Goal: Transaction & Acquisition: Purchase product/service

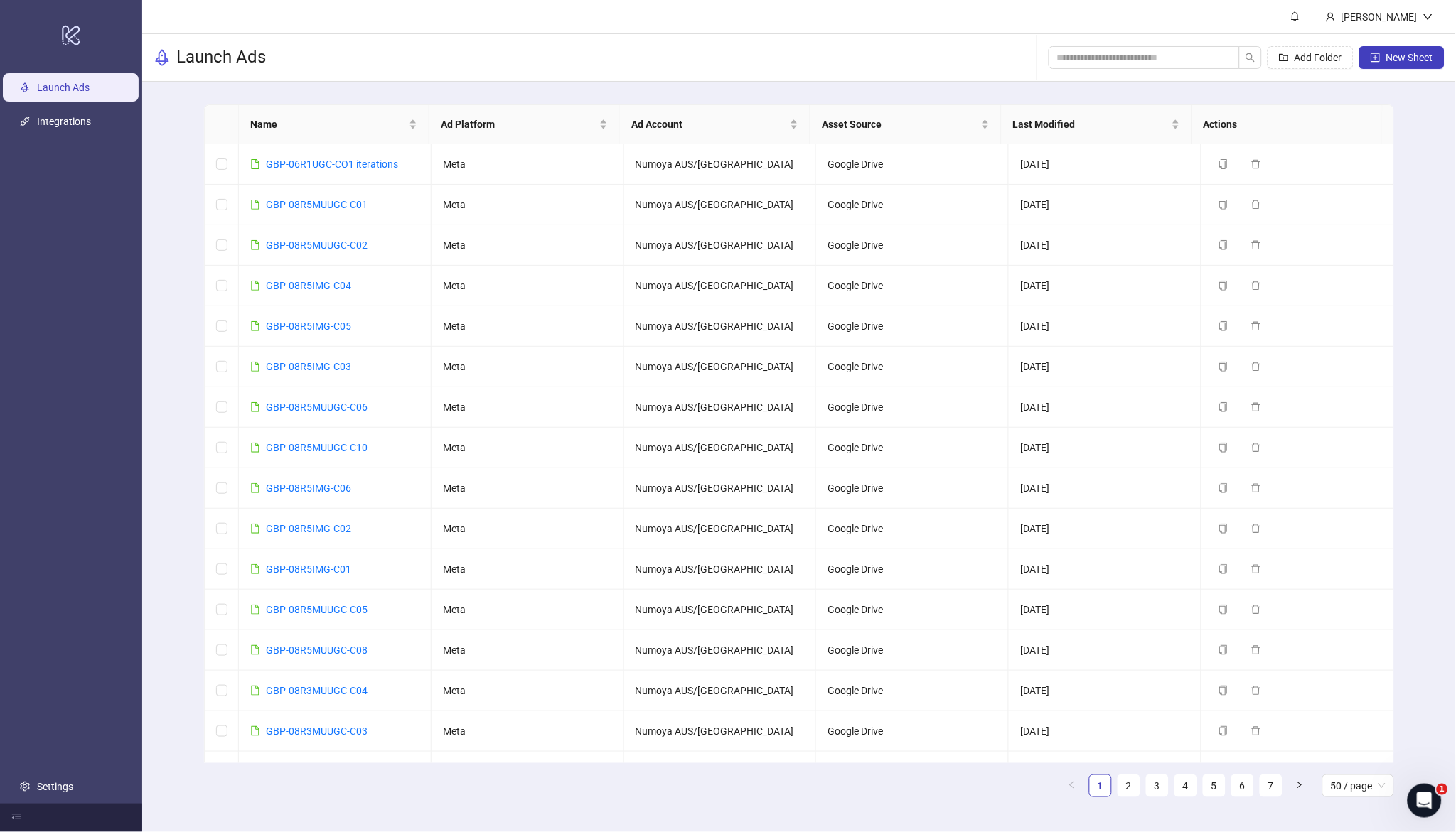
click at [693, 37] on div "Launch Ads Add Folder New Sheet" at bounding box center [799, 58] width 1314 height 48
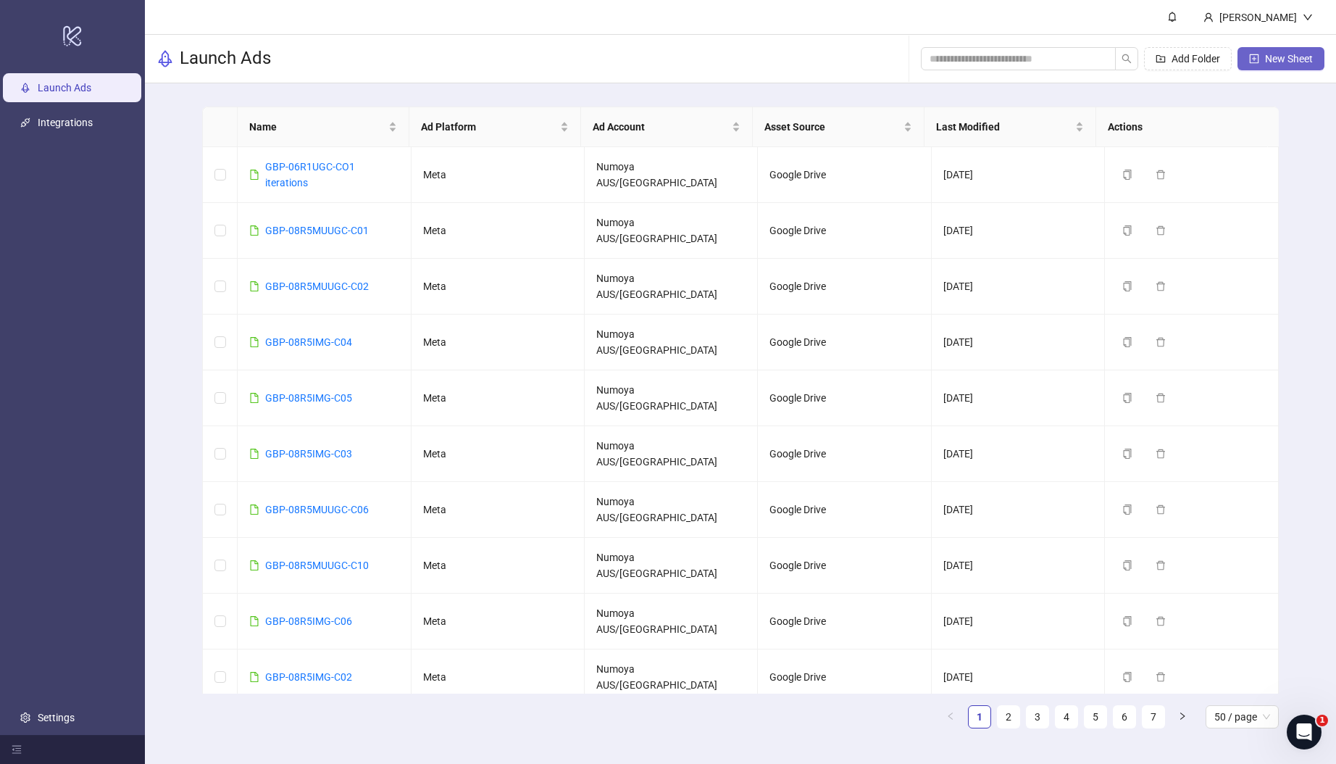
click at [1296, 57] on span "New Sheet" at bounding box center [1289, 59] width 48 height 12
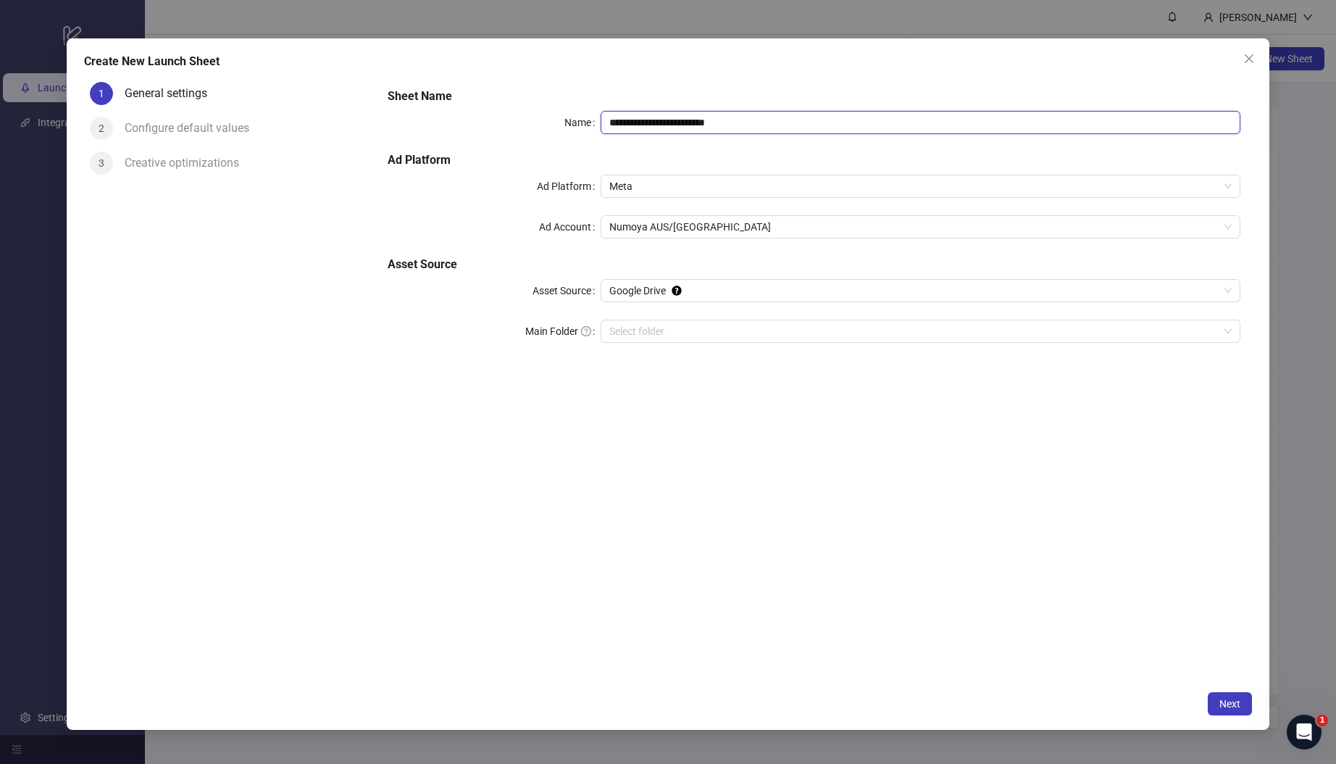
click at [784, 125] on input "**********" at bounding box center [921, 122] width 640 height 23
drag, startPoint x: 783, startPoint y: 125, endPoint x: 454, endPoint y: 99, distance: 330.7
click at [454, 99] on div "**********" at bounding box center [814, 224] width 864 height 284
paste input "text"
type input "**********"
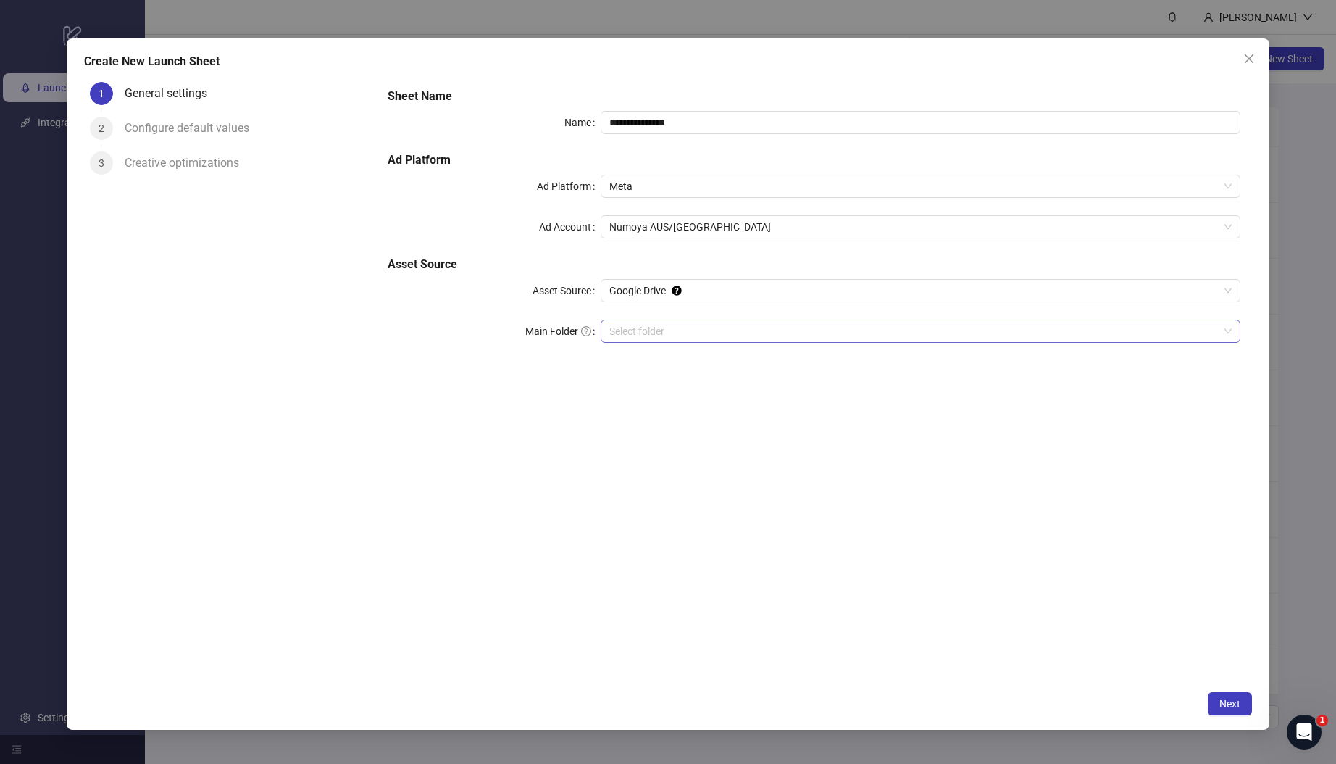
click at [633, 332] on input "Main Folder" at bounding box center [913, 331] width 609 height 22
drag, startPoint x: 938, startPoint y: 589, endPoint x: 918, endPoint y: 602, distance: 23.5
click at [938, 589] on div "**********" at bounding box center [814, 380] width 876 height 608
click at [1228, 711] on button "Next" at bounding box center [1230, 703] width 44 height 23
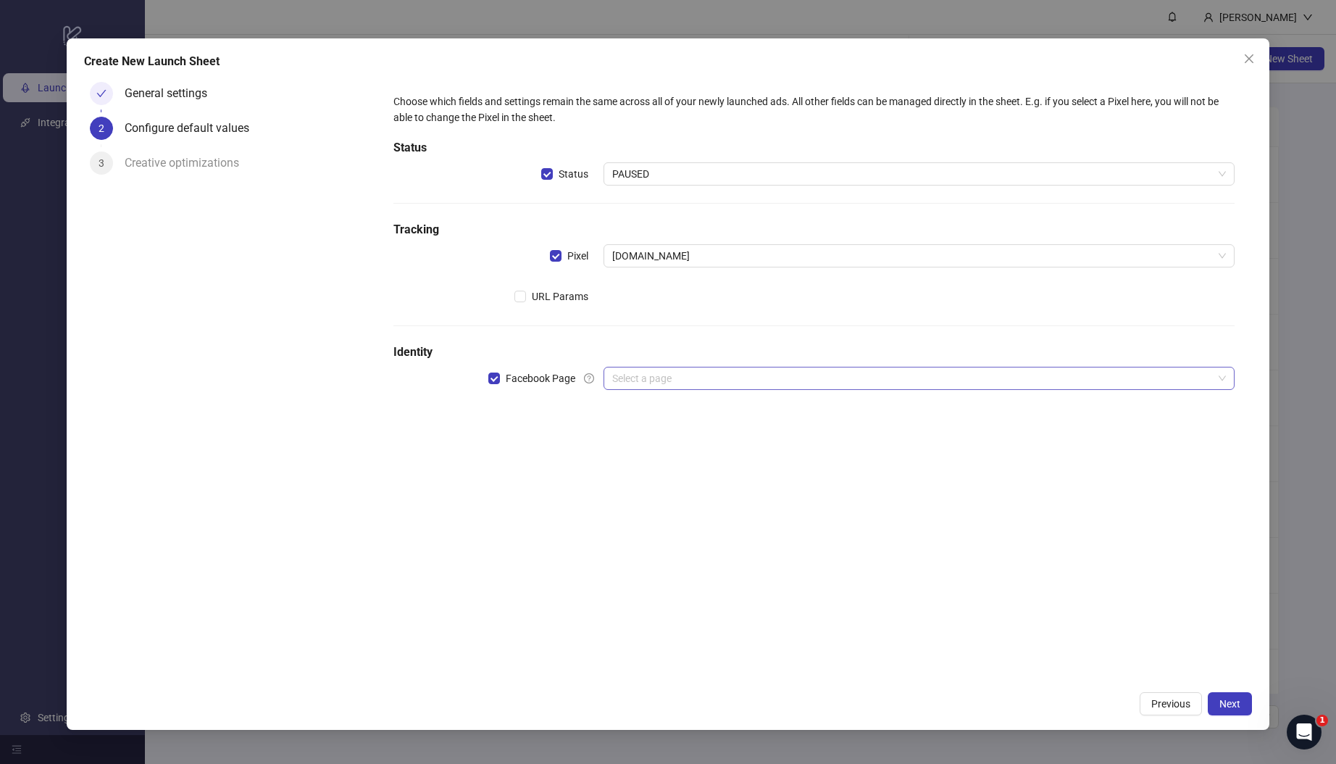
click at [706, 387] on input "search" at bounding box center [912, 378] width 601 height 22
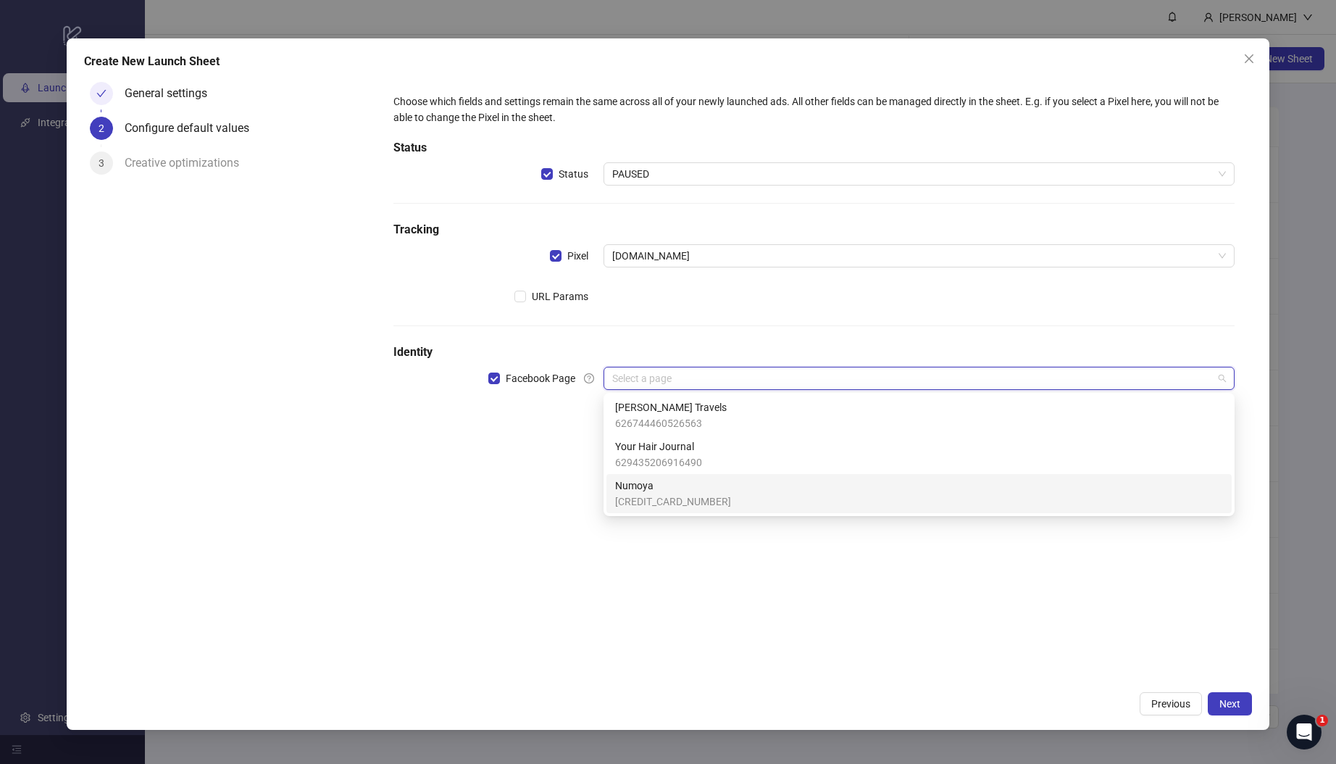
click at [674, 503] on span "[CREDIT_CARD_NUMBER]" at bounding box center [673, 501] width 116 height 16
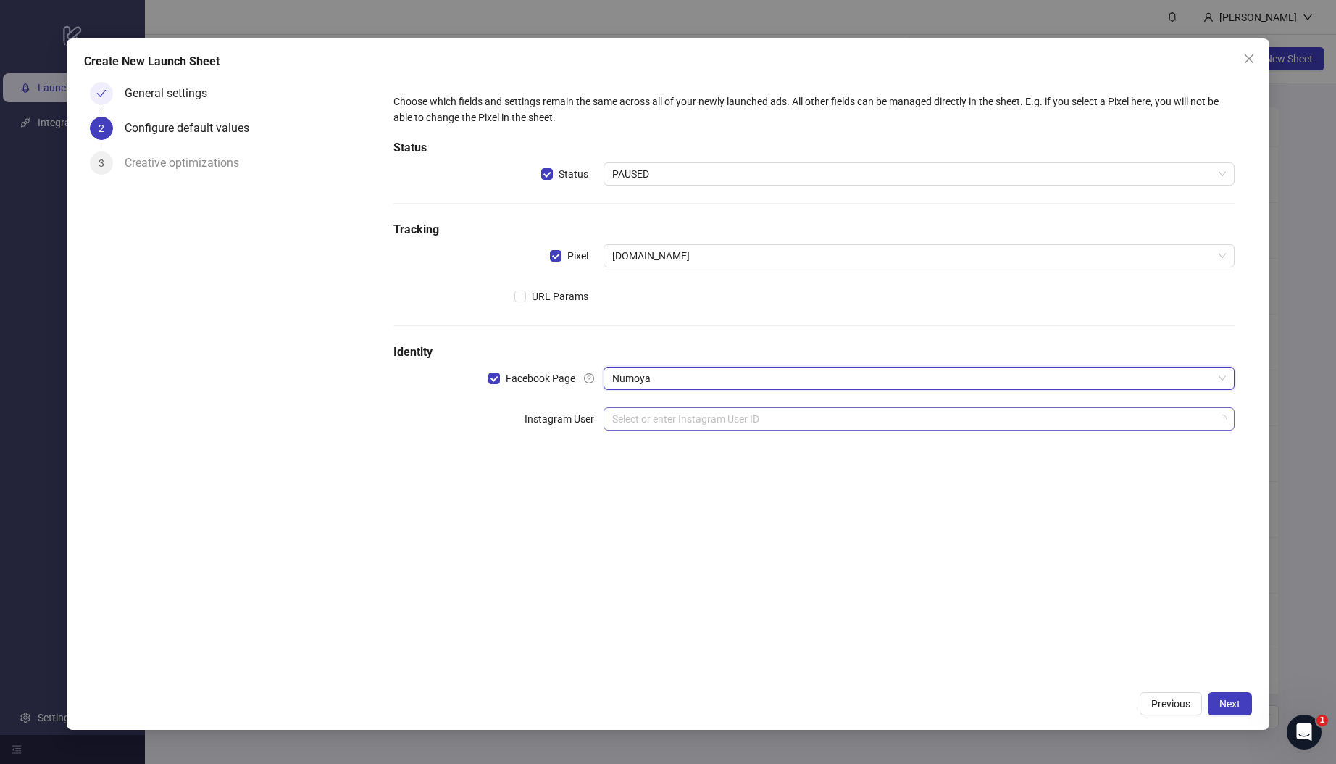
click at [672, 407] on div "Select or enter Instagram User ID" at bounding box center [919, 418] width 631 height 23
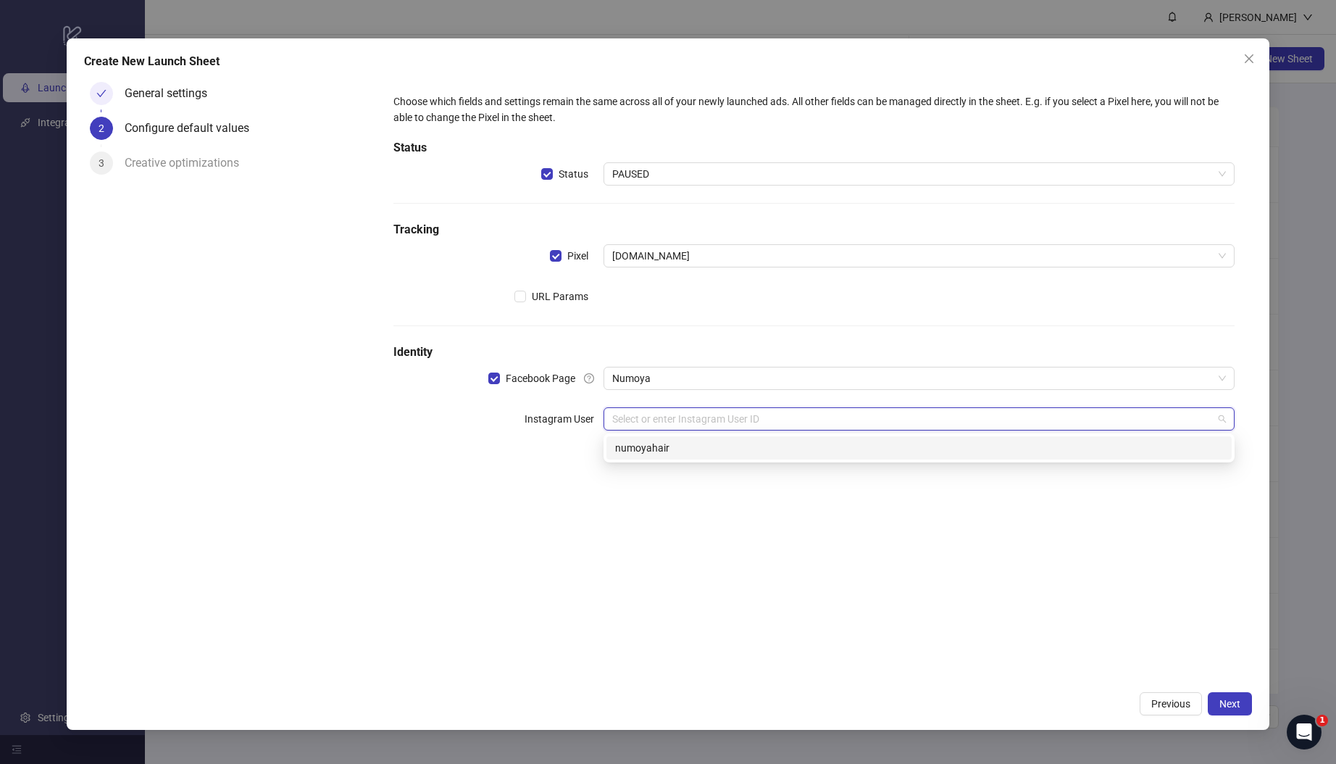
click at [683, 422] on input "search" at bounding box center [912, 419] width 601 height 22
click at [680, 455] on div "numoyahair" at bounding box center [919, 448] width 608 height 16
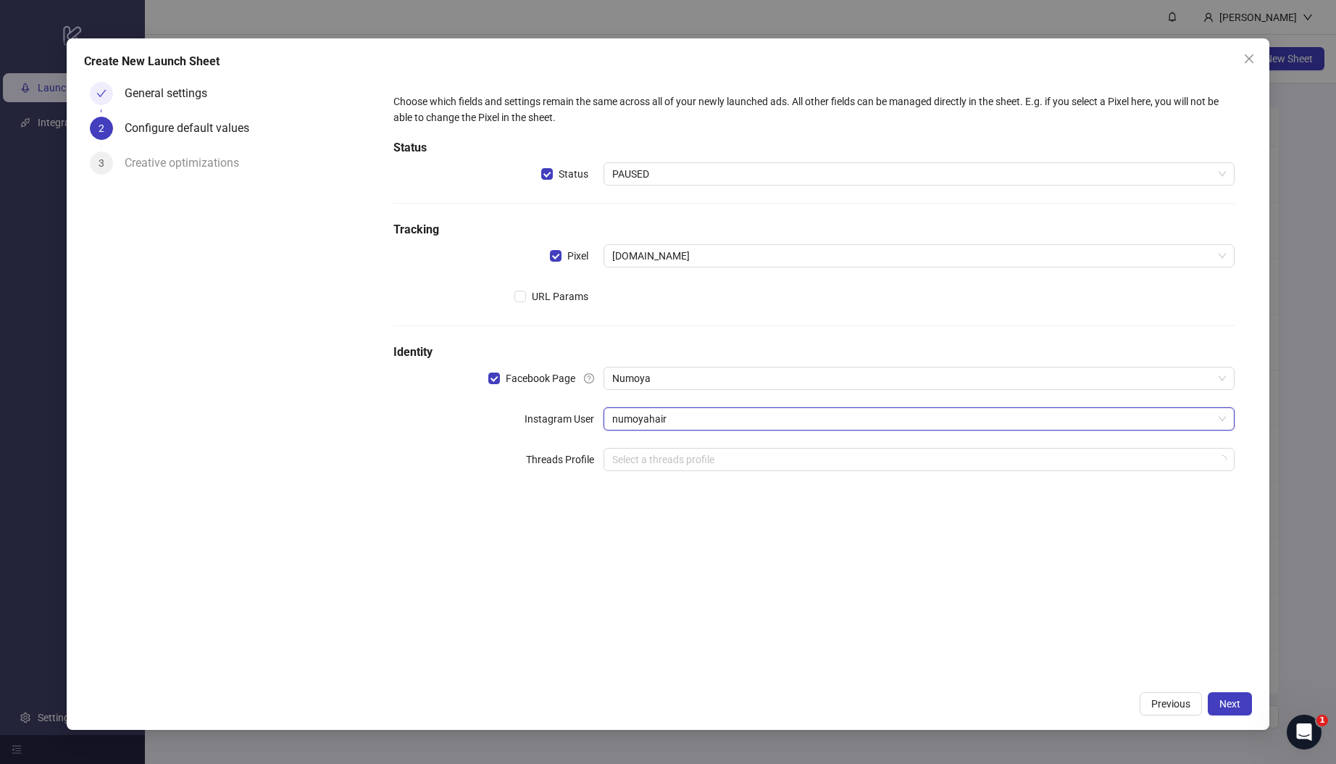
click at [575, 538] on div "Choose which fields and settings remain the same across all of your newly launc…" at bounding box center [814, 380] width 876 height 608
click at [1225, 706] on span "Next" at bounding box center [1229, 704] width 21 height 12
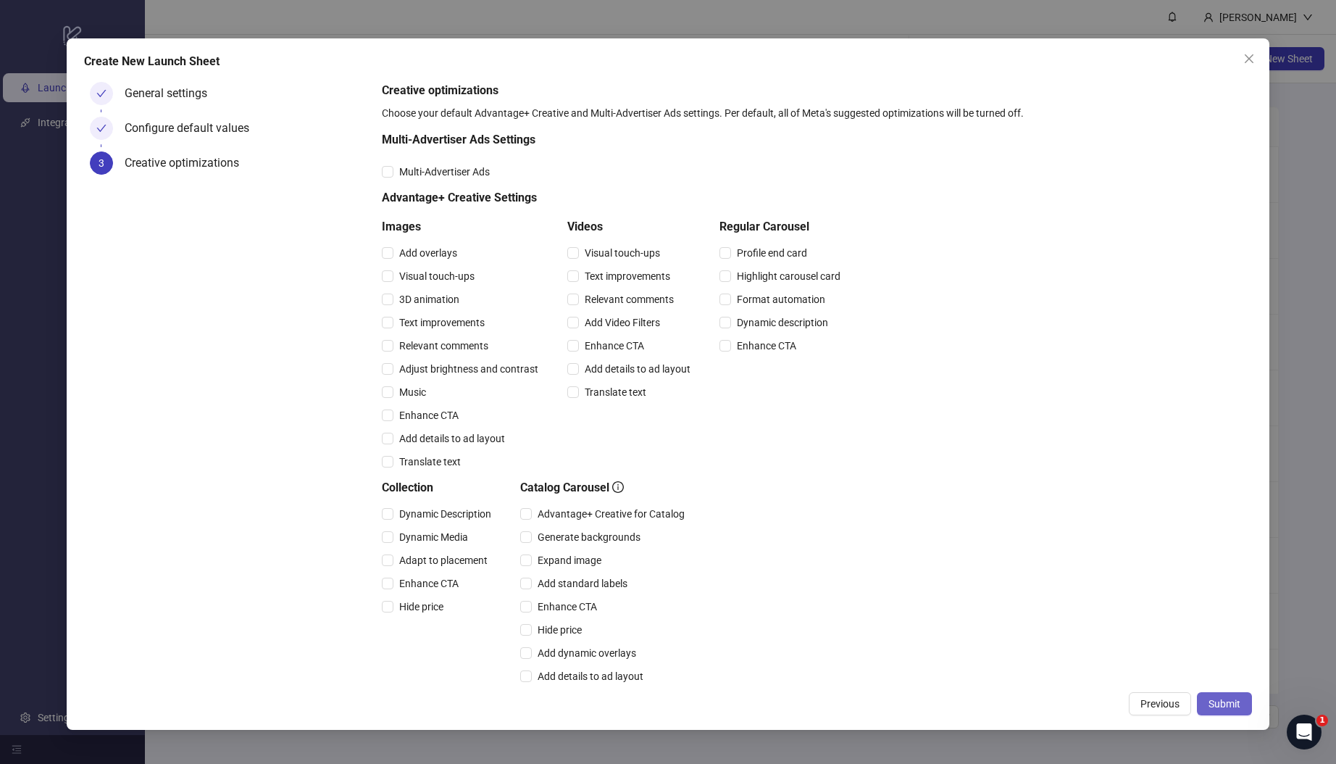
click at [1222, 705] on span "Submit" at bounding box center [1225, 704] width 32 height 12
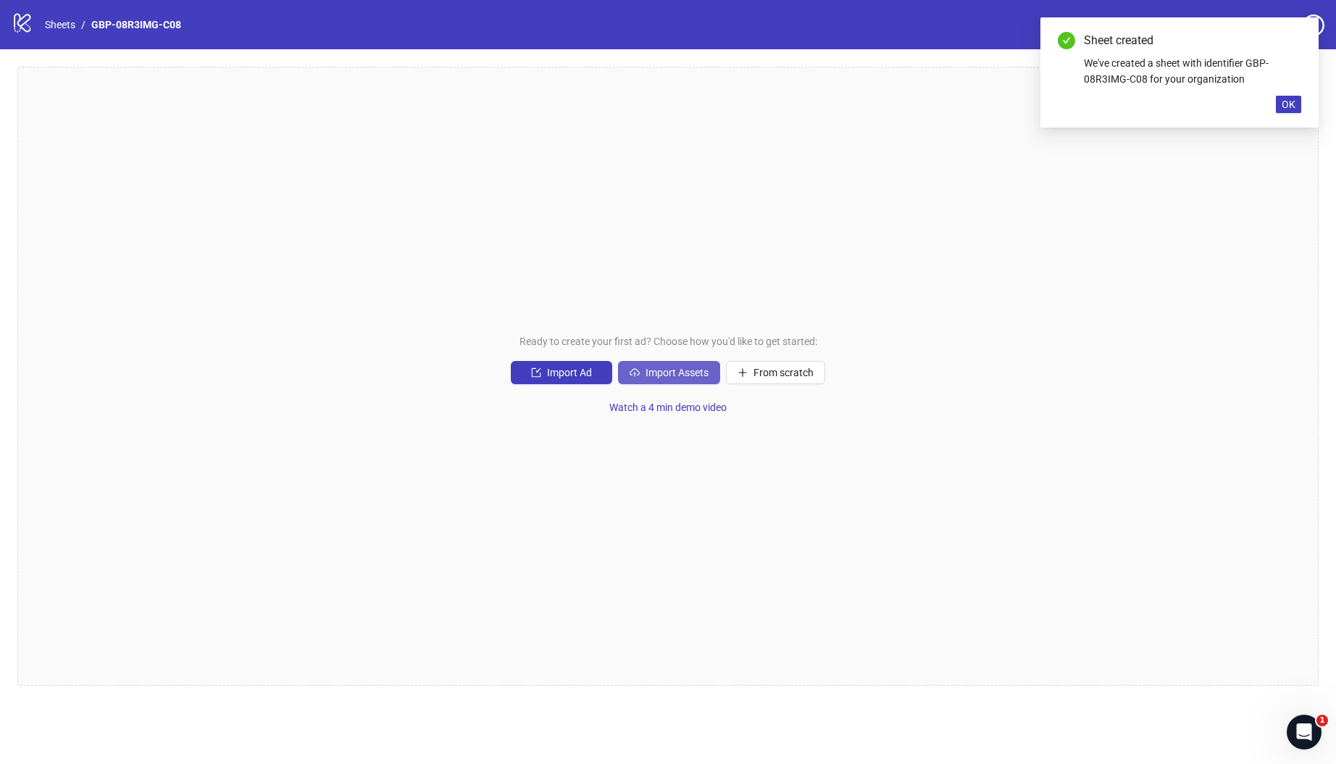
click at [668, 373] on span "Import Assets" at bounding box center [677, 373] width 63 height 12
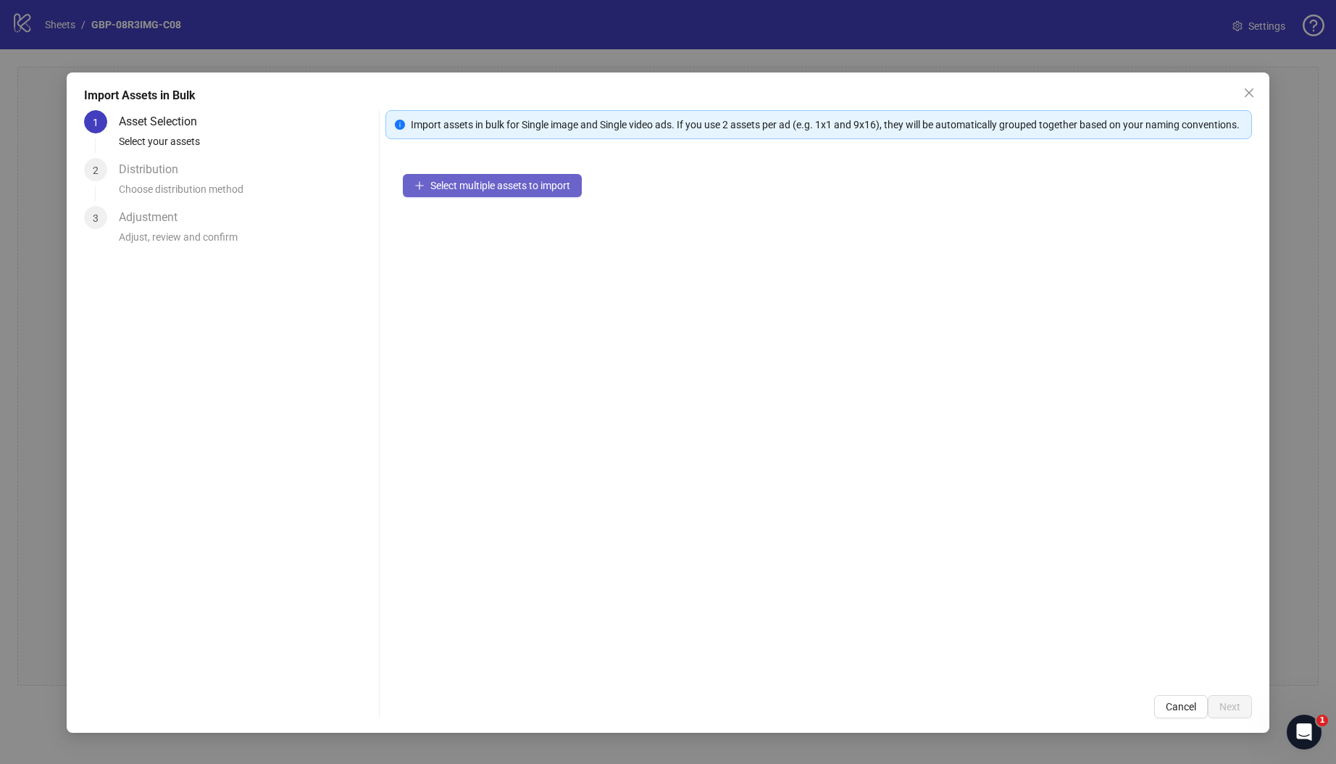
click at [541, 197] on button "Select multiple assets to import" at bounding box center [492, 185] width 179 height 23
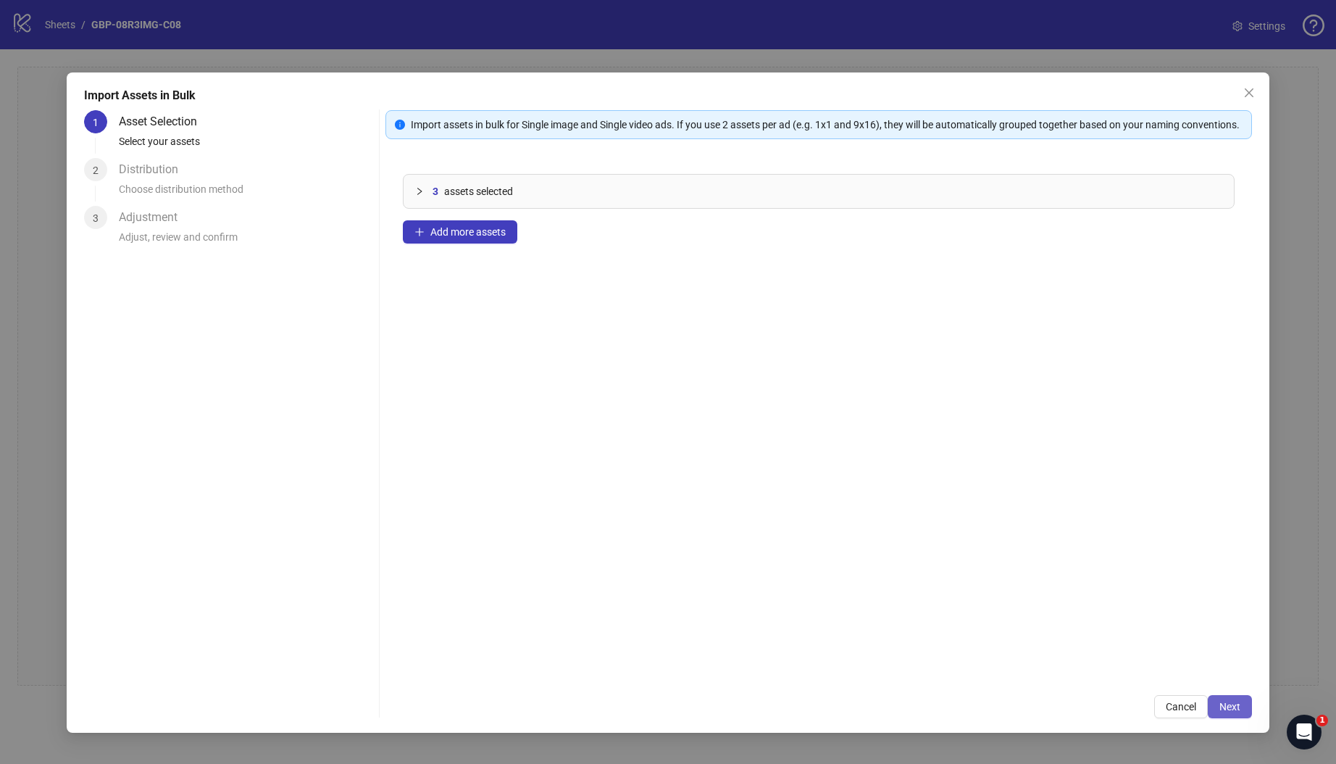
click at [1240, 710] on span "Next" at bounding box center [1229, 707] width 21 height 12
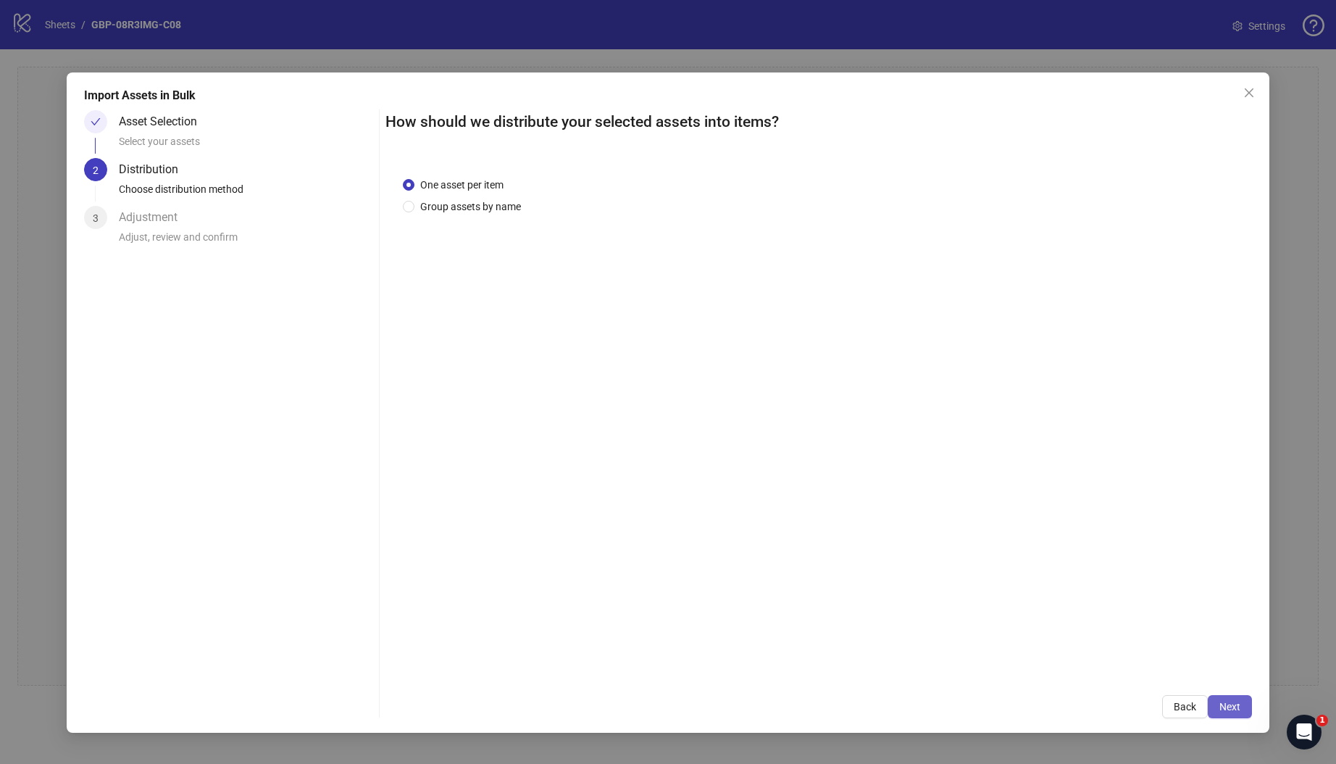
click at [1240, 703] on button "Next" at bounding box center [1230, 706] width 44 height 23
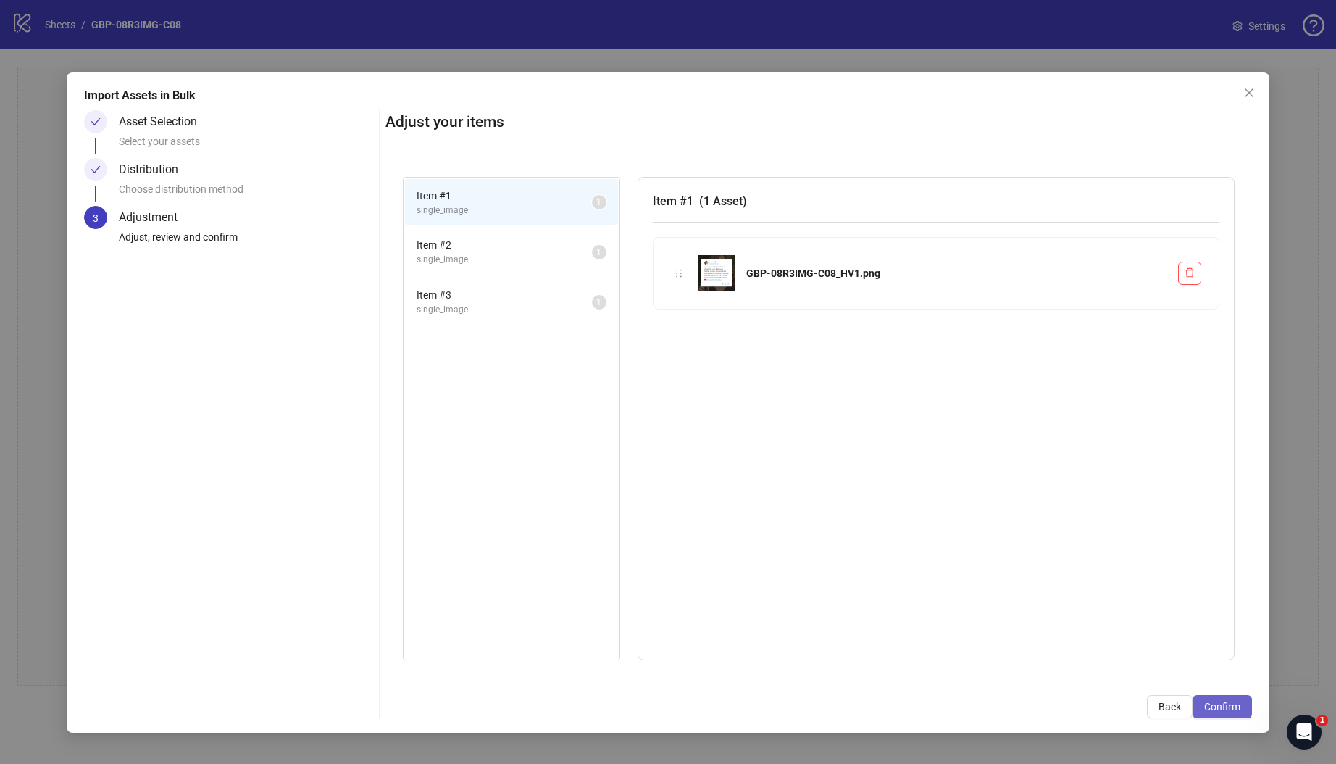
click at [1220, 706] on span "Confirm" at bounding box center [1222, 707] width 36 height 12
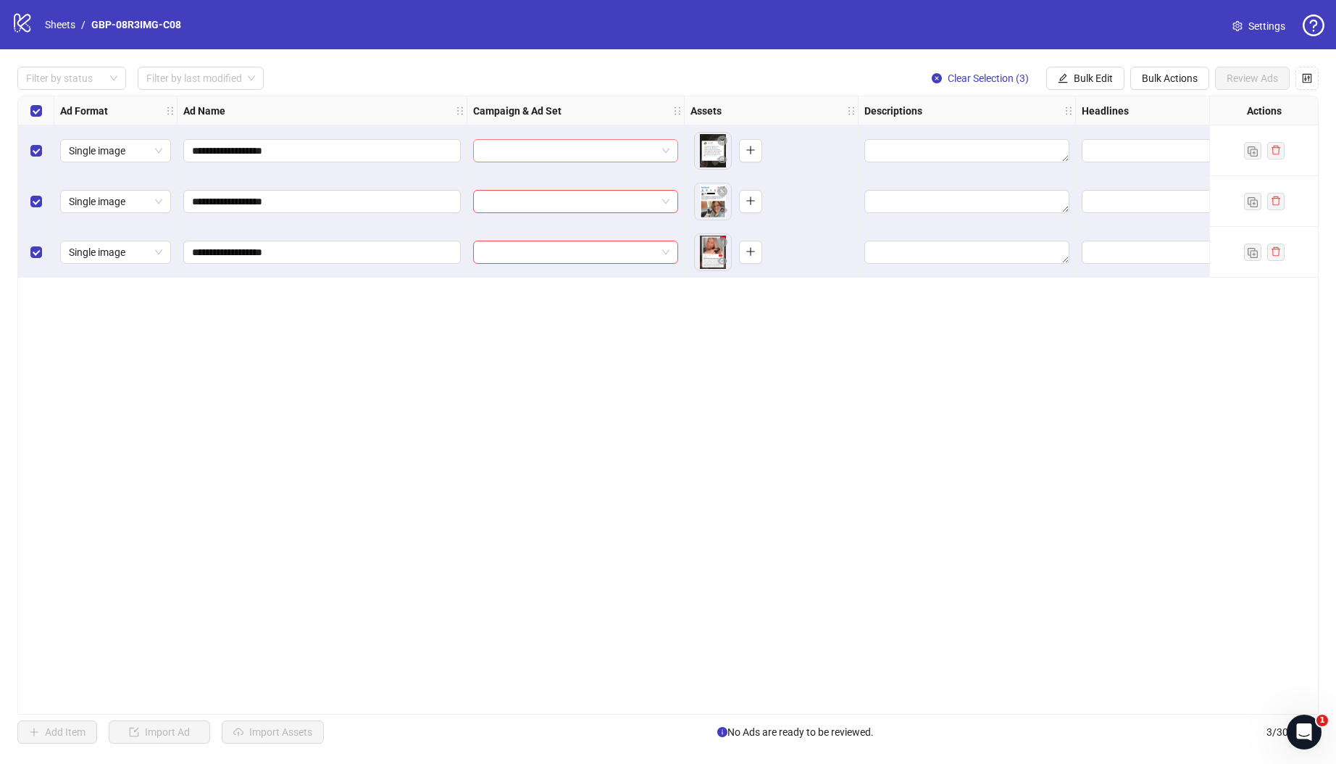
click at [551, 152] on input "search" at bounding box center [569, 151] width 175 height 22
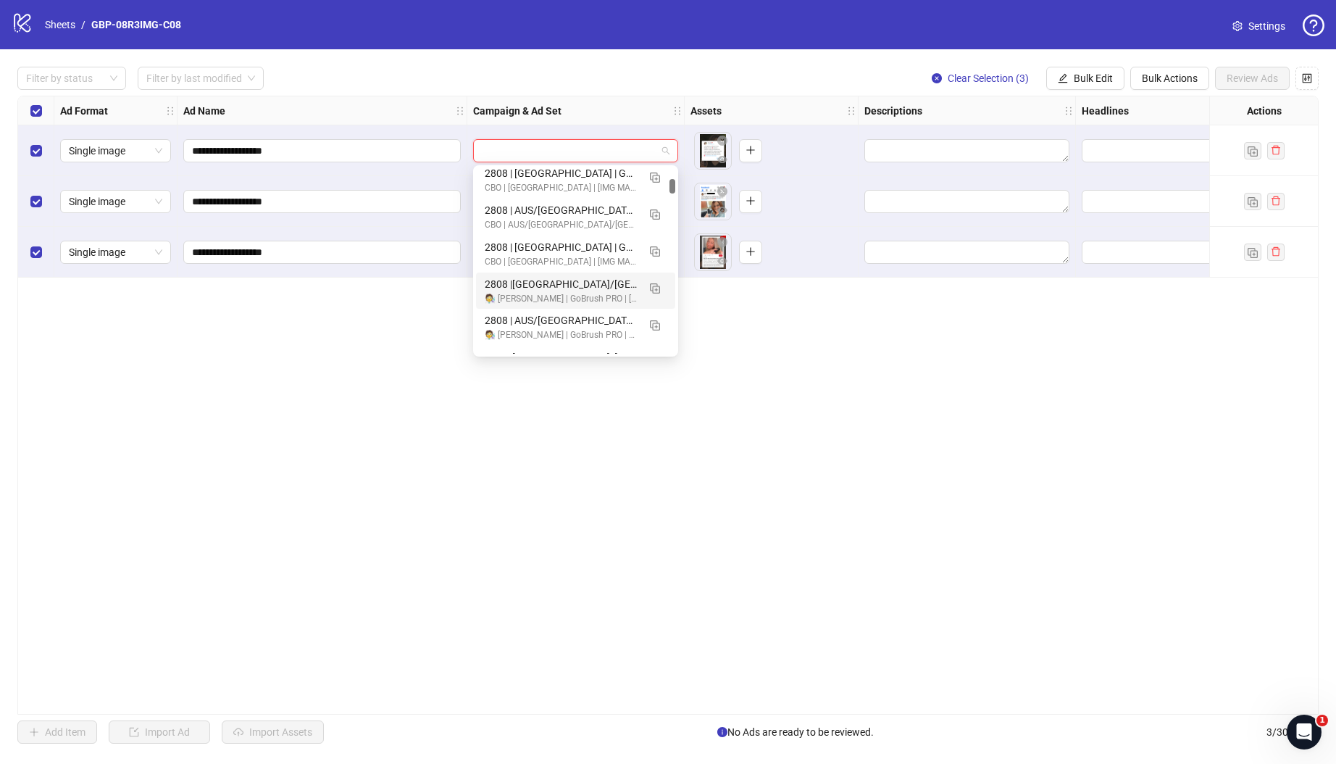
scroll to position [1851, 0]
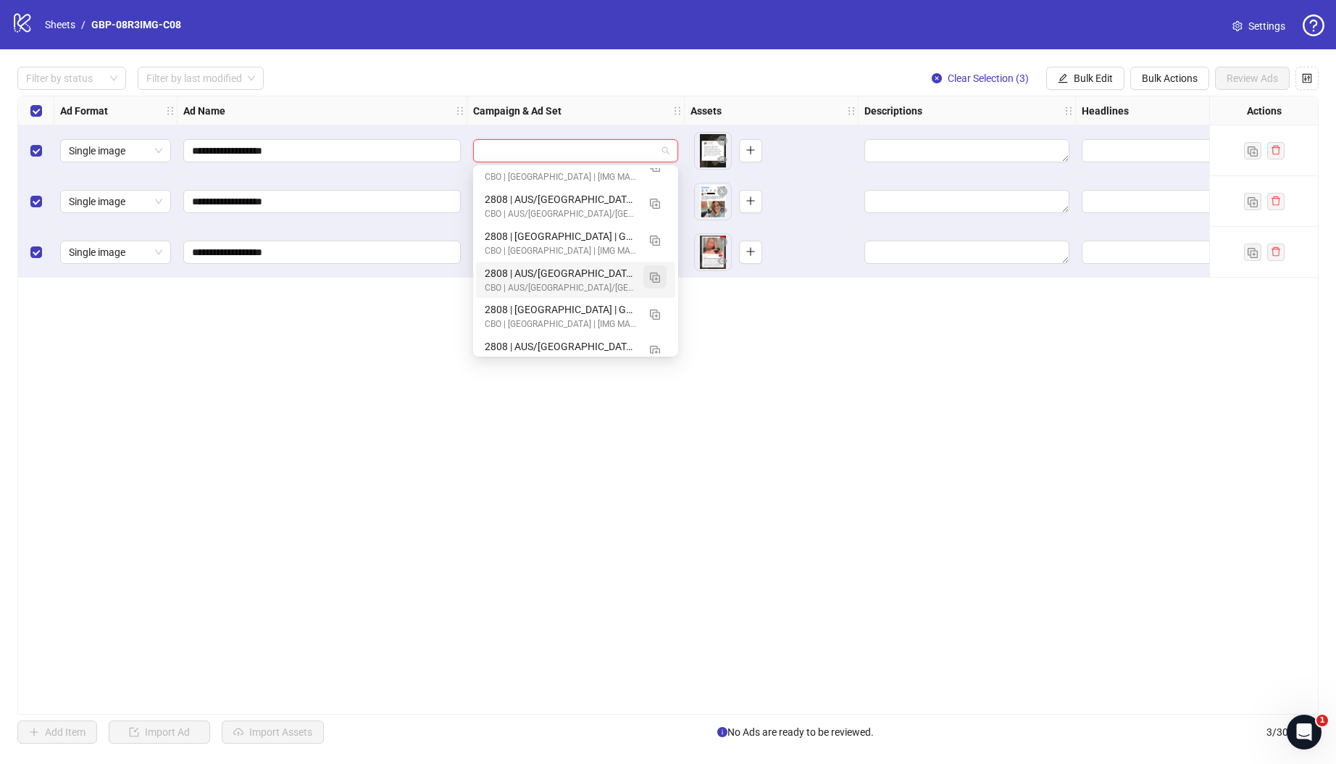
click at [651, 276] on img "button" at bounding box center [655, 277] width 10 height 10
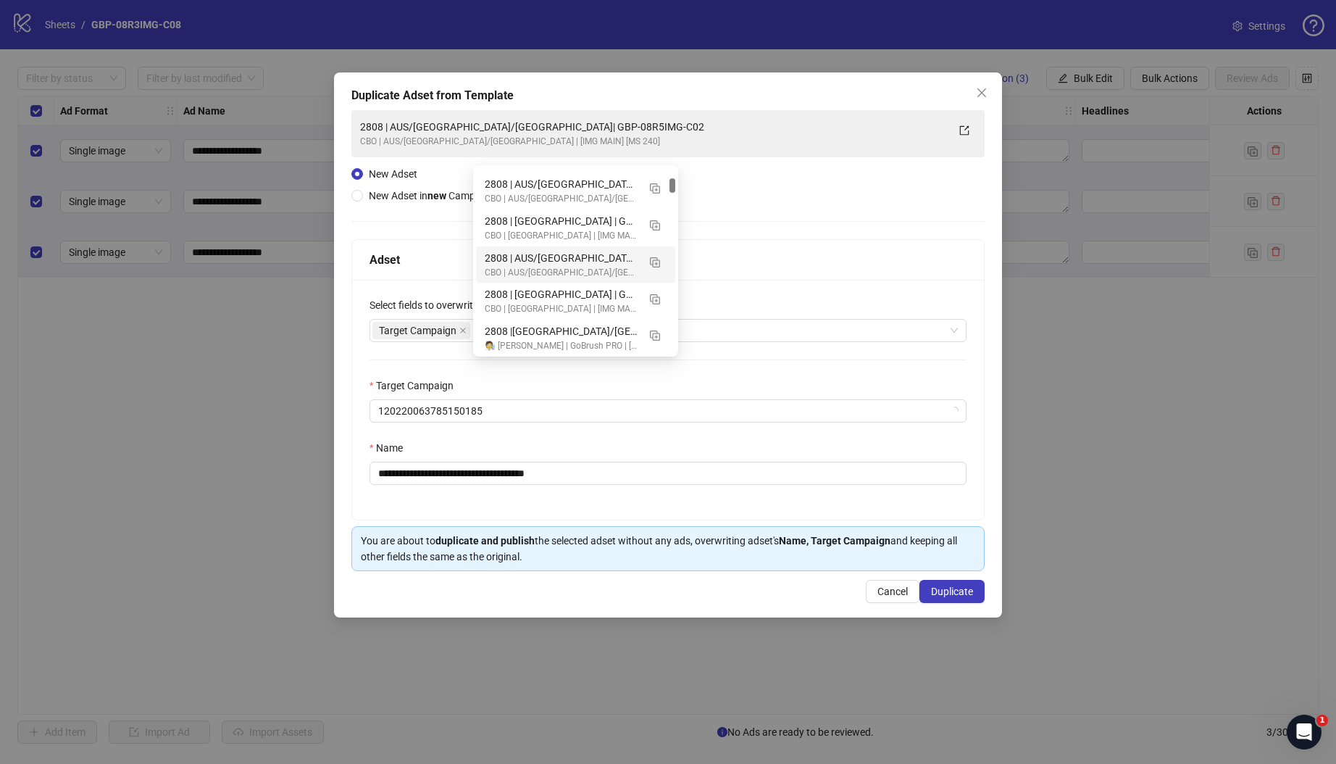
scroll to position [1531, 0]
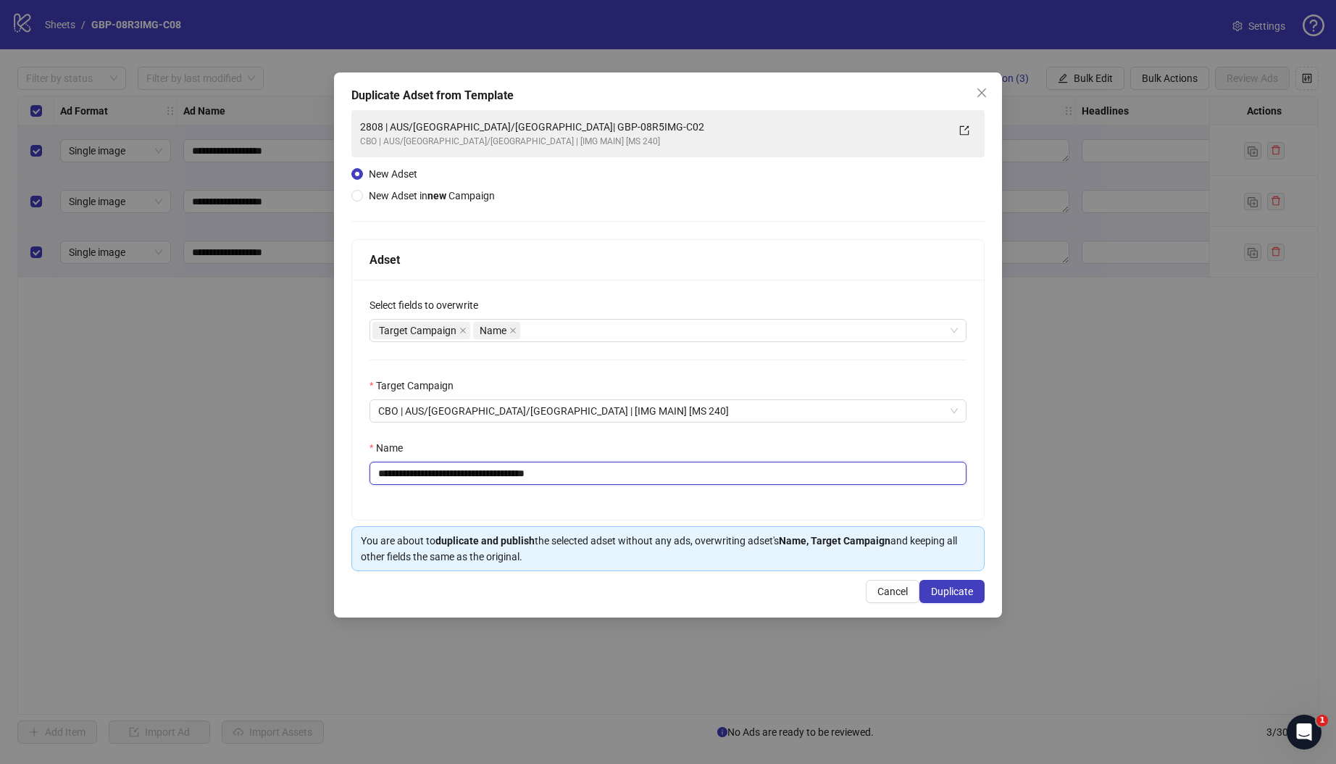
click at [399, 475] on input "**********" at bounding box center [668, 473] width 597 height 23
drag, startPoint x: 496, startPoint y: 471, endPoint x: 759, endPoint y: 472, distance: 263.0
click at [759, 472] on input "**********" at bounding box center [668, 473] width 597 height 23
paste input "text"
type input "**********"
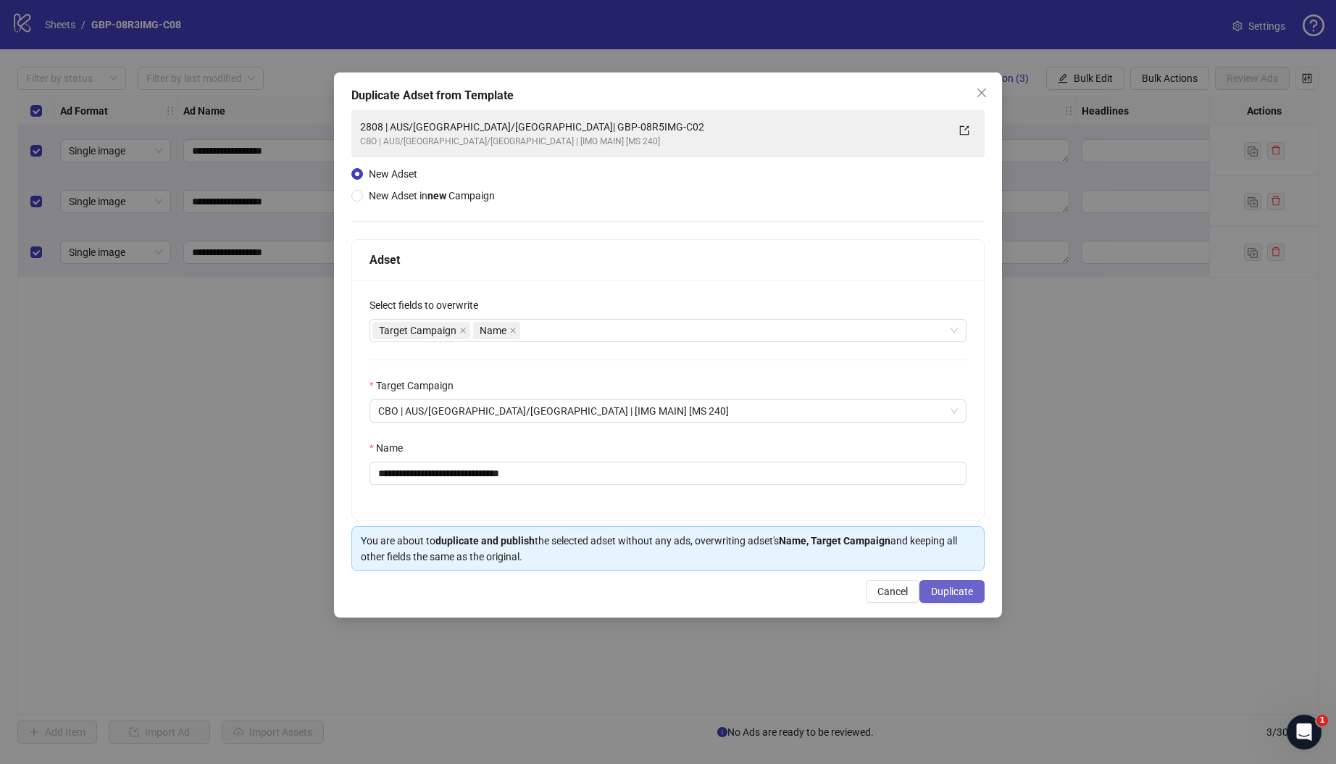
click at [950, 591] on span "Duplicate" at bounding box center [952, 591] width 42 height 12
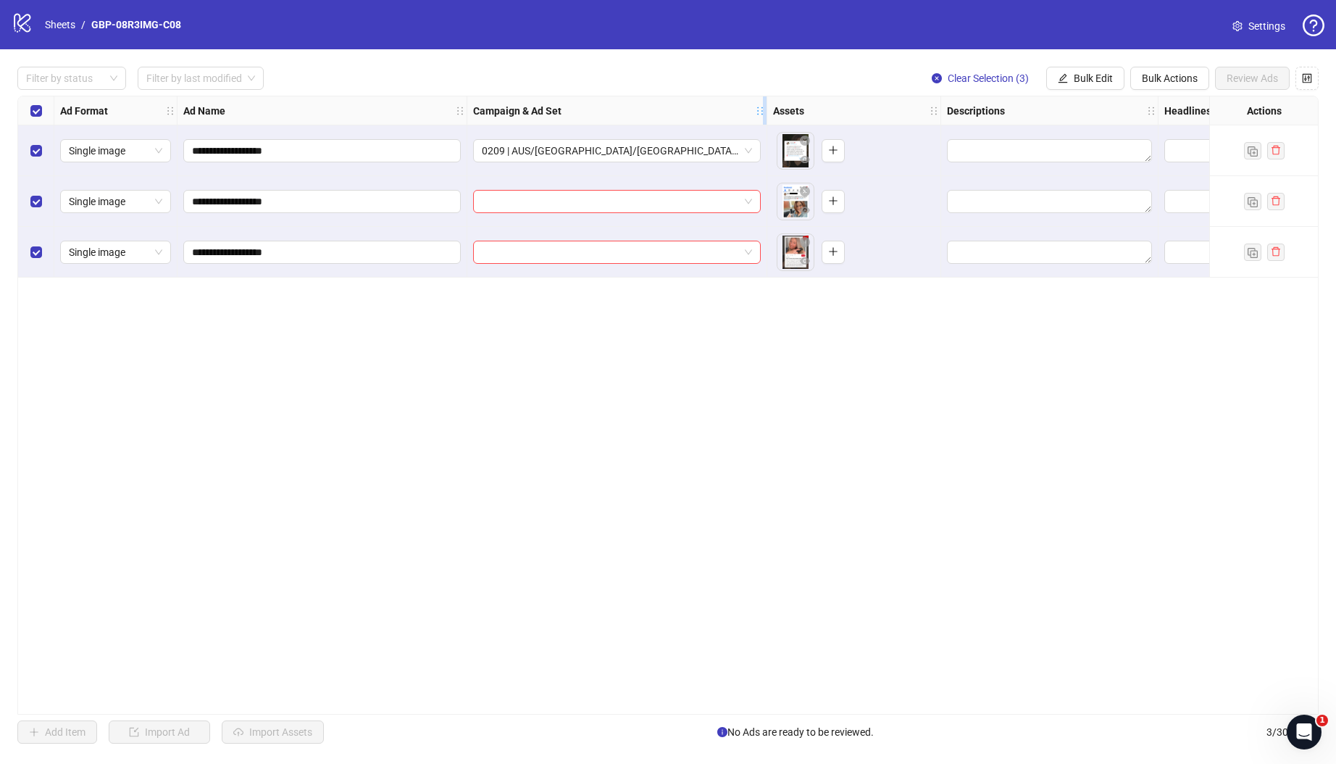
drag, startPoint x: 679, startPoint y: 108, endPoint x: 762, endPoint y: 109, distance: 82.6
click at [762, 109] on icon "holder" at bounding box center [760, 111] width 10 height 10
drag, startPoint x: 714, startPoint y: 399, endPoint x: 728, endPoint y: 374, distance: 29.2
click at [713, 399] on div "**********" at bounding box center [667, 405] width 1301 height 619
click at [1077, 73] on span "Bulk Edit" at bounding box center [1093, 78] width 39 height 12
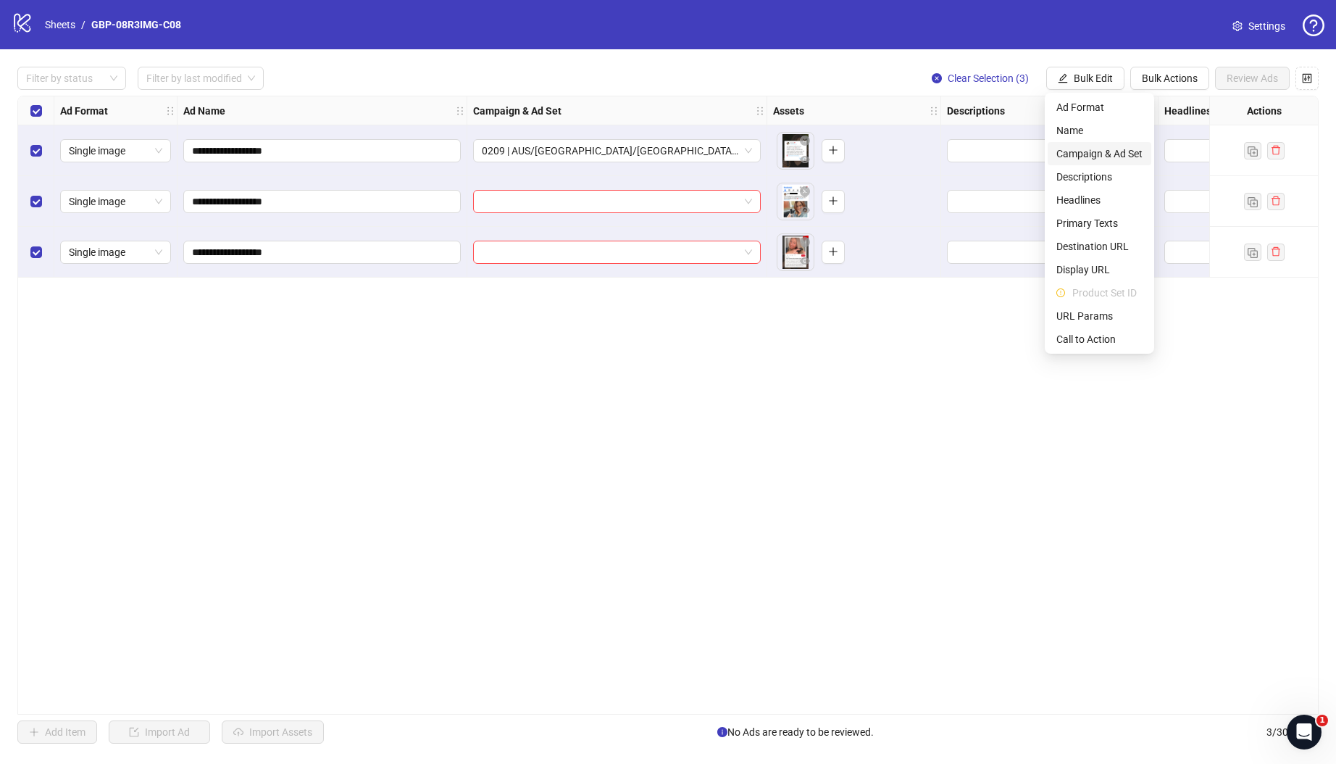
click at [1104, 154] on span "Campaign & Ad Set" at bounding box center [1099, 154] width 86 height 16
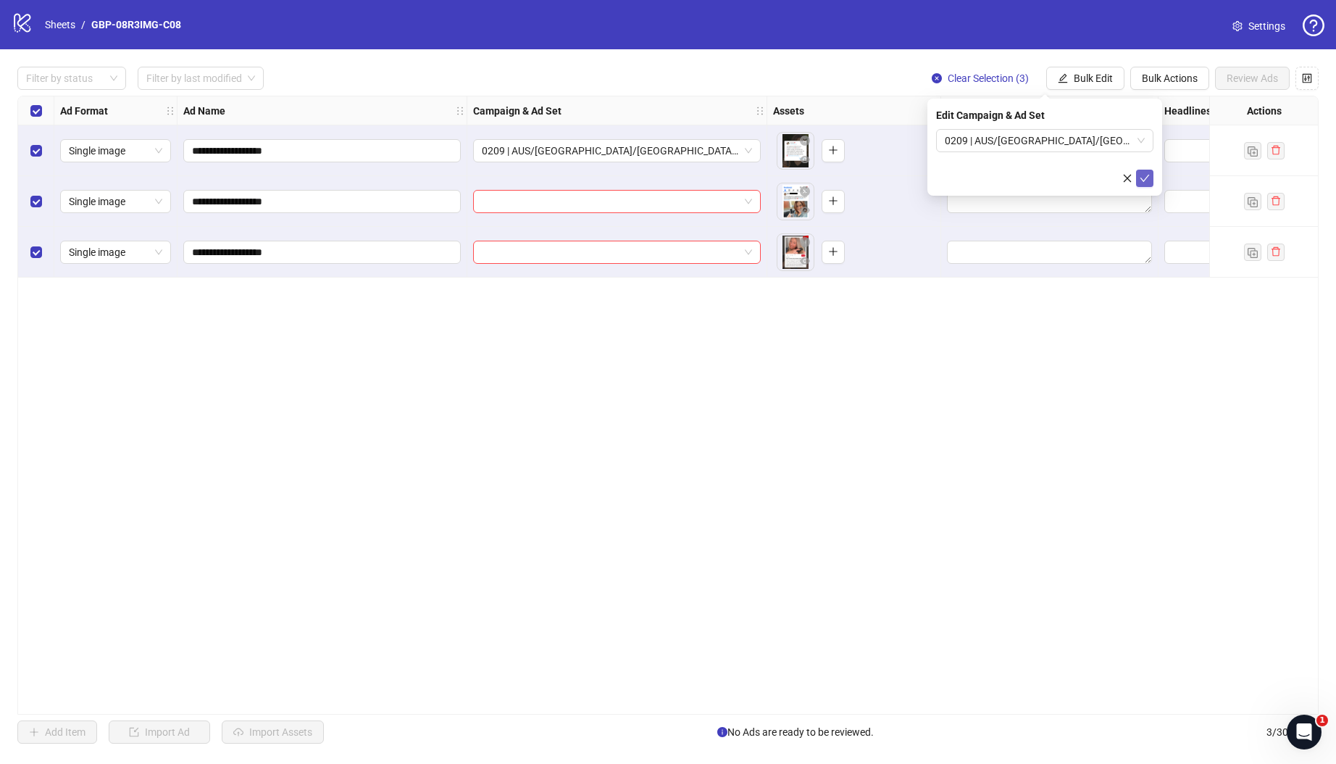
click at [1142, 178] on icon "check" at bounding box center [1145, 178] width 10 height 10
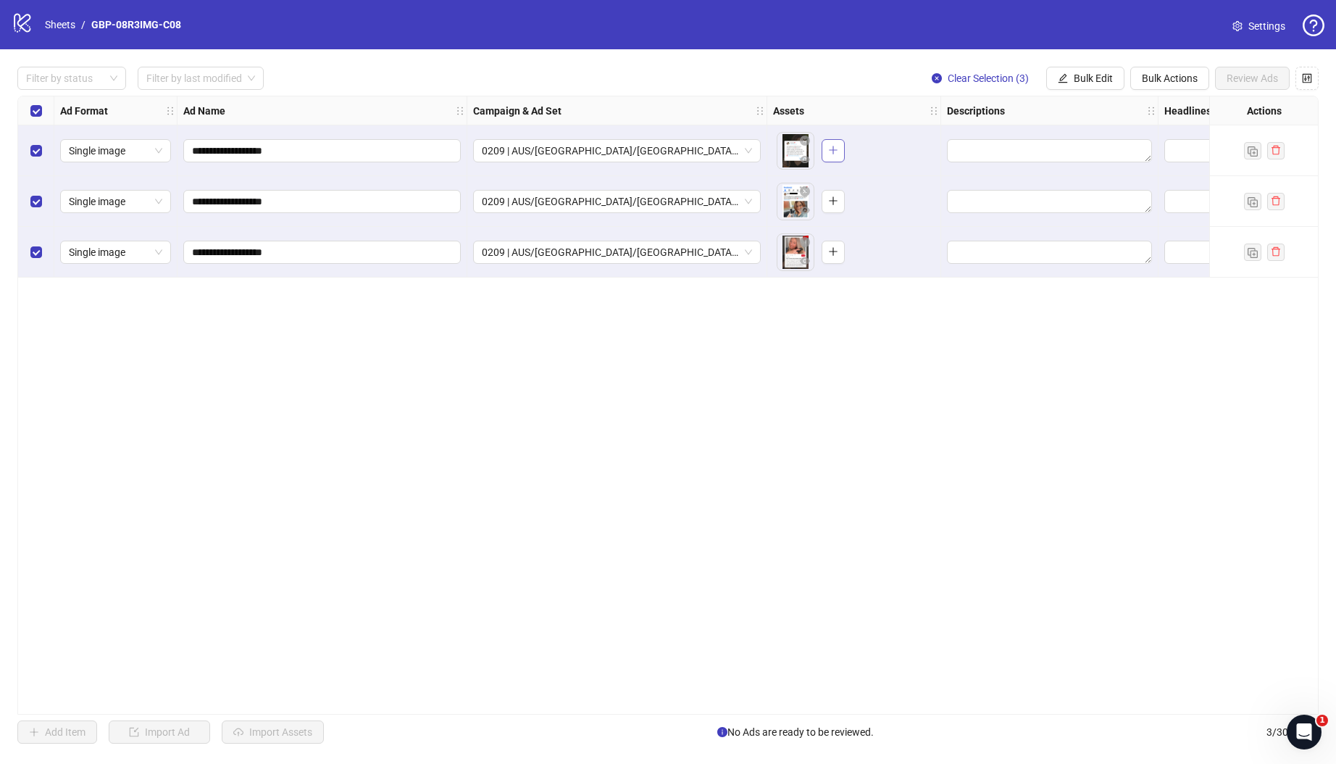
click at [833, 157] on button "button" at bounding box center [833, 150] width 23 height 23
click at [835, 203] on icon "plus" at bounding box center [833, 201] width 10 height 10
click at [837, 252] on icon "plus" at bounding box center [833, 251] width 10 height 10
click at [1085, 82] on span "Bulk Edit" at bounding box center [1093, 78] width 39 height 12
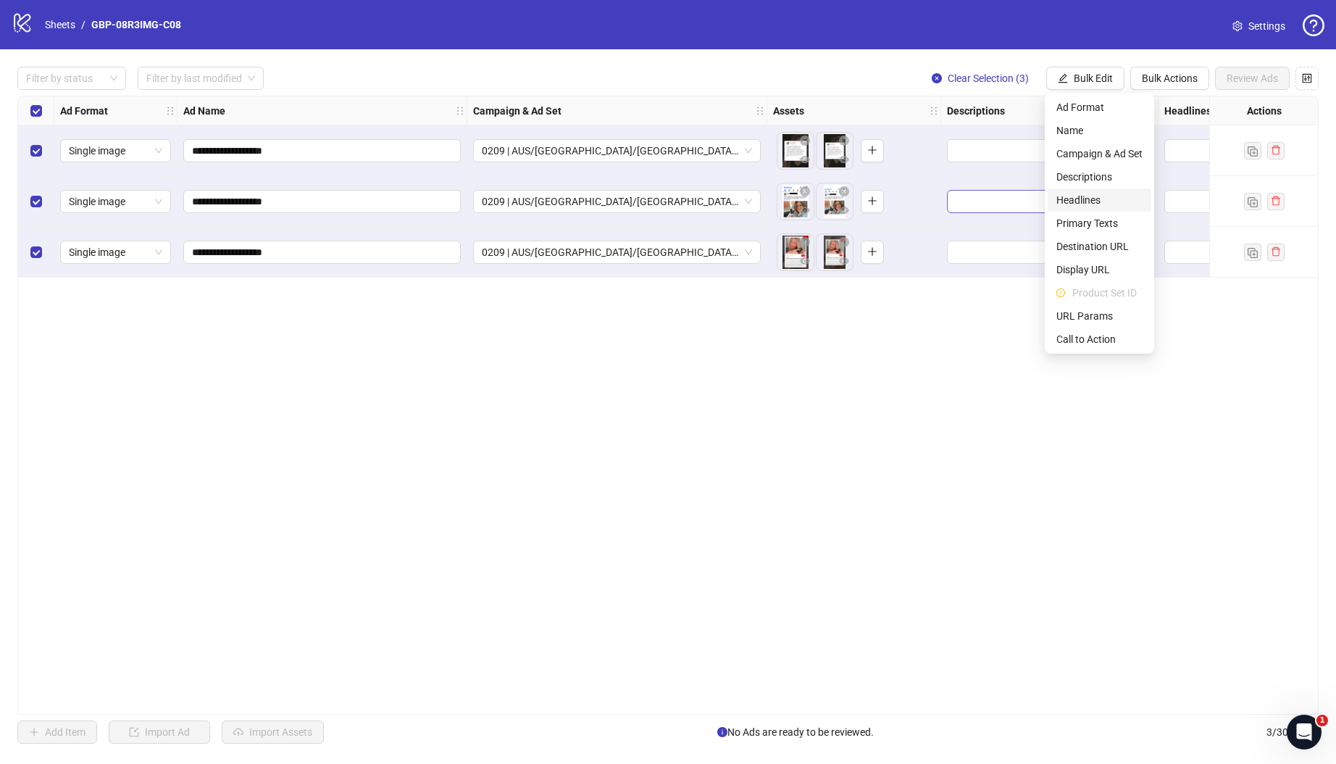
drag, startPoint x: 1090, startPoint y: 200, endPoint x: 1071, endPoint y: 192, distance: 21.1
click at [1090, 200] on span "Headlines" at bounding box center [1099, 200] width 86 height 16
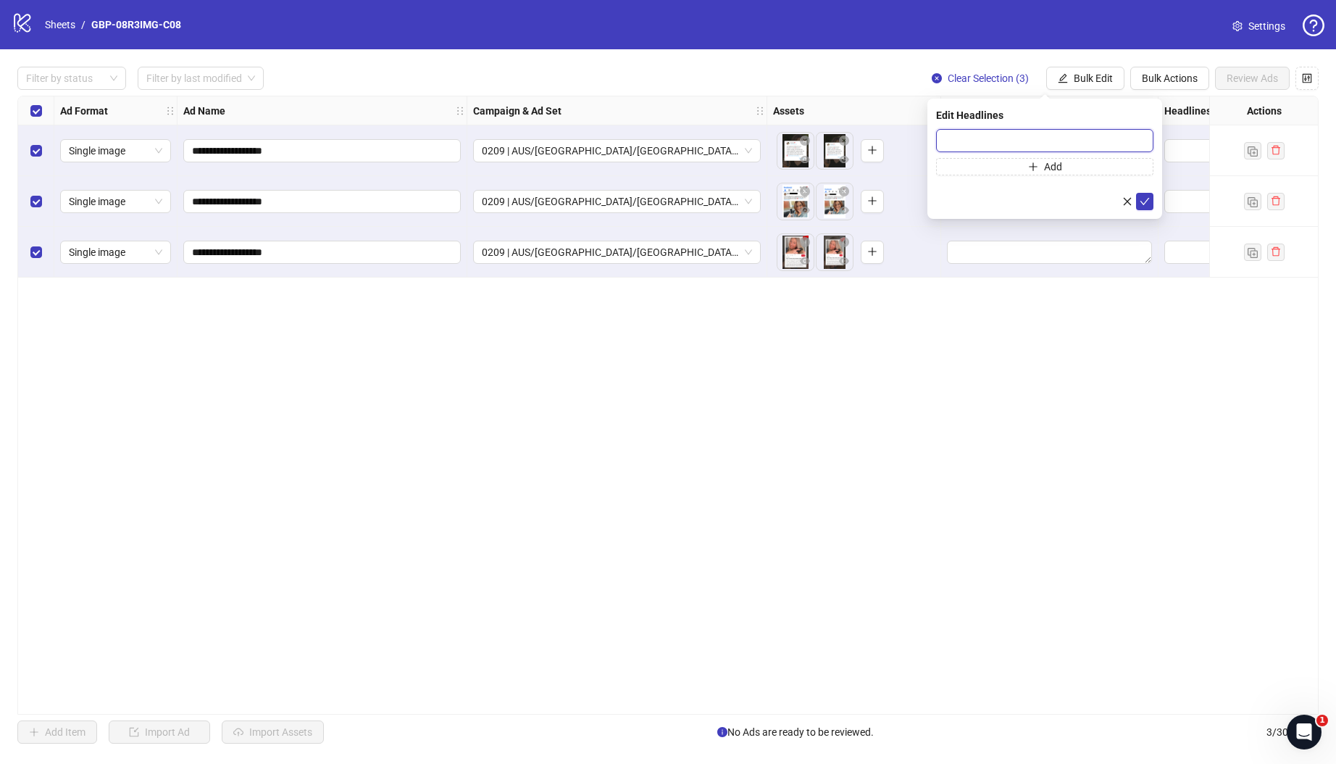
click at [960, 149] on input "text" at bounding box center [1044, 140] width 217 height 23
paste input "*******"
type input "*******"
click at [1048, 166] on span "Add" at bounding box center [1053, 167] width 18 height 12
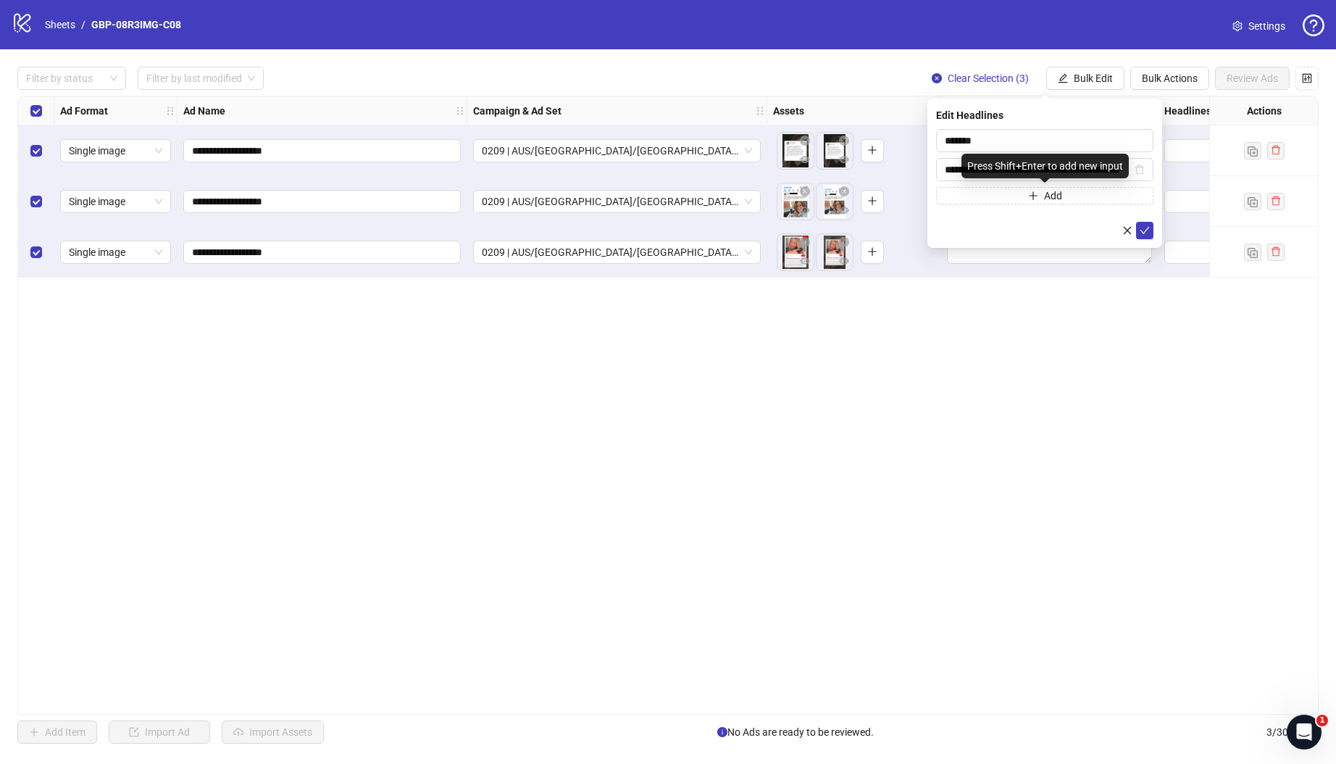
scroll to position [0, 92]
type input "**********"
click at [1144, 233] on icon "check" at bounding box center [1145, 230] width 10 height 10
drag, startPoint x: 1068, startPoint y: 77, endPoint x: 1072, endPoint y: 99, distance: 22.8
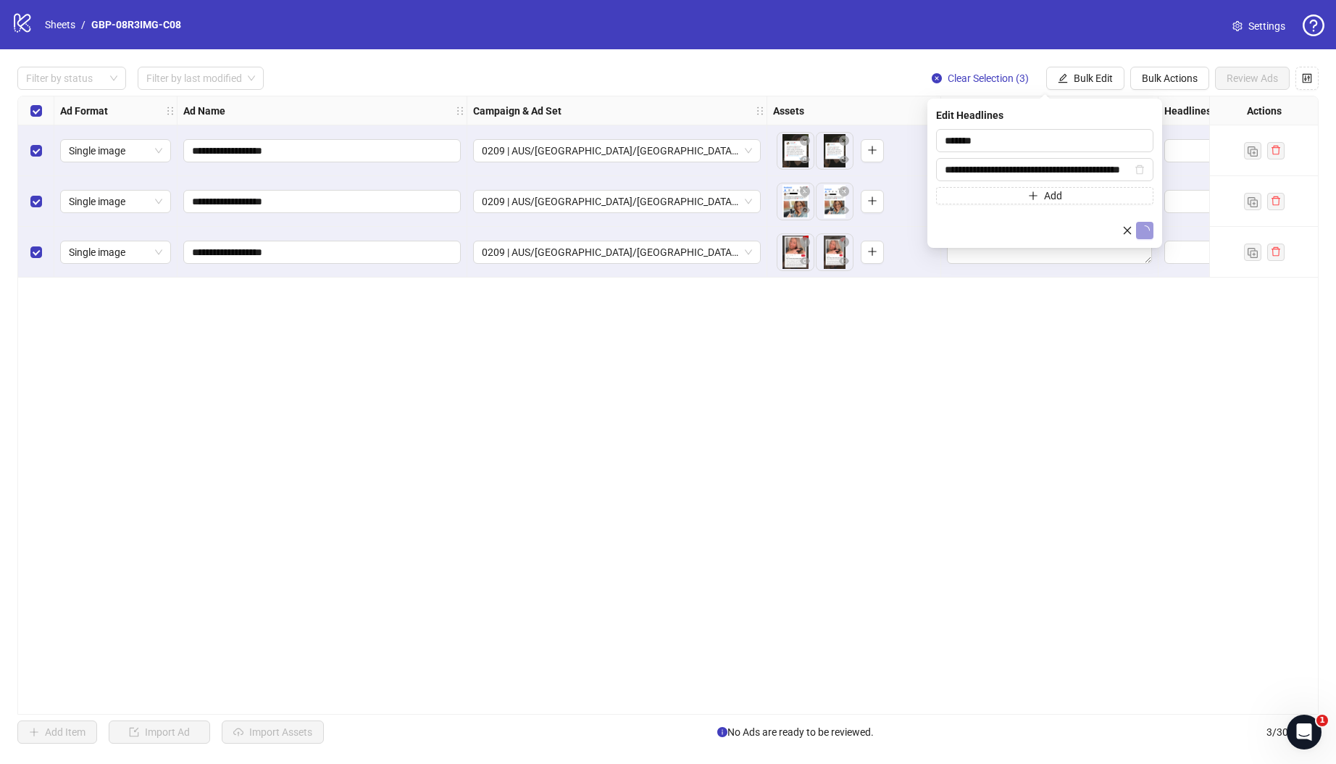
click at [1068, 77] on button "Bulk Edit" at bounding box center [1085, 78] width 78 height 23
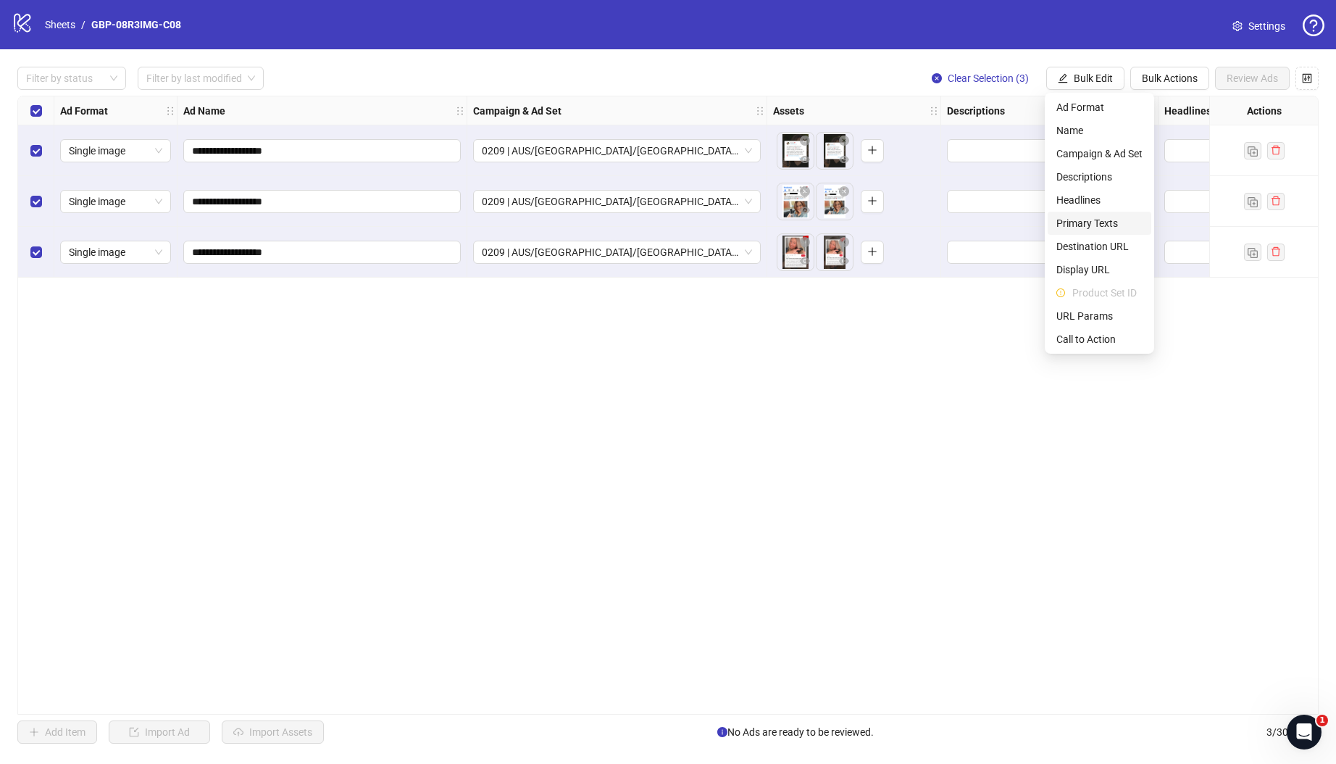
click at [1076, 225] on span "Primary Texts" at bounding box center [1099, 223] width 86 height 16
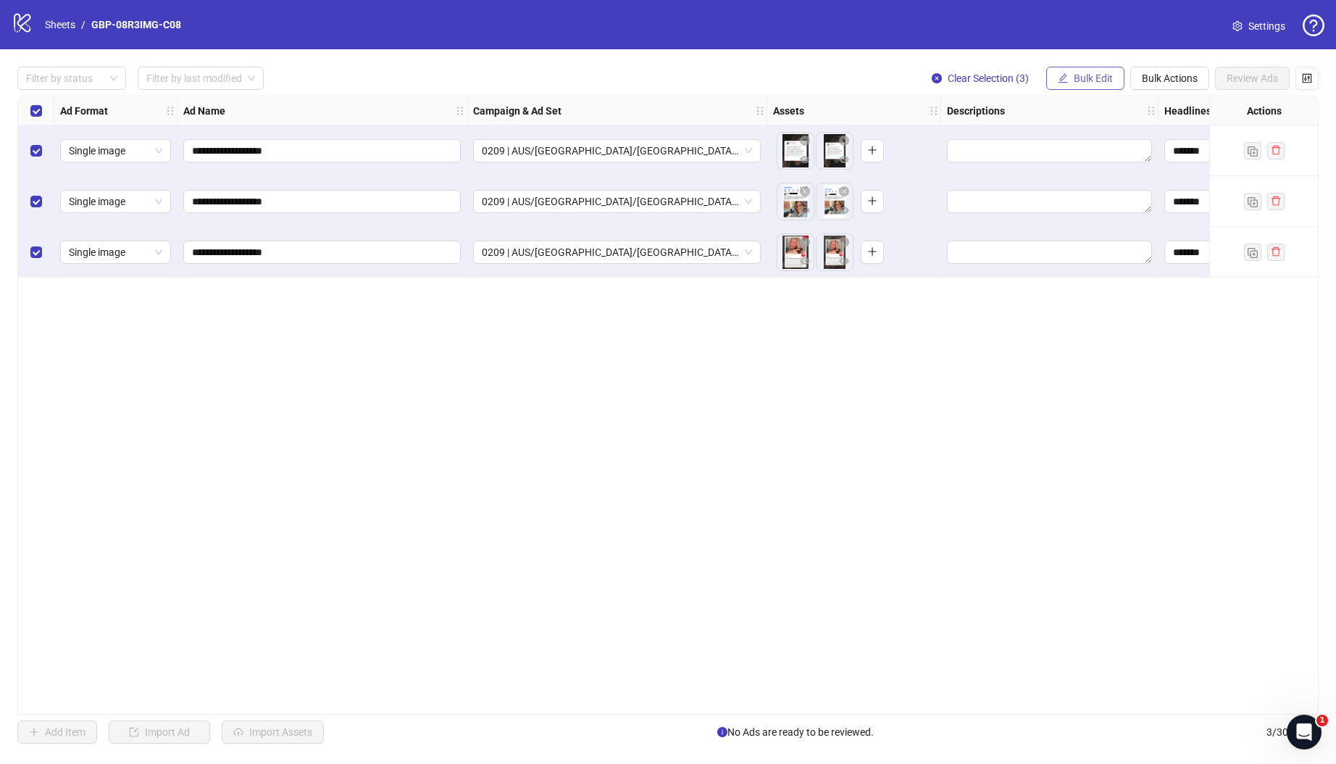
click at [1083, 82] on span "Bulk Edit" at bounding box center [1093, 78] width 39 height 12
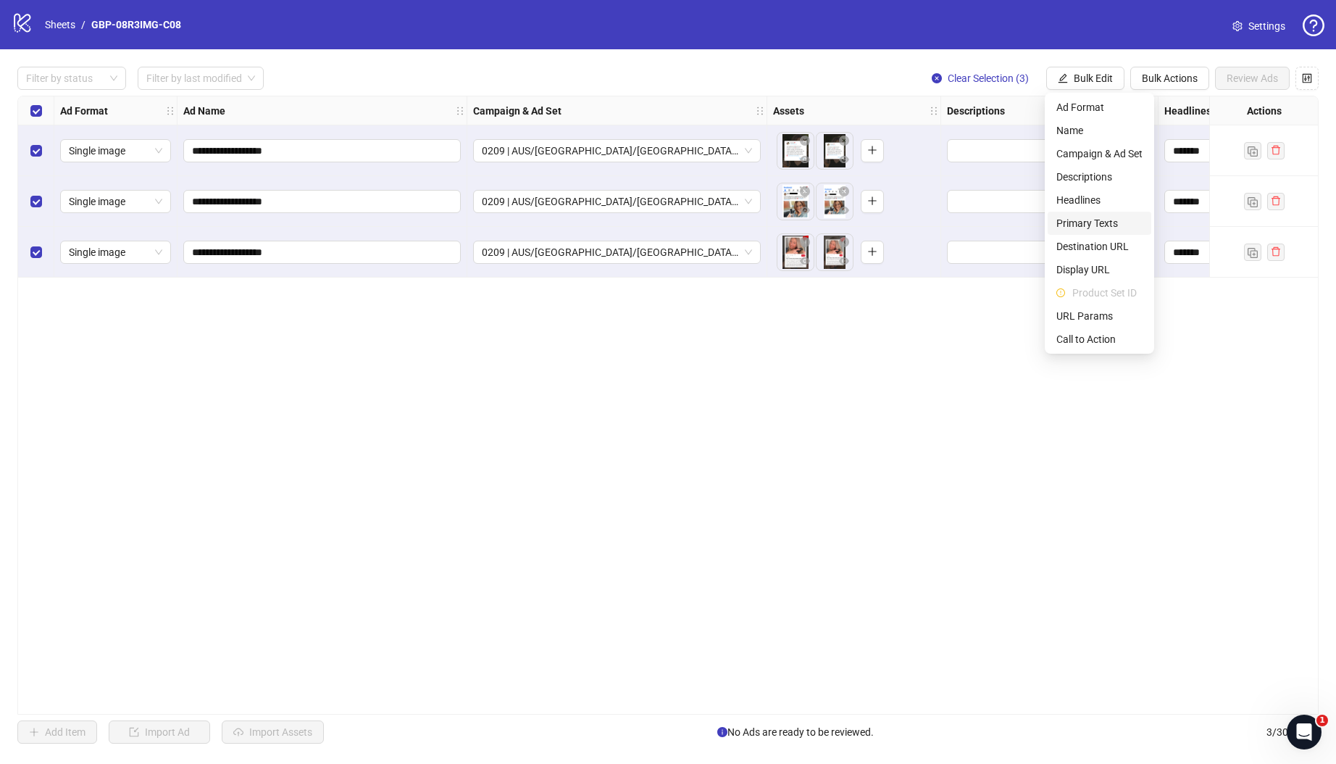
click at [1114, 223] on span "Primary Texts" at bounding box center [1099, 223] width 86 height 16
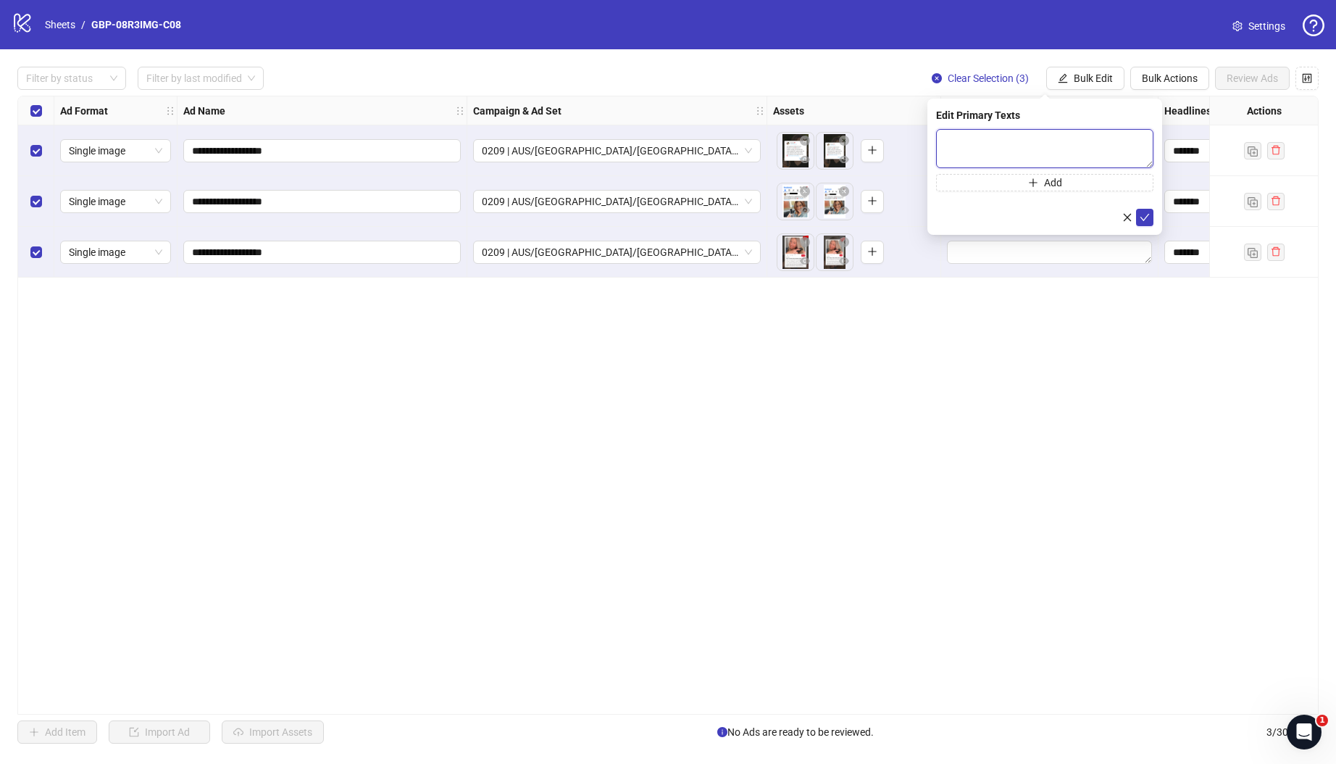
click at [1006, 158] on textarea at bounding box center [1044, 148] width 217 height 39
paste textarea "**********"
type textarea "**********"
click at [1072, 187] on button "Add" at bounding box center [1044, 182] width 217 height 17
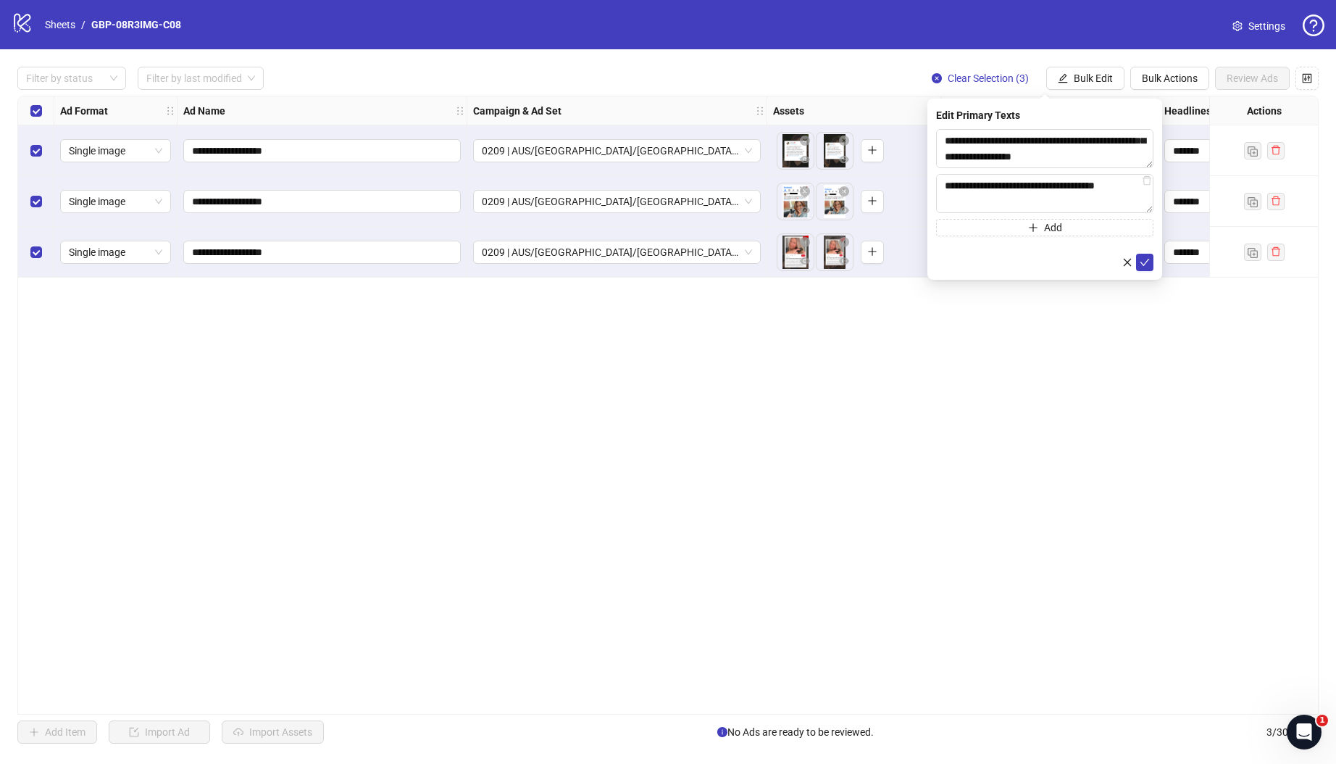
scroll to position [202, 0]
type textarea "**********"
click at [1151, 268] on button "submit" at bounding box center [1144, 262] width 17 height 17
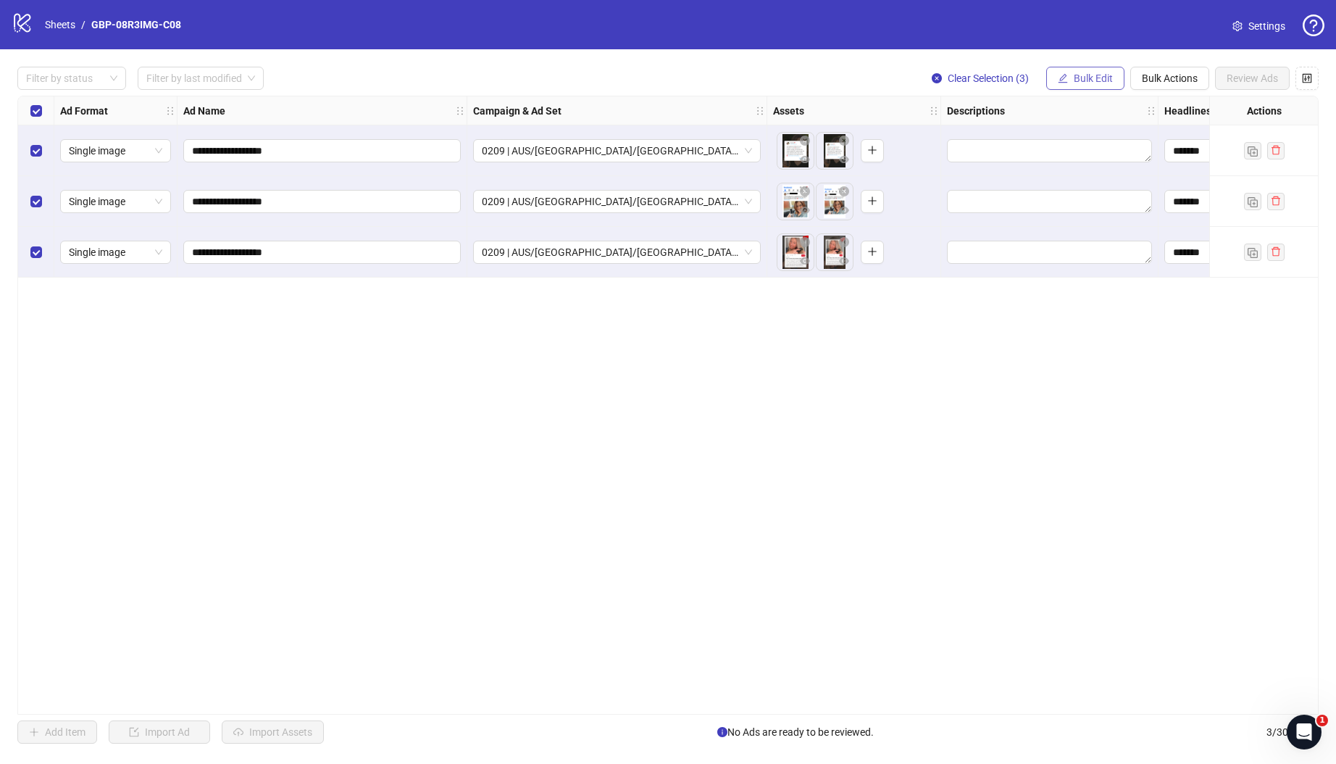
click at [1095, 79] on span "Bulk Edit" at bounding box center [1093, 78] width 39 height 12
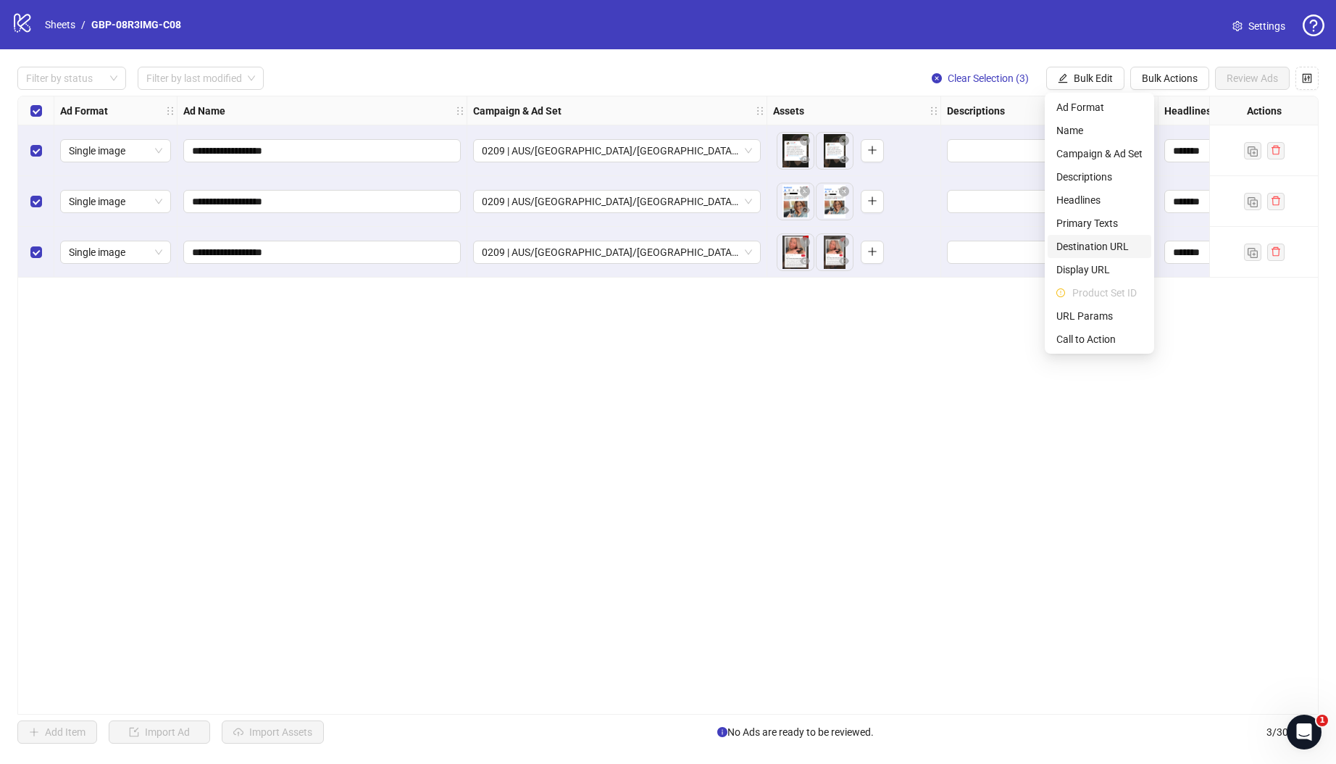
click at [1106, 249] on span "Destination URL" at bounding box center [1099, 246] width 86 height 16
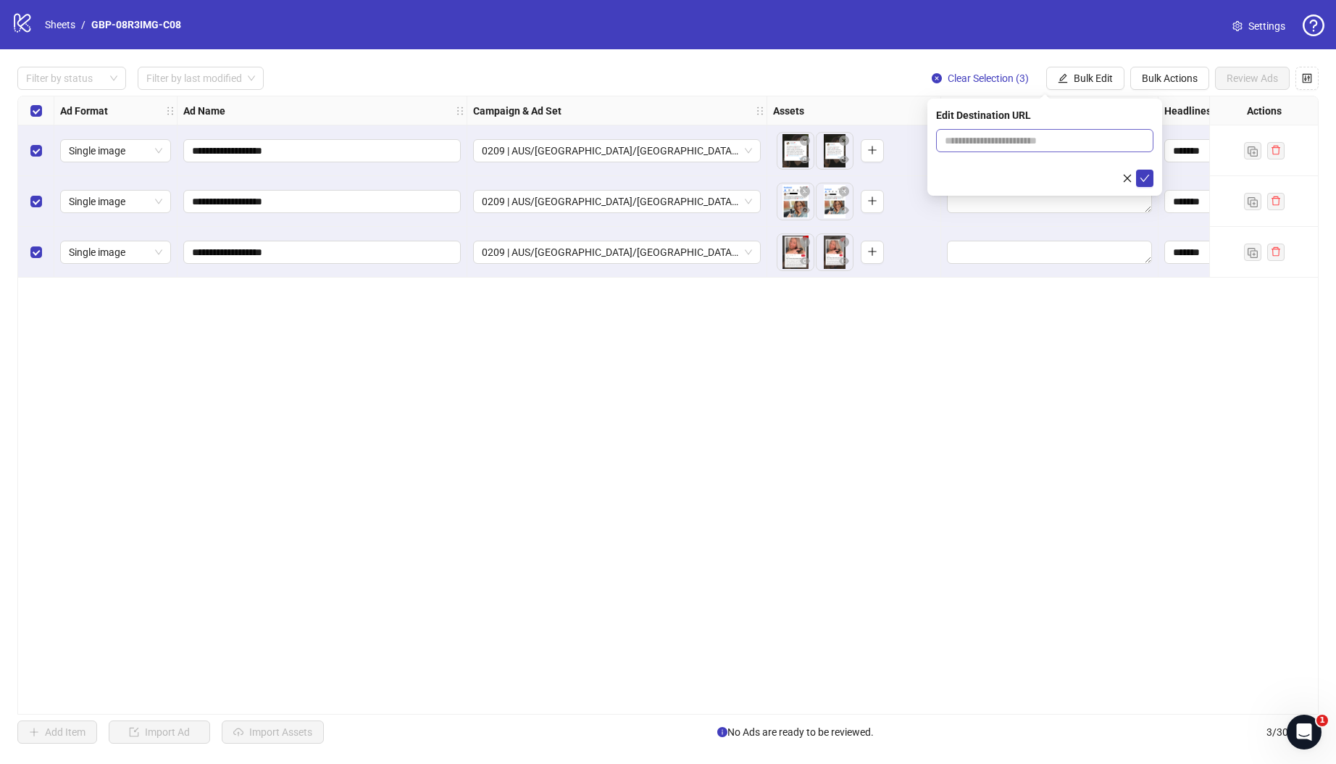
click at [976, 131] on span at bounding box center [1044, 140] width 217 height 23
paste input "**********"
type input "**********"
click at [1146, 183] on icon "check" at bounding box center [1145, 178] width 10 height 10
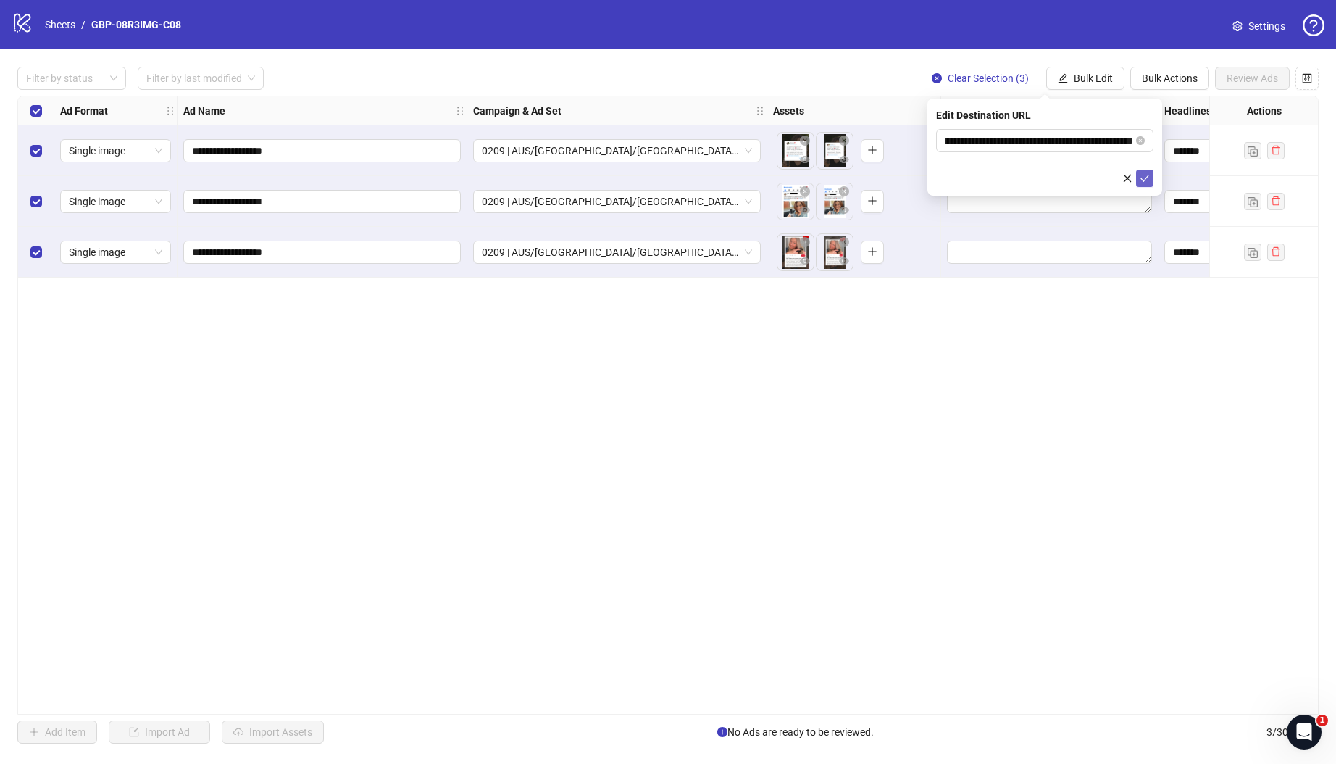
scroll to position [0, 0]
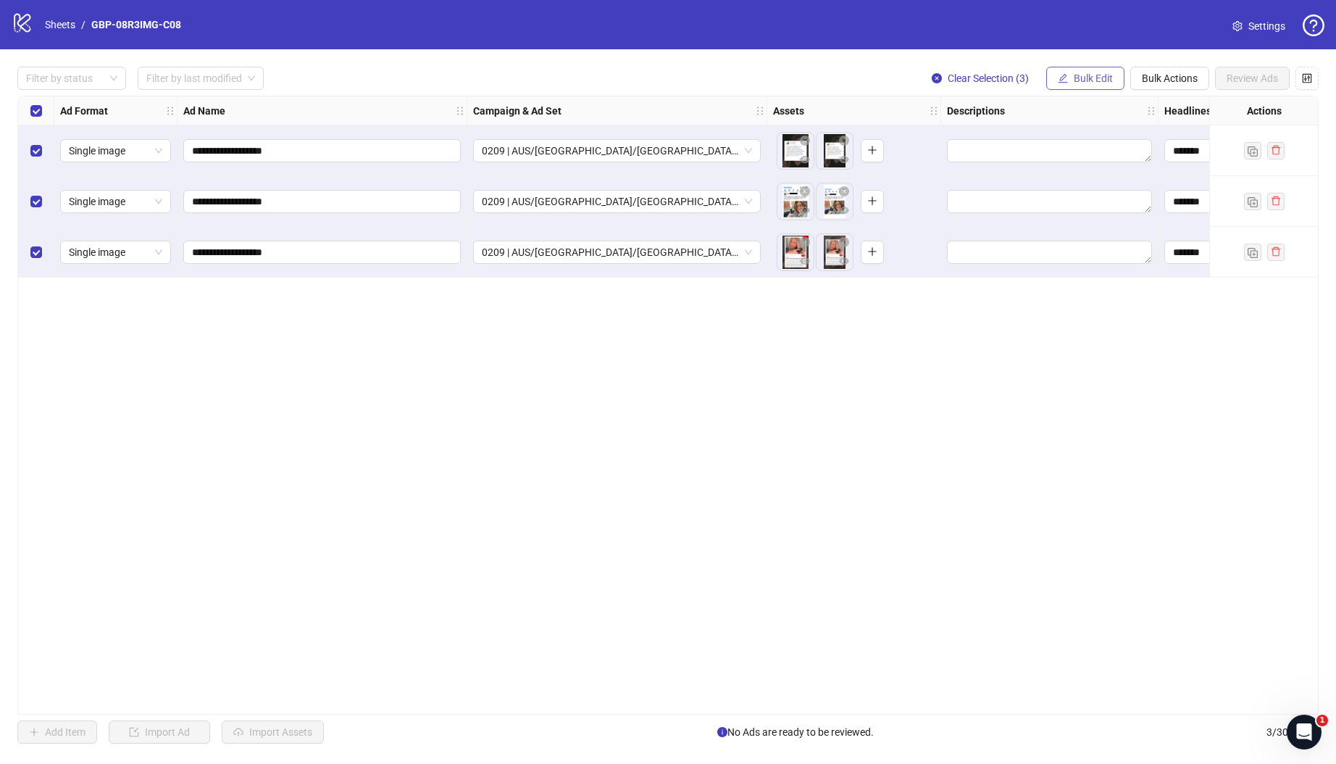
click at [1077, 80] on span "Bulk Edit" at bounding box center [1093, 78] width 39 height 12
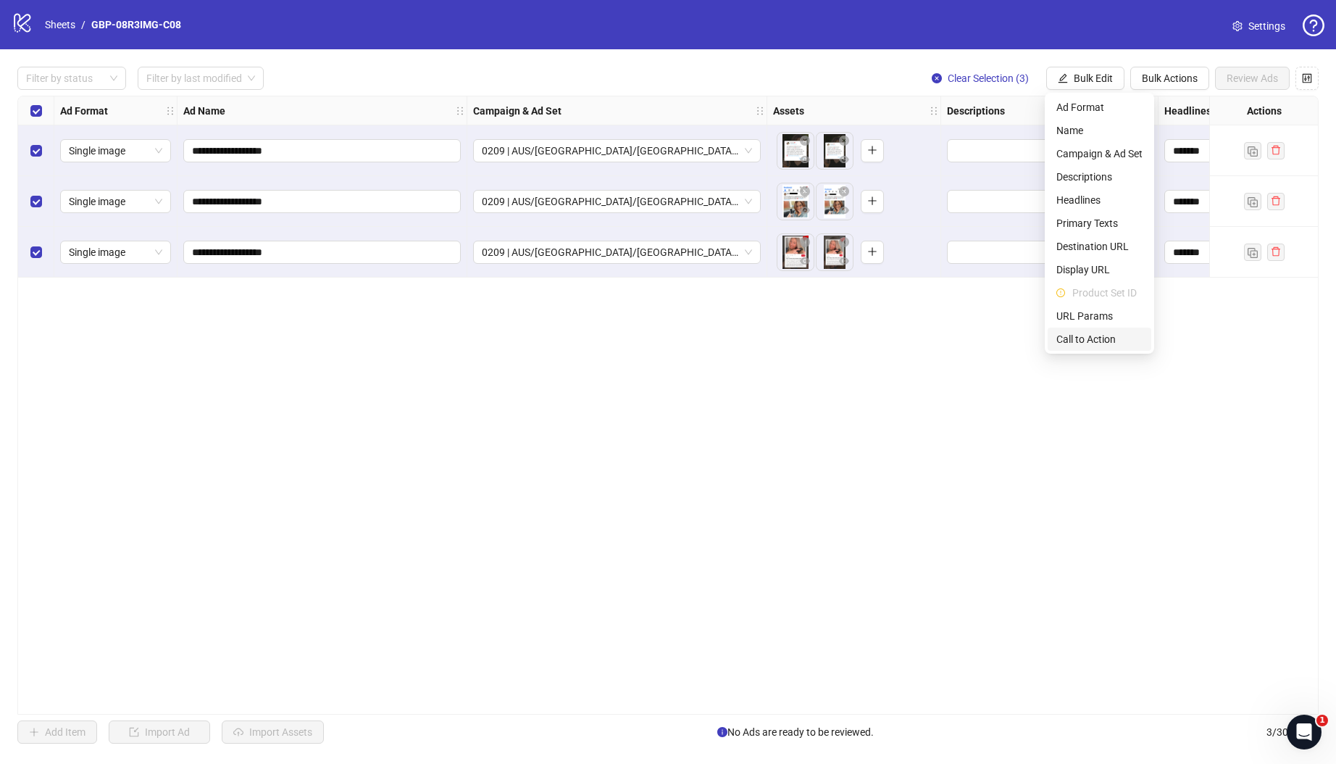
click at [1094, 341] on span "Call to Action" at bounding box center [1099, 339] width 86 height 16
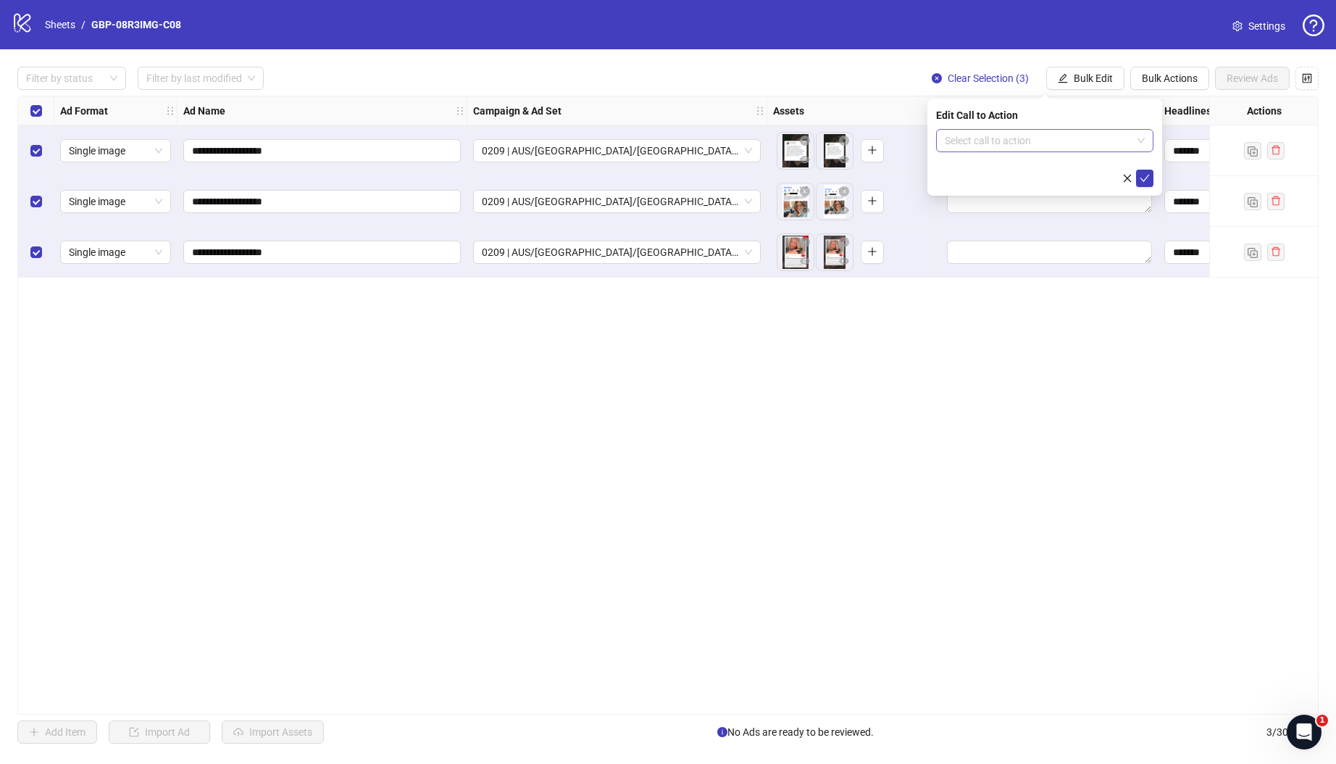
click at [998, 137] on input "search" at bounding box center [1038, 141] width 187 height 22
type input "****"
click at [985, 172] on div "Shop now" at bounding box center [1045, 170] width 194 height 16
click at [1149, 174] on icon "check" at bounding box center [1145, 178] width 10 height 10
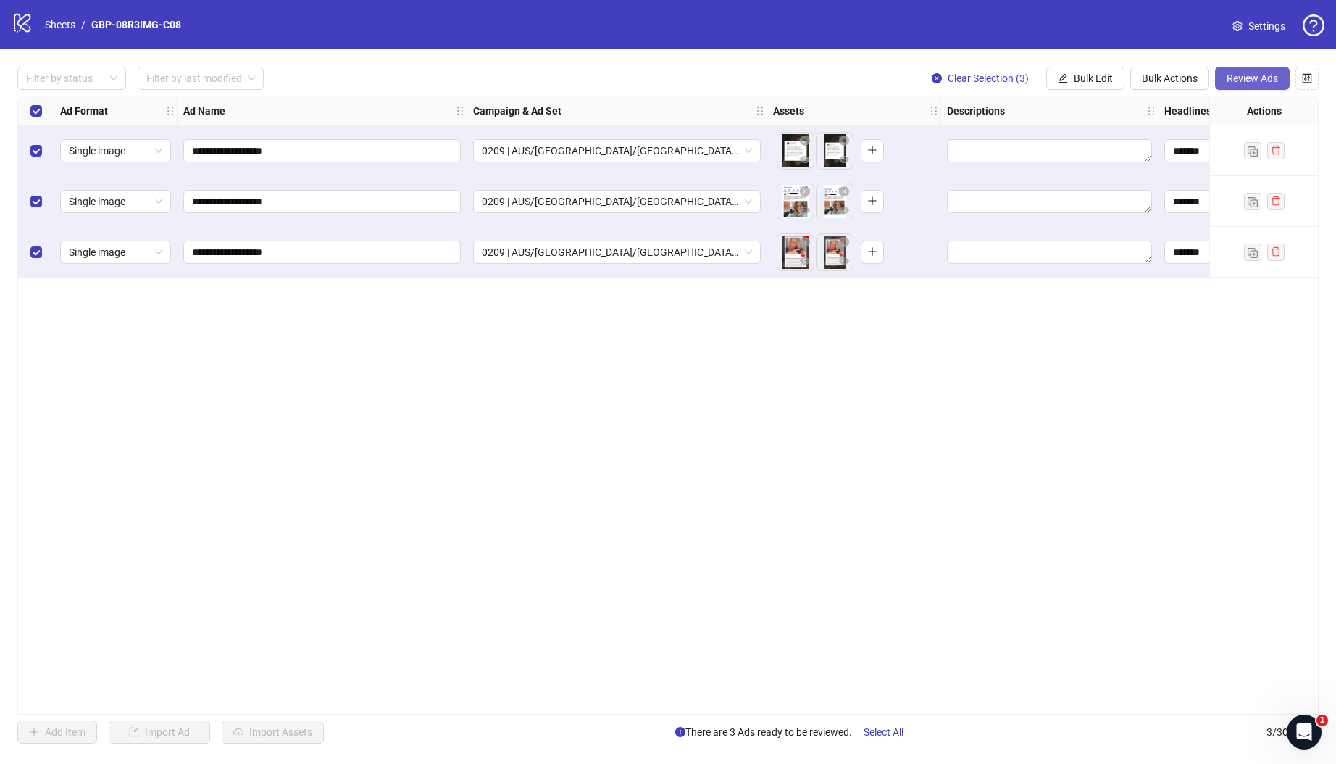
click at [1235, 80] on span "Review Ads" at bounding box center [1252, 78] width 51 height 12
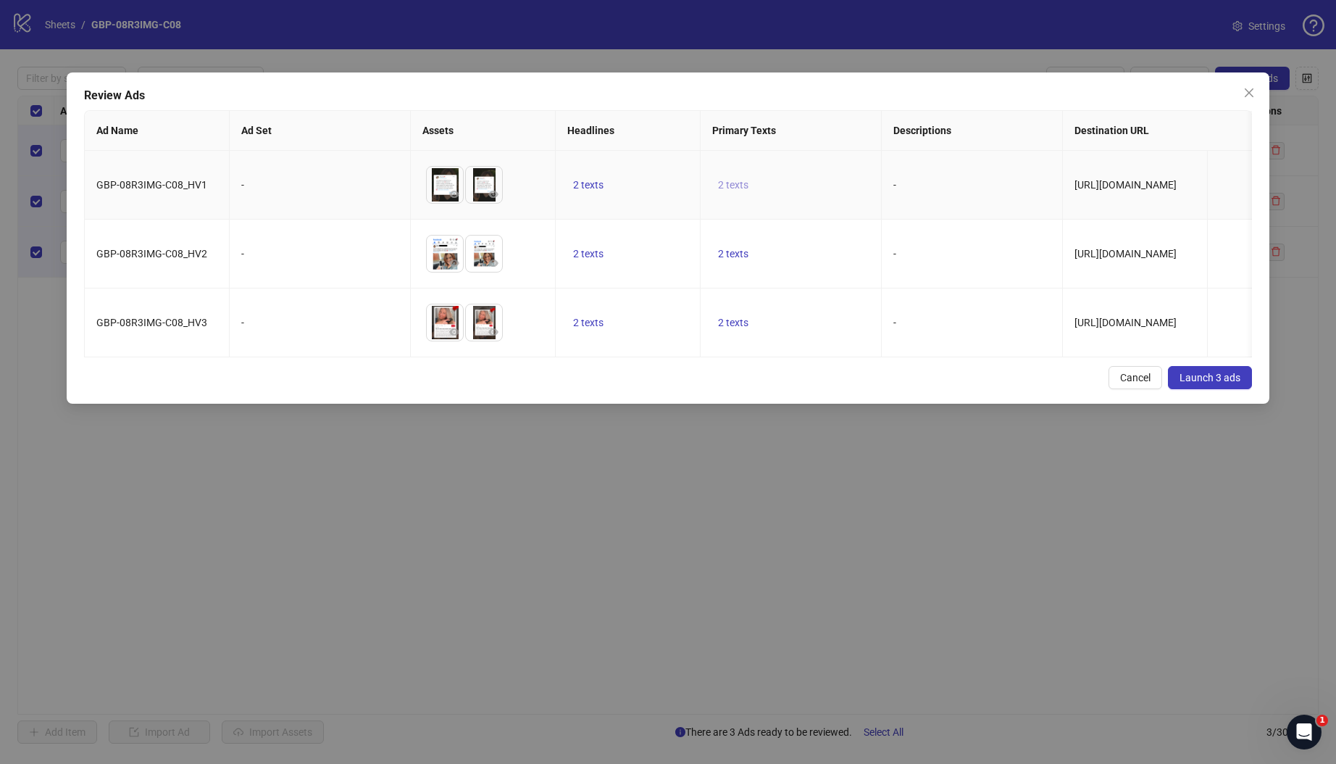
click at [739, 185] on span "2 texts" at bounding box center [733, 185] width 30 height 12
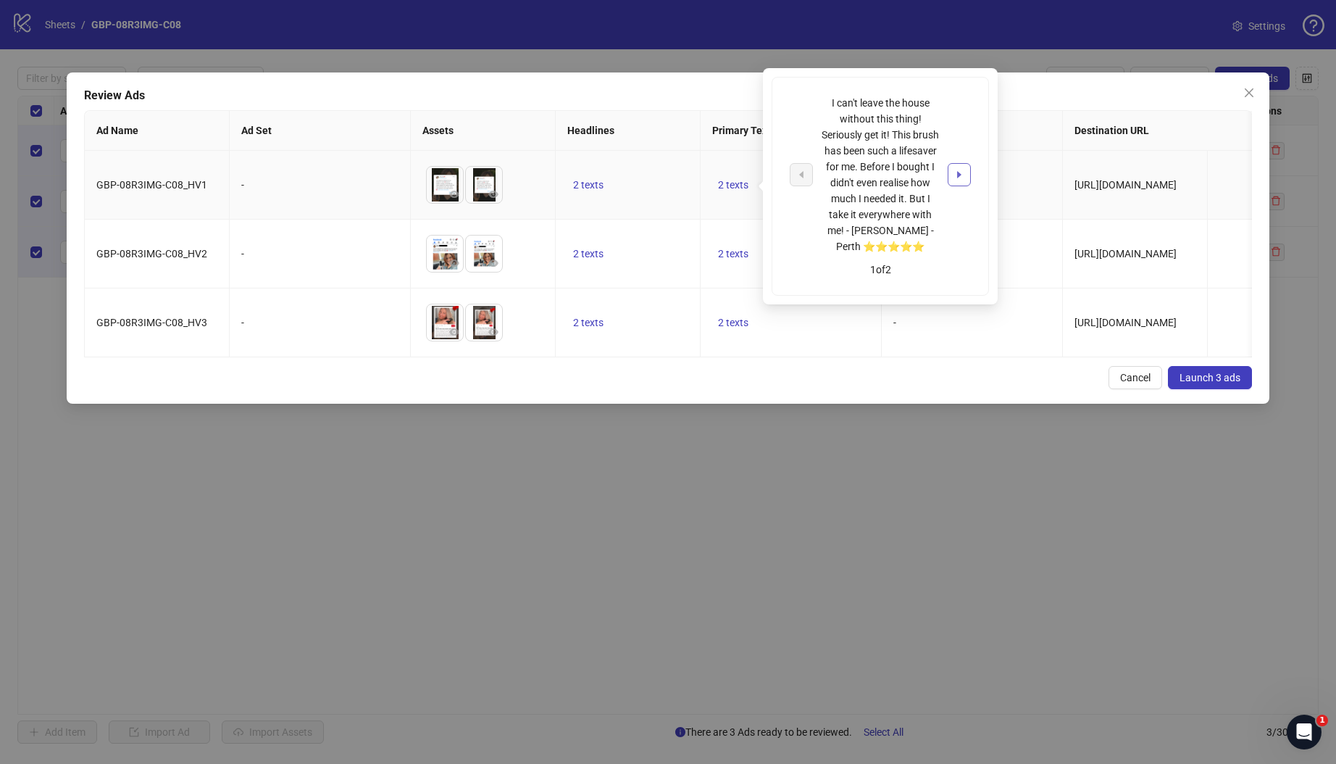
click at [957, 181] on button "button" at bounding box center [959, 174] width 23 height 23
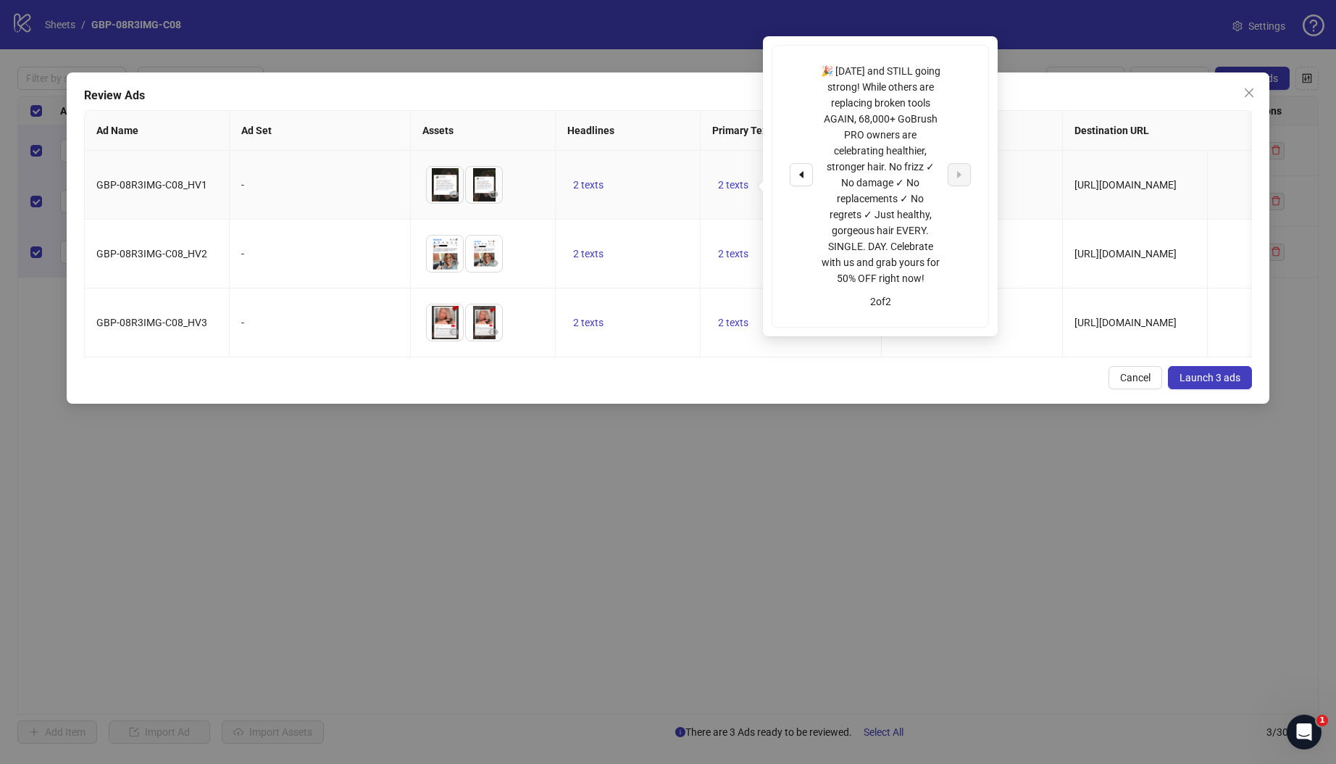
click at [710, 191] on td "2 texts" at bounding box center [791, 185] width 181 height 69
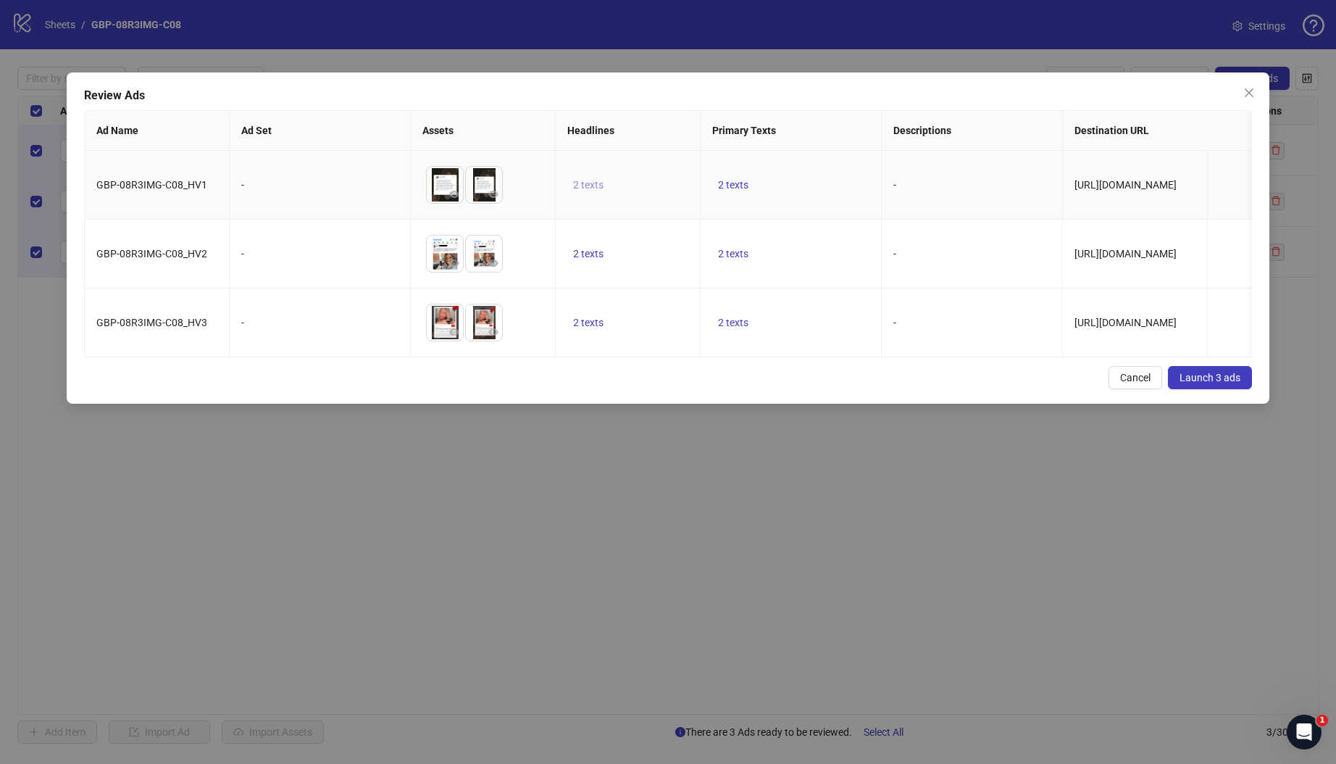
click at [588, 185] on span "2 texts" at bounding box center [588, 185] width 30 height 12
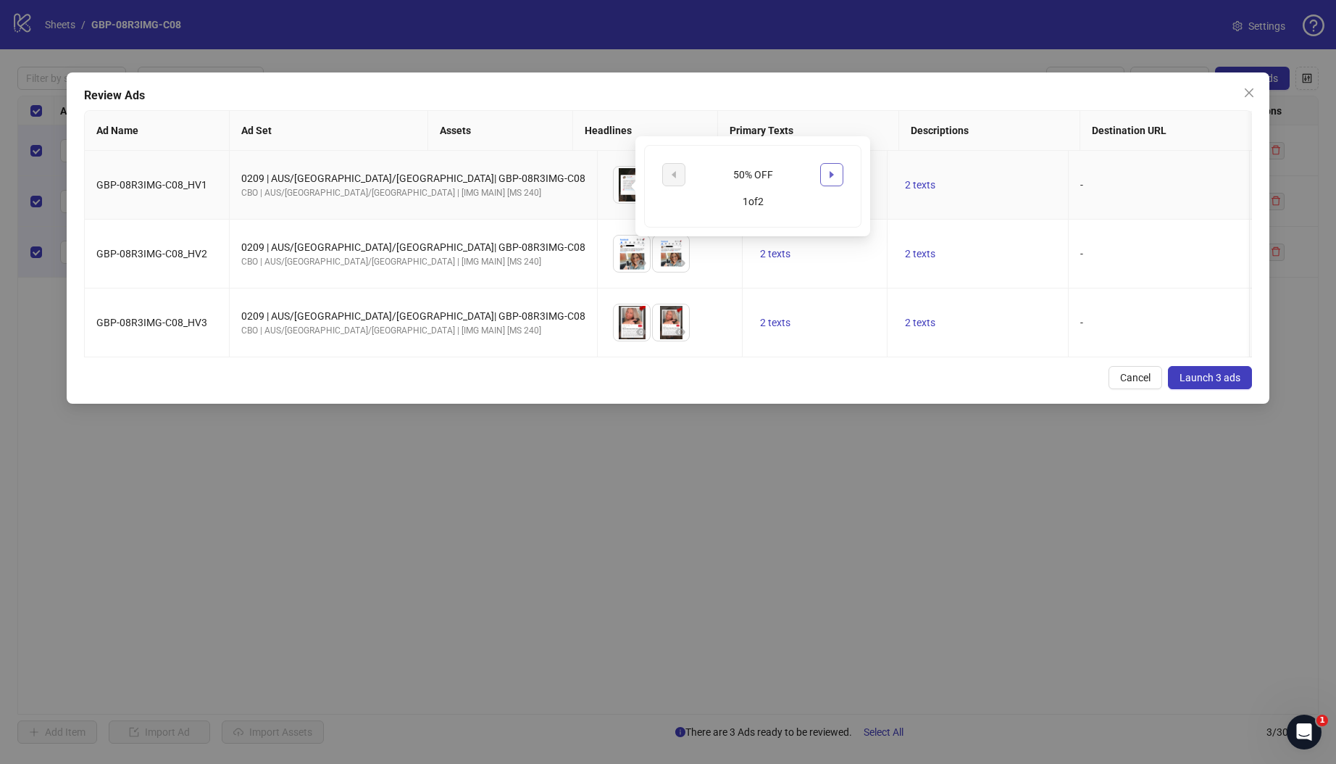
drag, startPoint x: 831, startPoint y: 174, endPoint x: 961, endPoint y: 101, distance: 149.2
click at [831, 174] on icon "caret-right" at bounding box center [832, 174] width 4 height 7
click at [1190, 383] on span "Launch 3 ads" at bounding box center [1210, 378] width 61 height 12
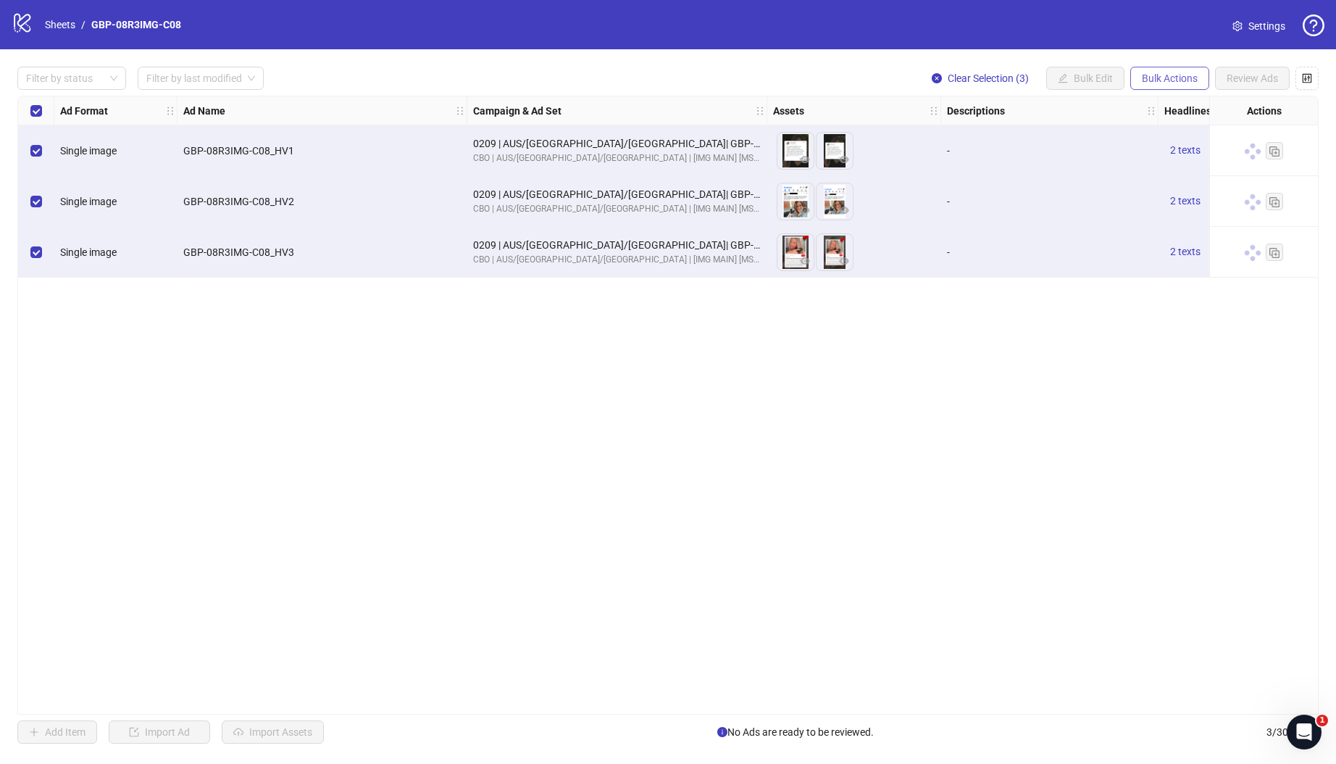
click at [1162, 78] on span "Bulk Actions" at bounding box center [1170, 78] width 56 height 12
drag, startPoint x: 1169, startPoint y: 151, endPoint x: 1125, endPoint y: 164, distance: 47.0
click at [1169, 151] on span "Duplicate with assets" at bounding box center [1189, 154] width 99 height 16
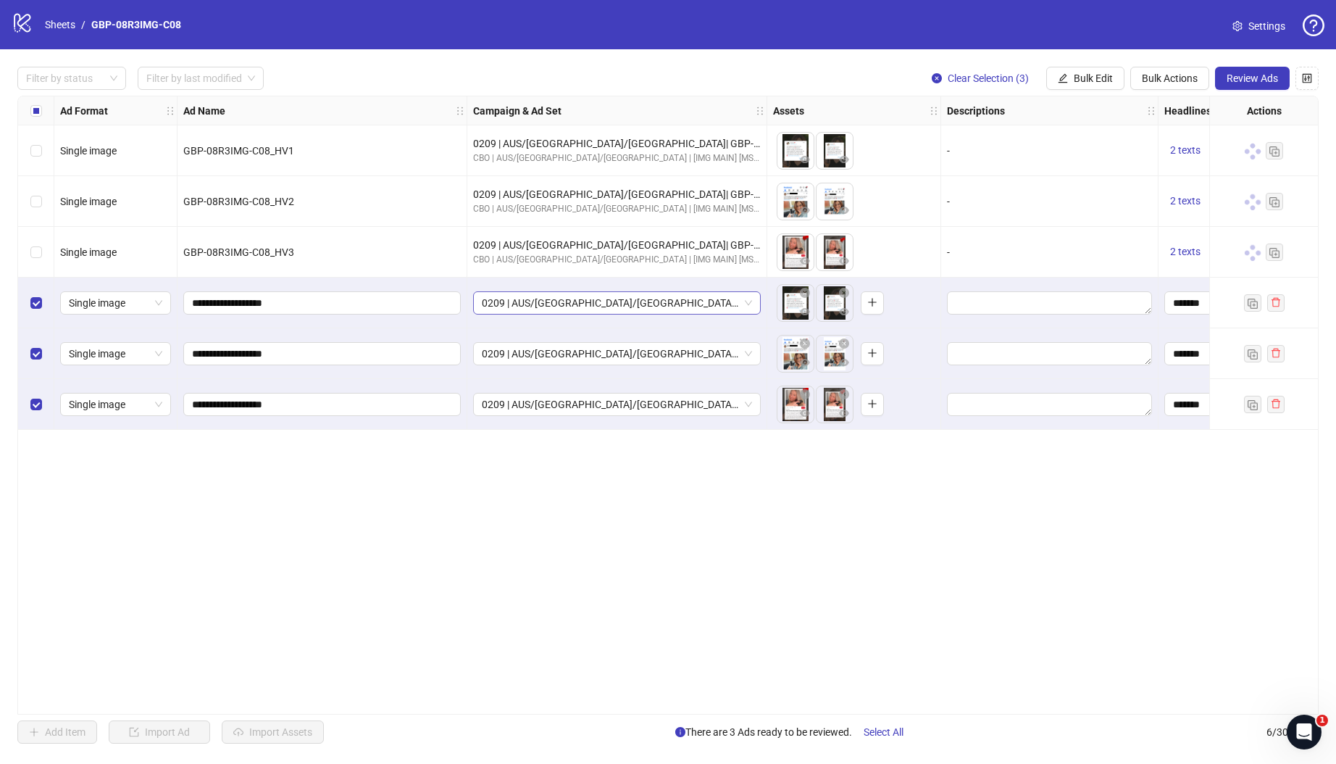
click at [683, 303] on span "0209 | AUS/[GEOGRAPHIC_DATA]/[GEOGRAPHIC_DATA]| GBP-08R3IMG-C08" at bounding box center [617, 303] width 270 height 22
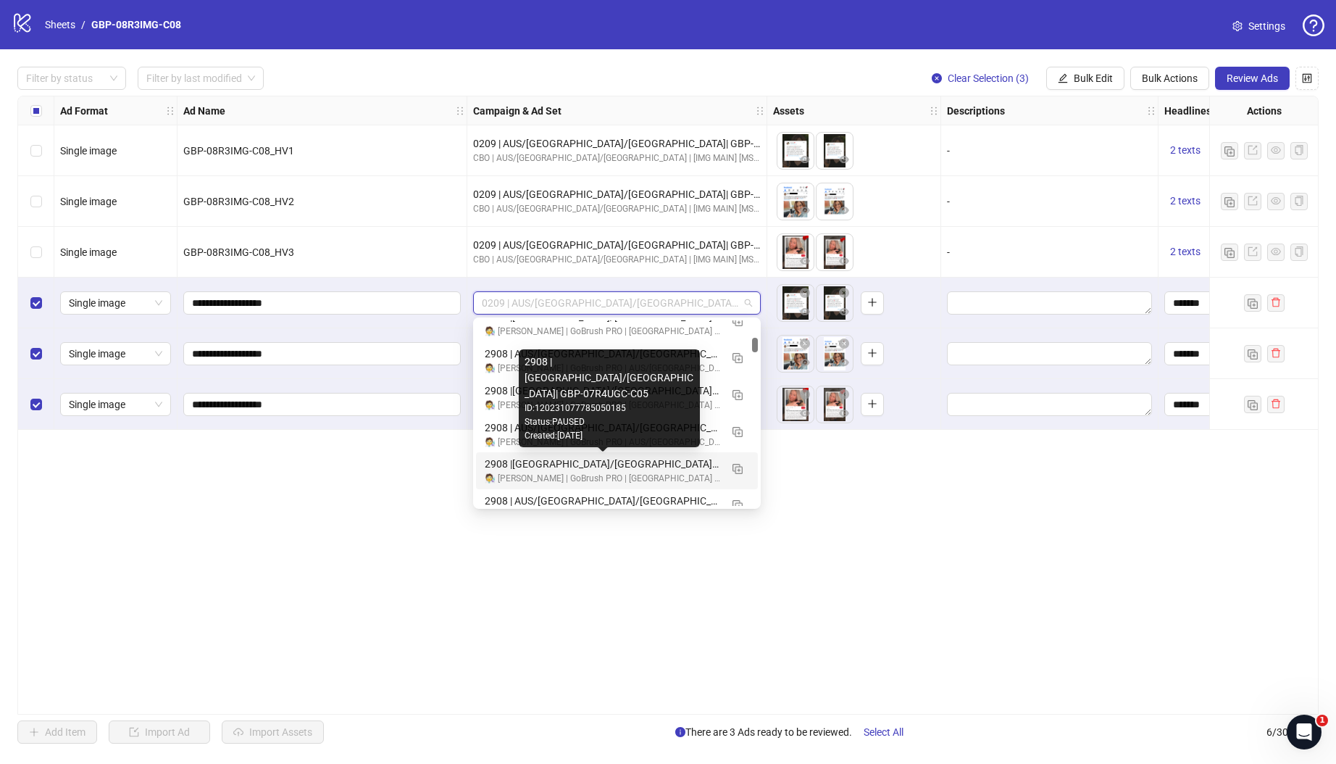
scroll to position [2948, 0]
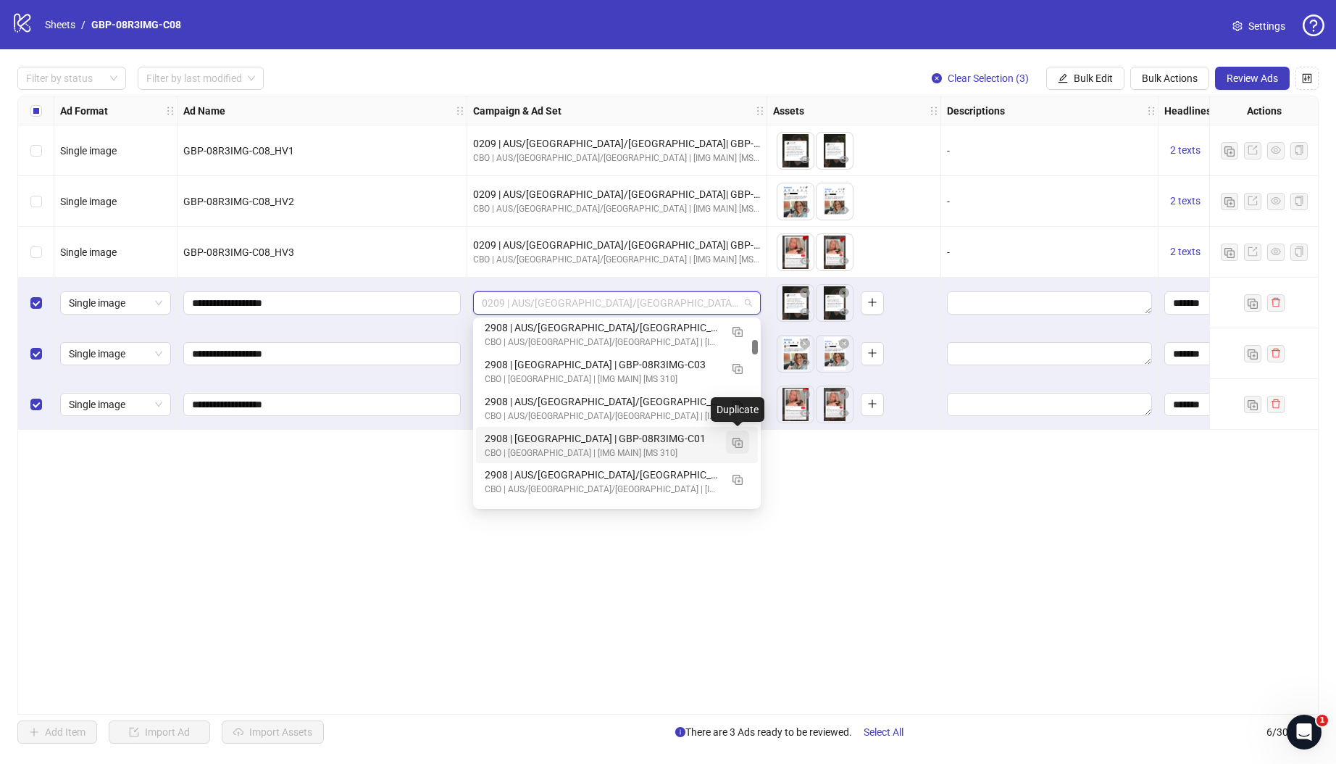
click at [740, 442] on img "button" at bounding box center [738, 443] width 10 height 10
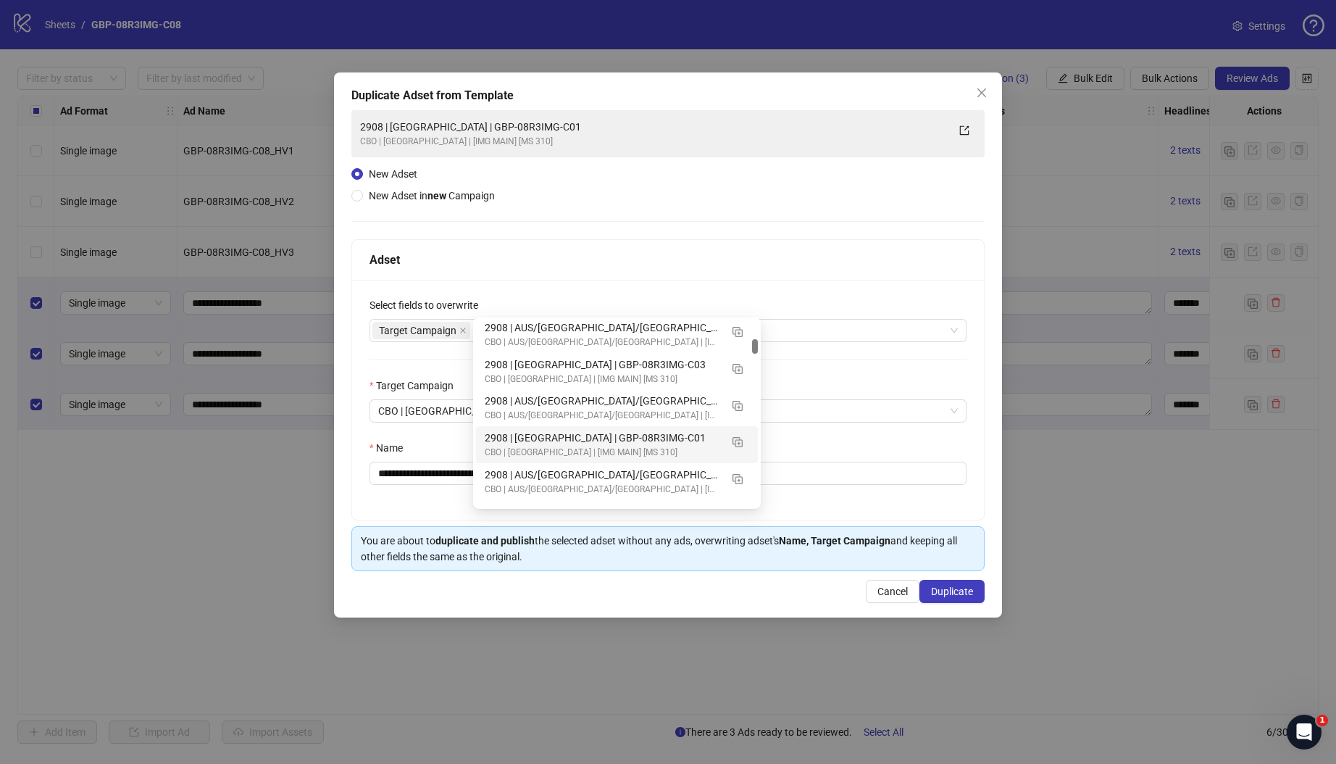
scroll to position [2616, 0]
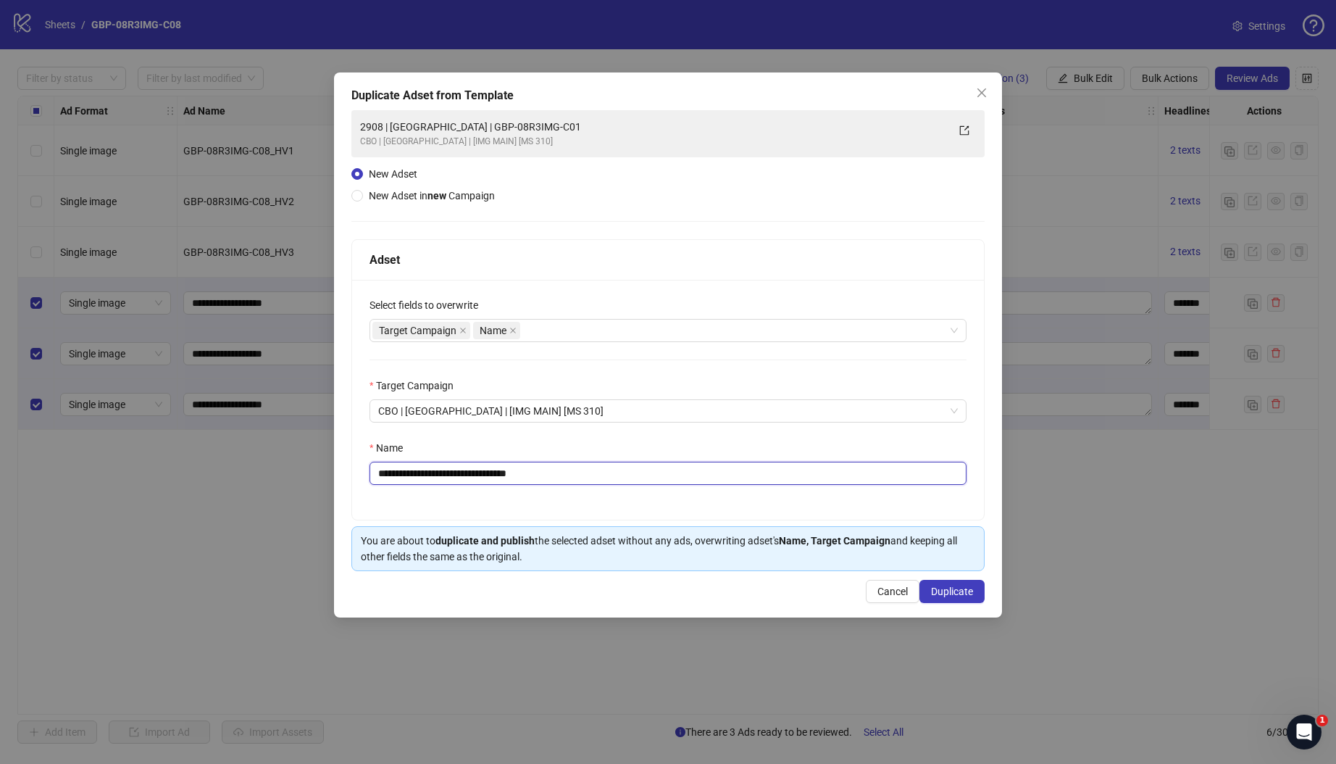
click at [398, 472] on input "**********" at bounding box center [668, 473] width 597 height 23
drag, startPoint x: 525, startPoint y: 474, endPoint x: 884, endPoint y: 467, distance: 359.4
click at [753, 473] on input "**********" at bounding box center [668, 473] width 597 height 23
paste input "text"
type input "**********"
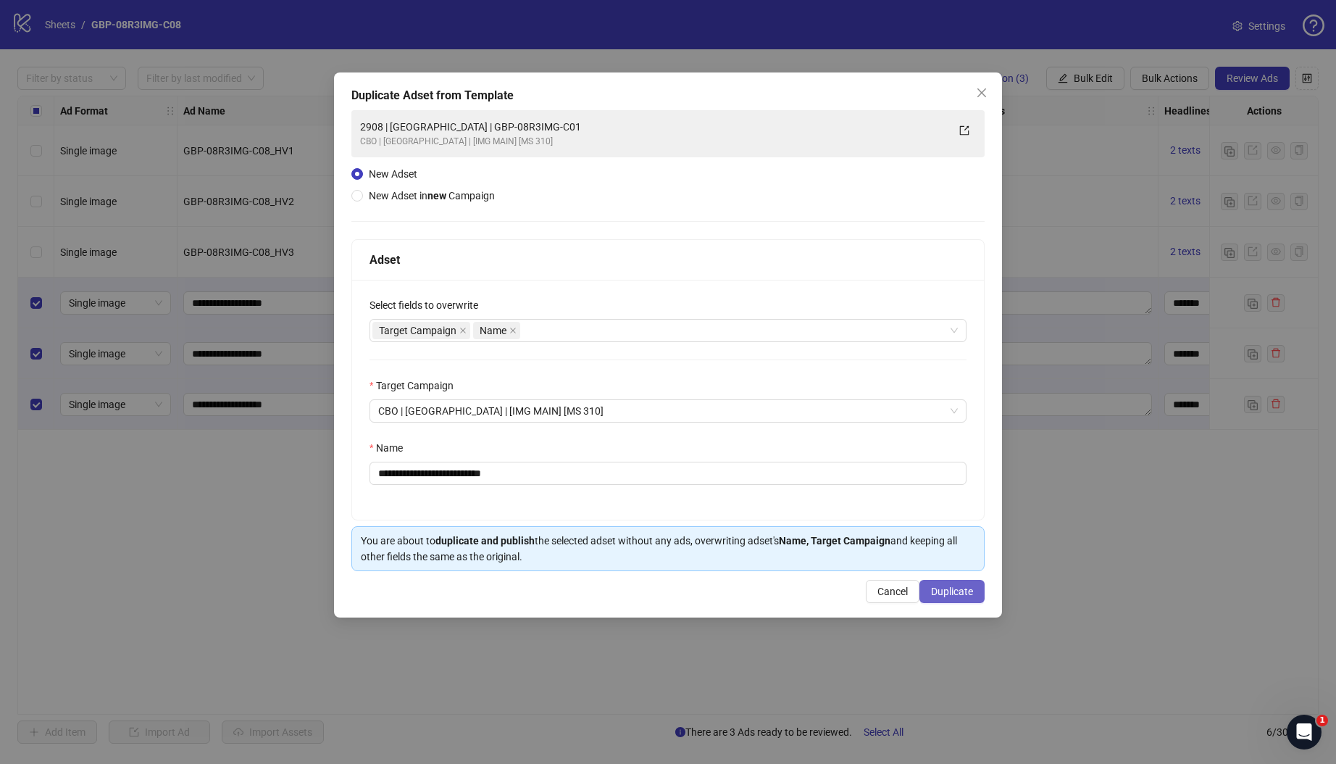
click at [947, 591] on span "Duplicate" at bounding box center [952, 591] width 42 height 12
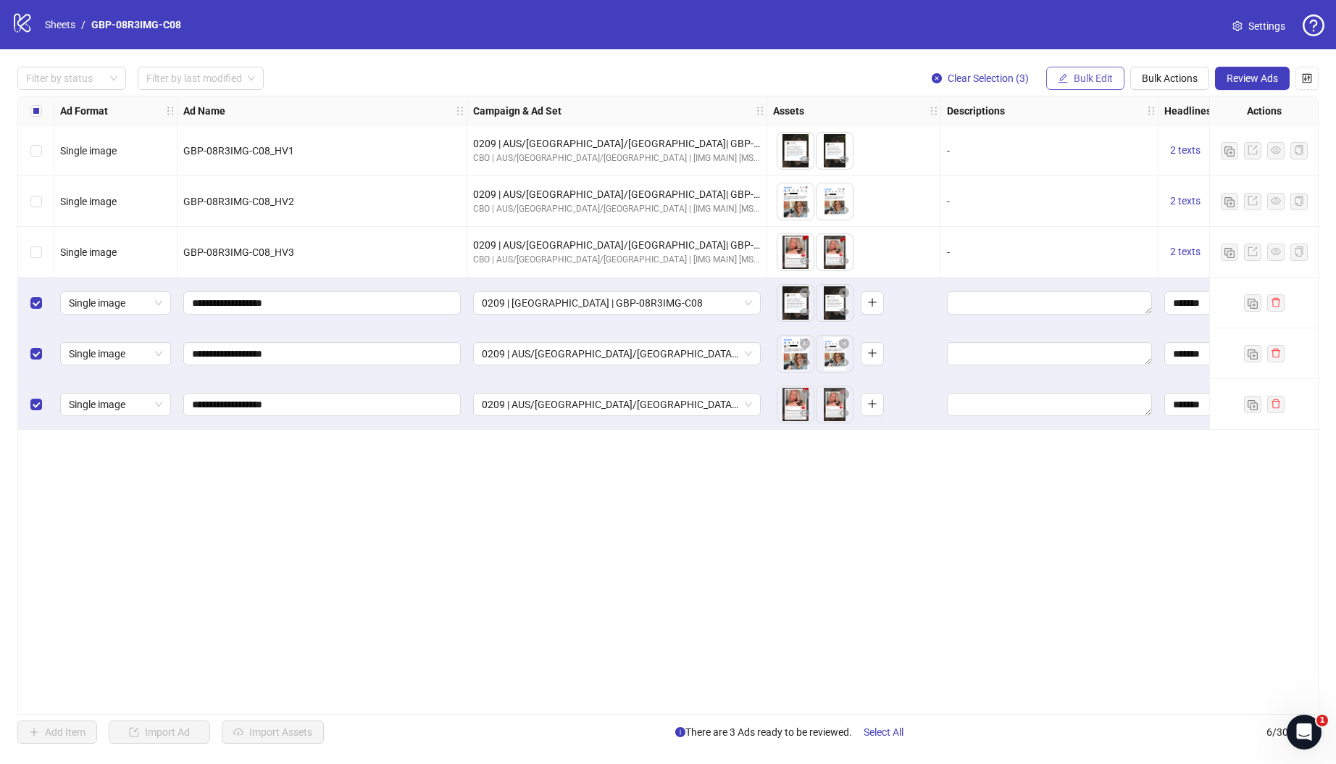
click at [1098, 83] on span "Bulk Edit" at bounding box center [1093, 78] width 39 height 12
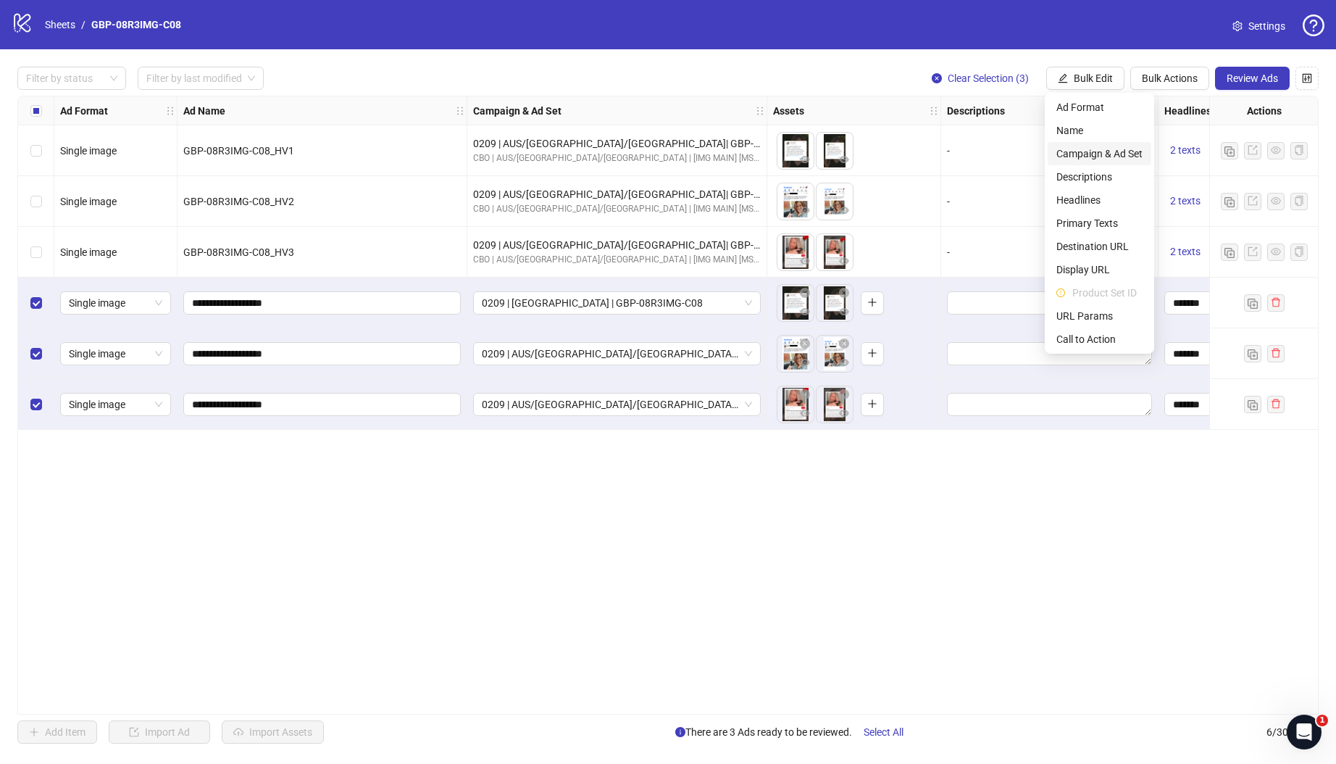
click at [1135, 153] on span "Campaign & Ad Set" at bounding box center [1099, 154] width 86 height 16
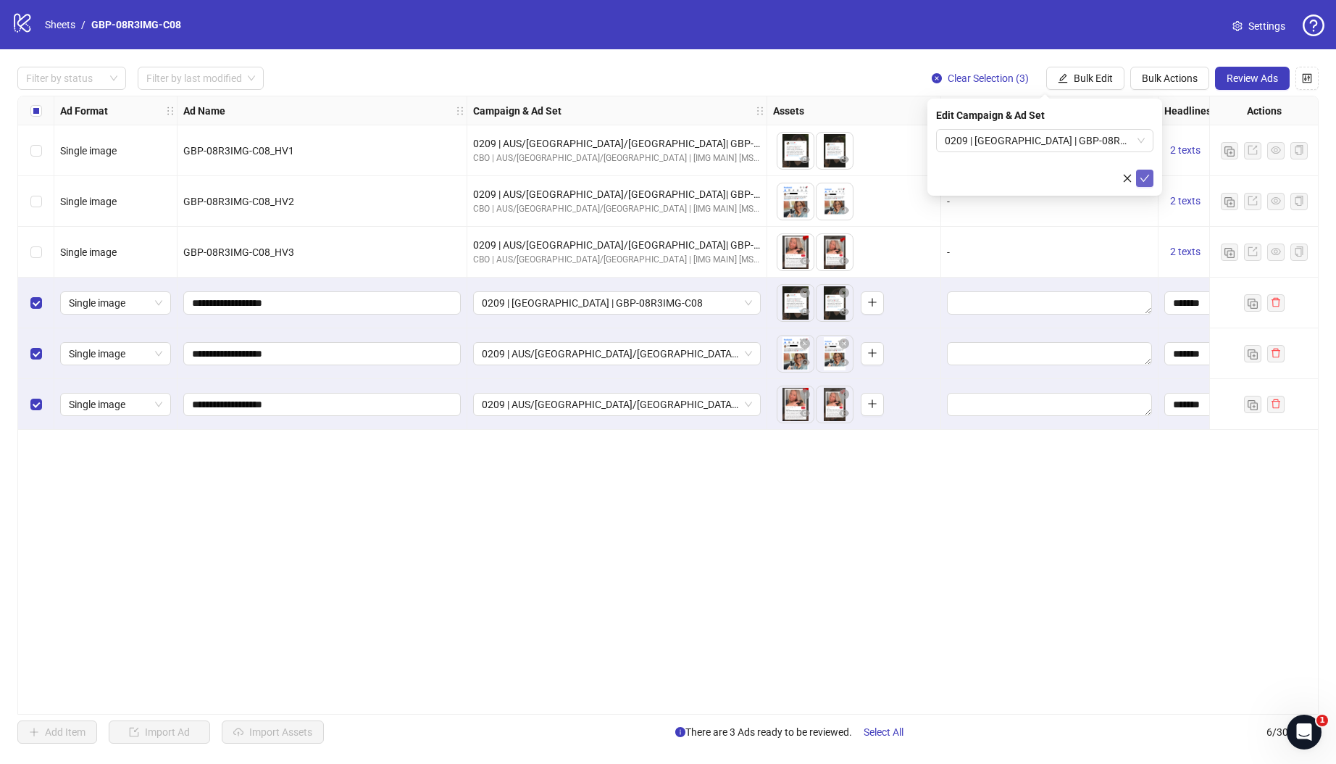
click at [1148, 175] on icon "check" at bounding box center [1144, 178] width 9 height 7
click at [1087, 78] on span "Bulk Edit" at bounding box center [1093, 78] width 39 height 12
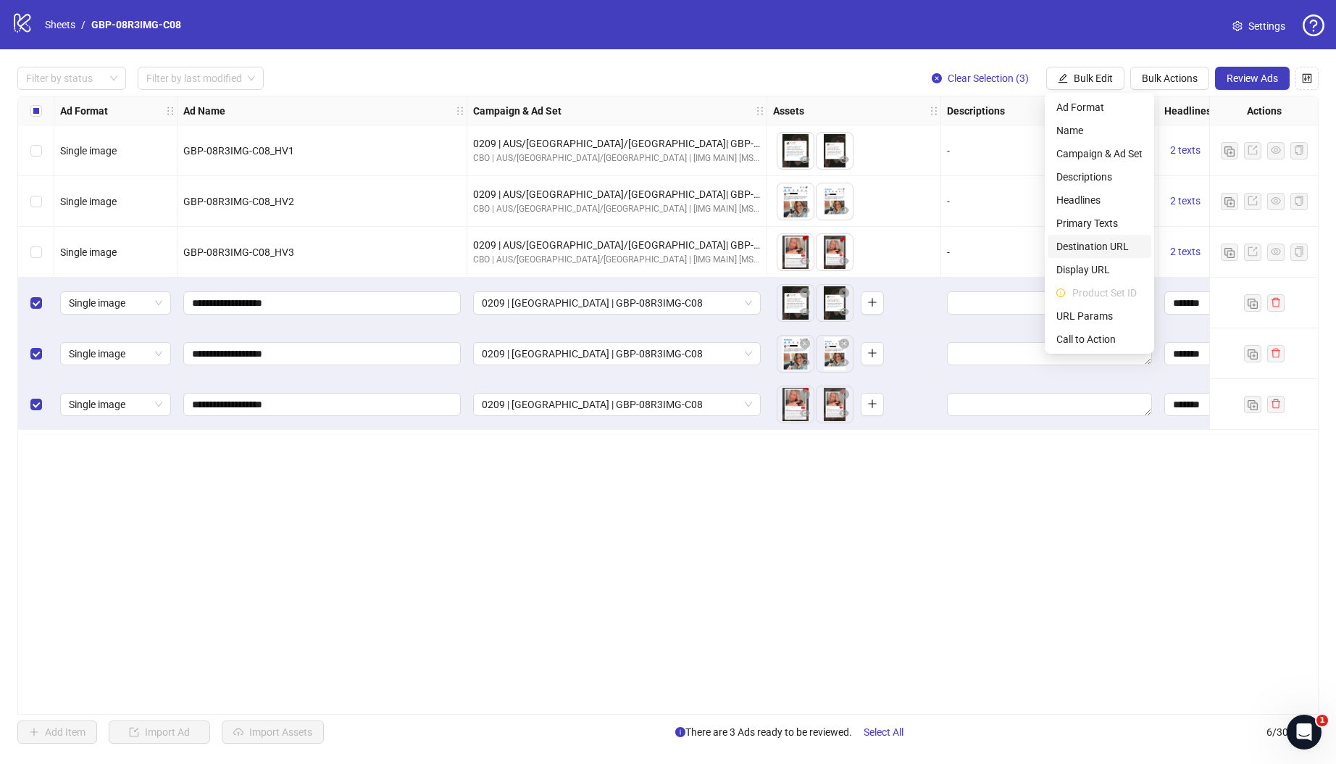
click at [1111, 246] on span "Destination URL" at bounding box center [1099, 246] width 86 height 16
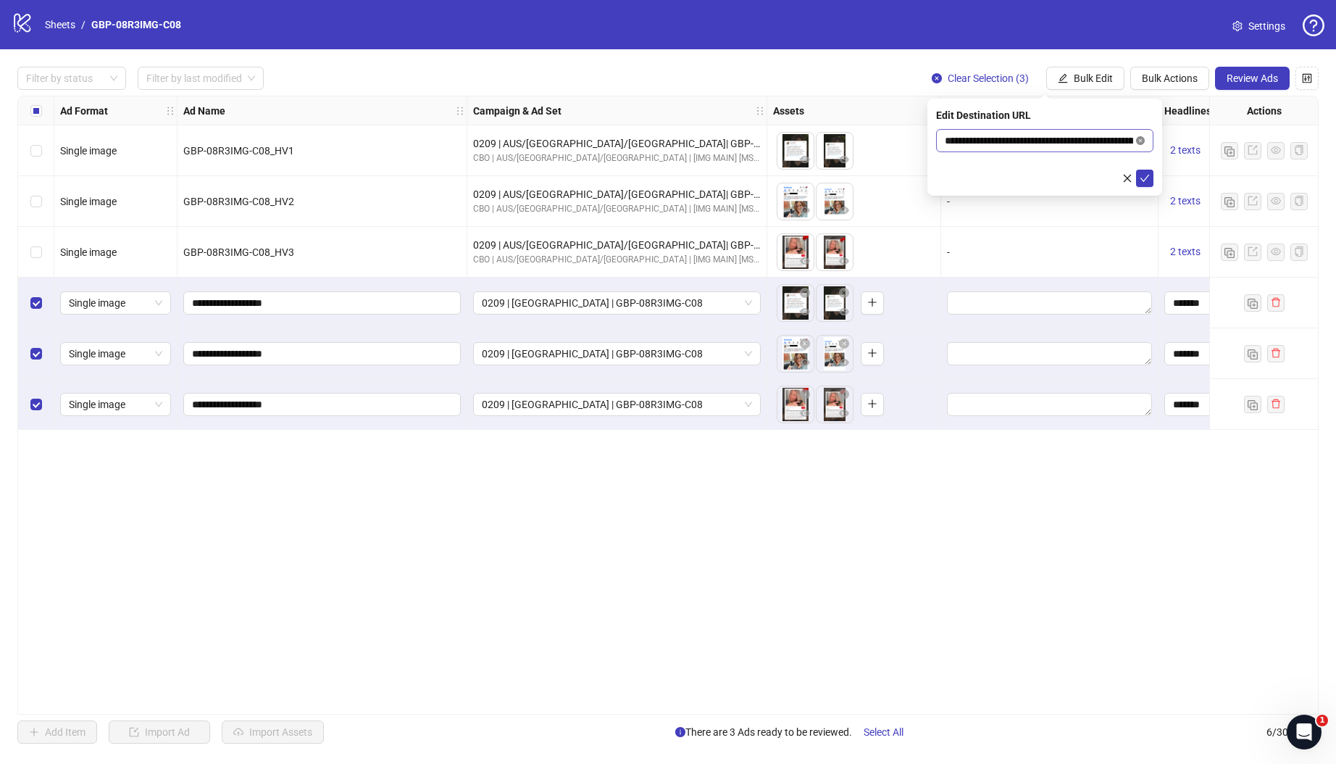
click at [1138, 140] on icon "close-circle" at bounding box center [1140, 140] width 9 height 9
click at [1105, 145] on input "text" at bounding box center [1039, 141] width 188 height 16
paste input "**********"
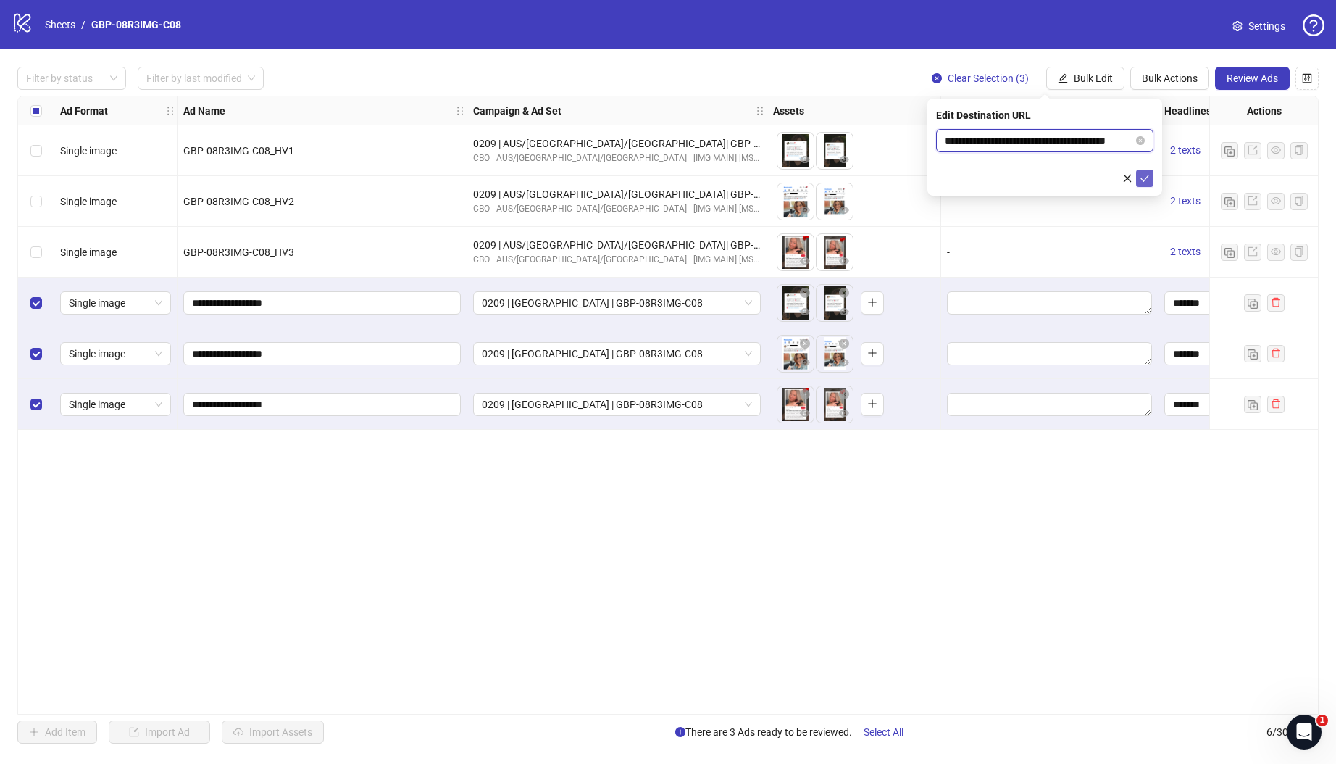
type input "**********"
click at [1148, 180] on icon "check" at bounding box center [1145, 178] width 10 height 10
click at [1259, 82] on span "Review Ads" at bounding box center [1252, 78] width 51 height 12
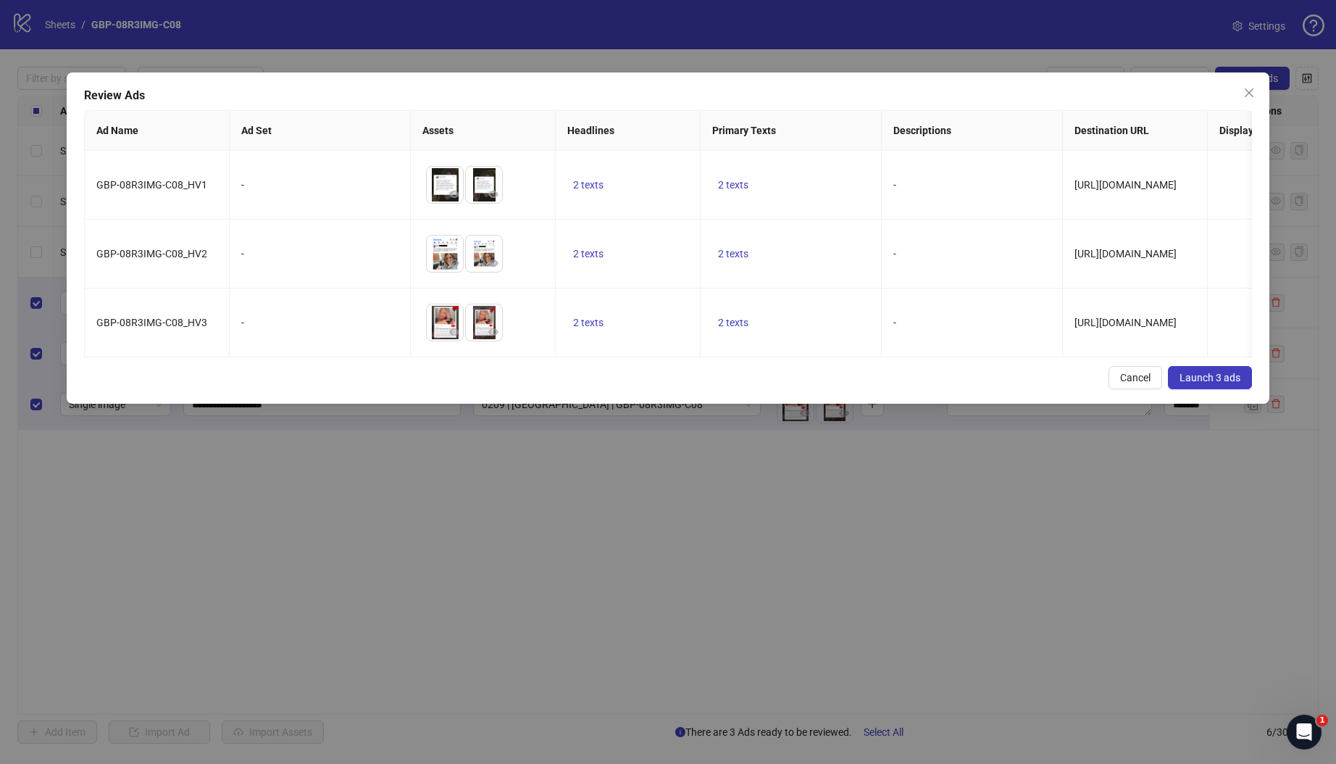
click at [1230, 389] on button "Launch 3 ads" at bounding box center [1210, 377] width 84 height 23
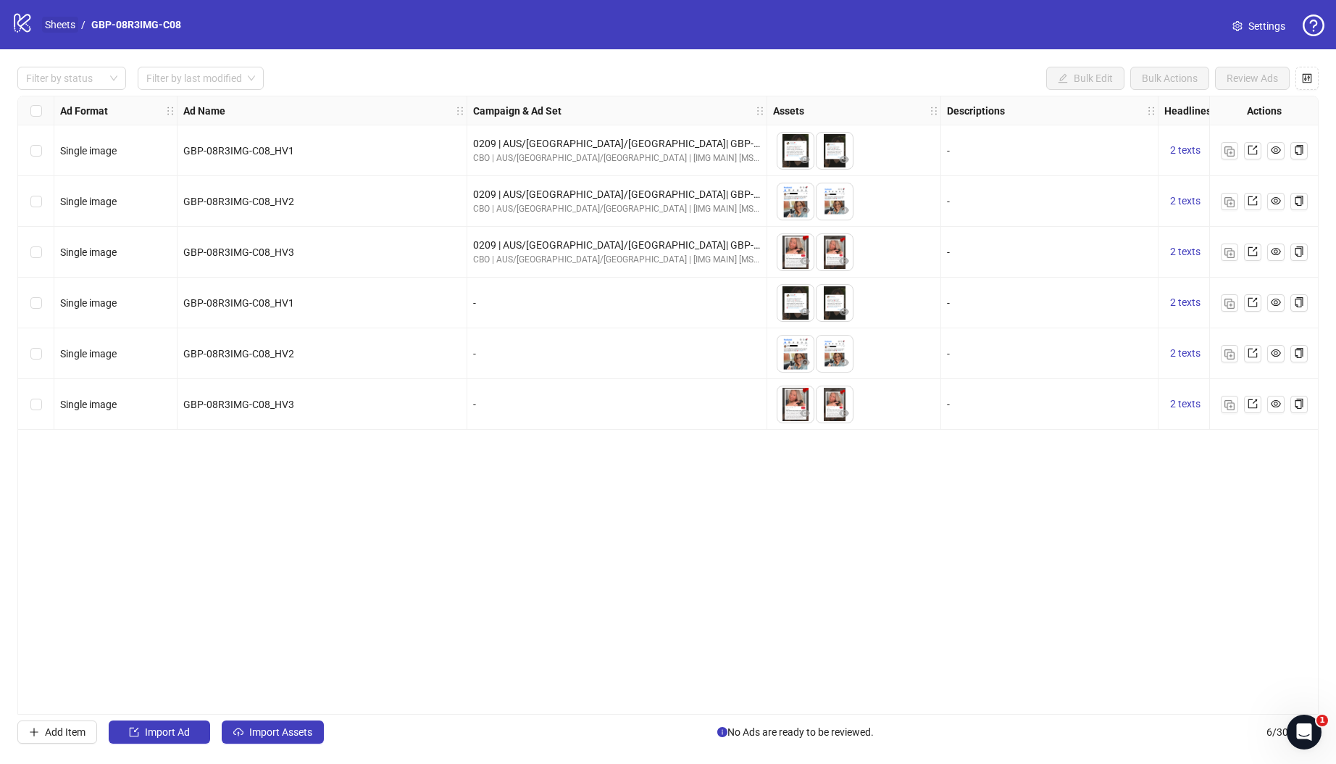
click at [51, 30] on link "Sheets" at bounding box center [60, 25] width 36 height 16
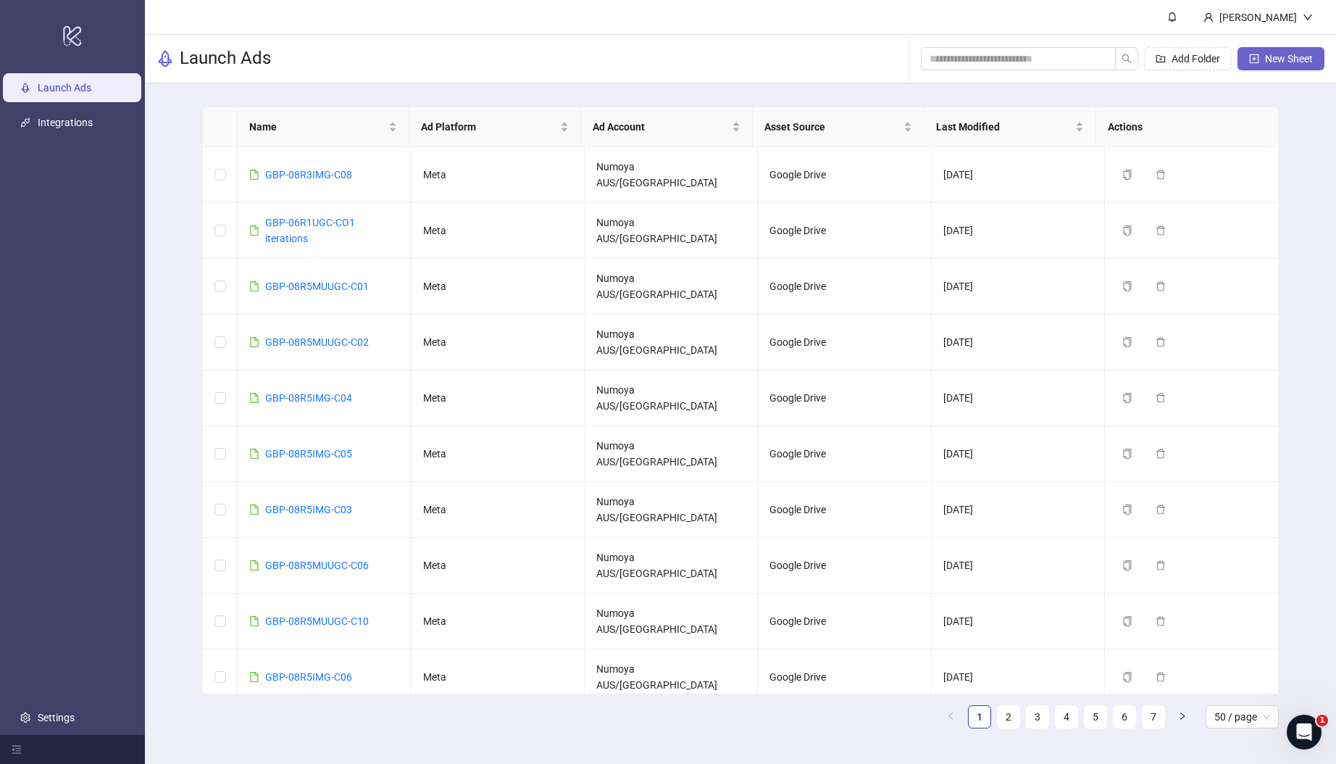
click at [1301, 63] on span "New Sheet" at bounding box center [1289, 59] width 48 height 12
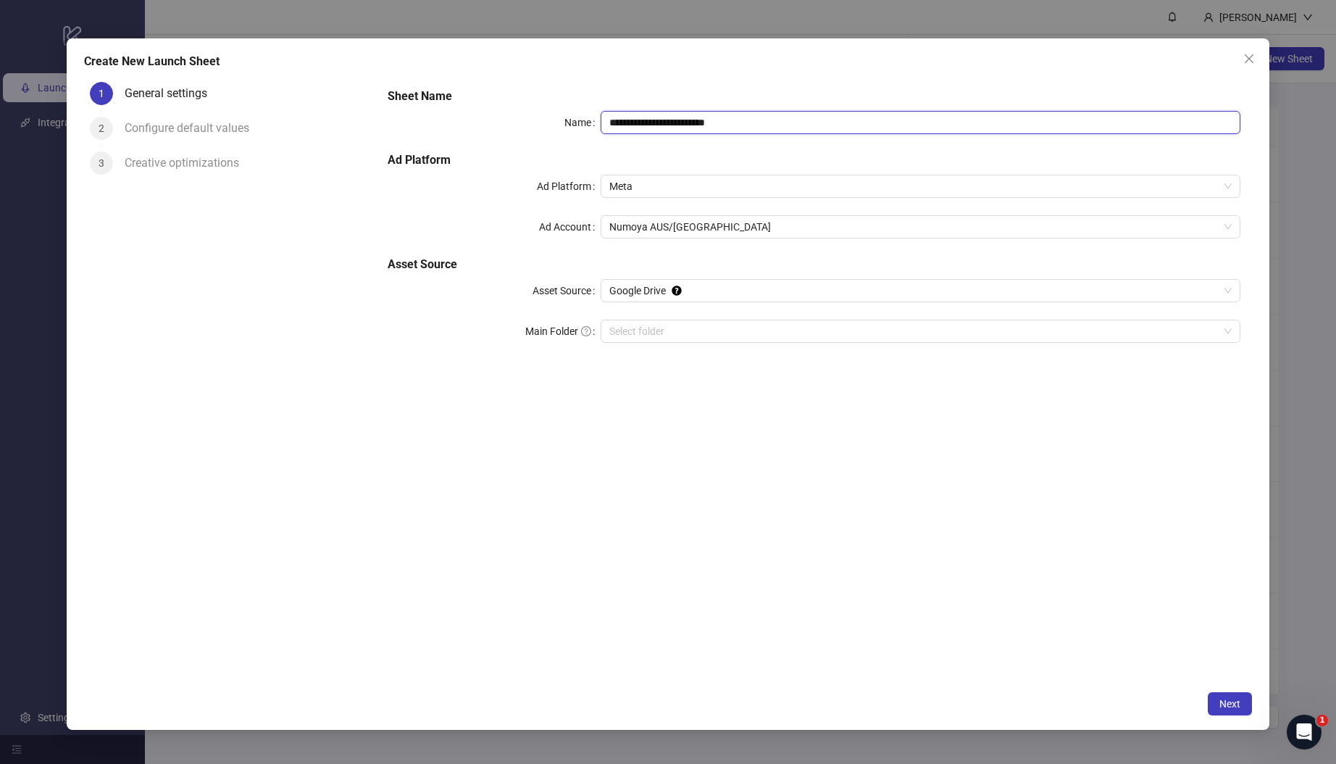
drag, startPoint x: 741, startPoint y: 120, endPoint x: 454, endPoint y: 92, distance: 287.5
click at [454, 92] on div "**********" at bounding box center [814, 224] width 864 height 284
paste input "text"
type input "**********"
click at [701, 335] on input "Main Folder" at bounding box center [913, 331] width 609 height 22
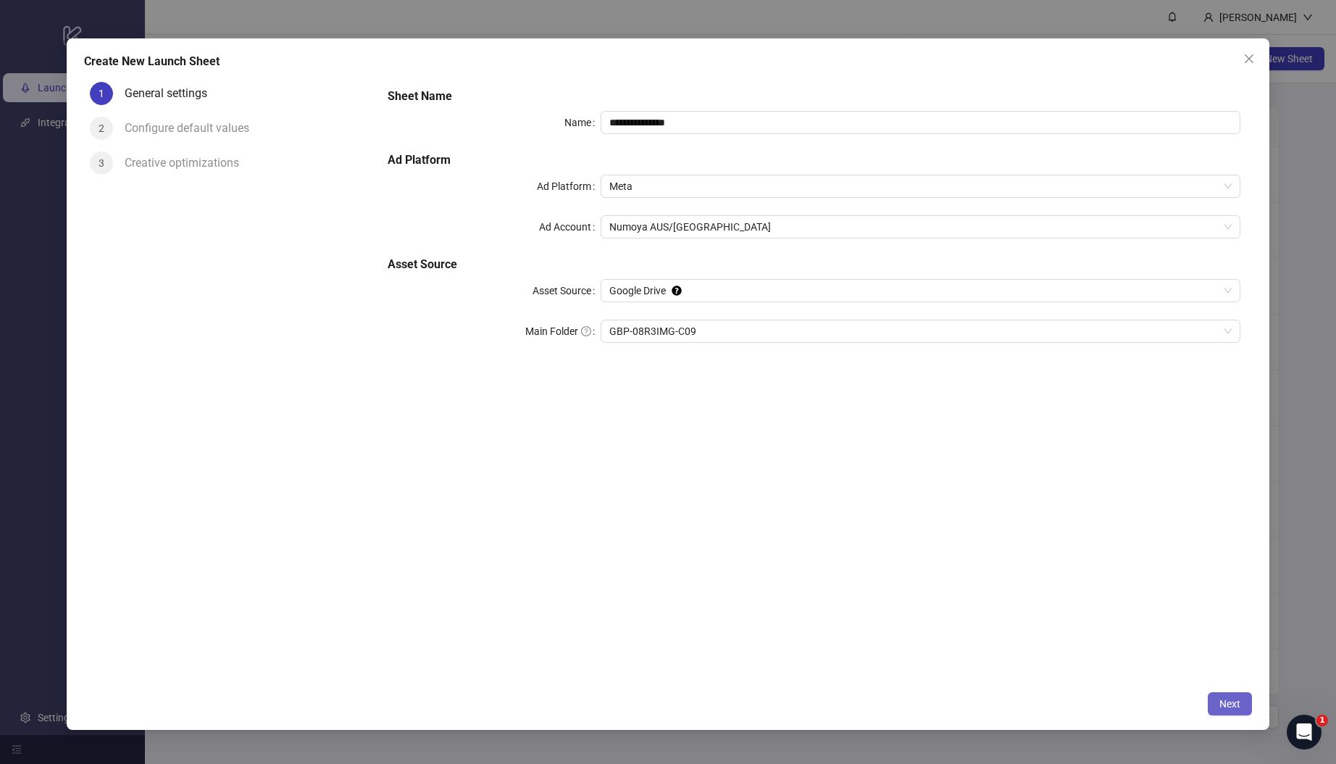
click at [1232, 701] on span "Next" at bounding box center [1229, 704] width 21 height 12
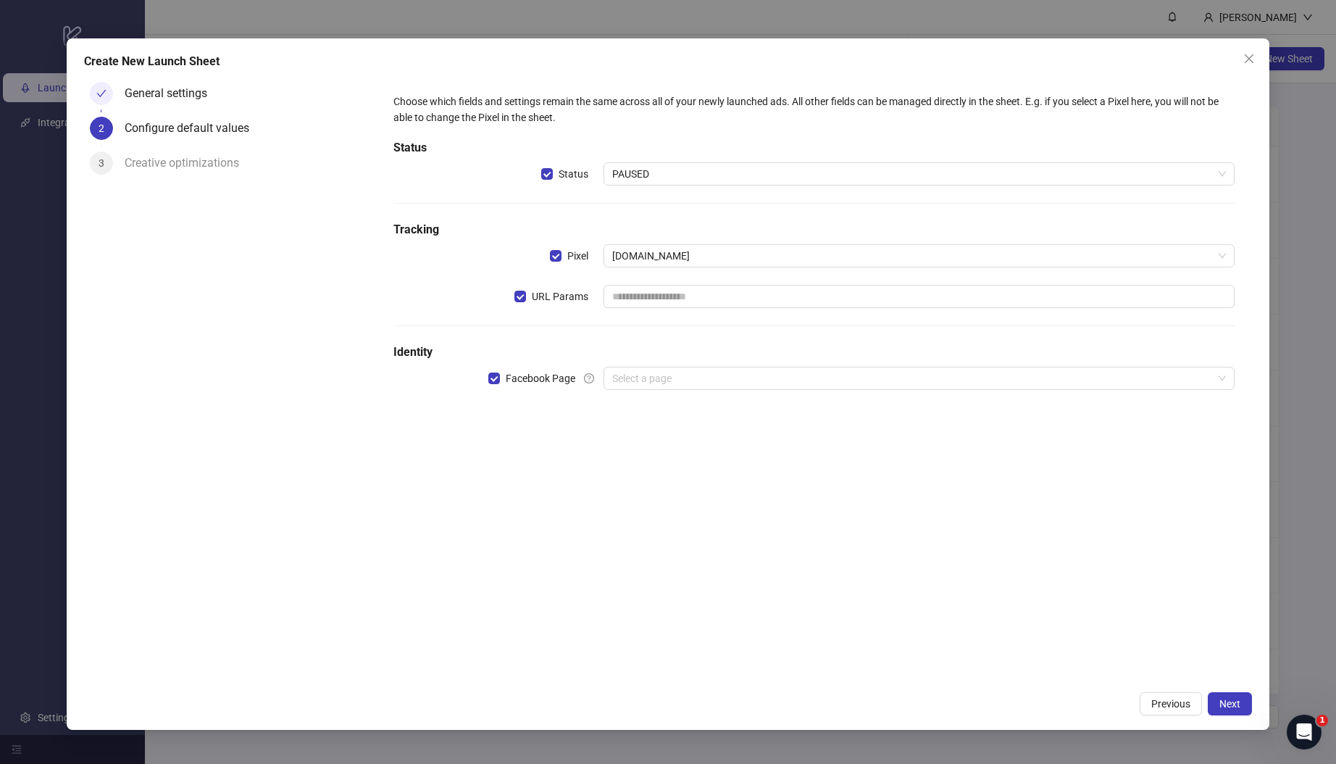
click at [514, 295] on div "URL Params" at bounding box center [498, 296] width 210 height 23
click at [679, 380] on input "search" at bounding box center [912, 378] width 601 height 22
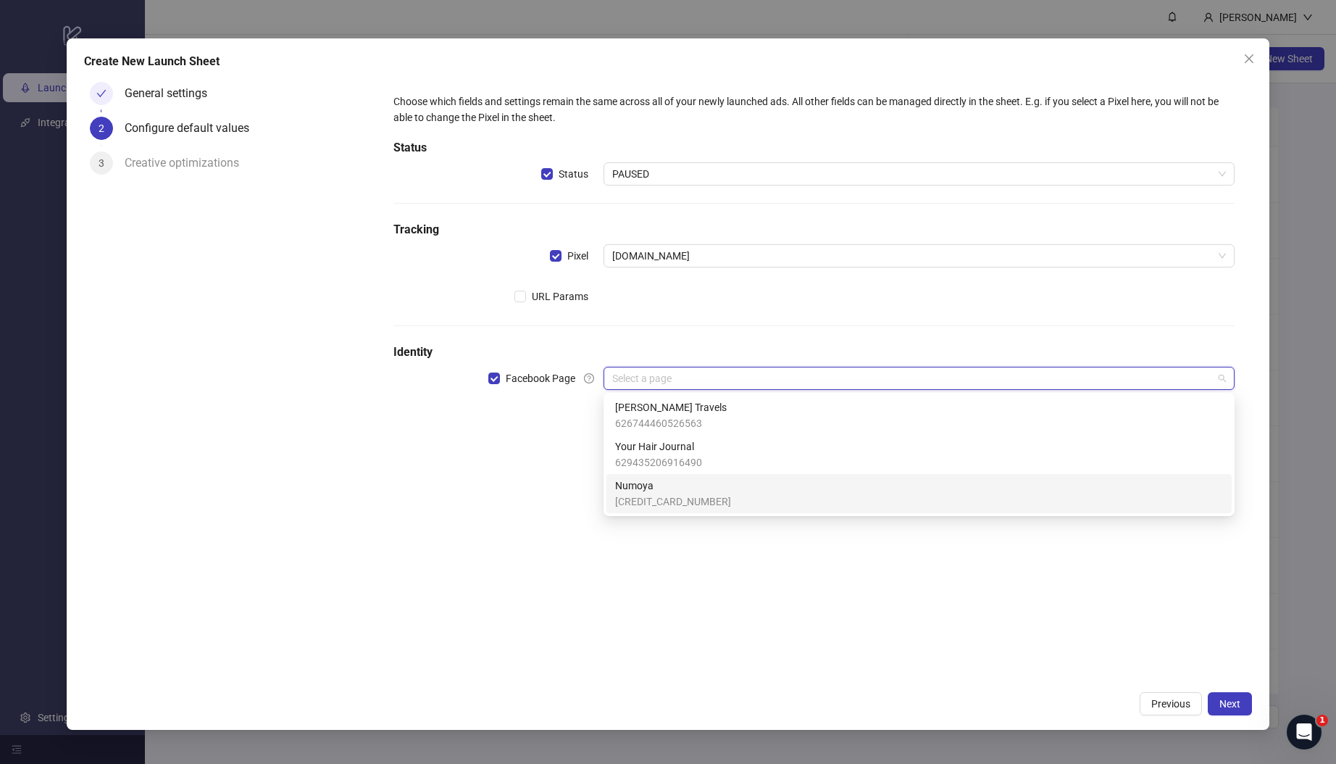
click at [671, 489] on span "Numoya" at bounding box center [673, 485] width 116 height 16
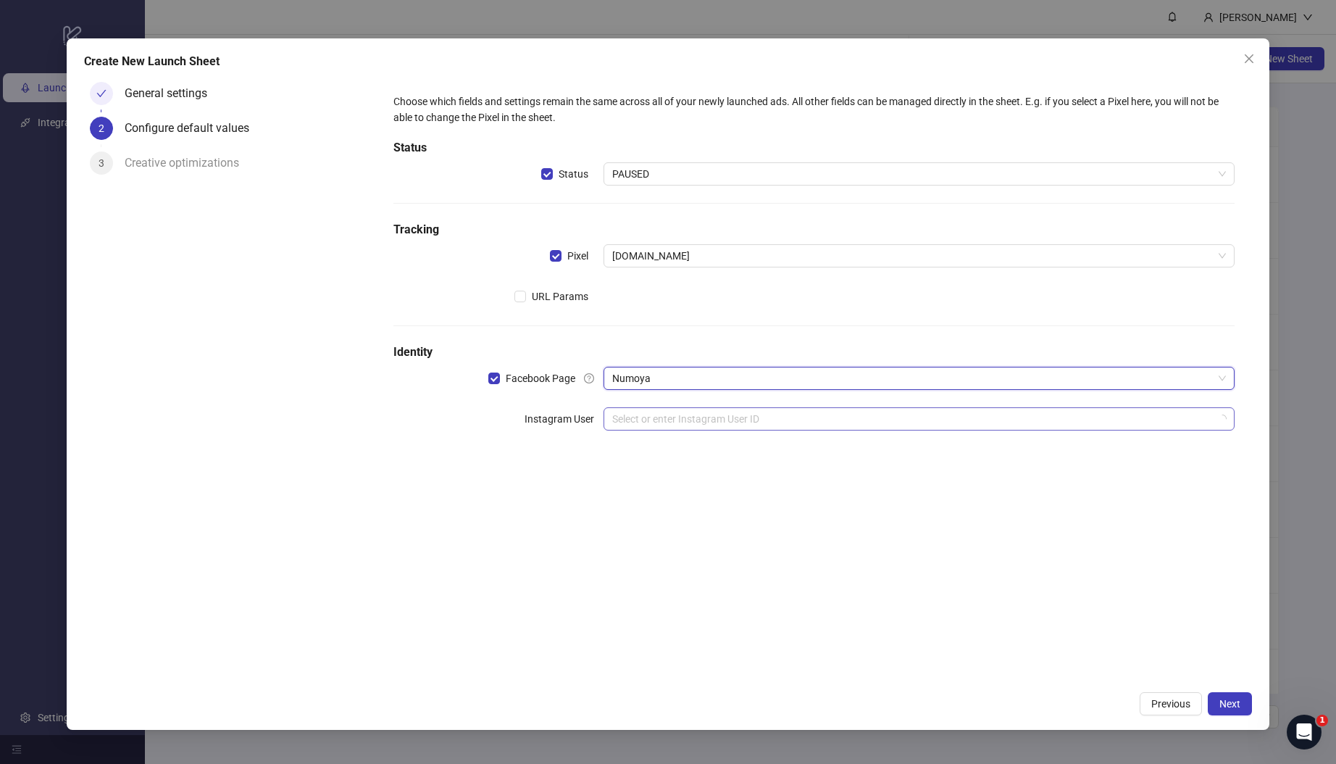
click at [664, 428] on input "search" at bounding box center [912, 419] width 601 height 22
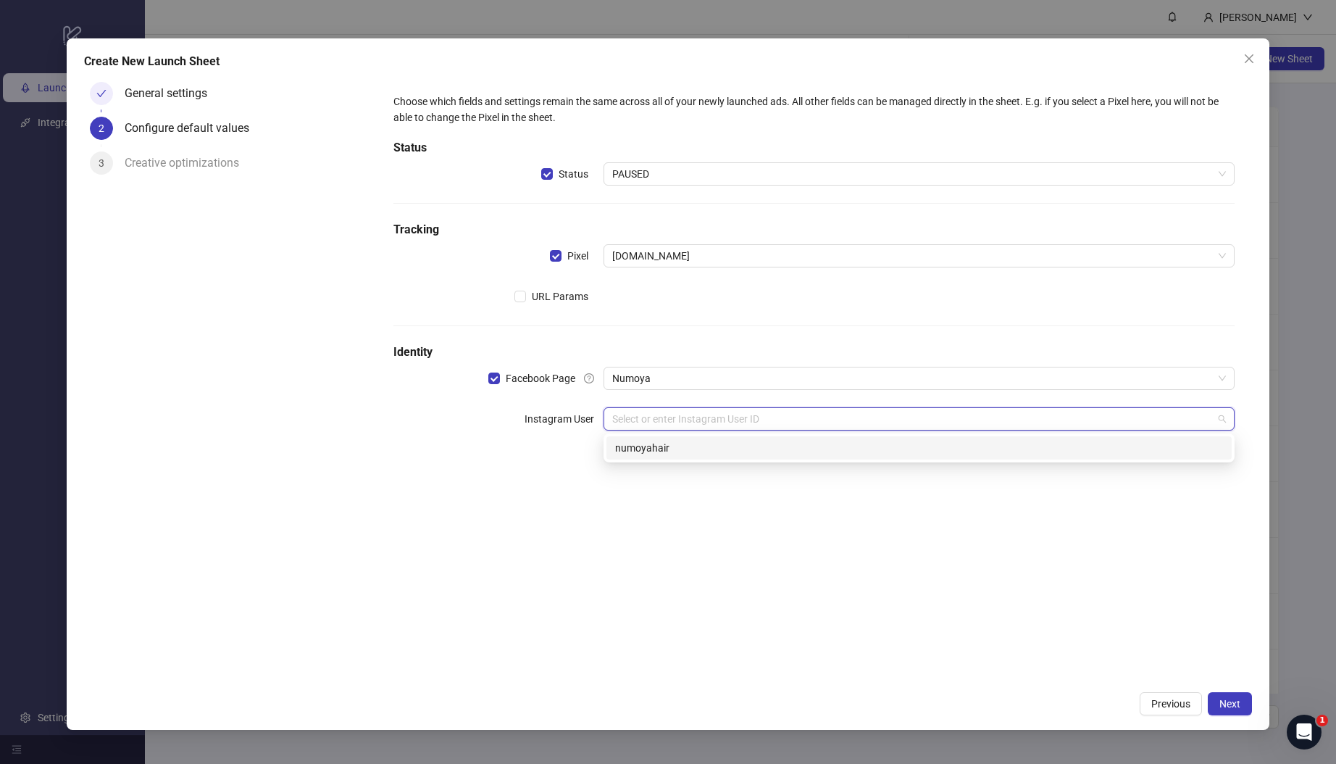
click at [668, 454] on div "numoyahair" at bounding box center [919, 448] width 608 height 16
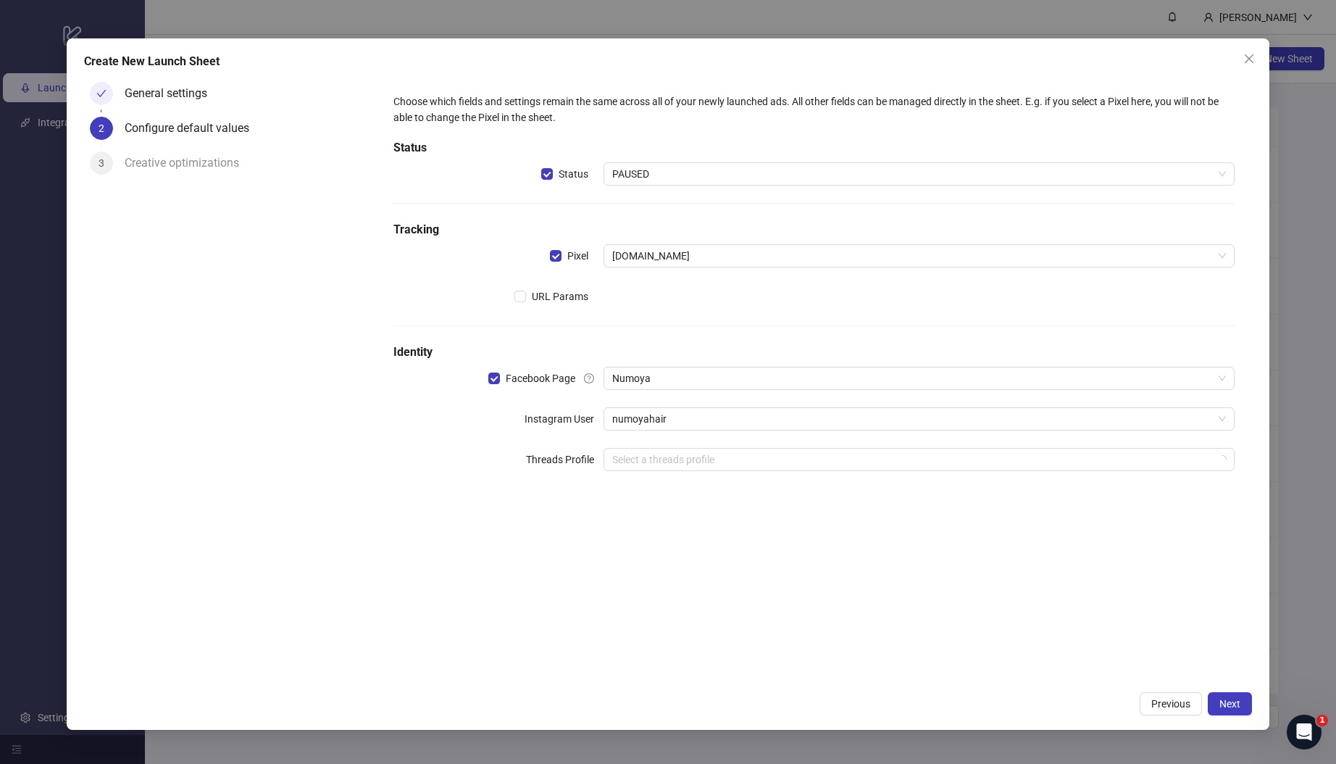
click at [639, 559] on div "Choose which fields and settings remain the same across all of your newly launc…" at bounding box center [814, 380] width 876 height 608
click at [1233, 709] on button "Next" at bounding box center [1230, 703] width 44 height 23
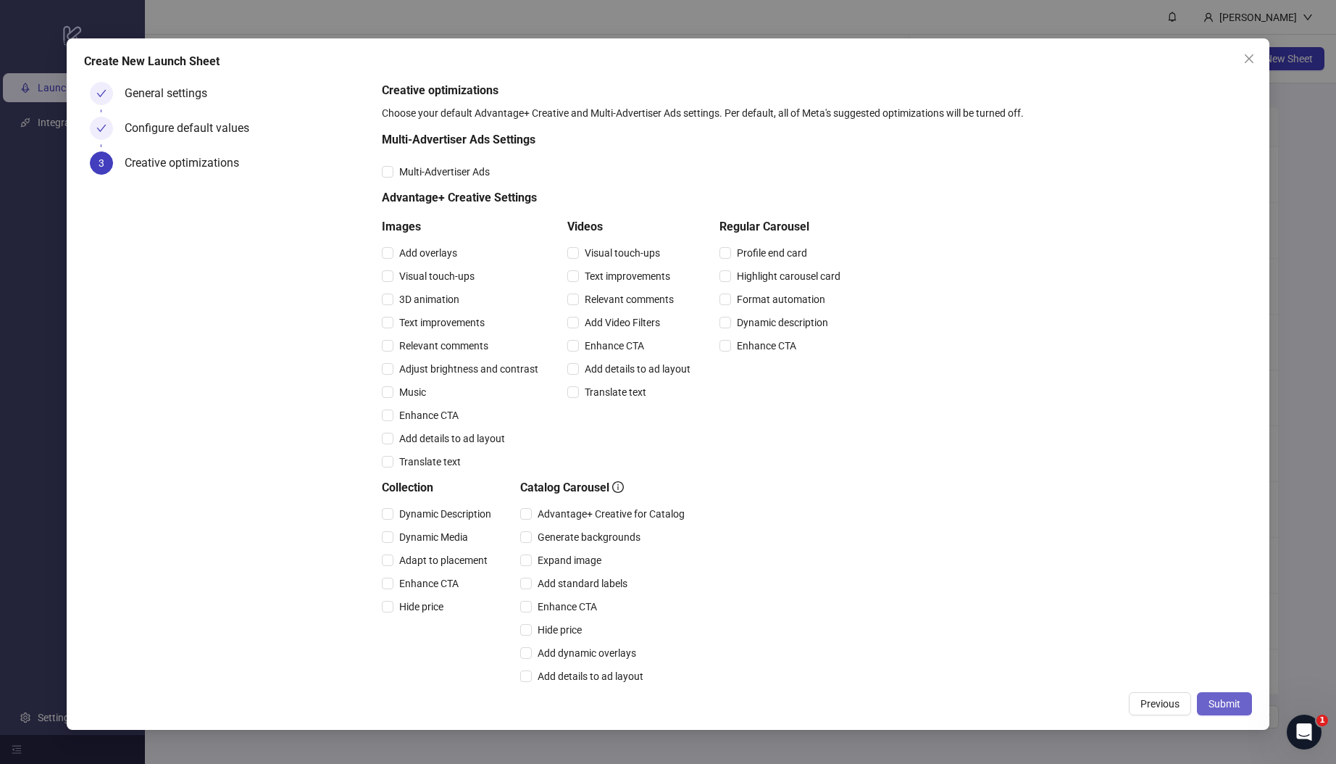
click at [1221, 702] on span "Submit" at bounding box center [1225, 704] width 32 height 12
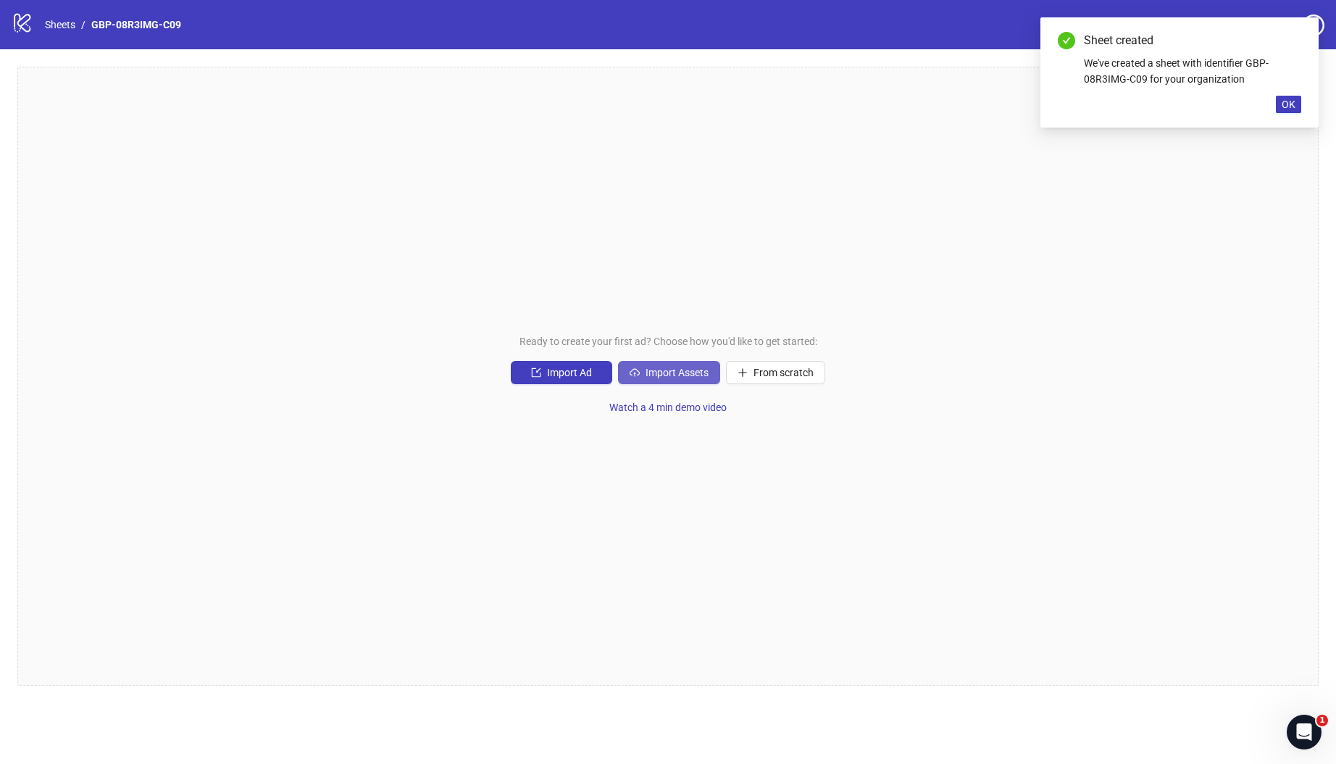
click at [674, 372] on span "Import Assets" at bounding box center [677, 373] width 63 height 12
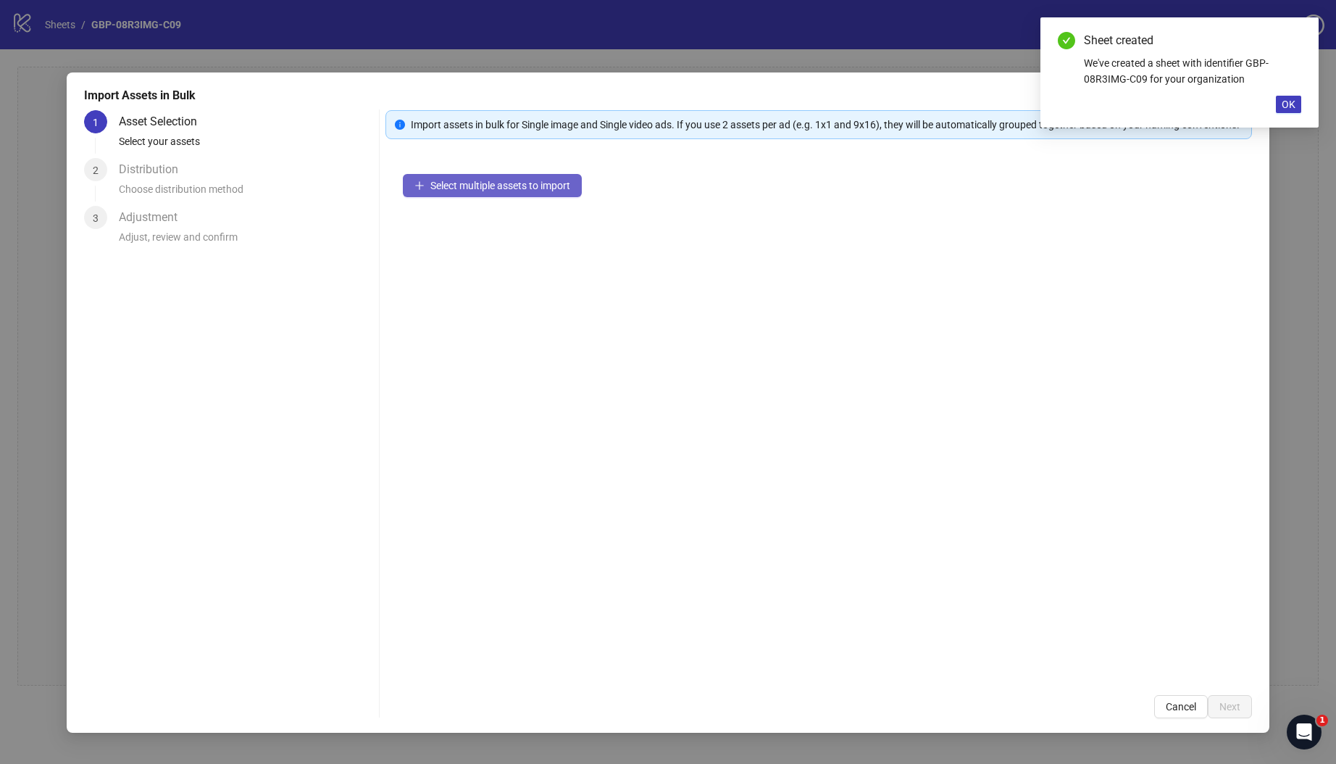
click at [504, 191] on span "Select multiple assets to import" at bounding box center [500, 186] width 140 height 12
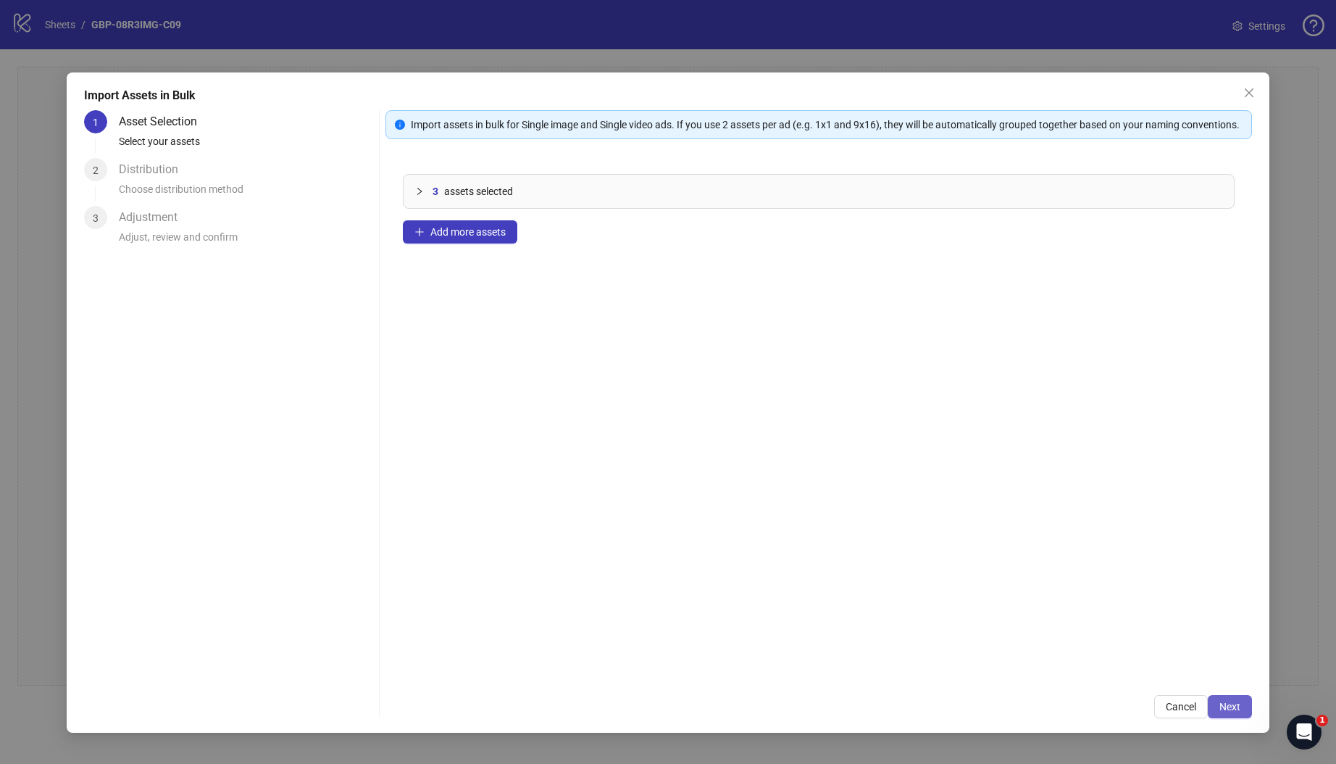
click at [1232, 713] on button "Next" at bounding box center [1230, 706] width 44 height 23
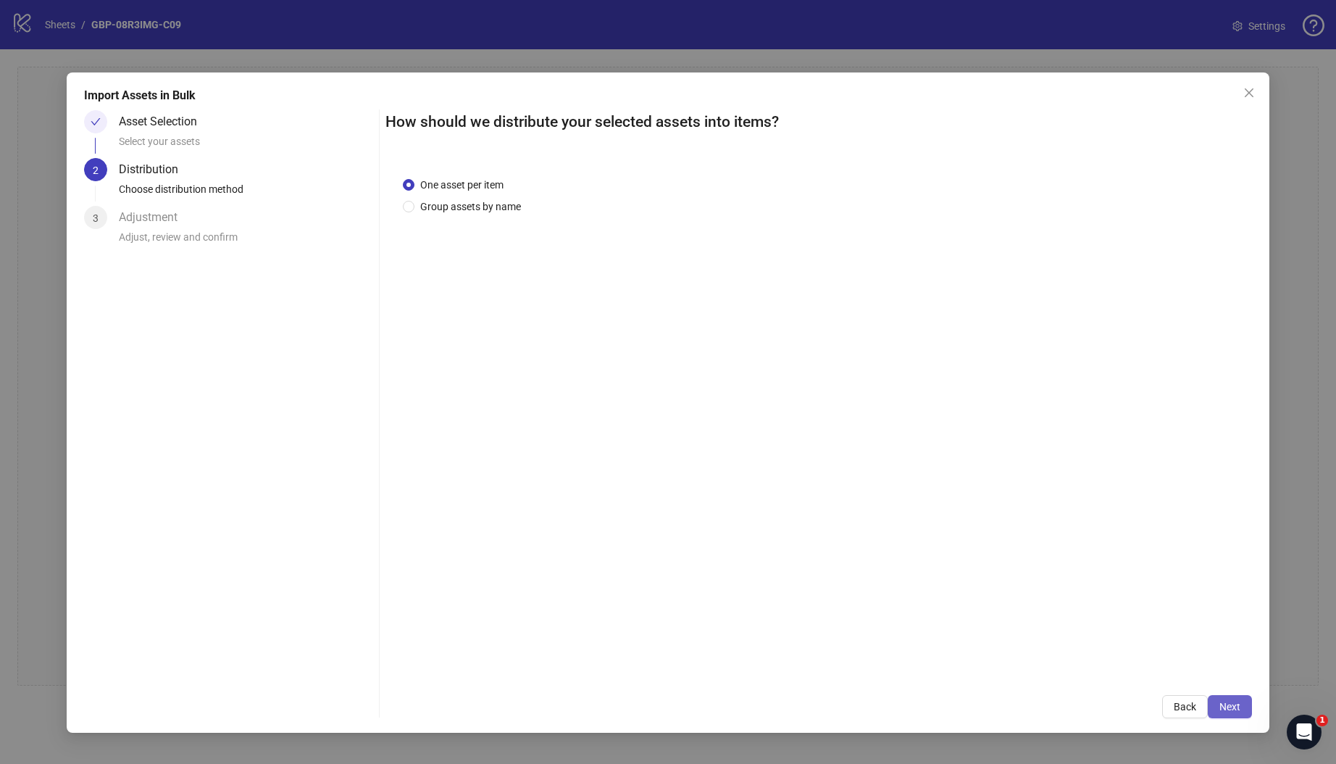
click at [1222, 715] on button "Next" at bounding box center [1230, 706] width 44 height 23
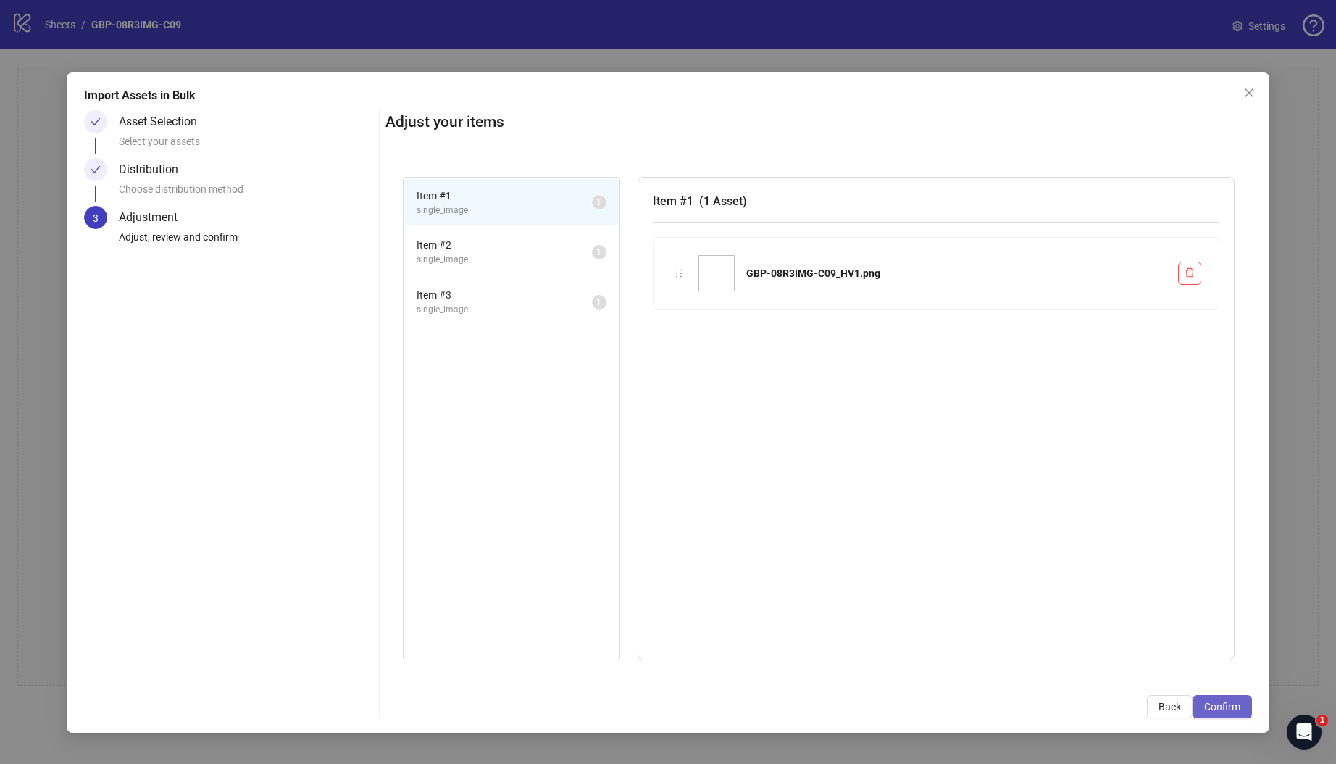
click at [1226, 709] on span "Confirm" at bounding box center [1222, 707] width 36 height 12
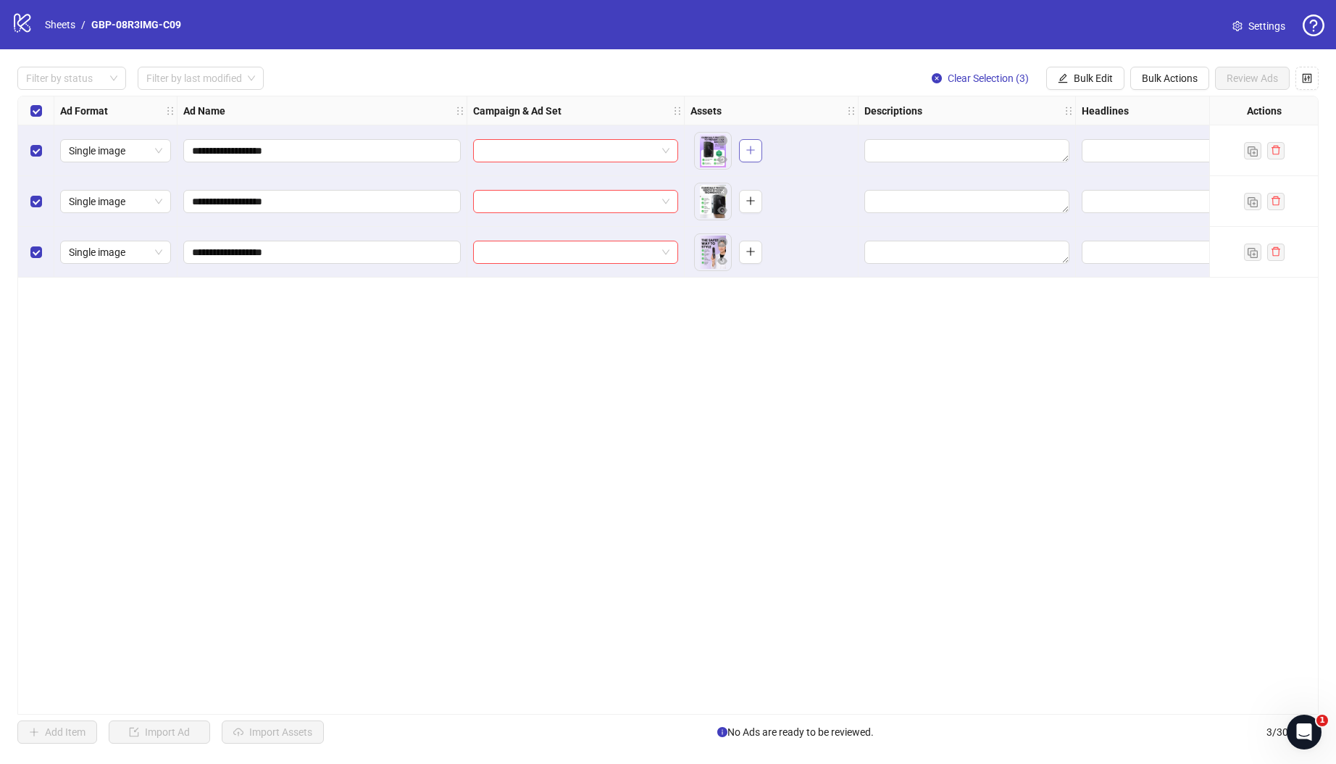
click at [748, 149] on icon "plus" at bounding box center [751, 150] width 10 height 10
click at [747, 197] on icon "plus" at bounding box center [751, 201] width 10 height 10
click at [754, 256] on icon "plus" at bounding box center [751, 251] width 10 height 10
click at [575, 150] on input "search" at bounding box center [569, 151] width 175 height 22
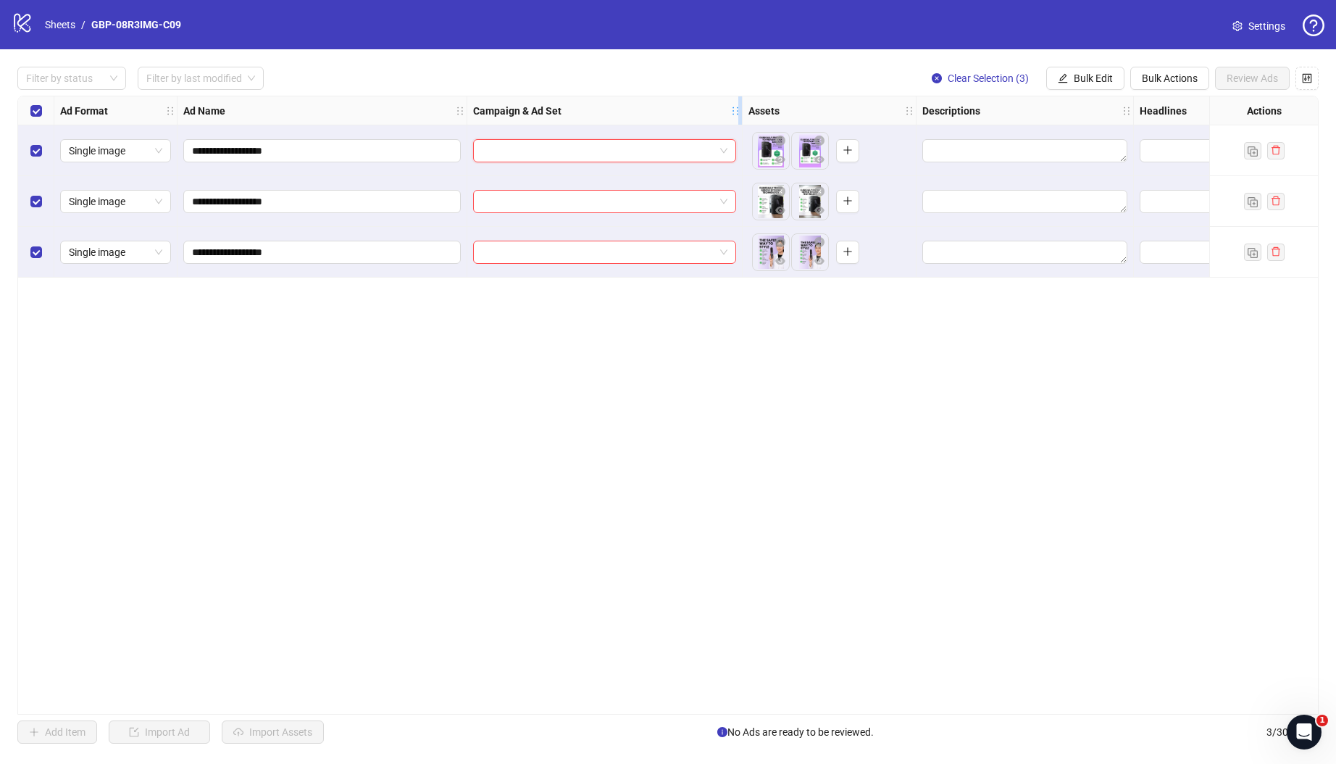
drag, startPoint x: 681, startPoint y: 114, endPoint x: 739, endPoint y: 113, distance: 58.0
click at [739, 113] on div "Resize Campaign & Ad Set column" at bounding box center [740, 110] width 4 height 28
click at [685, 143] on input "search" at bounding box center [598, 151] width 233 height 22
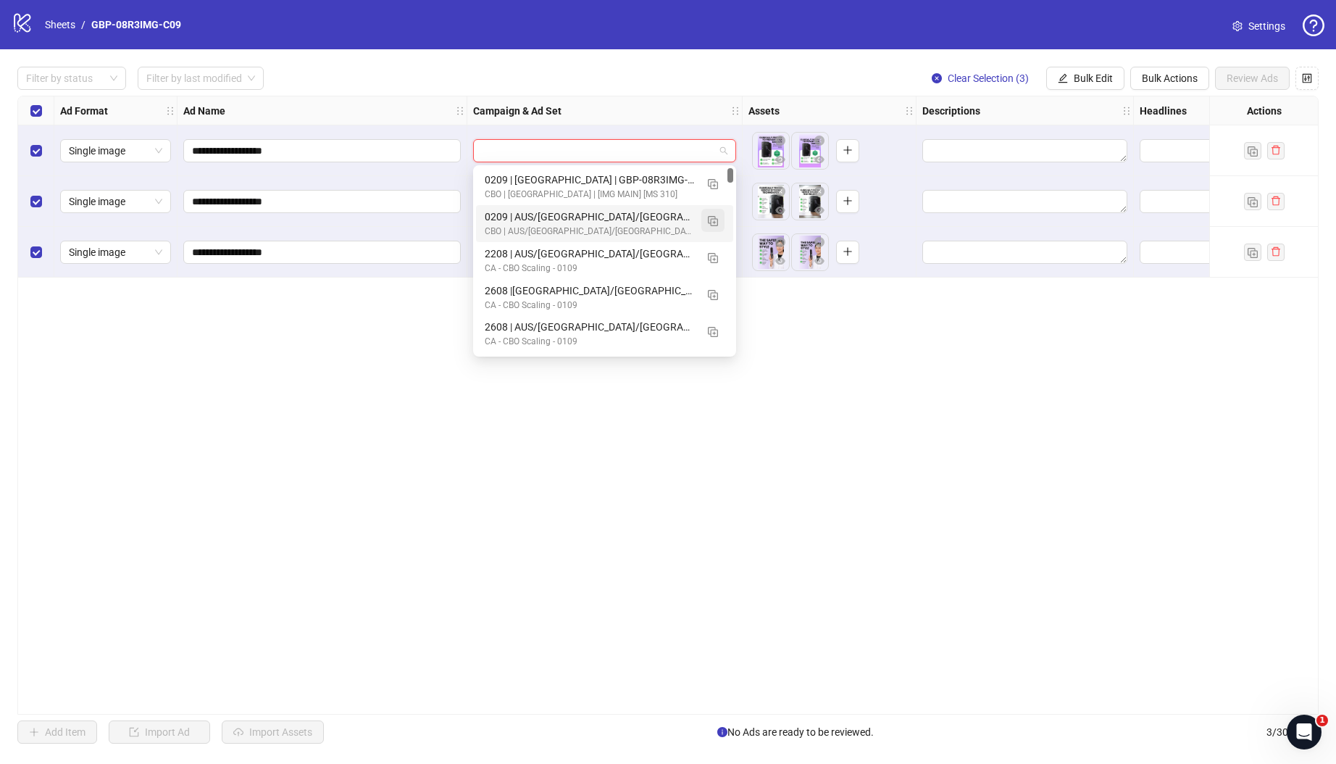
click at [715, 219] on img "button" at bounding box center [713, 221] width 10 height 10
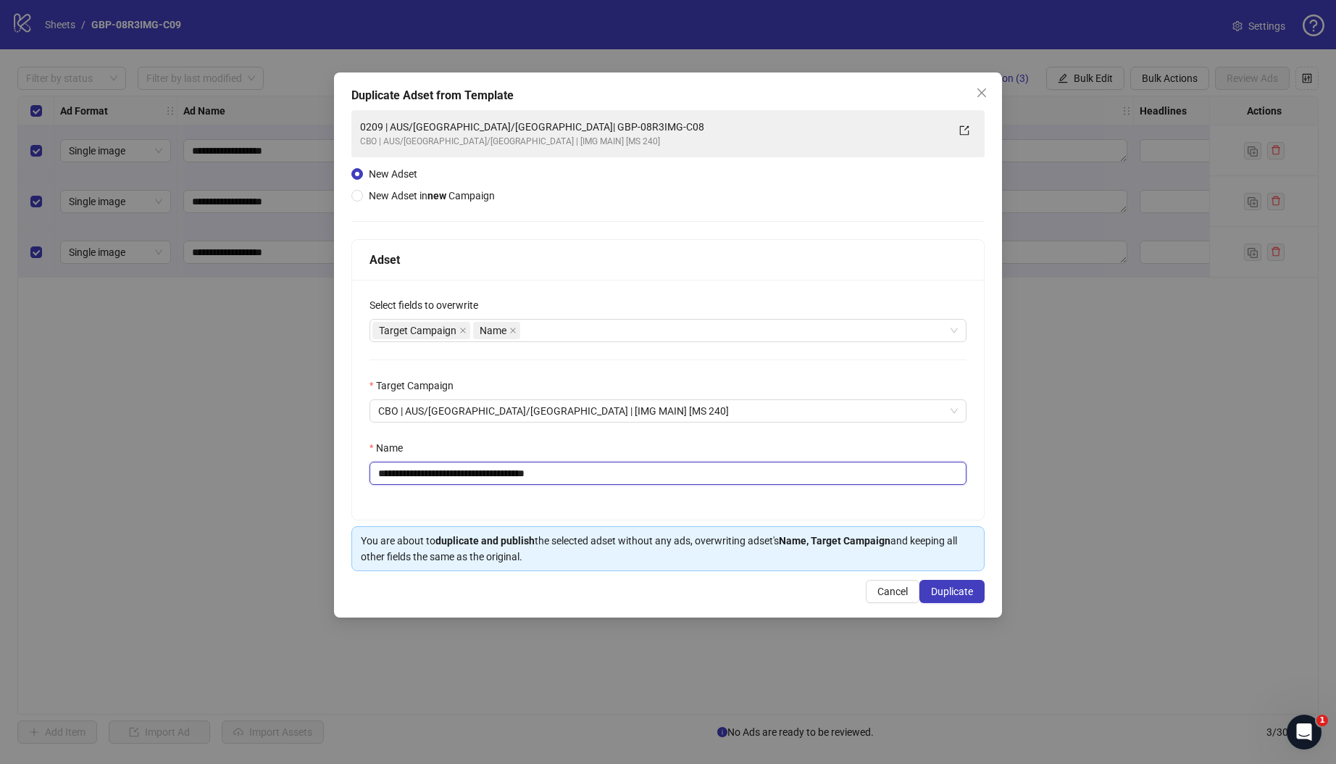
drag, startPoint x: 469, startPoint y: 473, endPoint x: 741, endPoint y: 470, distance: 272.5
click at [741, 470] on input "**********" at bounding box center [668, 473] width 597 height 23
paste input "text"
type input "**********"
click at [951, 593] on span "Duplicate" at bounding box center [952, 591] width 42 height 12
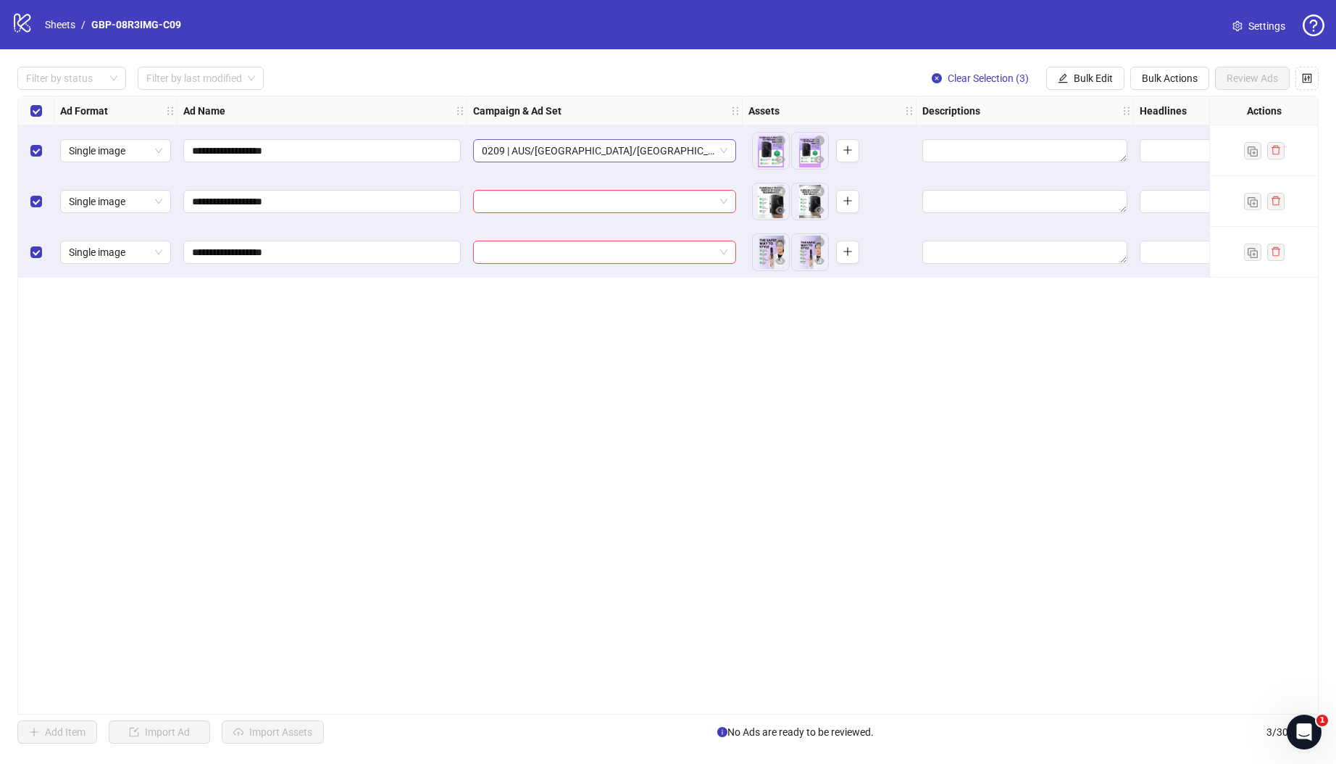
click at [681, 154] on span "0209 | AUS/[GEOGRAPHIC_DATA]/[GEOGRAPHIC_DATA]| GBP-08R3IMG-C09" at bounding box center [605, 151] width 246 height 22
drag, startPoint x: 861, startPoint y: 429, endPoint x: 727, endPoint y: 259, distance: 216.3
click at [861, 429] on div "**********" at bounding box center [667, 405] width 1301 height 619
click at [1085, 75] on span "Bulk Edit" at bounding box center [1093, 78] width 39 height 12
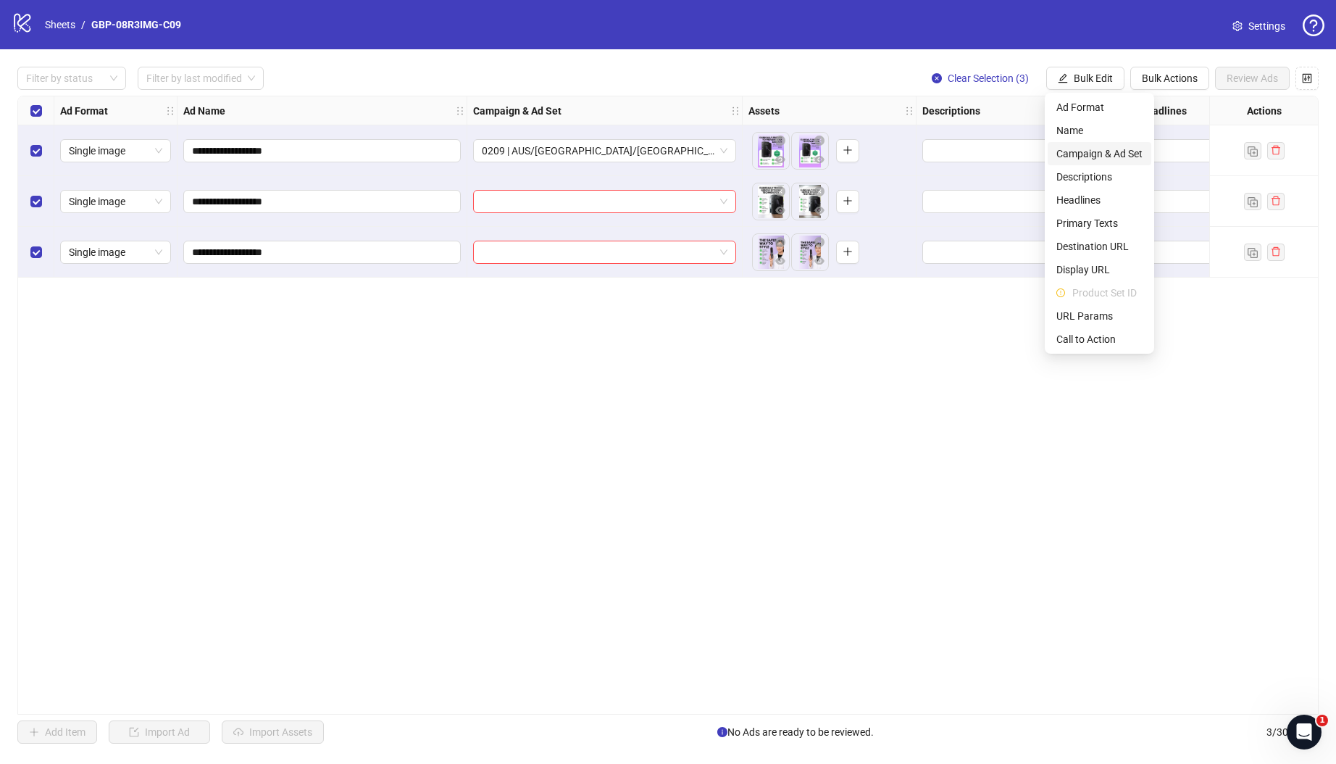
click at [1117, 149] on span "Campaign & Ad Set" at bounding box center [1099, 154] width 86 height 16
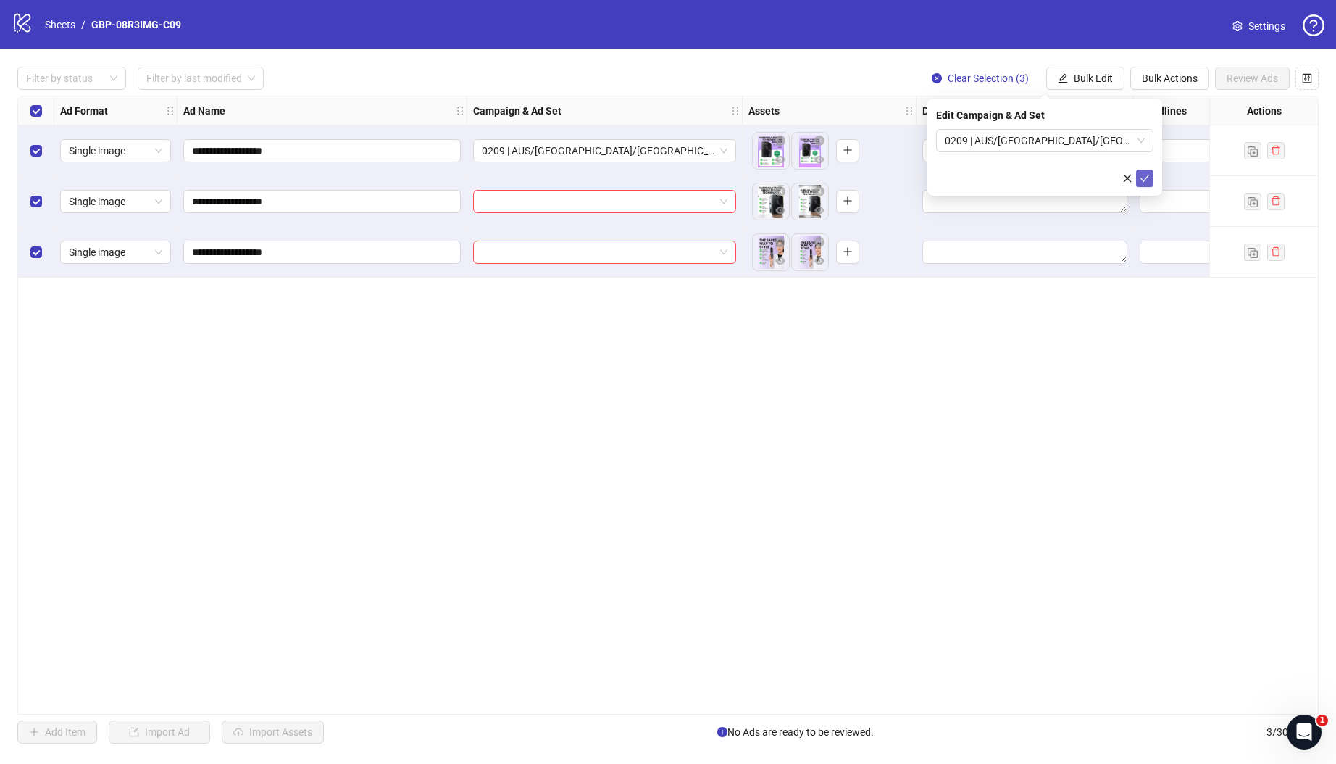
click at [1143, 178] on icon "check" at bounding box center [1145, 178] width 10 height 10
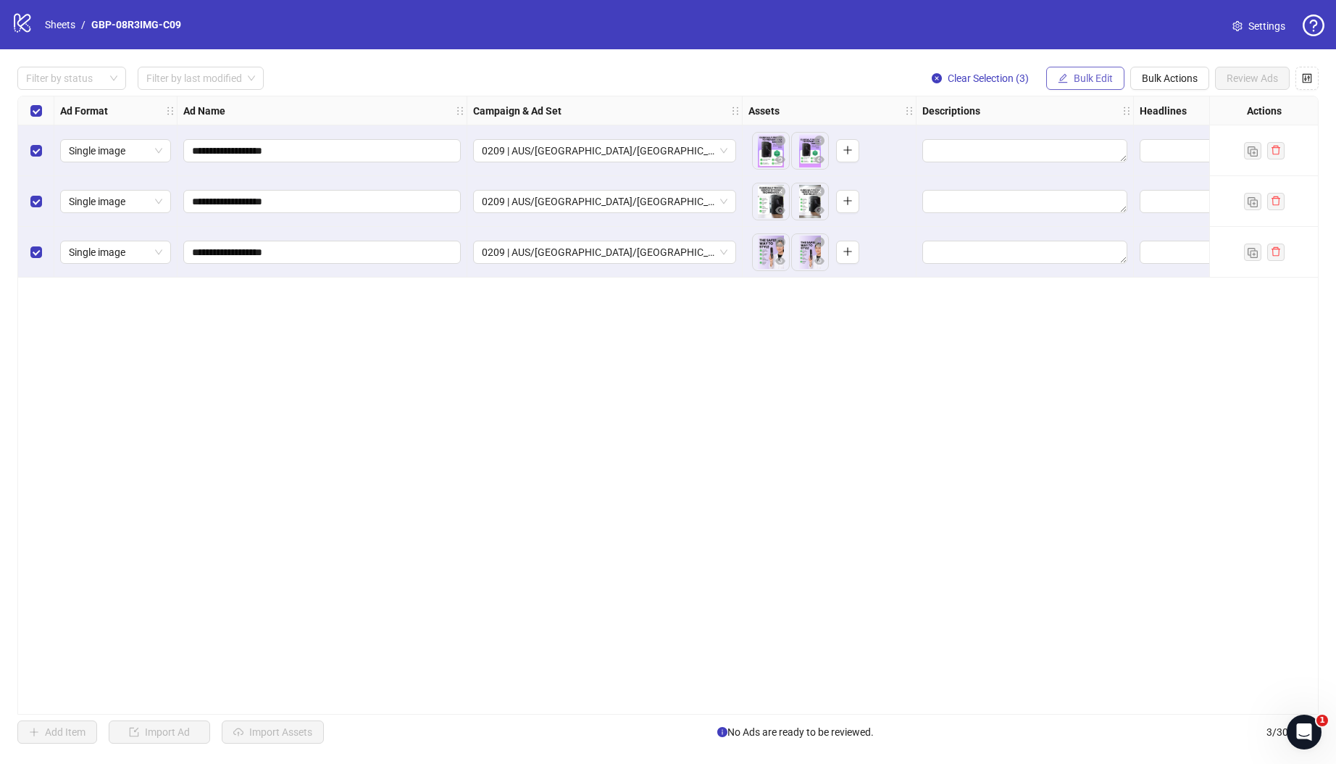
click at [1088, 74] on span "Bulk Edit" at bounding box center [1093, 78] width 39 height 12
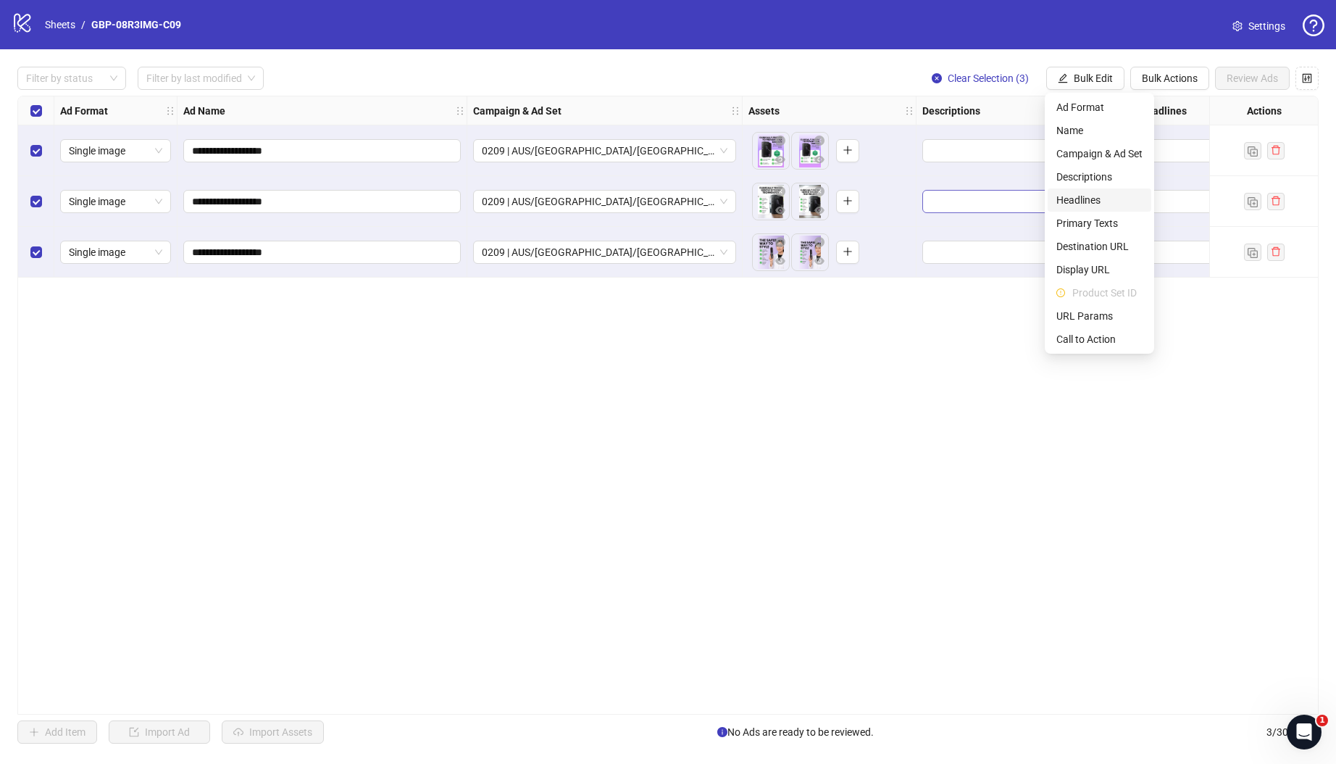
drag, startPoint x: 1090, startPoint y: 201, endPoint x: 1082, endPoint y: 199, distance: 7.6
click at [1089, 201] on span "Headlines" at bounding box center [1099, 200] width 86 height 16
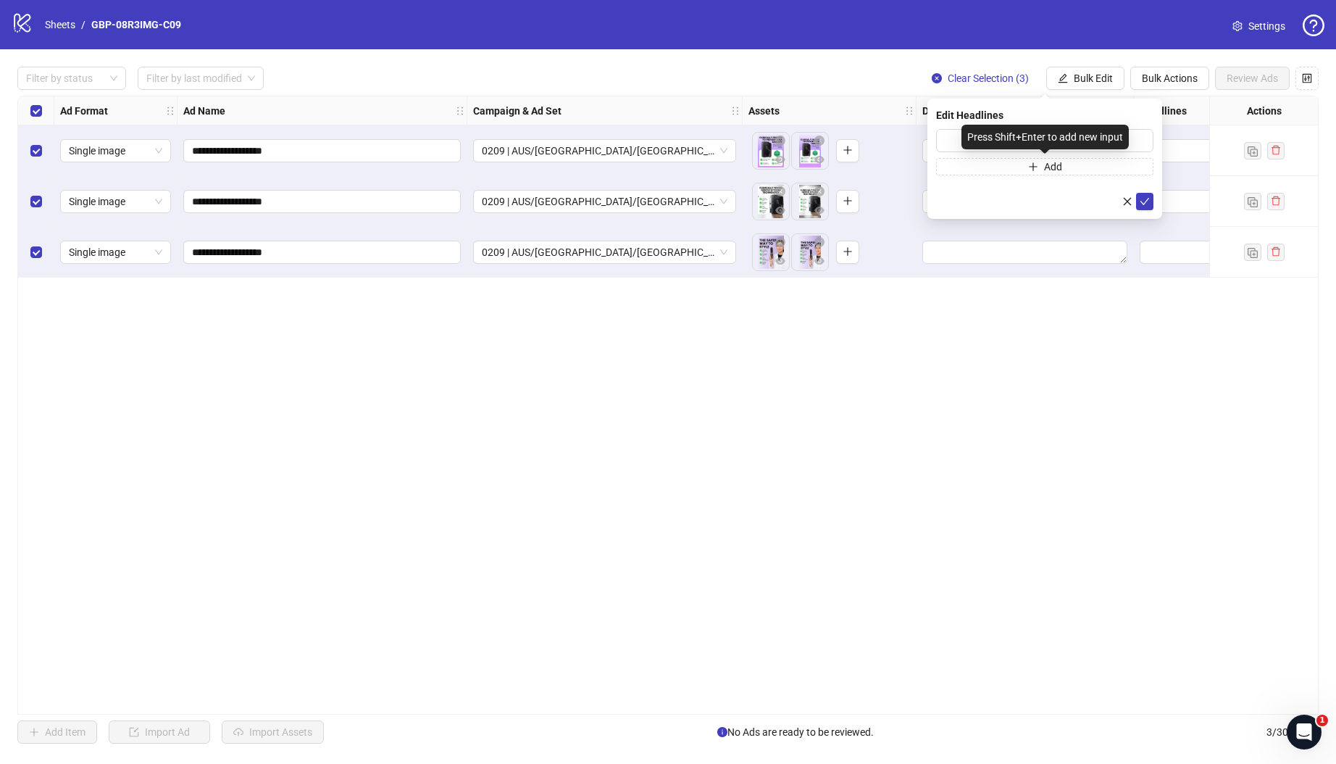
click at [1048, 141] on div "Press Shift+Enter to add new input" at bounding box center [1044, 137] width 167 height 25
click at [951, 143] on input "text" at bounding box center [1044, 140] width 217 height 23
paste input "*******"
type input "*******"
click at [1006, 170] on button "Add" at bounding box center [1044, 166] width 217 height 17
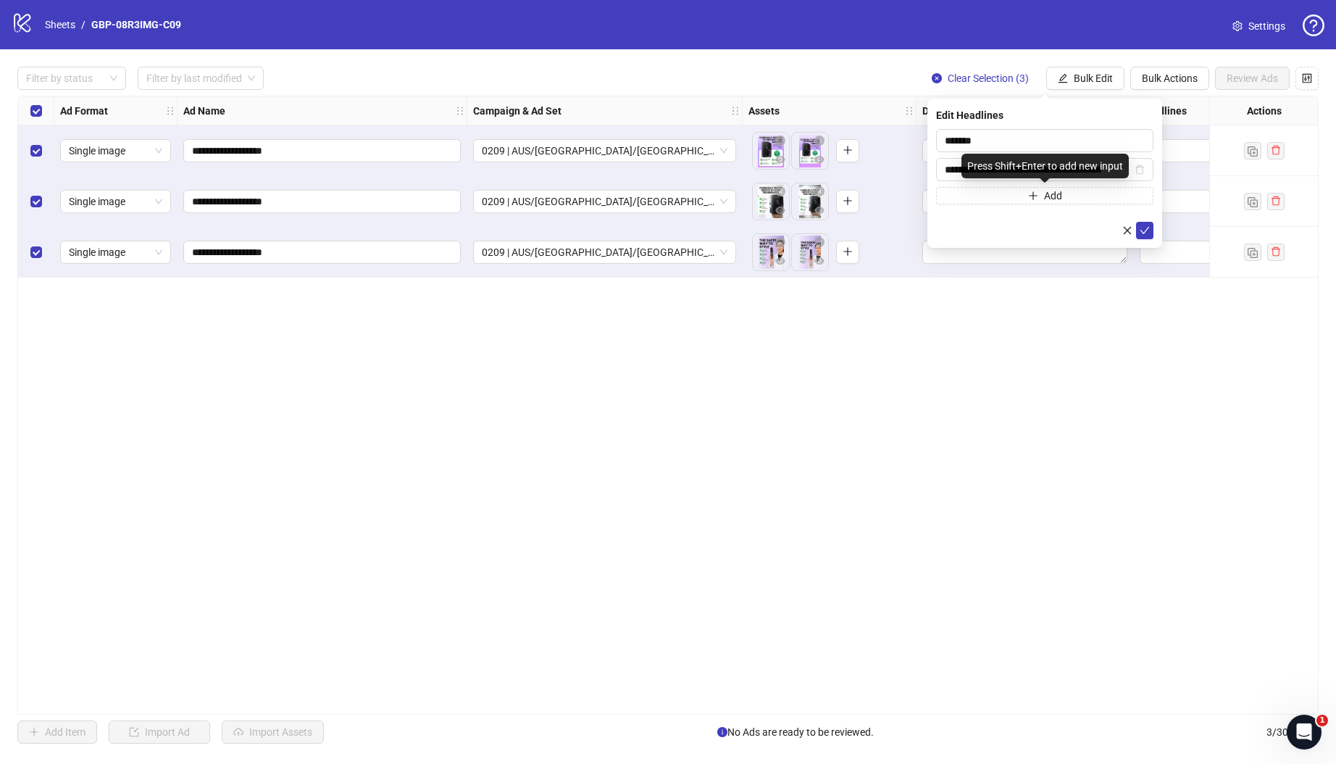
scroll to position [0, 52]
type input "**********"
click at [1144, 234] on icon "check" at bounding box center [1145, 230] width 10 height 10
click at [1098, 83] on span "Bulk Edit" at bounding box center [1093, 78] width 39 height 12
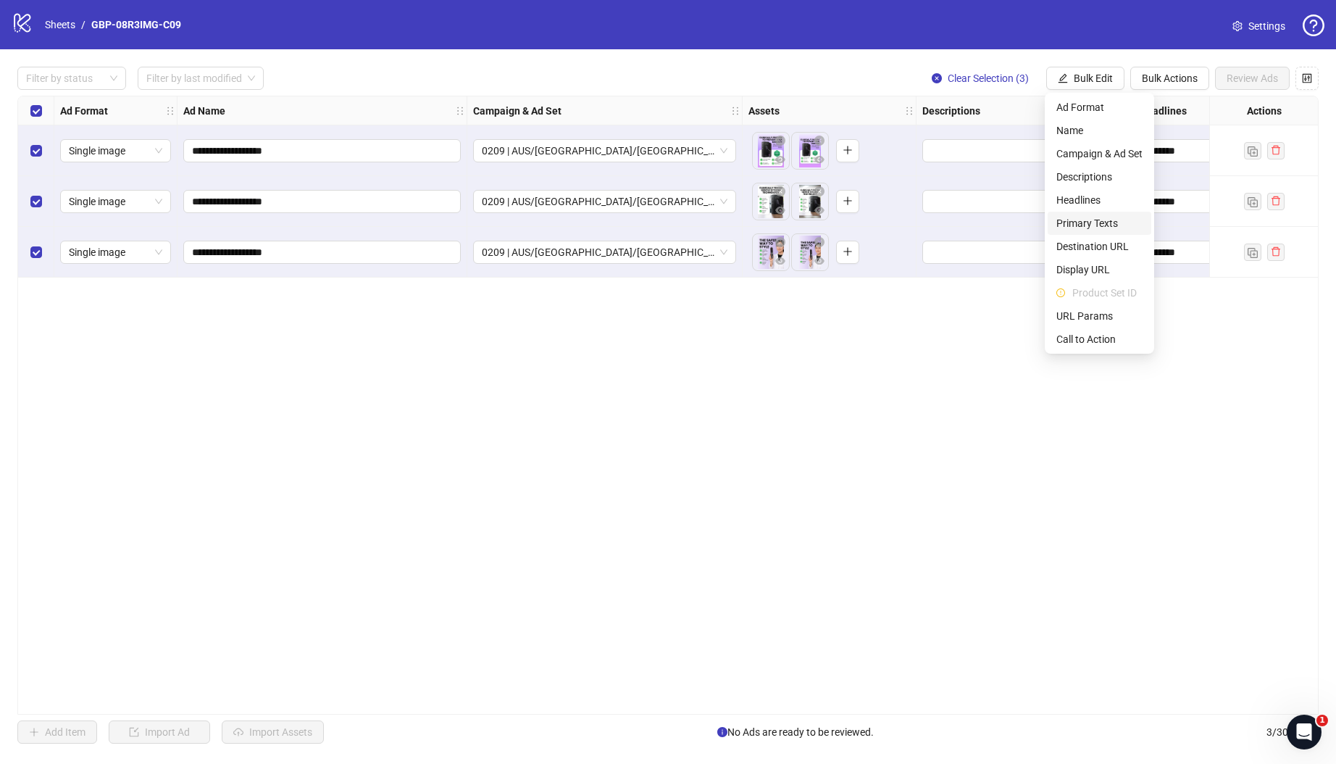
click at [1101, 225] on span "Primary Texts" at bounding box center [1099, 223] width 86 height 16
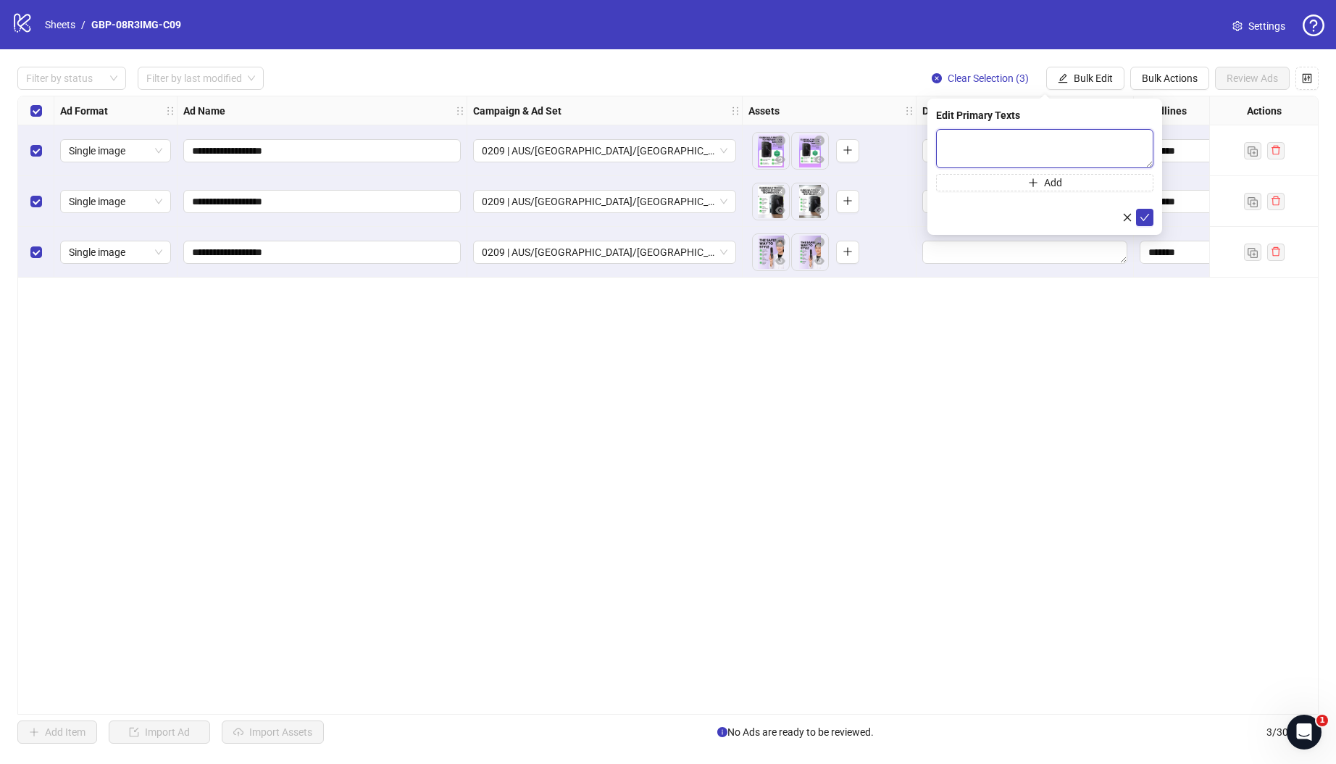
click at [1044, 148] on textarea at bounding box center [1044, 148] width 217 height 39
paste textarea "**********"
type textarea "**********"
click at [990, 182] on button "Add" at bounding box center [1044, 182] width 217 height 17
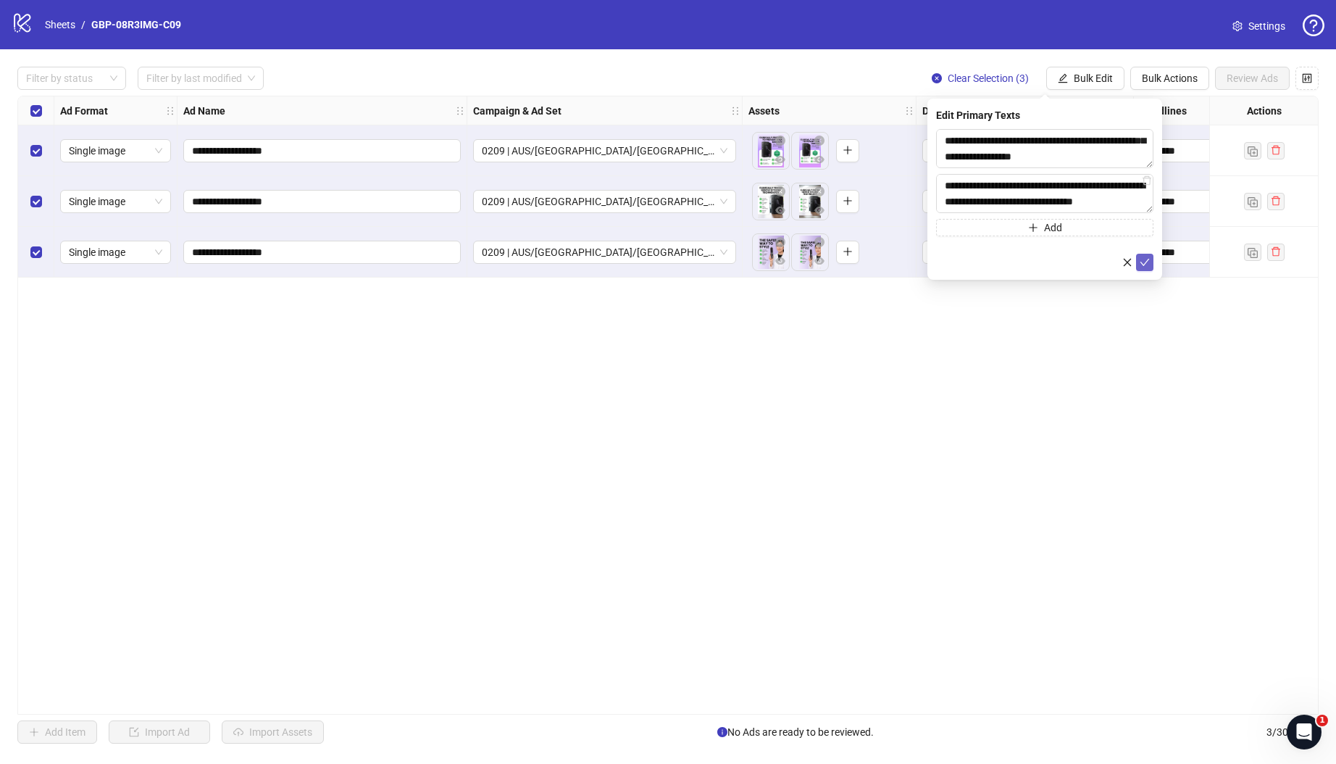
type textarea "**********"
drag, startPoint x: 1147, startPoint y: 265, endPoint x: 1036, endPoint y: 204, distance: 126.8
click at [1147, 265] on icon "check" at bounding box center [1145, 262] width 10 height 10
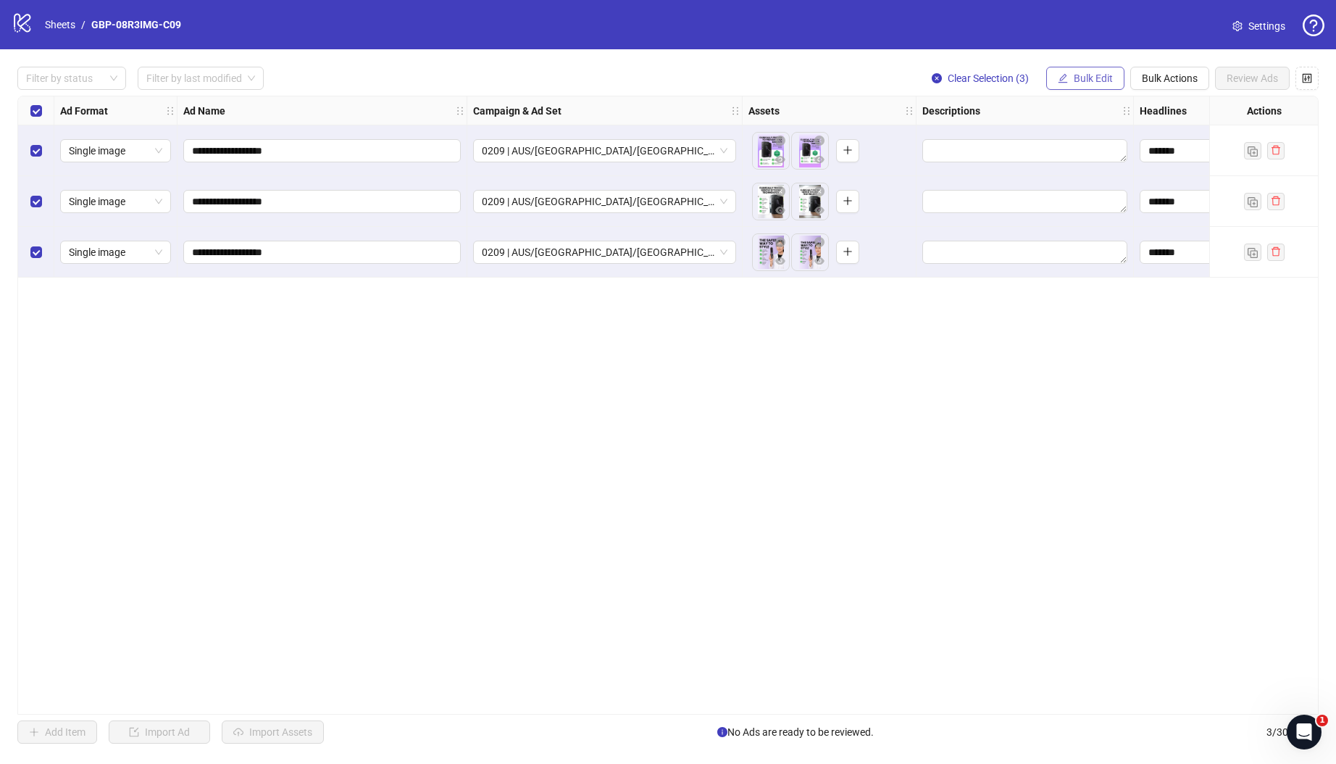
click at [1079, 82] on span "Bulk Edit" at bounding box center [1093, 78] width 39 height 12
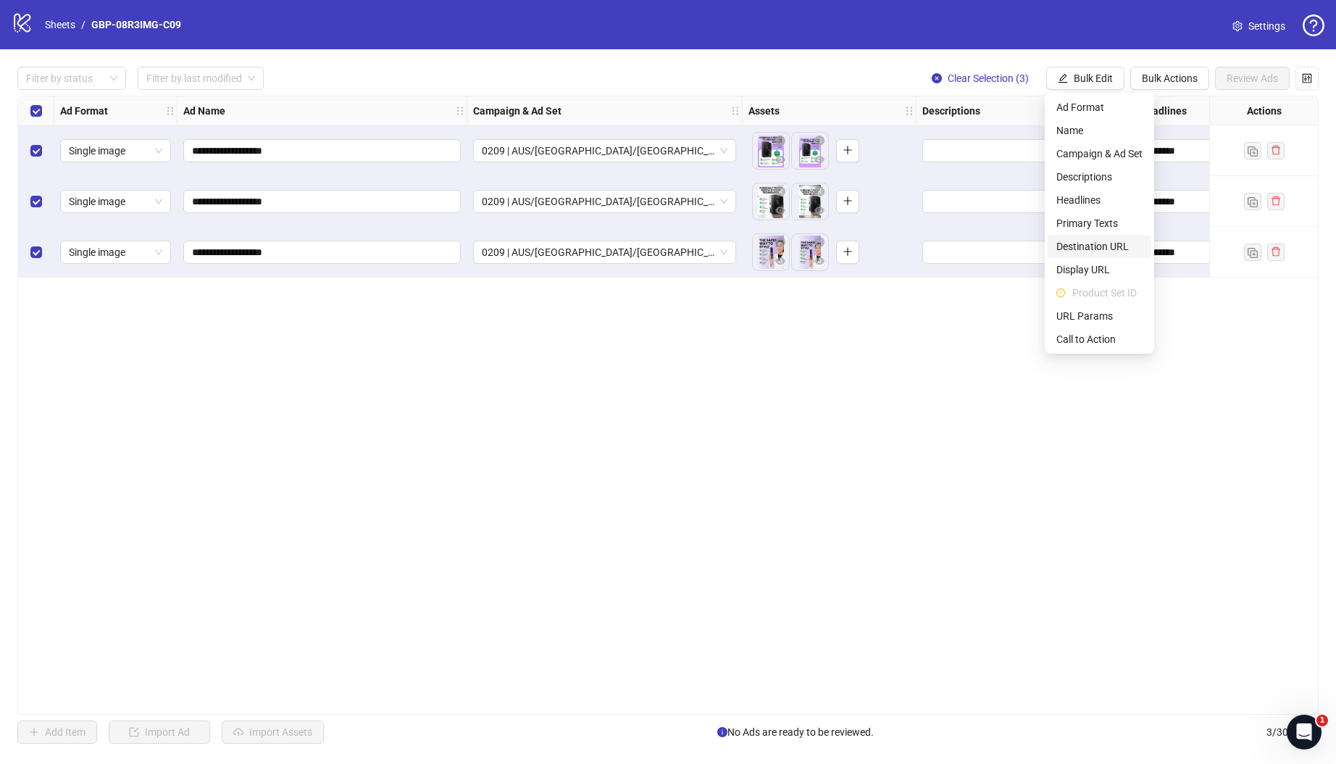
click at [1104, 246] on span "Destination URL" at bounding box center [1099, 246] width 86 height 16
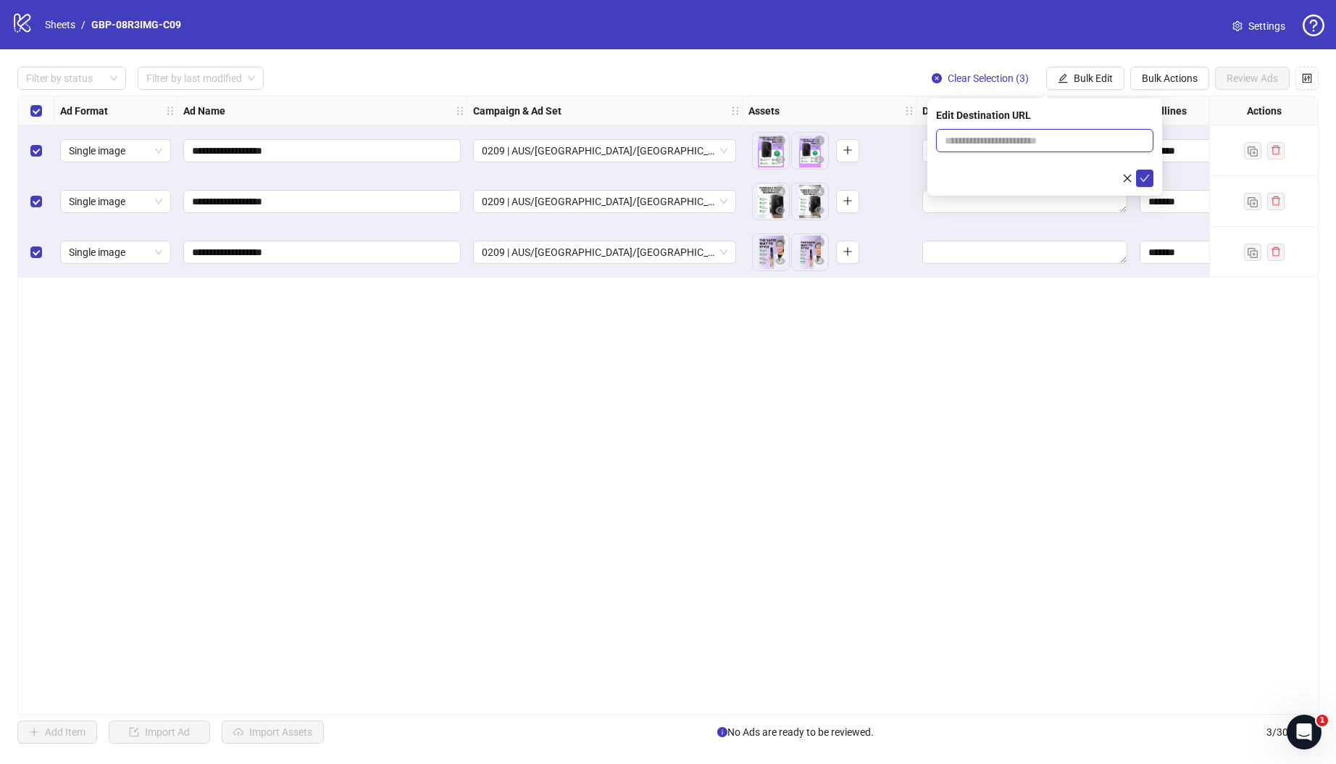
click at [1054, 138] on input "text" at bounding box center [1039, 141] width 188 height 16
paste input "**********"
type input "**********"
click at [1147, 188] on div "**********" at bounding box center [1044, 147] width 235 height 97
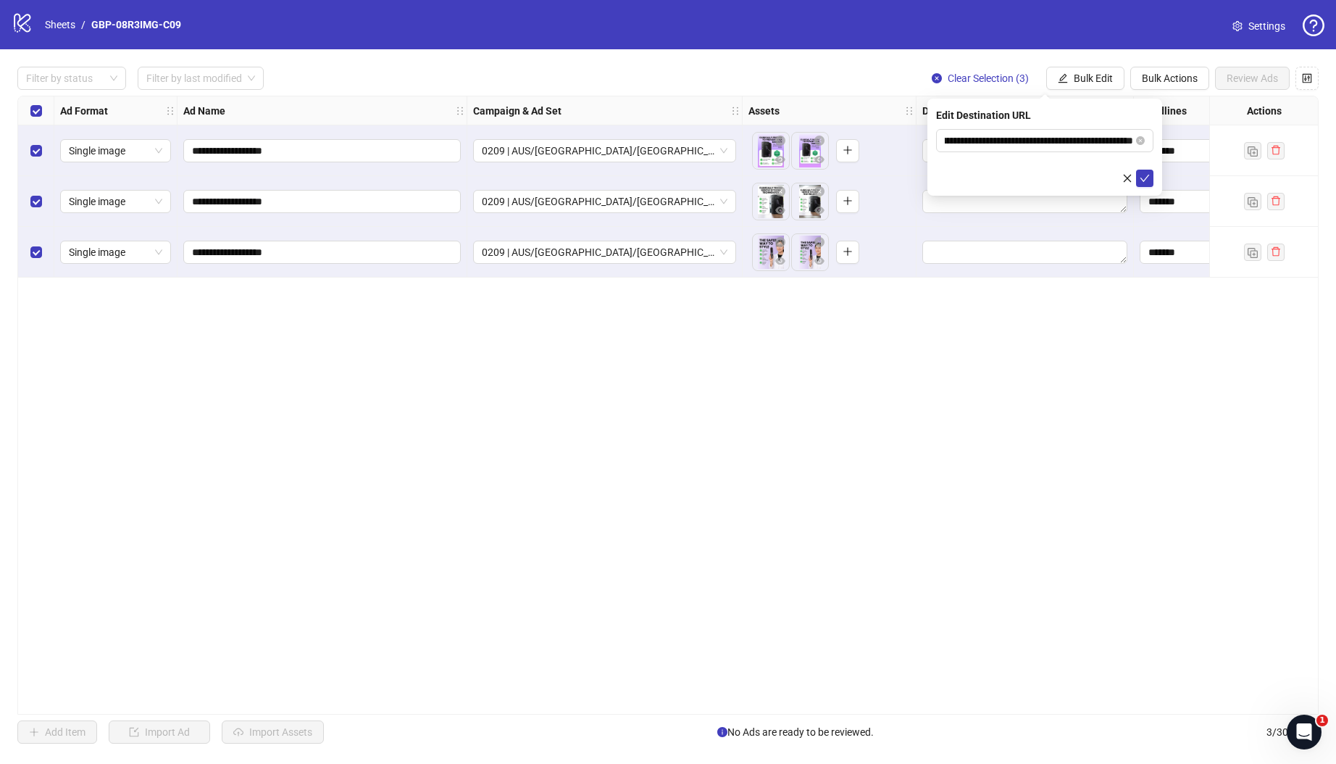
scroll to position [0, 0]
click at [1151, 181] on button "submit" at bounding box center [1144, 178] width 17 height 17
click at [1101, 77] on span "Bulk Edit" at bounding box center [1093, 78] width 39 height 12
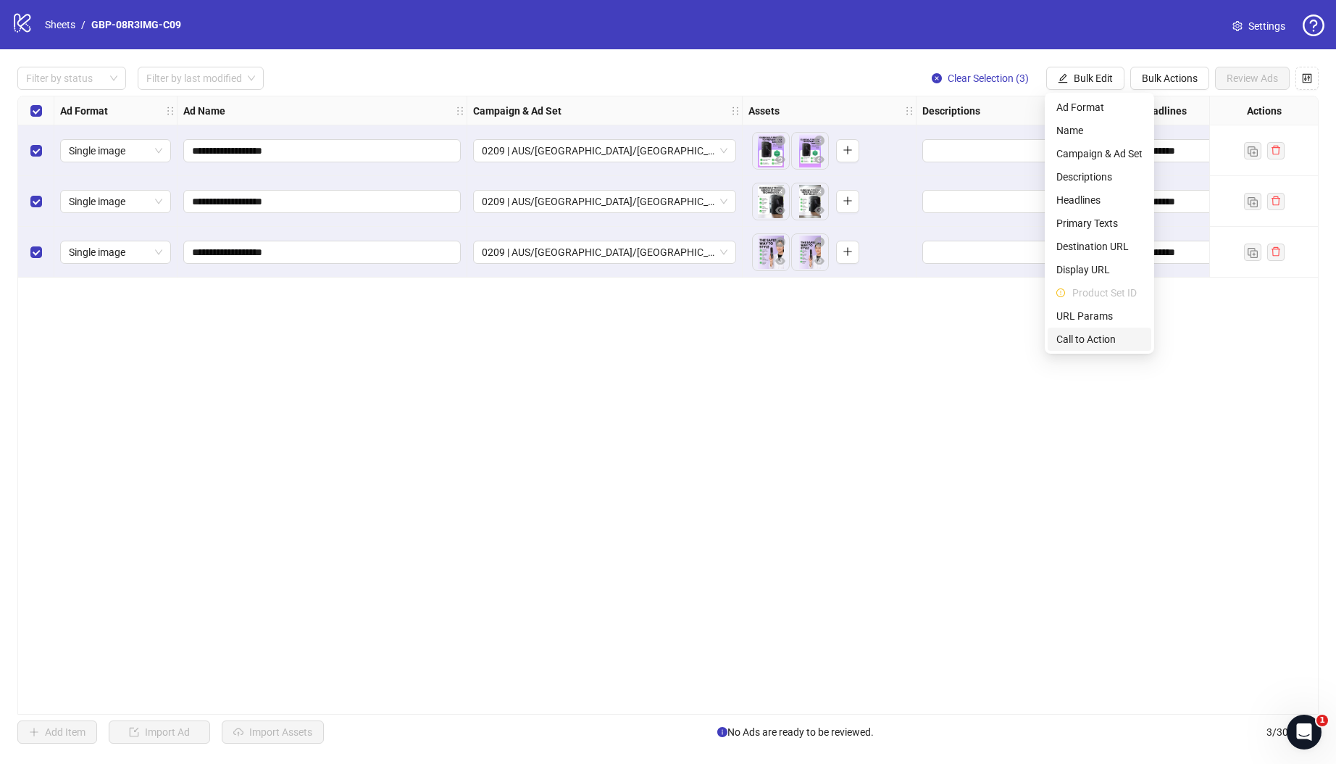
click at [1102, 341] on span "Call to Action" at bounding box center [1099, 339] width 86 height 16
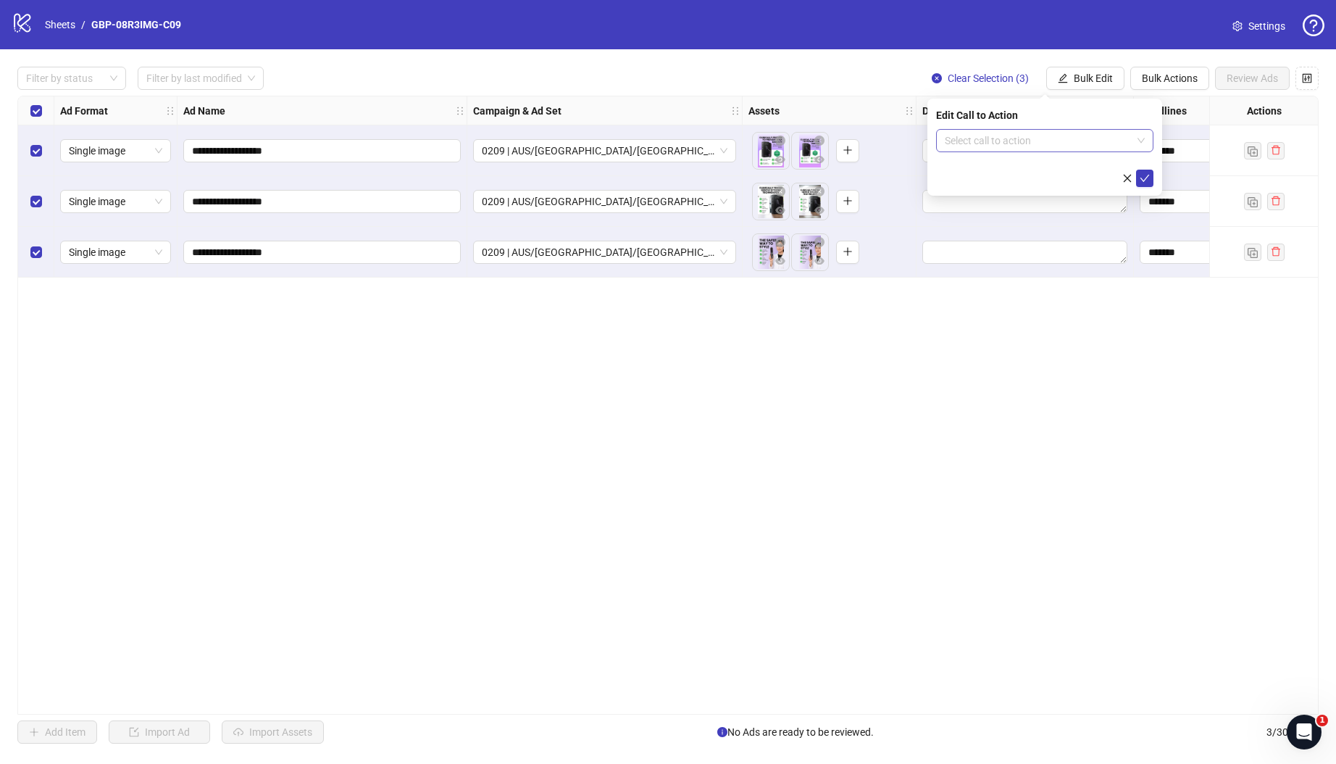
click at [1011, 144] on input "search" at bounding box center [1038, 141] width 187 height 22
type input "****"
click at [1006, 164] on div "Shop now" at bounding box center [1045, 170] width 194 height 16
click at [1146, 178] on icon "check" at bounding box center [1145, 178] width 10 height 10
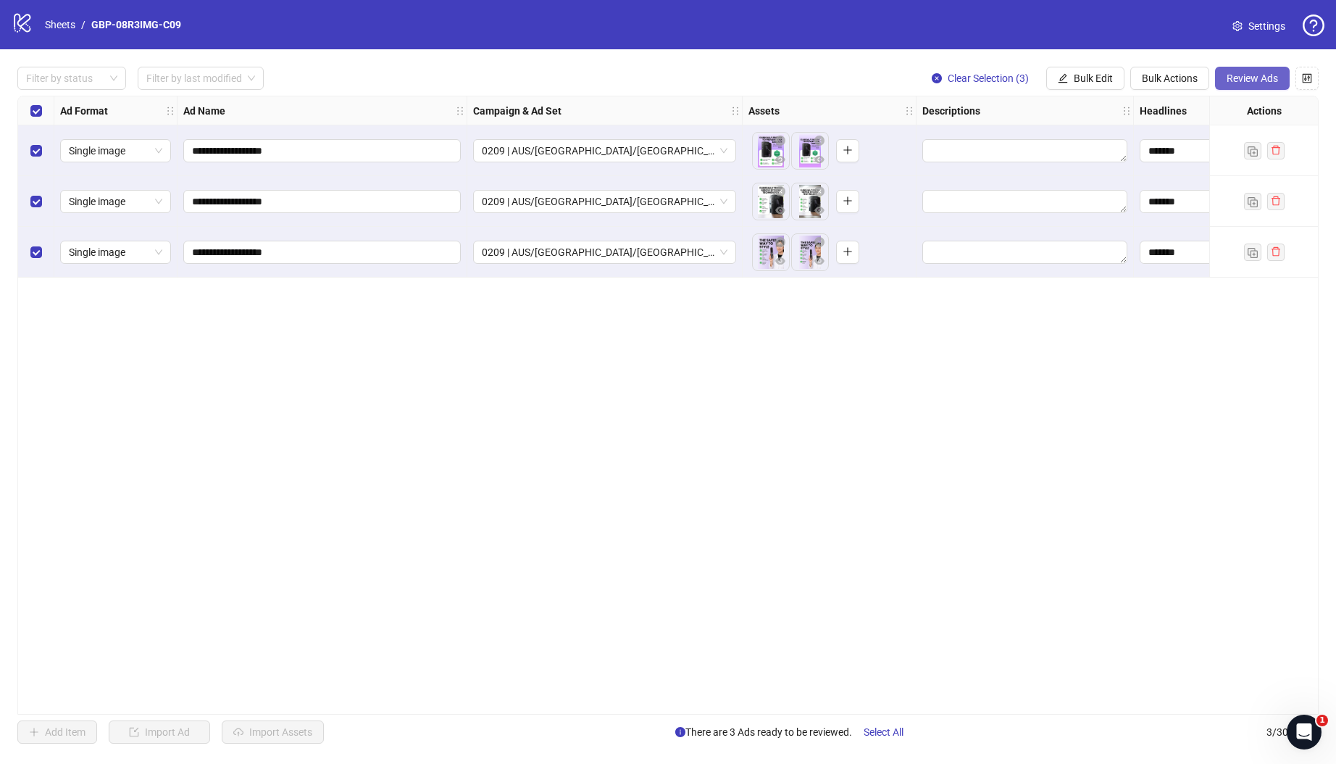
click at [1230, 76] on span "Review Ads" at bounding box center [1252, 78] width 51 height 12
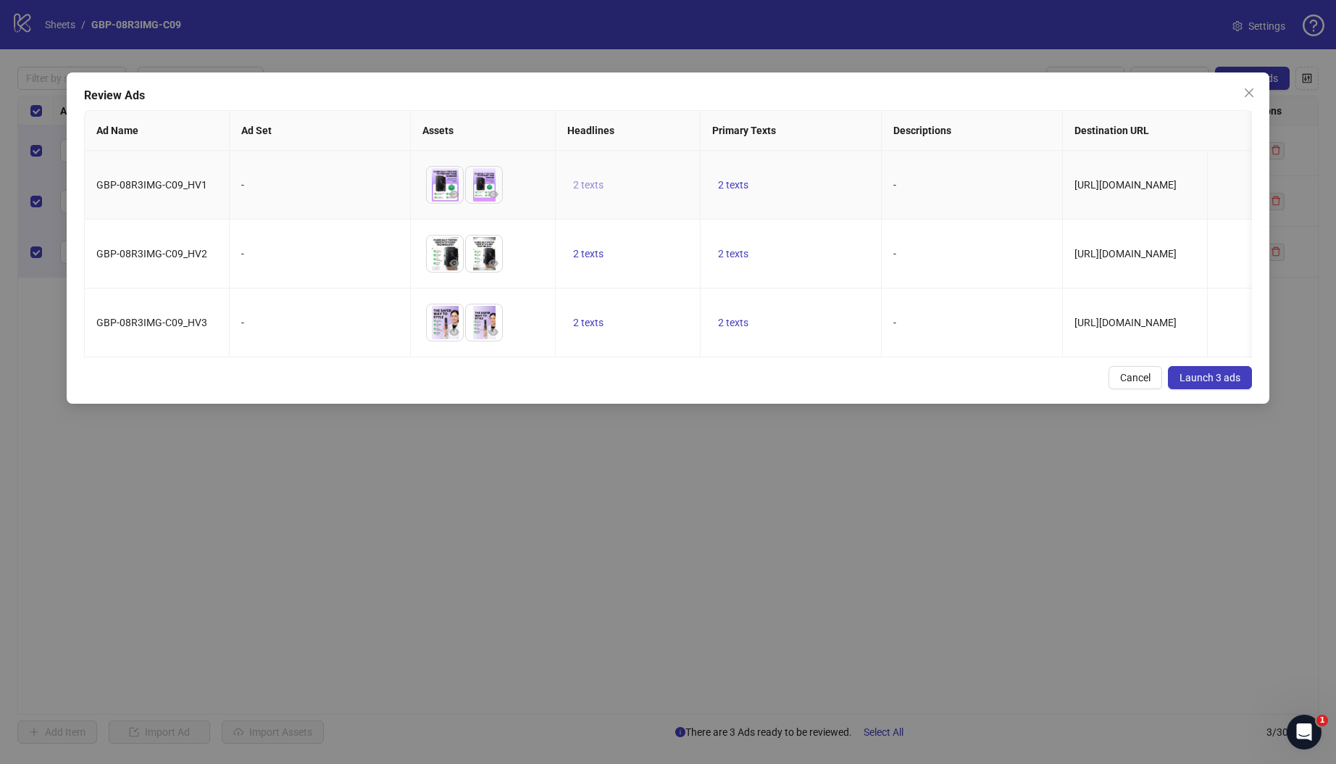
click at [573, 182] on span "2 texts" at bounding box center [588, 185] width 30 height 12
click at [818, 177] on icon "caret-right" at bounding box center [814, 175] width 10 height 10
drag, startPoint x: 741, startPoint y: 298, endPoint x: 737, endPoint y: 267, distance: 30.6
click at [741, 298] on td "2 texts" at bounding box center [791, 322] width 181 height 69
drag, startPoint x: 734, startPoint y: 184, endPoint x: 757, endPoint y: 184, distance: 23.2
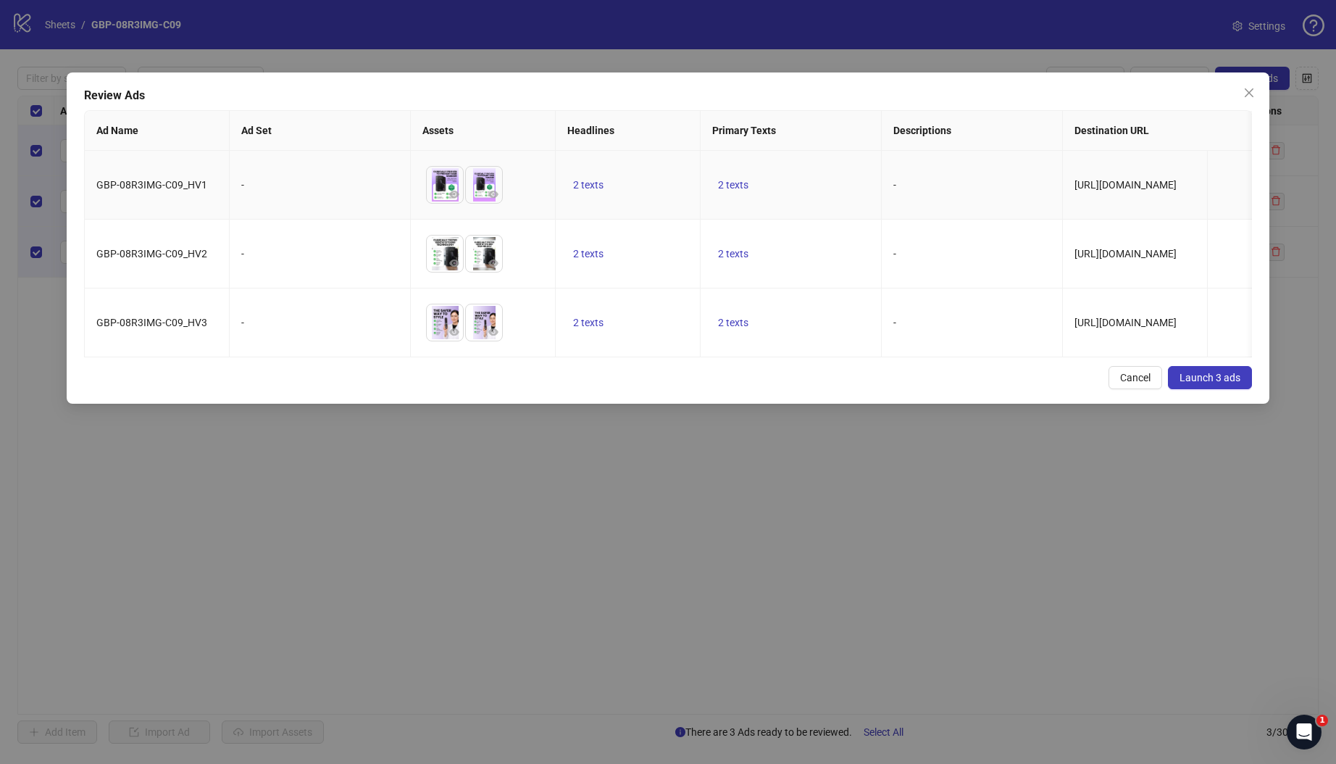
click at [735, 184] on span "2 texts" at bounding box center [733, 185] width 30 height 12
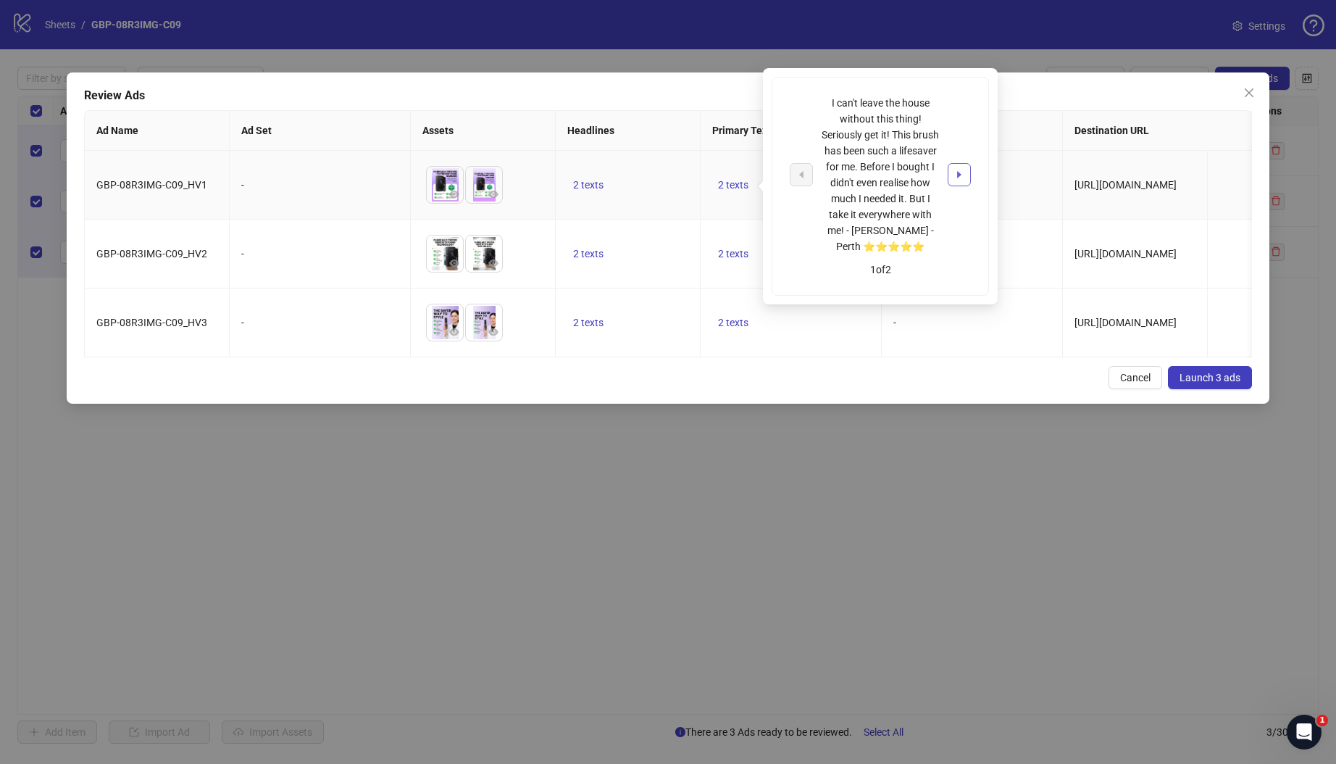
click at [957, 174] on icon "caret-right" at bounding box center [959, 174] width 4 height 7
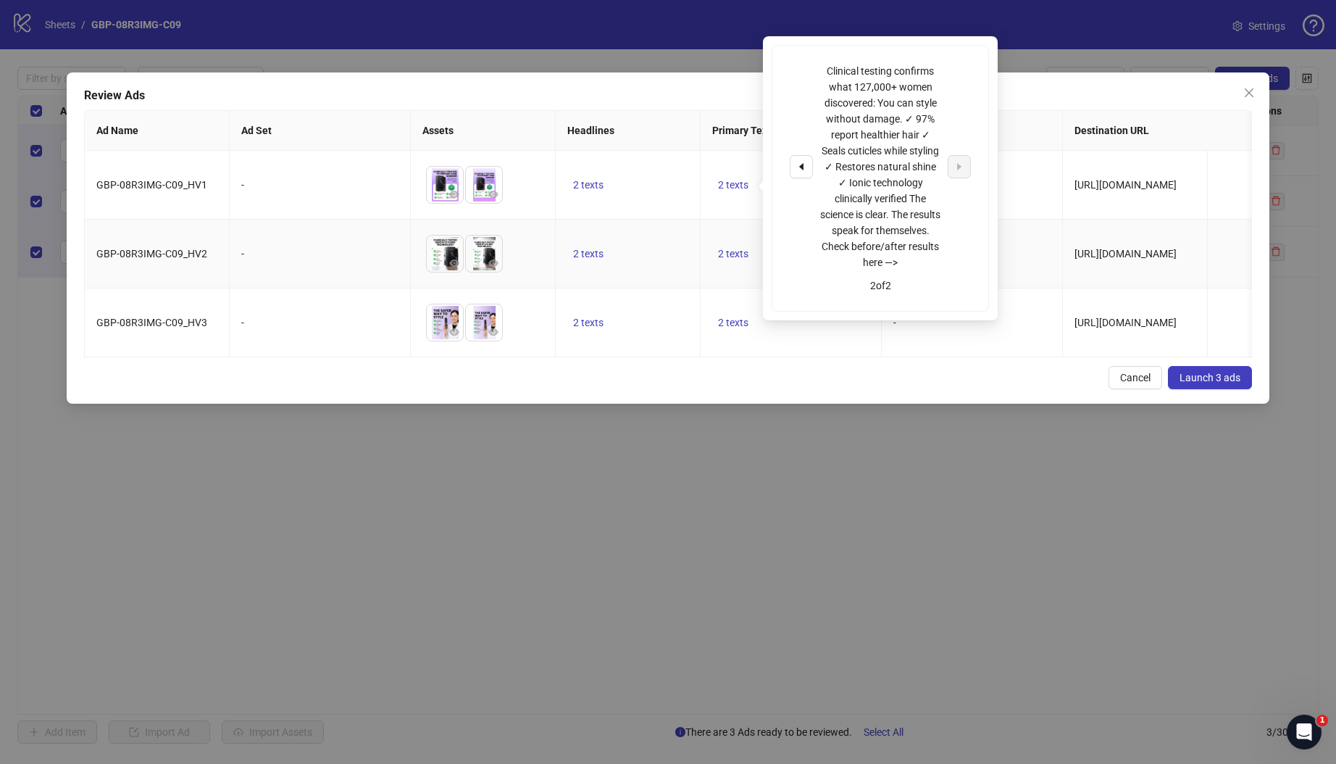
click at [1006, 228] on td "-" at bounding box center [972, 254] width 181 height 69
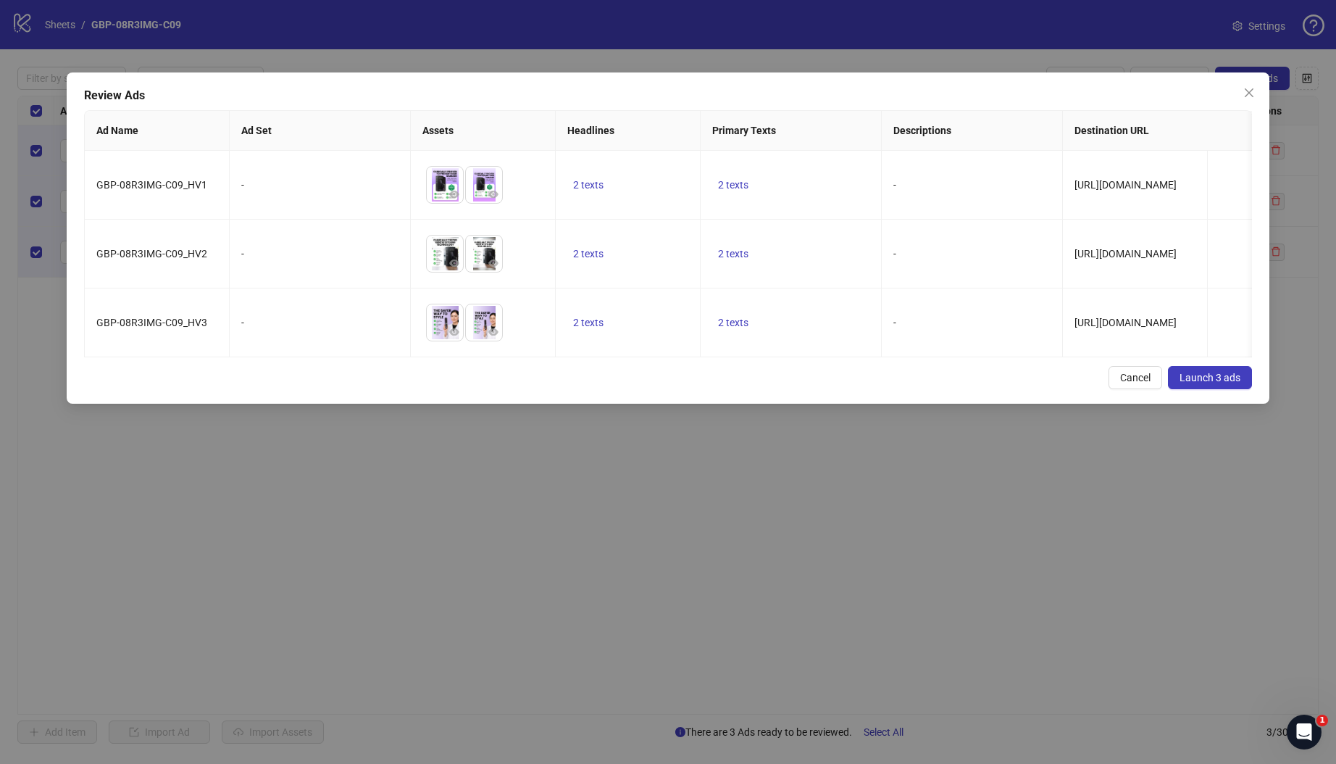
click at [1228, 383] on span "Launch 3 ads" at bounding box center [1210, 378] width 61 height 12
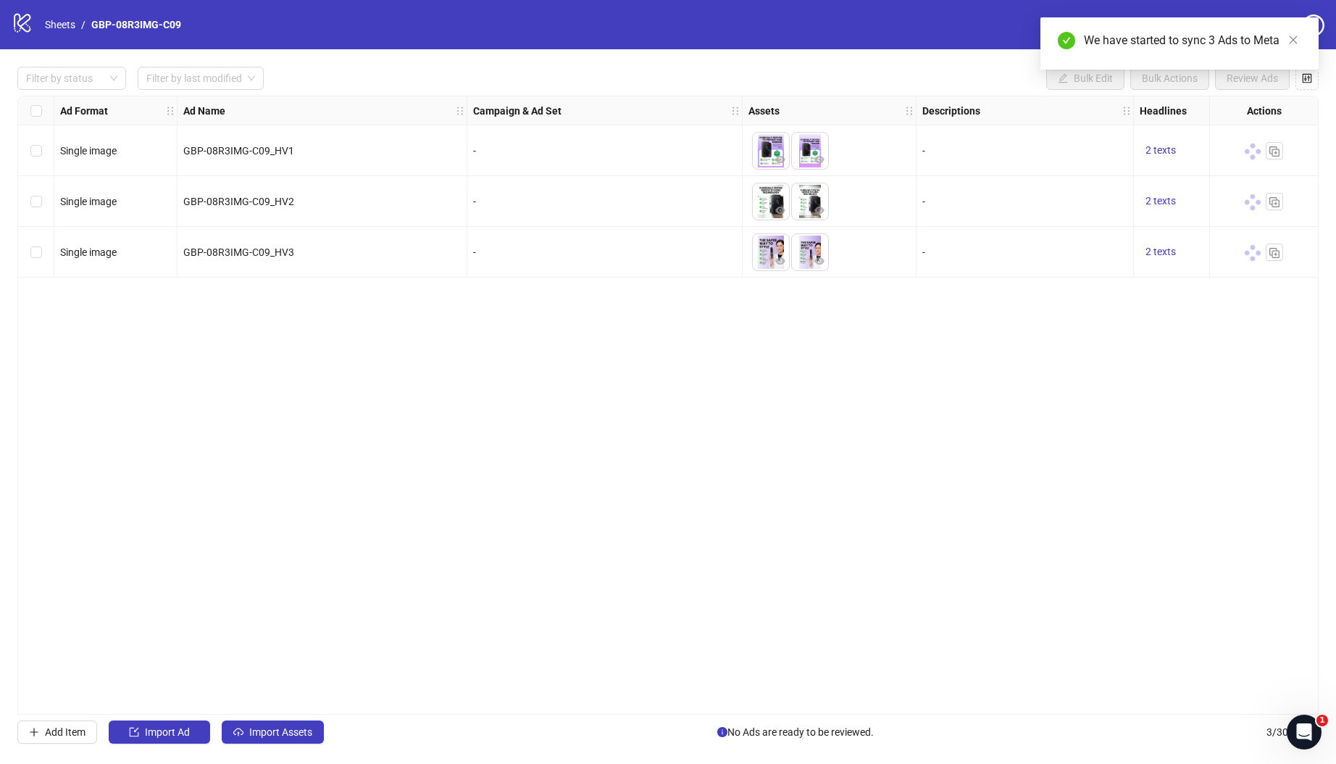
click at [39, 118] on div "Select all rows" at bounding box center [36, 110] width 36 height 29
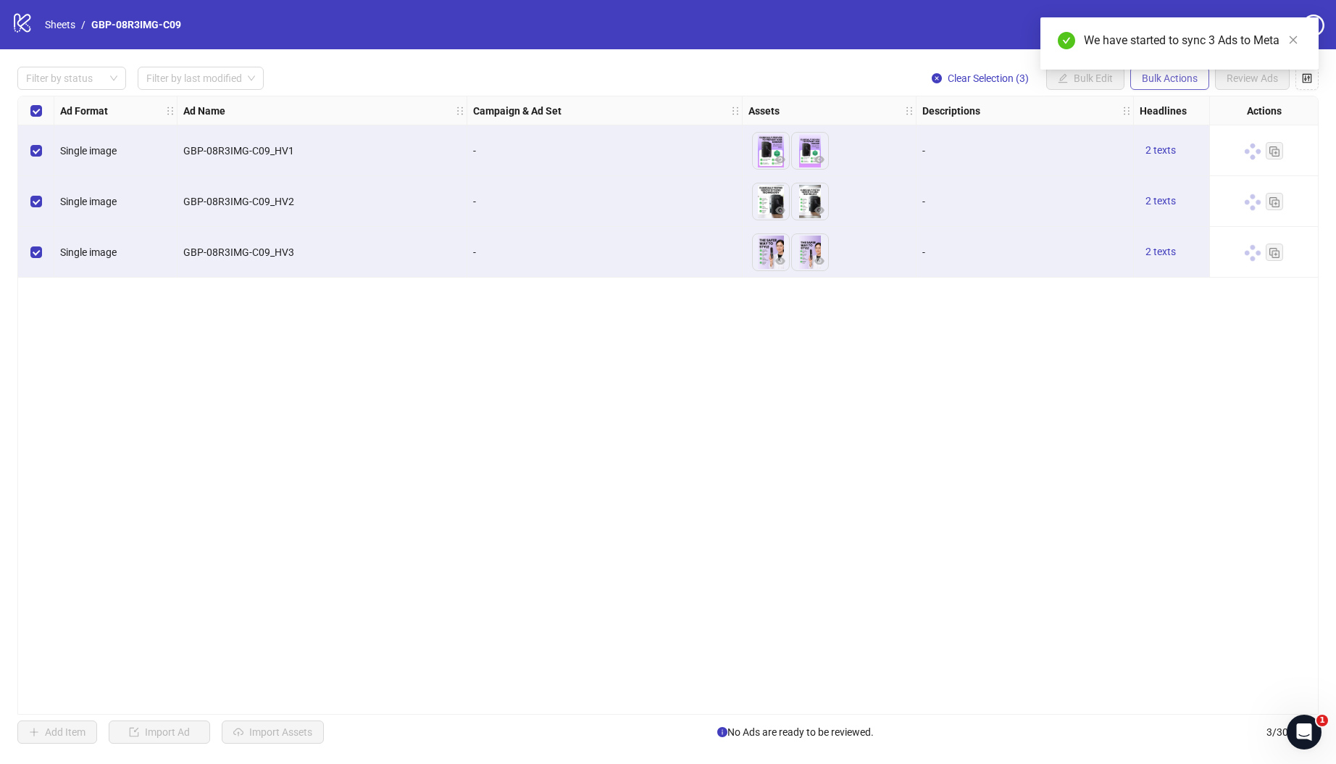
click at [1153, 83] on span "Bulk Actions" at bounding box center [1170, 78] width 56 height 12
click at [1170, 154] on span "Duplicate with assets" at bounding box center [1189, 154] width 99 height 16
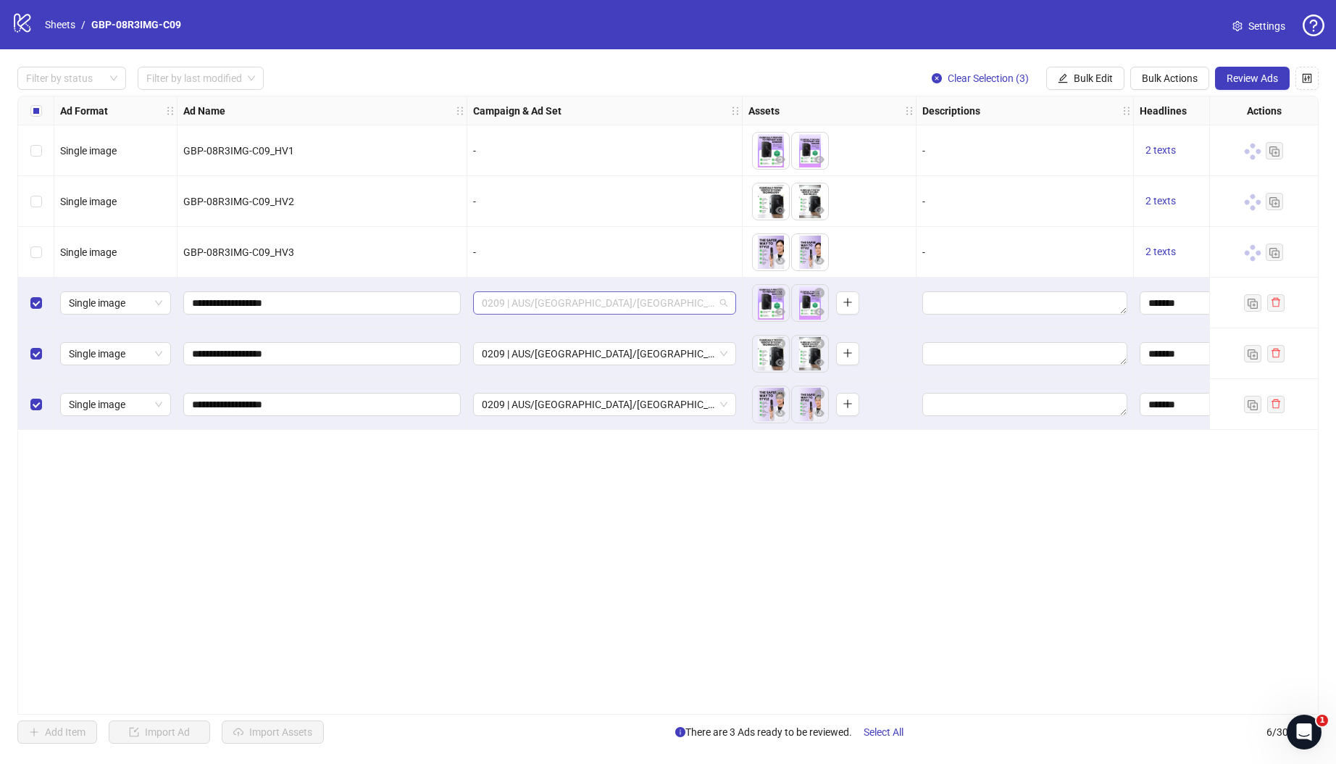
click at [627, 303] on span "0209 | AUS/[GEOGRAPHIC_DATA]/[GEOGRAPHIC_DATA]| GBP-08R3IMG-C09" at bounding box center [605, 303] width 246 height 22
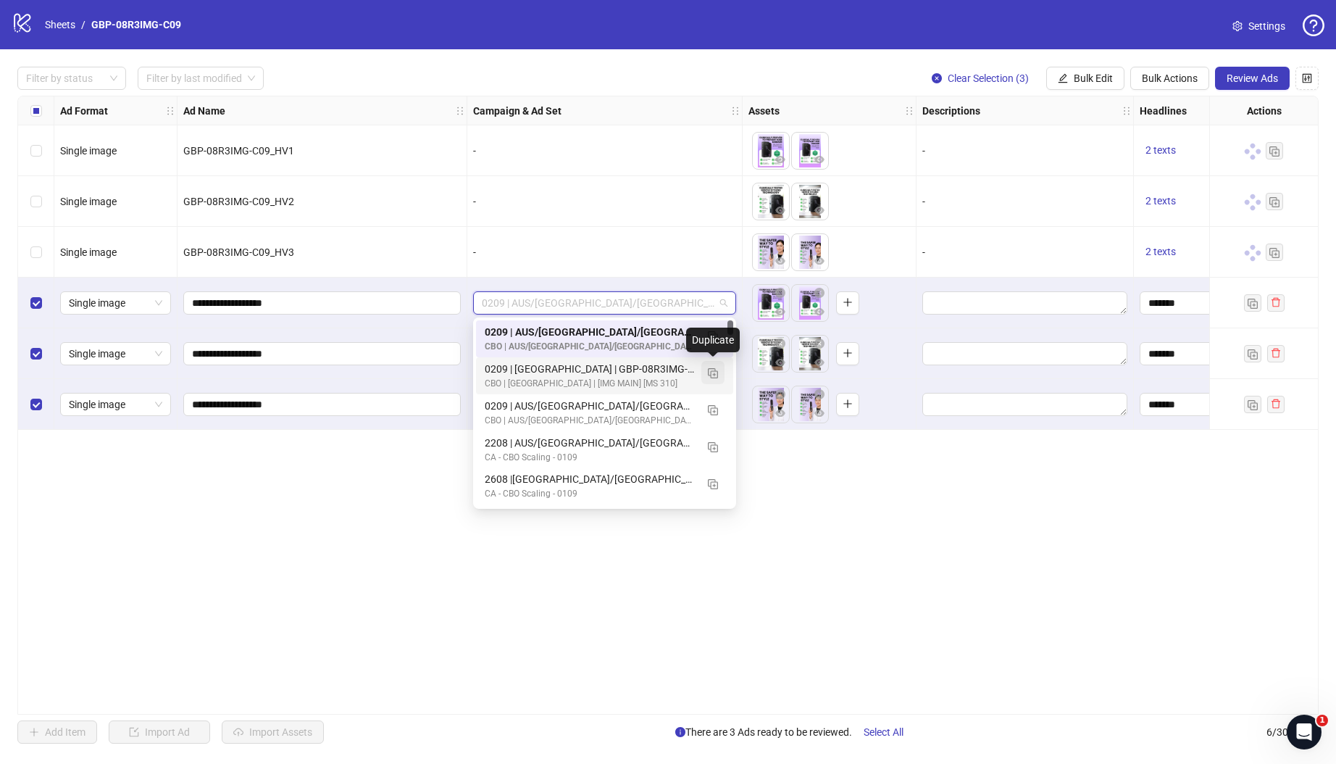
click at [716, 376] on img "button" at bounding box center [713, 373] width 10 height 10
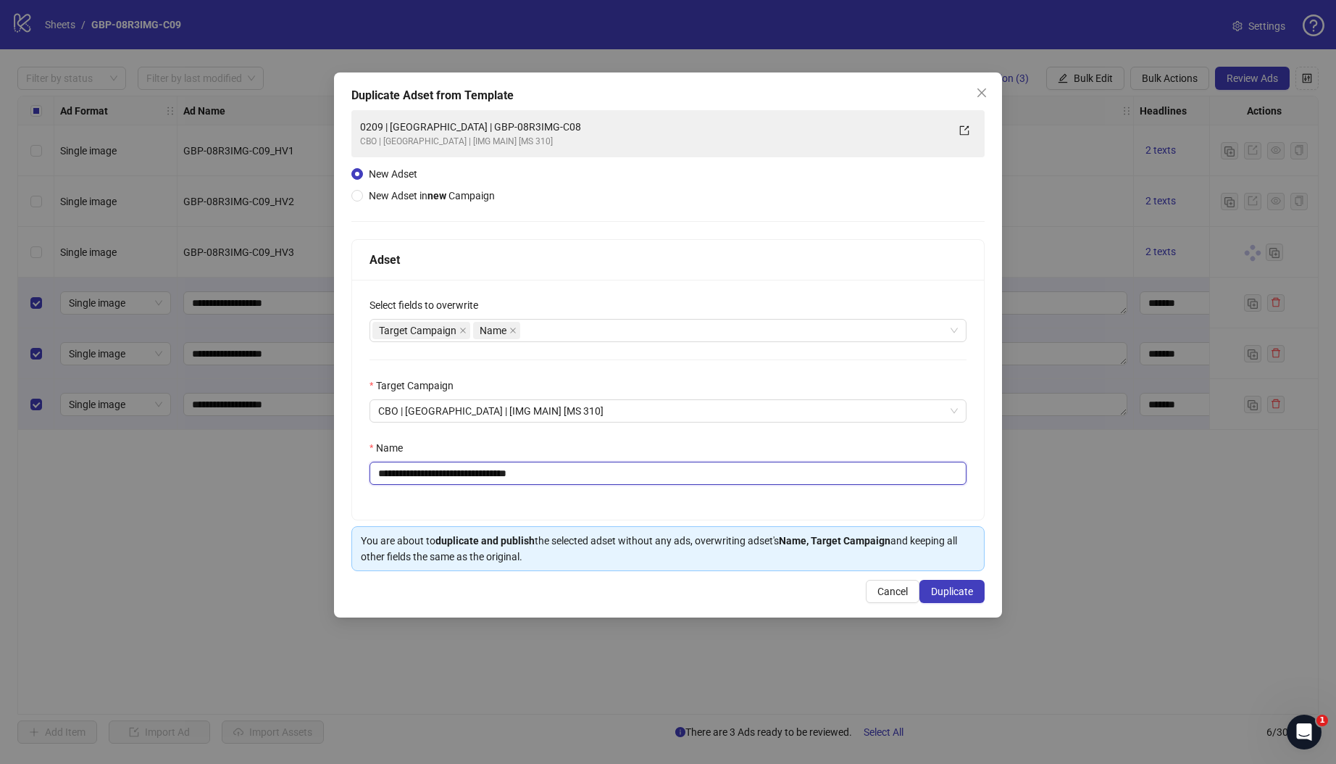
drag, startPoint x: 436, startPoint y: 472, endPoint x: 647, endPoint y: 480, distance: 211.0
click at [647, 480] on input "**********" at bounding box center [668, 473] width 597 height 23
paste input "text"
type input "**********"
click at [946, 590] on span "Duplicate" at bounding box center [952, 591] width 42 height 12
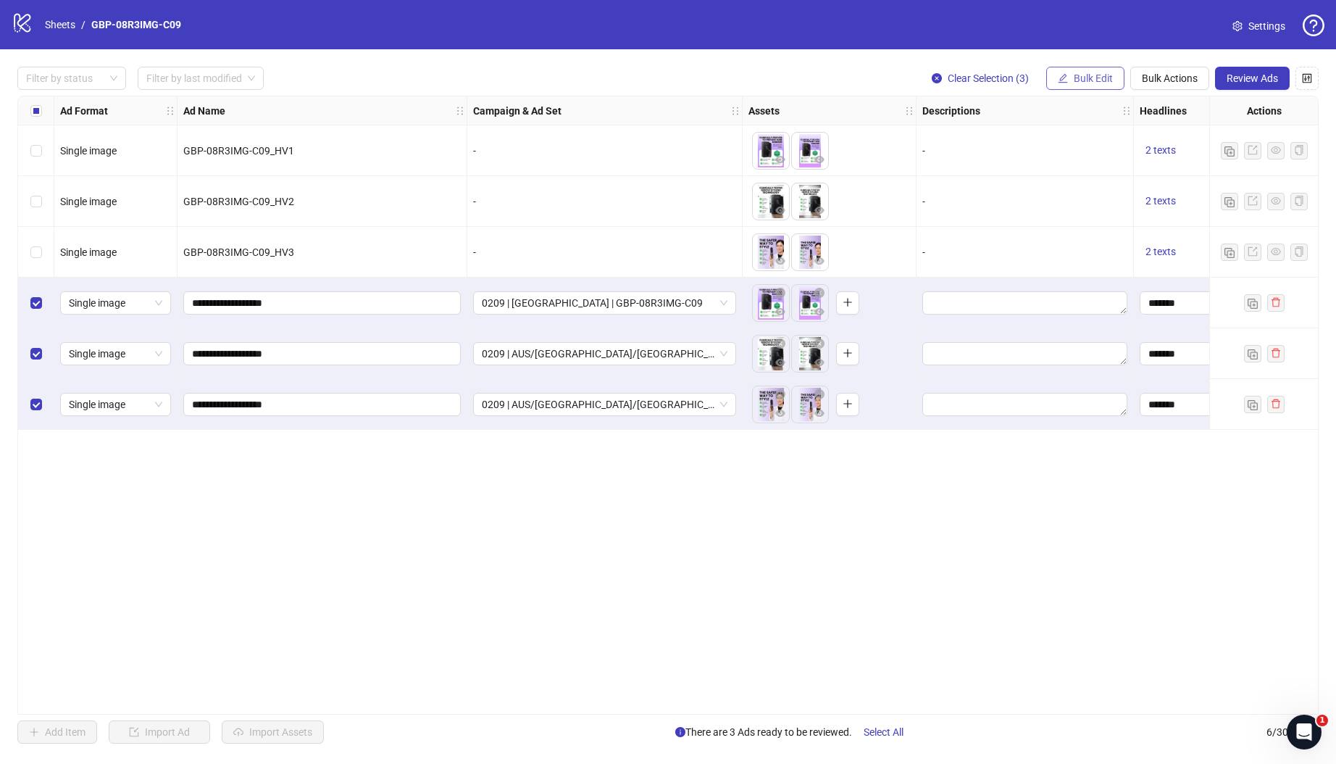
click at [1061, 75] on icon "edit" at bounding box center [1063, 77] width 9 height 9
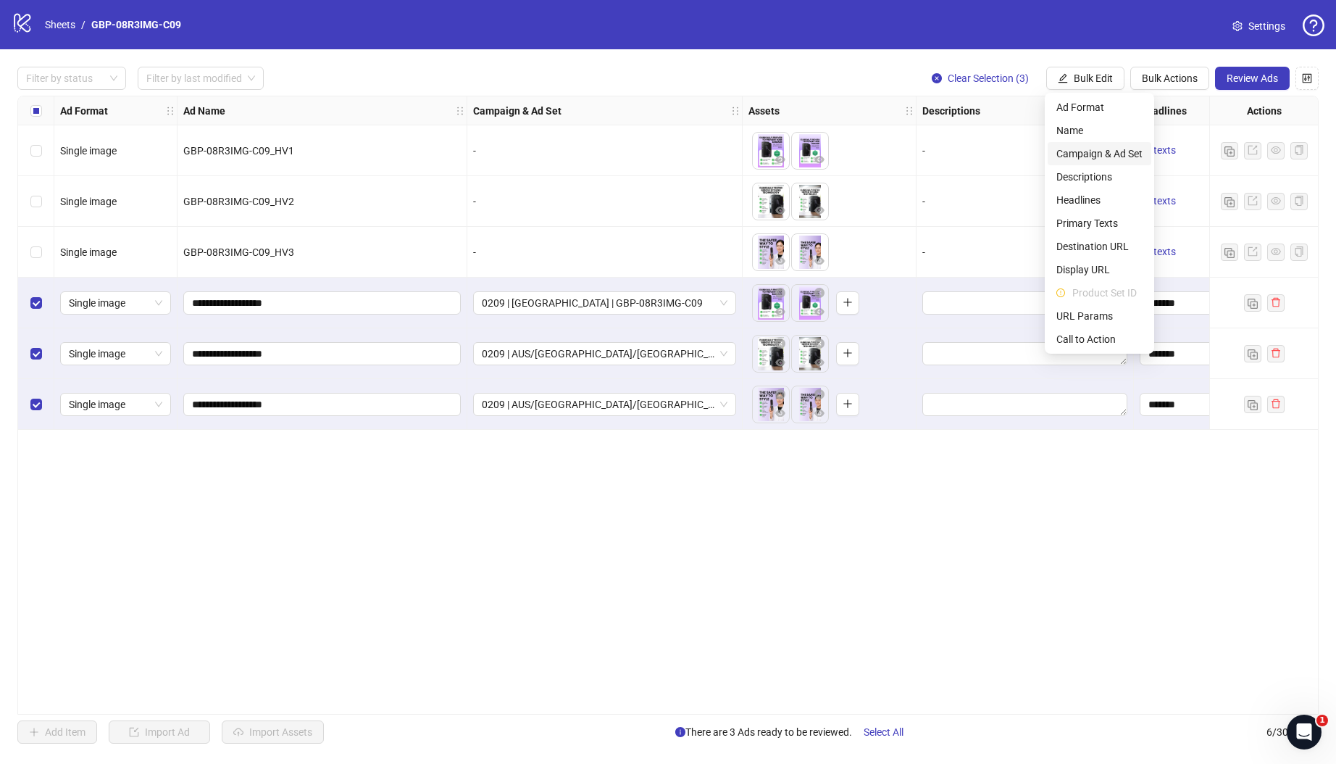
click at [1107, 148] on span "Campaign & Ad Set" at bounding box center [1099, 154] width 86 height 16
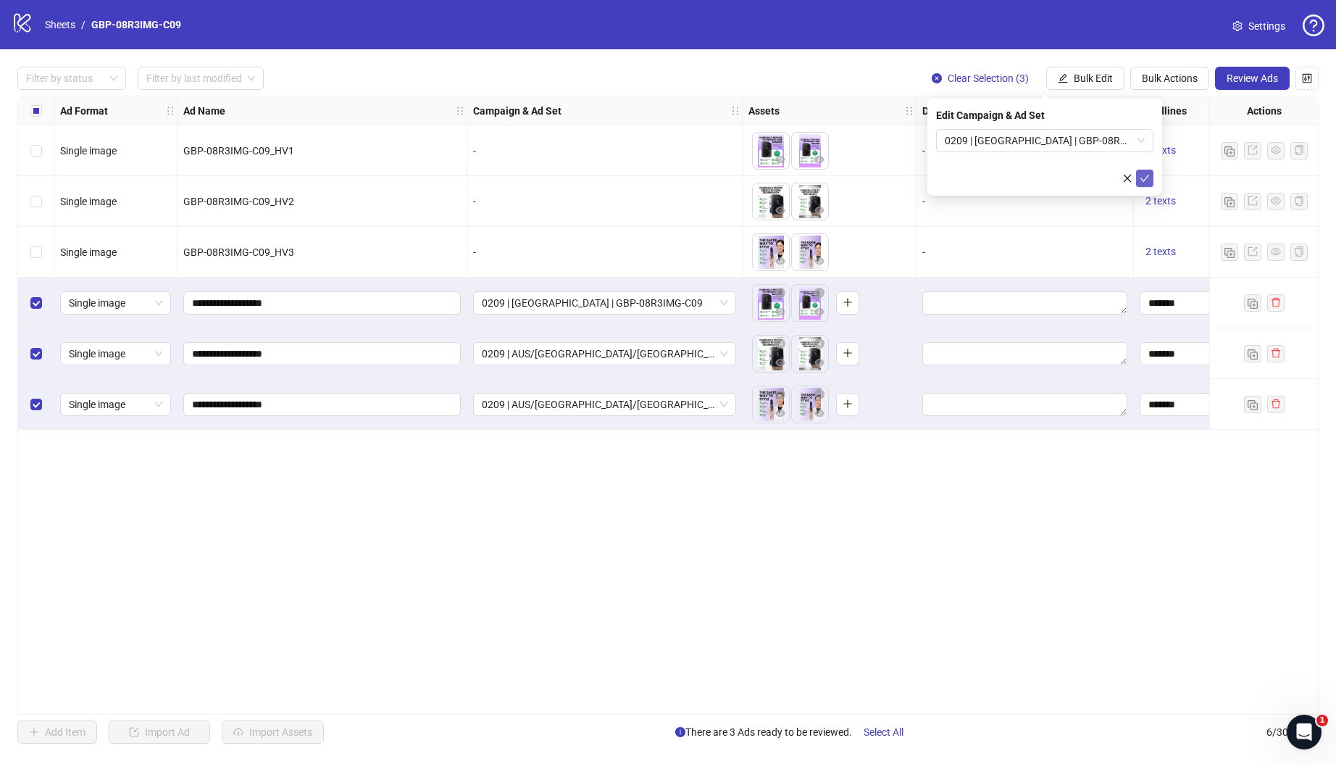
click at [1143, 173] on icon "check" at bounding box center [1145, 178] width 10 height 10
click at [1085, 78] on span "Bulk Edit" at bounding box center [1093, 78] width 39 height 12
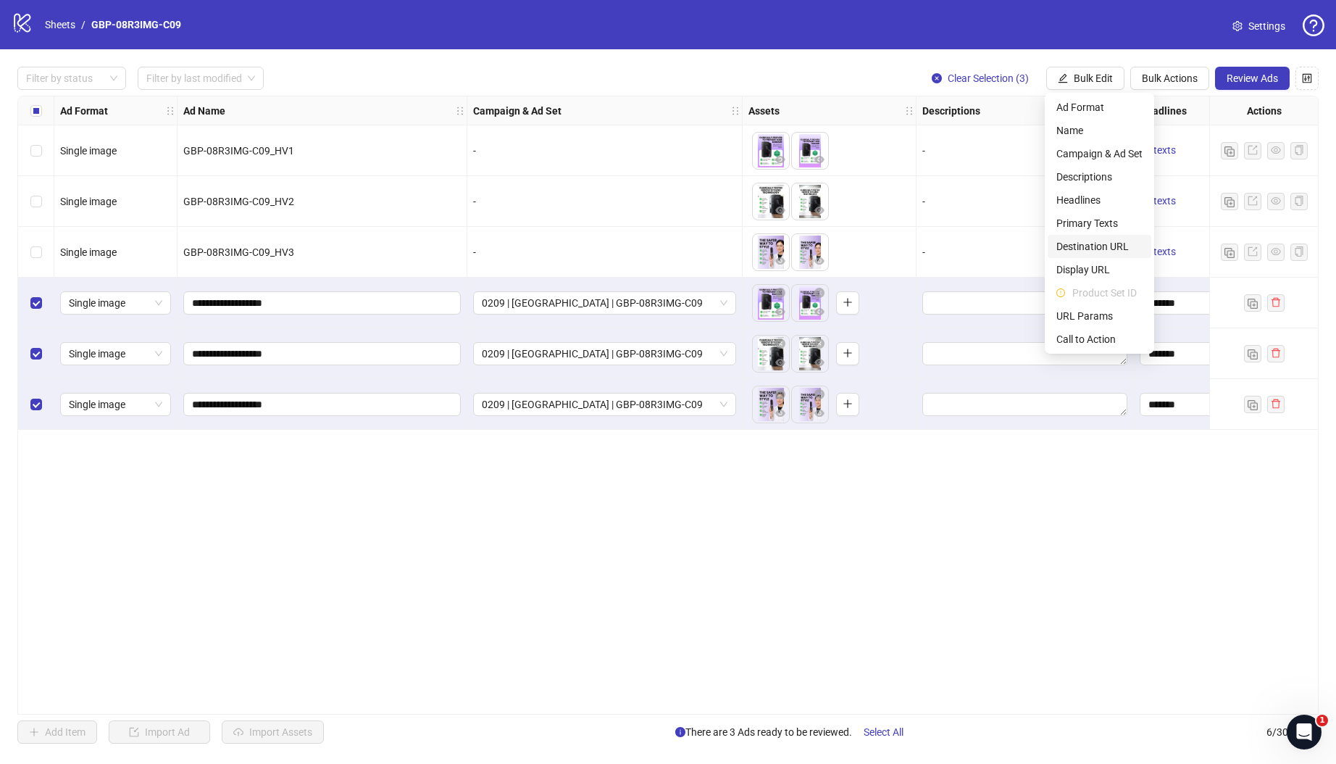
click at [1110, 246] on span "Destination URL" at bounding box center [1099, 246] width 86 height 16
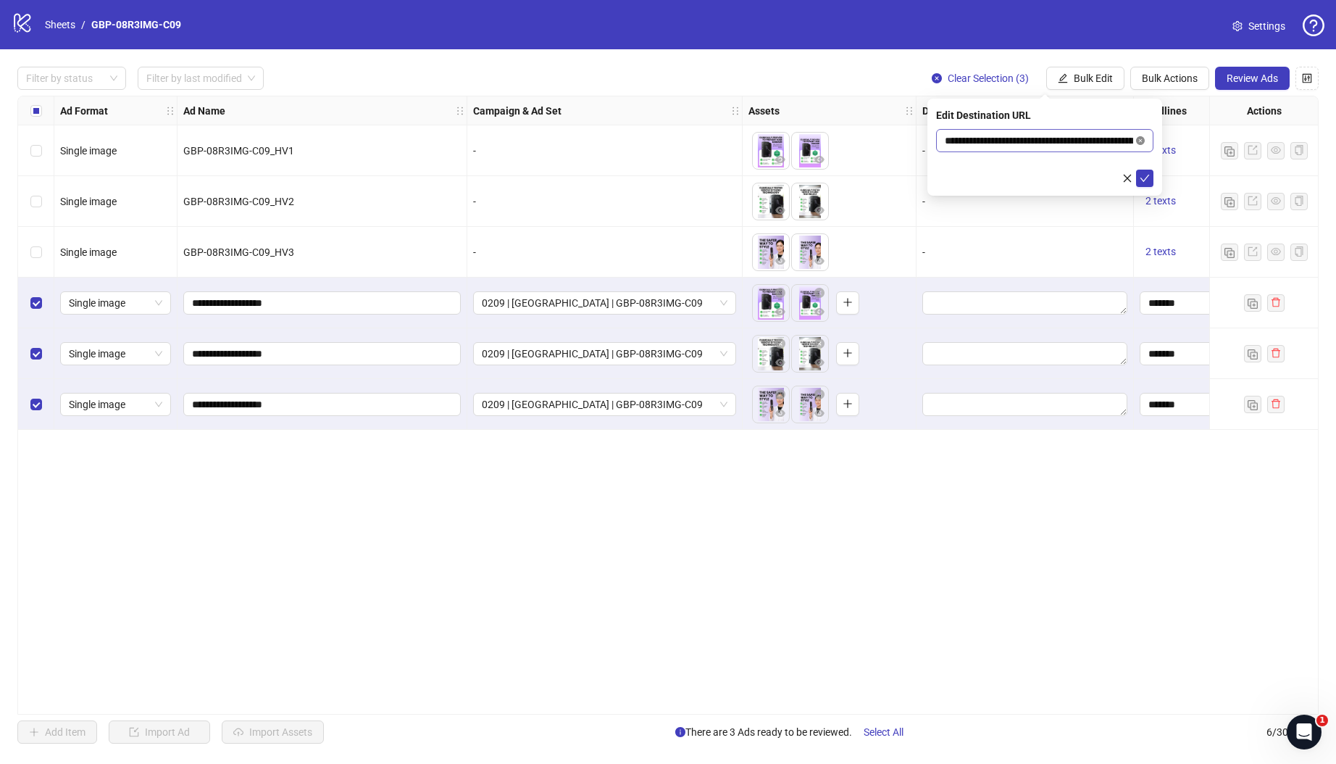
click at [1137, 138] on icon "close-circle" at bounding box center [1140, 140] width 9 height 9
click at [1043, 147] on input "text" at bounding box center [1039, 141] width 188 height 16
paste input "**********"
type input "**********"
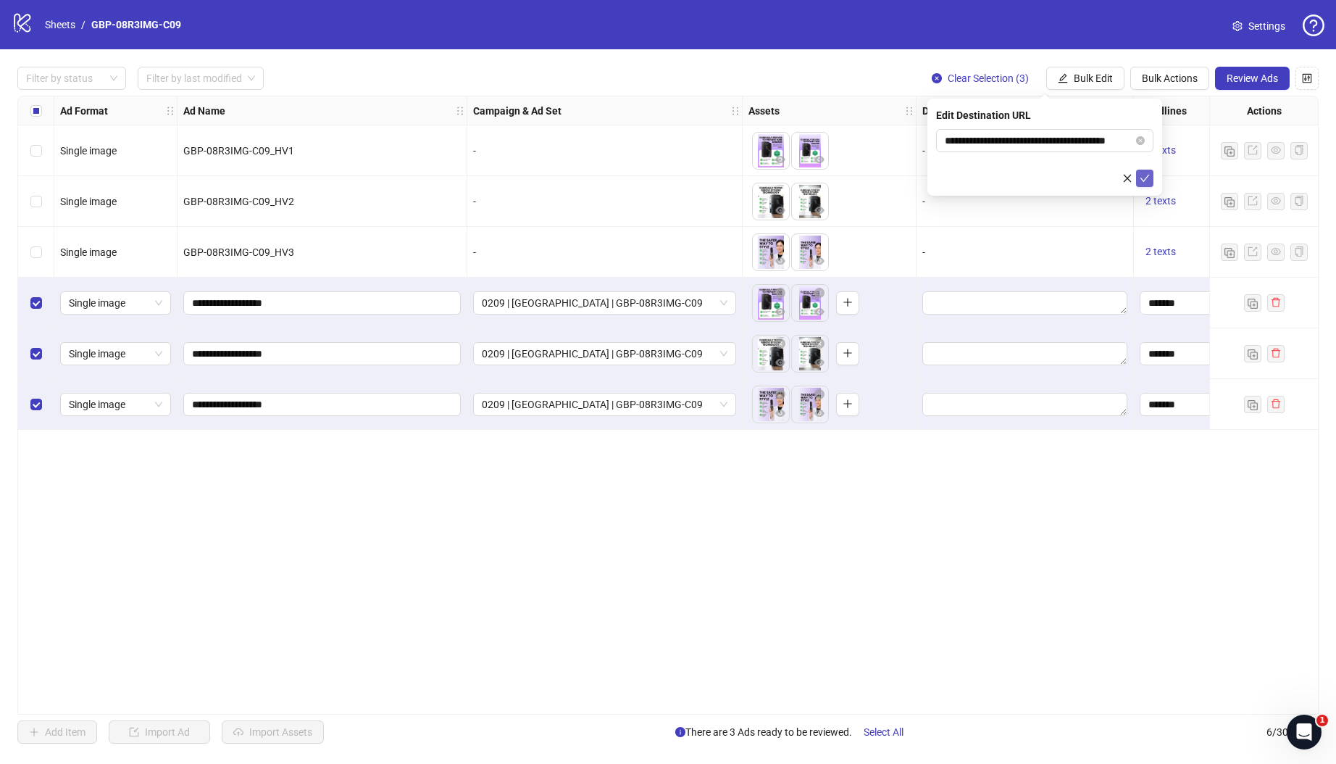
click at [1143, 177] on icon "check" at bounding box center [1145, 178] width 10 height 10
click at [1243, 83] on span "Review Ads" at bounding box center [1252, 78] width 51 height 12
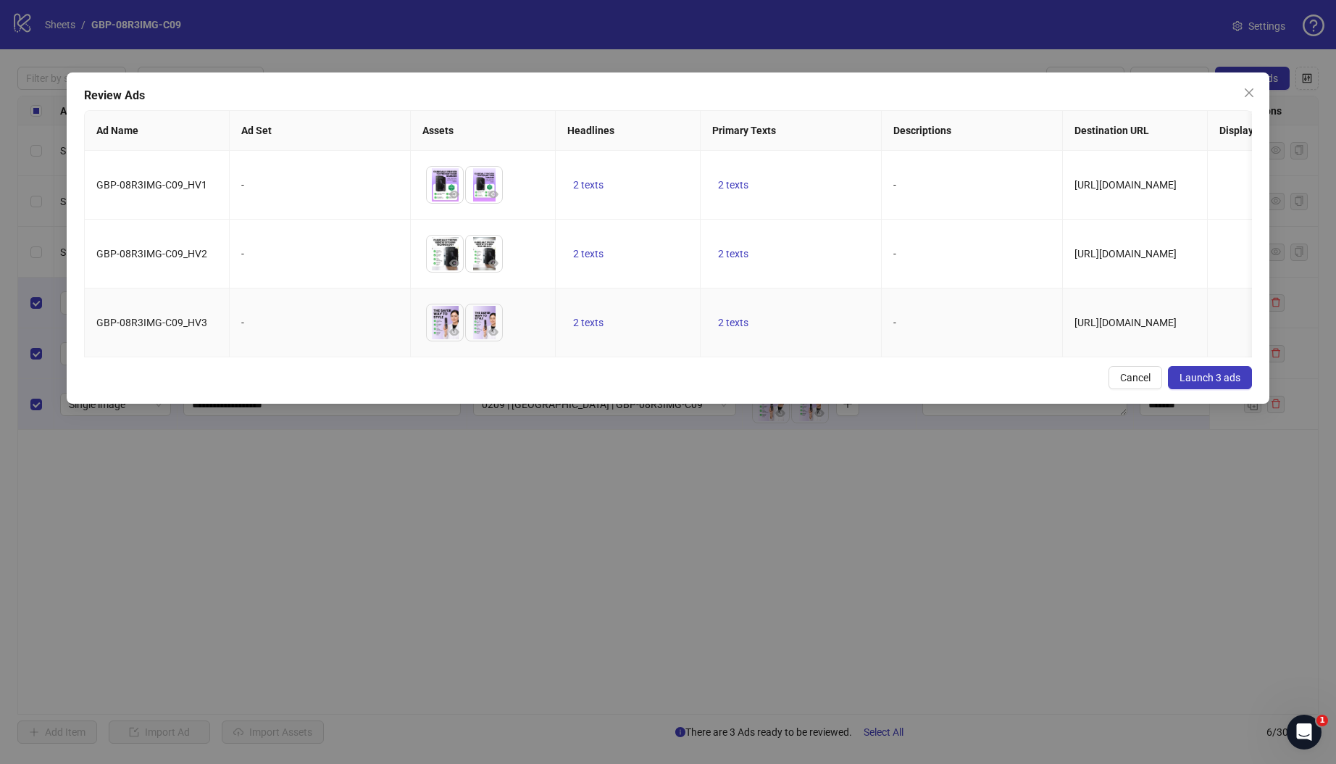
click at [591, 354] on td "2 texts" at bounding box center [628, 322] width 145 height 69
click at [1211, 383] on span "Launch 3 ads" at bounding box center [1210, 378] width 61 height 12
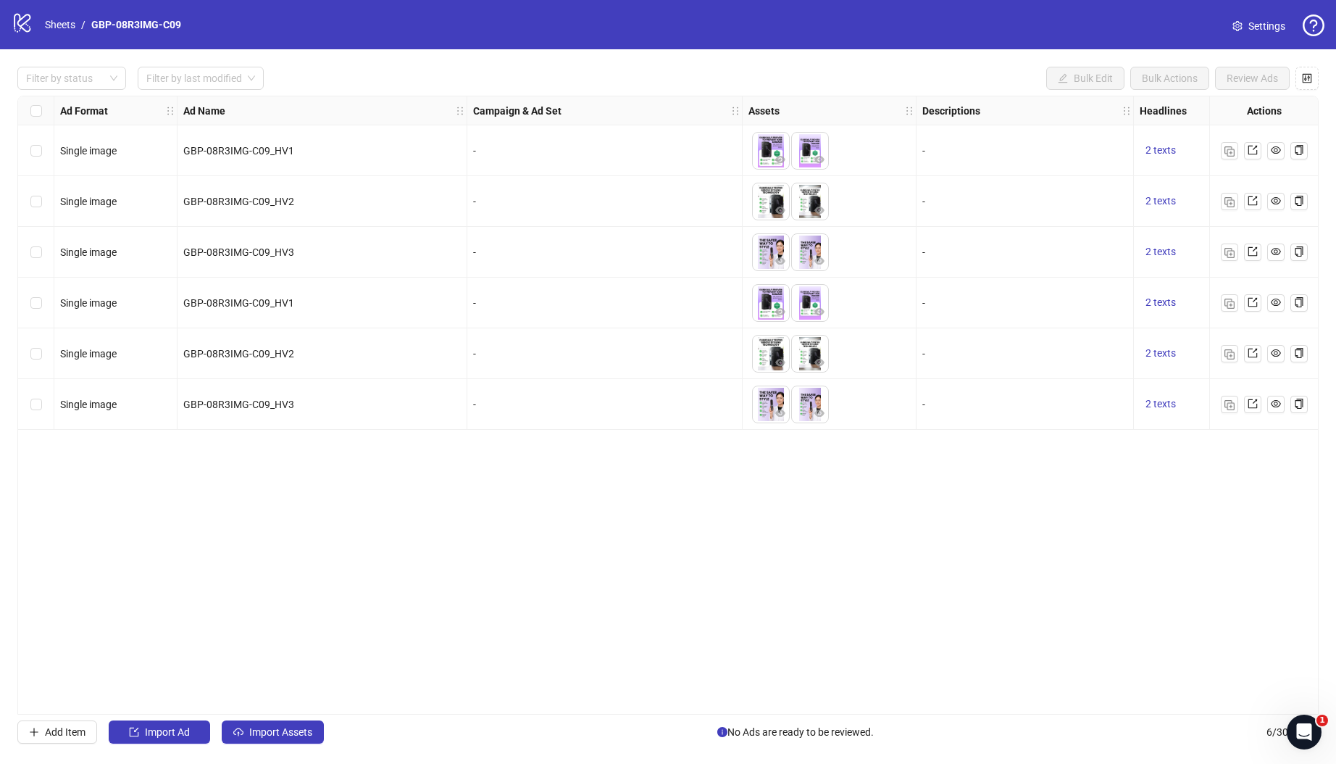
click at [58, 14] on div "logo/logo-mobile Sheets / GBP-08R3IMG-C09" at bounding box center [99, 25] width 175 height 26
click at [57, 24] on link "Sheets" at bounding box center [60, 25] width 36 height 16
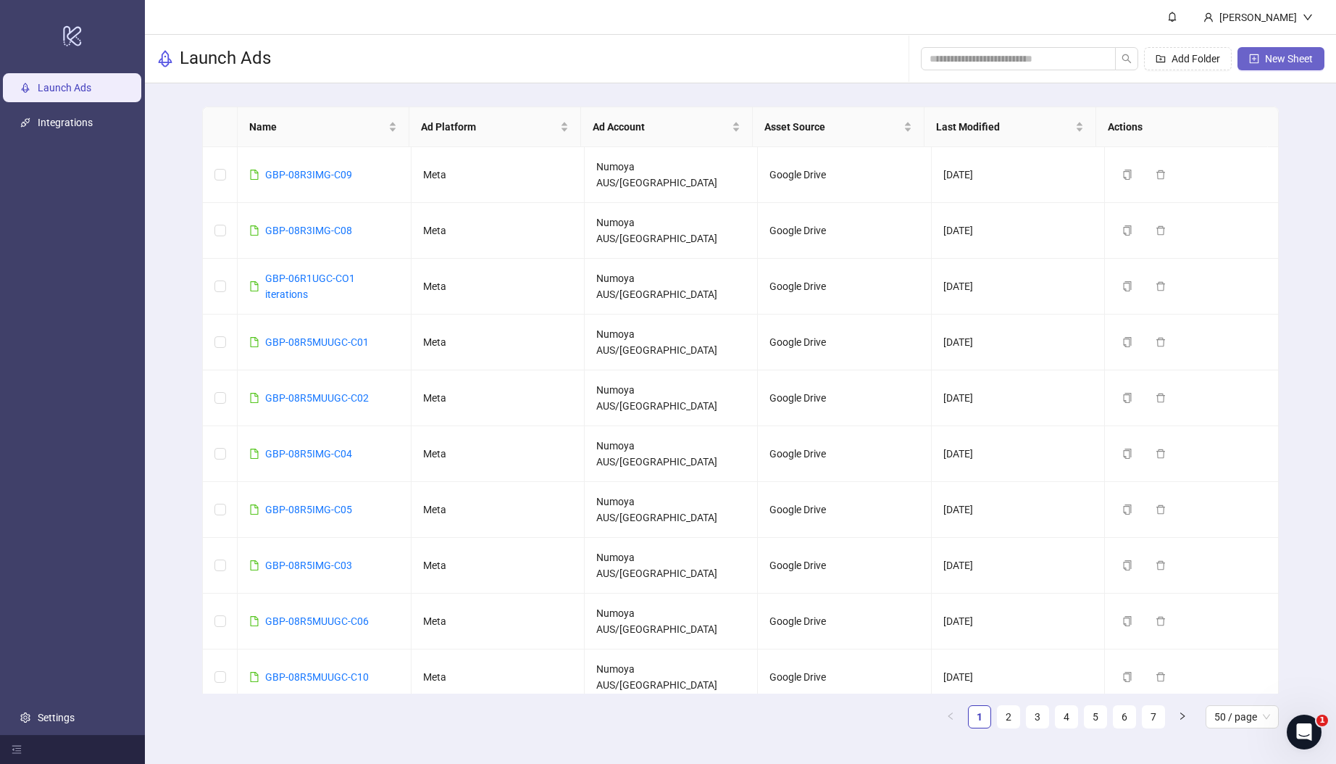
click at [1275, 53] on span "New Sheet" at bounding box center [1289, 59] width 48 height 12
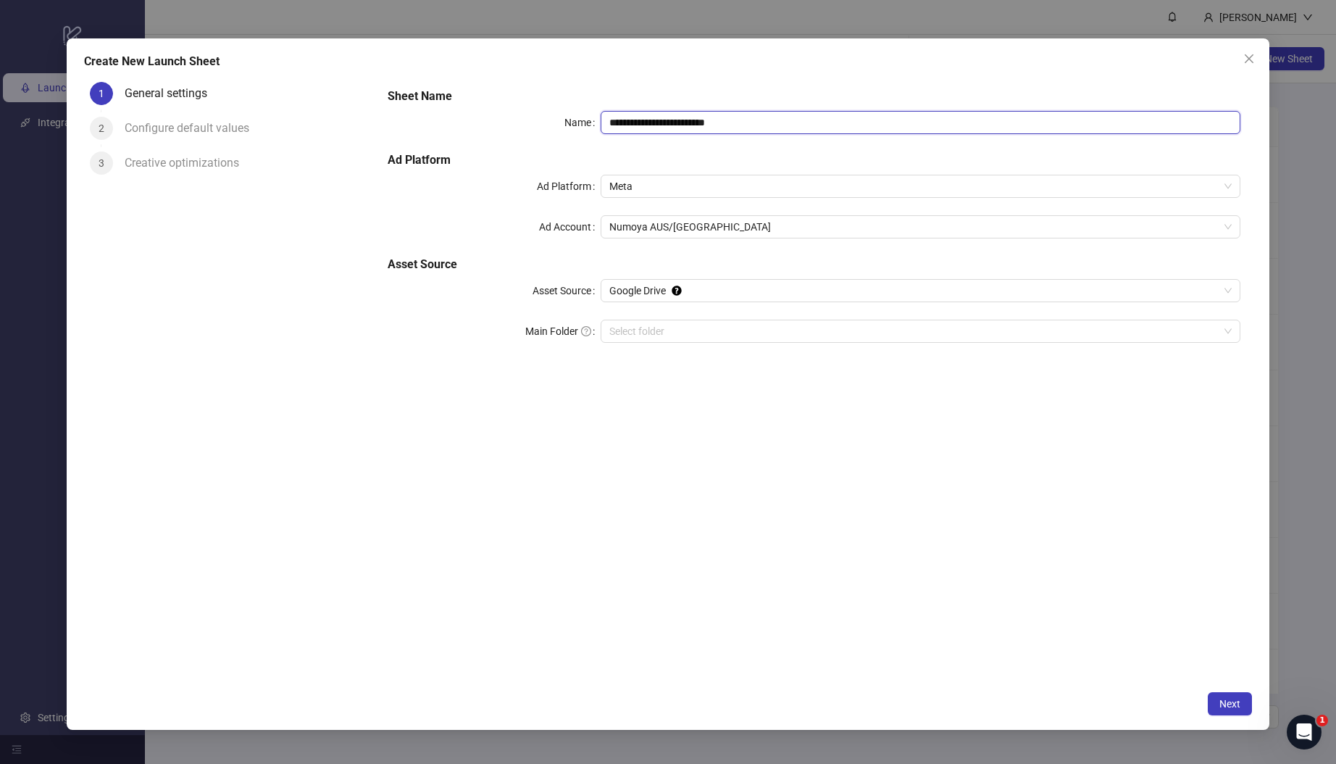
drag, startPoint x: 764, startPoint y: 122, endPoint x: 477, endPoint y: 107, distance: 288.0
click at [475, 107] on div "**********" at bounding box center [814, 224] width 864 height 284
paste input "text"
type input "**********"
click at [627, 335] on input "Main Folder" at bounding box center [913, 331] width 609 height 22
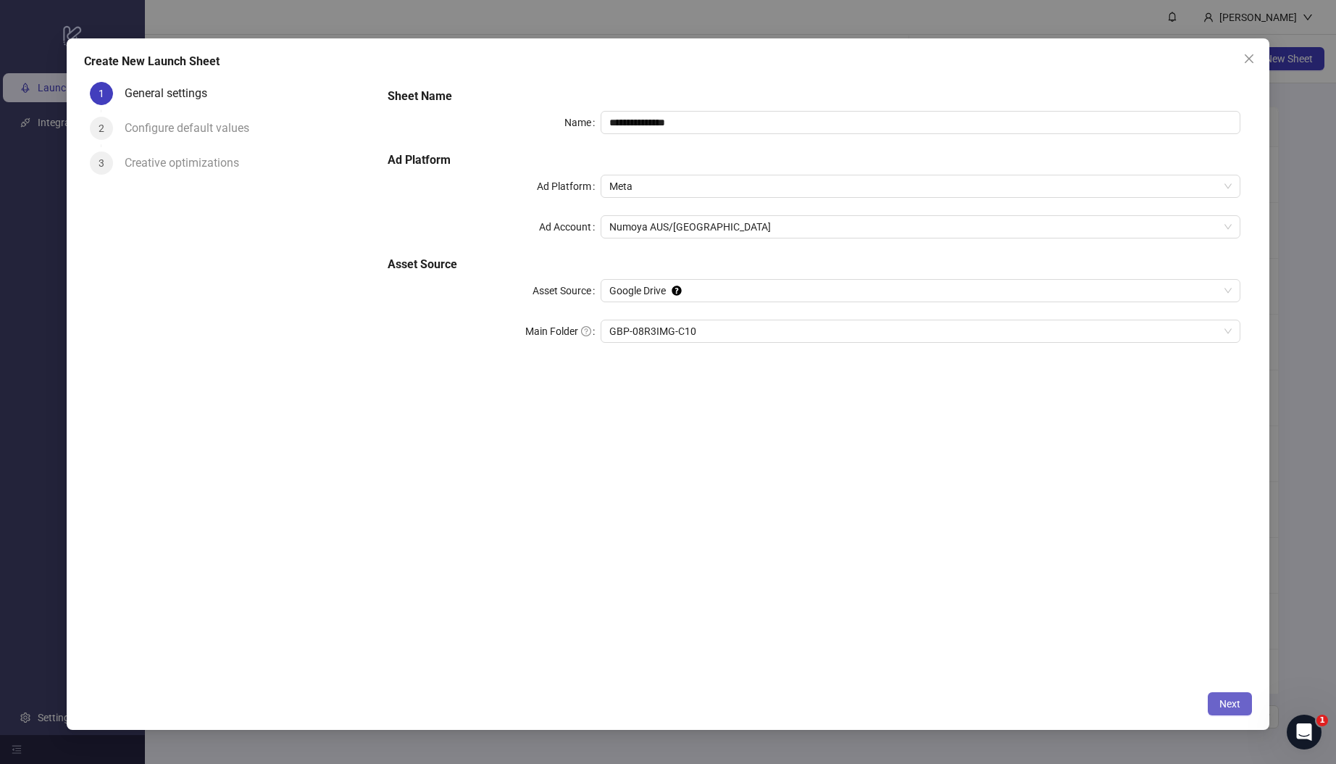
click at [1232, 705] on span "Next" at bounding box center [1229, 704] width 21 height 12
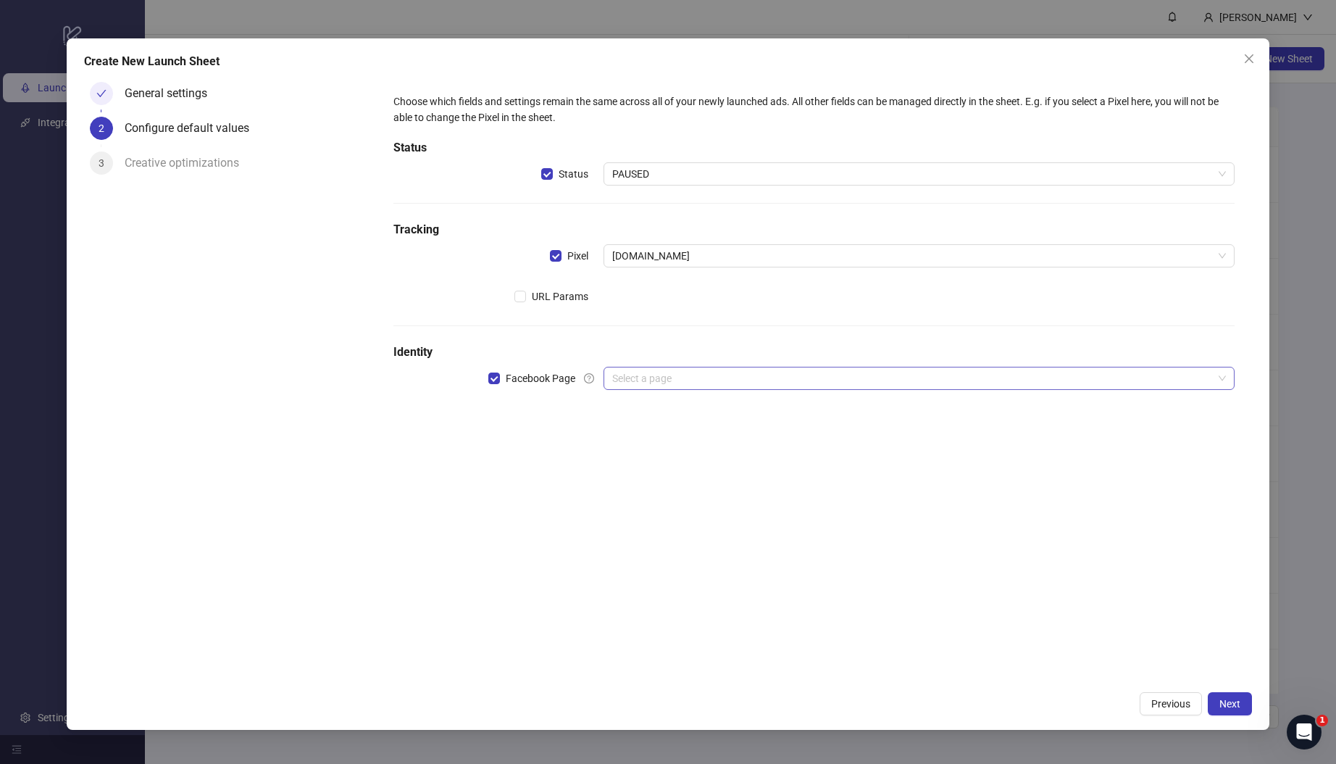
click at [652, 375] on input "search" at bounding box center [912, 378] width 601 height 22
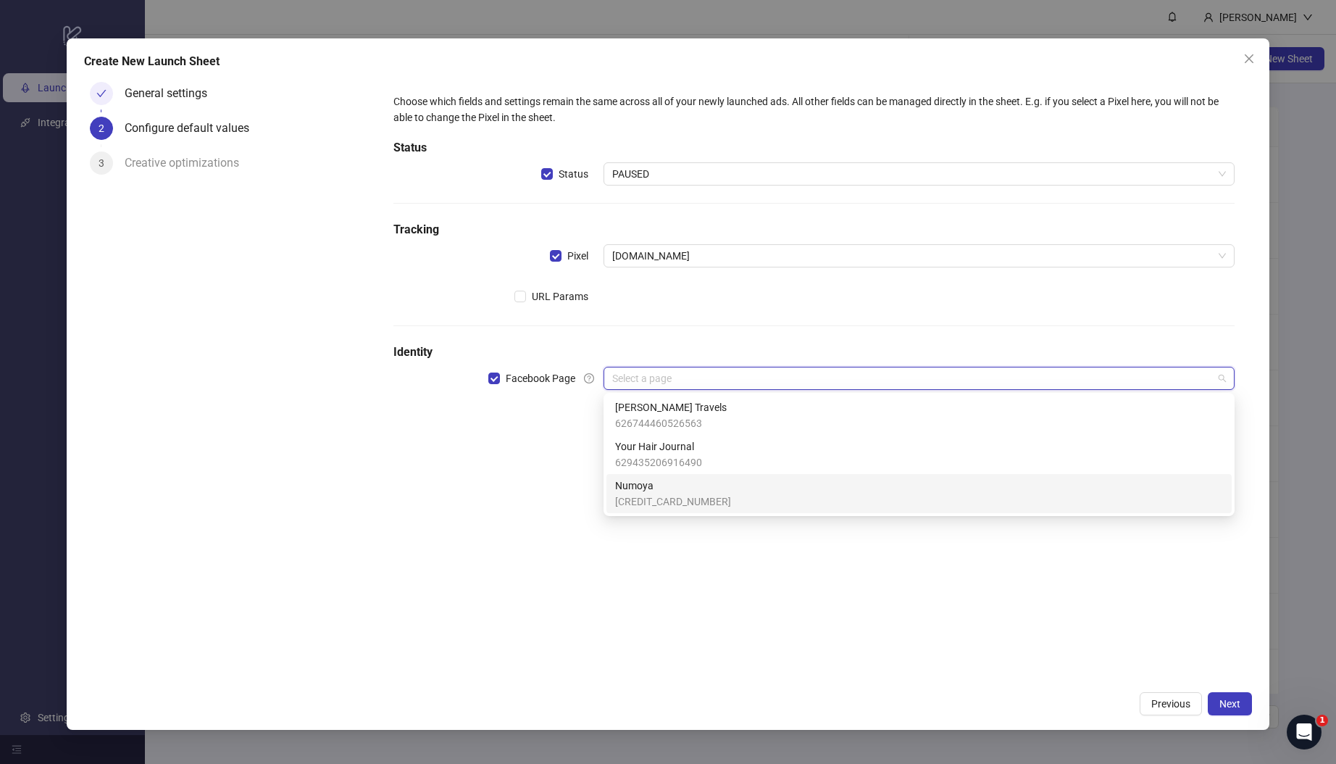
click at [677, 489] on span "Numoya" at bounding box center [673, 485] width 116 height 16
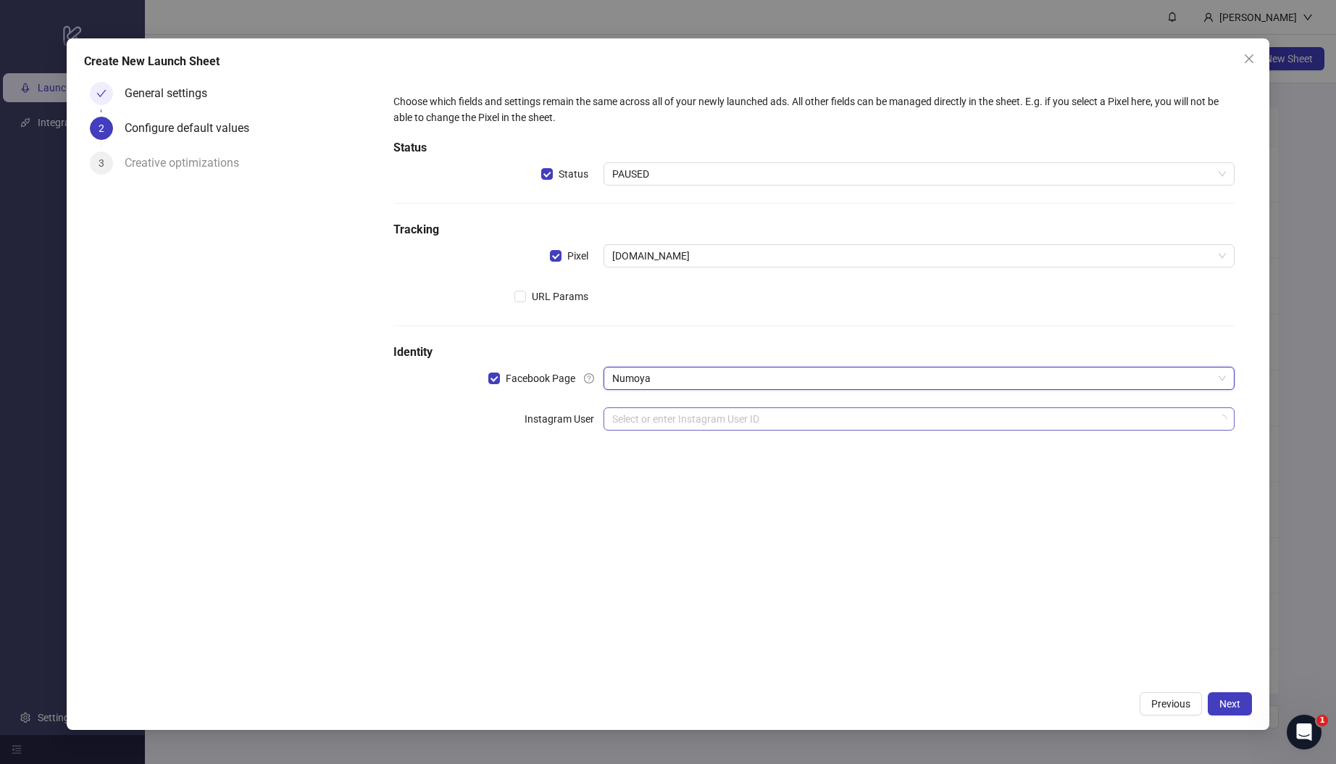
click at [655, 418] on input "search" at bounding box center [912, 419] width 601 height 22
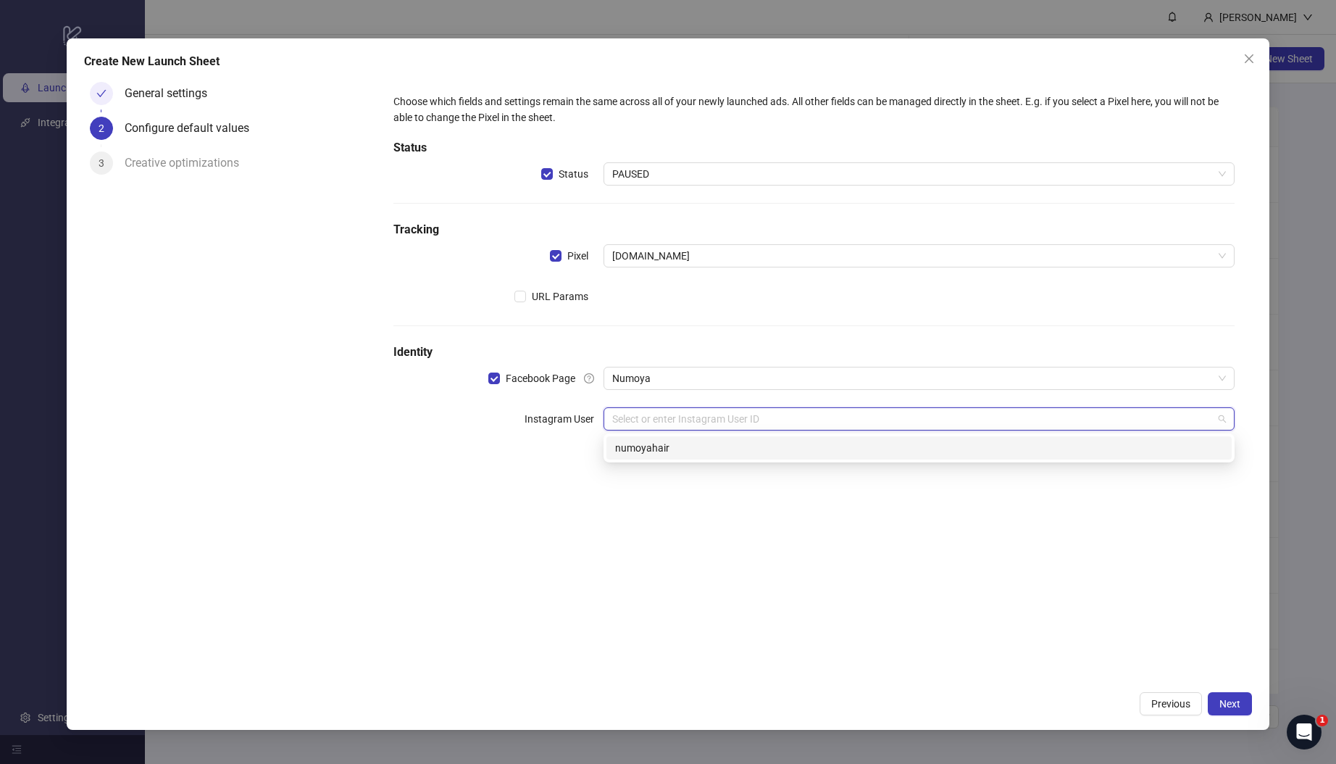
click at [668, 448] on div "numoyahair" at bounding box center [919, 448] width 608 height 16
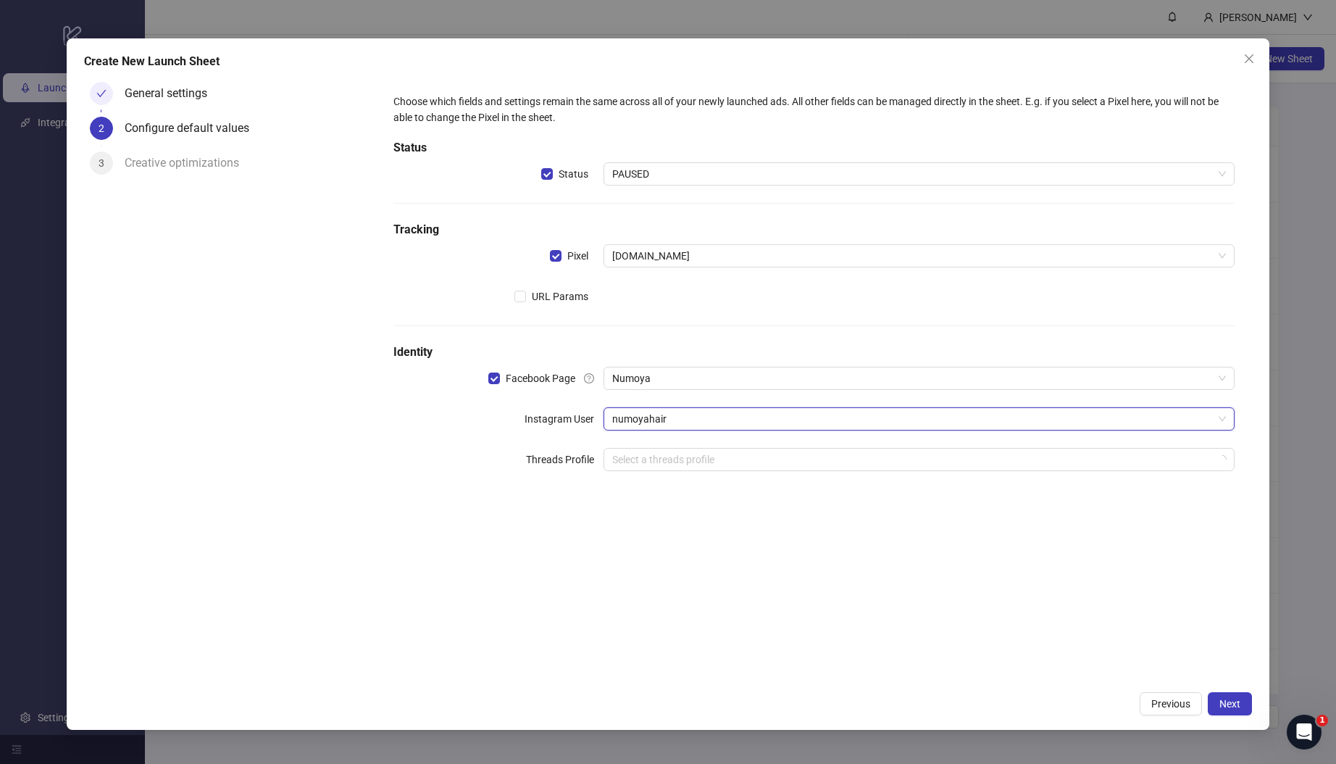
click at [672, 535] on div "Choose which fields and settings remain the same across all of your newly launc…" at bounding box center [814, 380] width 876 height 608
click at [793, 580] on div "Choose which fields and settings remain the same across all of your newly launc…" at bounding box center [814, 380] width 876 height 608
click at [896, 553] on div "Choose which fields and settings remain the same across all of your newly launc…" at bounding box center [814, 380] width 876 height 608
click at [859, 693] on div "Previous Next" at bounding box center [668, 703] width 1168 height 23
click at [1231, 704] on span "Next" at bounding box center [1229, 704] width 21 height 12
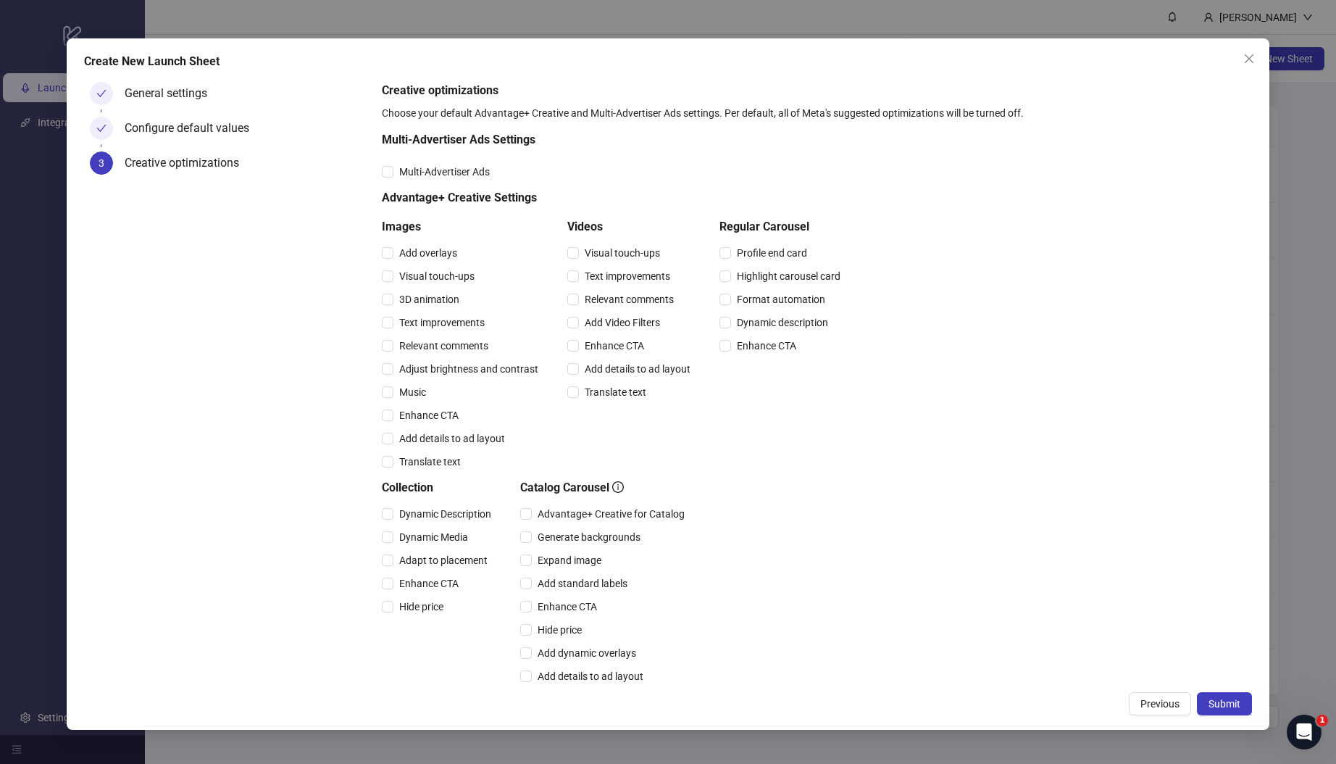
drag, startPoint x: 1228, startPoint y: 706, endPoint x: 1217, endPoint y: 689, distance: 20.9
click at [1228, 706] on span "Submit" at bounding box center [1225, 704] width 32 height 12
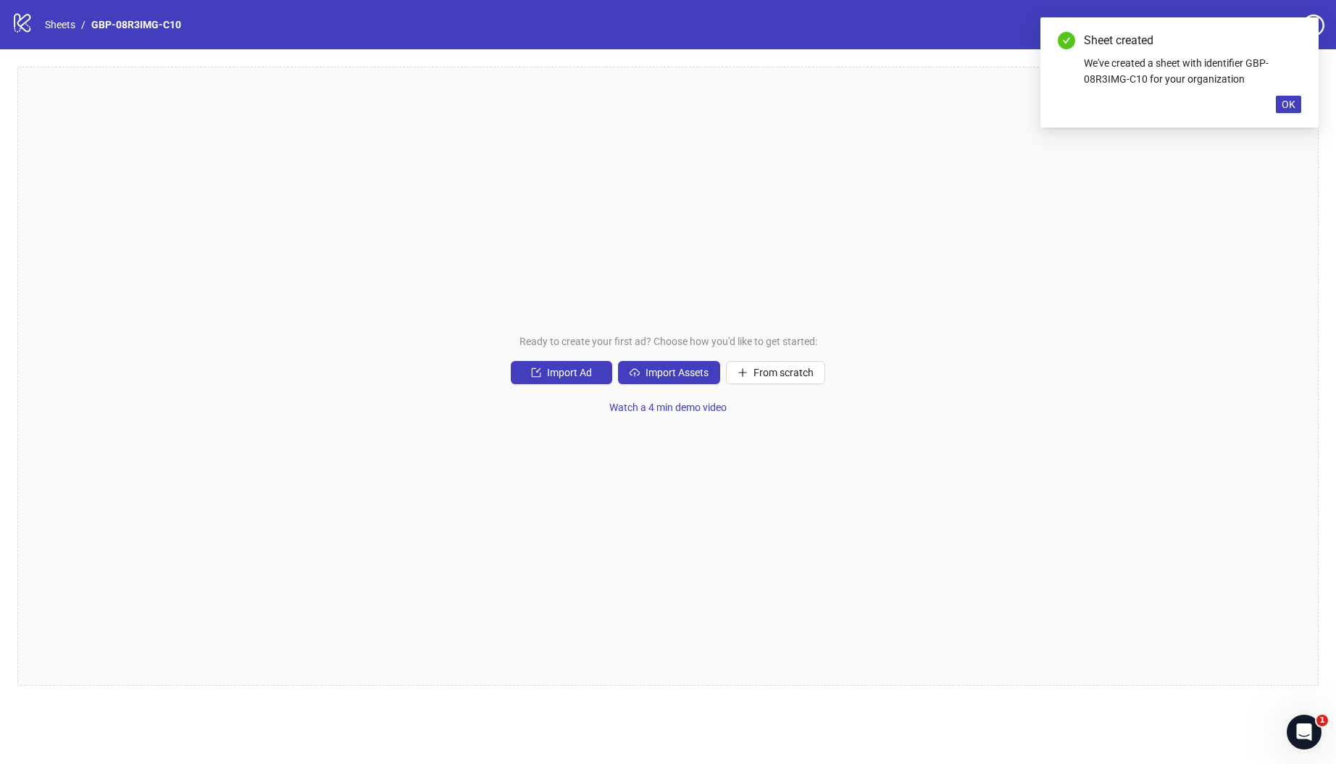
click at [689, 350] on div "Ready to create your first ad? Choose how you'd like to get started: Import Ad …" at bounding box center [667, 376] width 1301 height 619
click at [687, 368] on span "Import Assets" at bounding box center [677, 373] width 63 height 12
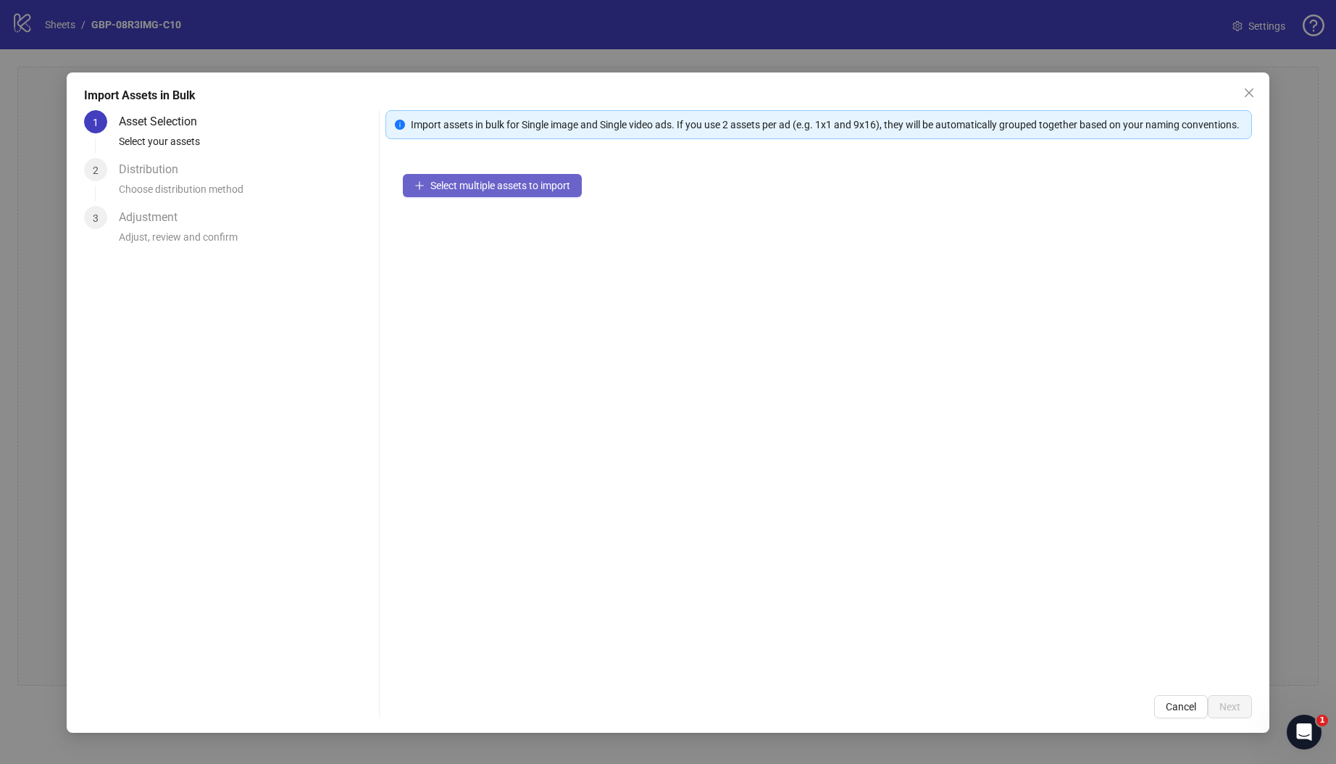
click at [522, 197] on button "Select multiple assets to import" at bounding box center [492, 185] width 179 height 23
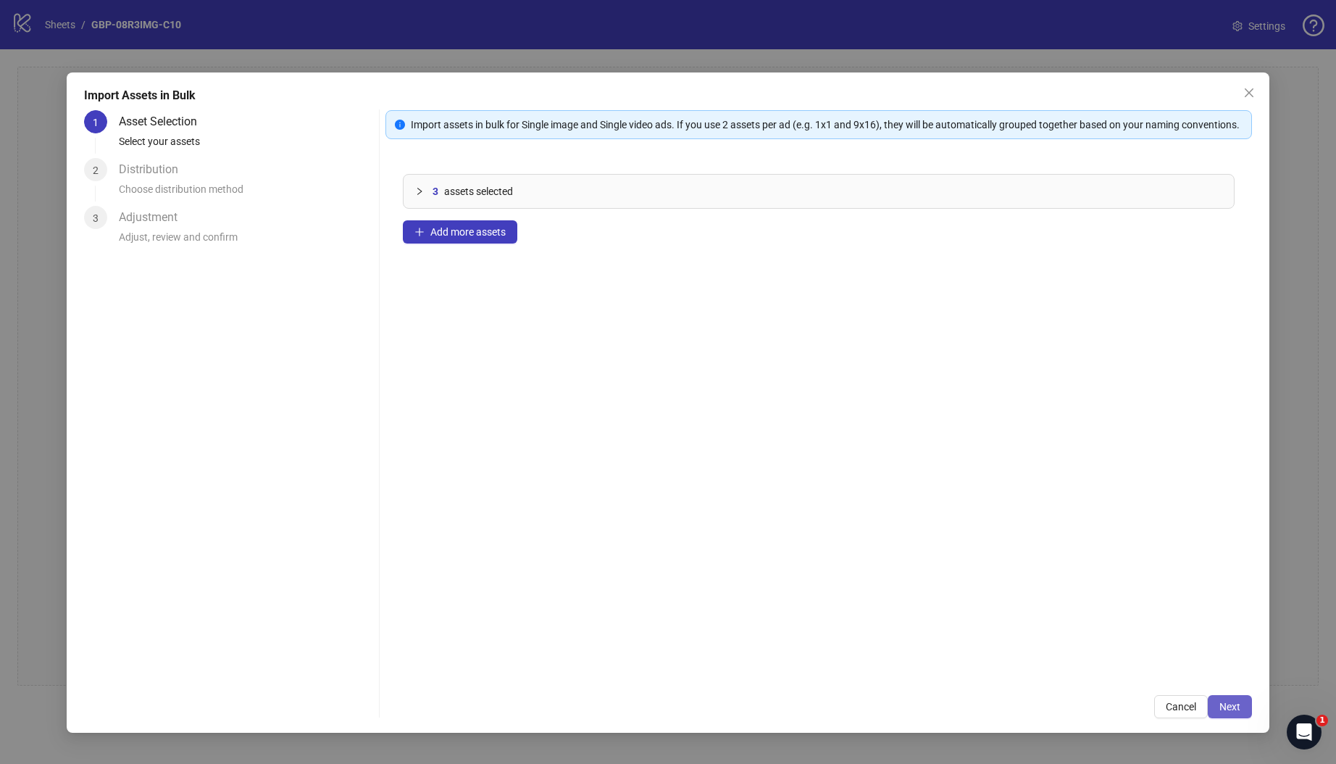
click at [1232, 701] on span "Next" at bounding box center [1229, 707] width 21 height 12
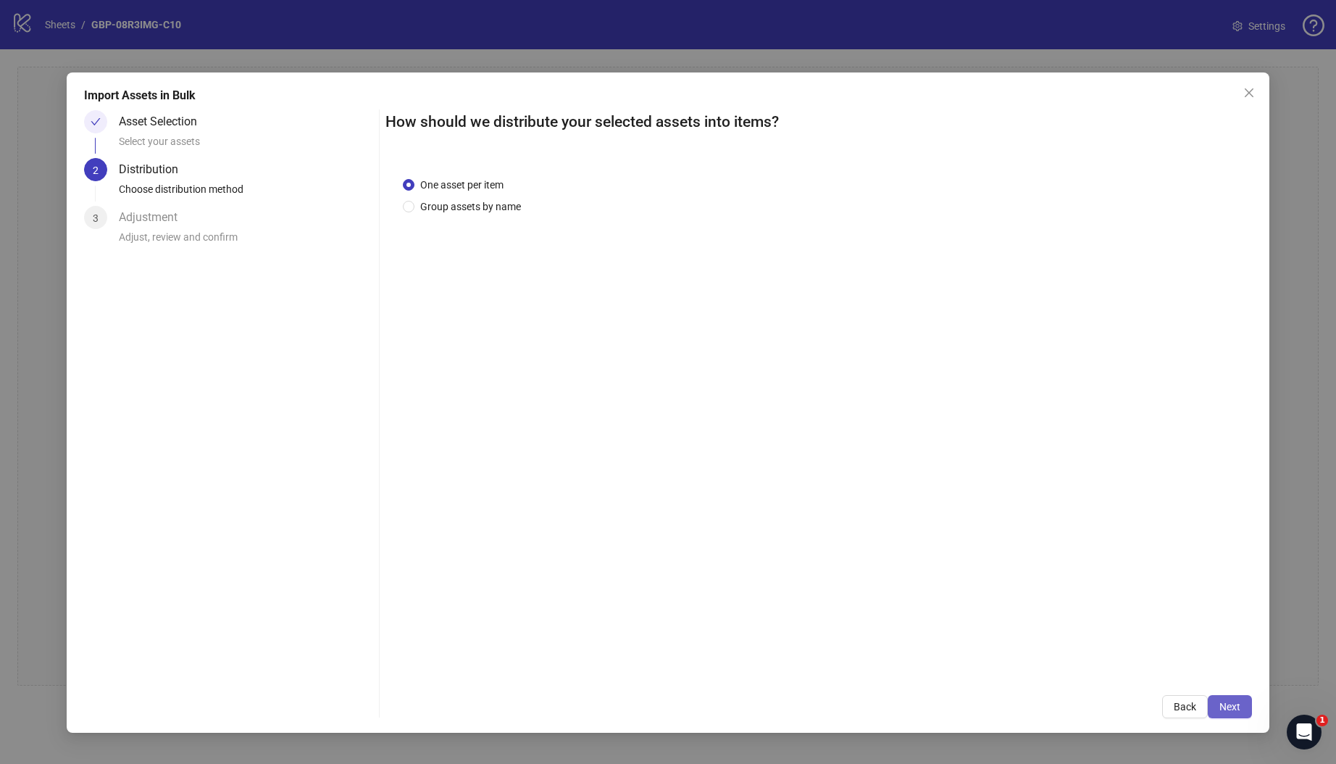
click at [1233, 707] on span "Next" at bounding box center [1229, 707] width 21 height 12
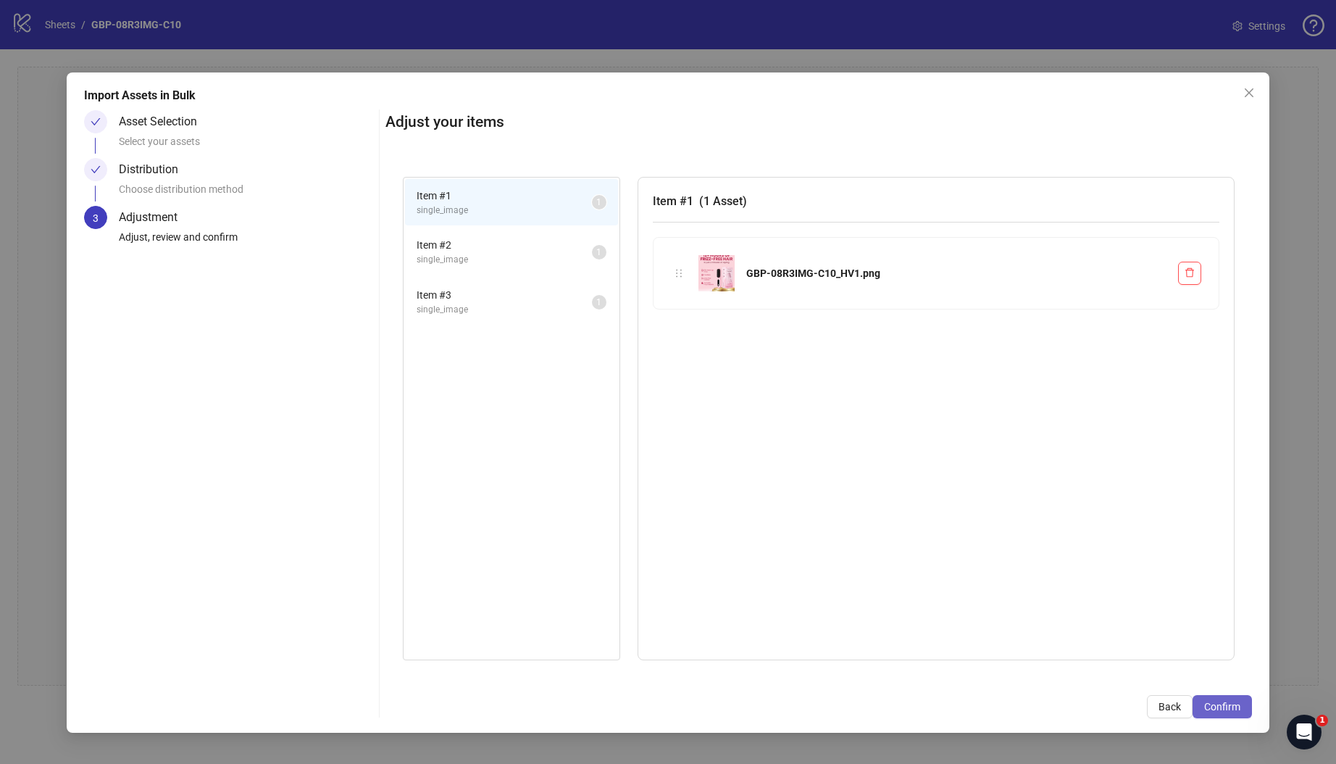
click at [1222, 703] on span "Confirm" at bounding box center [1222, 707] width 36 height 12
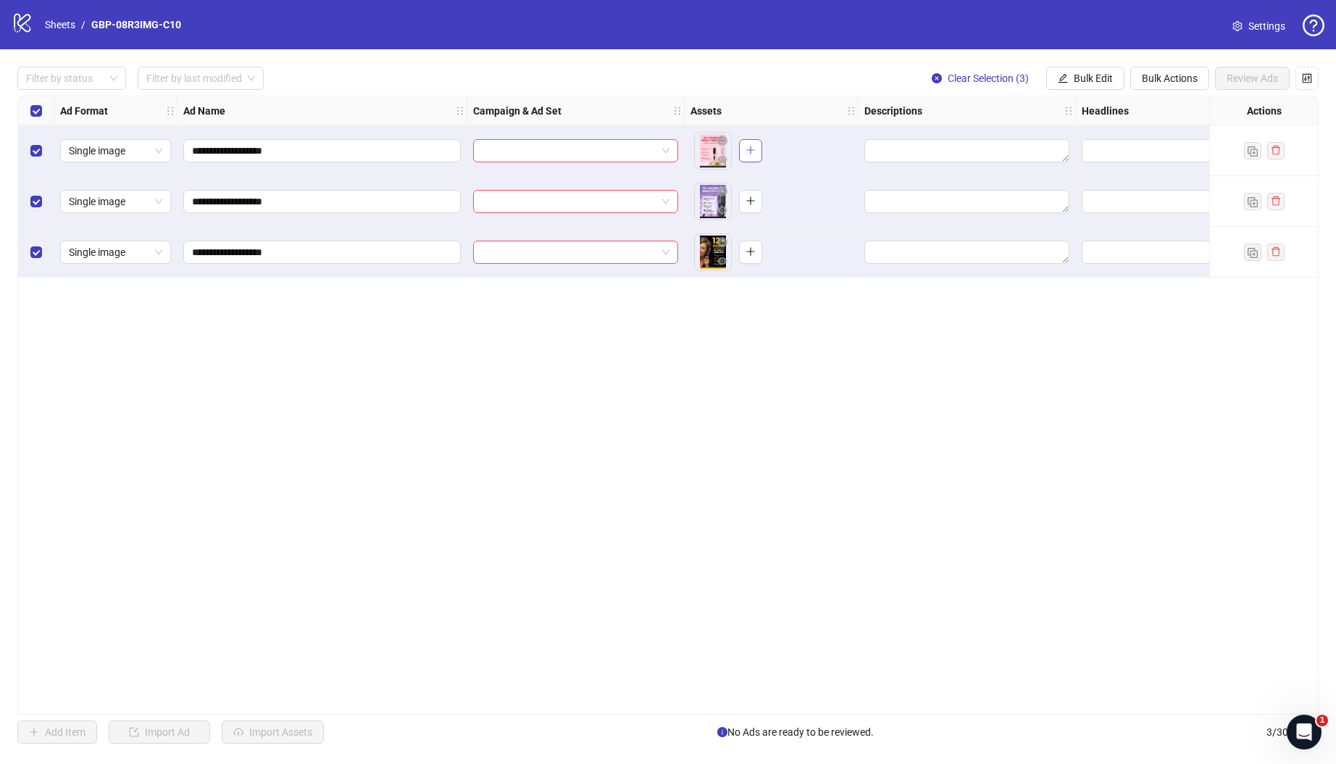
click at [746, 149] on icon "plus" at bounding box center [751, 150] width 10 height 10
click at [740, 187] on div "To pick up a draggable item, press the space bar. While dragging, use the arrow…" at bounding box center [728, 202] width 68 height 38
click at [743, 192] on button "button" at bounding box center [750, 201] width 23 height 23
click at [756, 251] on button "button" at bounding box center [750, 252] width 23 height 23
click at [567, 150] on input "search" at bounding box center [569, 151] width 175 height 22
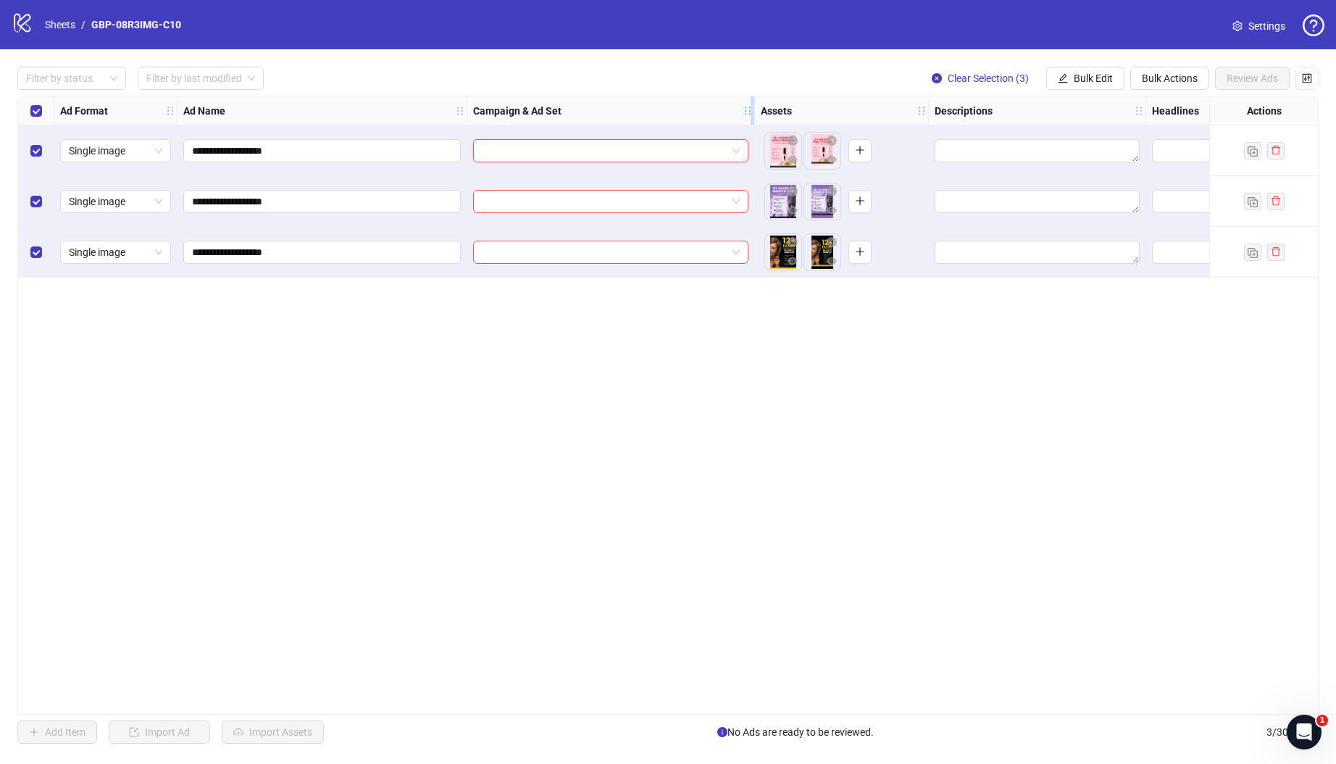
drag, startPoint x: 681, startPoint y: 112, endPoint x: 757, endPoint y: 120, distance: 76.6
click at [754, 120] on div "Resize Campaign & Ad Set column" at bounding box center [753, 110] width 4 height 28
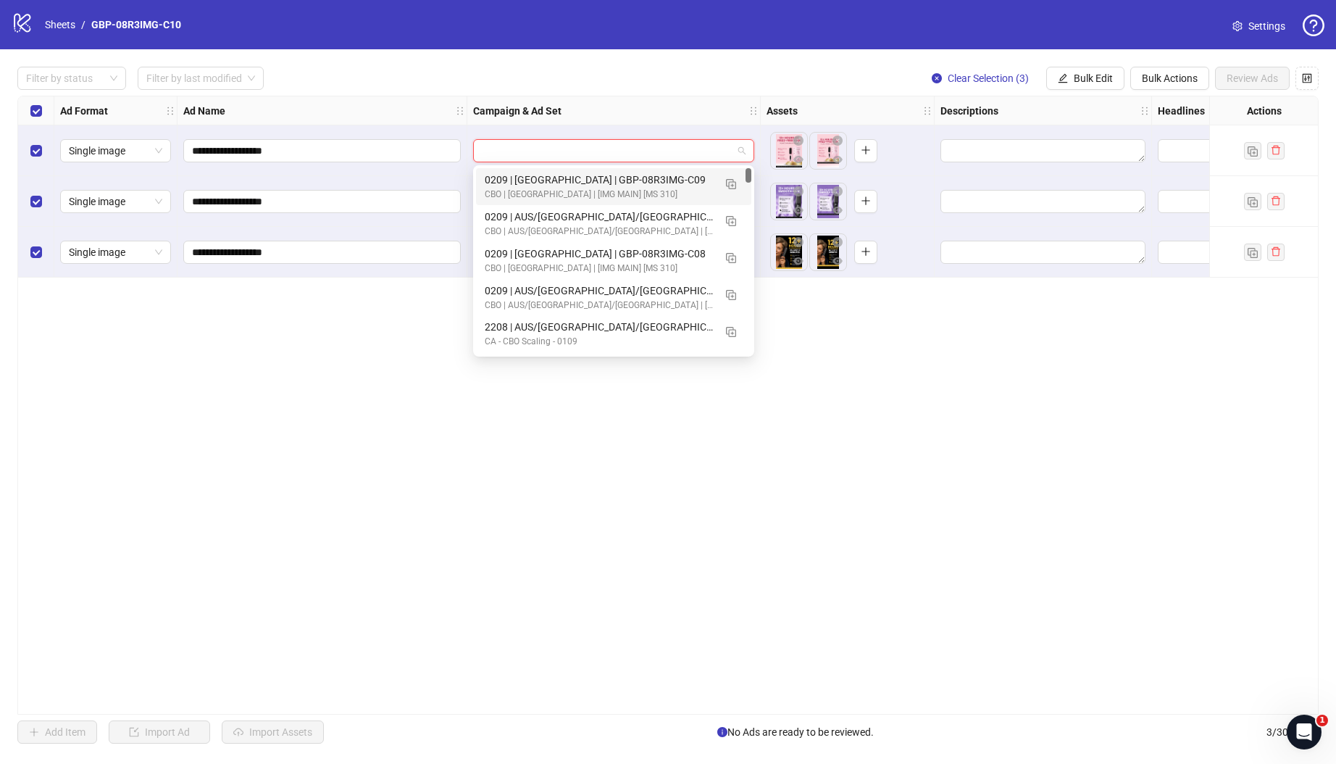
click at [655, 153] on input "search" at bounding box center [607, 151] width 251 height 22
click at [735, 219] on img "button" at bounding box center [731, 221] width 10 height 10
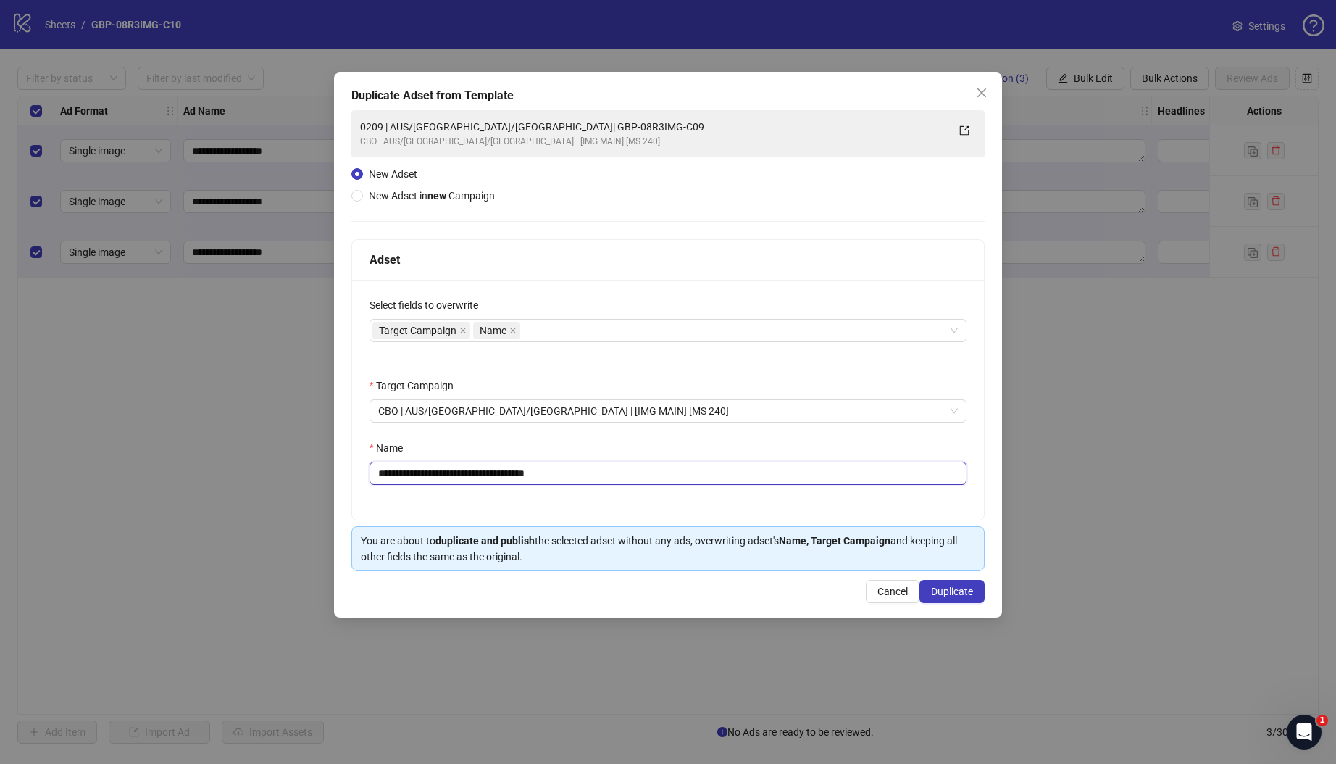
drag, startPoint x: 468, startPoint y: 475, endPoint x: 767, endPoint y: 471, distance: 299.3
click at [751, 470] on input "**********" at bounding box center [668, 473] width 597 height 23
paste input "text"
type input "**********"
click at [962, 594] on span "Duplicate" at bounding box center [952, 591] width 42 height 12
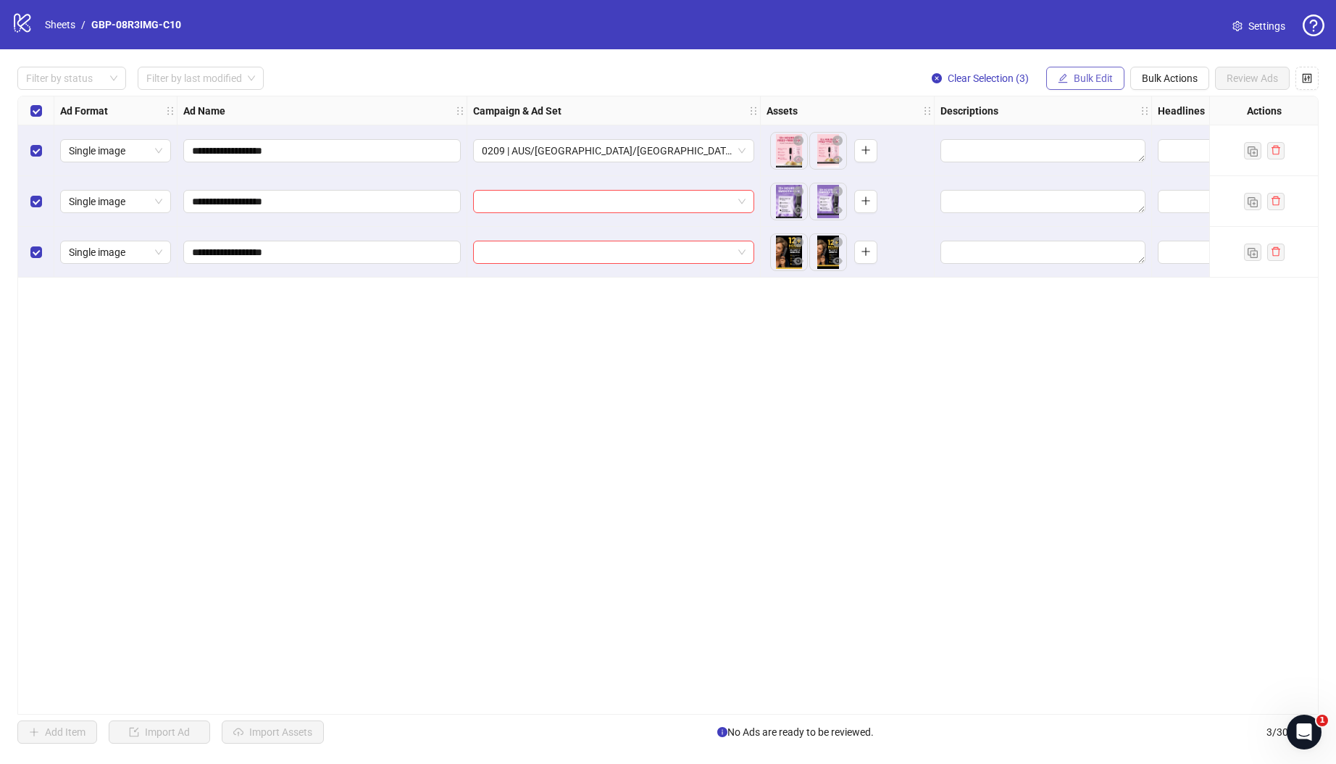
click at [1067, 78] on button "Bulk Edit" at bounding box center [1085, 78] width 78 height 23
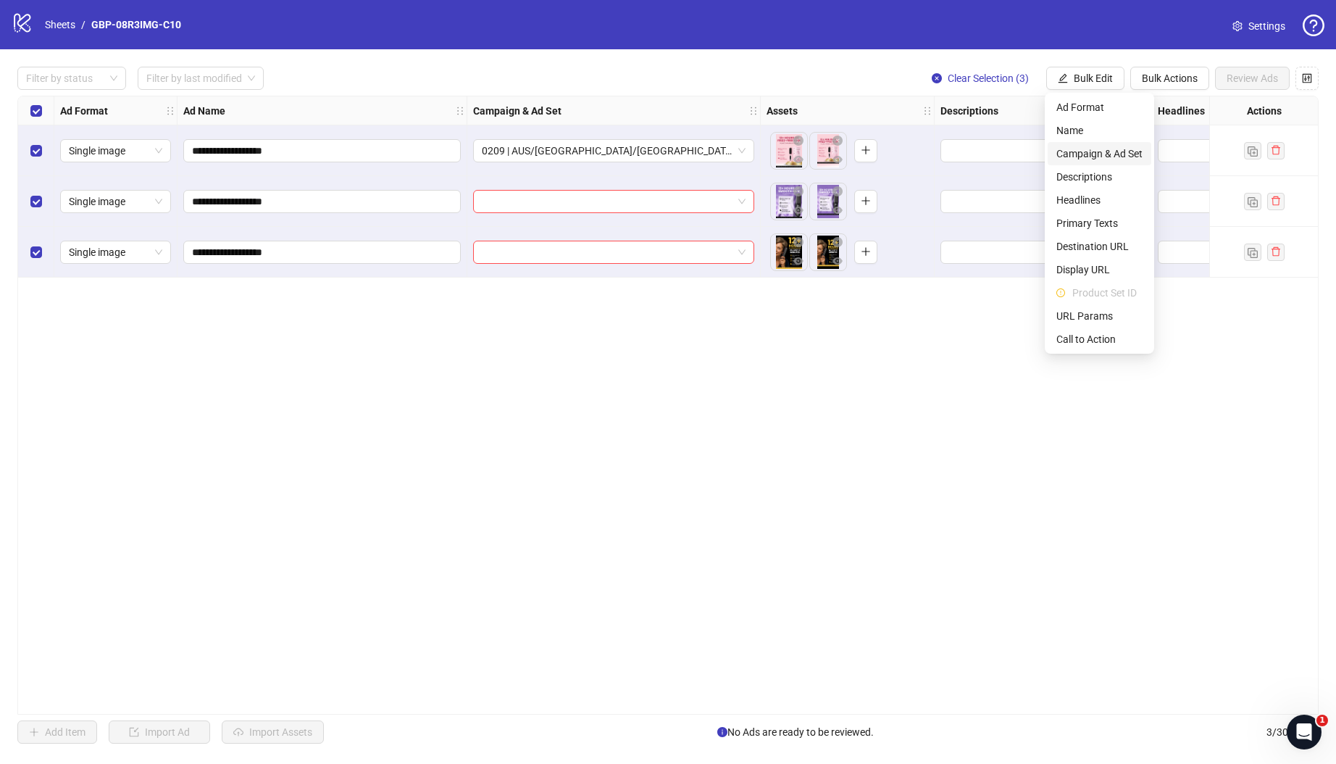
click at [1085, 152] on span "Campaign & Ad Set" at bounding box center [1099, 154] width 86 height 16
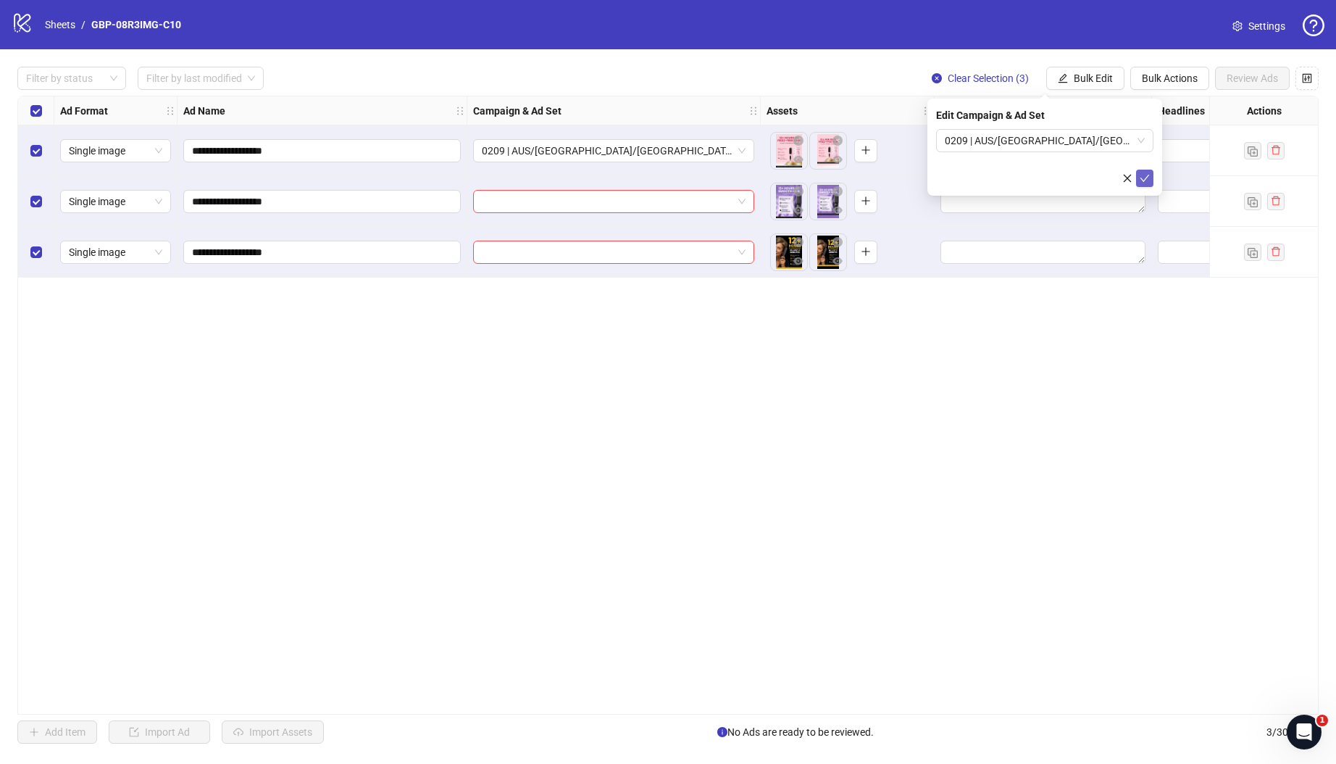
click at [1145, 177] on icon "check" at bounding box center [1145, 178] width 10 height 10
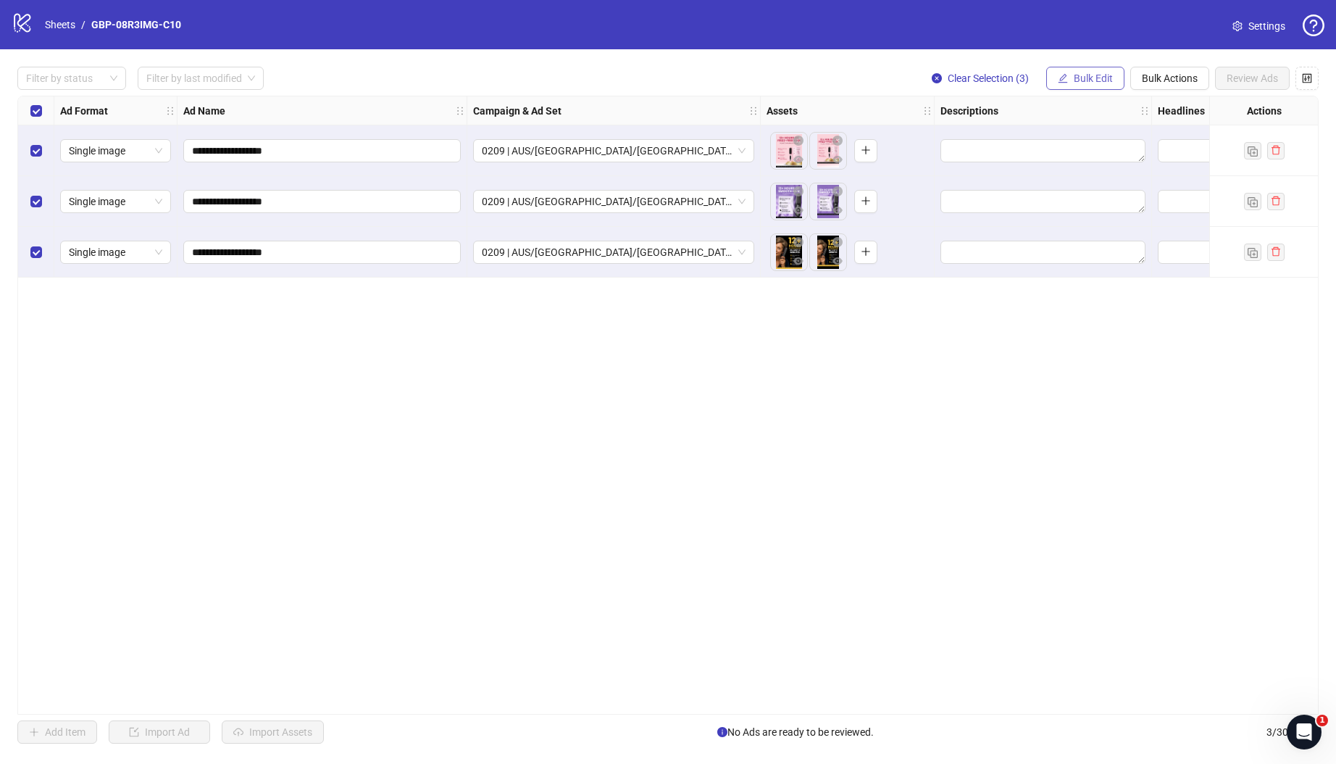
click at [1079, 77] on span "Bulk Edit" at bounding box center [1093, 78] width 39 height 12
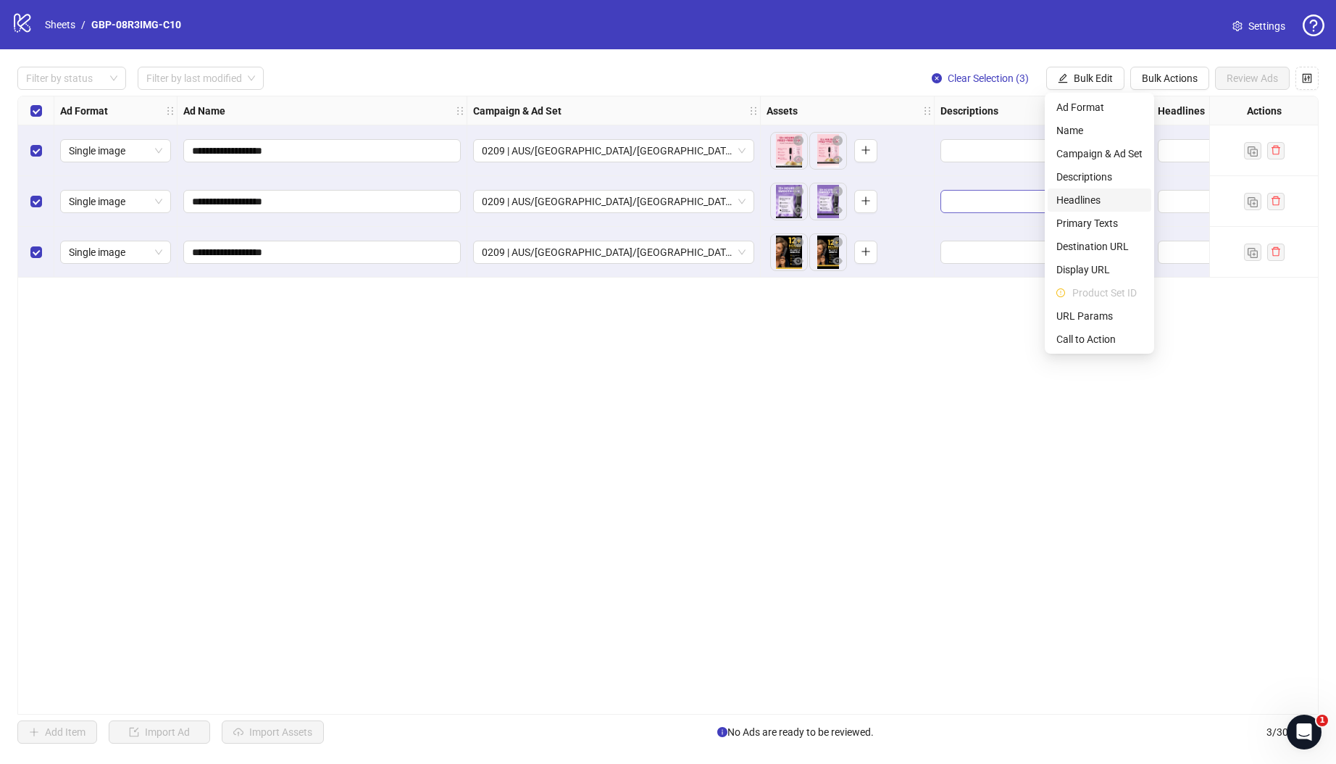
drag, startPoint x: 1093, startPoint y: 197, endPoint x: 1068, endPoint y: 197, distance: 25.4
click at [1093, 197] on span "Headlines" at bounding box center [1099, 200] width 86 height 16
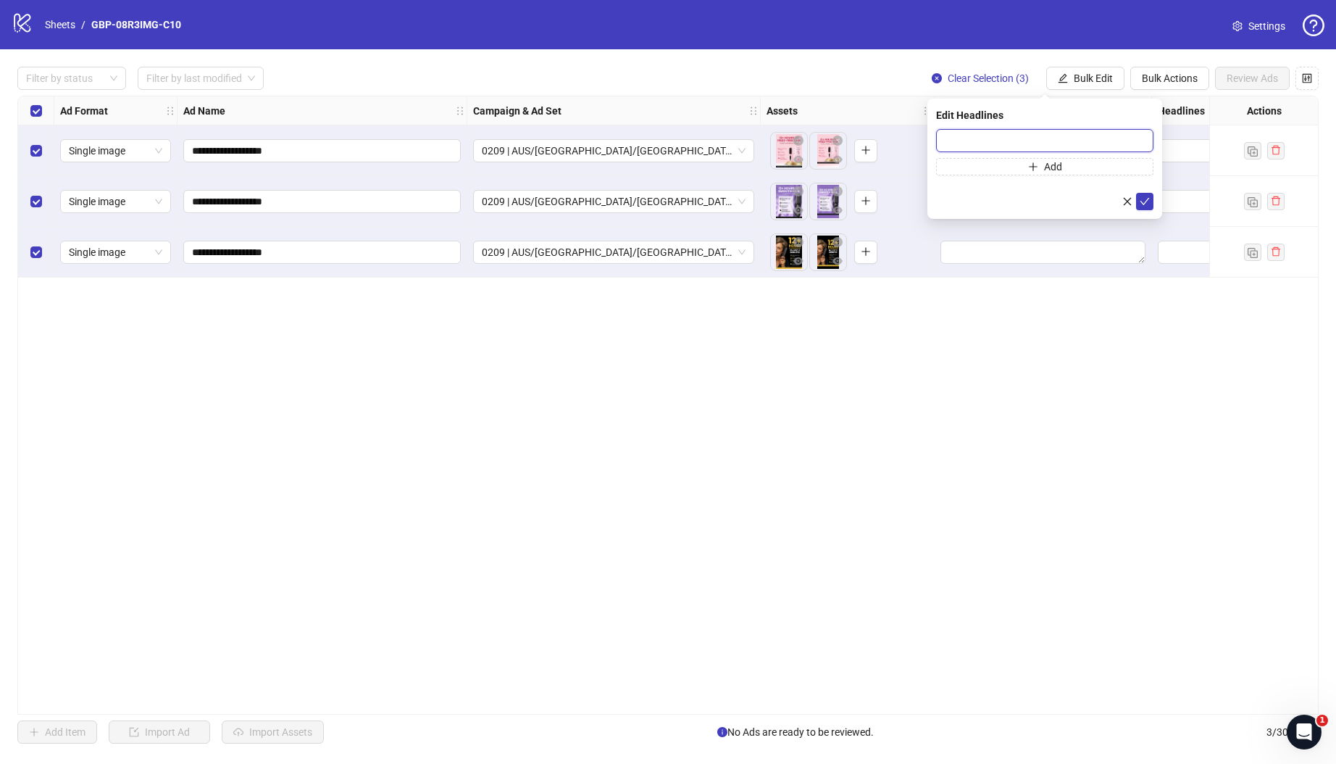
click at [1035, 140] on input "text" at bounding box center [1044, 140] width 217 height 23
paste input "*******"
type input "*******"
click at [1033, 175] on form "******* Add" at bounding box center [1044, 169] width 217 height 81
click at [1044, 169] on span "Add" at bounding box center [1053, 167] width 18 height 12
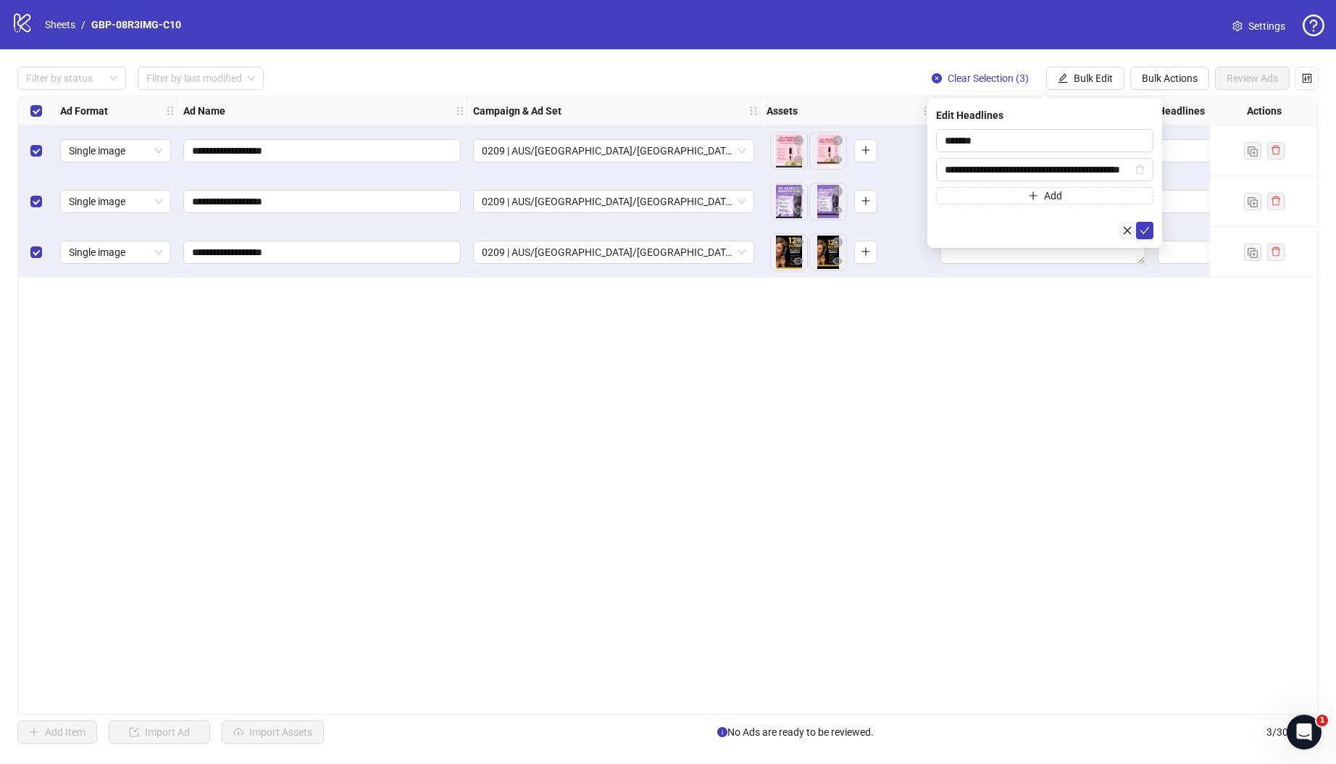
scroll to position [0, 75]
type input "**********"
click at [1137, 226] on button "submit" at bounding box center [1144, 230] width 17 height 17
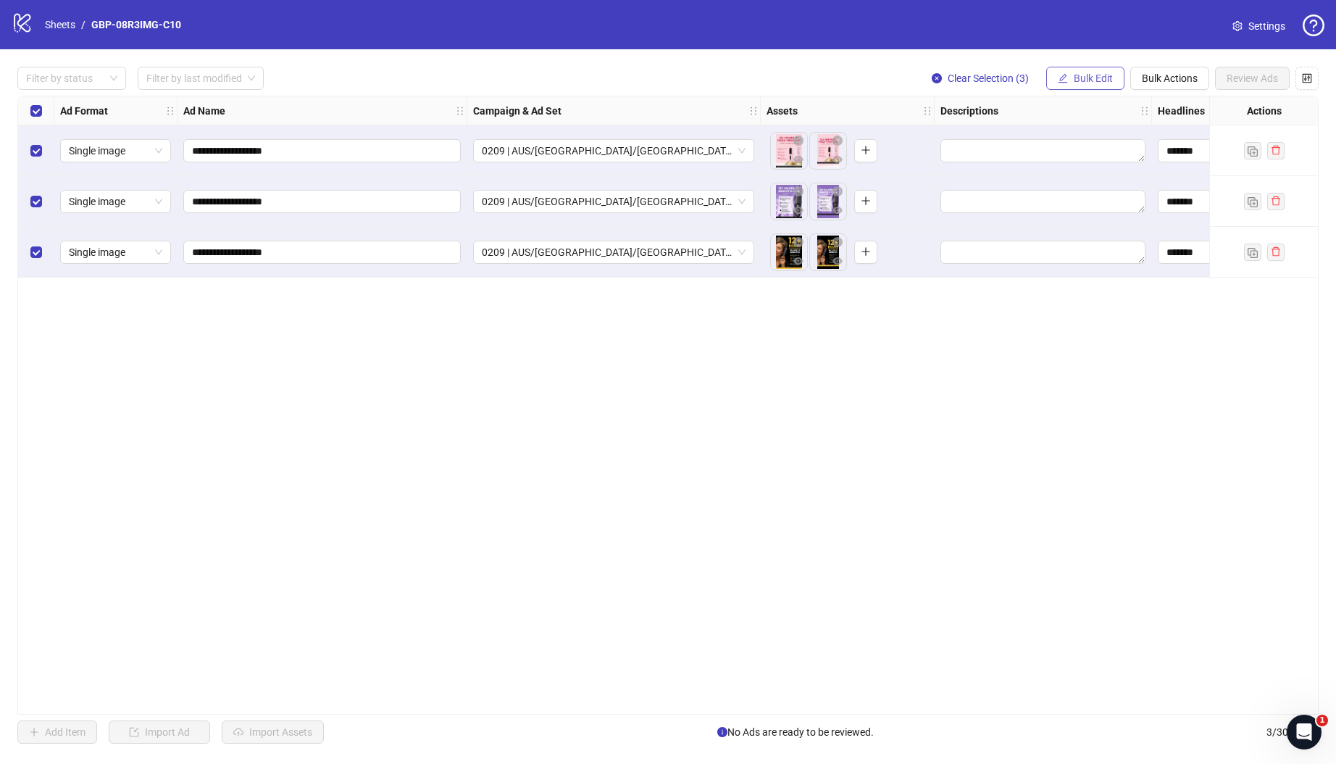
click at [1065, 78] on icon "edit" at bounding box center [1063, 78] width 10 height 10
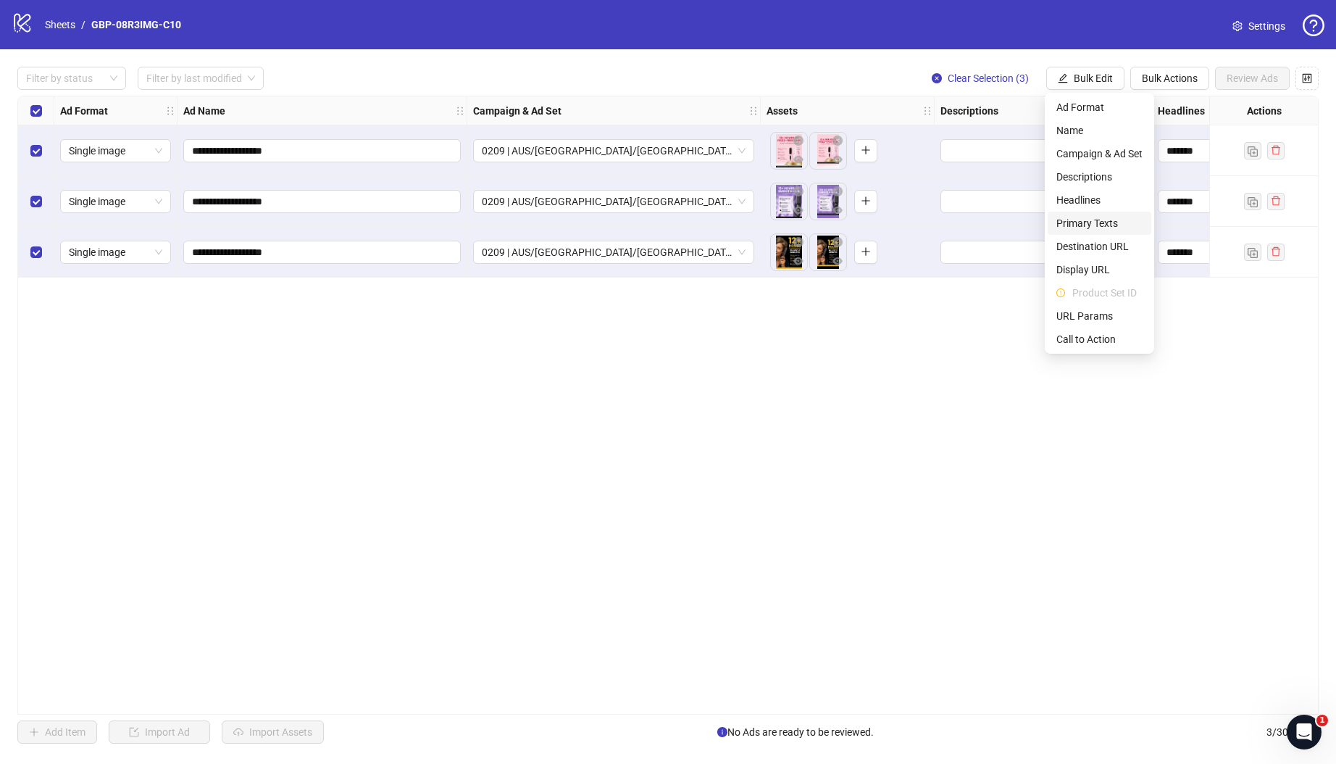
click at [1097, 222] on span "Primary Texts" at bounding box center [1099, 223] width 86 height 16
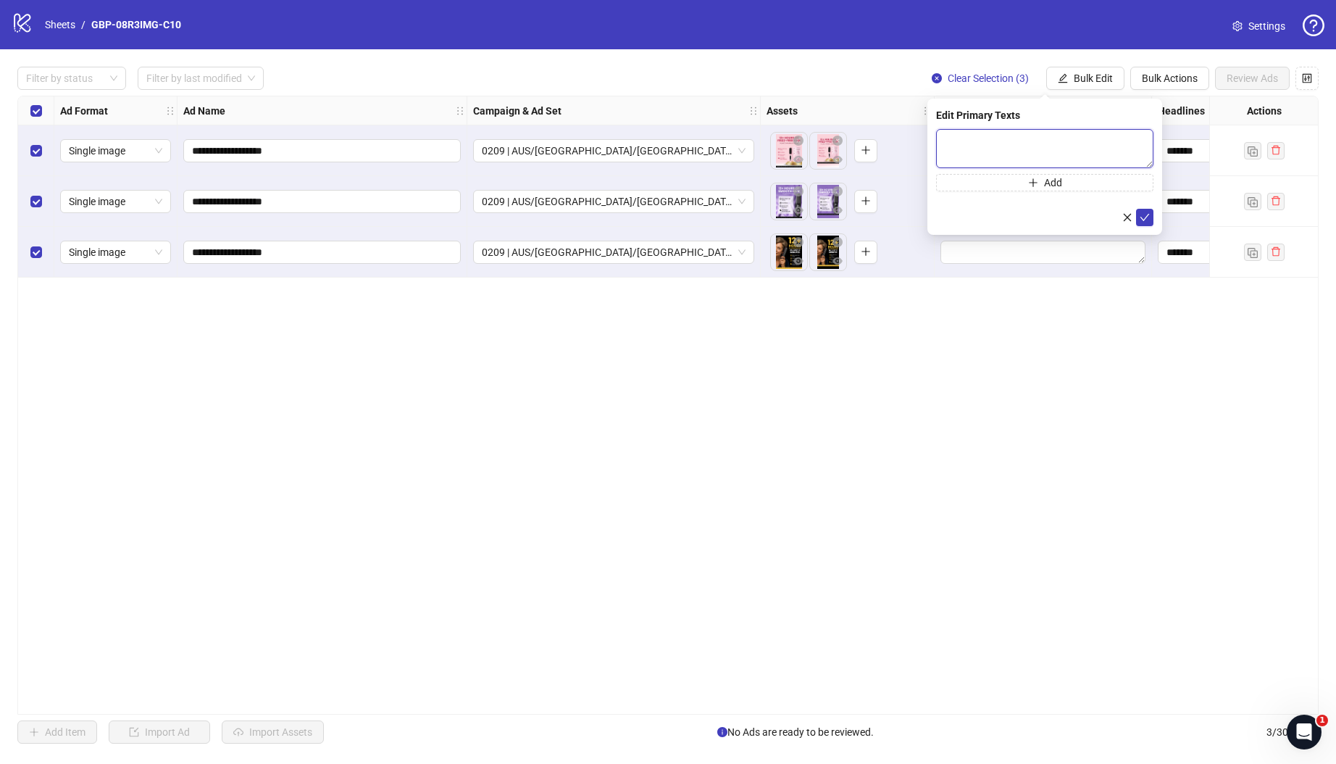
click at [1062, 156] on textarea at bounding box center [1044, 148] width 217 height 39
paste textarea "**********"
type textarea "**********"
click at [1034, 180] on icon "plus" at bounding box center [1033, 183] width 10 height 10
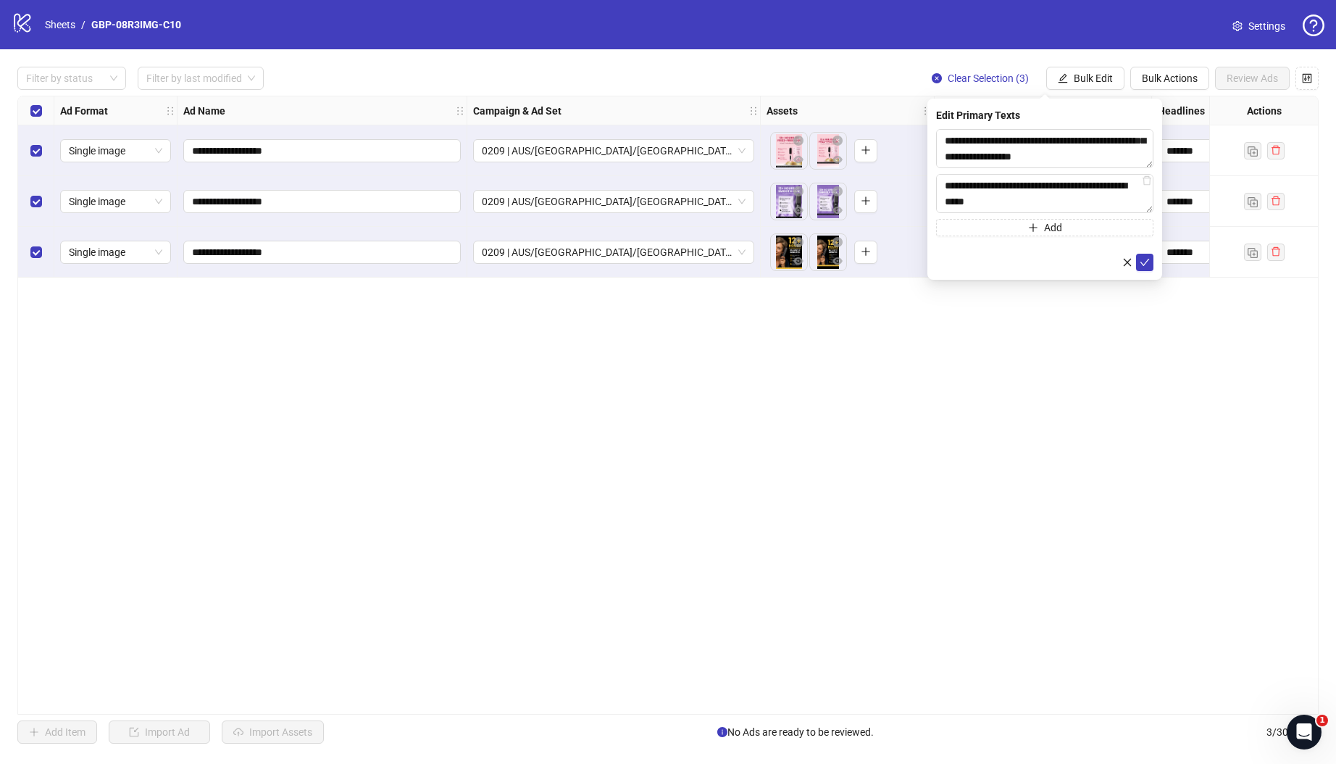
scroll to position [218, 0]
type textarea "**********"
click at [1143, 263] on icon "check" at bounding box center [1145, 262] width 10 height 10
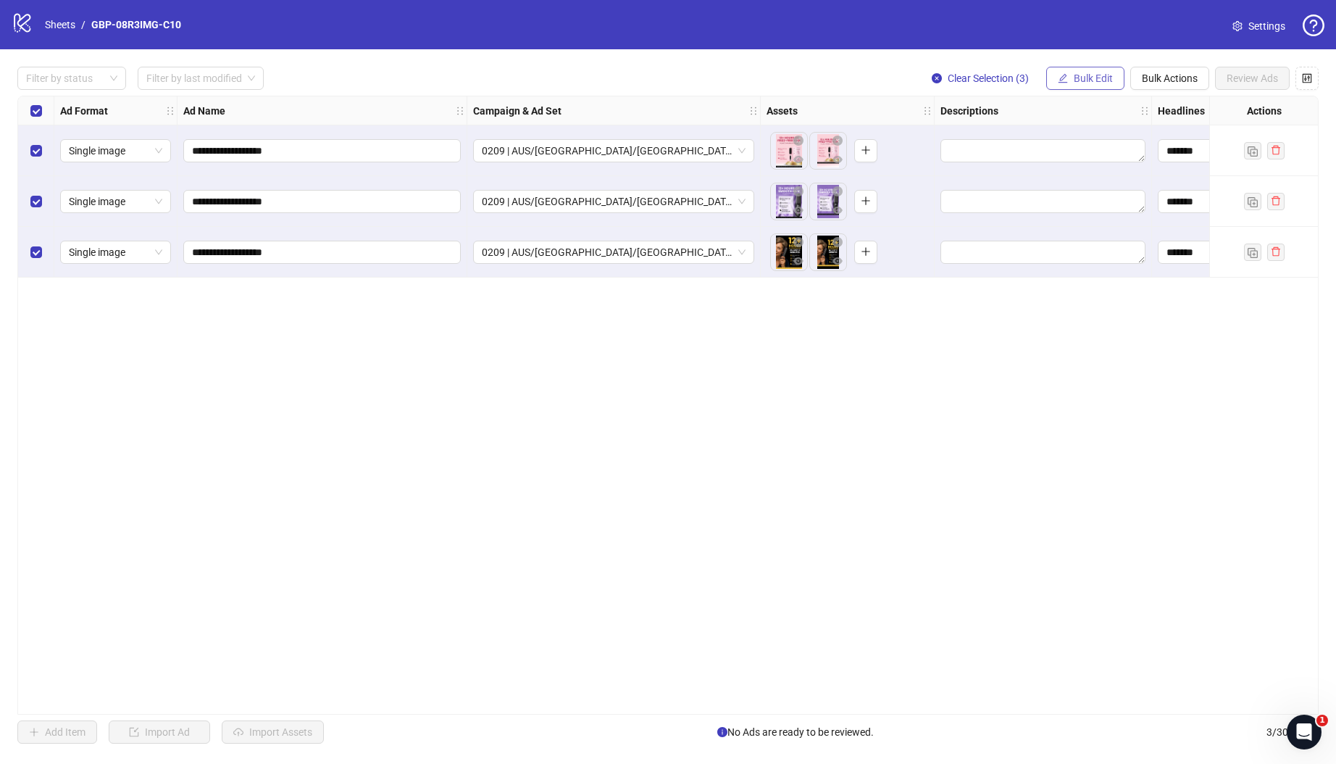
click at [1090, 70] on button "Bulk Edit" at bounding box center [1085, 78] width 78 height 23
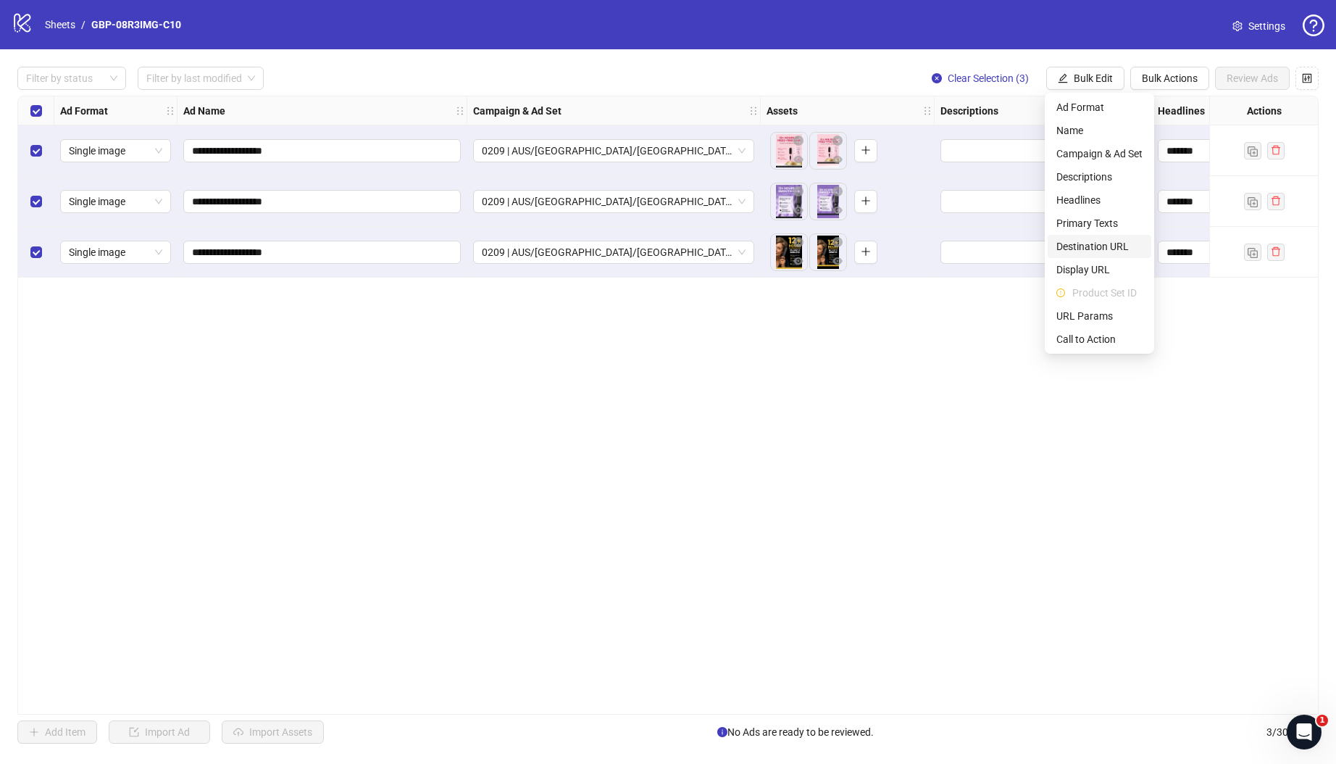
click at [1111, 247] on span "Destination URL" at bounding box center [1099, 246] width 86 height 16
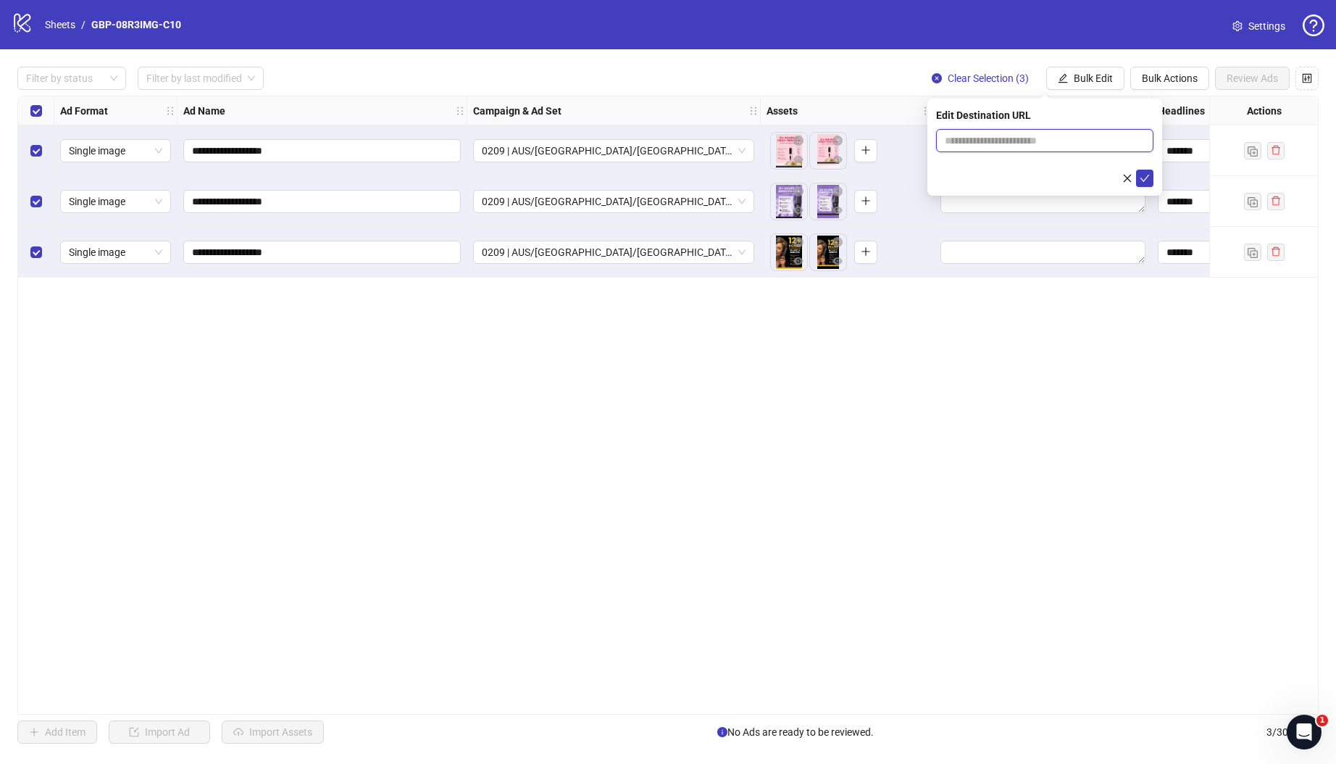
click at [1004, 138] on input "text" at bounding box center [1039, 141] width 188 height 16
paste input "**********"
type input "**********"
click at [1148, 178] on icon "check" at bounding box center [1145, 178] width 10 height 10
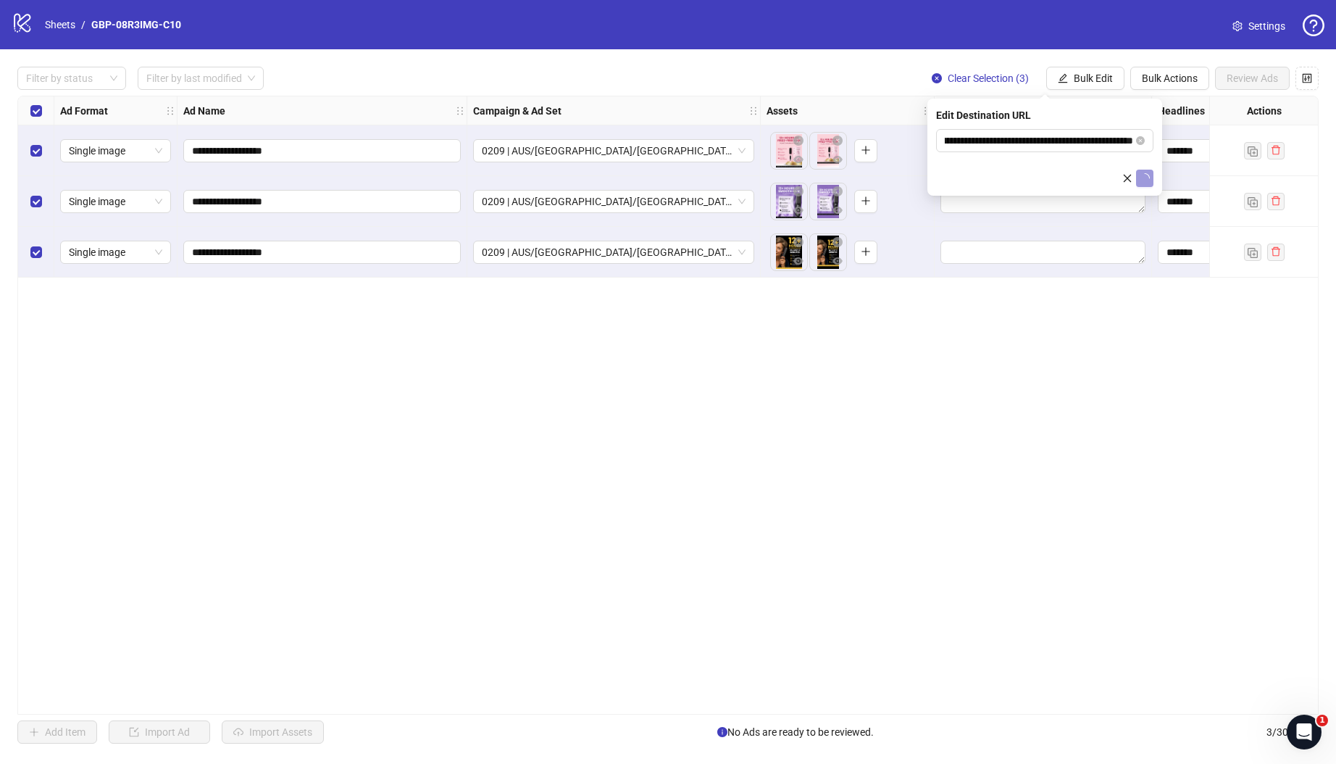
scroll to position [0, 0]
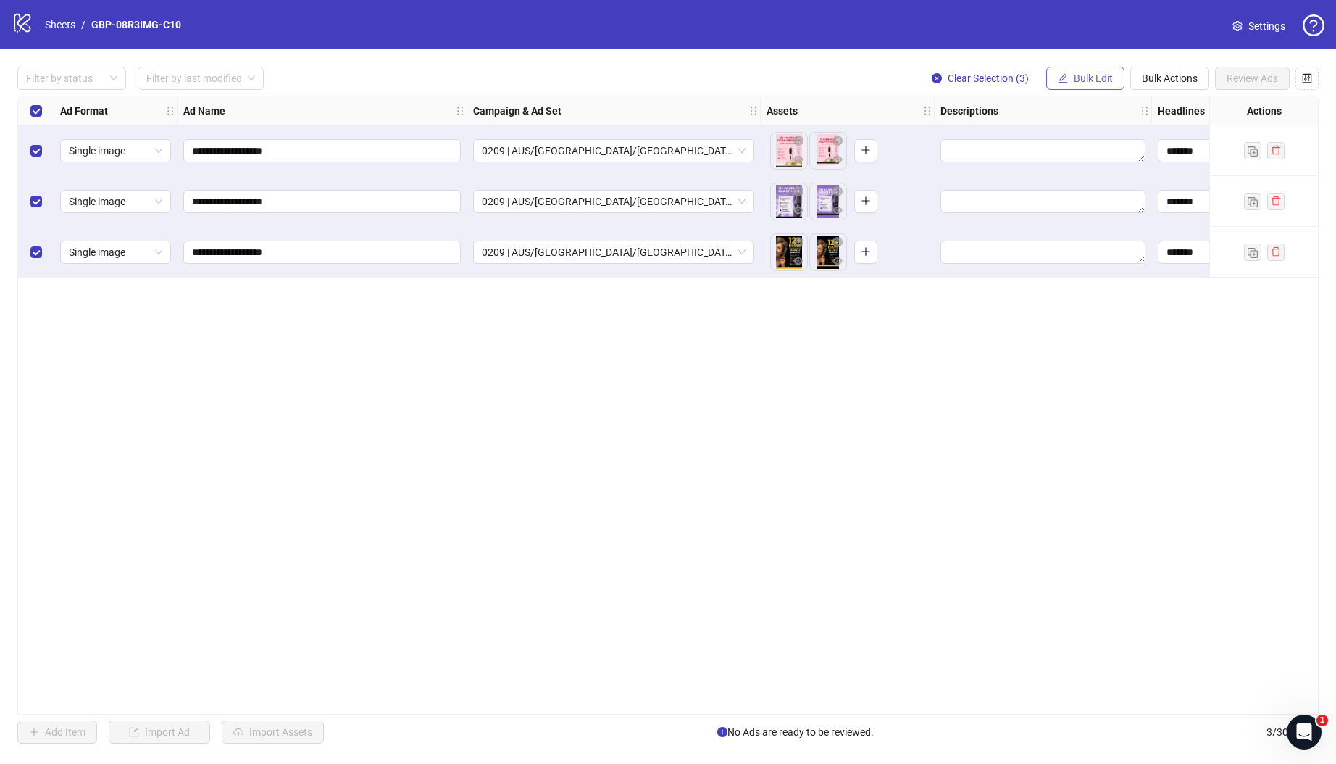
click at [1083, 81] on span "Bulk Edit" at bounding box center [1093, 78] width 39 height 12
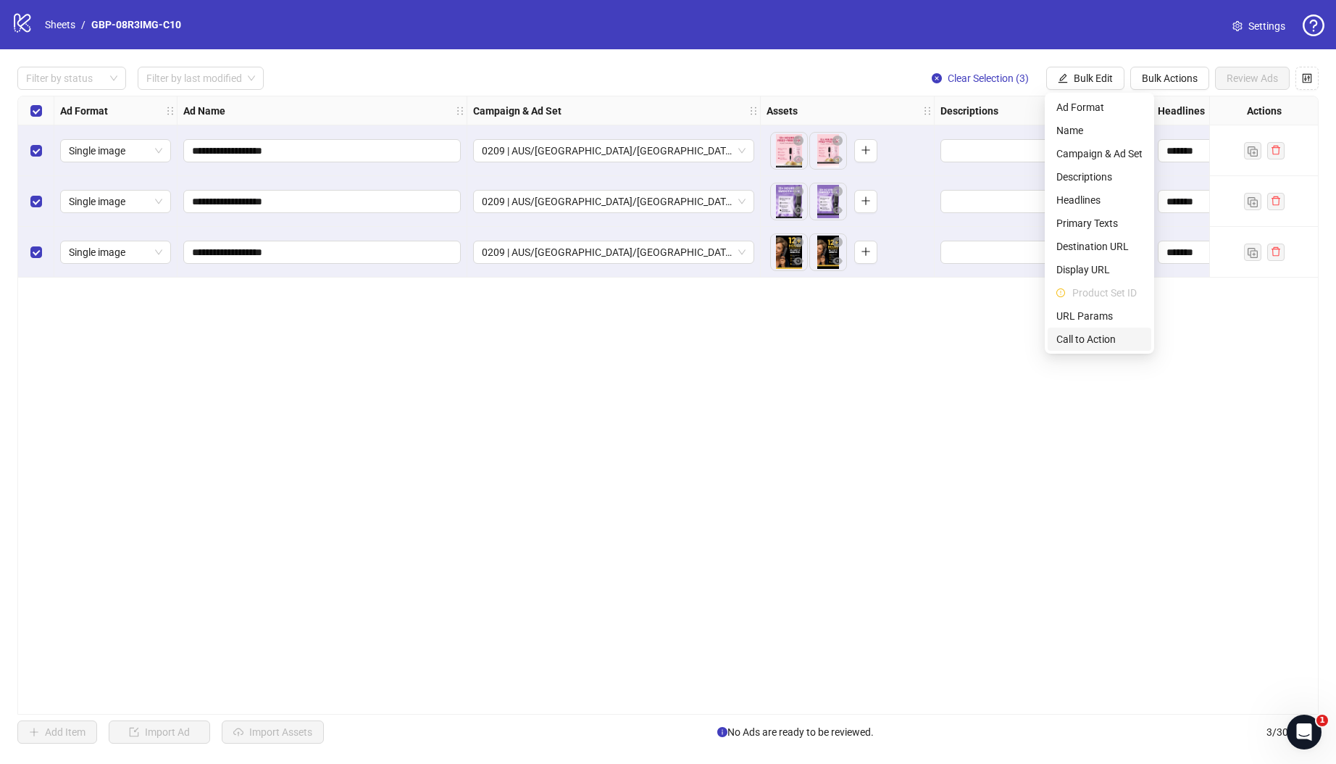
click at [1094, 342] on span "Call to Action" at bounding box center [1099, 339] width 86 height 16
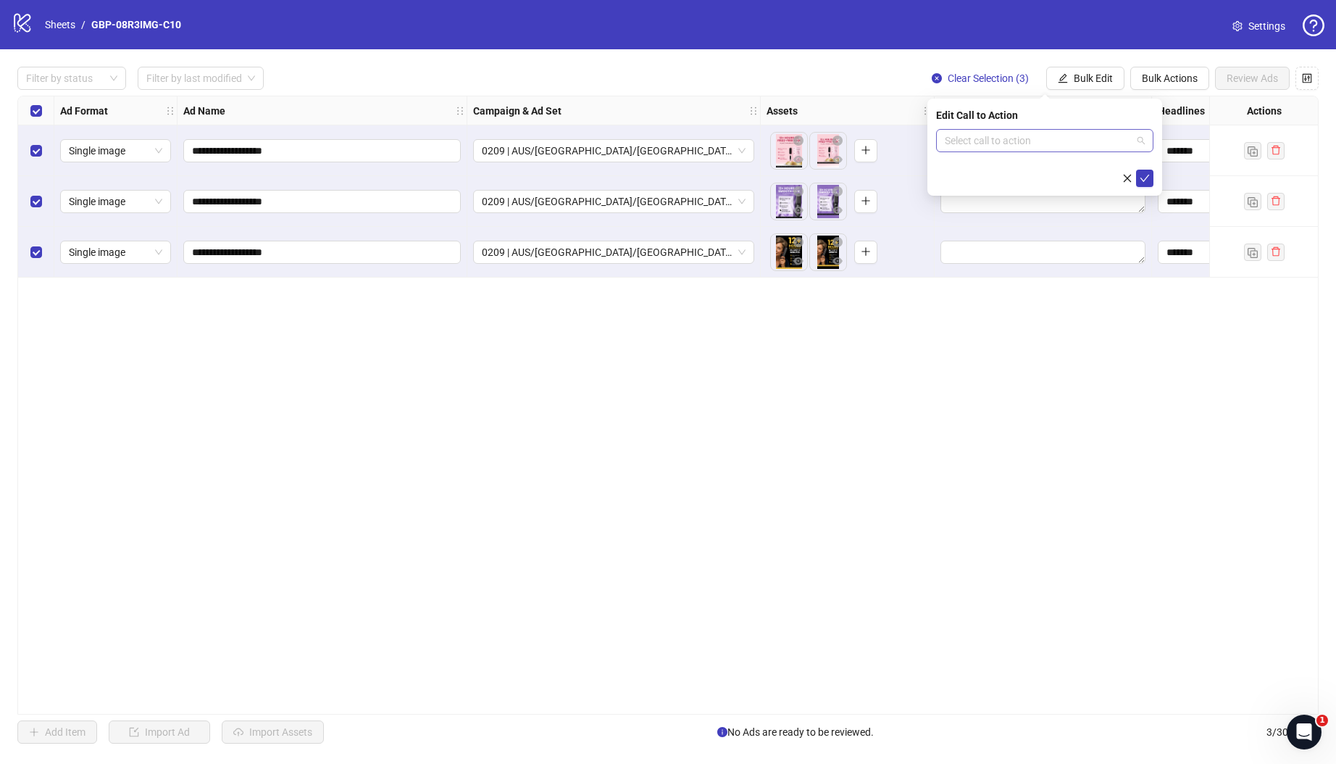
click at [963, 141] on input "search" at bounding box center [1038, 141] width 187 height 22
type input "****"
click at [992, 172] on div "Shop now" at bounding box center [1045, 170] width 194 height 16
click at [1144, 179] on icon "check" at bounding box center [1145, 178] width 10 height 10
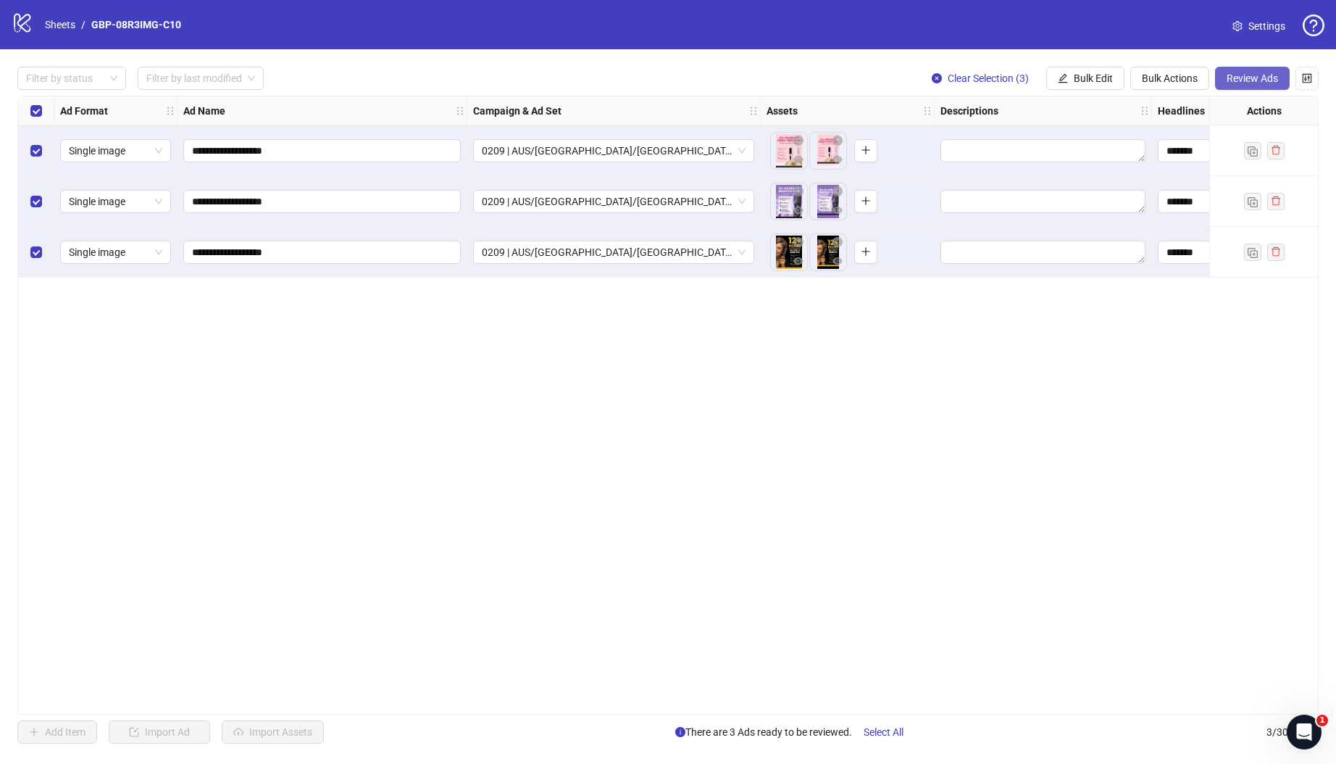
click at [1278, 79] on button "Review Ads" at bounding box center [1252, 78] width 75 height 23
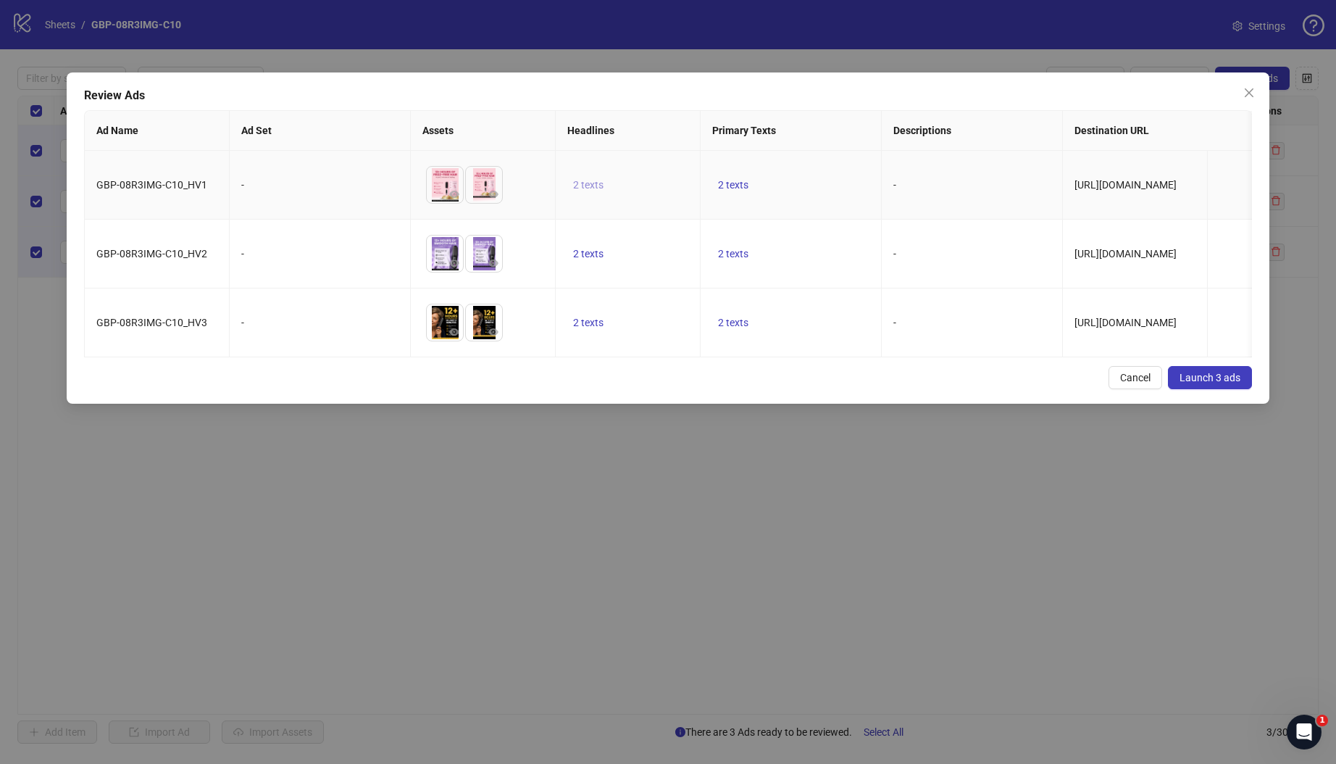
click at [596, 184] on span "2 texts" at bounding box center [588, 185] width 30 height 12
click at [815, 170] on icon "caret-right" at bounding box center [814, 175] width 10 height 10
click at [831, 293] on td "2 texts" at bounding box center [791, 322] width 181 height 69
click at [746, 183] on span "2 texts" at bounding box center [733, 185] width 30 height 12
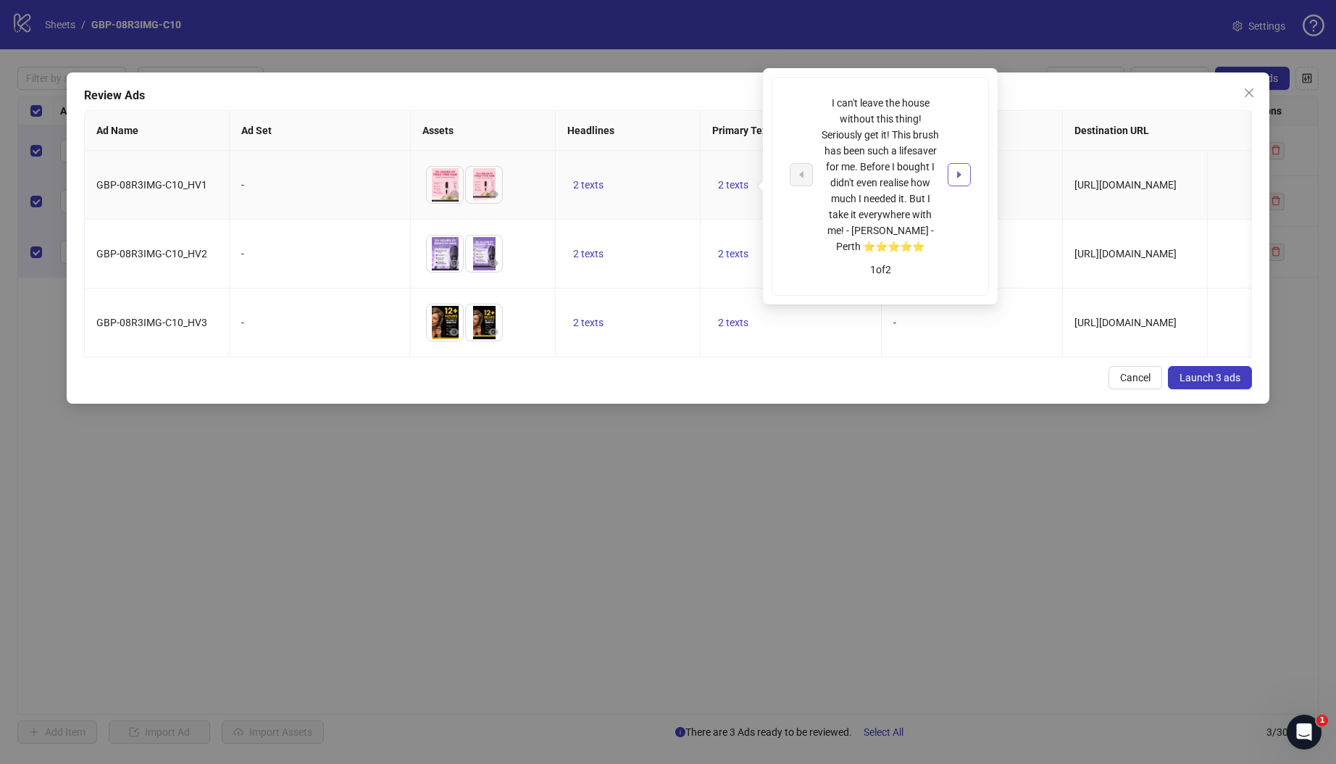
click at [961, 175] on icon "caret-right" at bounding box center [959, 175] width 10 height 10
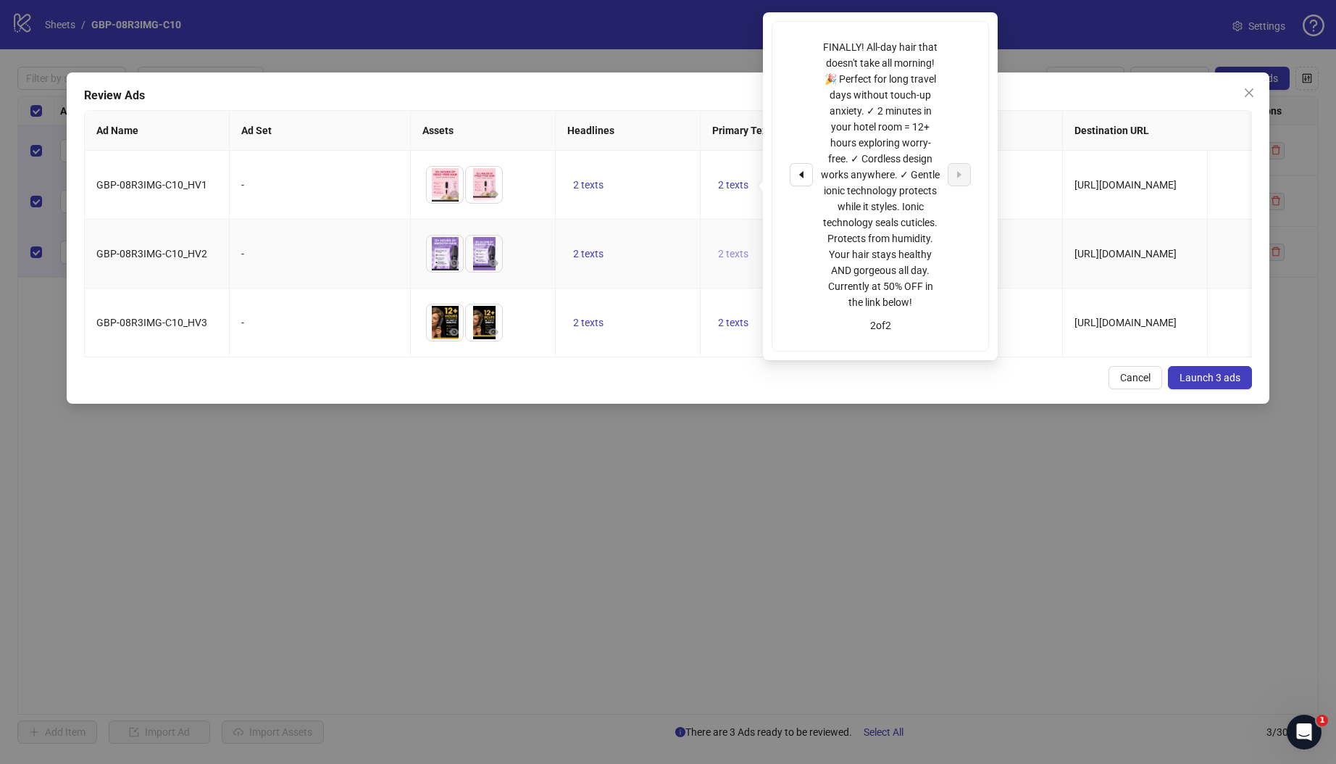
click at [728, 249] on button "2 texts" at bounding box center [733, 253] width 42 height 17
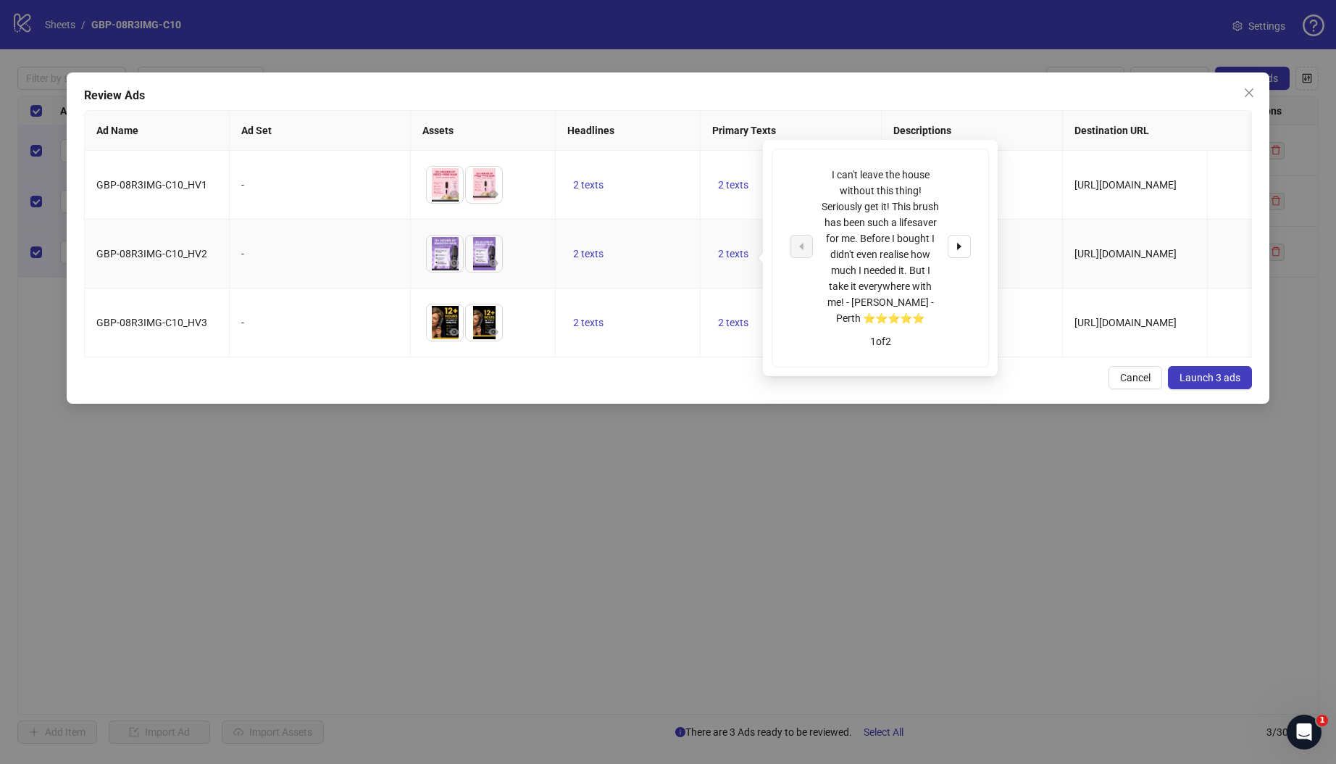
click at [1037, 239] on td "-" at bounding box center [972, 254] width 181 height 69
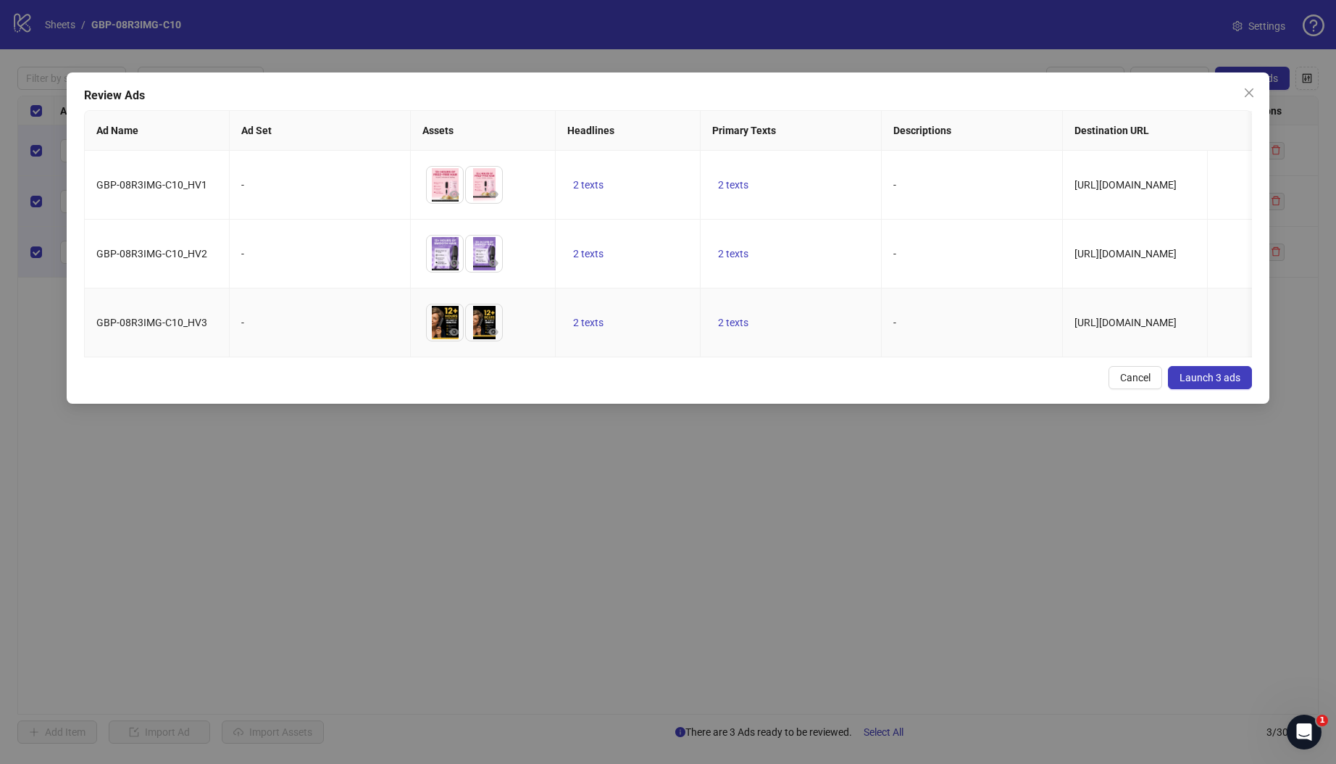
drag, startPoint x: 654, startPoint y: 357, endPoint x: 597, endPoint y: 378, distance: 61.0
click at [644, 357] on td "2 texts" at bounding box center [628, 322] width 145 height 69
click at [591, 380] on div "Review Ads Ad Name Ad Set Assets Headlines Primary Texts Descriptions Destinati…" at bounding box center [668, 237] width 1203 height 331
click at [1227, 383] on span "Launch 3 ads" at bounding box center [1210, 378] width 61 height 12
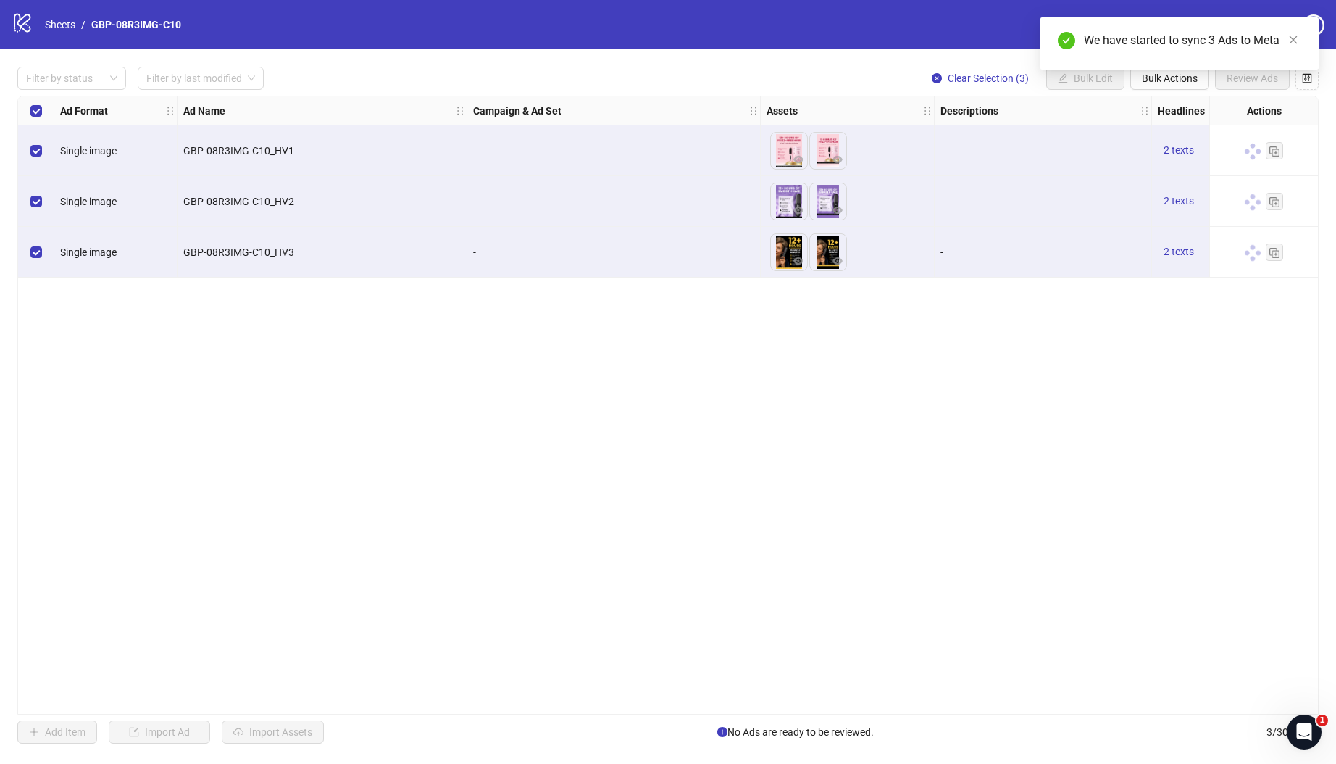
click at [1172, 70] on div "We have started to sync 3 Ads to Meta" at bounding box center [1179, 43] width 278 height 52
click at [1154, 82] on span "Bulk Actions" at bounding box center [1170, 78] width 56 height 12
click at [1182, 149] on span "Duplicate with assets" at bounding box center [1189, 154] width 99 height 16
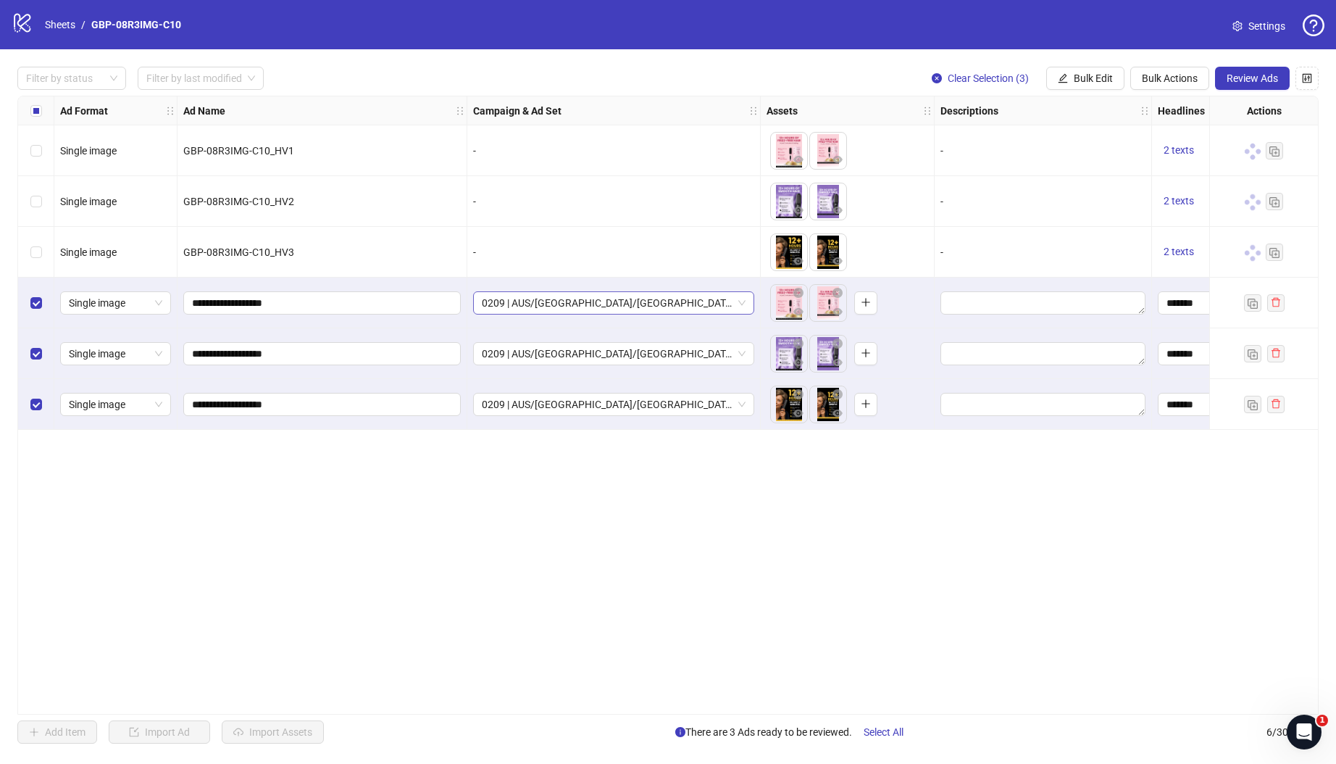
click at [586, 299] on span "0209 | AUS/[GEOGRAPHIC_DATA]/[GEOGRAPHIC_DATA]| GBP-08R3IMG-C10" at bounding box center [614, 303] width 264 height 22
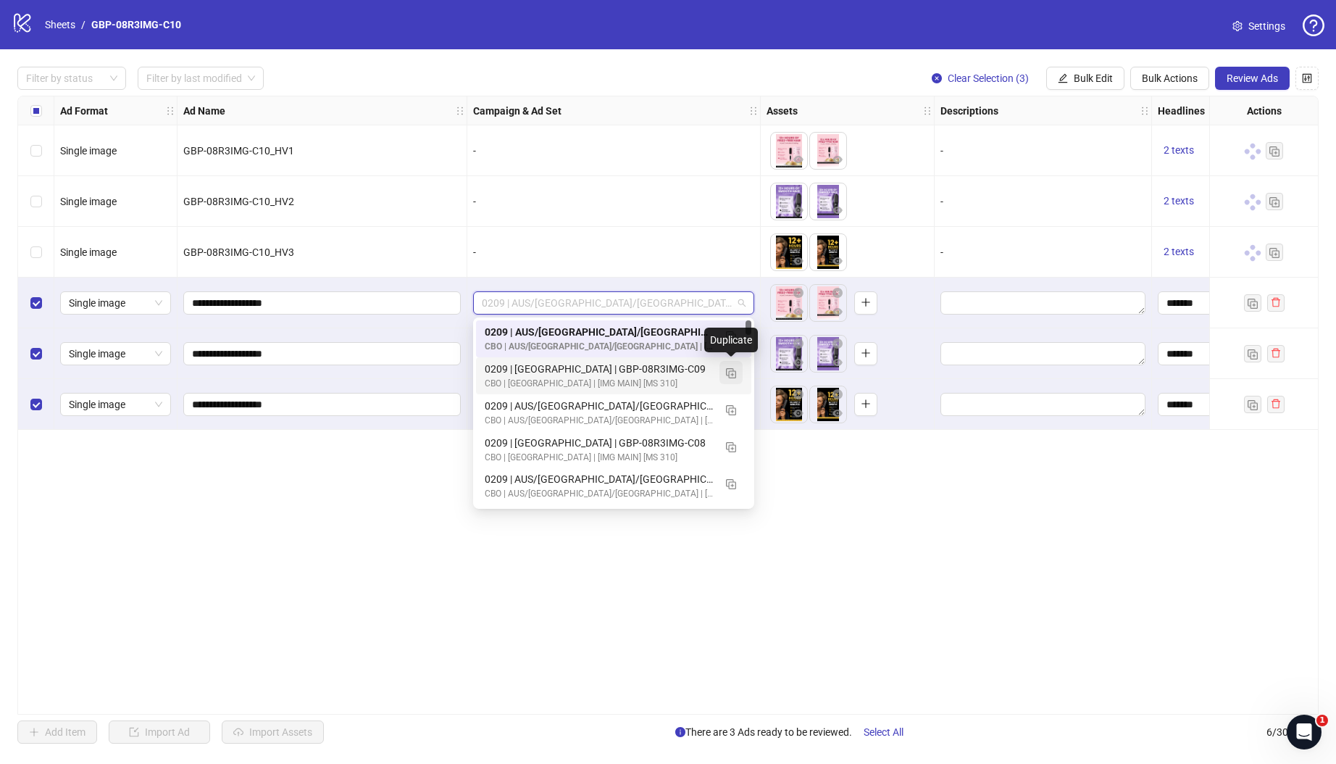
click at [729, 371] on img "button" at bounding box center [731, 373] width 10 height 10
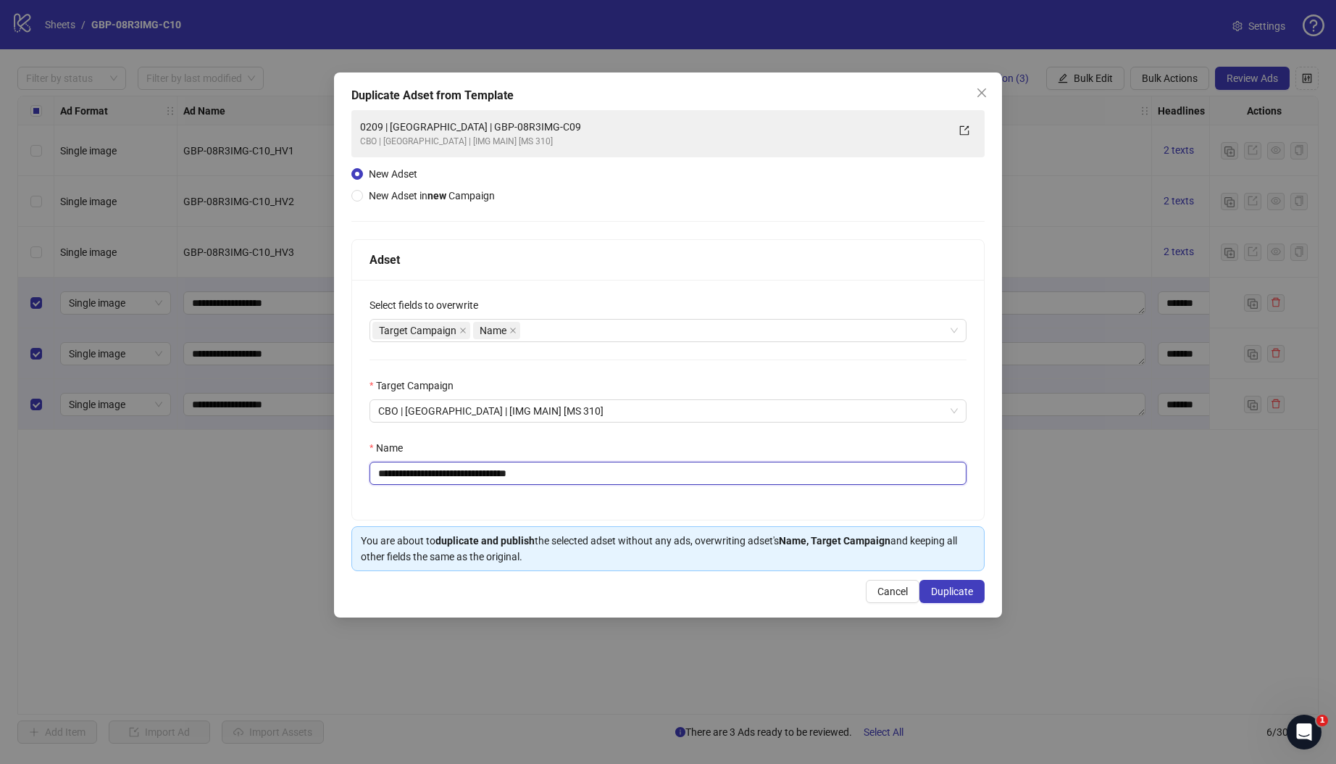
drag, startPoint x: 435, startPoint y: 472, endPoint x: 697, endPoint y: 472, distance: 261.6
click at [697, 472] on input "**********" at bounding box center [668, 473] width 597 height 23
paste input "text"
paste input "**********"
click at [680, 477] on input "**********" at bounding box center [668, 473] width 597 height 23
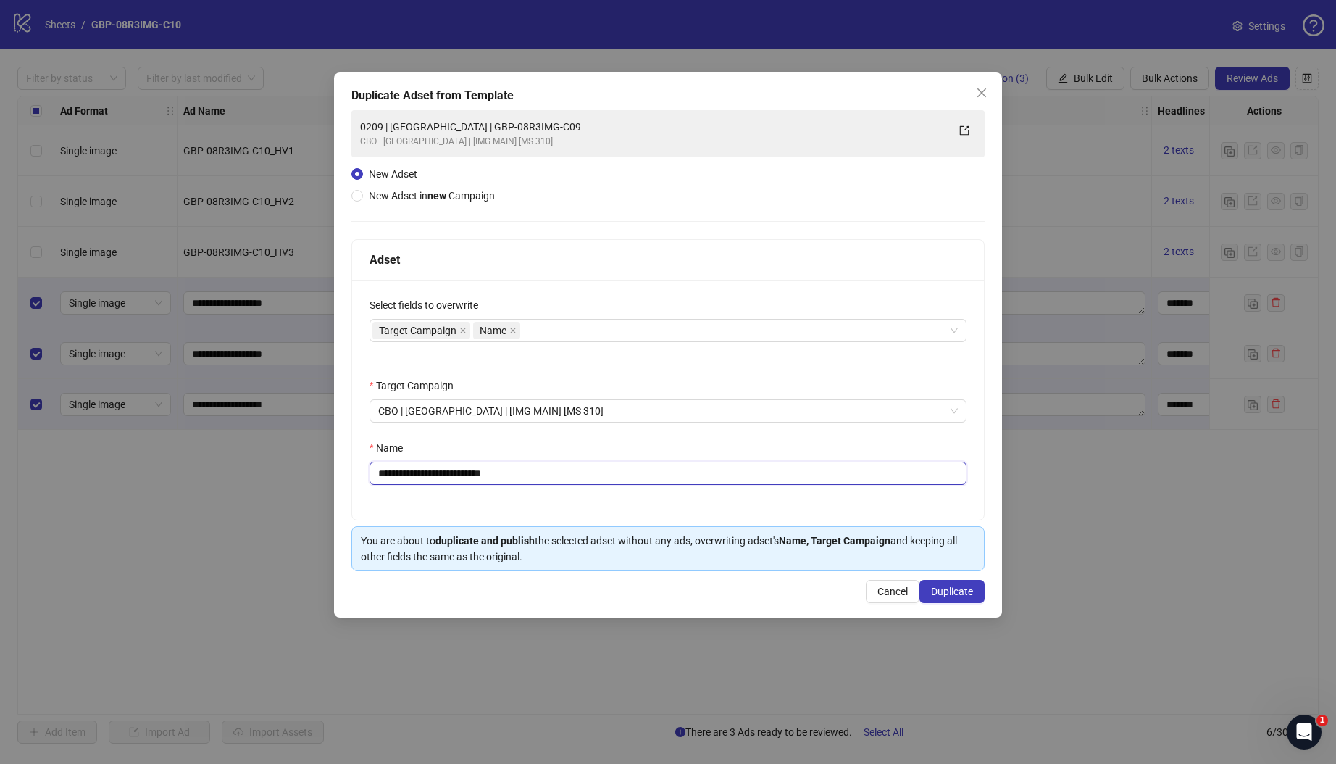
type input "**********"
click at [957, 591] on span "Duplicate" at bounding box center [952, 591] width 42 height 12
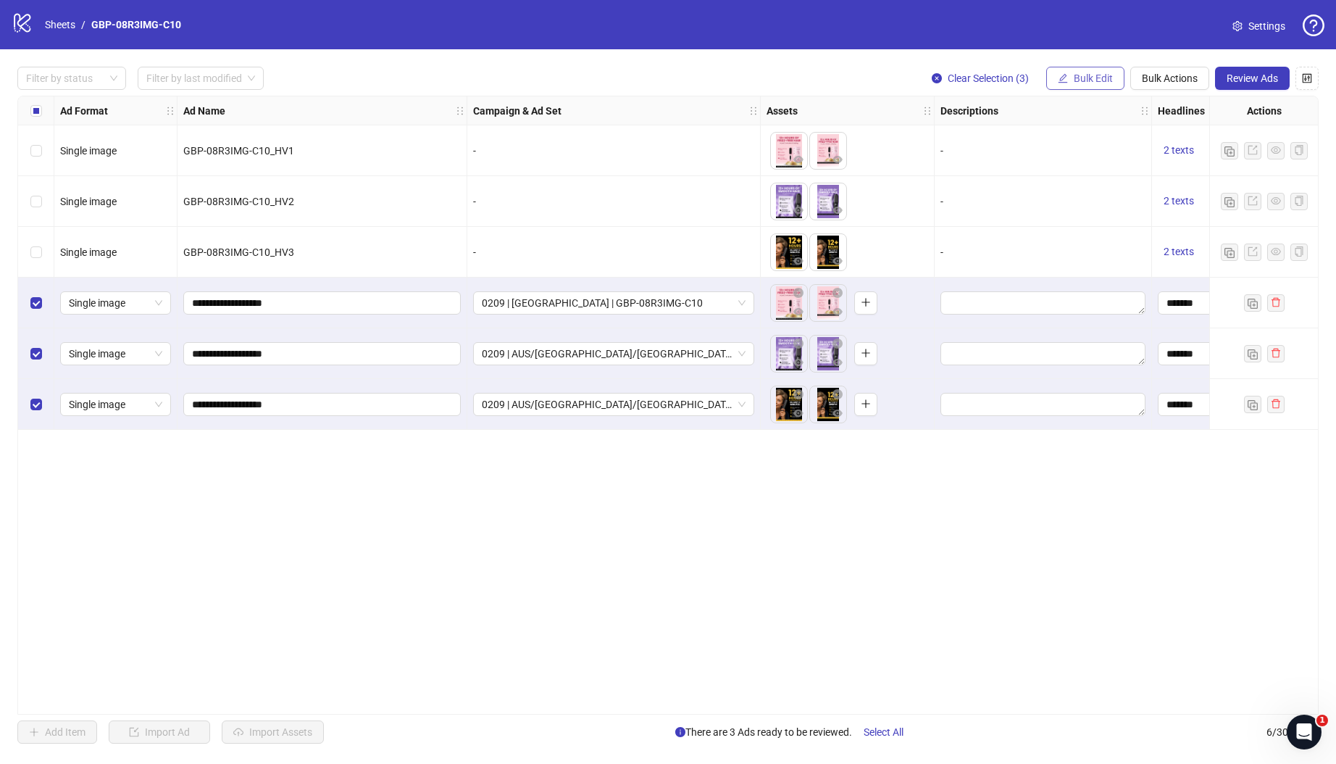
click at [1088, 76] on span "Bulk Edit" at bounding box center [1093, 78] width 39 height 12
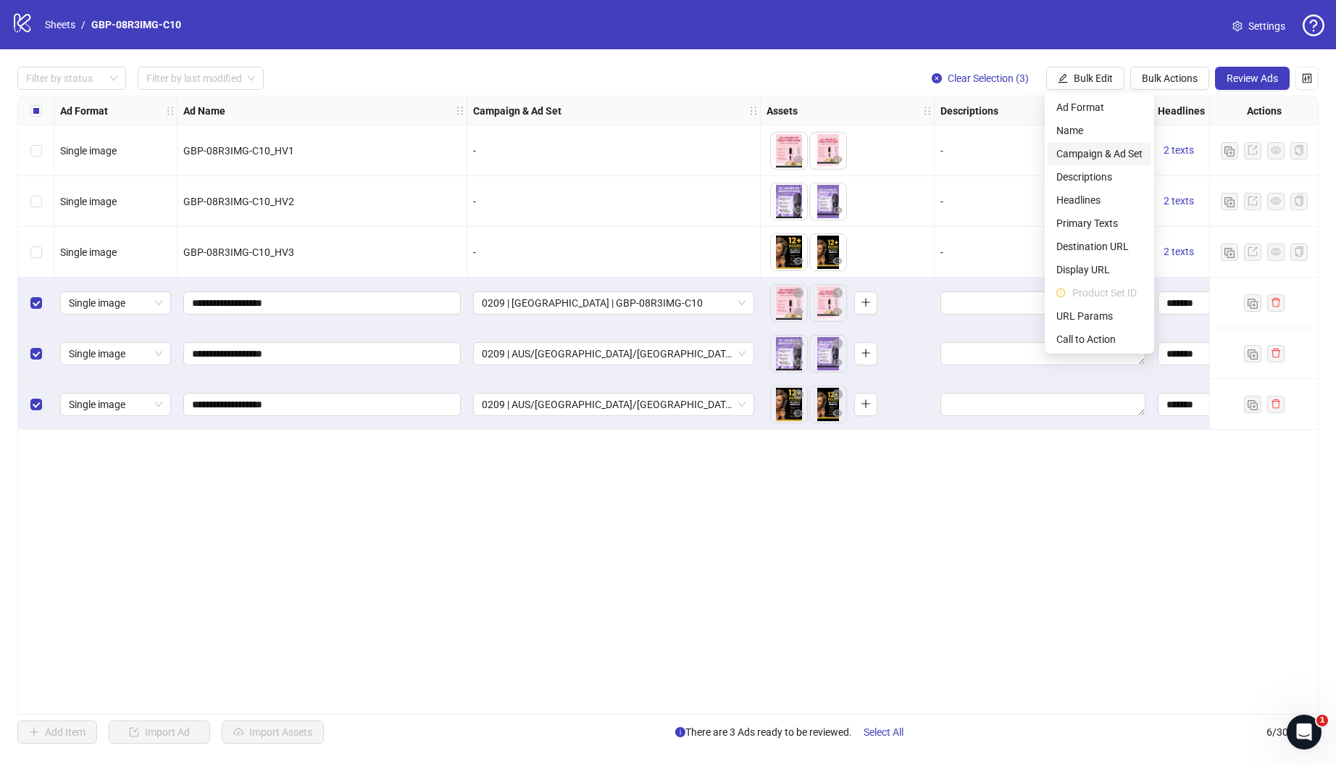
click at [1117, 146] on span "Campaign & Ad Set" at bounding box center [1099, 154] width 86 height 16
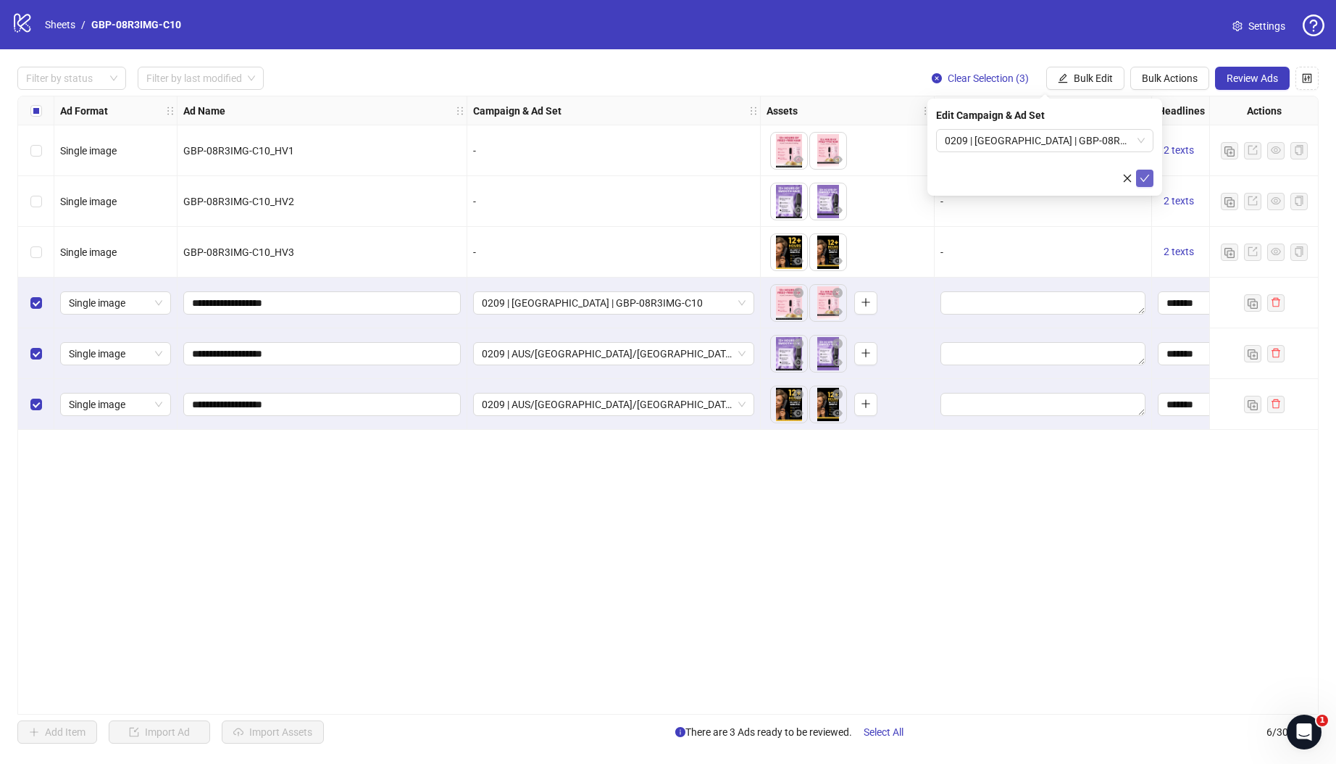
click at [1150, 175] on button "submit" at bounding box center [1144, 178] width 17 height 17
click at [1100, 71] on button "Bulk Edit" at bounding box center [1085, 78] width 78 height 23
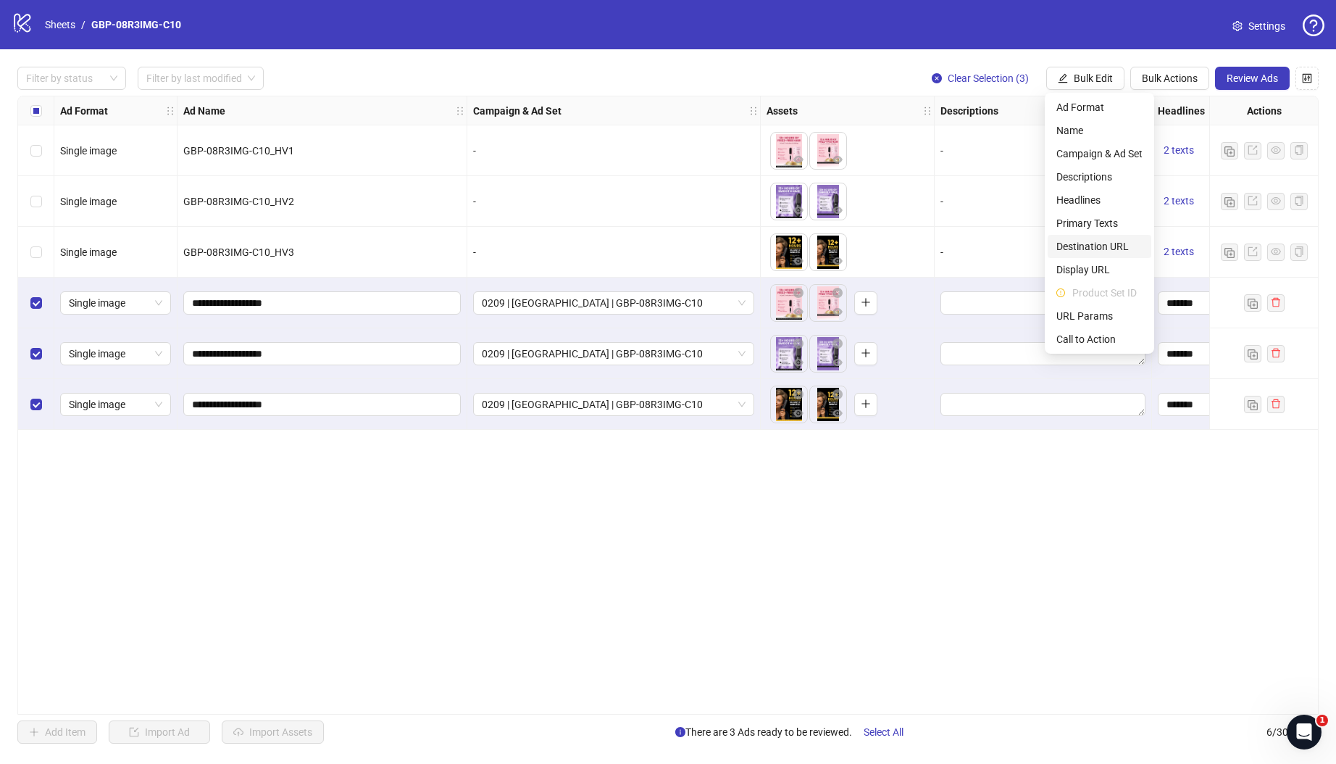
click at [1109, 240] on span "Destination URL" at bounding box center [1099, 246] width 86 height 16
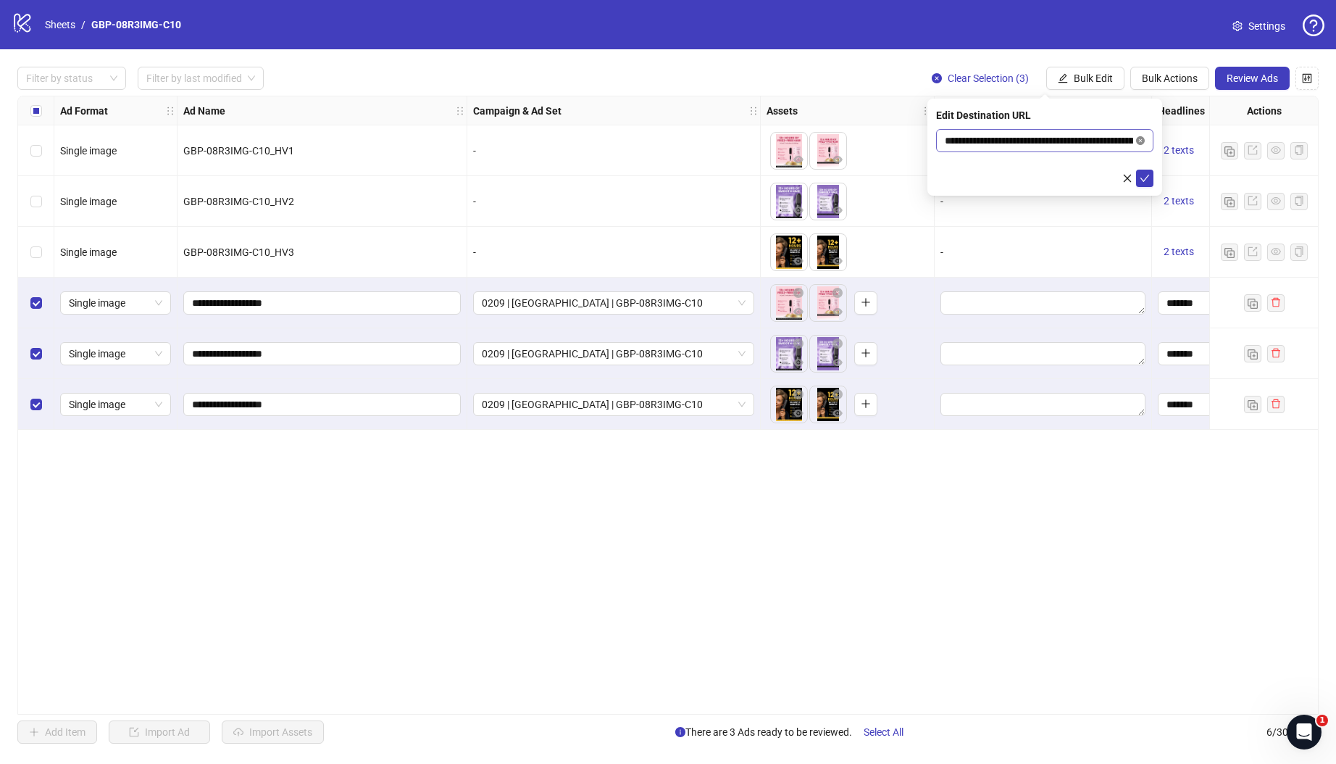
click at [1139, 141] on icon "close-circle" at bounding box center [1140, 140] width 9 height 9
click at [1023, 145] on input "text" at bounding box center [1039, 141] width 188 height 16
paste input "**********"
type input "**********"
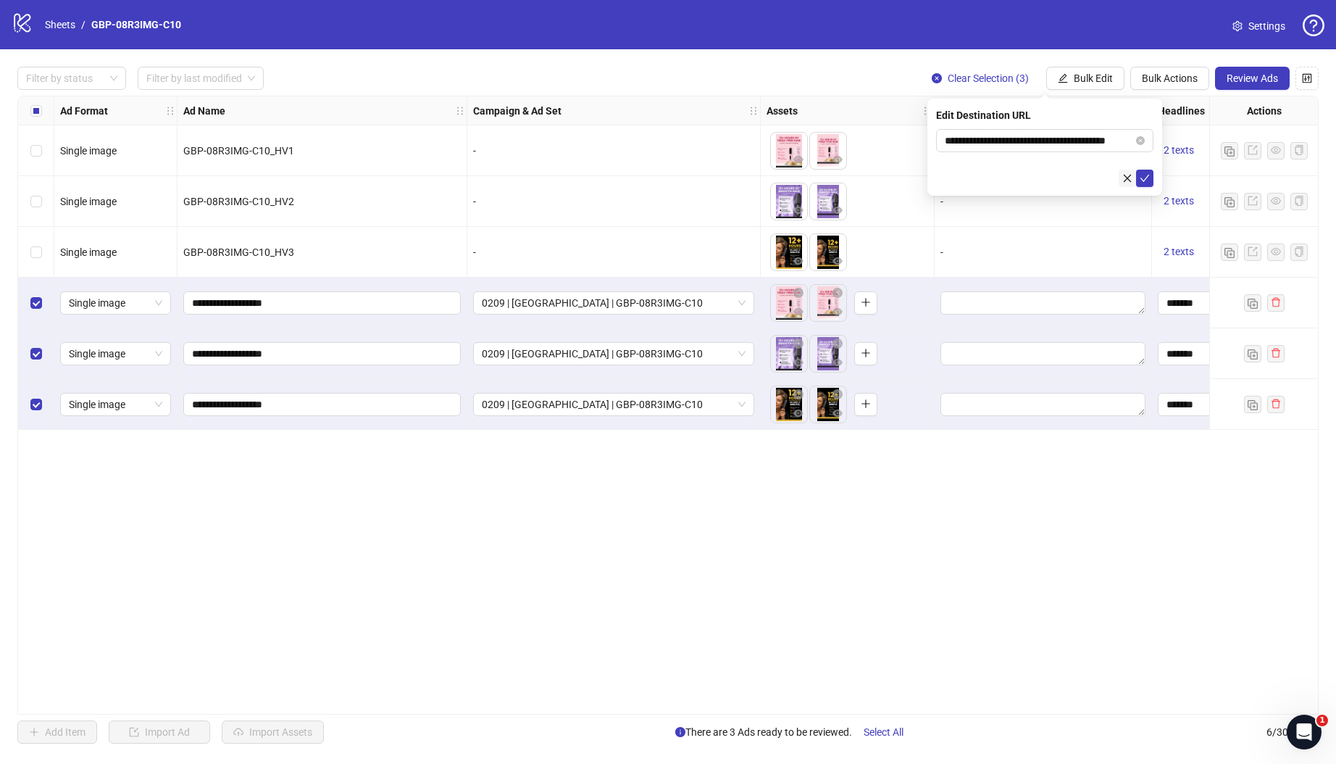
drag, startPoint x: 1144, startPoint y: 179, endPoint x: 1132, endPoint y: 181, distance: 11.8
click at [1144, 179] on icon "check" at bounding box center [1145, 178] width 10 height 10
click at [1253, 80] on span "Review Ads" at bounding box center [1252, 78] width 51 height 12
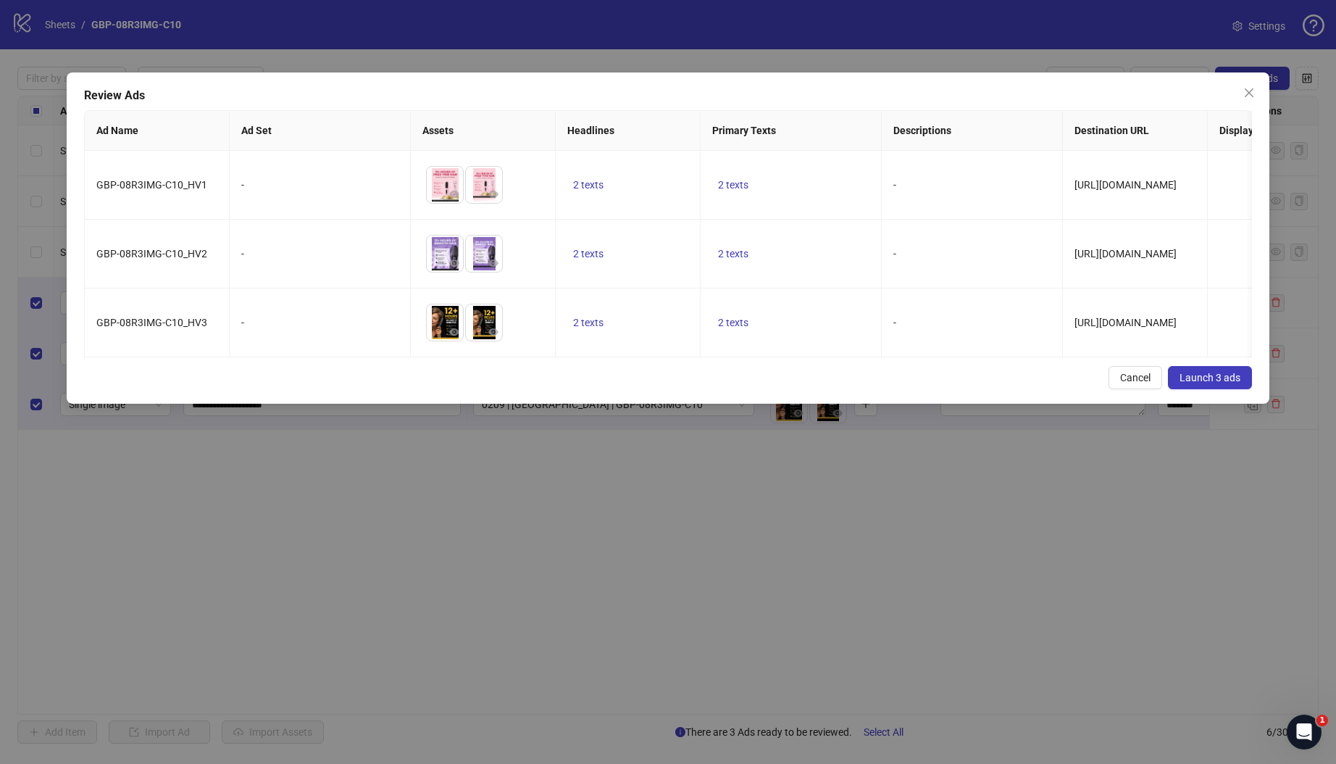
click at [596, 368] on div "Review Ads Ad Name Ad Set Assets Headlines Primary Texts Descriptions Destinati…" at bounding box center [668, 237] width 1203 height 331
click at [1214, 389] on button "Launch 3 ads" at bounding box center [1210, 377] width 84 height 23
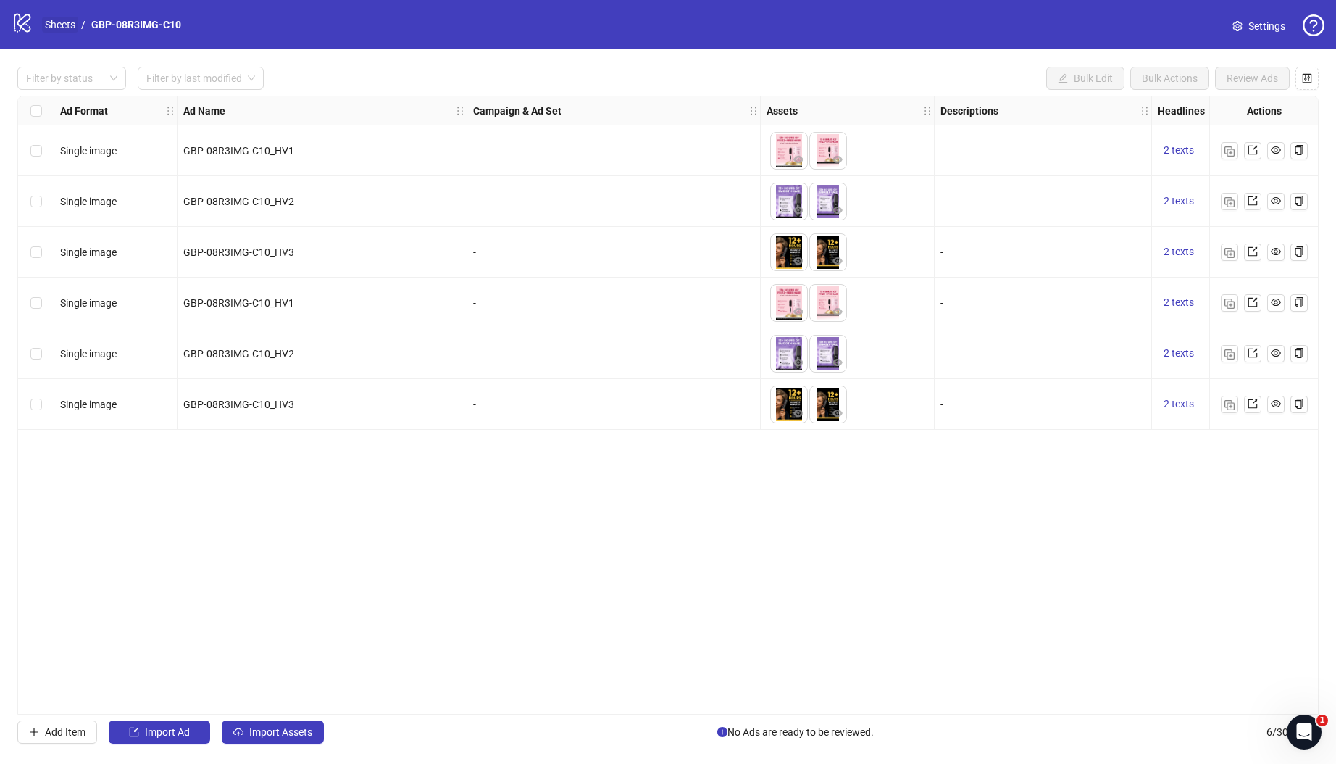
click at [55, 21] on link "Sheets" at bounding box center [60, 25] width 36 height 16
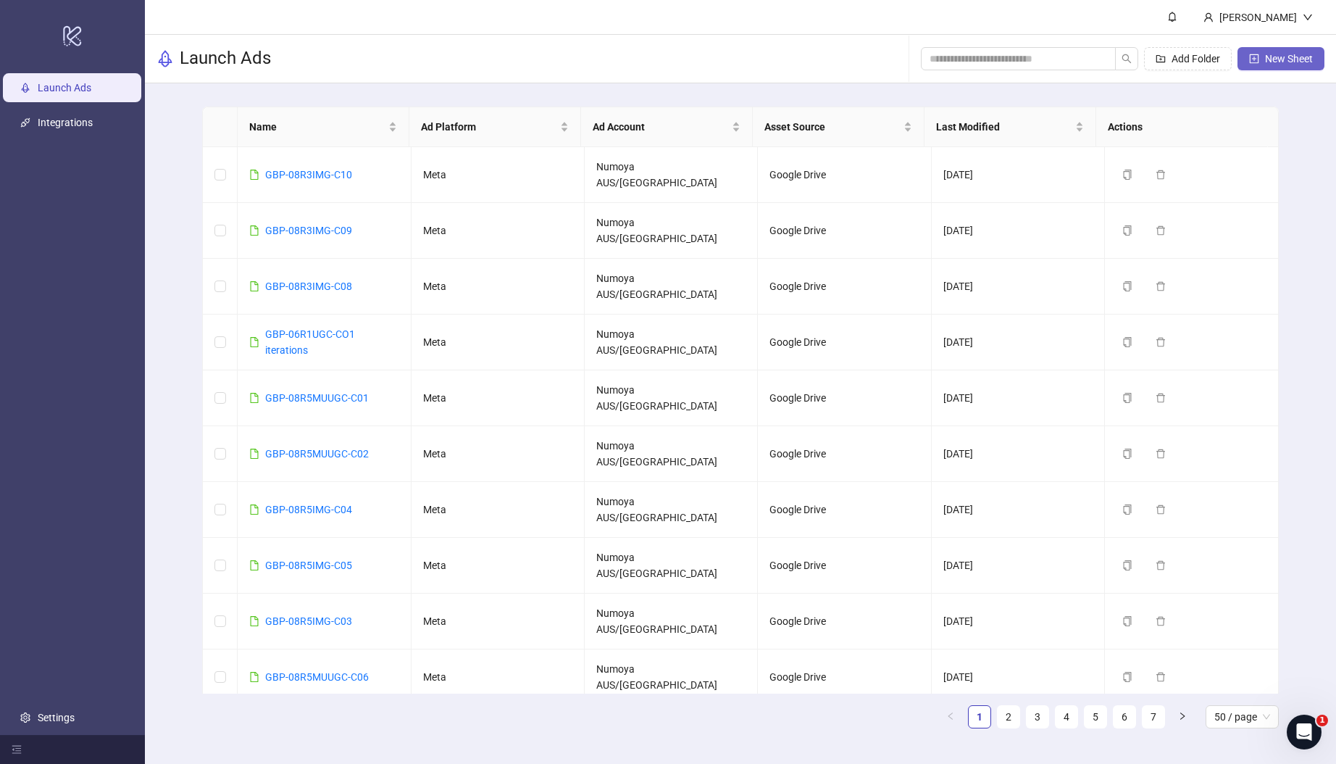
click at [1276, 64] on button "New Sheet" at bounding box center [1281, 58] width 87 height 23
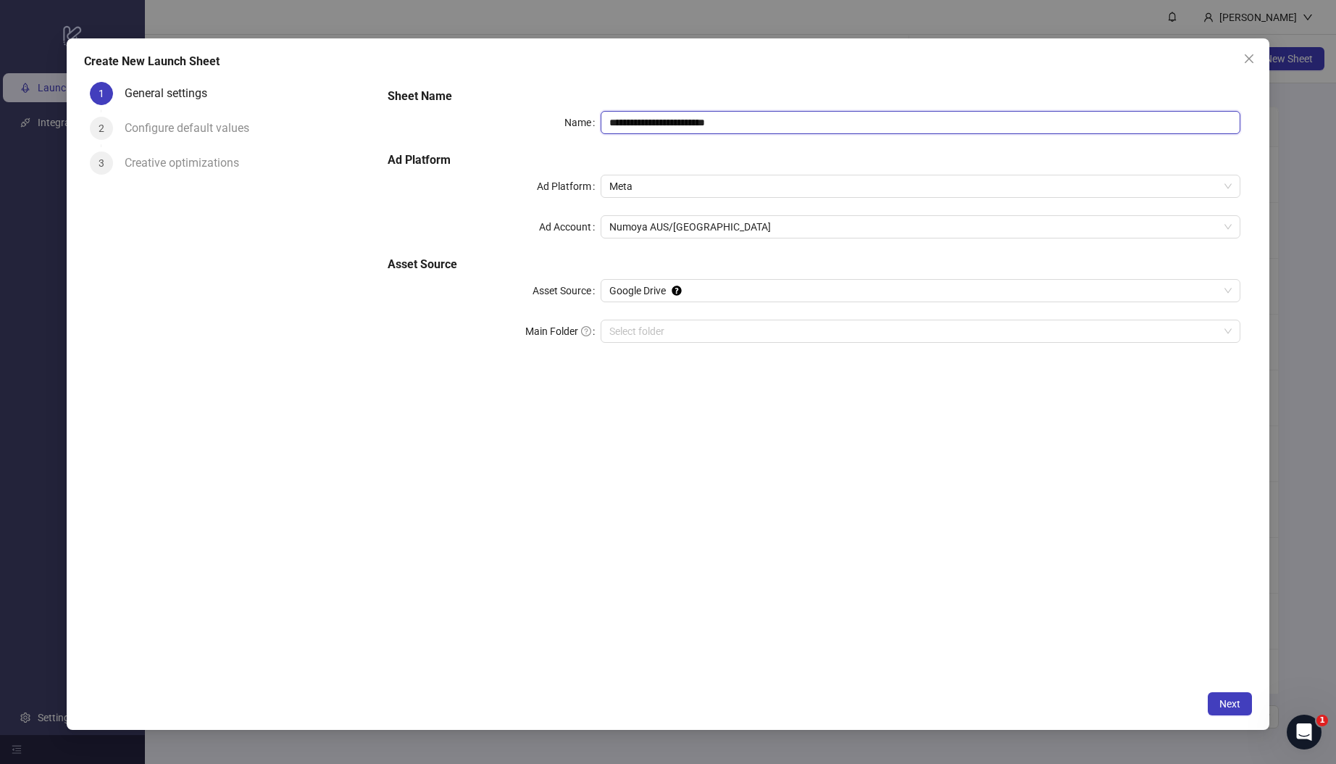
drag, startPoint x: 780, startPoint y: 123, endPoint x: 496, endPoint y: 99, distance: 285.1
click at [496, 99] on div "**********" at bounding box center [814, 224] width 864 height 284
paste input "text"
type input "**********"
click at [656, 338] on input "Main Folder" at bounding box center [913, 331] width 609 height 22
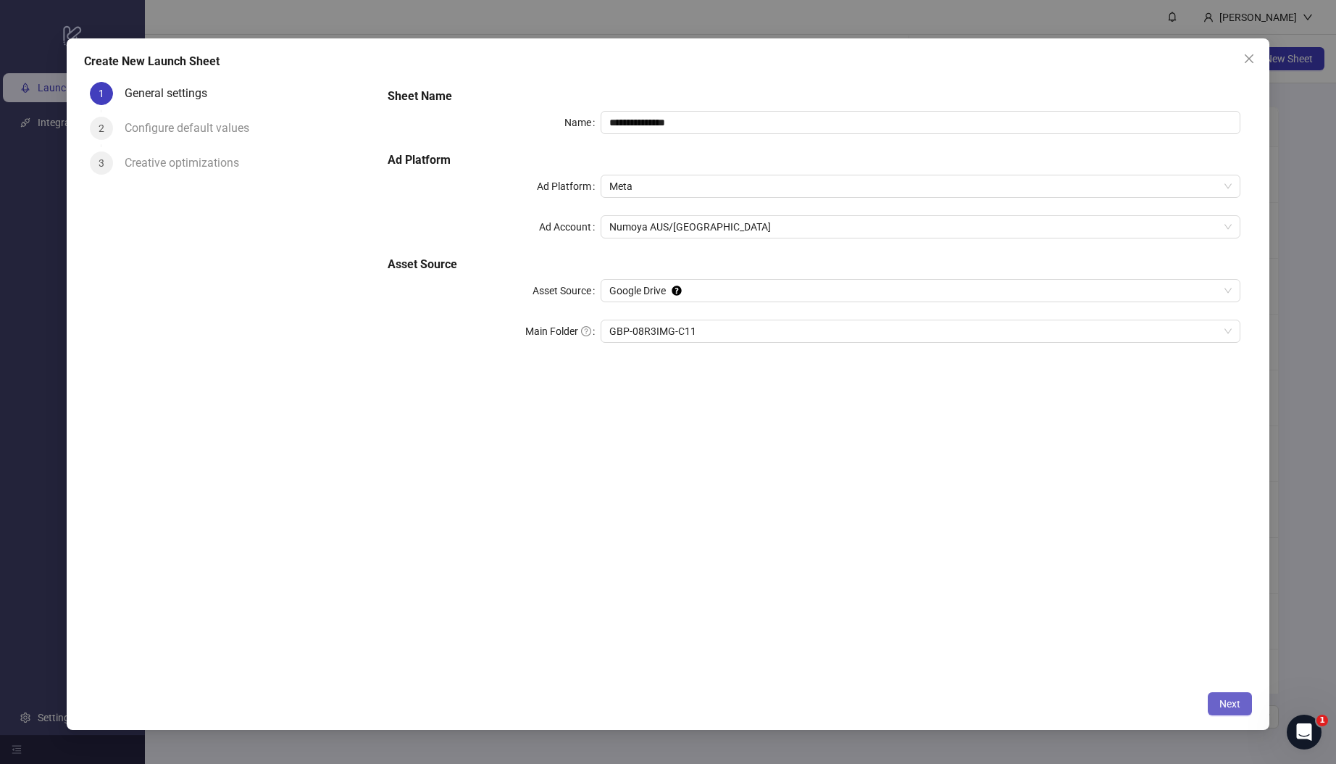
click at [1245, 705] on button "Next" at bounding box center [1230, 703] width 44 height 23
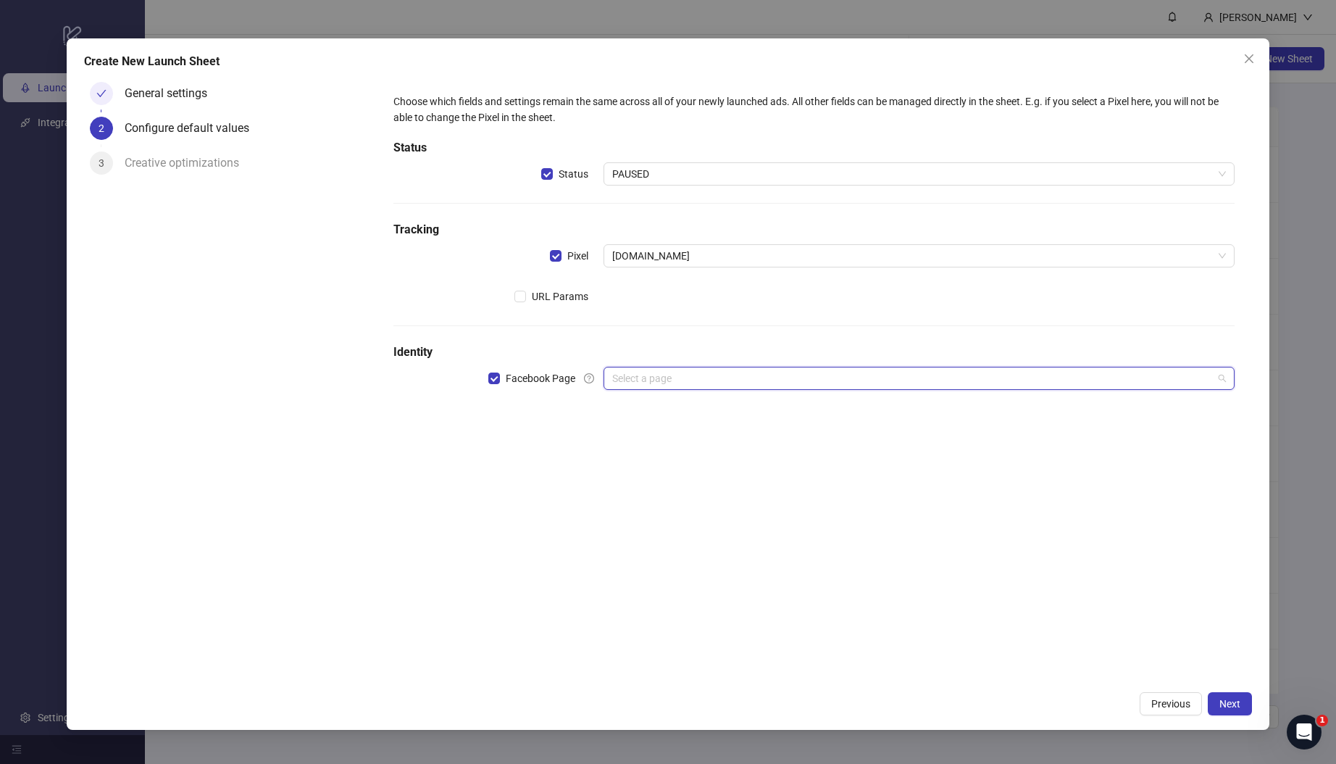
click at [670, 376] on input "search" at bounding box center [912, 378] width 601 height 22
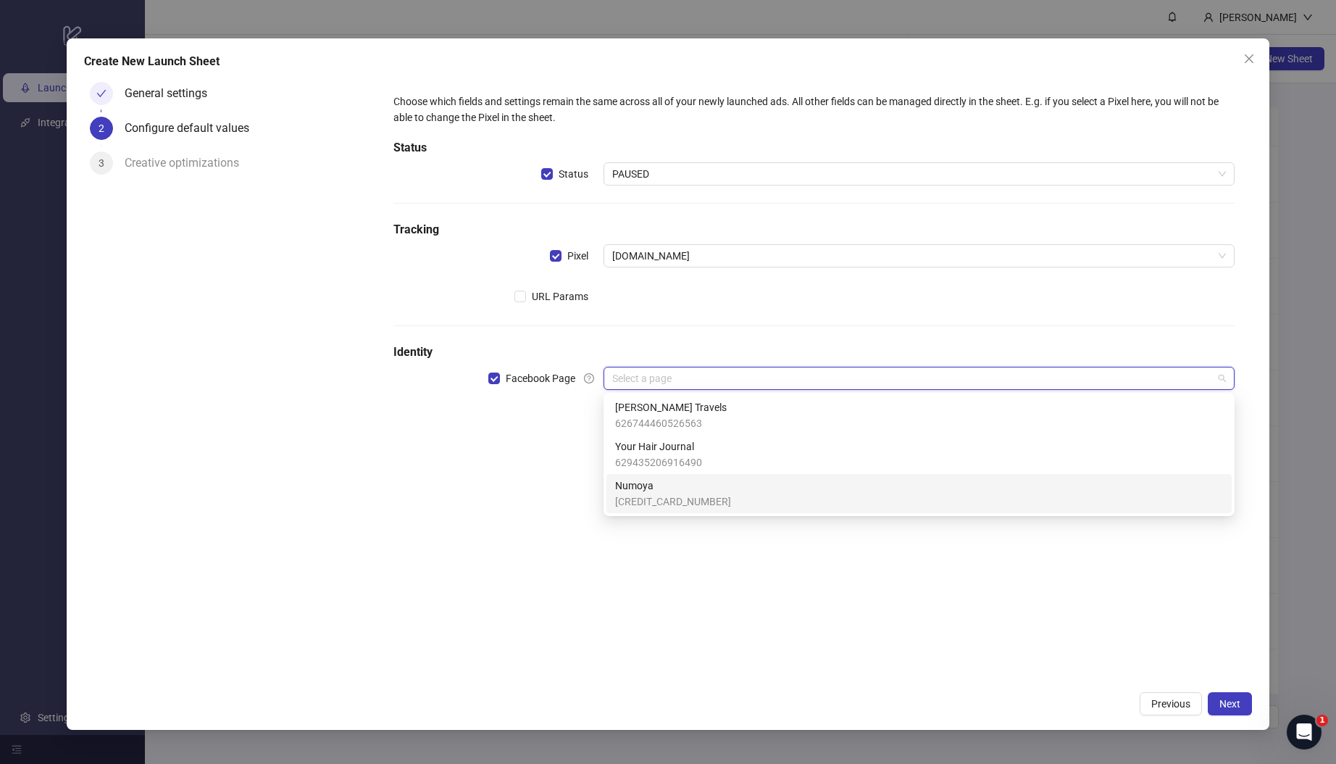
drag, startPoint x: 651, startPoint y: 494, endPoint x: 497, endPoint y: 493, distance: 154.3
click at [651, 494] on span "[CREDIT_CARD_NUMBER]" at bounding box center [673, 501] width 116 height 16
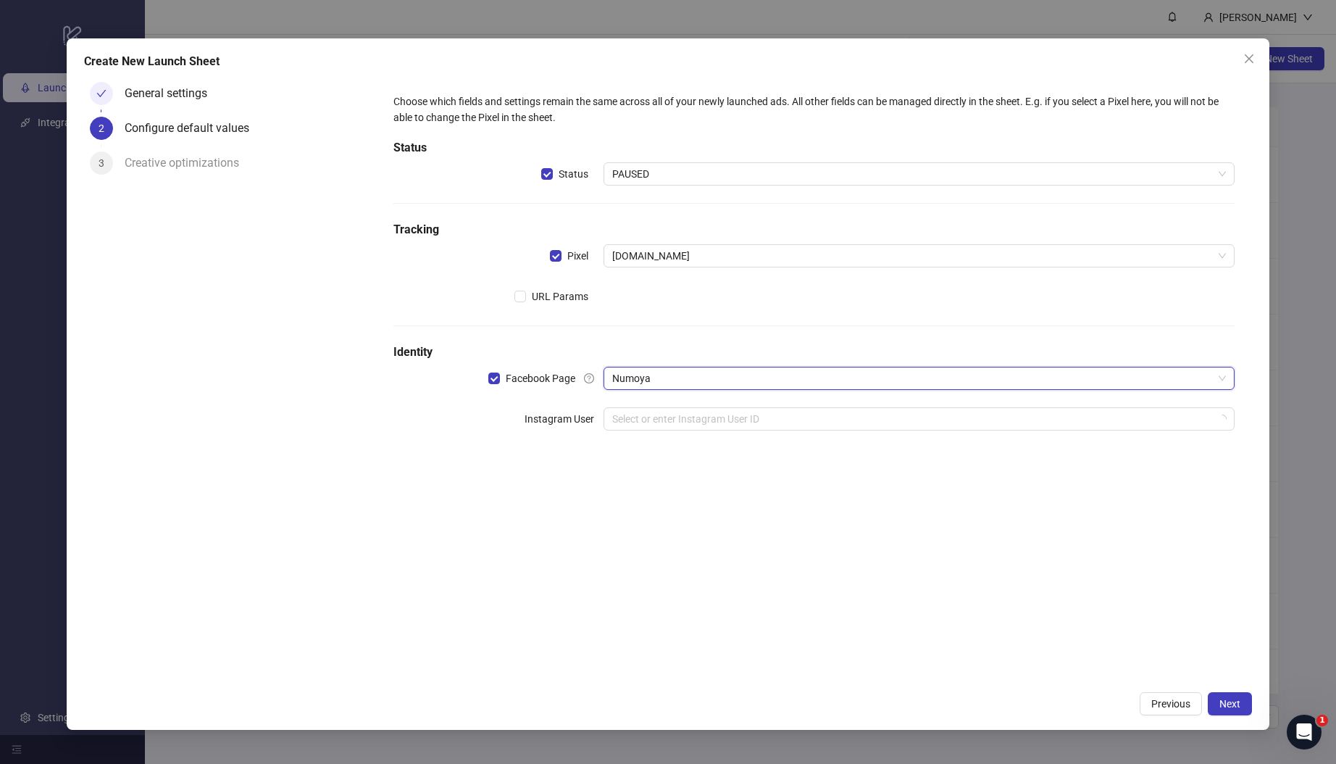
click at [478, 493] on div "Choose which fields and settings remain the same across all of your newly launc…" at bounding box center [814, 380] width 876 height 608
click at [673, 419] on input "search" at bounding box center [912, 419] width 601 height 22
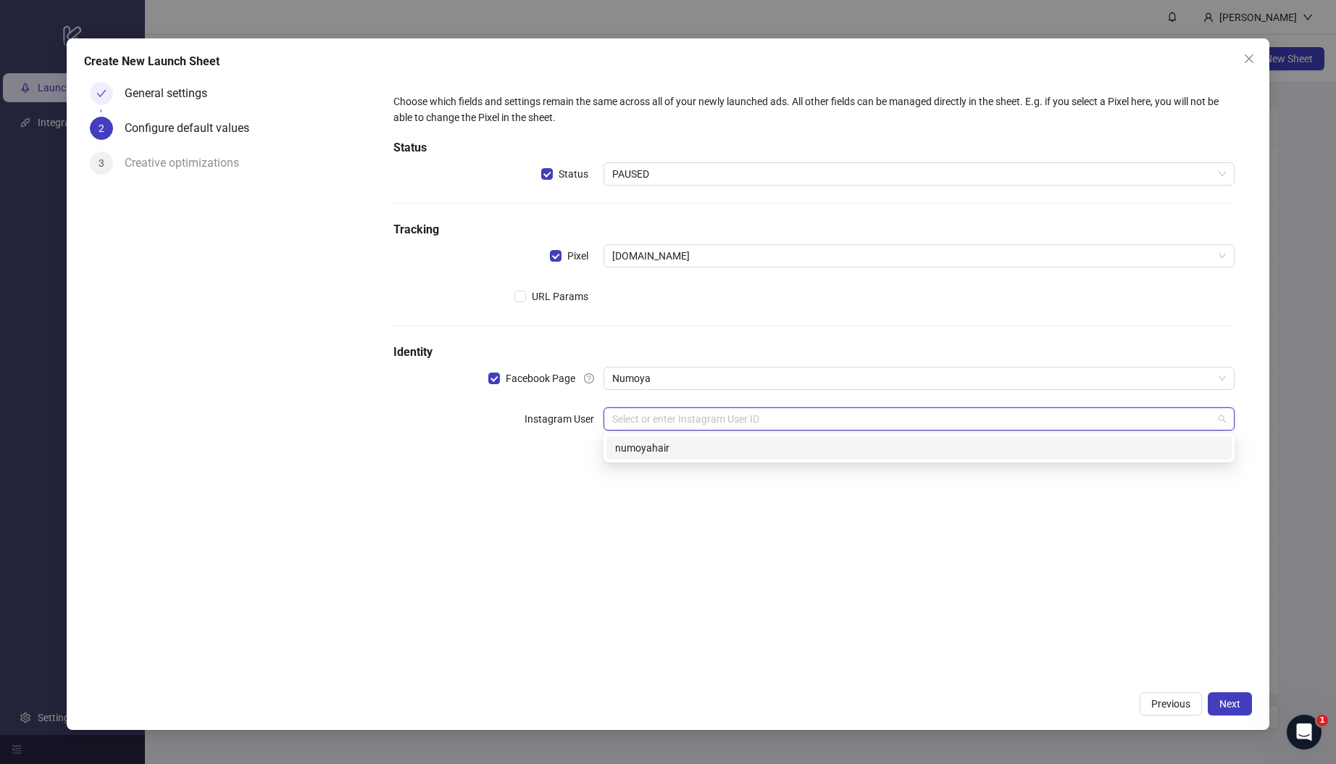
click at [683, 450] on div "numoyahair" at bounding box center [919, 448] width 608 height 16
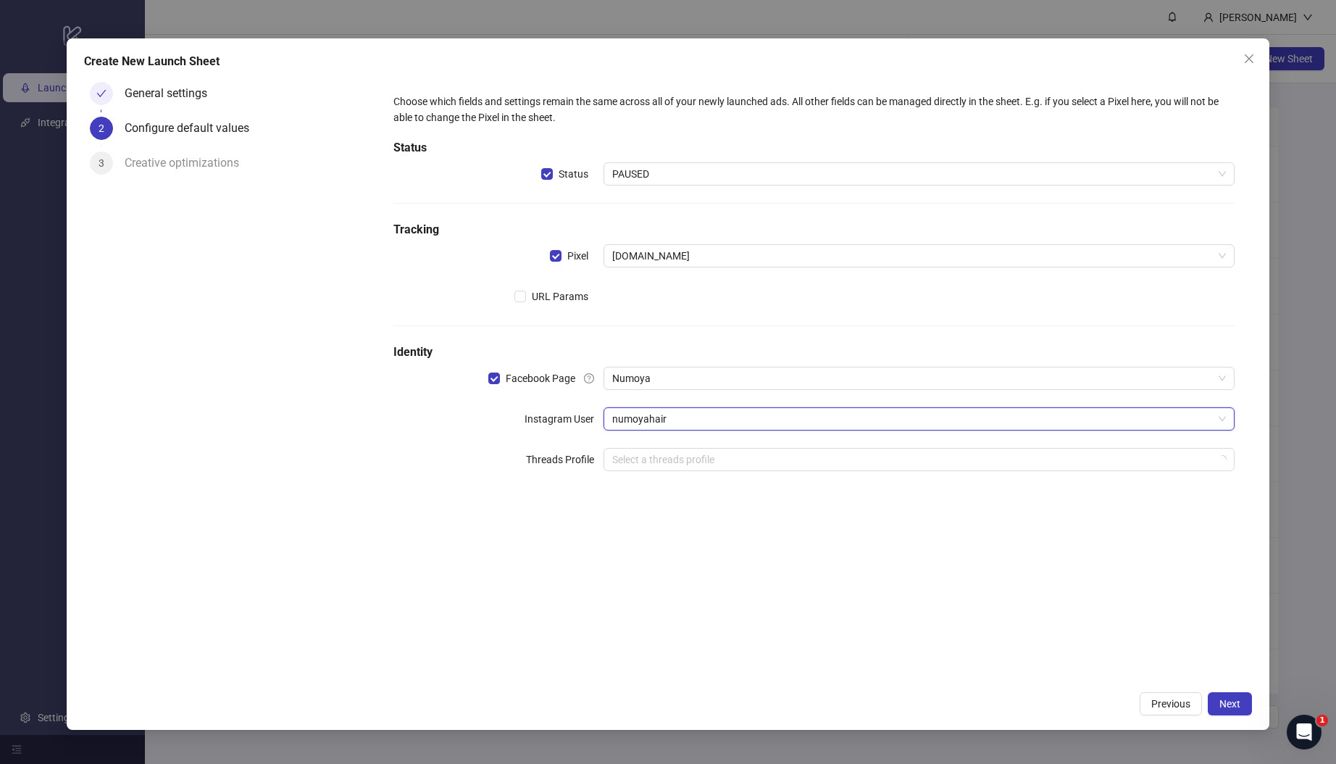
click at [659, 542] on div "Choose which fields and settings remain the same across all of your newly launc…" at bounding box center [814, 380] width 876 height 608
click at [1238, 707] on span "Next" at bounding box center [1229, 704] width 21 height 12
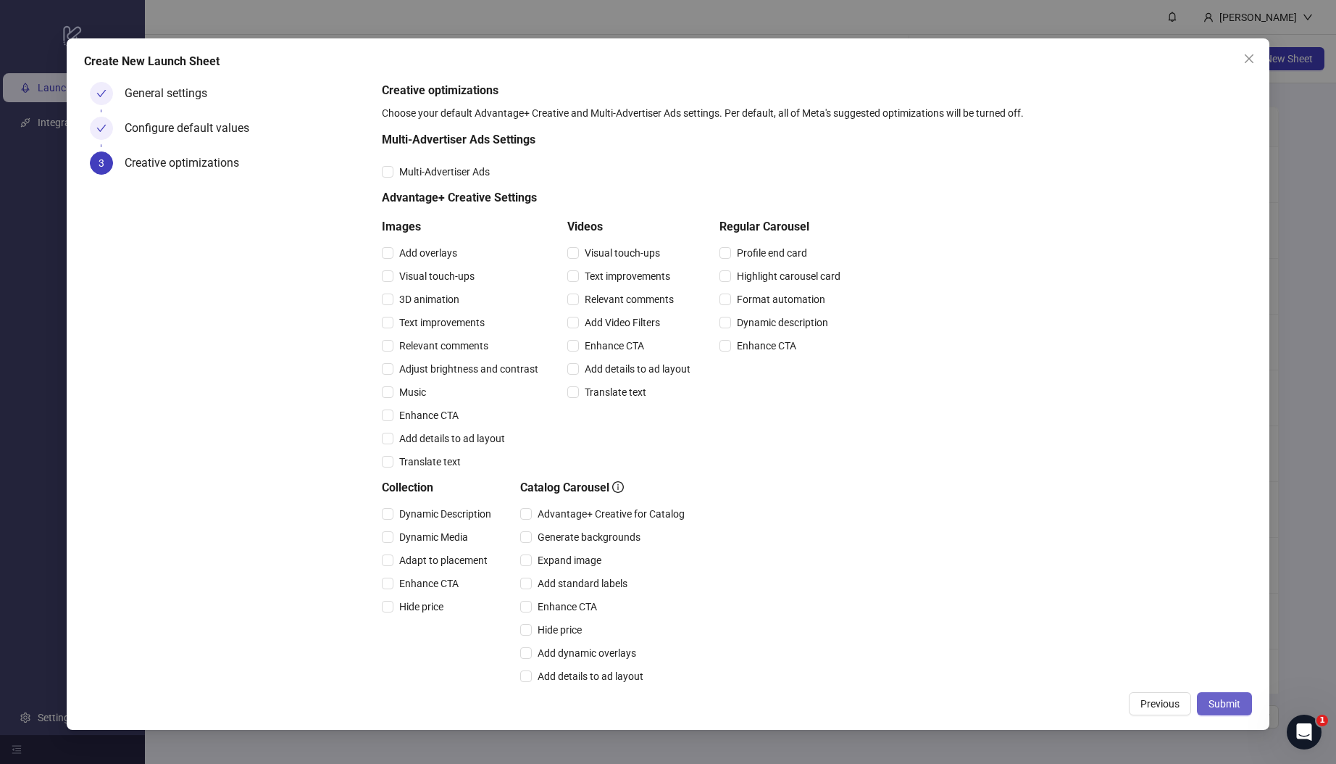
click at [1242, 700] on button "Submit" at bounding box center [1224, 703] width 55 height 23
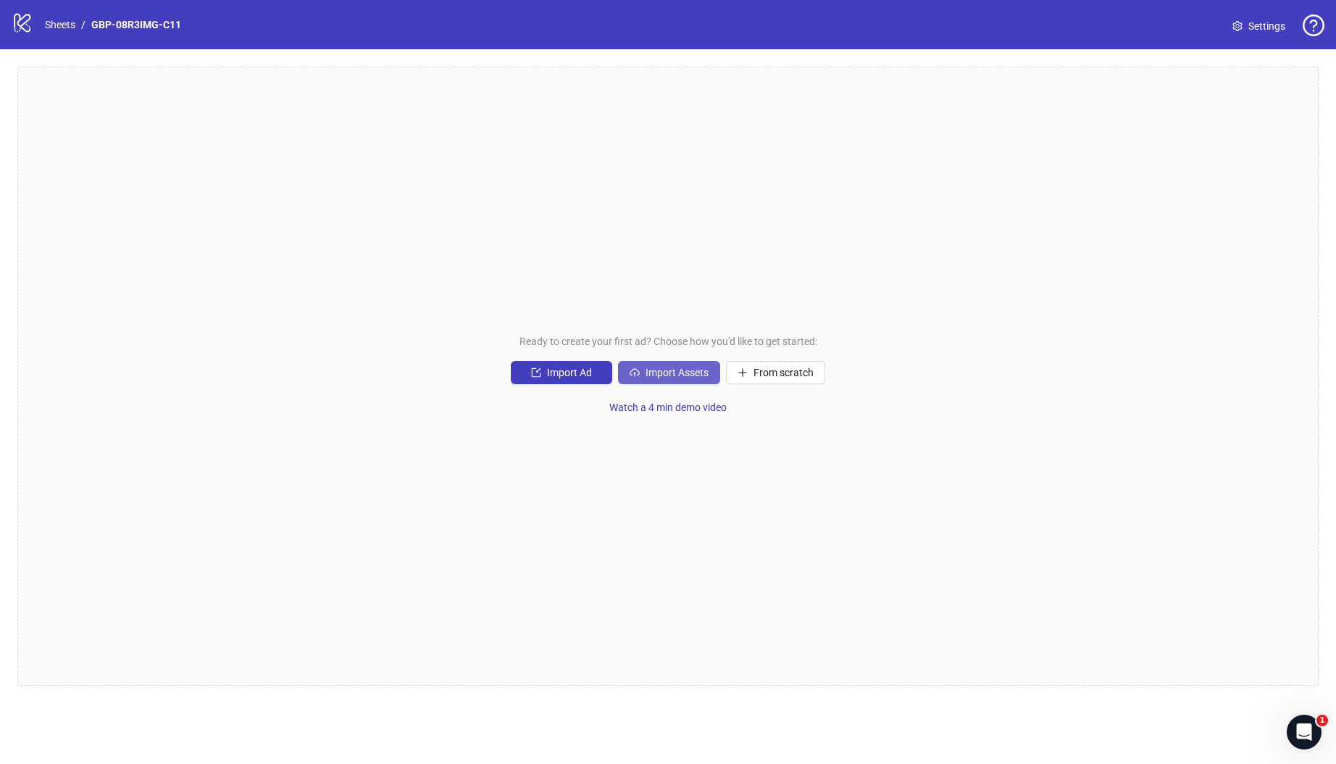
click at [651, 374] on span "Import Assets" at bounding box center [677, 373] width 63 height 12
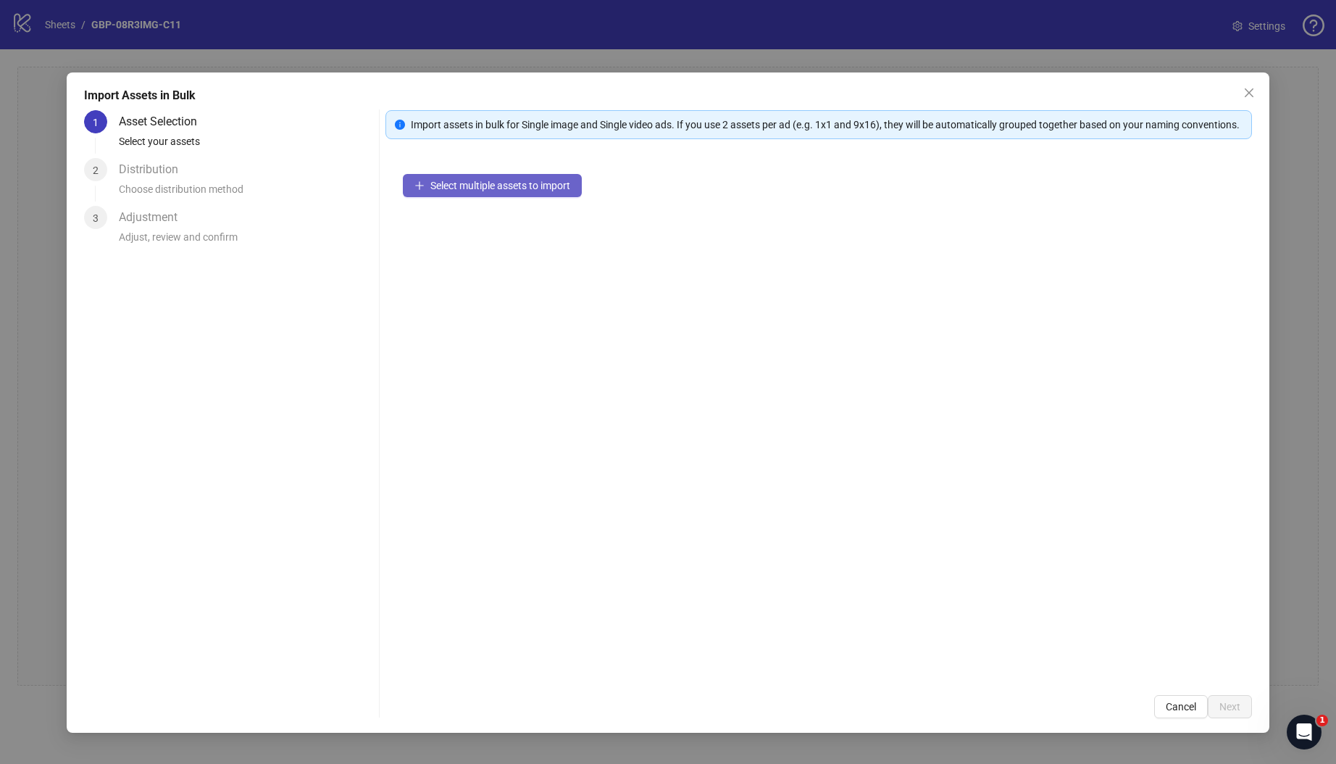
click at [498, 191] on span "Select multiple assets to import" at bounding box center [500, 186] width 140 height 12
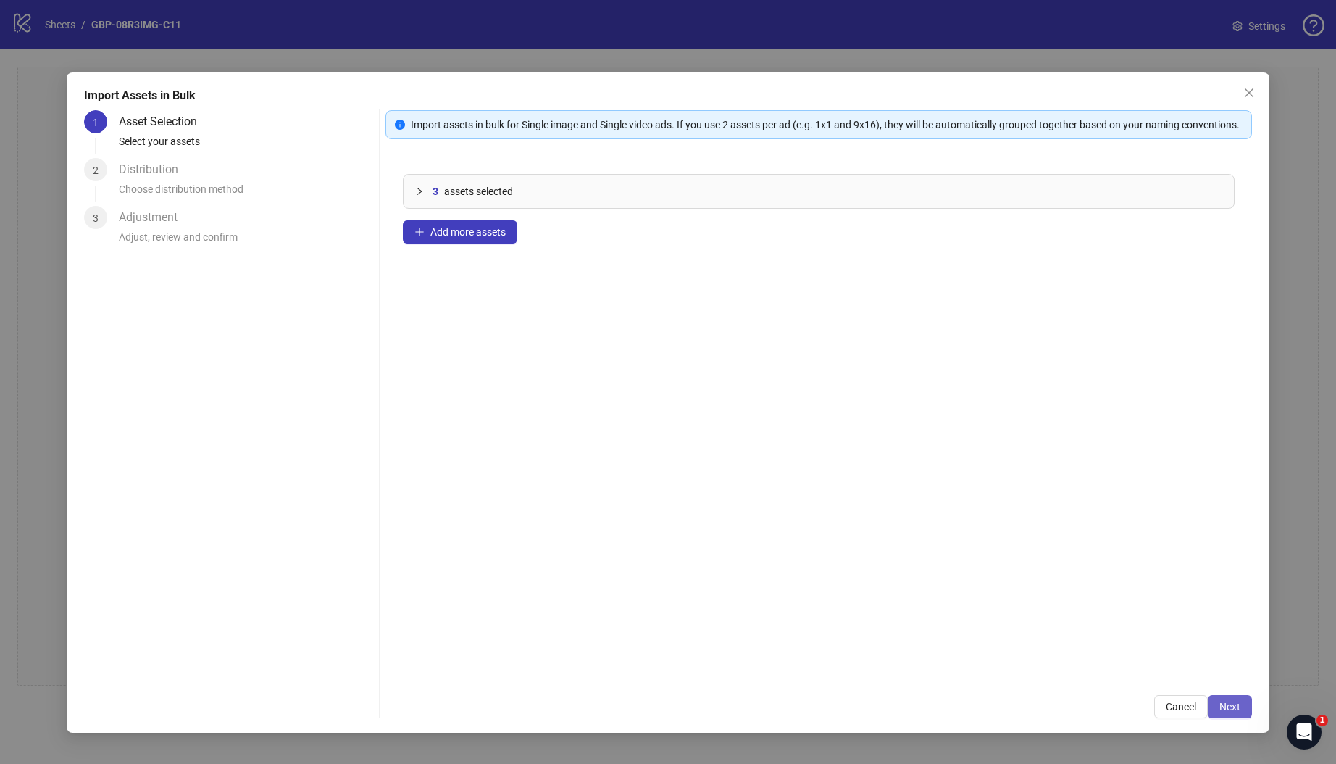
click at [1225, 712] on span "Next" at bounding box center [1229, 707] width 21 height 12
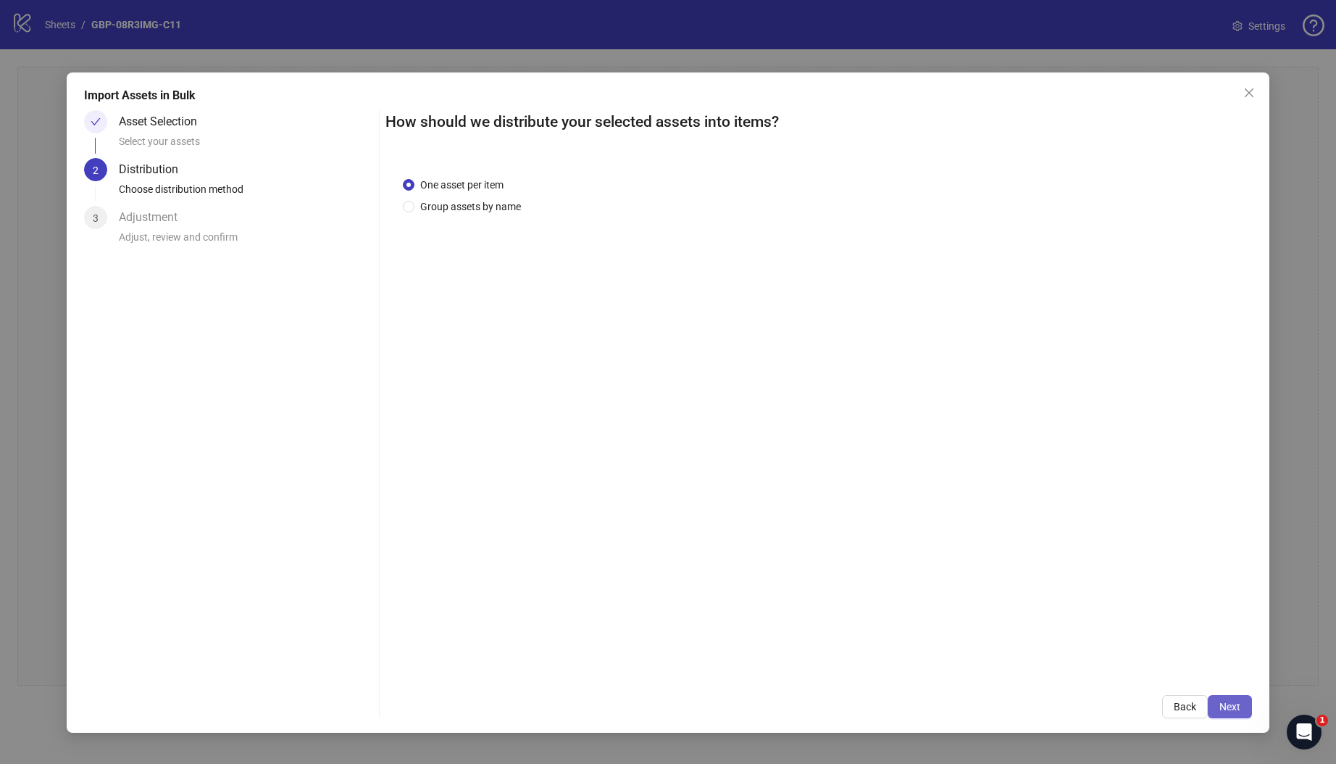
click at [1227, 696] on button "Next" at bounding box center [1230, 706] width 44 height 23
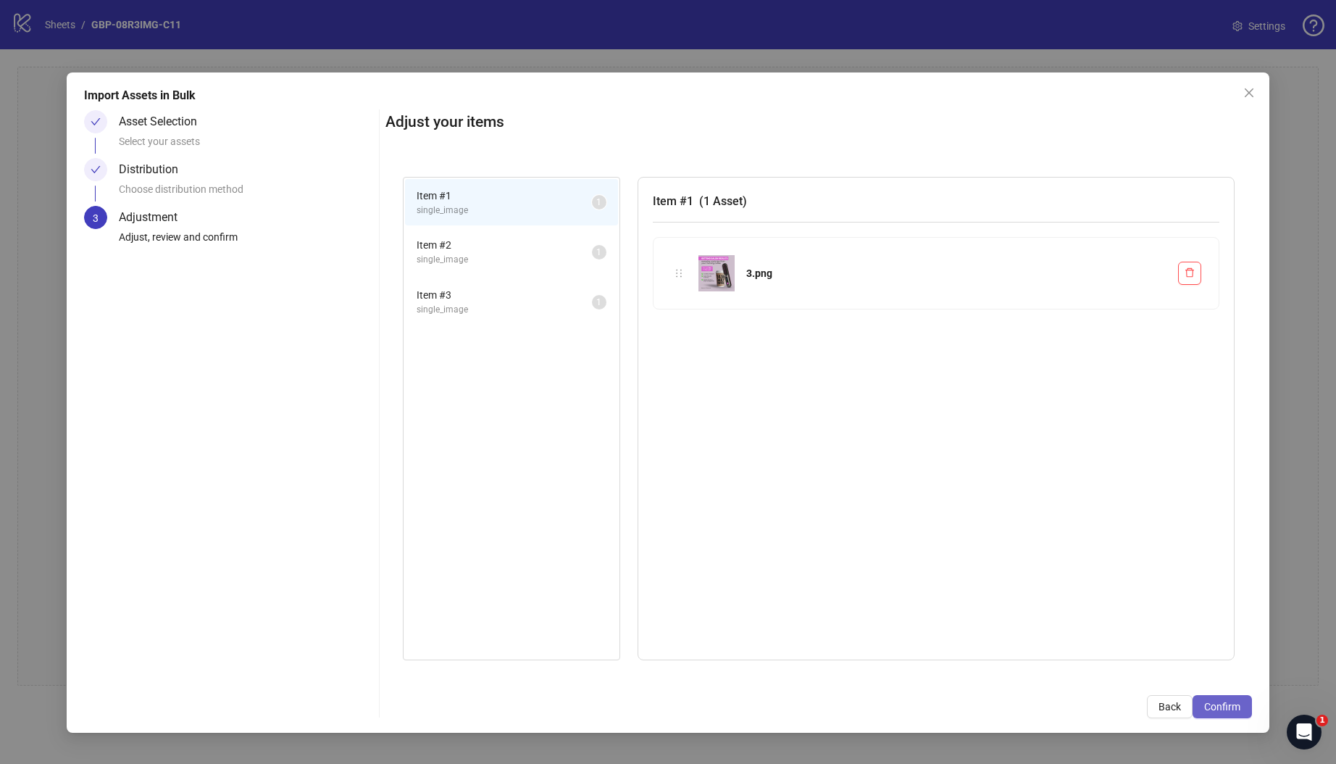
click at [1220, 712] on button "Confirm" at bounding box center [1222, 706] width 59 height 23
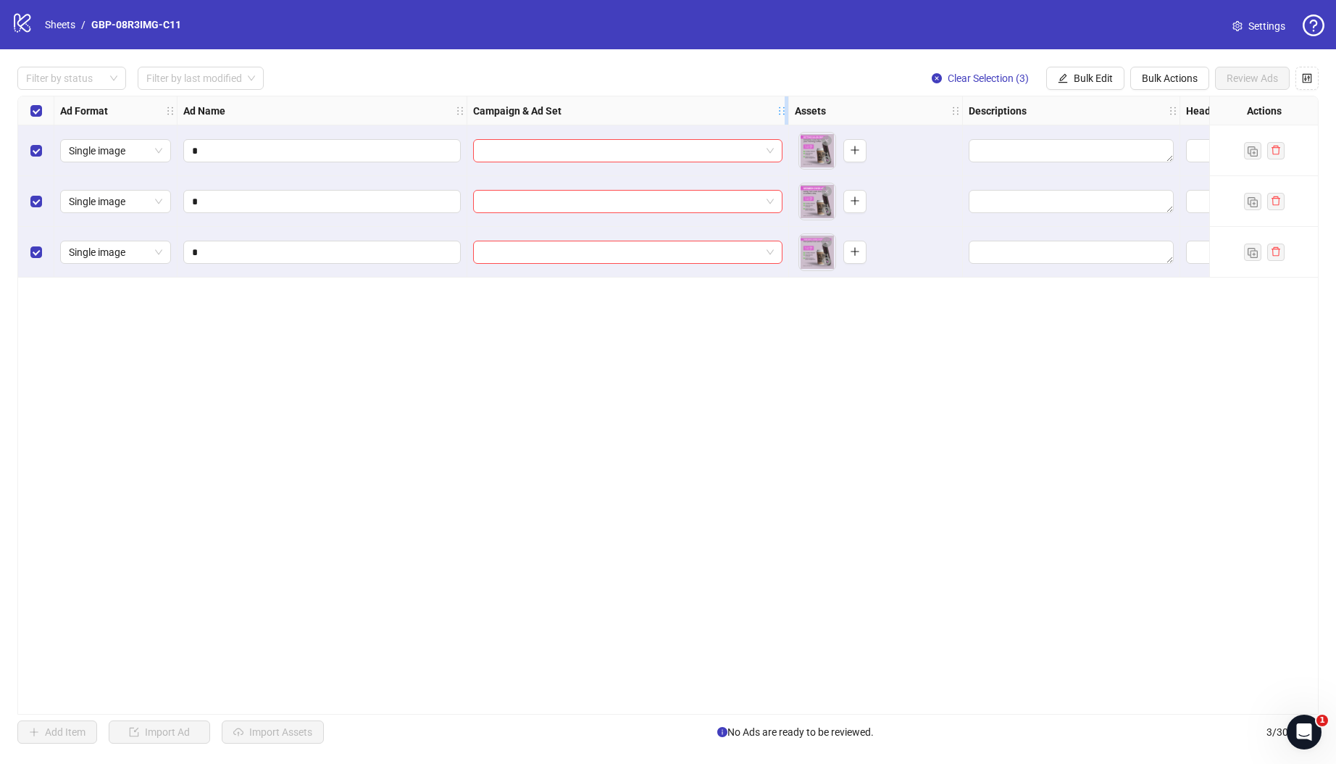
drag, startPoint x: 679, startPoint y: 107, endPoint x: 783, endPoint y: 114, distance: 104.6
click at [783, 114] on icon "holder" at bounding box center [782, 111] width 10 height 10
drag, startPoint x: 673, startPoint y: 401, endPoint x: 673, endPoint y: 365, distance: 35.5
click at [673, 393] on div "Ad Format Ad Name Campaign & Ad Set Assets Descriptions Headlines Primary Texts…" at bounding box center [667, 405] width 1301 height 619
click at [580, 152] on input "search" at bounding box center [621, 151] width 279 height 22
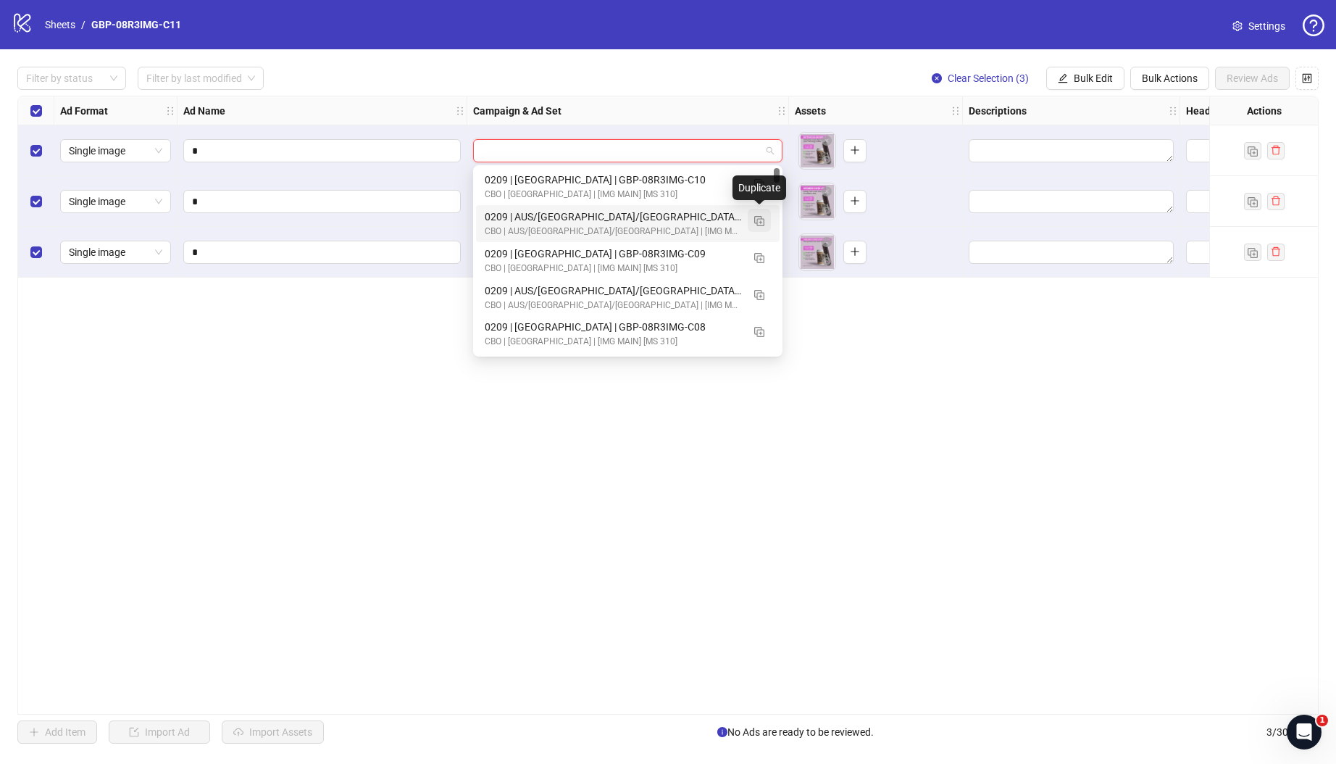
click at [759, 222] on img "button" at bounding box center [759, 221] width 10 height 10
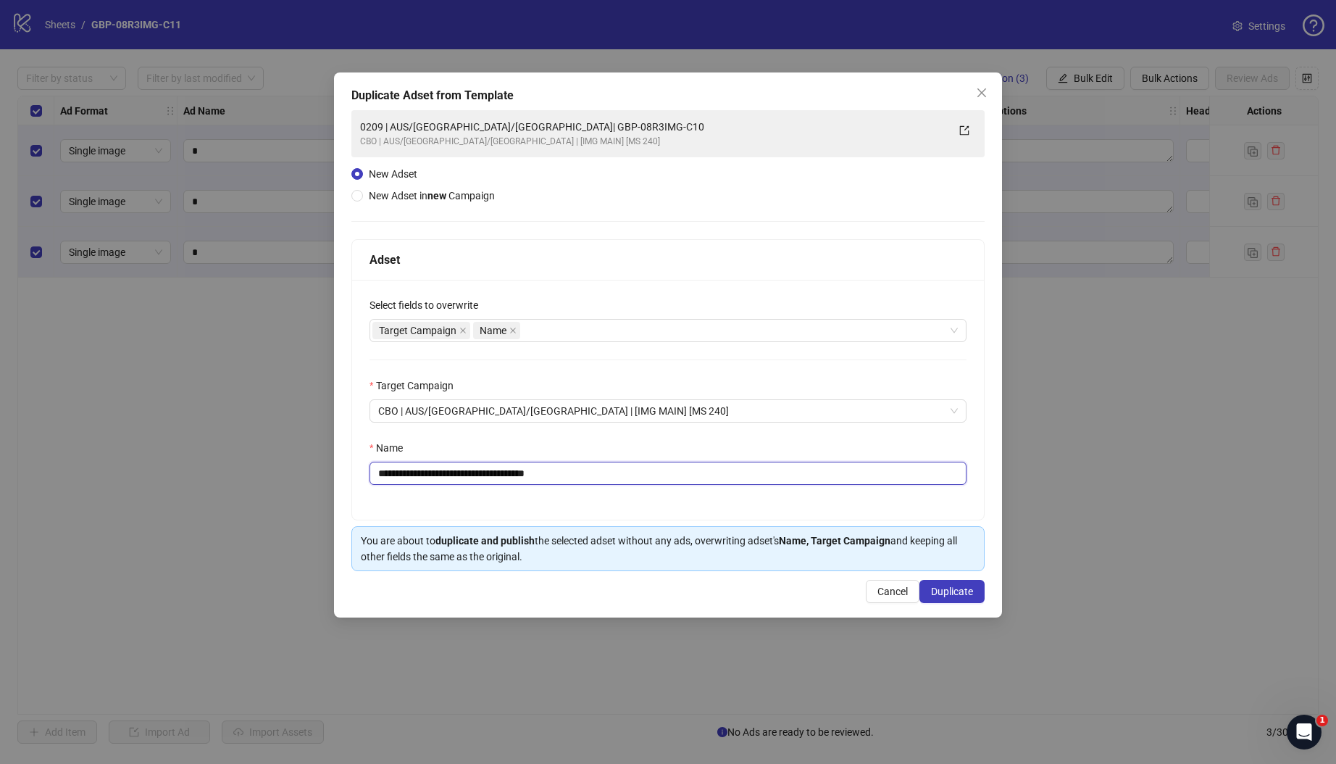
drag, startPoint x: 469, startPoint y: 473, endPoint x: 725, endPoint y: 480, distance: 255.9
click at [725, 480] on input "**********" at bounding box center [668, 473] width 597 height 23
paste input "text"
type input "**********"
click at [959, 598] on button "Duplicate" at bounding box center [951, 591] width 65 height 23
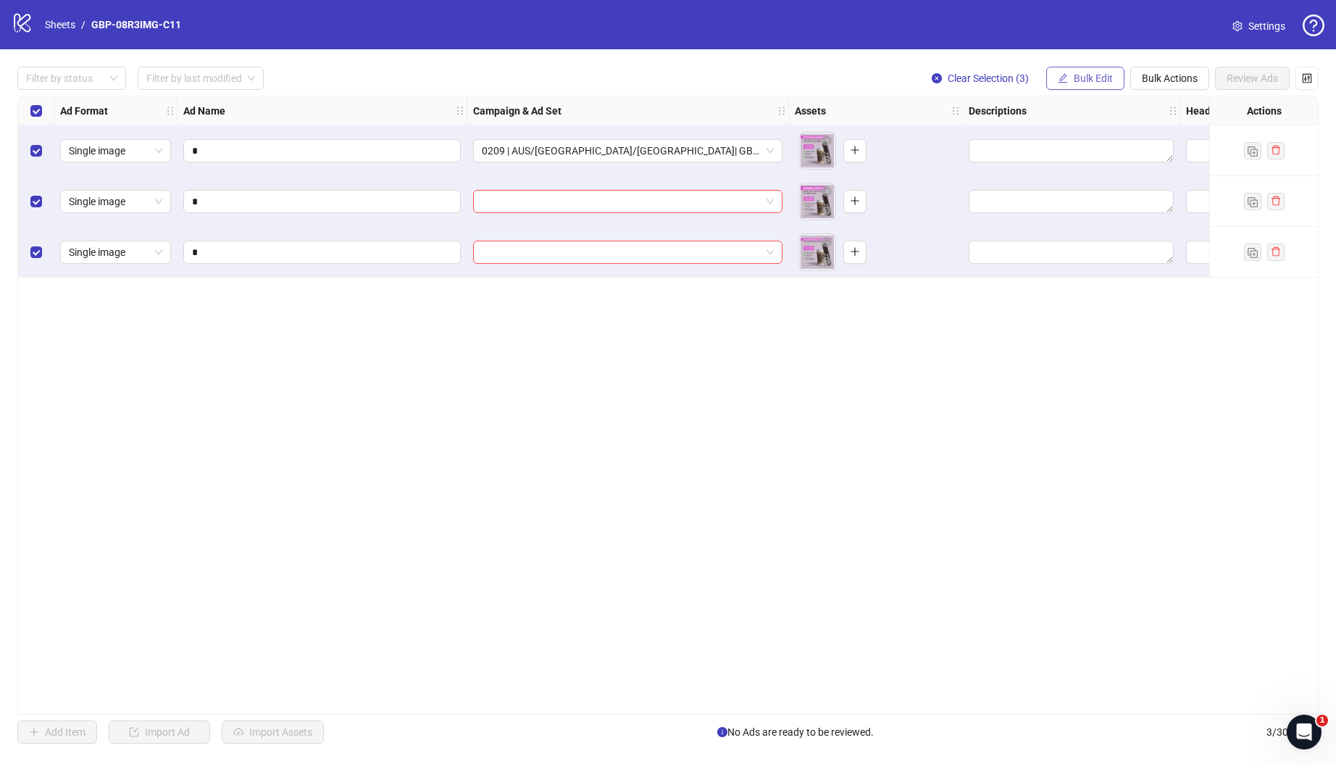
click at [1104, 72] on span "Bulk Edit" at bounding box center [1093, 78] width 39 height 12
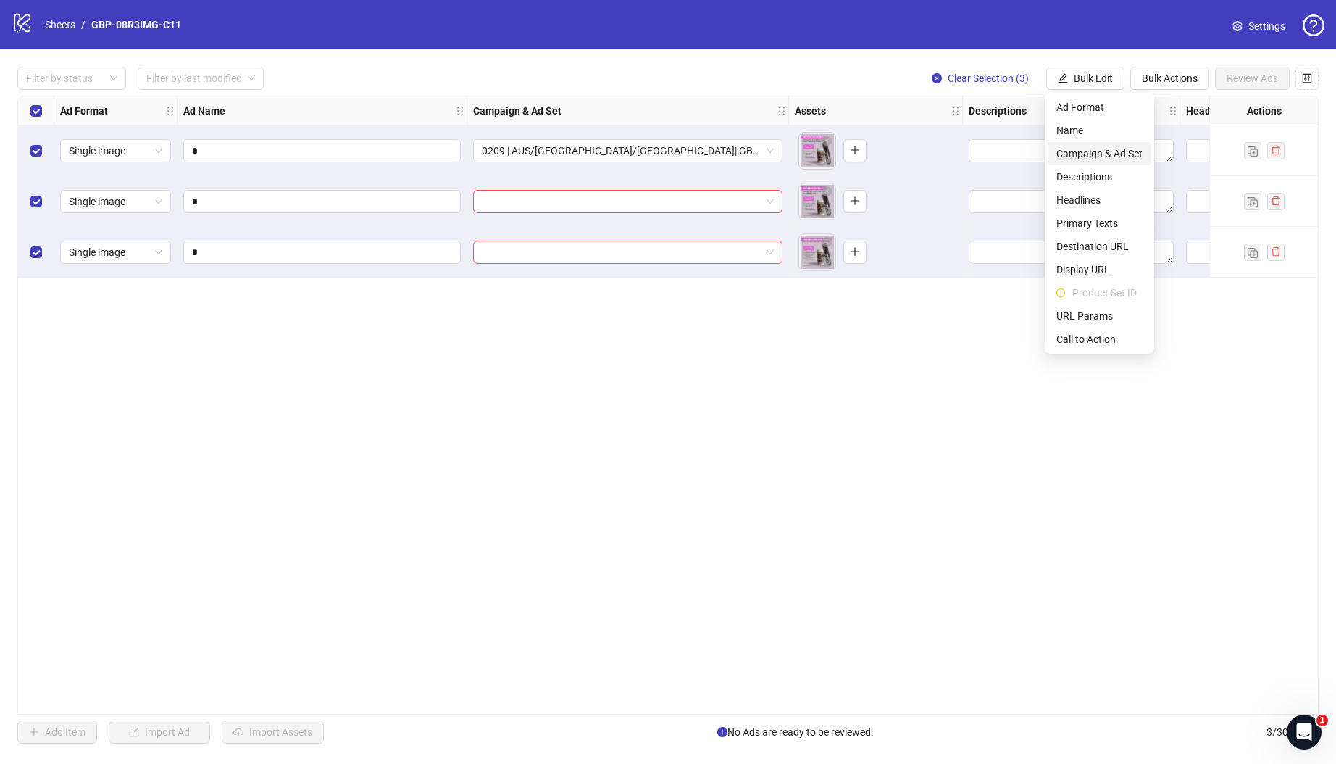
click at [1131, 156] on span "Campaign & Ad Set" at bounding box center [1099, 154] width 86 height 16
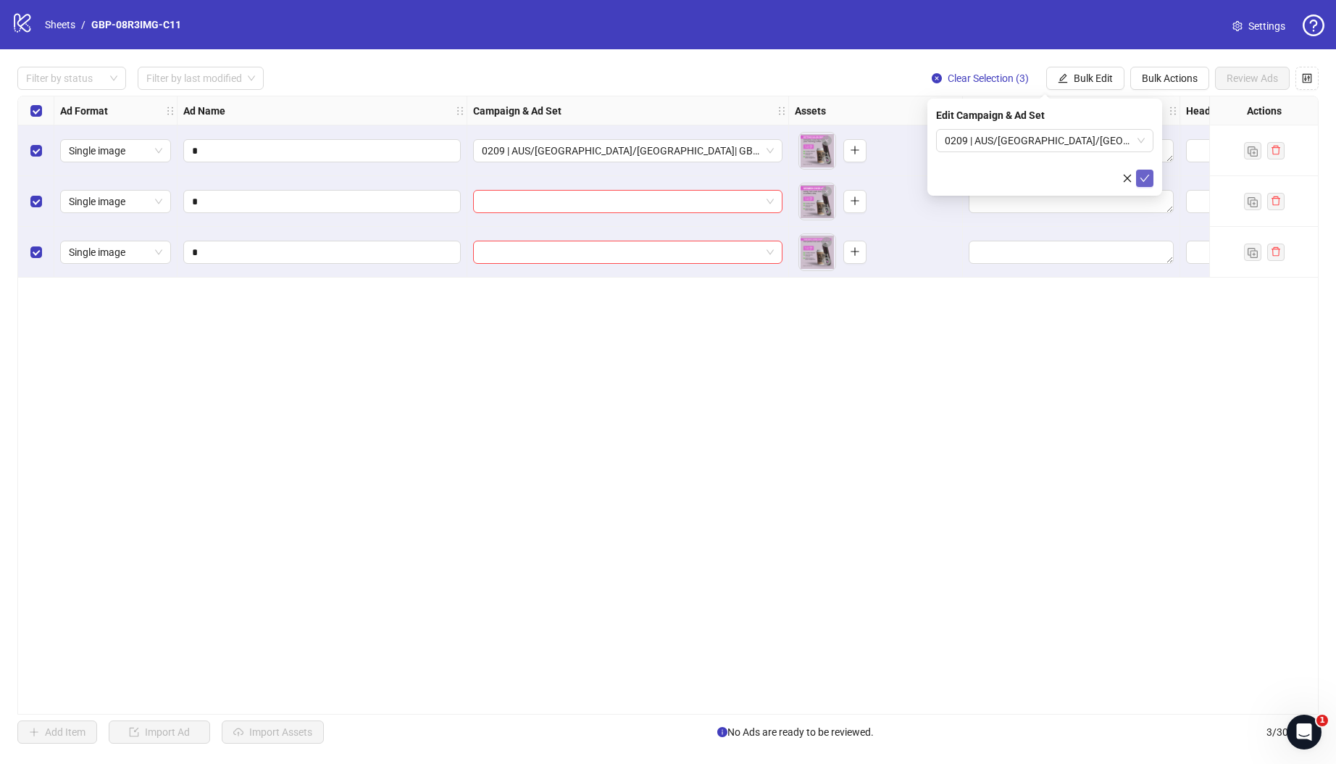
click at [1151, 180] on button "submit" at bounding box center [1144, 178] width 17 height 17
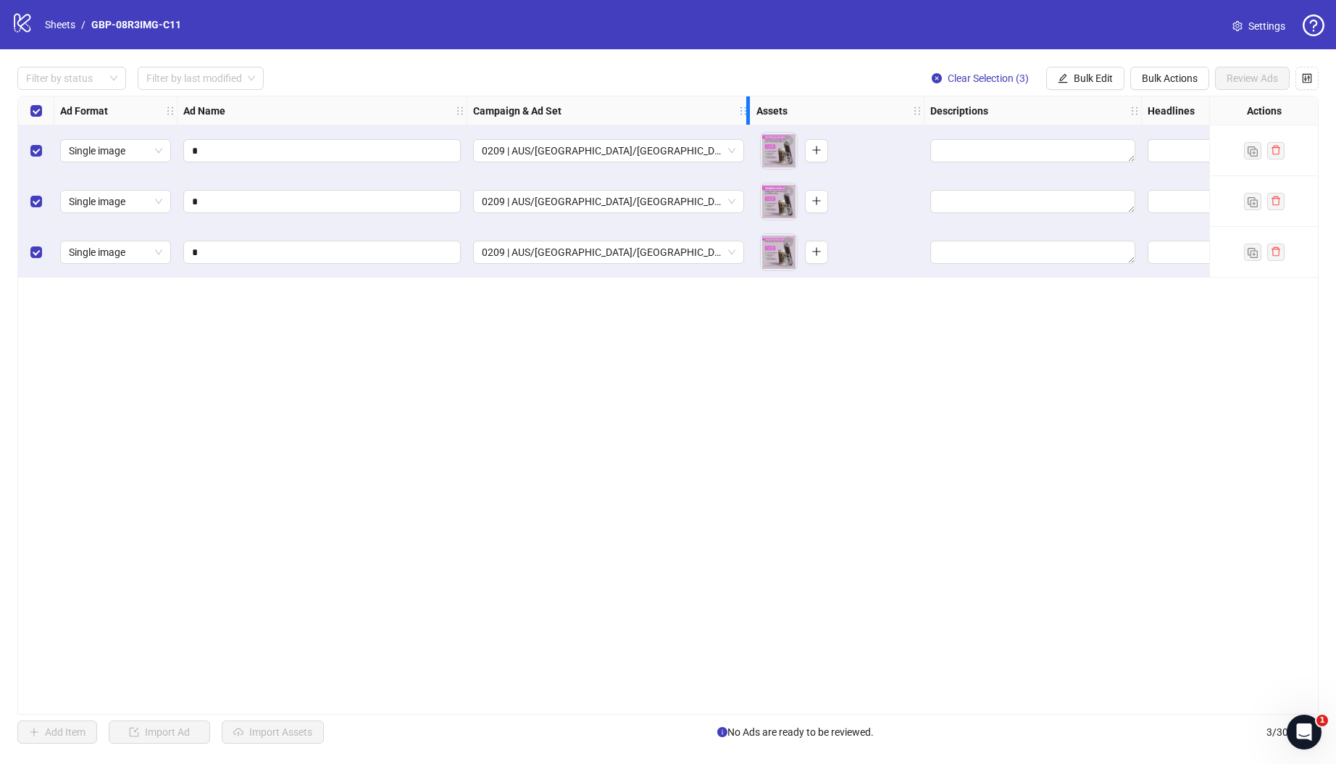
drag, startPoint x: 785, startPoint y: 112, endPoint x: 743, endPoint y: 129, distance: 45.5
click at [741, 115] on icon "holder" at bounding box center [743, 111] width 10 height 10
click at [809, 431] on div "Ad Format Ad Name Campaign & Ad Set Assets Descriptions Headlines Primary Texts…" at bounding box center [667, 405] width 1301 height 619
click at [816, 152] on button "button" at bounding box center [810, 150] width 23 height 23
click at [757, 155] on body "logo/logo-mobile Sheets / GBP-08R3IMG-C11 Settings Filter by status Filter by l…" at bounding box center [668, 382] width 1336 height 764
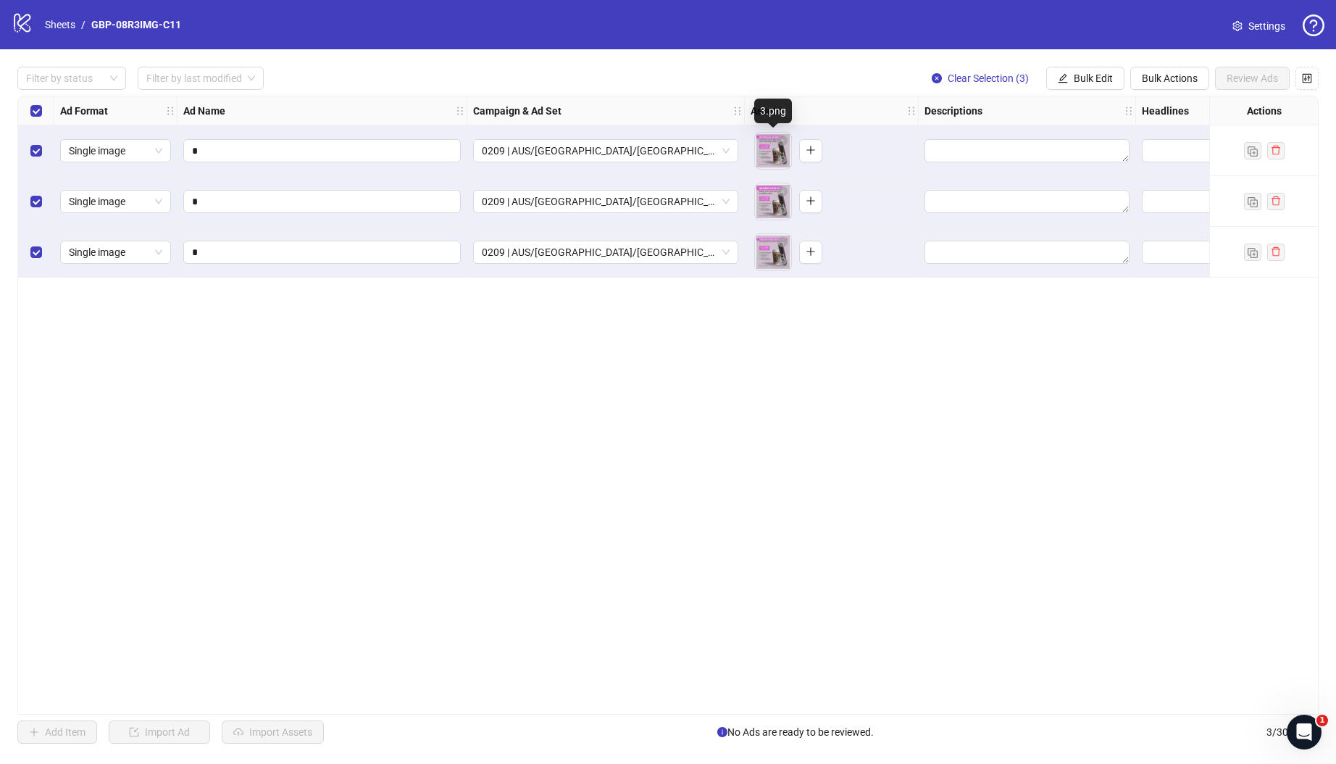
click at [766, 156] on body "logo/logo-mobile Sheets / GBP-08R3IMG-C11 Settings Filter by status Filter by l…" at bounding box center [668, 382] width 1336 height 764
click at [775, 154] on button "button" at bounding box center [782, 159] width 17 height 17
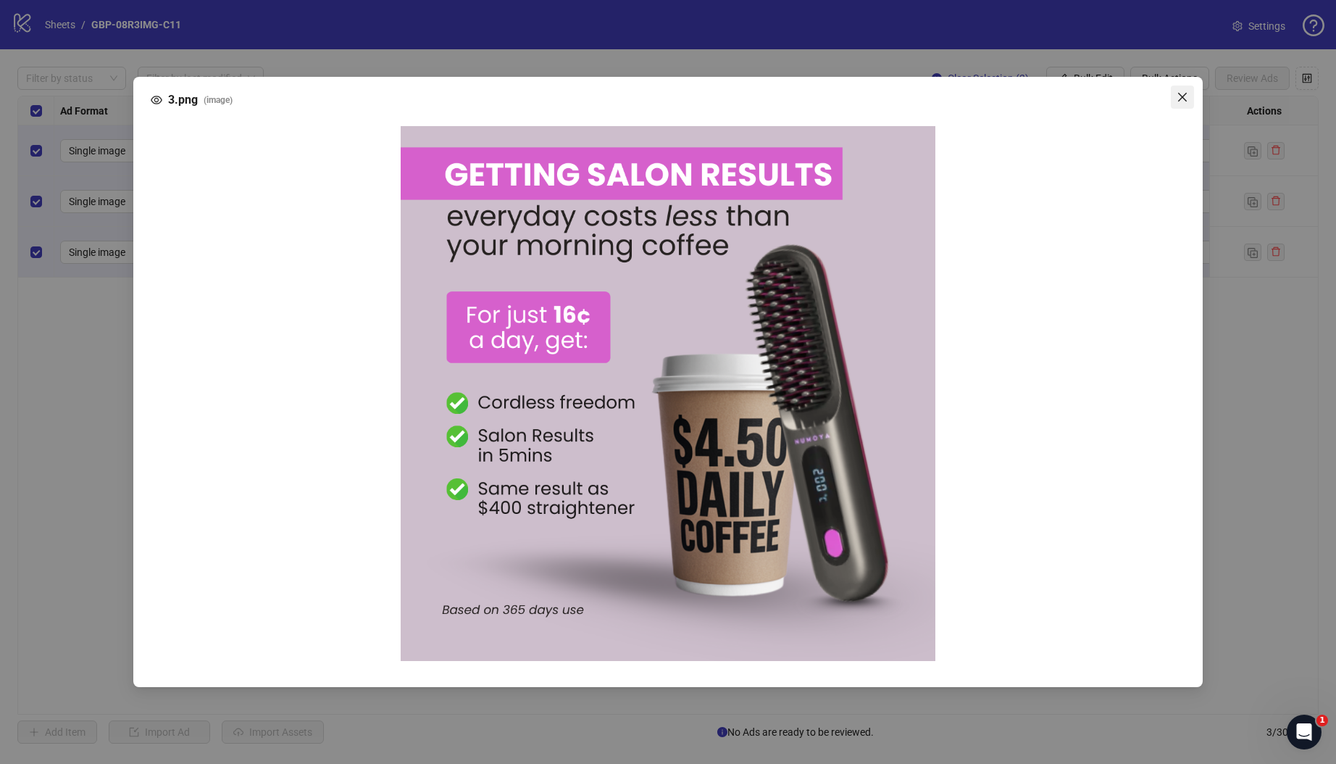
click at [1181, 96] on icon "close" at bounding box center [1181, 97] width 9 height 9
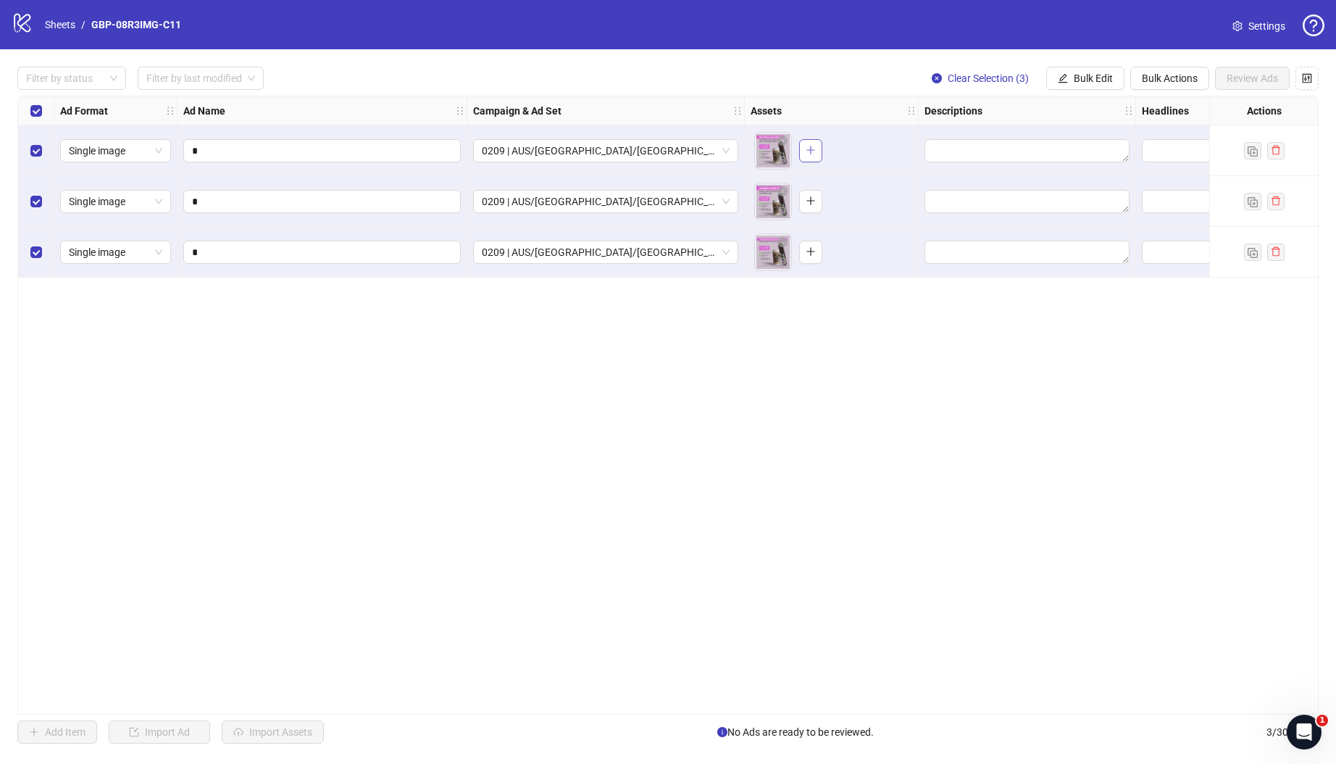
click at [811, 149] on icon "plus" at bounding box center [811, 150] width 10 height 10
click at [775, 205] on button "button" at bounding box center [782, 210] width 17 height 17
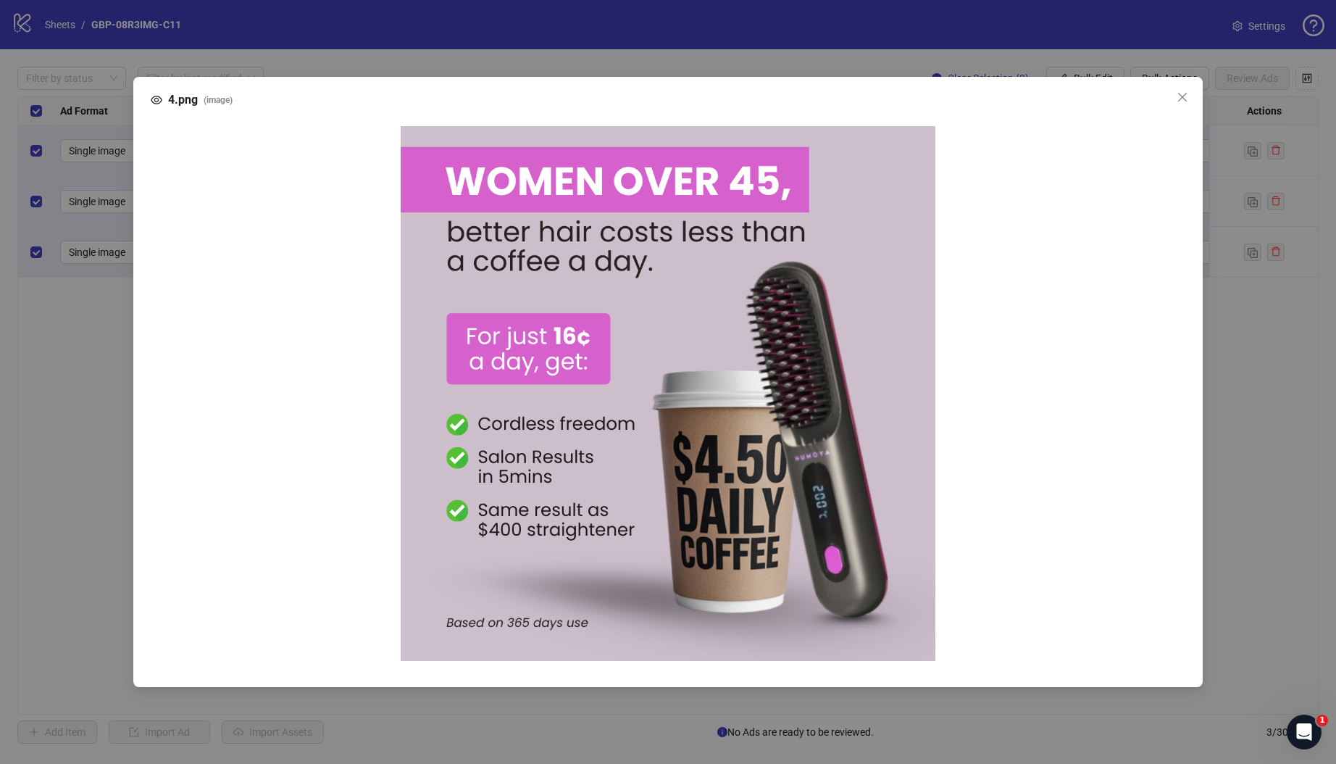
click at [1236, 339] on div "4.png ( image )" at bounding box center [668, 382] width 1336 height 764
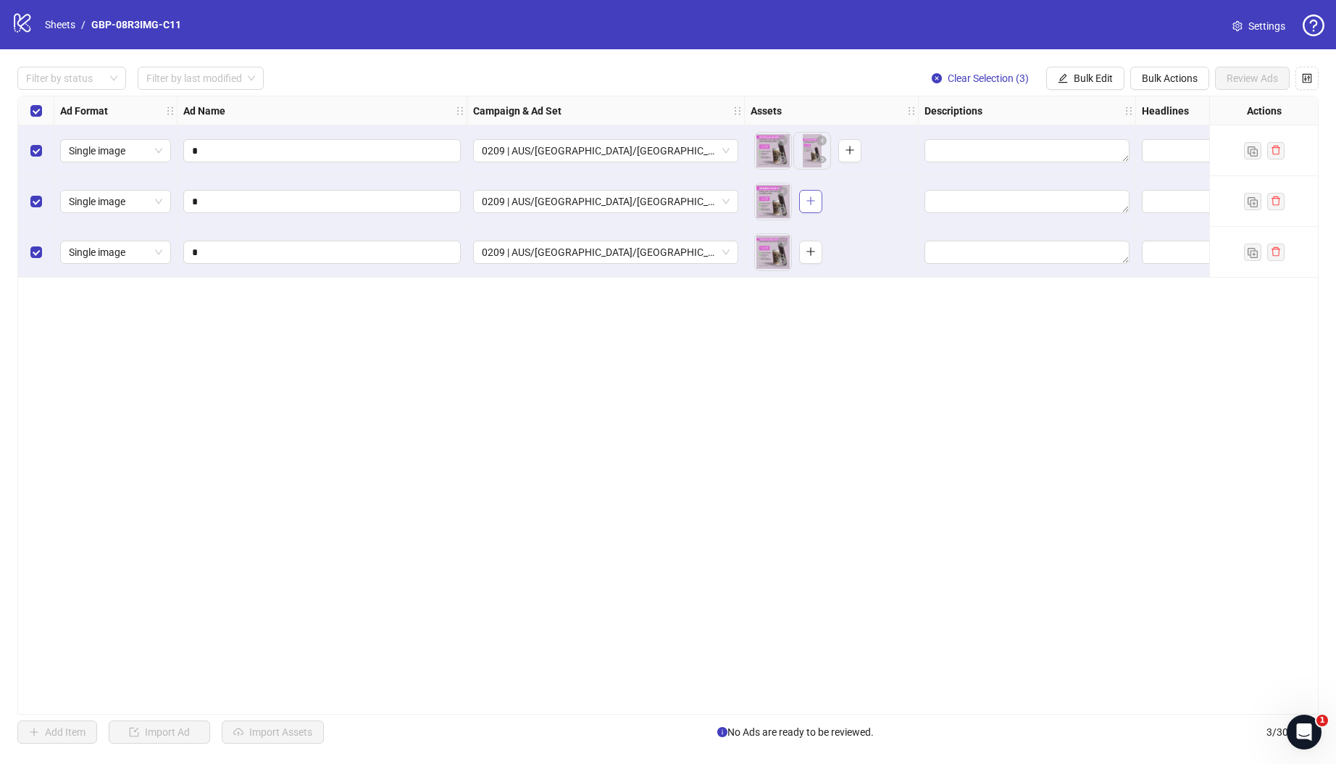
click at [810, 202] on icon "plus" at bounding box center [811, 201] width 10 height 10
click at [803, 256] on button "button" at bounding box center [810, 252] width 23 height 23
click at [769, 263] on body "logo/logo-mobile Sheets / GBP-08R3IMG-C11 Settings Filter by status Filter by l…" at bounding box center [668, 382] width 1336 height 764
click at [772, 255] on body "logo/logo-mobile Sheets / GBP-08R3IMG-C11 Settings Filter by status Filter by l…" at bounding box center [668, 382] width 1336 height 764
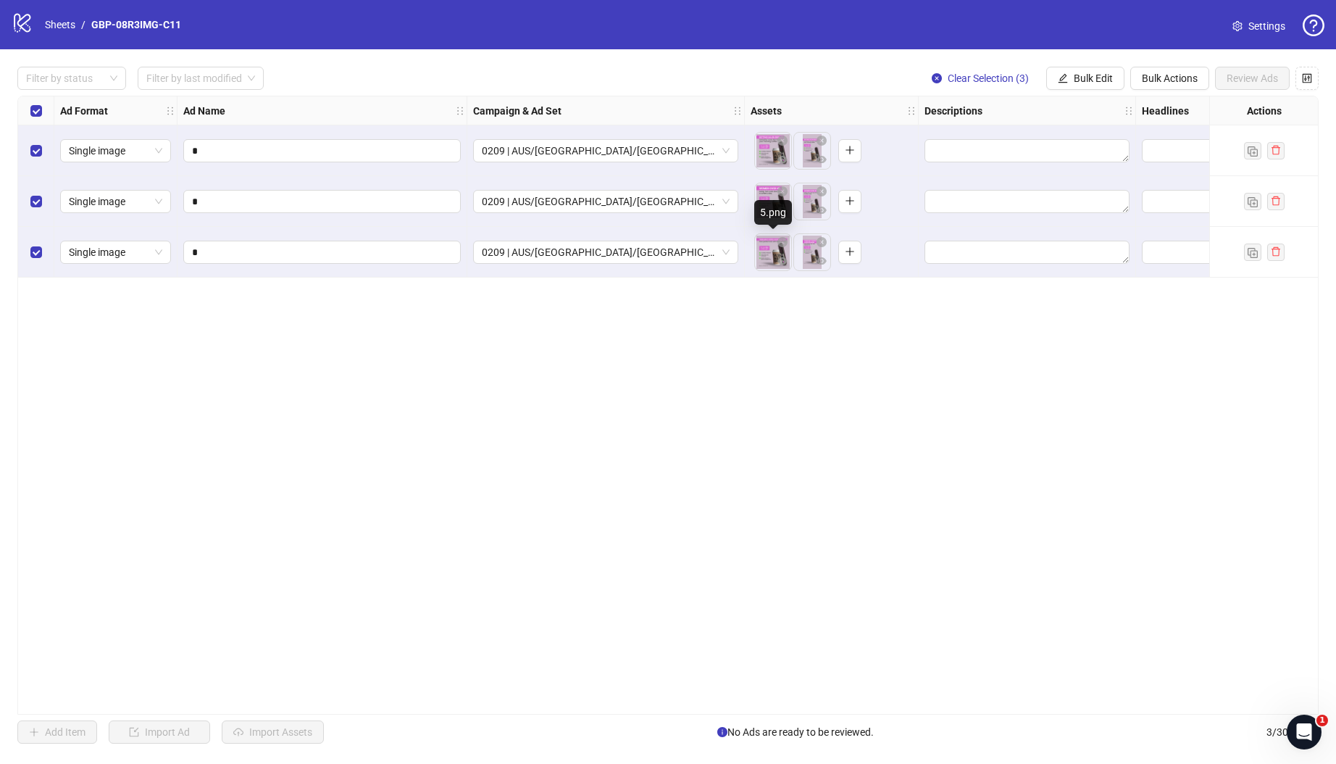
click at [767, 251] on body "logo/logo-mobile Sheets / GBP-08R3IMG-C11 Settings Filter by status Filter by l…" at bounding box center [668, 382] width 1336 height 764
click at [769, 264] on body "logo/logo-mobile Sheets / GBP-08R3IMG-C11 Settings Filter by status Filter by l…" at bounding box center [668, 382] width 1336 height 764
drag, startPoint x: 862, startPoint y: 403, endPoint x: 860, endPoint y: 392, distance: 11.1
click at [862, 403] on div "Ad Format Ad Name Campaign & Ad Set Assets Descriptions Headlines Primary Texts…" at bounding box center [667, 405] width 1301 height 619
click at [1090, 80] on span "Bulk Edit" at bounding box center [1093, 78] width 39 height 12
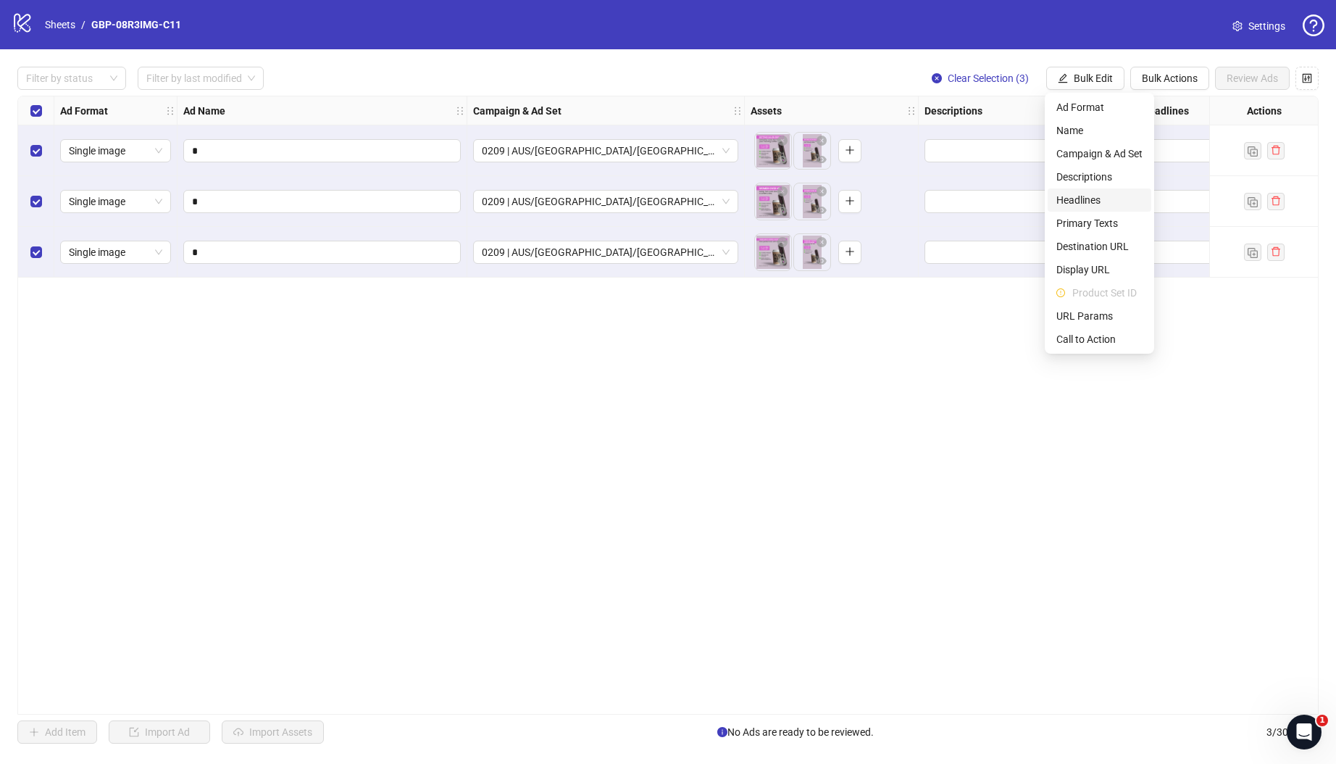
click at [1088, 197] on span "Headlines" at bounding box center [1099, 200] width 86 height 16
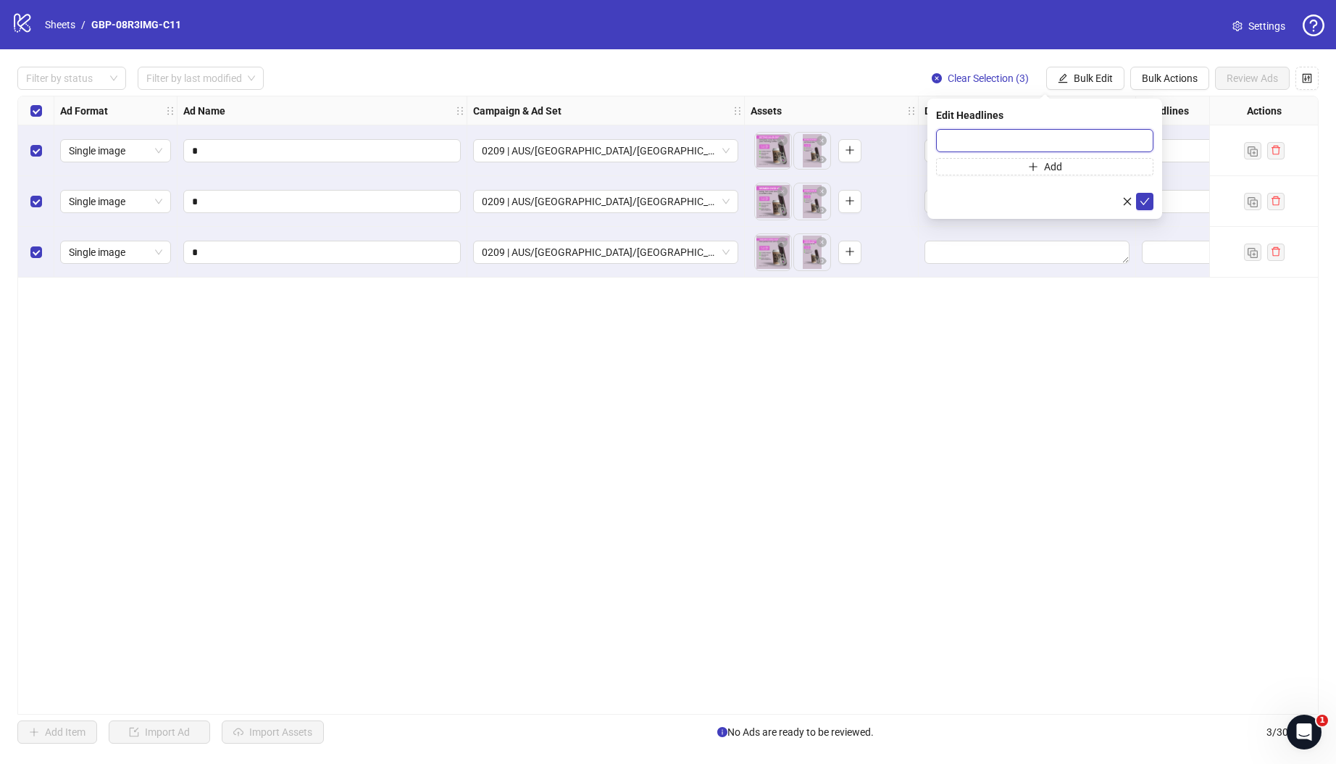
click at [990, 141] on input "text" at bounding box center [1044, 140] width 217 height 23
paste input "*******"
type input "*******"
click at [1019, 169] on button "Add" at bounding box center [1044, 166] width 217 height 17
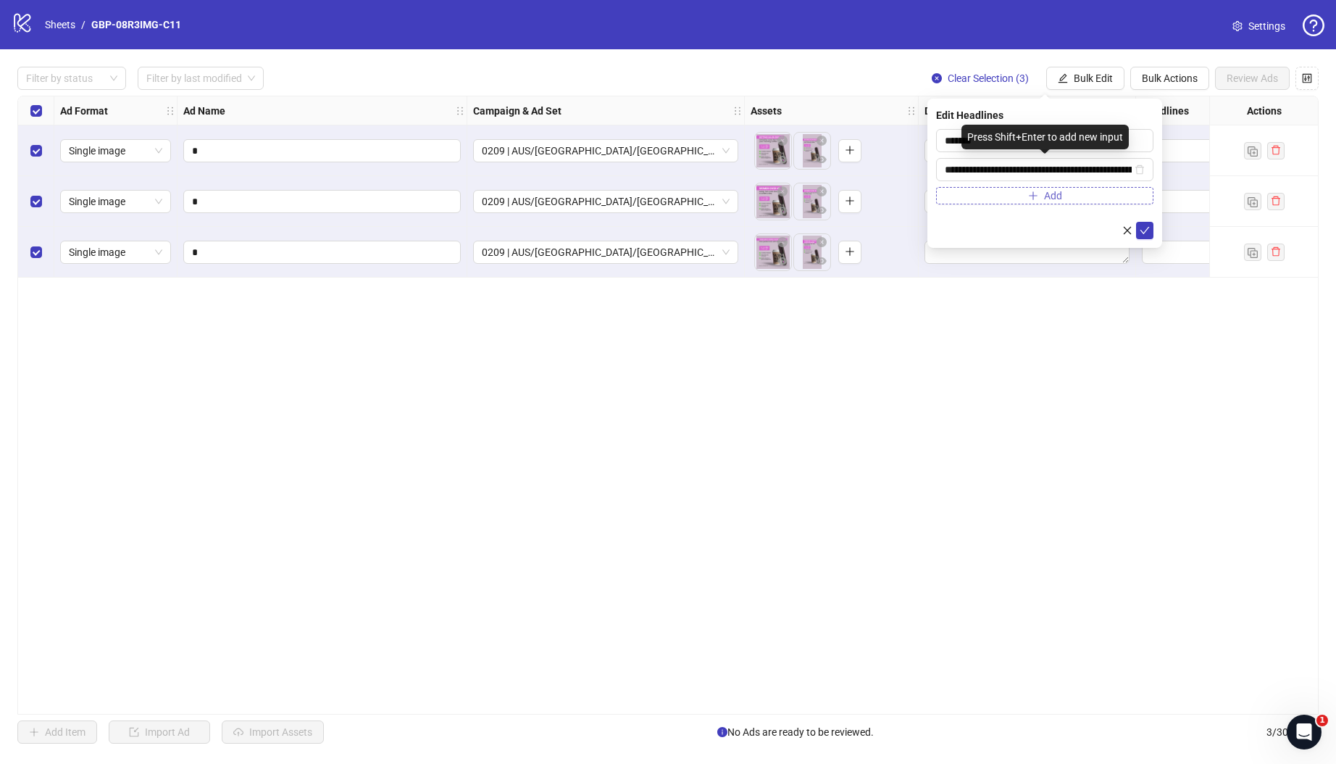
scroll to position [0, 101]
type input "**********"
click at [1140, 229] on icon "check" at bounding box center [1145, 230] width 10 height 10
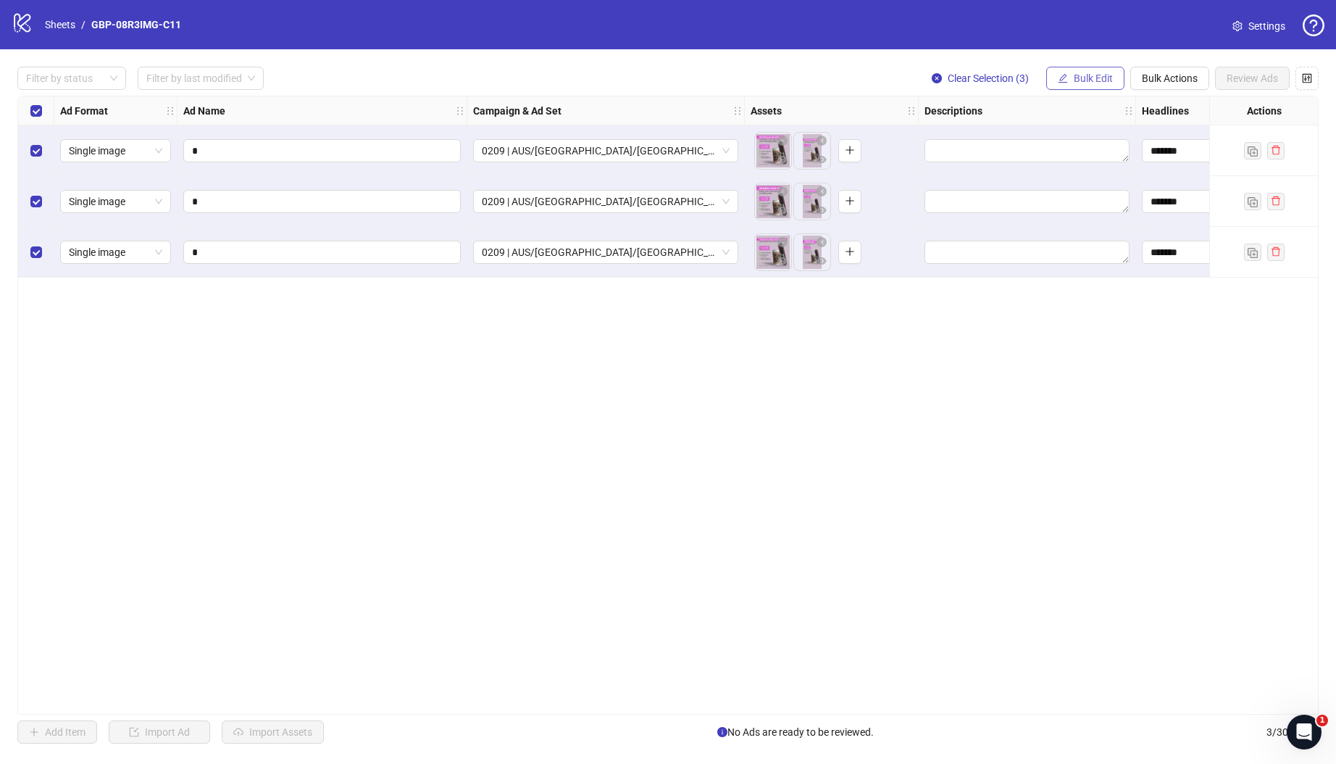
click at [1088, 79] on span "Bulk Edit" at bounding box center [1093, 78] width 39 height 12
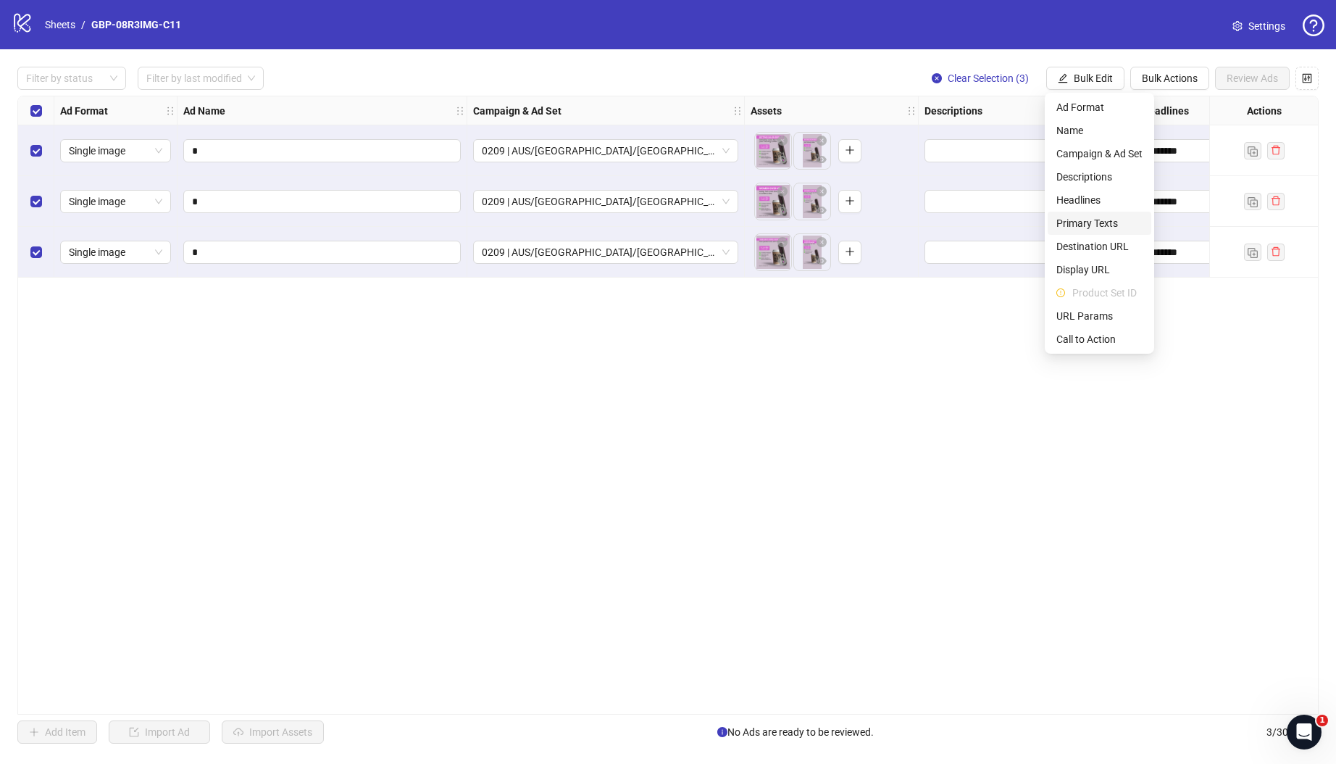
drag, startPoint x: 1092, startPoint y: 221, endPoint x: 997, endPoint y: 235, distance: 95.9
click at [1092, 221] on span "Primary Texts" at bounding box center [1099, 223] width 86 height 16
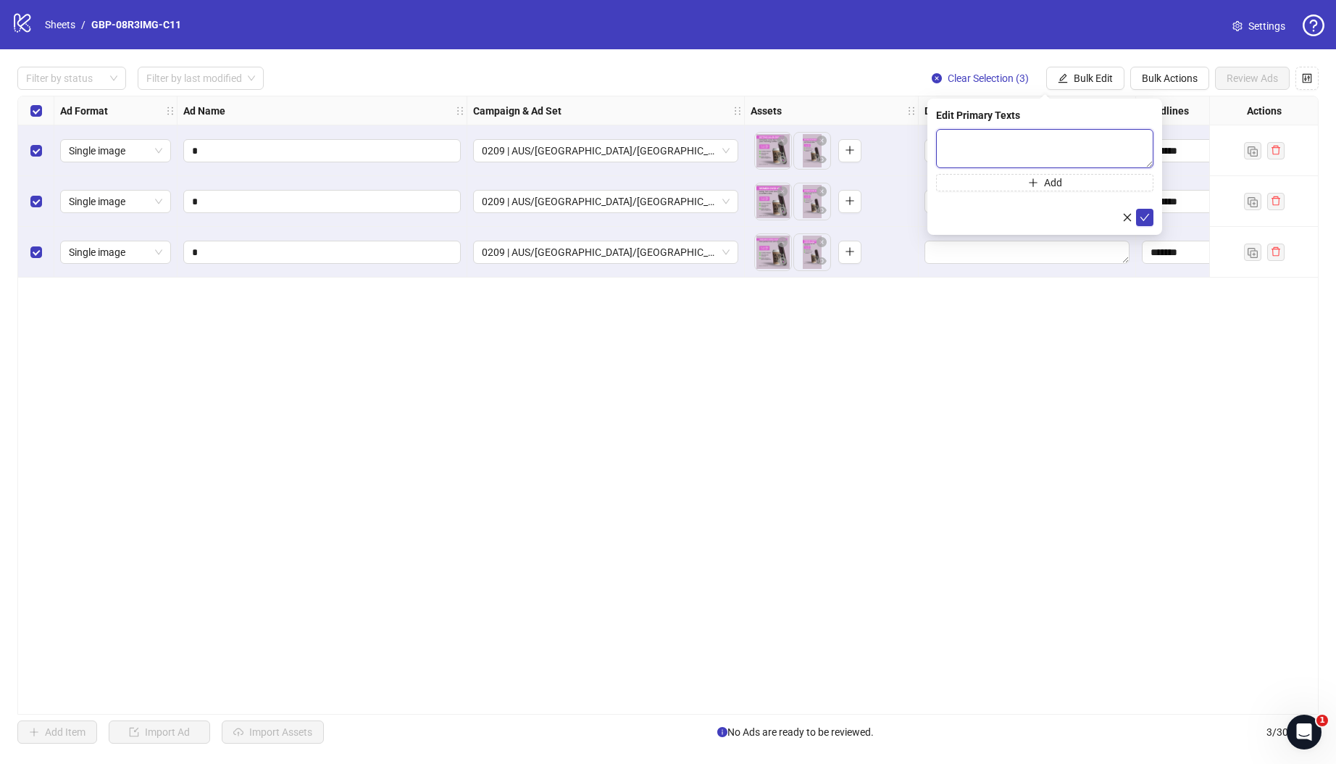
click at [1038, 145] on textarea at bounding box center [1044, 148] width 217 height 39
paste textarea "**********"
type textarea "**********"
click at [1059, 184] on span "Add" at bounding box center [1053, 183] width 18 height 12
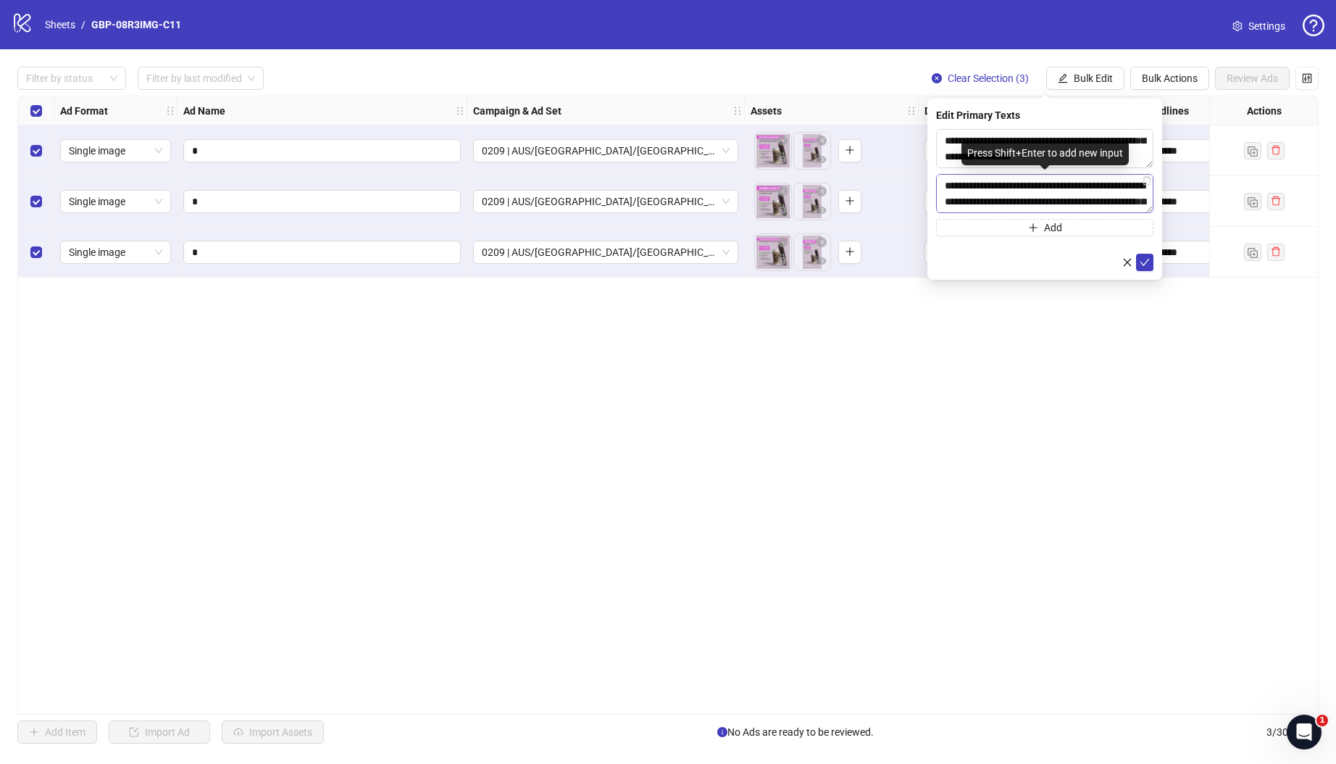
scroll to position [91, 0]
type textarea "**********"
click at [1148, 264] on icon "check" at bounding box center [1145, 262] width 10 height 10
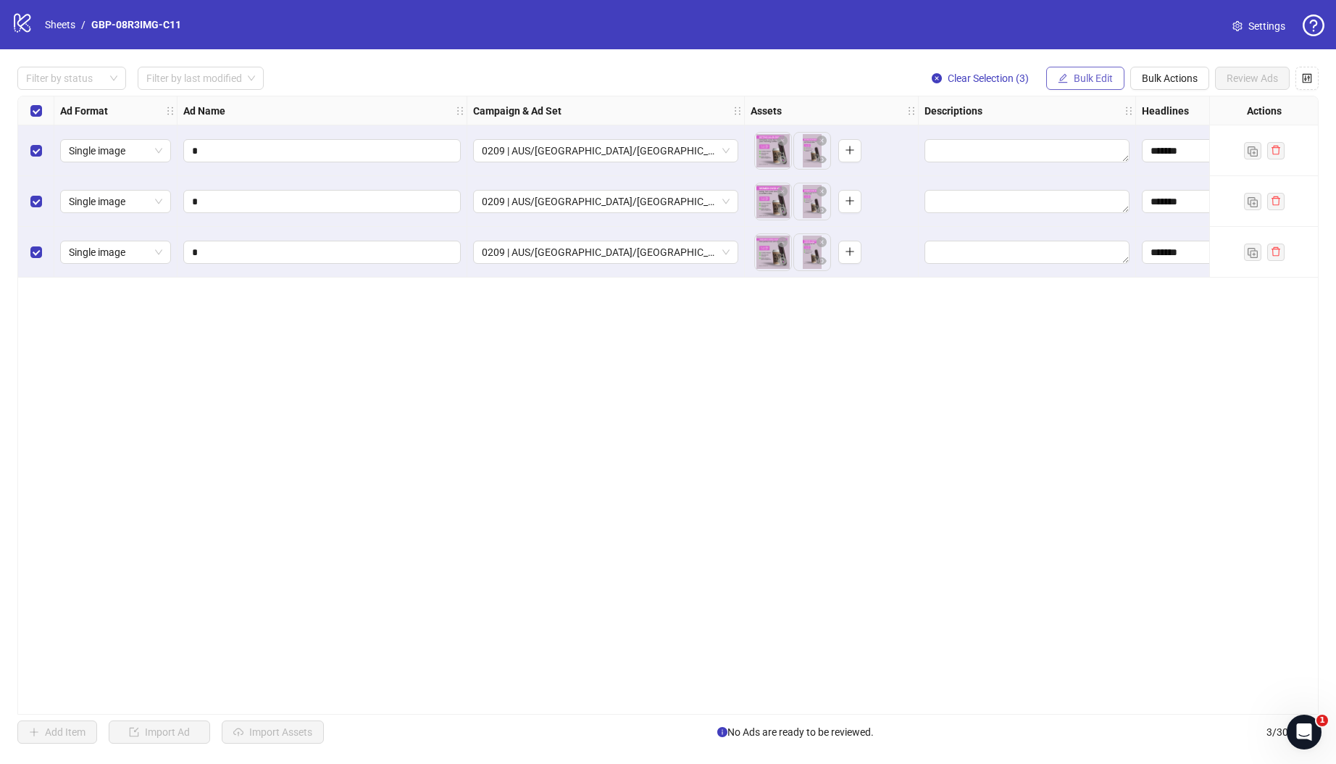
click at [1090, 82] on span "Bulk Edit" at bounding box center [1093, 78] width 39 height 12
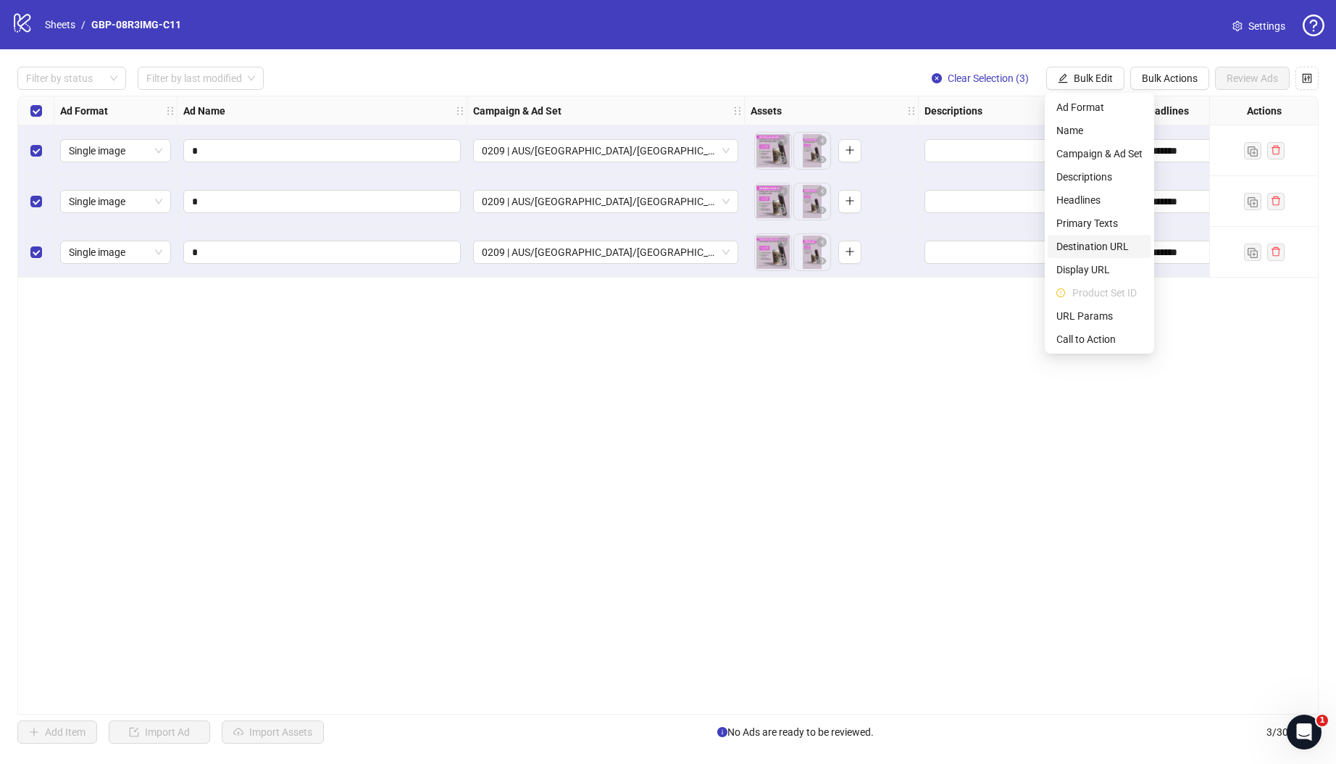
click at [1104, 248] on span "Destination URL" at bounding box center [1099, 246] width 86 height 16
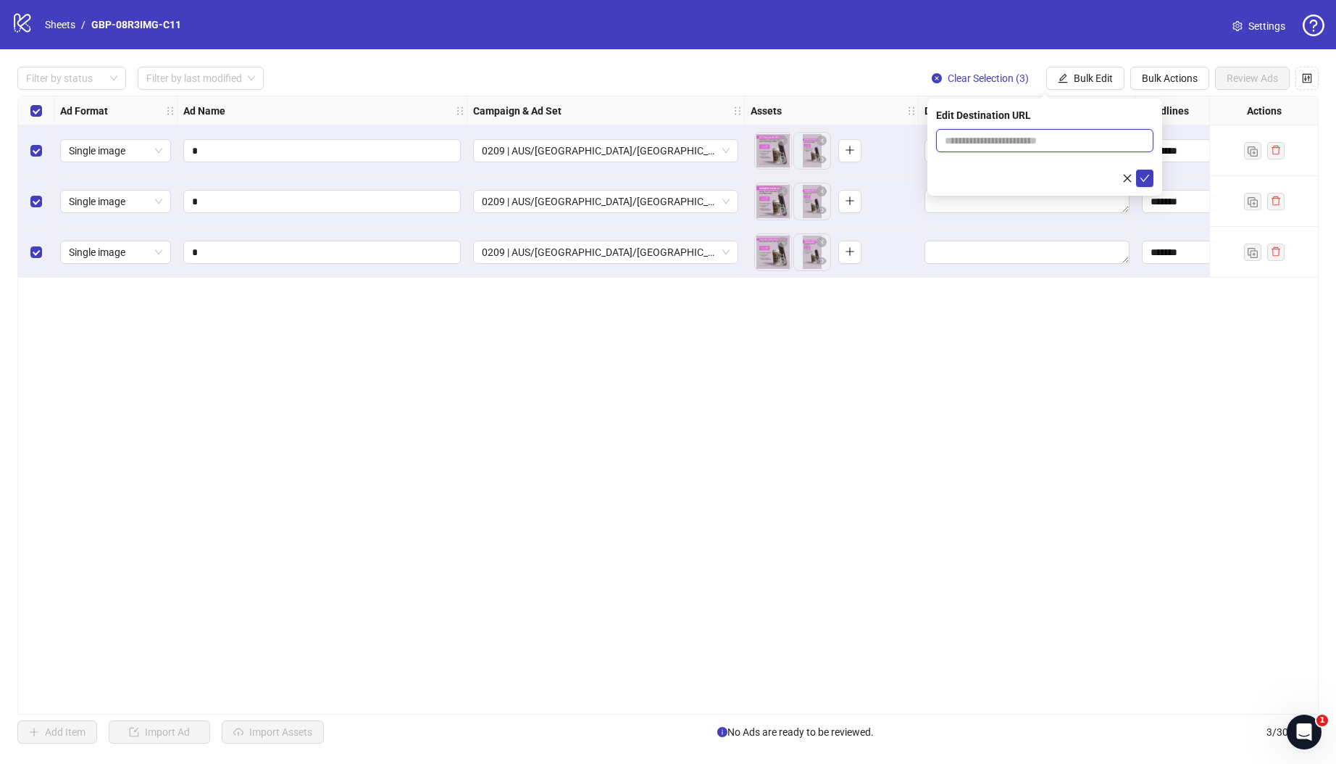
click at [1035, 134] on input "text" at bounding box center [1039, 141] width 188 height 16
paste input "**********"
type input "**********"
click at [1143, 179] on icon "check" at bounding box center [1144, 178] width 9 height 7
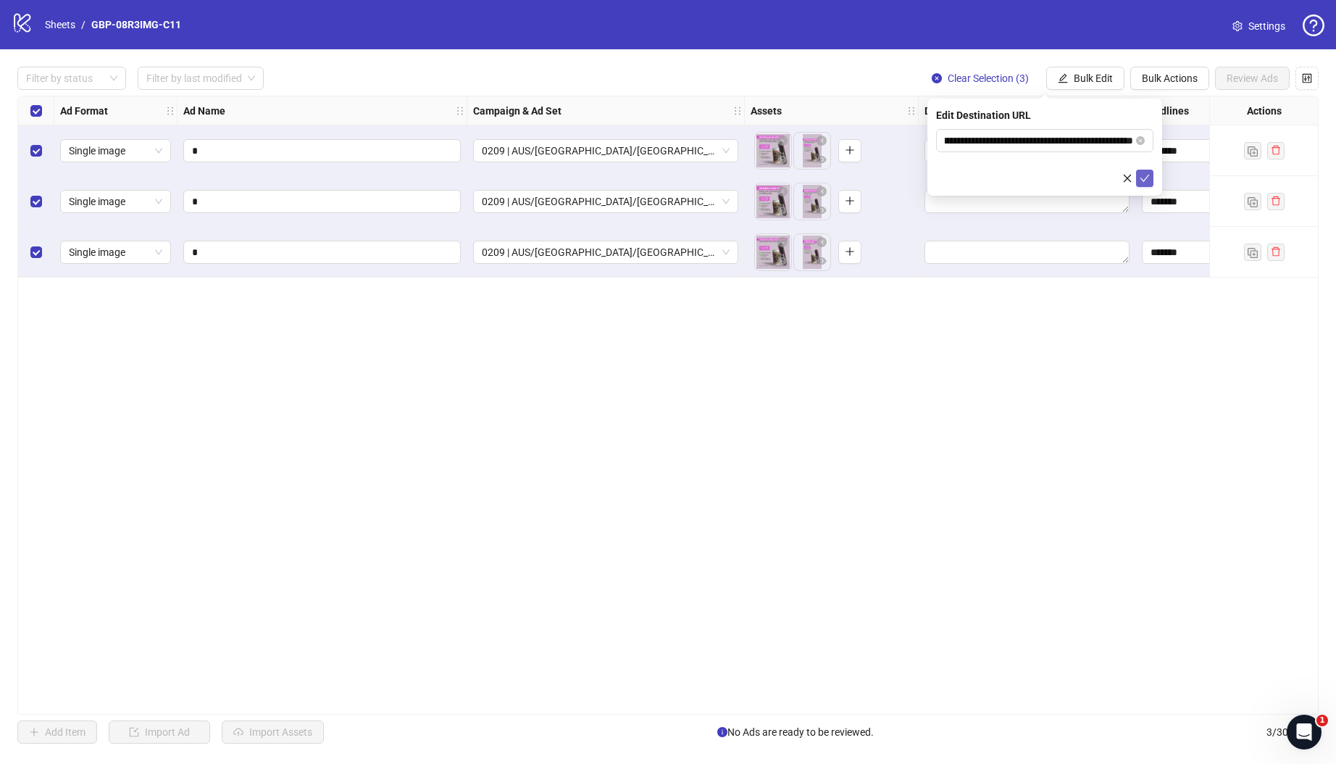
scroll to position [0, 0]
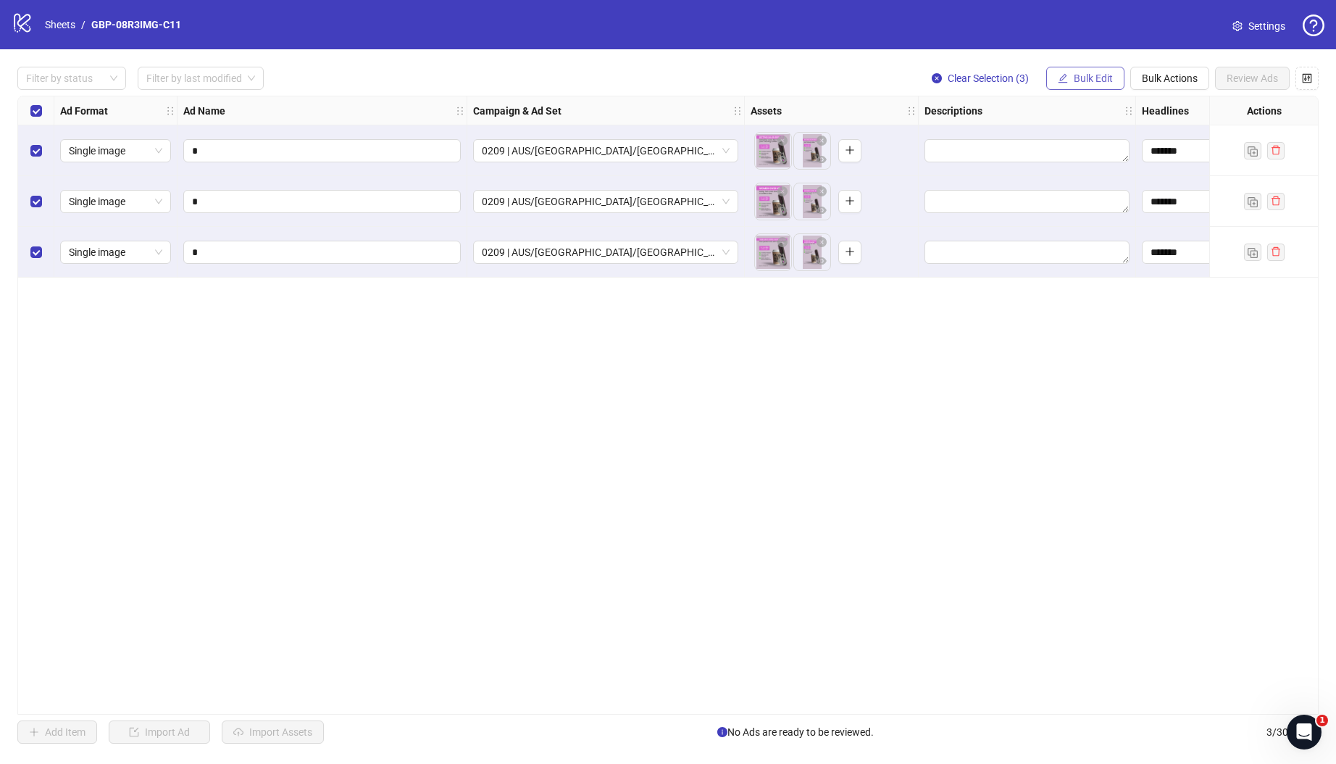
click at [1077, 76] on span "Bulk Edit" at bounding box center [1093, 78] width 39 height 12
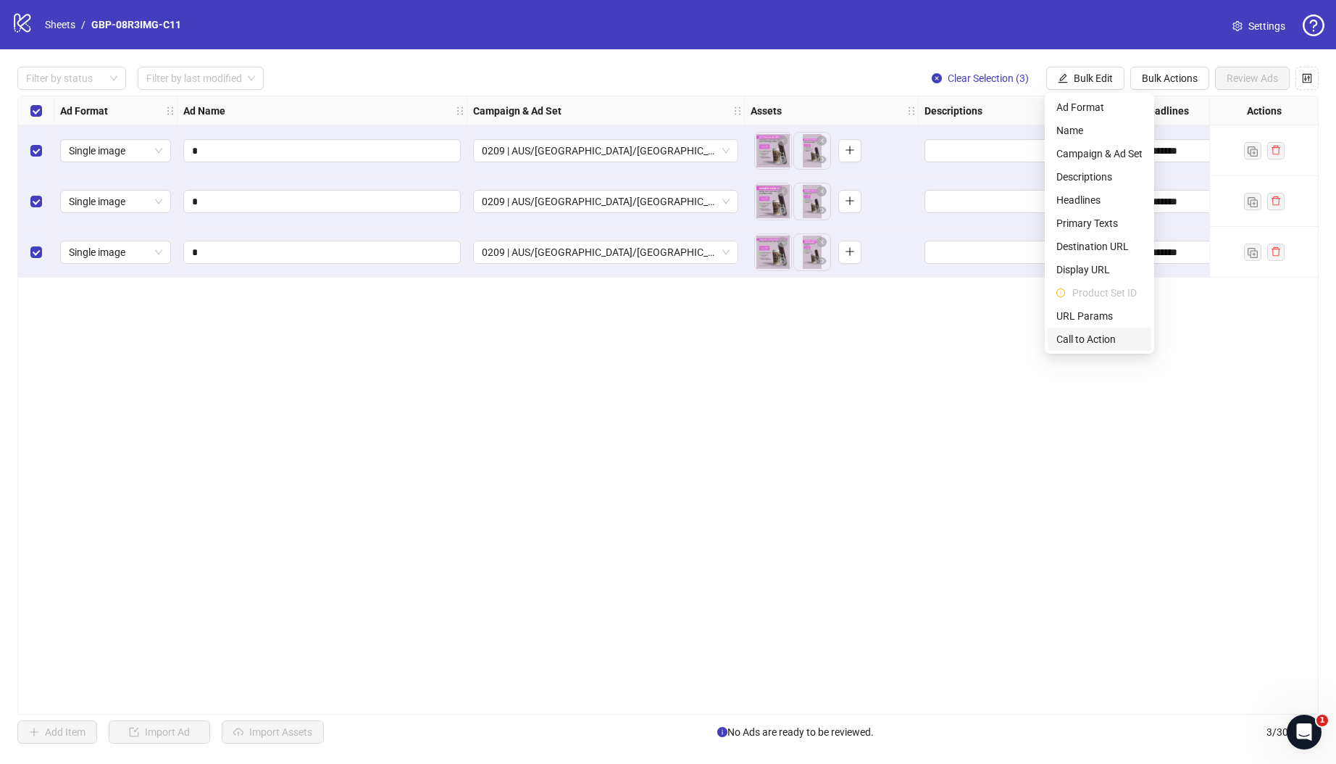
click at [1076, 335] on span "Call to Action" at bounding box center [1099, 339] width 86 height 16
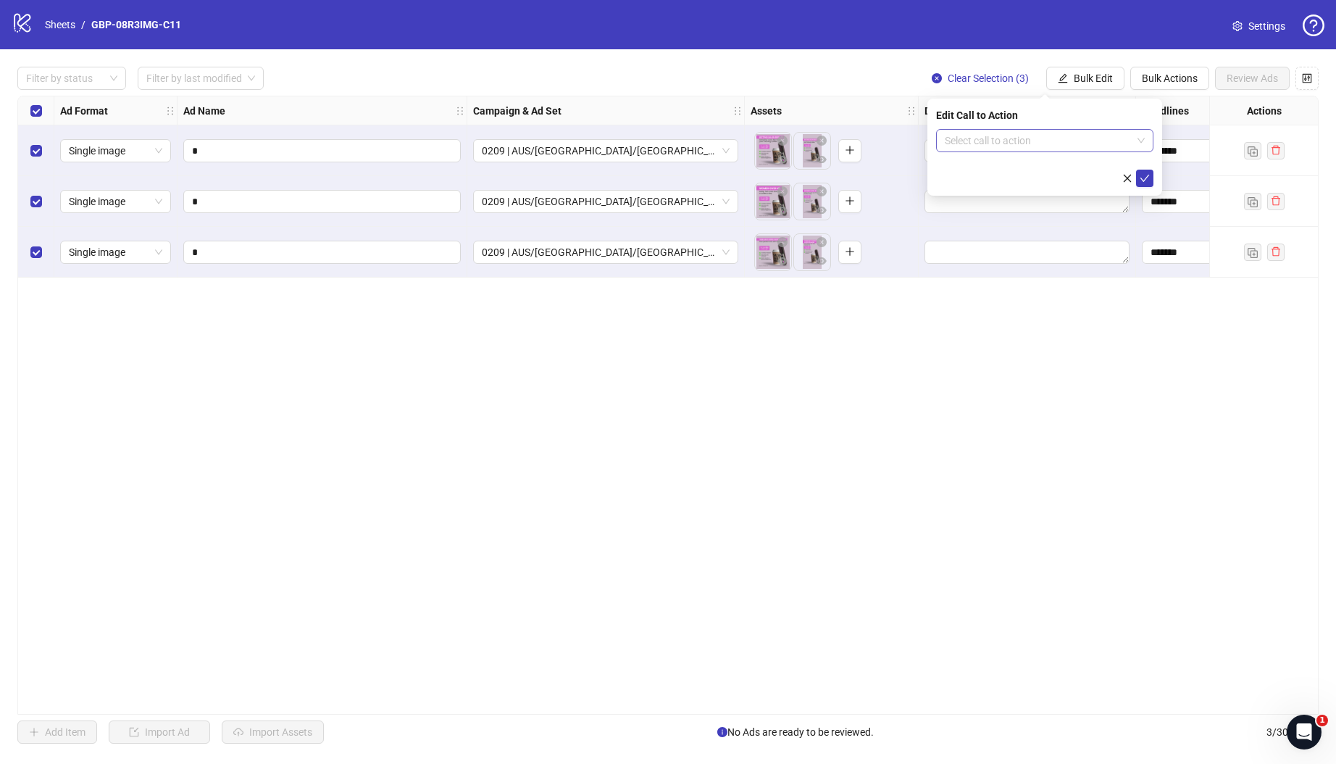
click at [1021, 141] on input "search" at bounding box center [1038, 141] width 187 height 22
type input "****"
click at [1046, 167] on div "Shop now" at bounding box center [1045, 170] width 194 height 16
click at [1141, 177] on icon "check" at bounding box center [1145, 178] width 10 height 10
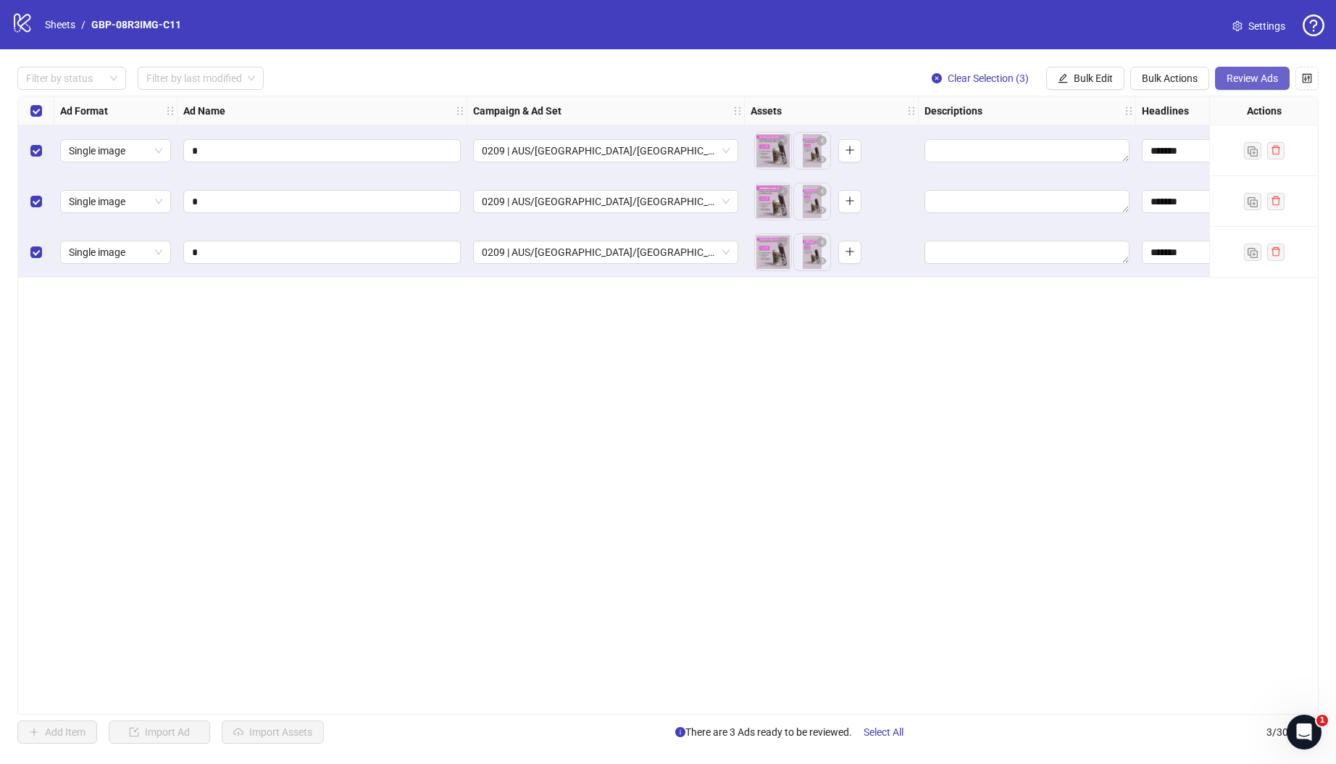
click at [1247, 76] on span "Review Ads" at bounding box center [1252, 78] width 51 height 12
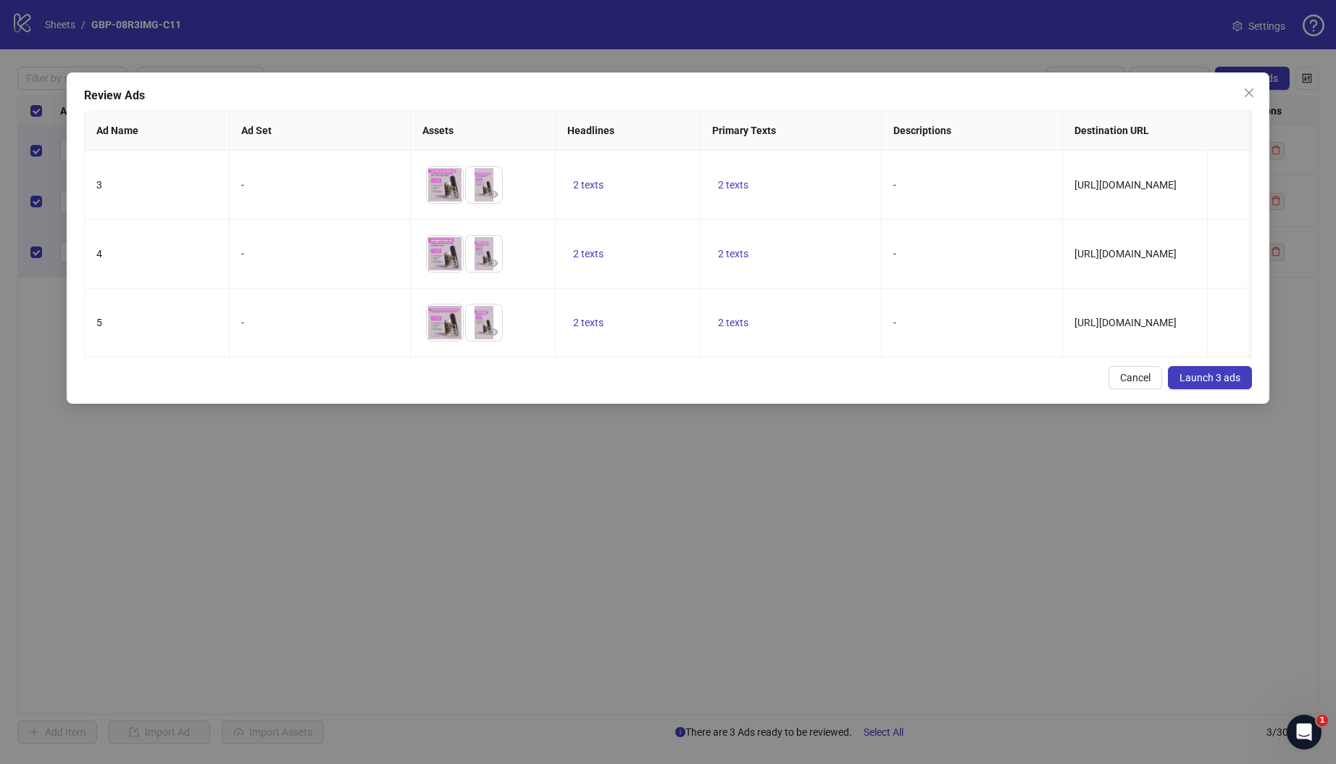
click at [550, 379] on div "Review Ads Ad Name Ad Set Assets Headlines Primary Texts Descriptions Destinati…" at bounding box center [668, 237] width 1203 height 331
click at [598, 256] on span "2 texts" at bounding box center [588, 254] width 30 height 12
click at [817, 244] on icon "caret-right" at bounding box center [814, 246] width 10 height 10
click at [890, 188] on td "-" at bounding box center [972, 185] width 181 height 69
click at [733, 258] on span "2 texts" at bounding box center [733, 254] width 30 height 12
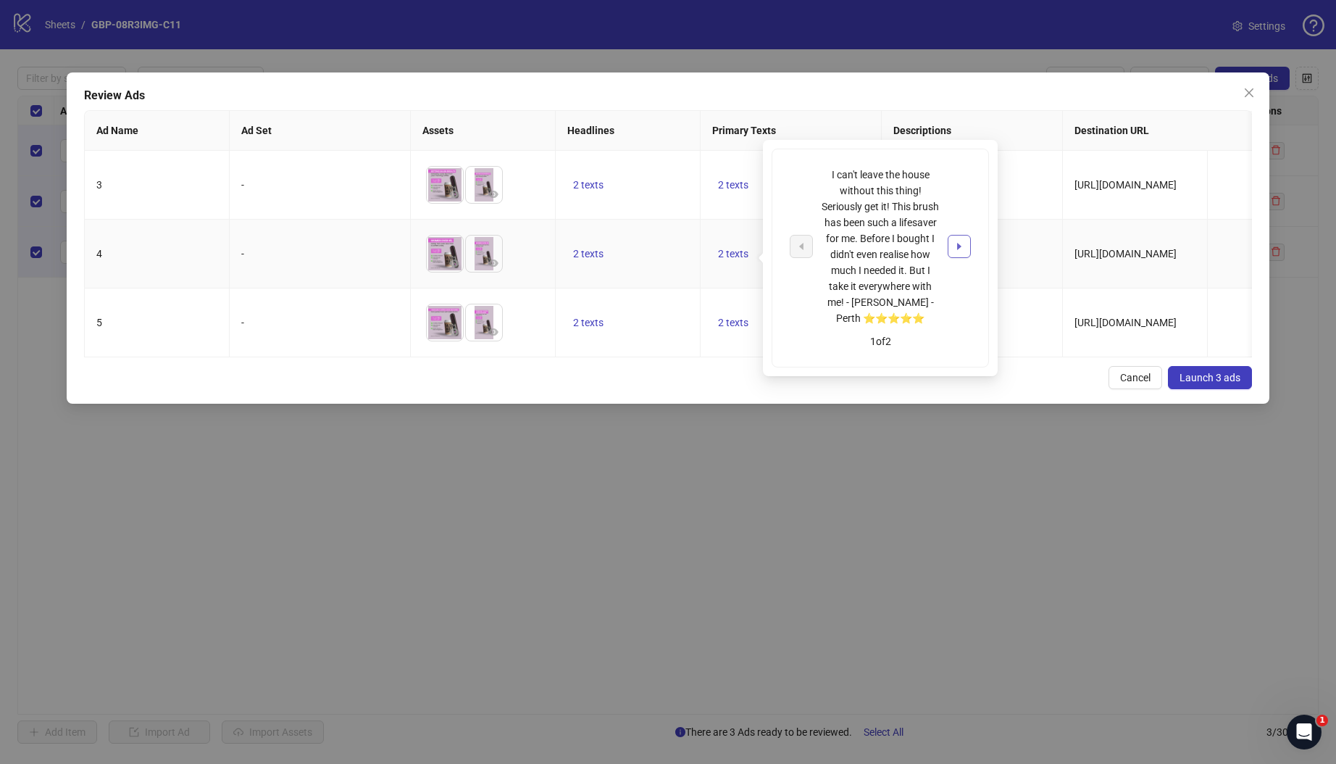
click at [957, 241] on icon "caret-right" at bounding box center [959, 246] width 10 height 10
click at [704, 268] on td "2 texts" at bounding box center [791, 254] width 181 height 69
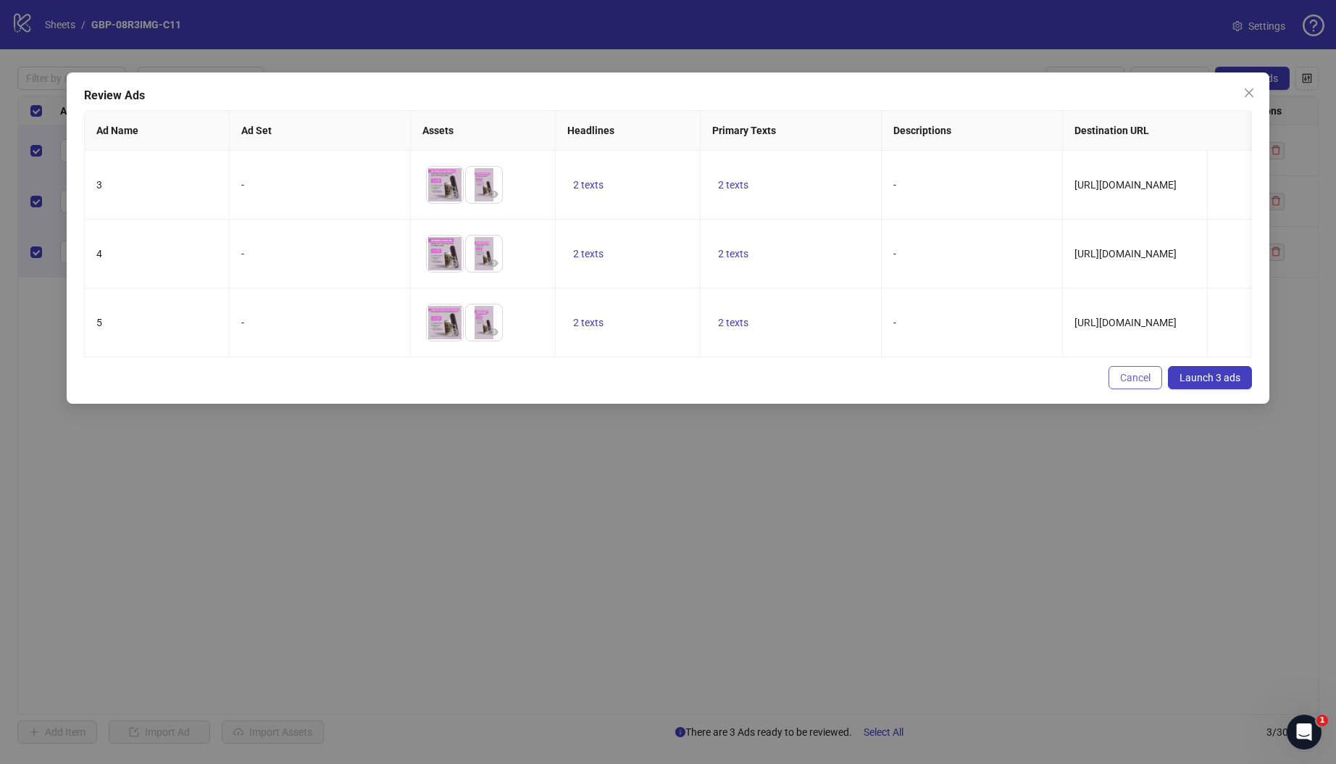
click at [1131, 383] on span "Cancel" at bounding box center [1135, 378] width 30 height 12
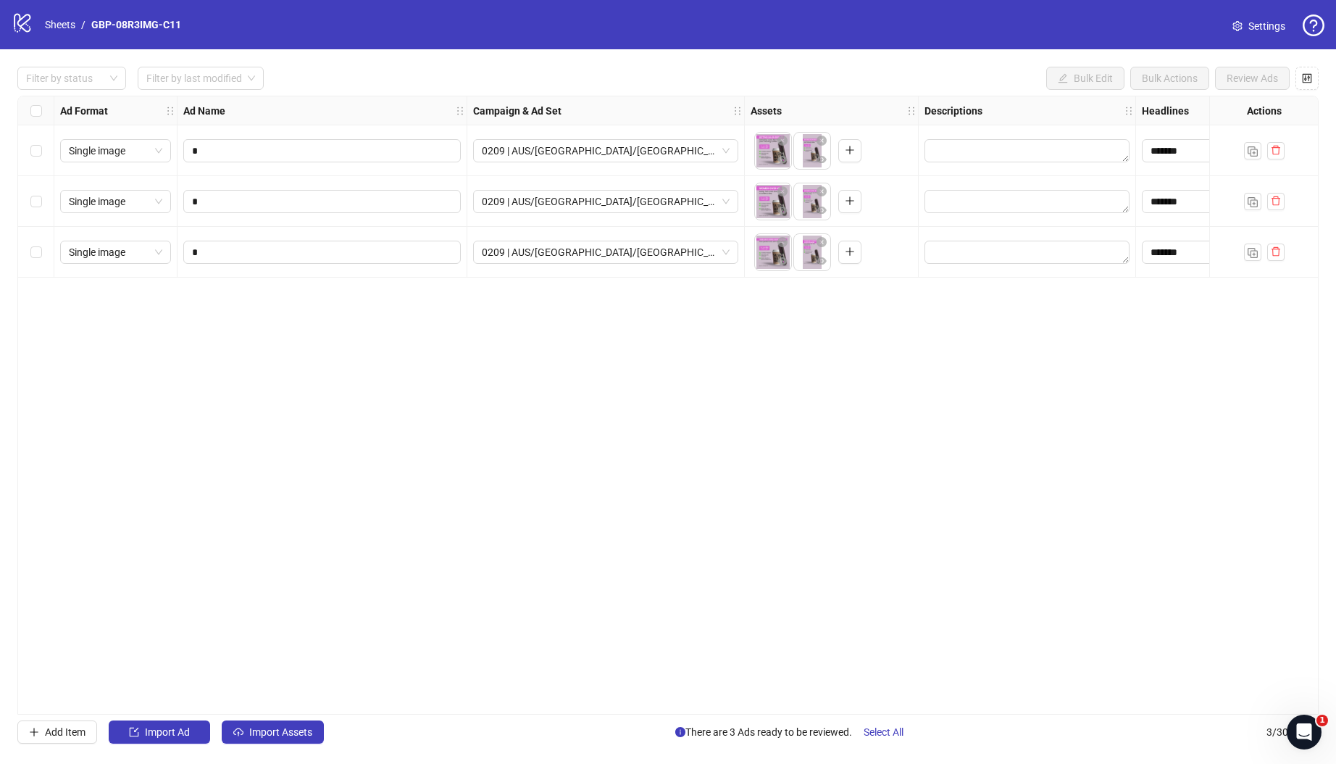
click at [730, 497] on div "**********" at bounding box center [667, 405] width 1301 height 619
click at [28, 108] on div "Select all rows" at bounding box center [36, 110] width 36 height 29
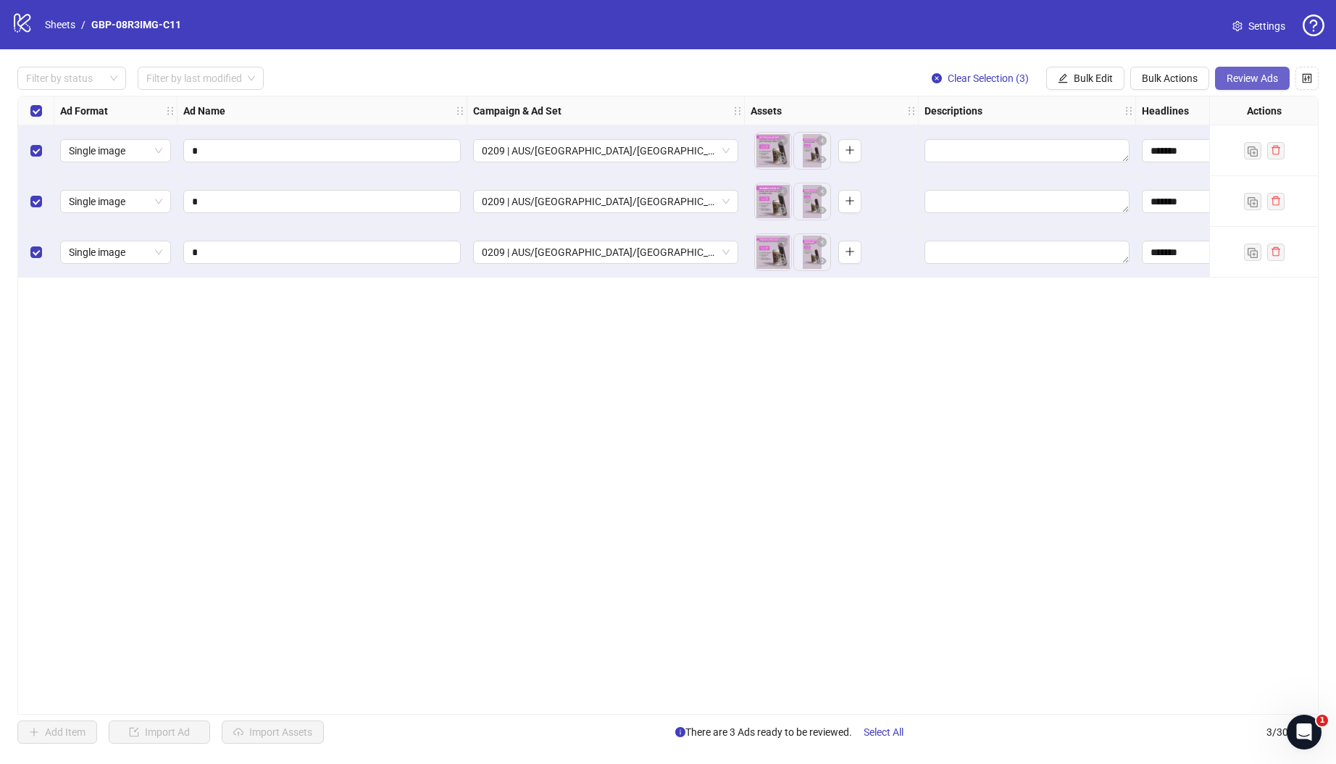
click at [1250, 82] on span "Review Ads" at bounding box center [1252, 78] width 51 height 12
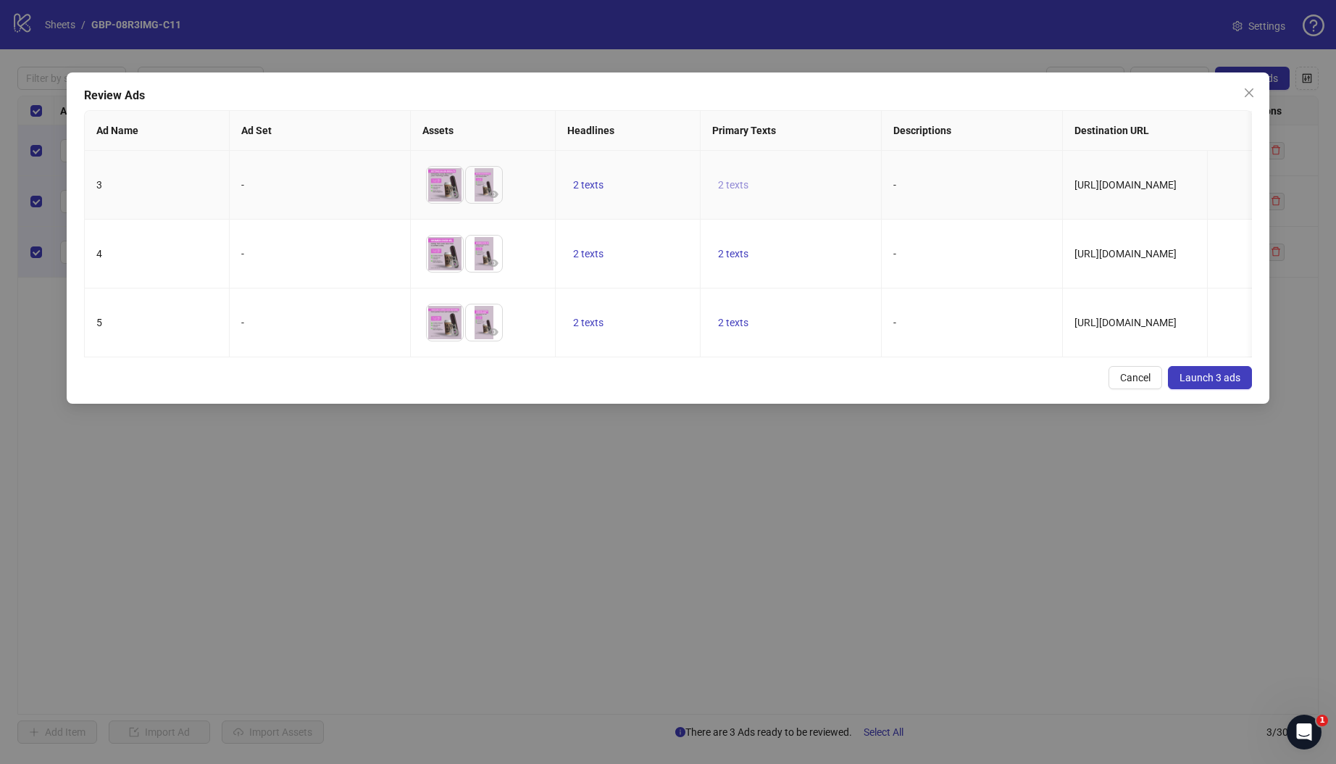
click at [738, 185] on span "2 texts" at bounding box center [733, 185] width 30 height 12
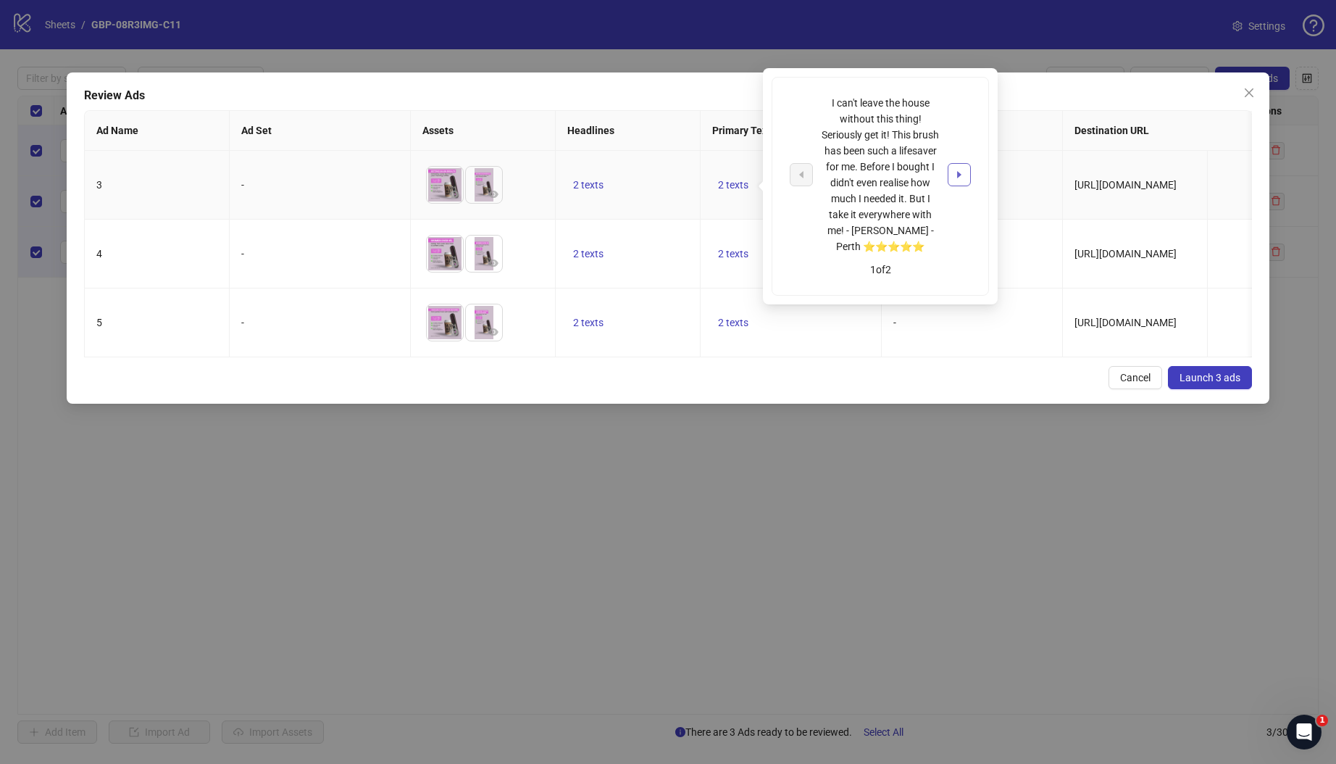
click at [961, 177] on icon "caret-right" at bounding box center [959, 175] width 10 height 10
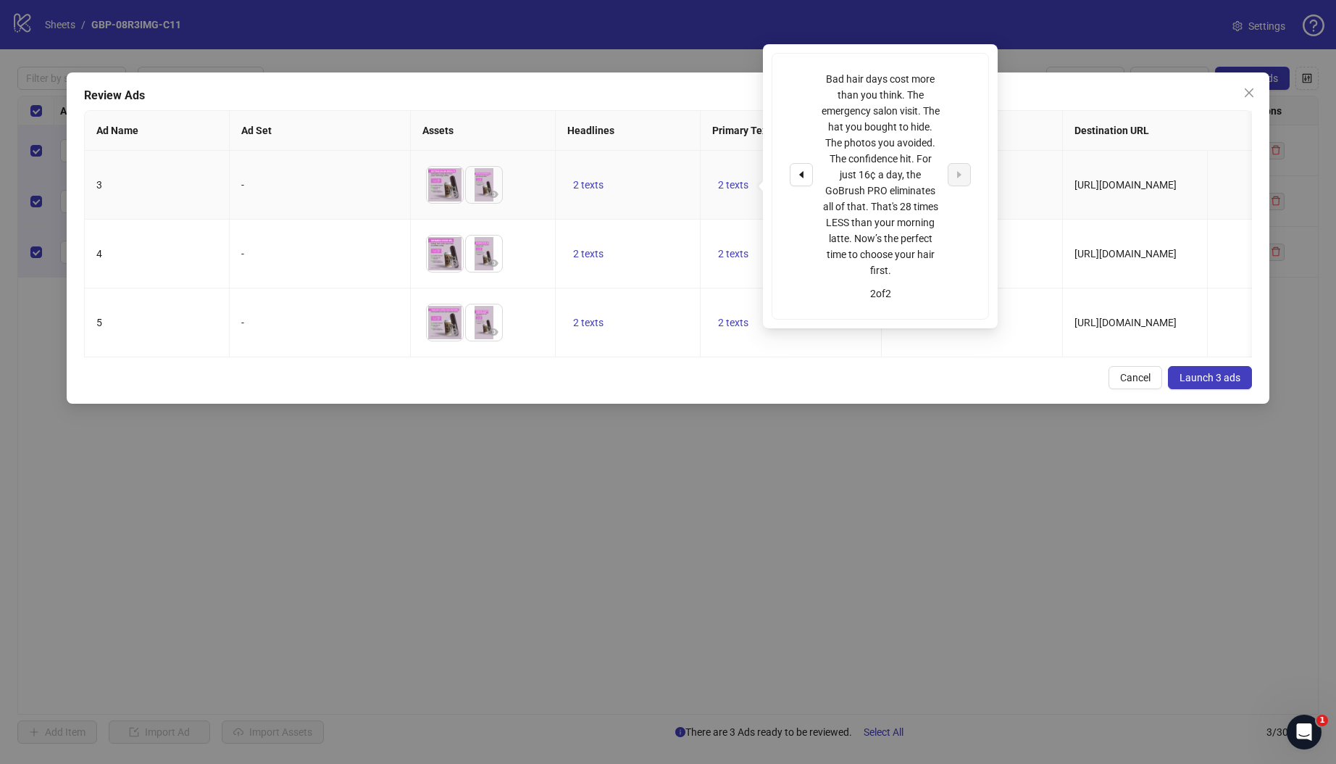
click at [1082, 190] on span "[URL][DOMAIN_NAME]" at bounding box center [1126, 185] width 102 height 12
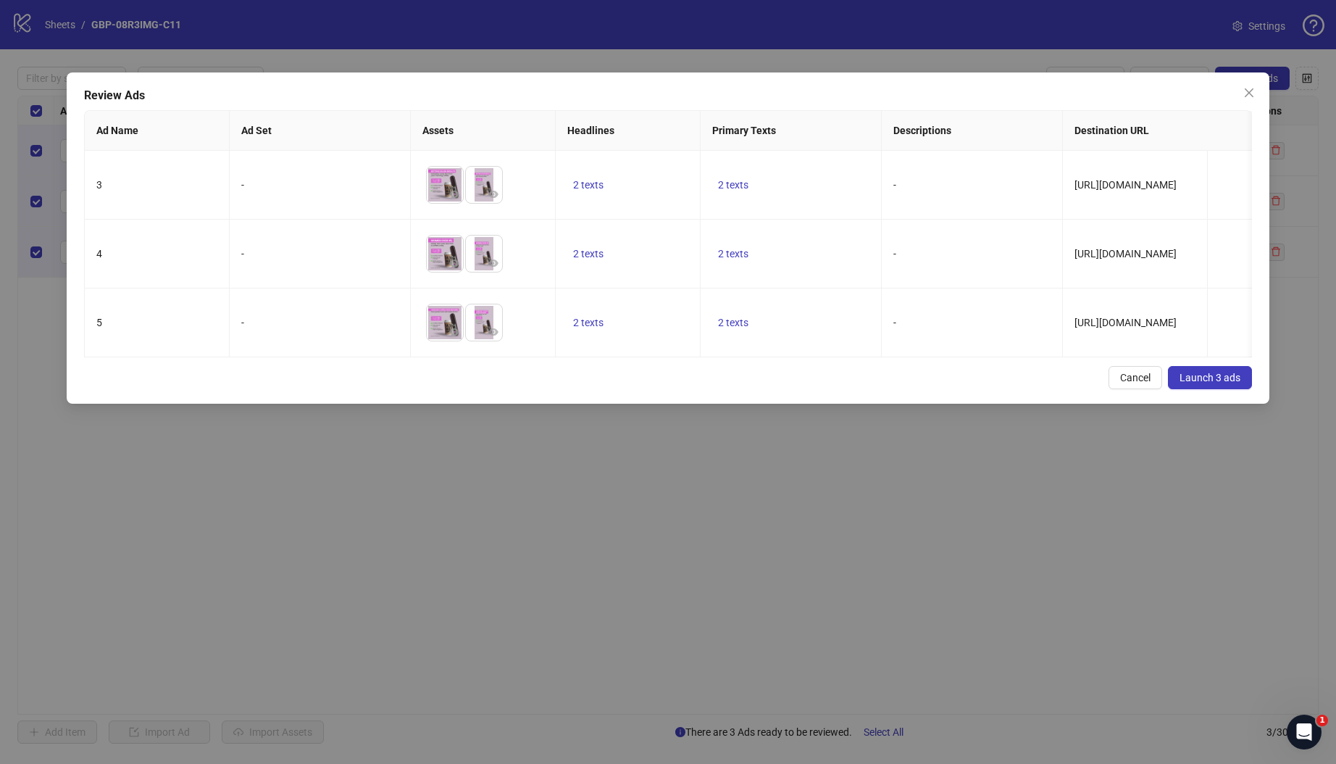
click at [1199, 383] on span "Launch 3 ads" at bounding box center [1210, 378] width 61 height 12
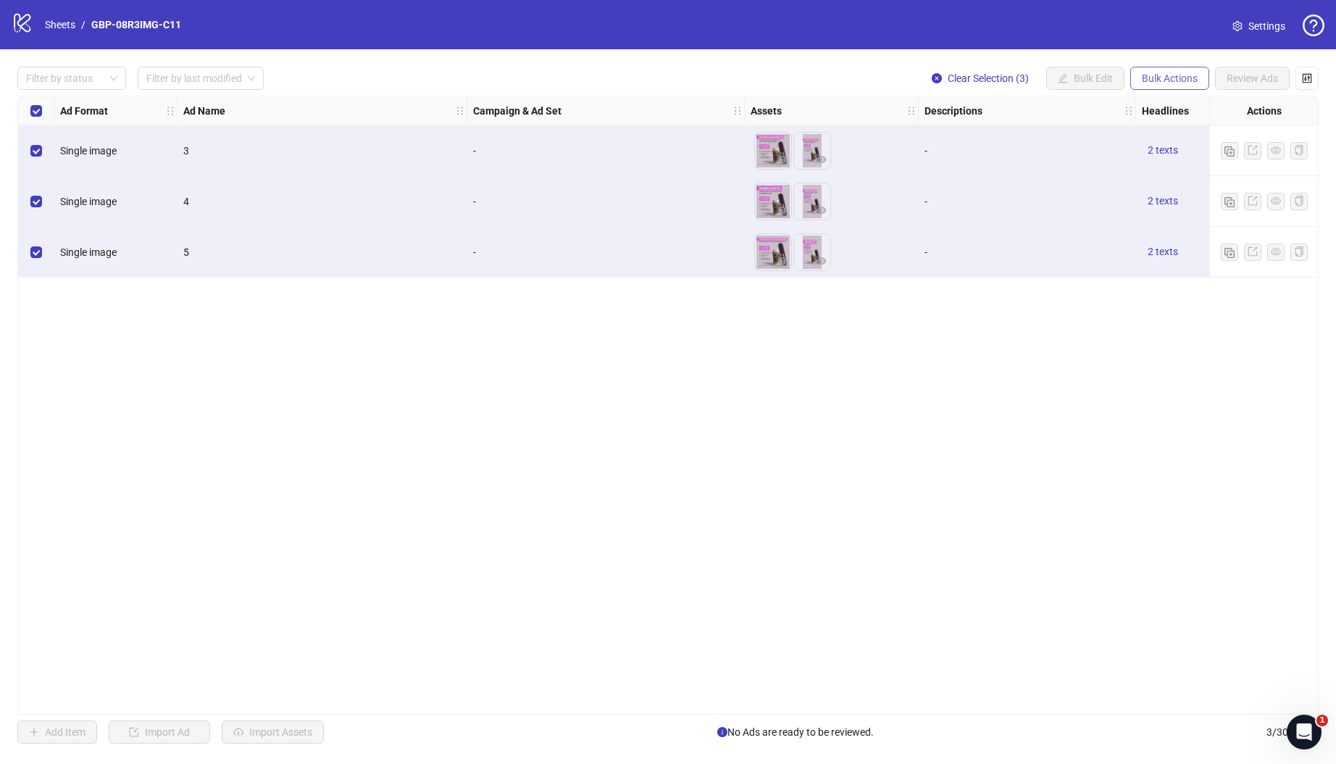
click at [1152, 70] on button "Bulk Actions" at bounding box center [1169, 78] width 79 height 23
click at [1156, 151] on span "Duplicate with assets" at bounding box center [1189, 154] width 99 height 16
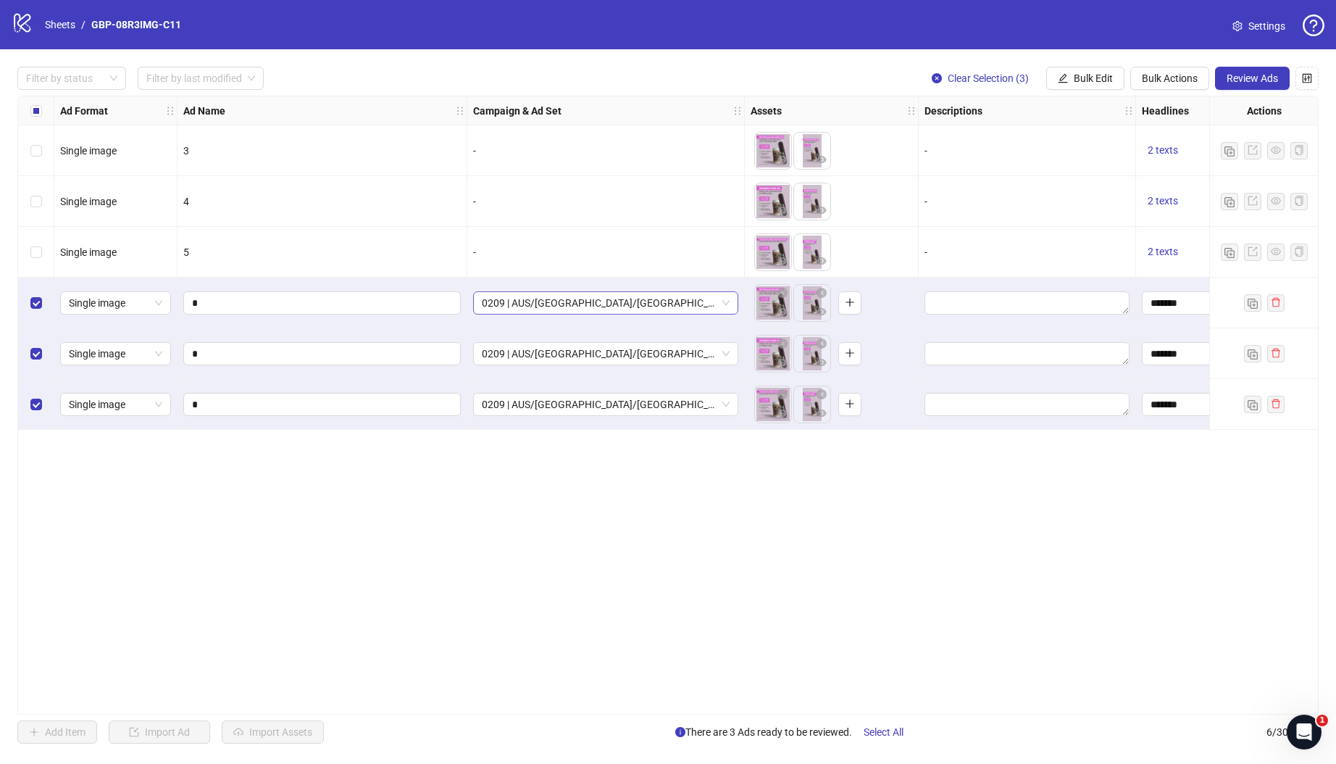
click at [601, 303] on span "0209 | AUS/[GEOGRAPHIC_DATA]/[GEOGRAPHIC_DATA]| GBP-08R3IMG-C11" at bounding box center [606, 303] width 248 height 22
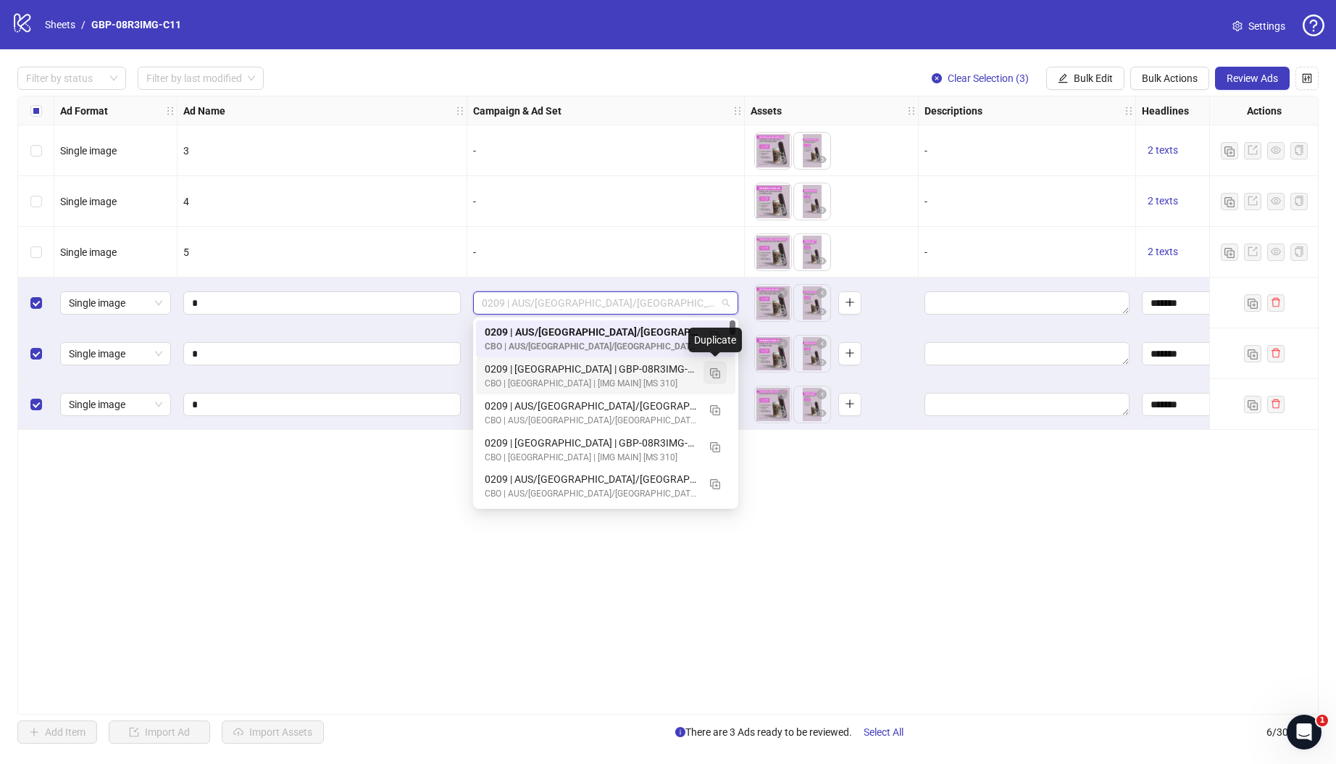
click at [715, 372] on img "button" at bounding box center [715, 373] width 10 height 10
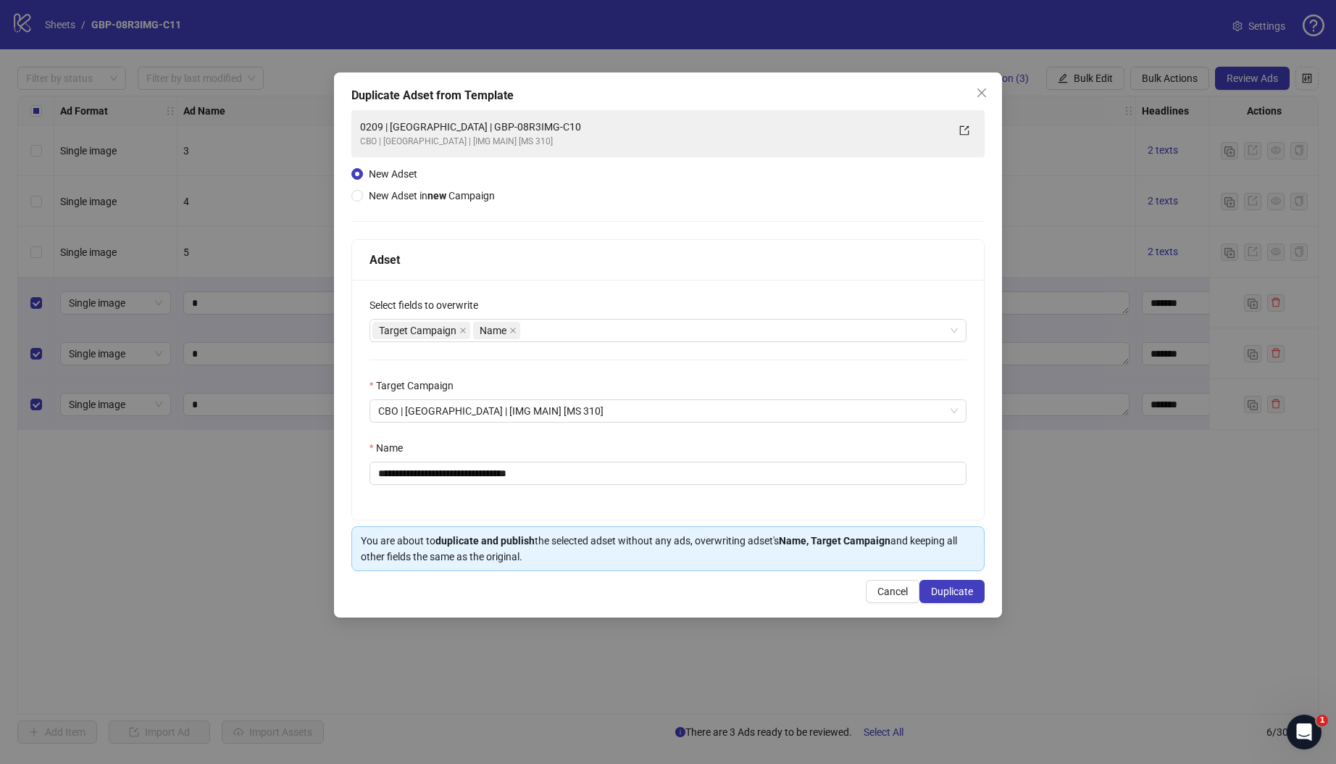
click at [440, 486] on div "**********" at bounding box center [668, 400] width 632 height 240
drag, startPoint x: 437, startPoint y: 476, endPoint x: 723, endPoint y: 487, distance: 286.4
click at [701, 486] on div "**********" at bounding box center [668, 400] width 632 height 240
paste input "**********"
drag, startPoint x: 490, startPoint y: 488, endPoint x: 441, endPoint y: 476, distance: 50.8
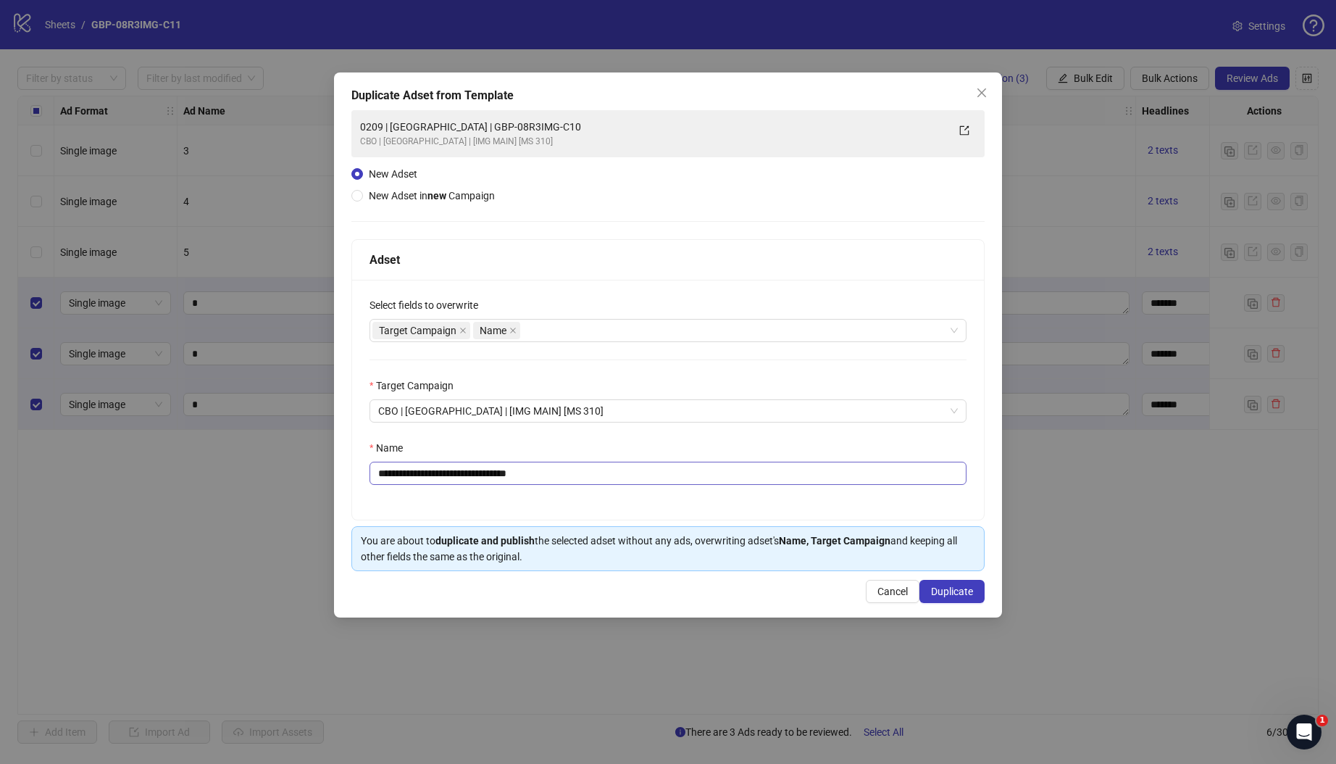
click at [489, 488] on div "**********" at bounding box center [668, 400] width 632 height 240
drag, startPoint x: 436, startPoint y: 474, endPoint x: 675, endPoint y: 480, distance: 238.5
click at [675, 480] on input "**********" at bounding box center [668, 473] width 597 height 23
paste input "text"
type input "**********"
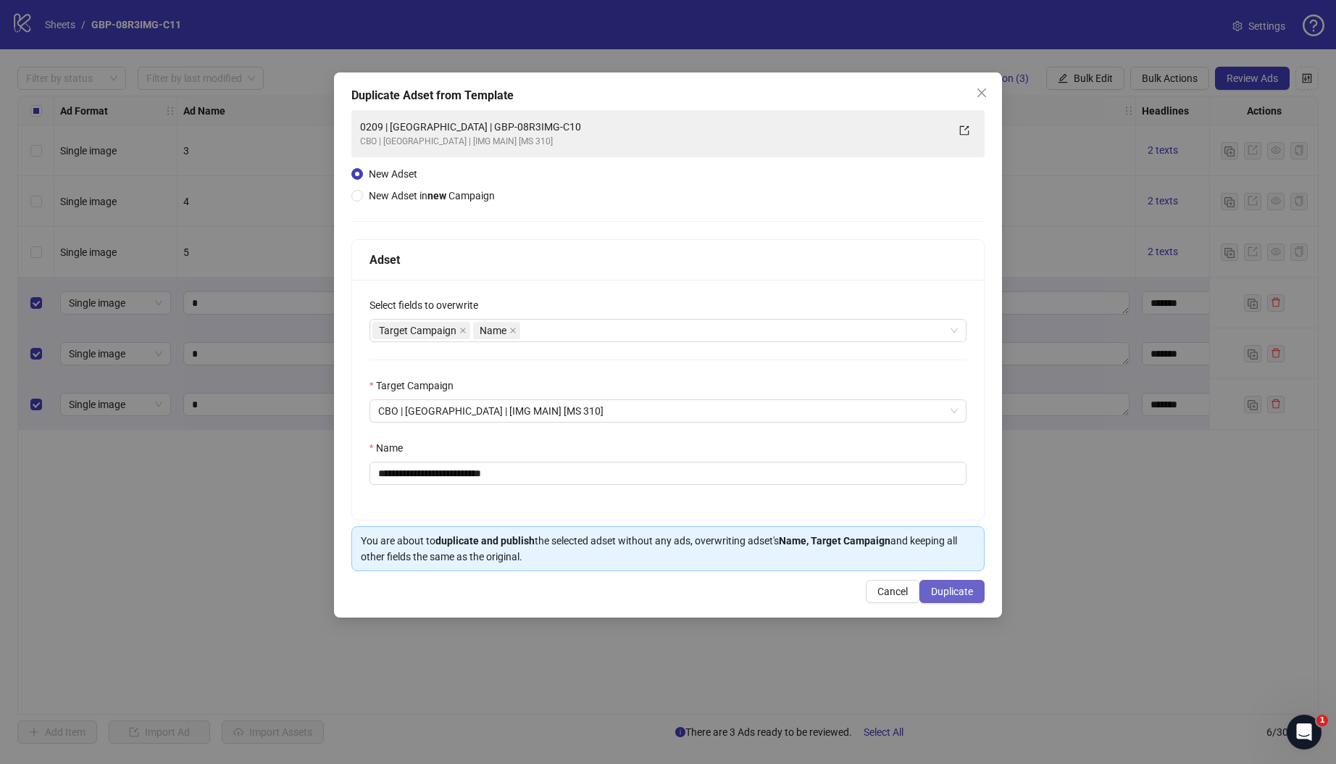
click at [961, 591] on span "Duplicate" at bounding box center [952, 591] width 42 height 12
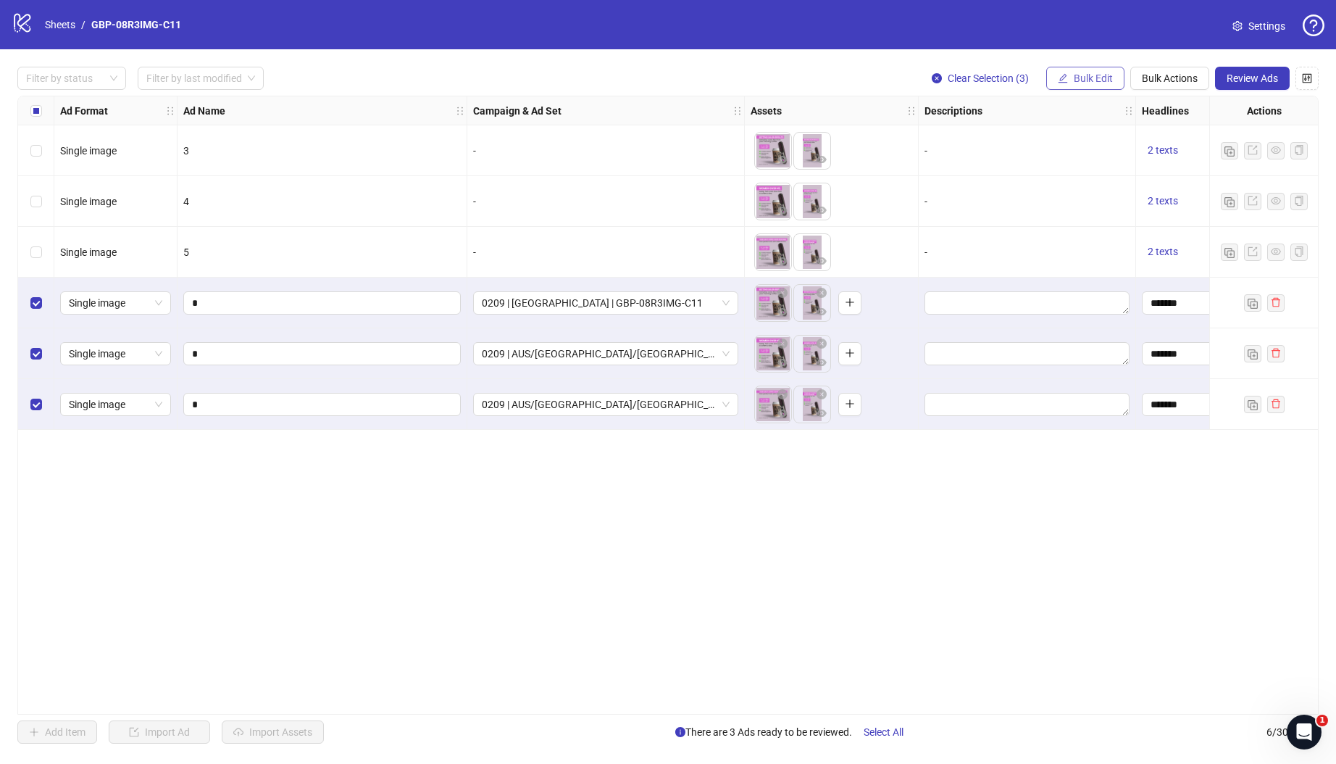
click at [1066, 74] on icon "edit" at bounding box center [1063, 78] width 10 height 10
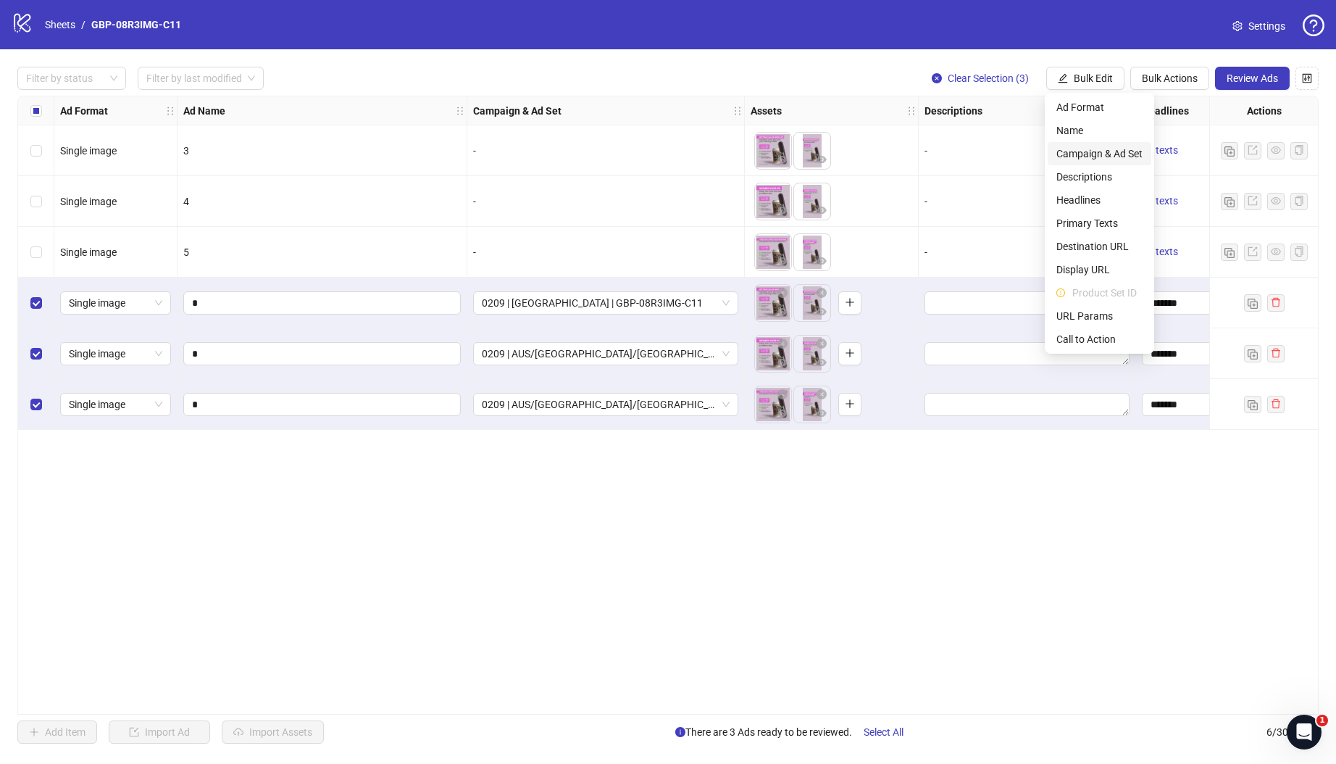
click at [1103, 146] on span "Campaign & Ad Set" at bounding box center [1099, 154] width 86 height 16
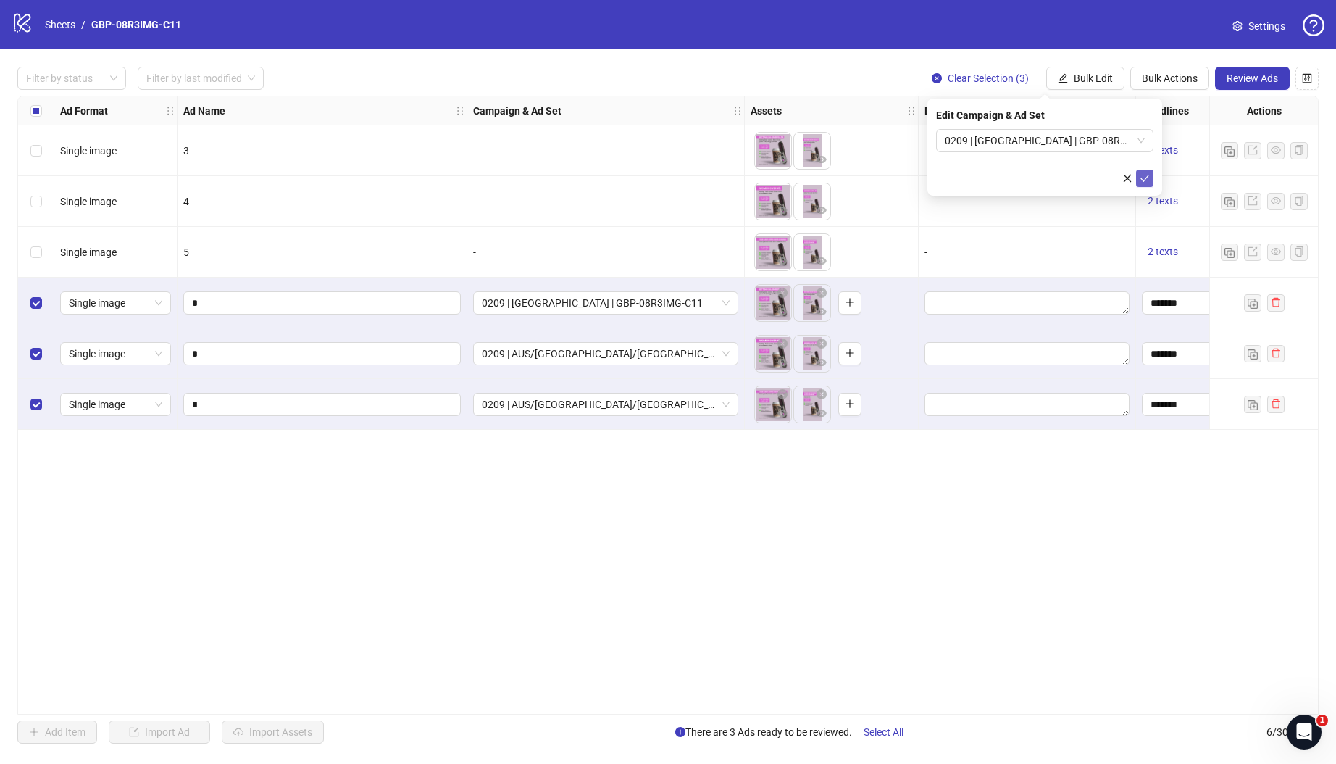
click at [1150, 181] on button "submit" at bounding box center [1144, 178] width 17 height 17
click at [1085, 79] on span "Bulk Edit" at bounding box center [1093, 78] width 39 height 12
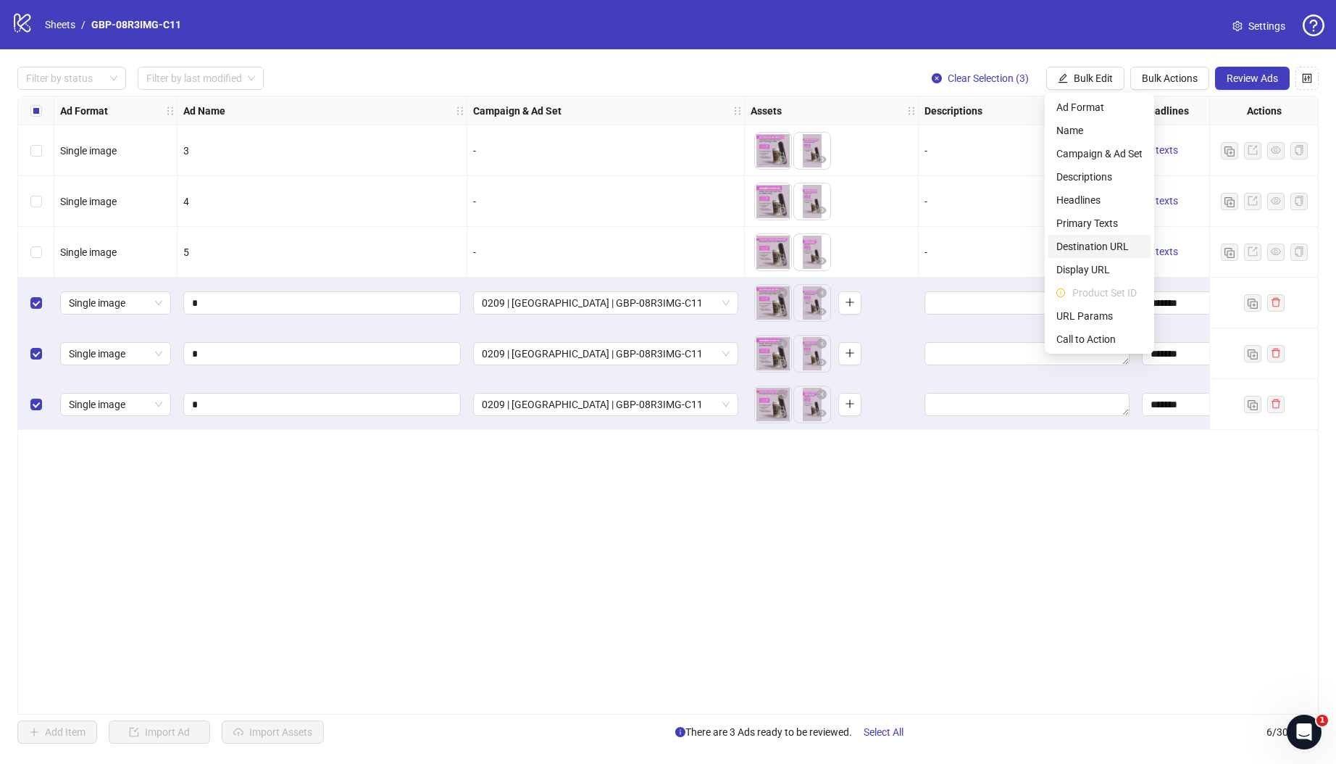
click at [1109, 246] on span "Destination URL" at bounding box center [1099, 246] width 86 height 16
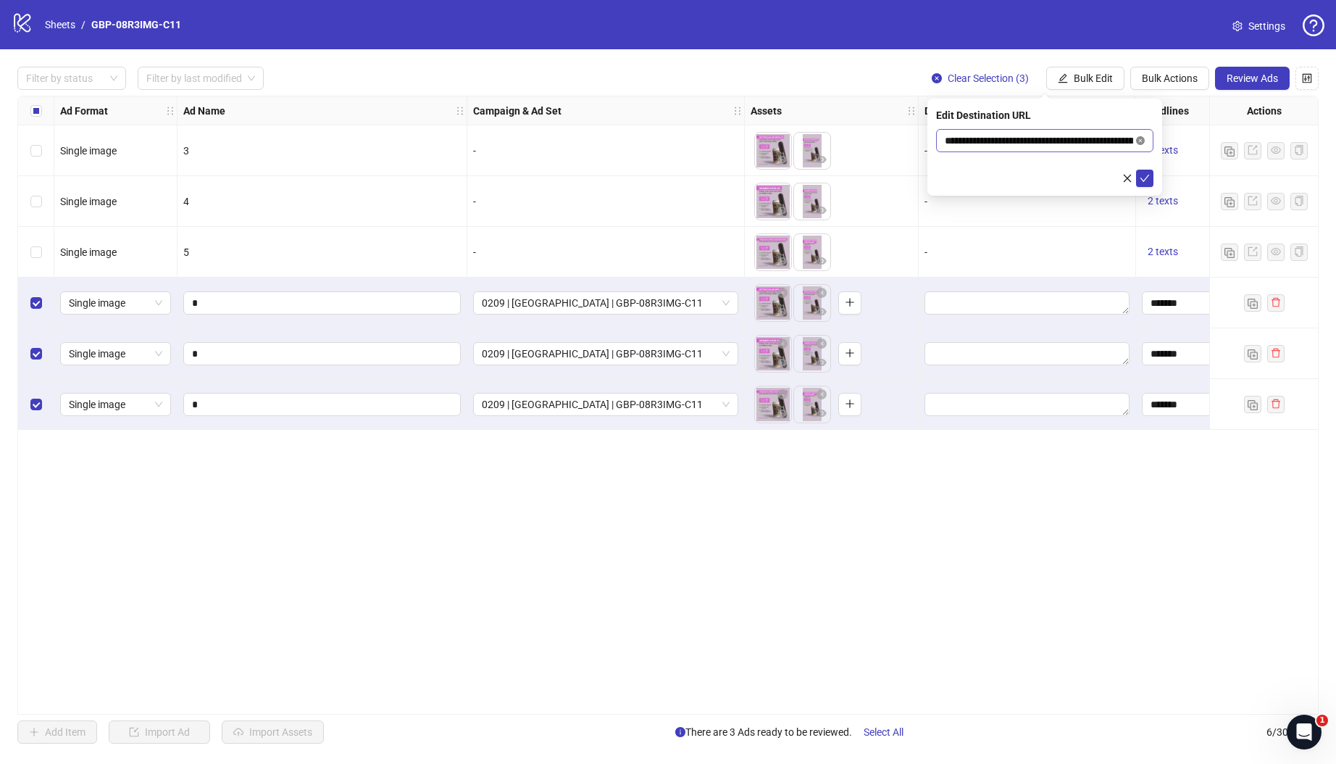
click at [1140, 139] on icon "close-circle" at bounding box center [1140, 140] width 9 height 9
click at [1047, 140] on input "text" at bounding box center [1039, 141] width 188 height 16
paste input "**********"
type input "**********"
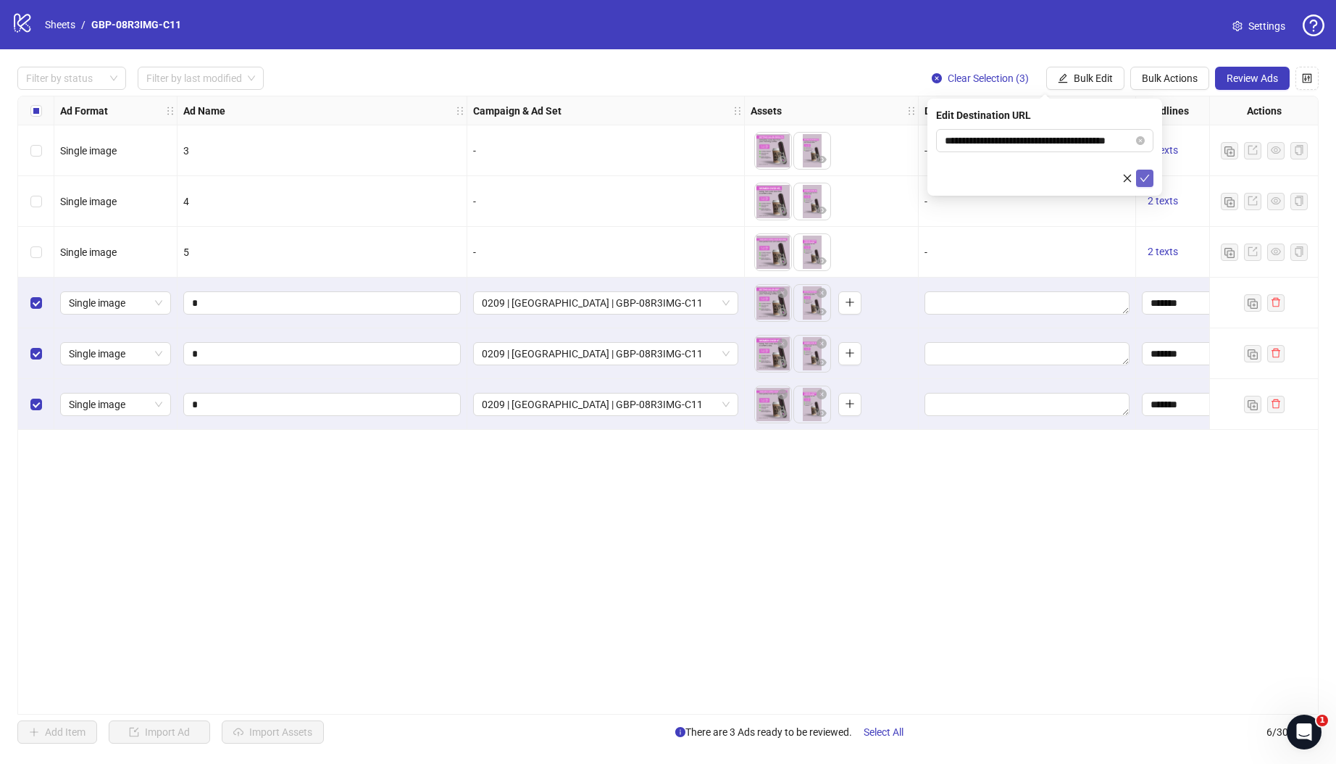
click at [1146, 179] on icon "check" at bounding box center [1145, 178] width 10 height 10
click at [1250, 85] on button "Review Ads" at bounding box center [1252, 78] width 75 height 23
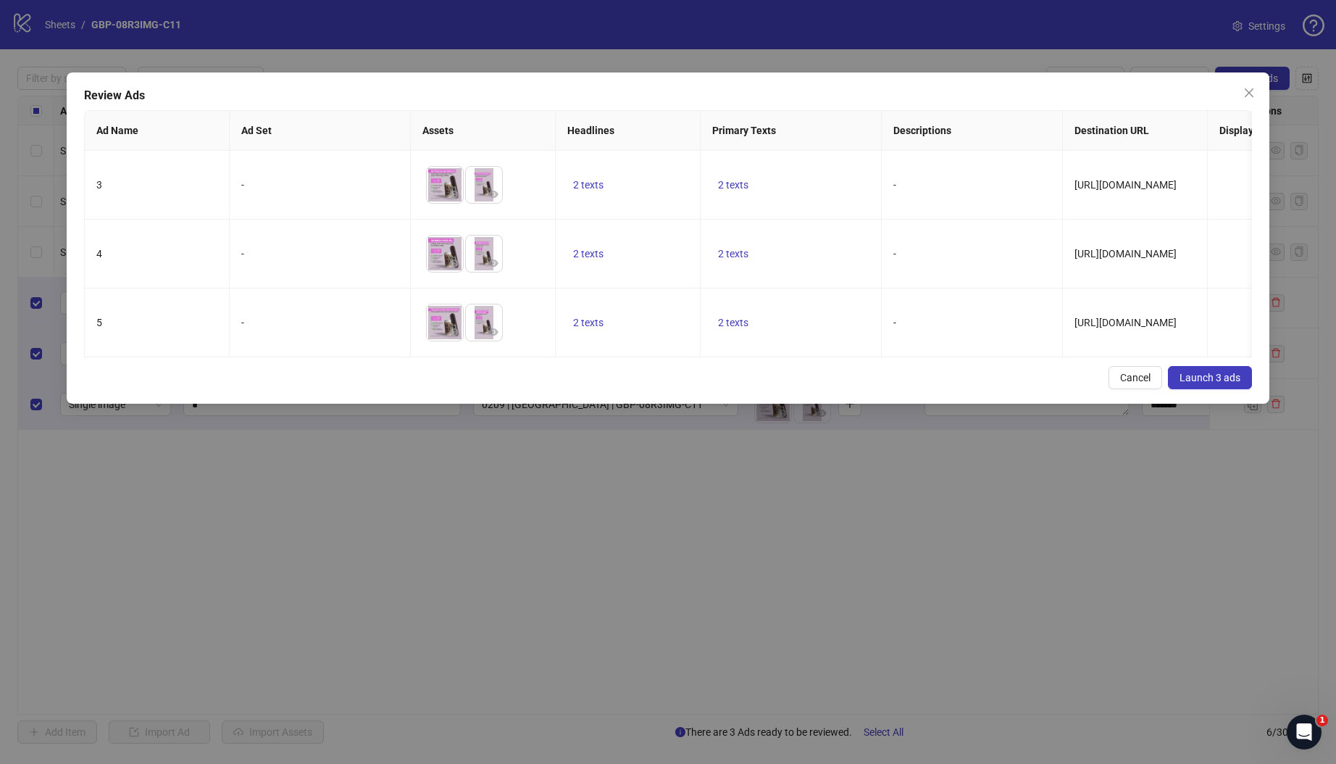
drag, startPoint x: 1217, startPoint y: 391, endPoint x: 1144, endPoint y: 406, distance: 74.0
click at [1216, 383] on span "Launch 3 ads" at bounding box center [1210, 378] width 61 height 12
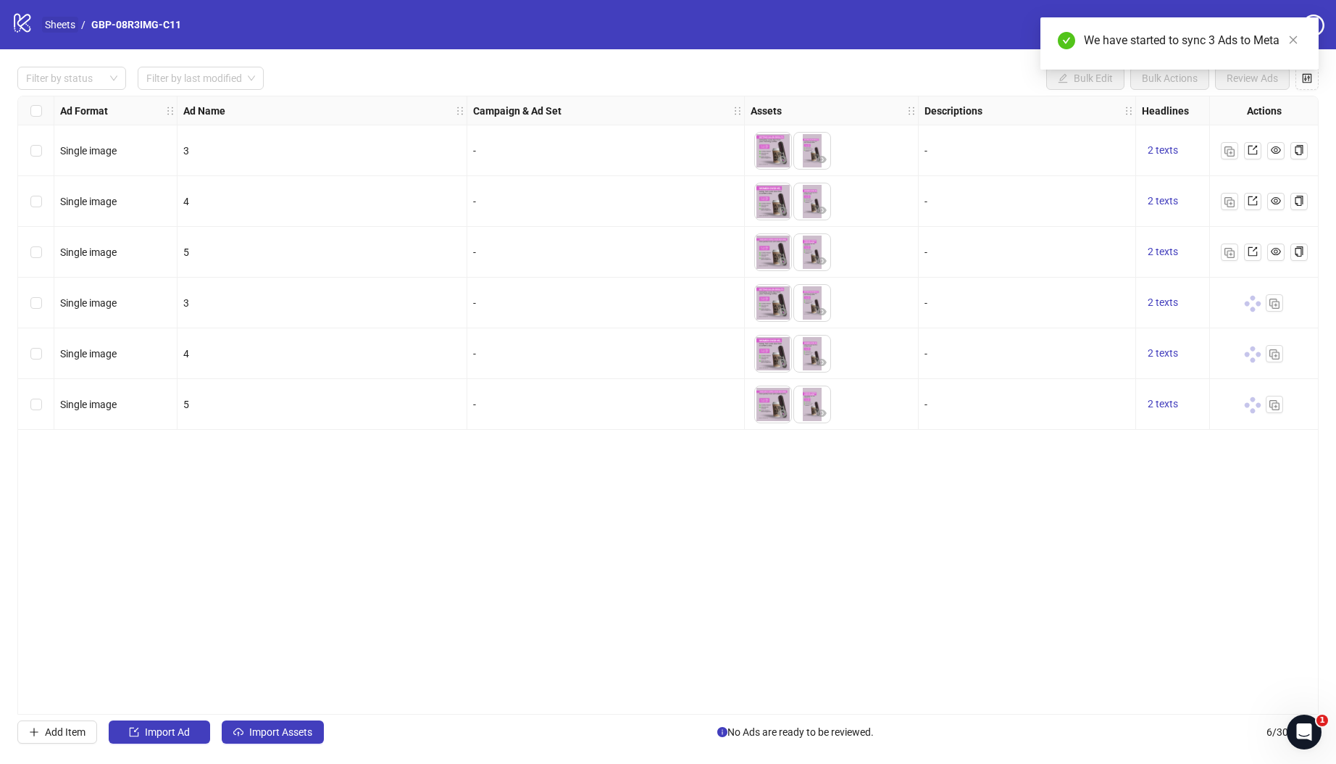
click at [57, 27] on link "Sheets" at bounding box center [60, 25] width 36 height 16
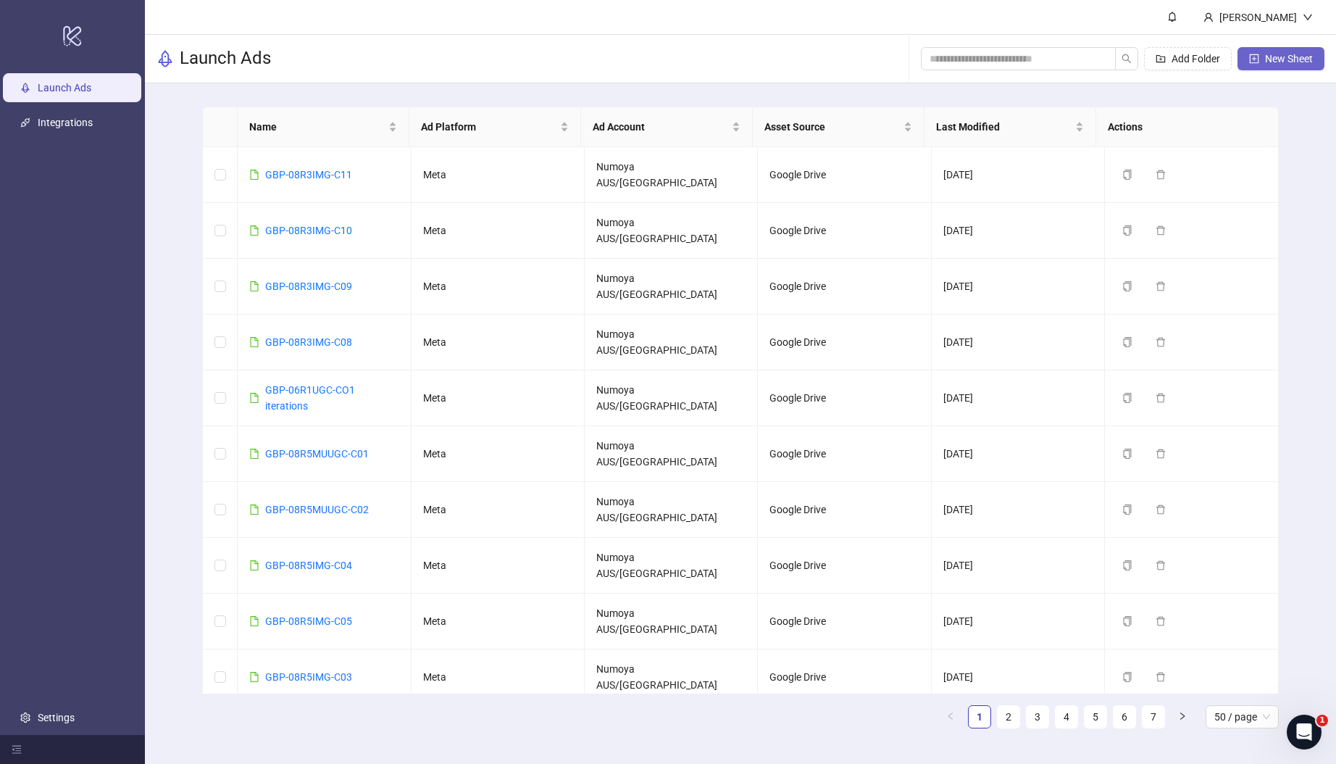
click at [1283, 62] on span "New Sheet" at bounding box center [1289, 59] width 48 height 12
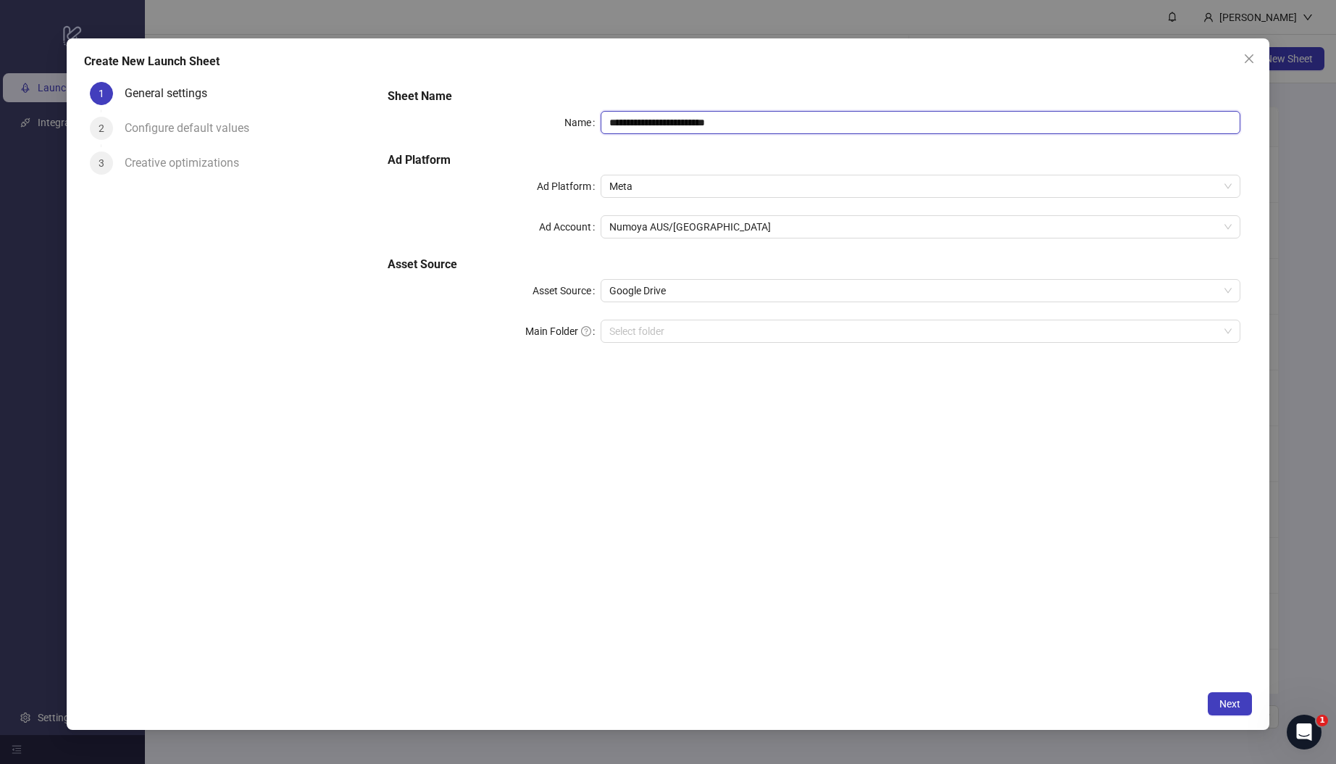
drag, startPoint x: 782, startPoint y: 120, endPoint x: 512, endPoint y: 109, distance: 270.5
click at [512, 111] on div "**********" at bounding box center [814, 122] width 853 height 23
paste input "text"
type input "**********"
click at [702, 329] on input "Main Folder" at bounding box center [913, 331] width 609 height 22
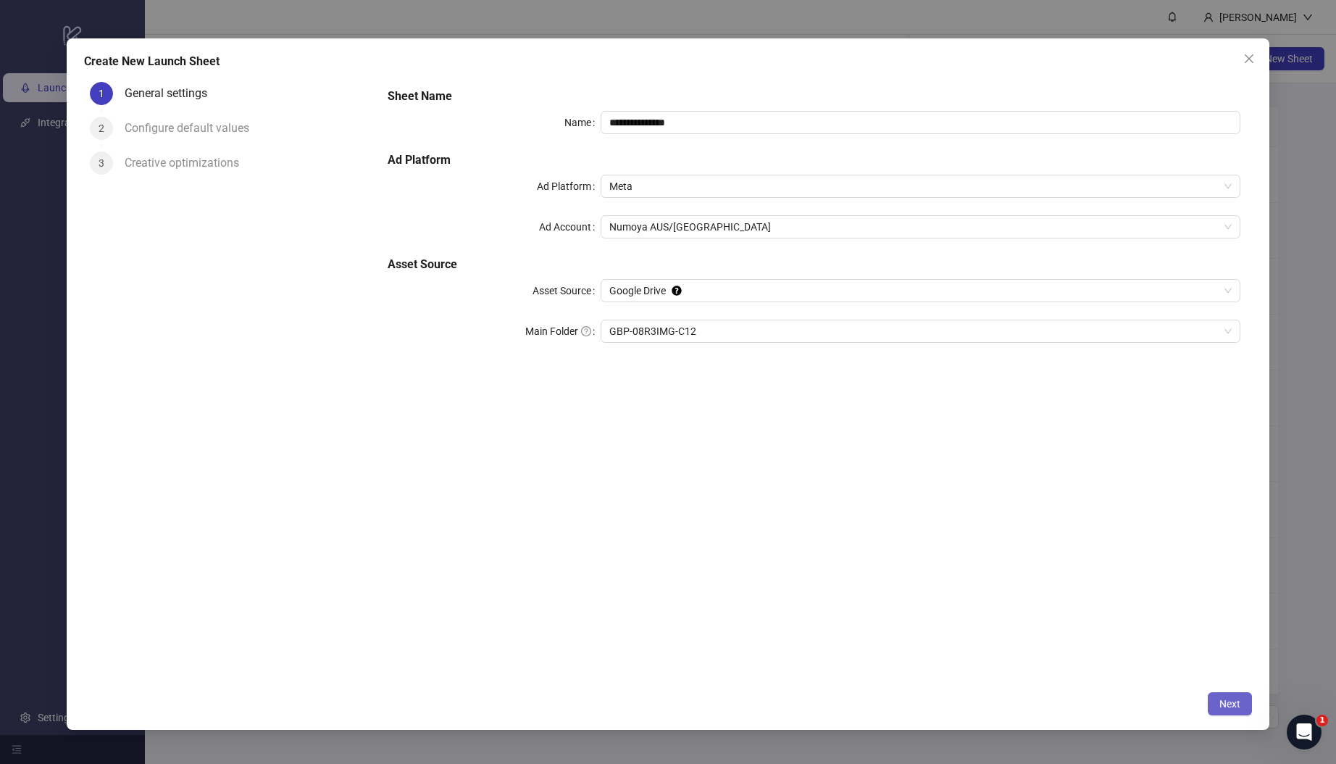
click at [1238, 710] on button "Next" at bounding box center [1230, 703] width 44 height 23
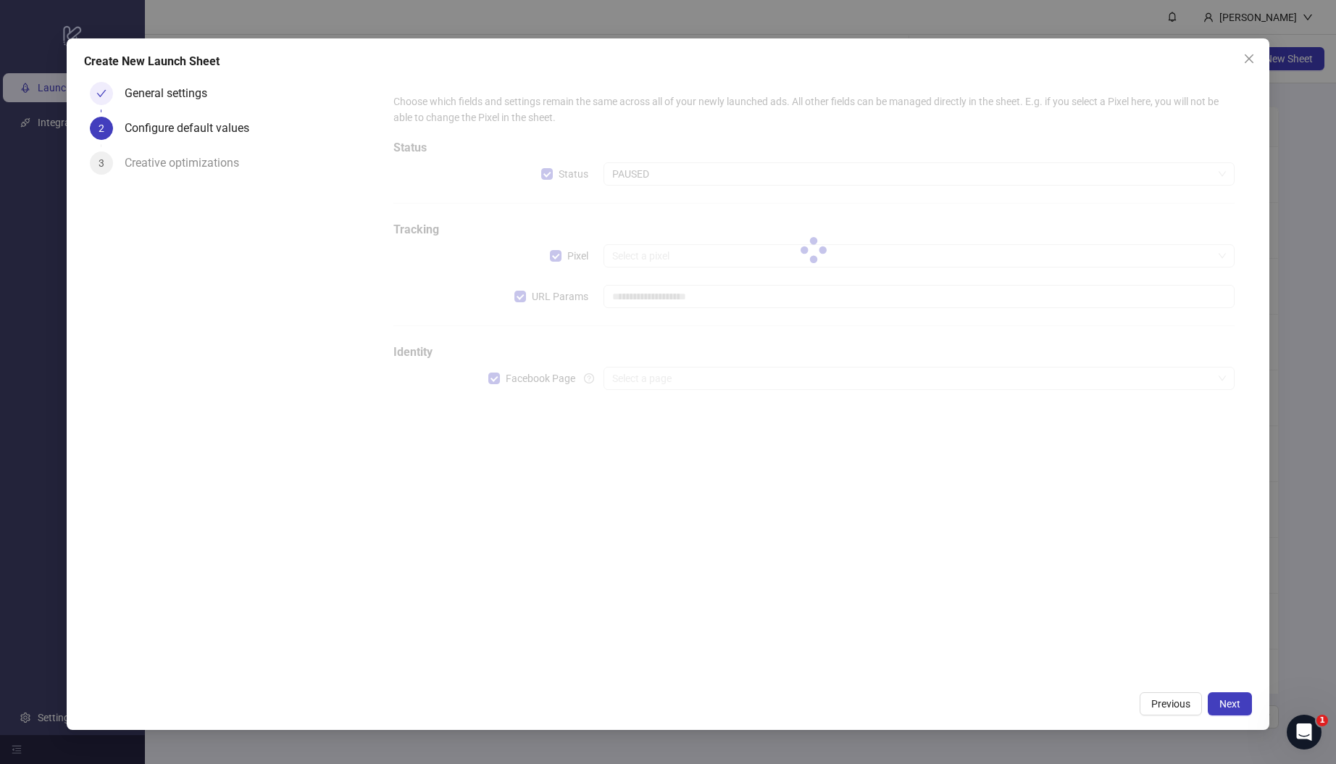
click at [521, 294] on div at bounding box center [814, 250] width 864 height 337
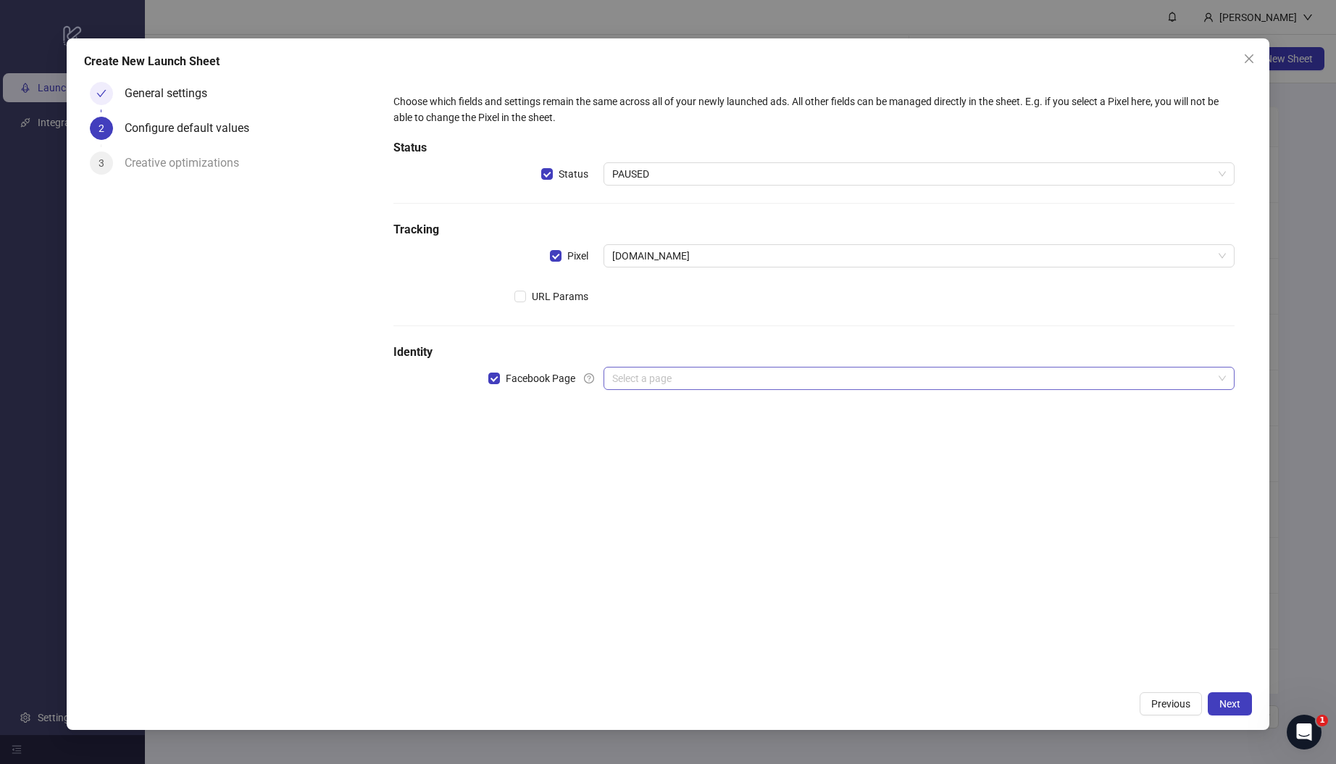
click at [641, 372] on input "search" at bounding box center [912, 378] width 601 height 22
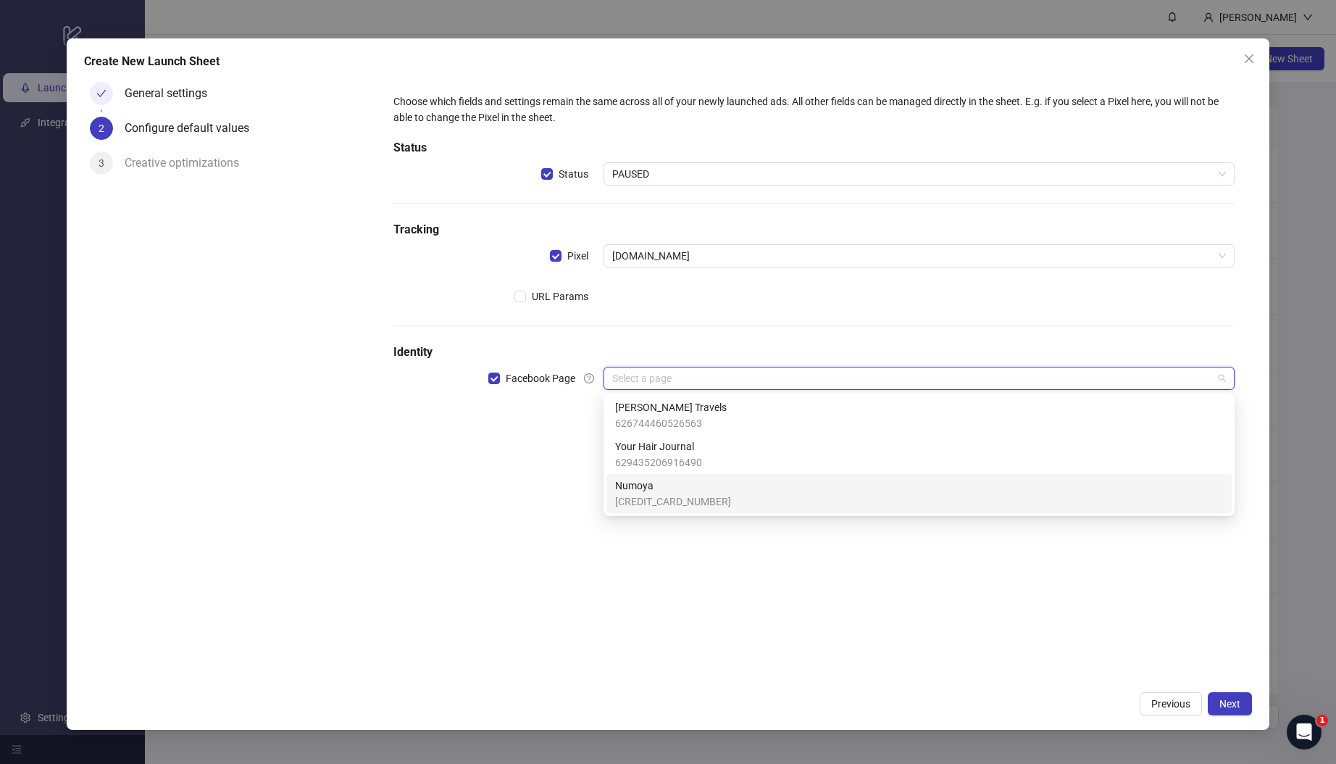
click at [654, 493] on span "[CREDIT_CARD_NUMBER]" at bounding box center [673, 501] width 116 height 16
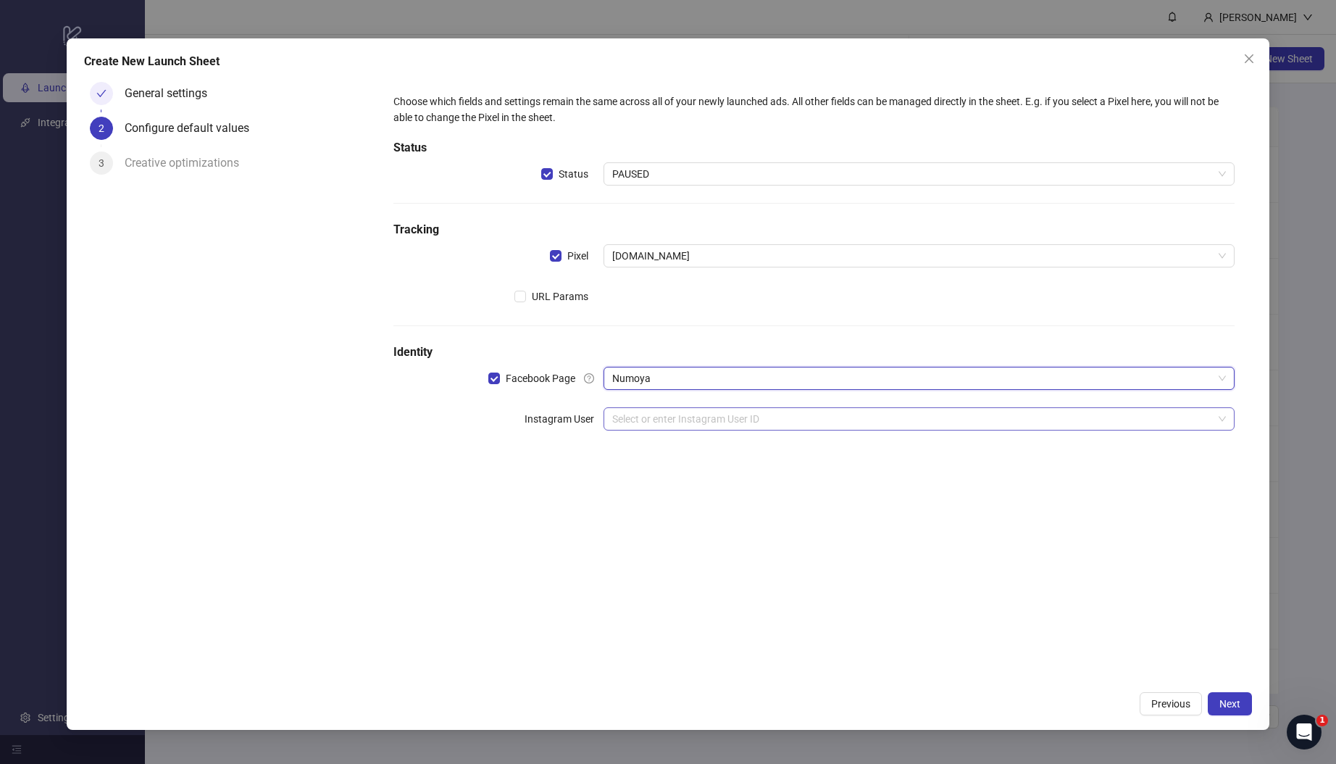
click at [656, 420] on input "search" at bounding box center [912, 419] width 601 height 22
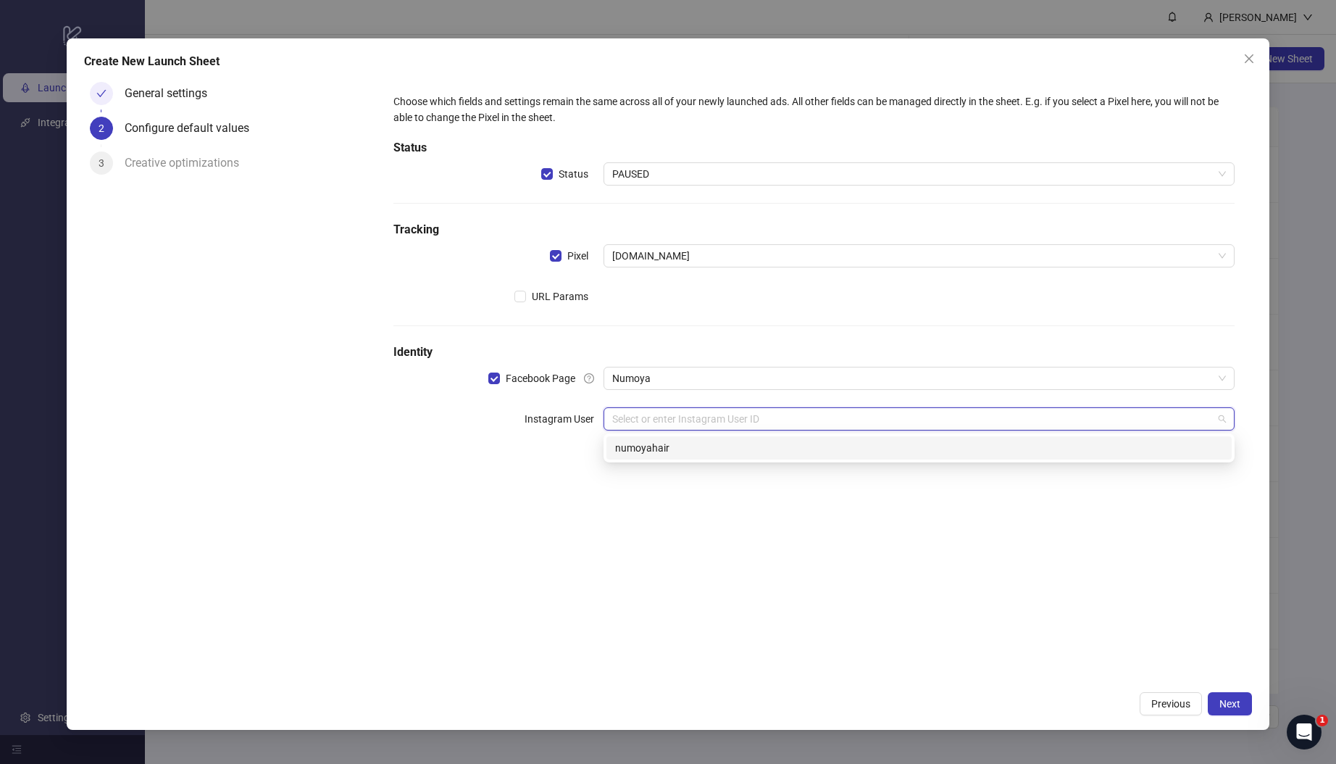
click at [674, 454] on div "numoyahair" at bounding box center [919, 448] width 608 height 16
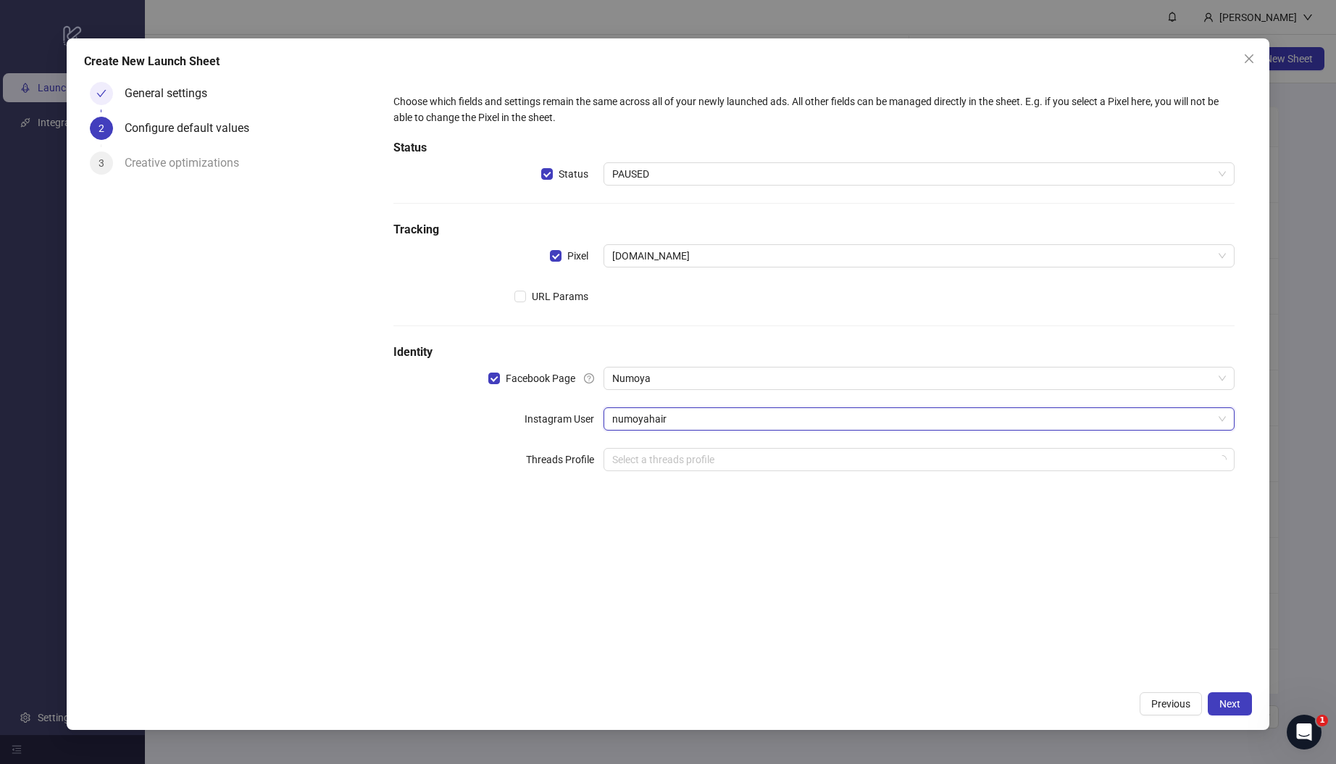
click at [661, 546] on div "Choose which fields and settings remain the same across all of your newly launc…" at bounding box center [814, 380] width 876 height 608
drag, startPoint x: 1246, startPoint y: 704, endPoint x: 1193, endPoint y: 705, distance: 52.9
click at [1246, 704] on button "Next" at bounding box center [1230, 703] width 44 height 23
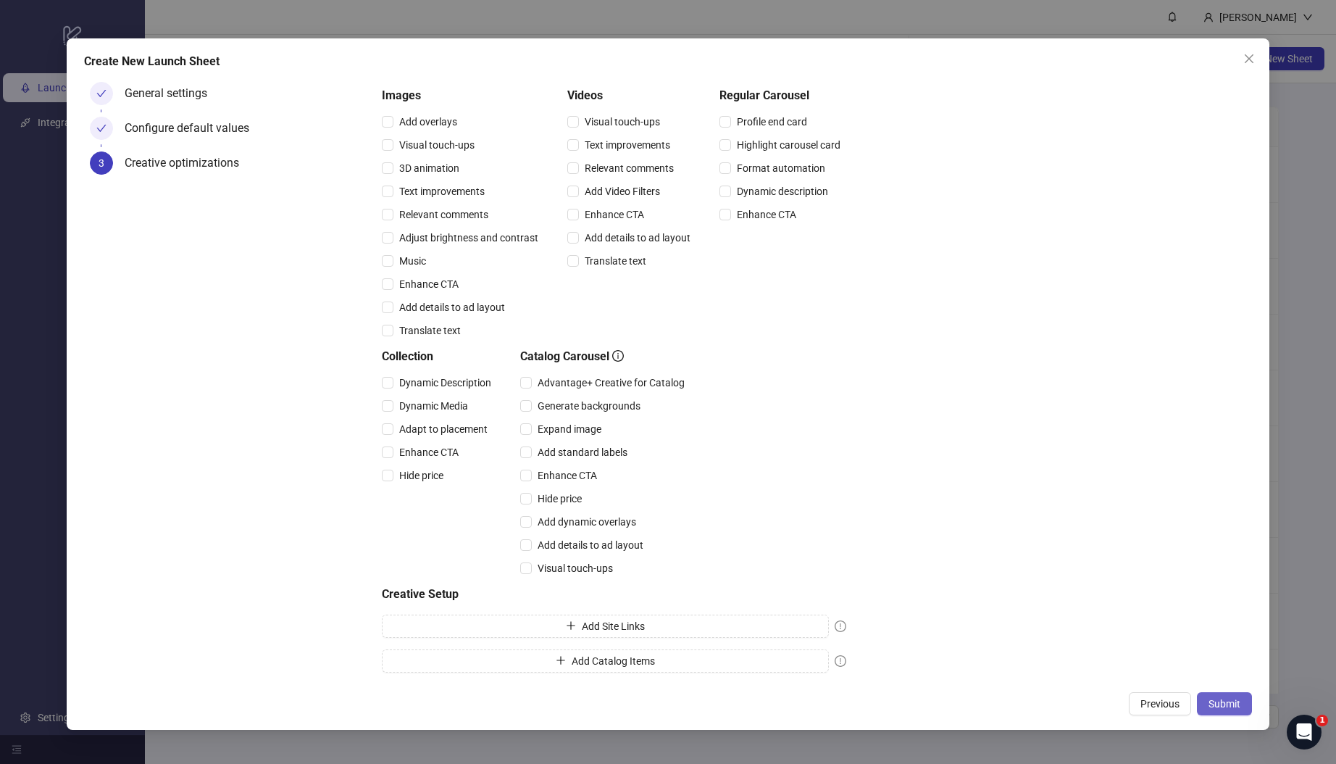
click at [1221, 708] on span "Submit" at bounding box center [1225, 704] width 32 height 12
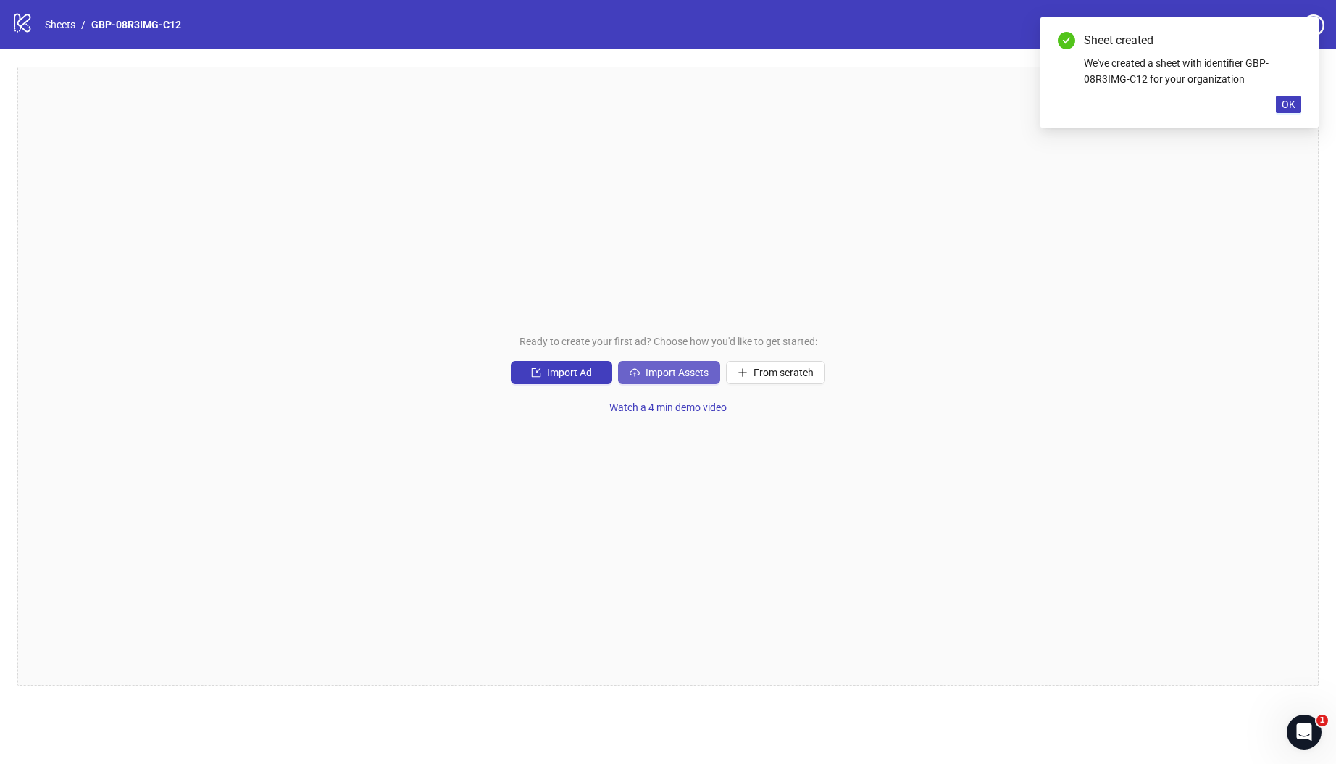
click at [679, 370] on span "Import Assets" at bounding box center [677, 373] width 63 height 12
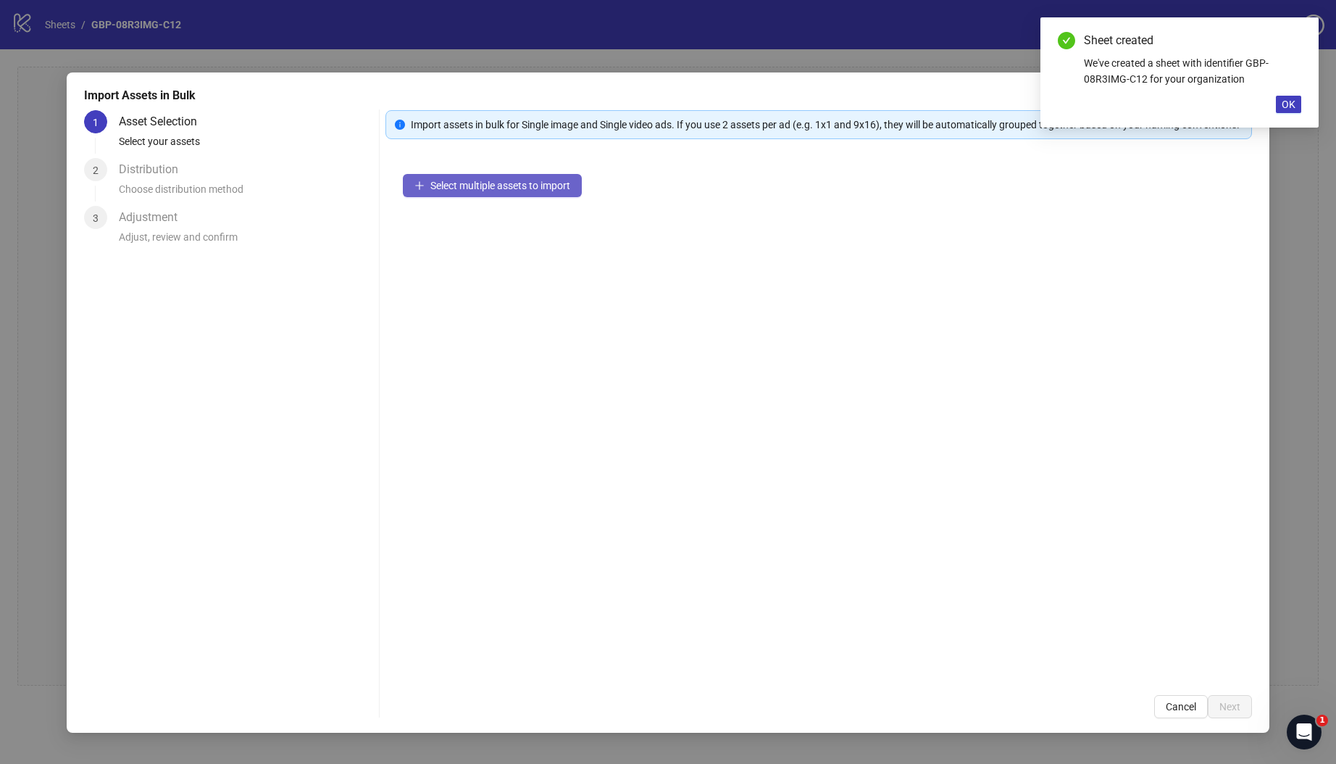
click at [509, 191] on span "Select multiple assets to import" at bounding box center [500, 186] width 140 height 12
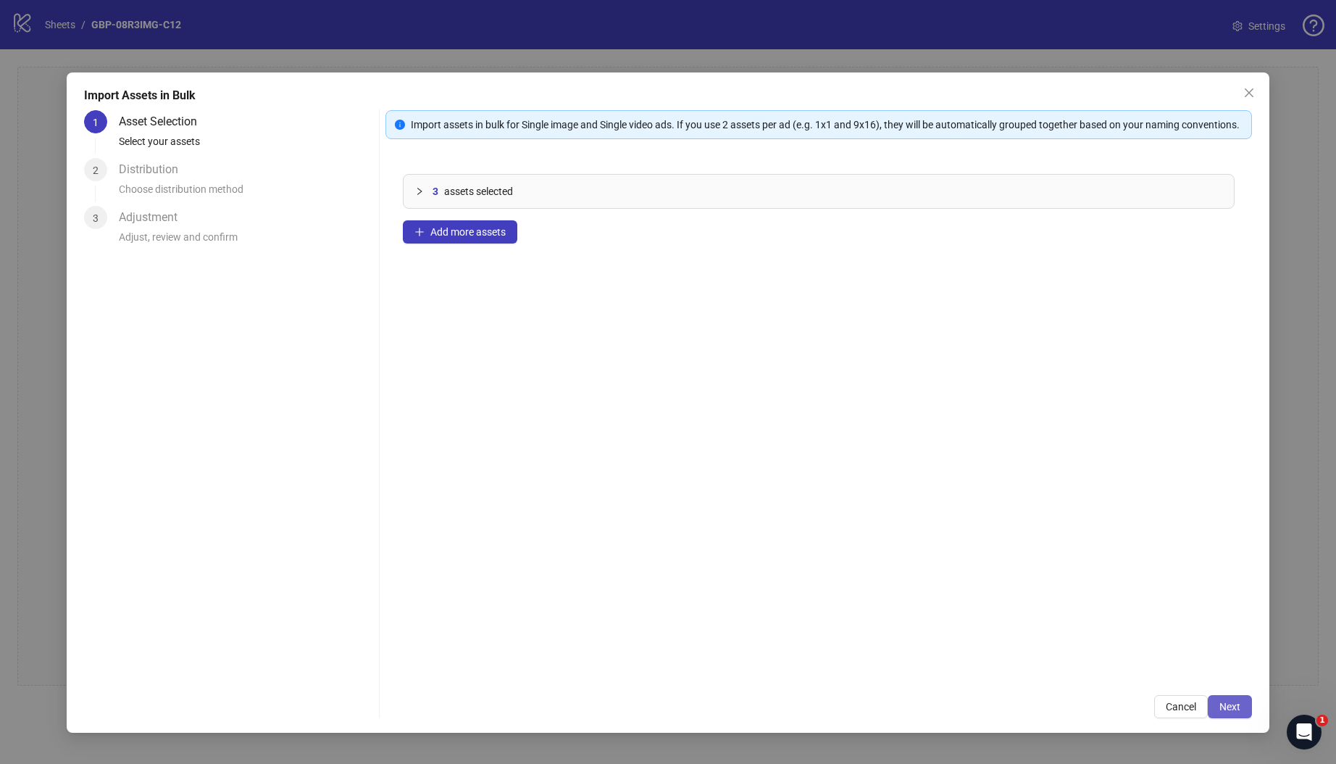
click at [1219, 704] on span "Next" at bounding box center [1229, 707] width 21 height 12
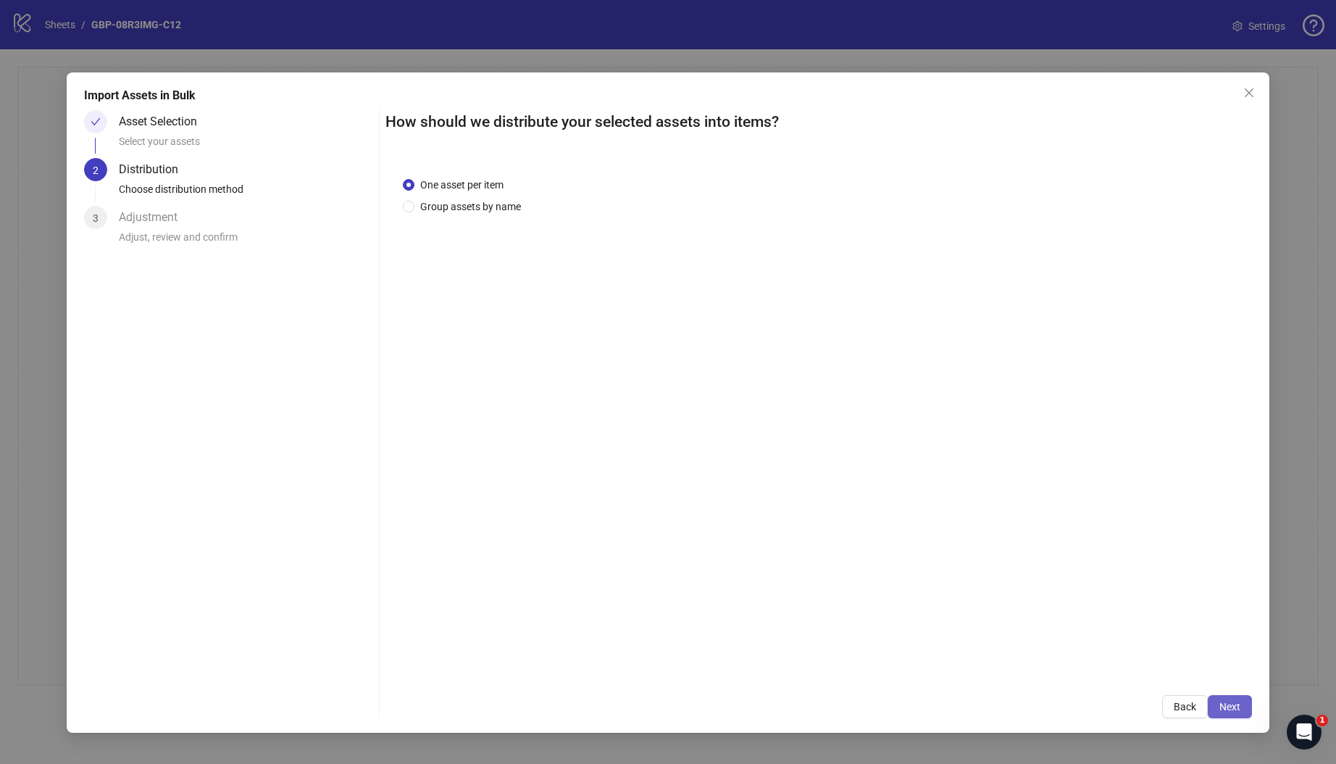
click at [1232, 714] on button "Next" at bounding box center [1230, 706] width 44 height 23
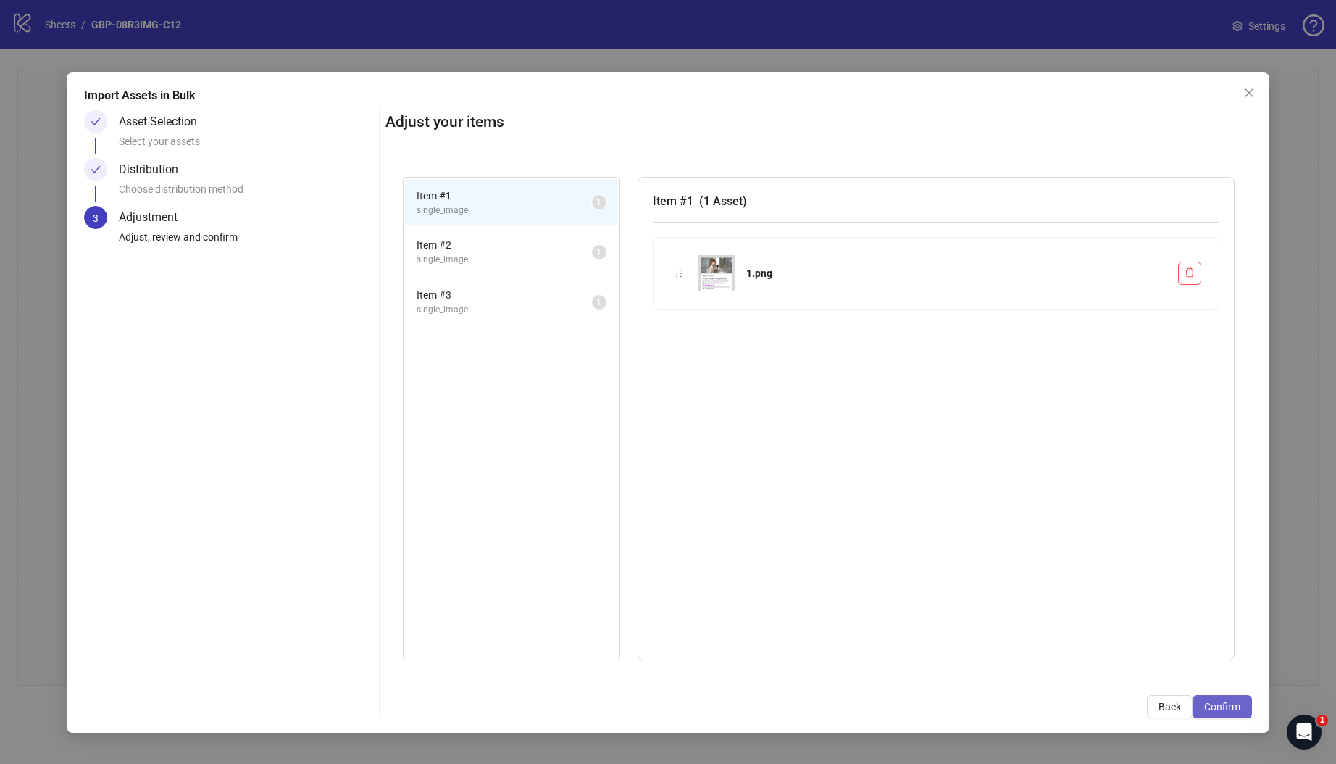
click at [1243, 713] on button "Confirm" at bounding box center [1222, 706] width 59 height 23
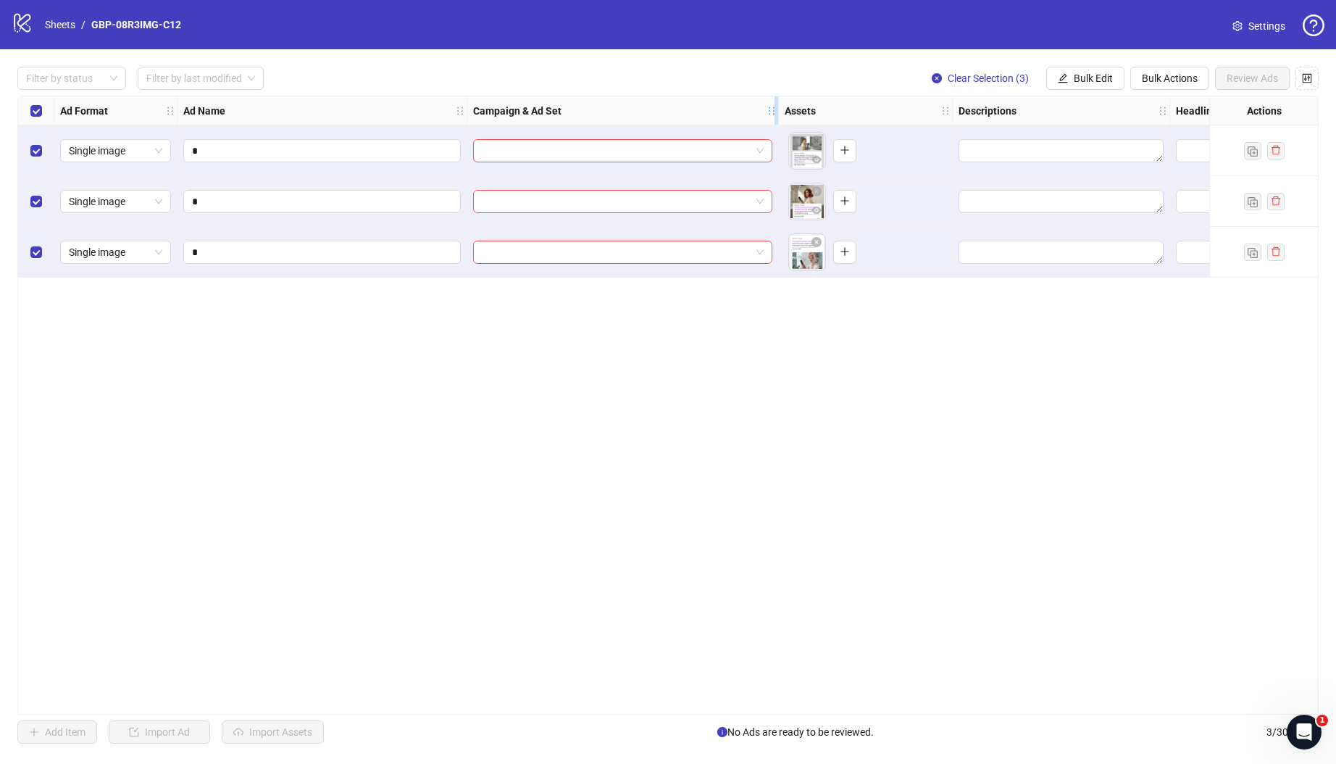
drag, startPoint x: 680, startPoint y: 114, endPoint x: 780, endPoint y: 113, distance: 100.0
click at [777, 113] on icon "holder" at bounding box center [772, 111] width 10 height 10
click at [623, 149] on input "search" at bounding box center [619, 151] width 275 height 22
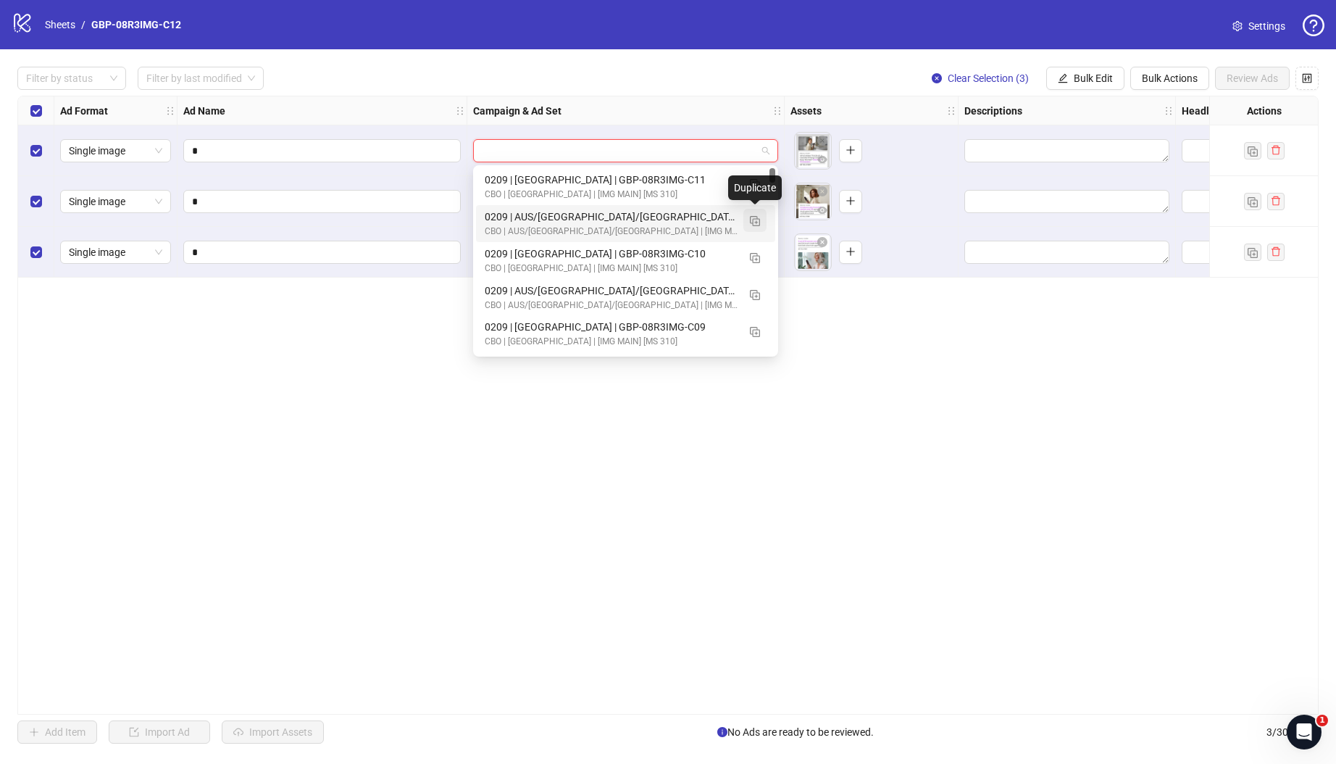
click at [756, 222] on img "button" at bounding box center [755, 221] width 10 height 10
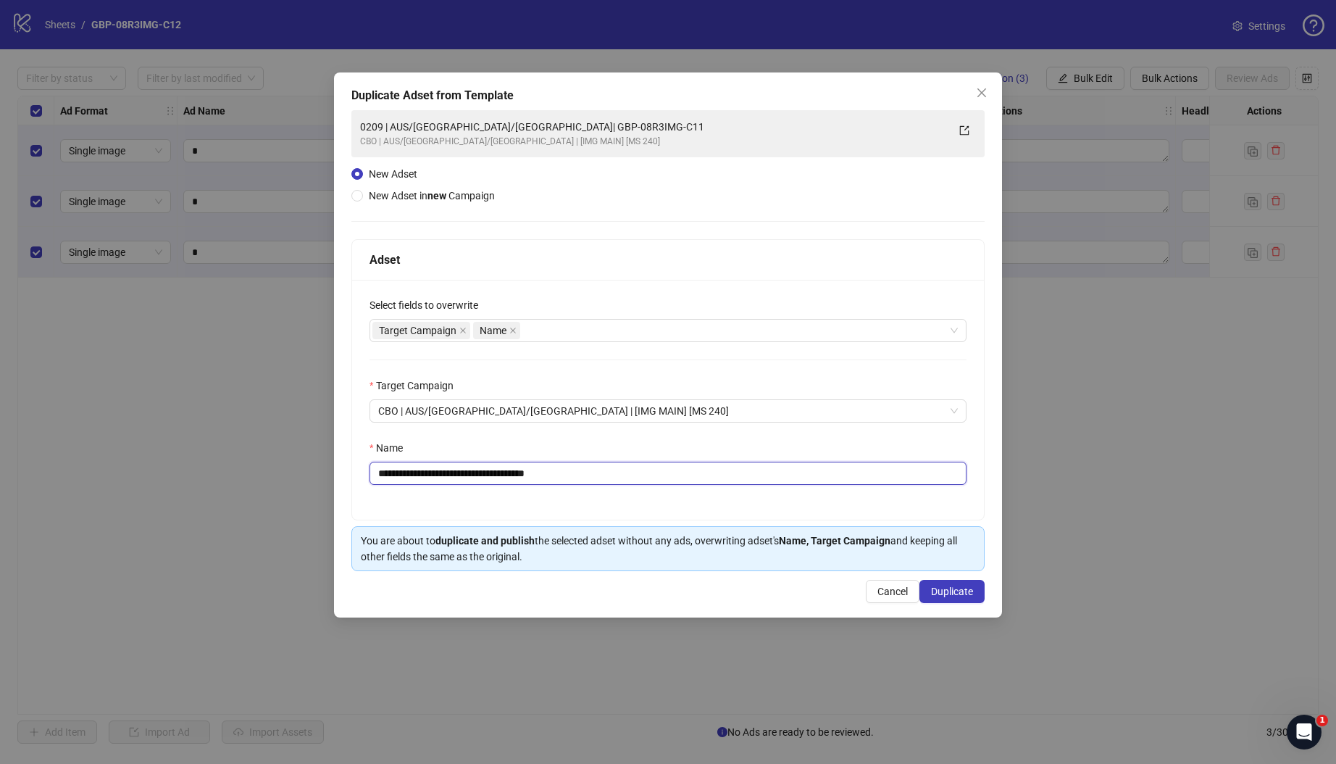
drag, startPoint x: 468, startPoint y: 474, endPoint x: 692, endPoint y: 485, distance: 224.2
click at [685, 483] on input "**********" at bounding box center [668, 473] width 597 height 23
paste input "text"
type input "**********"
click at [955, 596] on span "Duplicate" at bounding box center [952, 591] width 42 height 12
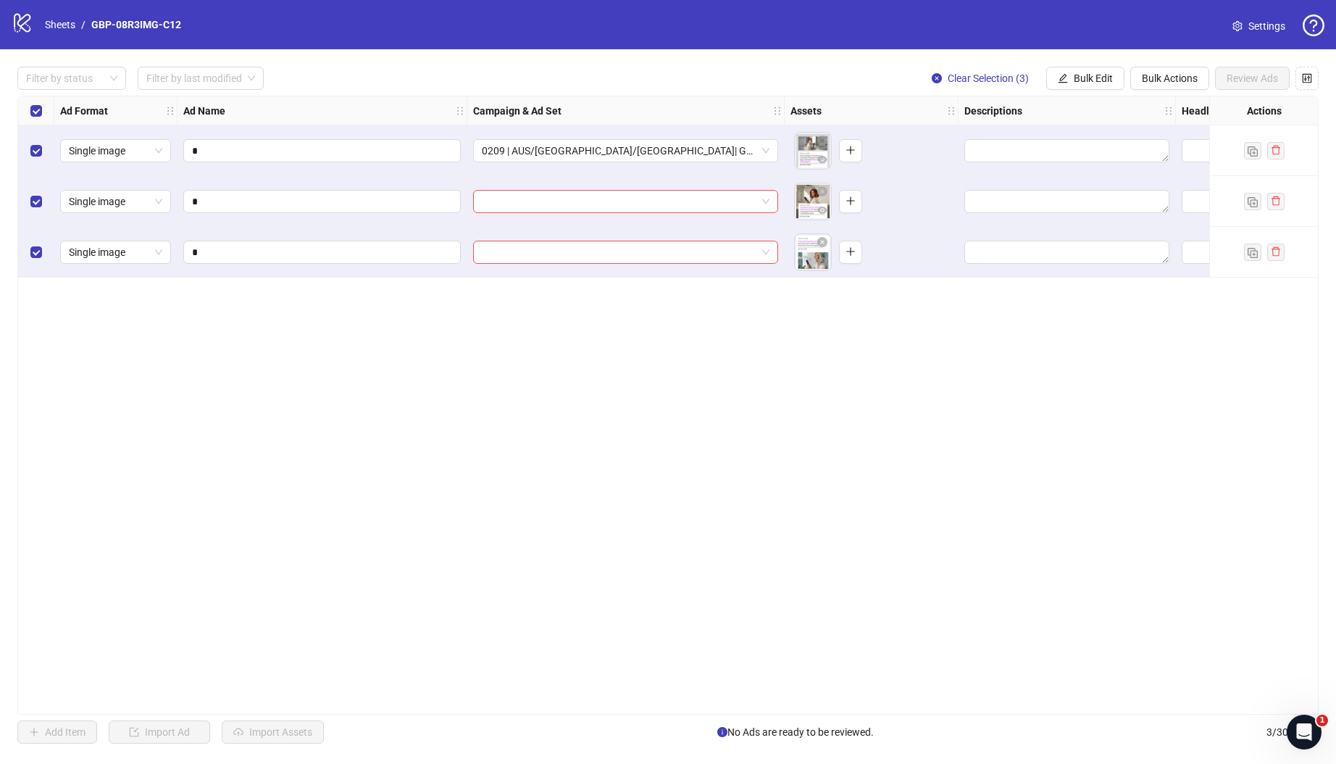
click at [1086, 83] on span "Bulk Edit" at bounding box center [1093, 78] width 39 height 12
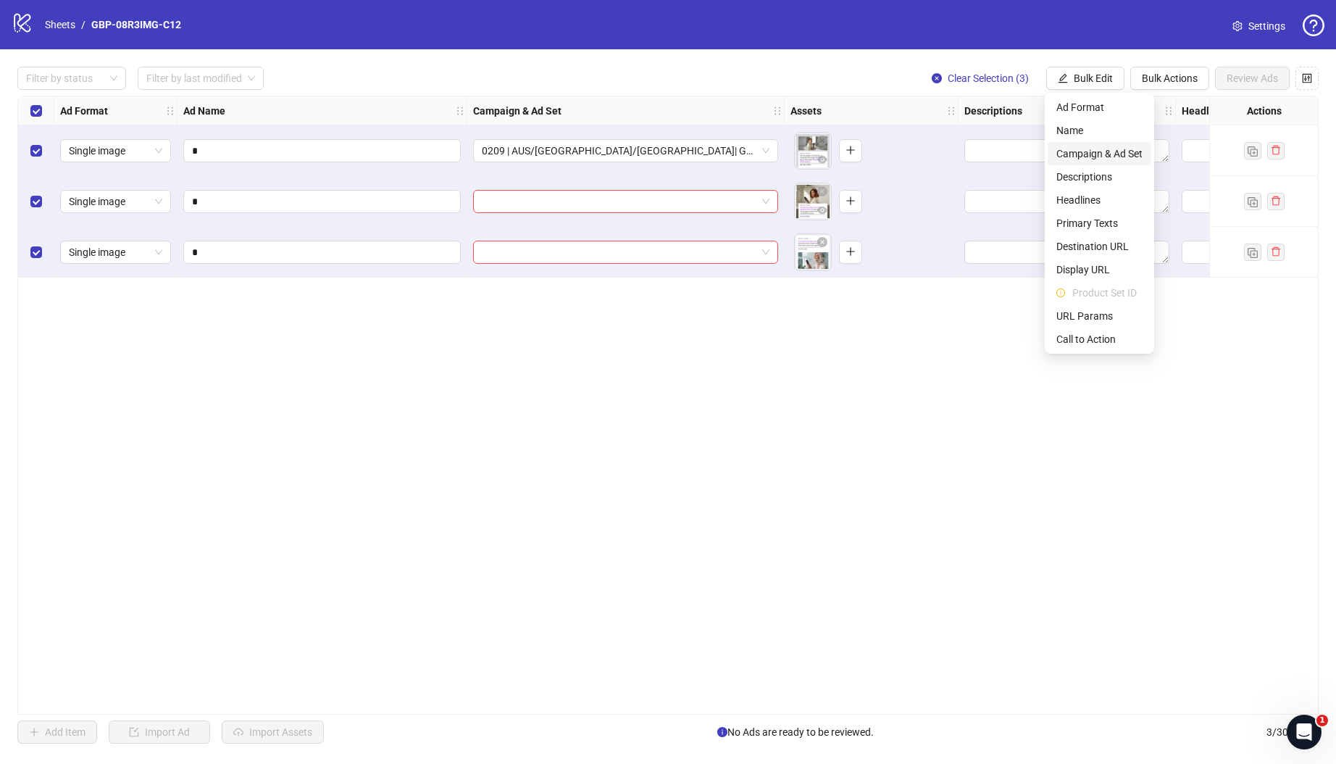
click at [1101, 146] on span "Campaign & Ad Set" at bounding box center [1099, 154] width 86 height 16
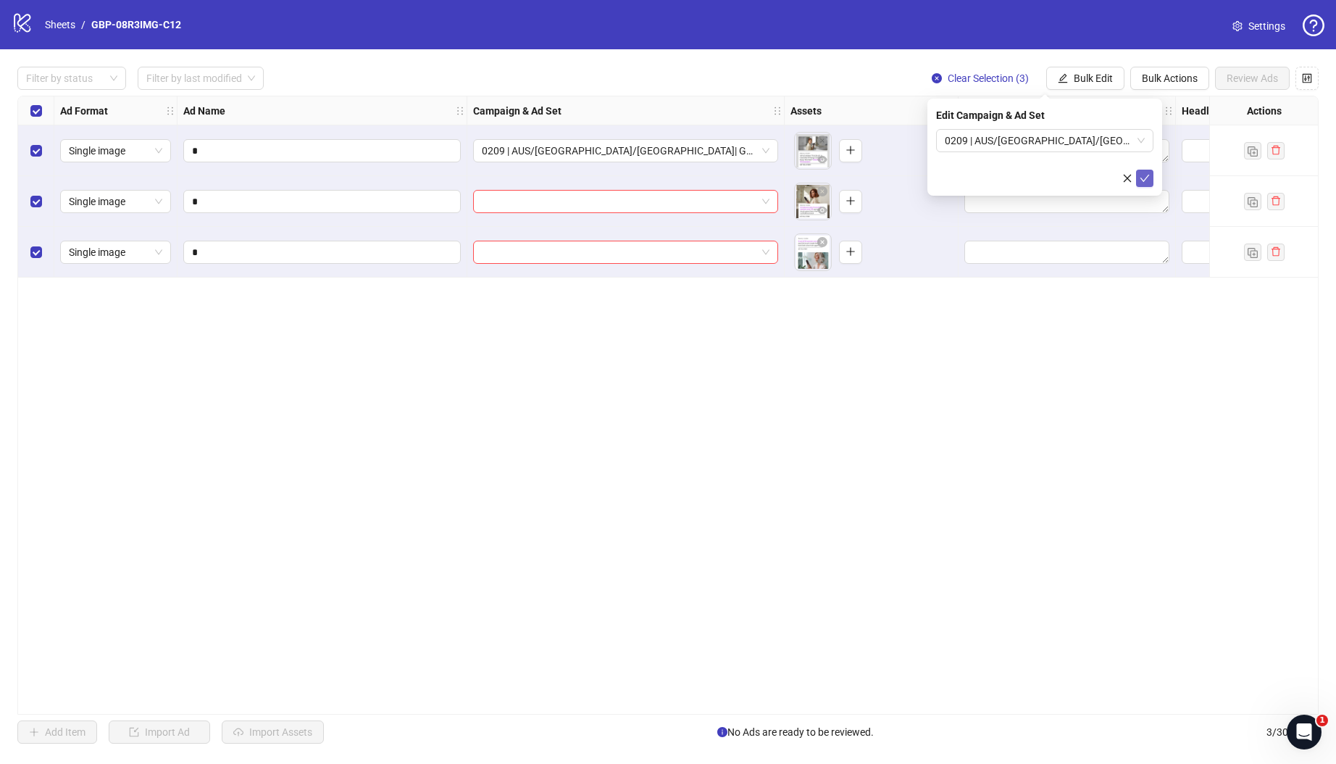
click at [1148, 176] on icon "check" at bounding box center [1144, 178] width 9 height 7
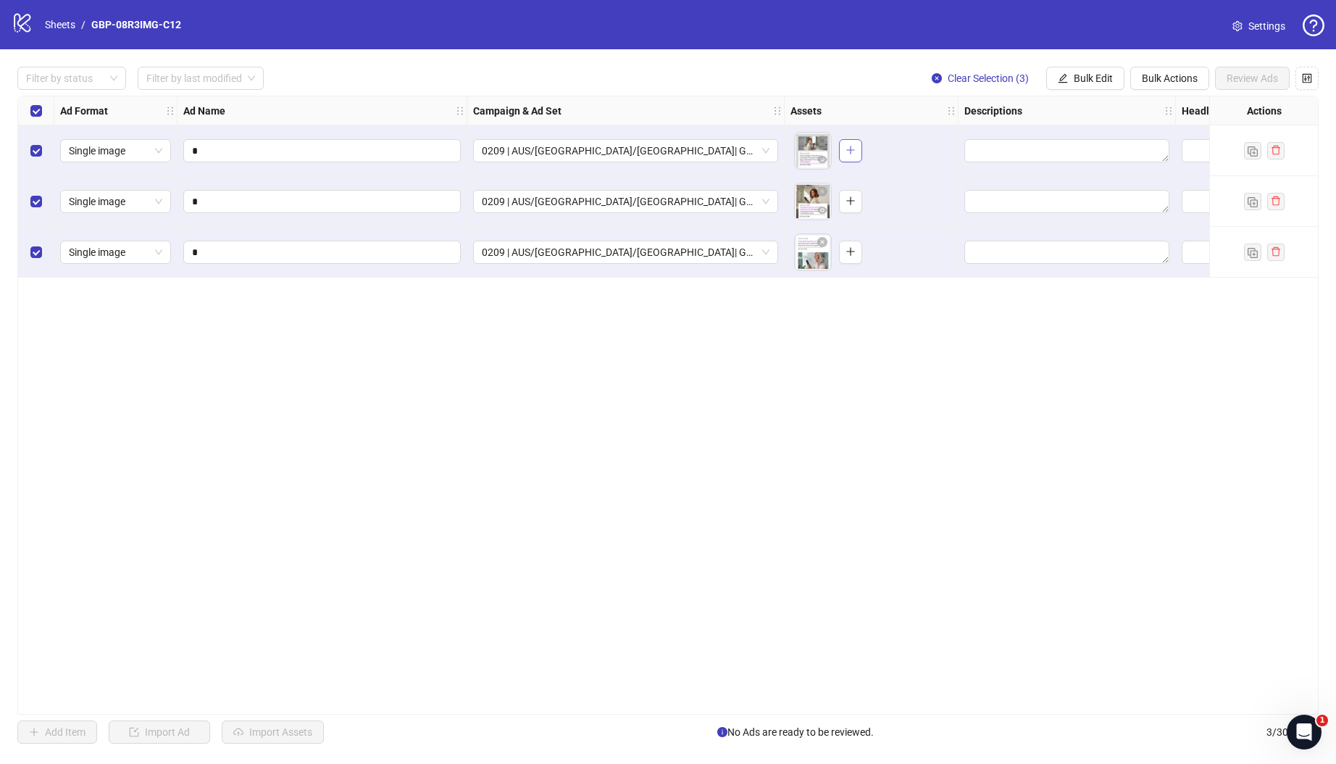
click at [846, 146] on icon "plus" at bounding box center [851, 150] width 10 height 10
click at [853, 149] on icon "plus" at bounding box center [851, 150] width 10 height 10
click at [857, 191] on button "button" at bounding box center [850, 201] width 23 height 23
click at [851, 253] on icon "plus" at bounding box center [850, 252] width 1 height 8
click at [1064, 85] on button "Bulk Edit" at bounding box center [1085, 78] width 78 height 23
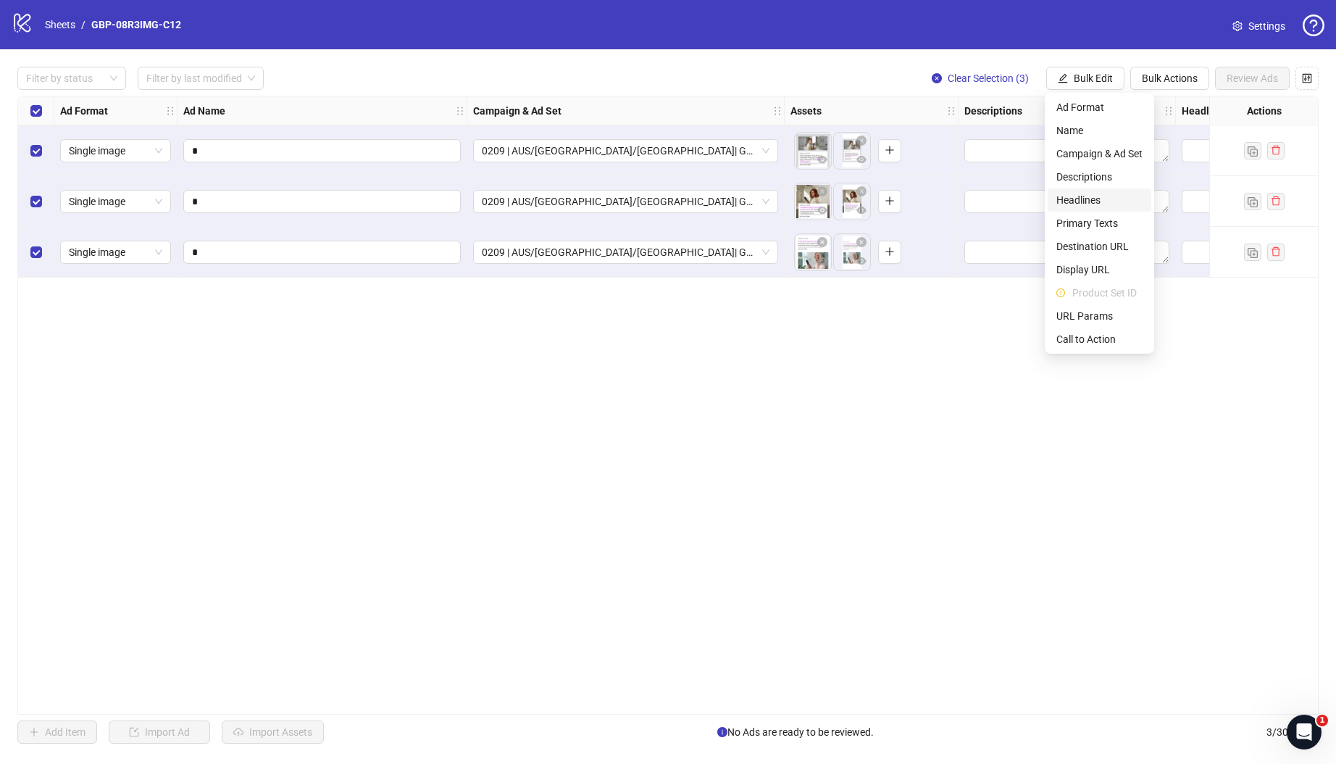
click at [1083, 200] on span "Headlines" at bounding box center [1099, 200] width 86 height 16
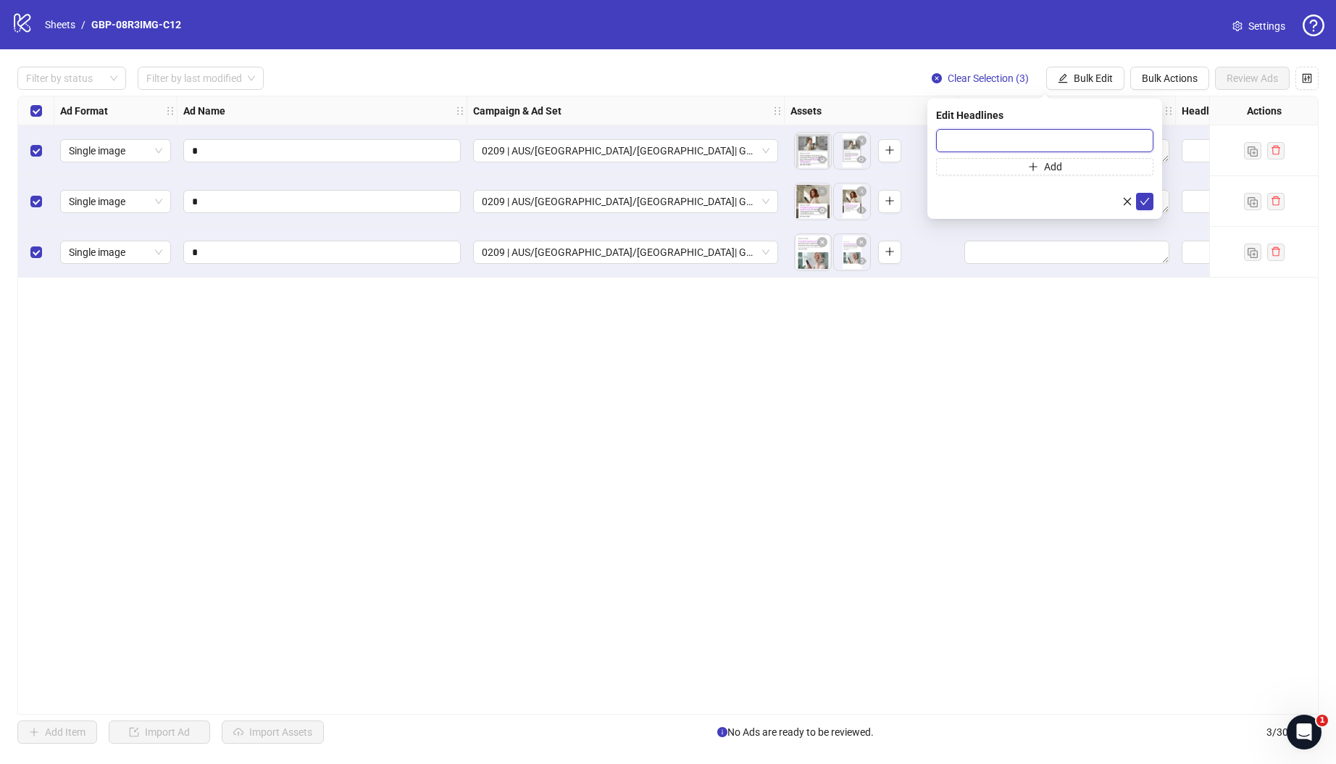
click at [1002, 141] on input "text" at bounding box center [1044, 140] width 217 height 23
paste input "*******"
type input "*******"
click at [1054, 167] on span "Add" at bounding box center [1053, 167] width 18 height 12
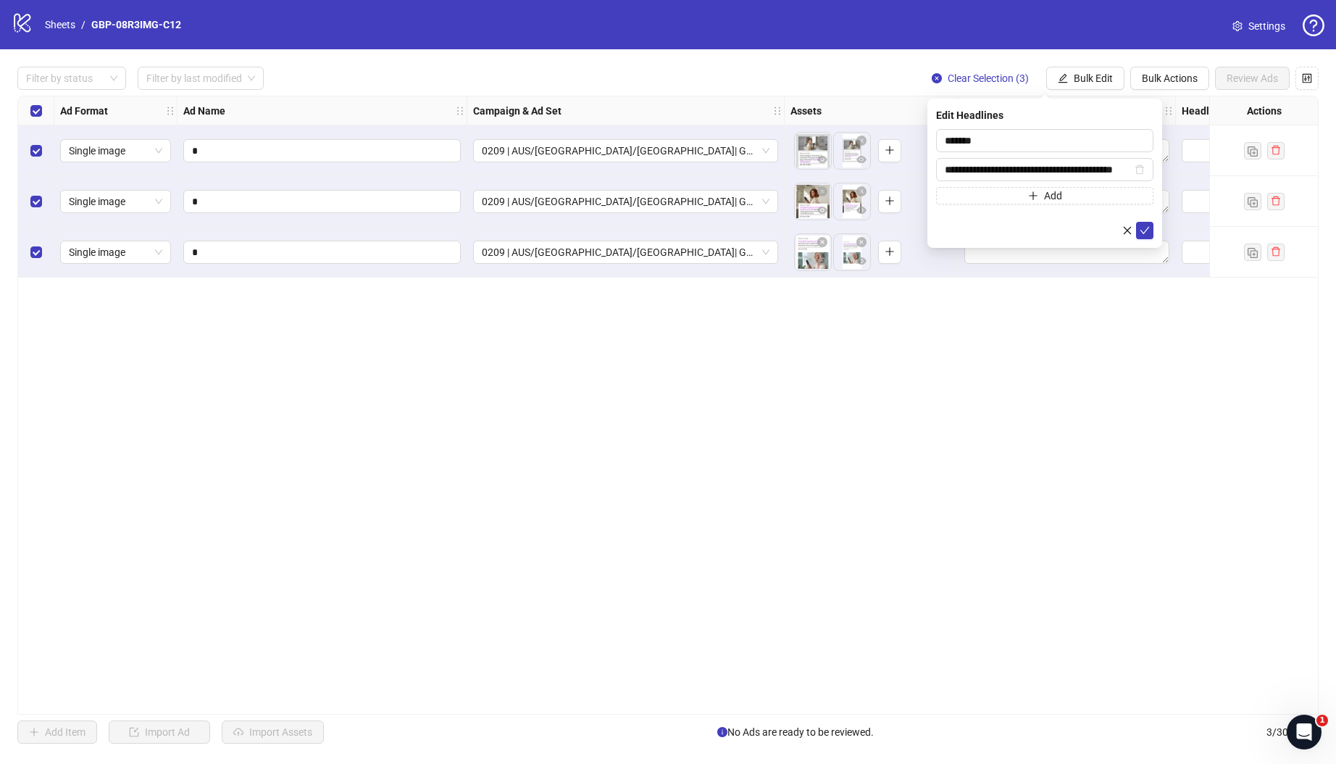
scroll to position [0, 76]
type input "**********"
click at [1140, 225] on icon "check" at bounding box center [1145, 230] width 10 height 10
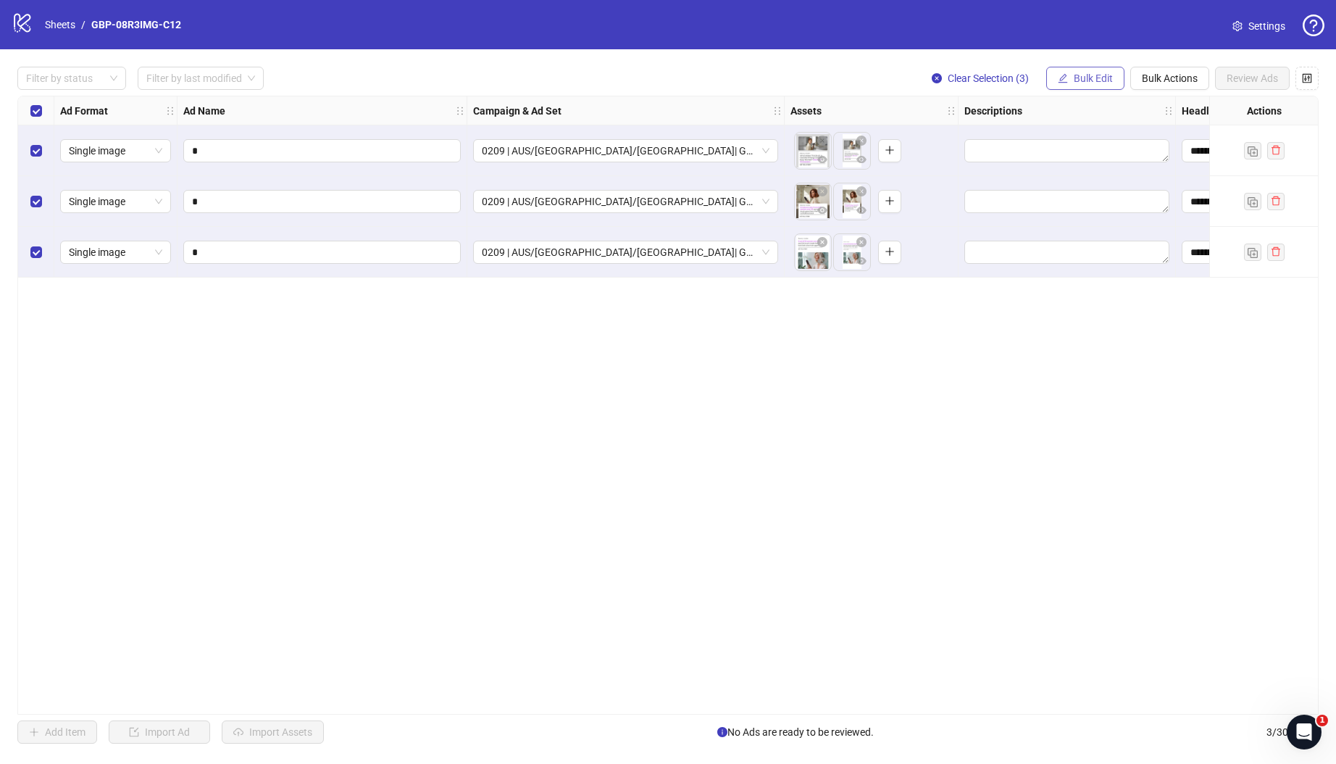
click at [1077, 83] on span "Bulk Edit" at bounding box center [1093, 78] width 39 height 12
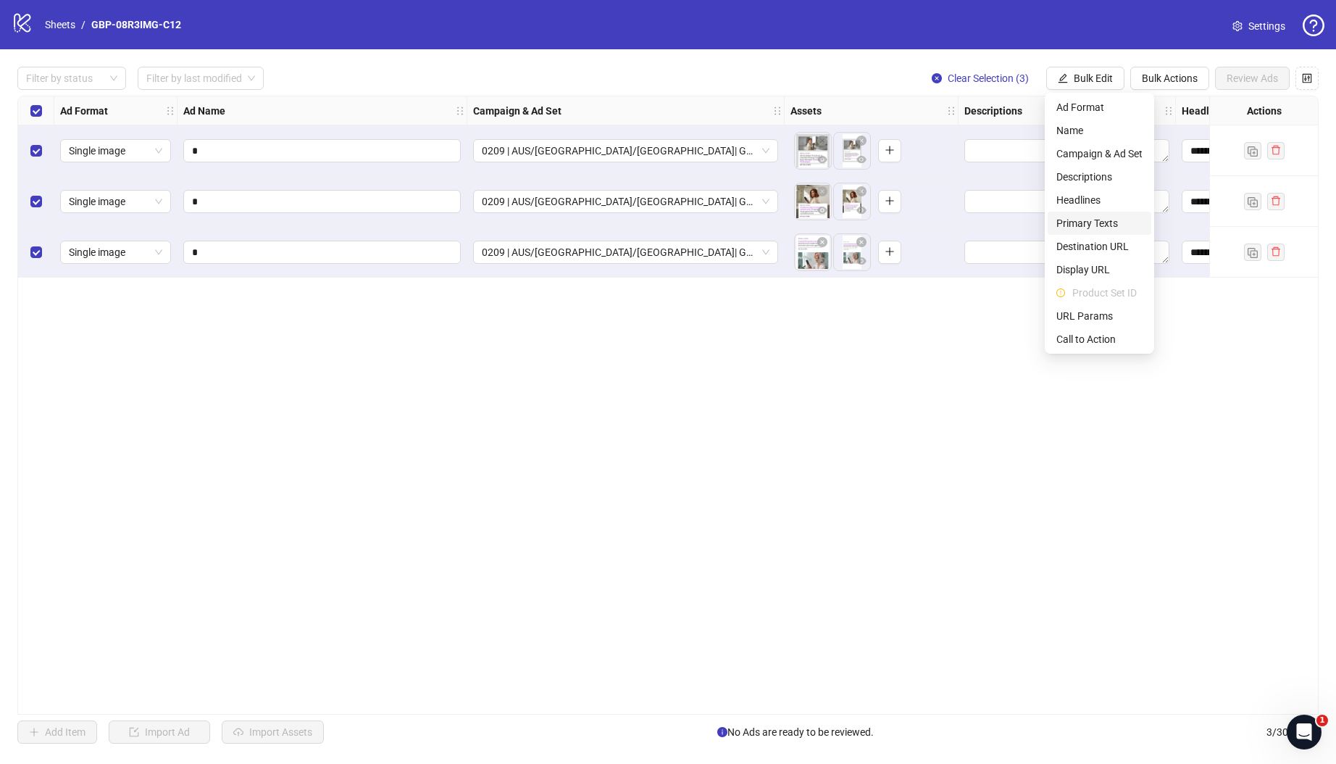
click at [1099, 221] on span "Primary Texts" at bounding box center [1099, 223] width 86 height 16
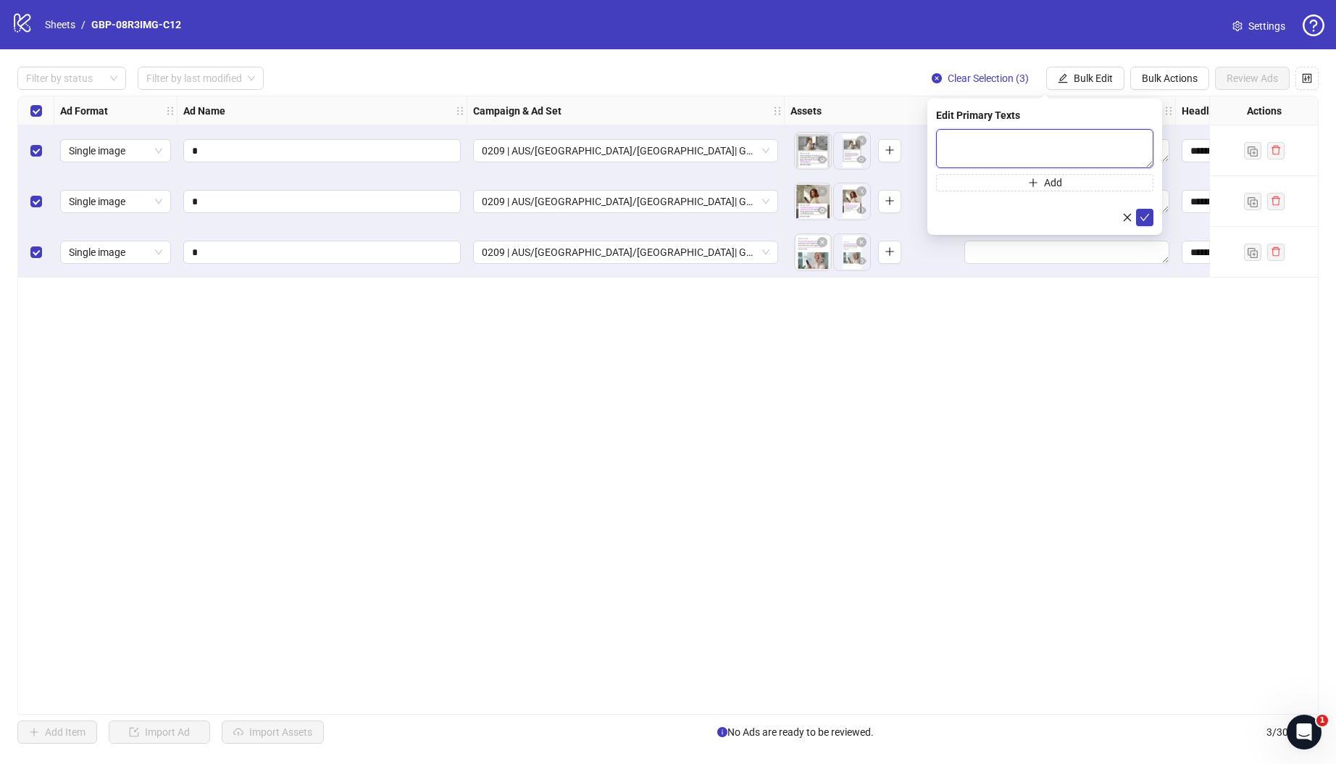
click at [1027, 138] on textarea at bounding box center [1044, 148] width 217 height 39
paste textarea "**********"
type textarea "**********"
click at [1042, 174] on button "Add" at bounding box center [1044, 182] width 217 height 17
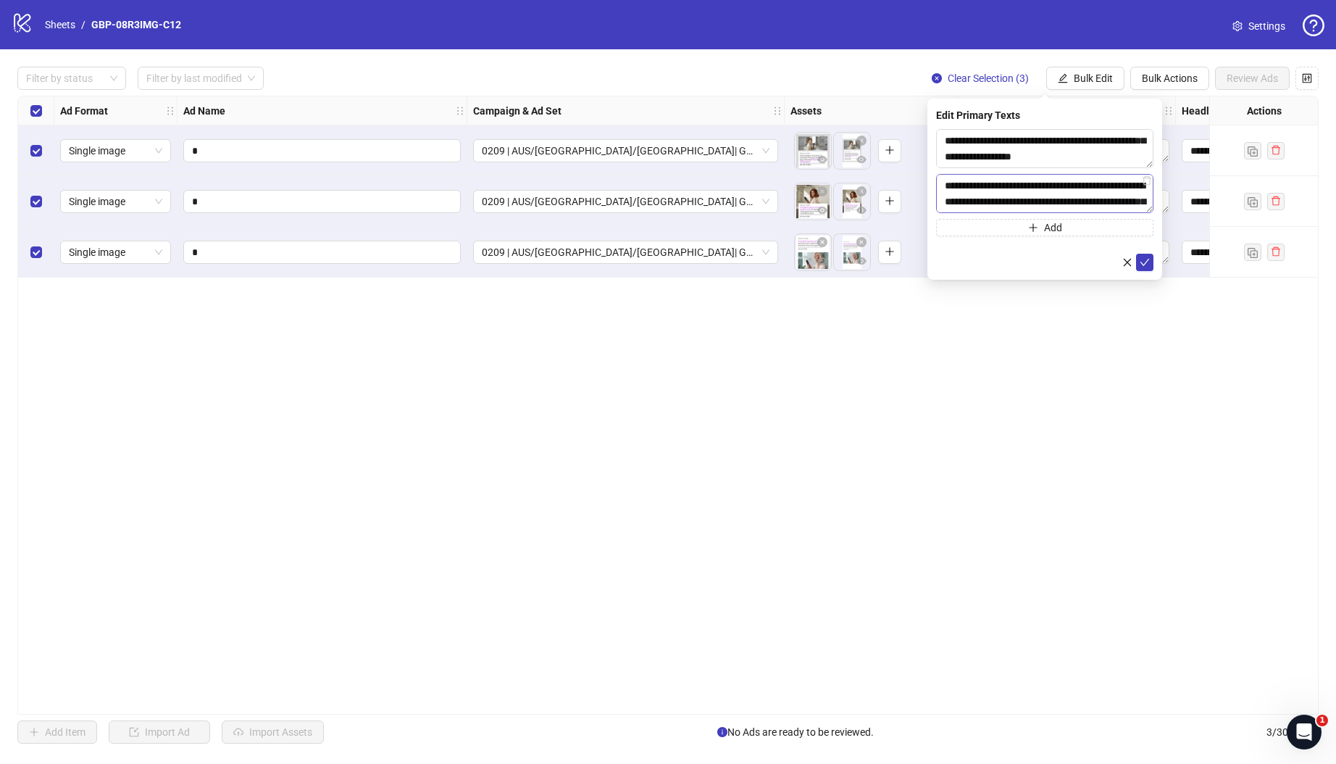
scroll to position [75, 0]
type textarea "**********"
click at [1143, 262] on icon "check" at bounding box center [1145, 262] width 10 height 10
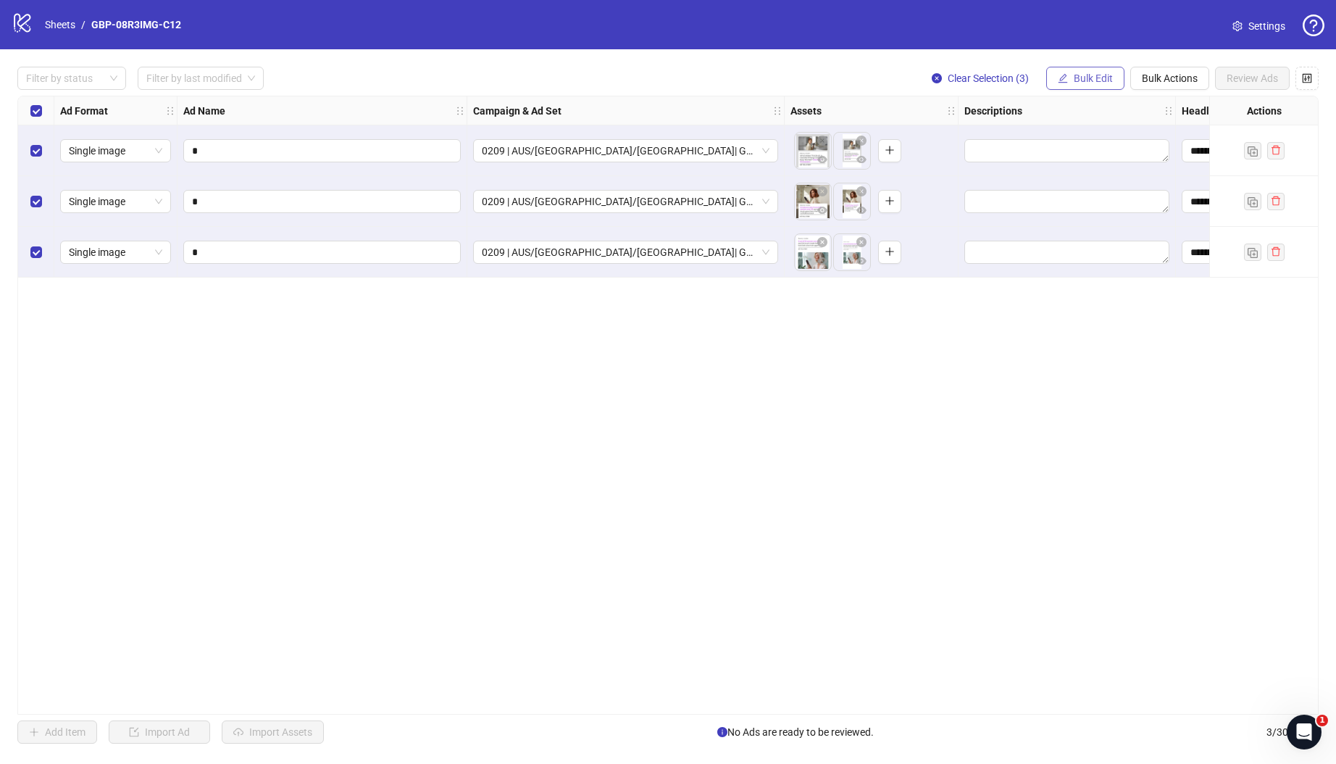
click at [1090, 77] on span "Bulk Edit" at bounding box center [1093, 78] width 39 height 12
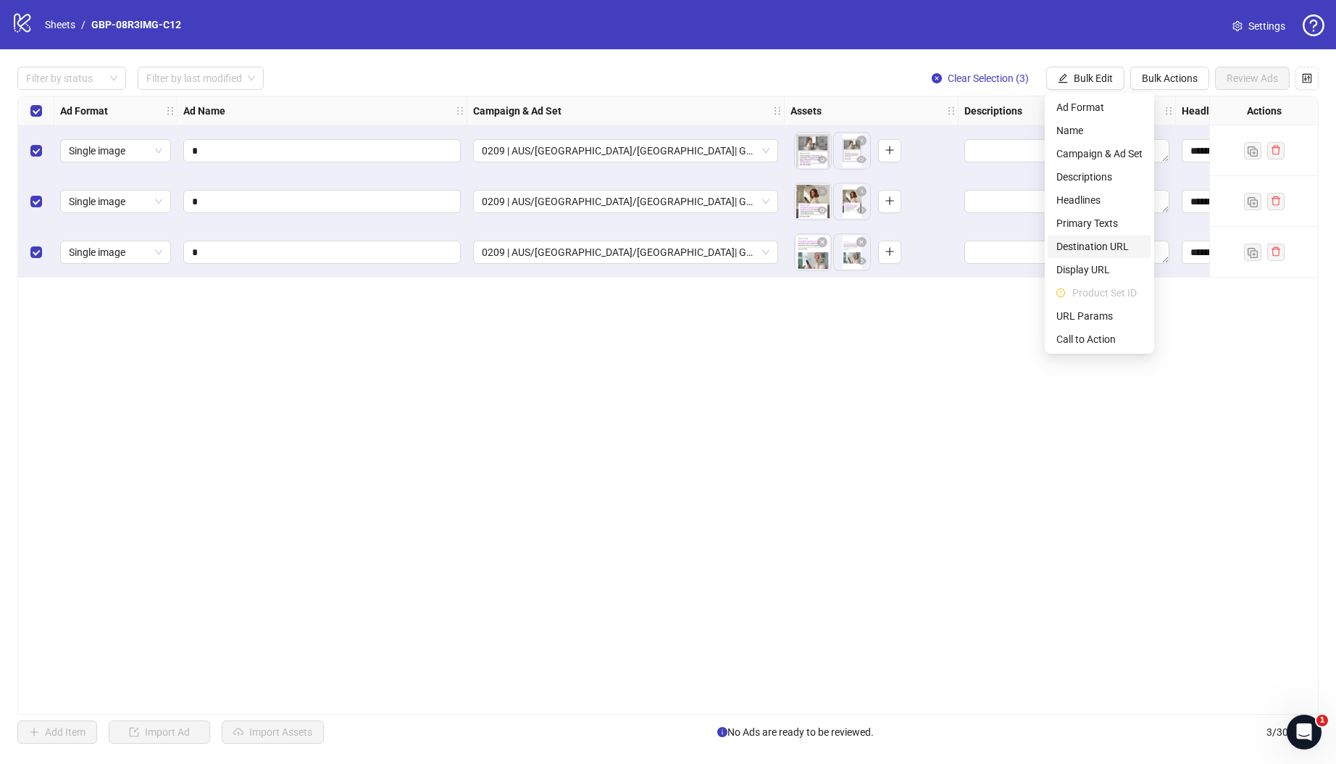
click at [1109, 247] on span "Destination URL" at bounding box center [1099, 246] width 86 height 16
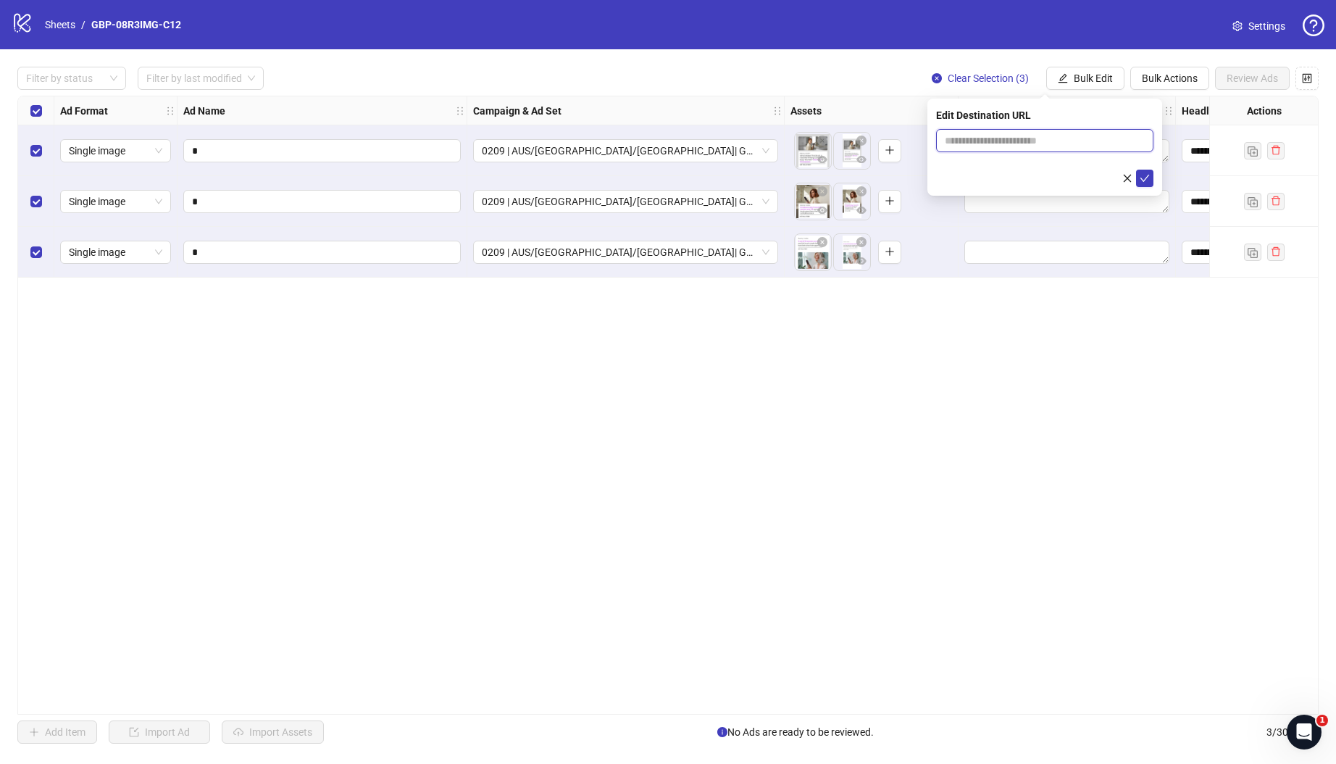
click at [985, 139] on input "text" at bounding box center [1039, 141] width 188 height 16
paste input "**********"
type input "**********"
click at [1001, 147] on input "text" at bounding box center [1039, 141] width 188 height 16
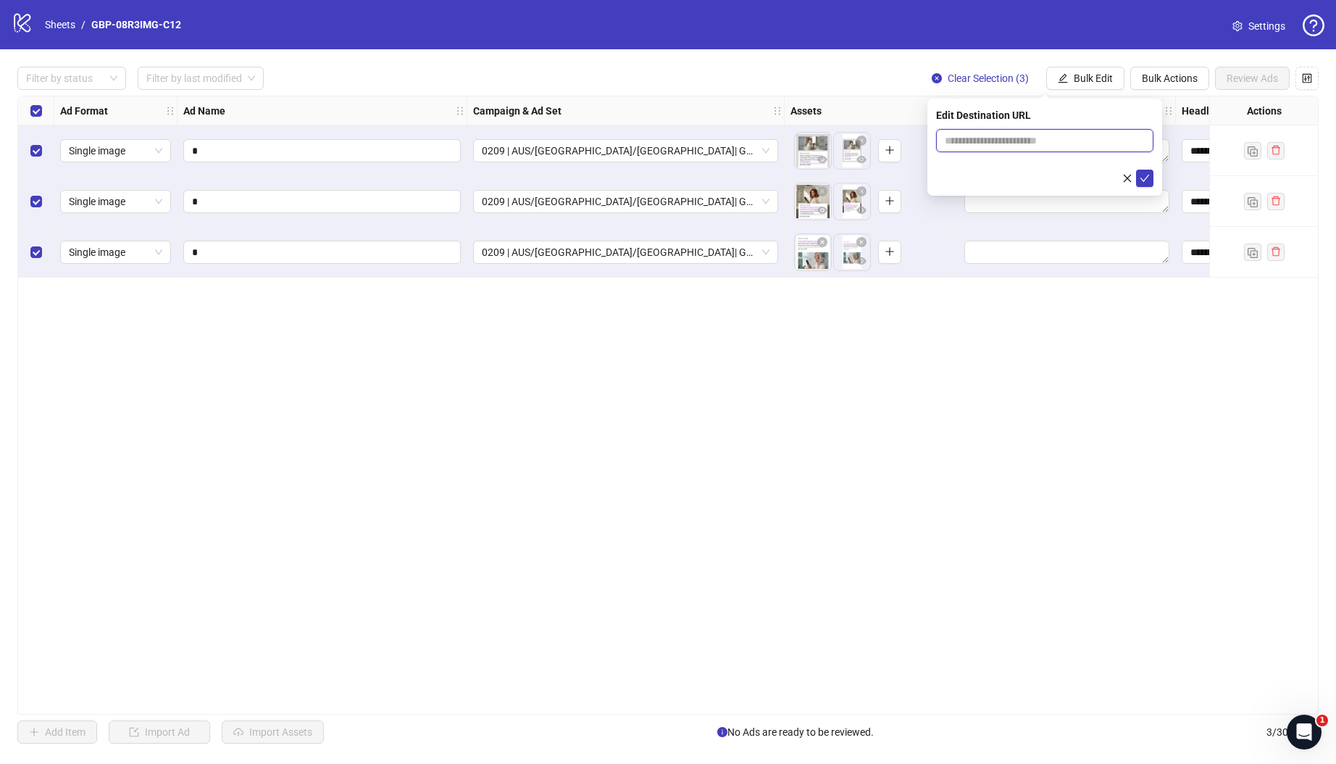
paste input "**********"
type input "**********"
click at [1147, 177] on icon "check" at bounding box center [1144, 178] width 9 height 7
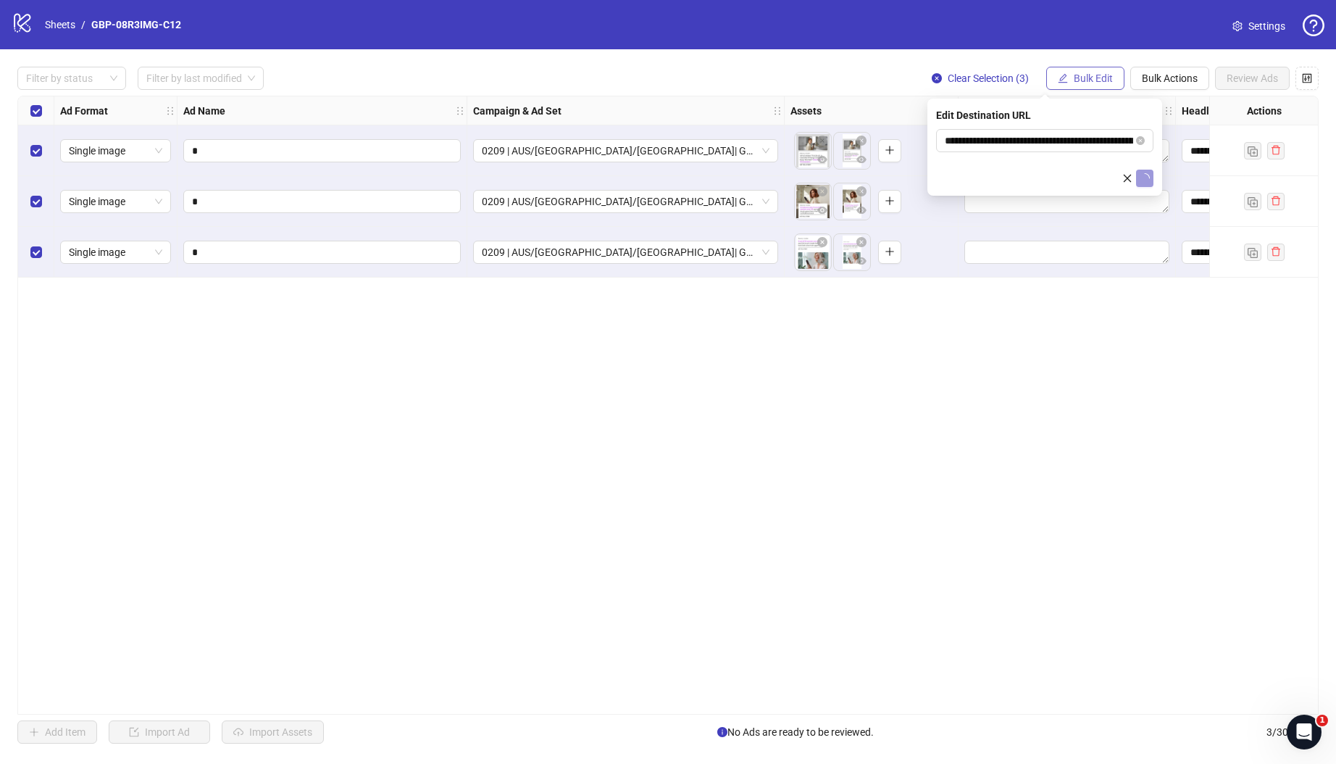
click at [1104, 76] on span "Bulk Edit" at bounding box center [1093, 78] width 39 height 12
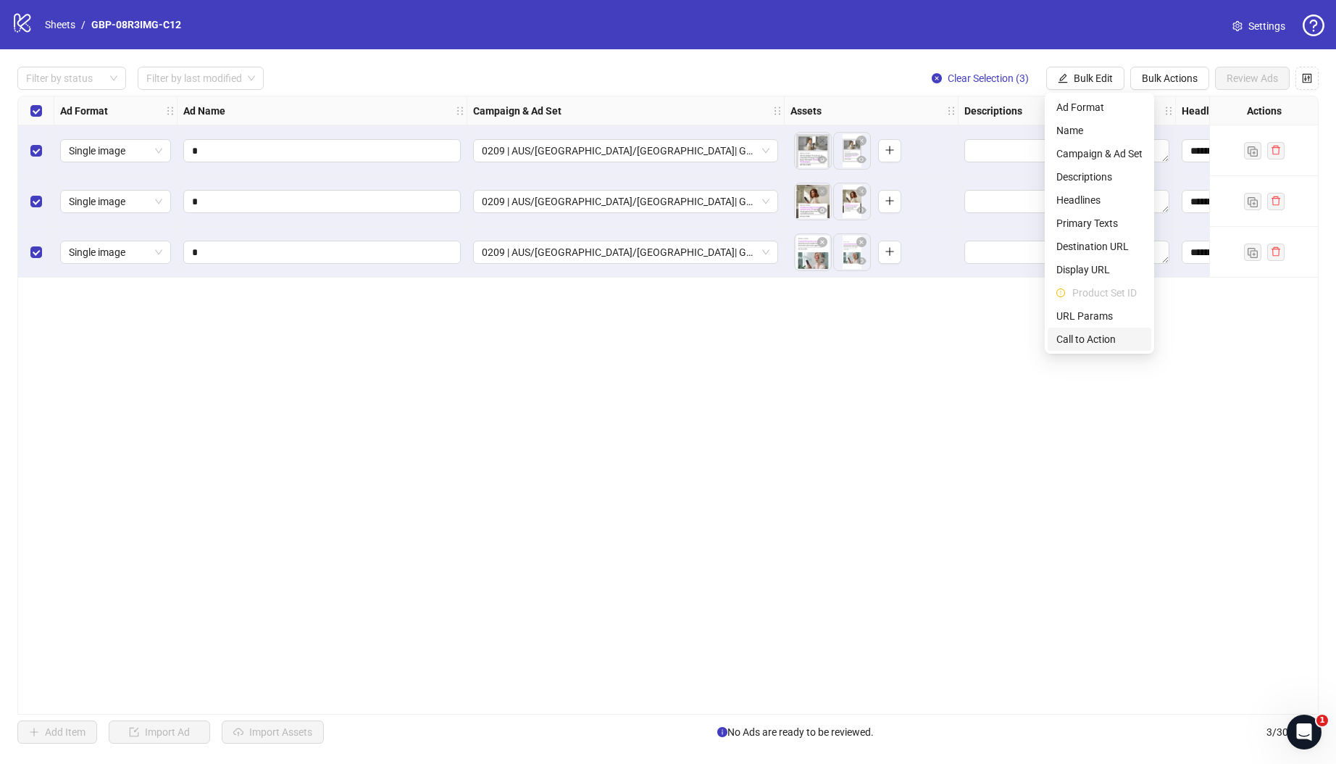
click at [1074, 337] on span "Call to Action" at bounding box center [1099, 339] width 86 height 16
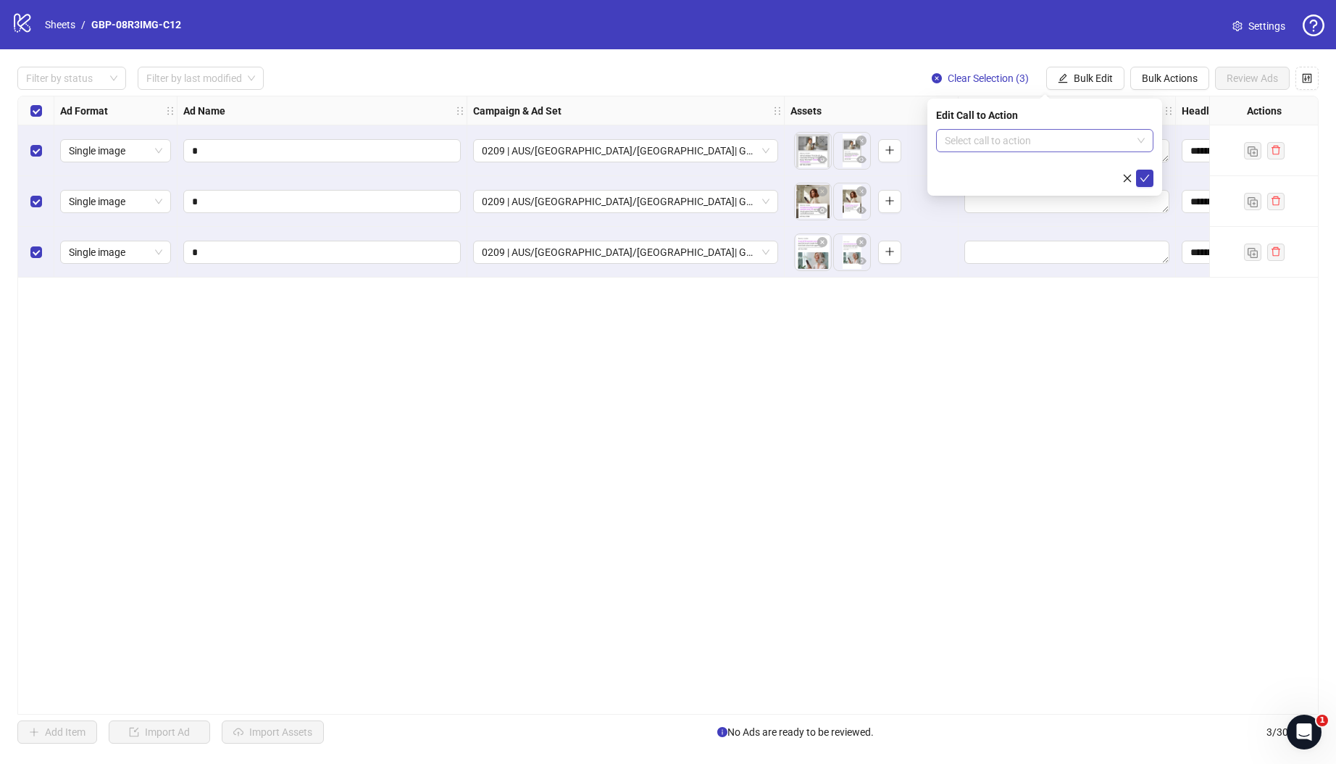
click at [1067, 134] on input "search" at bounding box center [1038, 141] width 187 height 22
type input "****"
click at [1002, 167] on div "Shop now" at bounding box center [1045, 170] width 194 height 16
click at [1148, 178] on icon "check" at bounding box center [1145, 178] width 10 height 10
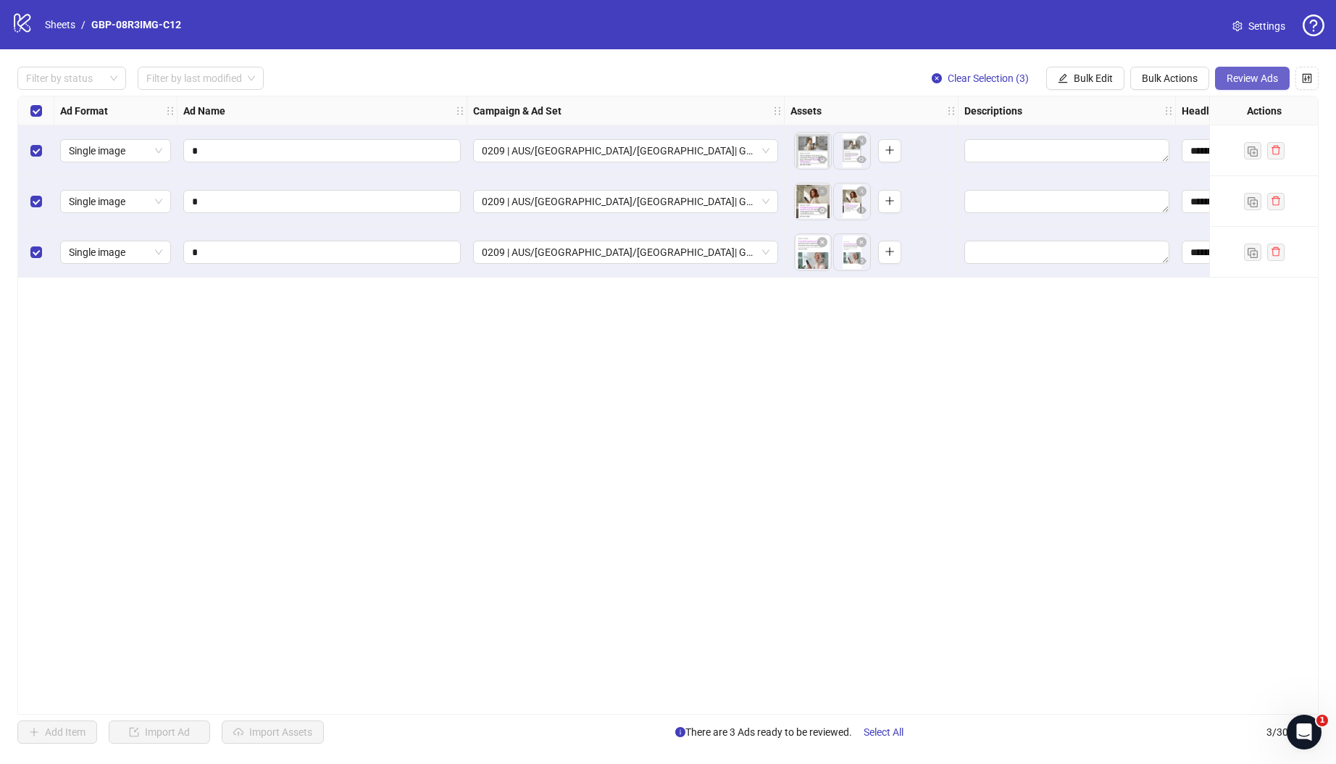
click at [1267, 80] on span "Review Ads" at bounding box center [1252, 78] width 51 height 12
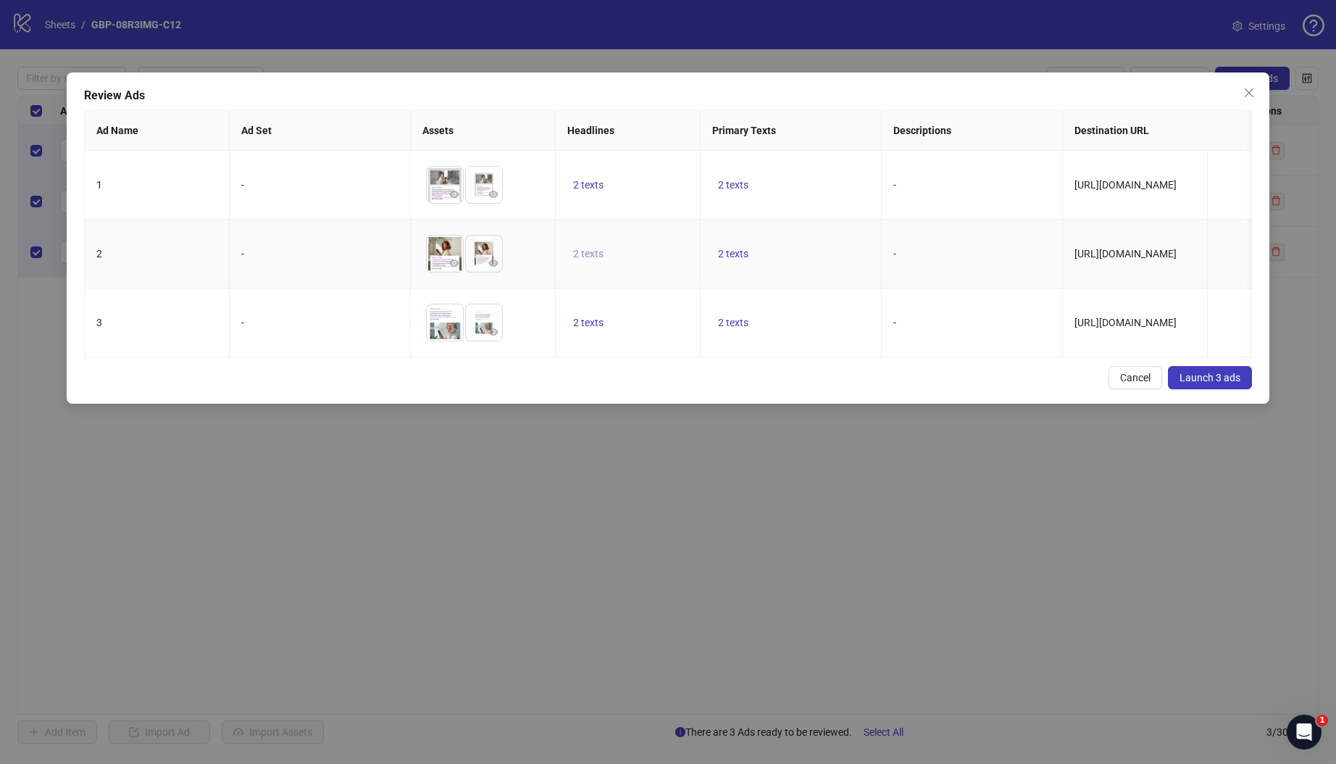
click at [598, 256] on span "2 texts" at bounding box center [588, 254] width 30 height 12
click at [817, 247] on icon "caret-right" at bounding box center [814, 246] width 10 height 10
click at [736, 188] on span "2 texts" at bounding box center [733, 185] width 30 height 12
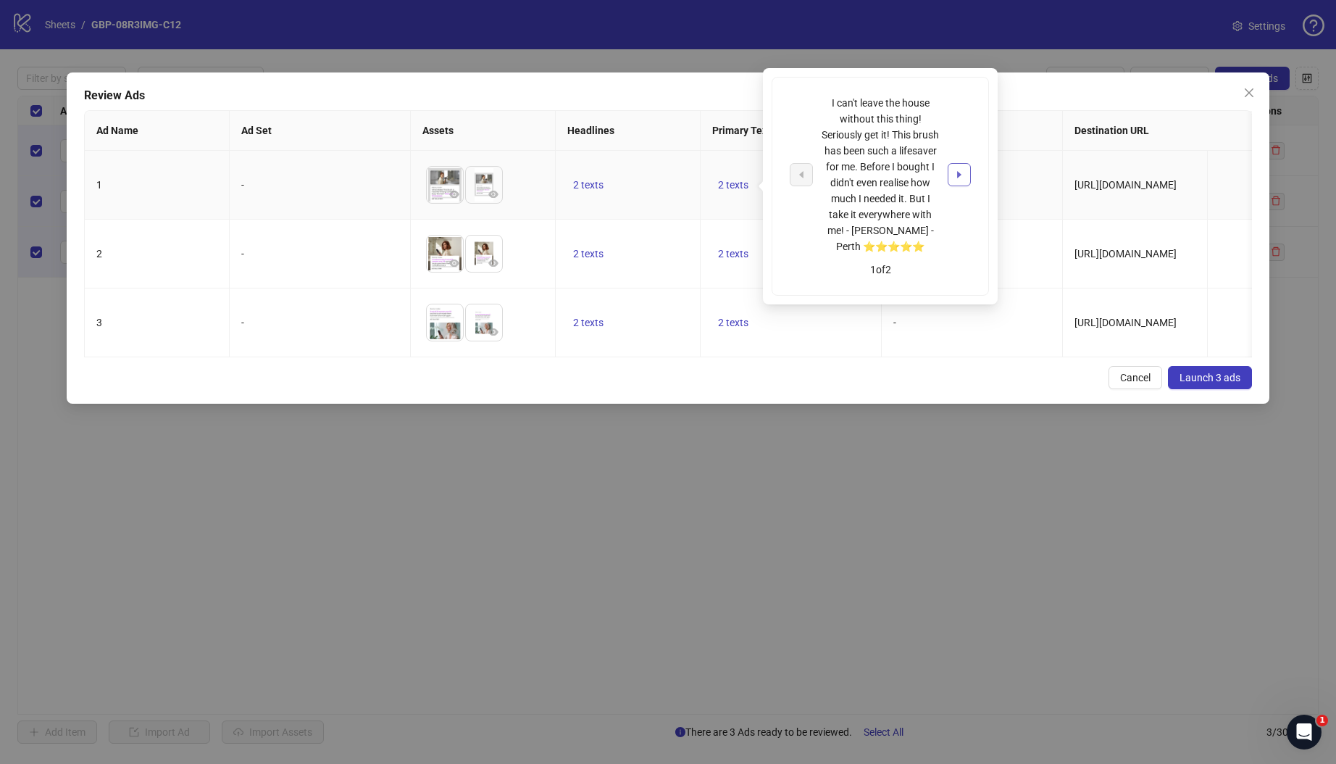
click at [959, 178] on icon "caret-right" at bounding box center [959, 175] width 10 height 10
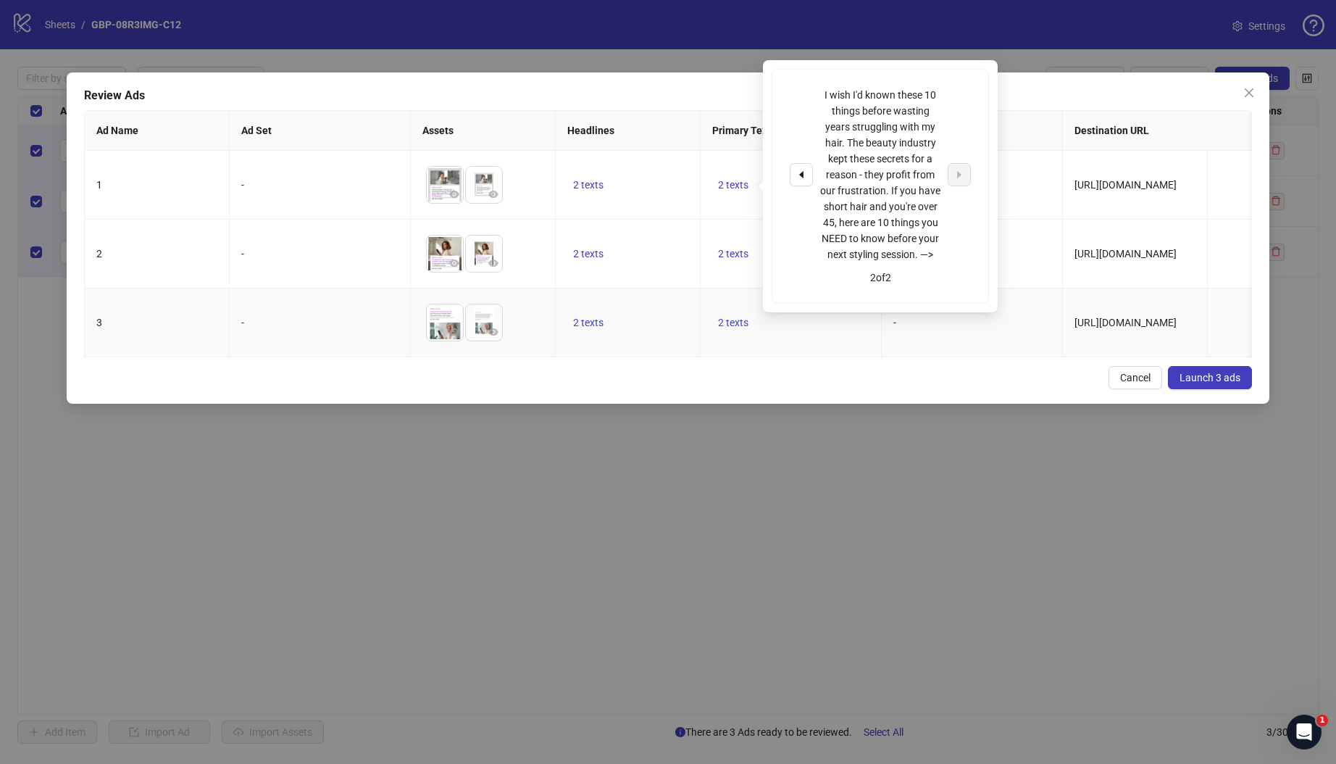
click at [663, 304] on td "2 texts" at bounding box center [628, 322] width 145 height 69
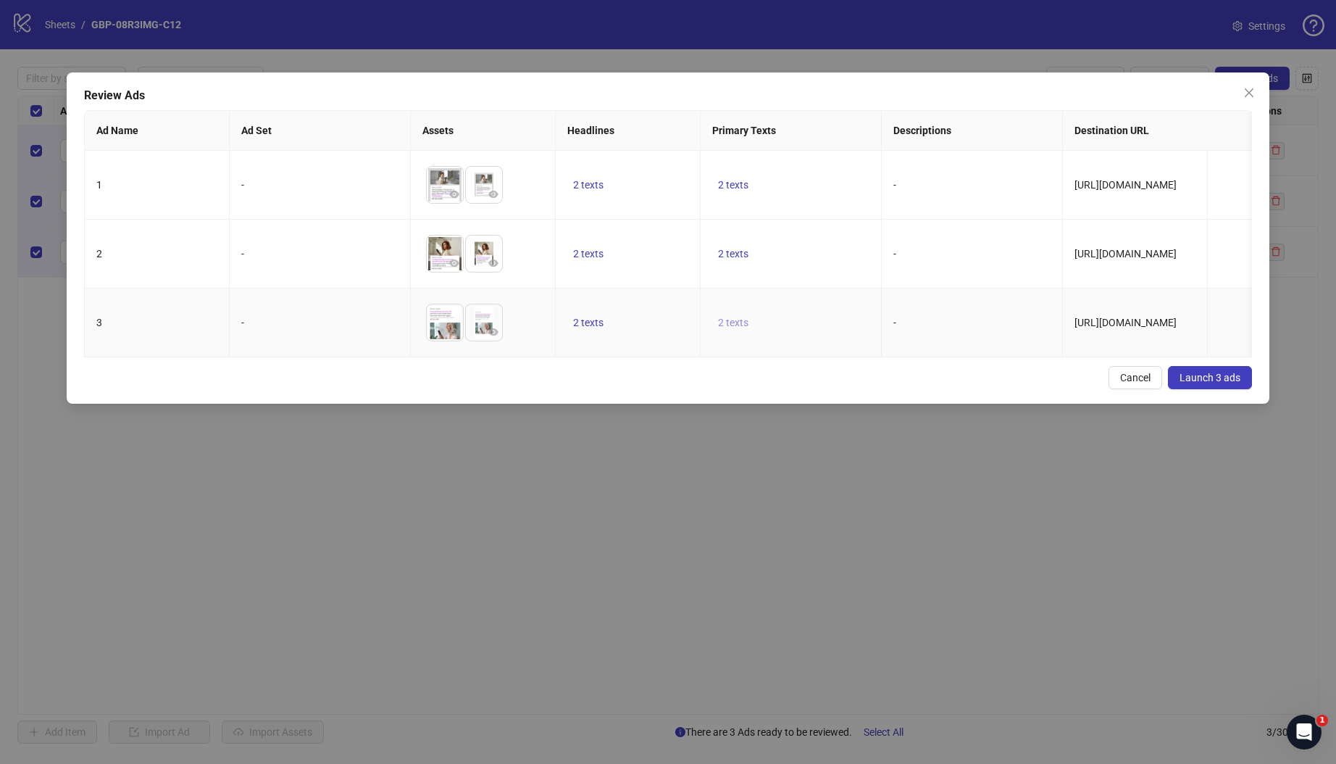
drag, startPoint x: 761, startPoint y: 335, endPoint x: 749, endPoint y: 333, distance: 11.9
click at [761, 335] on td "2 texts" at bounding box center [791, 322] width 181 height 69
click at [623, 357] on td "2 texts" at bounding box center [628, 322] width 145 height 69
click at [578, 383] on div "Review Ads Ad Name Ad Set Assets Headlines Primary Texts Descriptions Destinati…" at bounding box center [668, 237] width 1203 height 331
click at [1228, 389] on button "Launch 3 ads" at bounding box center [1210, 377] width 84 height 23
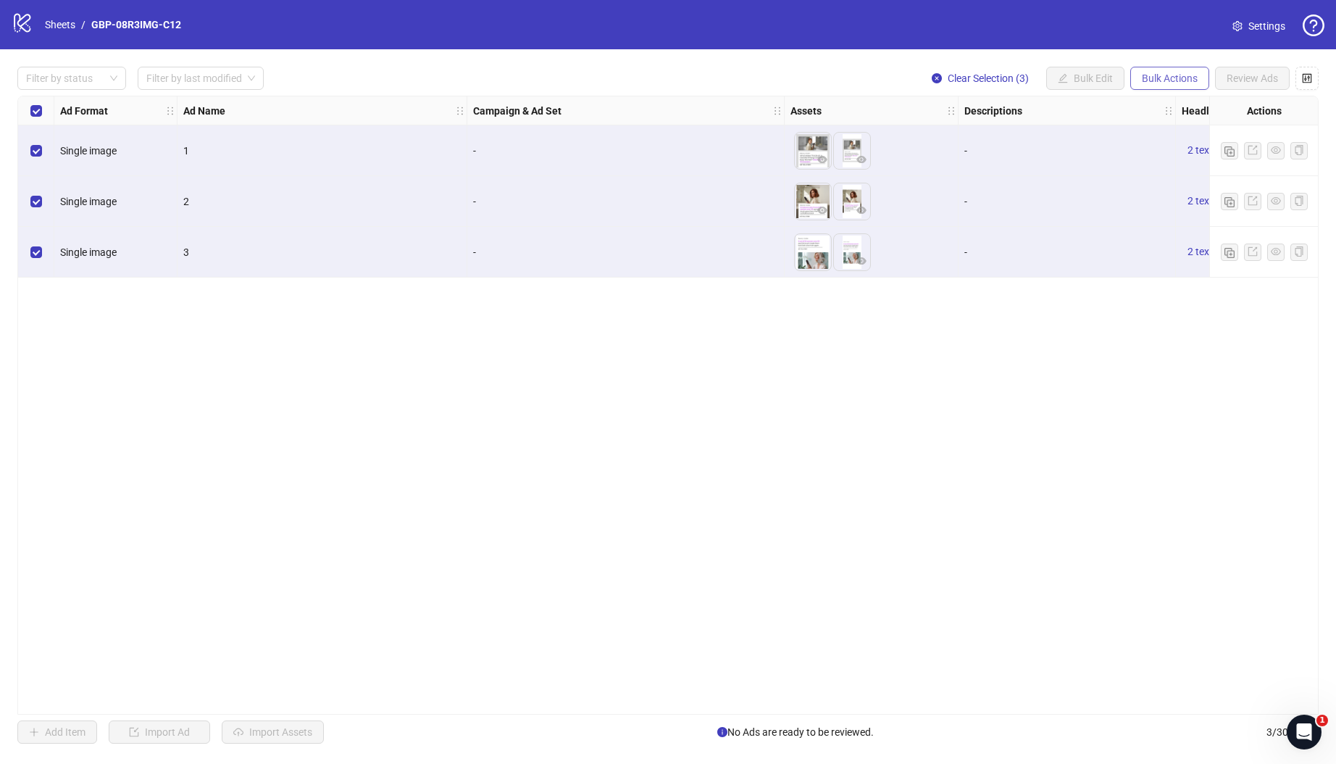
click at [1166, 78] on span "Bulk Actions" at bounding box center [1170, 78] width 56 height 12
click at [1182, 153] on span "Duplicate with assets" at bounding box center [1189, 154] width 99 height 16
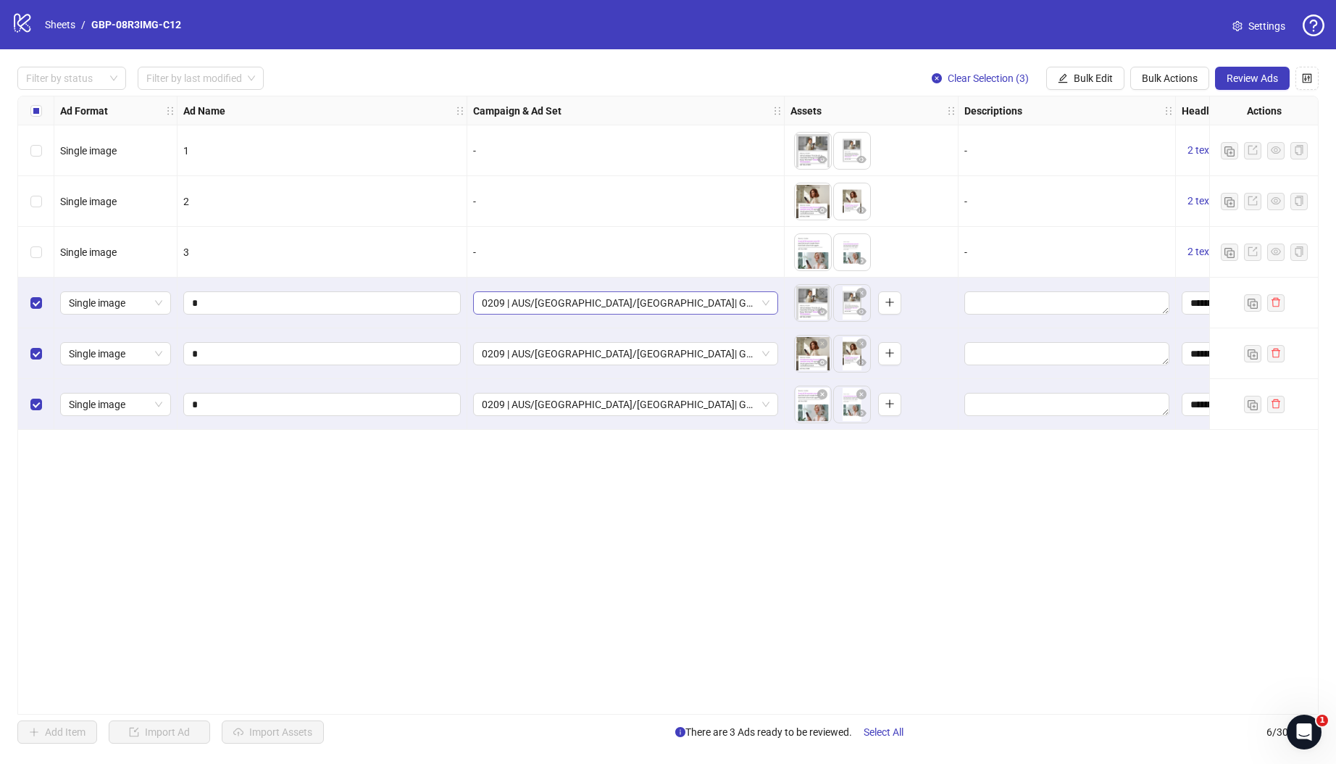
click at [646, 304] on span "0209 | AUS/[GEOGRAPHIC_DATA]/[GEOGRAPHIC_DATA]| GBP-08R3IMG-C12" at bounding box center [626, 303] width 288 height 22
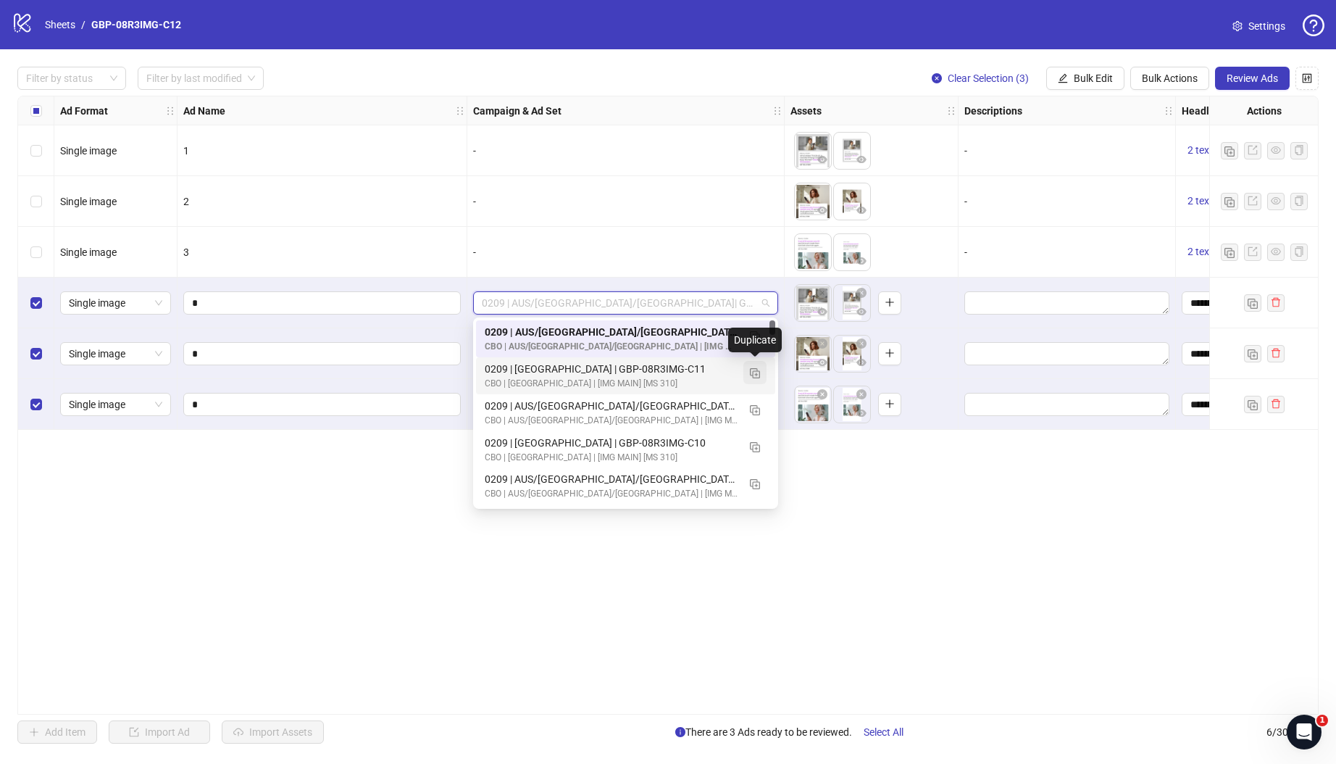
click at [753, 373] on img "button" at bounding box center [755, 373] width 10 height 10
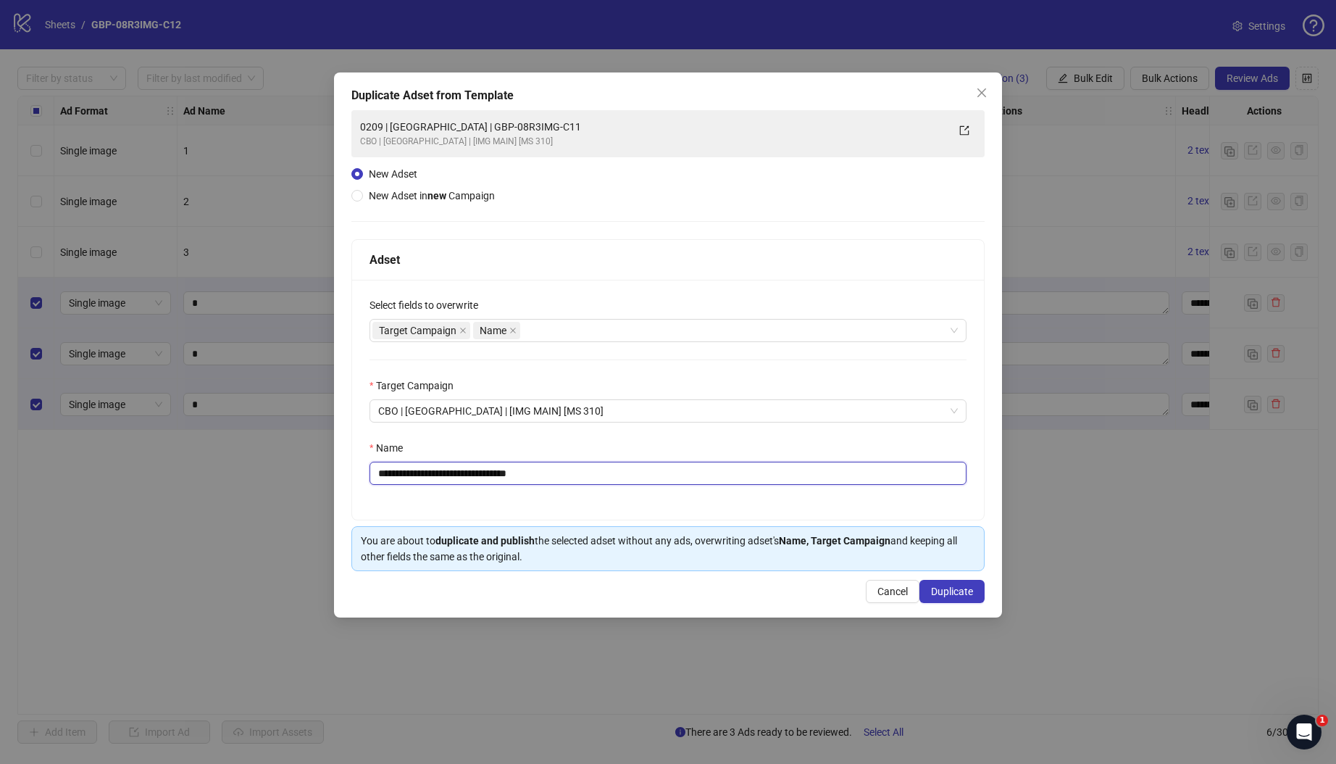
drag, startPoint x: 437, startPoint y: 470, endPoint x: 764, endPoint y: 478, distance: 327.6
click at [764, 478] on input "**********" at bounding box center [668, 473] width 597 height 23
paste input "text"
type input "**********"
click at [948, 592] on span "Duplicate" at bounding box center [952, 591] width 42 height 12
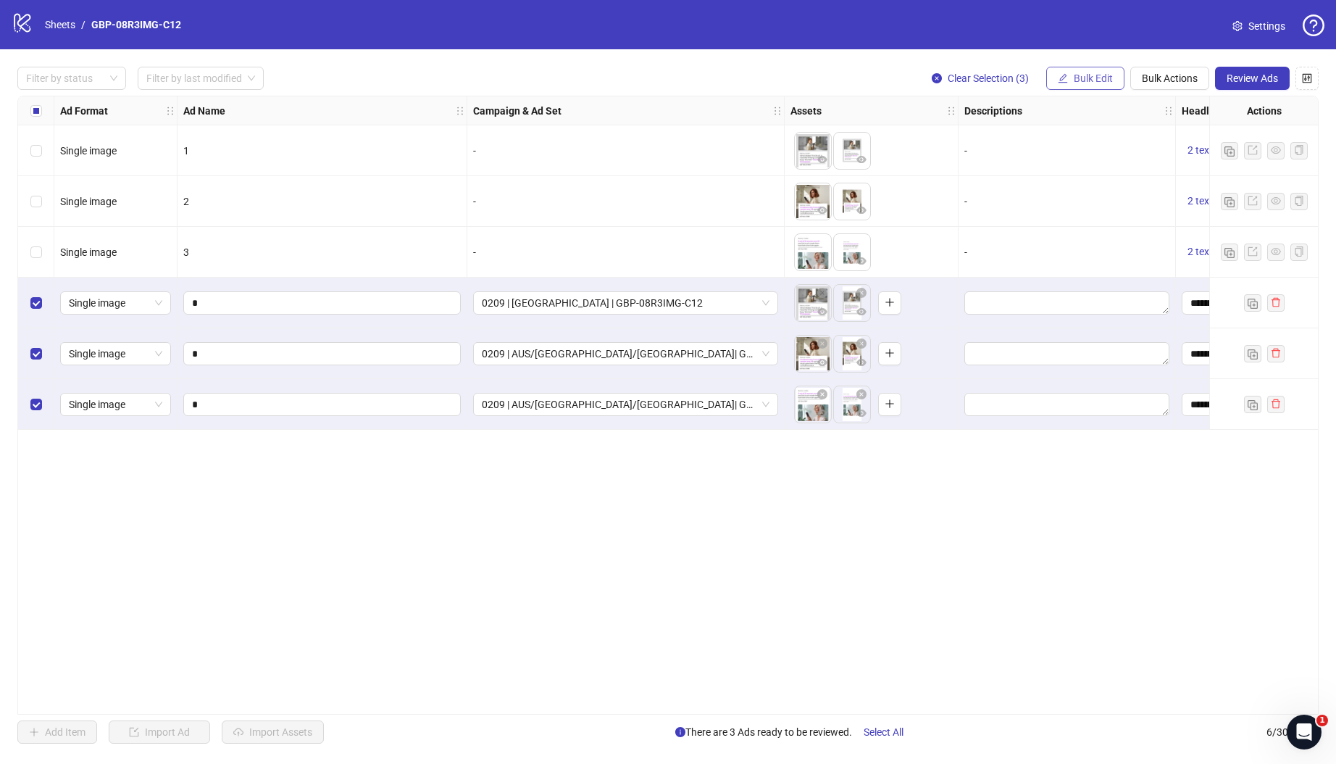
click at [1076, 85] on button "Bulk Edit" at bounding box center [1085, 78] width 78 height 23
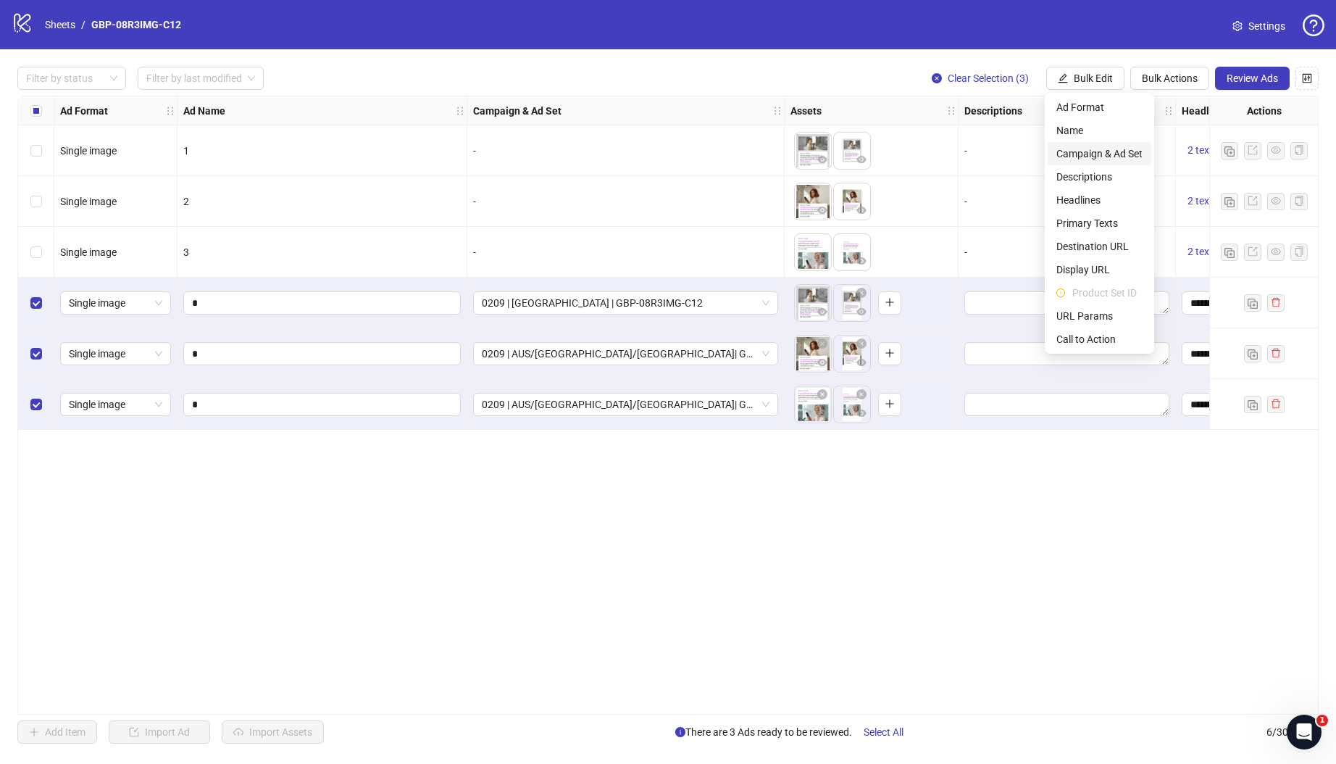
click at [1101, 152] on span "Campaign & Ad Set" at bounding box center [1099, 154] width 86 height 16
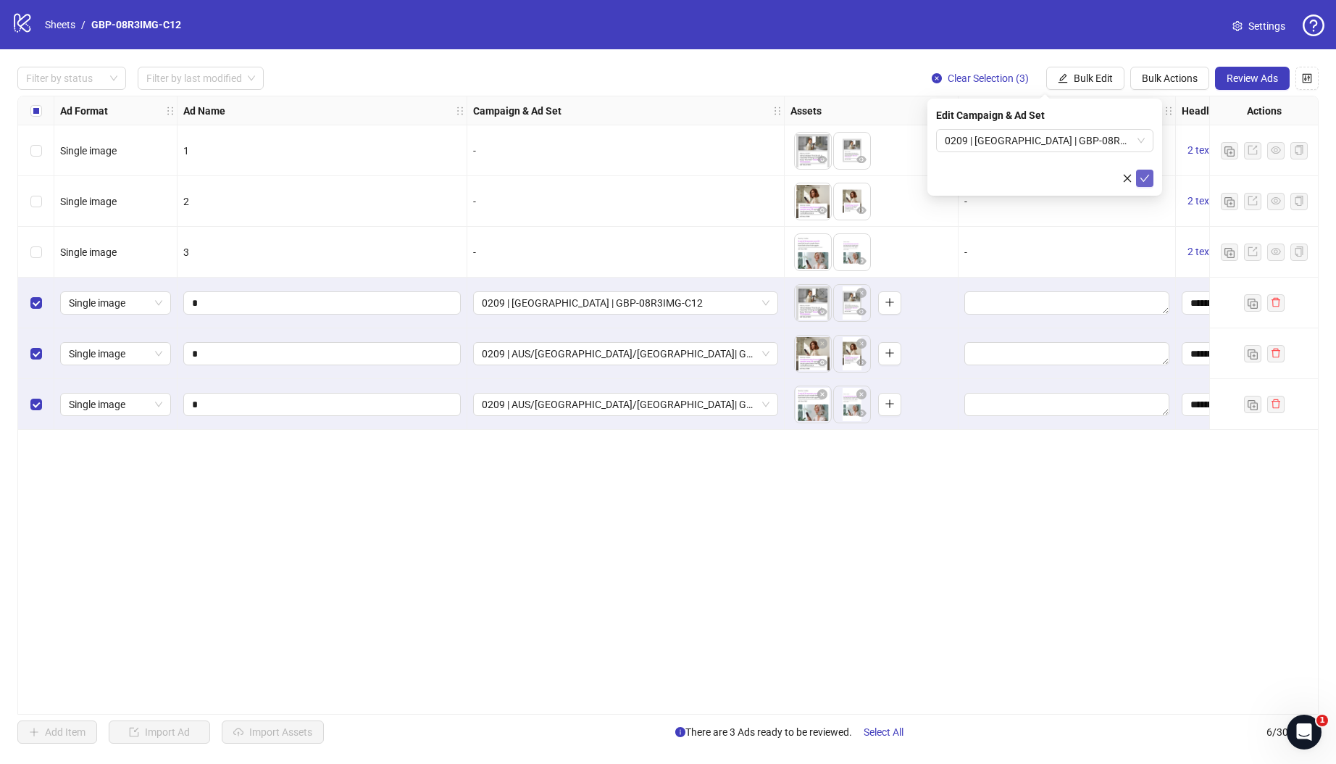
click at [1138, 175] on button "submit" at bounding box center [1144, 178] width 17 height 17
drag, startPoint x: 1088, startPoint y: 78, endPoint x: 1088, endPoint y: 96, distance: 17.4
click at [1087, 78] on span "Bulk Edit" at bounding box center [1093, 78] width 39 height 12
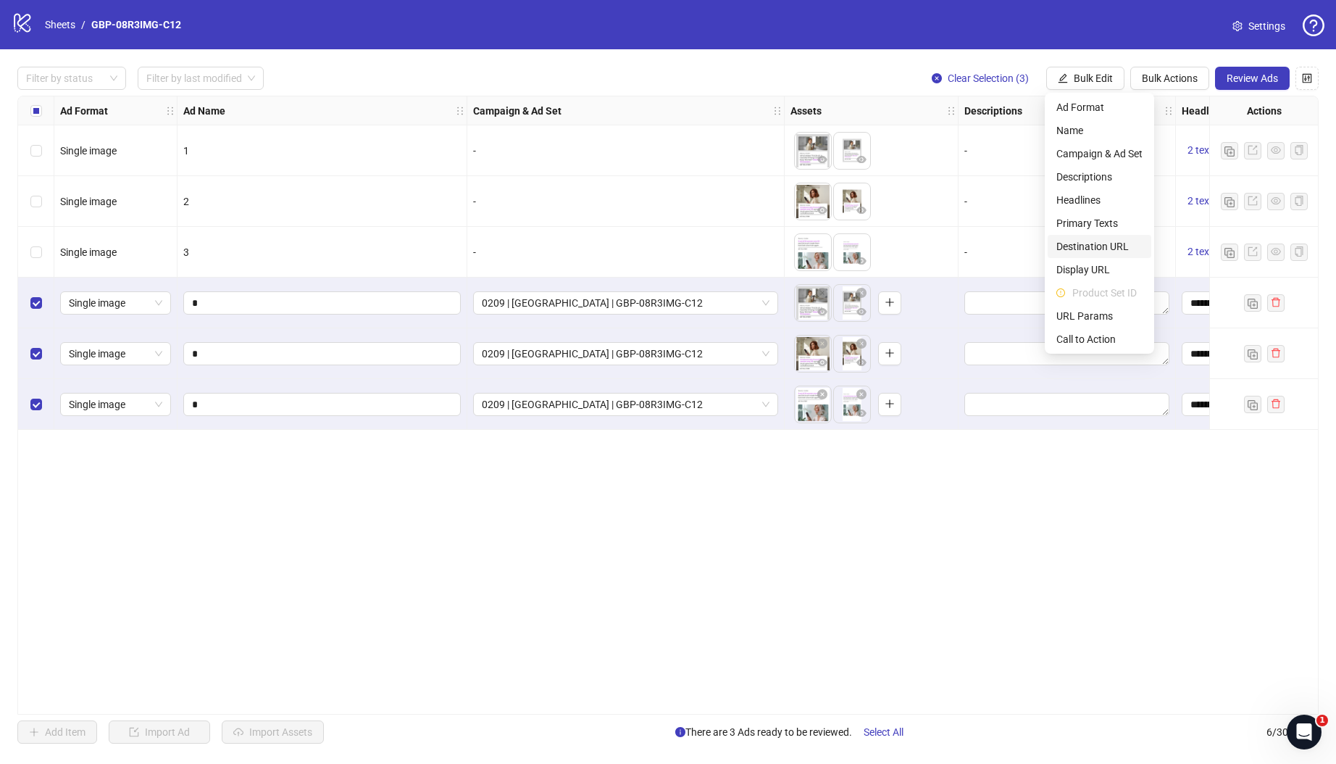
click at [1104, 241] on span "Destination URL" at bounding box center [1099, 246] width 86 height 16
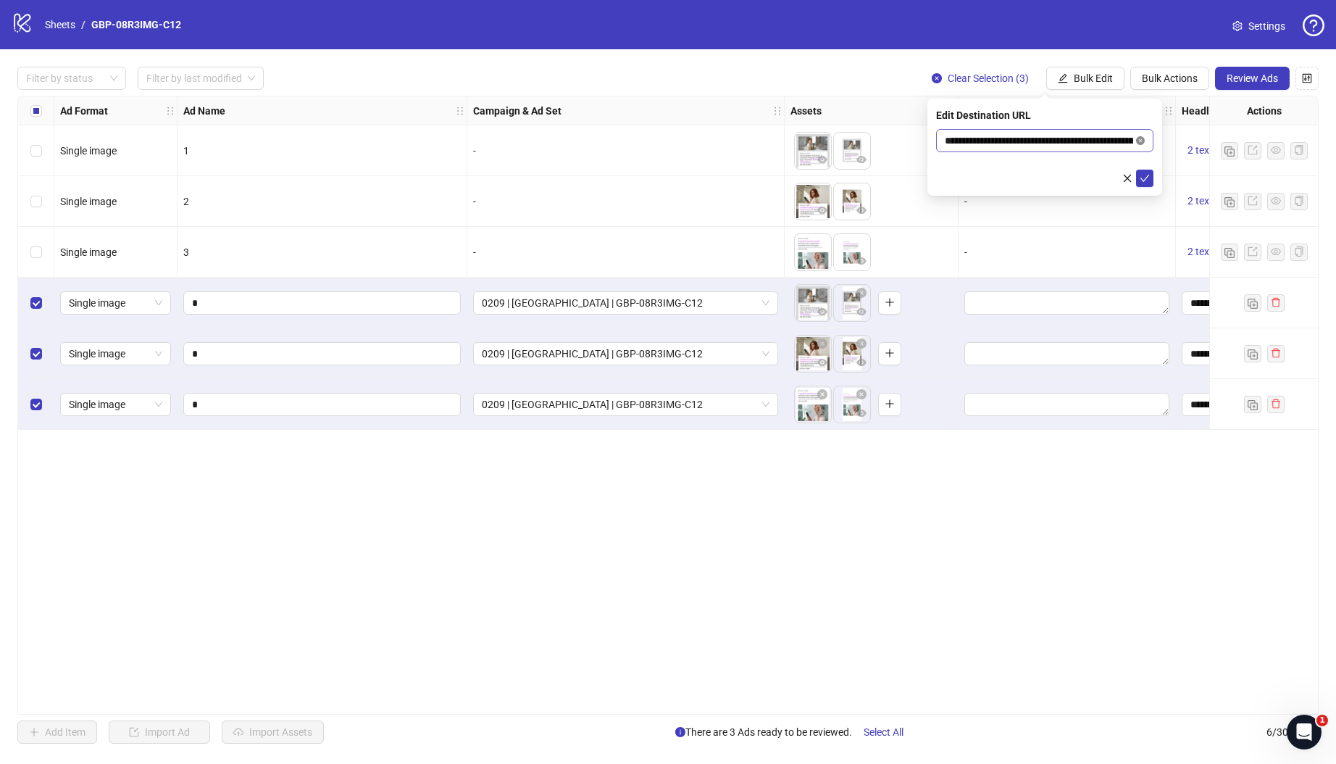
click at [1138, 139] on icon "close-circle" at bounding box center [1140, 140] width 9 height 9
click at [1039, 135] on input "text" at bounding box center [1039, 141] width 188 height 16
paste input "**********"
type input "**********"
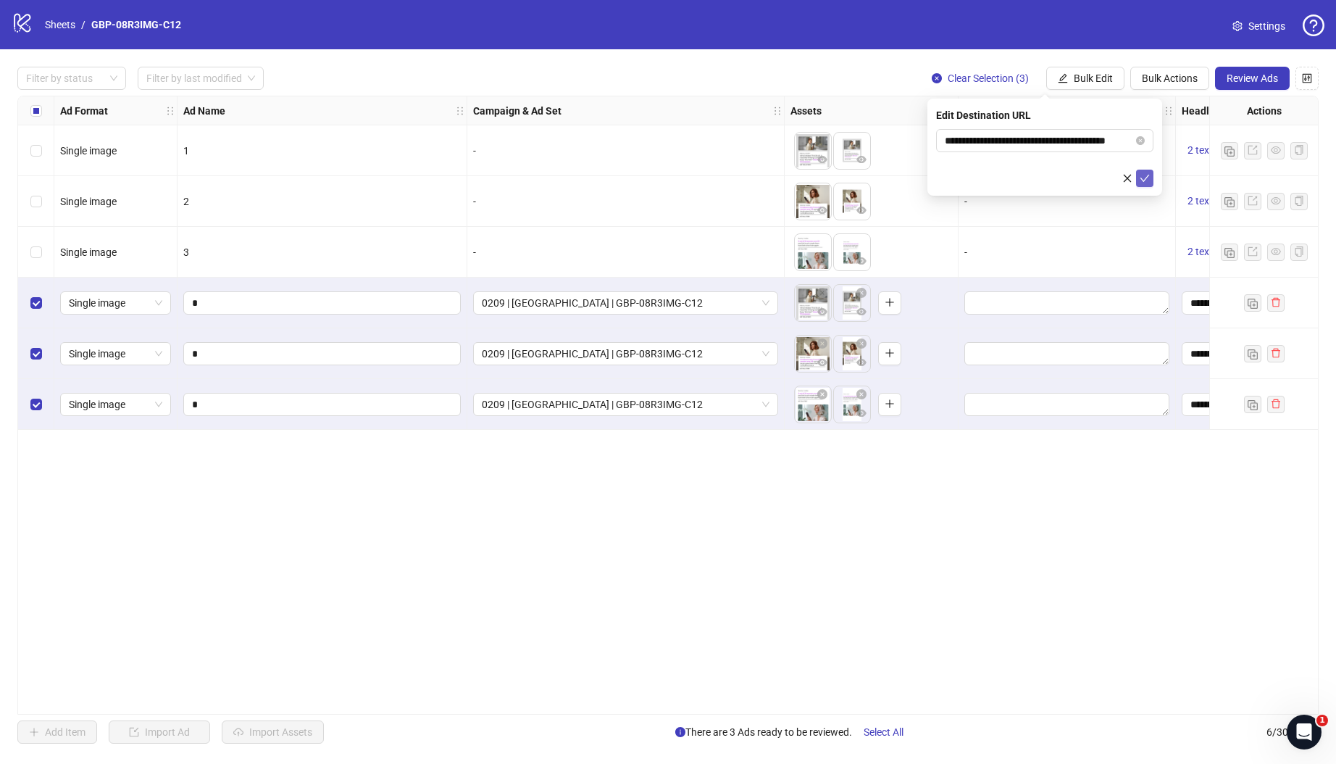
click at [1140, 178] on icon "check" at bounding box center [1145, 178] width 10 height 10
click at [1251, 80] on span "Review Ads" at bounding box center [1252, 78] width 51 height 12
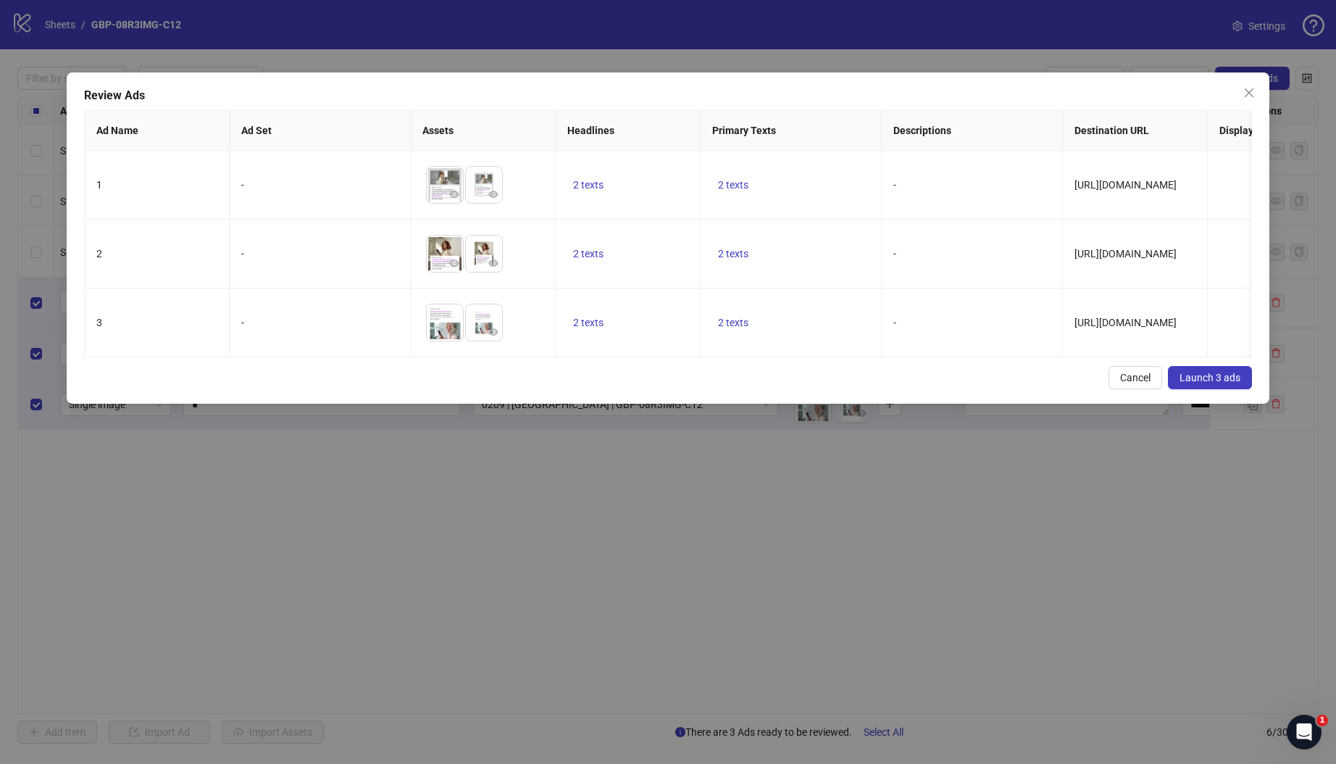
click at [1191, 383] on span "Launch 3 ads" at bounding box center [1210, 378] width 61 height 12
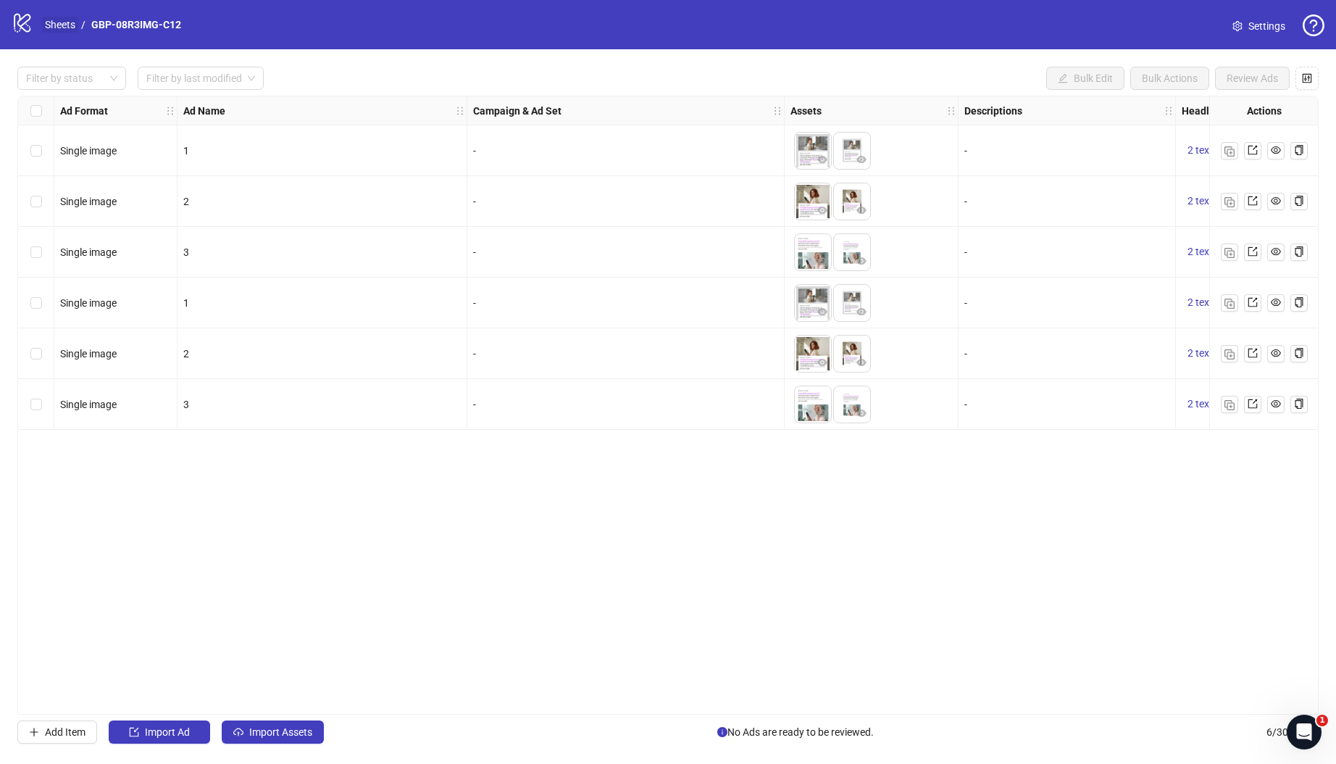
click at [62, 28] on link "Sheets" at bounding box center [60, 25] width 36 height 16
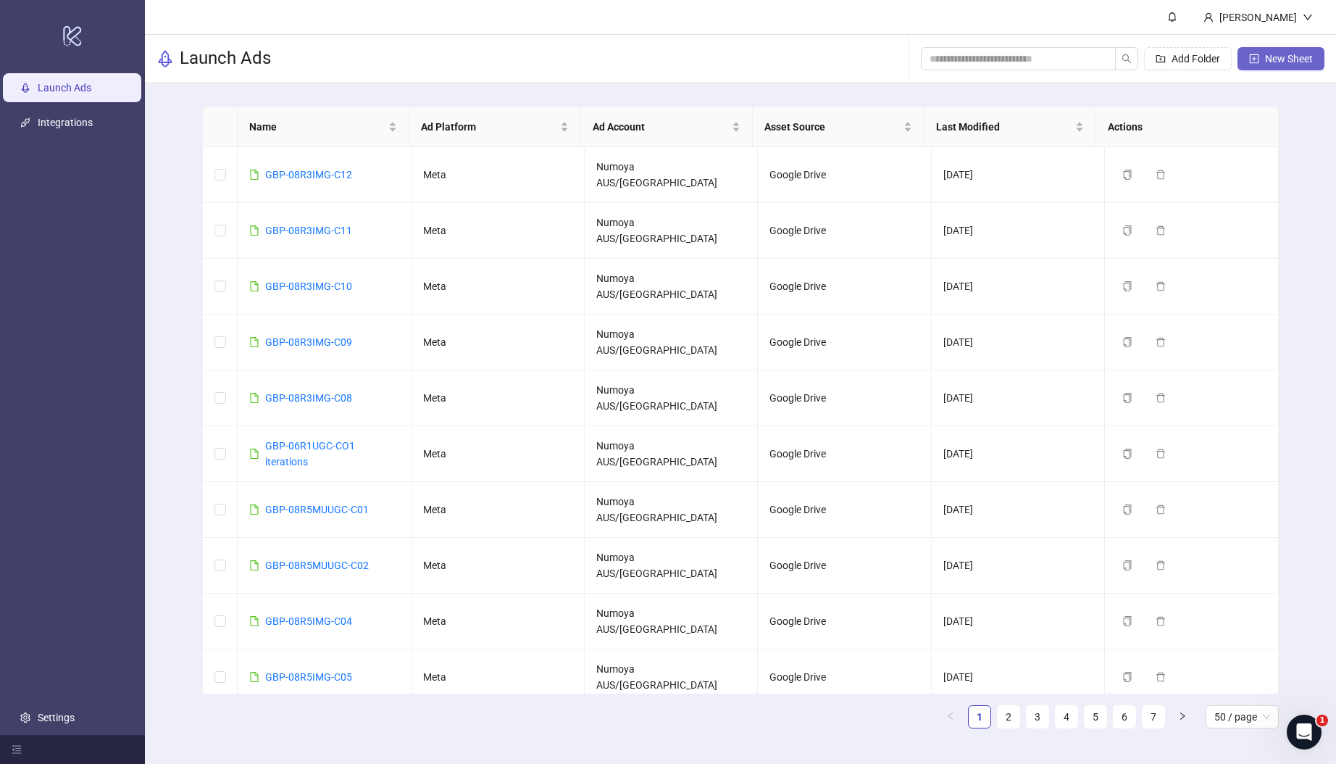
click at [1271, 53] on span "New Sheet" at bounding box center [1289, 59] width 48 height 12
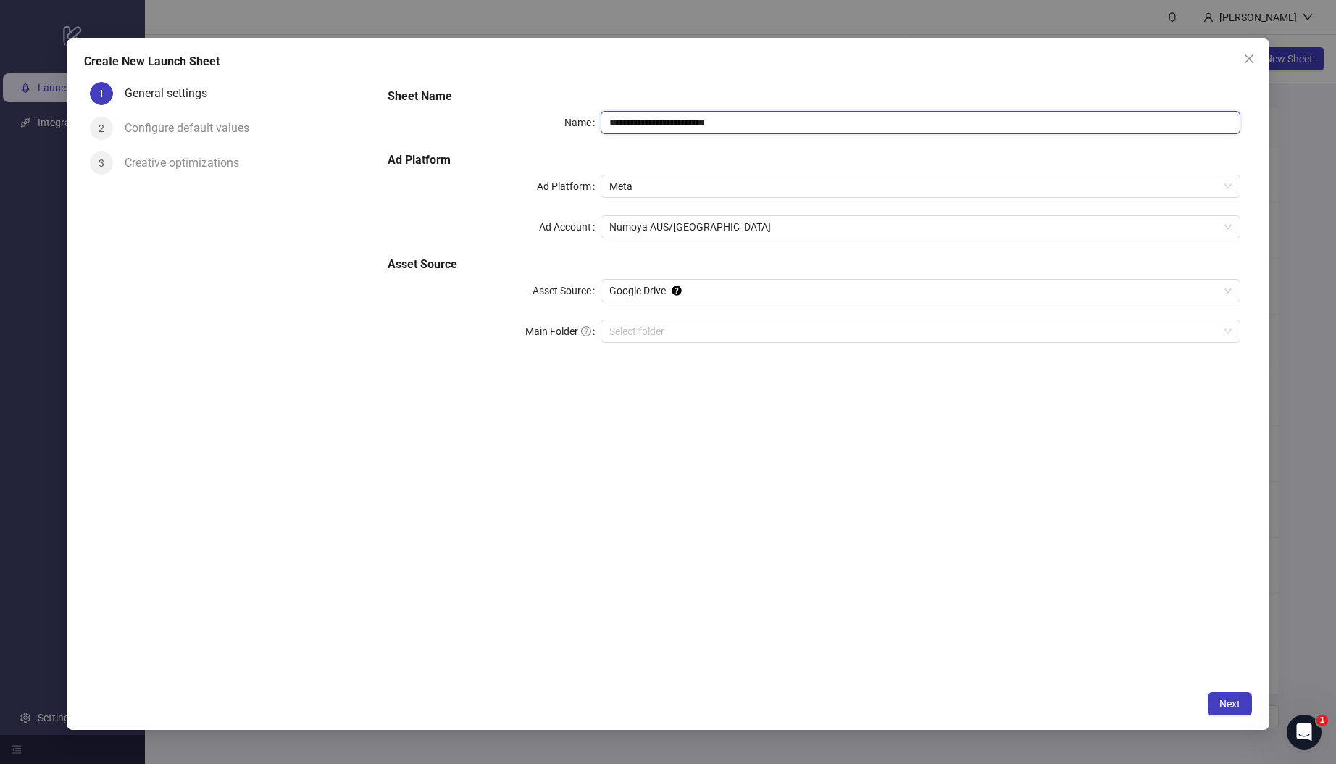
drag, startPoint x: 777, startPoint y: 122, endPoint x: 504, endPoint y: 132, distance: 272.6
click at [445, 114] on div "**********" at bounding box center [814, 122] width 853 height 23
paste input "text"
type input "**********"
click at [678, 322] on input "Main Folder" at bounding box center [913, 331] width 609 height 22
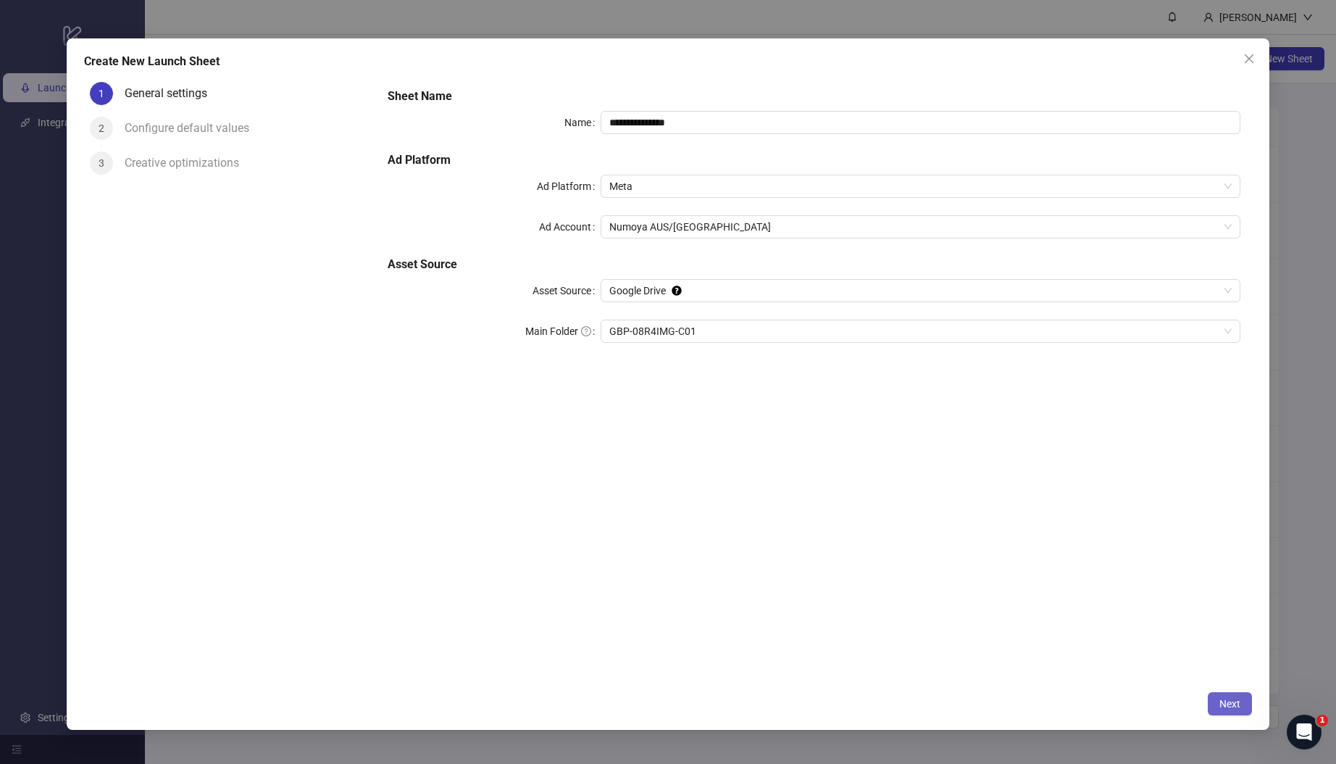
click at [1224, 703] on span "Next" at bounding box center [1229, 704] width 21 height 12
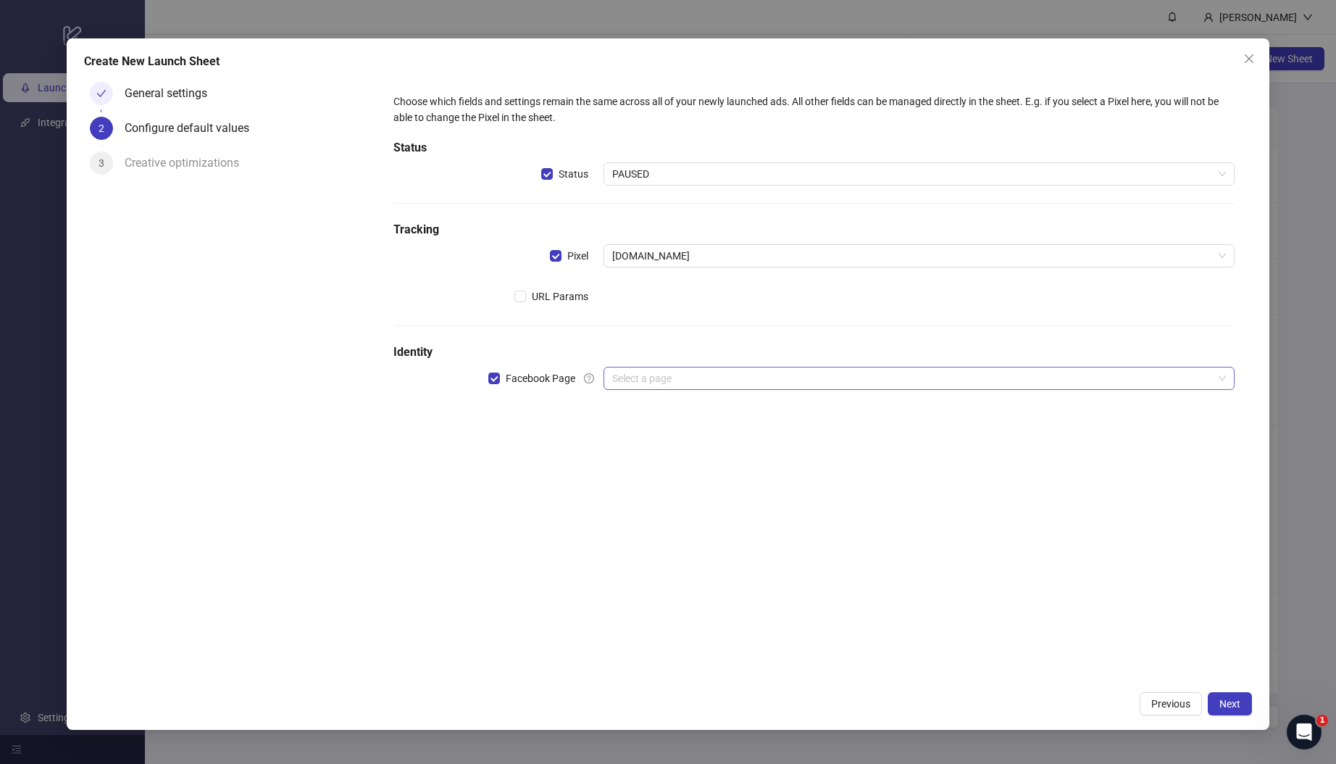
click at [675, 376] on input "search" at bounding box center [912, 378] width 601 height 22
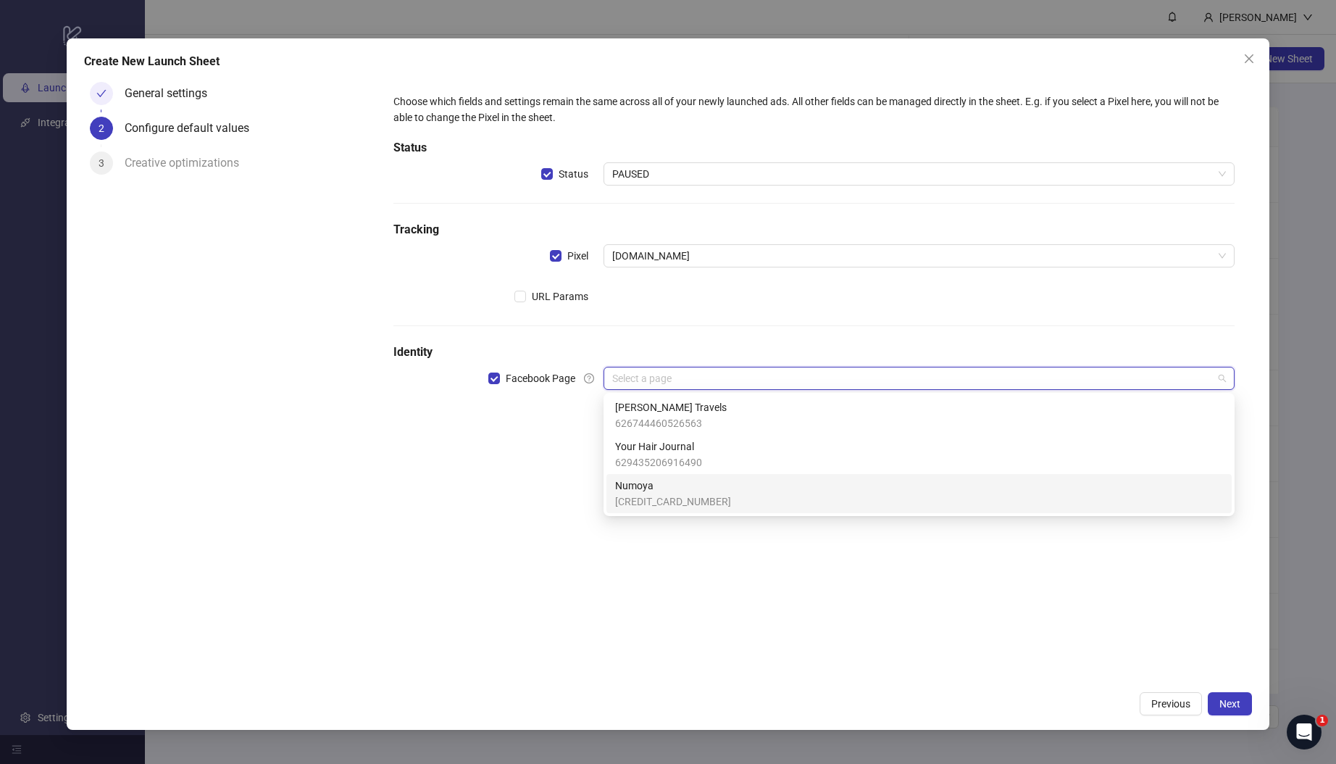
click at [657, 483] on span "Numoya" at bounding box center [673, 485] width 116 height 16
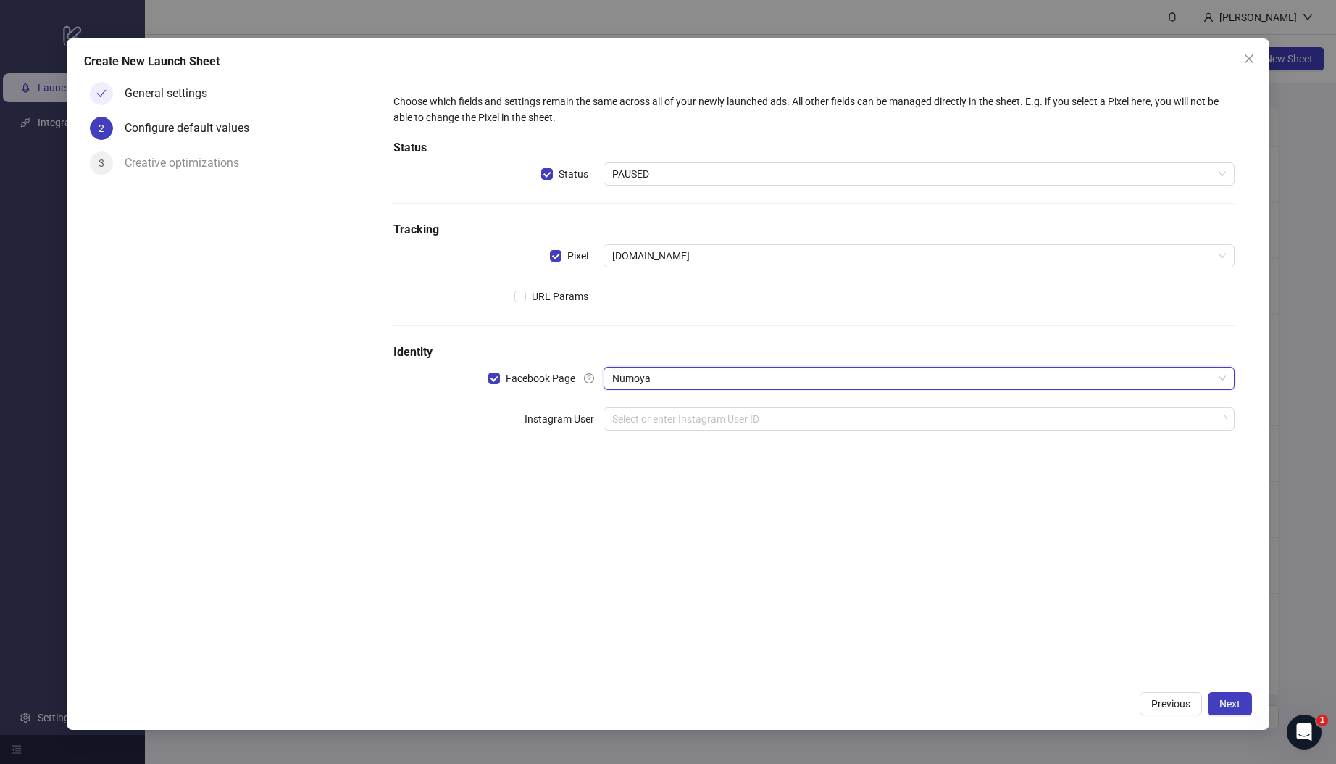
click at [450, 504] on div "Choose which fields and settings remain the same across all of your newly launc…" at bounding box center [814, 380] width 876 height 608
click at [651, 416] on input "search" at bounding box center [912, 419] width 601 height 22
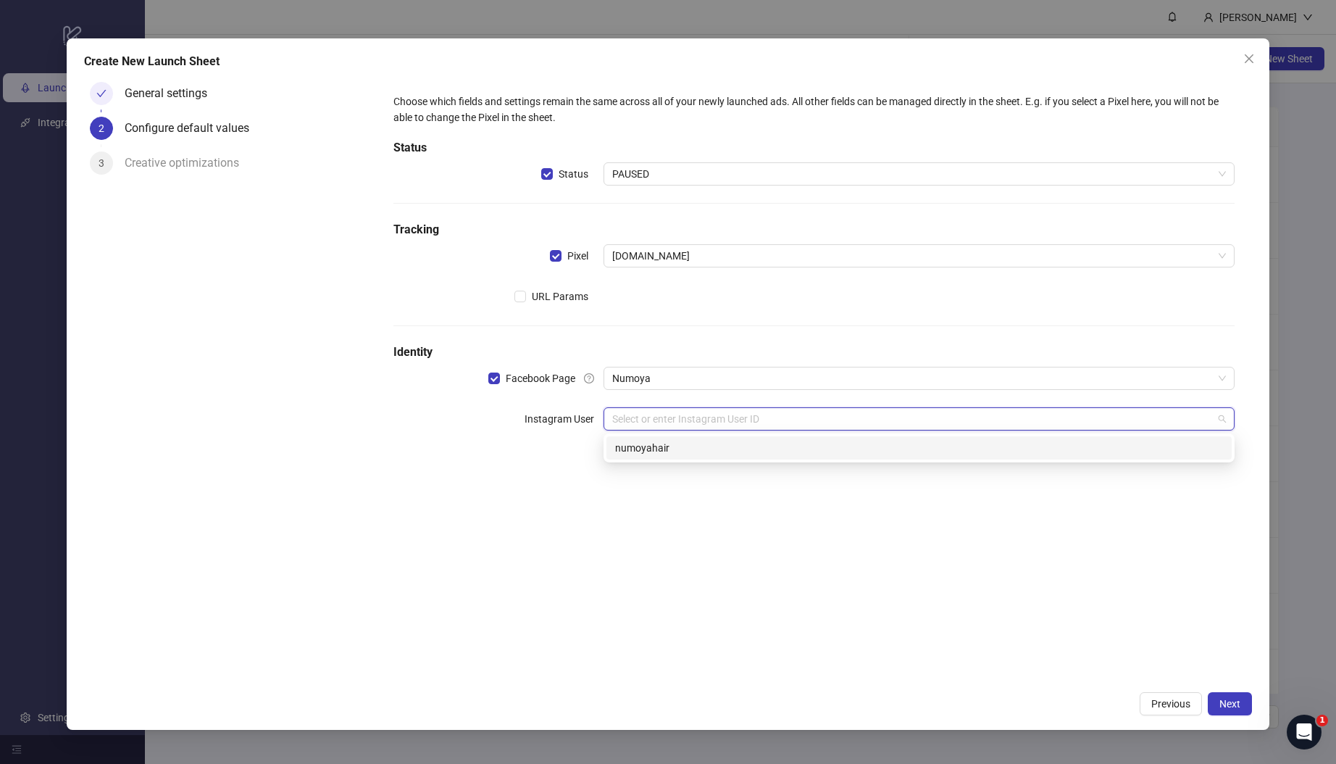
click at [687, 455] on div "numoyahair" at bounding box center [919, 448] width 608 height 16
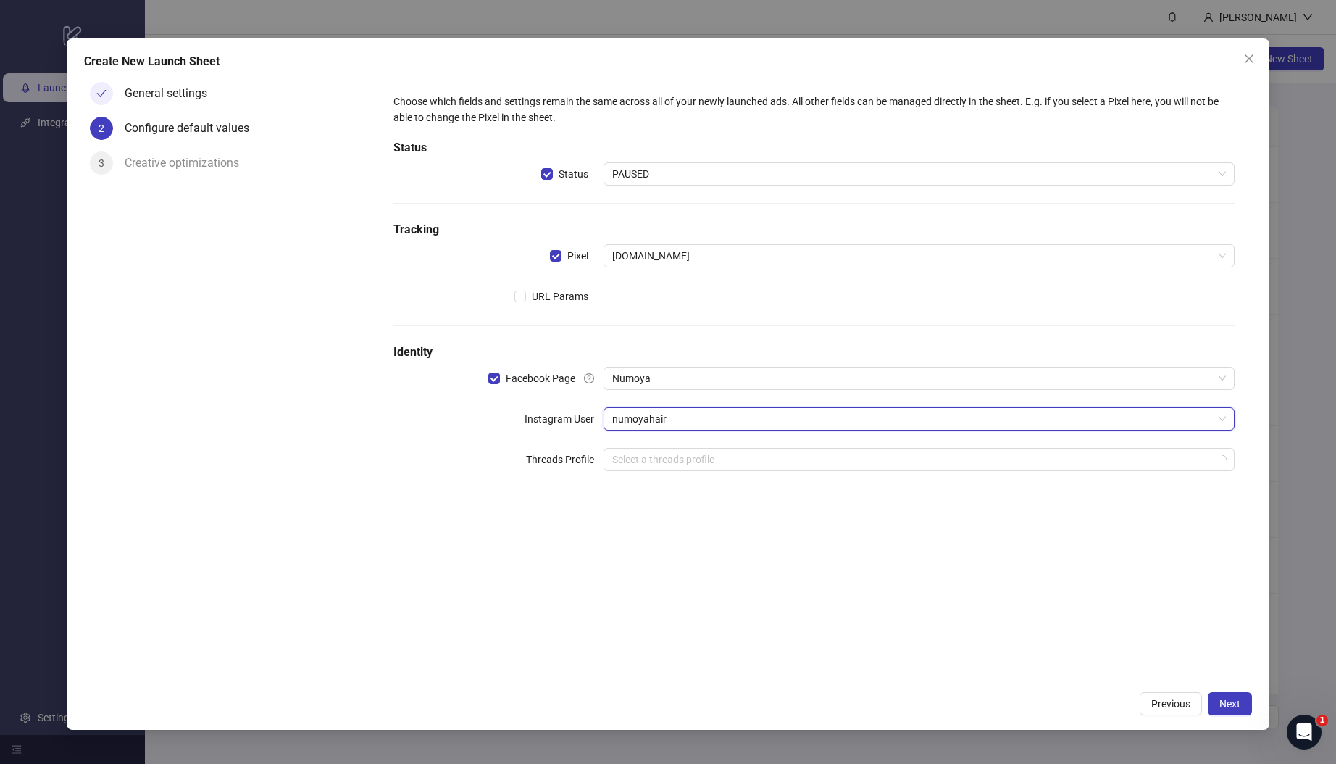
click at [695, 553] on div "Choose which fields and settings remain the same across all of your newly launc…" at bounding box center [814, 380] width 876 height 608
click at [1225, 705] on span "Next" at bounding box center [1229, 704] width 21 height 12
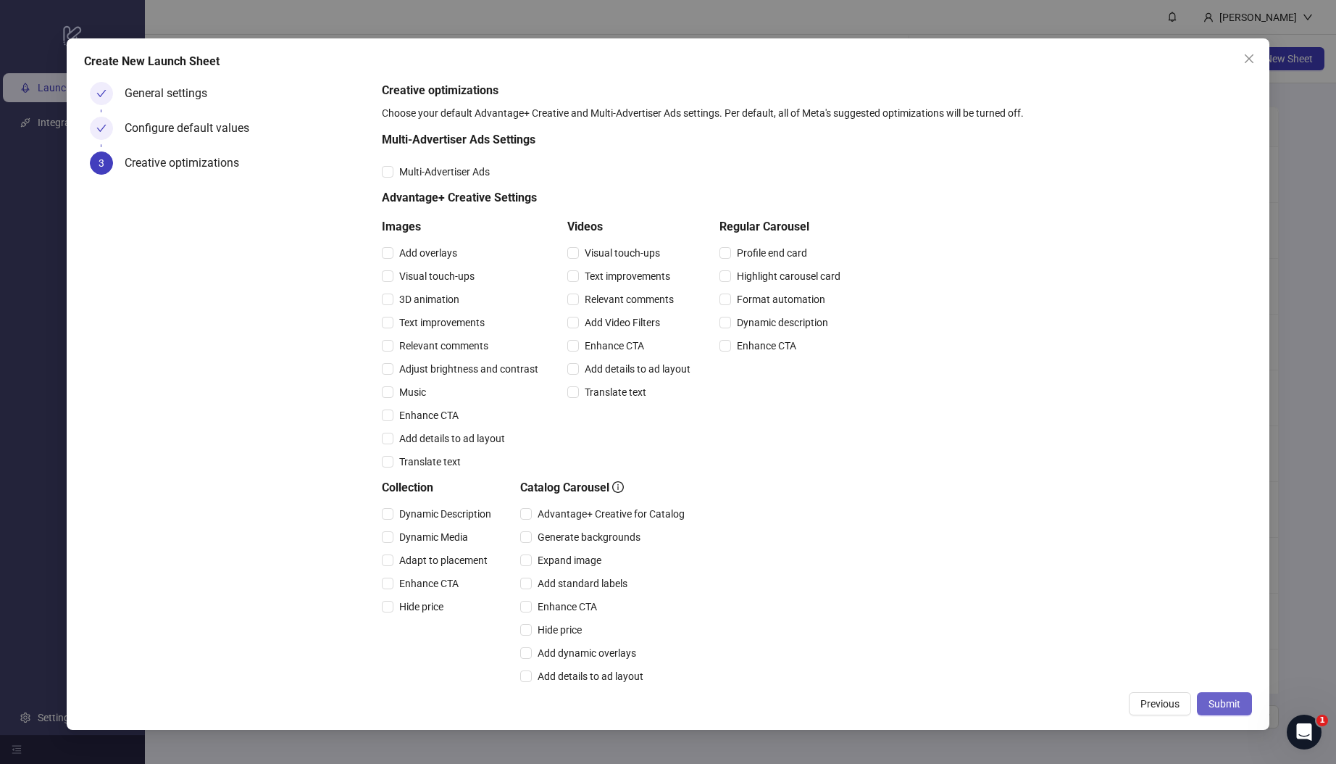
click at [1228, 706] on span "Submit" at bounding box center [1225, 704] width 32 height 12
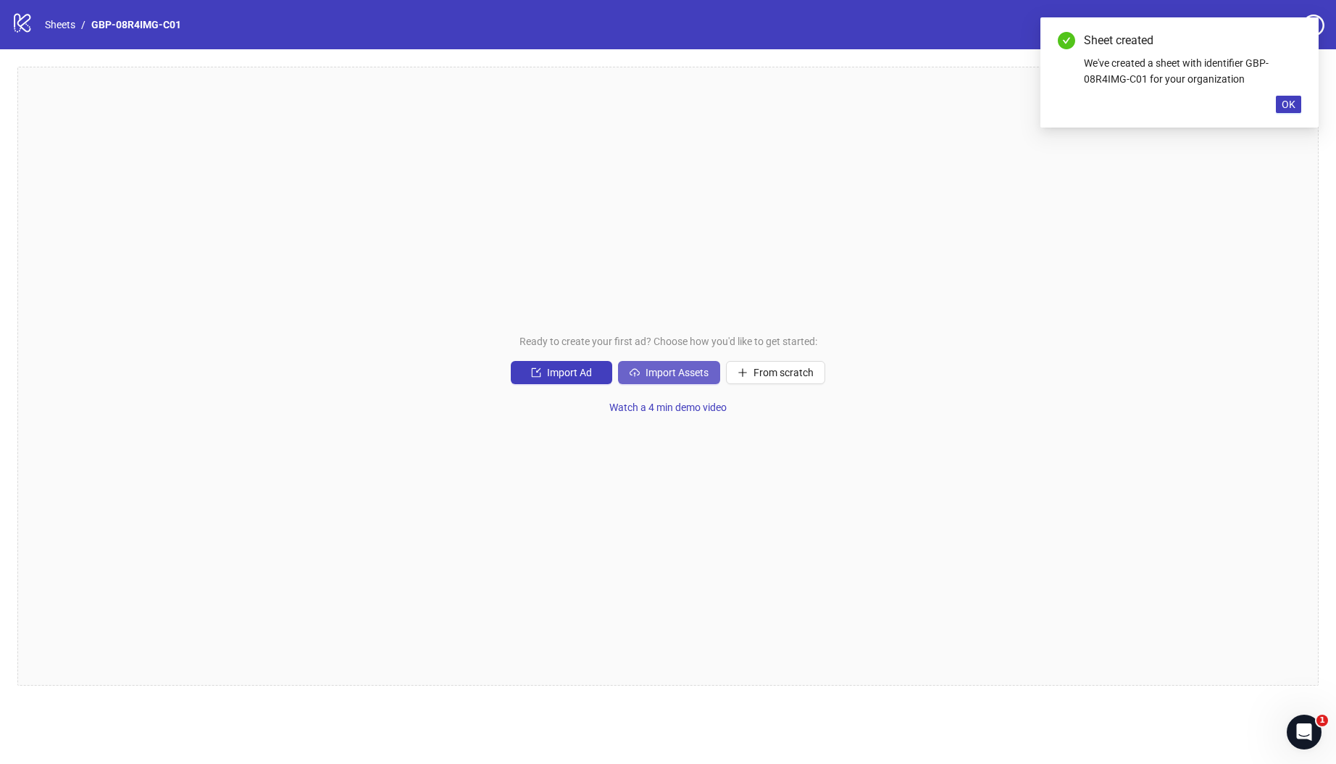
click at [682, 372] on span "Import Assets" at bounding box center [677, 373] width 63 height 12
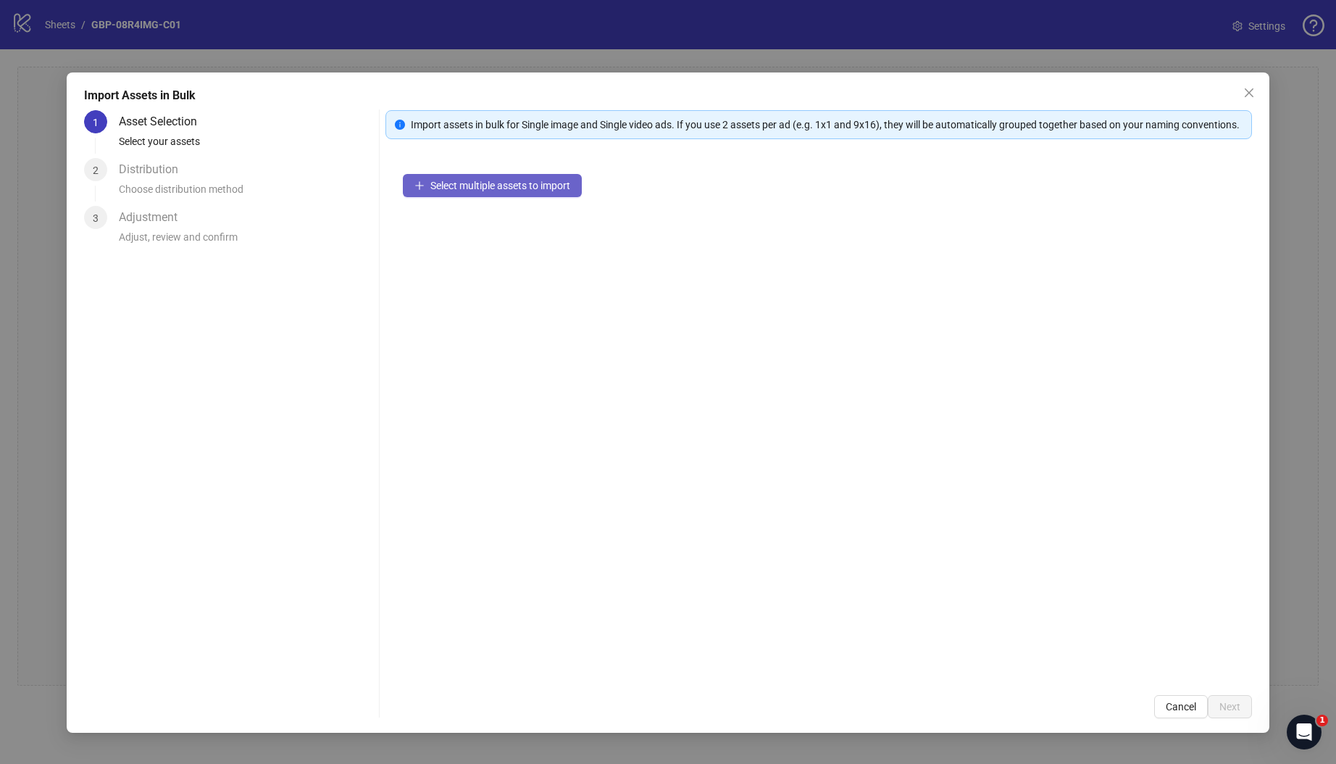
click at [476, 191] on span "Select multiple assets to import" at bounding box center [500, 186] width 140 height 12
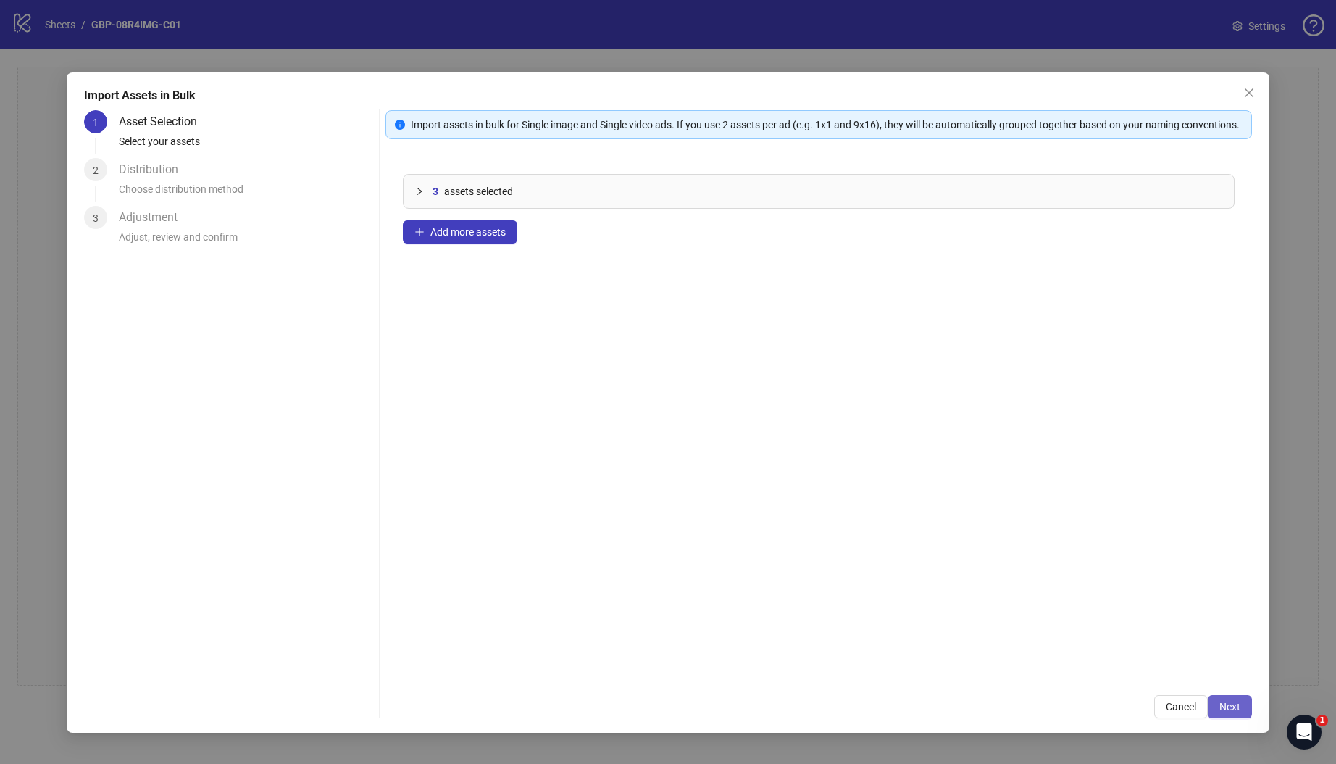
click at [1242, 714] on button "Next" at bounding box center [1230, 706] width 44 height 23
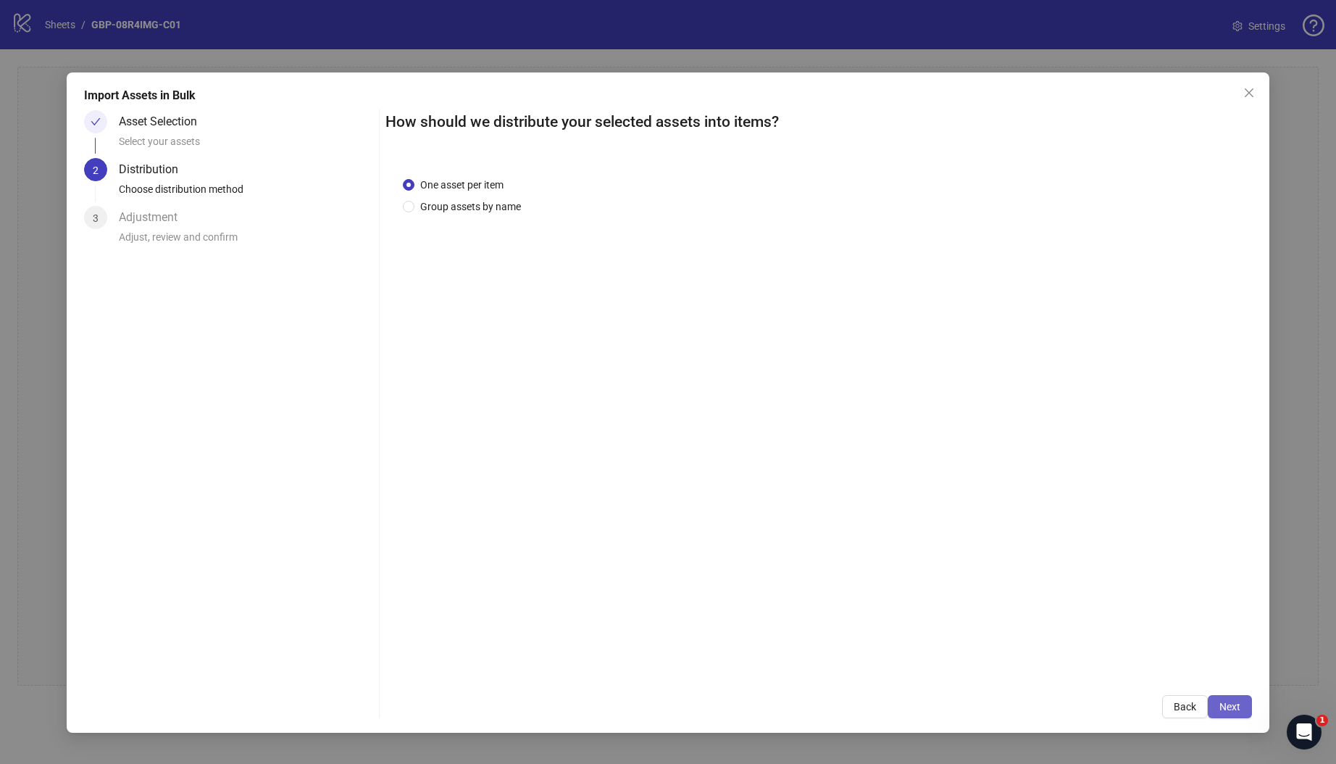
click at [1243, 710] on button "Next" at bounding box center [1230, 706] width 44 height 23
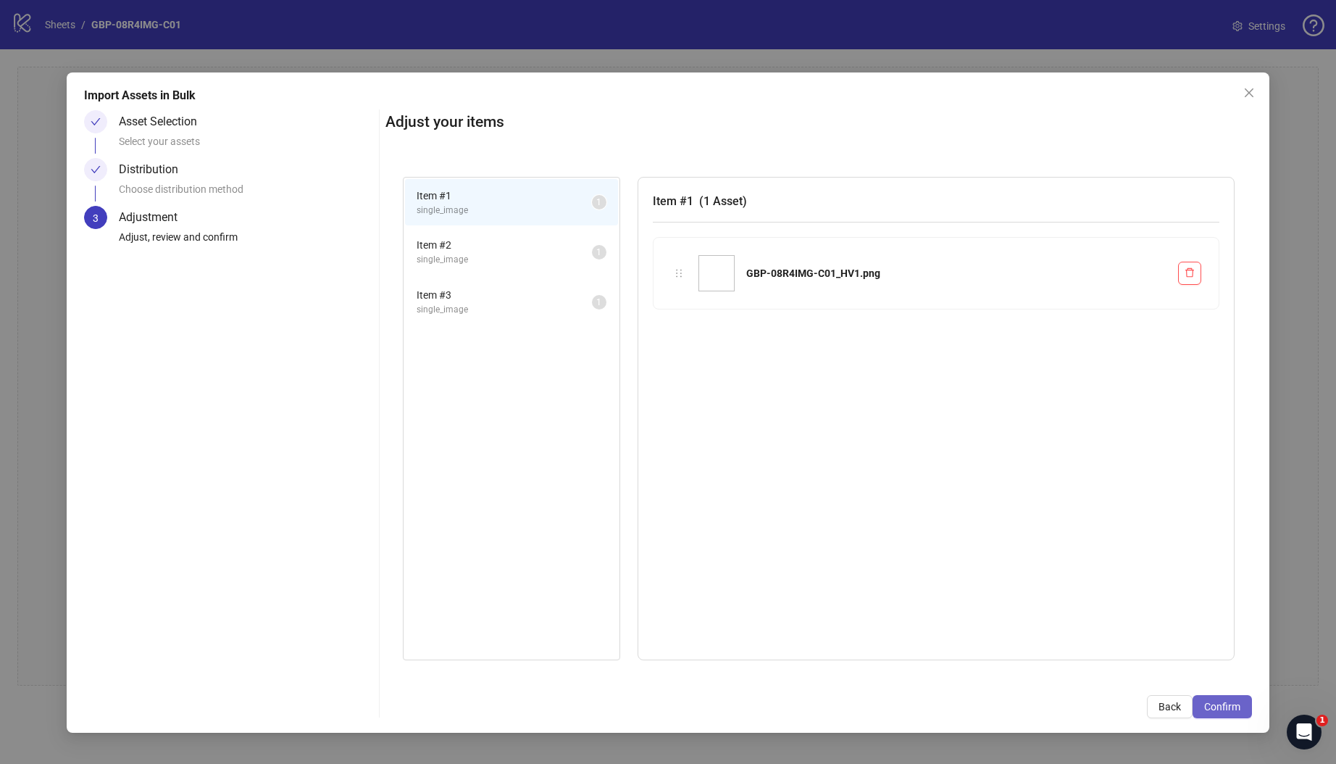
click at [1217, 706] on span "Confirm" at bounding box center [1222, 707] width 36 height 12
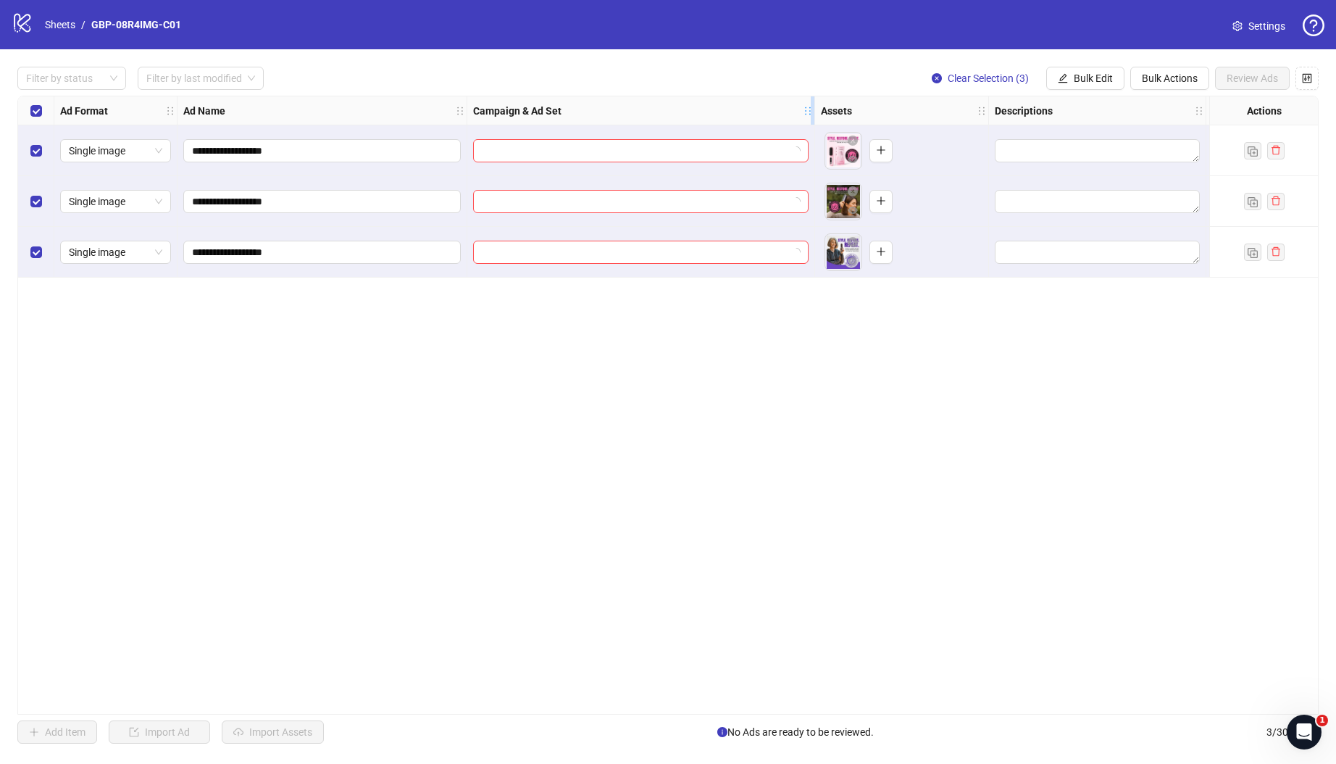
drag, startPoint x: 675, startPoint y: 108, endPoint x: 810, endPoint y: 108, distance: 135.5
click at [806, 108] on icon "holder" at bounding box center [808, 111] width 10 height 10
click at [883, 146] on icon "plus" at bounding box center [882, 150] width 10 height 10
click at [880, 201] on icon "plus" at bounding box center [882, 201] width 10 height 10
click at [884, 248] on icon "plus" at bounding box center [882, 251] width 10 height 10
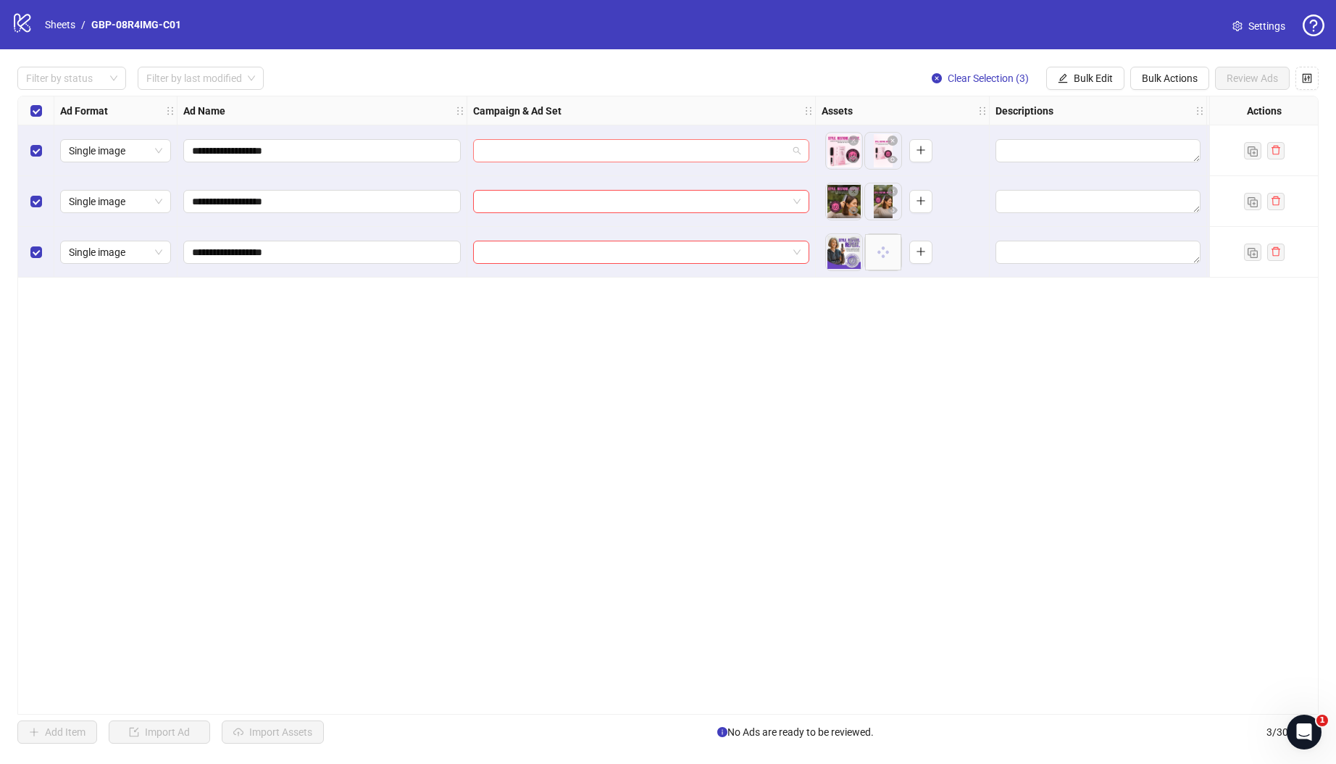
click at [635, 154] on input "search" at bounding box center [635, 151] width 306 height 22
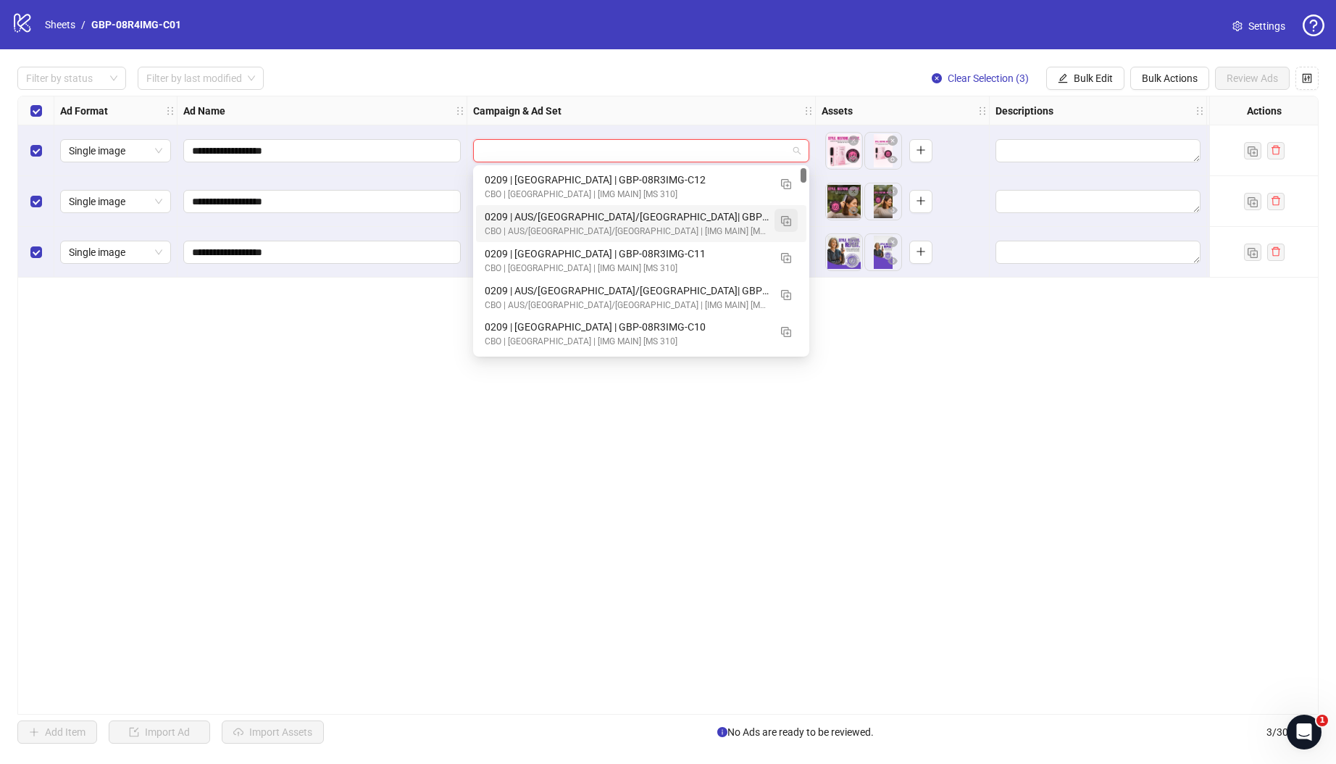
click at [787, 220] on img "button" at bounding box center [786, 221] width 10 height 10
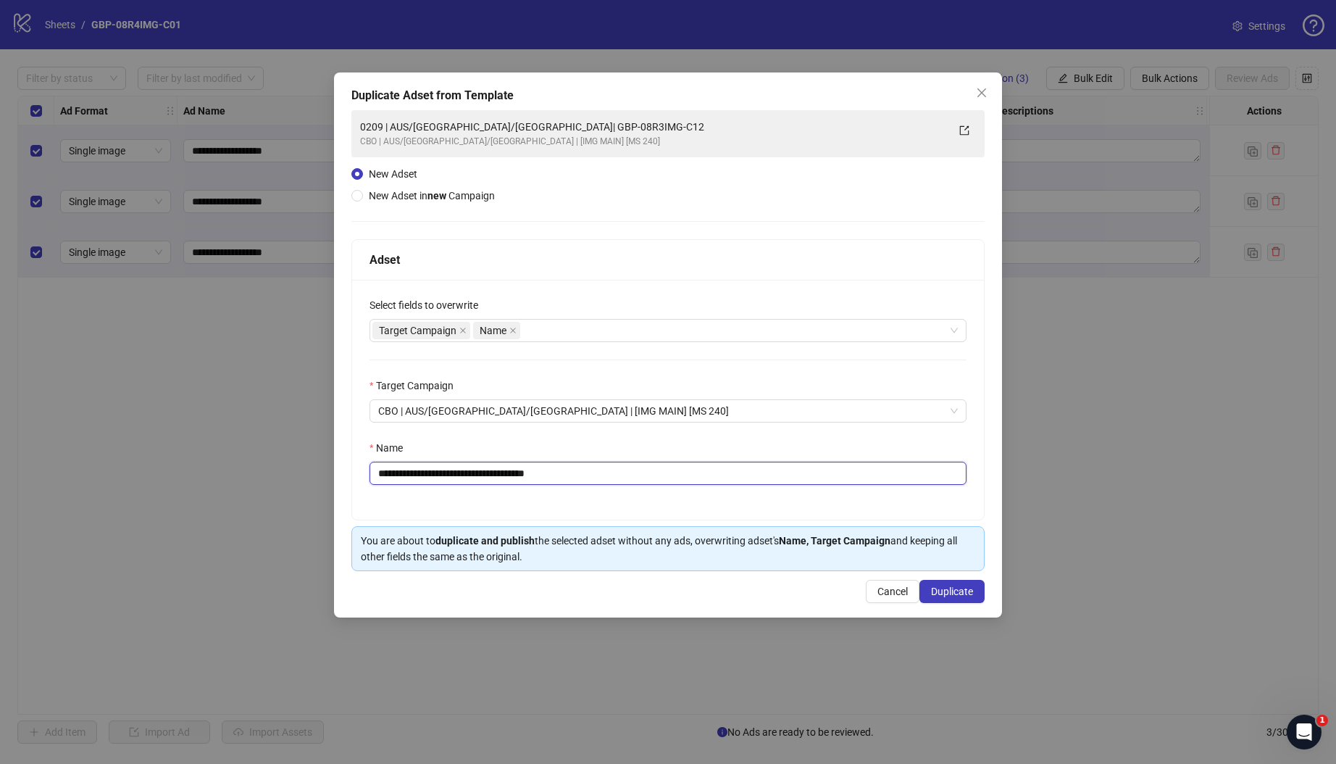
drag, startPoint x: 469, startPoint y: 474, endPoint x: 855, endPoint y: 500, distance: 387.1
click at [852, 500] on div "**********" at bounding box center [668, 400] width 632 height 240
paste input "text"
type input "**********"
click at [953, 592] on span "Duplicate" at bounding box center [952, 591] width 42 height 12
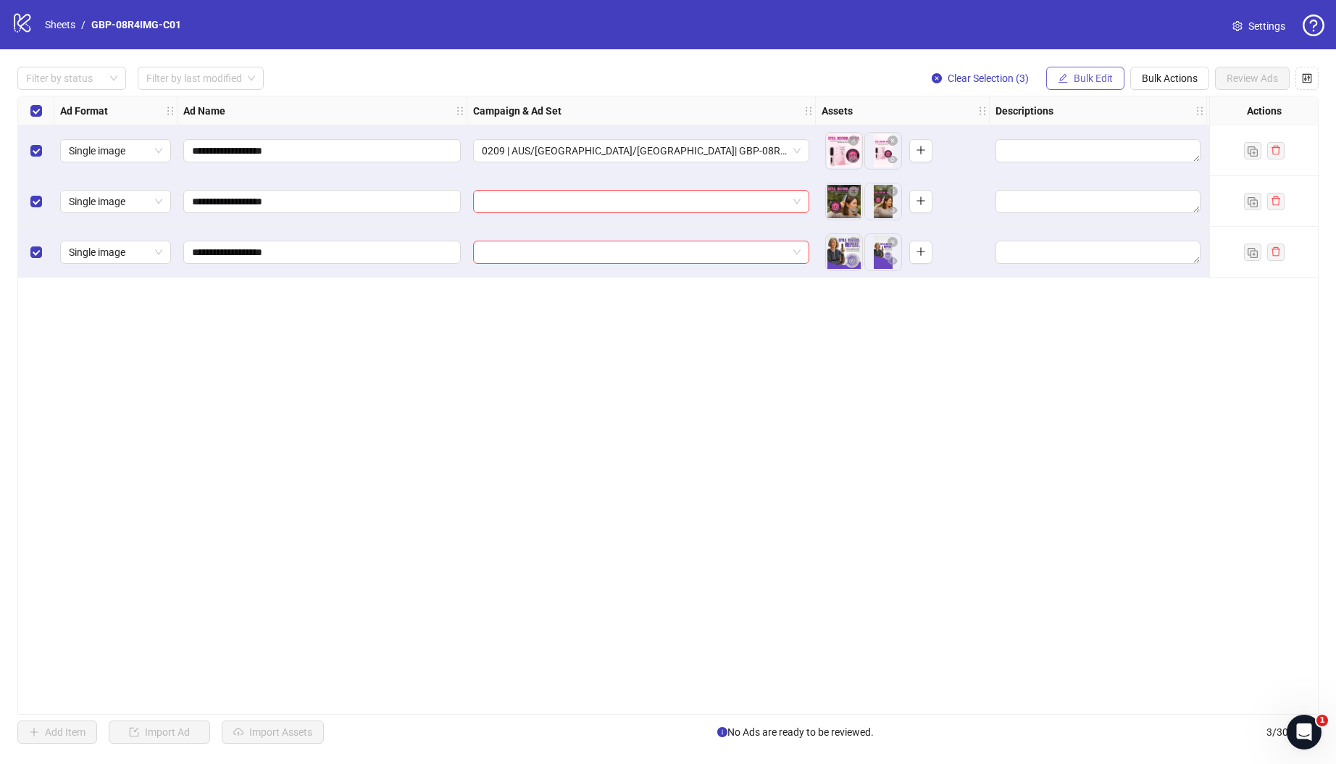
click at [1084, 75] on span "Bulk Edit" at bounding box center [1093, 78] width 39 height 12
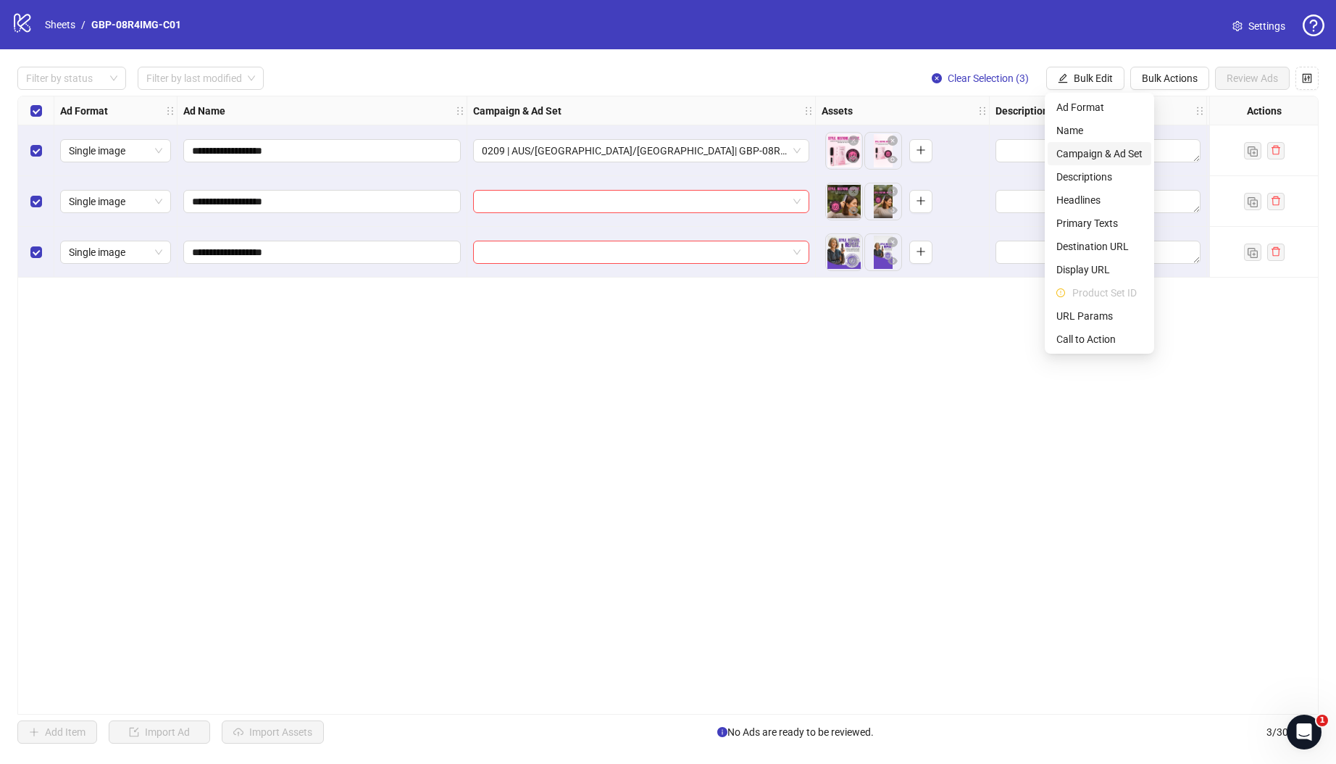
click at [1114, 153] on span "Campaign & Ad Set" at bounding box center [1099, 154] width 86 height 16
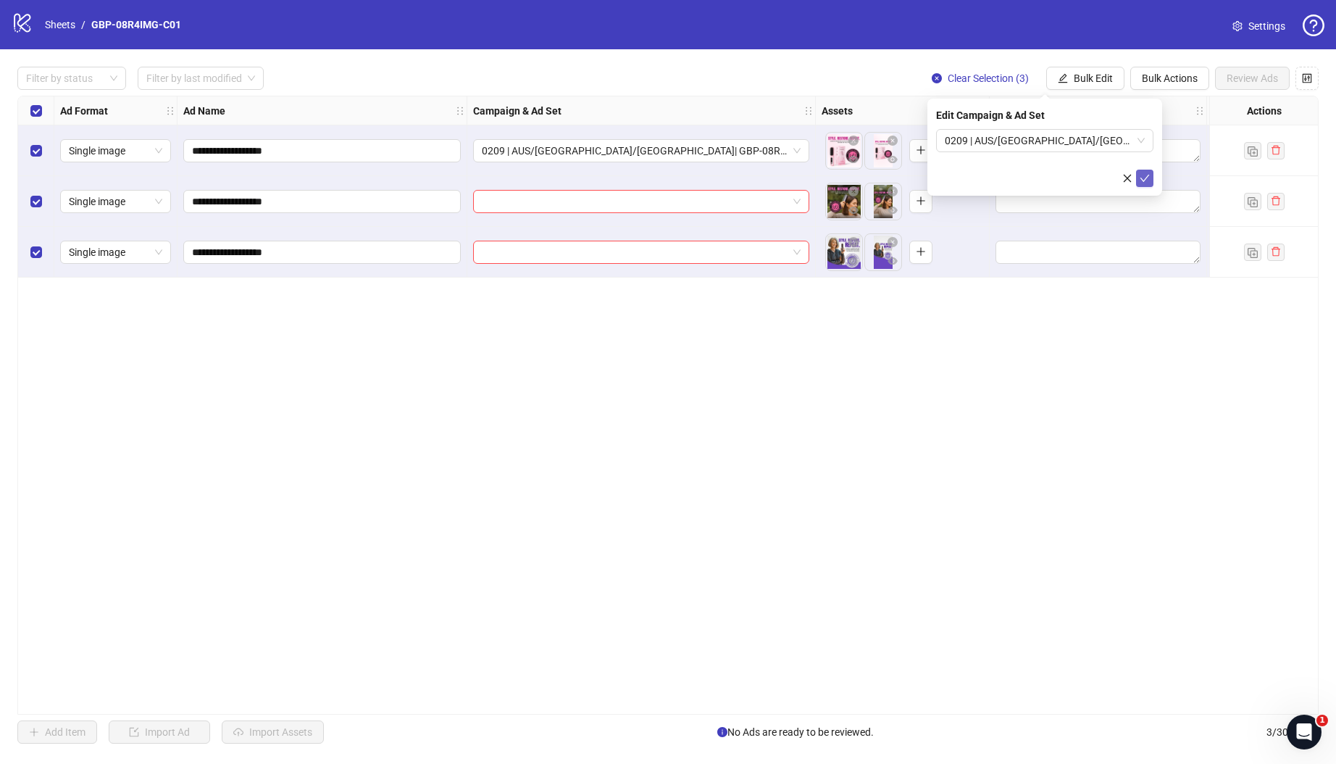
click at [1146, 180] on icon "check" at bounding box center [1145, 178] width 10 height 10
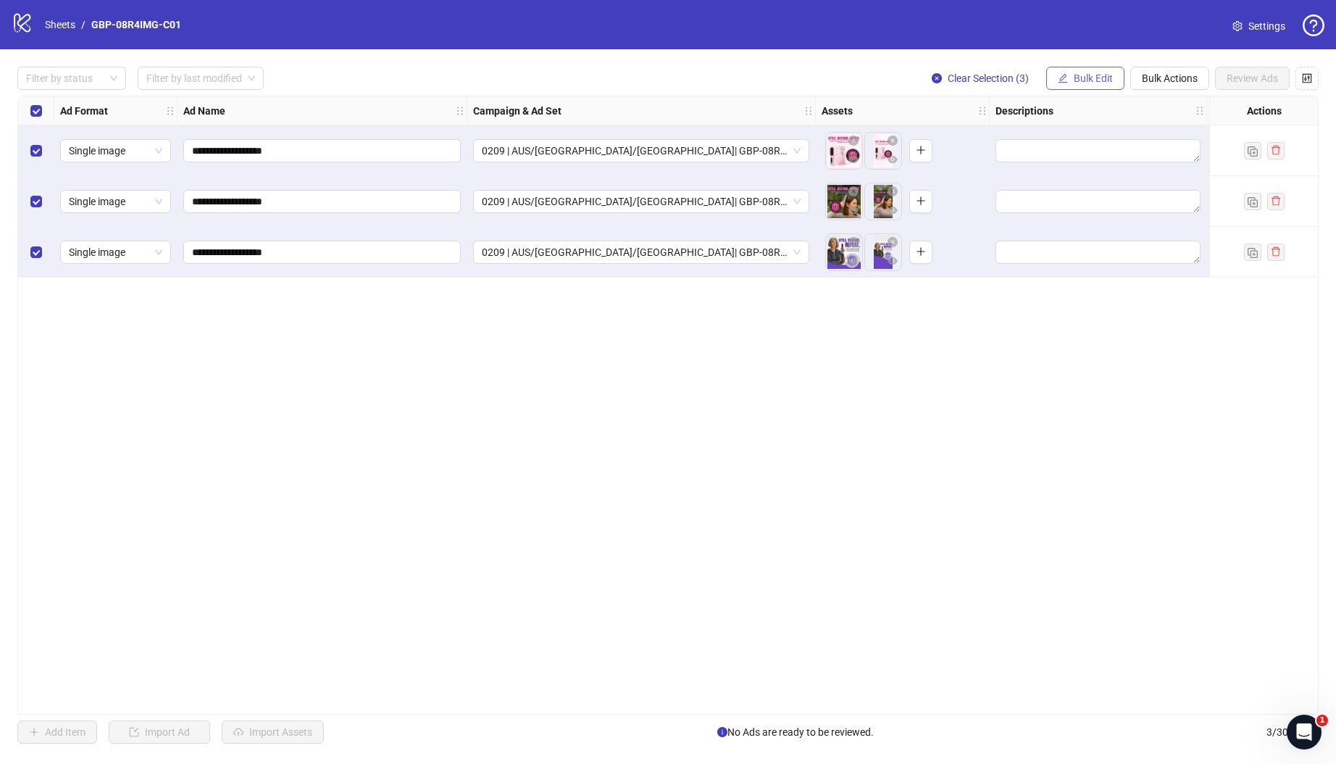
click at [1059, 80] on icon "edit" at bounding box center [1063, 77] width 9 height 9
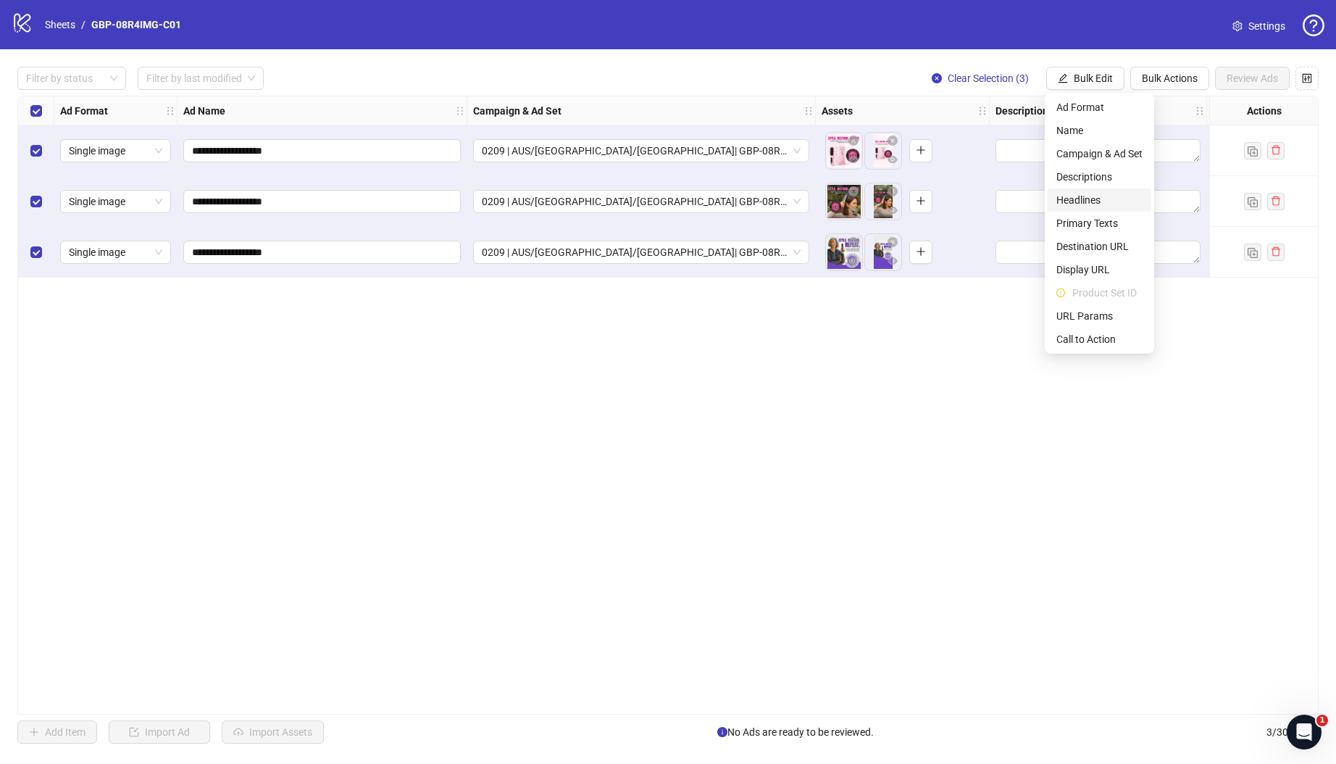
click at [1088, 197] on span "Headlines" at bounding box center [1099, 200] width 86 height 16
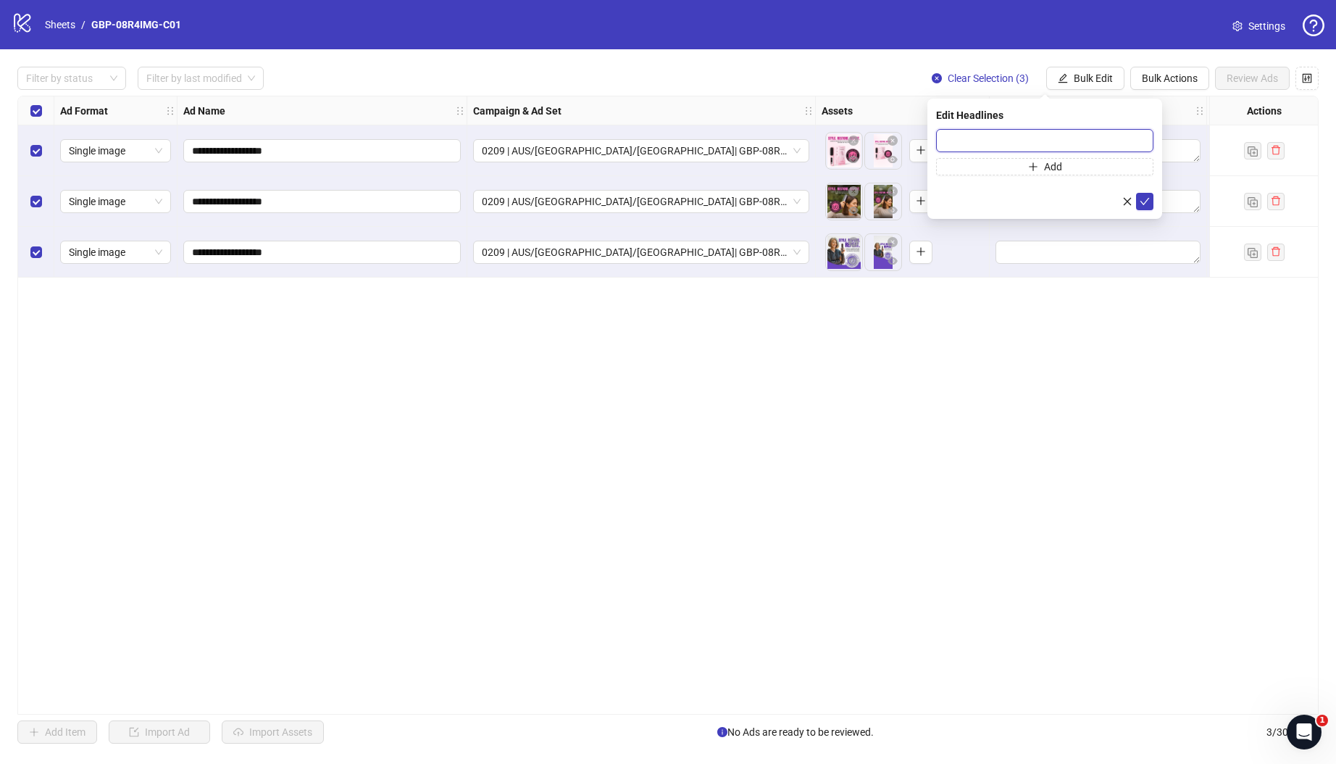
click at [1013, 135] on input "text" at bounding box center [1044, 140] width 217 height 23
paste input "*******"
type input "*******"
click at [1052, 170] on span "Add" at bounding box center [1053, 167] width 18 height 12
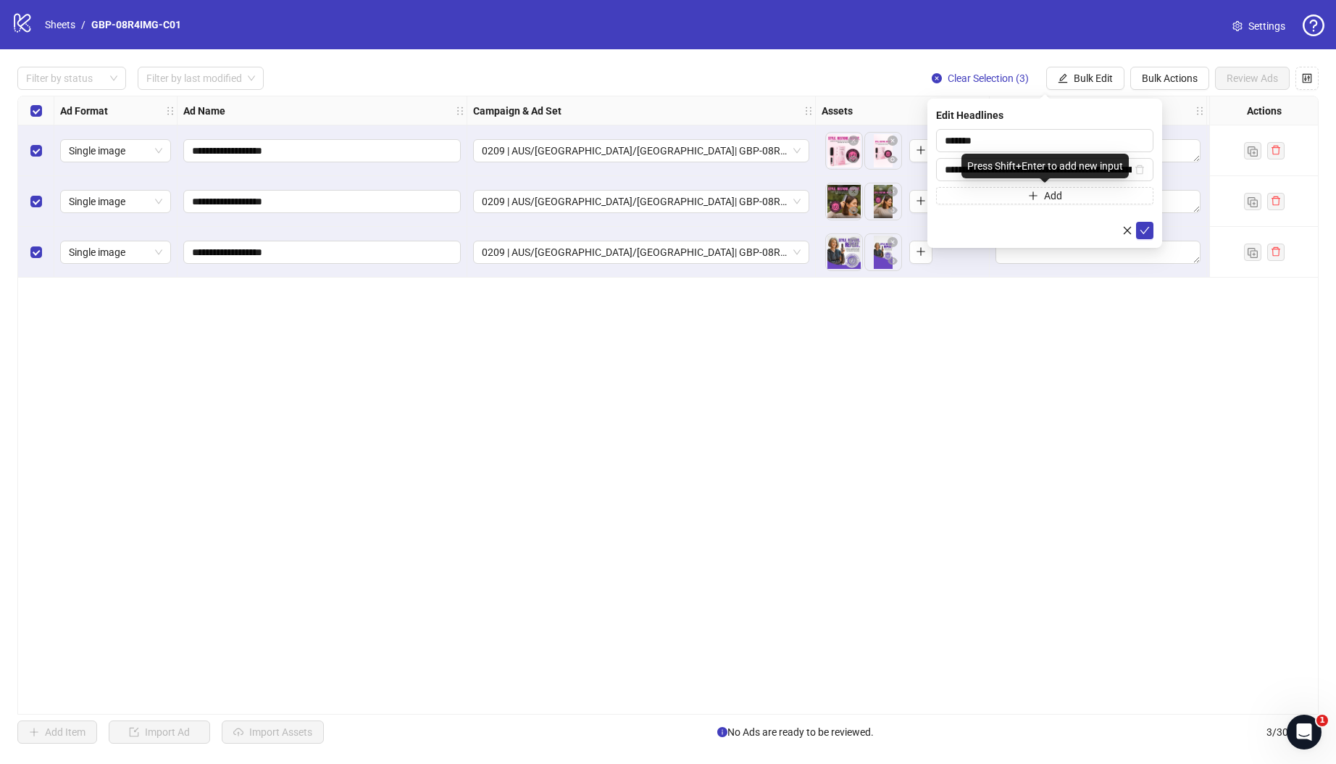
scroll to position [0, 217]
type input "**********"
click at [1140, 229] on icon "check" at bounding box center [1144, 230] width 9 height 7
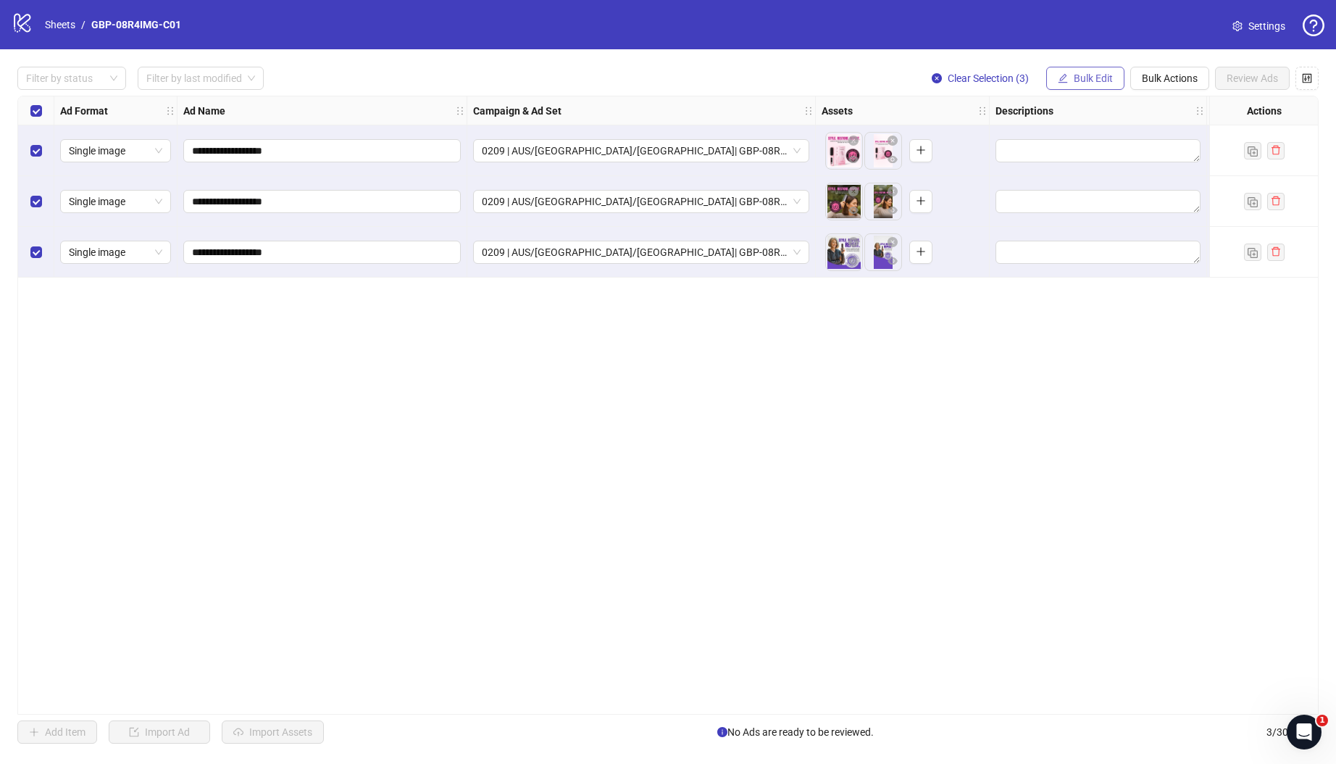
click at [1106, 80] on span "Bulk Edit" at bounding box center [1093, 78] width 39 height 12
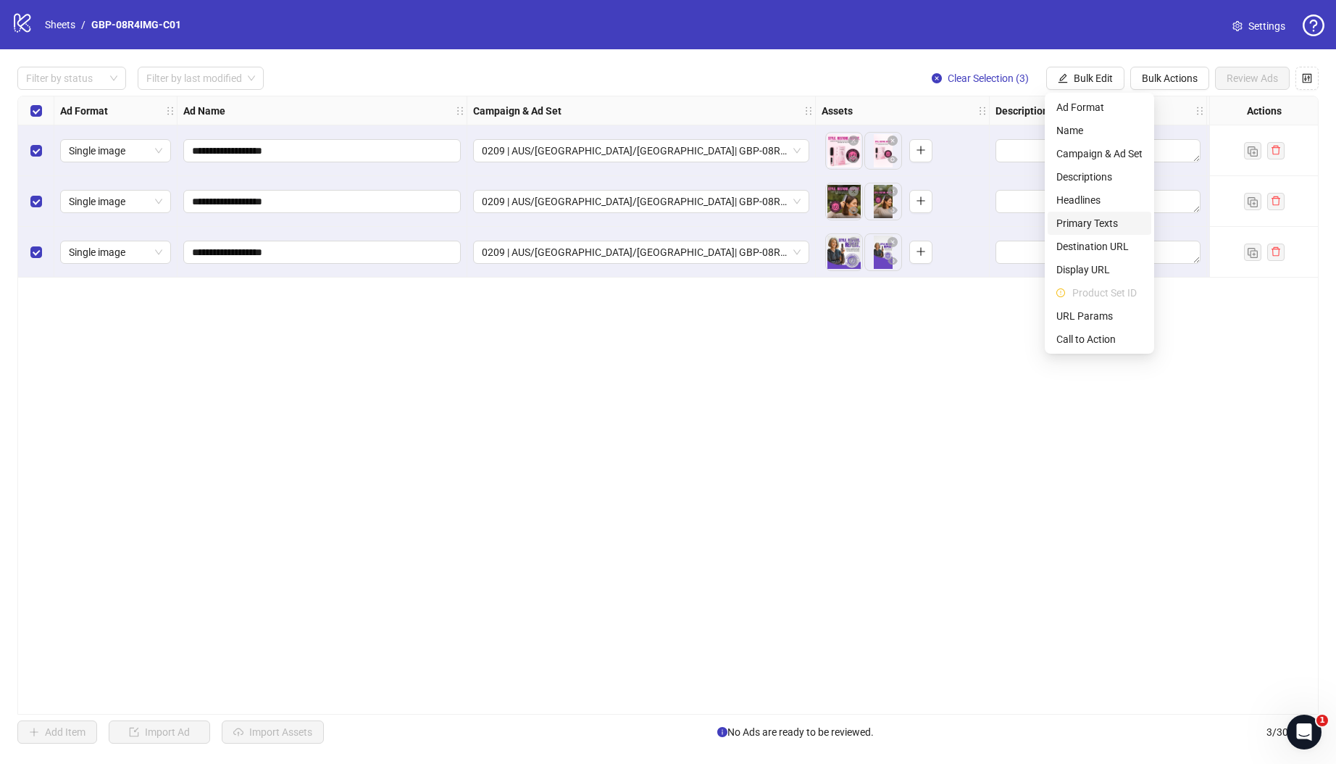
click at [1103, 224] on span "Primary Texts" at bounding box center [1099, 223] width 86 height 16
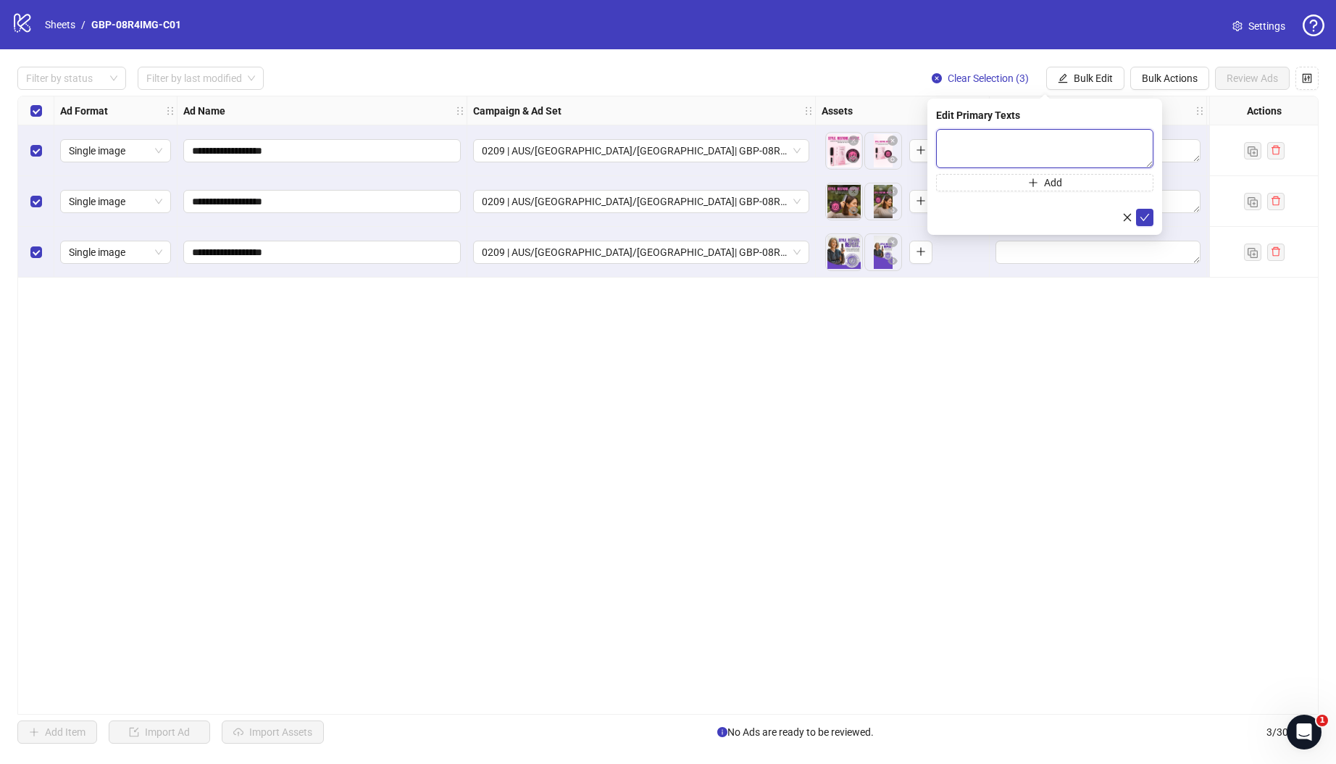
click at [1093, 145] on textarea at bounding box center [1044, 148] width 217 height 39
paste textarea "**********"
type textarea "**********"
click at [1090, 185] on button "Add" at bounding box center [1044, 182] width 217 height 17
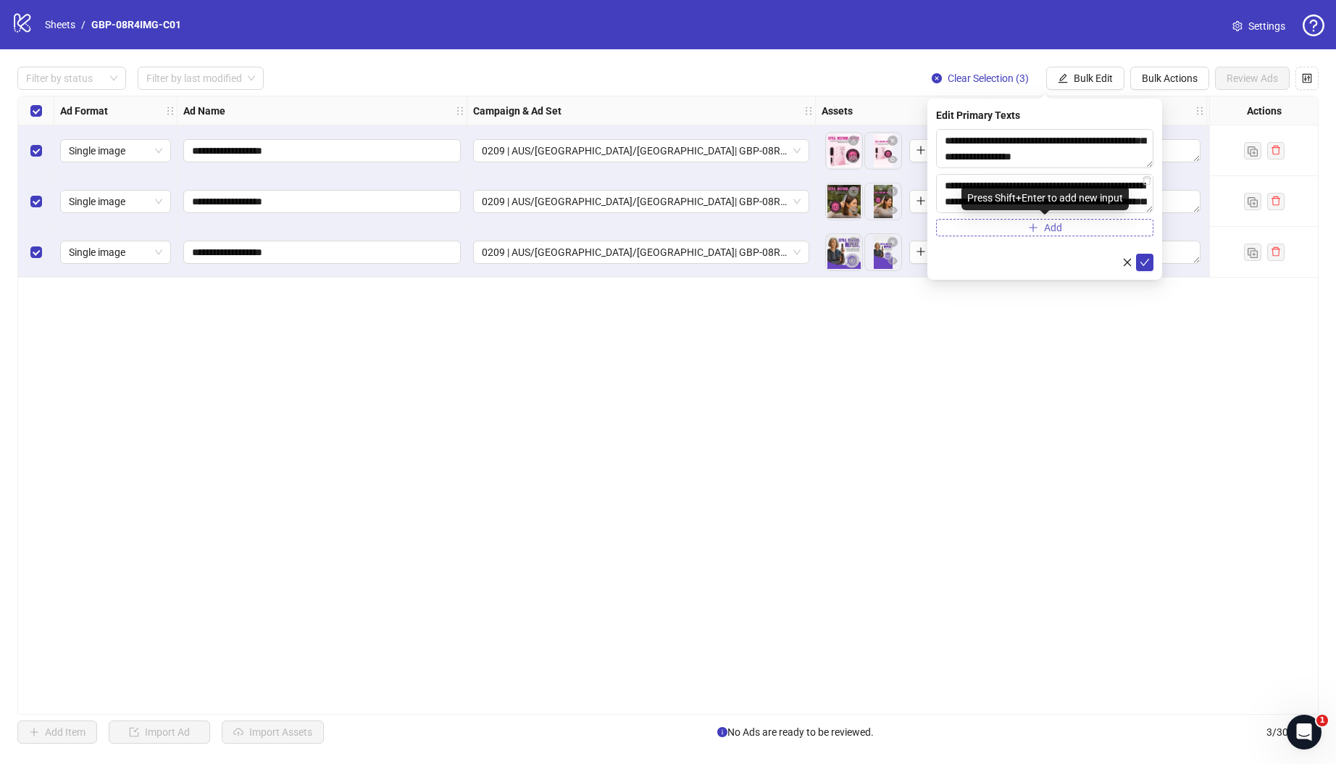
scroll to position [473, 0]
type textarea "**********"
click at [1143, 264] on icon "check" at bounding box center [1144, 262] width 9 height 7
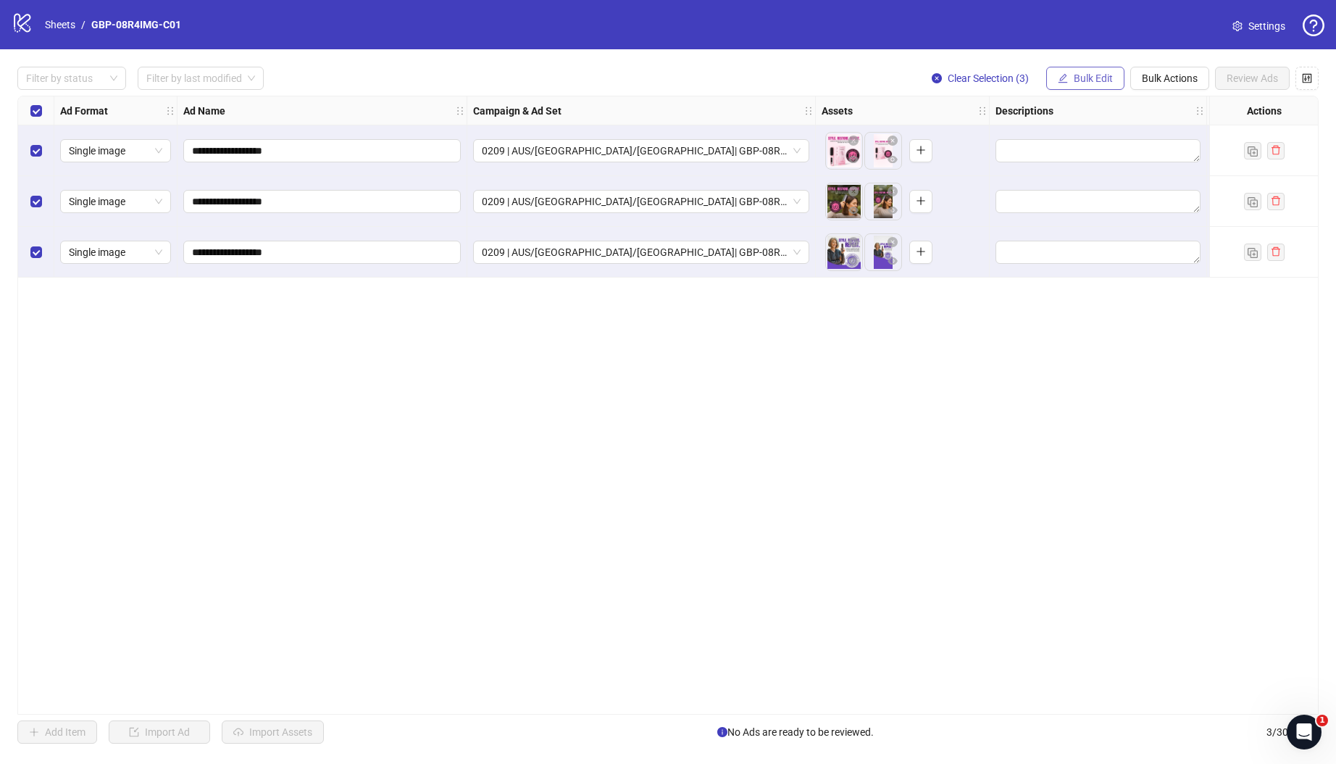
click at [1089, 79] on span "Bulk Edit" at bounding box center [1093, 78] width 39 height 12
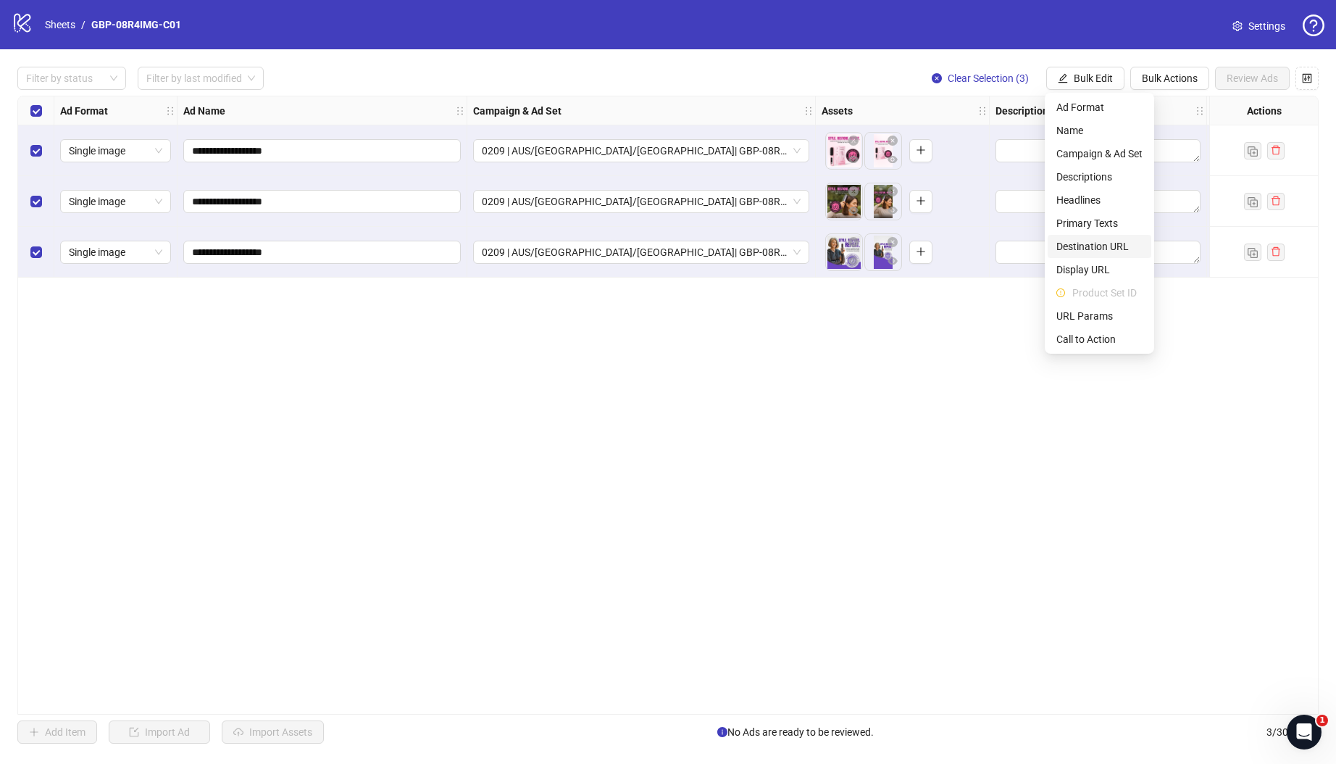
click at [1108, 246] on span "Destination URL" at bounding box center [1099, 246] width 86 height 16
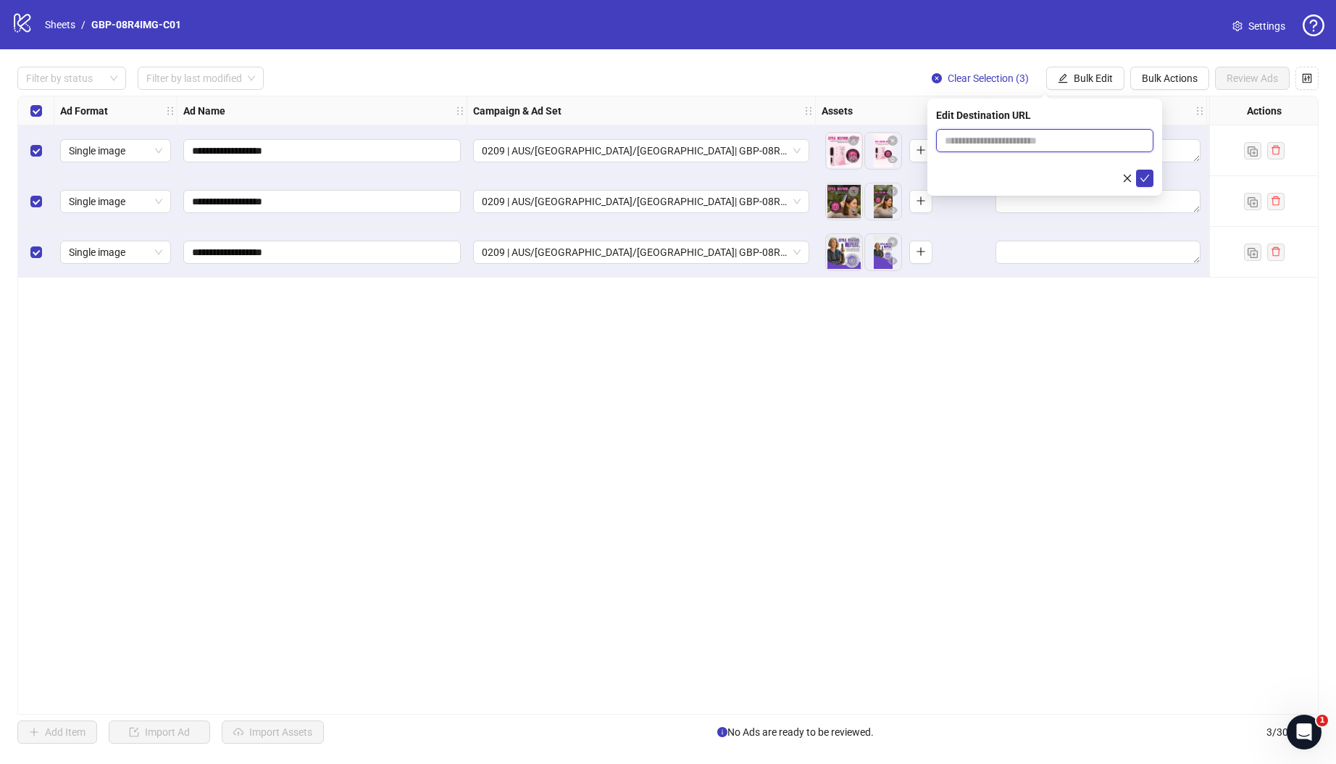
click at [990, 136] on input "text" at bounding box center [1039, 141] width 188 height 16
click at [1011, 143] on input "text" at bounding box center [1039, 141] width 188 height 16
paste input "**********"
type input "**********"
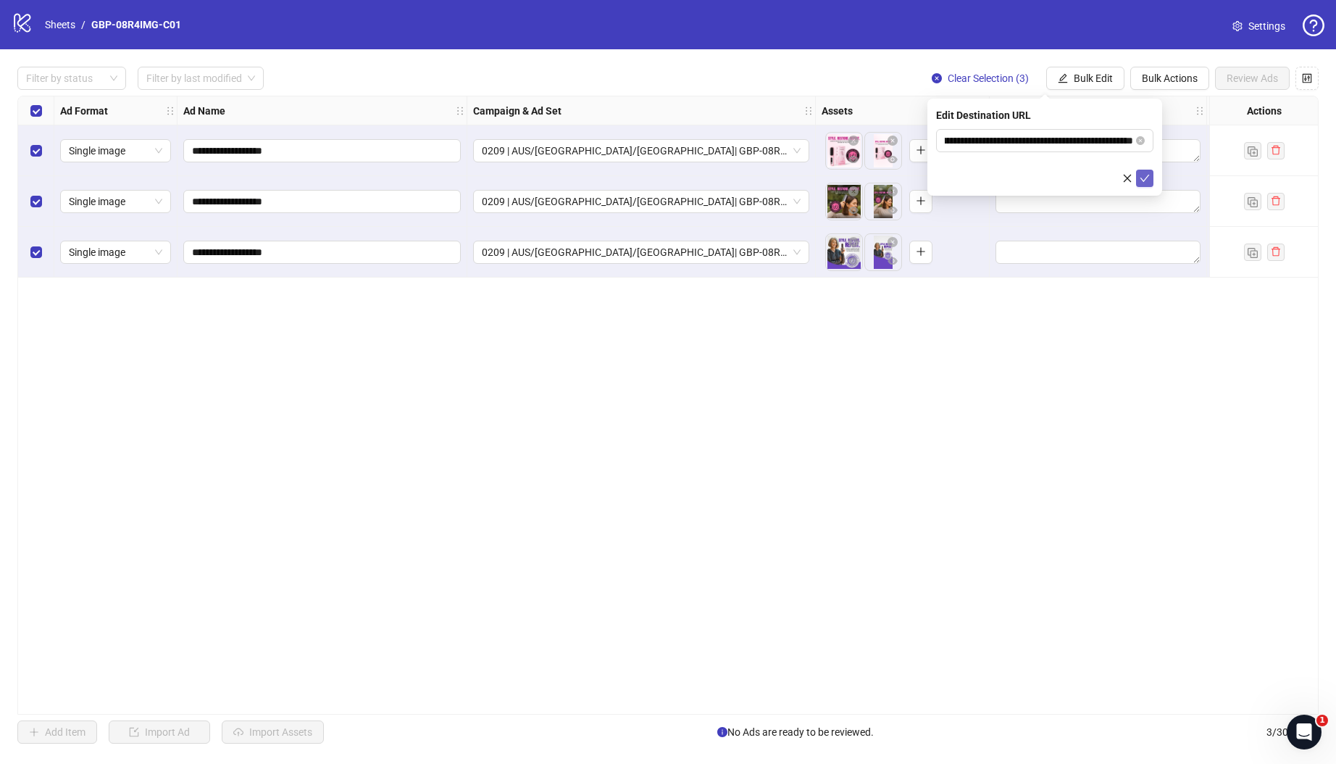
click at [1148, 180] on icon "check" at bounding box center [1145, 178] width 10 height 10
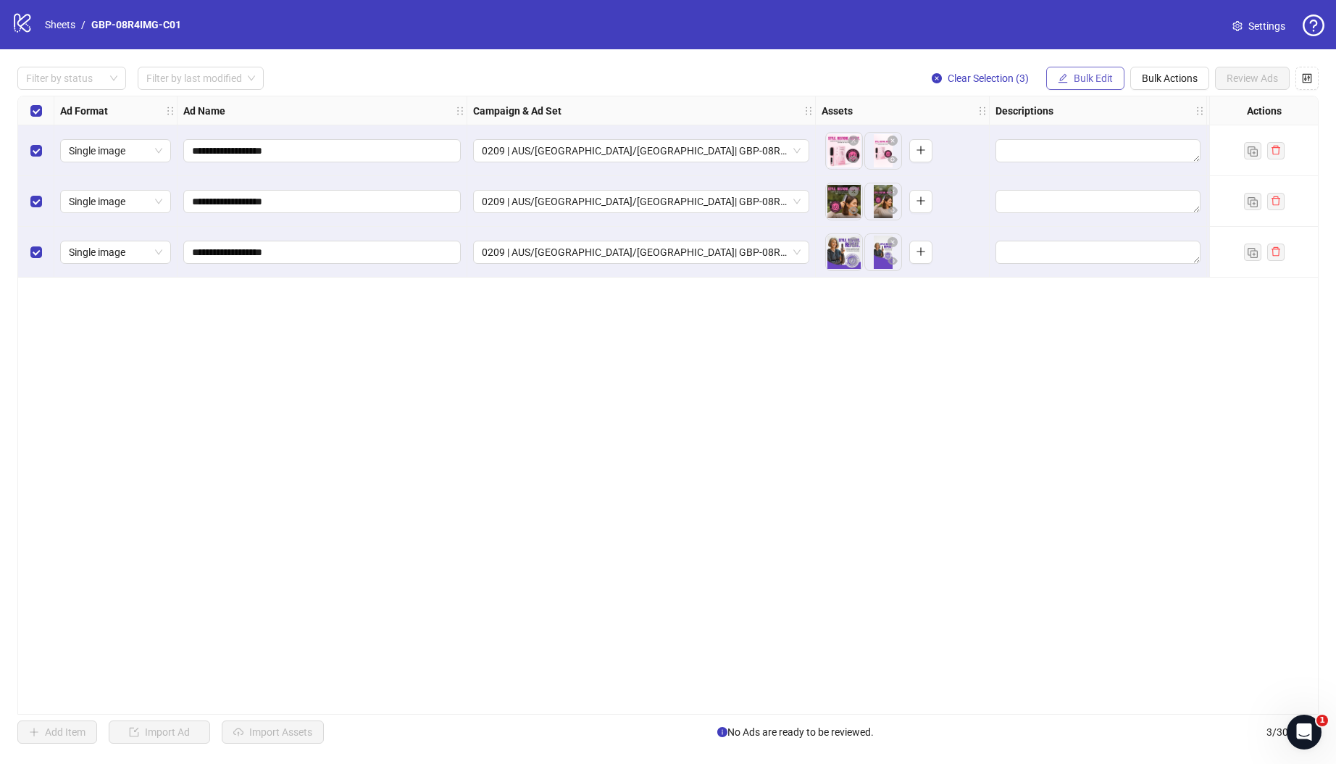
click at [1081, 77] on span "Bulk Edit" at bounding box center [1093, 78] width 39 height 12
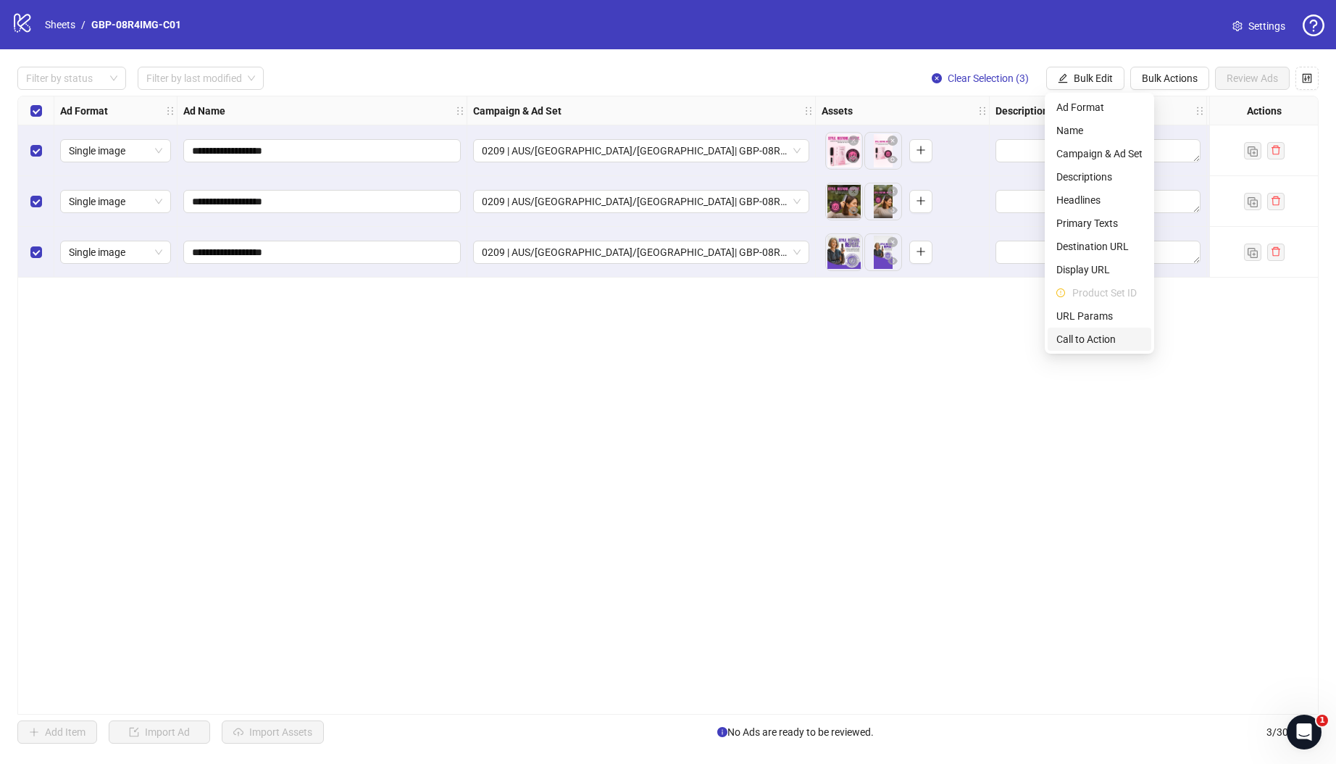
click at [1098, 341] on span "Call to Action" at bounding box center [1099, 339] width 86 height 16
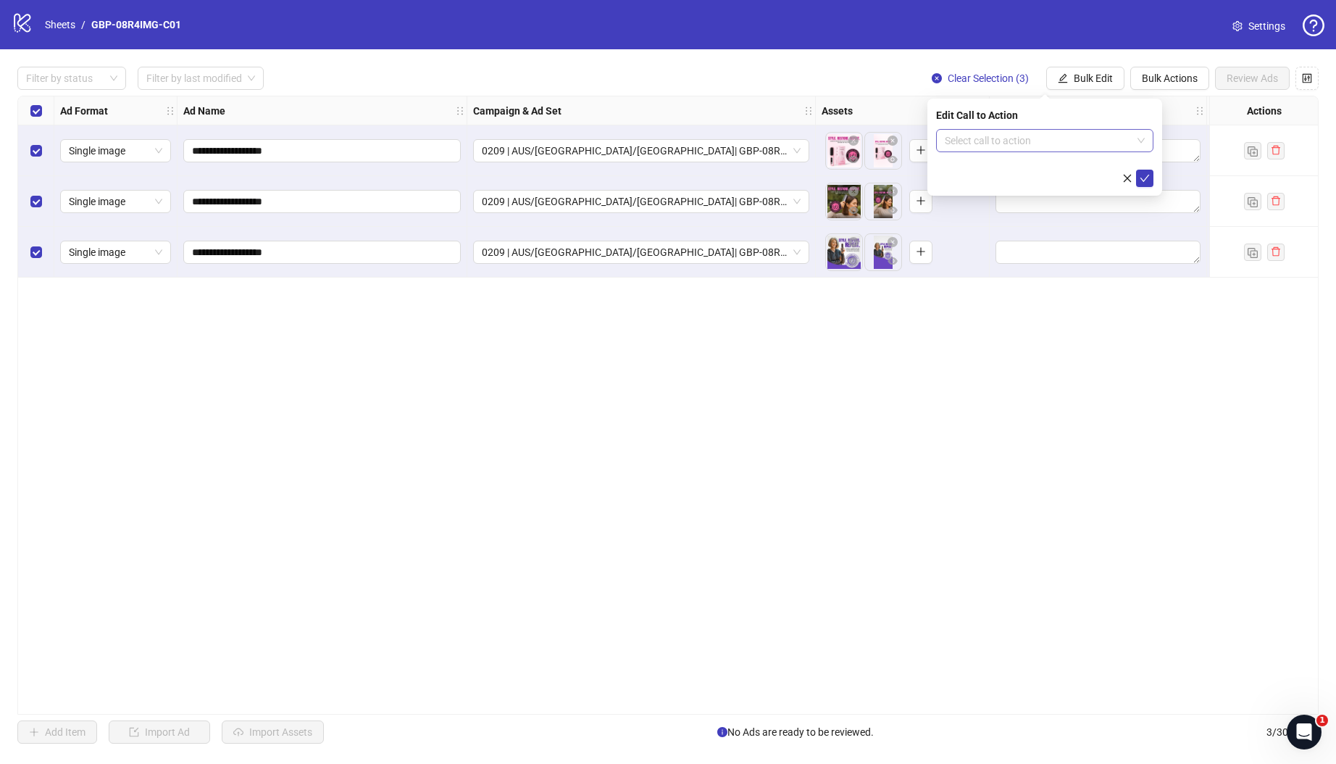
click at [1020, 140] on input "search" at bounding box center [1038, 141] width 187 height 22
type input "*"
type input "****"
click at [984, 175] on div "Shop now" at bounding box center [1045, 170] width 194 height 16
click at [1144, 178] on icon "check" at bounding box center [1145, 178] width 10 height 10
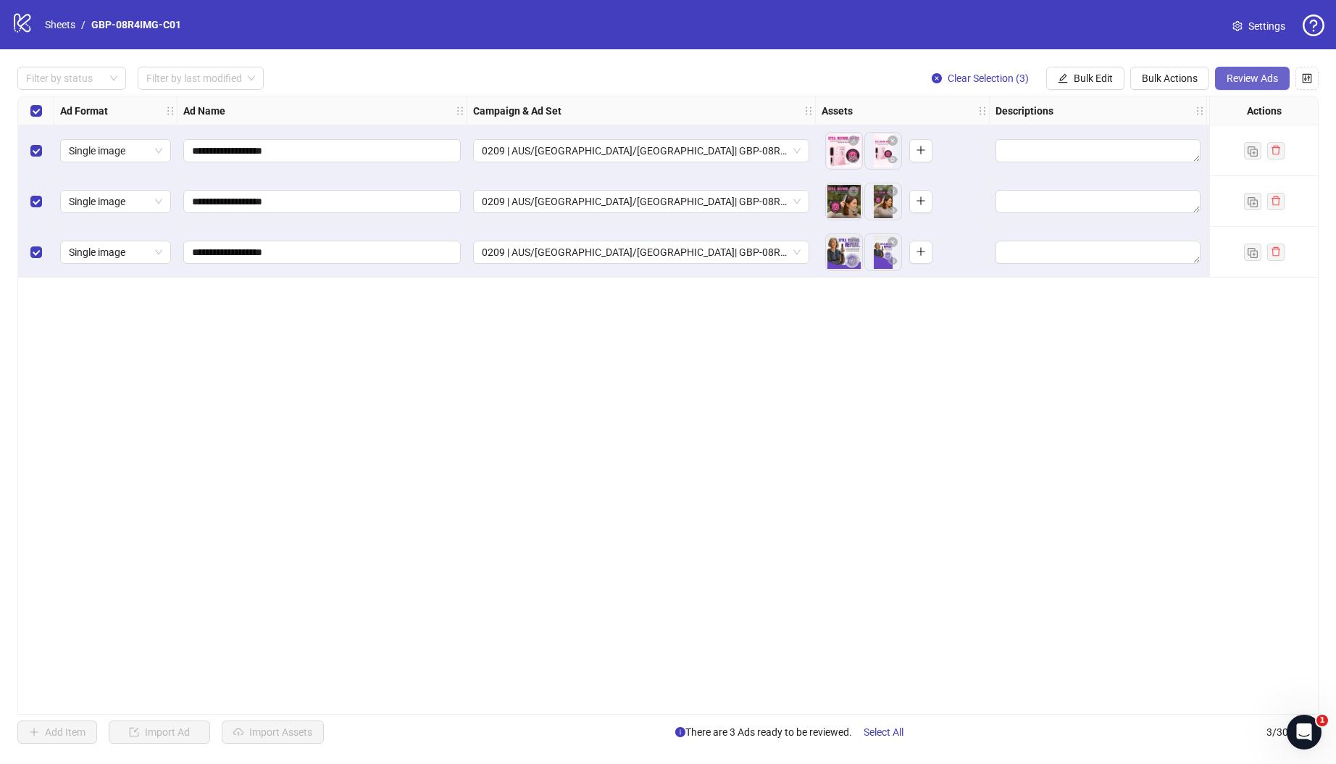
click at [1248, 76] on span "Review Ads" at bounding box center [1252, 78] width 51 height 12
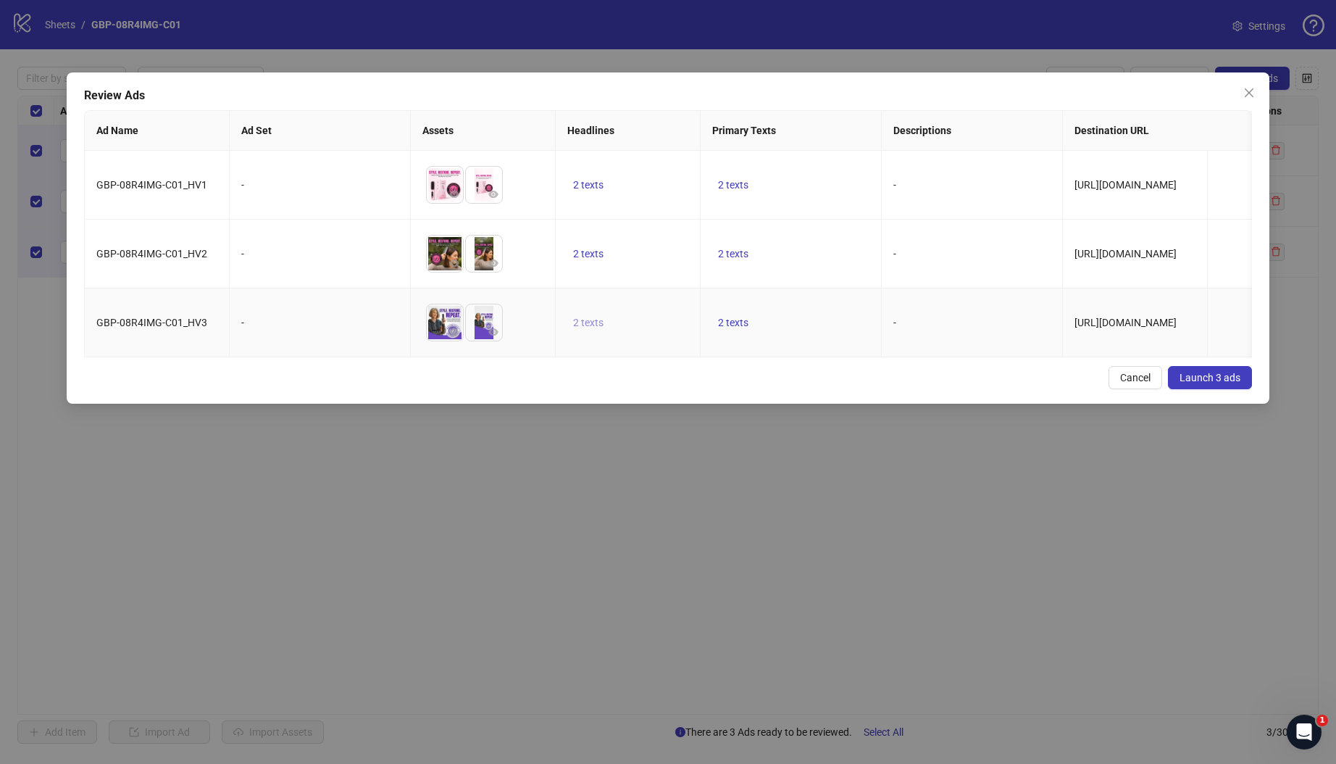
click at [591, 328] on span "2 texts" at bounding box center [588, 323] width 30 height 12
click at [806, 312] on button "button" at bounding box center [814, 317] width 23 height 23
click at [854, 223] on td "2 texts" at bounding box center [791, 254] width 181 height 69
click at [743, 328] on span "2 texts" at bounding box center [733, 323] width 30 height 12
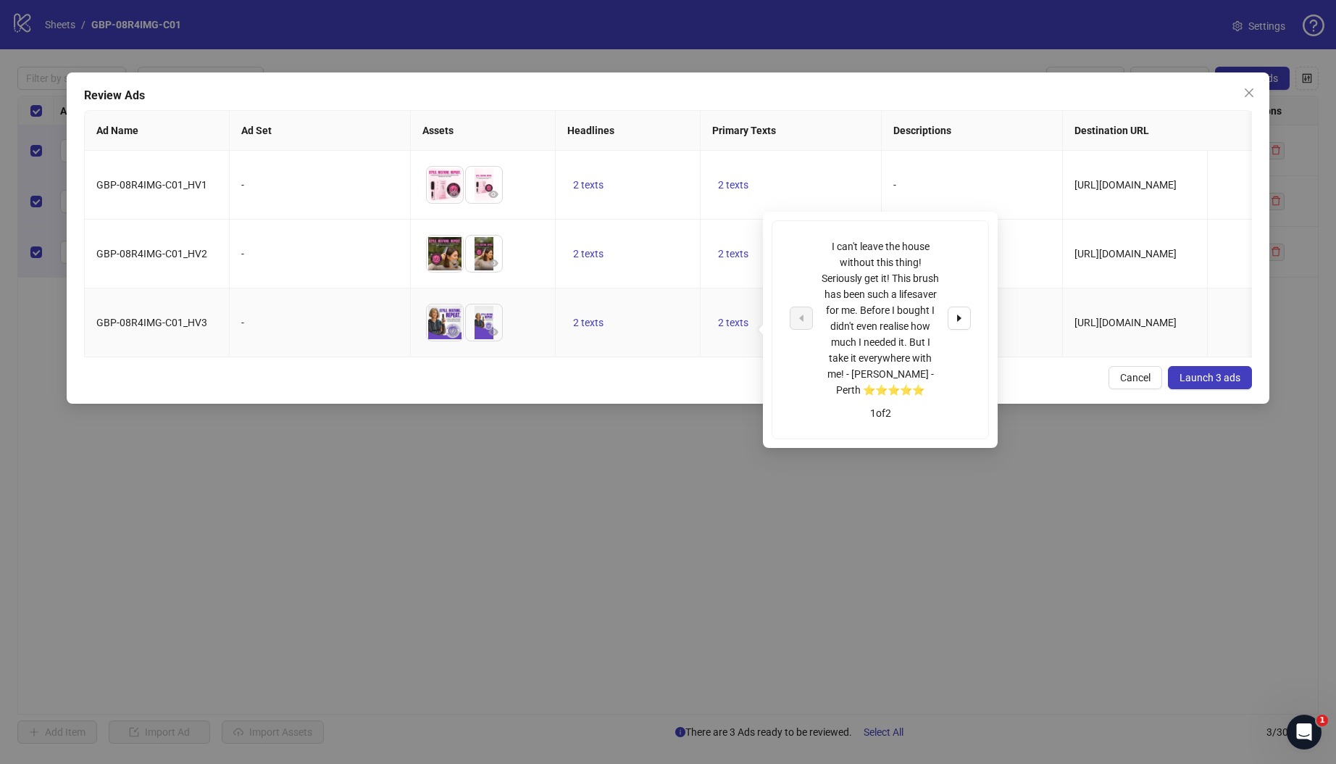
click at [967, 318] on button "button" at bounding box center [959, 317] width 23 height 23
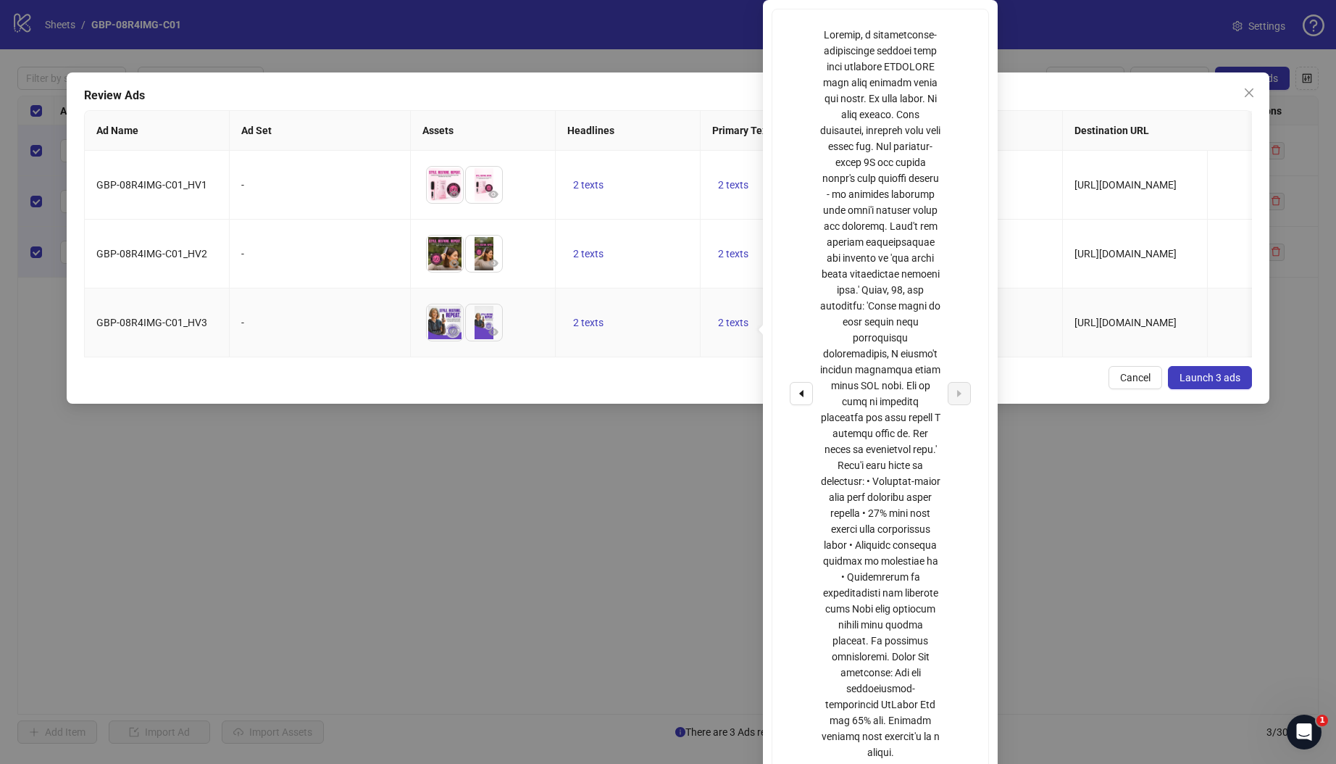
click at [827, 209] on div at bounding box center [880, 393] width 120 height 733
click at [661, 288] on td "2 texts" at bounding box center [628, 254] width 145 height 69
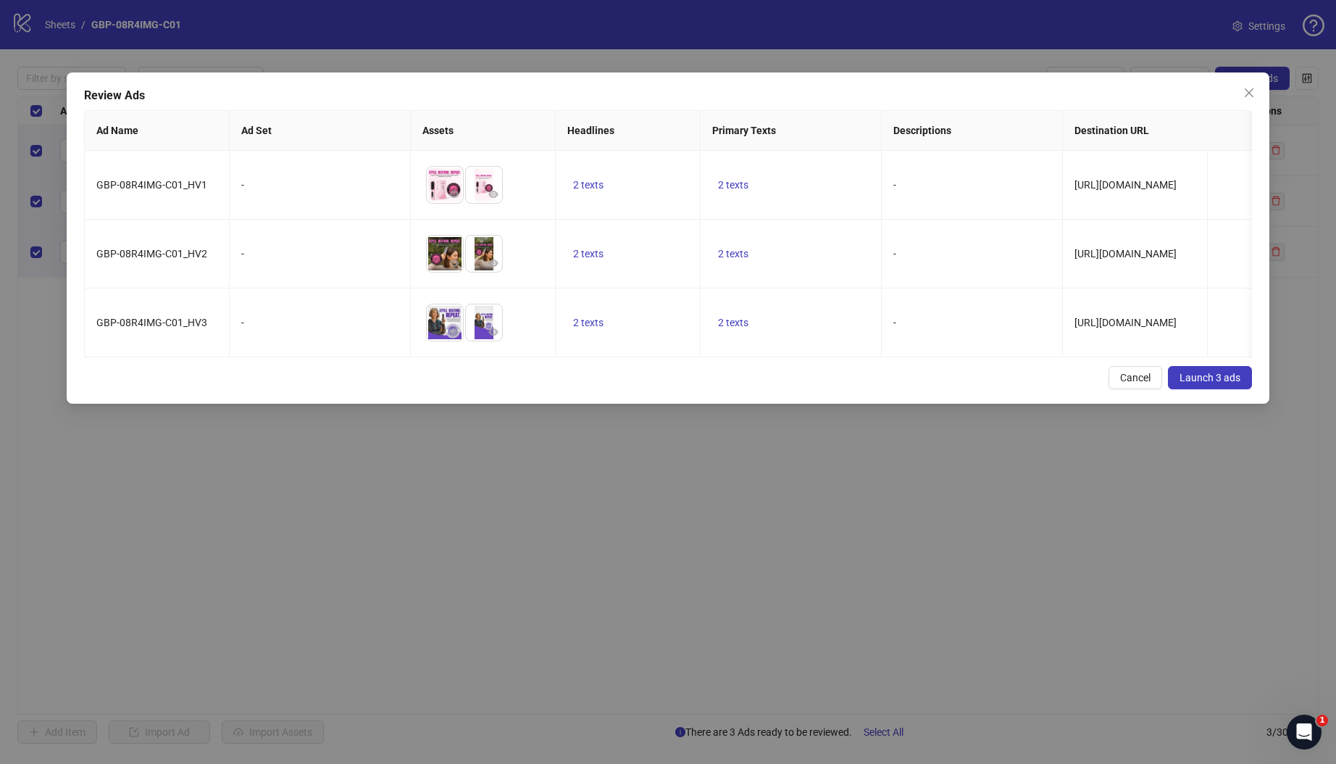
click at [551, 357] on td "To pick up a draggable item, press the space bar. While dragging, use the arrow…" at bounding box center [483, 322] width 145 height 69
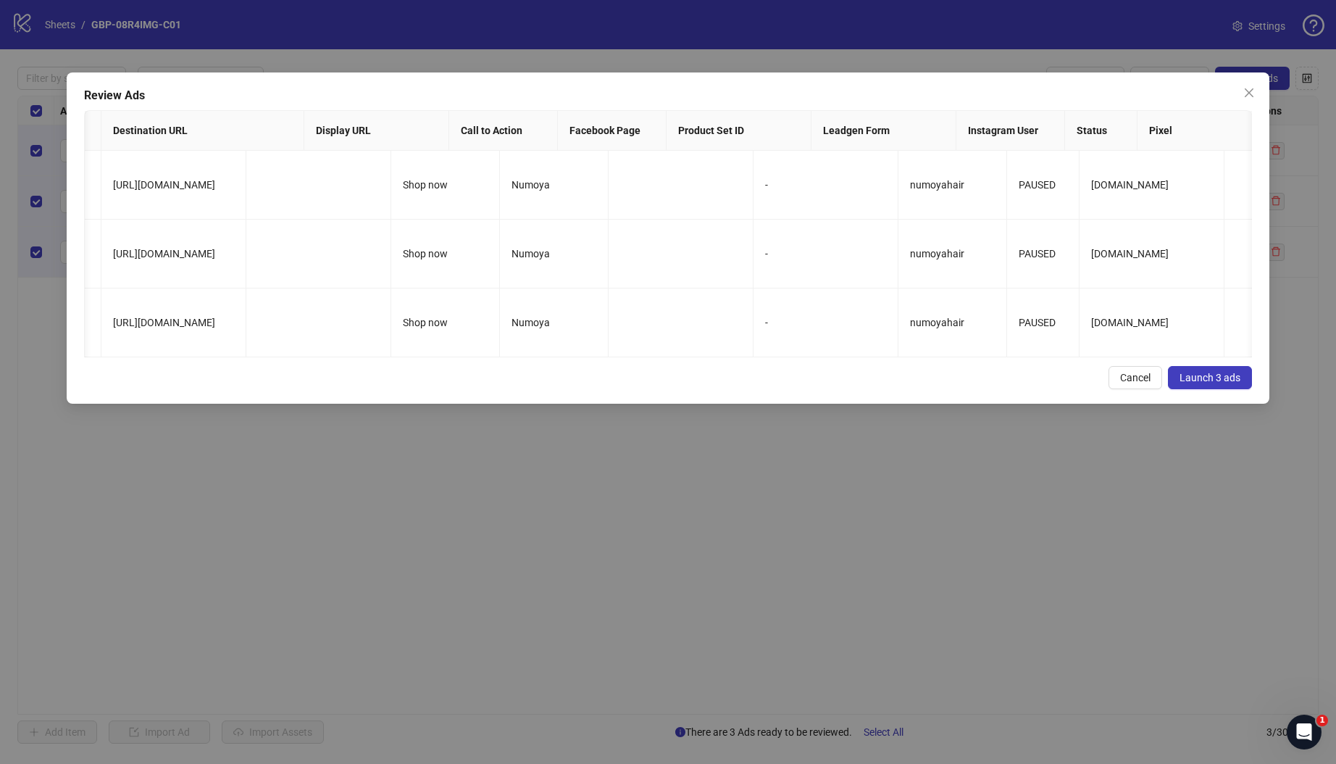
scroll to position [0, 1329]
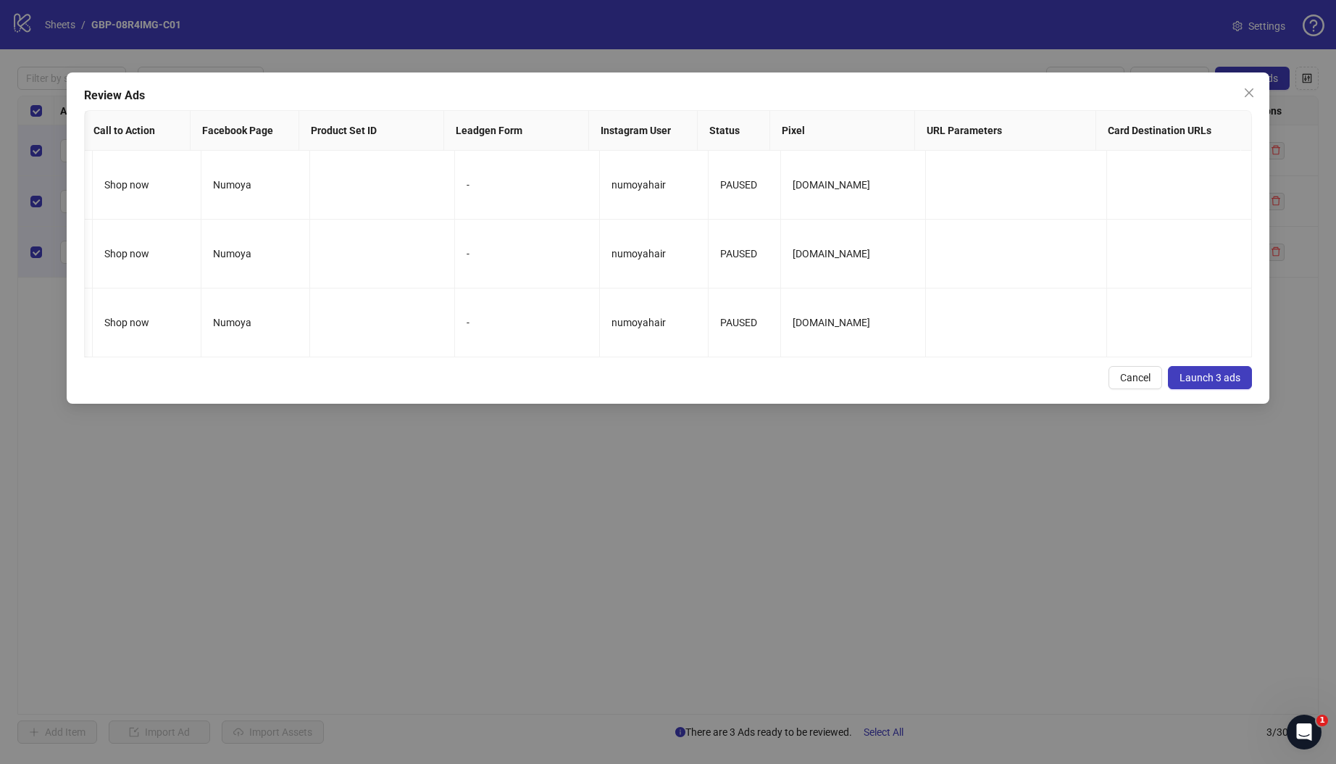
click at [1218, 383] on span "Launch 3 ads" at bounding box center [1210, 378] width 61 height 12
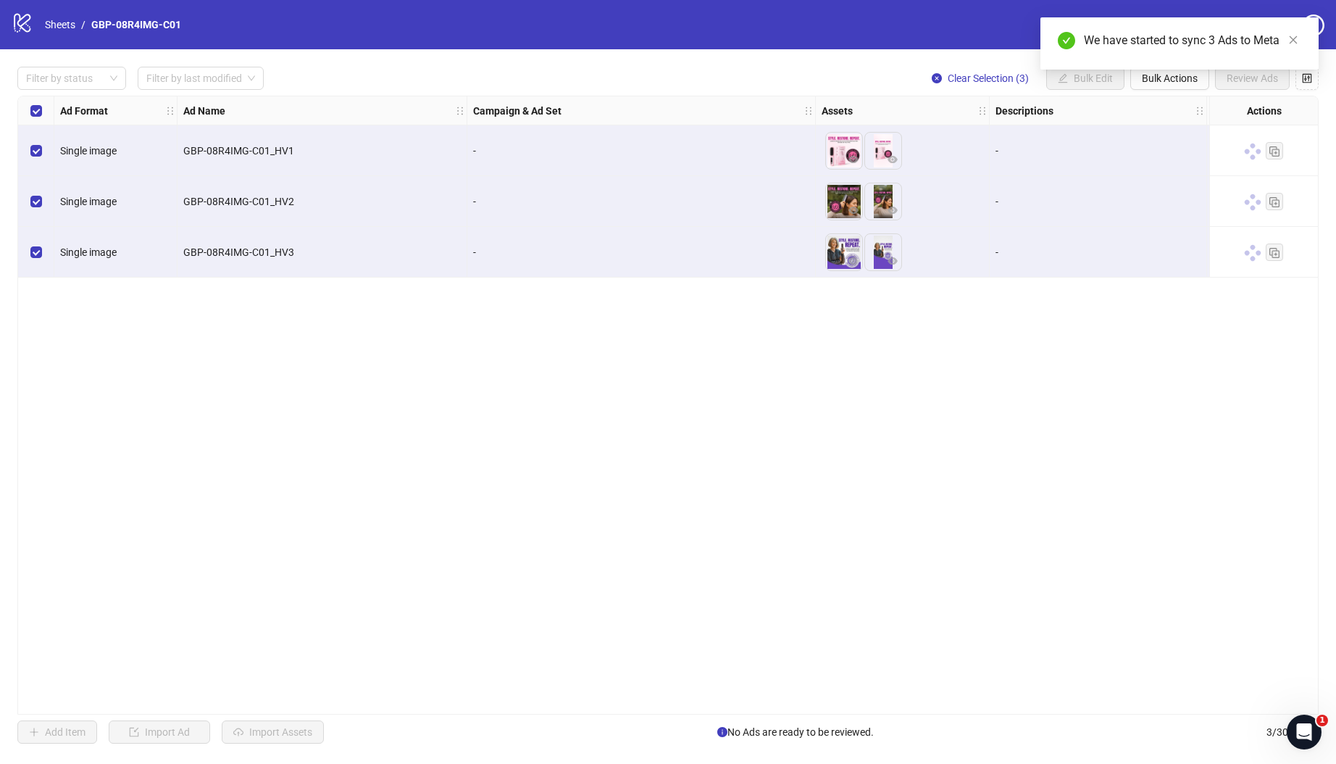
click at [1159, 70] on div "We have started to sync 3 Ads to Meta" at bounding box center [1179, 43] width 278 height 52
click at [1161, 83] on span "Bulk Actions" at bounding box center [1170, 78] width 56 height 12
click at [1169, 151] on span "Duplicate with assets" at bounding box center [1189, 154] width 99 height 16
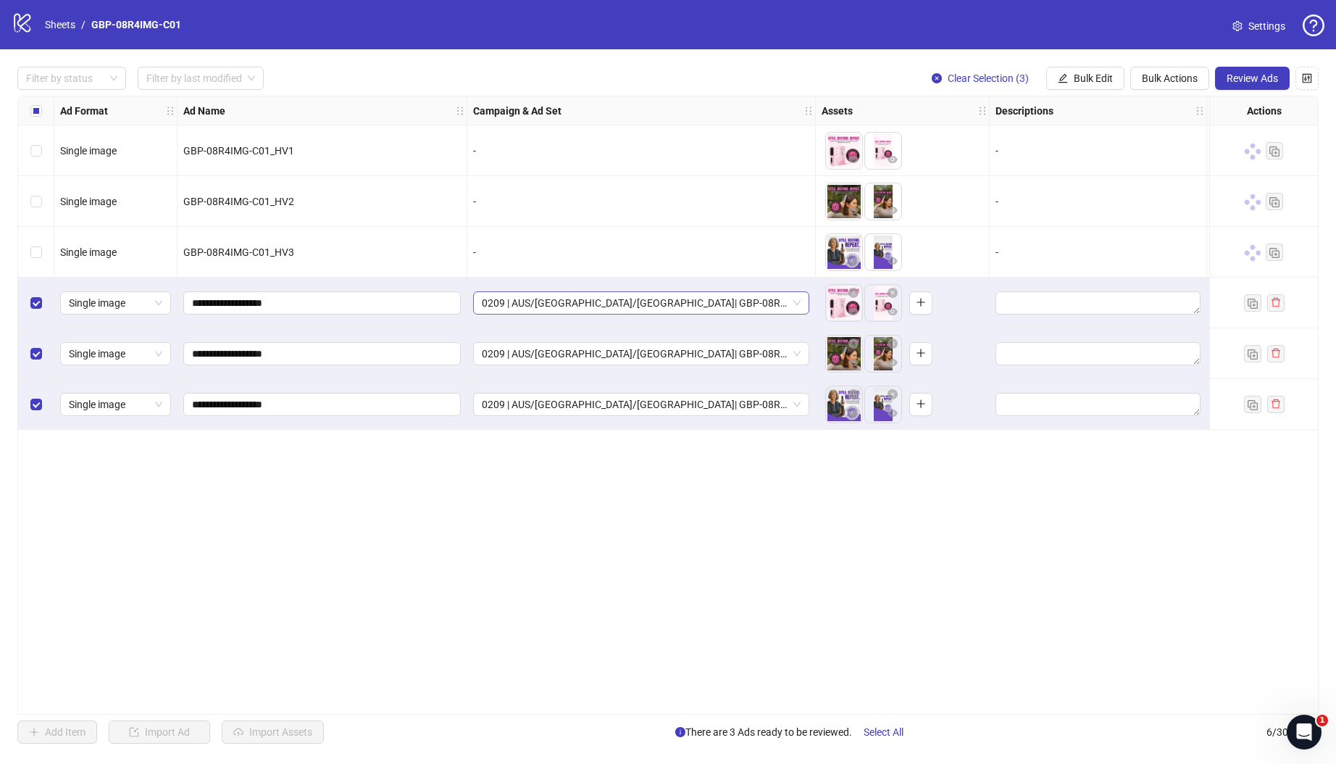
click at [546, 301] on span "0209 | AUS/[GEOGRAPHIC_DATA]/[GEOGRAPHIC_DATA]| GBP-08R4IMG-C01" at bounding box center [641, 303] width 319 height 22
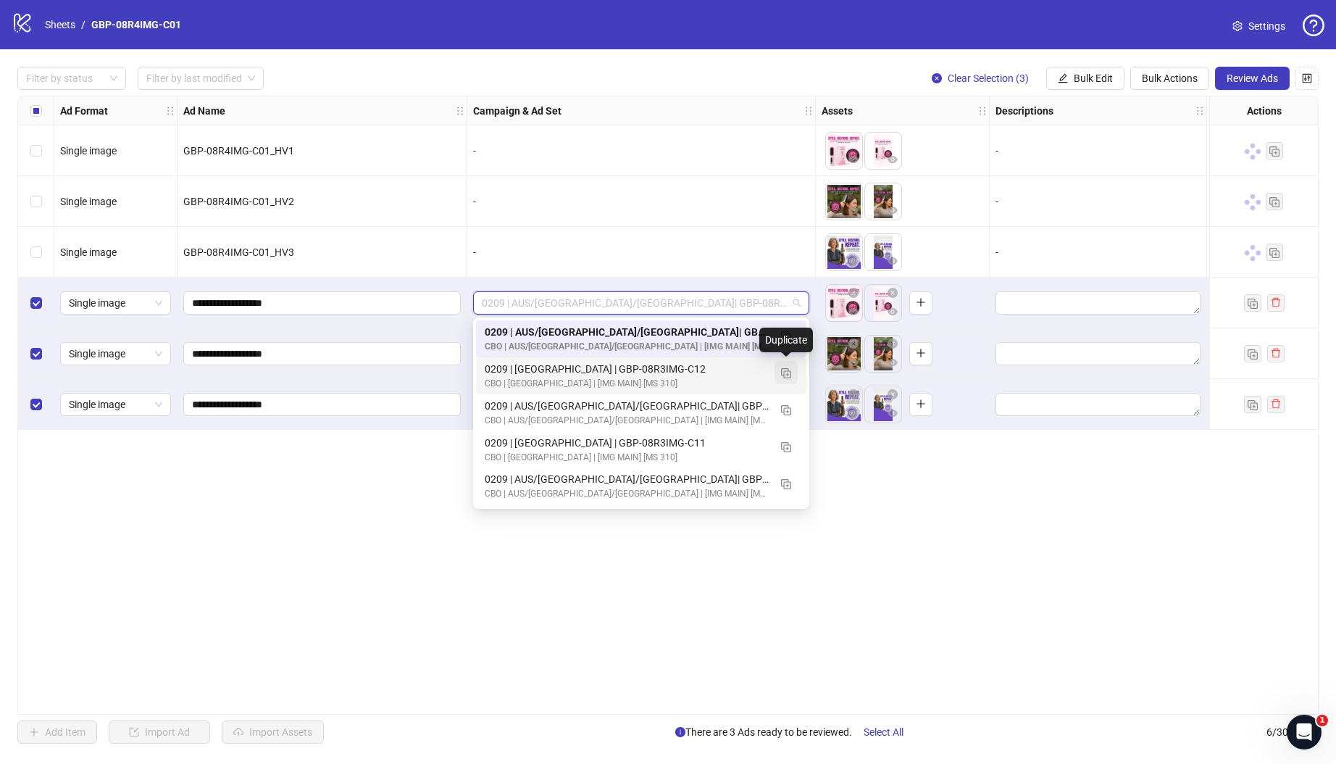
click at [788, 372] on img "button" at bounding box center [786, 373] width 10 height 10
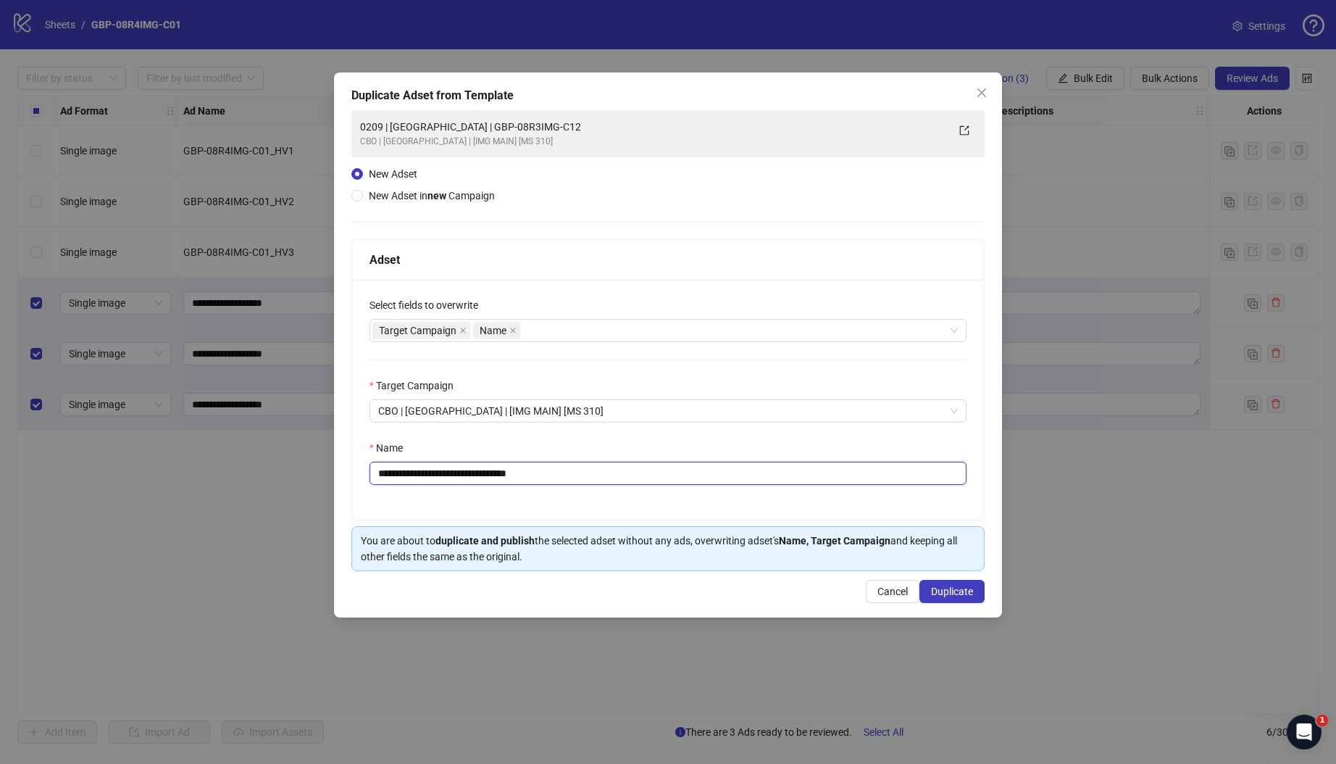
drag, startPoint x: 437, startPoint y: 473, endPoint x: 712, endPoint y: 476, distance: 274.6
click at [712, 476] on input "**********" at bounding box center [668, 473] width 597 height 23
paste input "text"
type input "**********"
click at [961, 591] on span "Duplicate" at bounding box center [952, 591] width 42 height 12
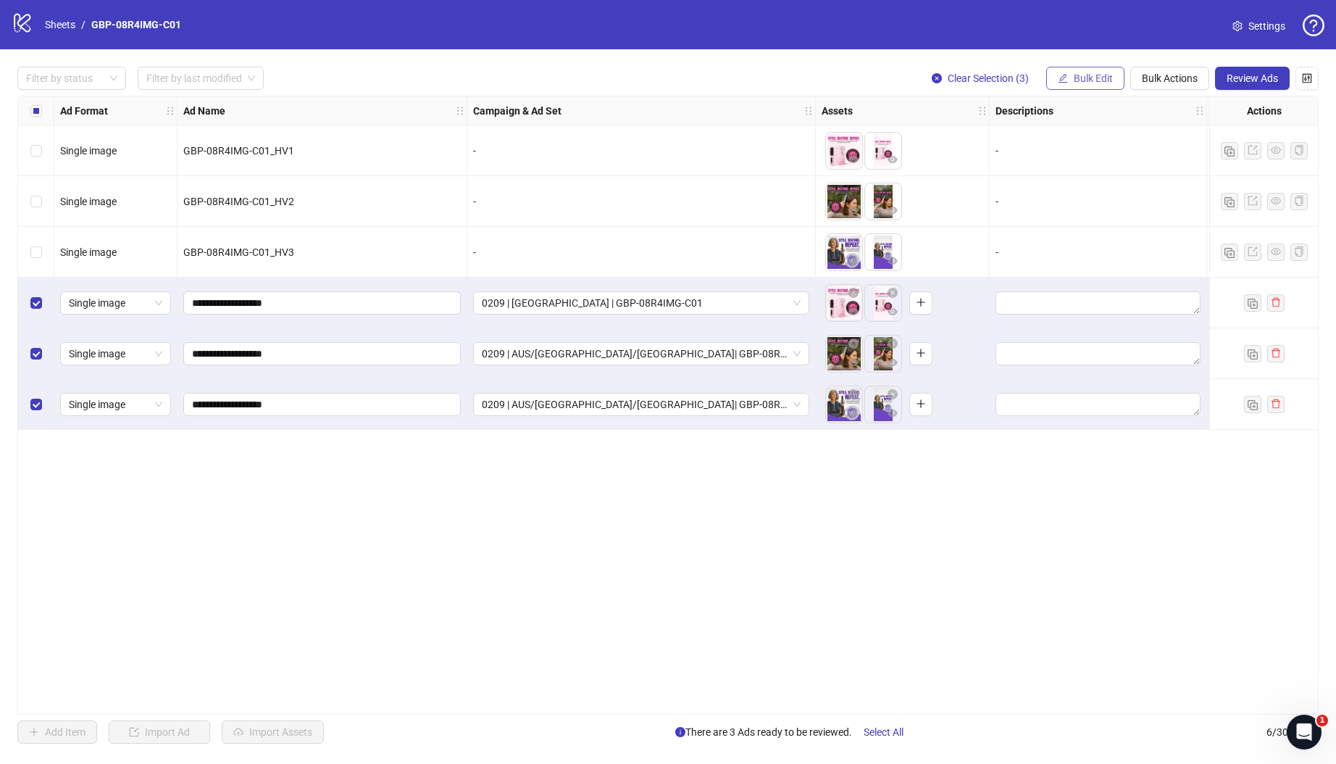
click at [1101, 77] on span "Bulk Edit" at bounding box center [1093, 78] width 39 height 12
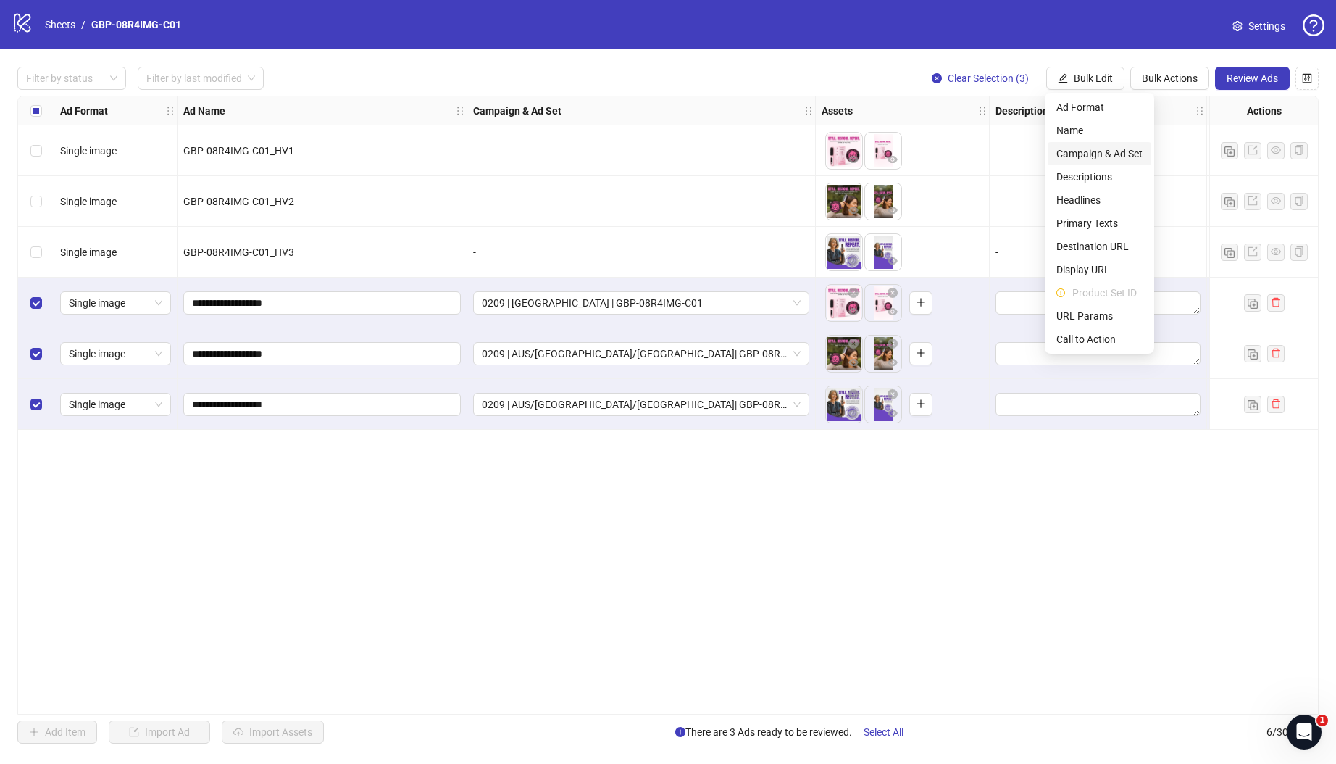
click at [1103, 149] on span "Campaign & Ad Set" at bounding box center [1099, 154] width 86 height 16
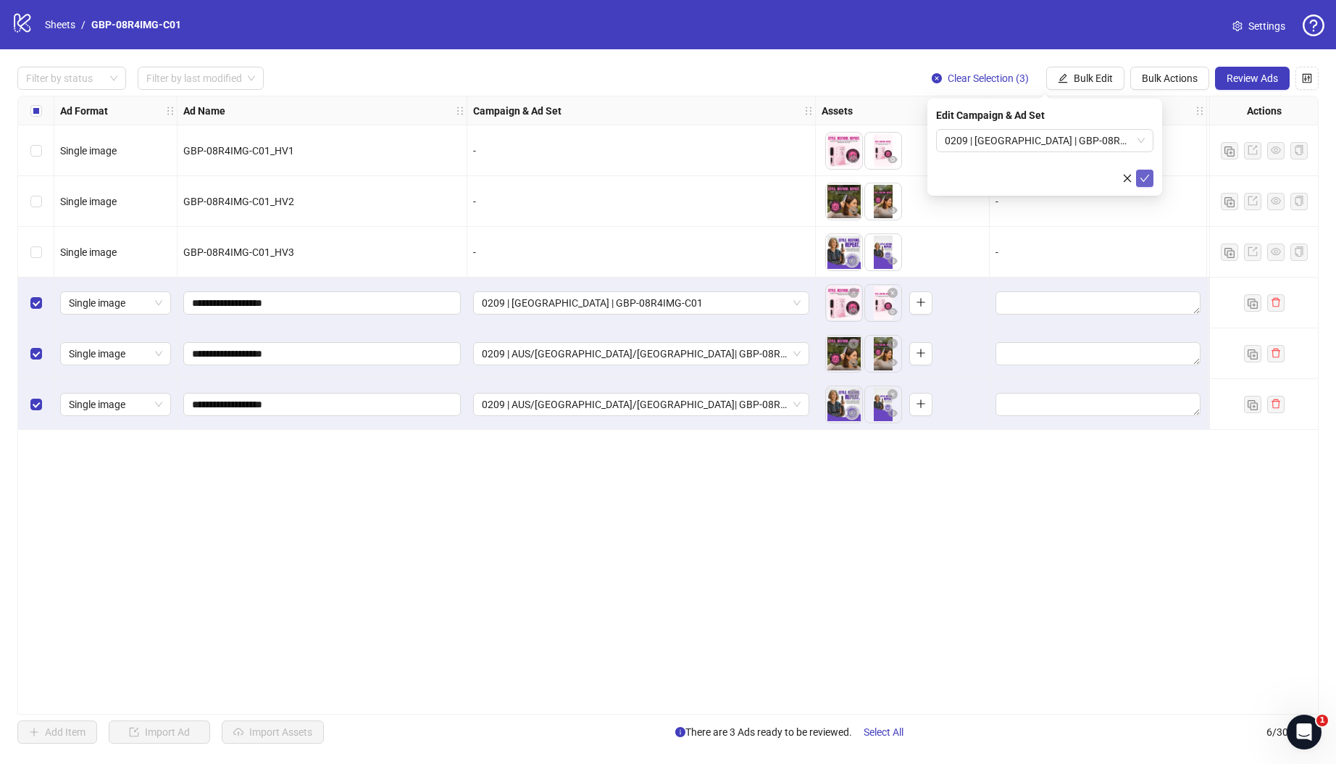
click at [1145, 178] on icon "check" at bounding box center [1145, 178] width 10 height 10
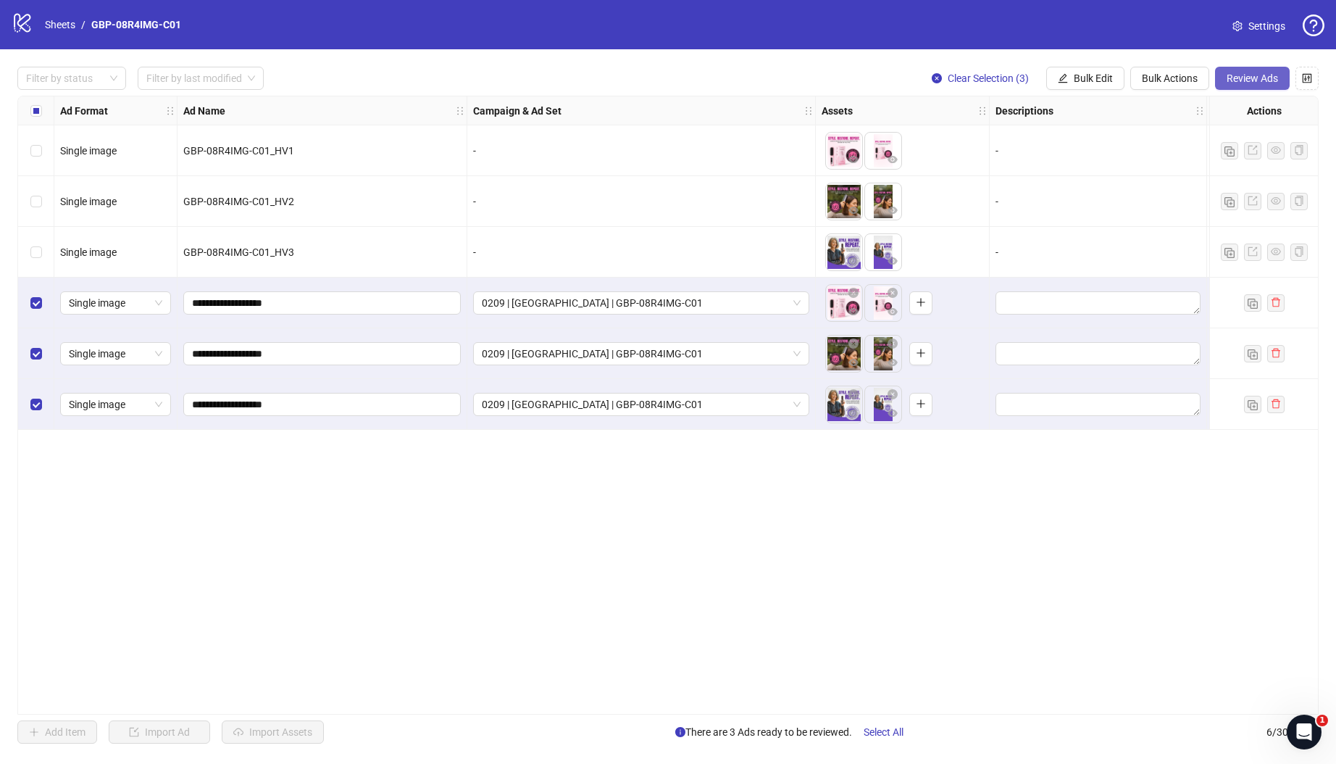
click at [1240, 75] on span "Review Ads" at bounding box center [1252, 78] width 51 height 12
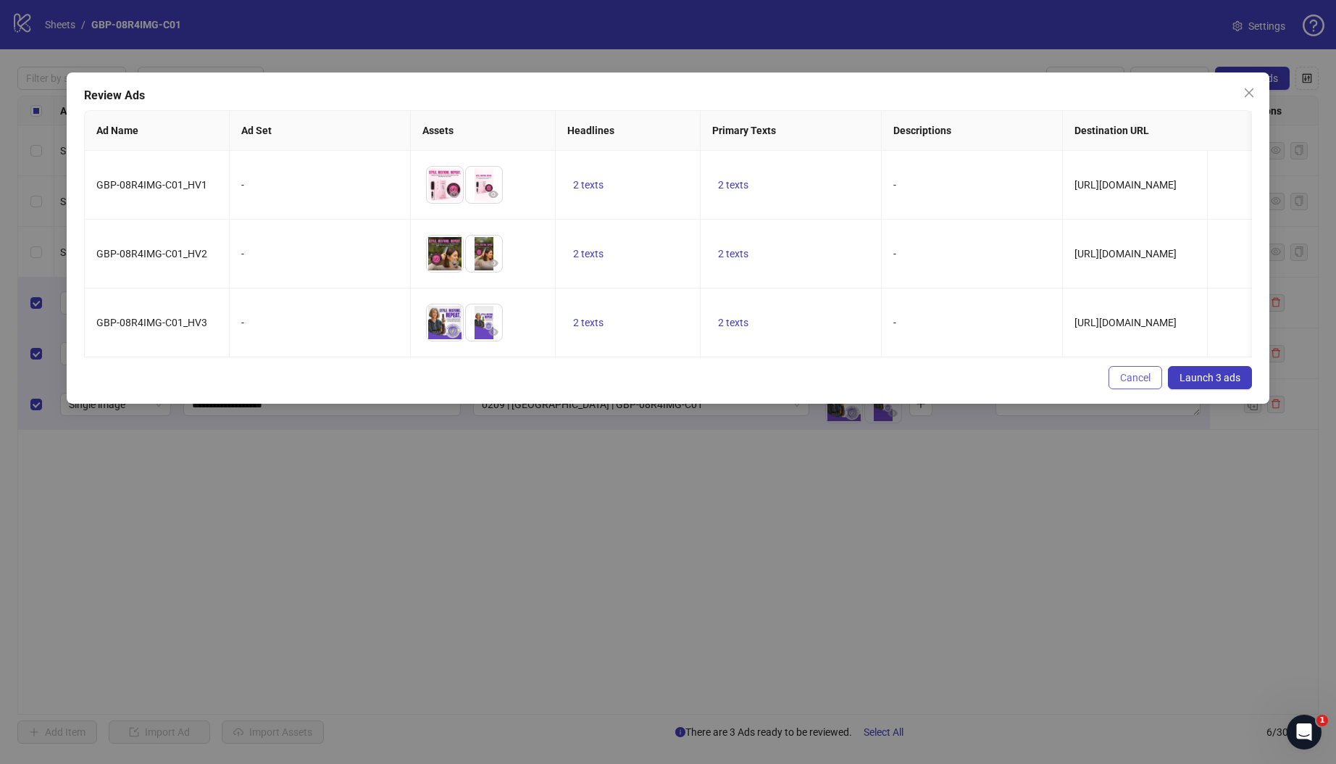
click at [1117, 389] on button "Cancel" at bounding box center [1136, 377] width 54 height 23
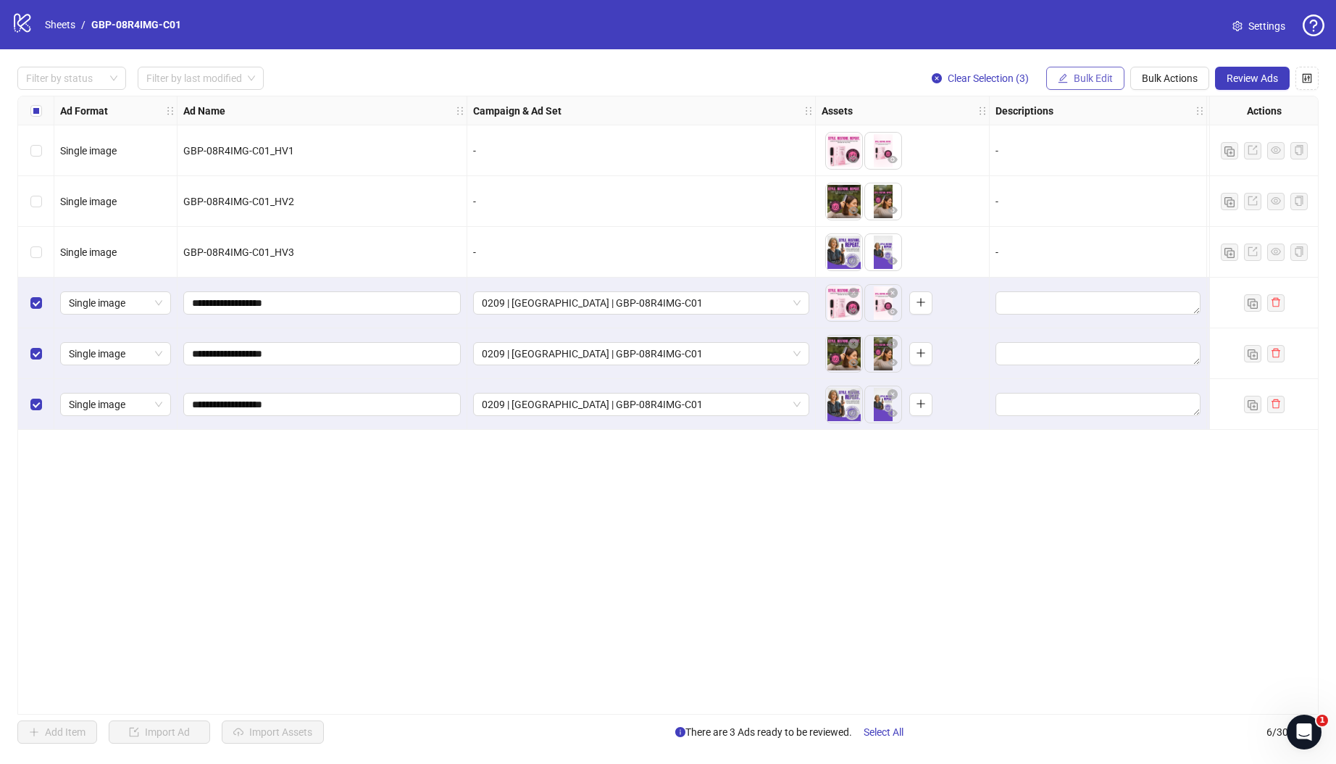
click at [1075, 72] on span "Bulk Edit" at bounding box center [1093, 78] width 39 height 12
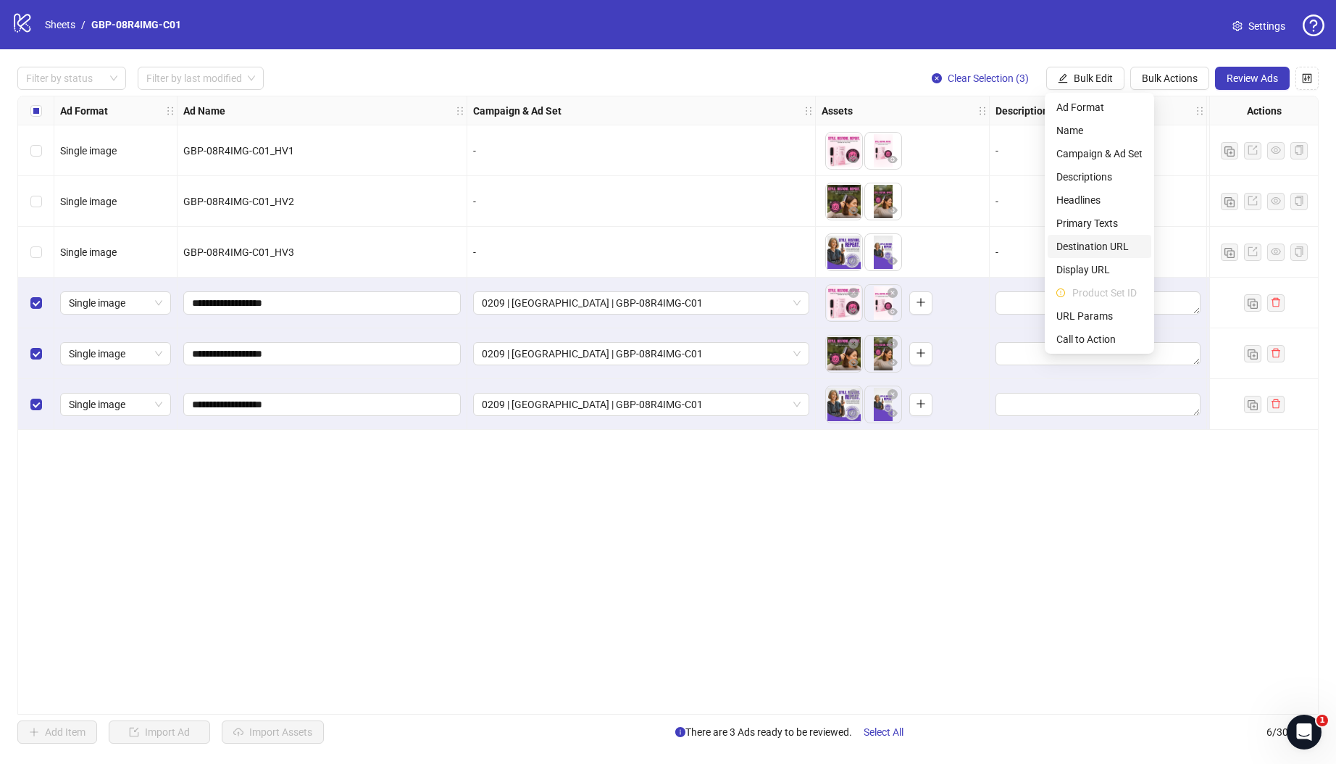
click at [1099, 245] on span "Destination URL" at bounding box center [1099, 246] width 86 height 16
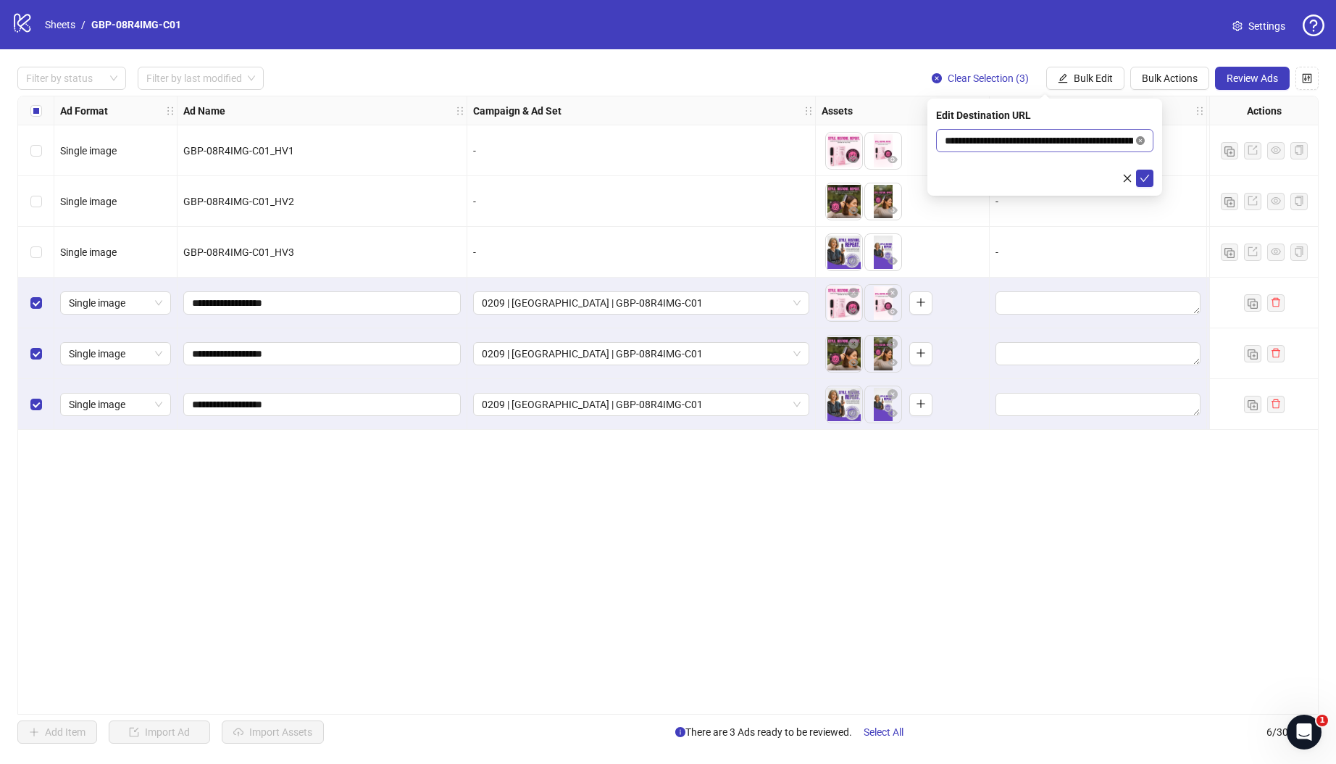
click at [1141, 140] on icon "close-circle" at bounding box center [1140, 140] width 9 height 9
click at [1059, 141] on input "text" at bounding box center [1039, 141] width 188 height 16
paste input "**********"
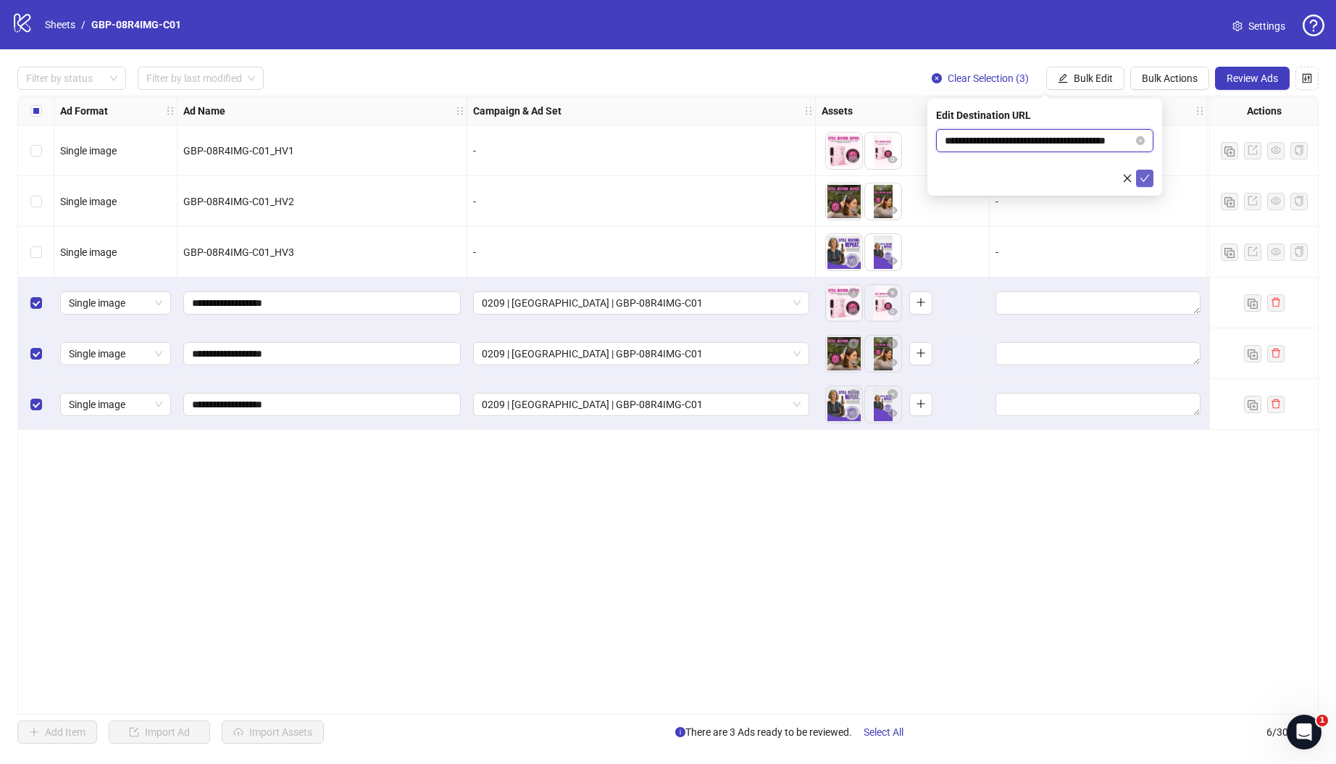
type input "**********"
click at [1146, 181] on icon "check" at bounding box center [1145, 178] width 10 height 10
click at [1238, 78] on span "Review Ads" at bounding box center [1252, 78] width 51 height 12
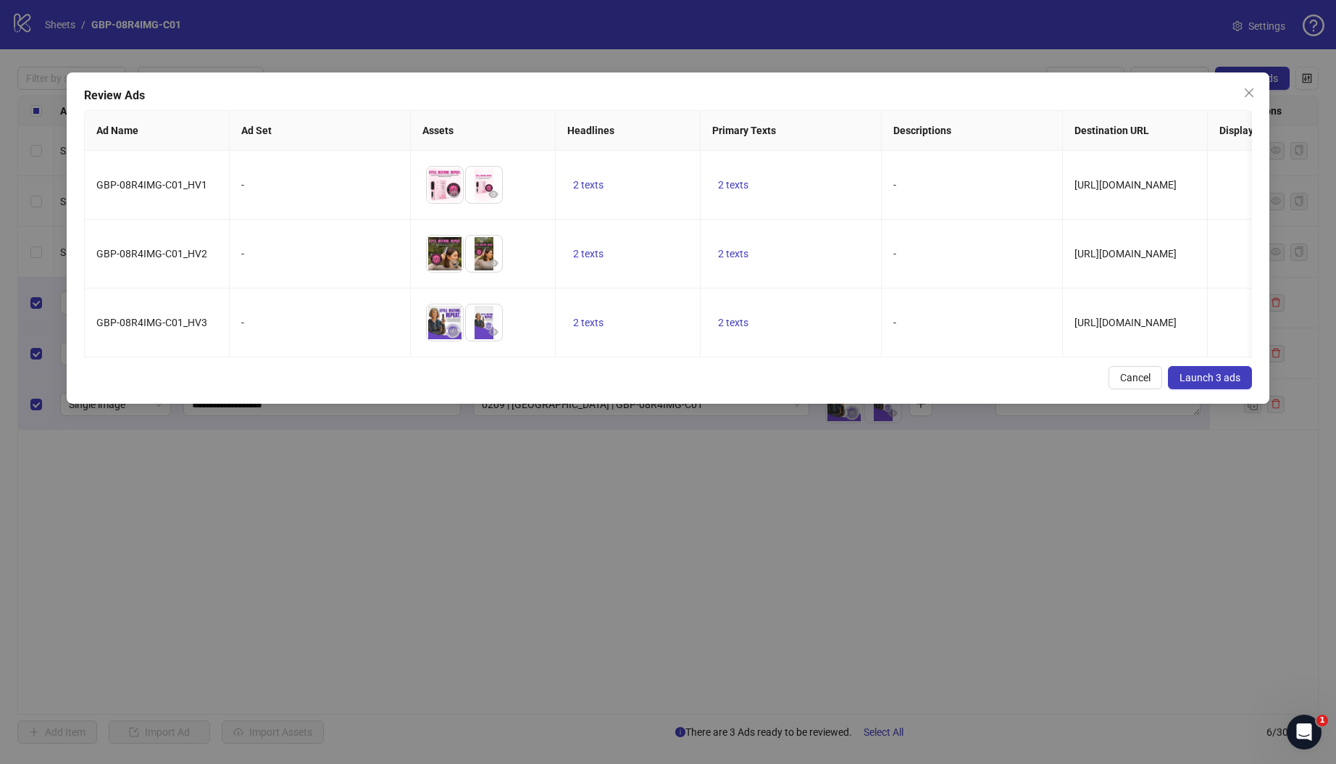
click at [551, 371] on div "Review Ads Ad Name Ad Set Assets Headlines Primary Texts Descriptions Destinati…" at bounding box center [668, 237] width 1203 height 331
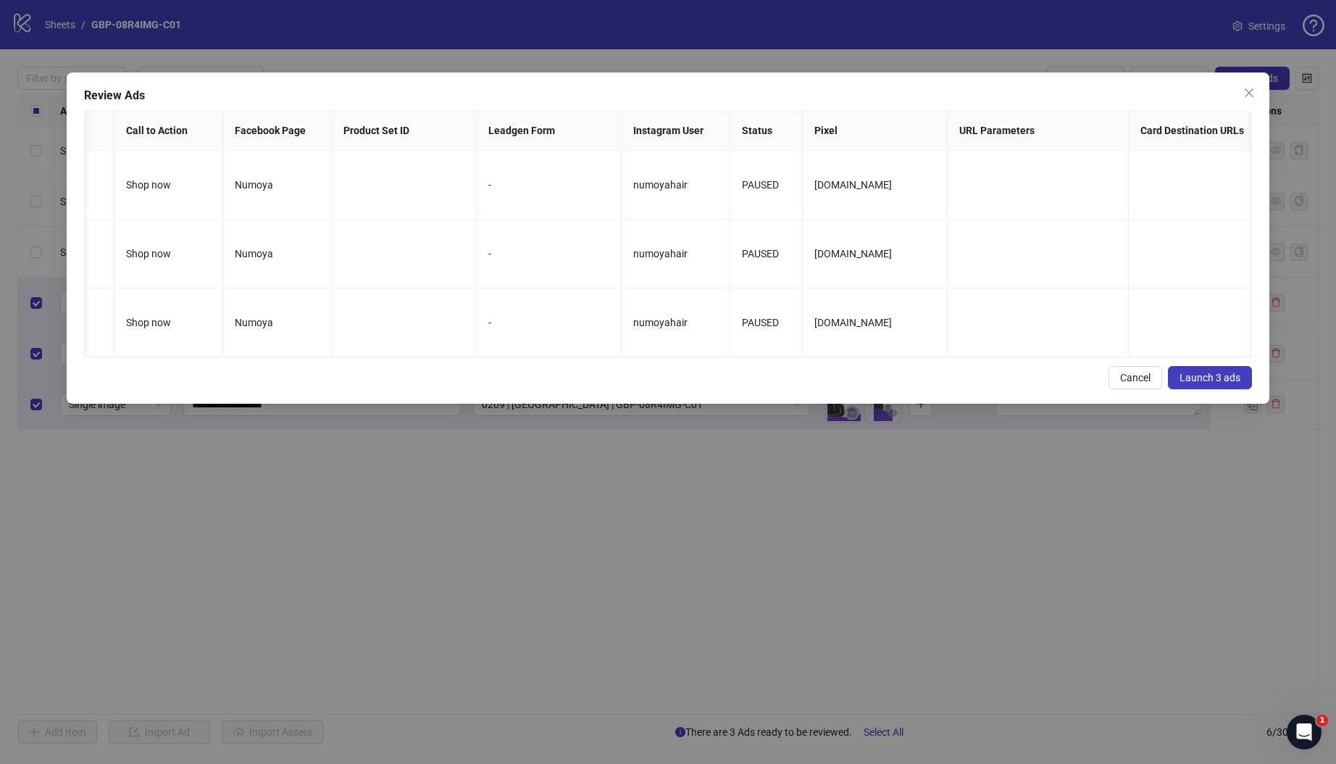
scroll to position [0, 426]
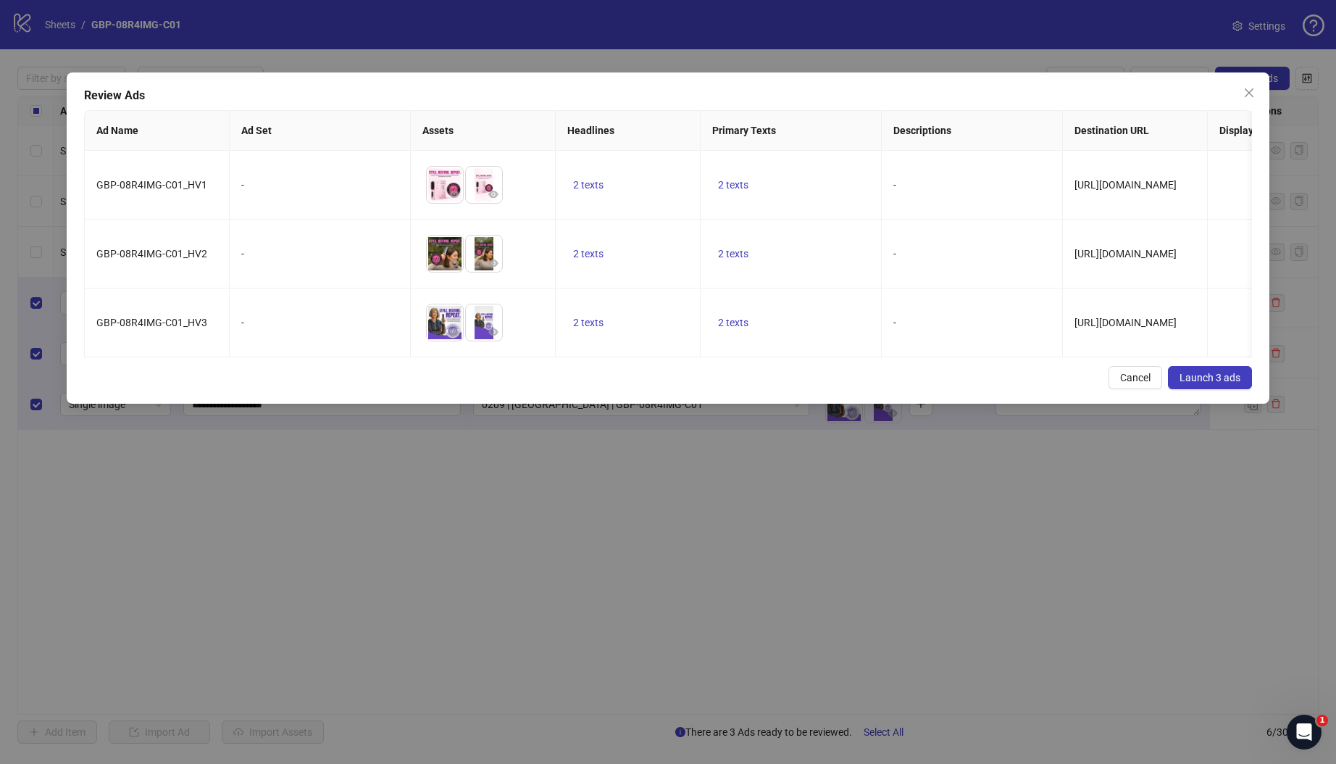
click at [1224, 389] on button "Launch 3 ads" at bounding box center [1210, 377] width 84 height 23
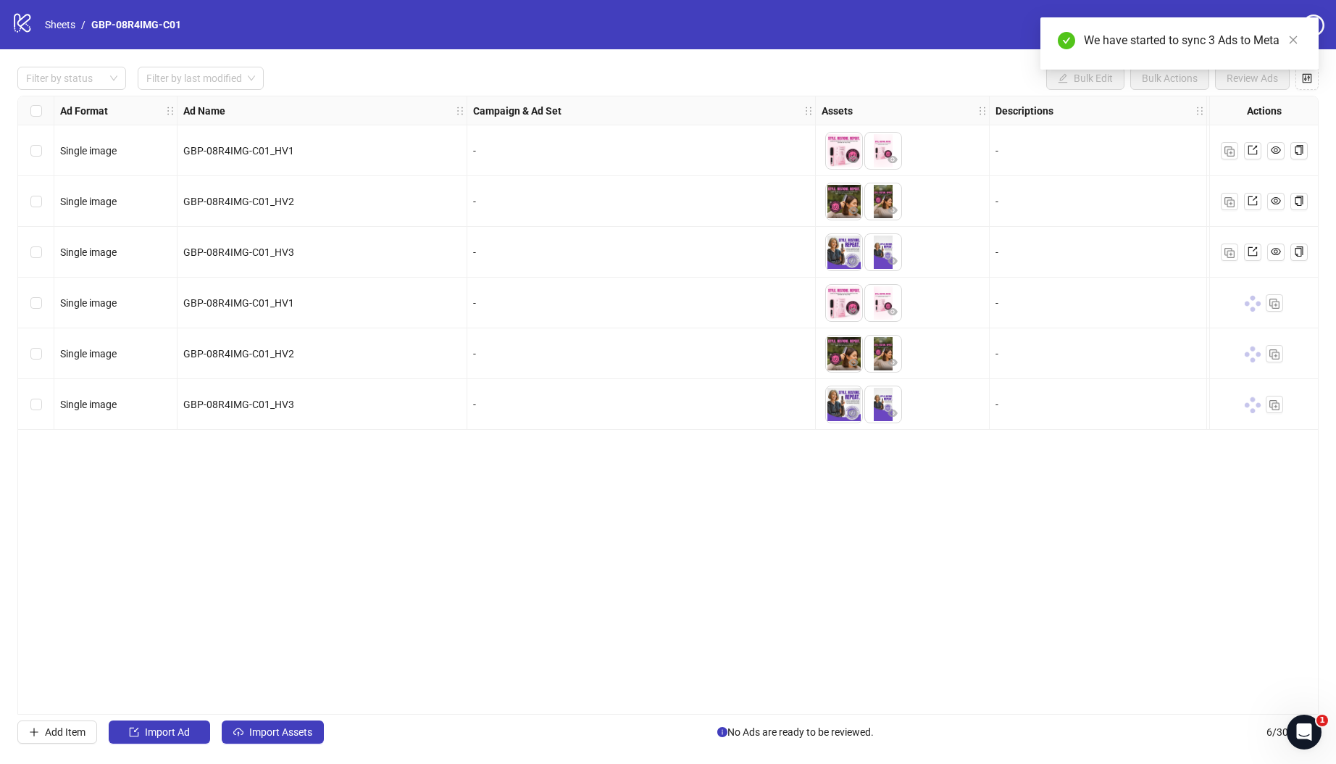
click at [40, 30] on nav "Sheets / GBP-08R4IMG-C01" at bounding box center [113, 25] width 148 height 16
click at [48, 27] on link "Sheets" at bounding box center [60, 25] width 36 height 16
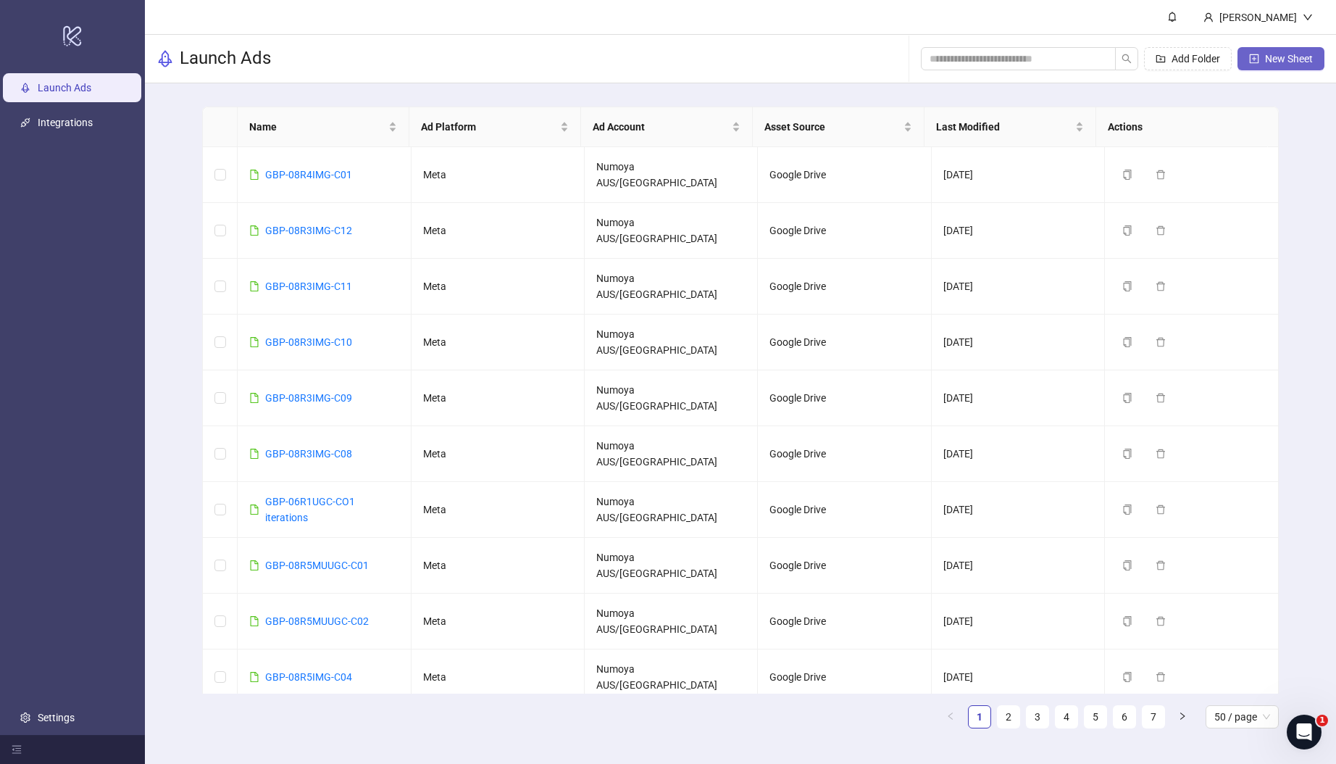
click at [1282, 67] on button "New Sheet" at bounding box center [1281, 58] width 87 height 23
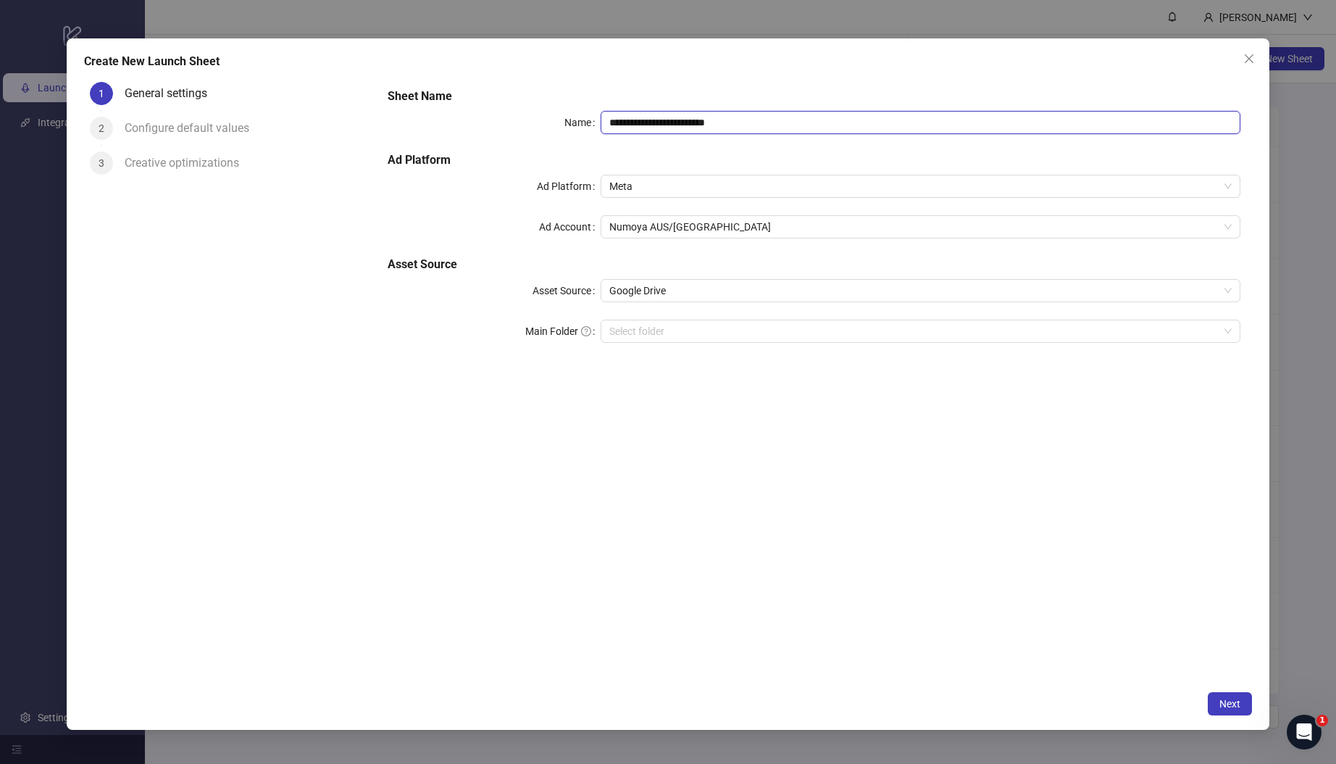
drag, startPoint x: 767, startPoint y: 123, endPoint x: 496, endPoint y: 99, distance: 272.8
click at [496, 99] on div "**********" at bounding box center [814, 224] width 864 height 284
paste input "text"
type input "**********"
click at [672, 320] on div "Select folder" at bounding box center [921, 331] width 640 height 23
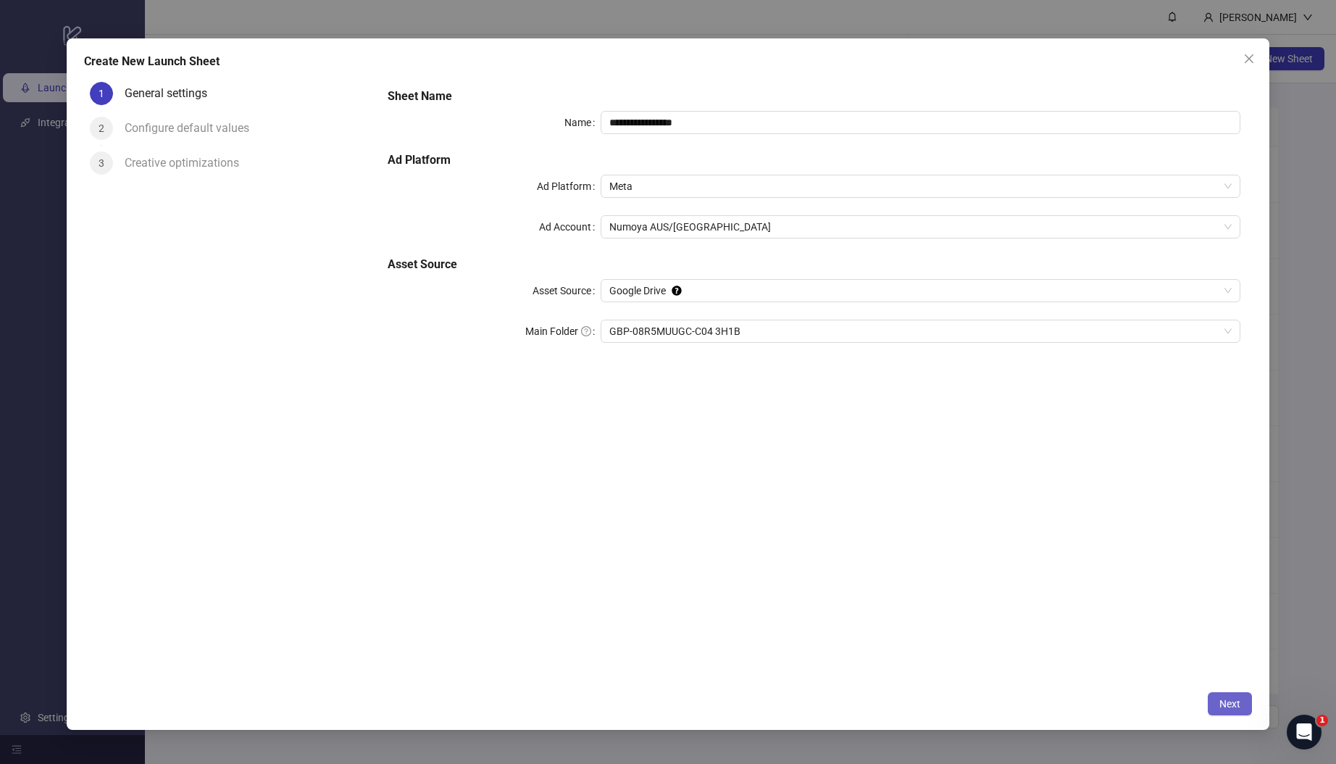
drag, startPoint x: 1230, startPoint y: 692, endPoint x: 1224, endPoint y: 702, distance: 12.1
click at [1230, 693] on button "Next" at bounding box center [1230, 703] width 44 height 23
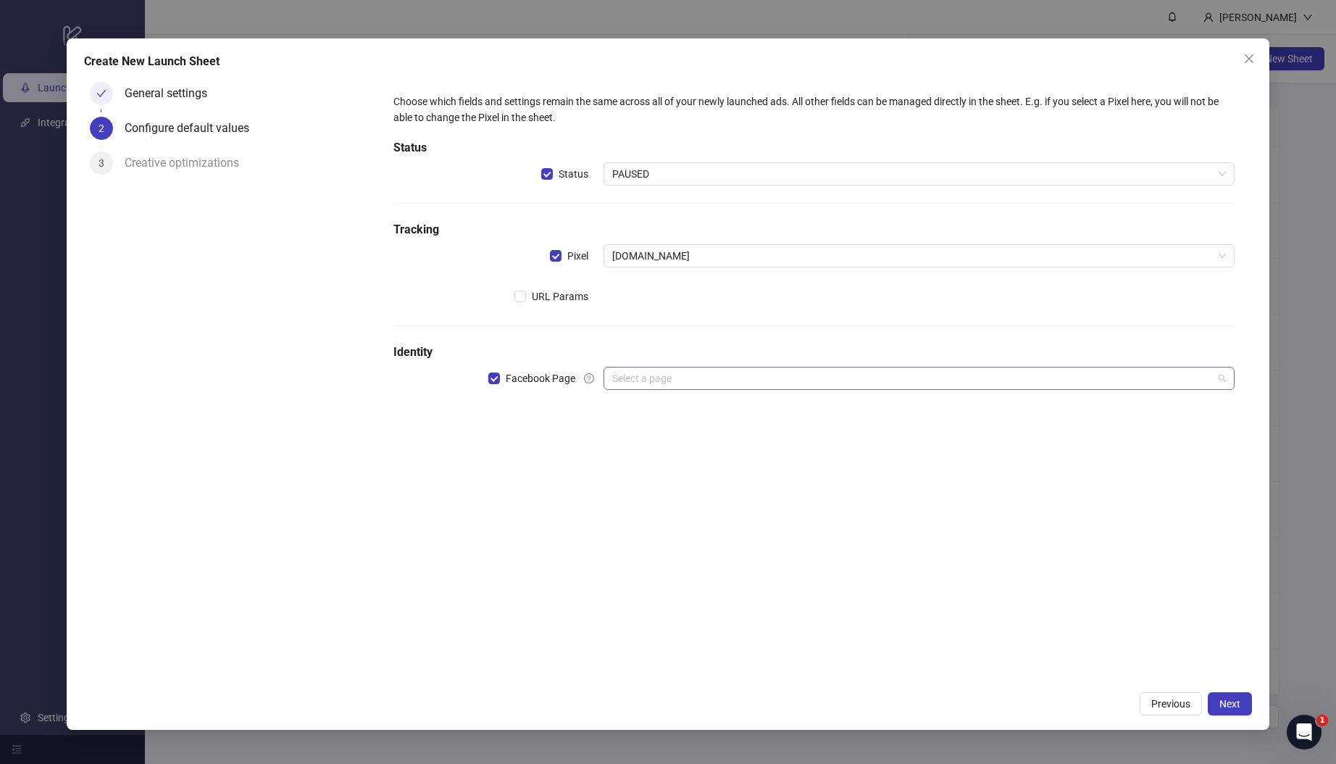
click at [691, 372] on input "search" at bounding box center [912, 378] width 601 height 22
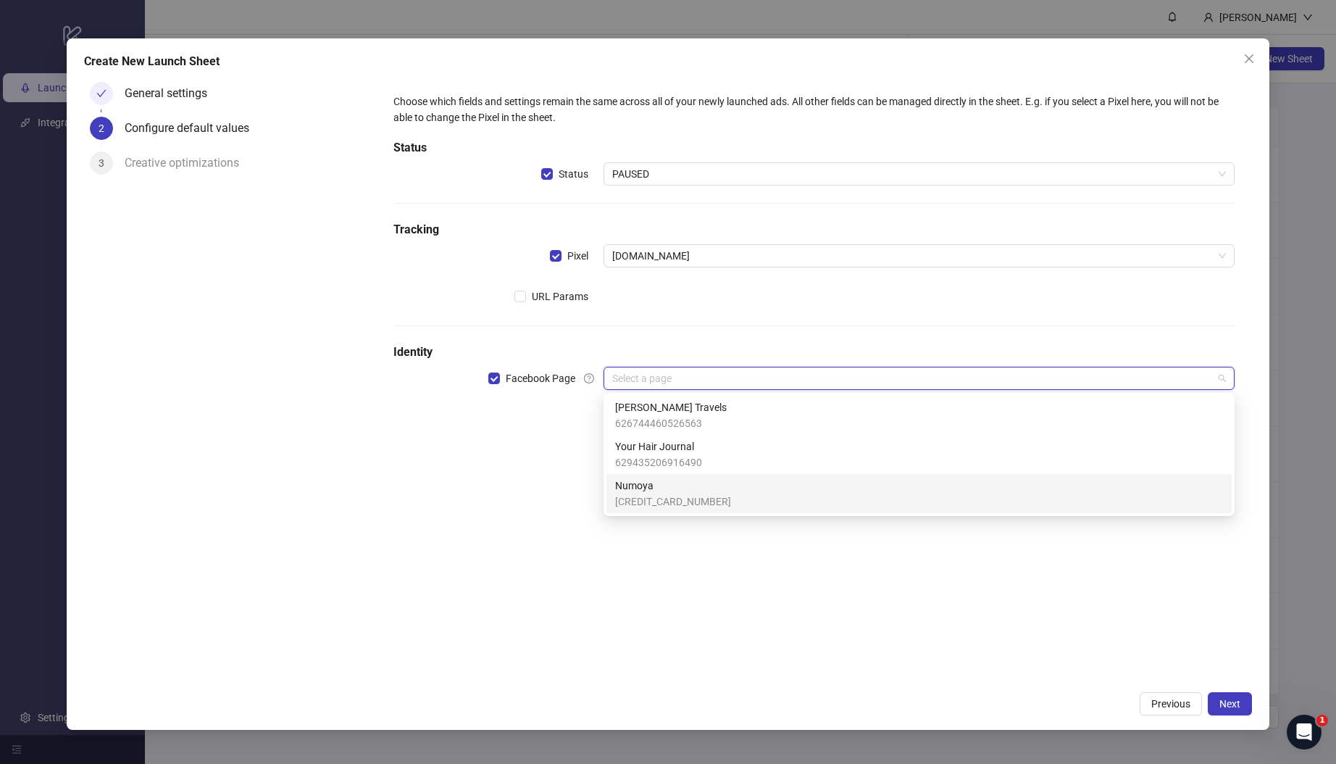
click at [685, 487] on span "Numoya" at bounding box center [673, 485] width 116 height 16
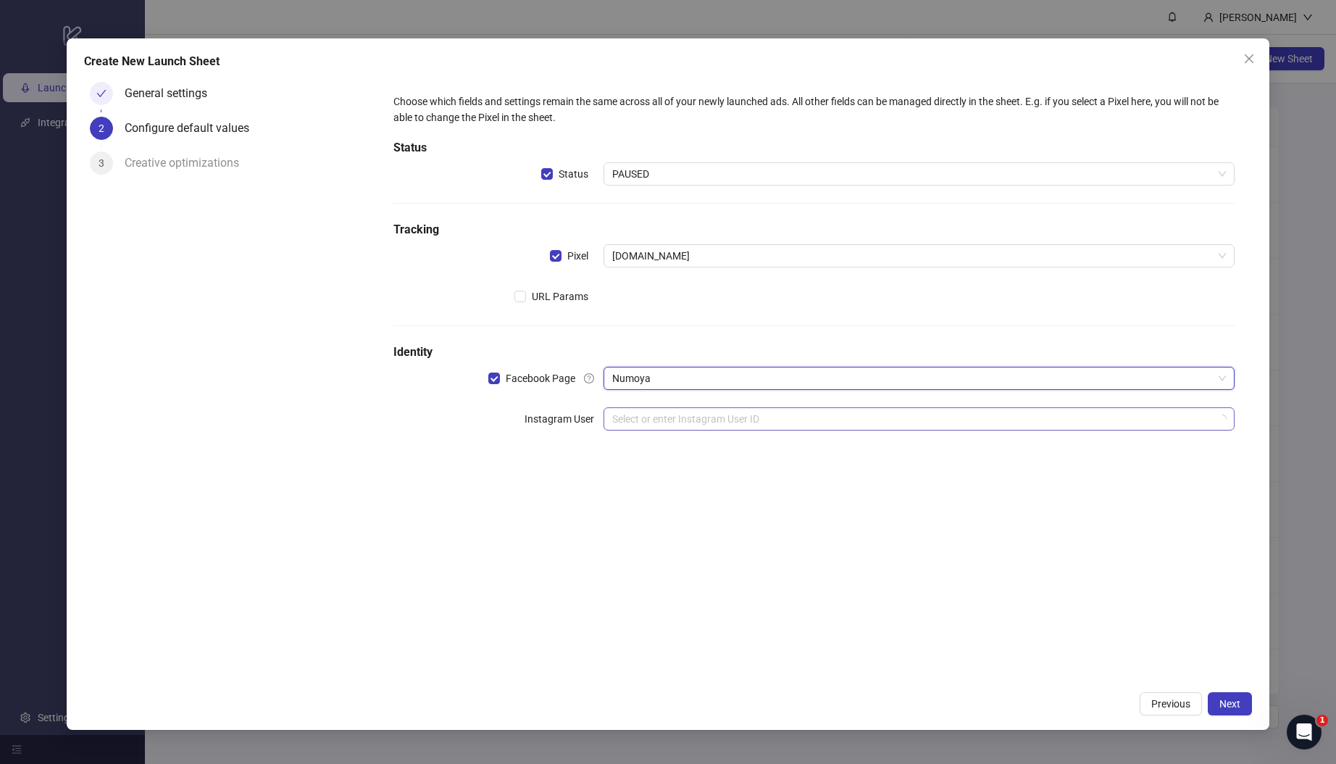
click at [669, 427] on input "search" at bounding box center [912, 419] width 601 height 22
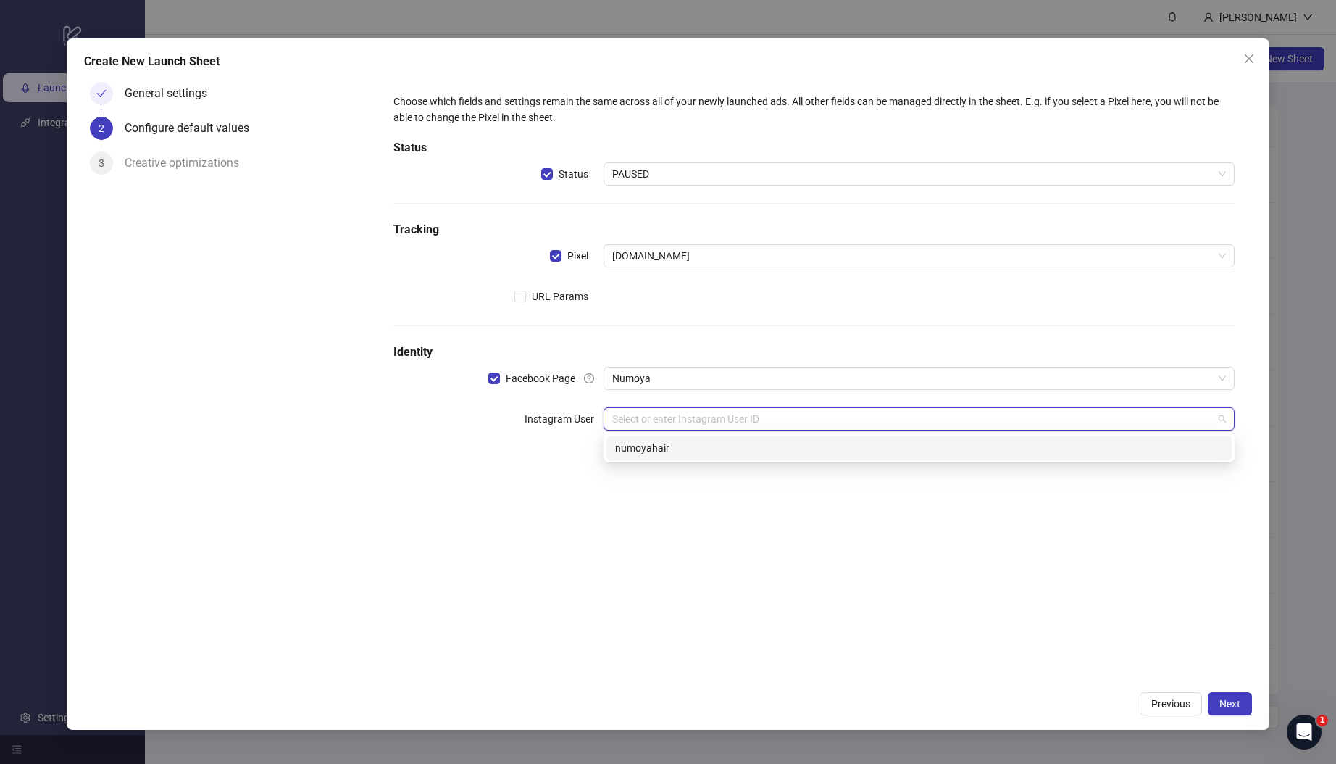
click at [690, 455] on div "numoyahair" at bounding box center [919, 448] width 608 height 16
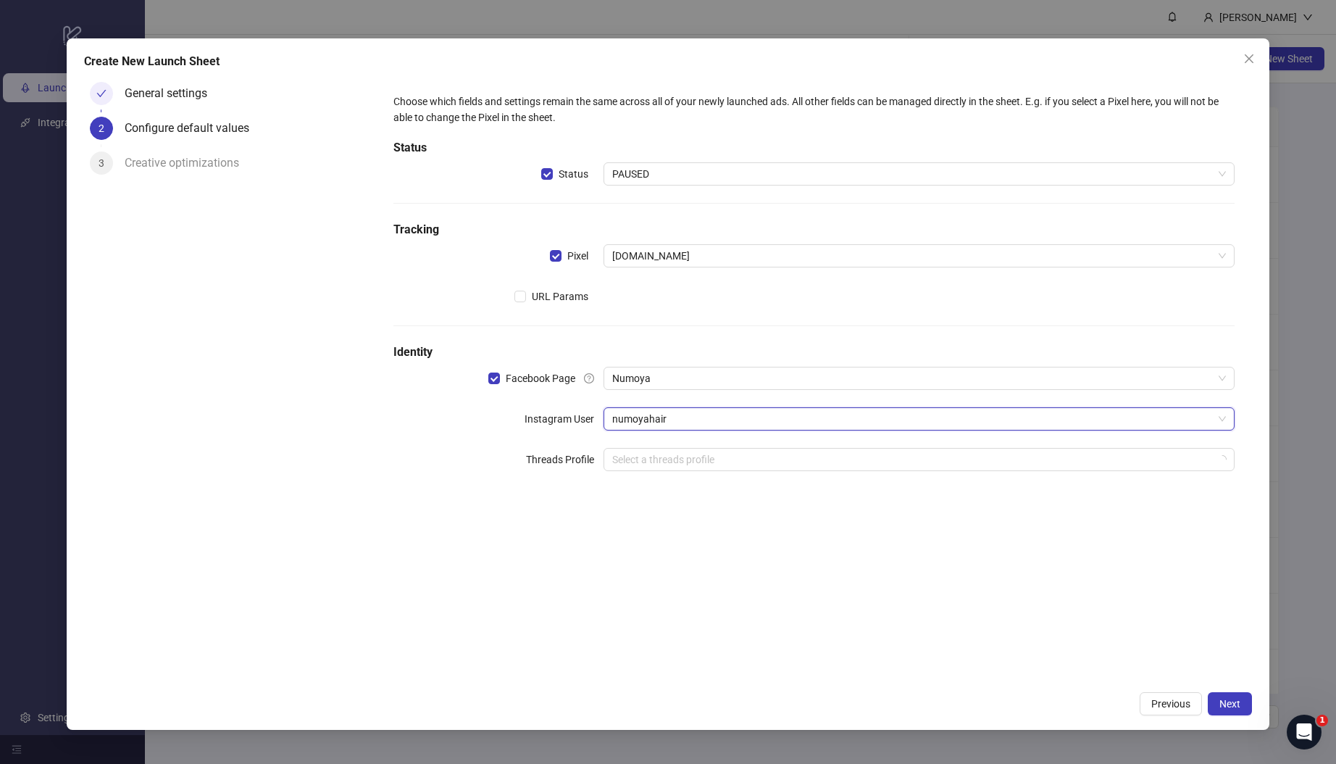
click at [682, 527] on div "Choose which fields and settings remain the same across all of your newly launc…" at bounding box center [814, 380] width 876 height 608
click at [1236, 698] on span "Next" at bounding box center [1229, 704] width 21 height 12
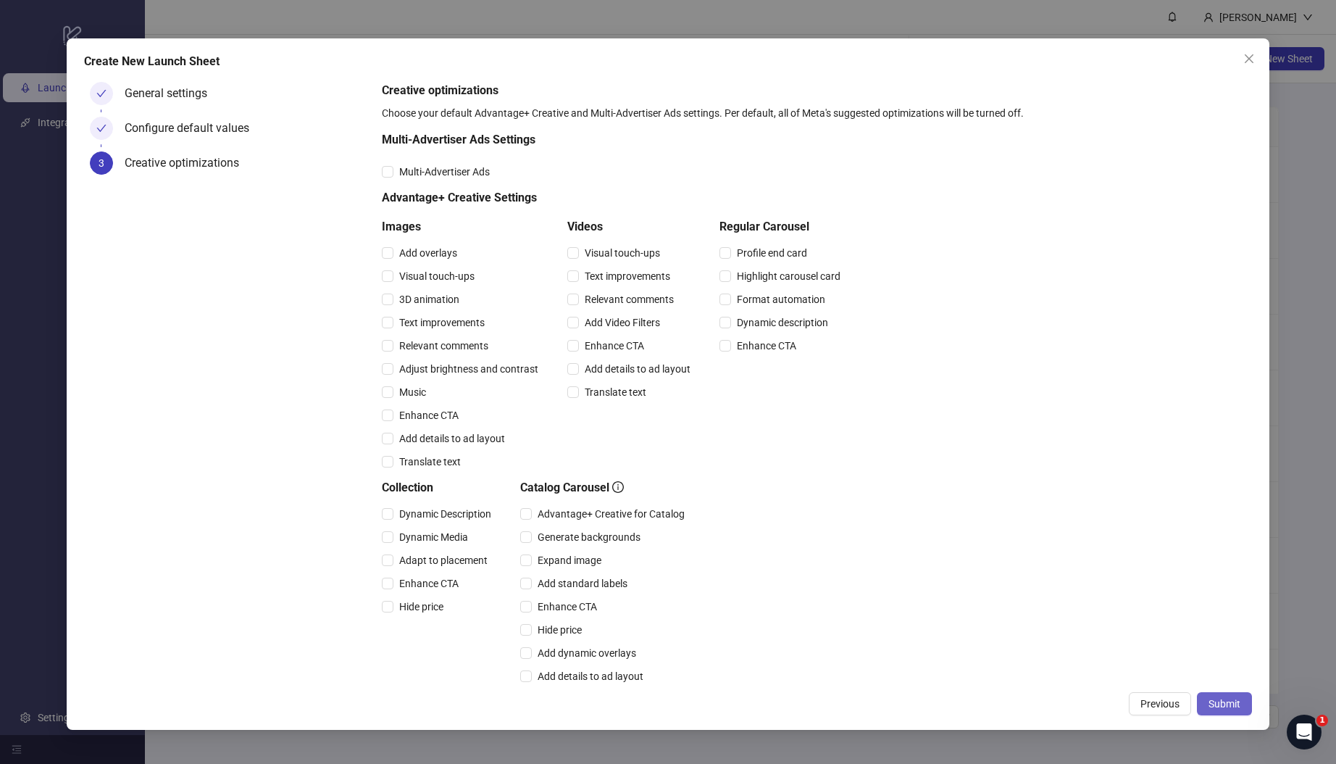
click at [1222, 698] on span "Submit" at bounding box center [1225, 704] width 32 height 12
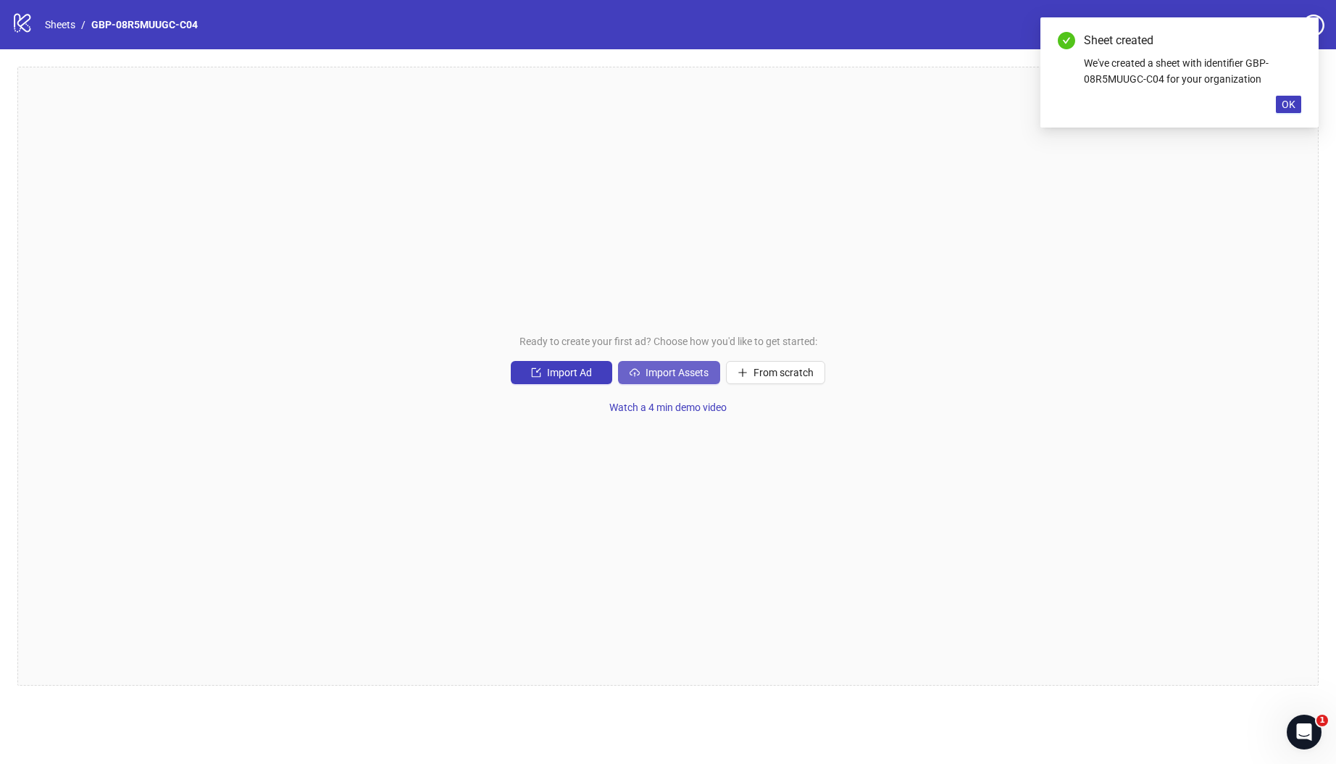
click at [672, 383] on button "Import Assets" at bounding box center [669, 372] width 102 height 23
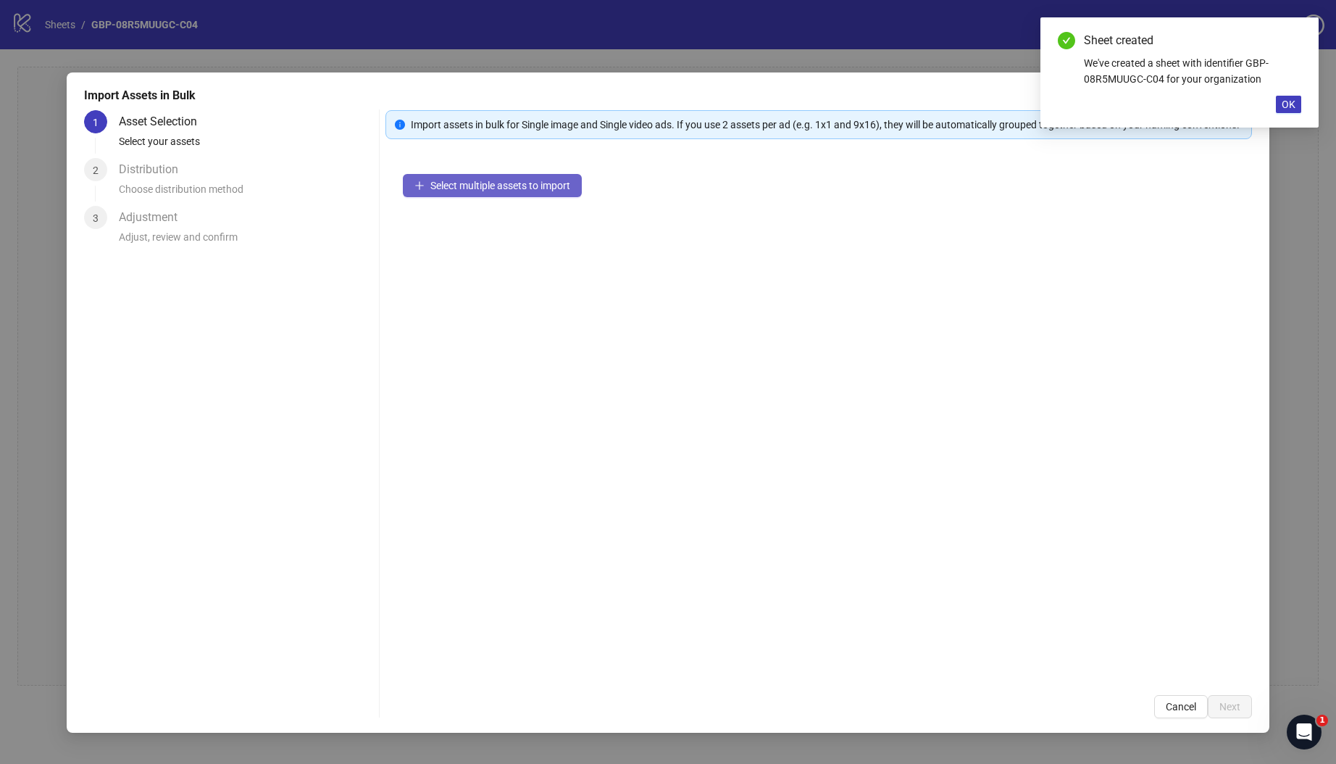
click at [505, 191] on span "Select multiple assets to import" at bounding box center [500, 186] width 140 height 12
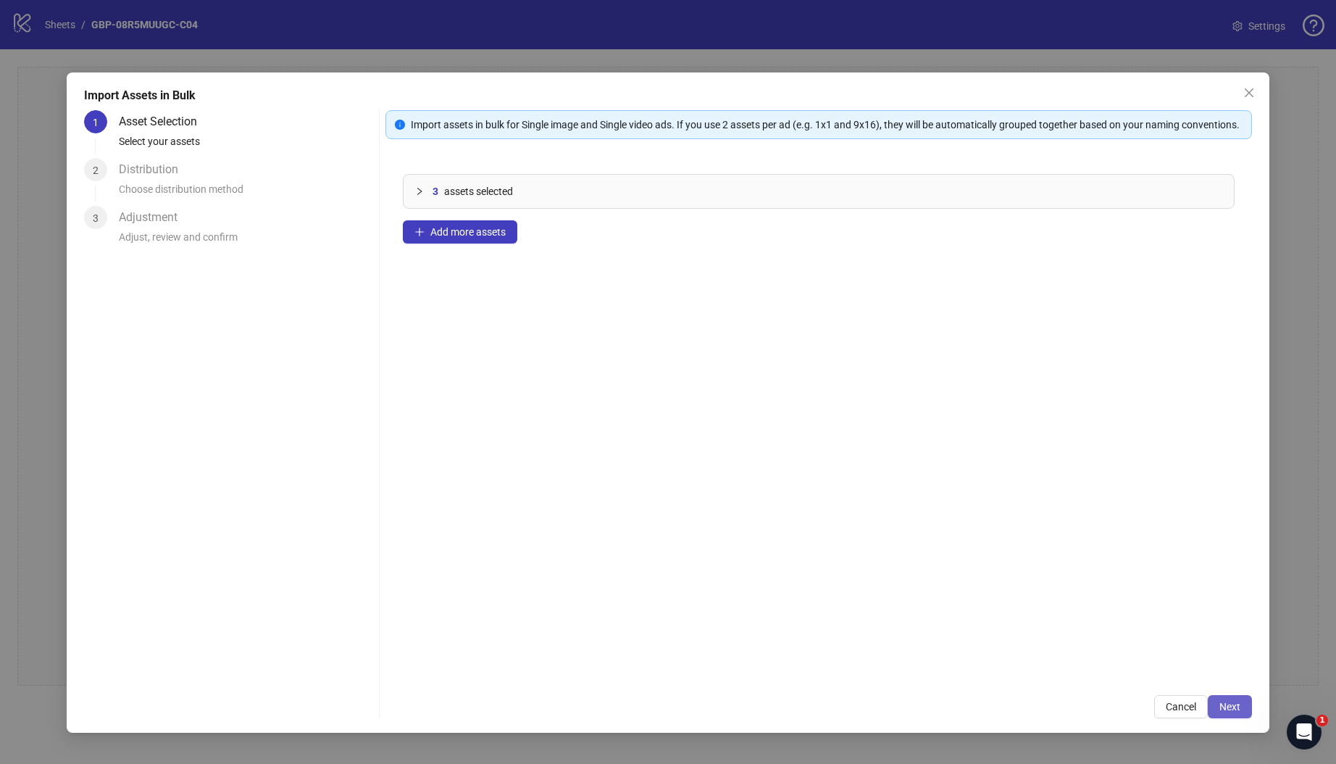
click at [1239, 708] on span "Next" at bounding box center [1229, 707] width 21 height 12
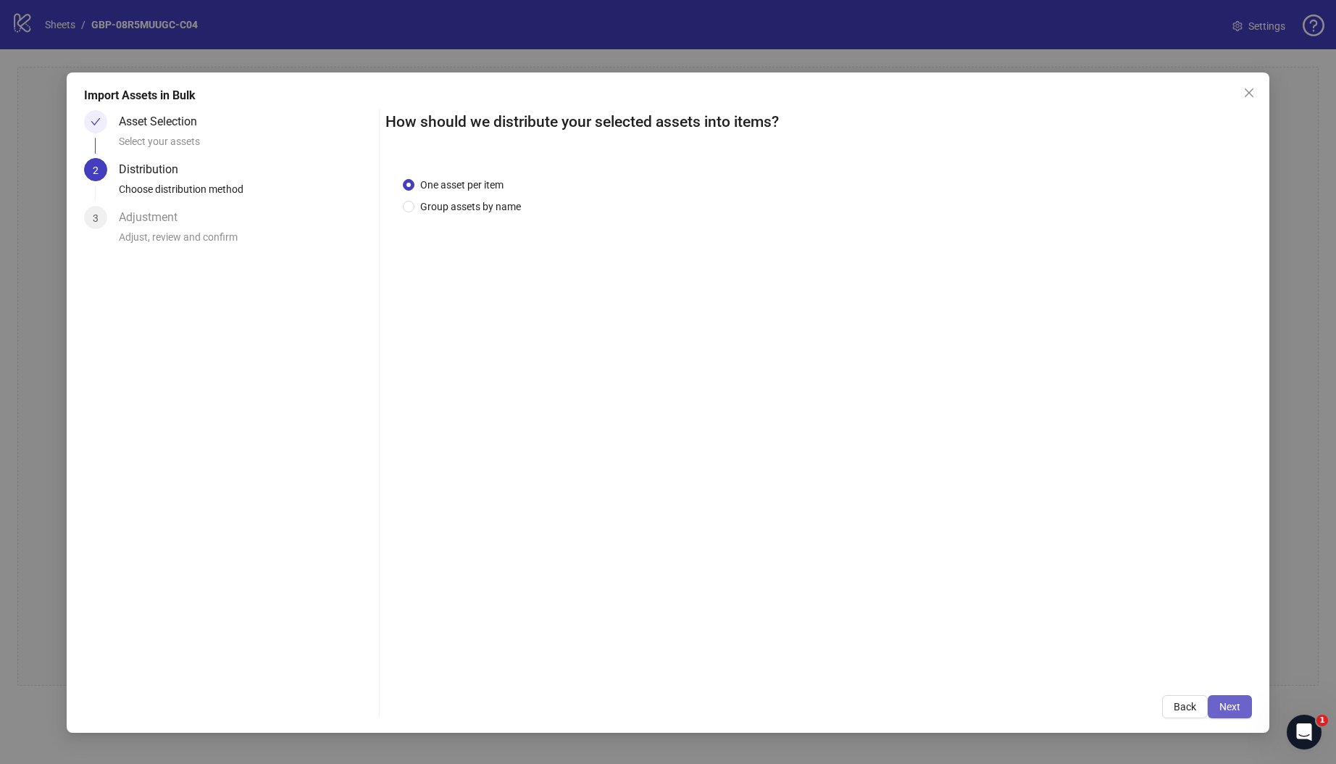
click at [1239, 706] on span "Next" at bounding box center [1229, 707] width 21 height 12
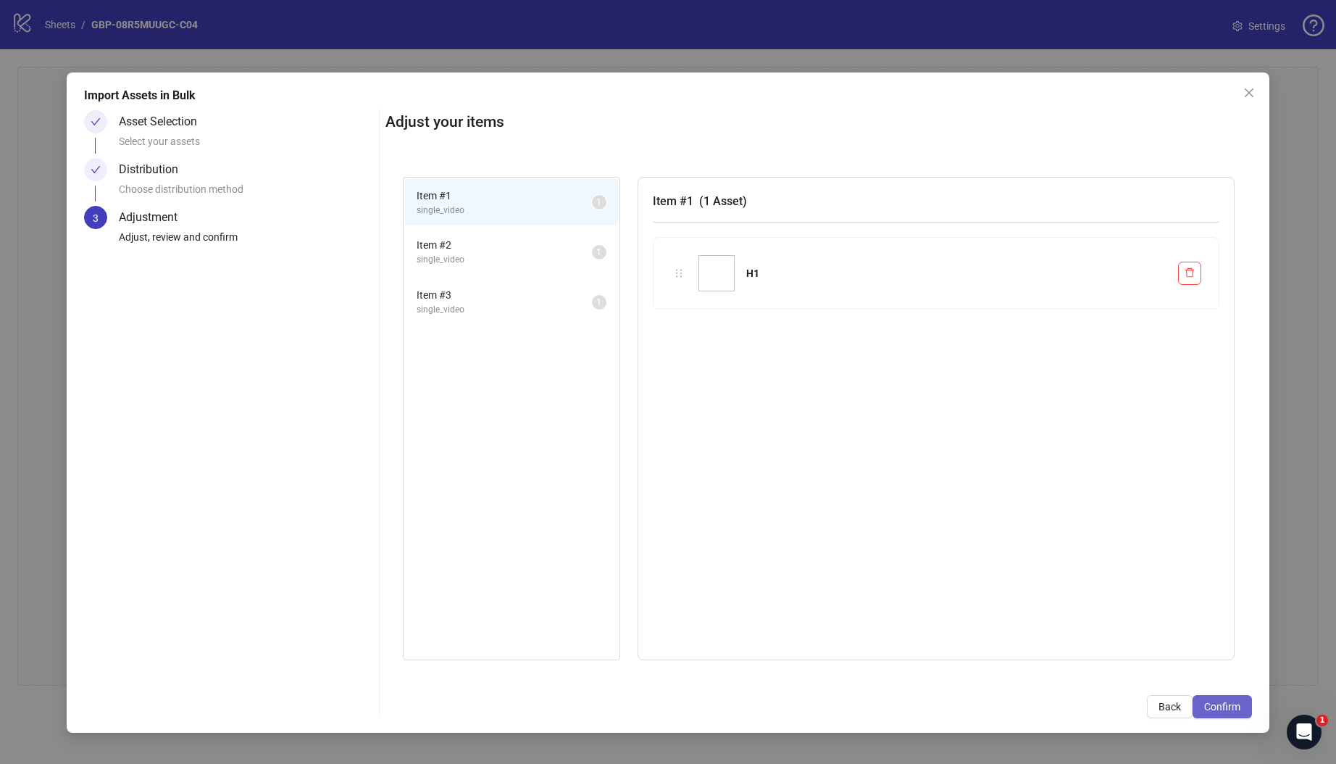
click at [1219, 701] on span "Confirm" at bounding box center [1222, 707] width 36 height 12
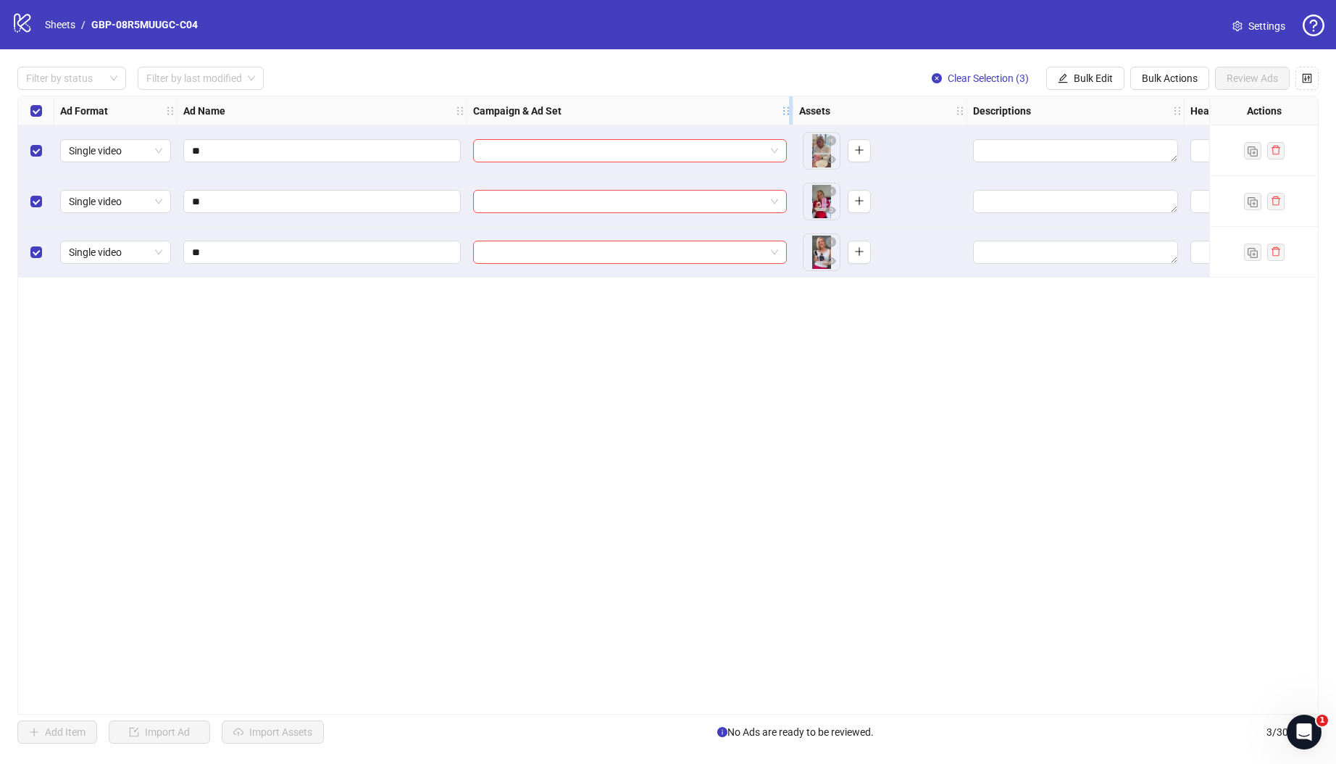
drag, startPoint x: 678, startPoint y: 109, endPoint x: 787, endPoint y: 109, distance: 108.7
click at [787, 109] on icon "holder" at bounding box center [786, 111] width 10 height 10
click at [602, 132] on div at bounding box center [630, 150] width 326 height 51
click at [601, 144] on input "search" at bounding box center [623, 151] width 283 height 22
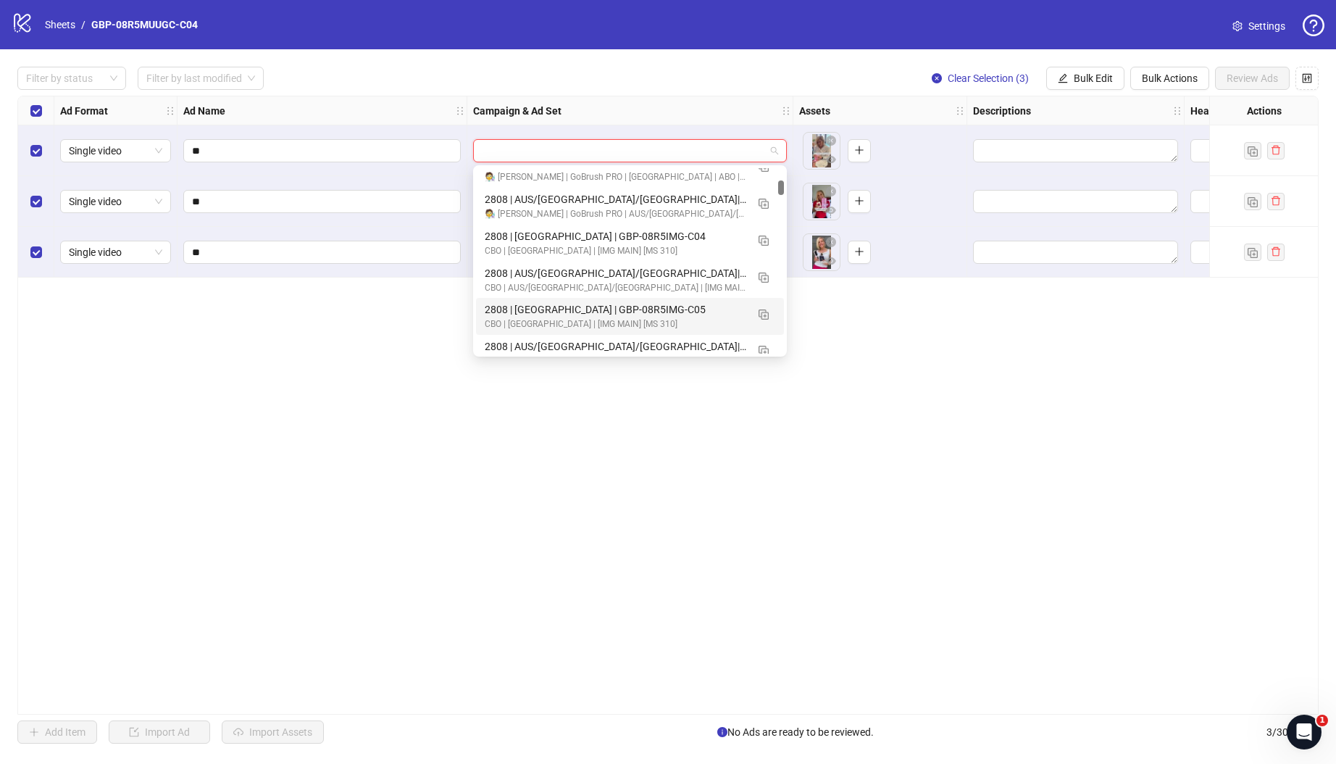
scroll to position [2137, 0]
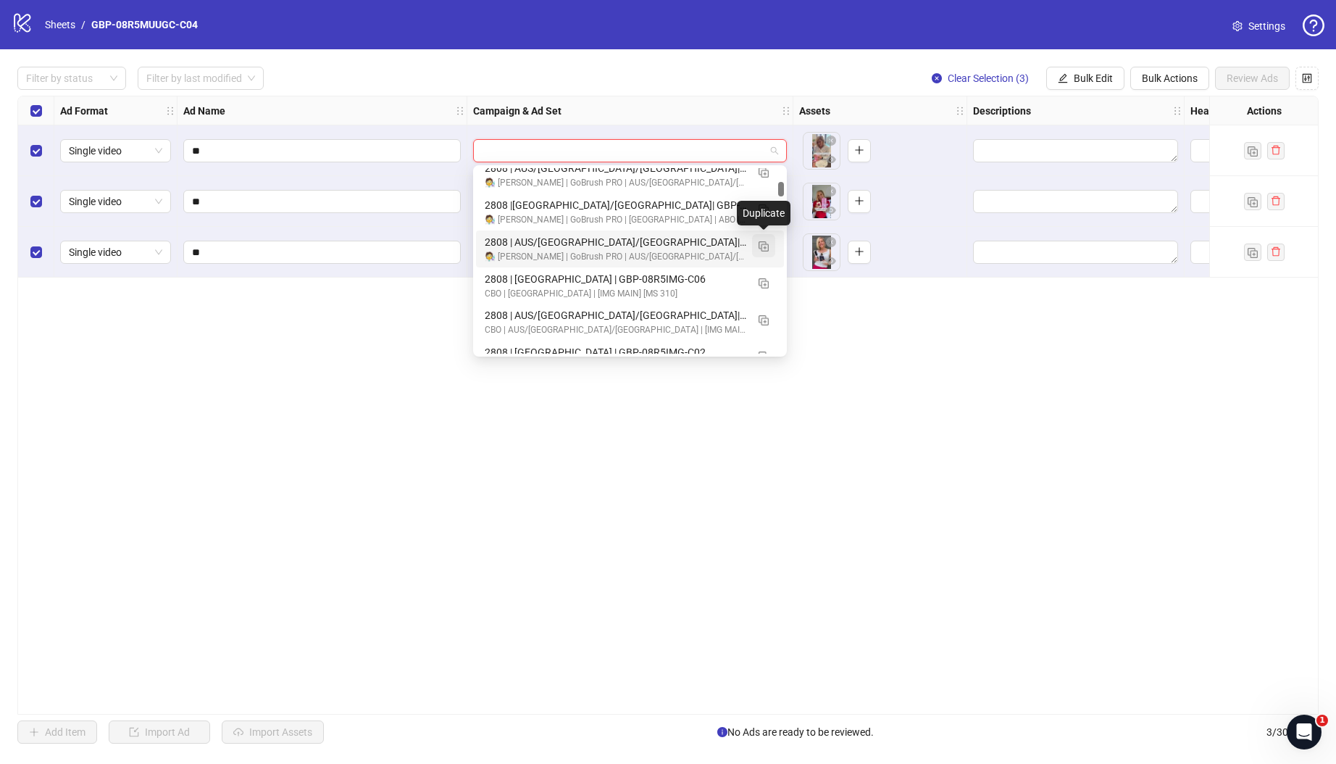
click at [762, 246] on img "button" at bounding box center [764, 246] width 10 height 10
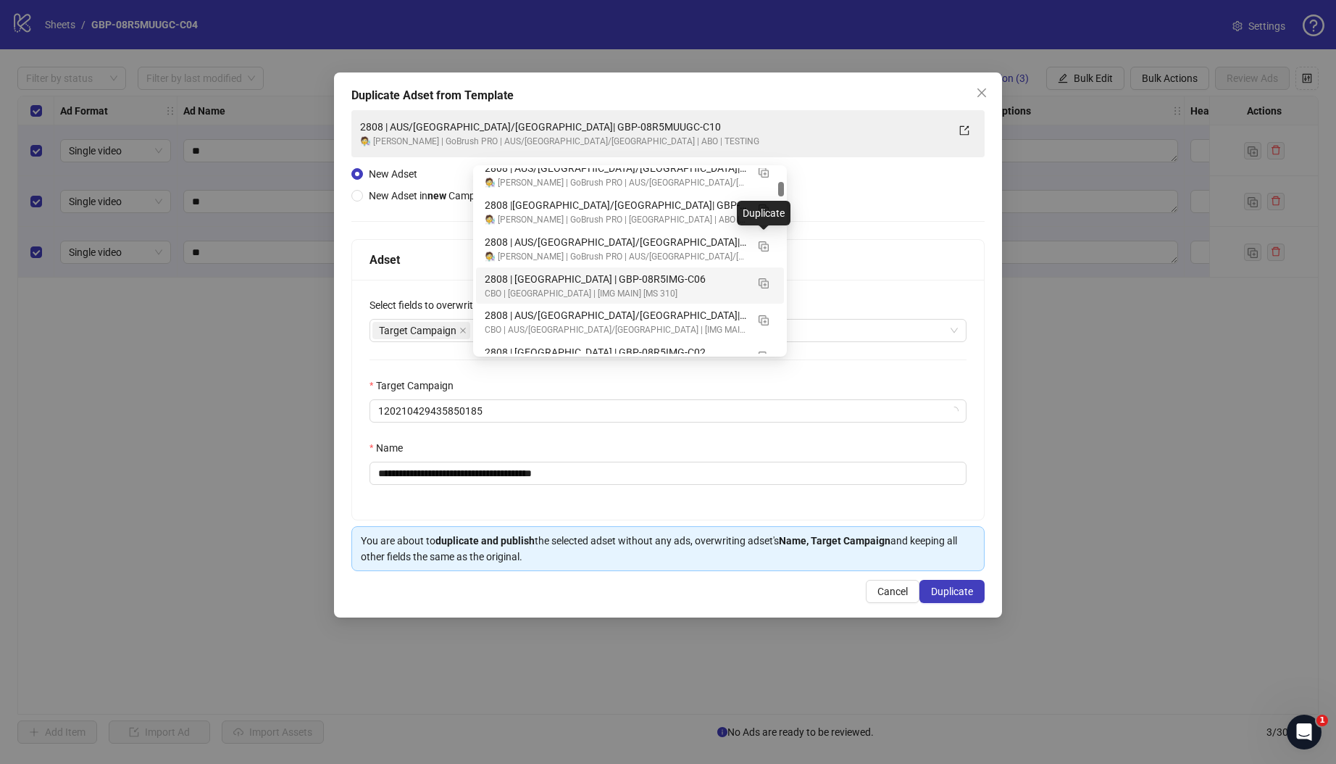
scroll to position [2134, 0]
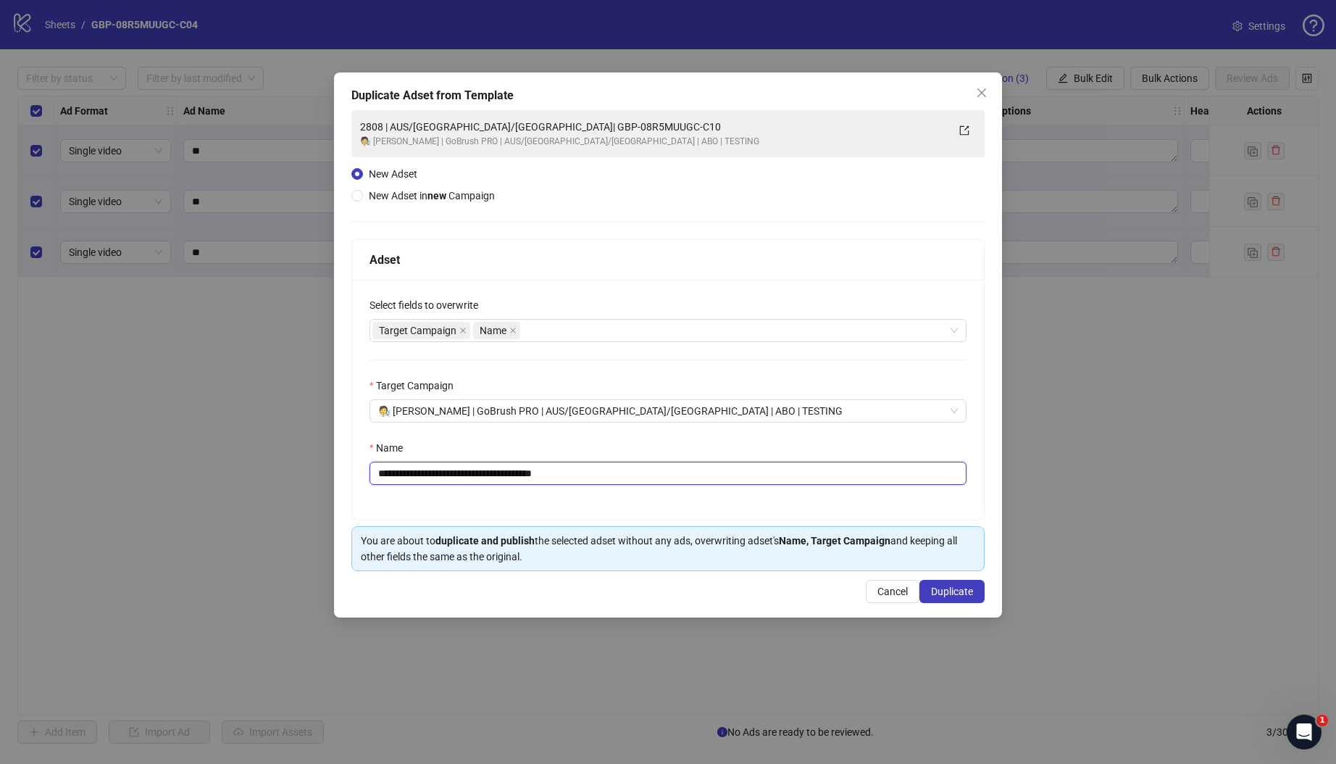
click at [399, 474] on input "**********" at bounding box center [668, 473] width 597 height 23
drag, startPoint x: 469, startPoint y: 471, endPoint x: 695, endPoint y: 483, distance: 226.4
click at [695, 483] on input "**********" at bounding box center [668, 473] width 597 height 23
paste input "text"
type input "**********"
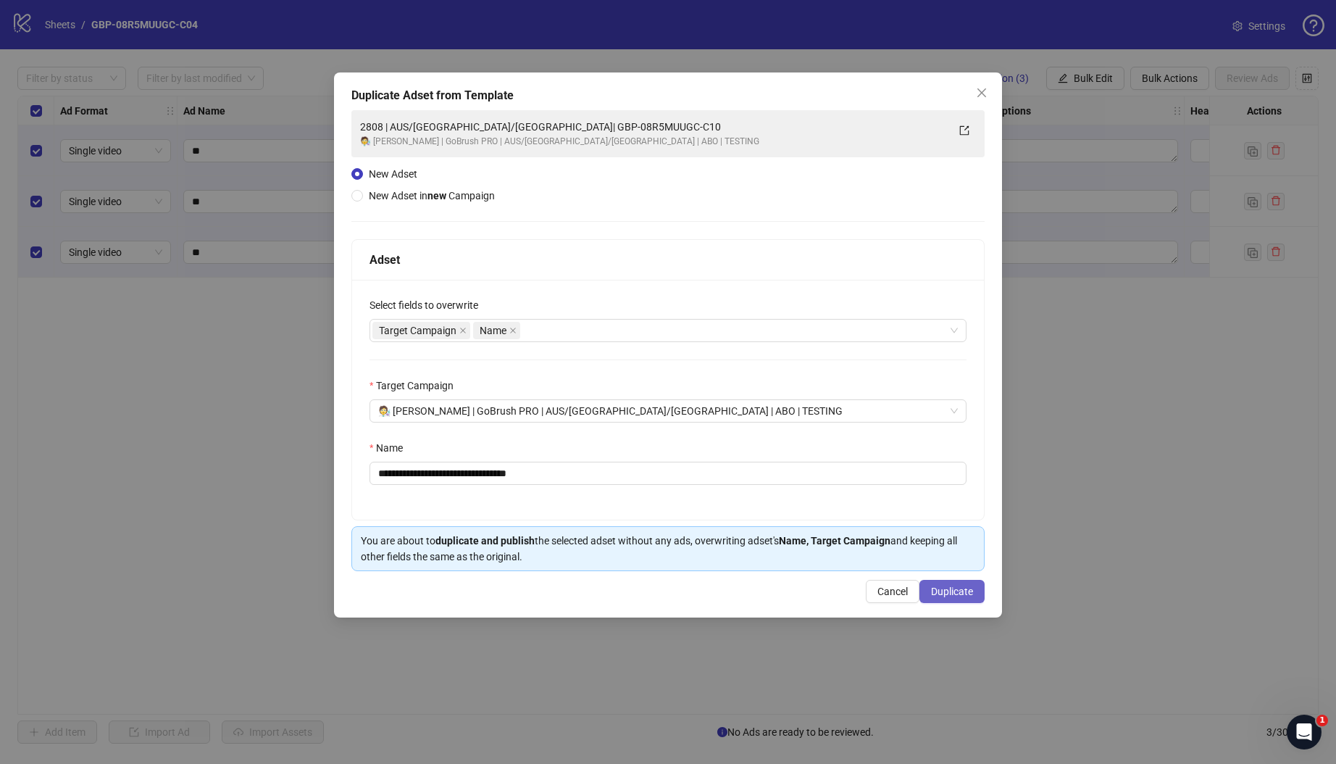
click at [954, 596] on span "Duplicate" at bounding box center [952, 591] width 42 height 12
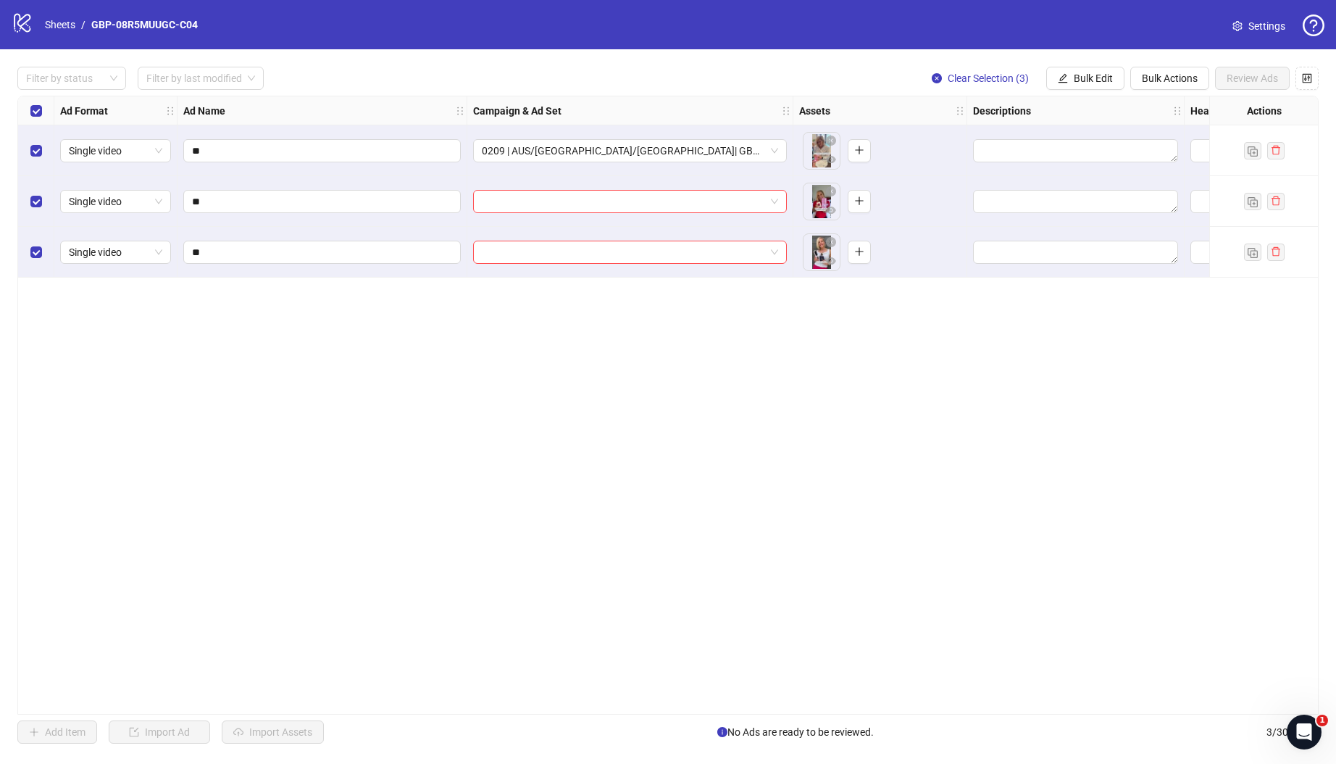
click at [1077, 93] on div "Filter by status Filter by last modified Clear Selection (3) Bulk Edit Bulk Act…" at bounding box center [668, 405] width 1336 height 712
click at [1087, 85] on button "Bulk Edit" at bounding box center [1085, 78] width 78 height 23
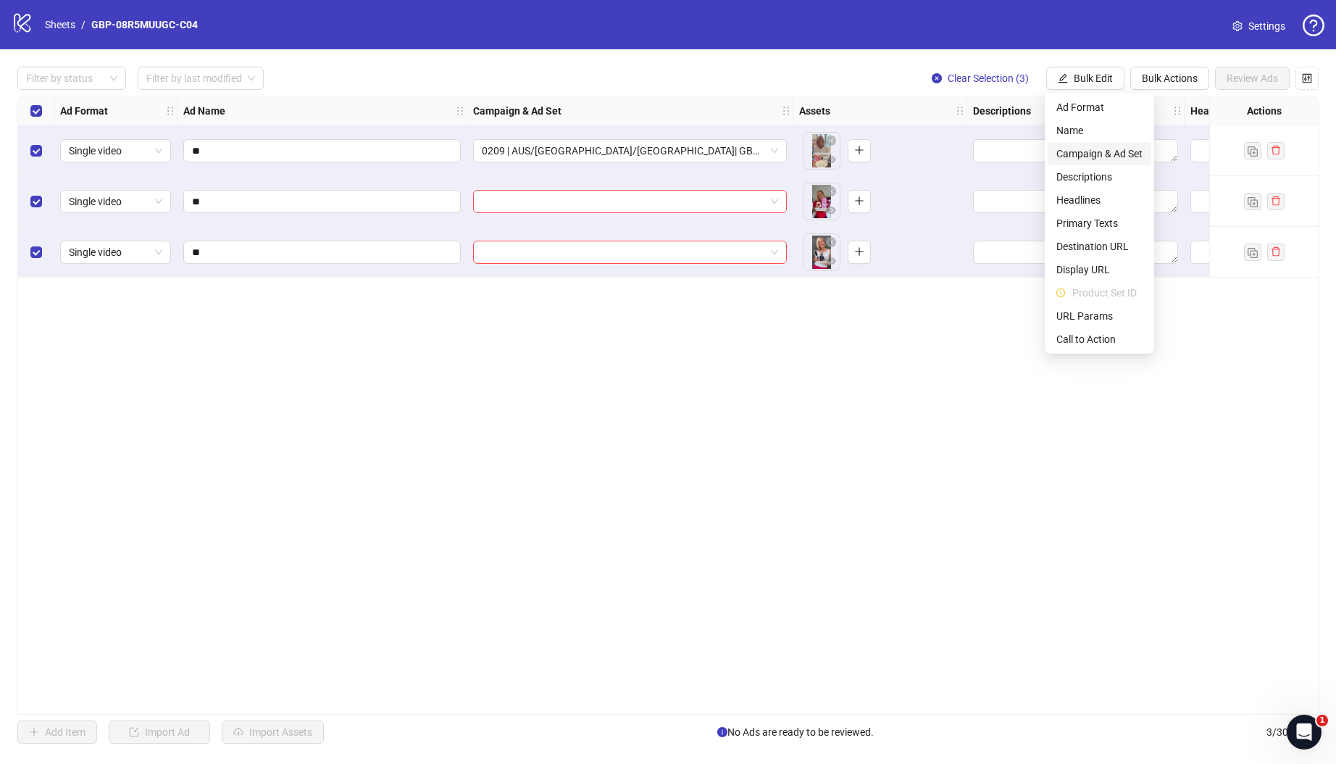
click at [1104, 154] on span "Campaign & Ad Set" at bounding box center [1099, 154] width 86 height 16
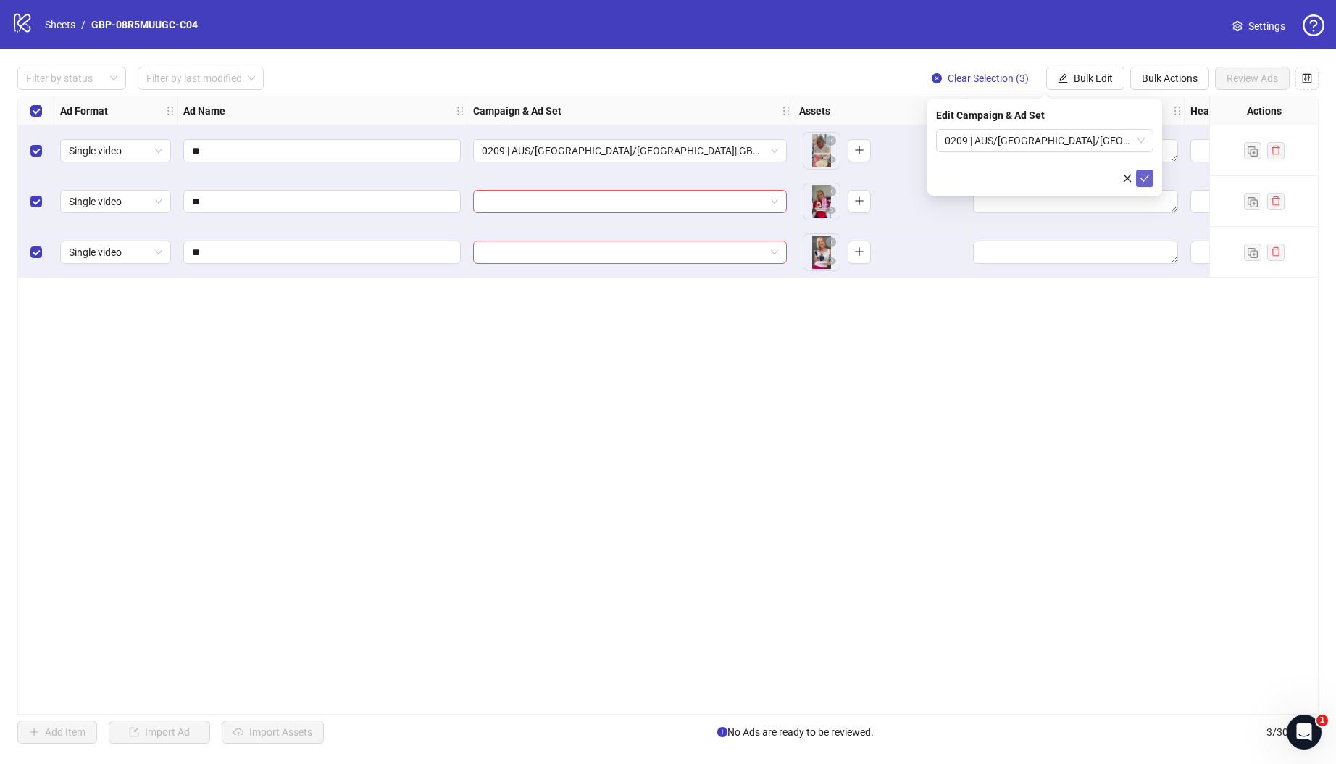
click at [1138, 175] on button "submit" at bounding box center [1144, 178] width 17 height 17
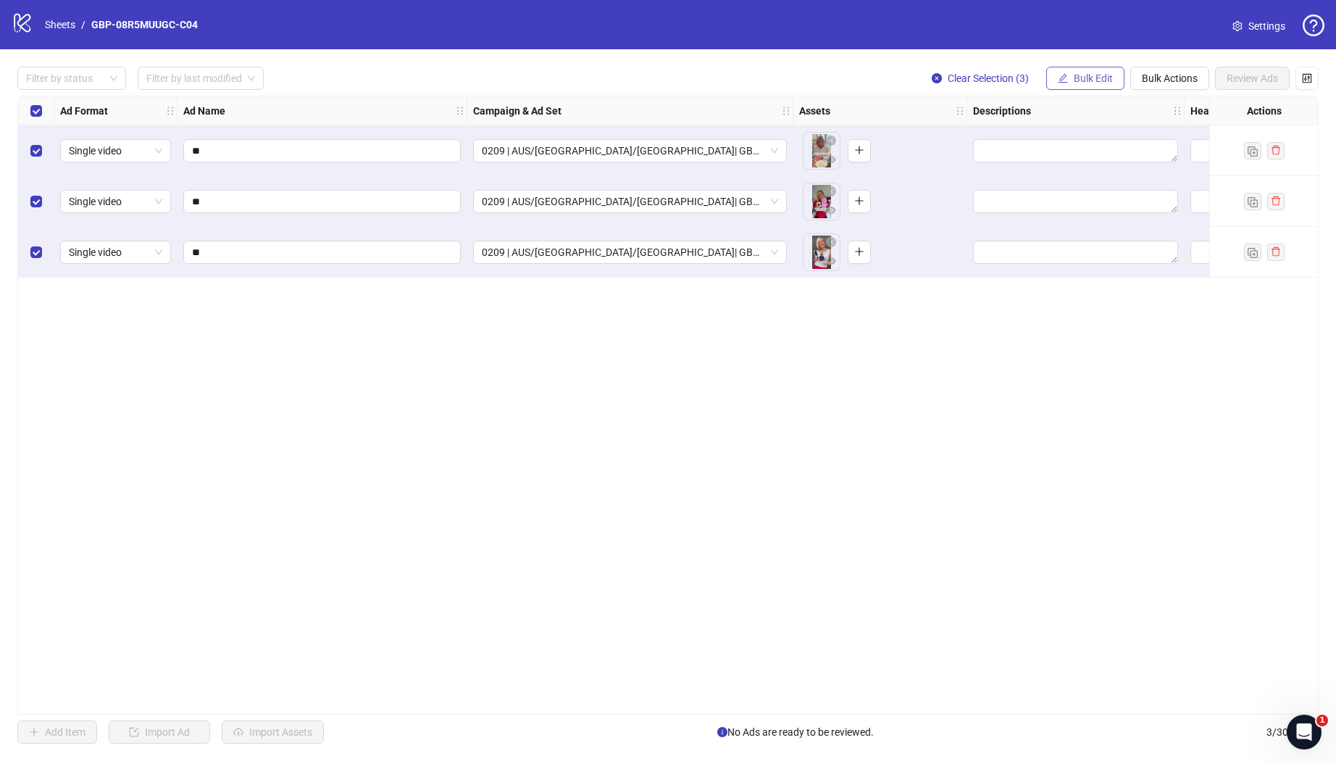
click at [1093, 71] on button "Bulk Edit" at bounding box center [1085, 78] width 78 height 23
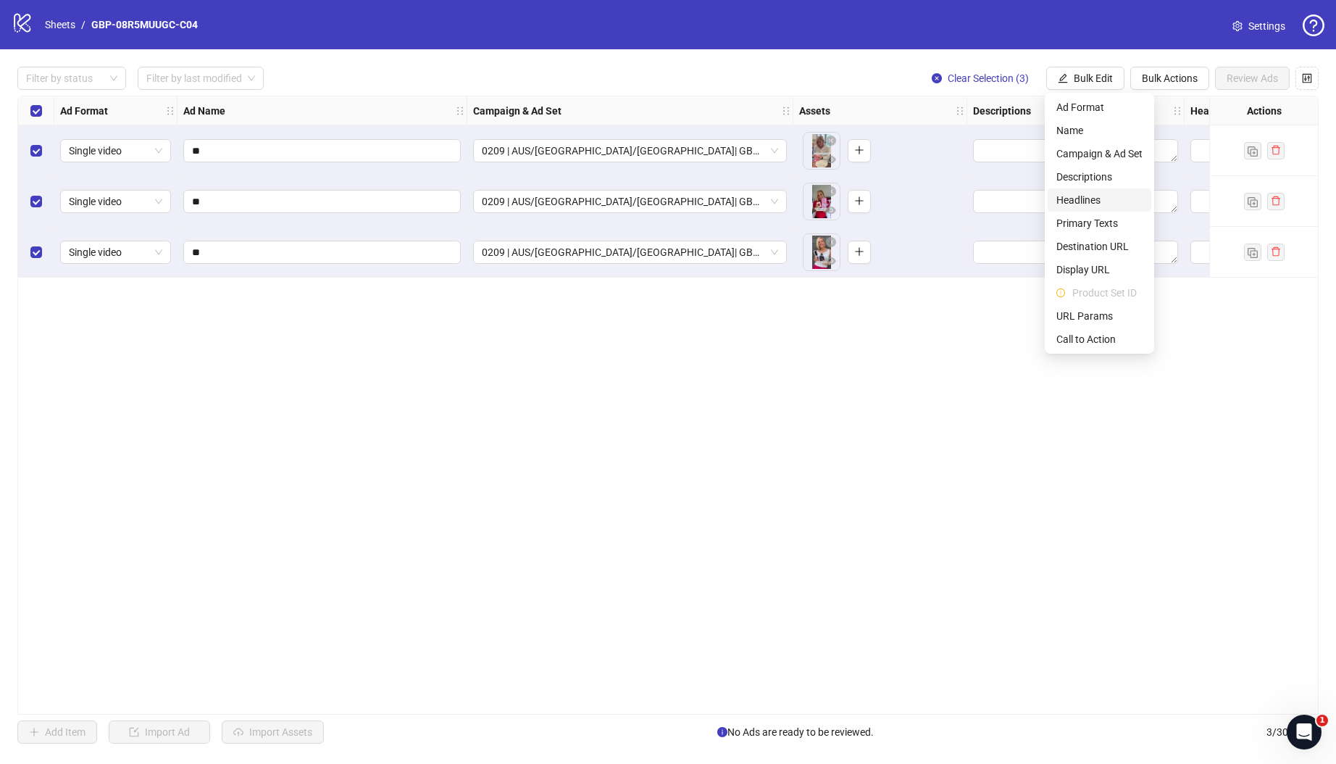
click at [1086, 196] on span "Headlines" at bounding box center [1099, 200] width 86 height 16
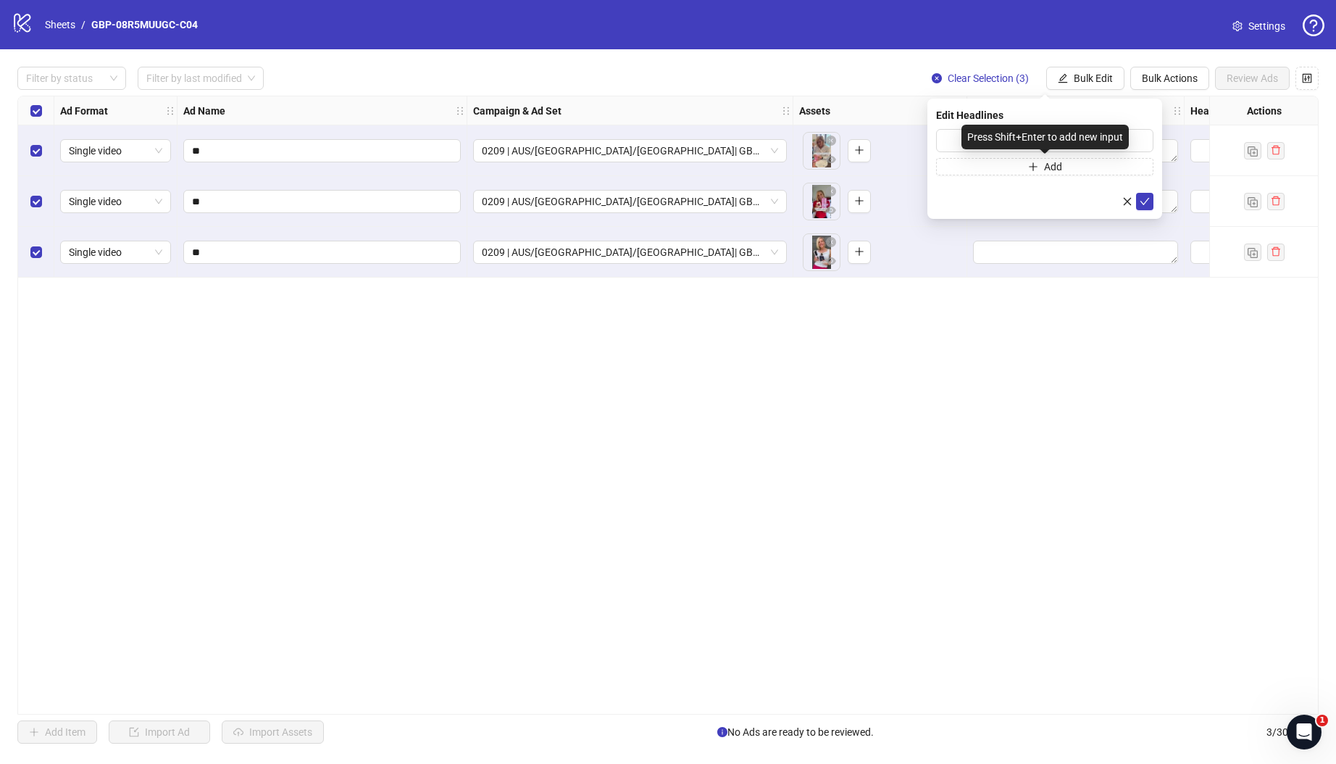
click at [1051, 138] on div "Press Shift+Enter to add new input" at bounding box center [1044, 137] width 167 height 25
click at [956, 140] on input "text" at bounding box center [1044, 140] width 217 height 23
paste input "*******"
type input "*******"
click at [1046, 165] on span "Add" at bounding box center [1053, 167] width 18 height 12
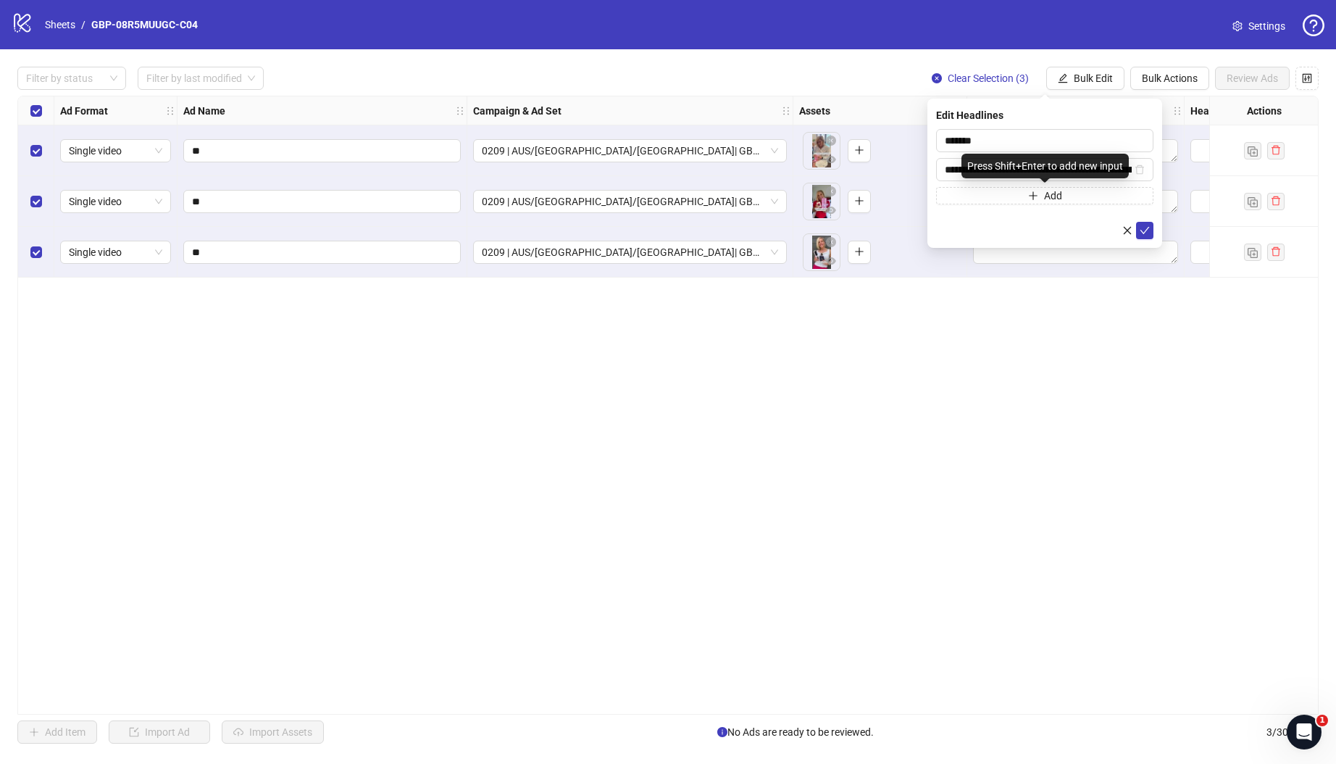
scroll to position [0, 94]
type input "**********"
click at [1143, 230] on icon "check" at bounding box center [1145, 230] width 10 height 10
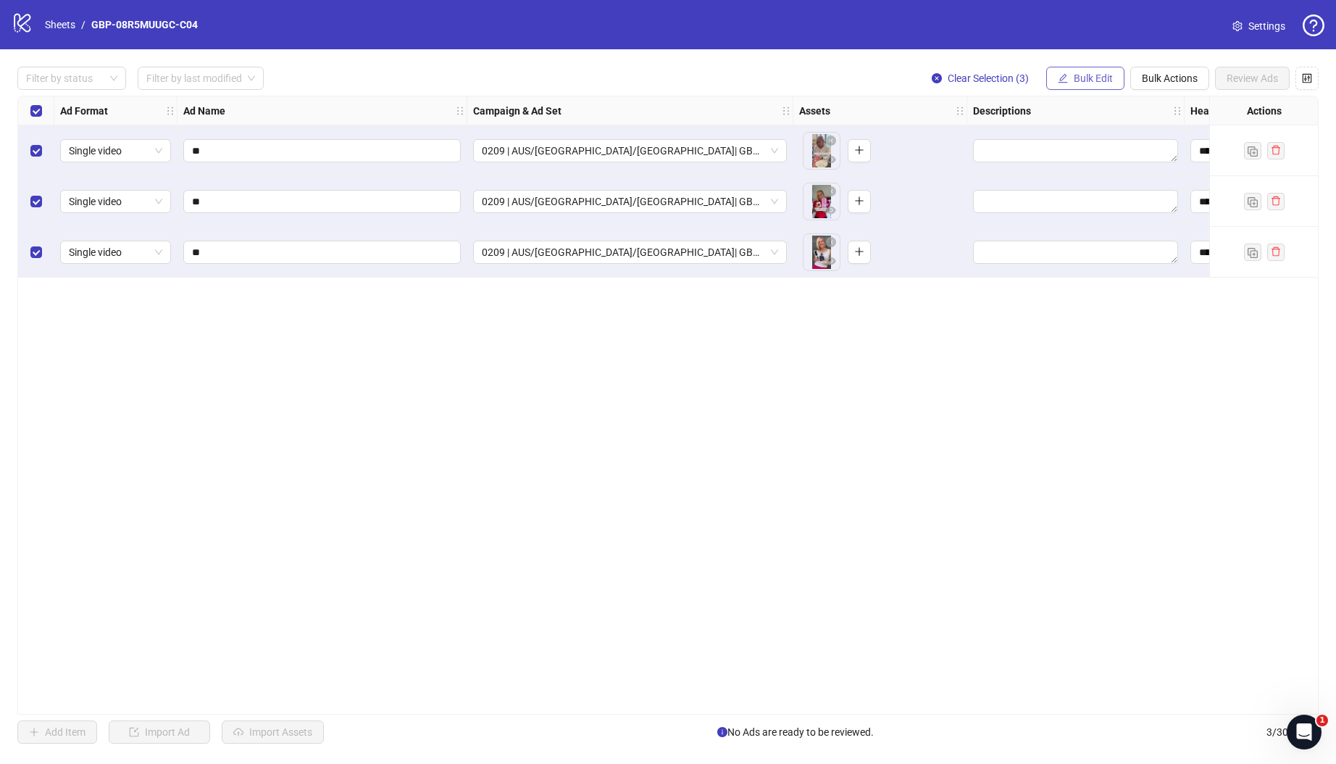
click at [1090, 79] on span "Bulk Edit" at bounding box center [1093, 78] width 39 height 12
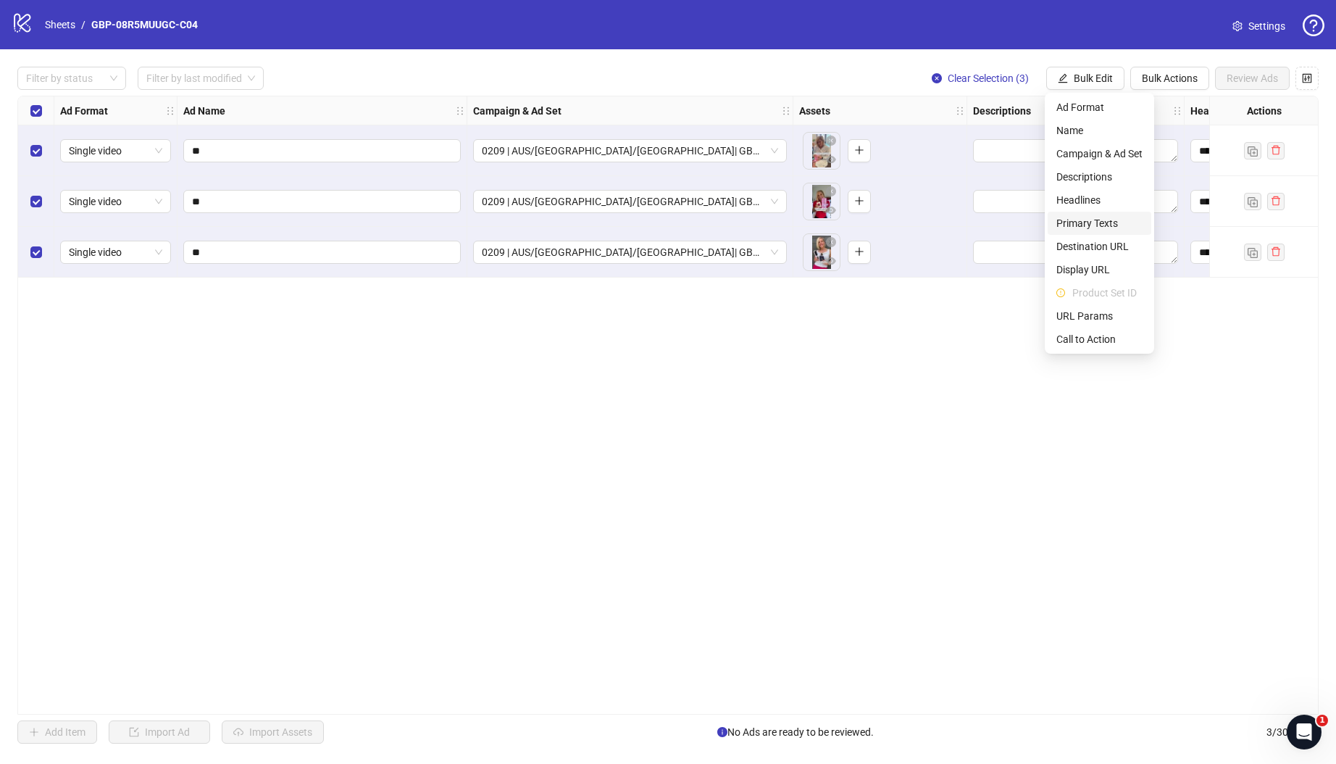
click at [1098, 223] on span "Primary Texts" at bounding box center [1099, 223] width 86 height 16
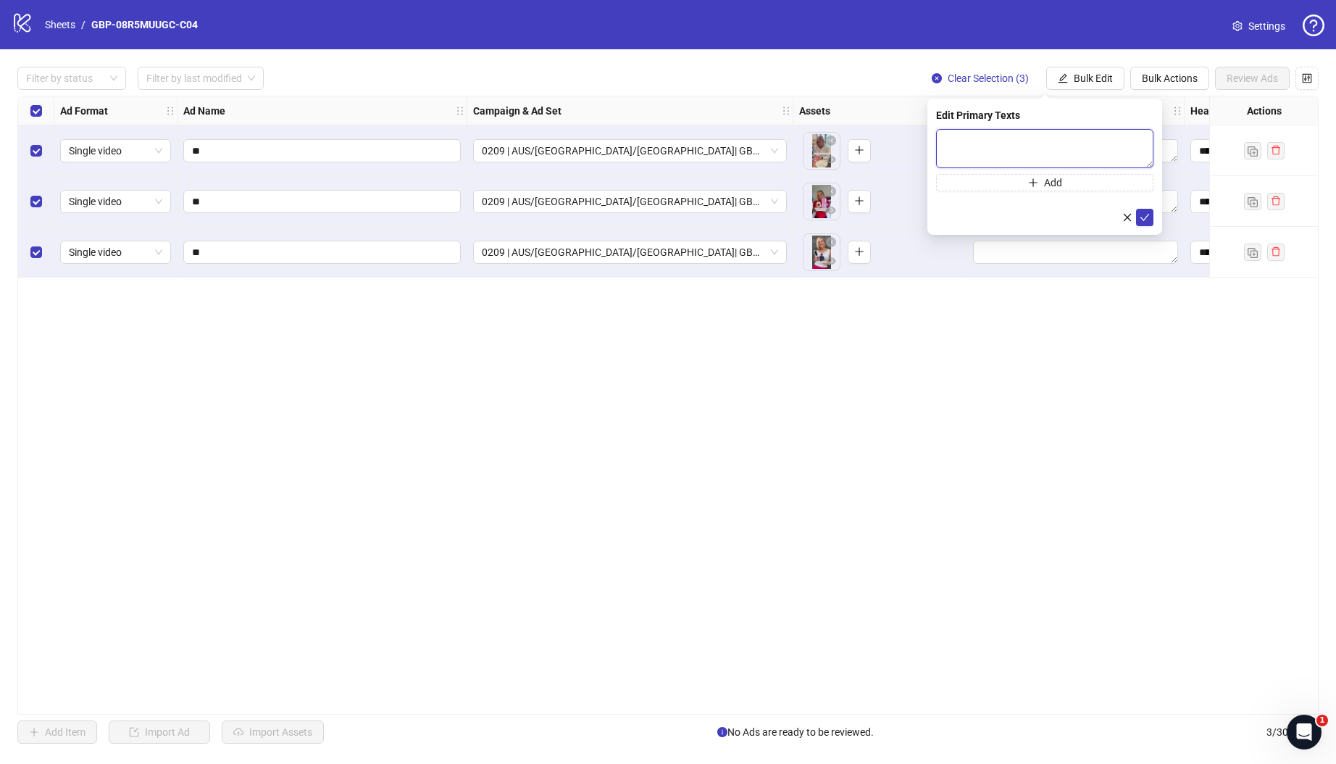
click at [996, 145] on textarea at bounding box center [1044, 148] width 217 height 39
paste textarea "**********"
type textarea "**********"
click at [1003, 180] on button "Add" at bounding box center [1044, 182] width 217 height 17
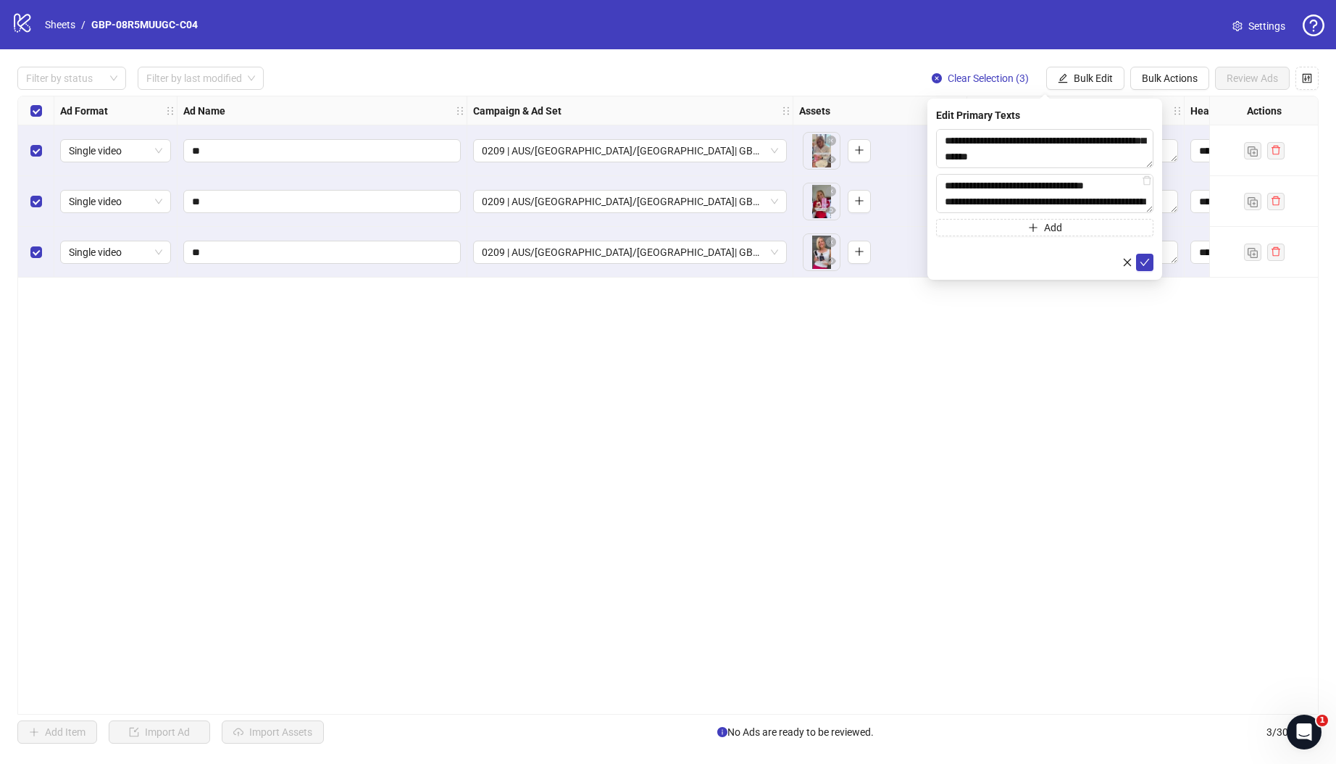
scroll to position [330, 0]
type textarea "**********"
click at [1140, 259] on icon "check" at bounding box center [1145, 262] width 10 height 10
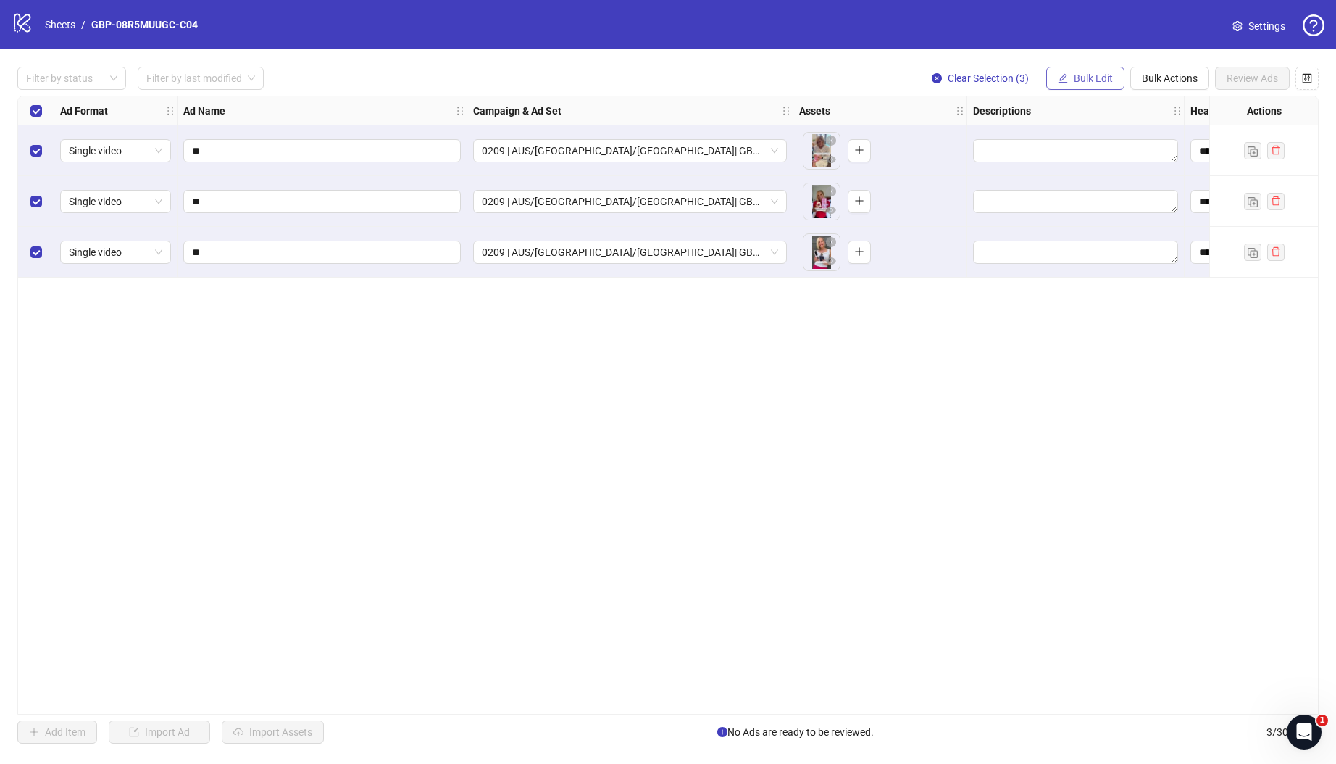
click at [1090, 80] on span "Bulk Edit" at bounding box center [1093, 78] width 39 height 12
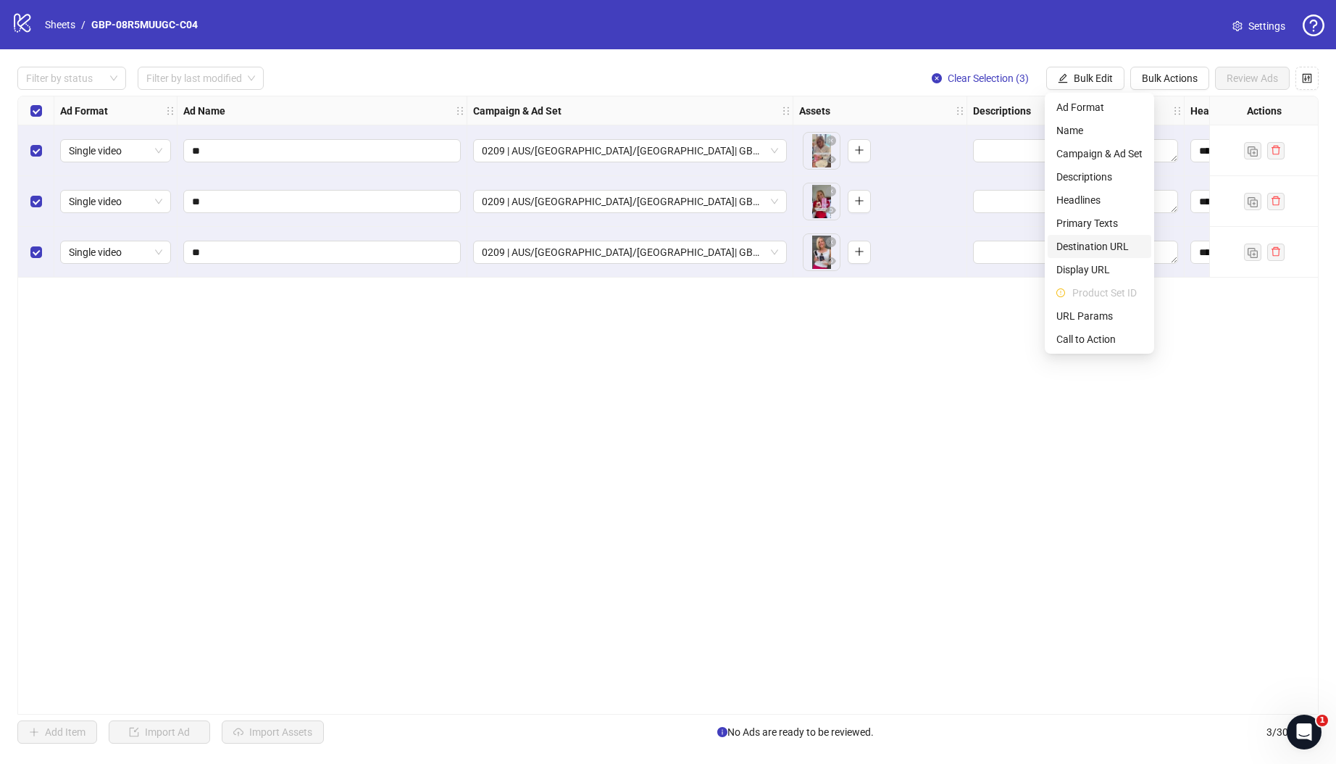
click at [1096, 249] on span "Destination URL" at bounding box center [1099, 246] width 86 height 16
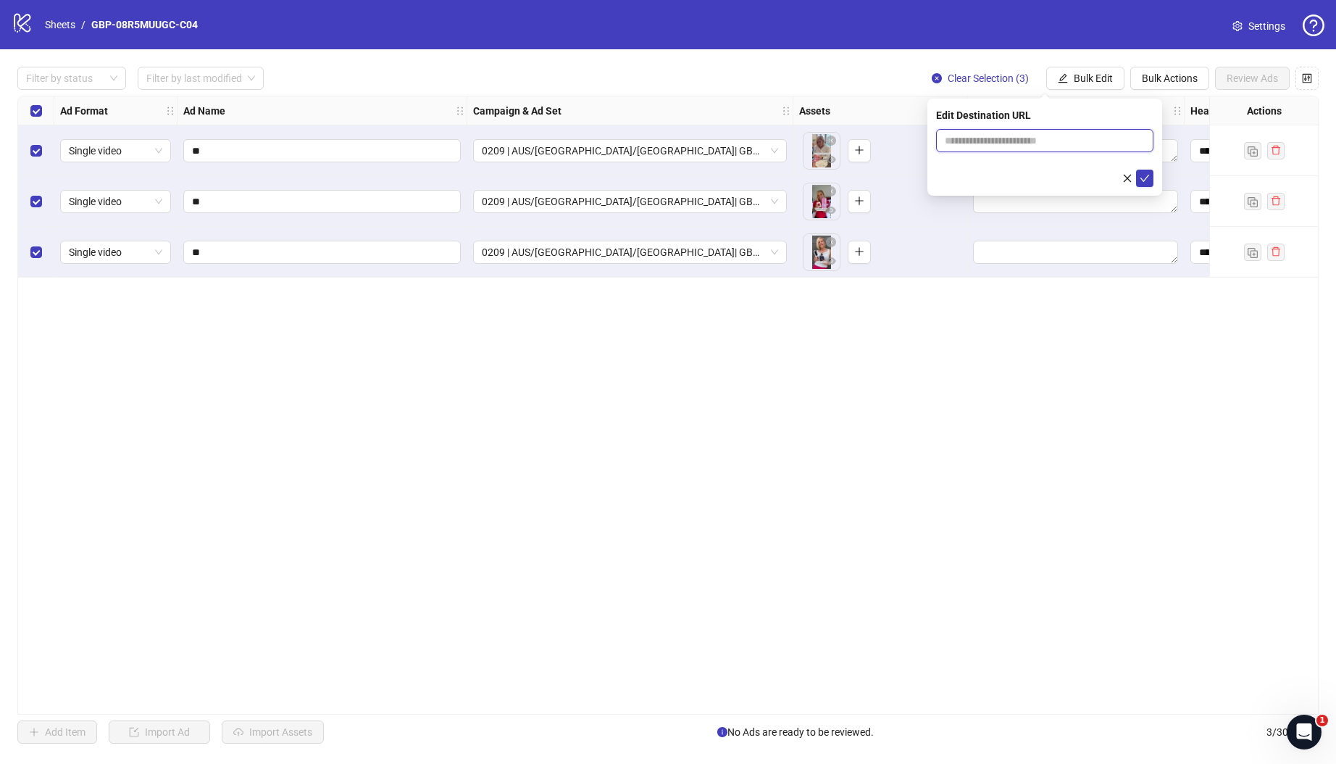
click at [1018, 143] on input "text" at bounding box center [1039, 141] width 188 height 16
paste input "**********"
type input "**********"
click at [1150, 178] on button "submit" at bounding box center [1144, 178] width 17 height 17
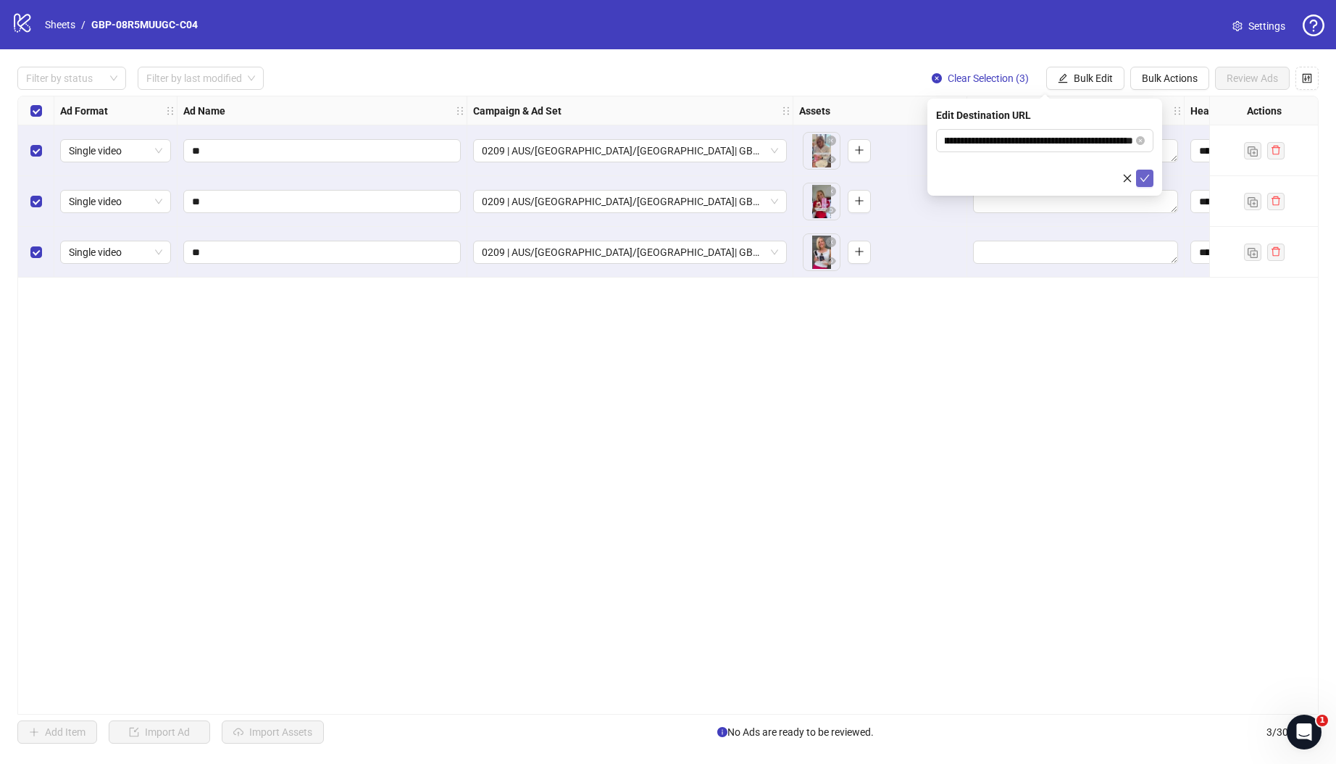
scroll to position [0, 0]
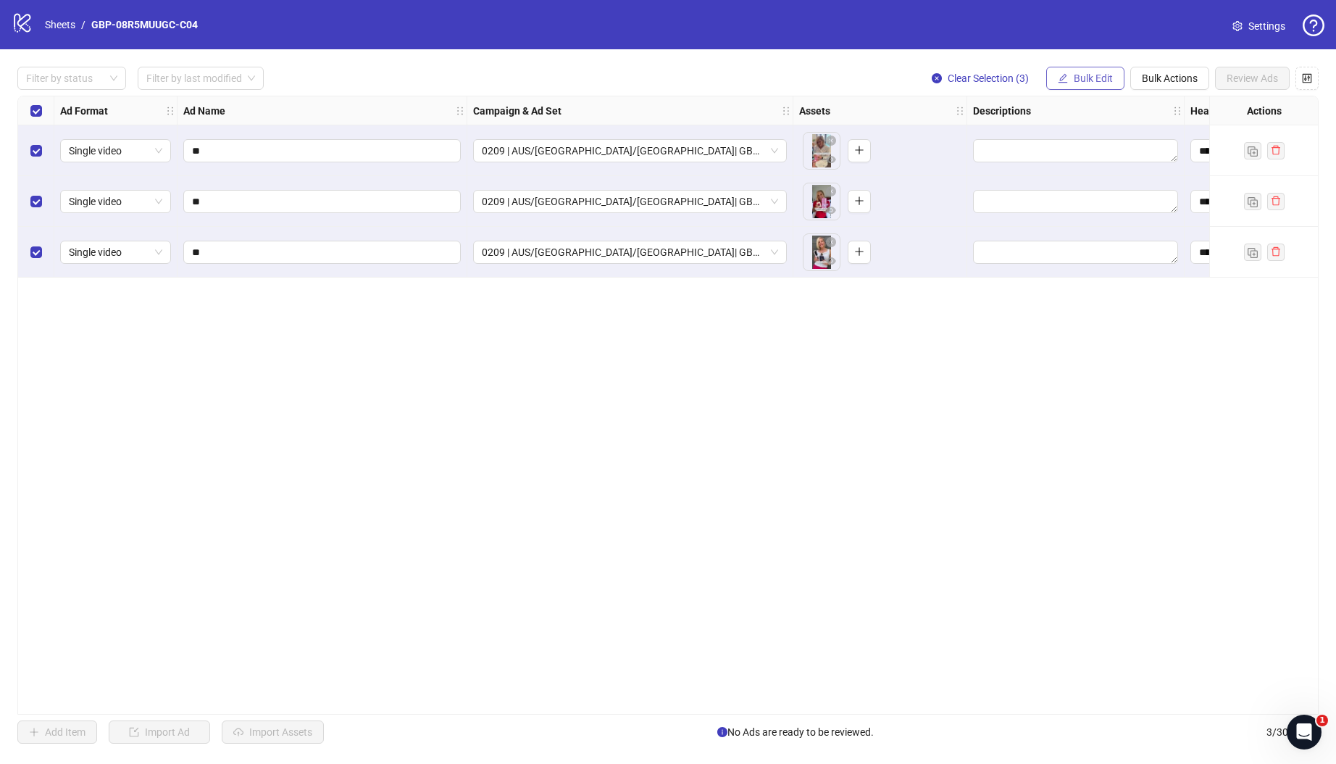
click at [1096, 80] on span "Bulk Edit" at bounding box center [1093, 78] width 39 height 12
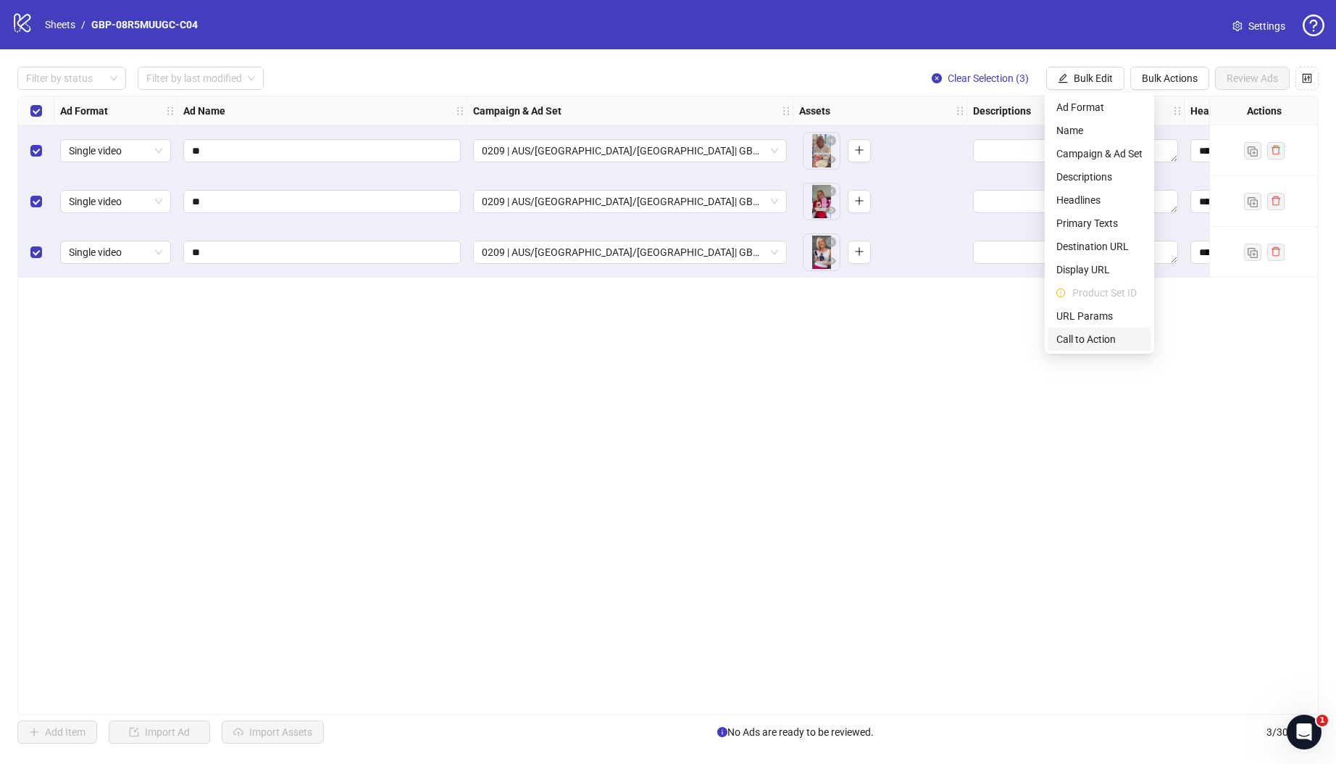
click at [1099, 341] on span "Call to Action" at bounding box center [1099, 339] width 86 height 16
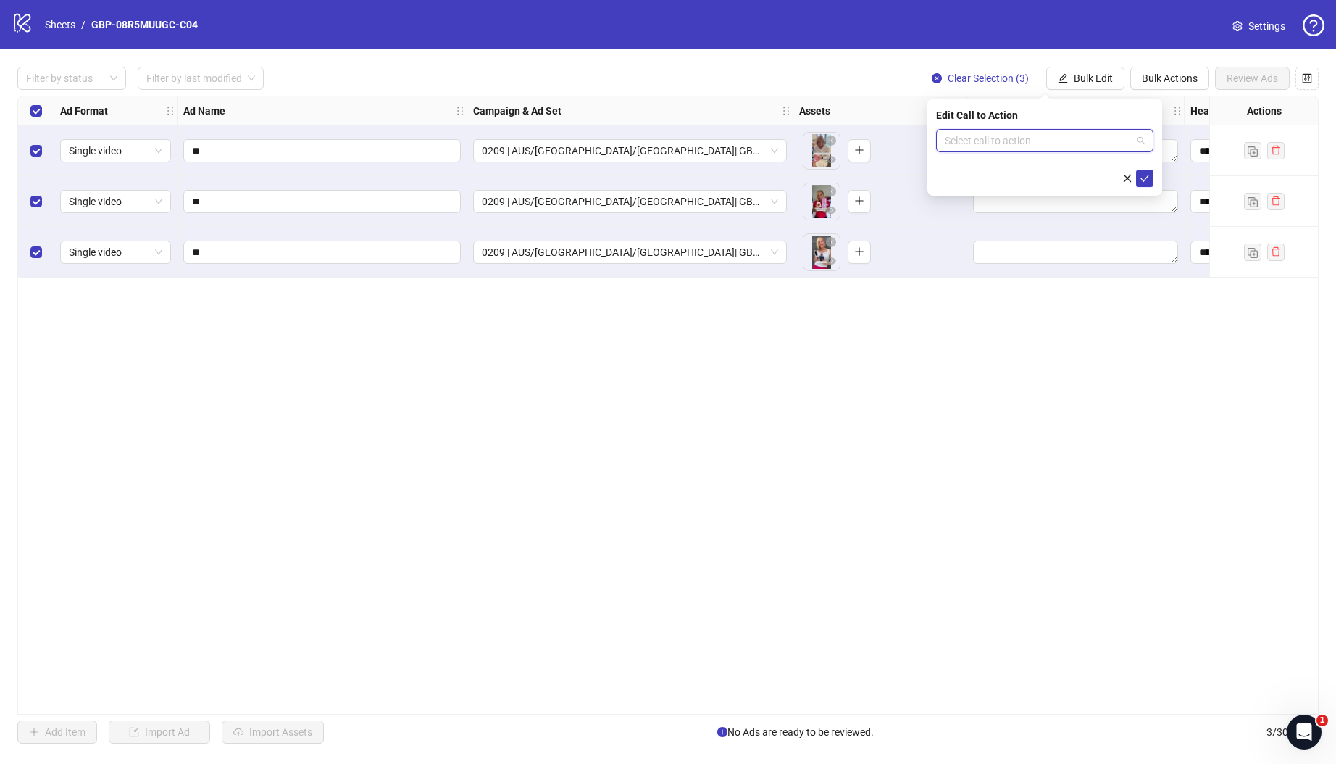
click at [1017, 145] on input "search" at bounding box center [1038, 141] width 187 height 22
type input "****"
drag, startPoint x: 1039, startPoint y: 168, endPoint x: 1078, endPoint y: 173, distance: 39.5
click at [1039, 168] on div "Shop now" at bounding box center [1045, 170] width 194 height 16
click at [1147, 182] on icon "check" at bounding box center [1145, 178] width 10 height 10
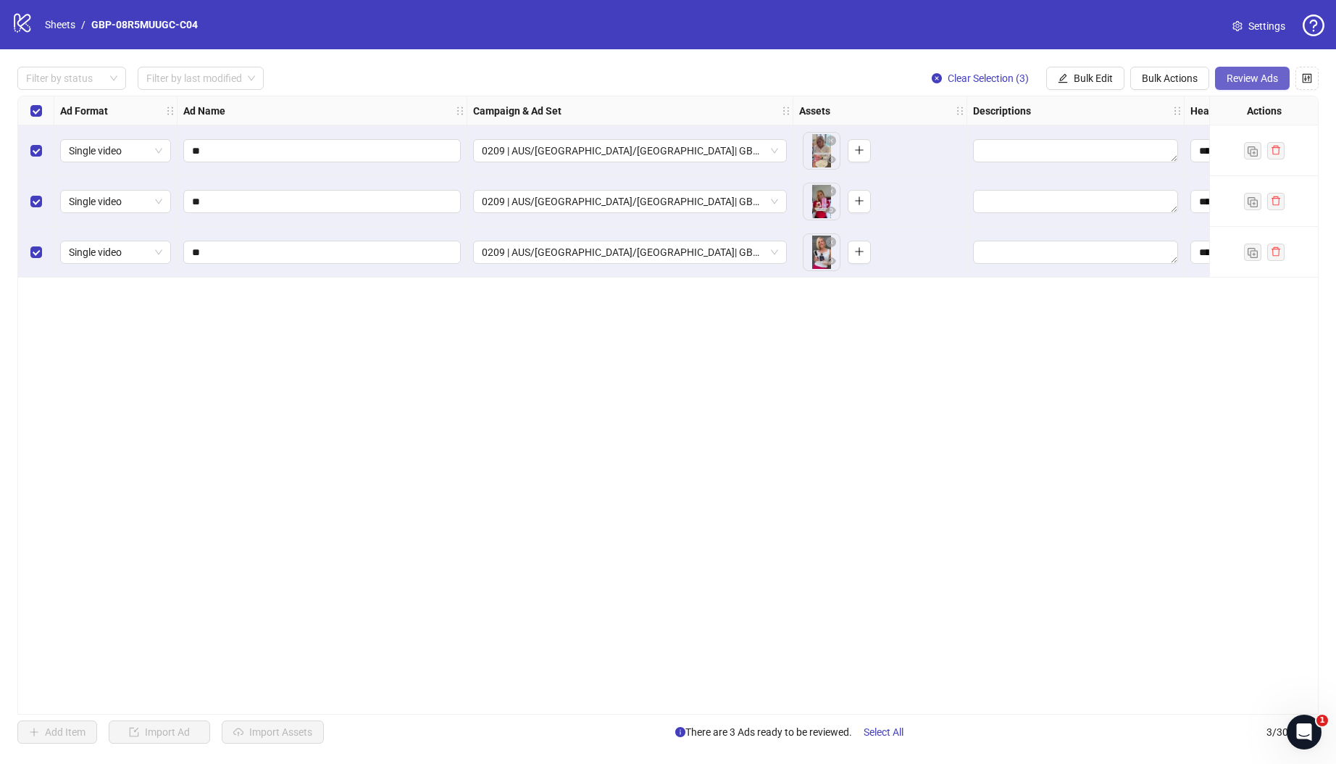
click at [1227, 84] on button "Review Ads" at bounding box center [1252, 78] width 75 height 23
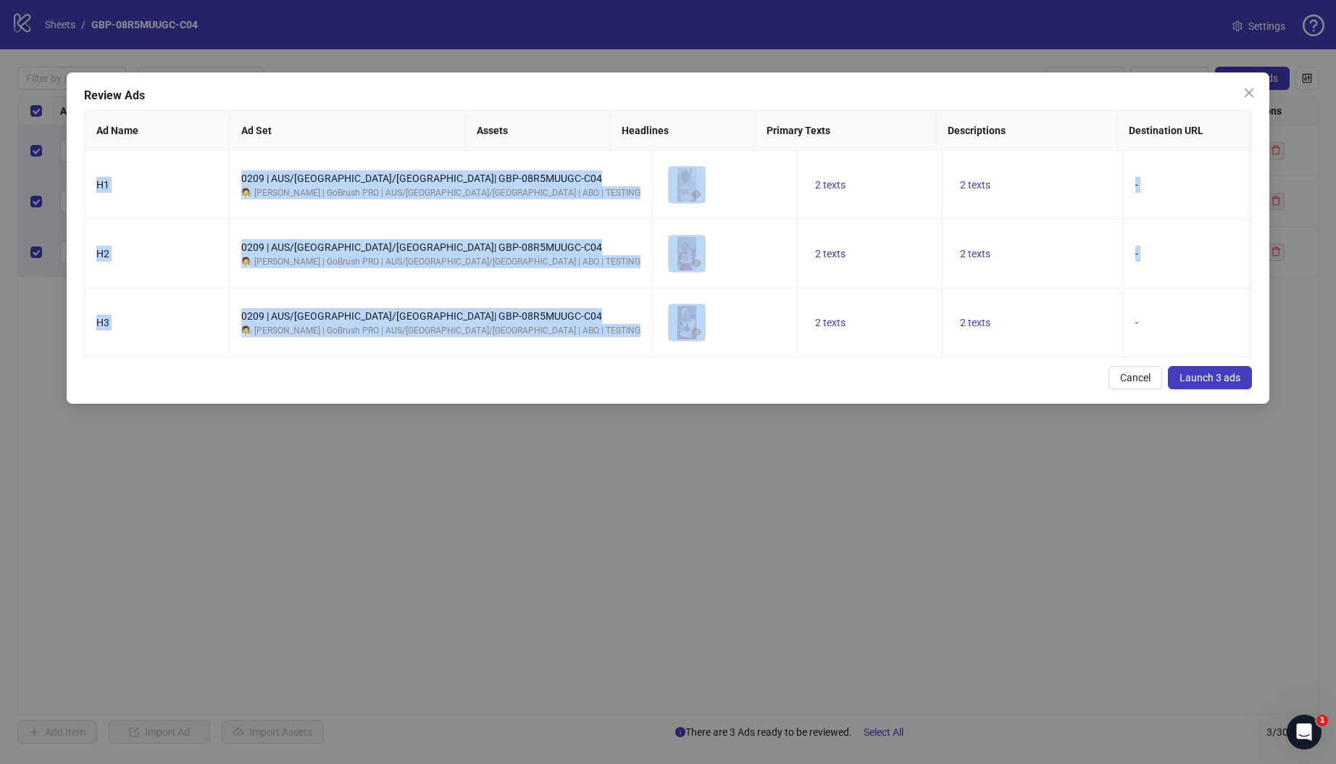
drag, startPoint x: 562, startPoint y: 365, endPoint x: 1060, endPoint y: 380, distance: 498.0
click at [1060, 380] on div "Review Ads Ad Name Ad Set Assets Headlines Primary Texts Descriptions Destinati…" at bounding box center [668, 237] width 1203 height 331
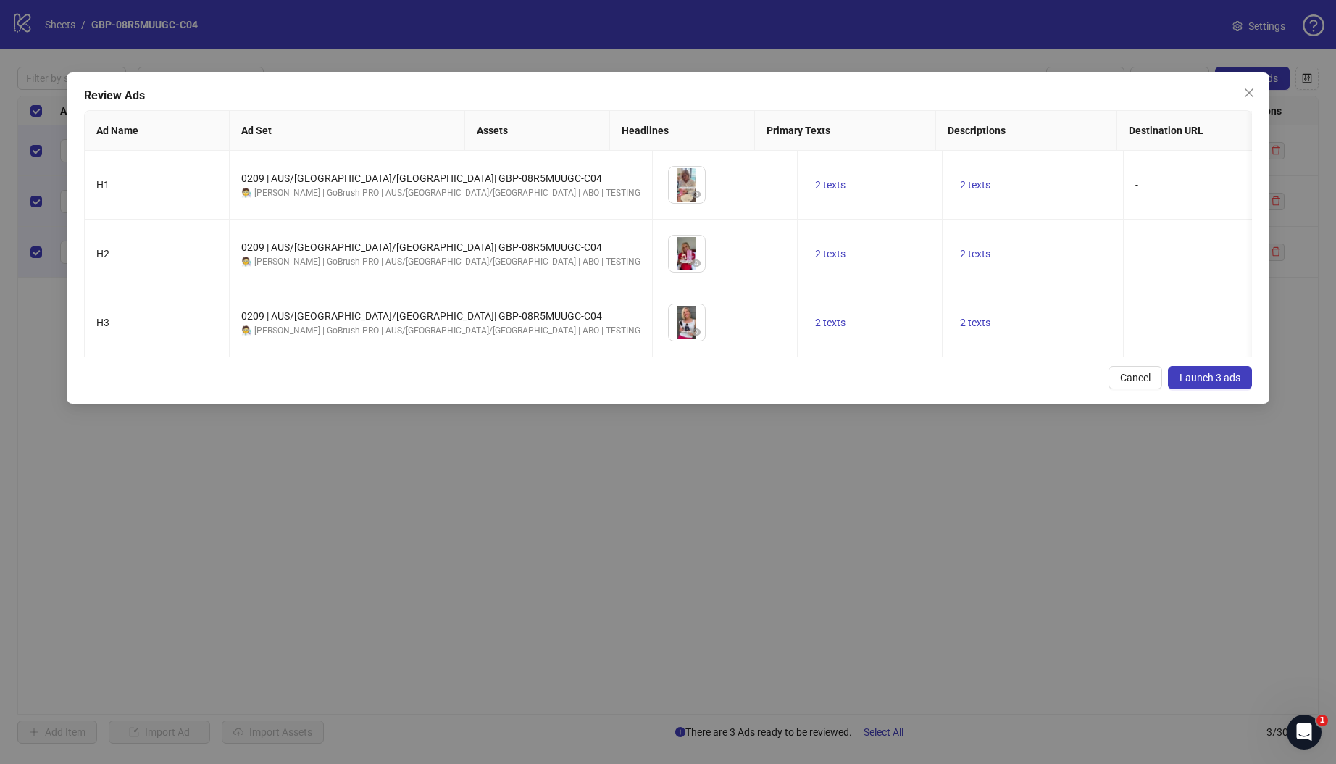
click at [663, 383] on div "Review Ads Ad Name Ad Set Assets Headlines Primary Texts Descriptions Destinati…" at bounding box center [668, 237] width 1203 height 331
click at [1214, 389] on button "Launch 3 ads" at bounding box center [1210, 377] width 84 height 23
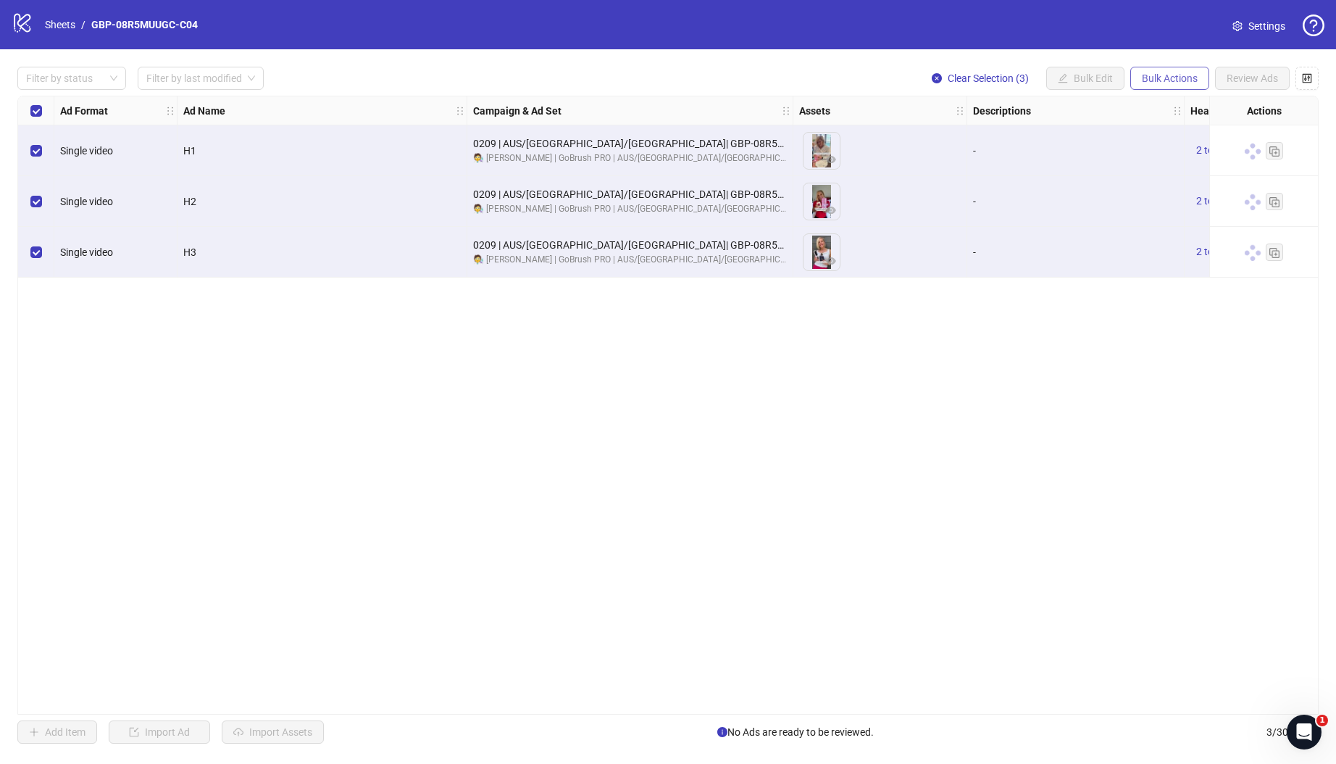
click at [1185, 75] on span "Bulk Actions" at bounding box center [1170, 78] width 56 height 12
click at [1178, 151] on span "Duplicate with assets" at bounding box center [1189, 154] width 99 height 16
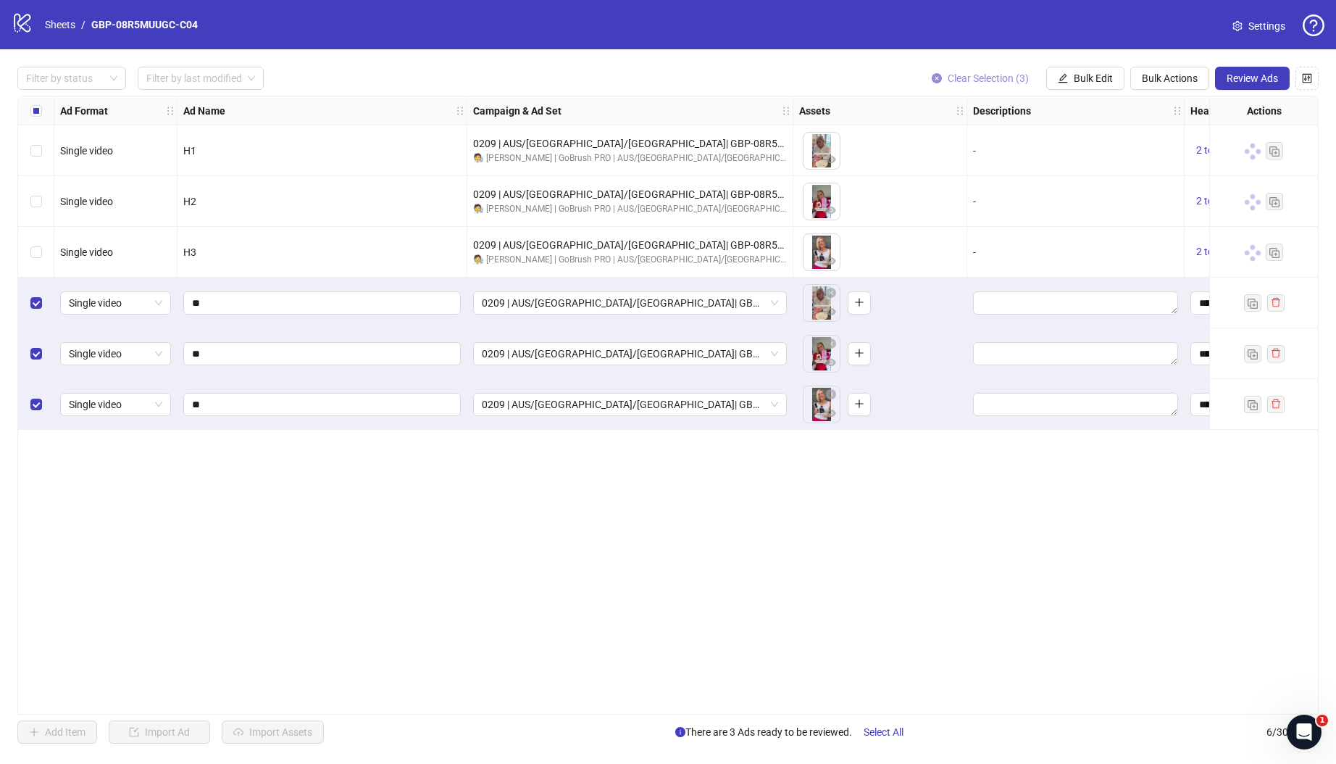
click at [981, 79] on span "Clear Selection (3)" at bounding box center [988, 78] width 81 height 12
click at [1165, 77] on span "Bulk Actions" at bounding box center [1170, 78] width 56 height 12
click at [1175, 105] on span "Delete" at bounding box center [1189, 107] width 99 height 16
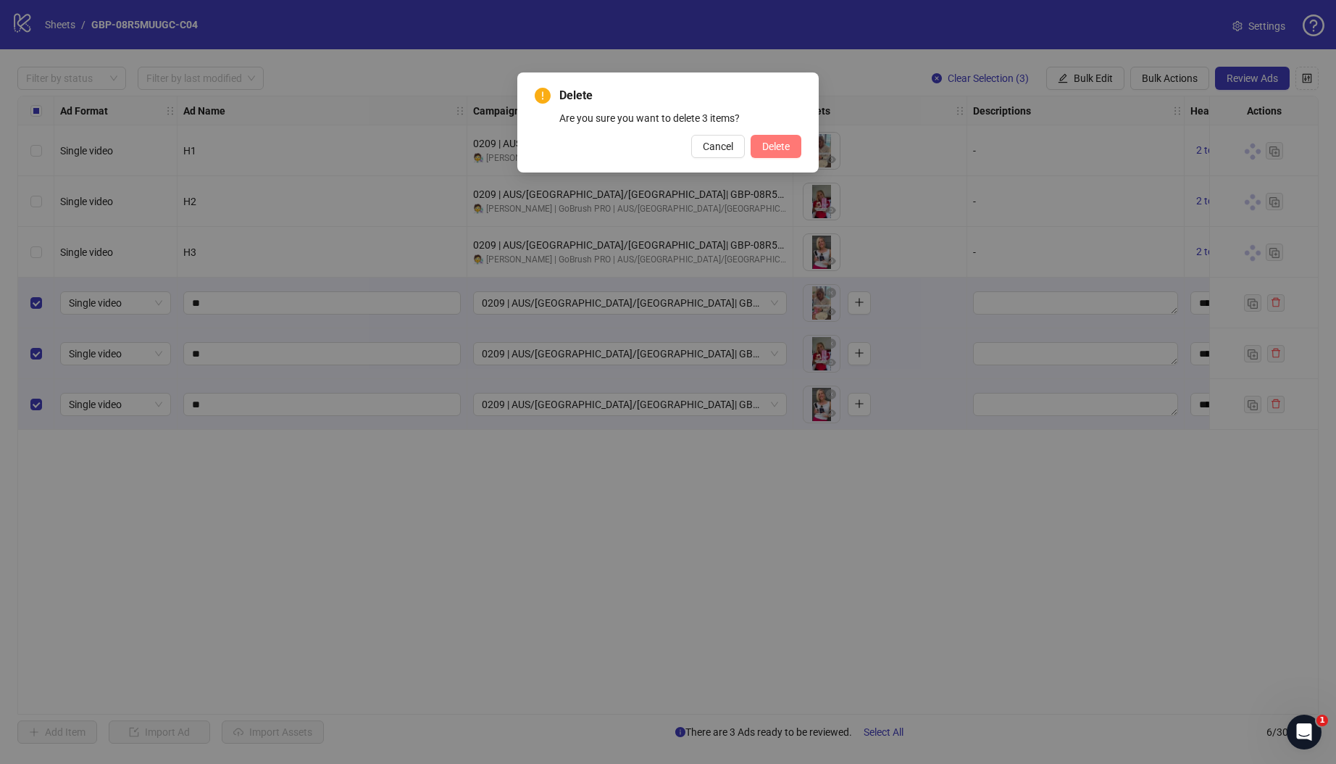
click at [772, 146] on span "Delete" at bounding box center [776, 147] width 28 height 12
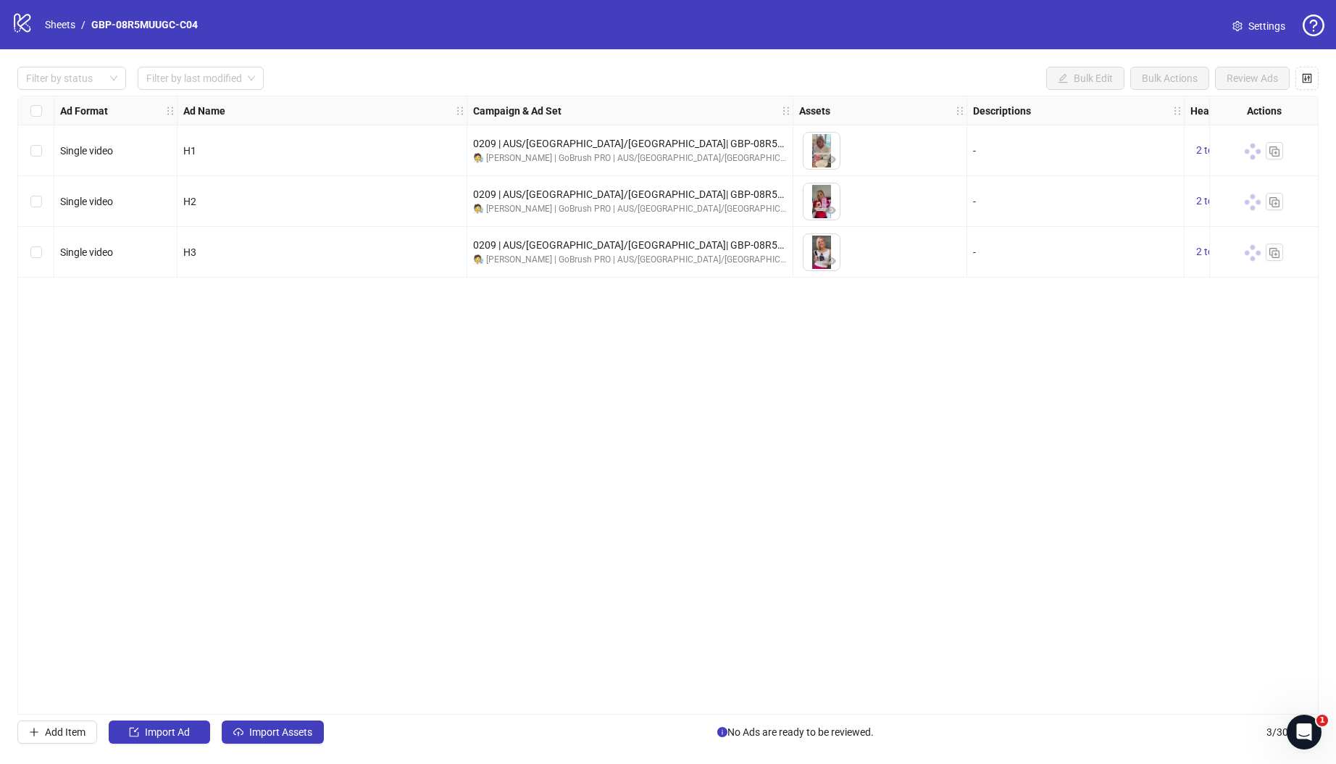
click at [835, 484] on div "Ad Format Ad Name Campaign & Ad Set Assets Descriptions Headlines Primary Texts…" at bounding box center [667, 405] width 1301 height 619
click at [283, 730] on span "Import Assets" at bounding box center [280, 732] width 63 height 12
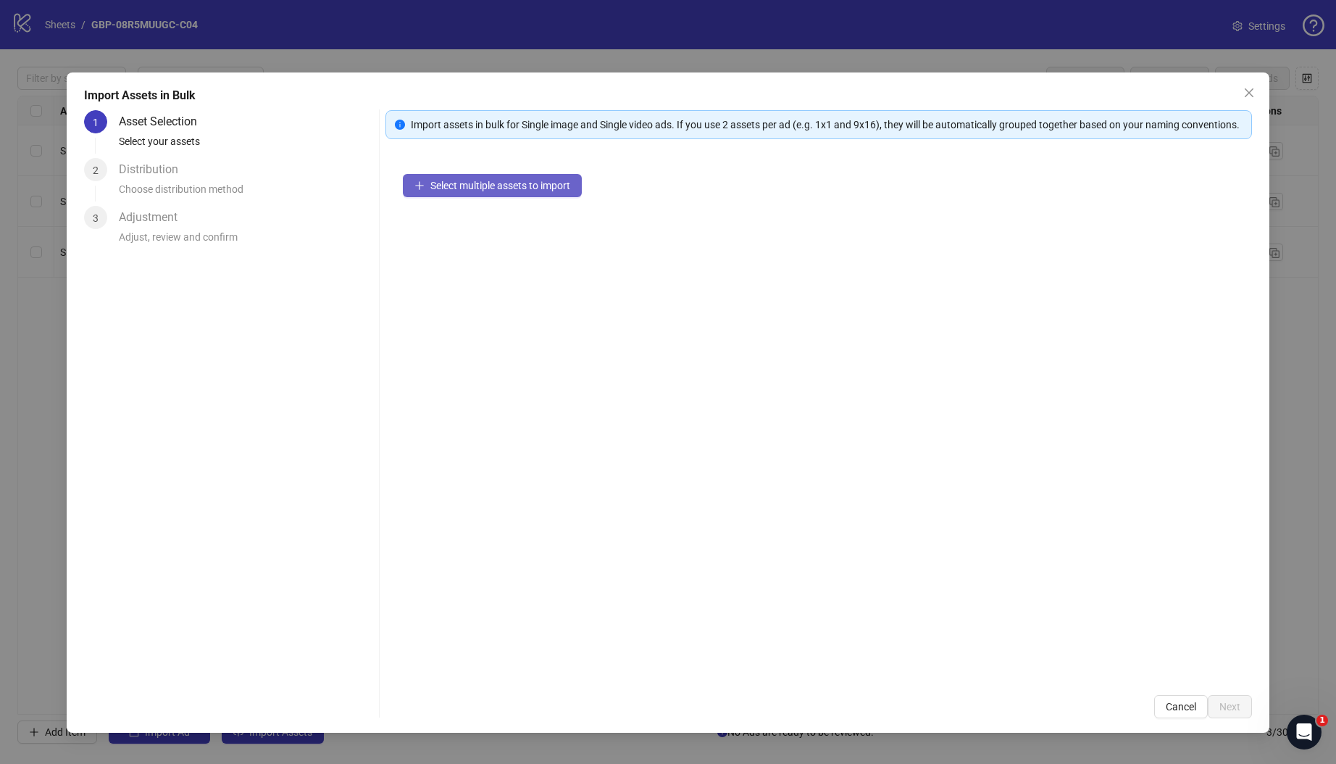
click at [492, 191] on span "Select multiple assets to import" at bounding box center [500, 186] width 140 height 12
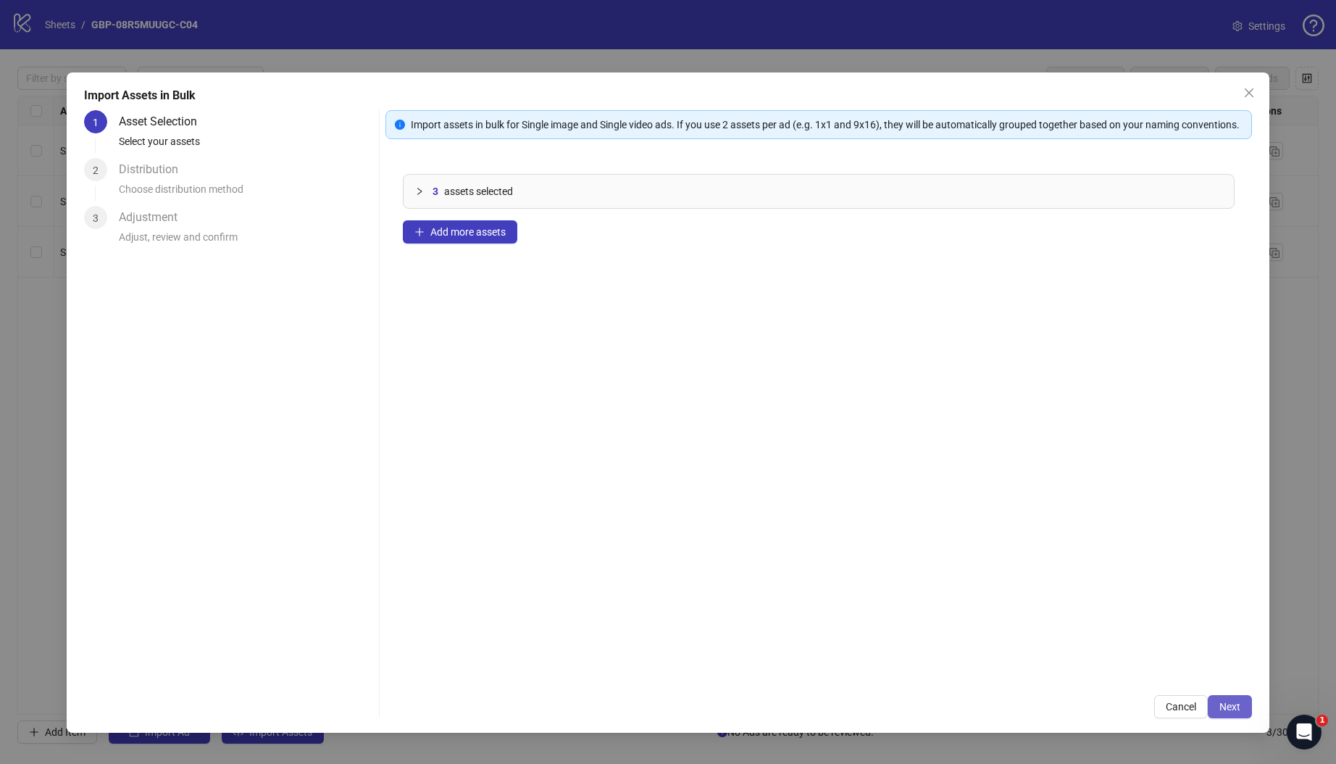
click at [1224, 701] on span "Next" at bounding box center [1229, 707] width 21 height 12
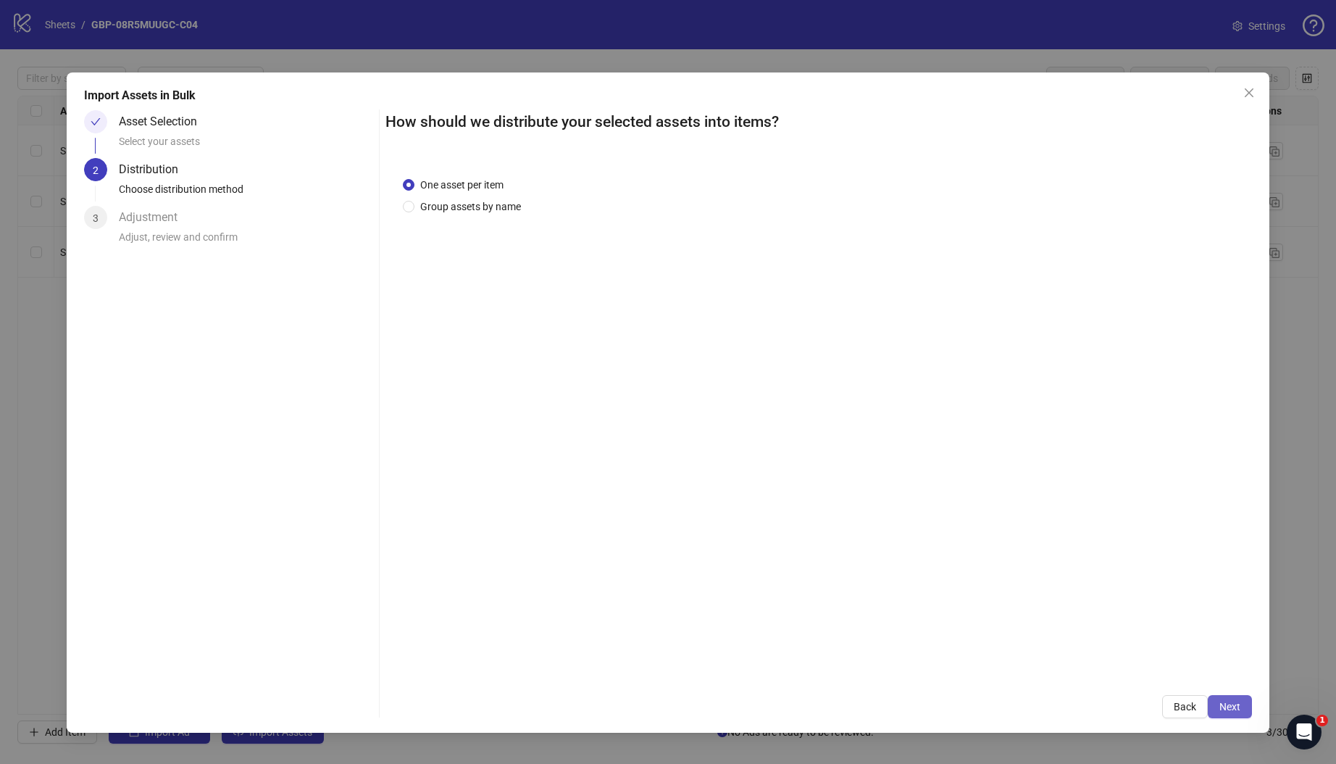
click at [1227, 710] on span "Next" at bounding box center [1229, 707] width 21 height 12
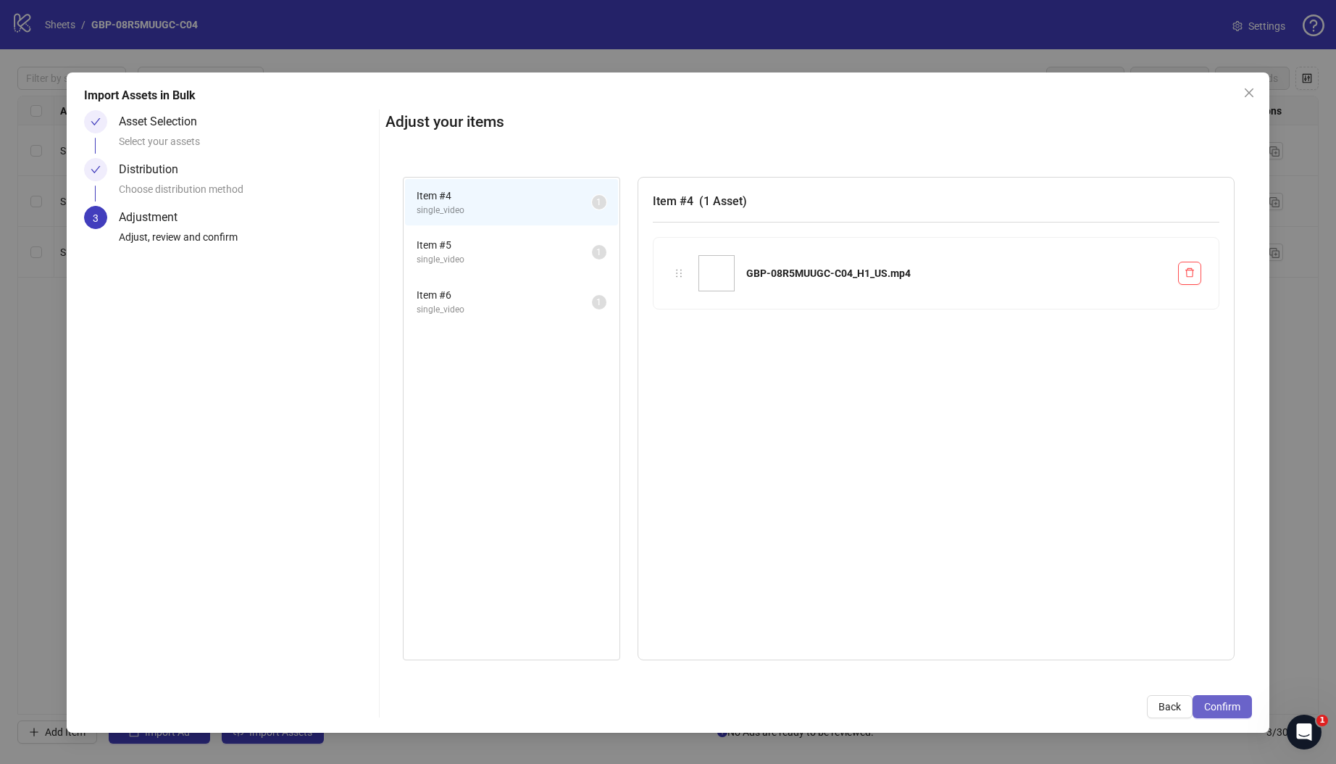
click at [1232, 708] on span "Confirm" at bounding box center [1222, 707] width 36 height 12
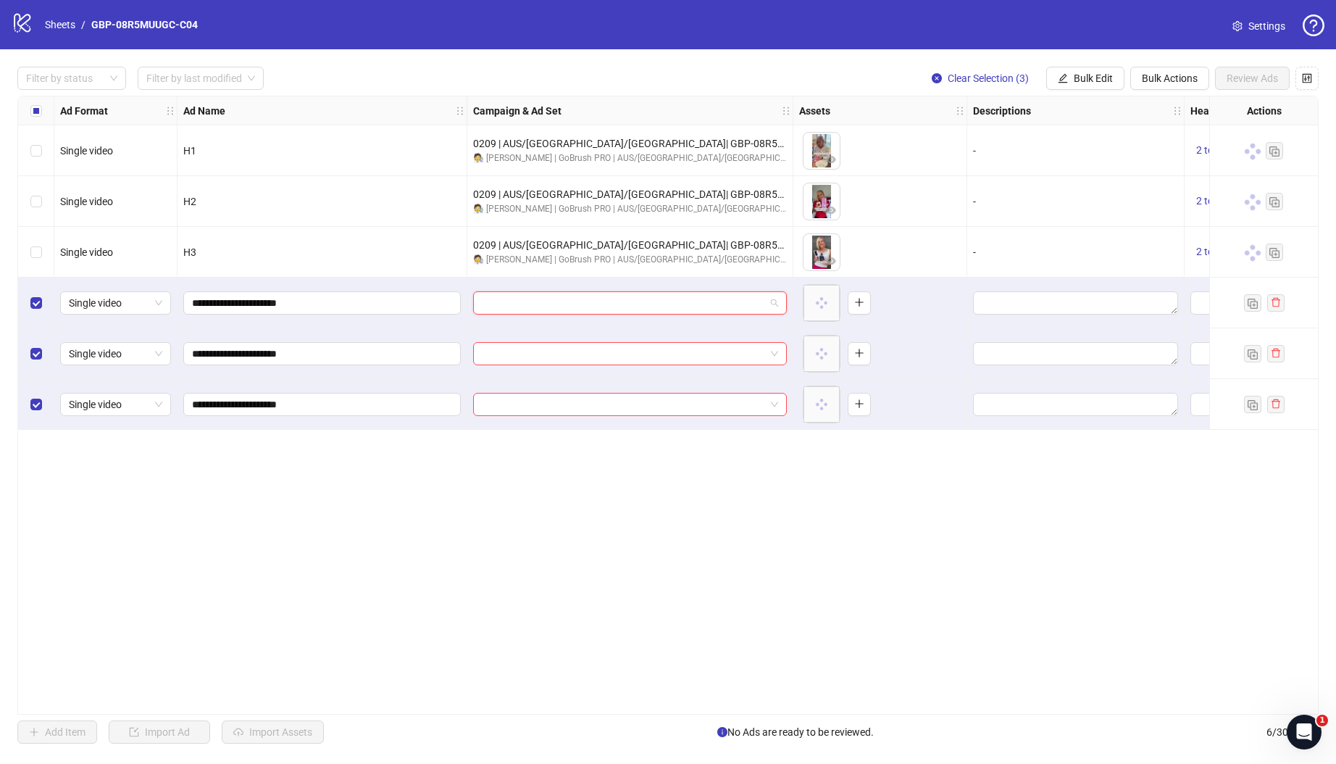
click at [627, 306] on input "search" at bounding box center [623, 303] width 283 height 22
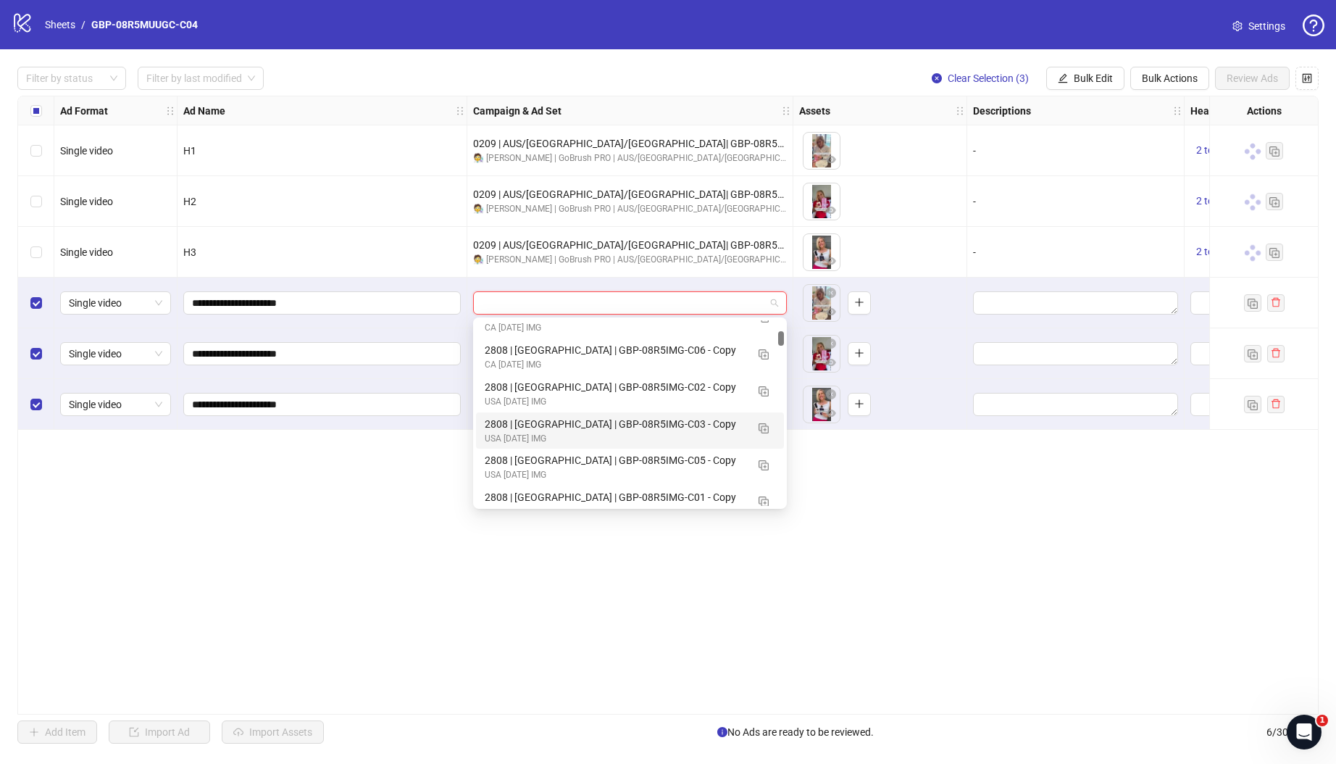
scroll to position [1814, 0]
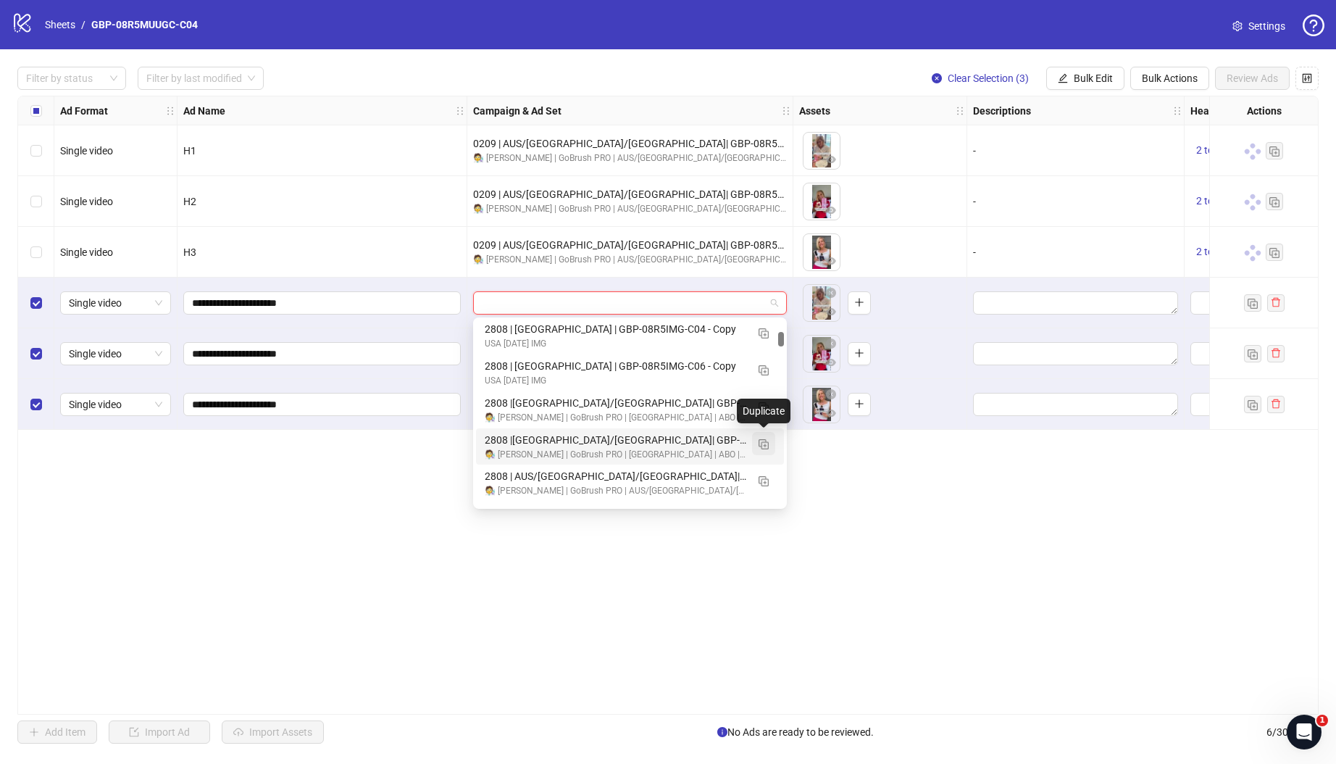
click at [761, 443] on img "button" at bounding box center [764, 444] width 10 height 10
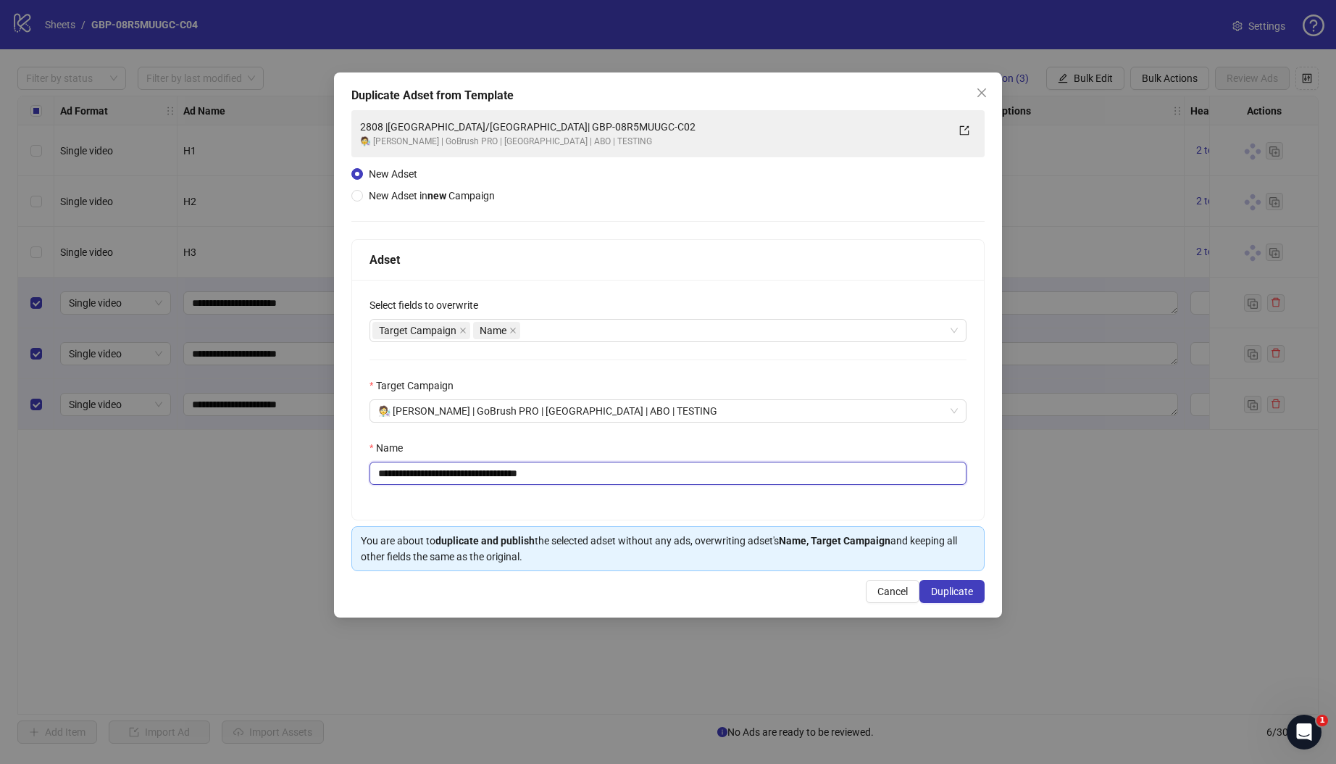
click at [399, 471] on input "**********" at bounding box center [668, 473] width 597 height 23
drag, startPoint x: 449, startPoint y: 477, endPoint x: 718, endPoint y: 488, distance: 269.0
click at [717, 488] on div "**********" at bounding box center [668, 400] width 632 height 240
paste input "text"
type input "**********"
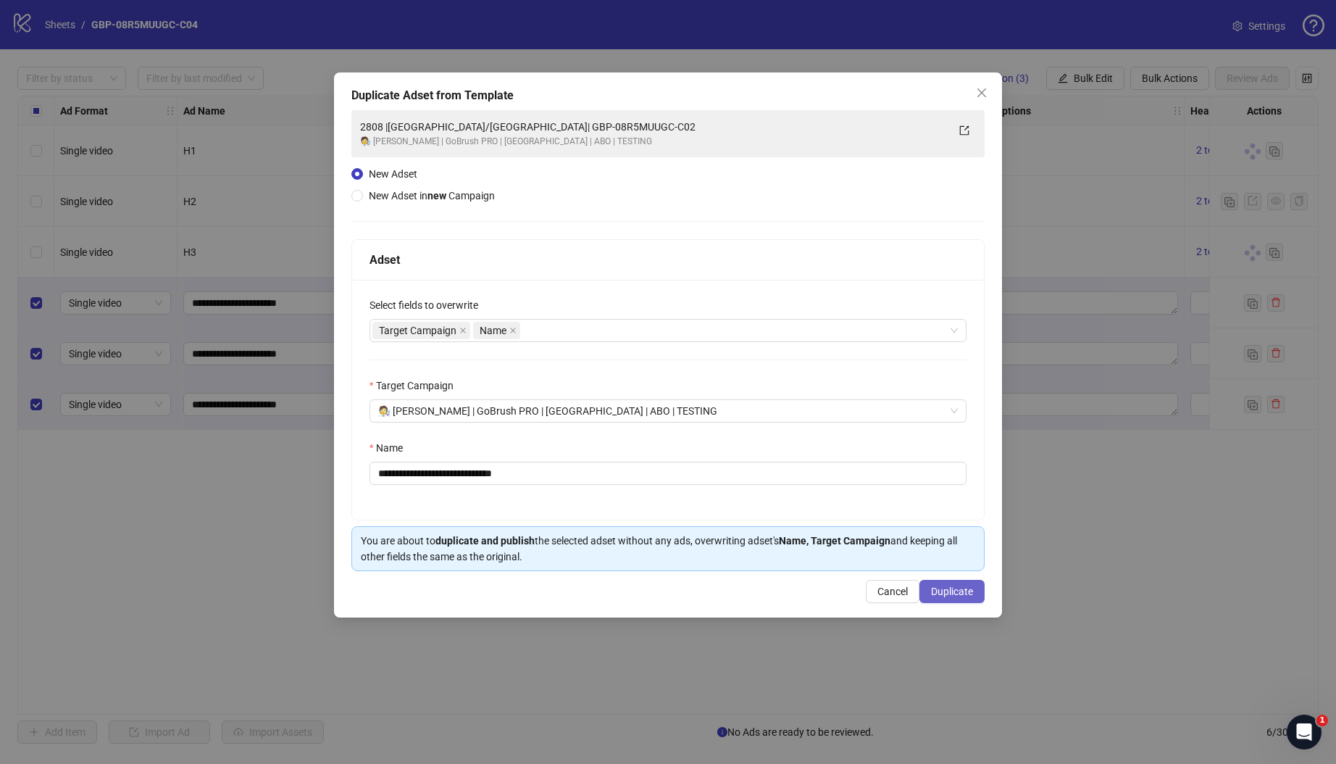
click at [958, 593] on span "Duplicate" at bounding box center [952, 591] width 42 height 12
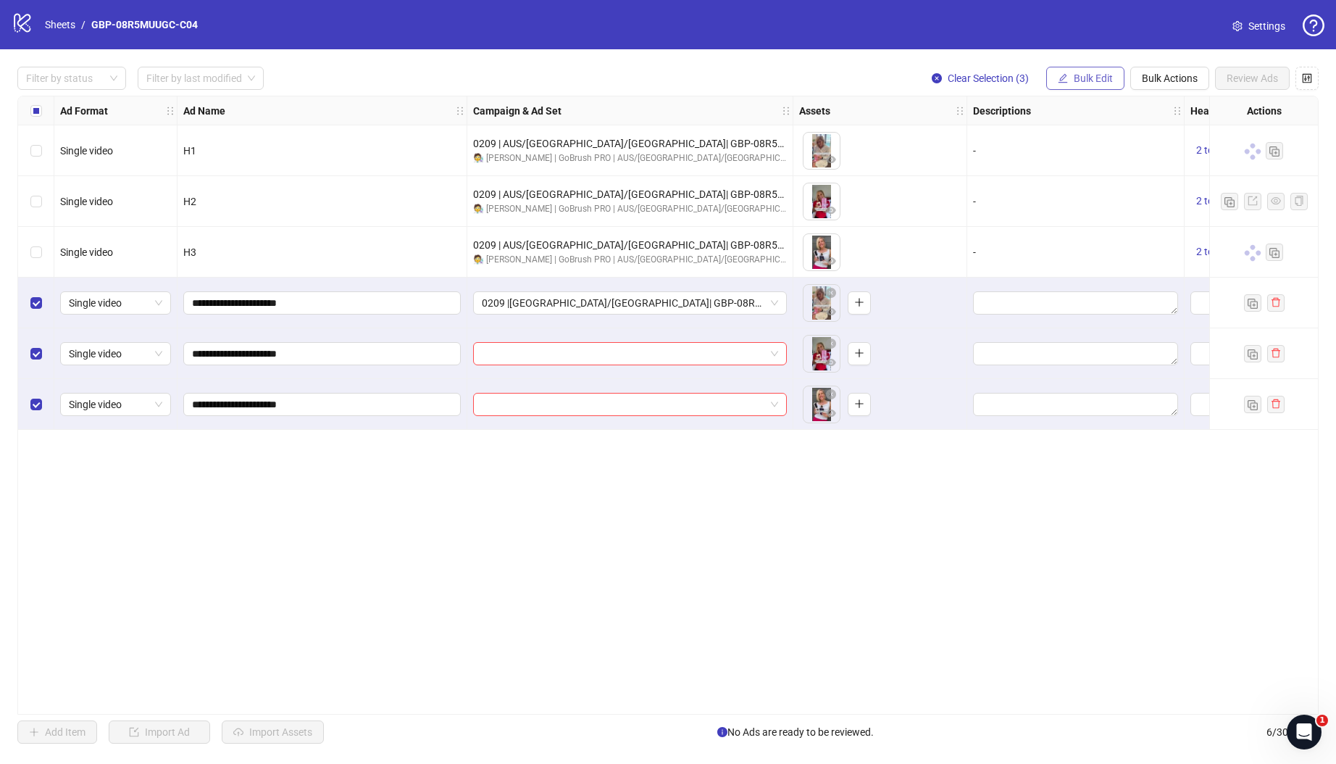
click at [1094, 73] on span "Bulk Edit" at bounding box center [1093, 78] width 39 height 12
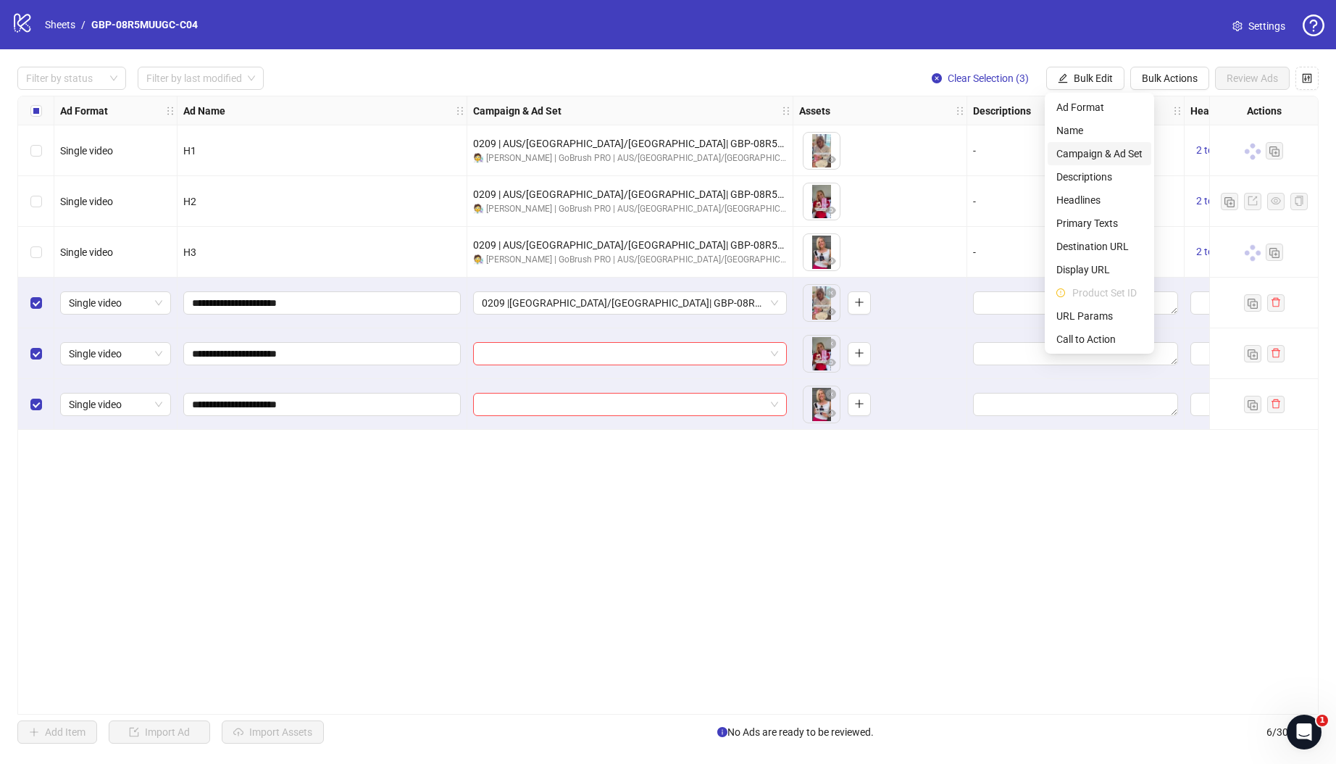
click at [1106, 152] on span "Campaign & Ad Set" at bounding box center [1099, 154] width 86 height 16
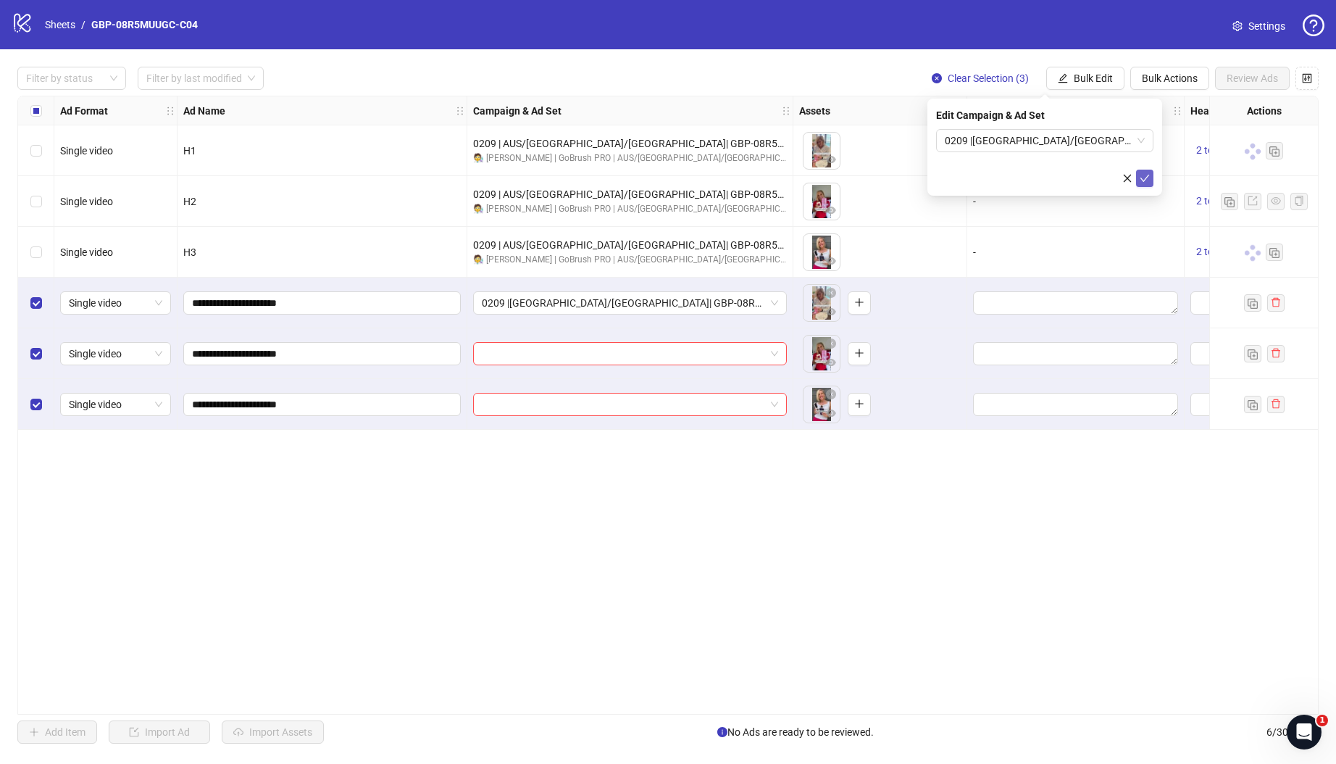
click at [1145, 181] on icon "check" at bounding box center [1145, 178] width 10 height 10
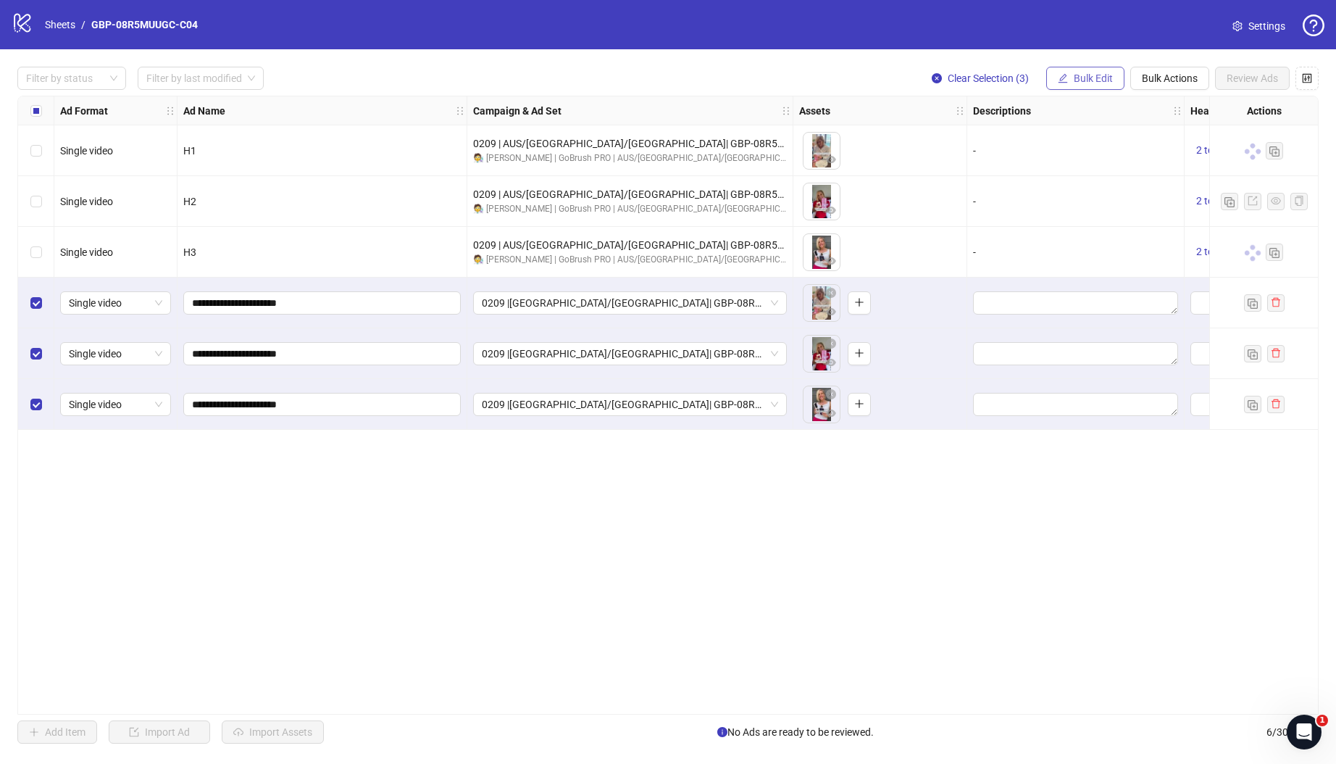
click at [1075, 71] on button "Bulk Edit" at bounding box center [1085, 78] width 78 height 23
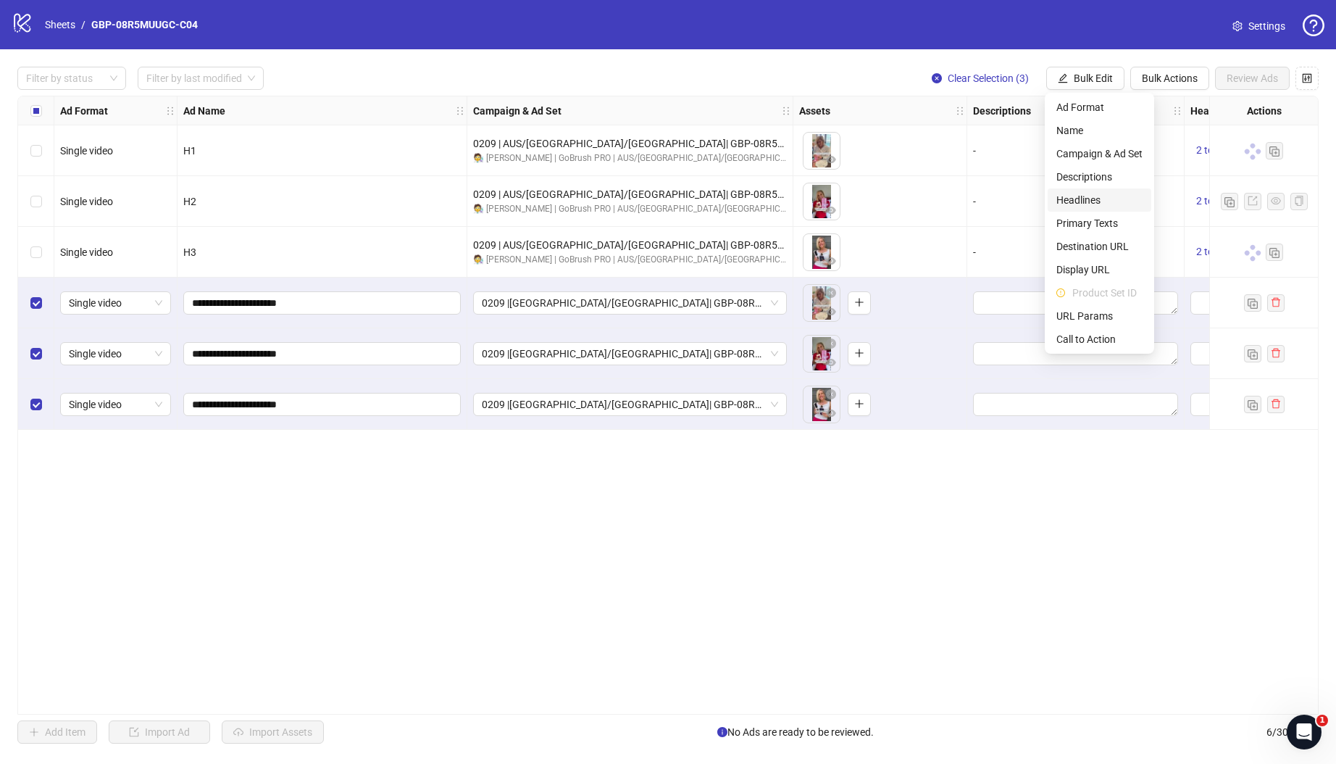
click at [1071, 195] on span "Headlines" at bounding box center [1099, 200] width 86 height 16
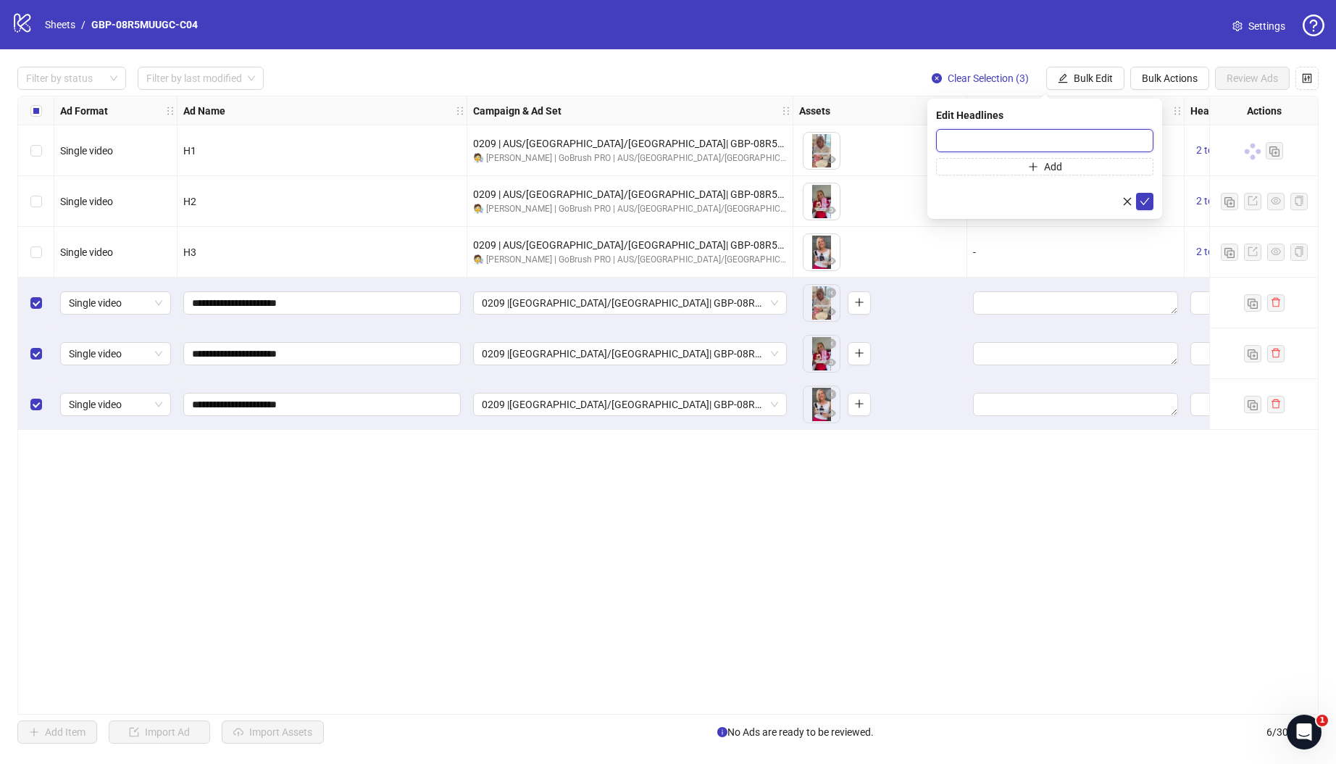
click at [1047, 149] on input "text" at bounding box center [1044, 140] width 217 height 23
paste input "*******"
type input "*******"
click at [1059, 164] on span "Add" at bounding box center [1053, 167] width 18 height 12
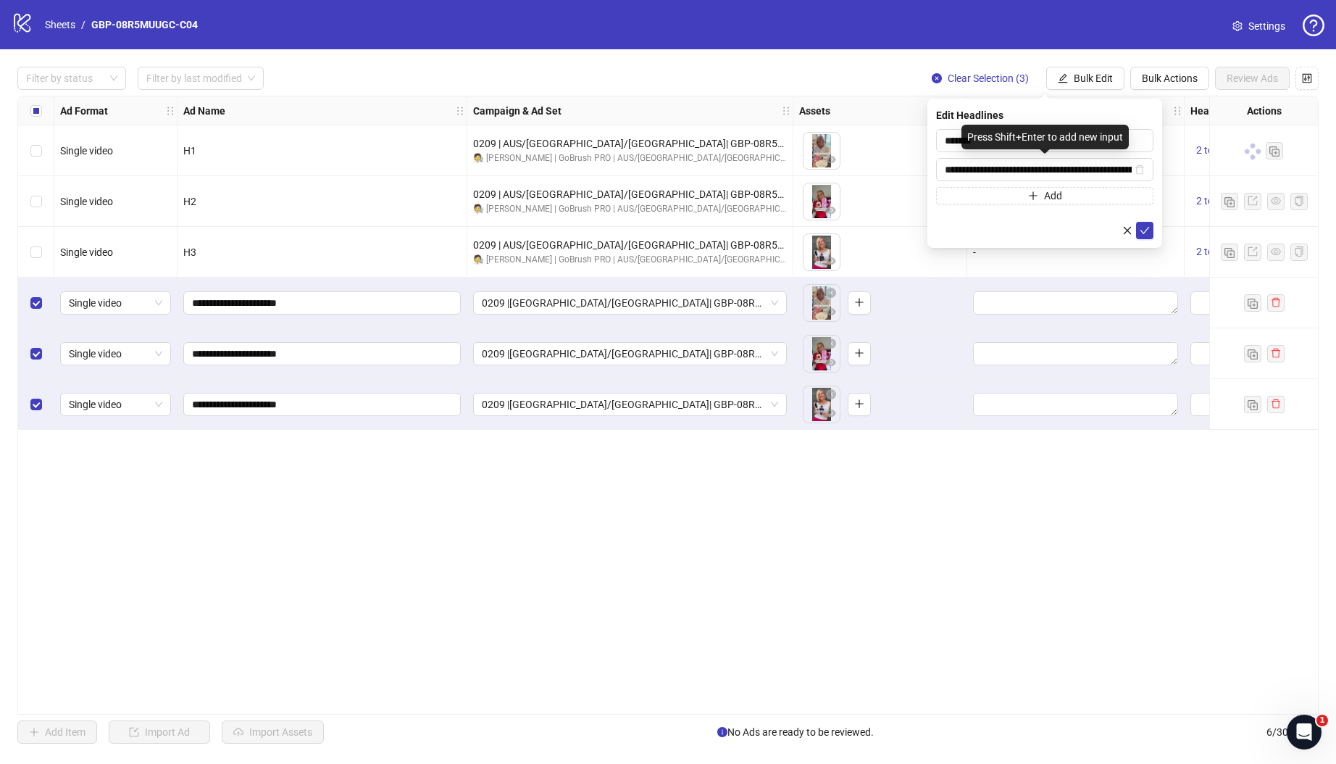
scroll to position [0, 94]
type input "**********"
click at [1143, 233] on icon "check" at bounding box center [1144, 230] width 9 height 7
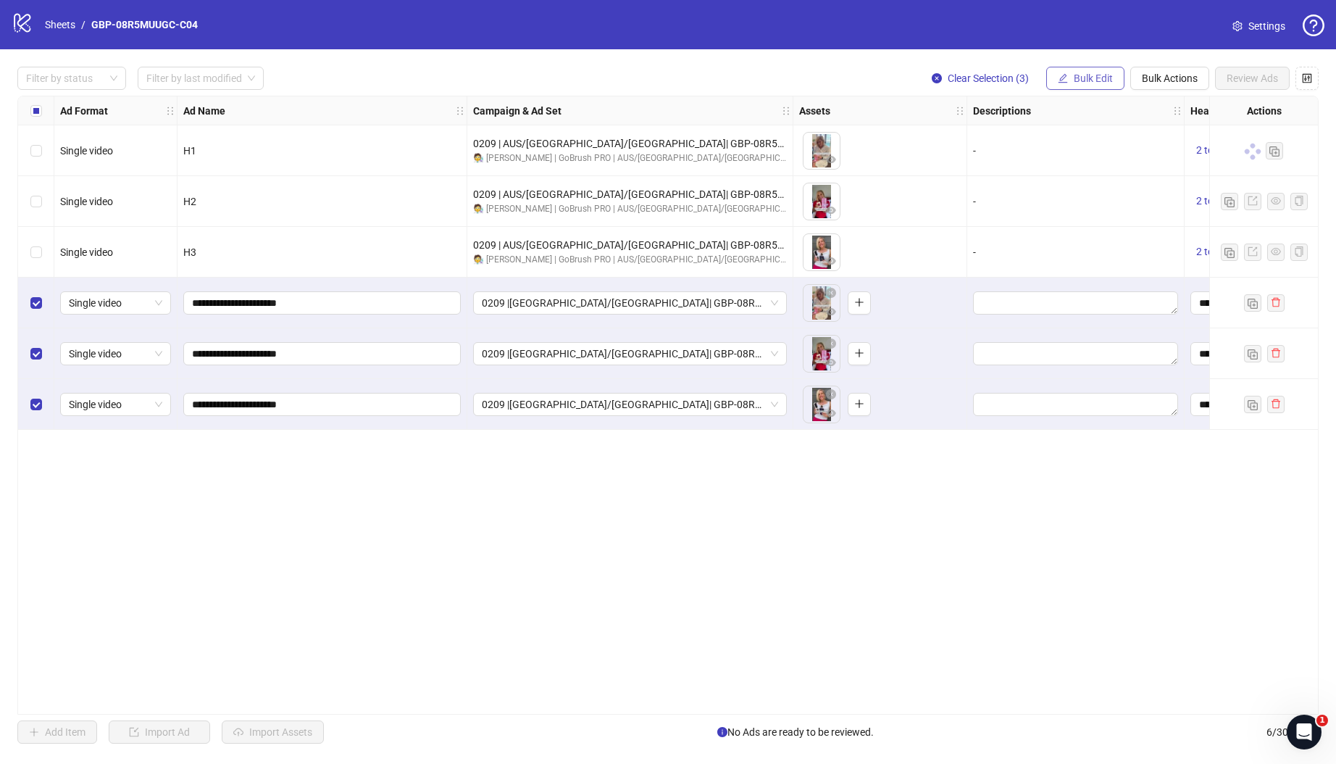
click at [1090, 72] on span "Bulk Edit" at bounding box center [1093, 78] width 39 height 12
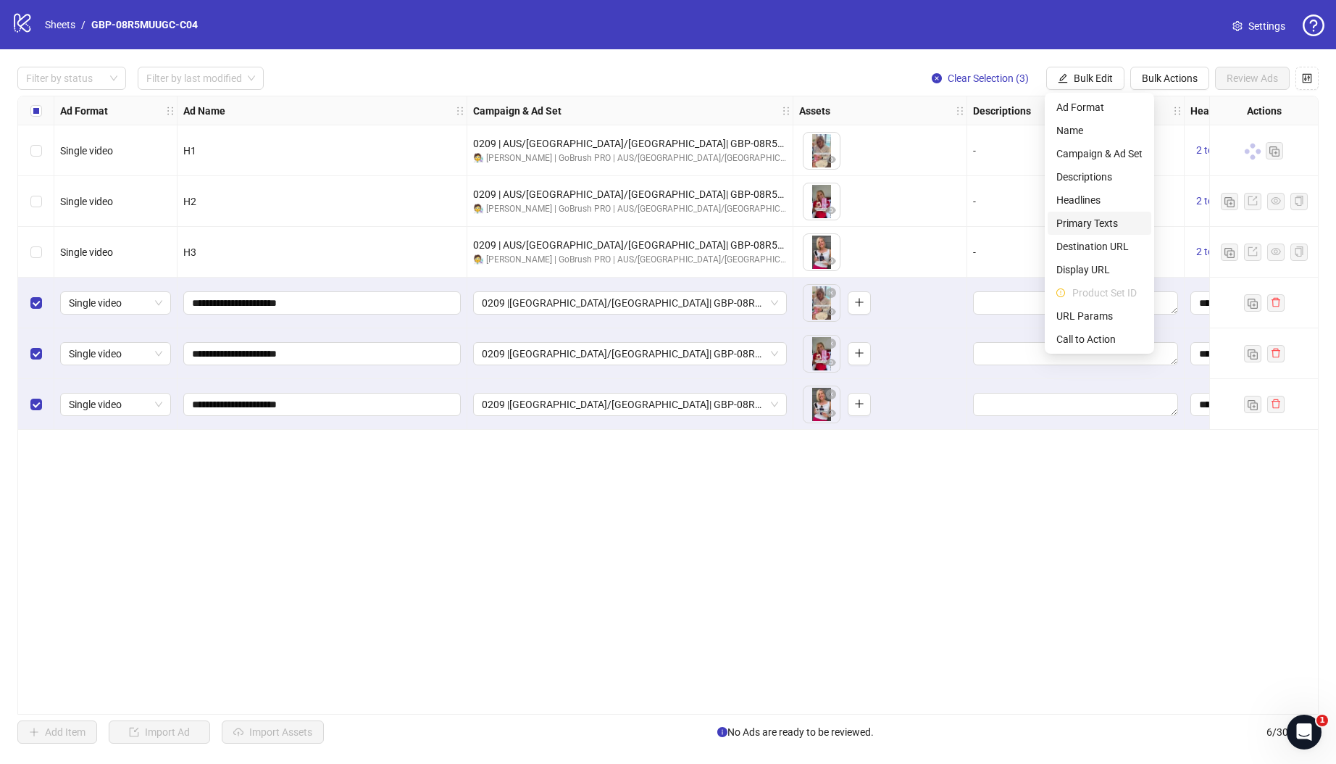
click at [1105, 220] on span "Primary Texts" at bounding box center [1099, 223] width 86 height 16
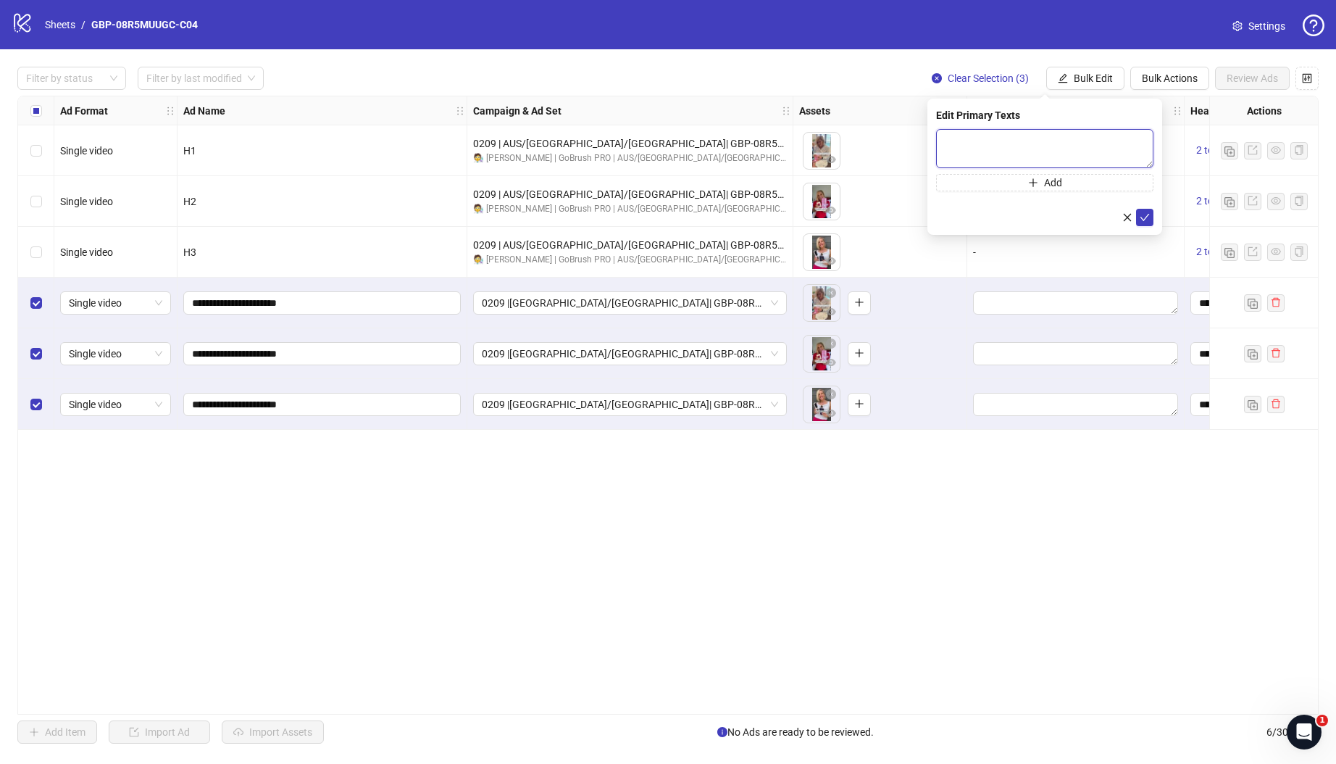
click at [1066, 157] on textarea at bounding box center [1044, 148] width 217 height 39
paste textarea "**********"
type textarea "**********"
click at [1061, 185] on button "Add" at bounding box center [1044, 182] width 217 height 17
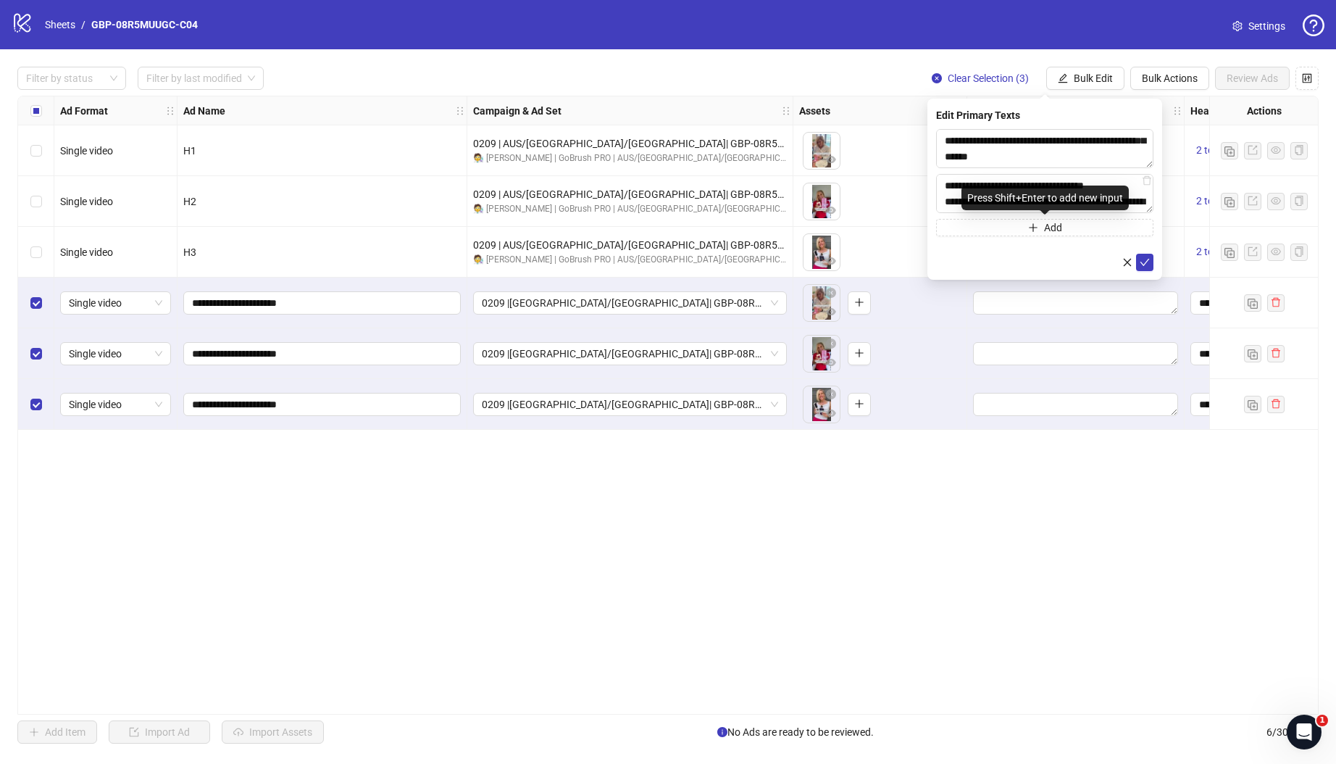
scroll to position [330, 0]
type textarea "**********"
click at [1140, 264] on icon "check" at bounding box center [1145, 262] width 10 height 10
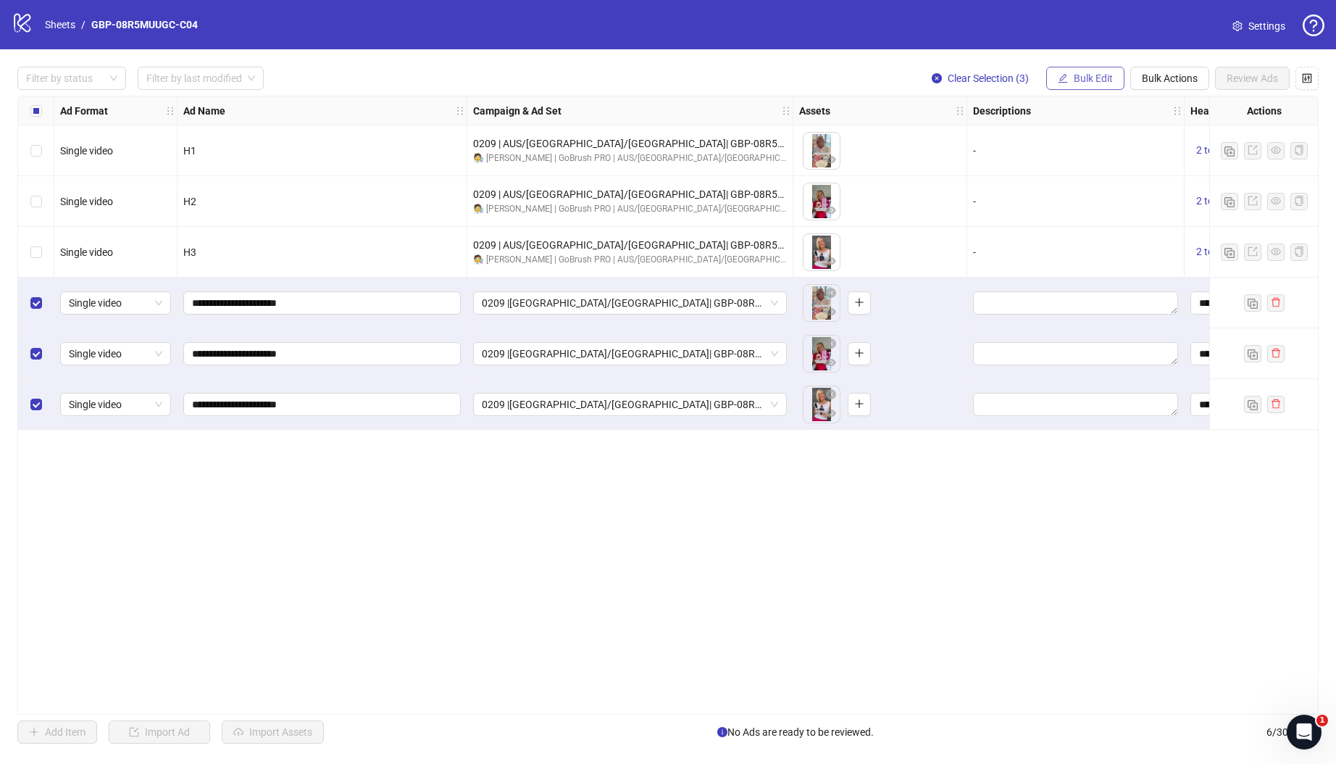
click at [1091, 78] on span "Bulk Edit" at bounding box center [1093, 78] width 39 height 12
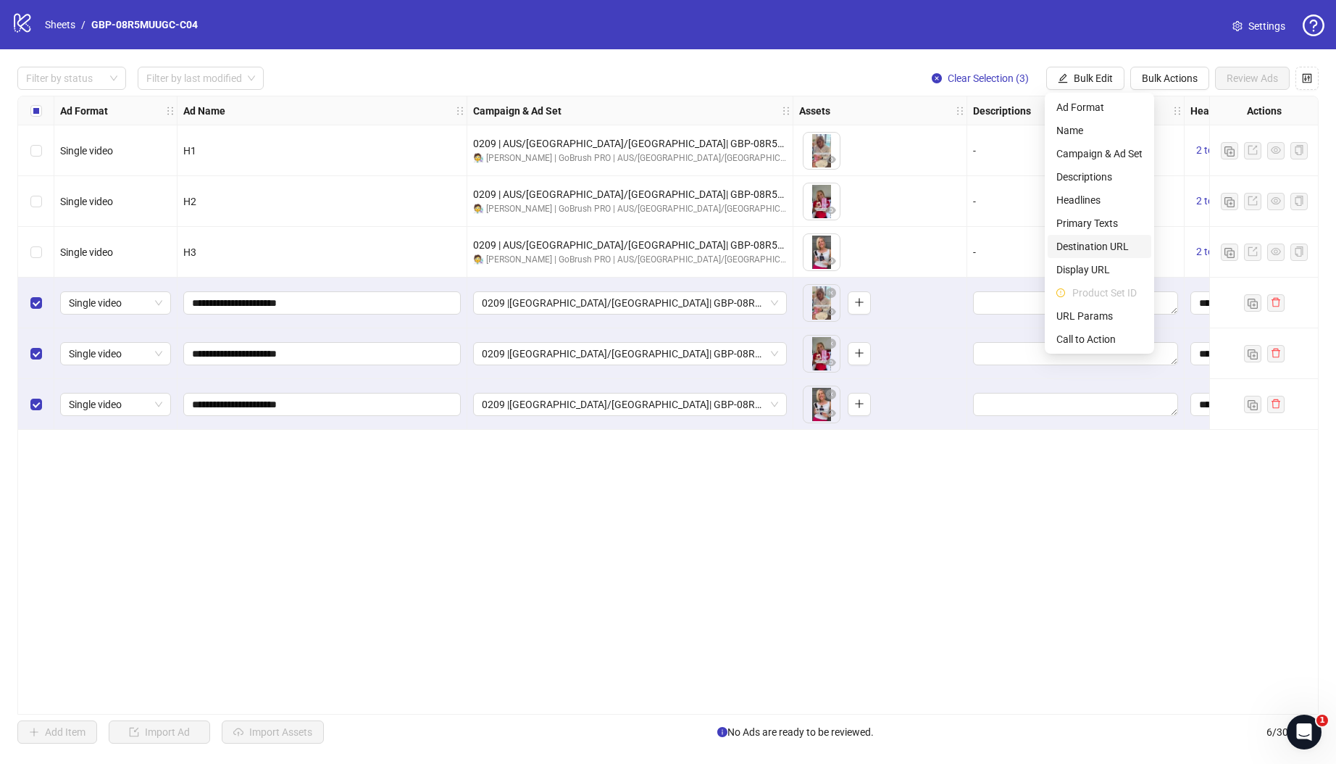
click at [1111, 246] on span "Destination URL" at bounding box center [1099, 246] width 86 height 16
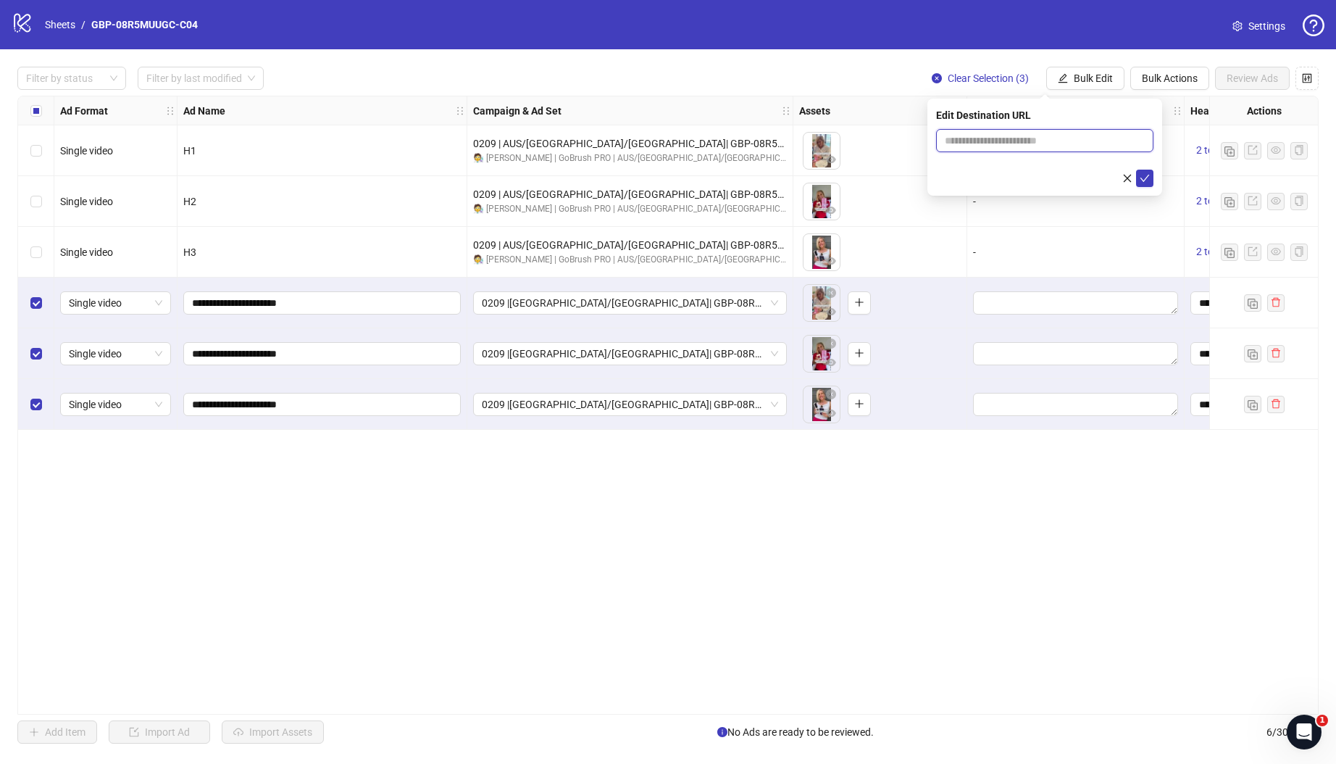
click at [1019, 135] on input "text" at bounding box center [1039, 141] width 188 height 16
paste input "**********"
type input "**********"
click at [1143, 177] on icon "check" at bounding box center [1145, 178] width 10 height 10
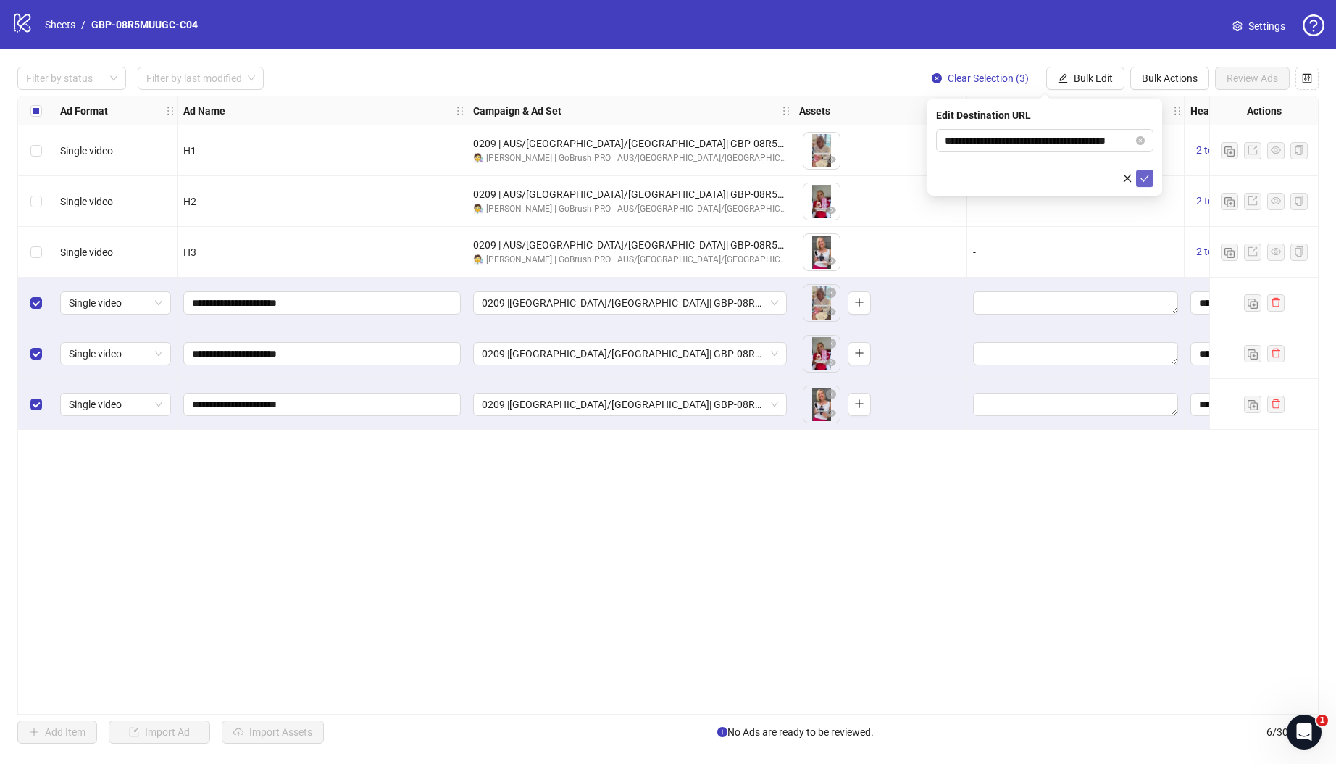
scroll to position [0, 0]
click at [1093, 73] on span "Bulk Edit" at bounding box center [1093, 78] width 39 height 12
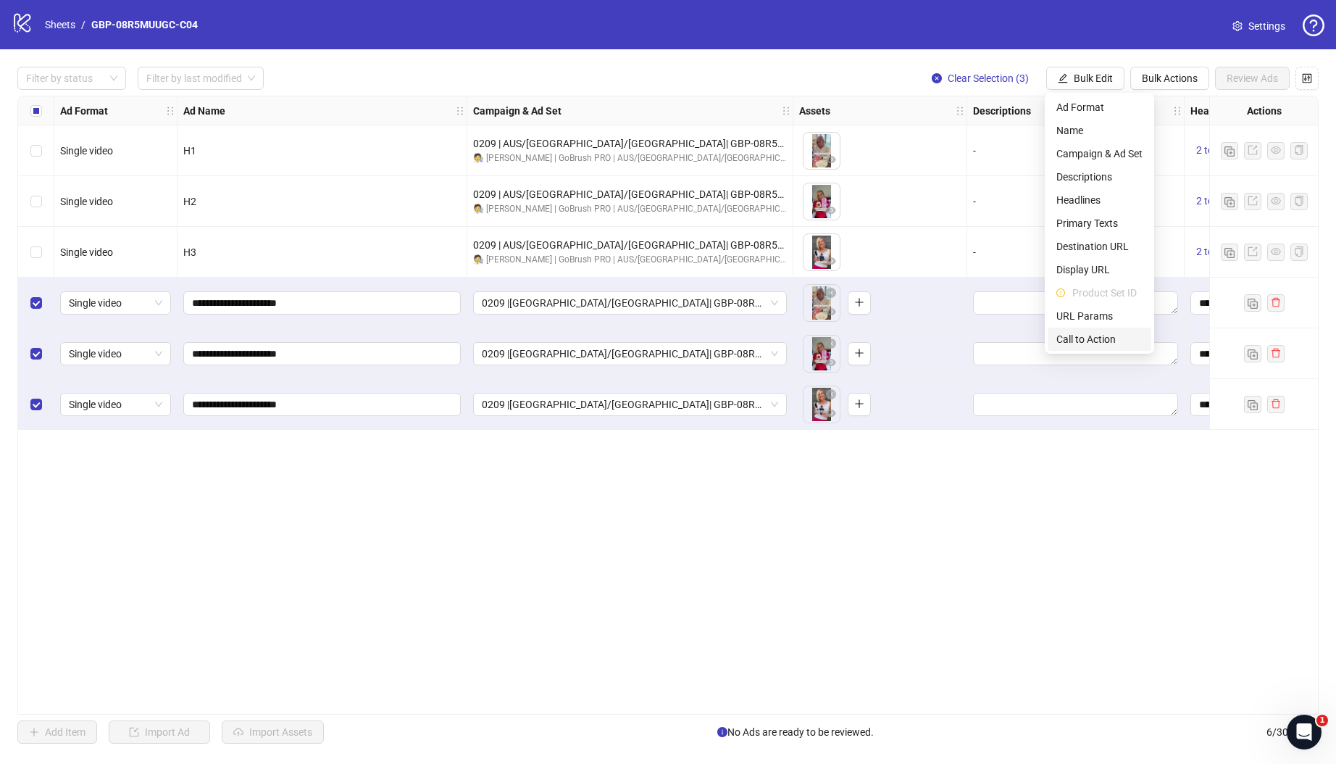
click at [1119, 346] on span "Call to Action" at bounding box center [1099, 339] width 86 height 16
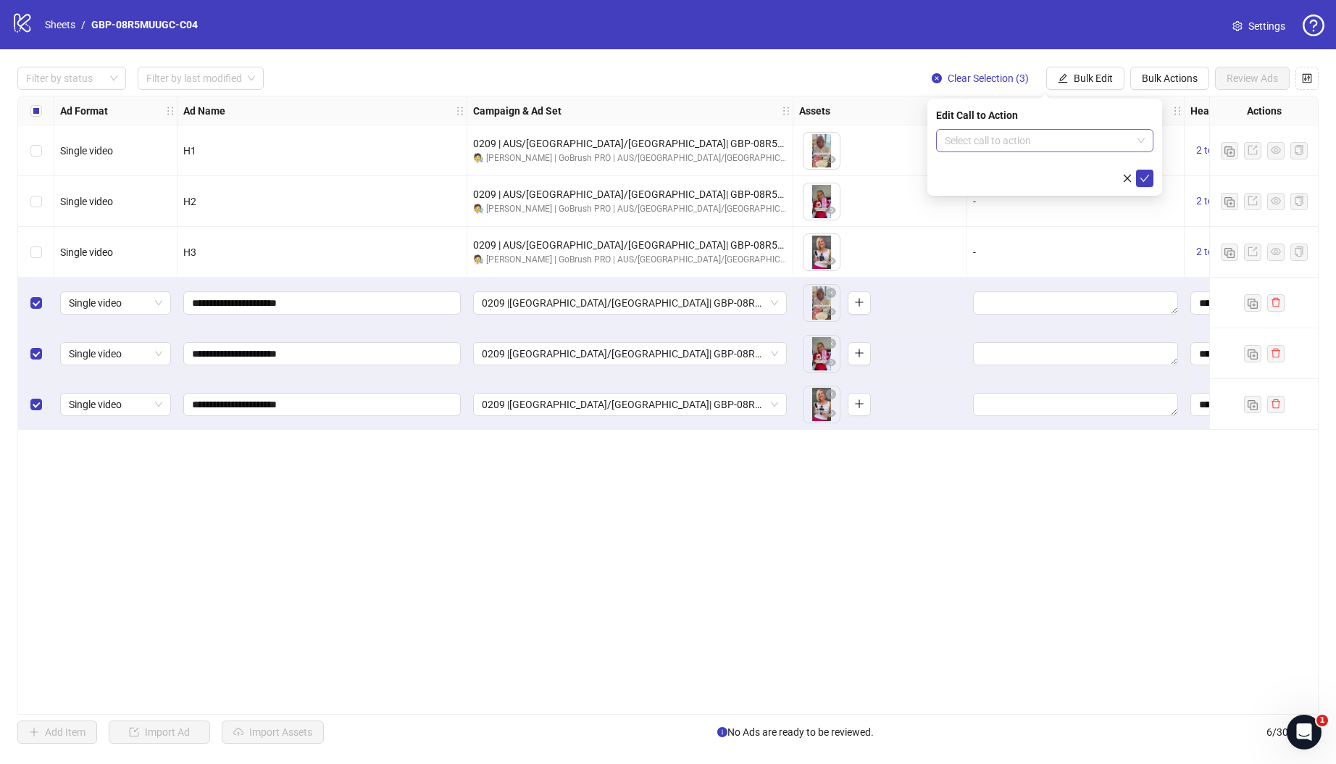
click at [1039, 142] on input "search" at bounding box center [1038, 141] width 187 height 22
type input "****"
click at [1020, 164] on div "Shop now" at bounding box center [1045, 170] width 194 height 16
click at [1140, 180] on icon "check" at bounding box center [1145, 178] width 10 height 10
click at [1259, 80] on span "Review Ads" at bounding box center [1252, 78] width 51 height 12
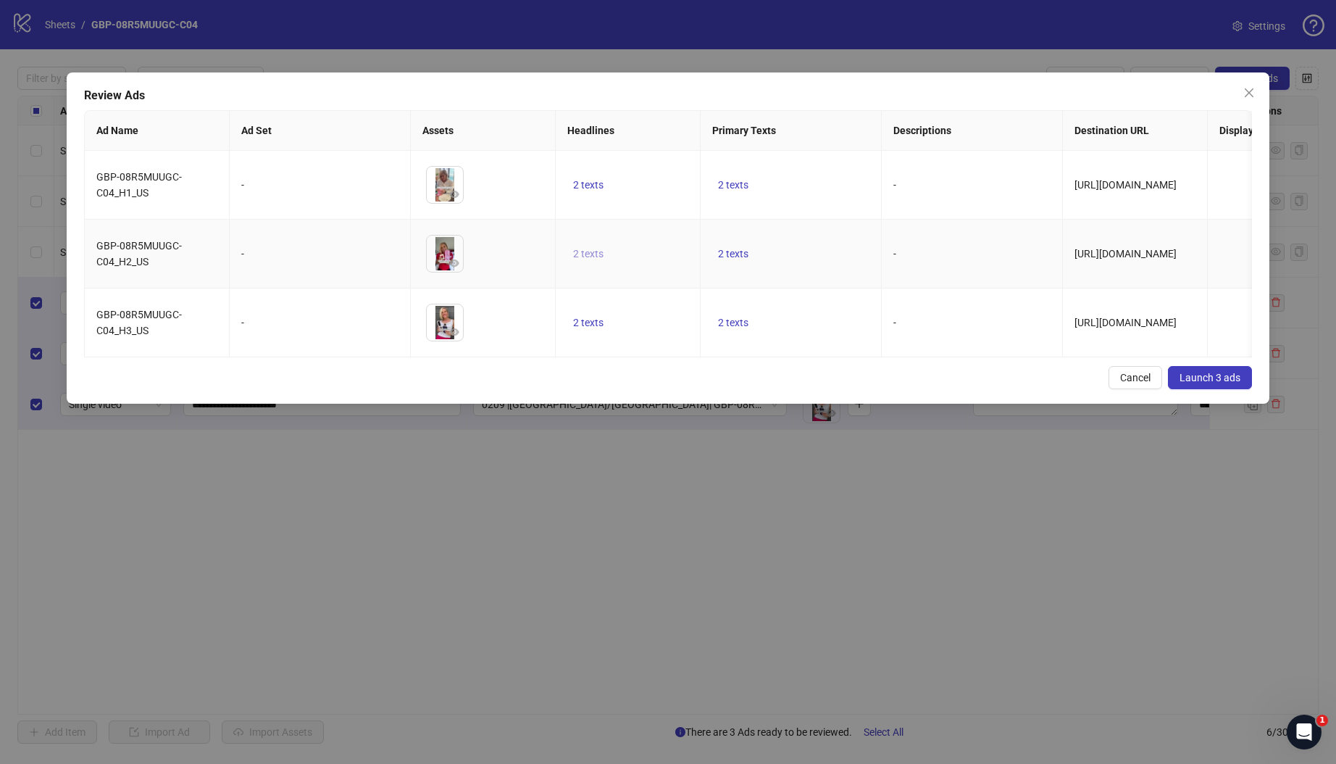
click at [604, 254] on button "2 texts" at bounding box center [588, 253] width 42 height 17
click at [817, 238] on icon "caret-right" at bounding box center [814, 242] width 10 height 10
drag, startPoint x: 788, startPoint y: 325, endPoint x: 667, endPoint y: 337, distance: 120.9
click at [788, 325] on td "2 texts" at bounding box center [791, 322] width 181 height 69
click at [1201, 383] on span "Launch 3 ads" at bounding box center [1210, 378] width 61 height 12
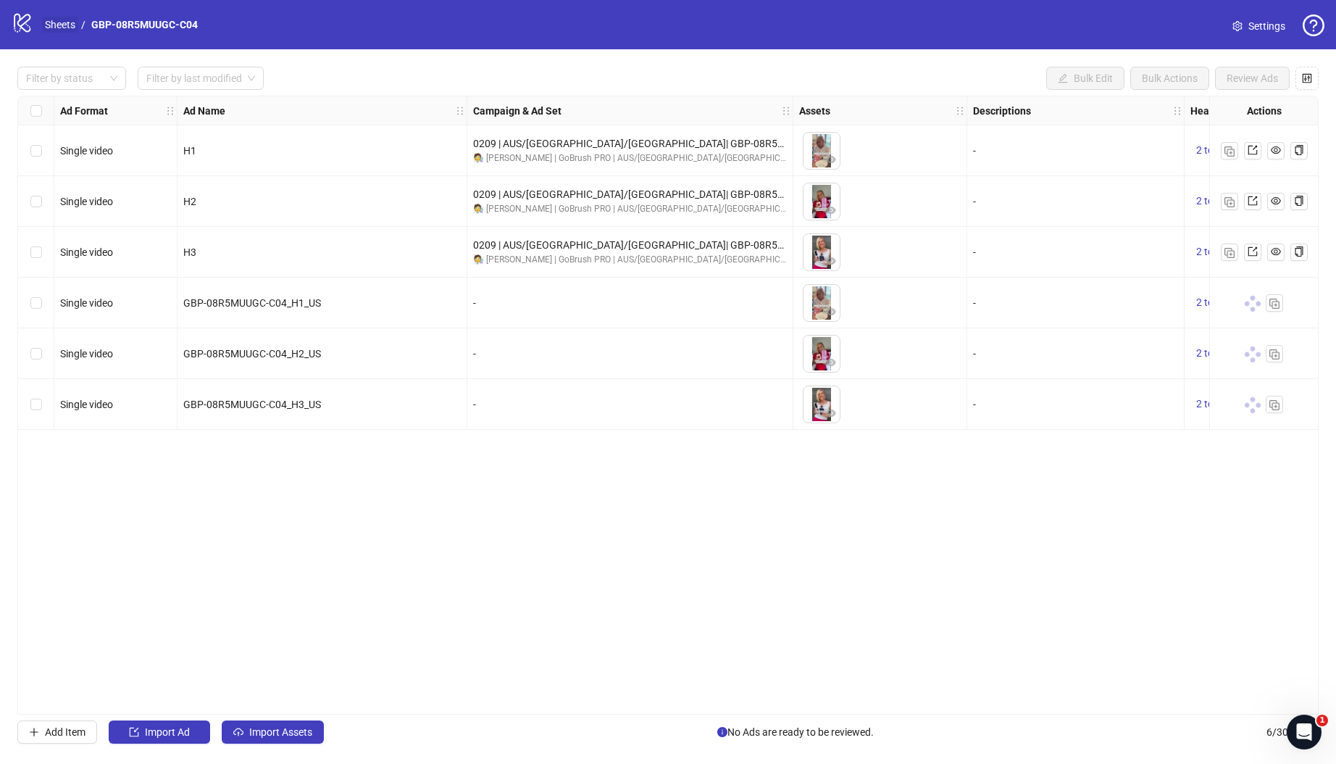
click at [63, 28] on link "Sheets" at bounding box center [60, 25] width 36 height 16
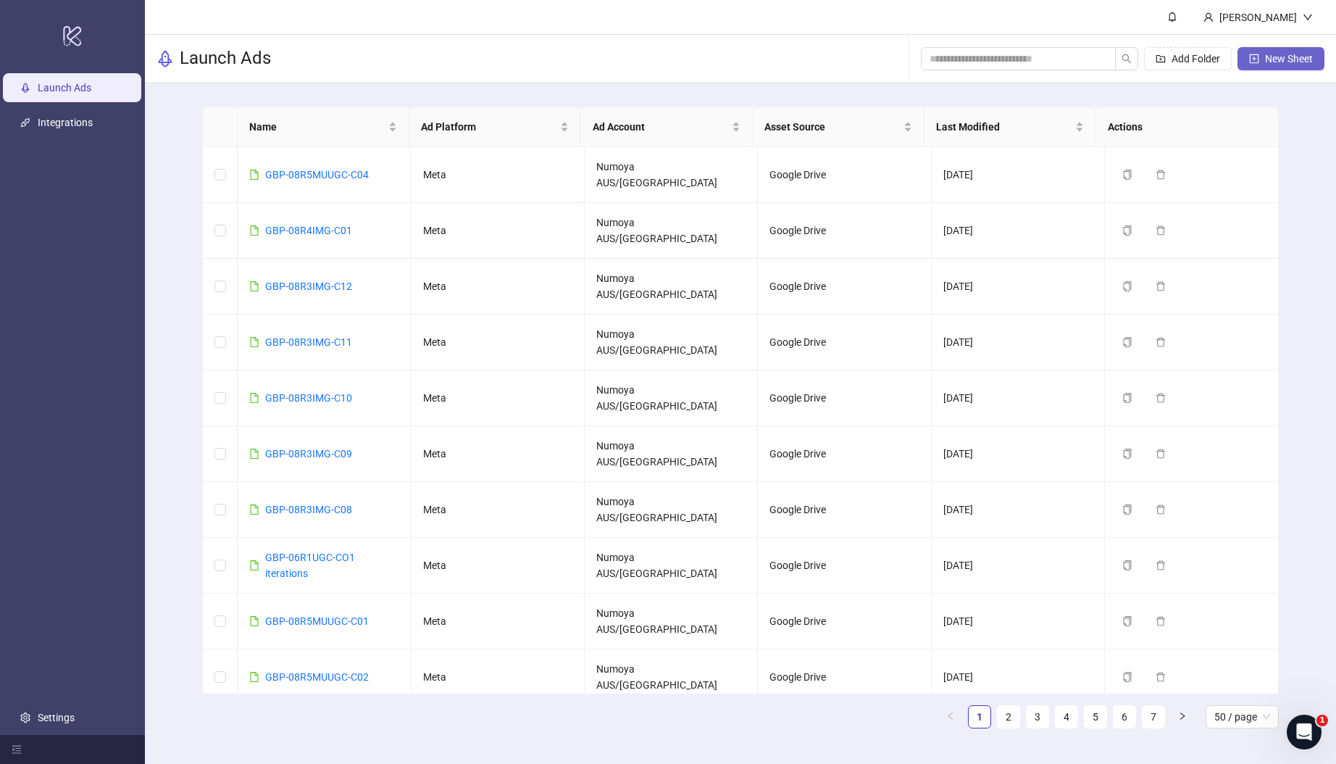
click at [1292, 54] on span "New Sheet" at bounding box center [1289, 59] width 48 height 12
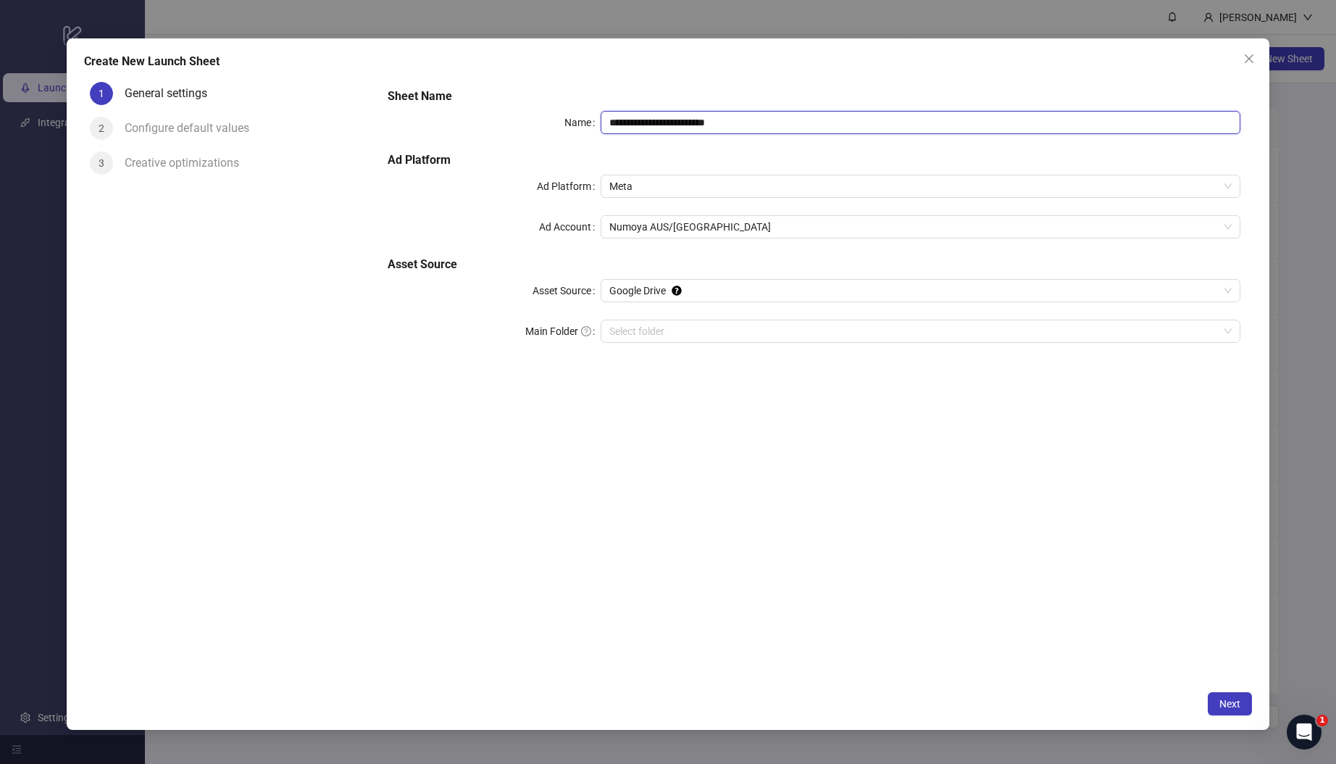
drag, startPoint x: 746, startPoint y: 120, endPoint x: 509, endPoint y: 92, distance: 238.5
click at [509, 92] on div "**********" at bounding box center [814, 224] width 864 height 284
paste input "text"
type input "**********"
click at [707, 328] on input "Main Folder" at bounding box center [913, 331] width 609 height 22
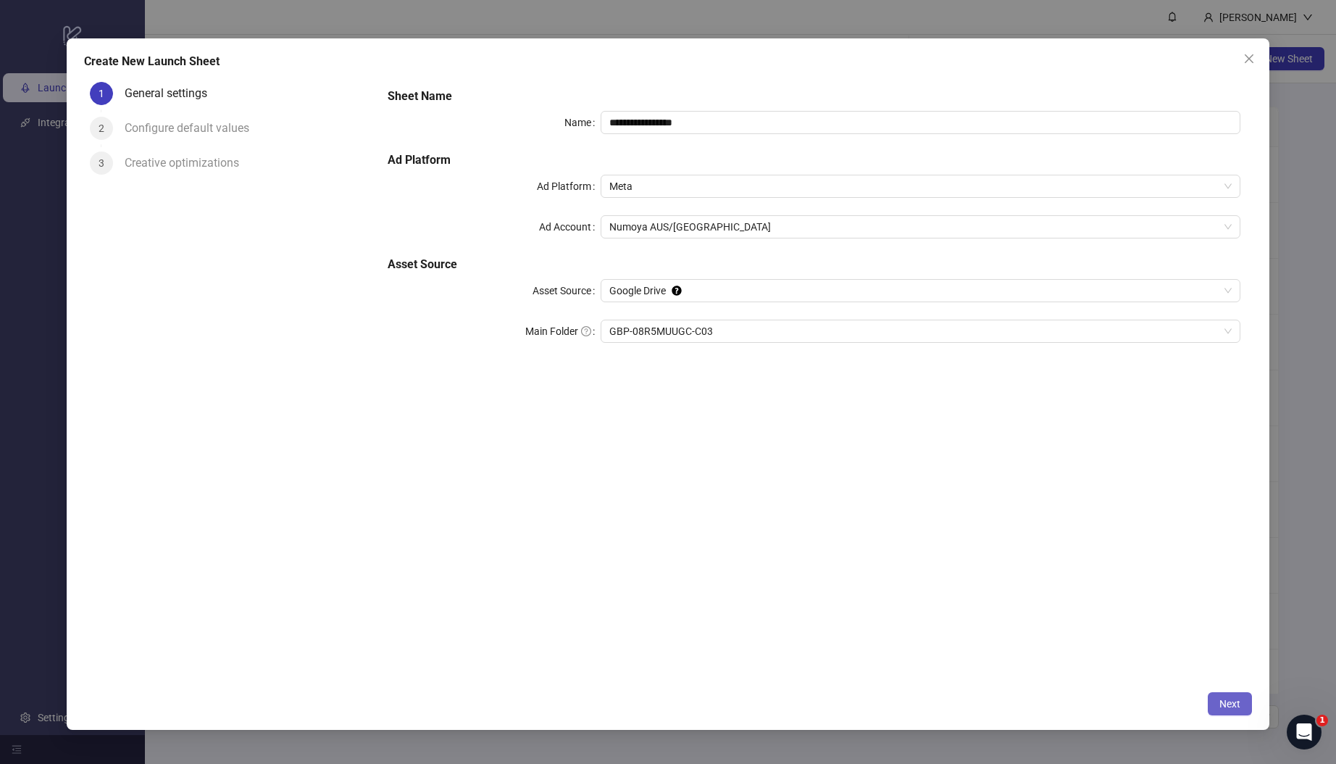
click at [1222, 706] on span "Next" at bounding box center [1229, 704] width 21 height 12
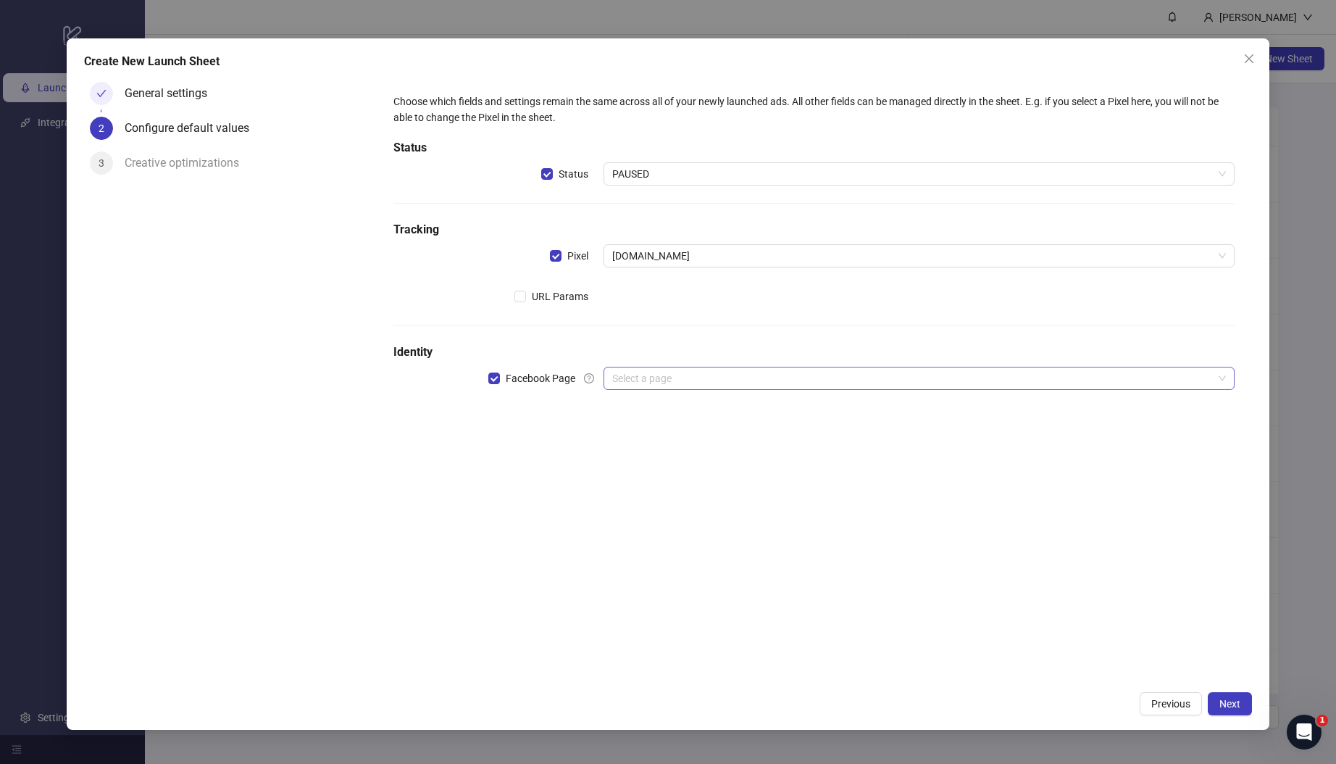
click at [685, 383] on input "search" at bounding box center [912, 378] width 601 height 22
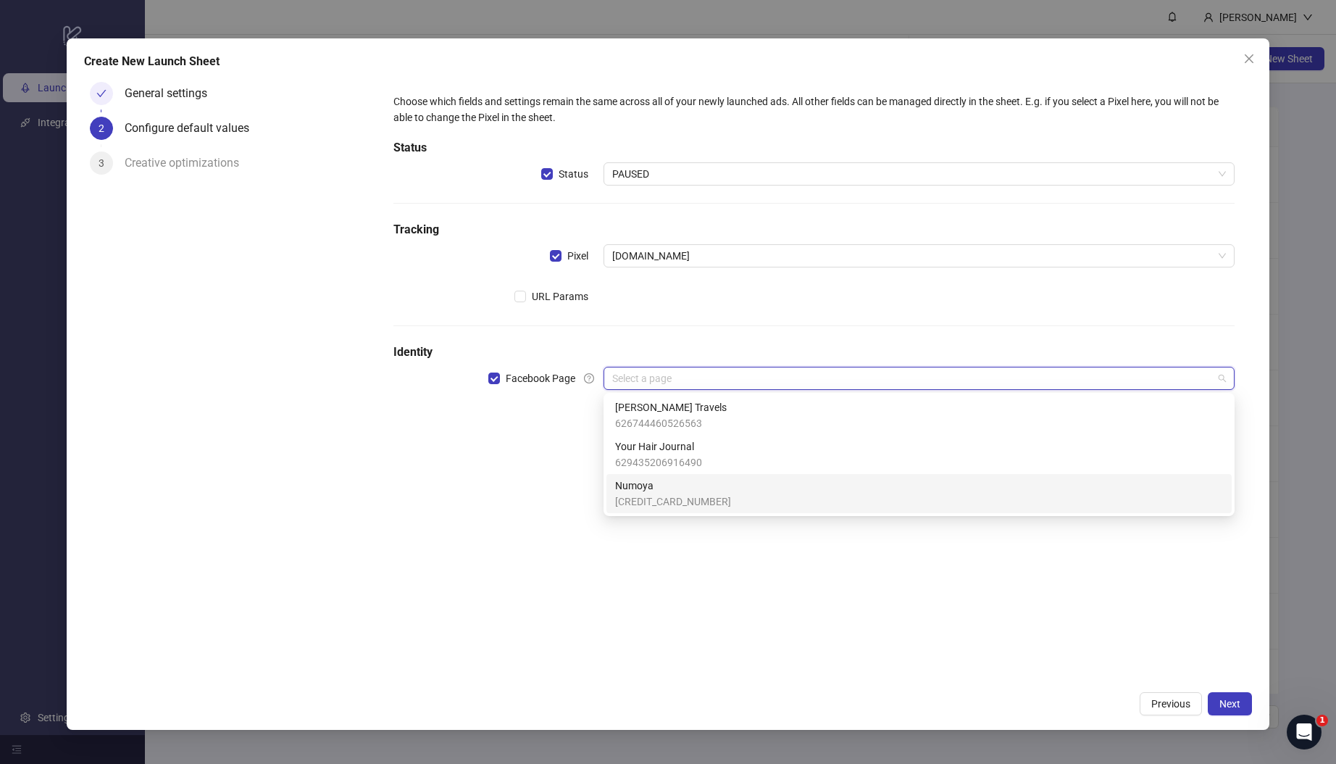
click at [677, 494] on span "[CREDIT_CARD_NUMBER]" at bounding box center [673, 501] width 116 height 16
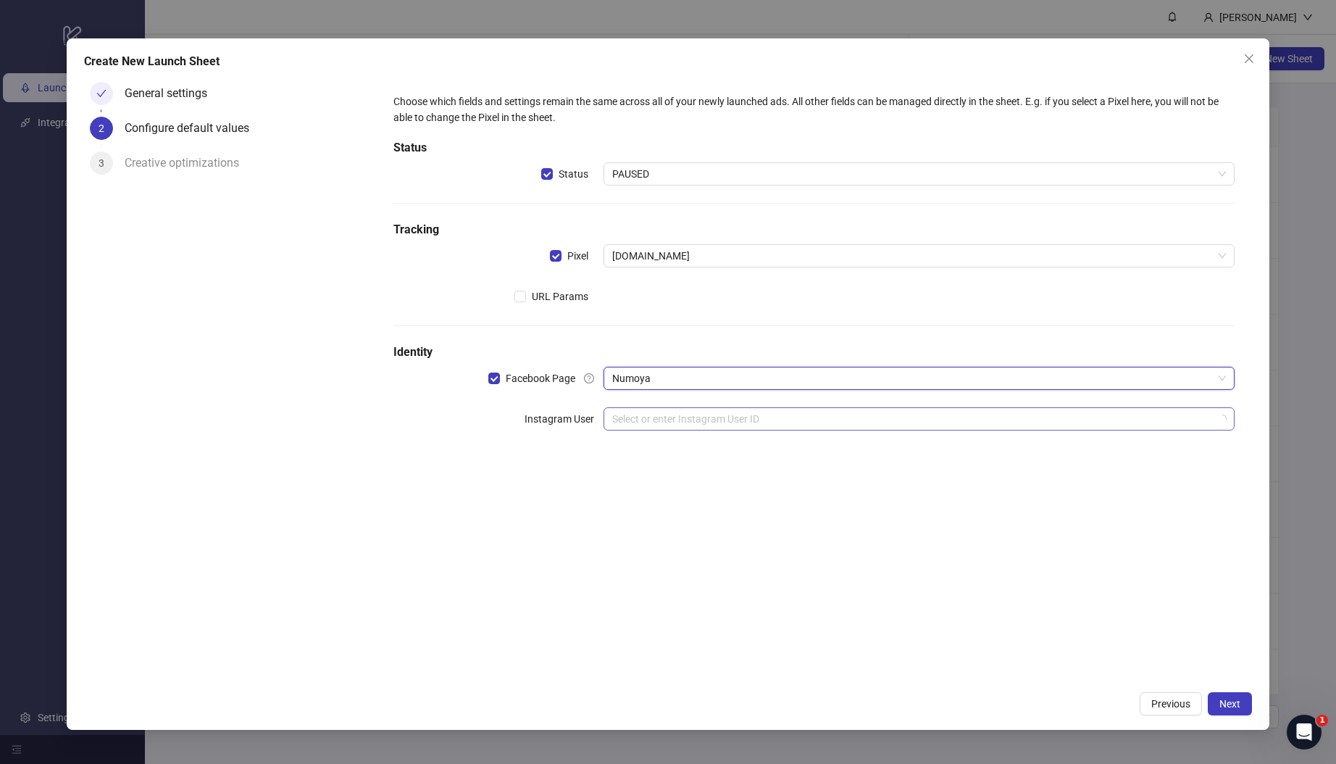
drag, startPoint x: 513, startPoint y: 533, endPoint x: 623, endPoint y: 426, distance: 153.2
click at [514, 532] on div "Choose which fields and settings remain the same across all of your newly launc…" at bounding box center [814, 380] width 876 height 608
click at [646, 400] on div "Choose which fields and settings remain the same across all of your newly launc…" at bounding box center [814, 271] width 853 height 366
click at [648, 426] on input "search" at bounding box center [912, 419] width 601 height 22
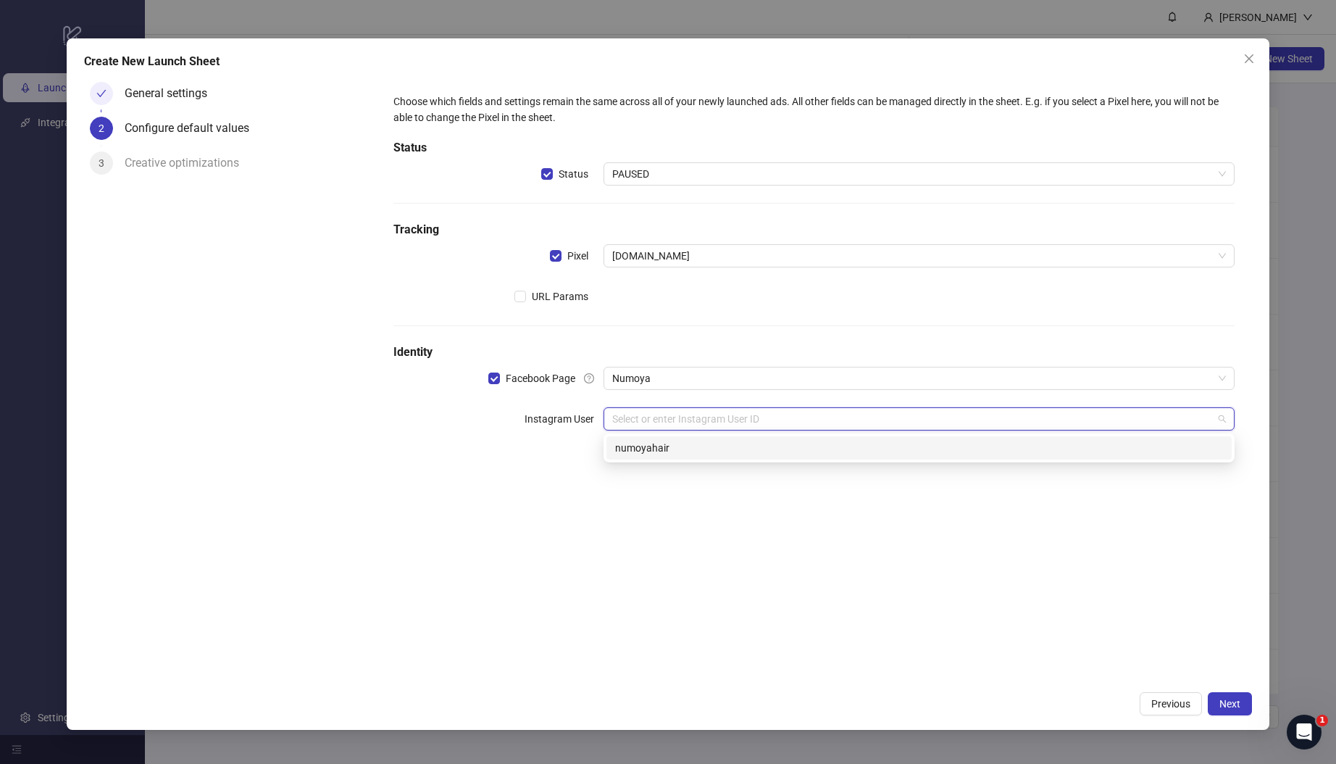
click at [662, 446] on div "numoyahair" at bounding box center [919, 448] width 608 height 16
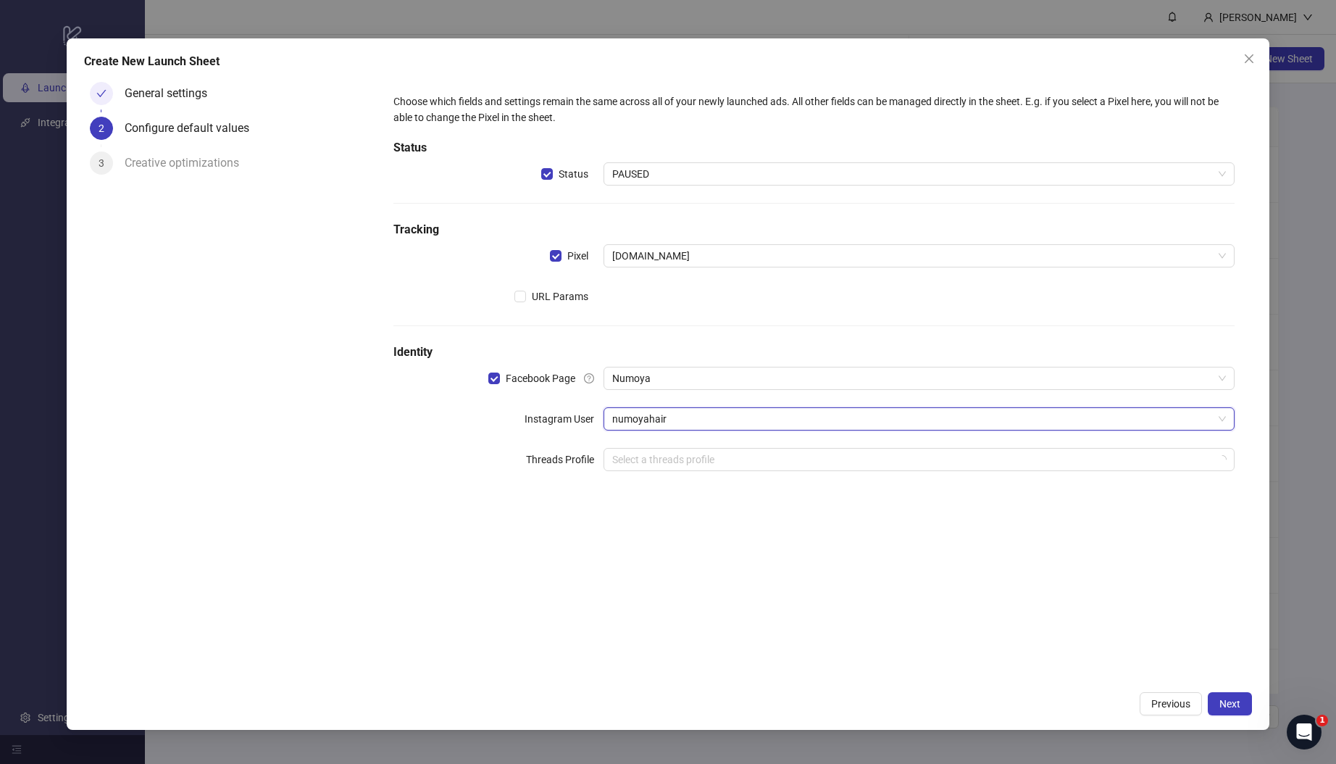
click at [724, 577] on div "Choose which fields and settings remain the same across all of your newly launc…" at bounding box center [814, 380] width 876 height 608
click at [1227, 703] on span "Next" at bounding box center [1229, 704] width 21 height 12
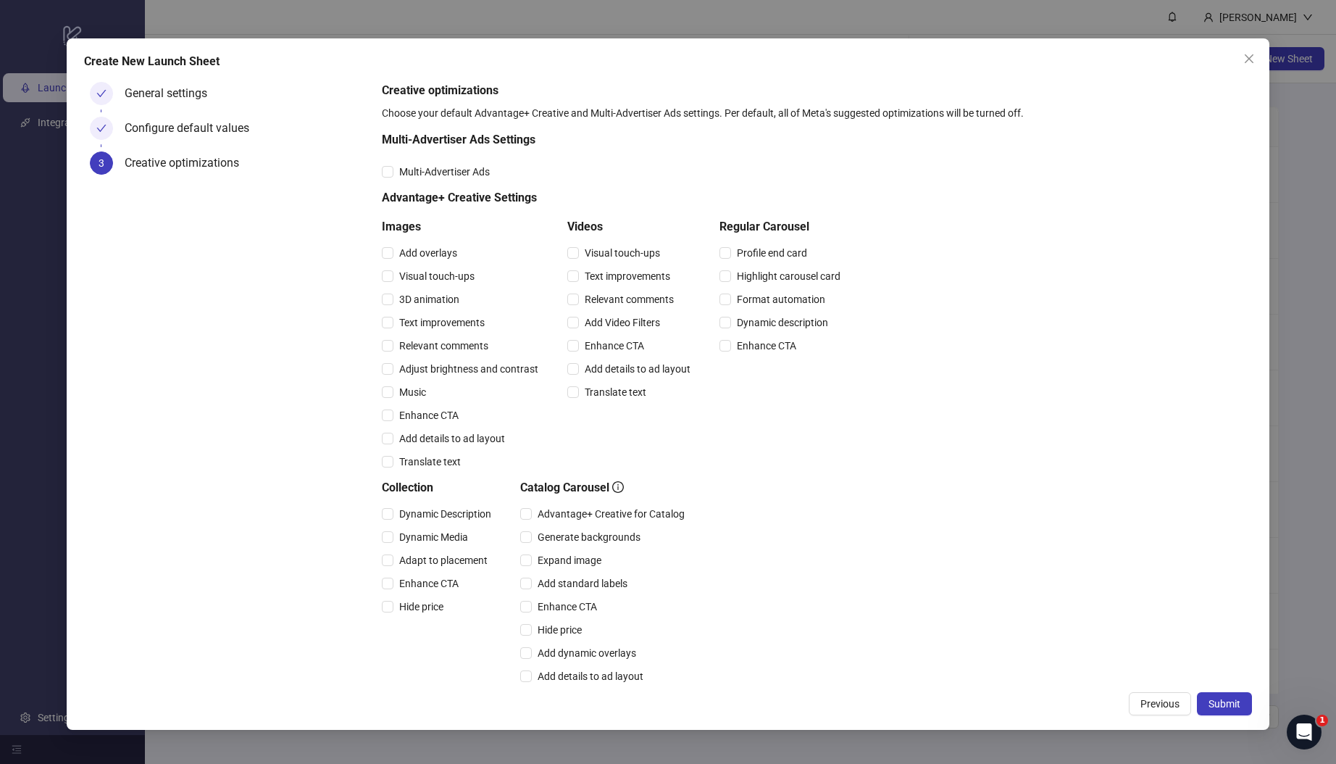
click at [193, 125] on div "Configure default values" at bounding box center [193, 128] width 136 height 23
click at [1153, 707] on span "Previous" at bounding box center [1159, 704] width 39 height 12
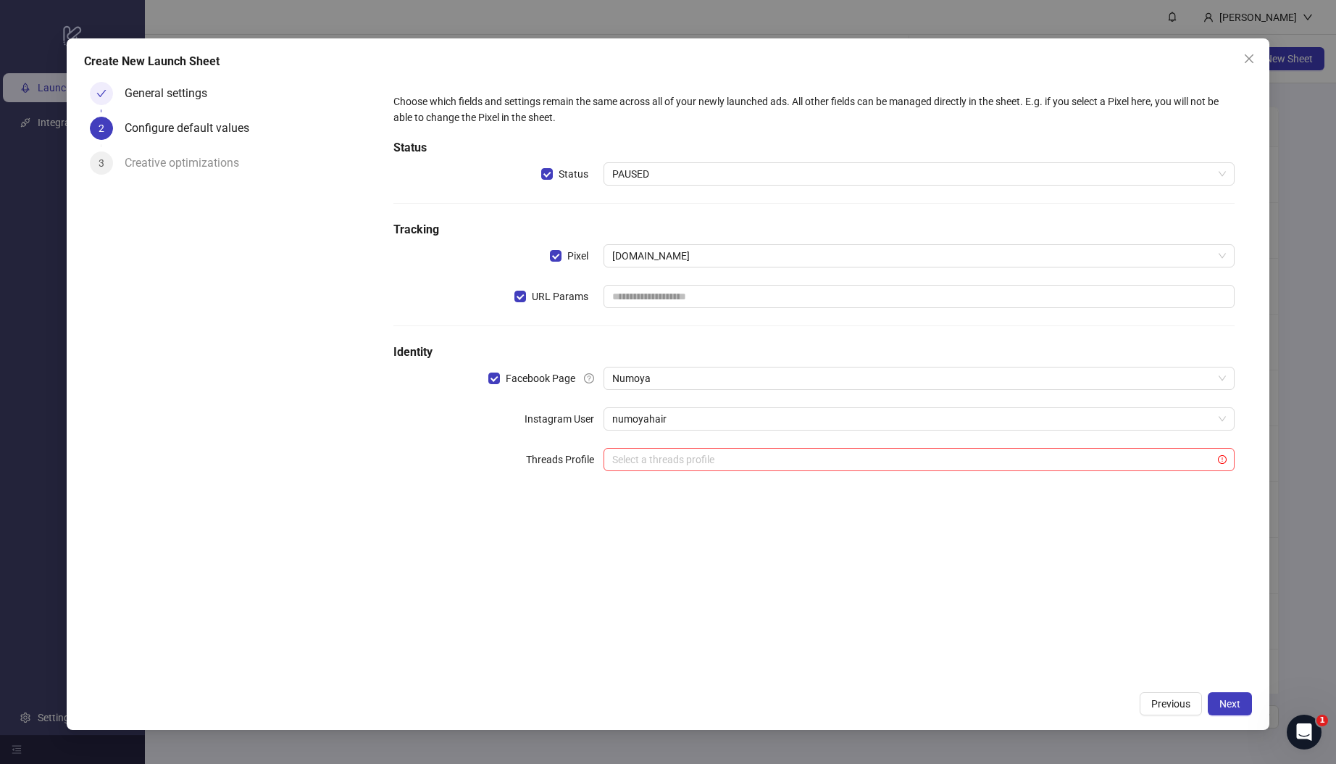
click at [514, 296] on div "URL Params" at bounding box center [498, 296] width 210 height 23
click at [898, 612] on div "Choose which fields and settings remain the same across all of your newly launc…" at bounding box center [814, 380] width 876 height 608
click at [1220, 710] on button "Next" at bounding box center [1230, 703] width 44 height 23
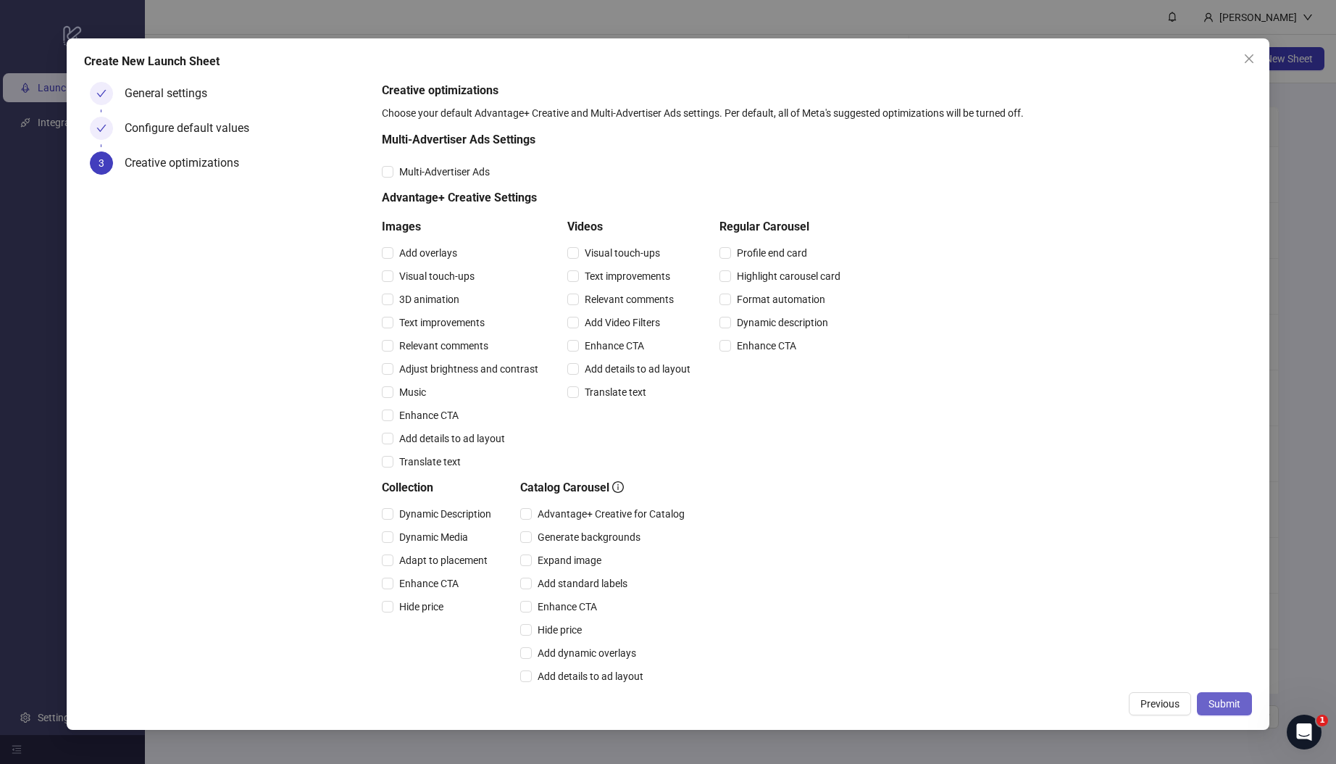
click at [1230, 709] on span "Submit" at bounding box center [1225, 704] width 32 height 12
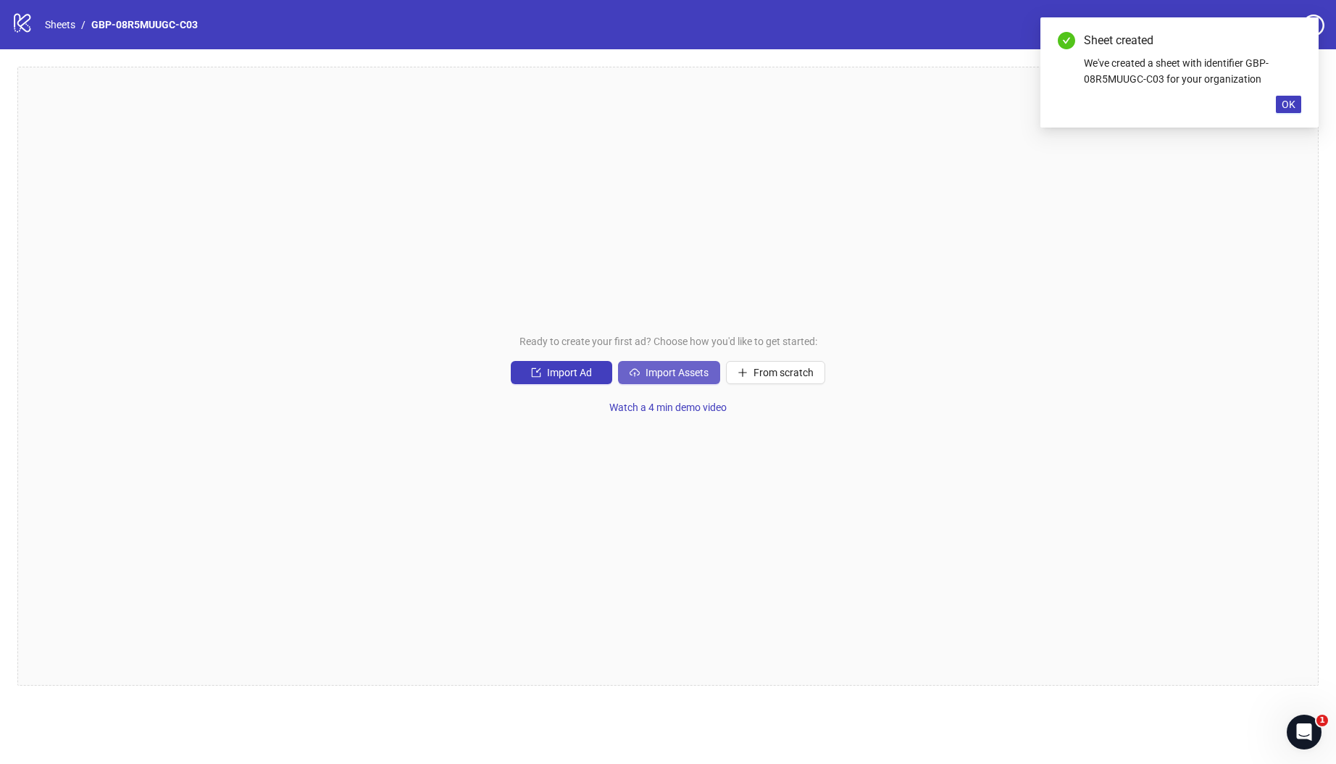
click at [684, 367] on span "Import Assets" at bounding box center [677, 373] width 63 height 12
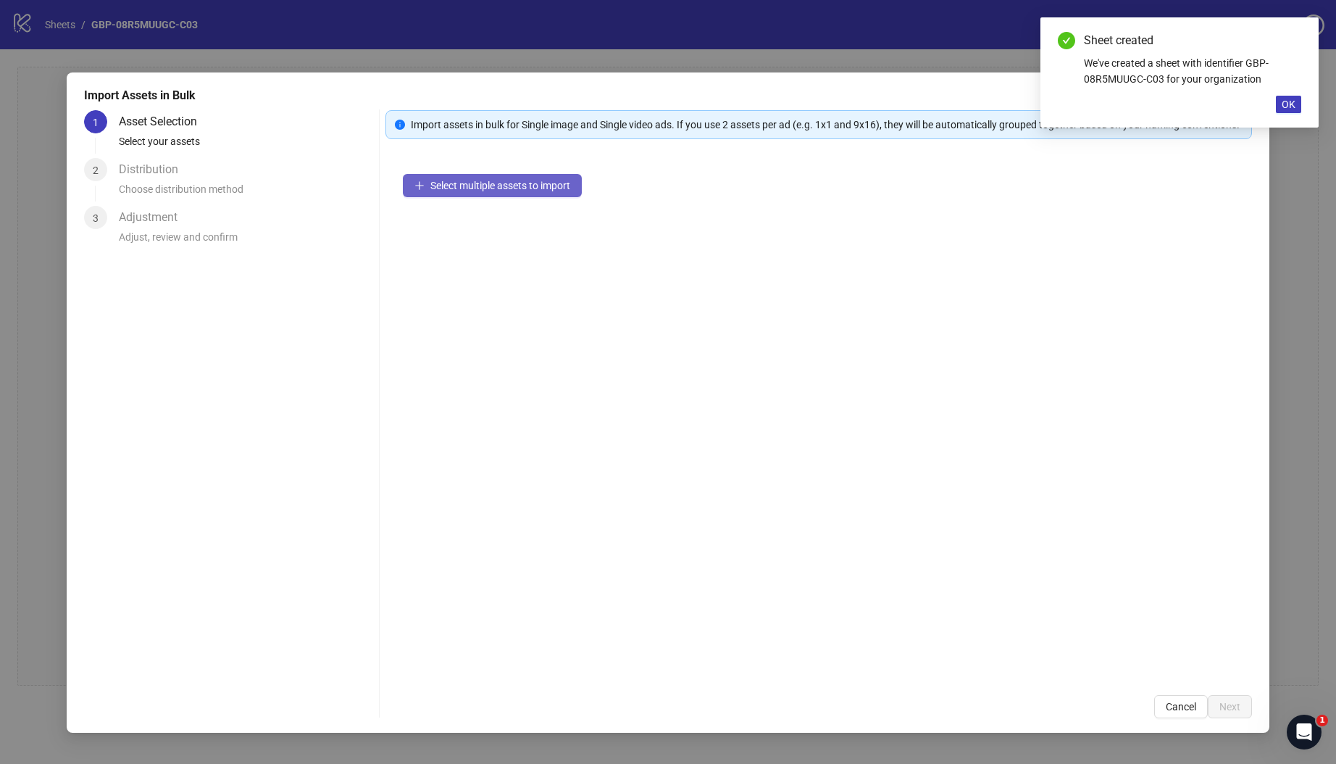
click at [458, 191] on span "Select multiple assets to import" at bounding box center [500, 186] width 140 height 12
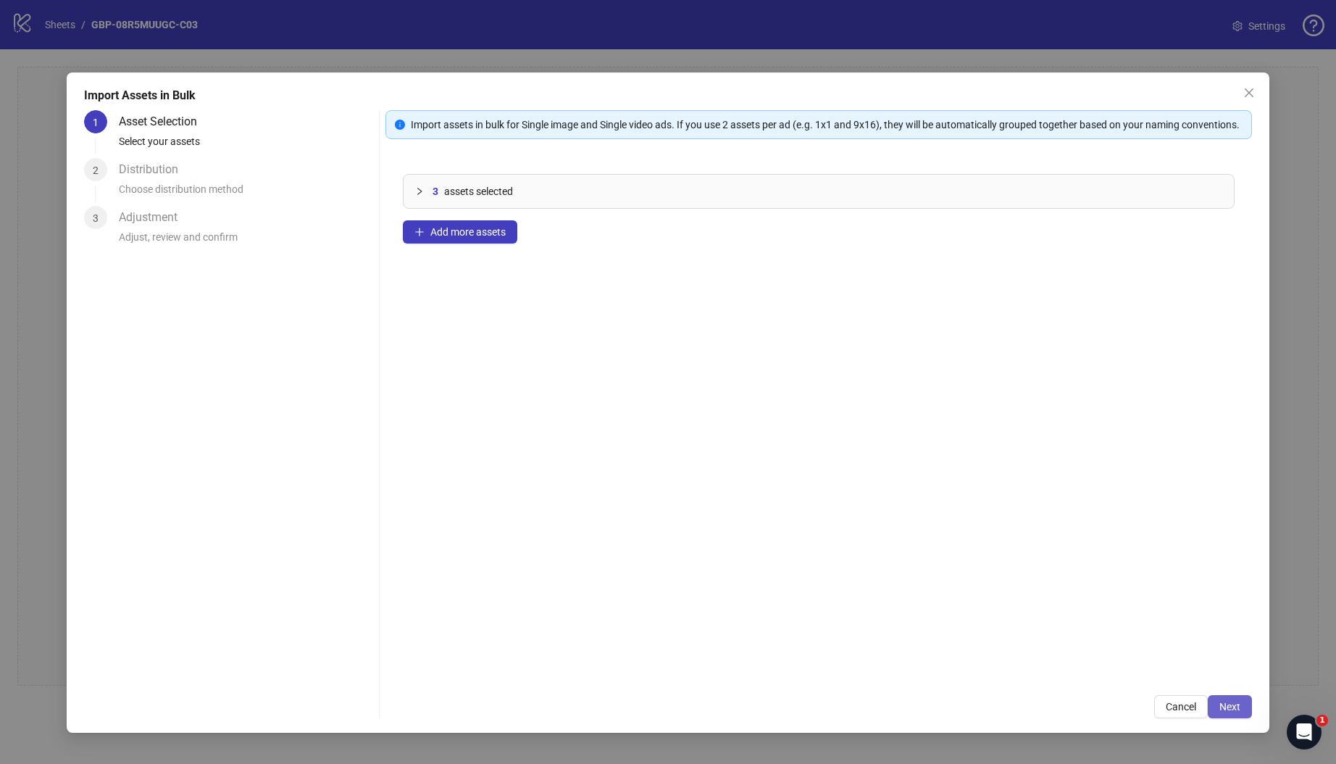
click at [1229, 716] on button "Next" at bounding box center [1230, 706] width 44 height 23
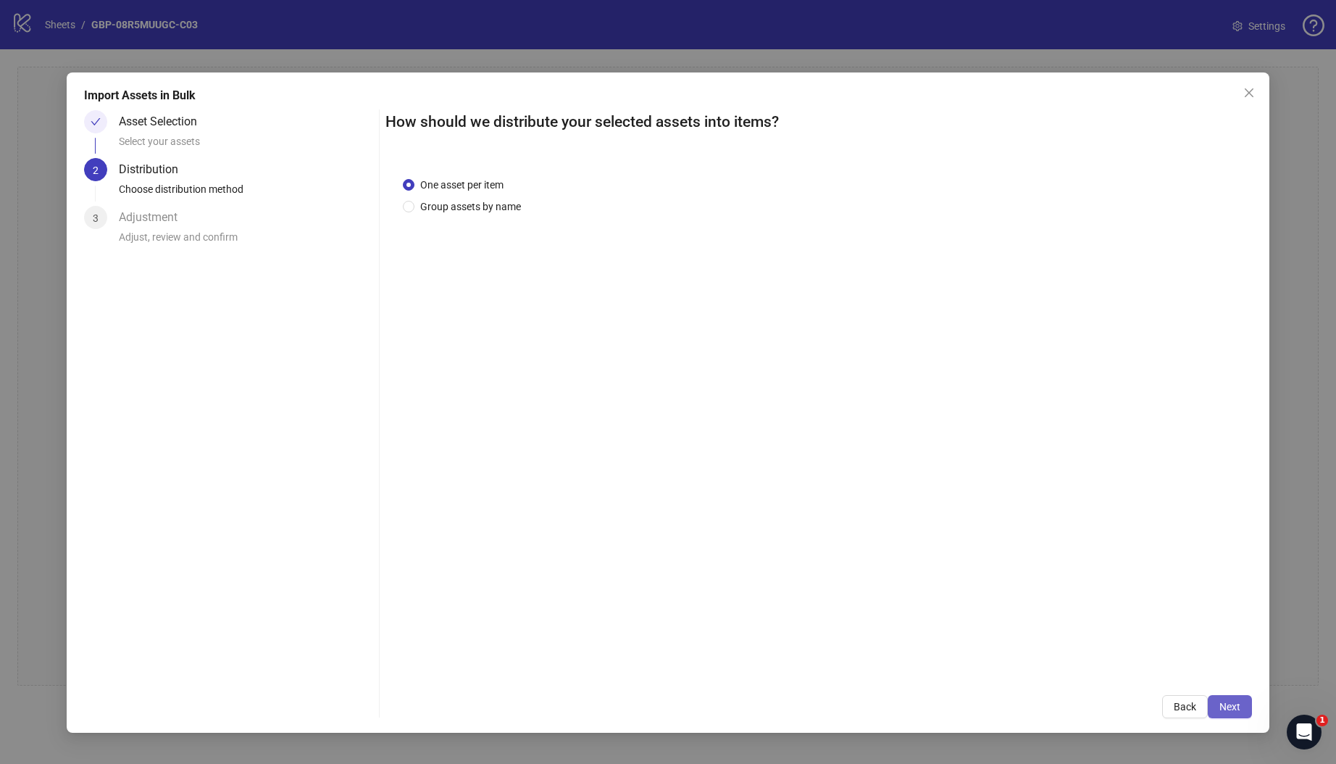
click at [1227, 709] on span "Next" at bounding box center [1229, 707] width 21 height 12
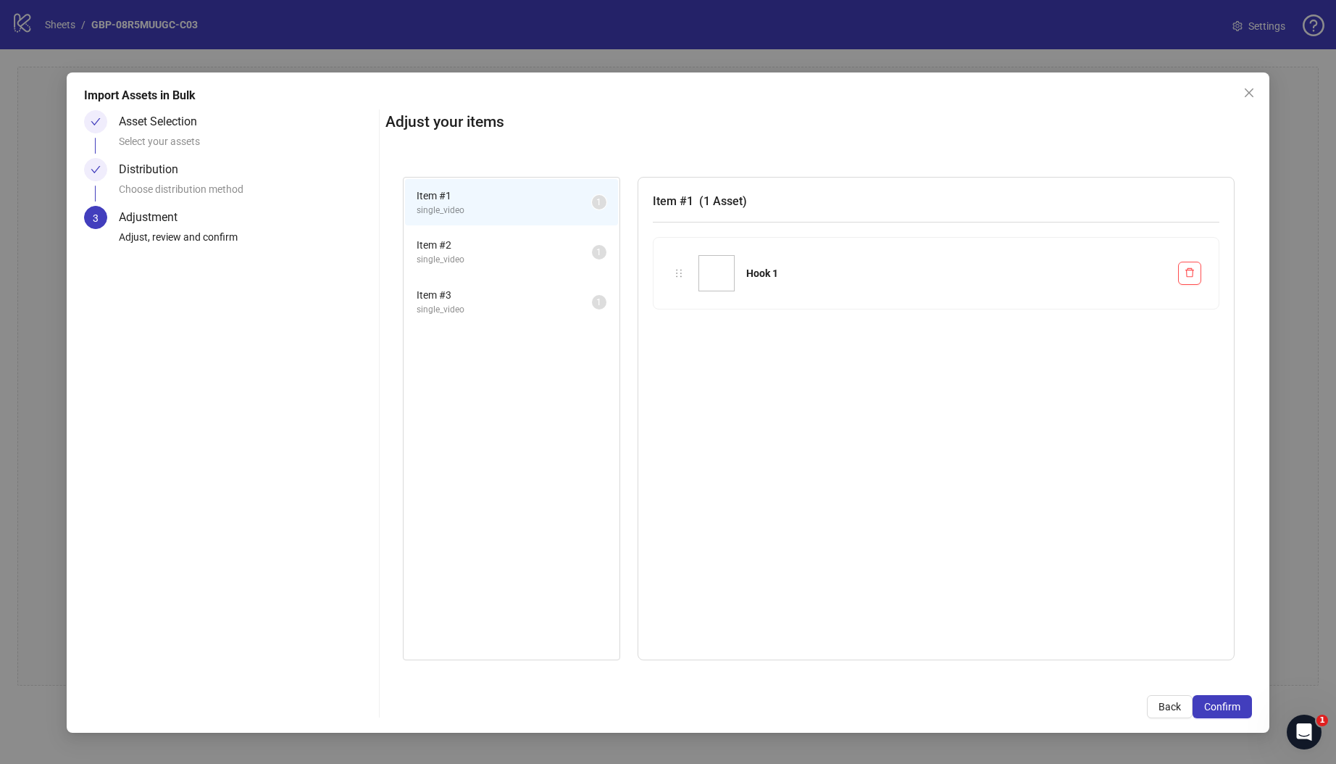
drag, startPoint x: 1236, startPoint y: 709, endPoint x: 1126, endPoint y: 655, distance: 122.5
click at [1235, 709] on span "Confirm" at bounding box center [1222, 707] width 36 height 12
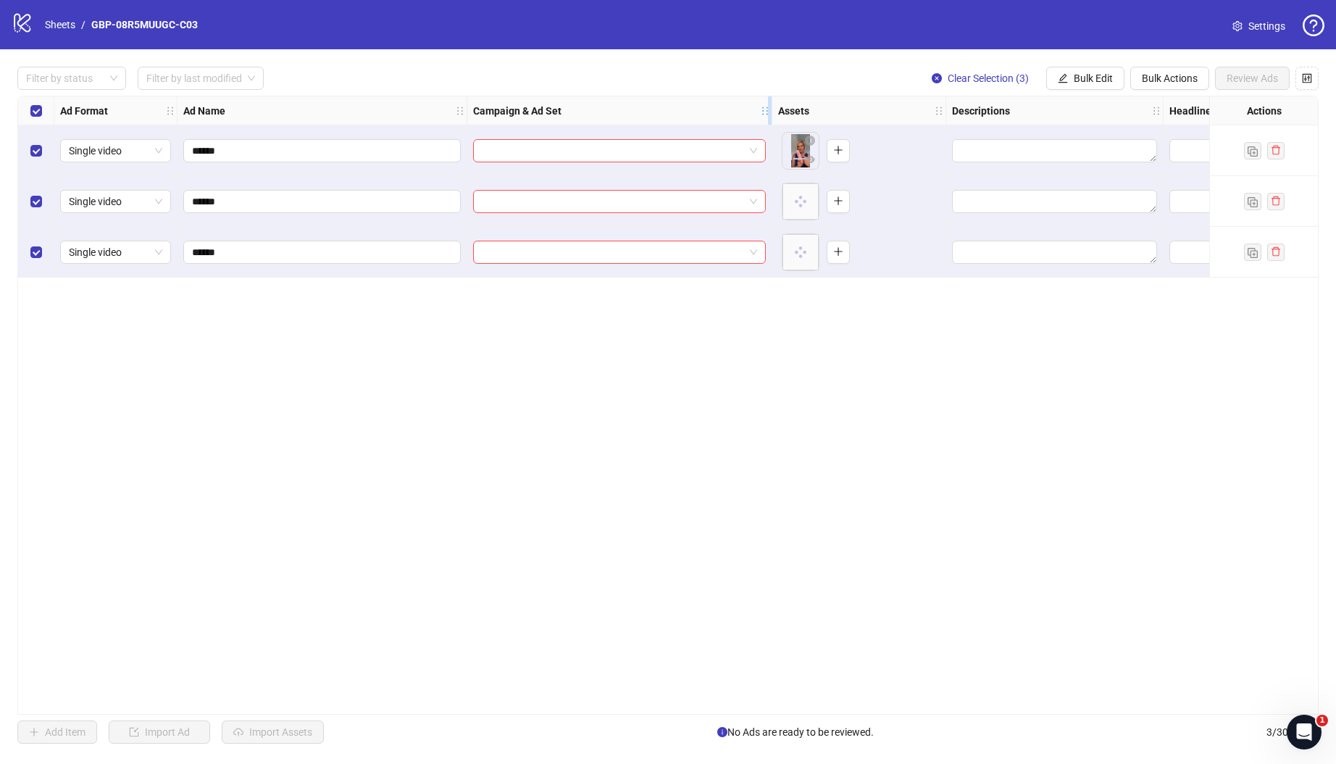
drag, startPoint x: 681, startPoint y: 112, endPoint x: 769, endPoint y: 110, distance: 87.7
click at [769, 110] on div "Resize Campaign & Ad Set column" at bounding box center [770, 110] width 4 height 28
drag, startPoint x: 689, startPoint y: 367, endPoint x: 699, endPoint y: 320, distance: 48.2
click at [689, 364] on div "Ad Format Ad Name Campaign & Ad Set Assets Descriptions Headlines Primary Texts…" at bounding box center [667, 405] width 1301 height 619
click at [654, 157] on input "search" at bounding box center [613, 151] width 262 height 22
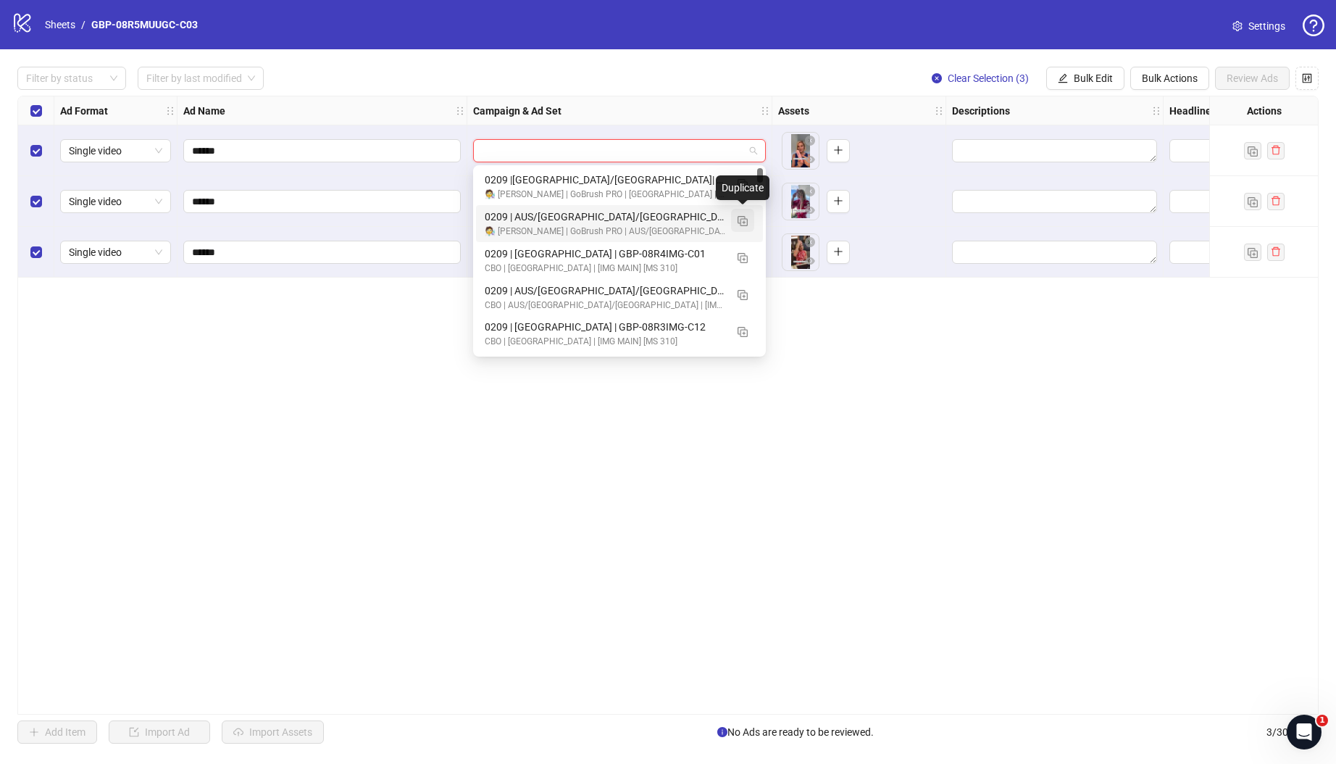
click at [743, 217] on img "button" at bounding box center [743, 221] width 10 height 10
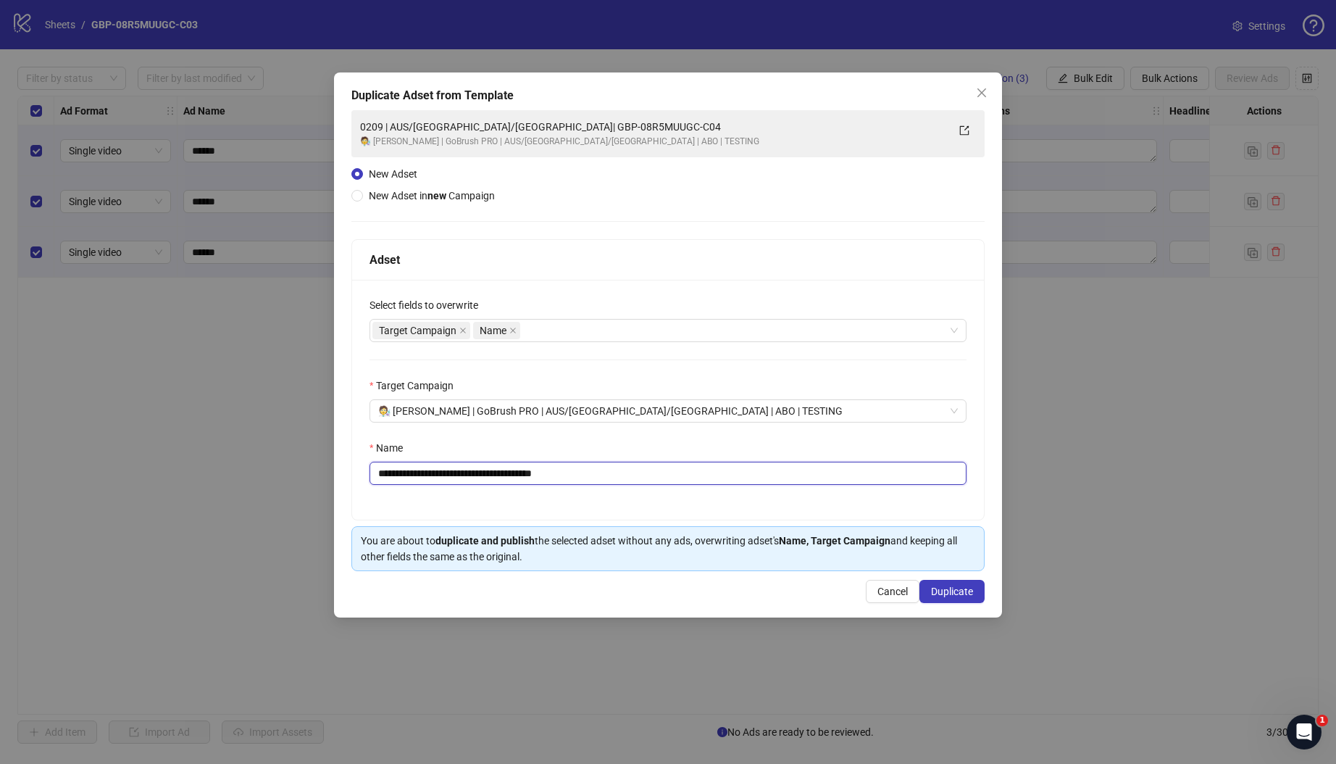
drag, startPoint x: 469, startPoint y: 474, endPoint x: 767, endPoint y: 474, distance: 297.8
click at [767, 474] on input "**********" at bounding box center [668, 473] width 597 height 23
paste input "text"
type input "**********"
click at [804, 393] on div "Target Campaign" at bounding box center [668, 388] width 597 height 22
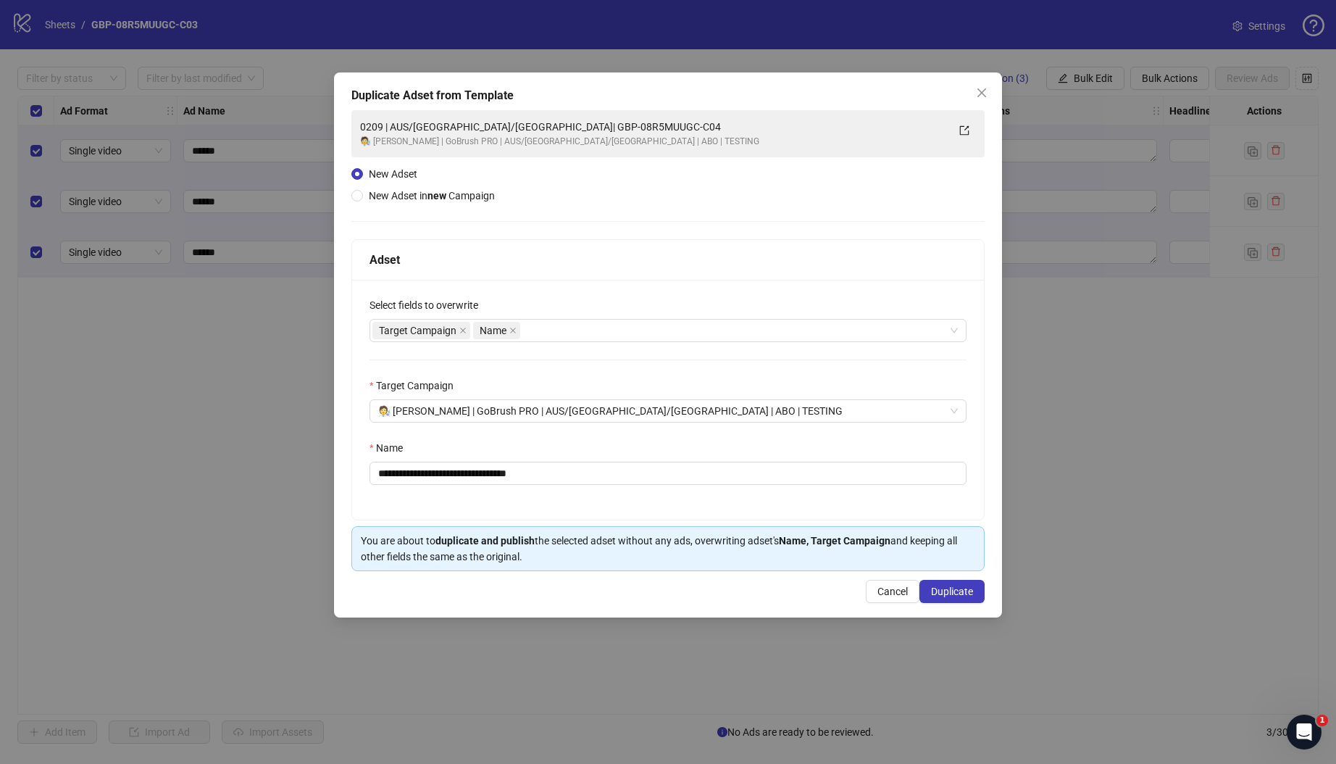
click at [752, 443] on div "Name" at bounding box center [668, 451] width 597 height 22
click at [695, 433] on div "**********" at bounding box center [668, 400] width 632 height 240
click at [615, 474] on input "**********" at bounding box center [668, 473] width 597 height 23
click at [946, 585] on span "Duplicate" at bounding box center [952, 591] width 42 height 12
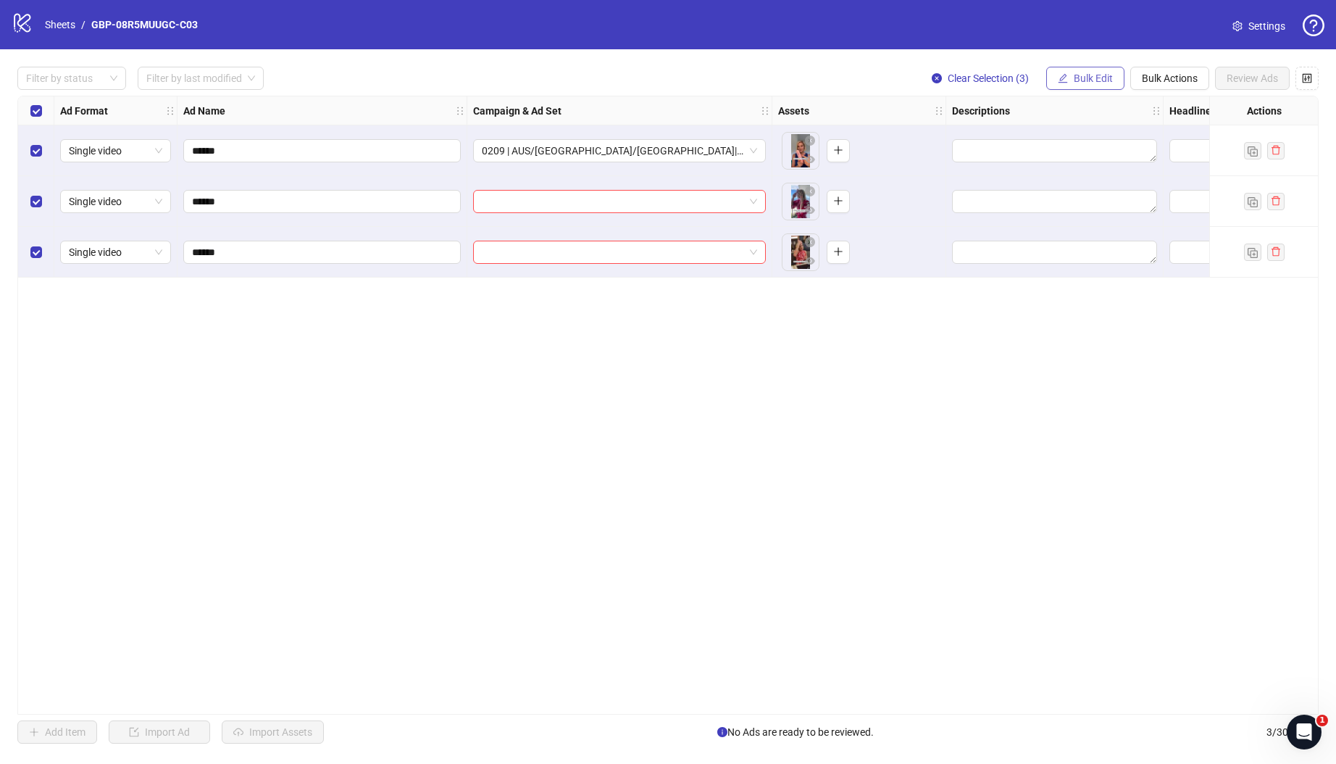
click at [1093, 78] on span "Bulk Edit" at bounding box center [1093, 78] width 39 height 12
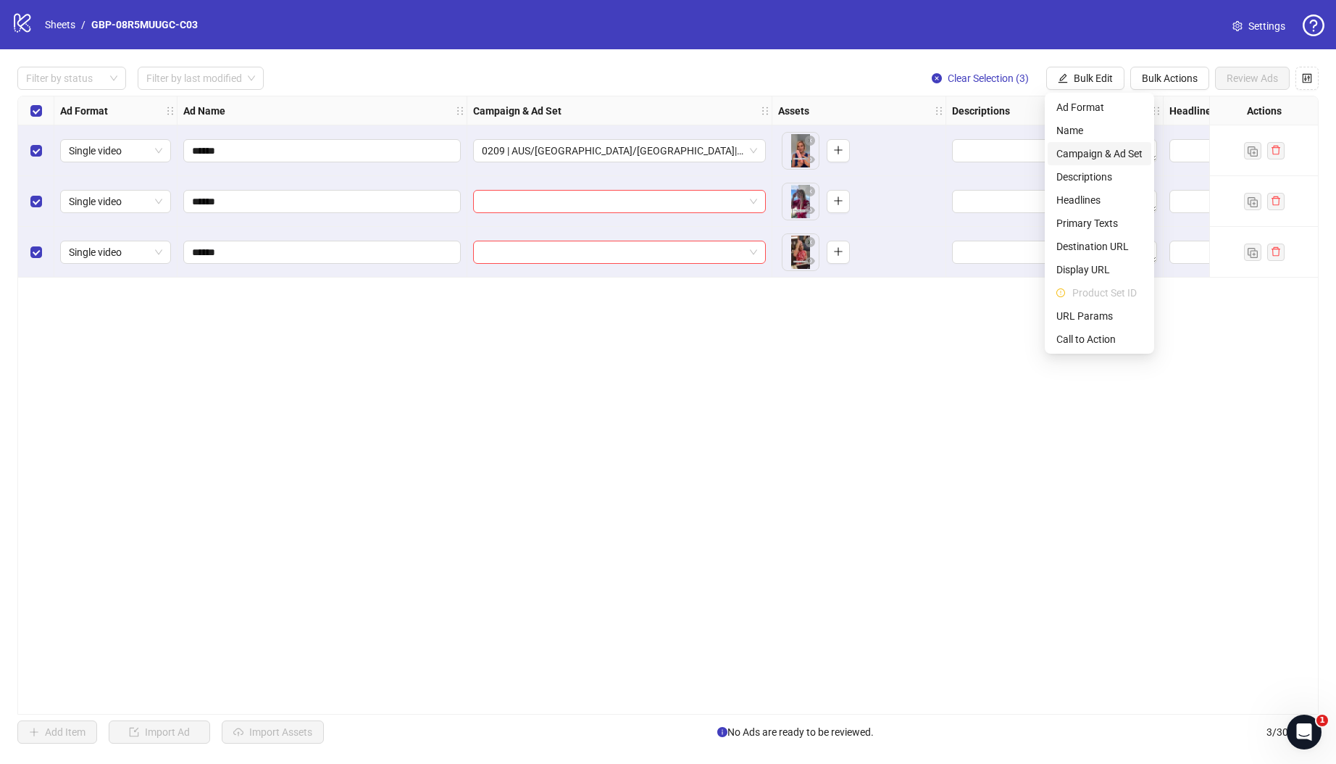
click at [1137, 152] on span "Campaign & Ad Set" at bounding box center [1099, 154] width 86 height 16
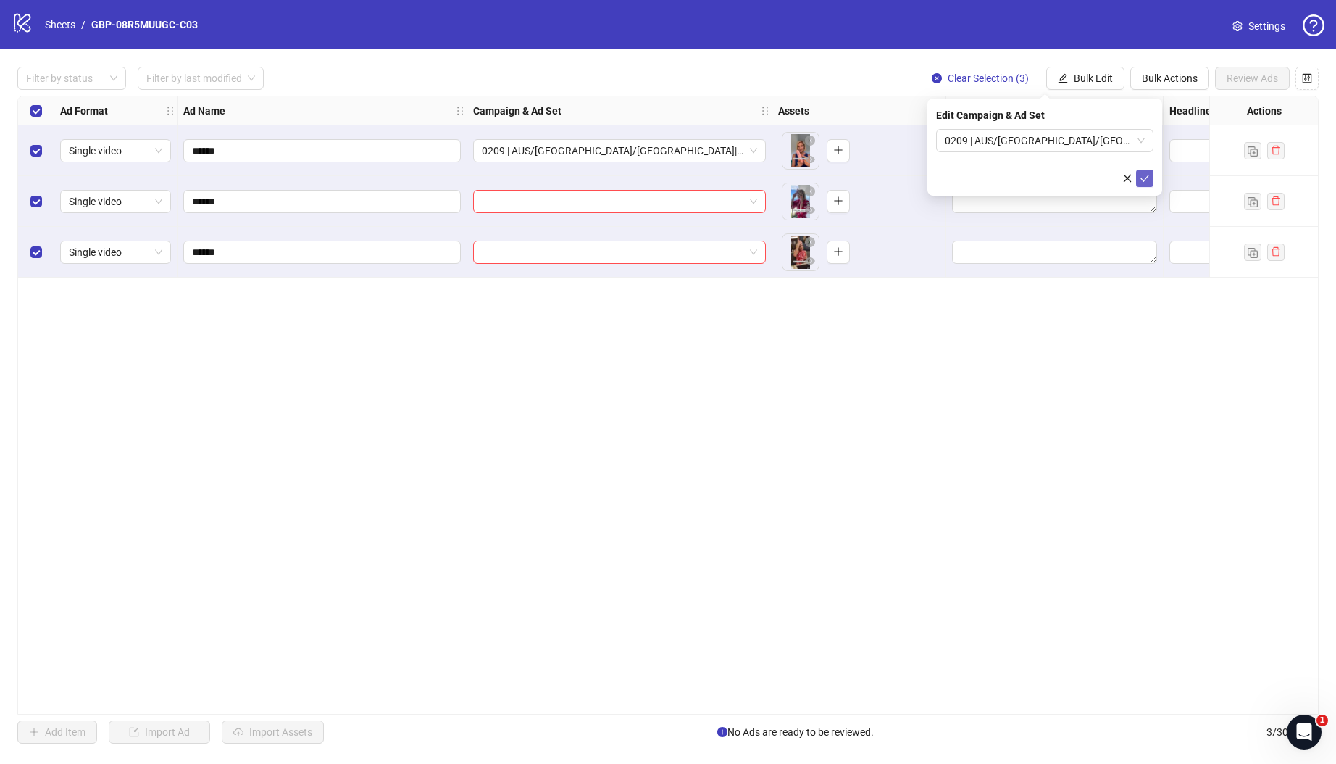
click at [1150, 183] on button "submit" at bounding box center [1144, 178] width 17 height 17
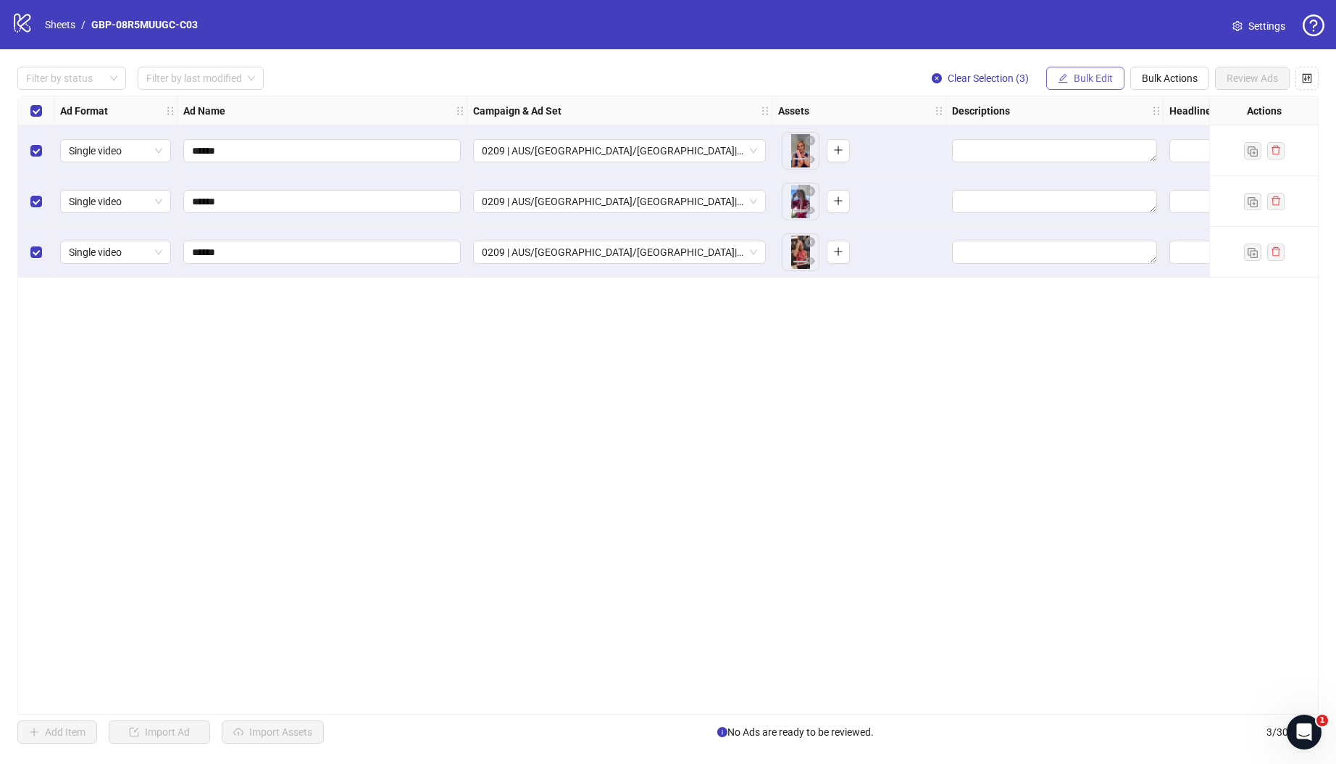
click at [1094, 78] on span "Bulk Edit" at bounding box center [1093, 78] width 39 height 12
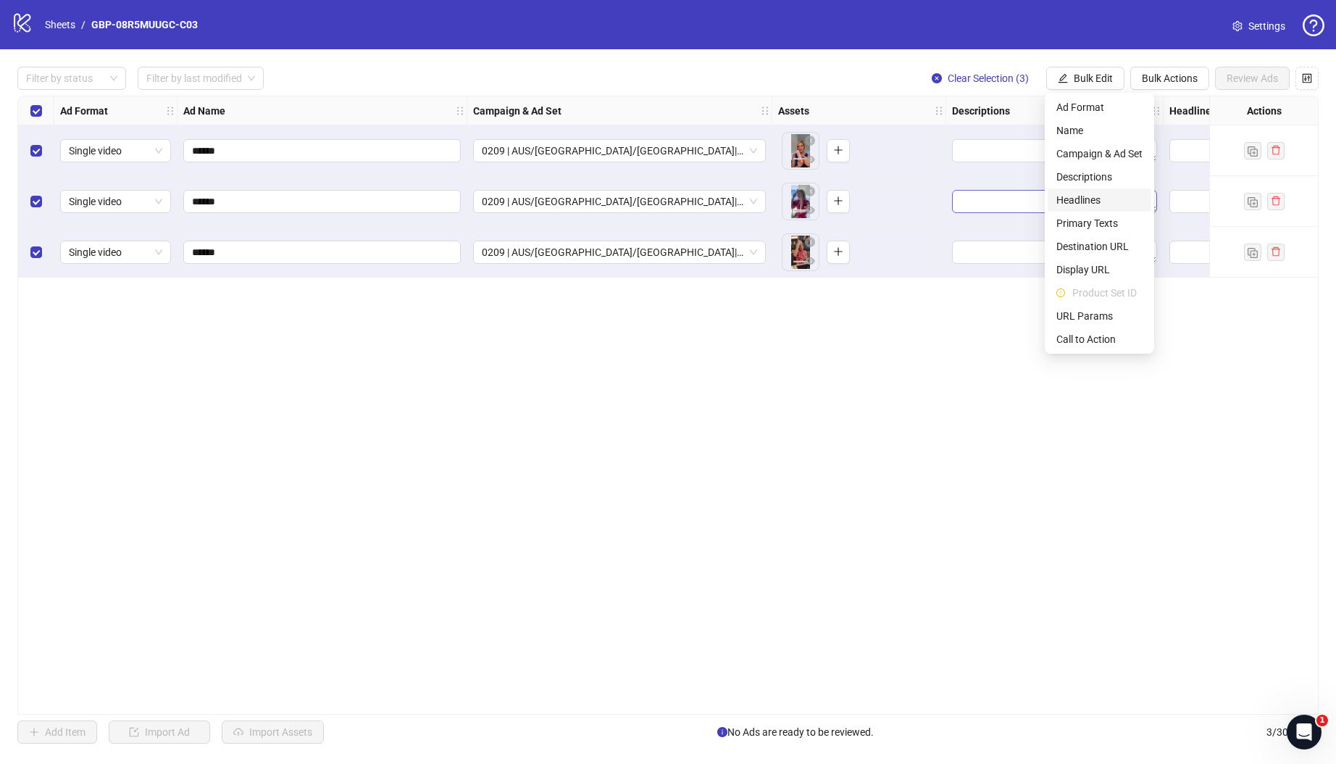
click at [1076, 194] on span "Headlines" at bounding box center [1099, 200] width 86 height 16
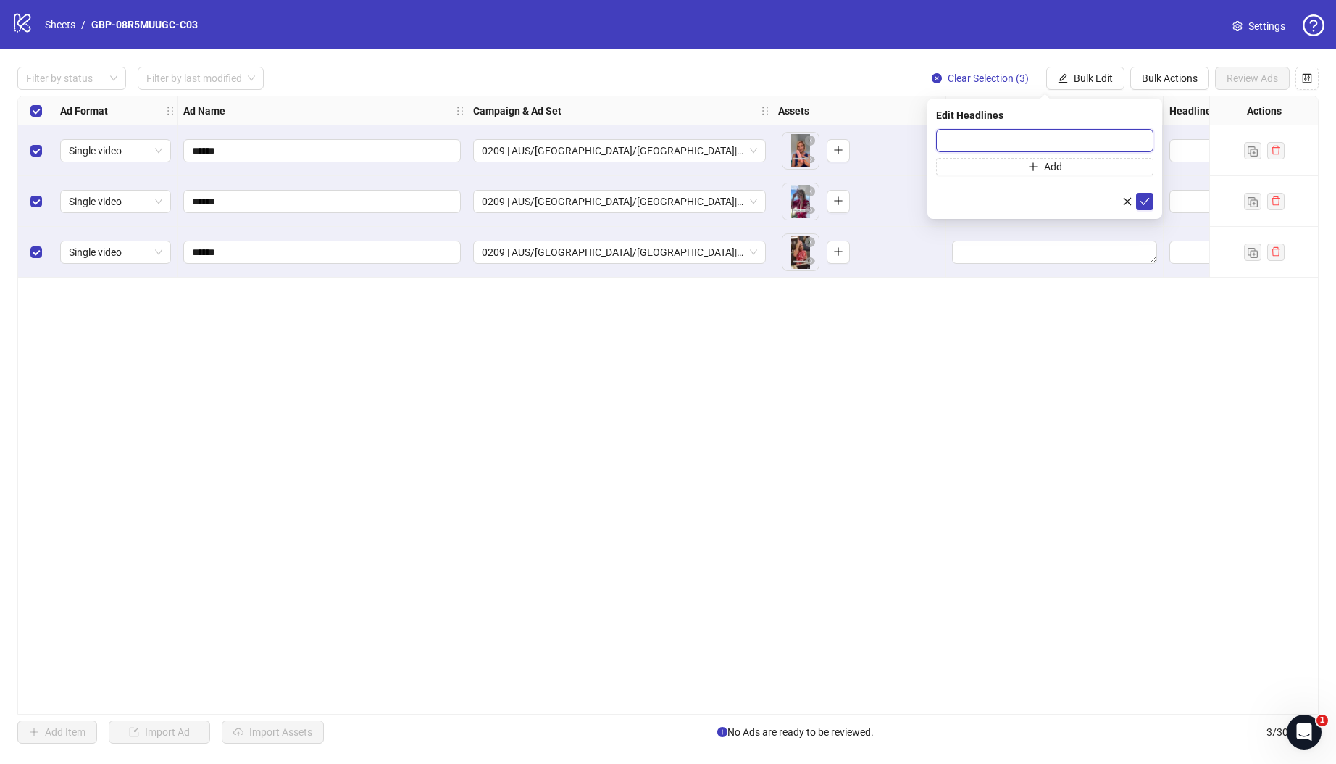
click at [1011, 135] on input "text" at bounding box center [1044, 140] width 217 height 23
paste input "*******"
type input "*******"
click at [1065, 168] on button "Add" at bounding box center [1044, 166] width 217 height 17
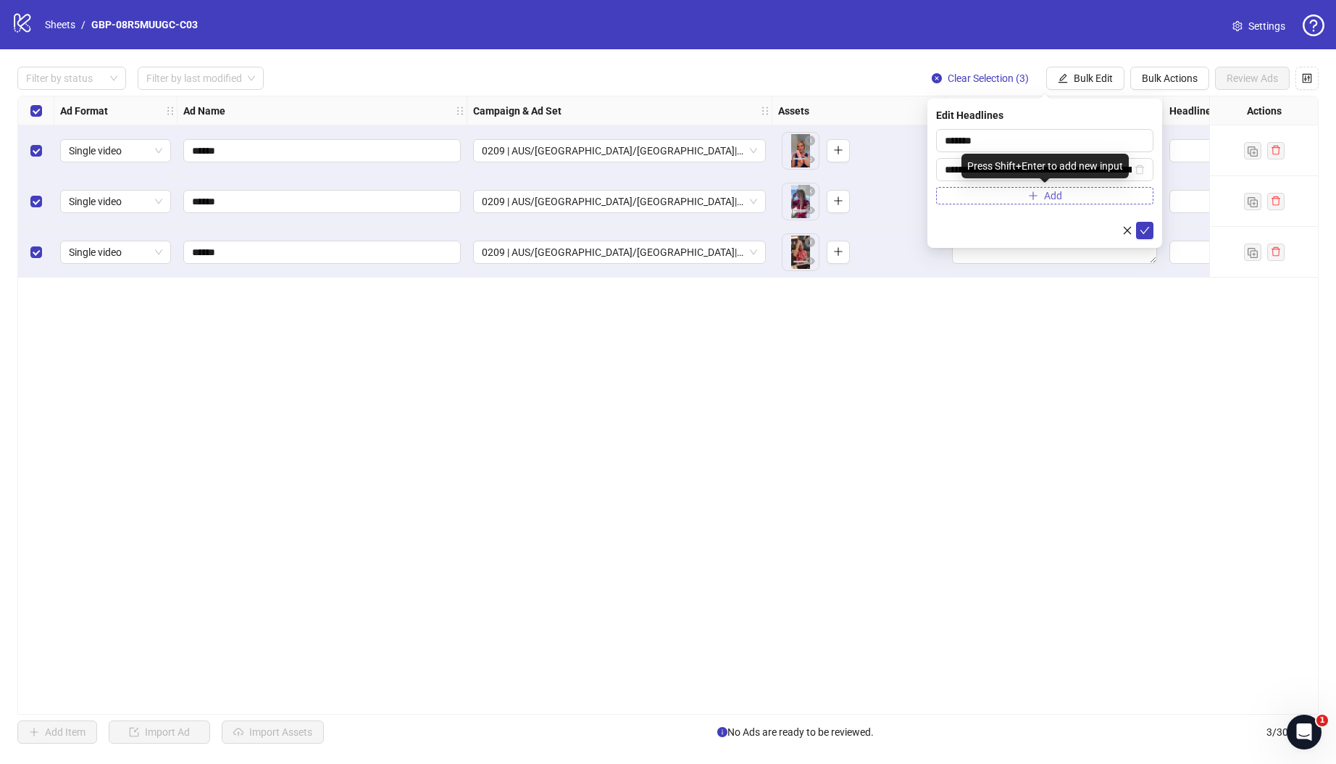
scroll to position [0, 84]
type input "**********"
click at [1143, 236] on button "submit" at bounding box center [1144, 230] width 17 height 17
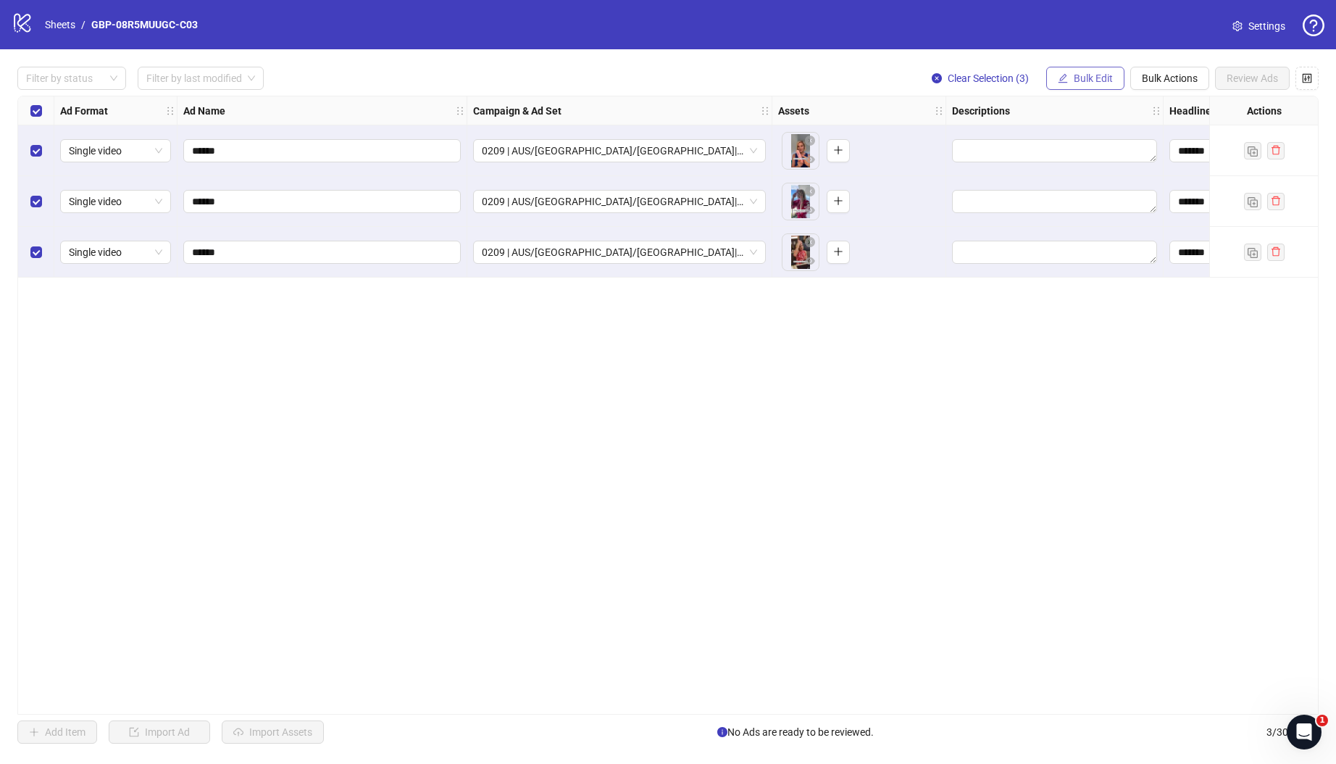
click at [1077, 74] on span "Bulk Edit" at bounding box center [1093, 78] width 39 height 12
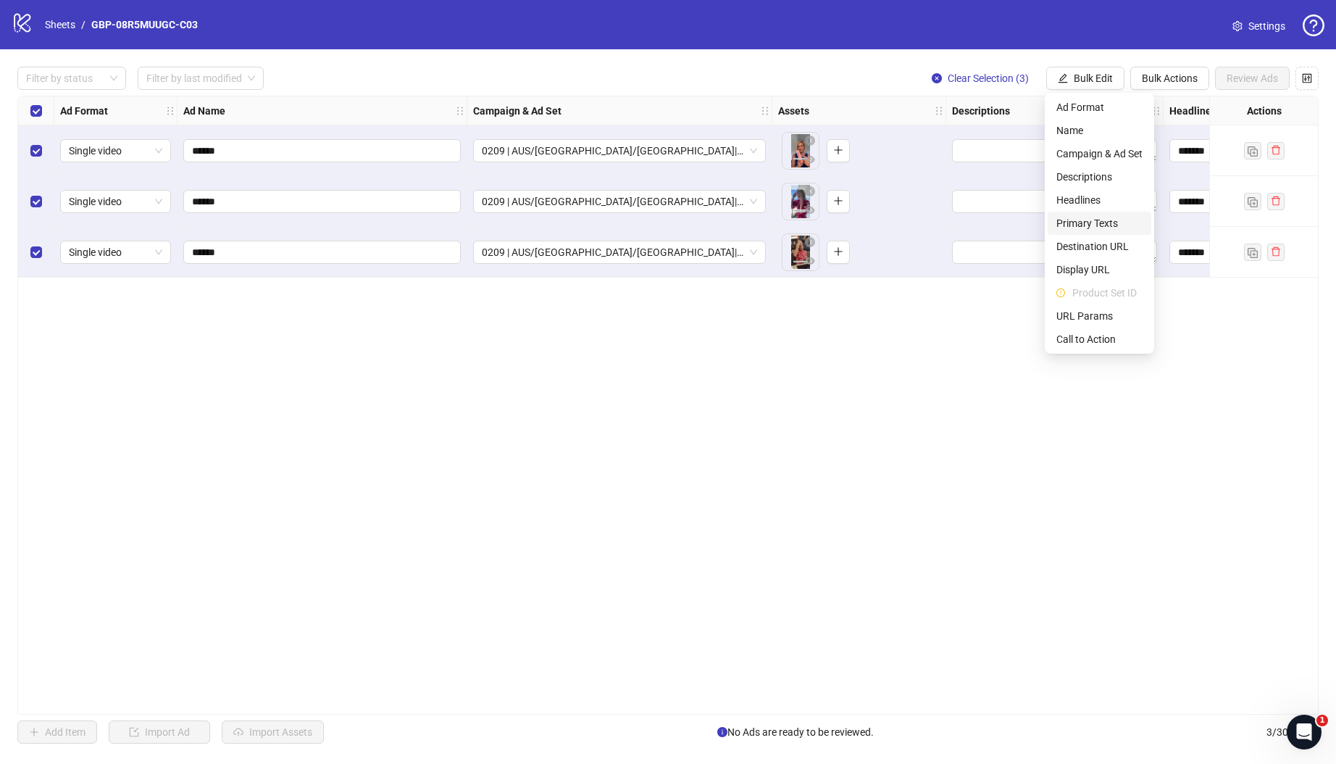
click at [1071, 221] on span "Primary Texts" at bounding box center [1099, 223] width 86 height 16
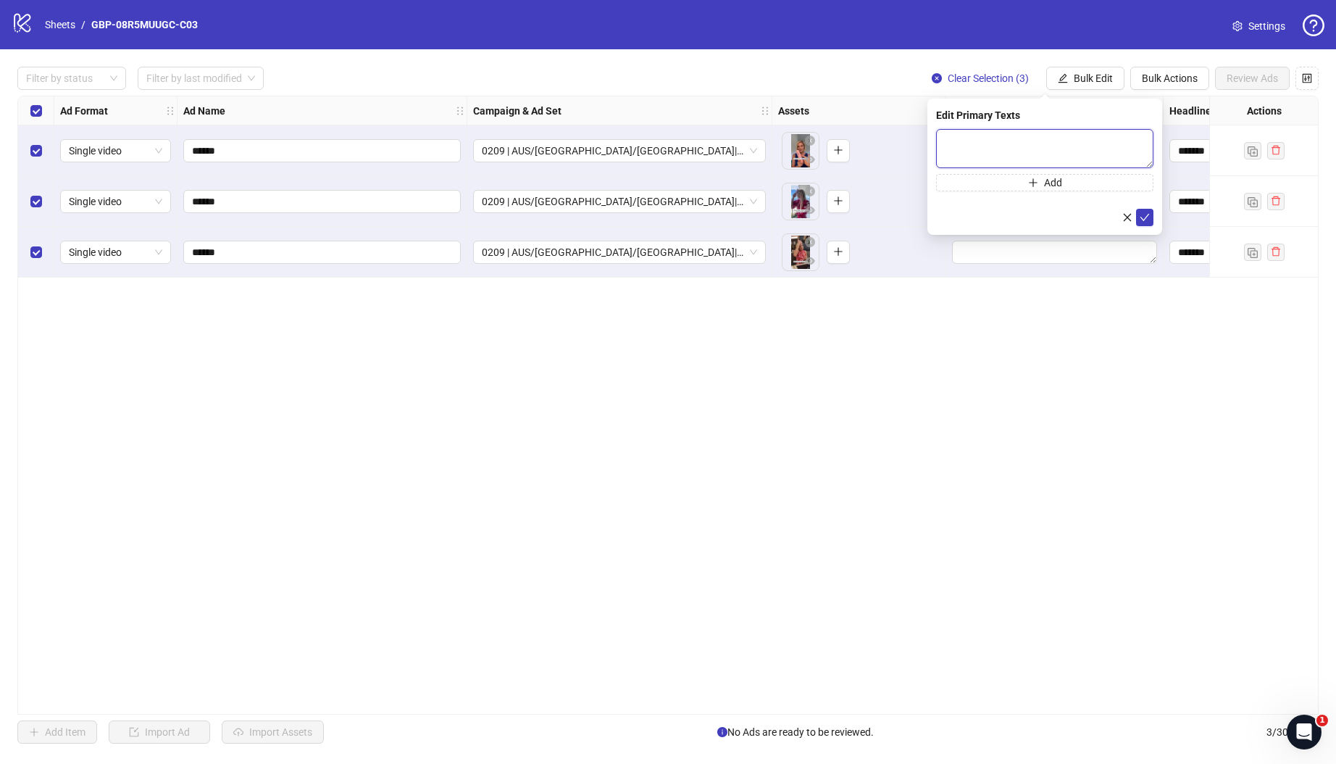
click at [1109, 151] on textarea at bounding box center [1044, 148] width 217 height 39
paste textarea "**********"
type textarea "**********"
click at [1019, 180] on button "Add" at bounding box center [1044, 182] width 217 height 17
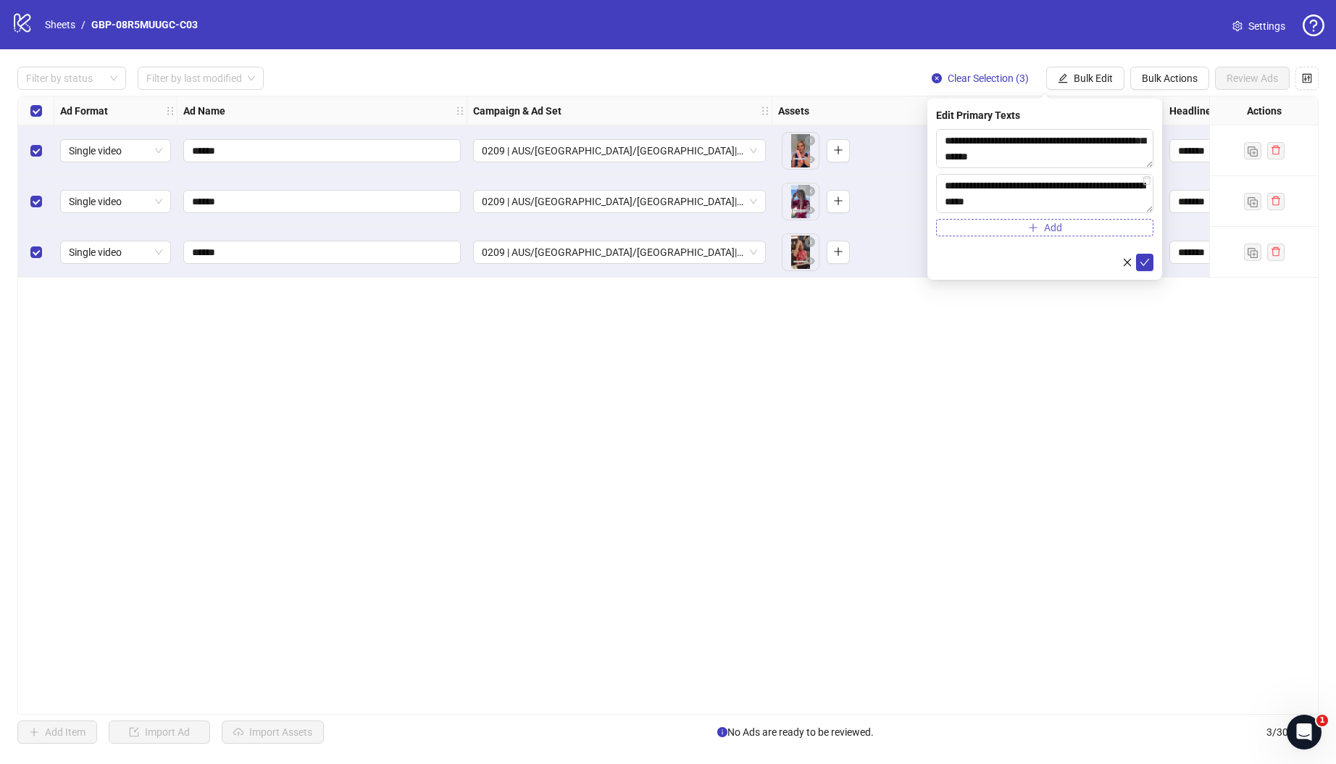
scroll to position [250, 0]
type textarea "**********"
click at [1136, 259] on button "submit" at bounding box center [1144, 262] width 17 height 17
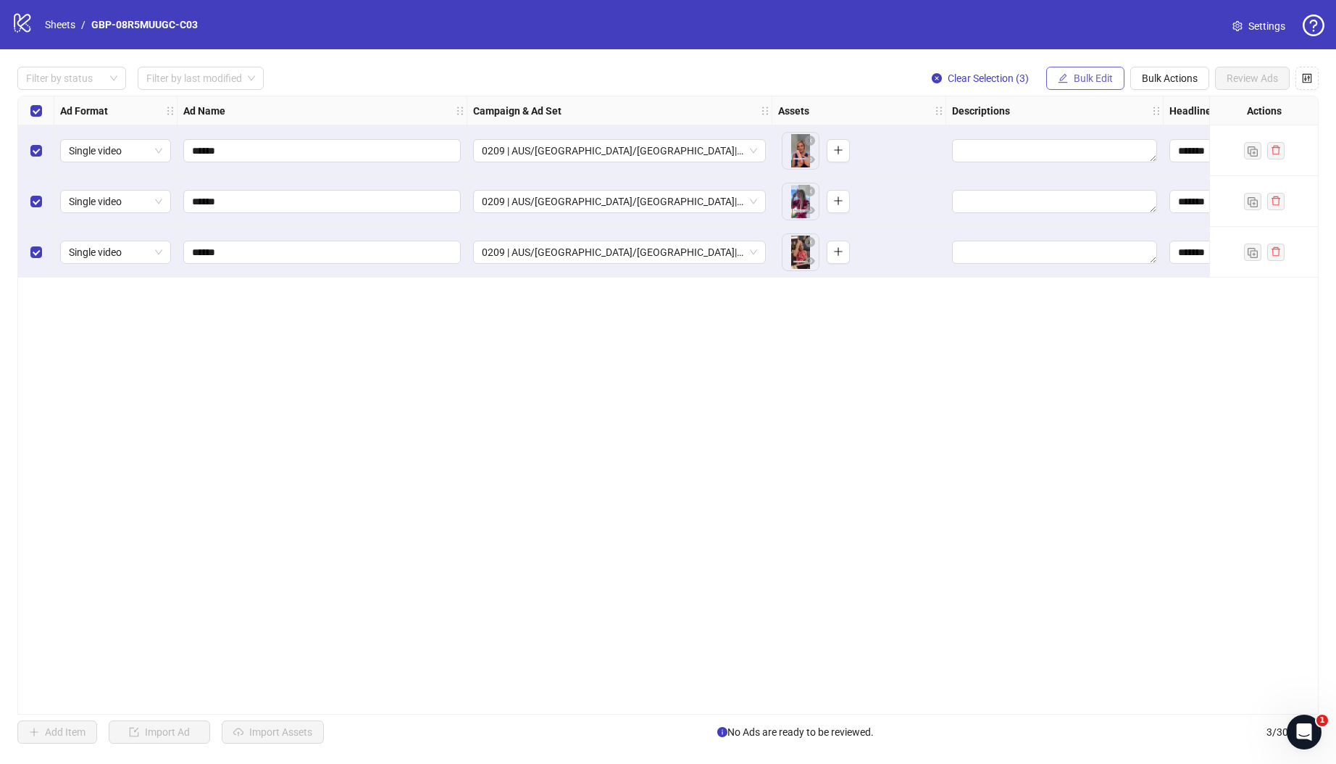
click at [1086, 81] on span "Bulk Edit" at bounding box center [1093, 78] width 39 height 12
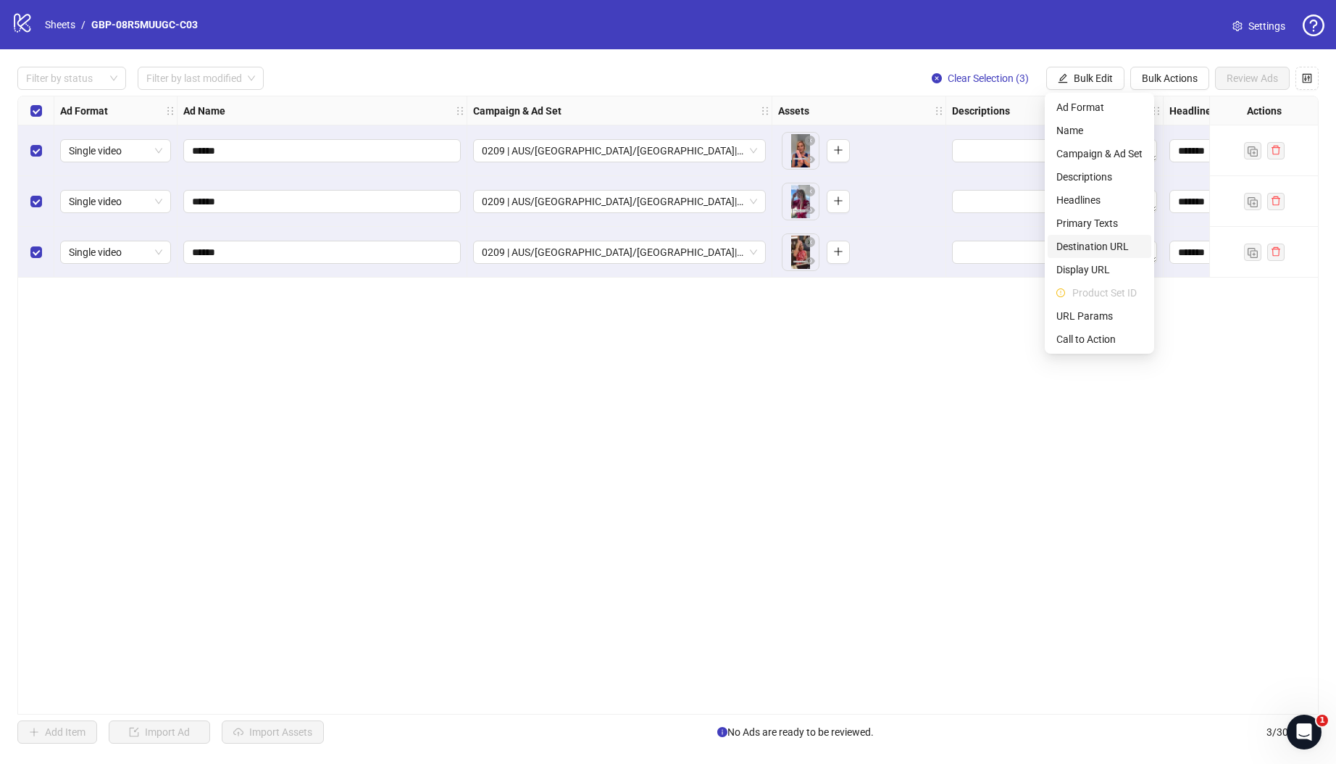
click at [1093, 241] on span "Destination URL" at bounding box center [1099, 246] width 86 height 16
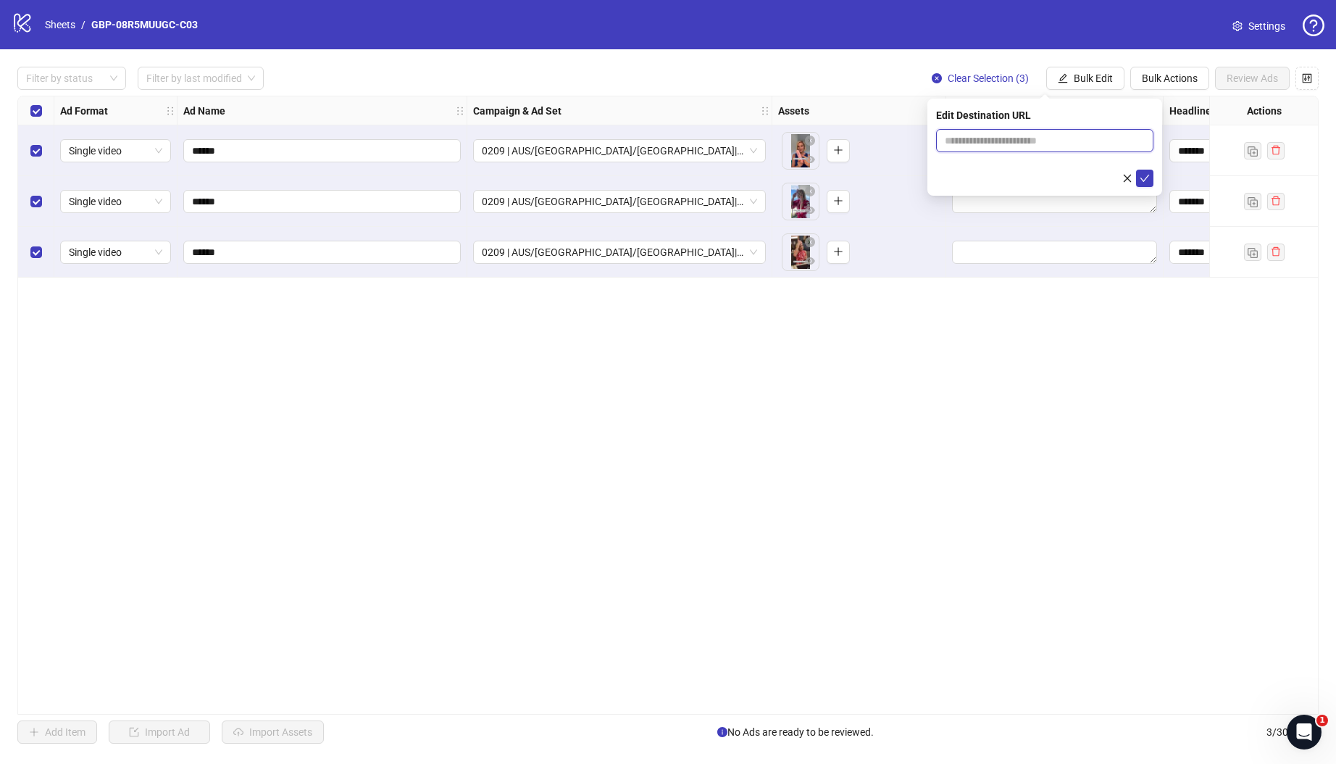
click at [1032, 141] on input "text" at bounding box center [1039, 141] width 188 height 16
paste input "**********"
type input "**********"
click at [1150, 183] on button "submit" at bounding box center [1144, 178] width 17 height 17
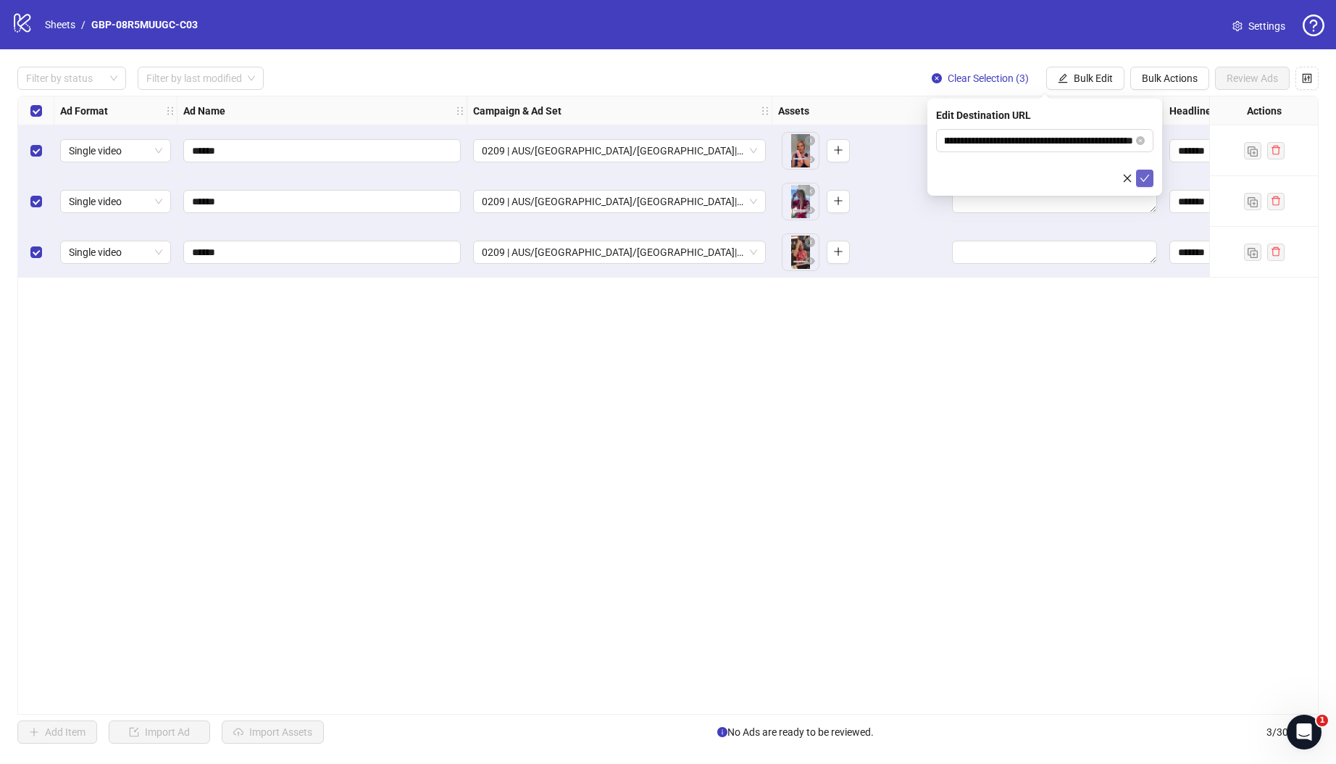
scroll to position [0, 0]
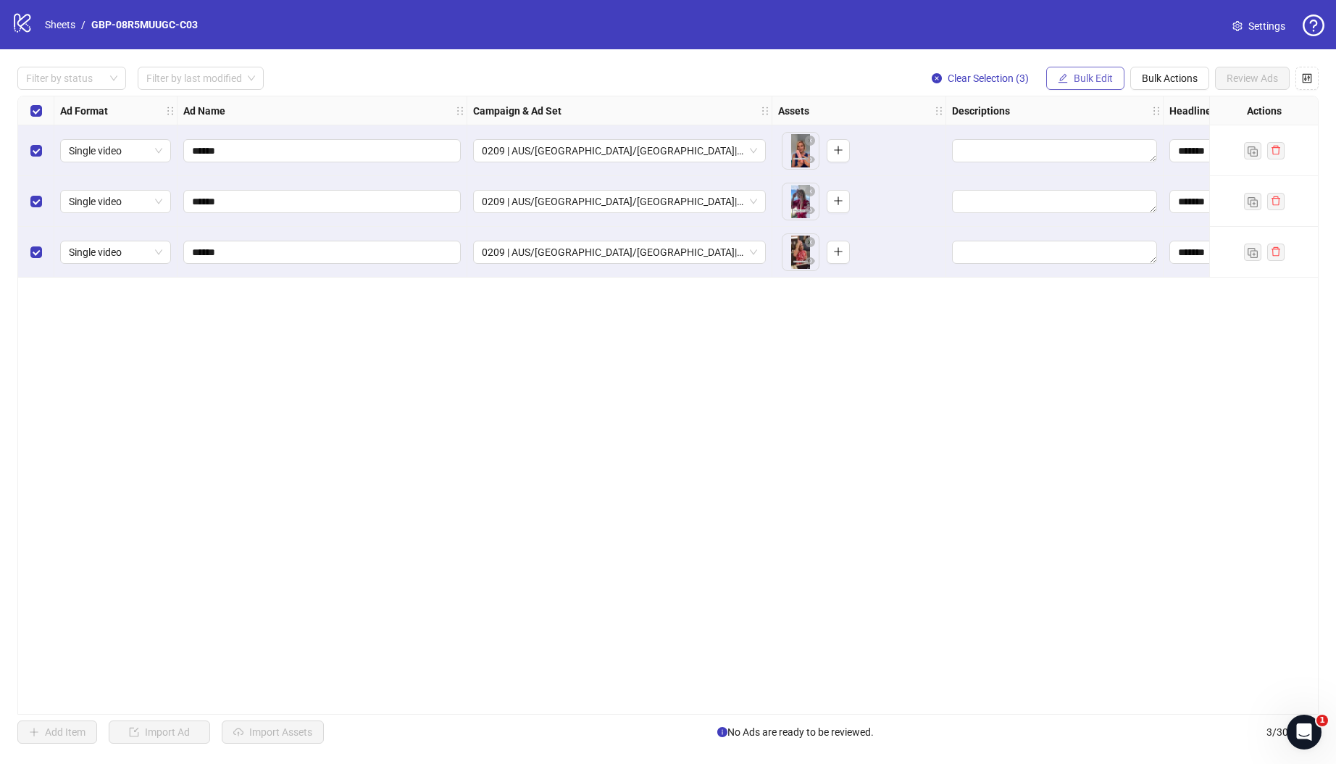
click at [1096, 79] on span "Bulk Edit" at bounding box center [1093, 78] width 39 height 12
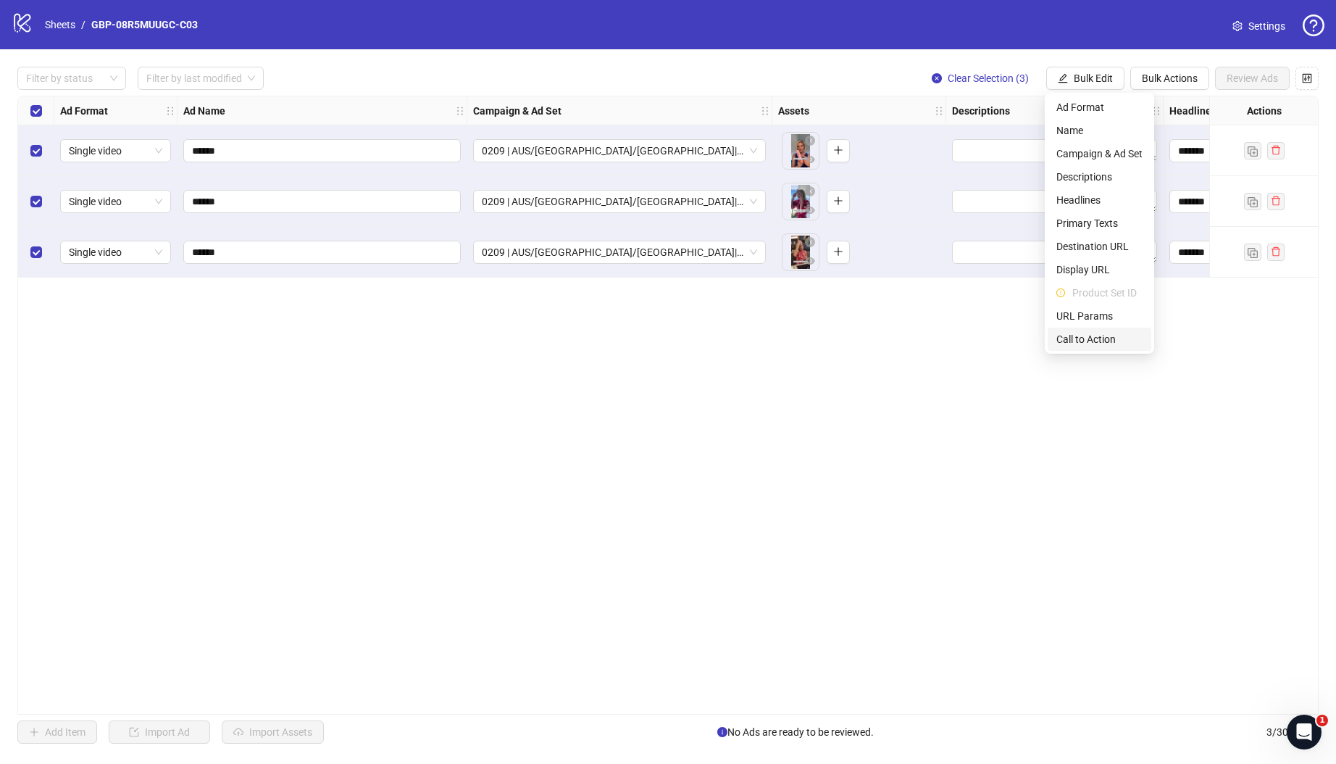
click at [1070, 338] on span "Call to Action" at bounding box center [1099, 339] width 86 height 16
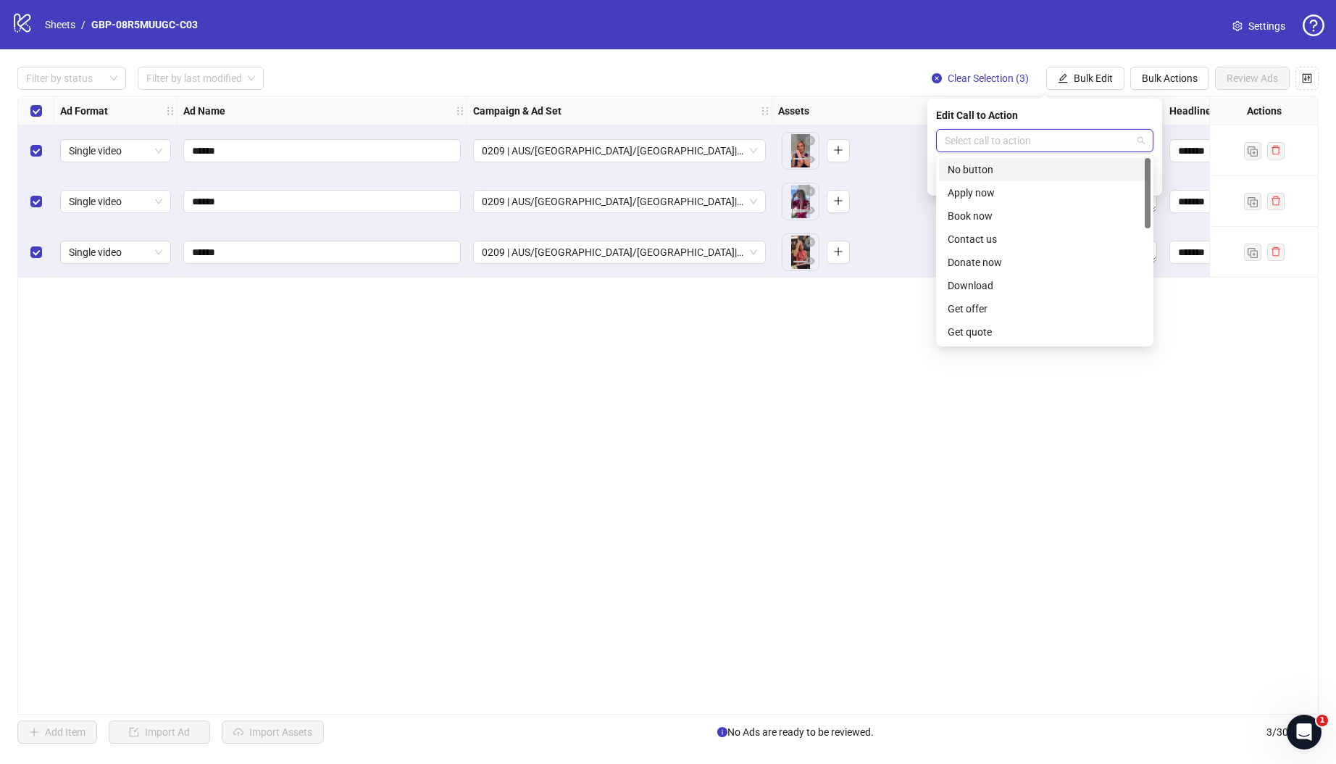
click at [1056, 146] on input "search" at bounding box center [1038, 141] width 187 height 22
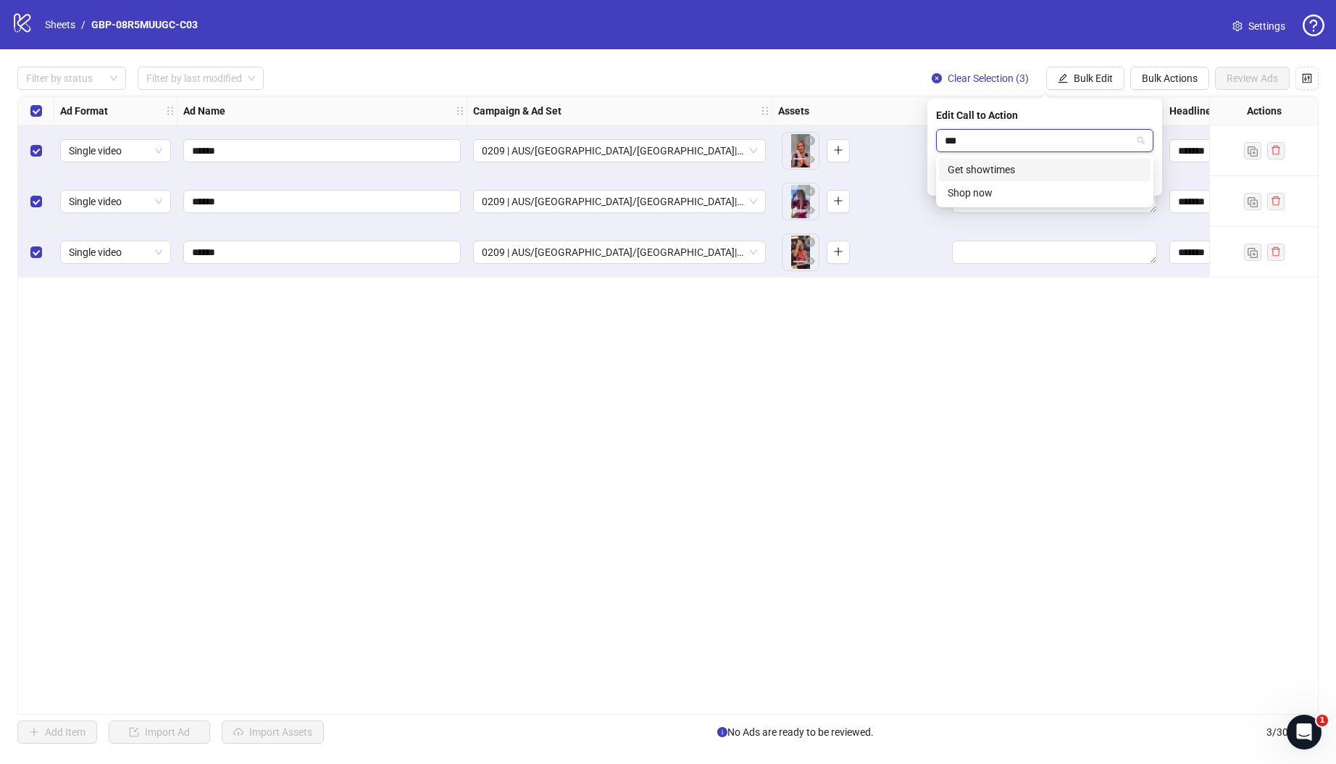
type input "****"
click at [1048, 164] on div "Shop now" at bounding box center [1045, 170] width 194 height 16
click at [1146, 180] on icon "check" at bounding box center [1145, 178] width 10 height 10
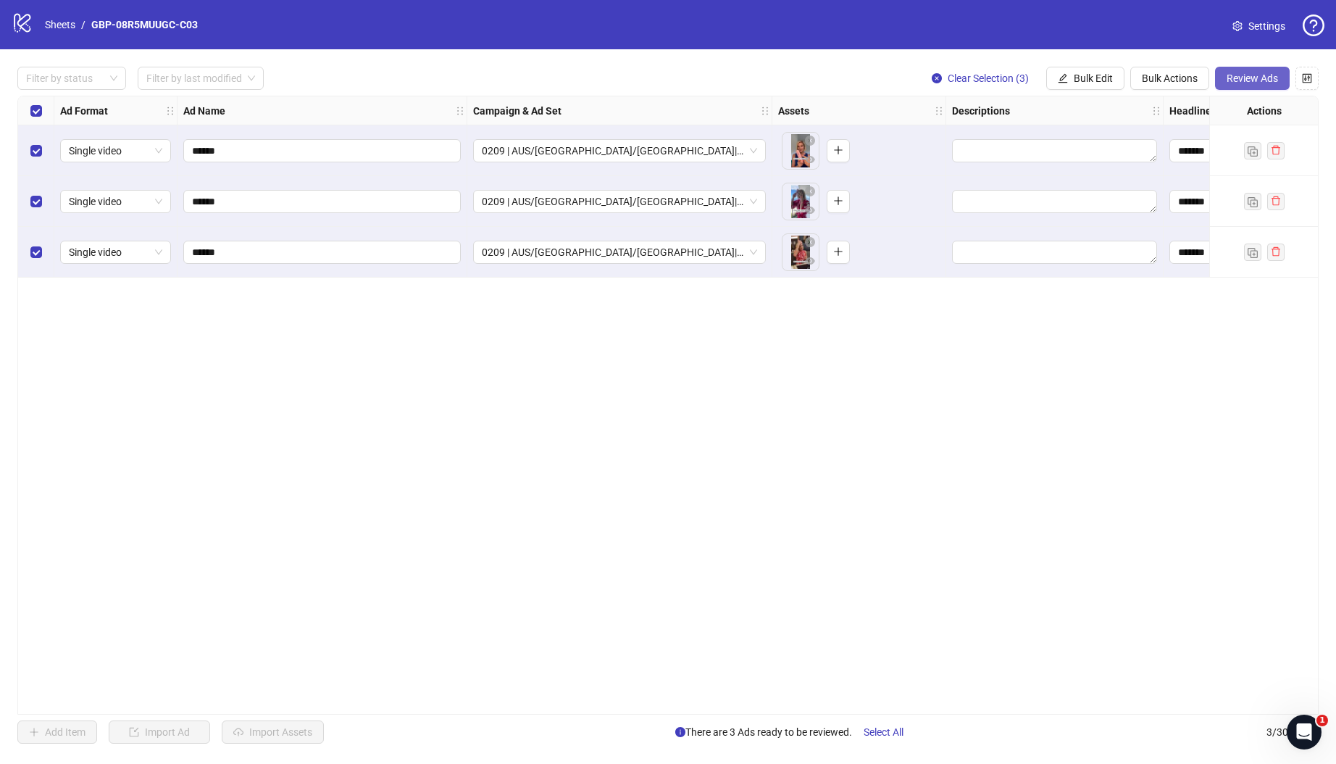
click at [1254, 80] on span "Review Ads" at bounding box center [1252, 78] width 51 height 12
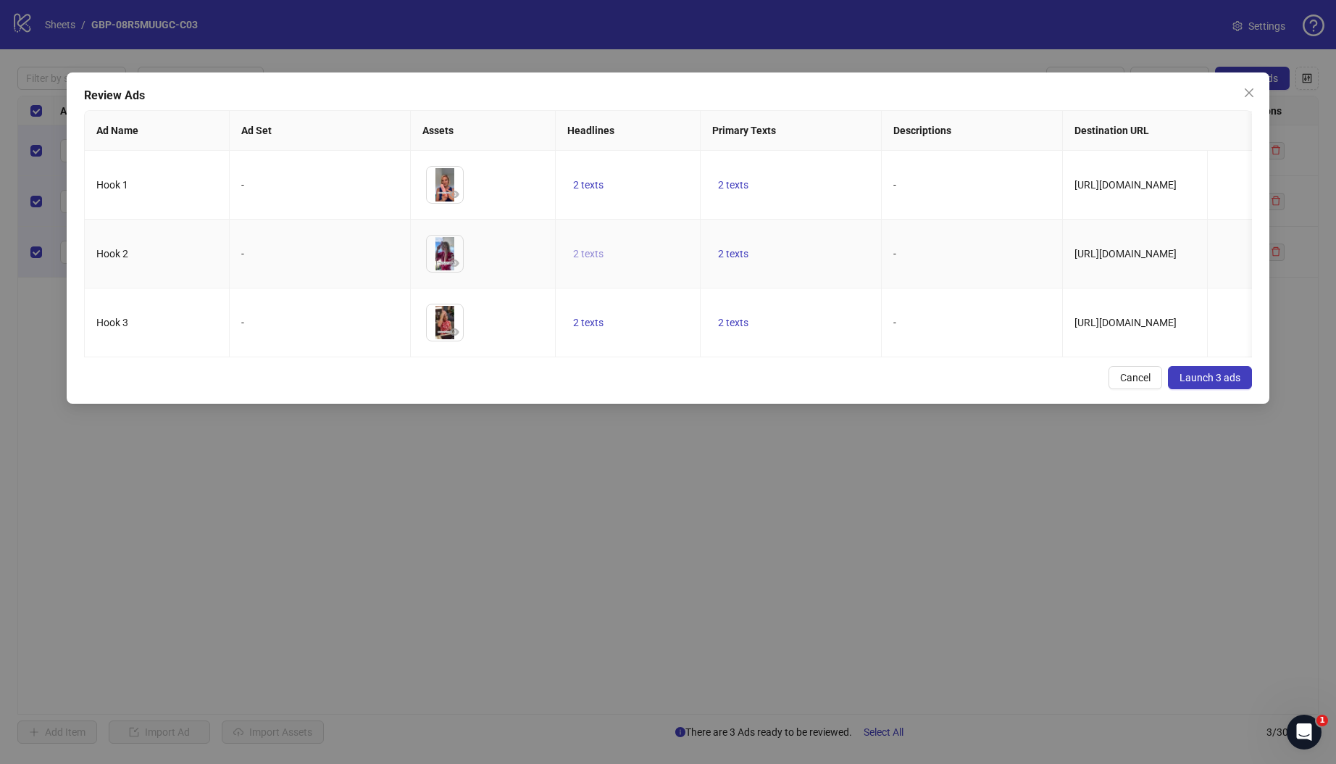
click at [601, 259] on span "2 texts" at bounding box center [588, 254] width 30 height 12
click at [805, 243] on button "button" at bounding box center [814, 246] width 23 height 23
click at [797, 331] on td "2 texts" at bounding box center [791, 322] width 181 height 69
click at [746, 259] on span "2 texts" at bounding box center [733, 254] width 30 height 12
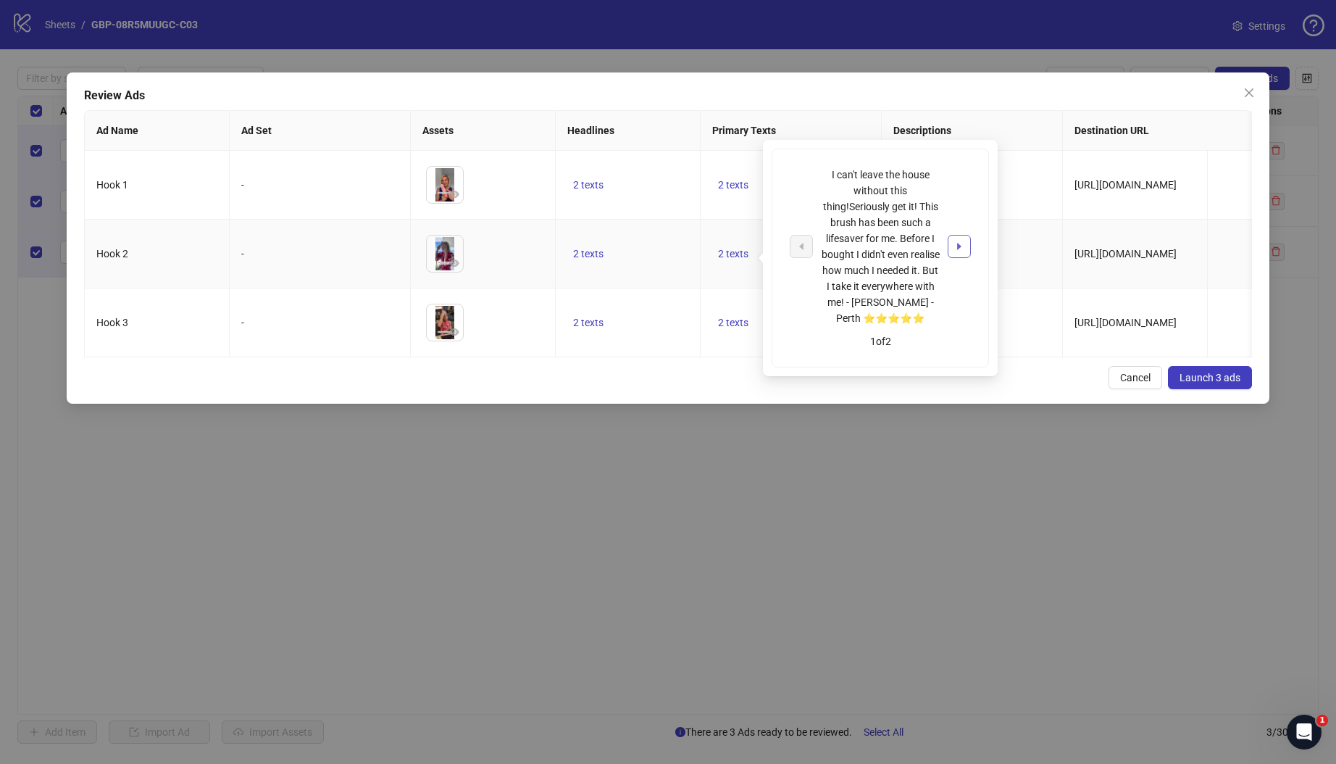
click at [966, 245] on button "button" at bounding box center [959, 246] width 23 height 23
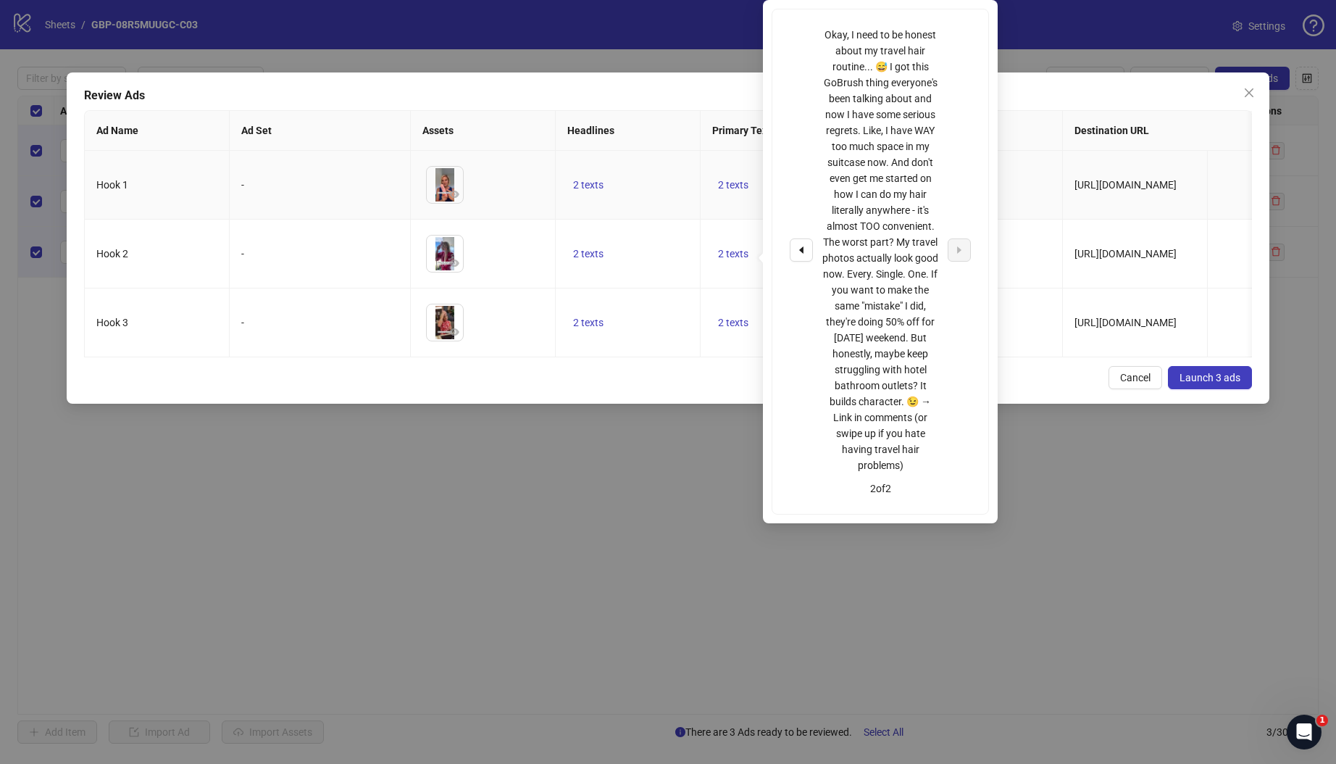
click at [1019, 216] on td "-" at bounding box center [972, 185] width 181 height 69
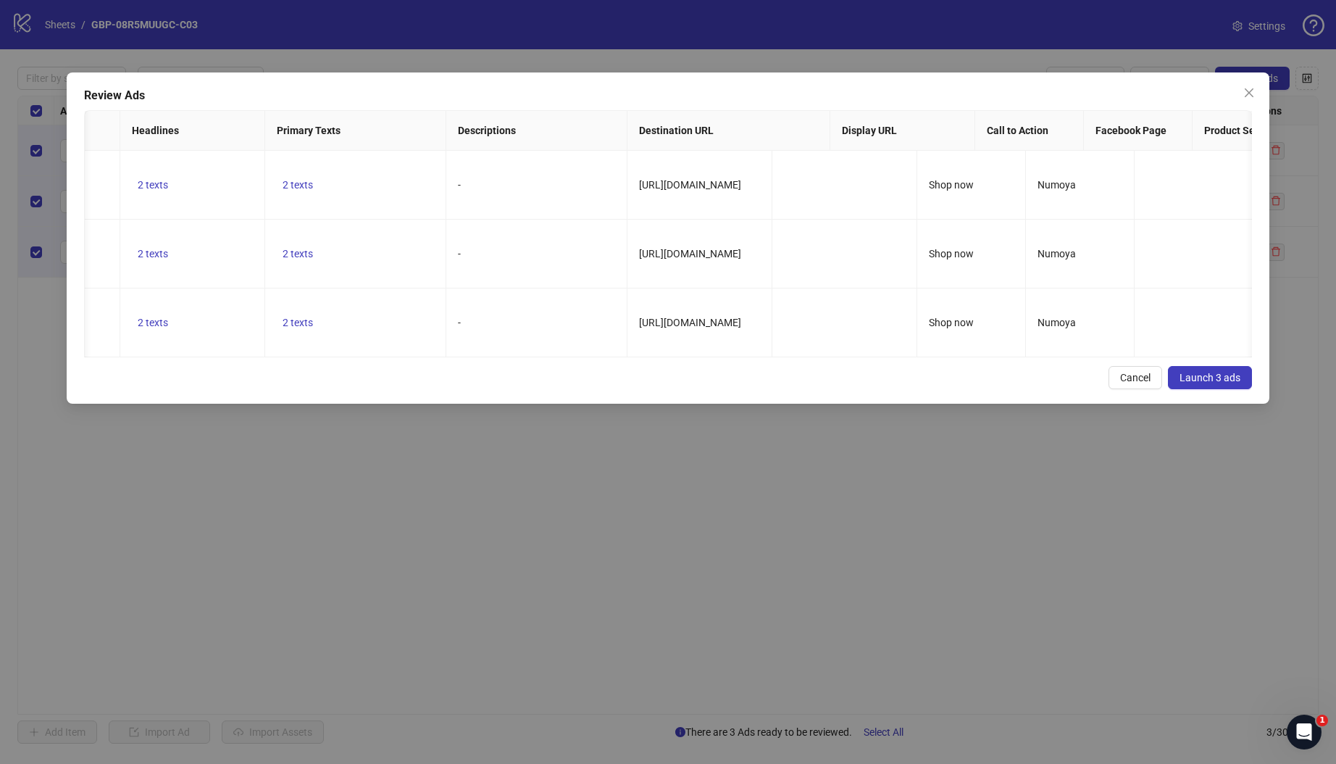
scroll to position [0, 74]
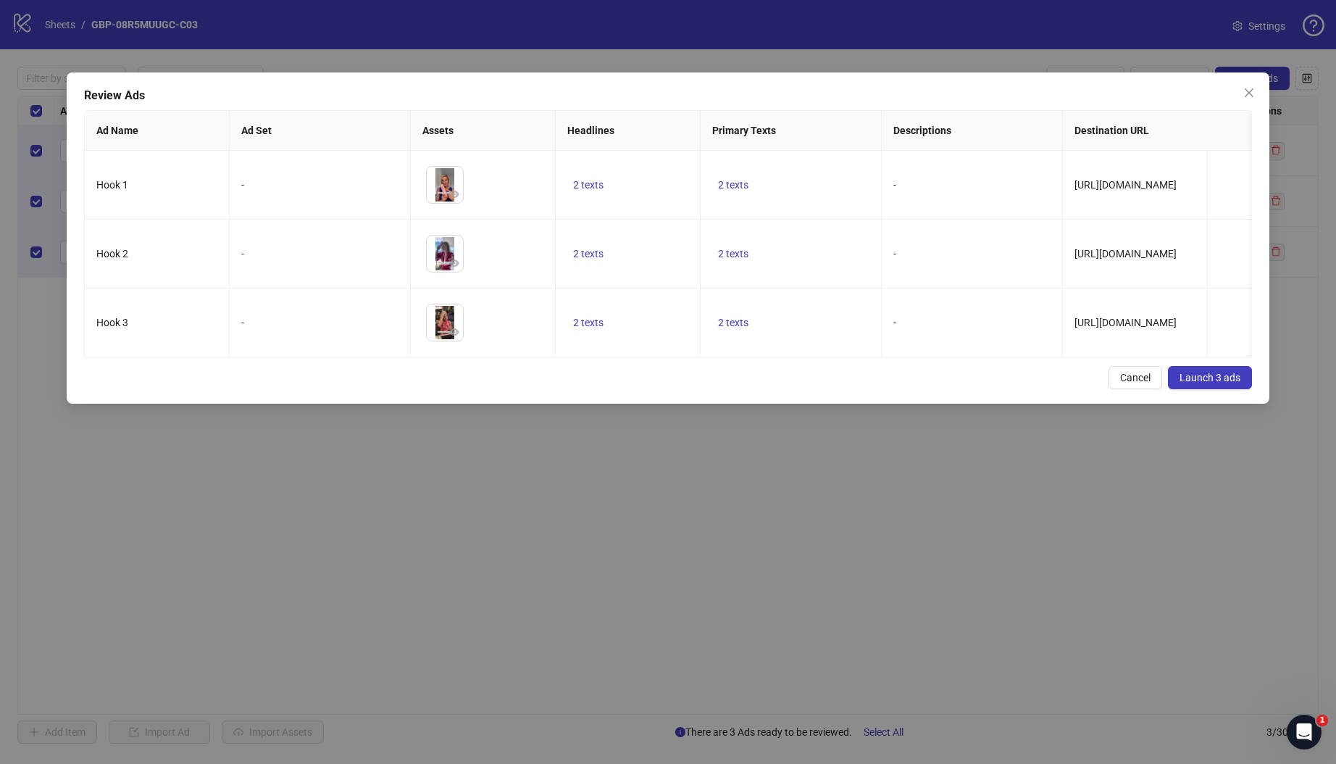
click at [1211, 383] on span "Launch 3 ads" at bounding box center [1210, 378] width 61 height 12
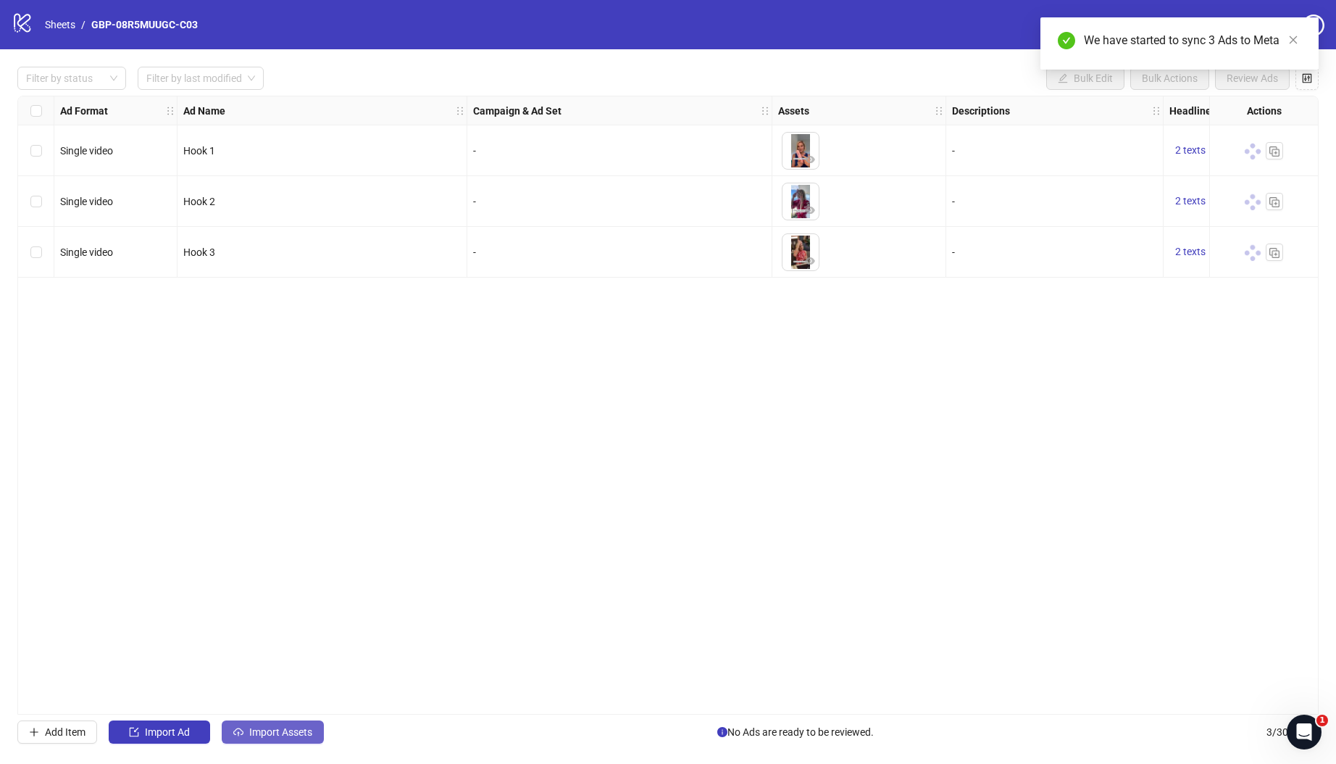
click at [264, 731] on span "Import Assets" at bounding box center [280, 732] width 63 height 12
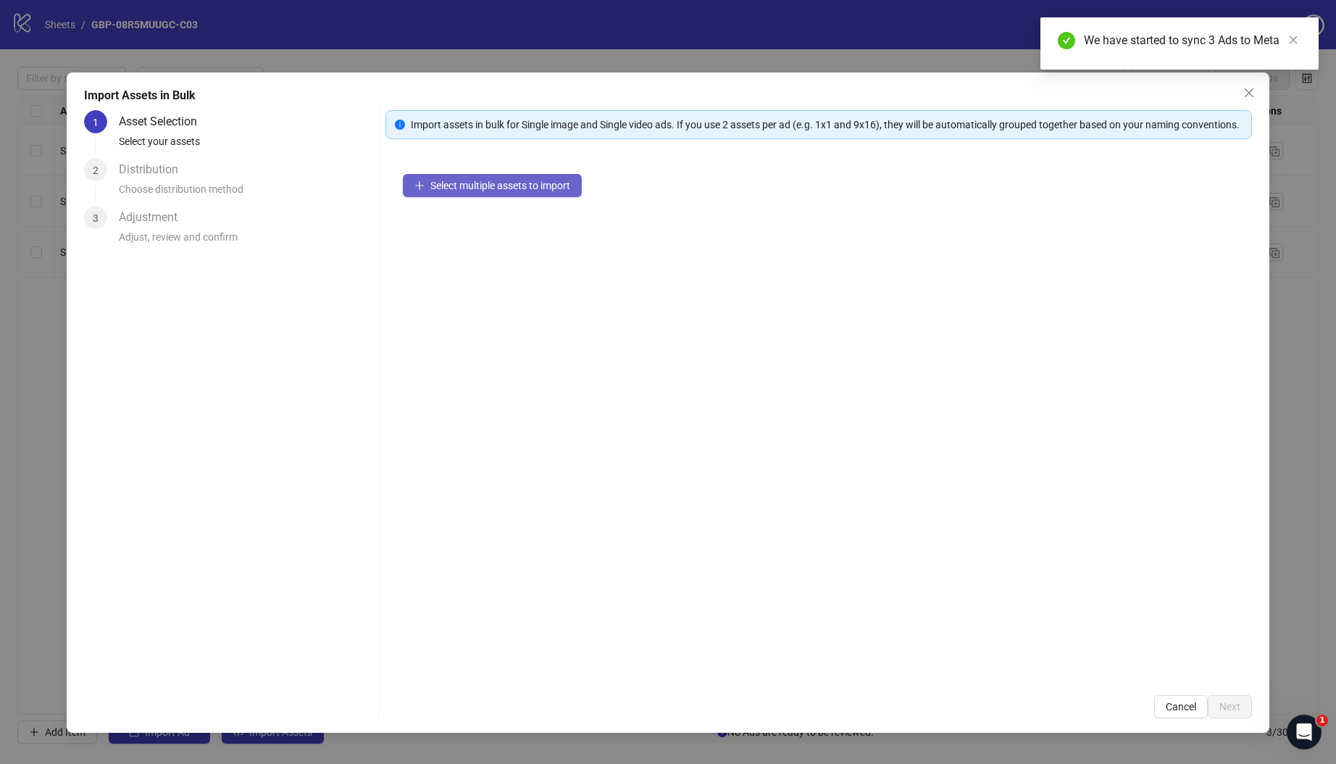
click at [491, 197] on button "Select multiple assets to import" at bounding box center [492, 185] width 179 height 23
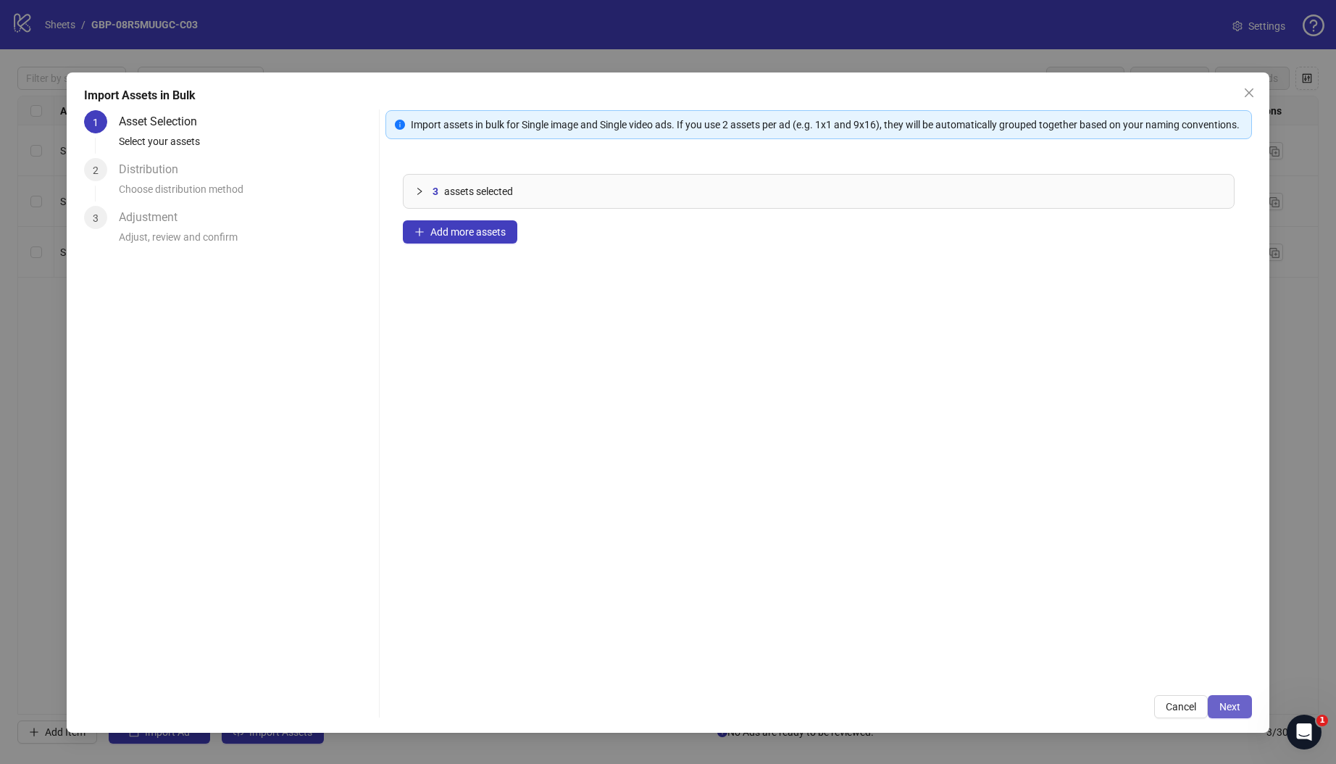
click at [1220, 714] on button "Next" at bounding box center [1230, 706] width 44 height 23
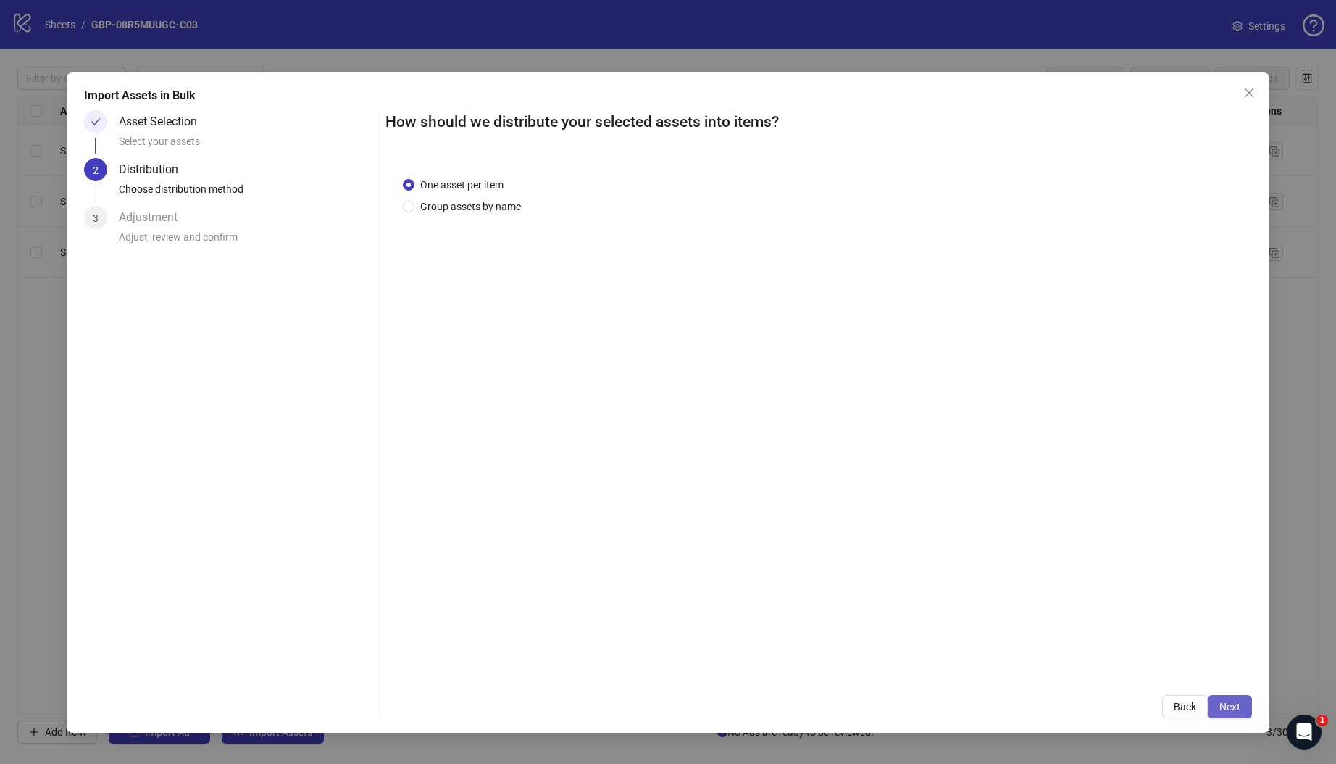
click at [1237, 713] on button "Next" at bounding box center [1230, 706] width 44 height 23
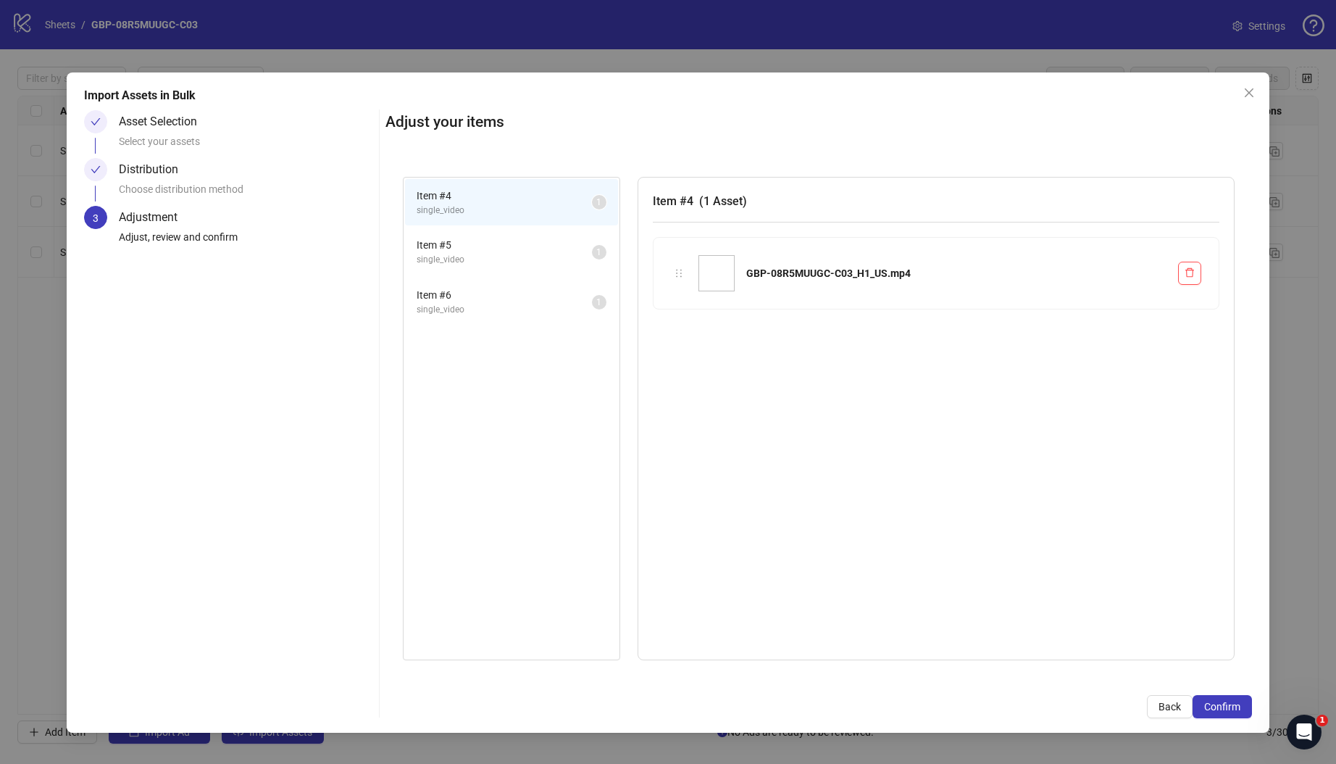
drag, startPoint x: 1232, startPoint y: 708, endPoint x: 1144, endPoint y: 685, distance: 91.4
click at [1232, 708] on span "Confirm" at bounding box center [1222, 707] width 36 height 12
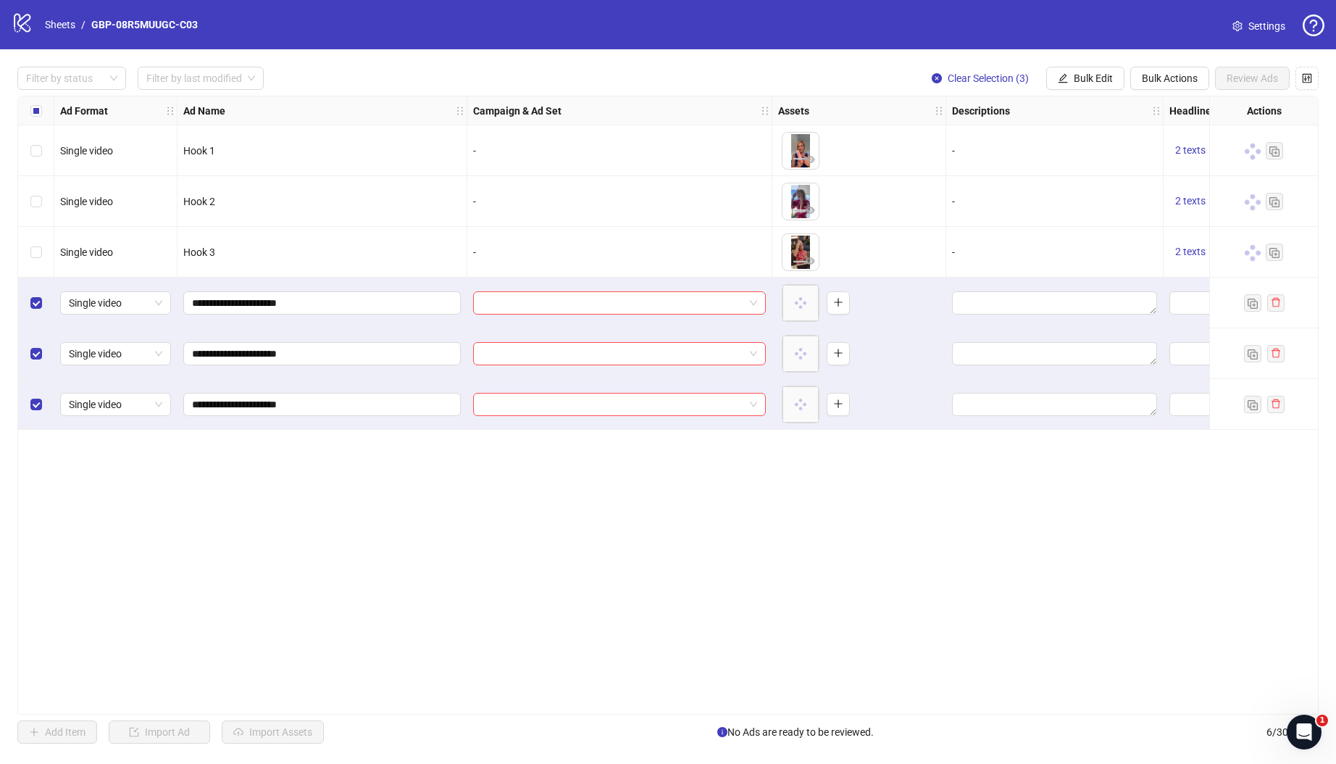
click at [683, 318] on div at bounding box center [619, 303] width 305 height 51
click at [682, 308] on input "search" at bounding box center [613, 303] width 262 height 22
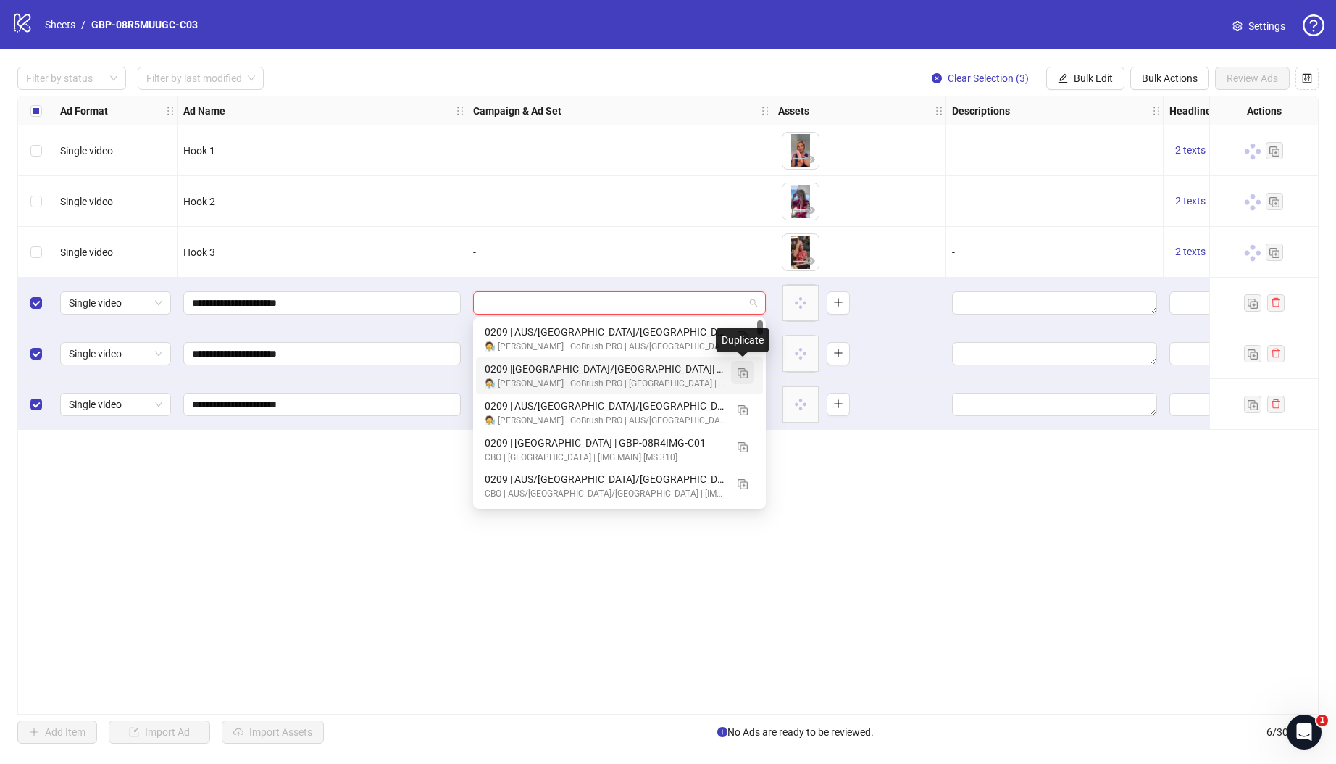
click at [746, 371] on img "button" at bounding box center [743, 373] width 10 height 10
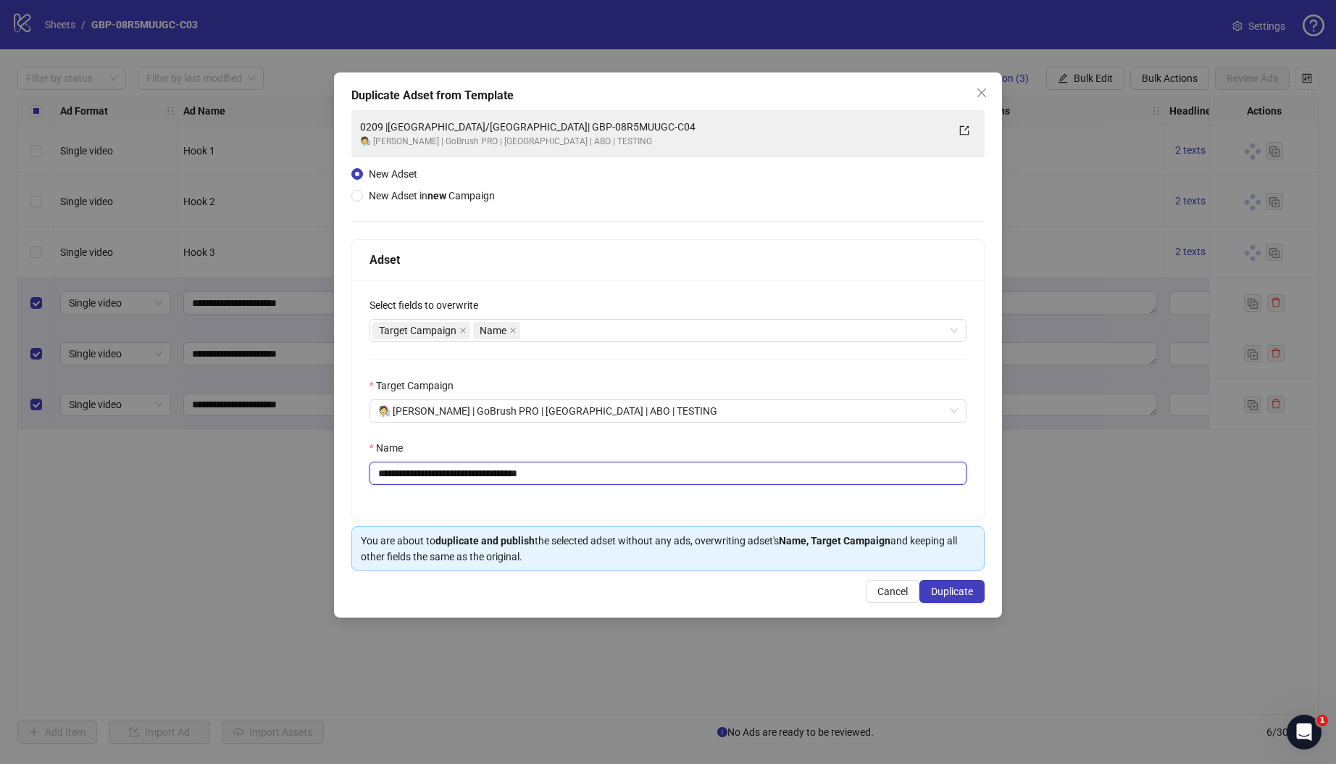
drag, startPoint x: 449, startPoint y: 472, endPoint x: 748, endPoint y: 488, distance: 299.6
click at [748, 488] on div "**********" at bounding box center [668, 400] width 632 height 240
paste input "text"
type input "**********"
click at [956, 597] on button "Duplicate" at bounding box center [951, 591] width 65 height 23
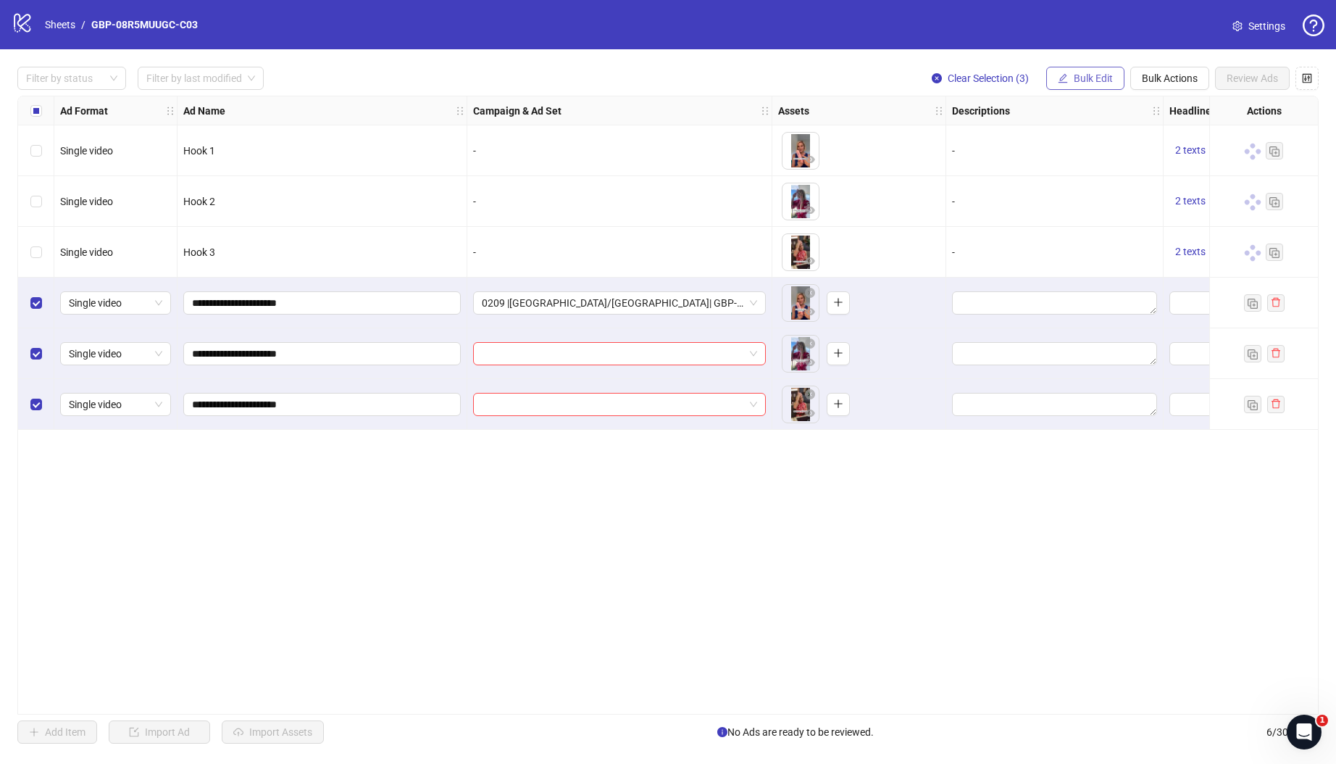
click at [1066, 73] on icon "edit" at bounding box center [1063, 78] width 10 height 10
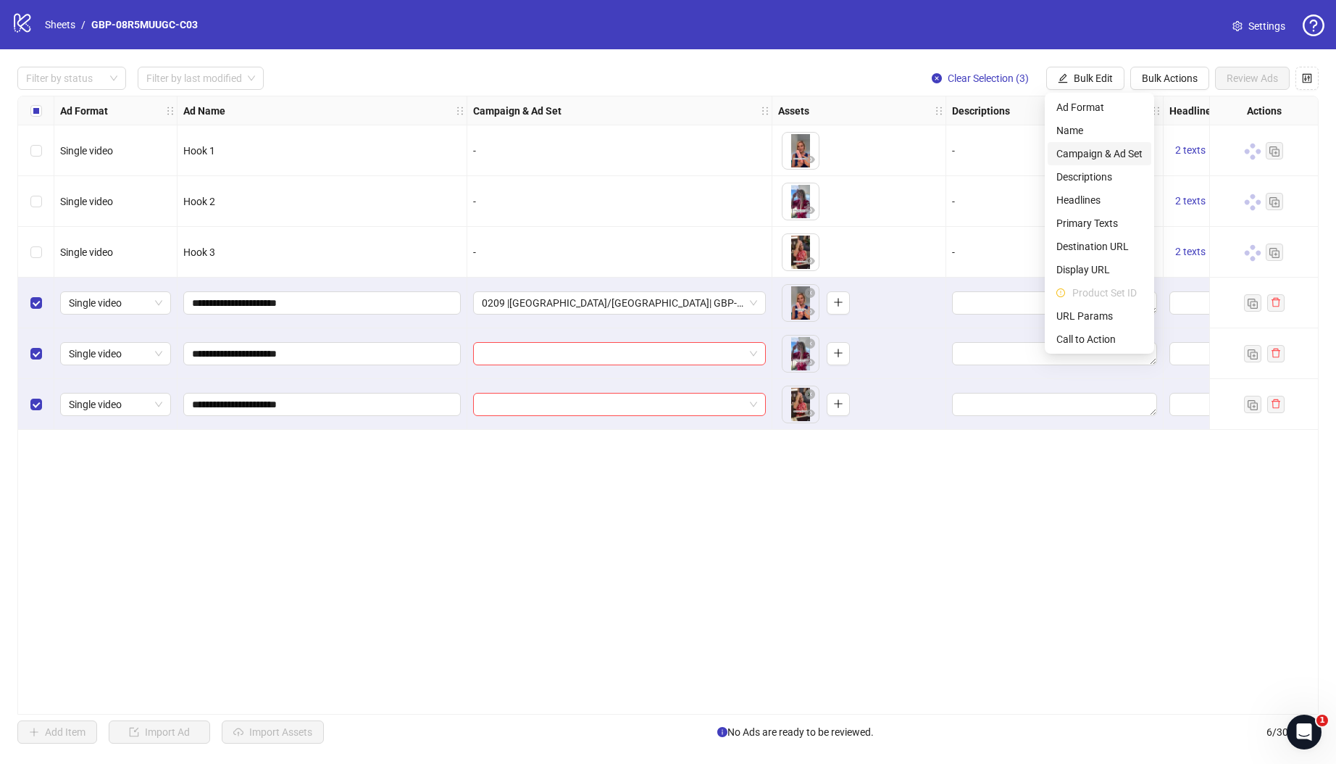
click at [1097, 149] on span "Campaign & Ad Set" at bounding box center [1099, 154] width 86 height 16
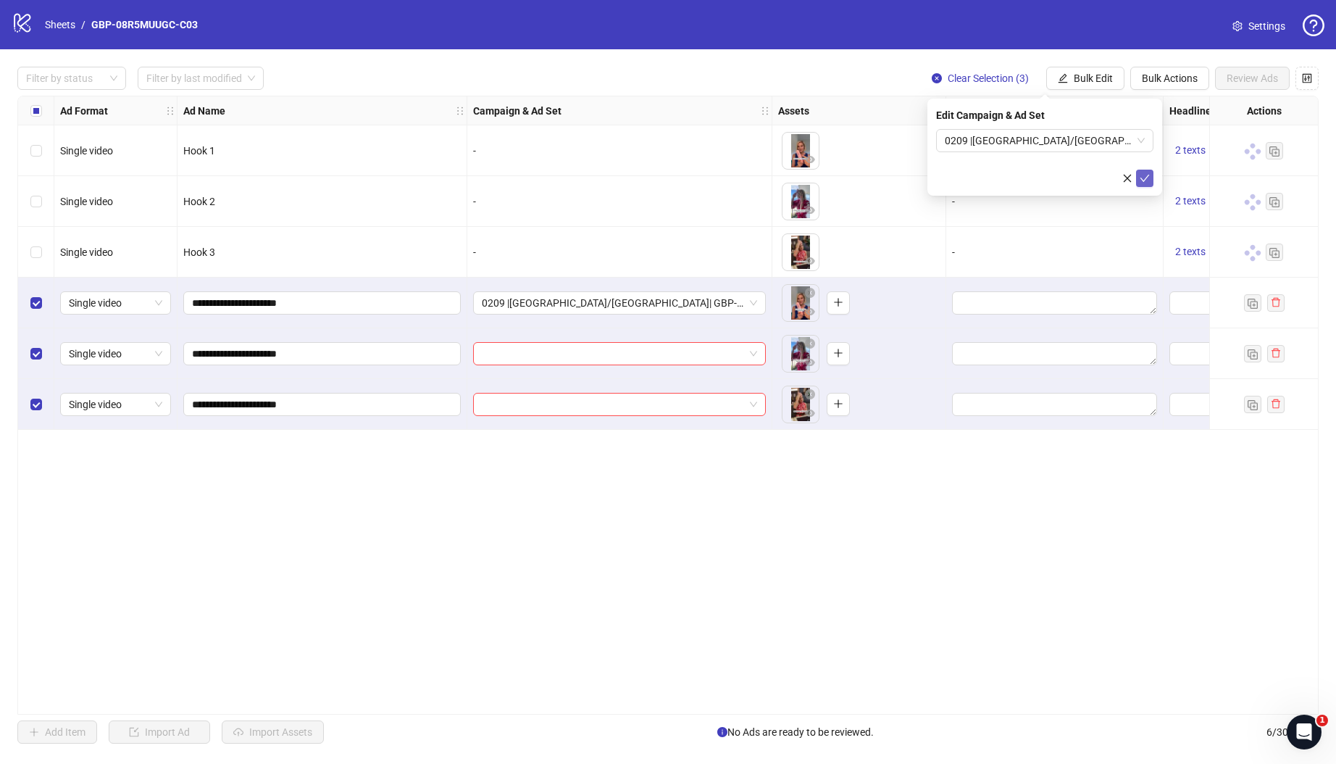
click at [1146, 178] on icon "check" at bounding box center [1144, 178] width 9 height 7
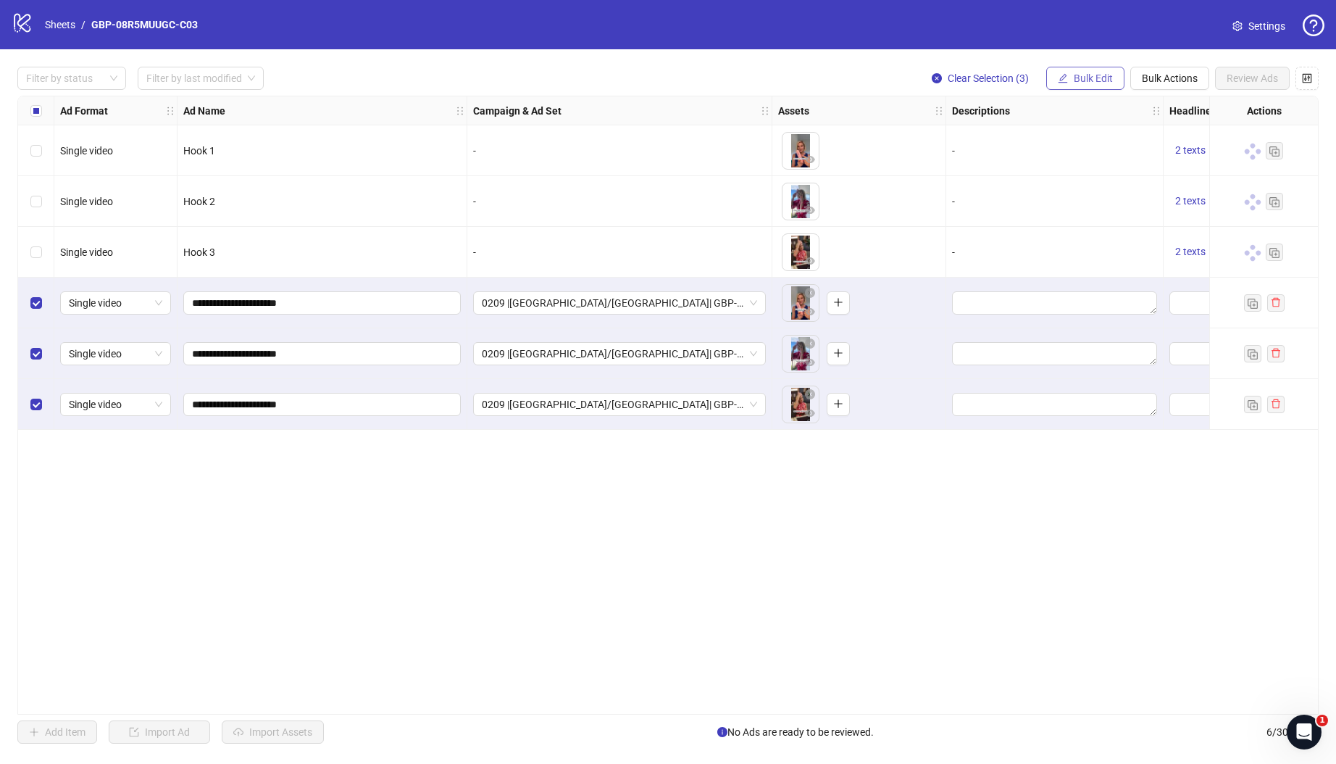
click at [1093, 83] on span "Bulk Edit" at bounding box center [1093, 78] width 39 height 12
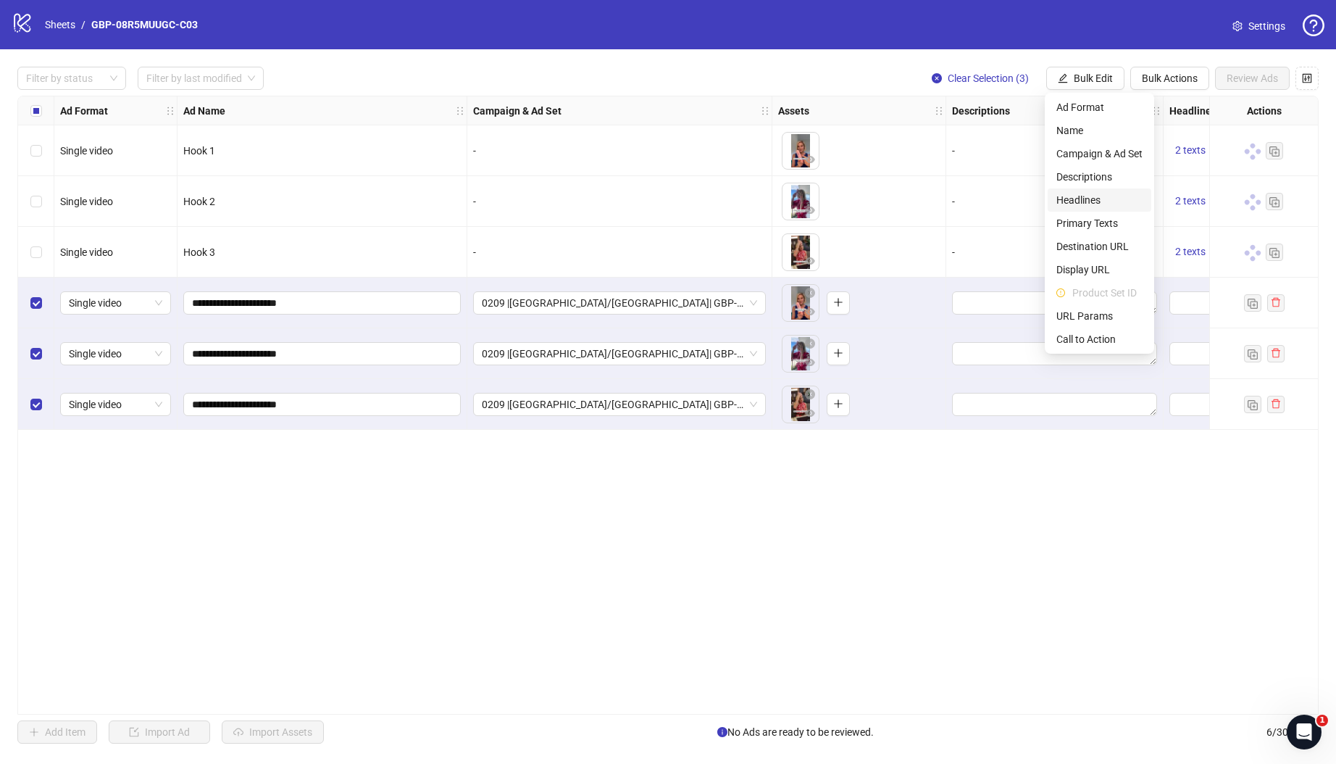
click at [1097, 194] on span "Headlines" at bounding box center [1099, 200] width 86 height 16
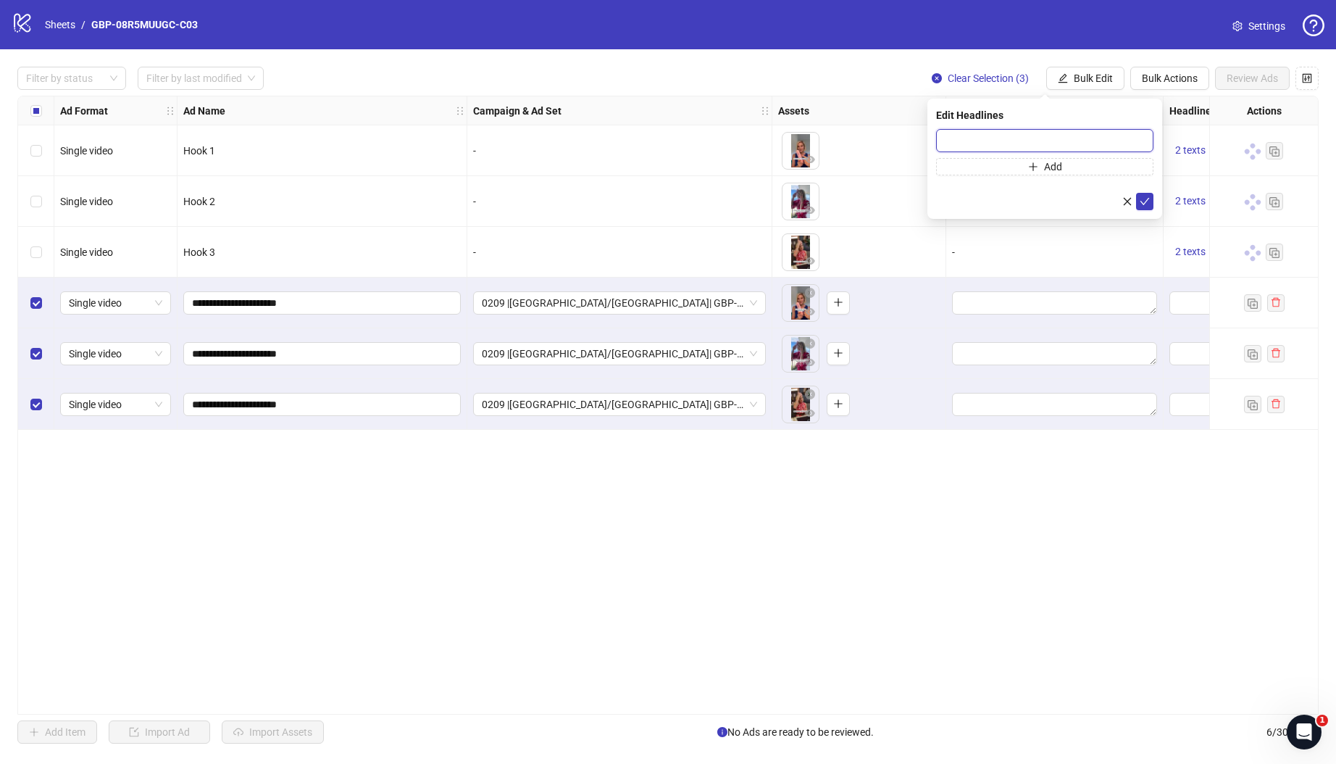
click at [1032, 136] on input "text" at bounding box center [1044, 140] width 217 height 23
paste input "*******"
type input "*******"
click at [1044, 167] on span "Add" at bounding box center [1053, 167] width 18 height 12
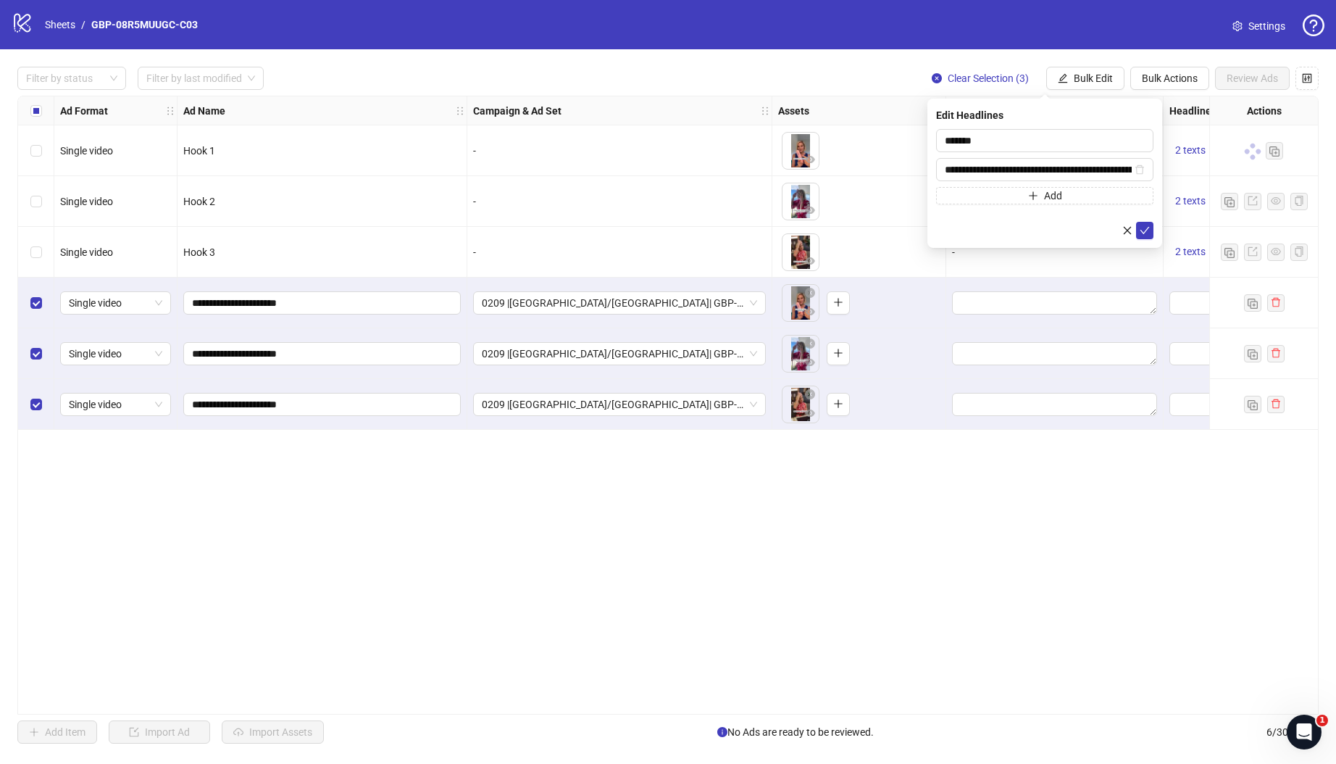
scroll to position [0, 84]
type input "**********"
click at [1136, 222] on button "submit" at bounding box center [1144, 230] width 17 height 17
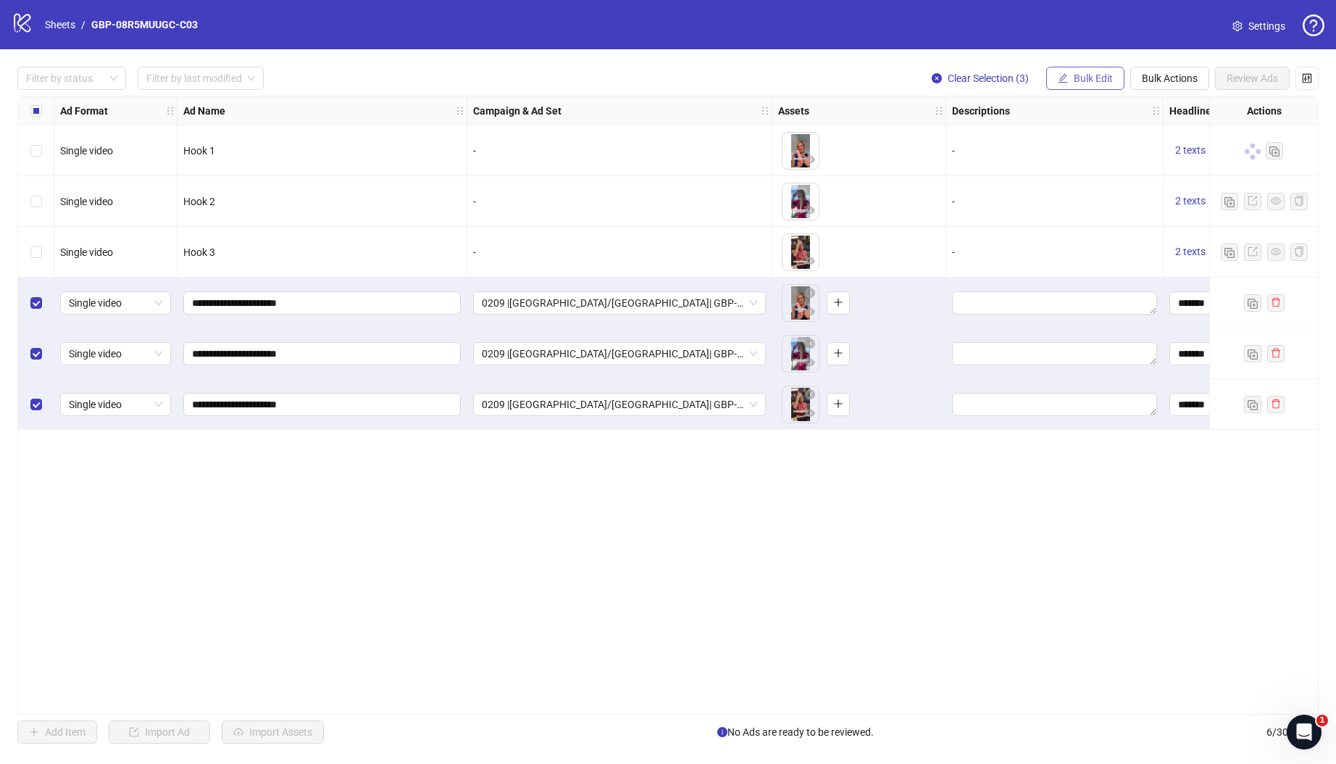
click at [1090, 79] on span "Bulk Edit" at bounding box center [1093, 78] width 39 height 12
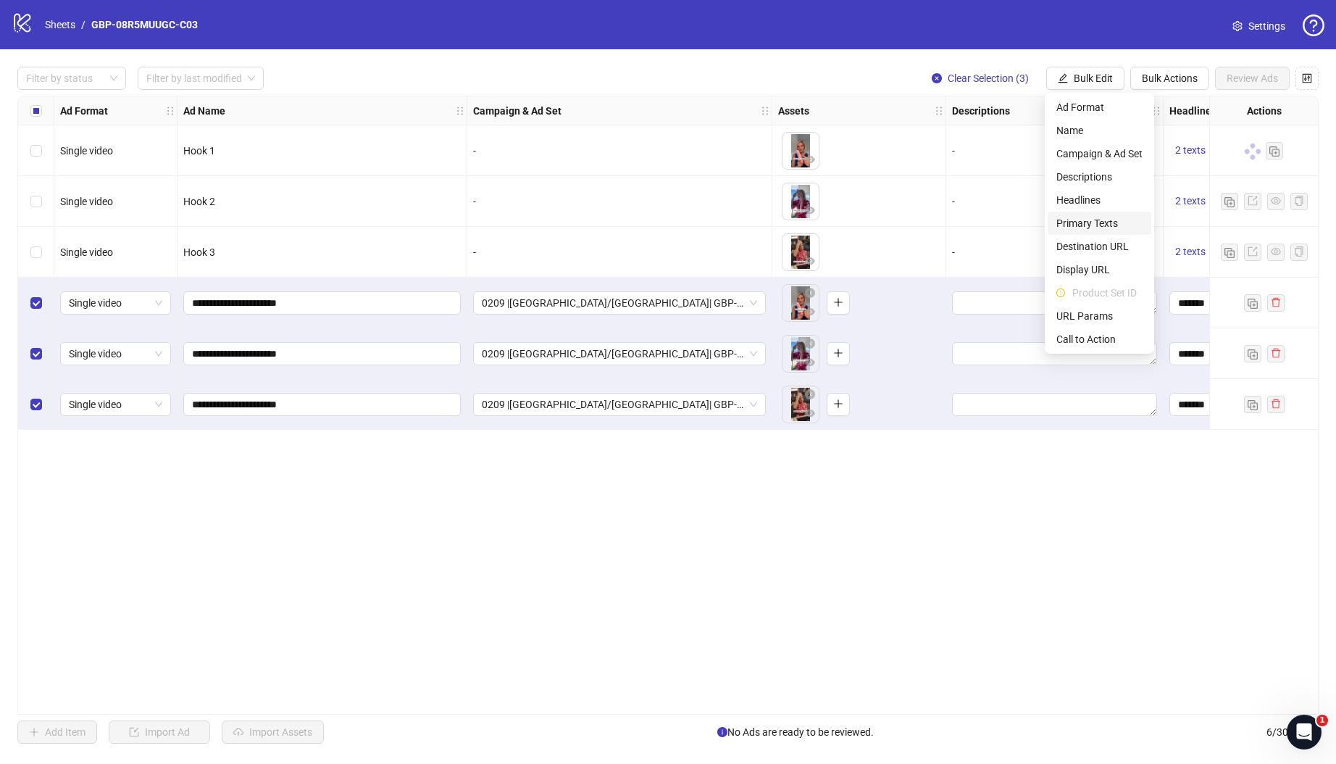
click at [1098, 220] on span "Primary Texts" at bounding box center [1099, 223] width 86 height 16
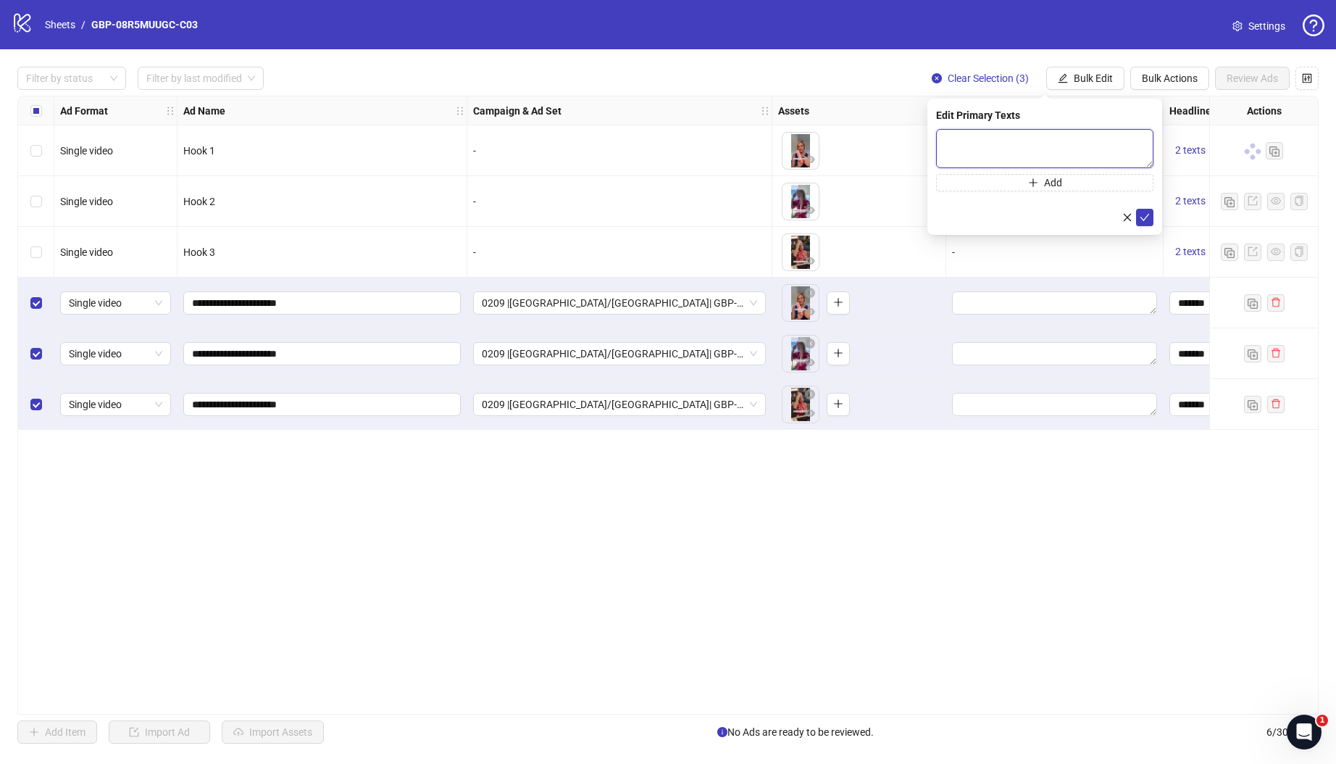
click at [1065, 151] on textarea at bounding box center [1044, 148] width 217 height 39
paste textarea "**********"
type textarea "**********"
click at [1118, 190] on button "Add" at bounding box center [1044, 182] width 217 height 17
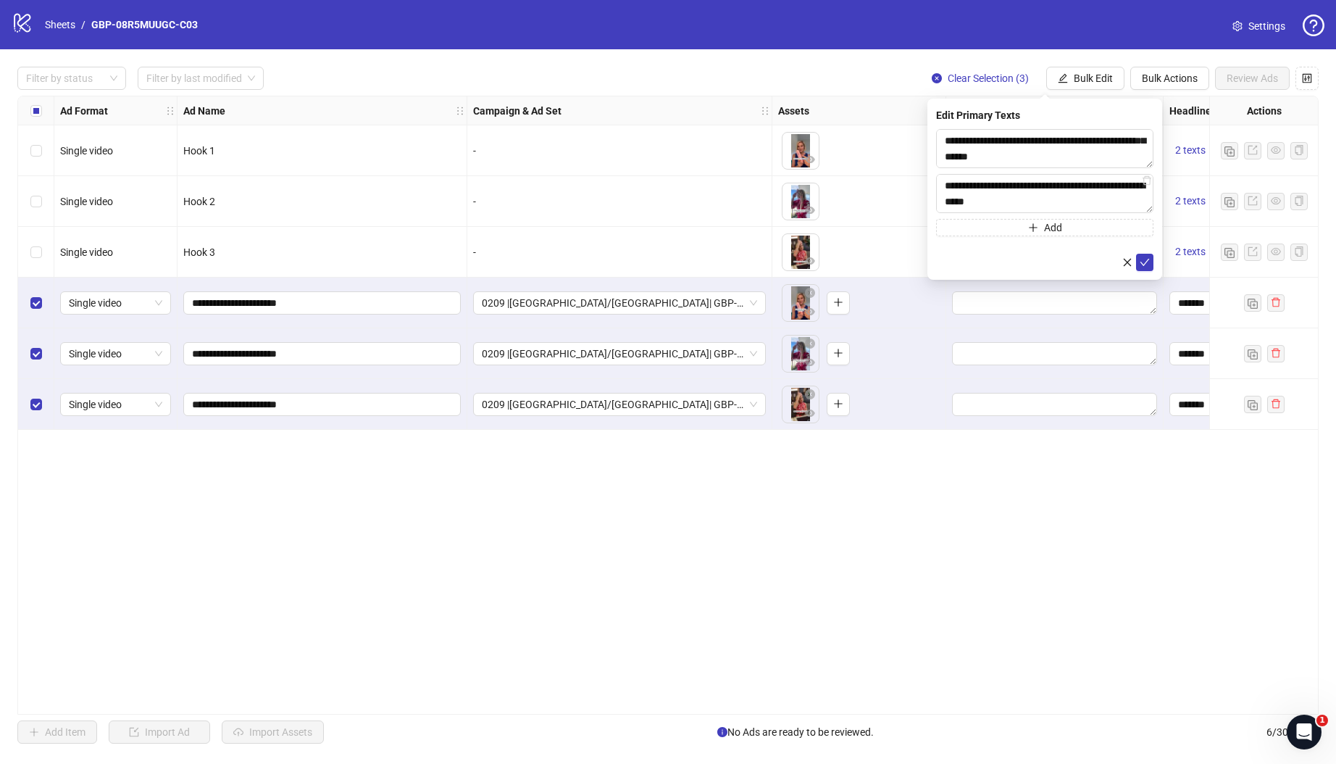
scroll to position [250, 0]
type textarea "**********"
click at [1140, 261] on icon "check" at bounding box center [1145, 262] width 10 height 10
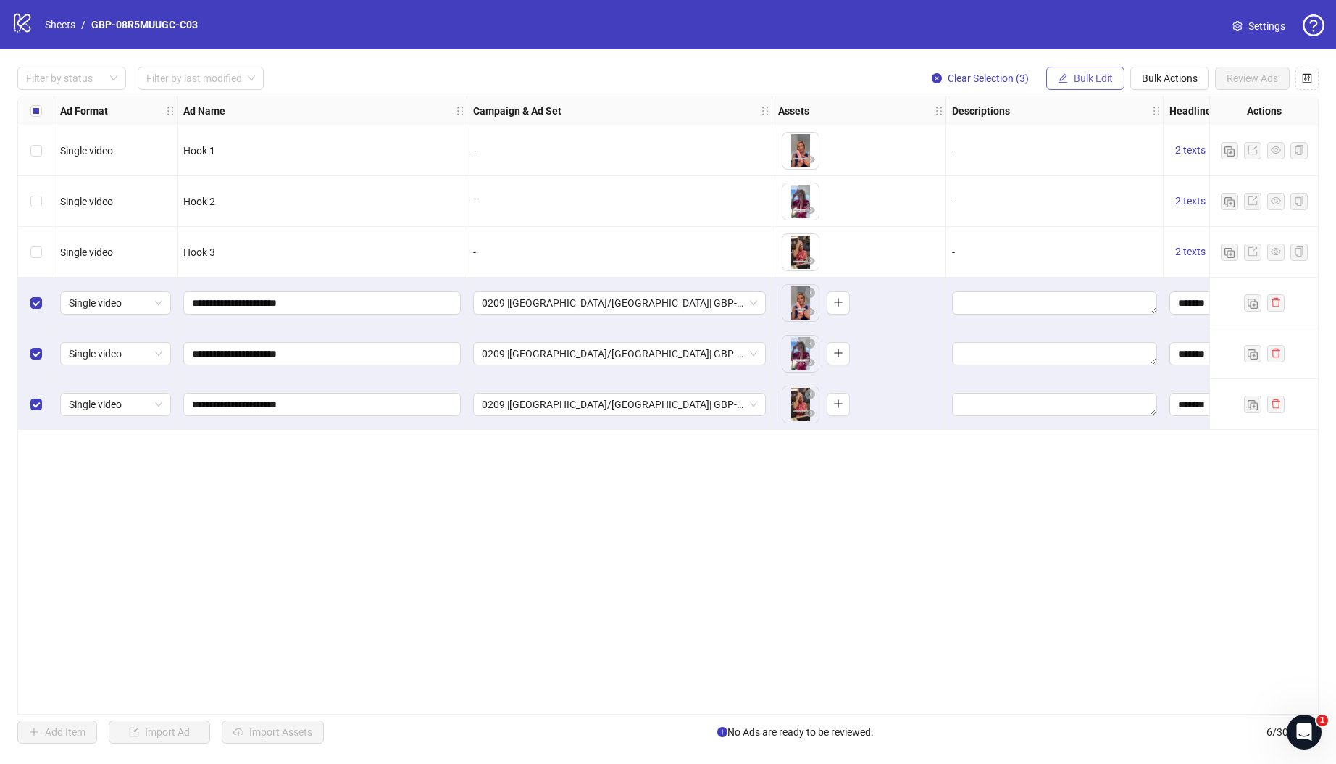
click at [1099, 70] on button "Bulk Edit" at bounding box center [1085, 78] width 78 height 23
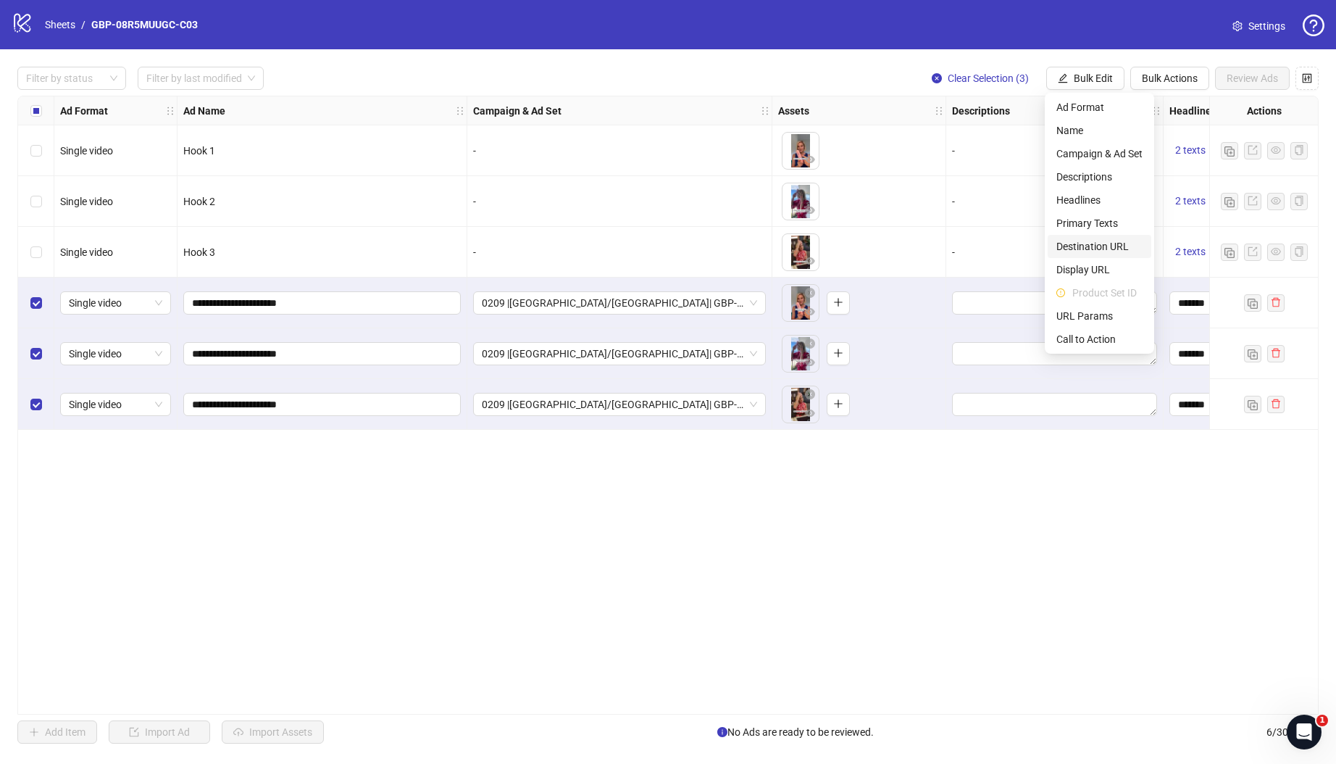
click at [1104, 246] on span "Destination URL" at bounding box center [1099, 246] width 86 height 16
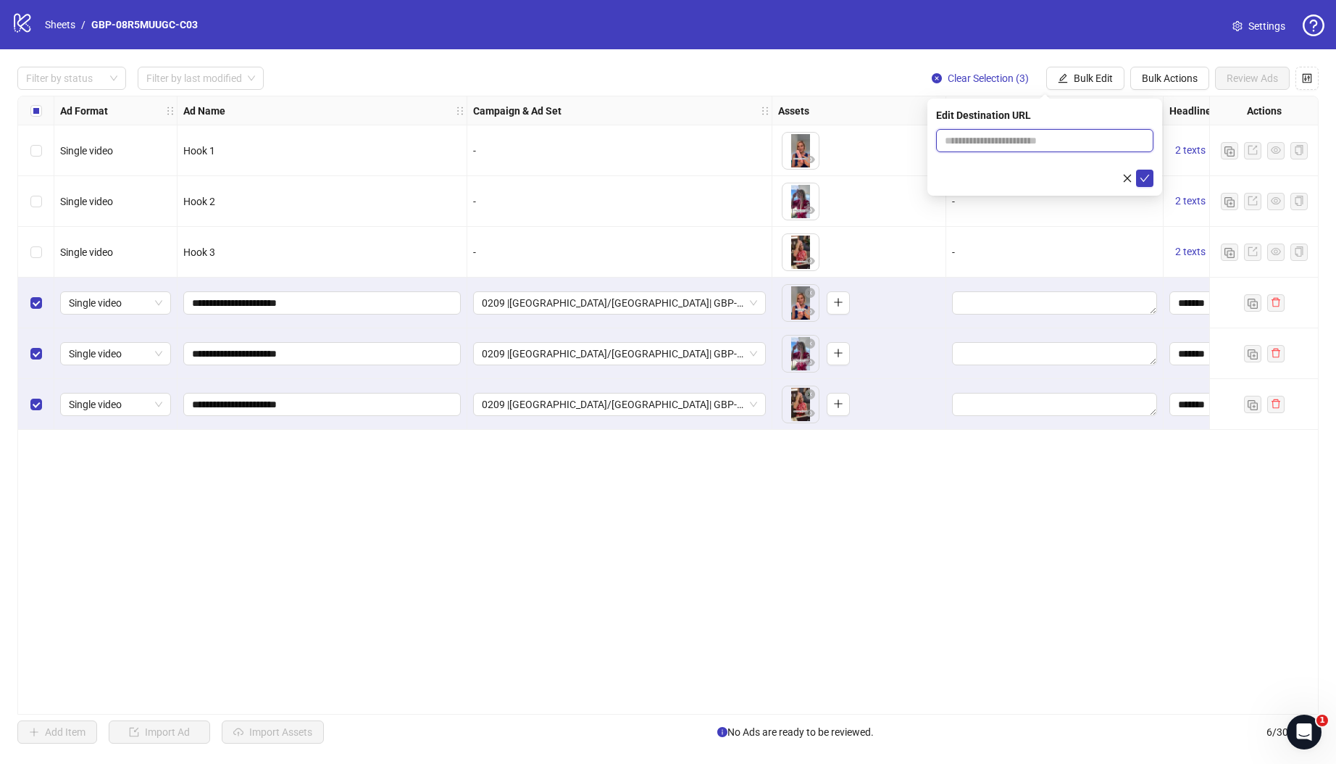
click at [1061, 138] on input "text" at bounding box center [1039, 141] width 188 height 16
paste input "**********"
type input "**********"
click at [1141, 175] on icon "check" at bounding box center [1145, 178] width 10 height 10
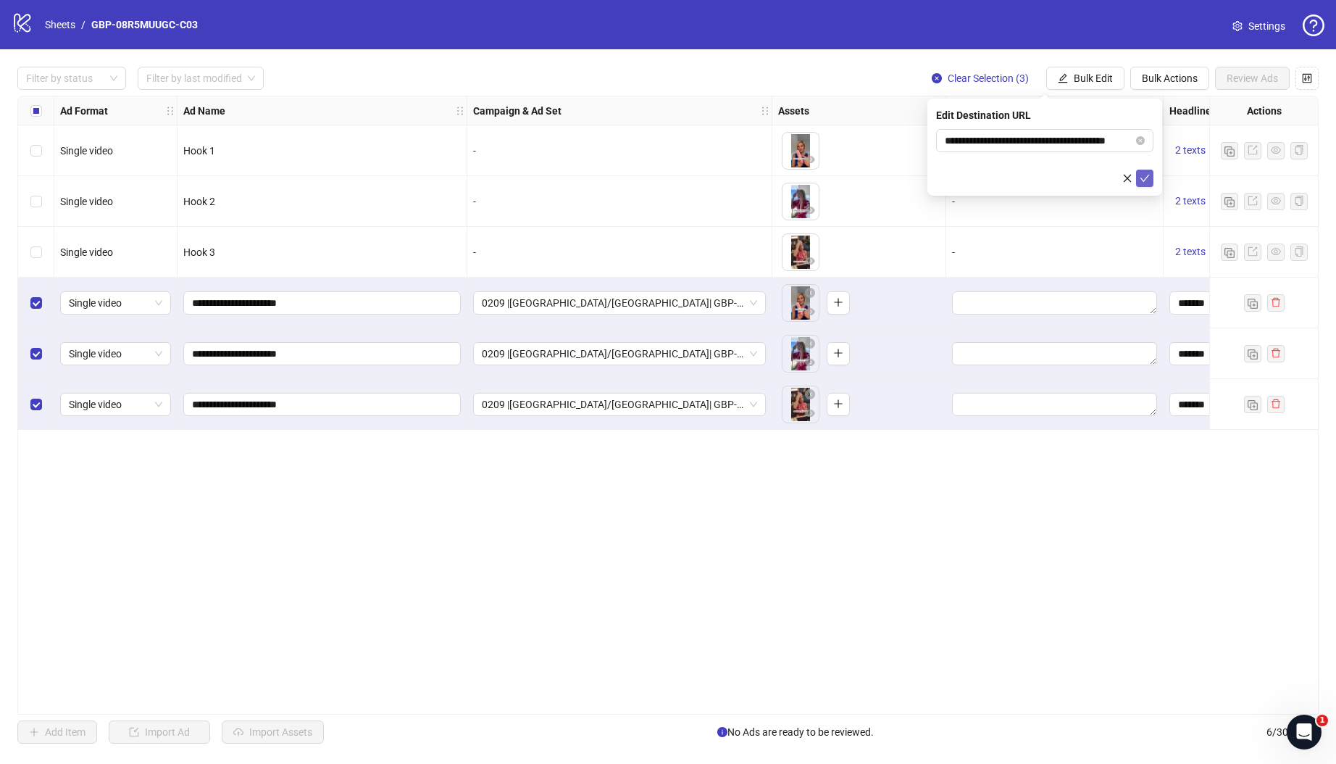
scroll to position [0, 0]
click at [1104, 77] on span "Bulk Edit" at bounding box center [1093, 78] width 39 height 12
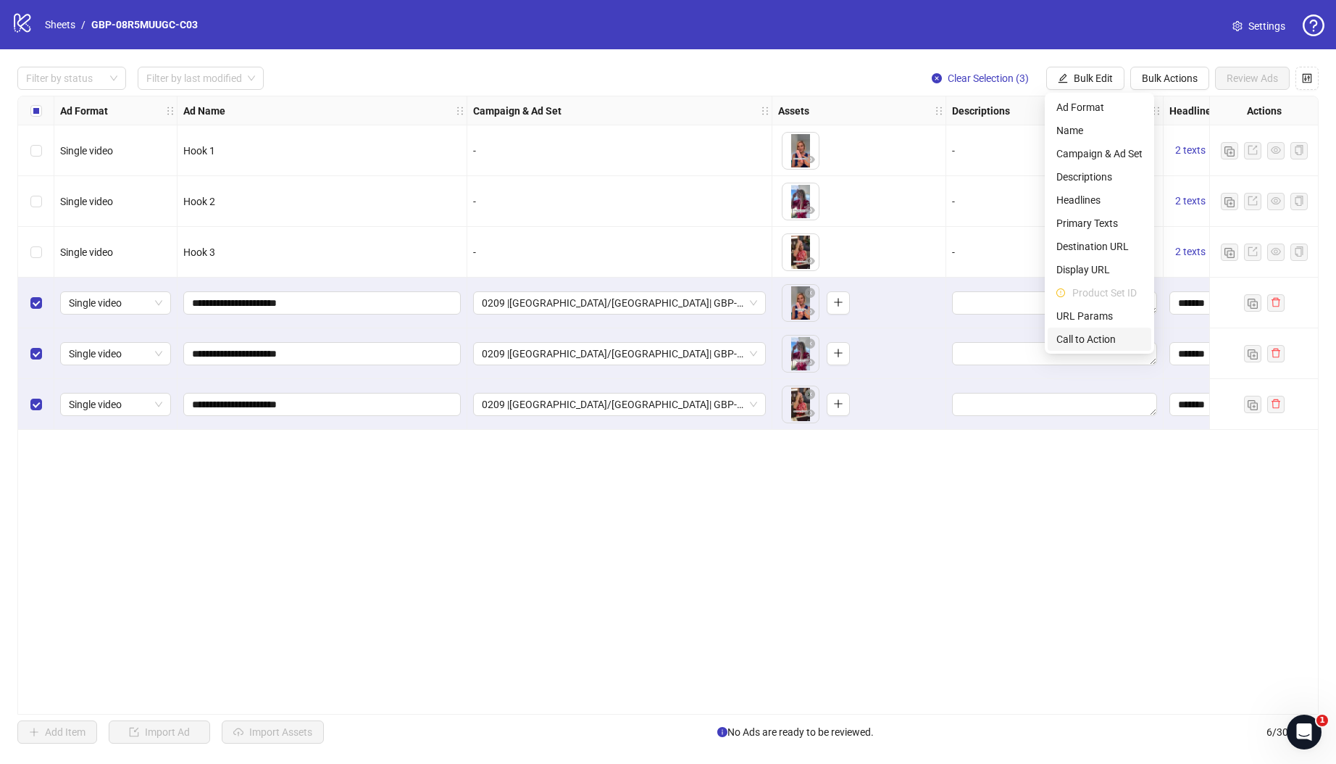
click at [1106, 338] on span "Call to Action" at bounding box center [1099, 339] width 86 height 16
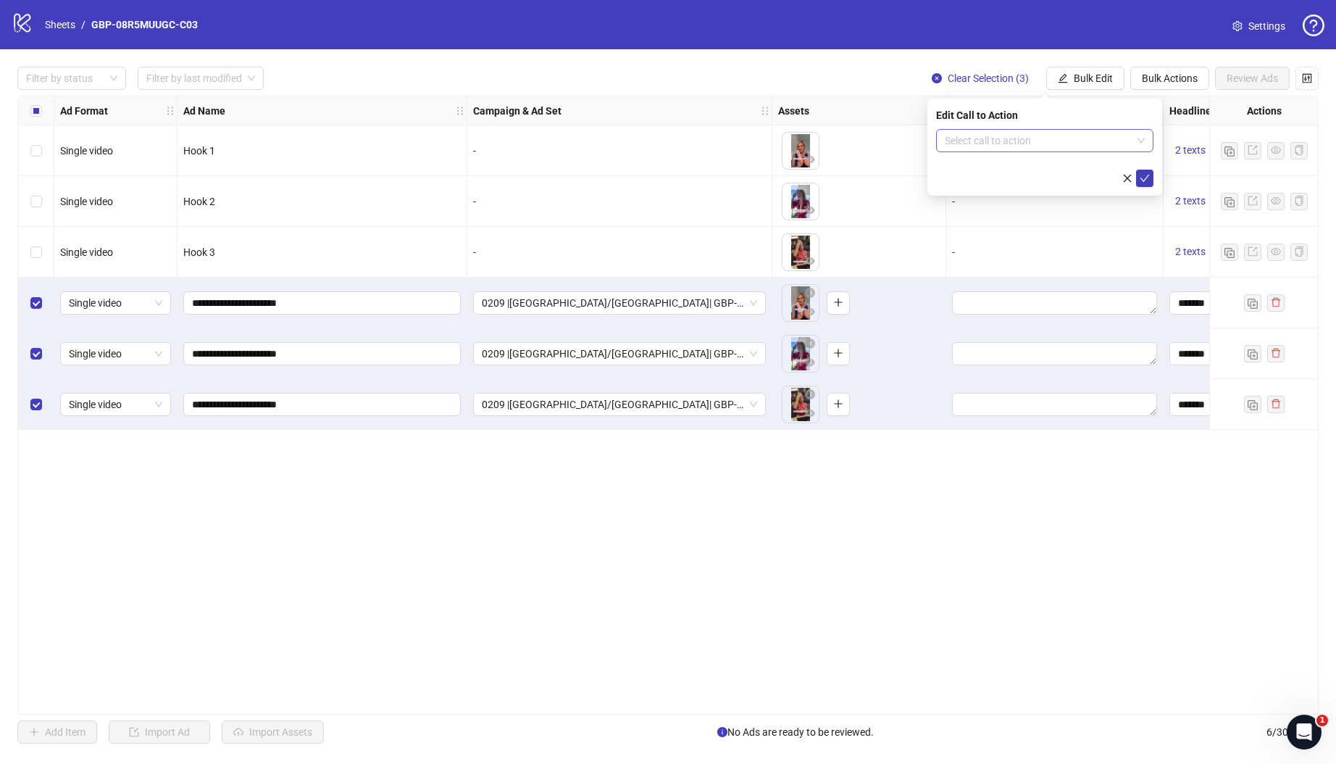
click at [1077, 137] on input "search" at bounding box center [1038, 141] width 187 height 22
type input "***"
click at [1055, 196] on div "Shop now" at bounding box center [1045, 193] width 194 height 16
click at [1143, 174] on icon "check" at bounding box center [1145, 178] width 10 height 10
click at [1250, 83] on span "Review Ads" at bounding box center [1252, 78] width 51 height 12
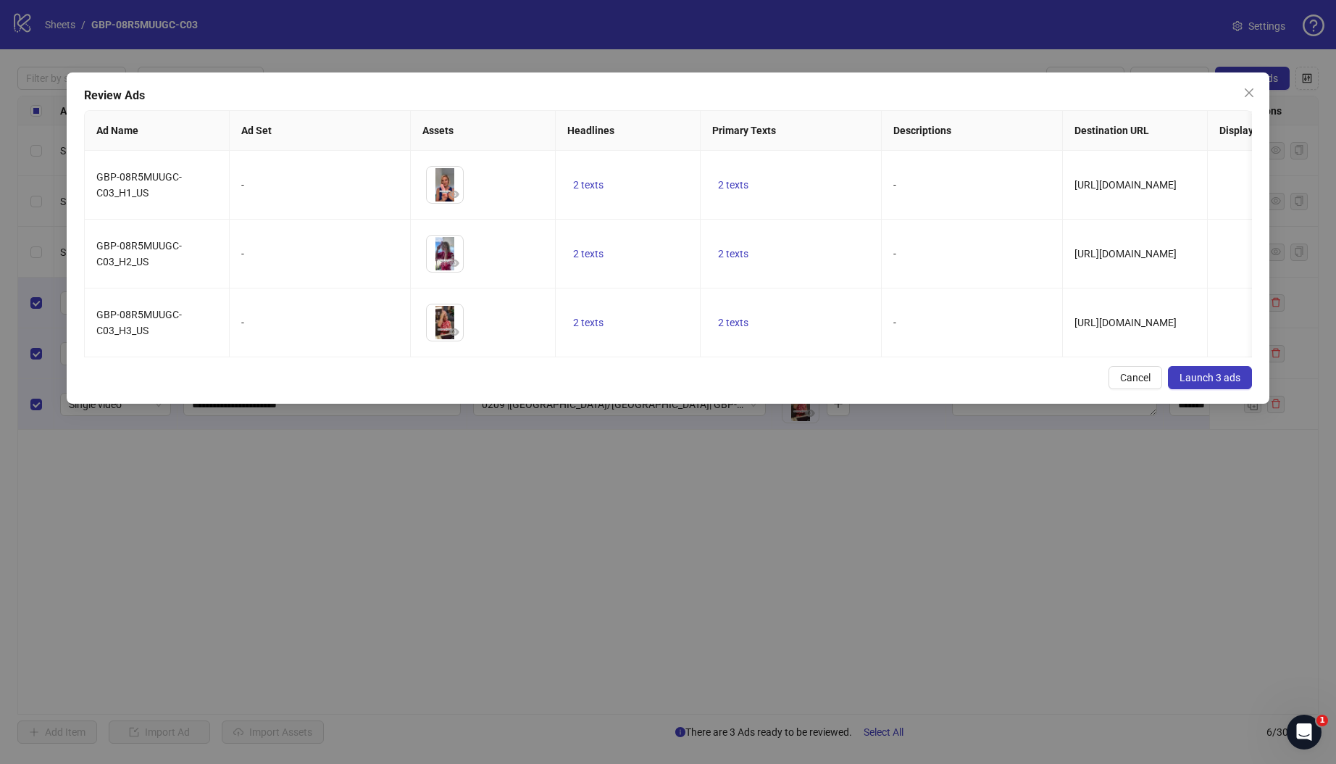
click at [1222, 383] on span "Launch 3 ads" at bounding box center [1210, 378] width 61 height 12
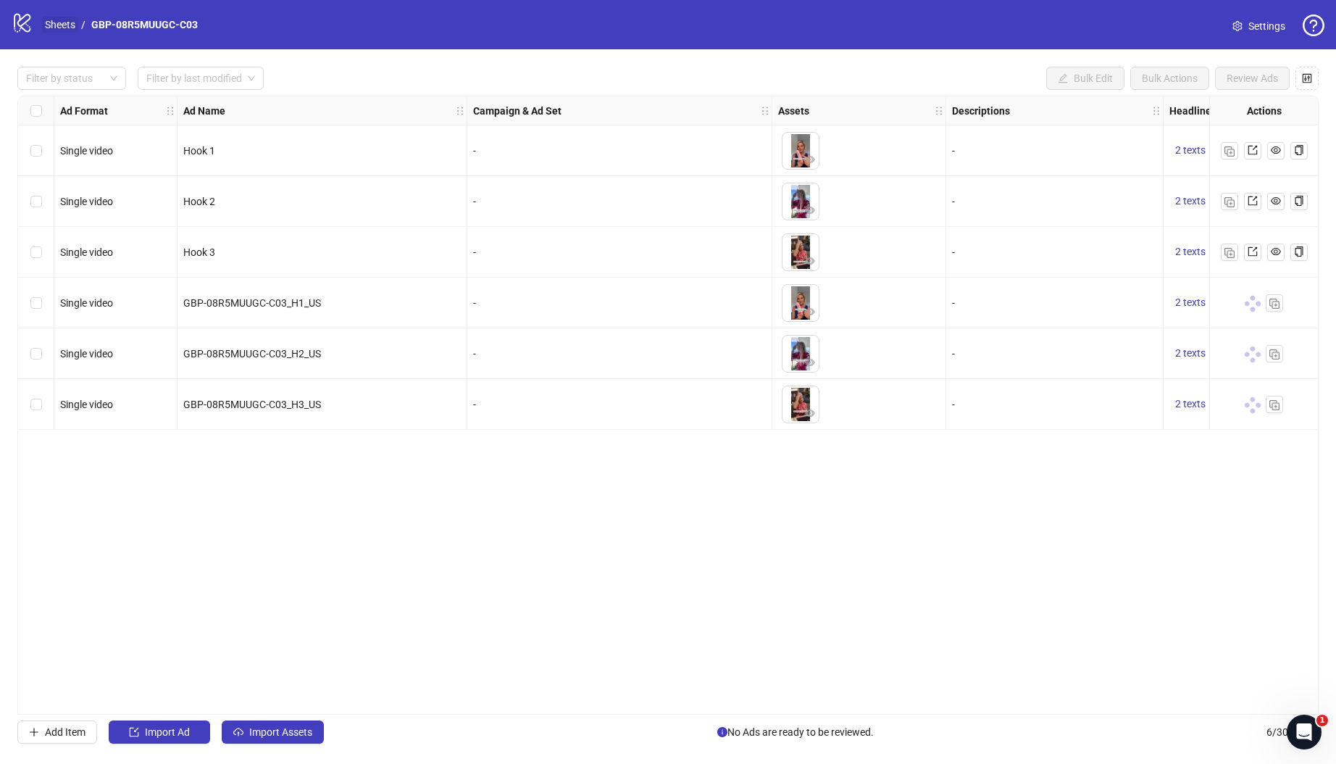
click at [46, 18] on link "Sheets" at bounding box center [60, 25] width 36 height 16
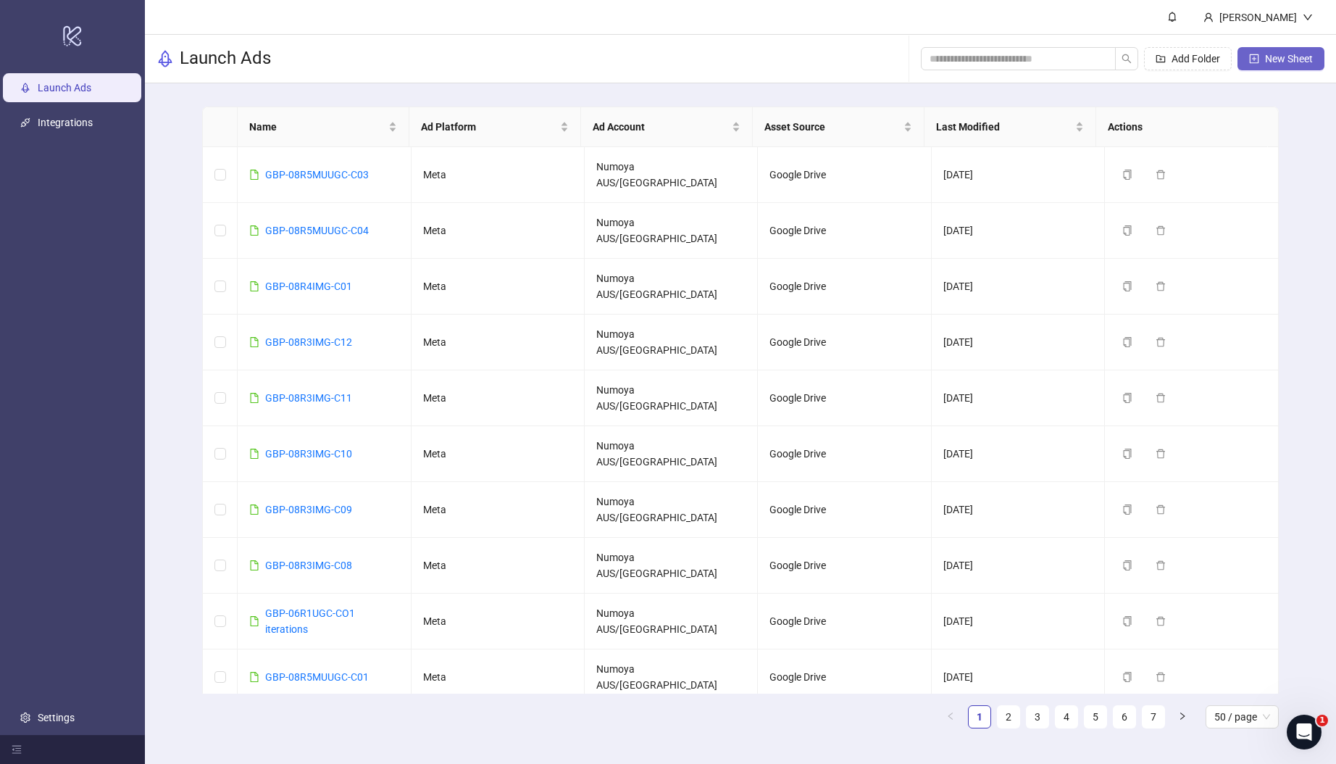
click at [1280, 55] on span "New Sheet" at bounding box center [1289, 59] width 48 height 12
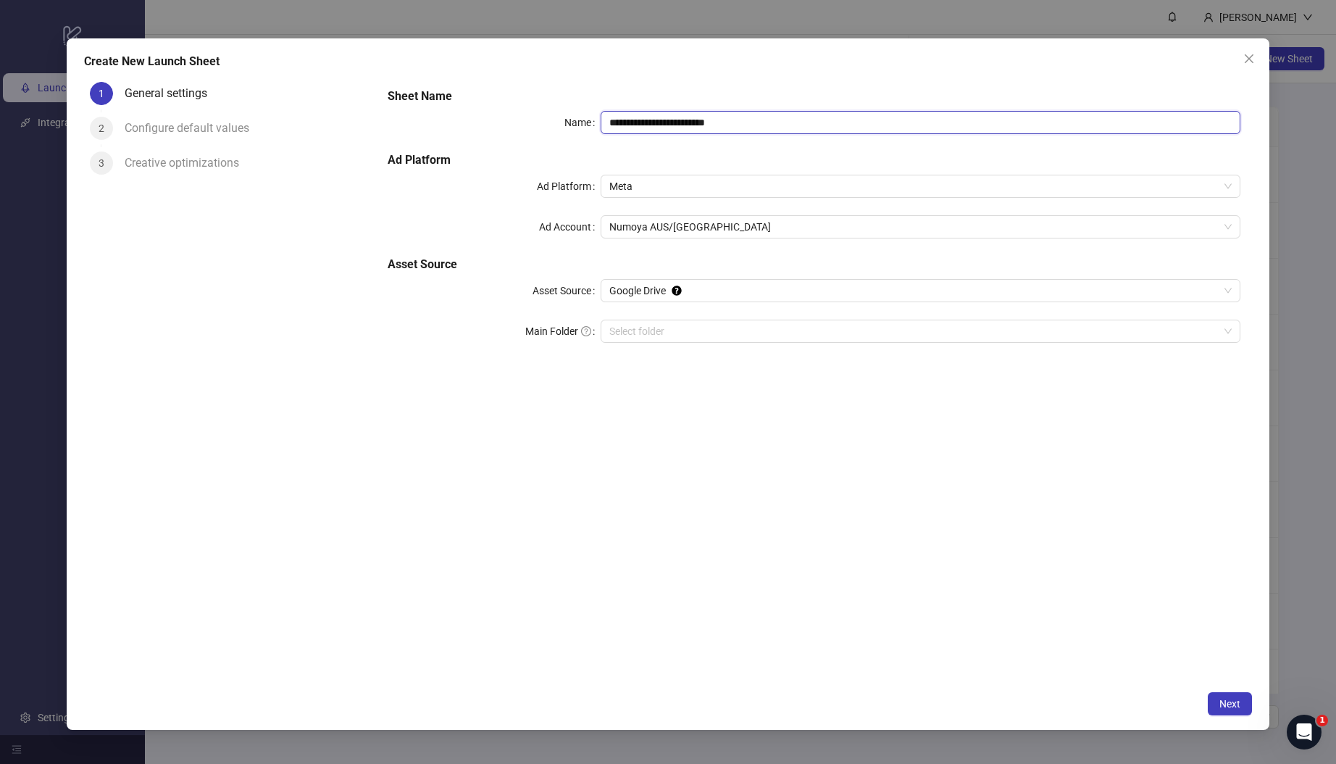
drag, startPoint x: 782, startPoint y: 119, endPoint x: 566, endPoint y: 123, distance: 216.0
click at [526, 103] on div "**********" at bounding box center [814, 224] width 864 height 284
paste input "text"
type input "**********"
click at [698, 333] on input "Main Folder" at bounding box center [913, 331] width 609 height 22
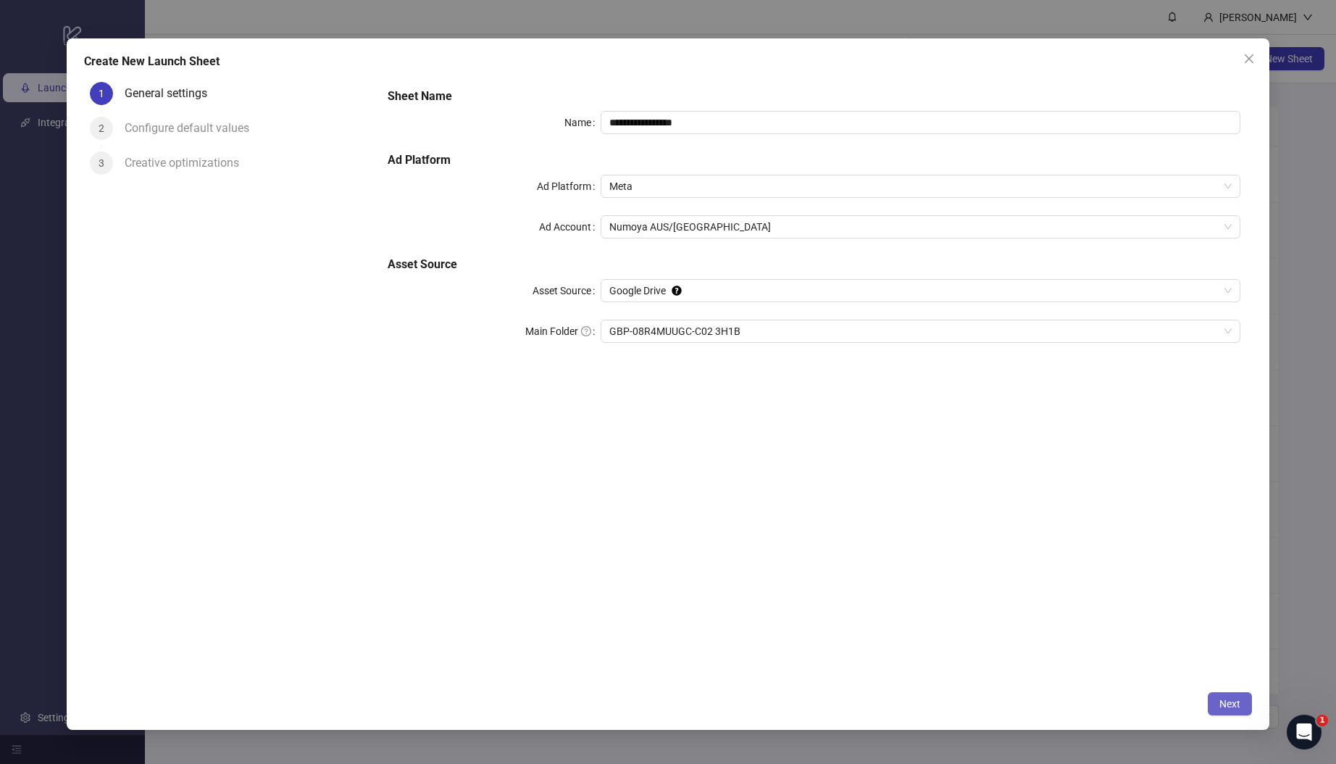
click at [1227, 704] on span "Next" at bounding box center [1229, 704] width 21 height 12
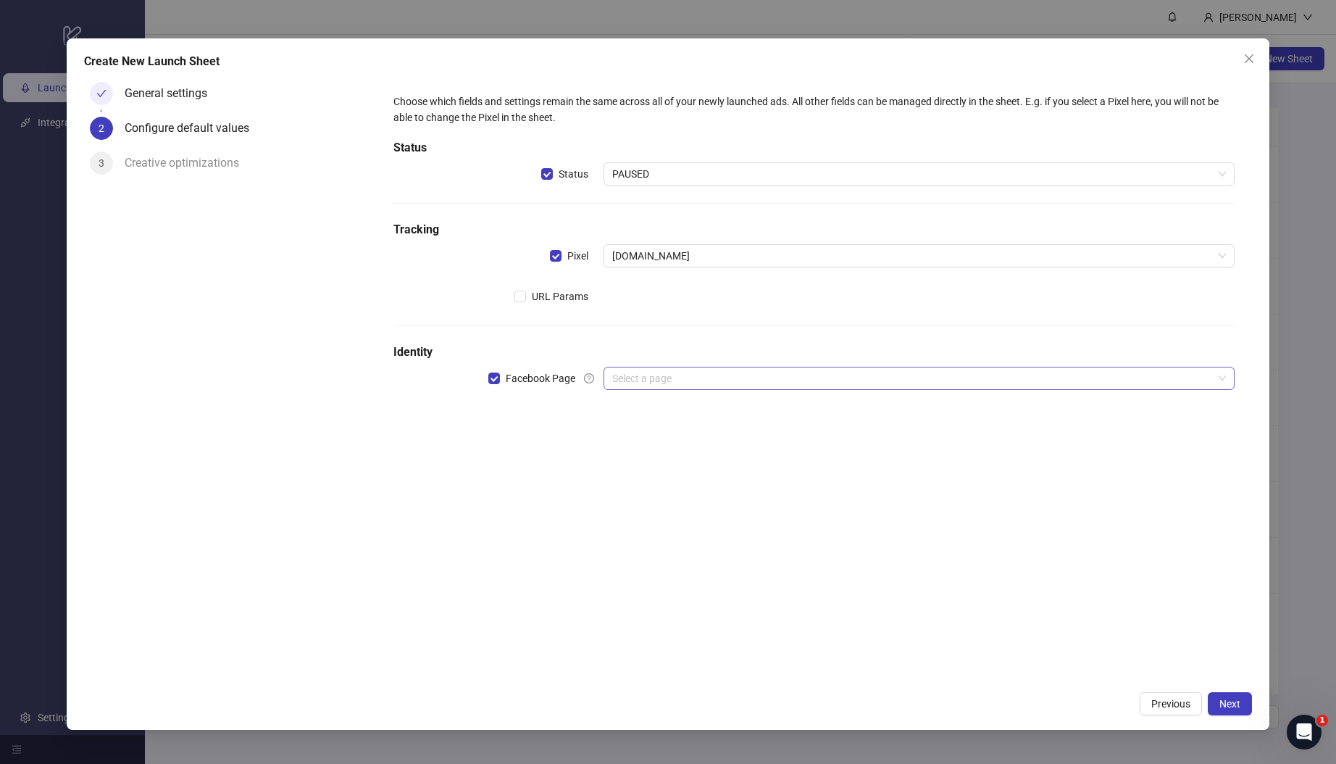
click at [637, 371] on input "search" at bounding box center [912, 378] width 601 height 22
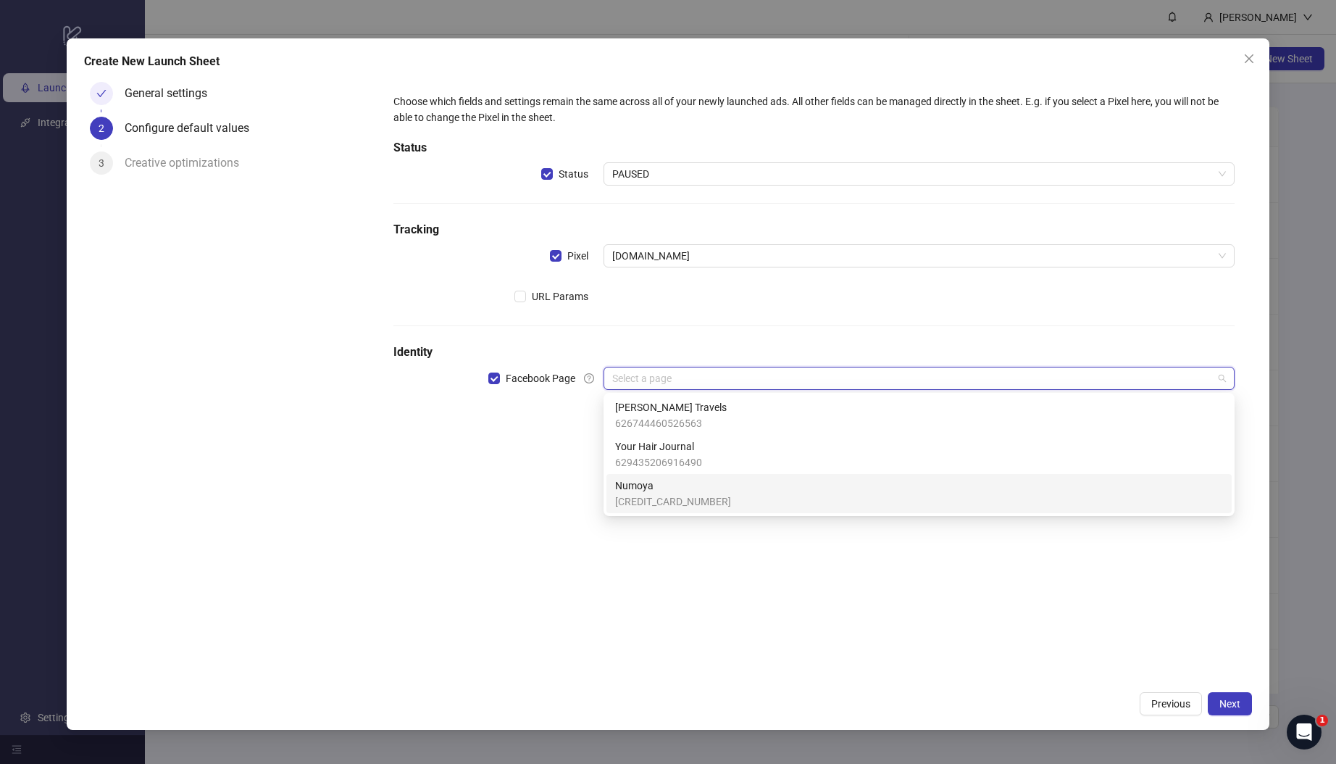
click at [662, 488] on span "Numoya" at bounding box center [673, 485] width 116 height 16
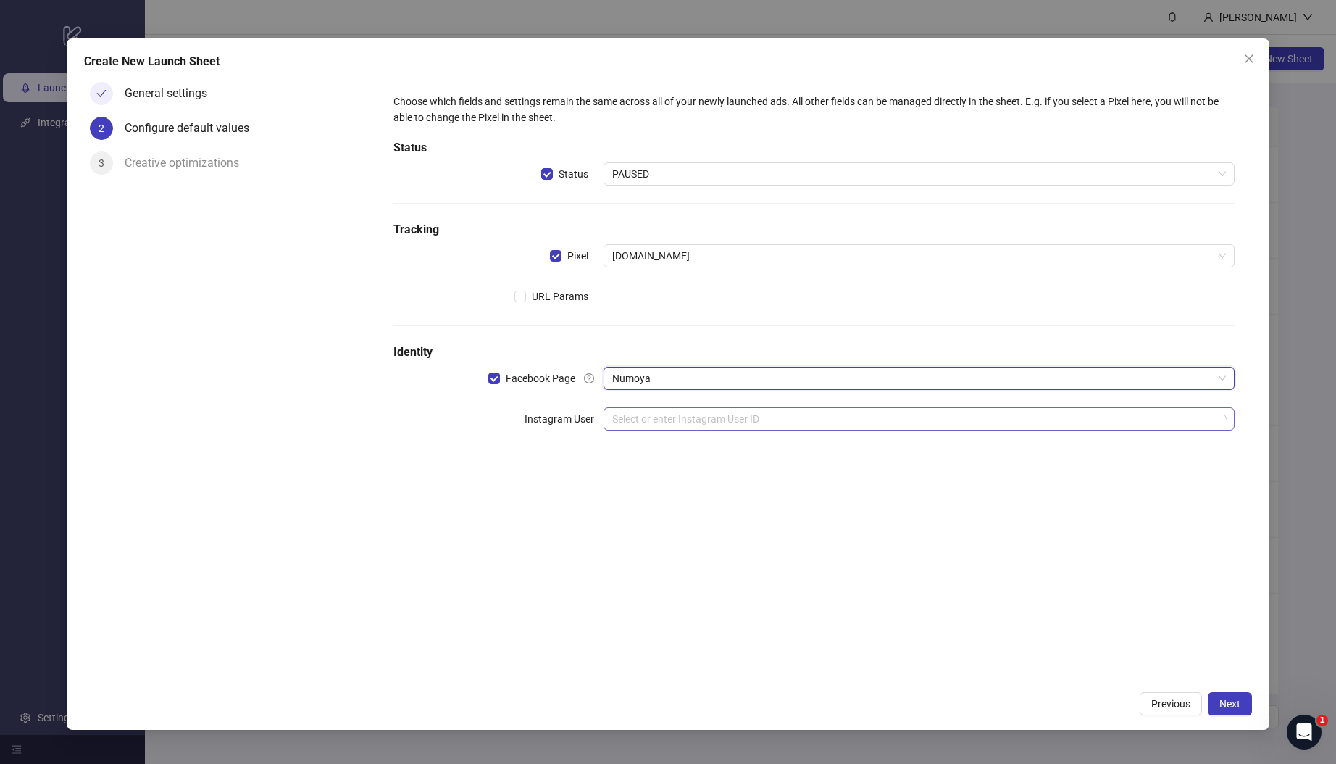
click at [675, 412] on input "search" at bounding box center [912, 419] width 601 height 22
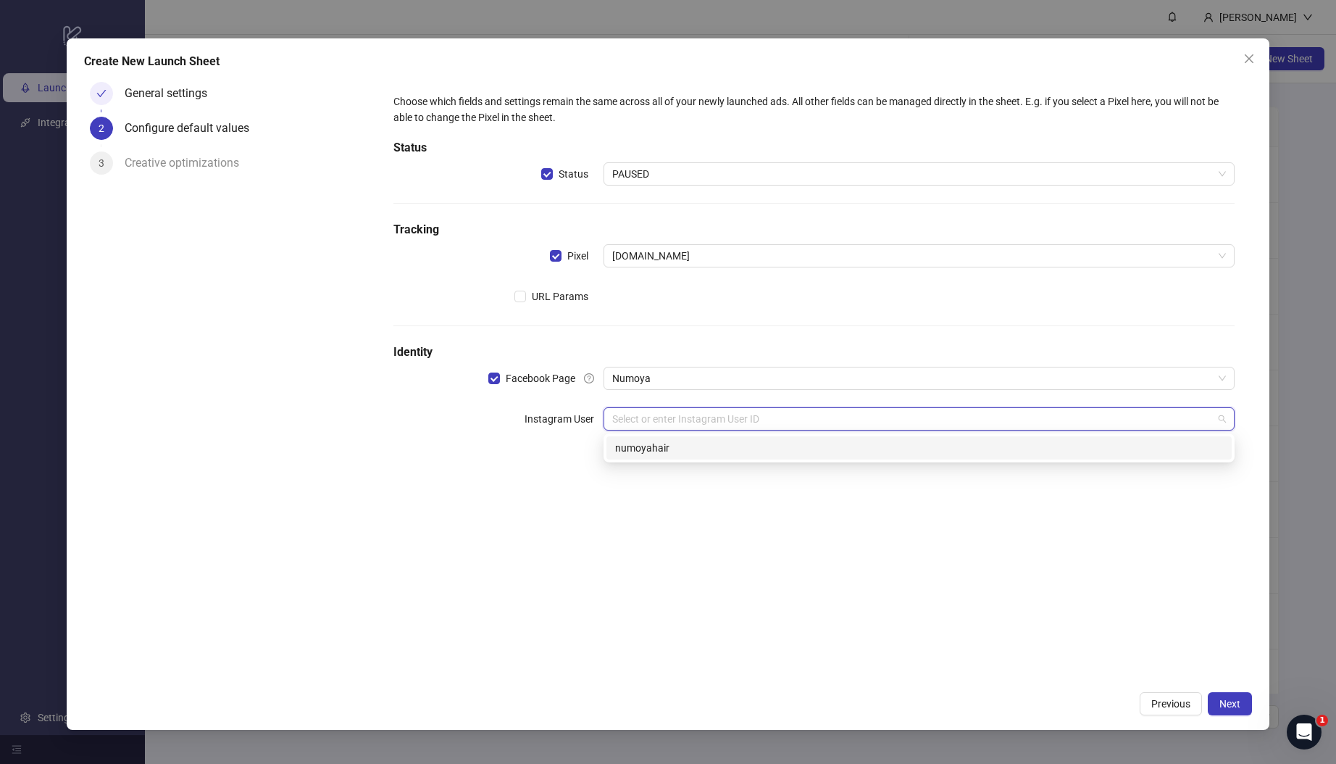
click at [674, 448] on div "numoyahair" at bounding box center [919, 448] width 608 height 16
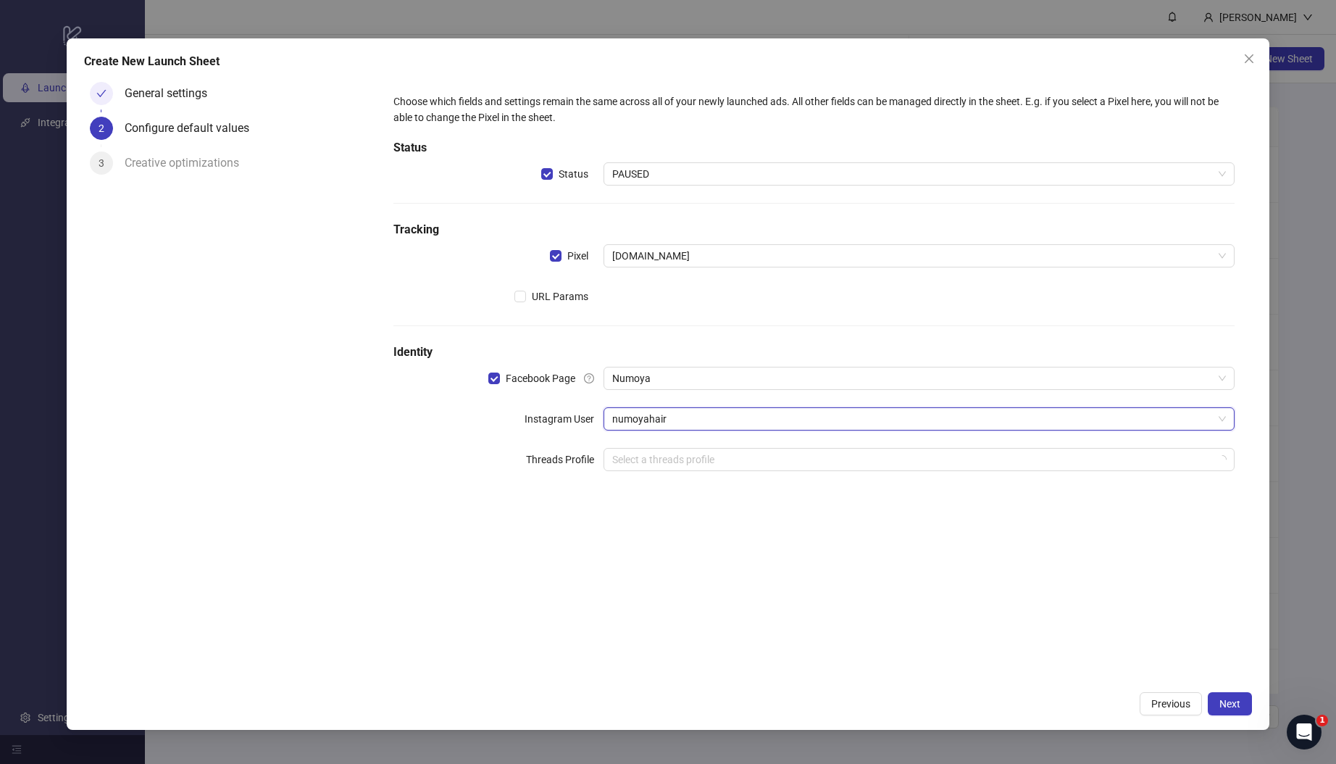
click at [706, 553] on div "Choose which fields and settings remain the same across all of your newly launc…" at bounding box center [814, 380] width 876 height 608
click at [1236, 704] on span "Next" at bounding box center [1229, 704] width 21 height 12
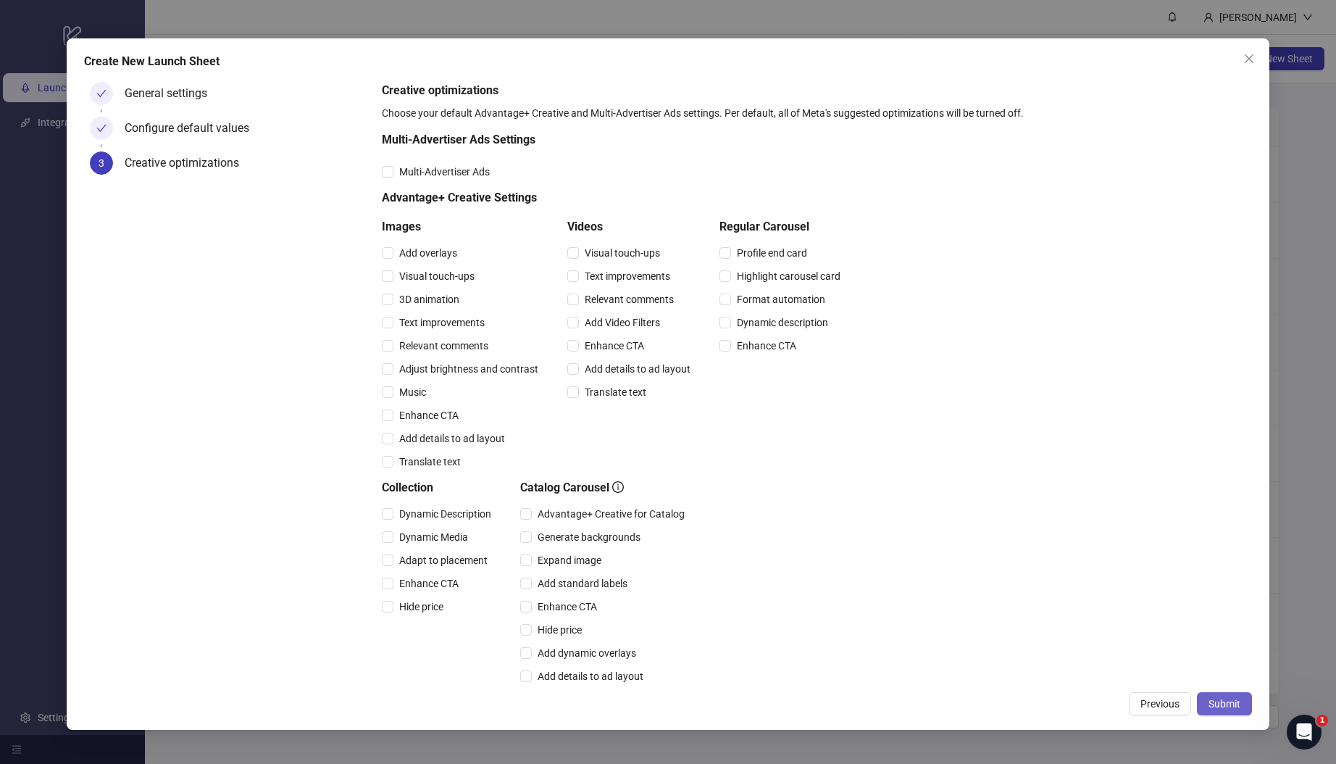
click at [1239, 702] on span "Submit" at bounding box center [1225, 704] width 32 height 12
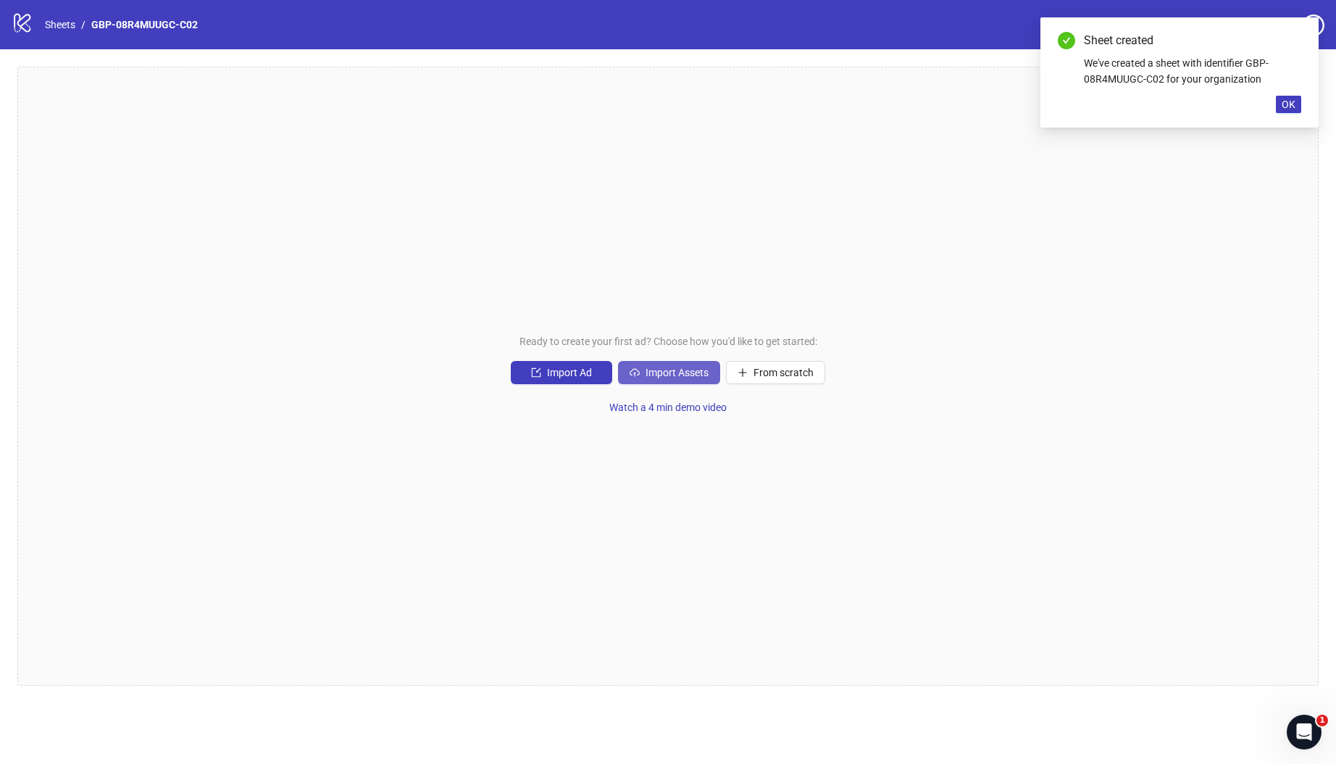
click at [679, 379] on button "Import Assets" at bounding box center [669, 372] width 102 height 23
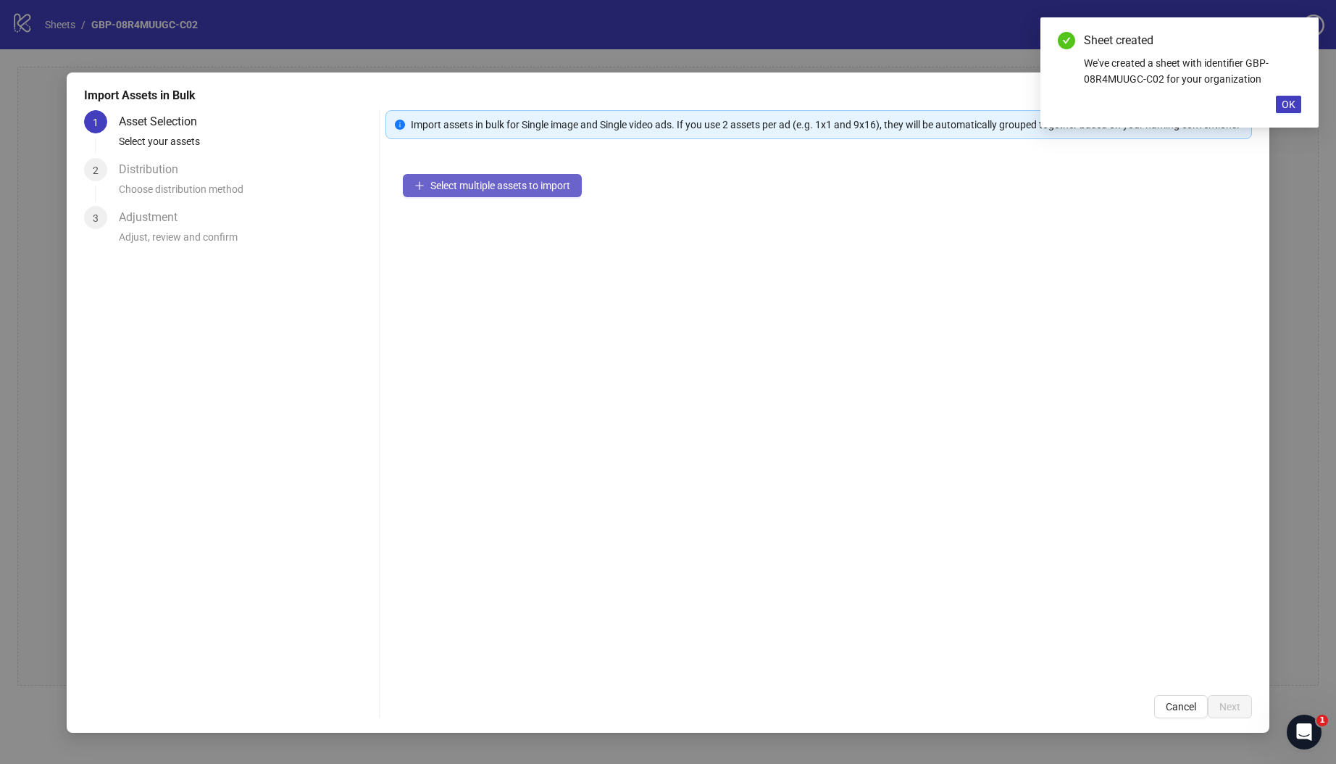
click at [531, 191] on span "Select multiple assets to import" at bounding box center [500, 186] width 140 height 12
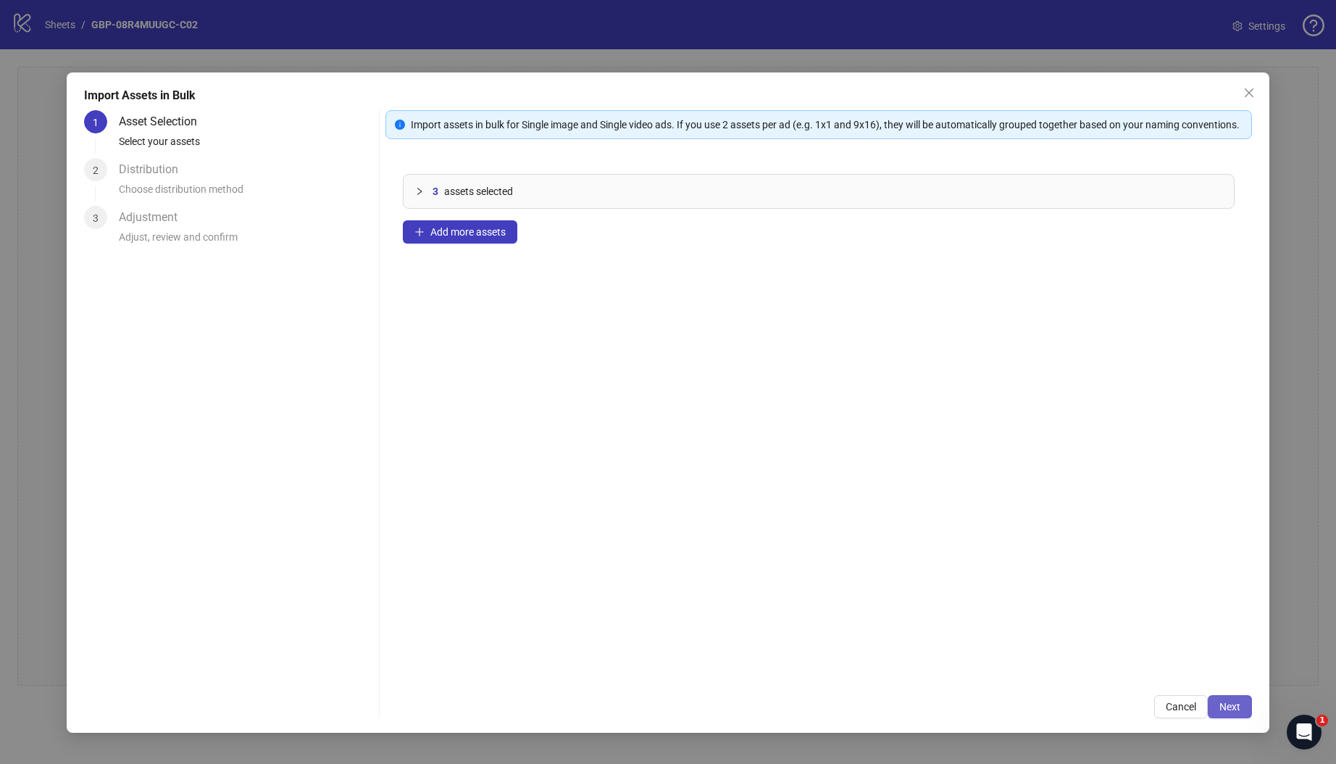
click at [1225, 709] on span "Next" at bounding box center [1229, 707] width 21 height 12
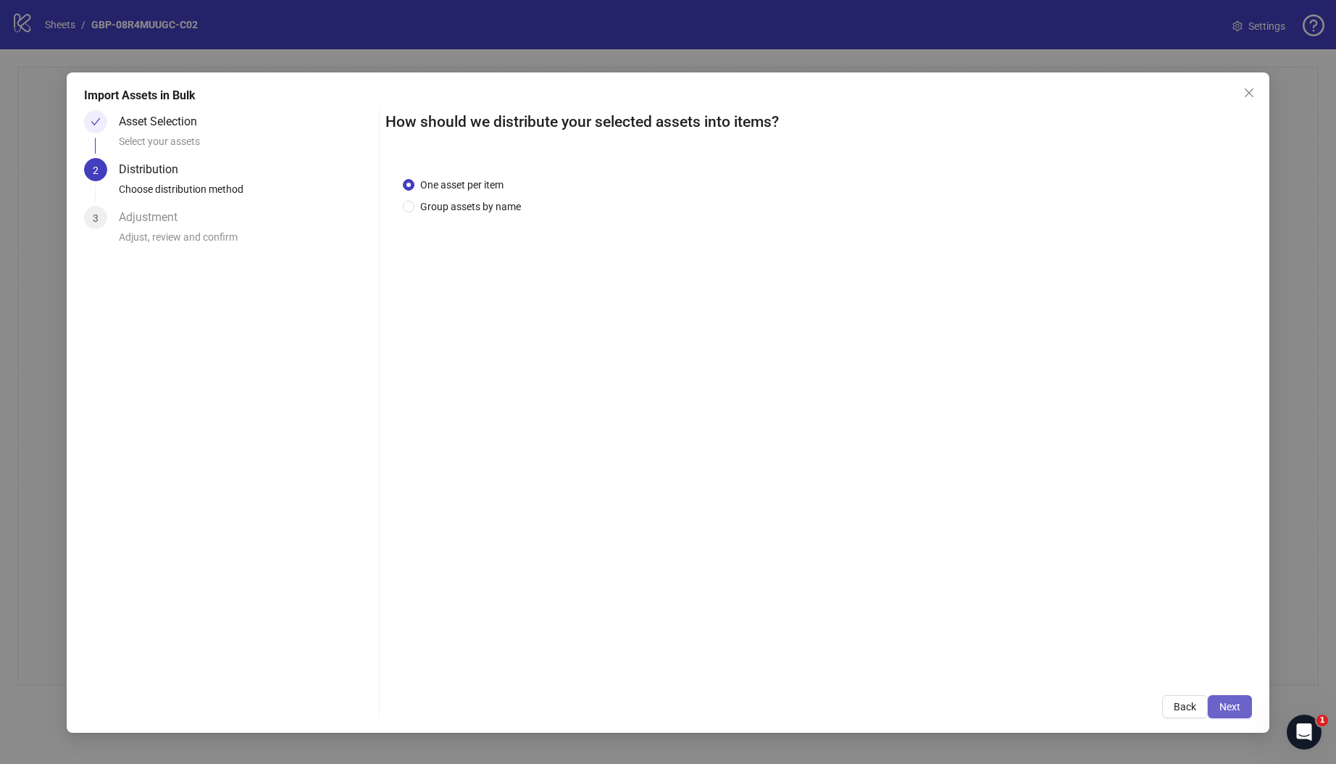
click at [1239, 709] on span "Next" at bounding box center [1229, 707] width 21 height 12
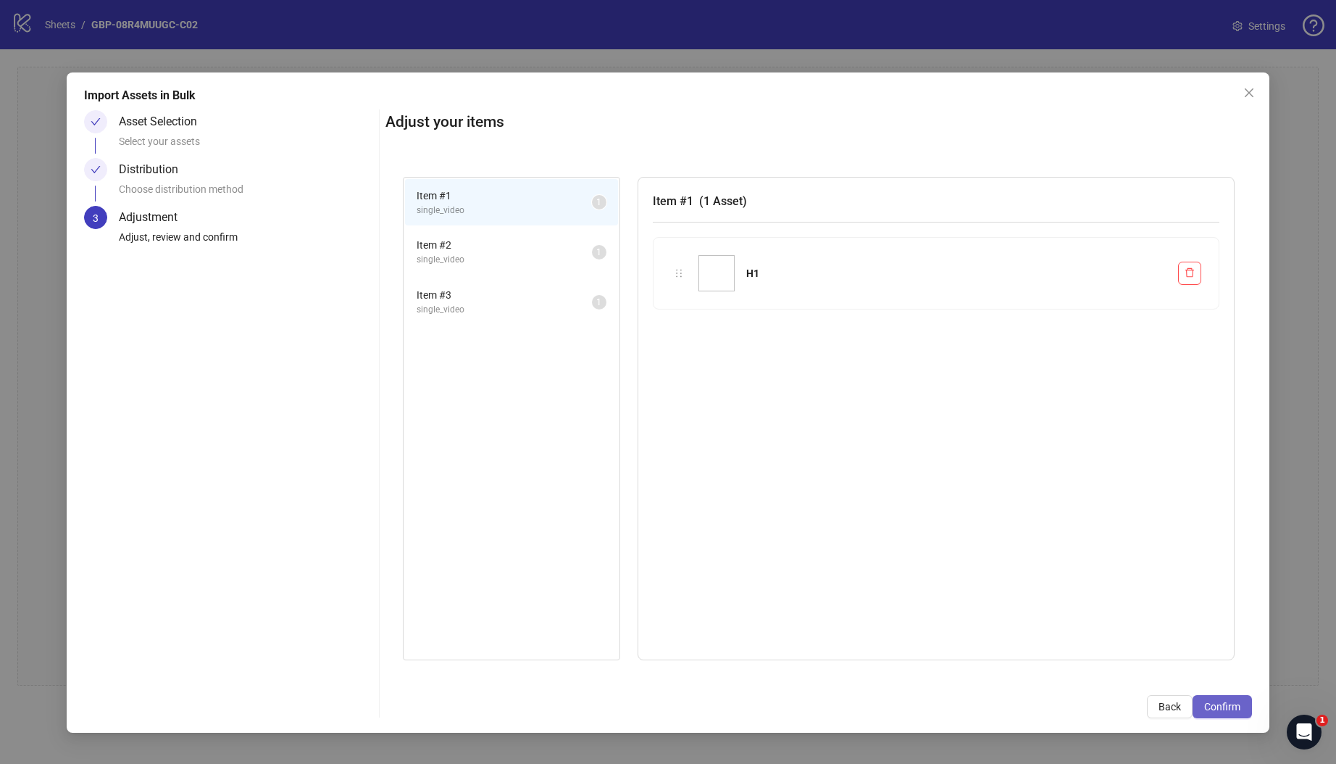
click at [1217, 705] on span "Confirm" at bounding box center [1222, 707] width 36 height 12
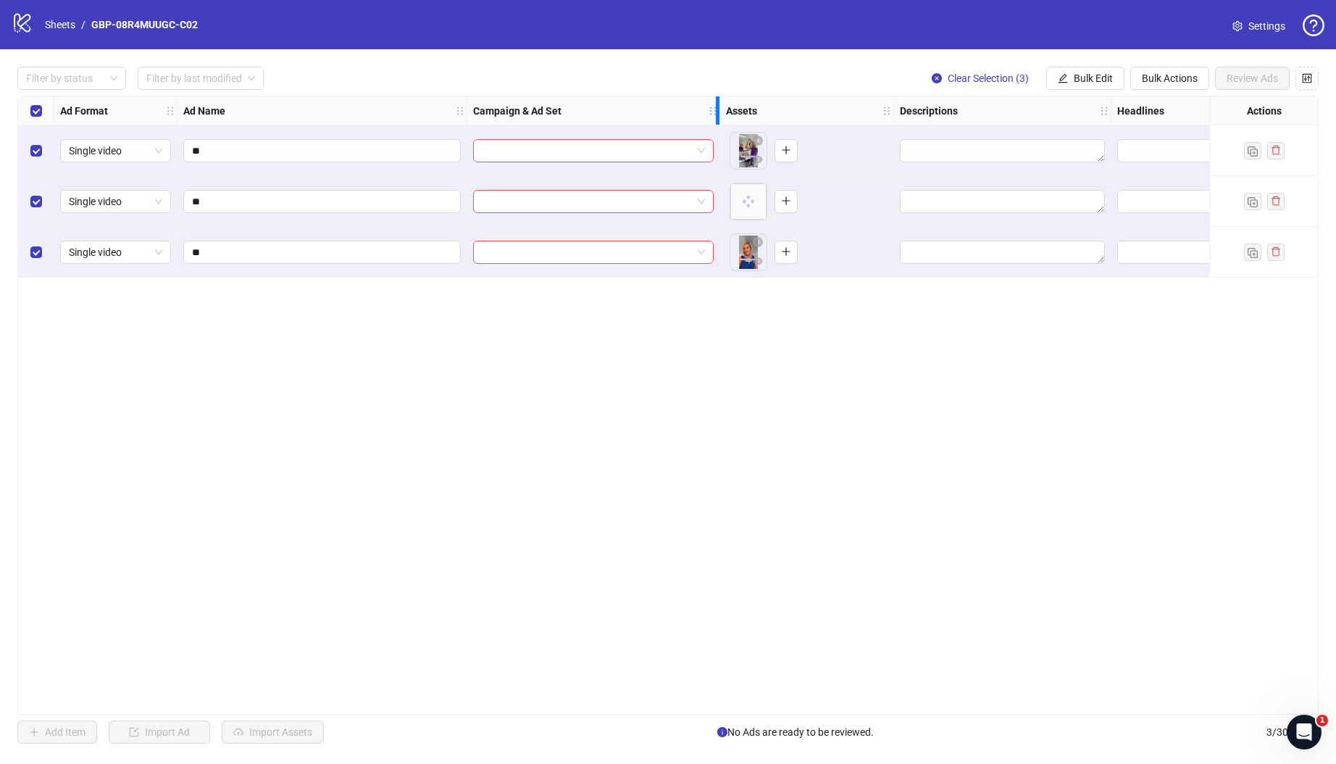
drag, startPoint x: 679, startPoint y: 110, endPoint x: 824, endPoint y: 112, distance: 144.9
click at [718, 112] on icon "holder" at bounding box center [713, 111] width 10 height 10
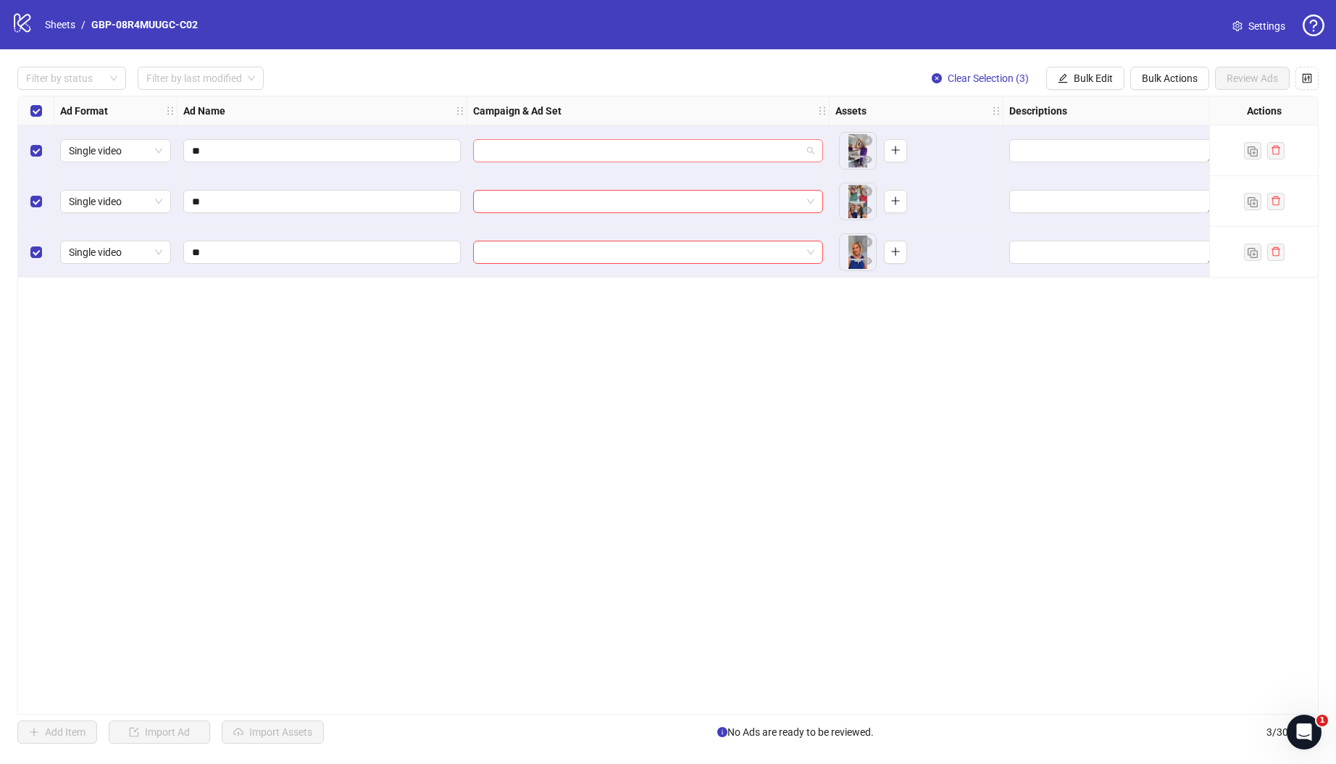
click at [720, 145] on input "search" at bounding box center [642, 151] width 320 height 22
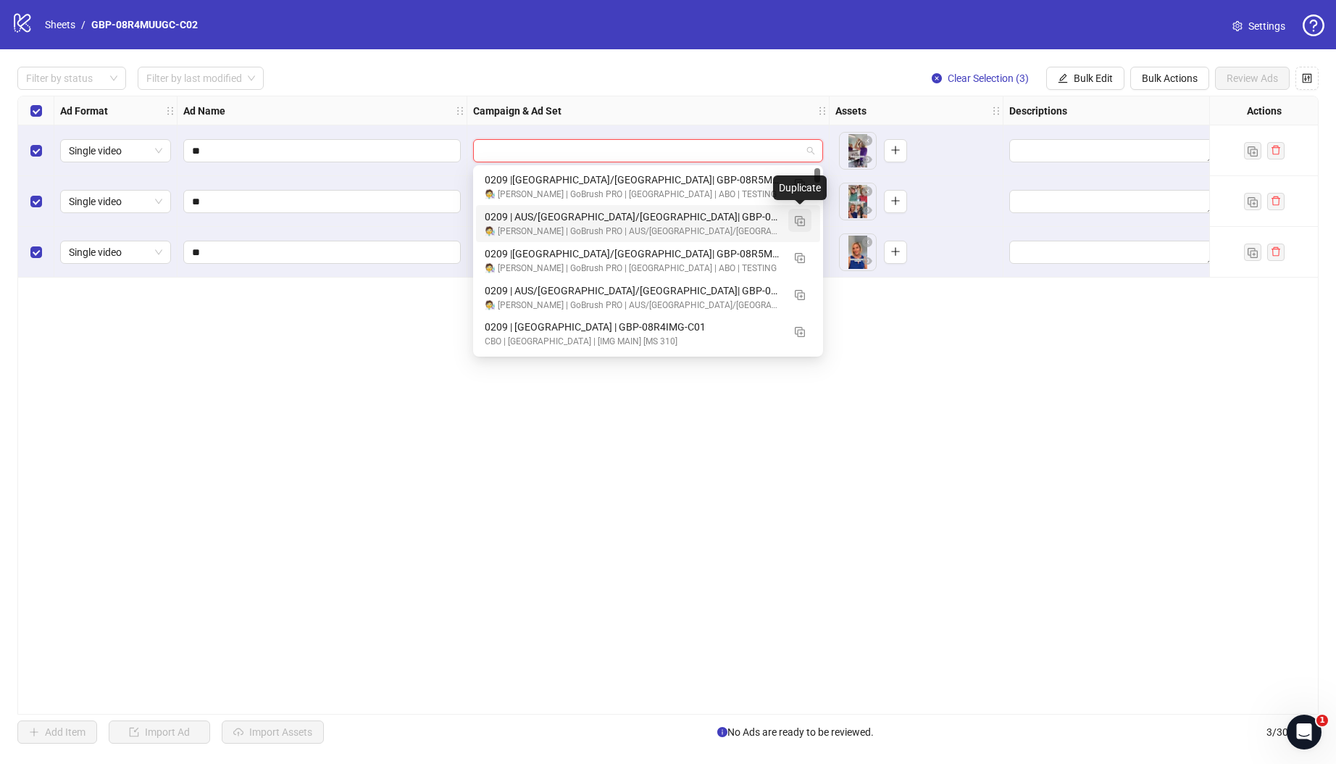
click at [800, 220] on img "button" at bounding box center [800, 221] width 10 height 10
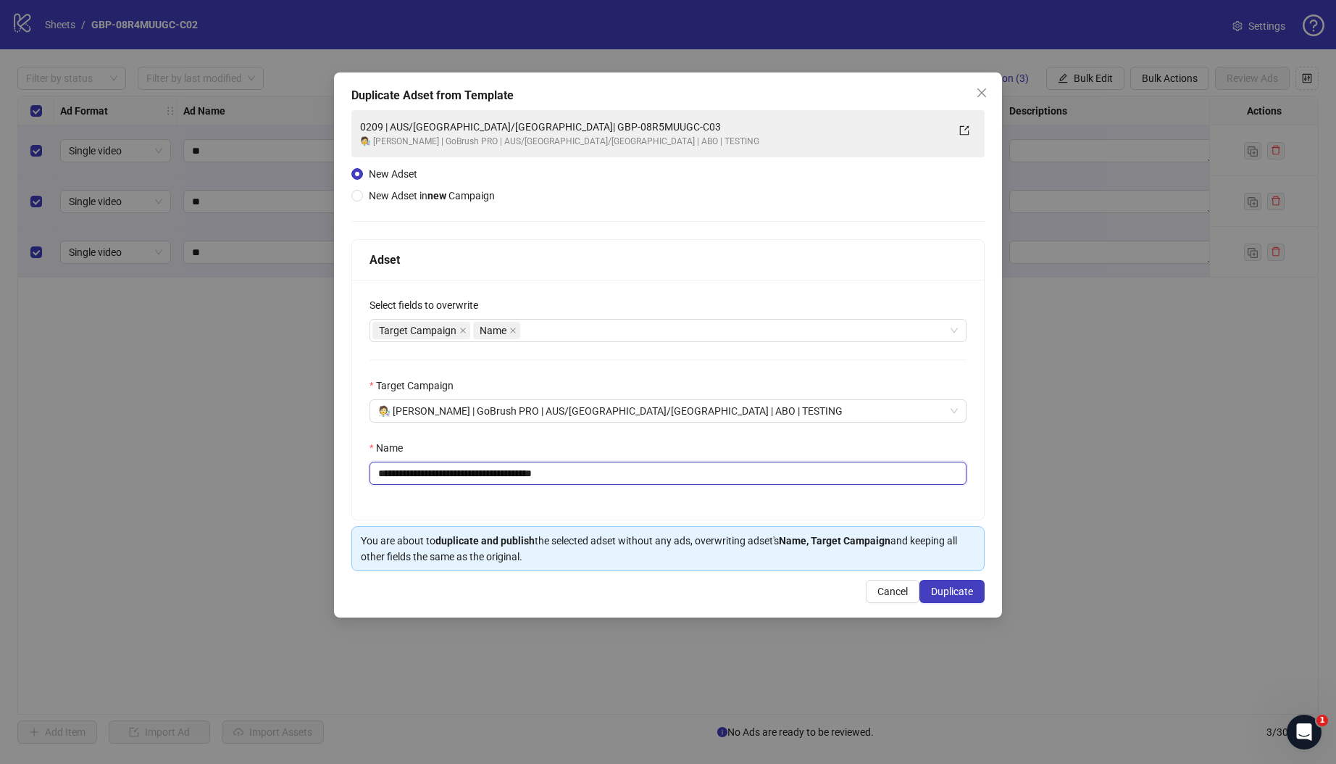
drag, startPoint x: 465, startPoint y: 470, endPoint x: 795, endPoint y: 504, distance: 331.4
click at [795, 504] on div "**********" at bounding box center [668, 400] width 632 height 240
click at [481, 476] on input "**********" at bounding box center [668, 473] width 597 height 23
drag, startPoint x: 469, startPoint y: 474, endPoint x: 758, endPoint y: 494, distance: 289.8
click at [746, 488] on div "**********" at bounding box center [668, 400] width 632 height 240
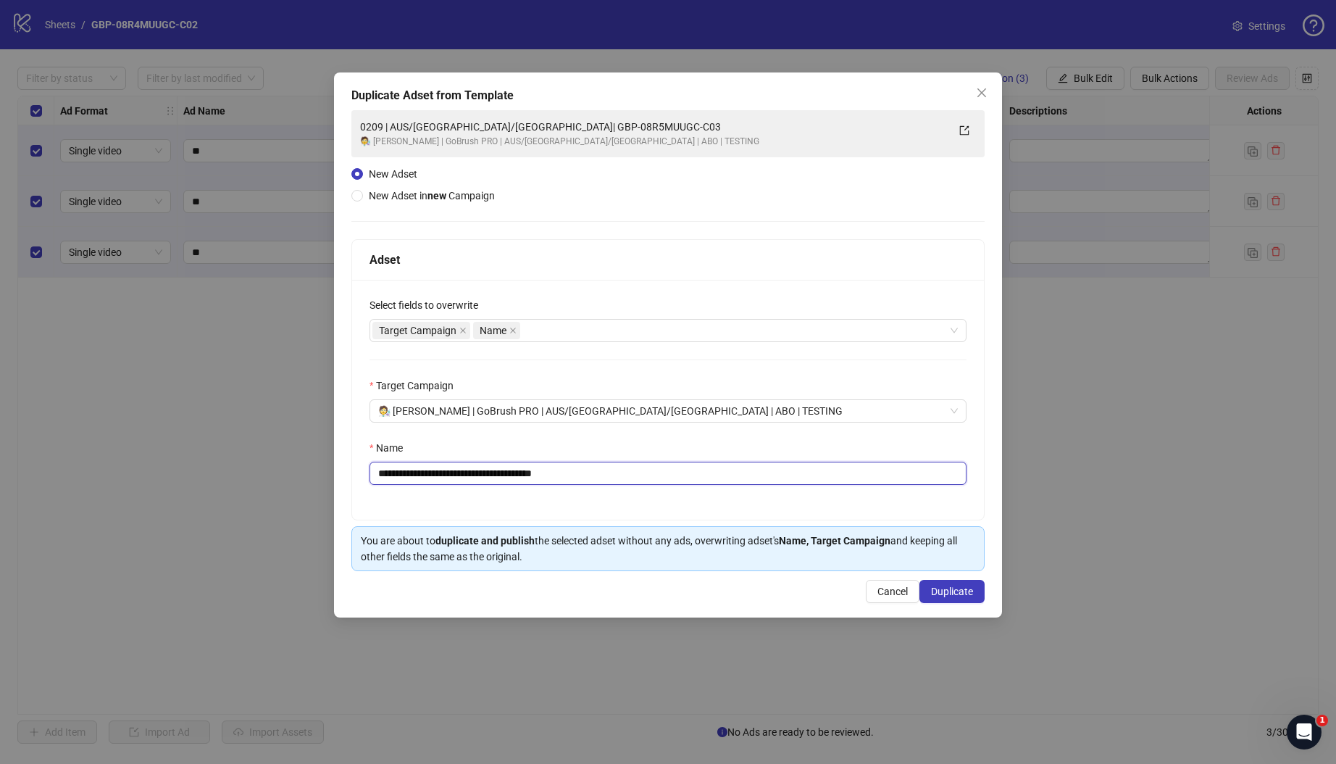
paste input "text"
type input "**********"
click at [947, 590] on span "Duplicate" at bounding box center [952, 591] width 42 height 12
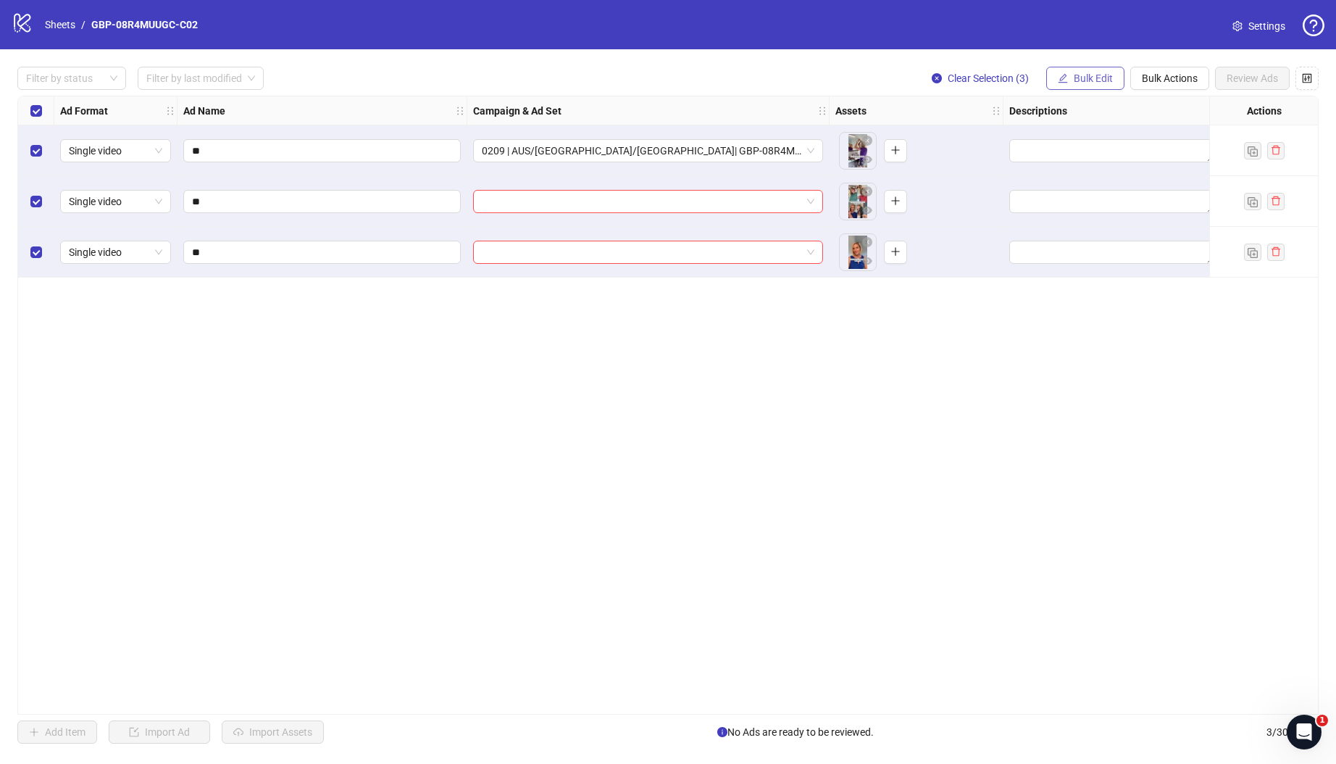
click at [1082, 83] on span "Bulk Edit" at bounding box center [1093, 78] width 39 height 12
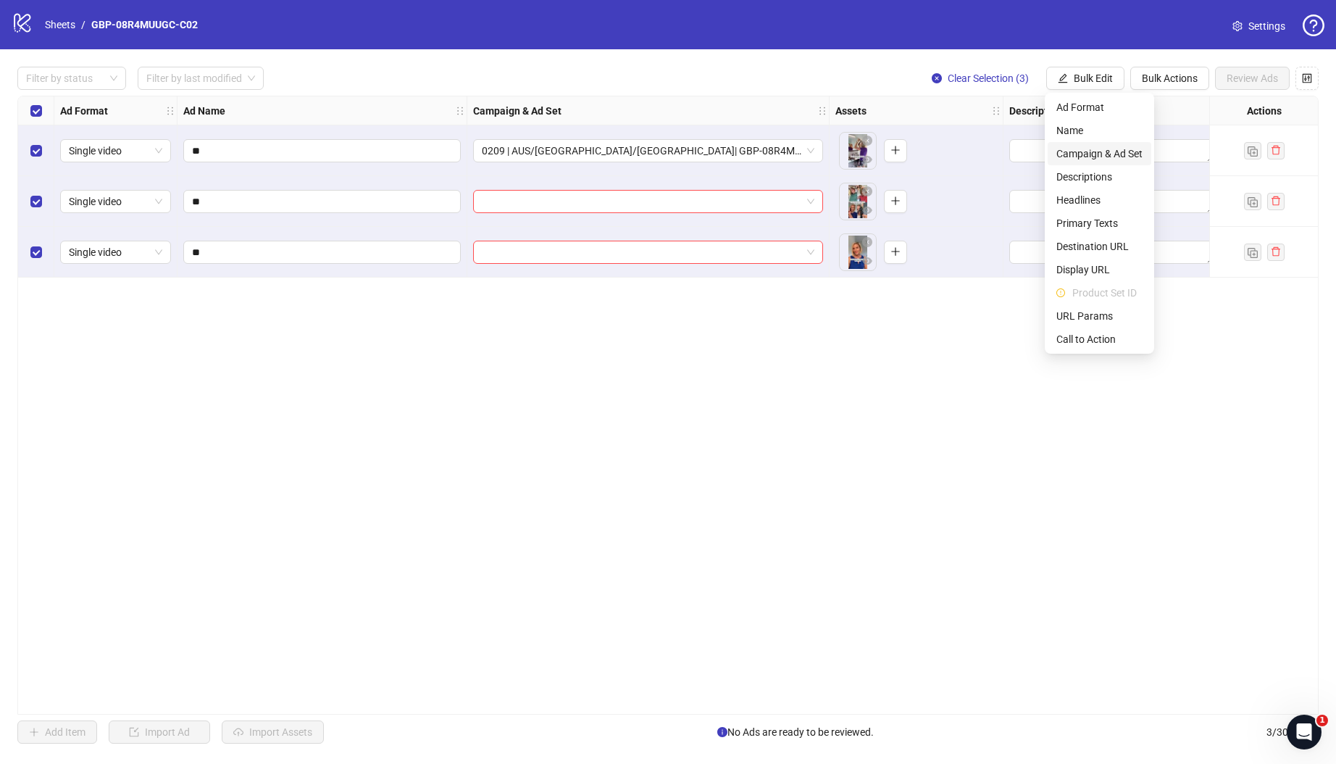
click at [1100, 154] on span "Campaign & Ad Set" at bounding box center [1099, 154] width 86 height 16
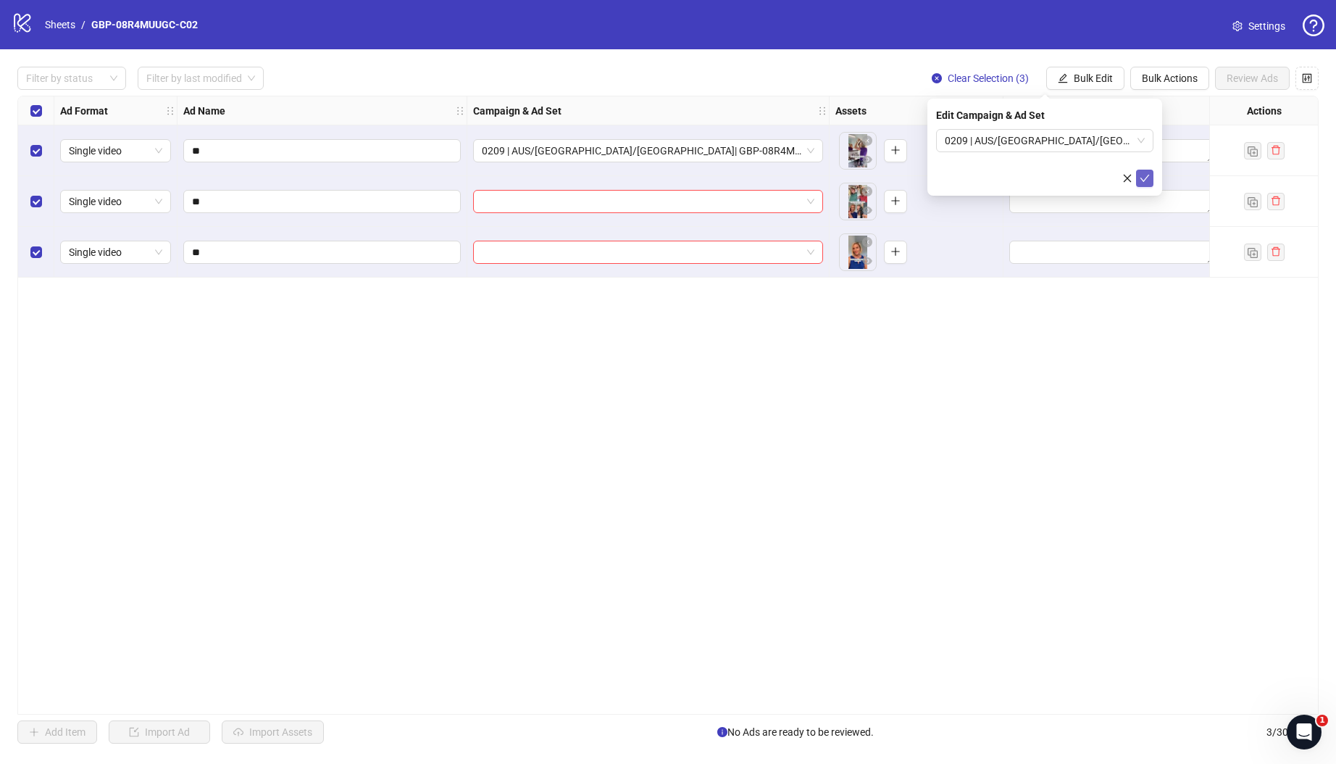
click at [1143, 173] on icon "check" at bounding box center [1145, 178] width 10 height 10
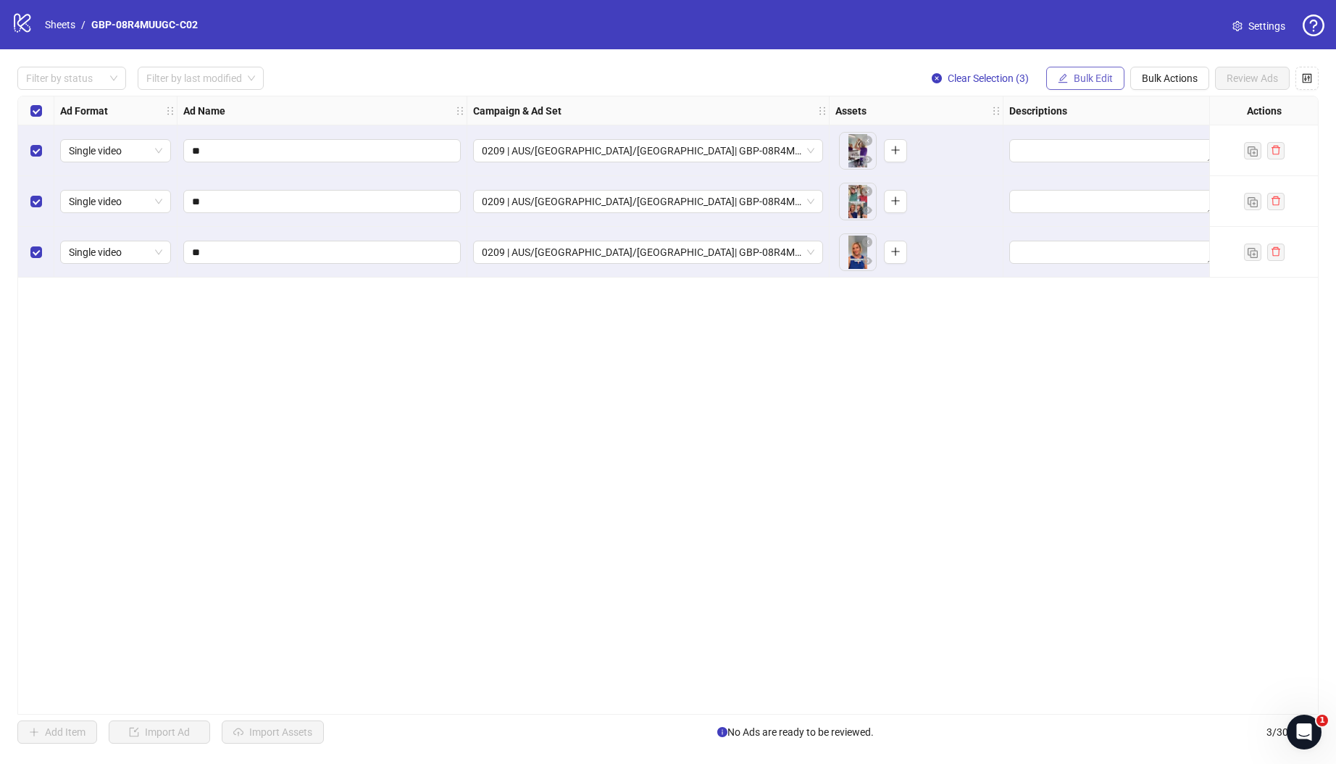
click at [1084, 70] on button "Bulk Edit" at bounding box center [1085, 78] width 78 height 23
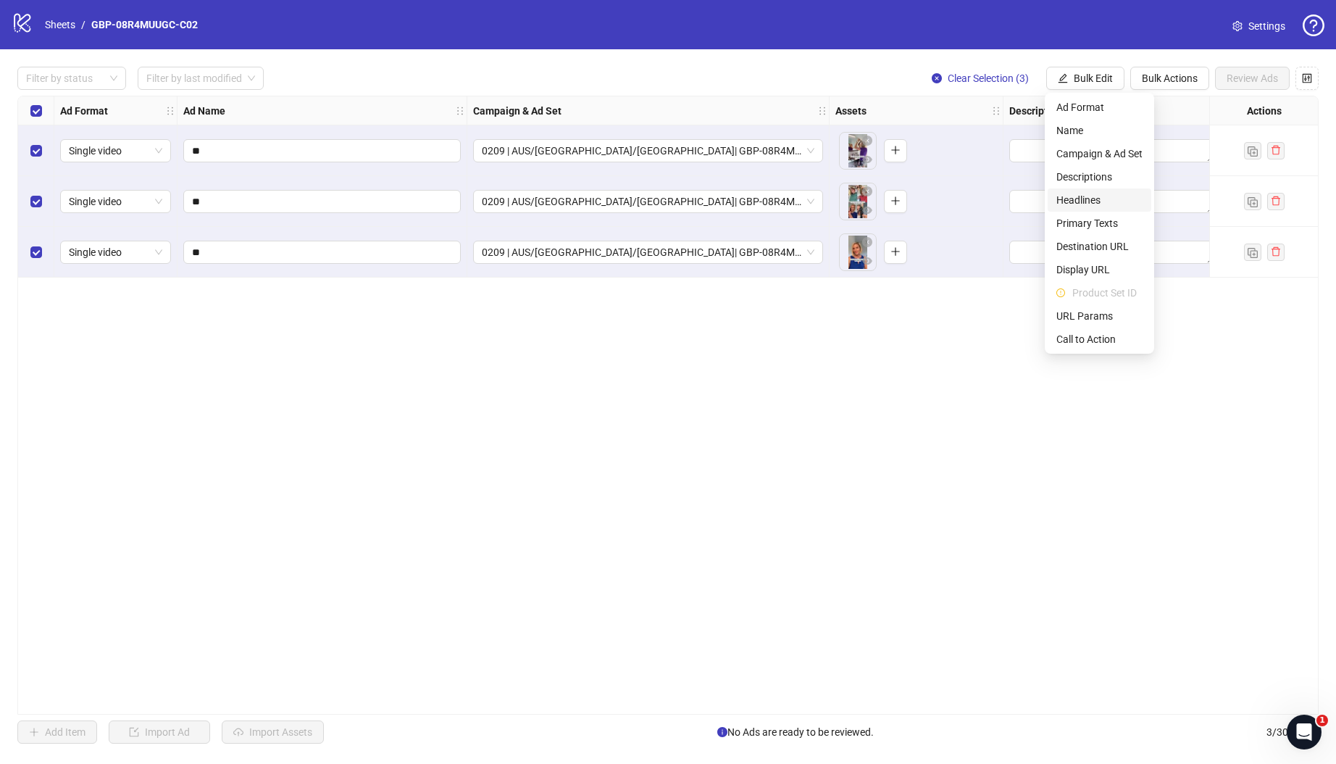
click at [1098, 199] on span "Headlines" at bounding box center [1099, 200] width 86 height 16
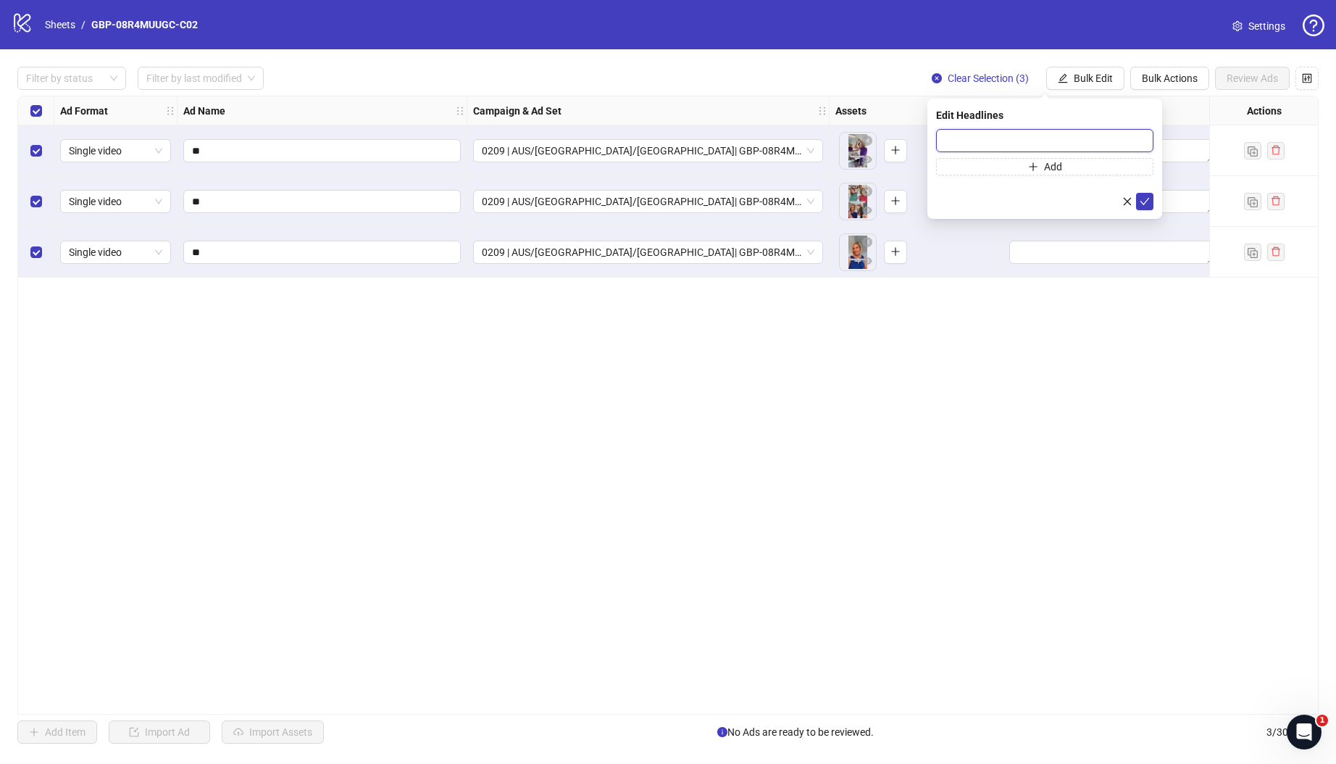
click at [1071, 135] on input "text" at bounding box center [1044, 140] width 217 height 23
paste input "*******"
type input "*******"
click at [1067, 168] on button "Add" at bounding box center [1044, 166] width 217 height 17
click at [1022, 167] on input "text" at bounding box center [1038, 170] width 187 height 16
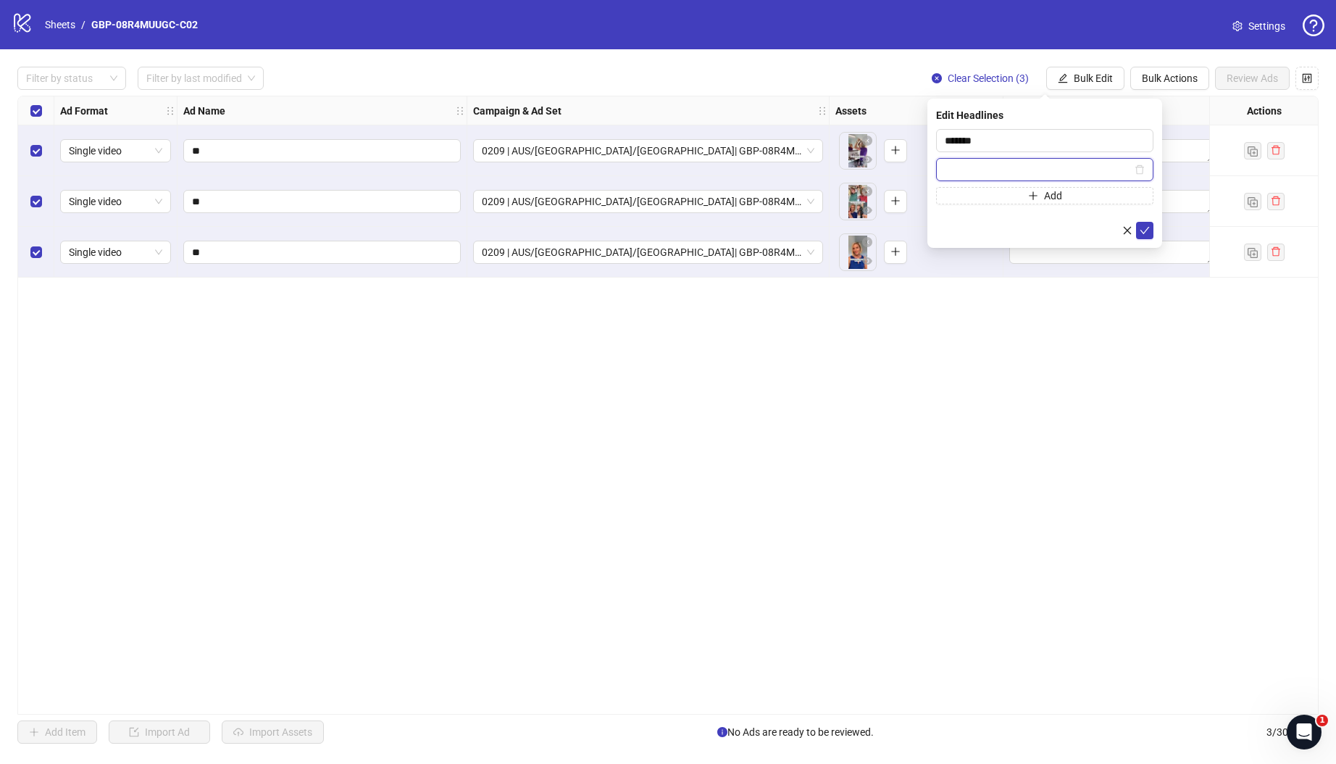
paste input "**********"
type input "**********"
click at [1148, 229] on icon "check" at bounding box center [1145, 230] width 10 height 10
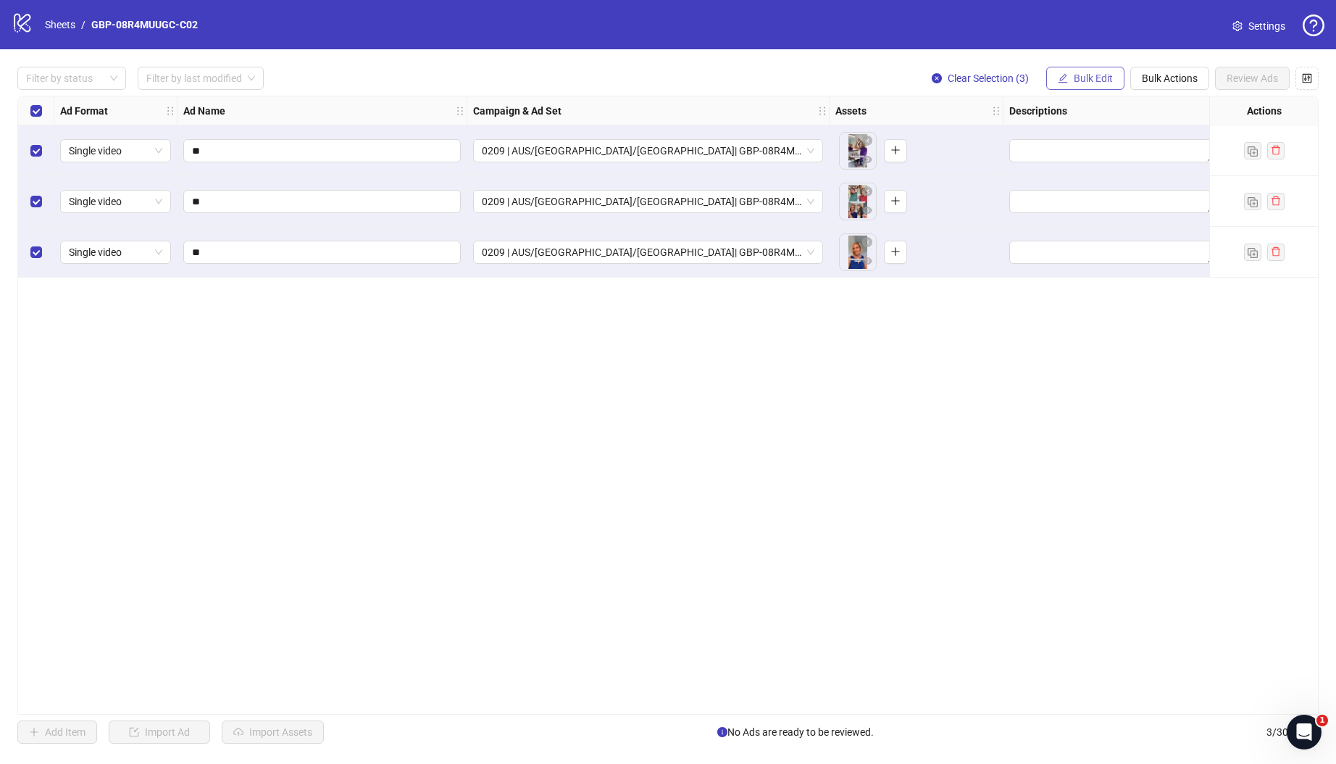
click at [1090, 75] on span "Bulk Edit" at bounding box center [1093, 78] width 39 height 12
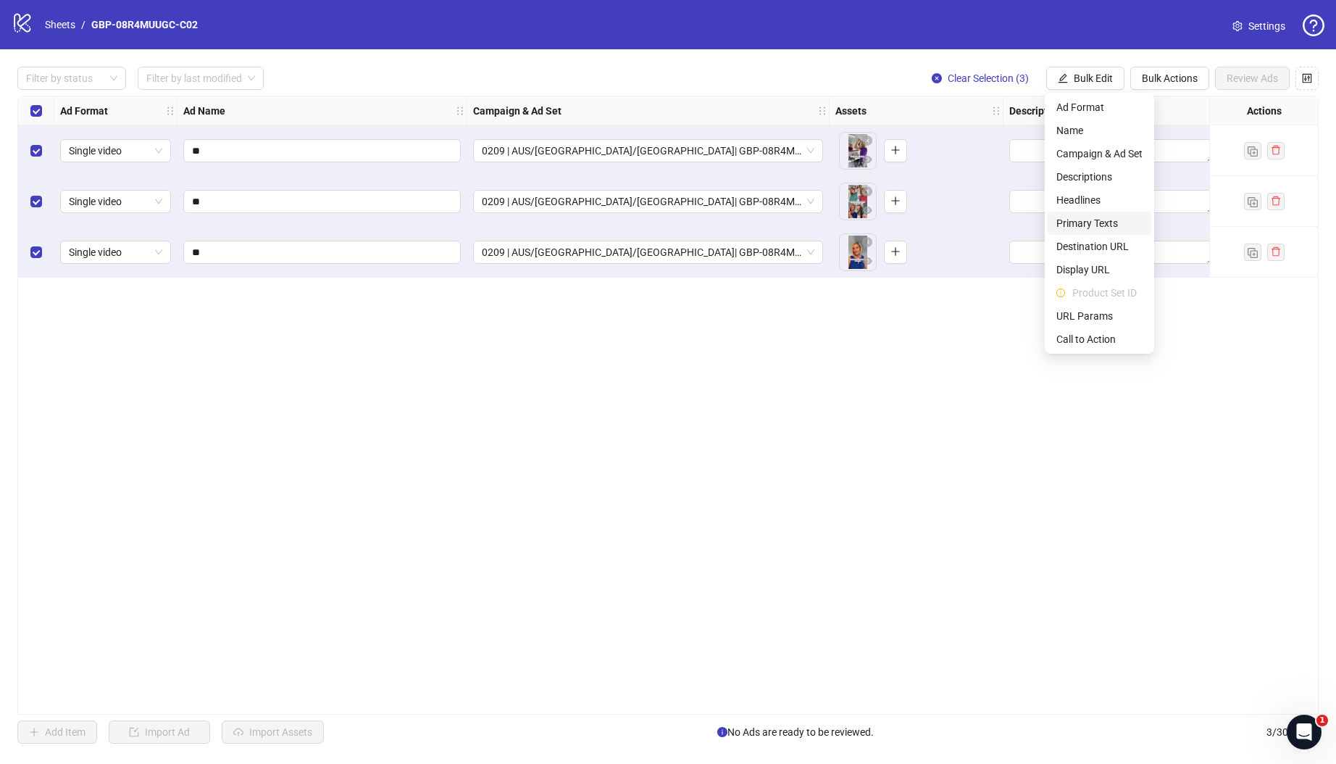
click at [1101, 219] on span "Primary Texts" at bounding box center [1099, 223] width 86 height 16
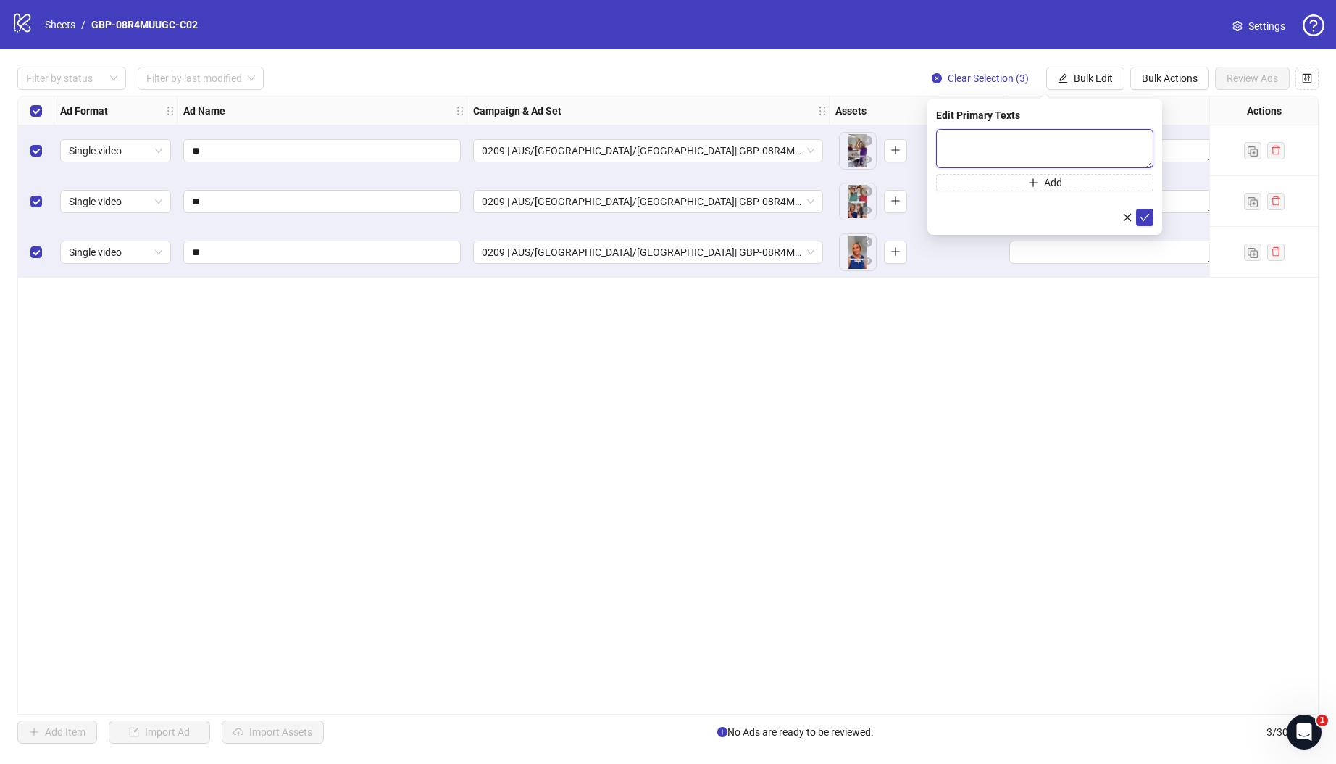
click at [987, 149] on textarea at bounding box center [1044, 148] width 217 height 39
paste textarea "**********"
type textarea "**********"
click at [1031, 174] on button "Add" at bounding box center [1044, 182] width 217 height 17
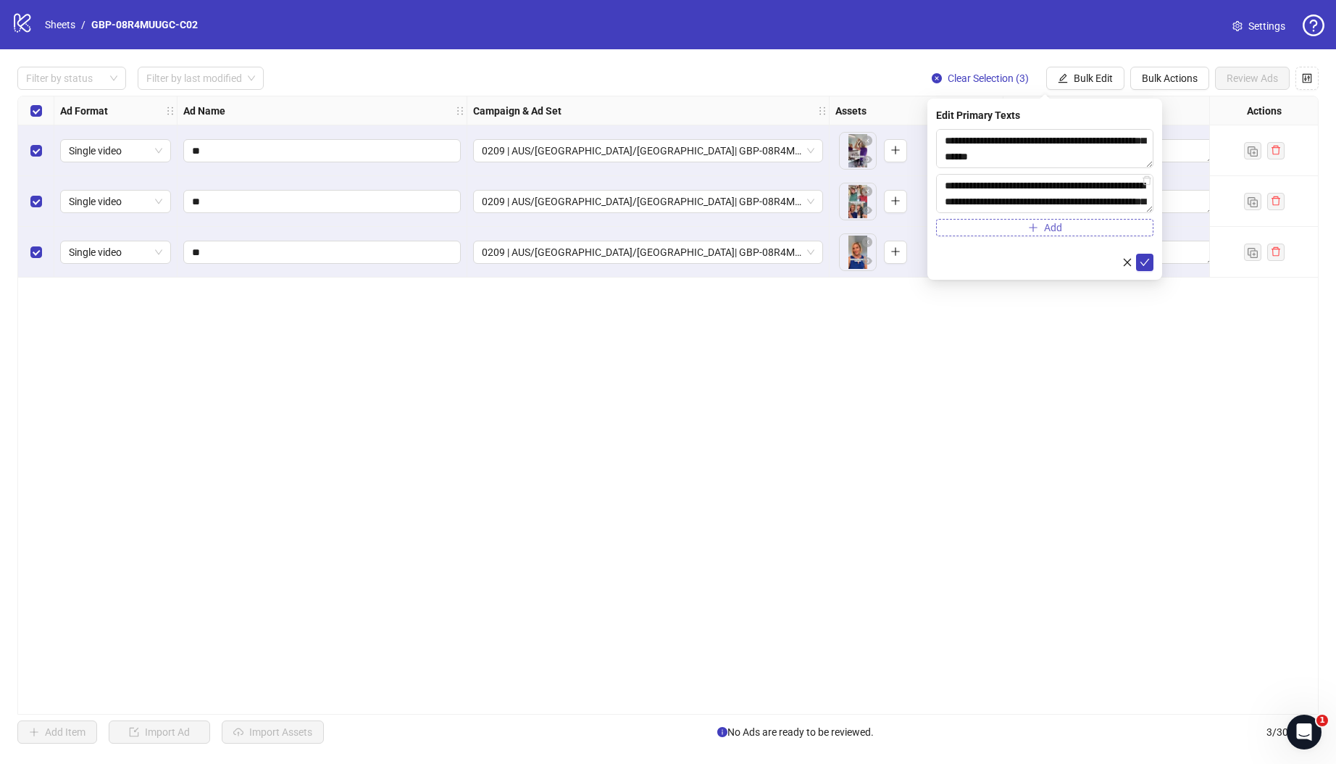
scroll to position [154, 0]
type textarea "**********"
click at [1145, 263] on icon "check" at bounding box center [1144, 262] width 9 height 7
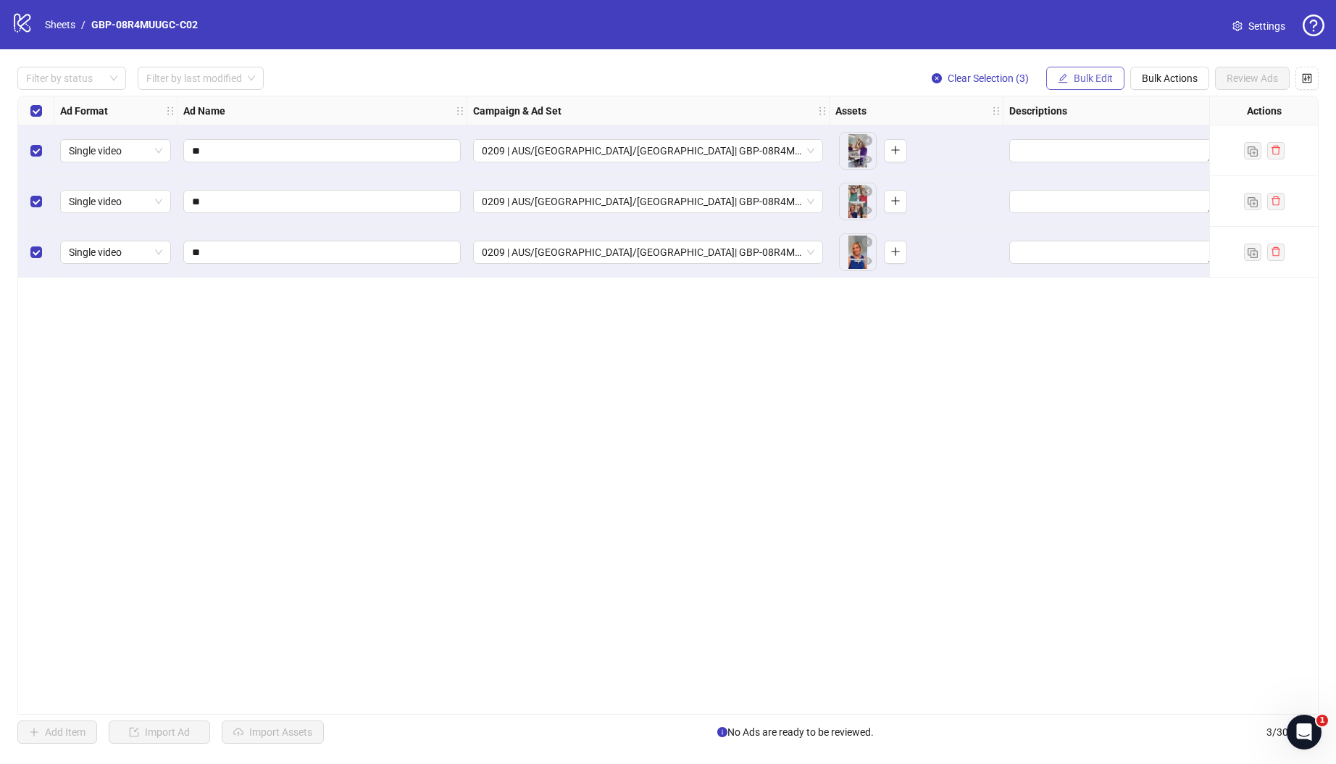
click at [1096, 74] on span "Bulk Edit" at bounding box center [1093, 78] width 39 height 12
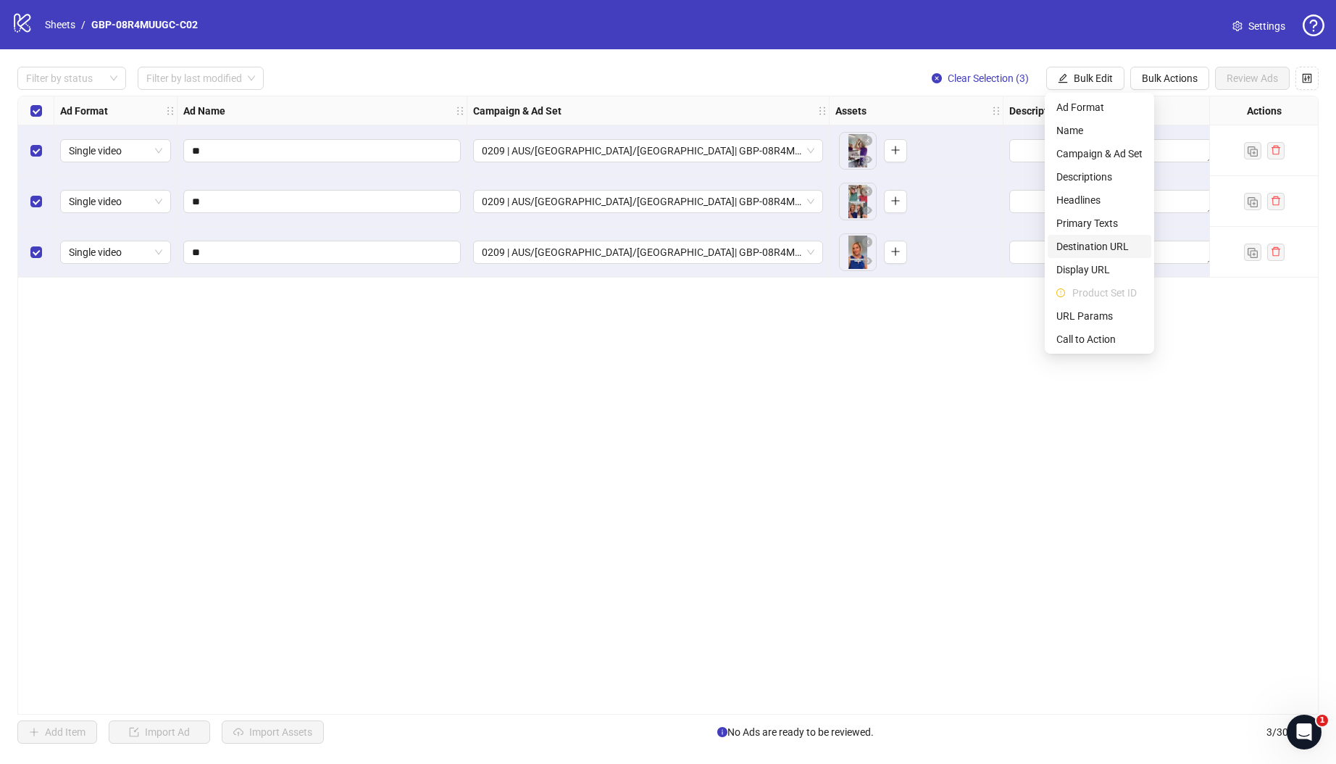
click at [1070, 243] on span "Destination URL" at bounding box center [1099, 246] width 86 height 16
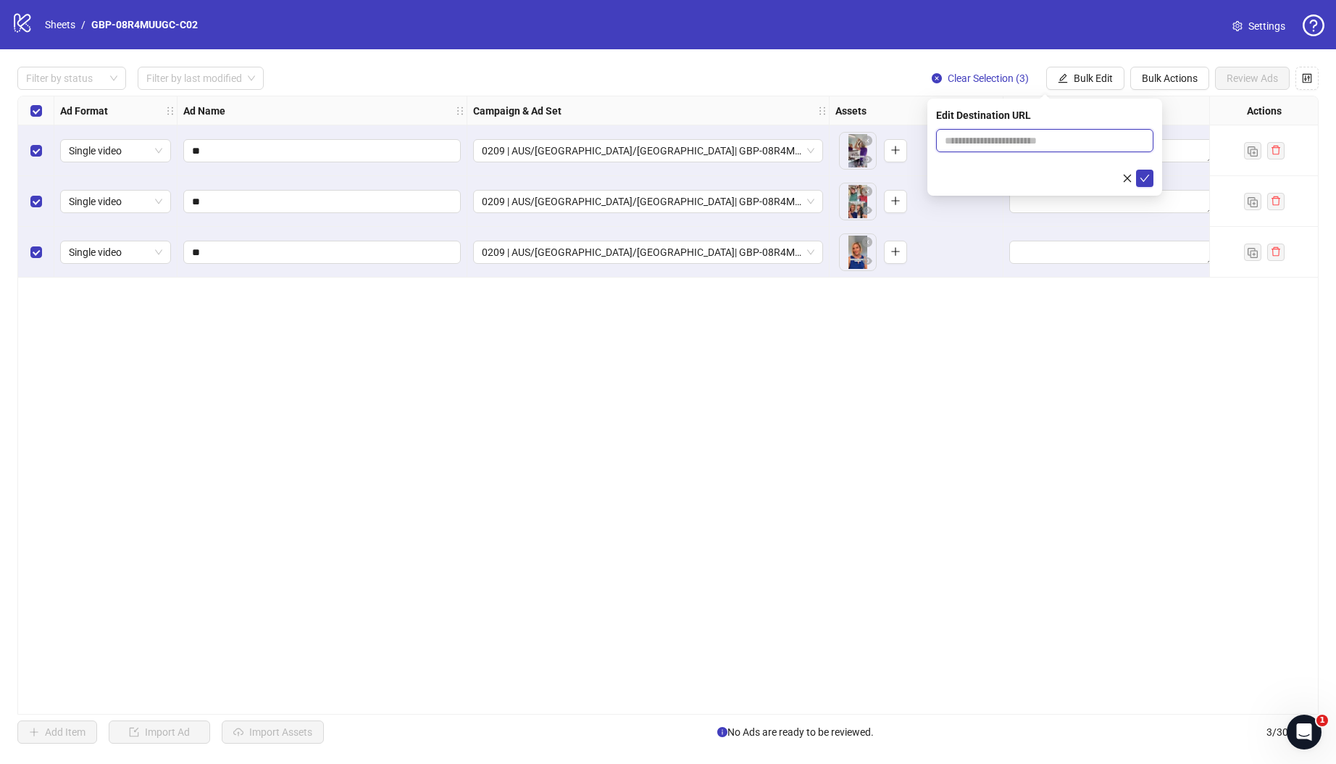
click at [1017, 141] on input "text" at bounding box center [1039, 141] width 188 height 16
type input "*"
paste input "**********"
type input "**********"
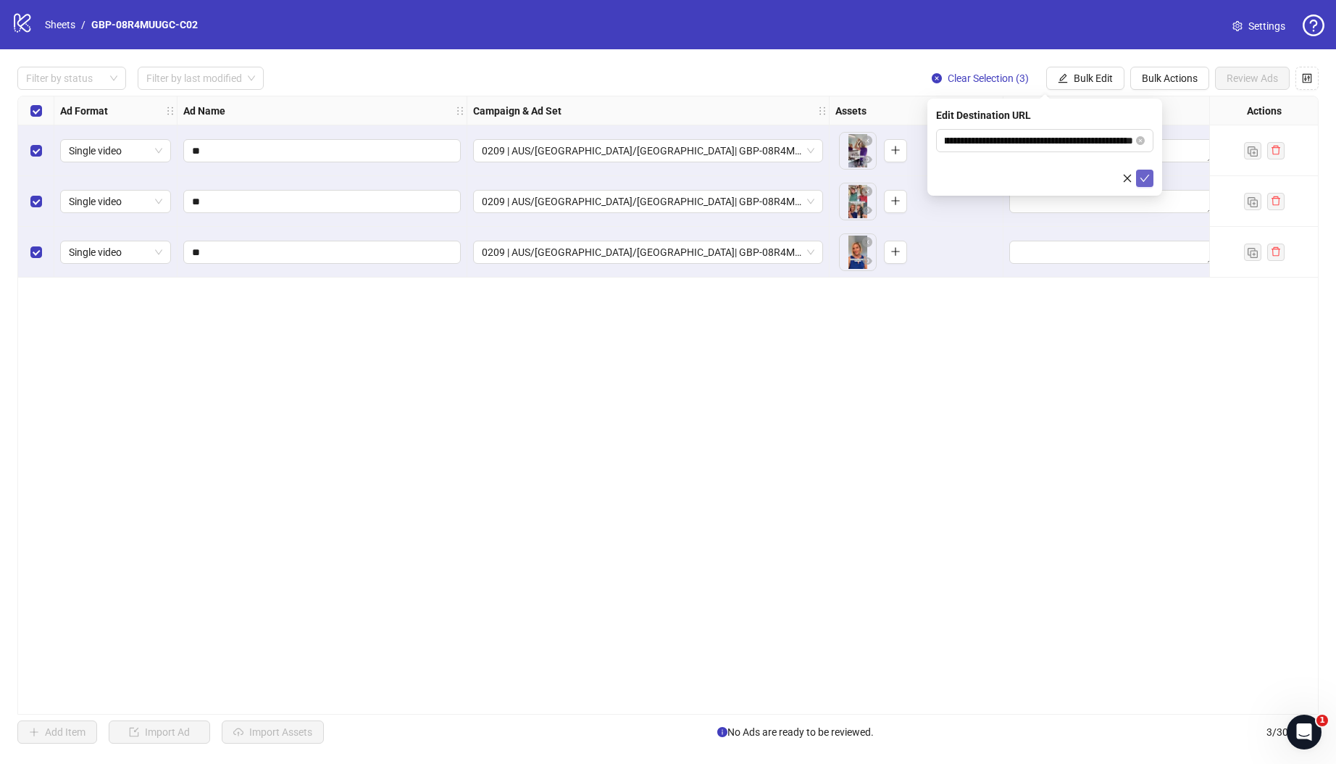
click at [1140, 176] on icon "check" at bounding box center [1145, 178] width 10 height 10
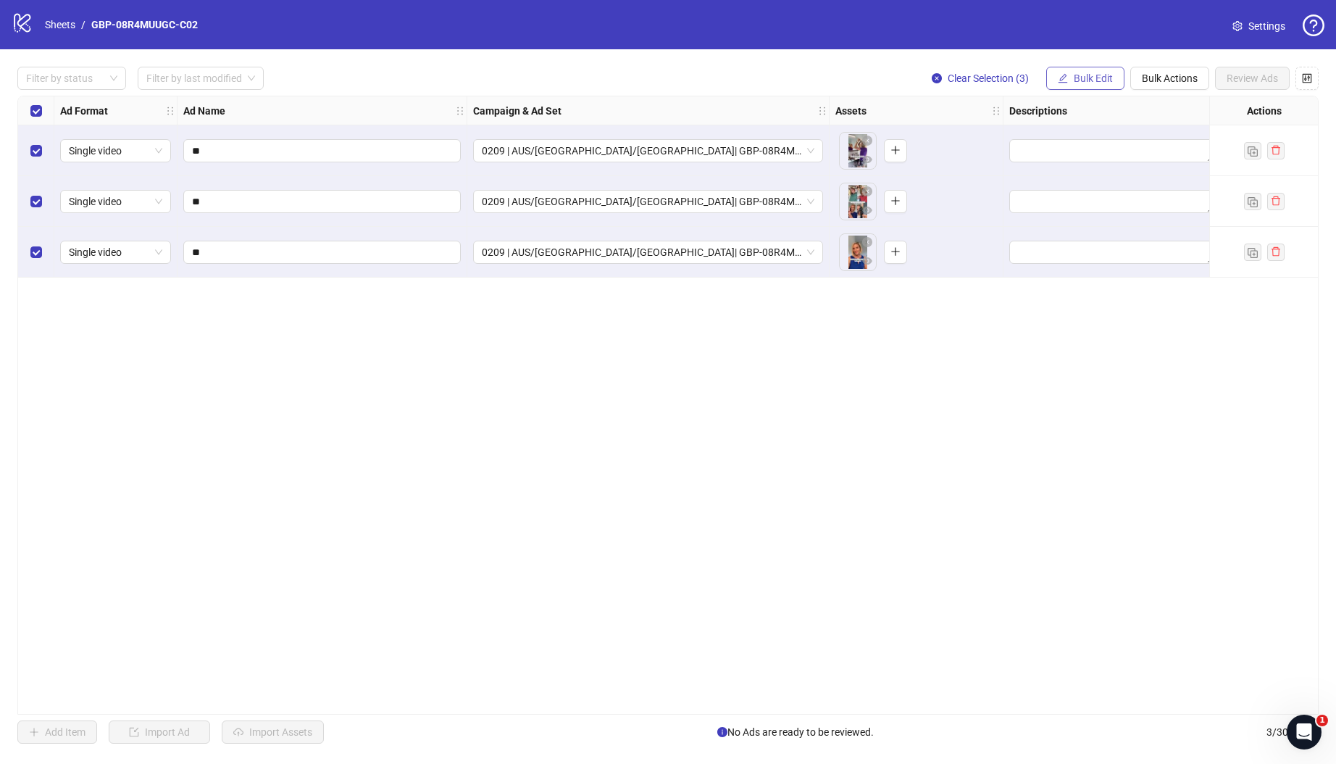
click at [1110, 83] on span "Bulk Edit" at bounding box center [1093, 78] width 39 height 12
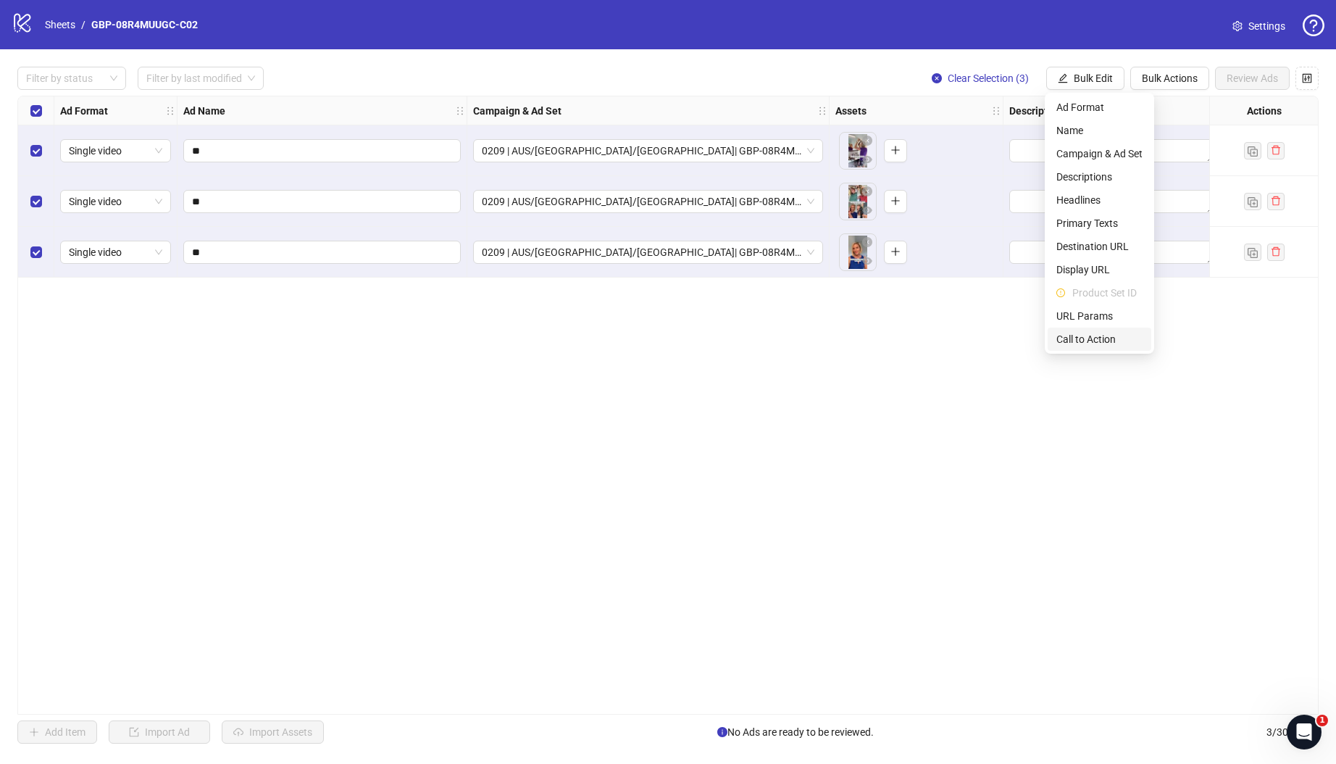
click at [1102, 341] on span "Call to Action" at bounding box center [1099, 339] width 86 height 16
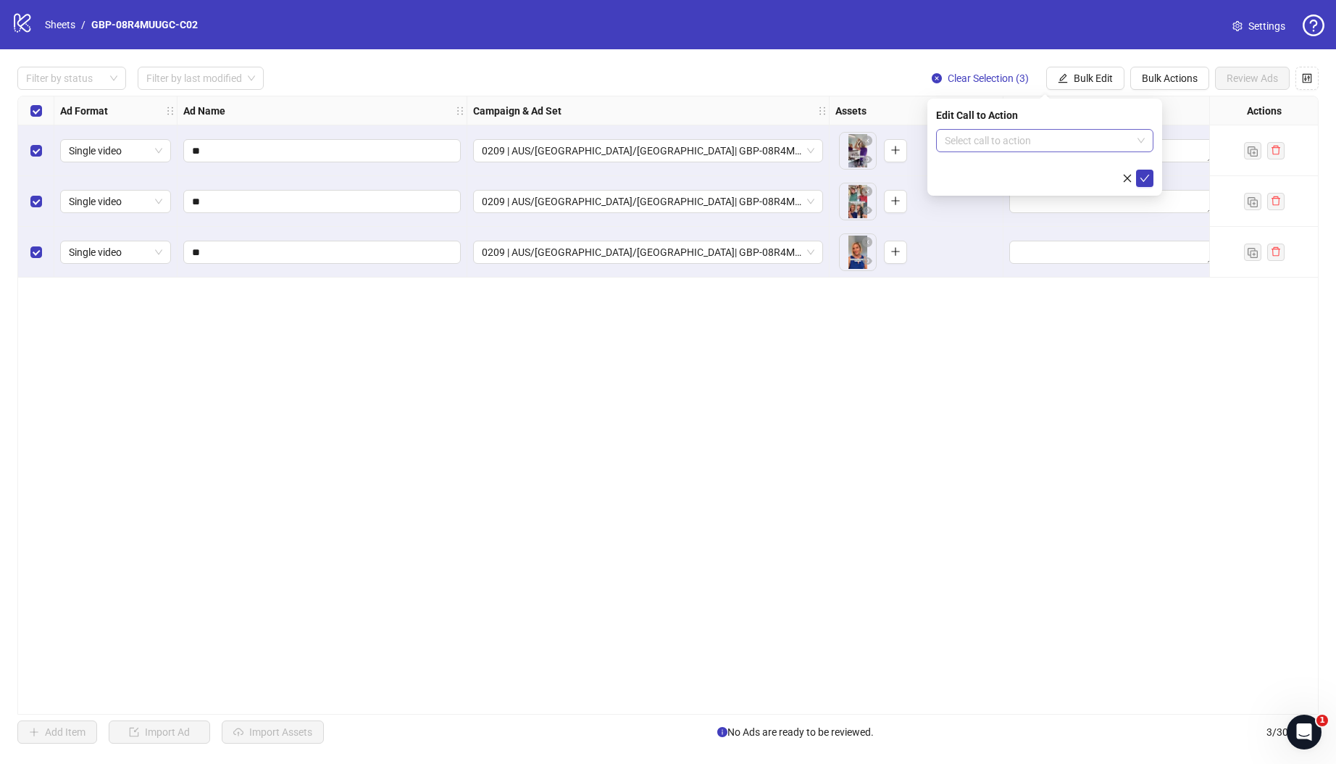
click at [1090, 145] on input "search" at bounding box center [1038, 141] width 187 height 22
type input "****"
click at [977, 164] on div "Shop now" at bounding box center [1045, 170] width 194 height 16
click at [1148, 177] on icon "check" at bounding box center [1145, 178] width 10 height 10
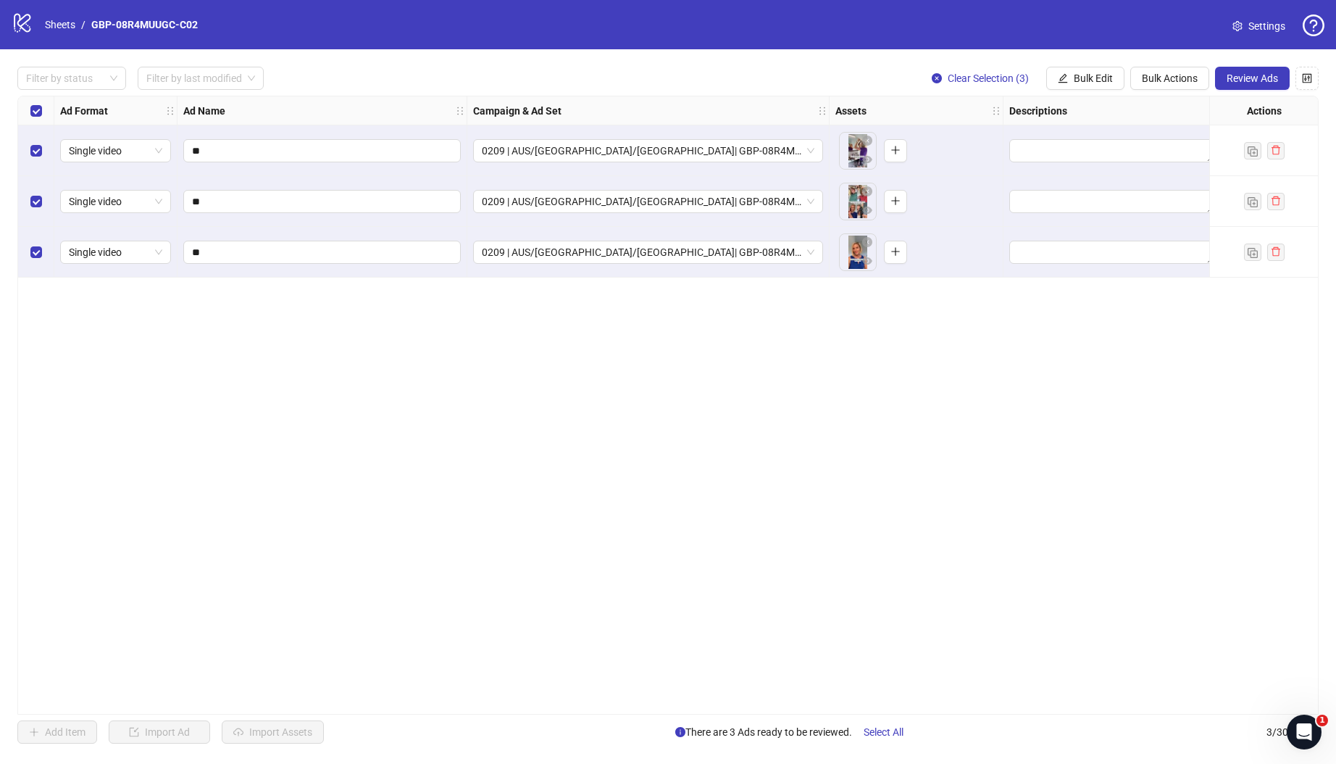
click at [1262, 90] on div "**********" at bounding box center [668, 405] width 1336 height 712
click at [1253, 78] on span "Review Ads" at bounding box center [1252, 78] width 51 height 12
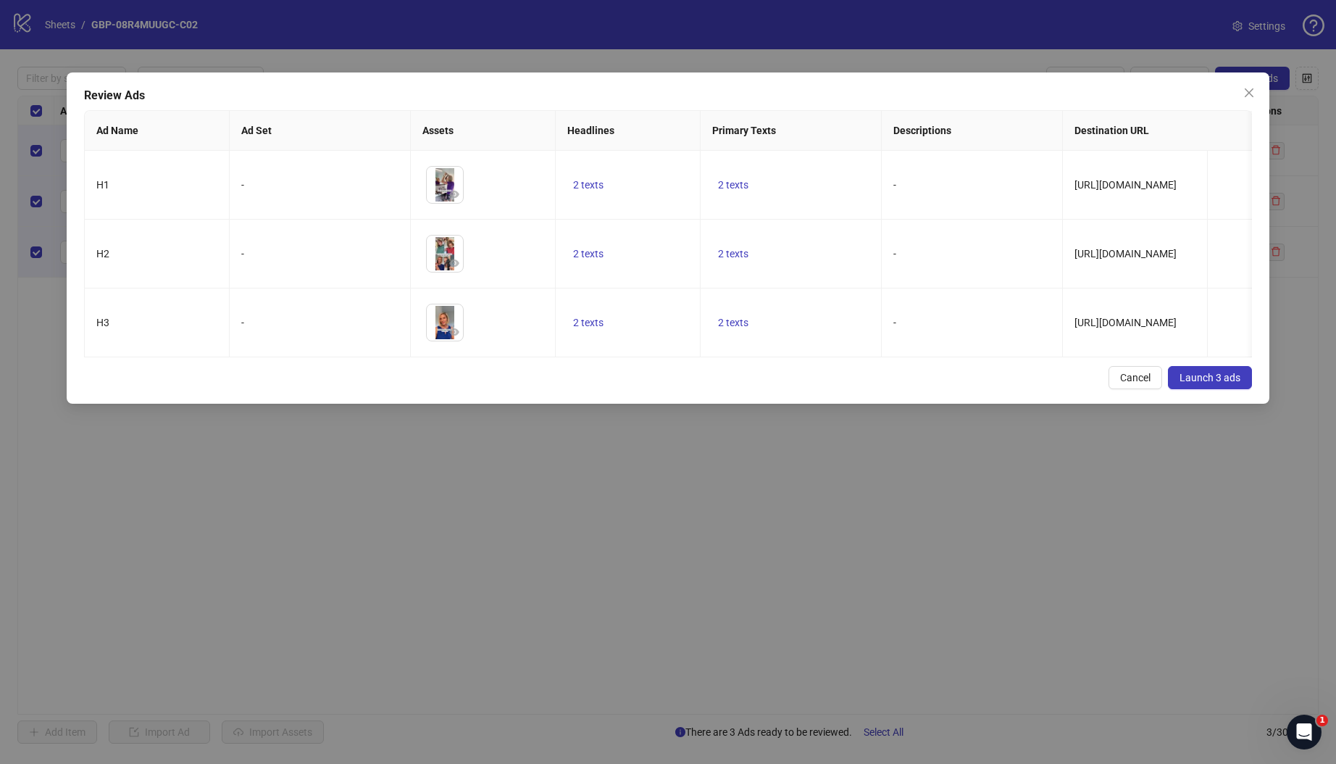
click at [1238, 383] on span "Launch 3 ads" at bounding box center [1210, 378] width 61 height 12
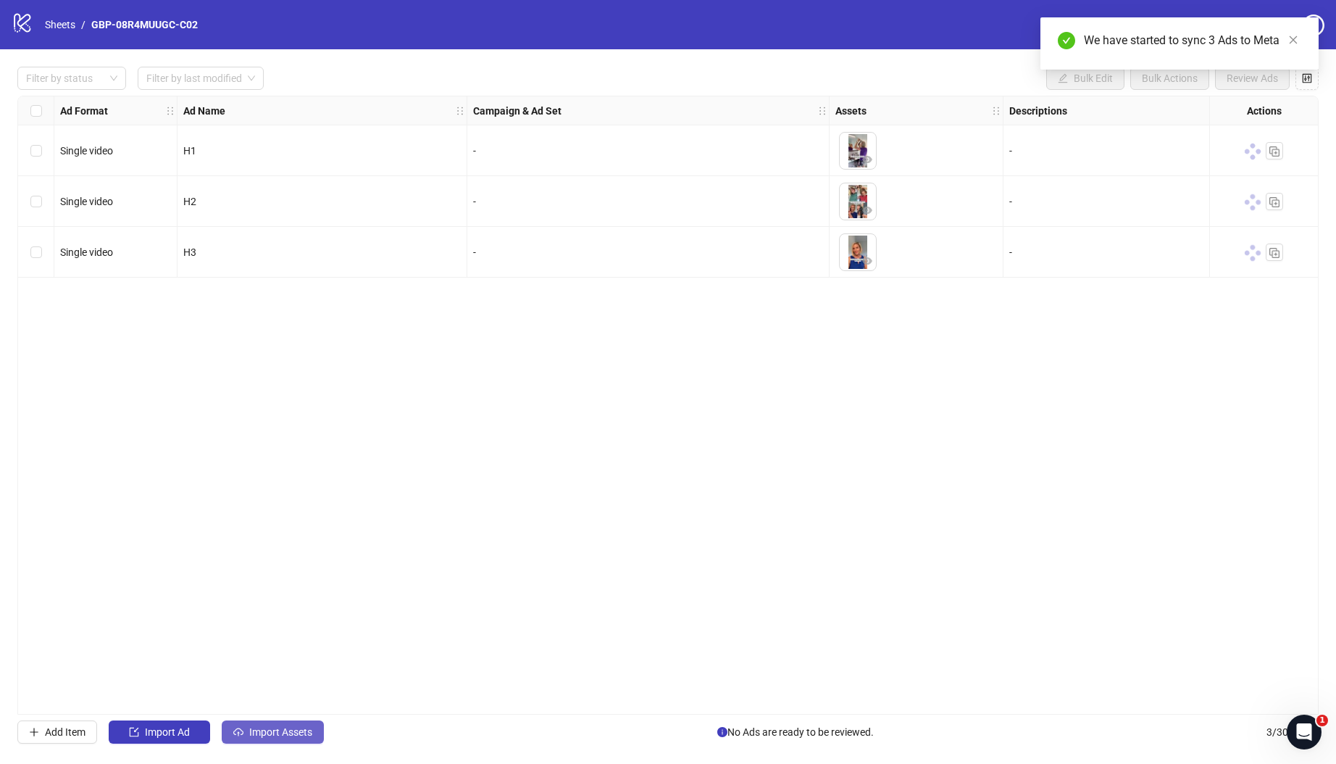
click at [287, 733] on span "Import Assets" at bounding box center [280, 732] width 63 height 12
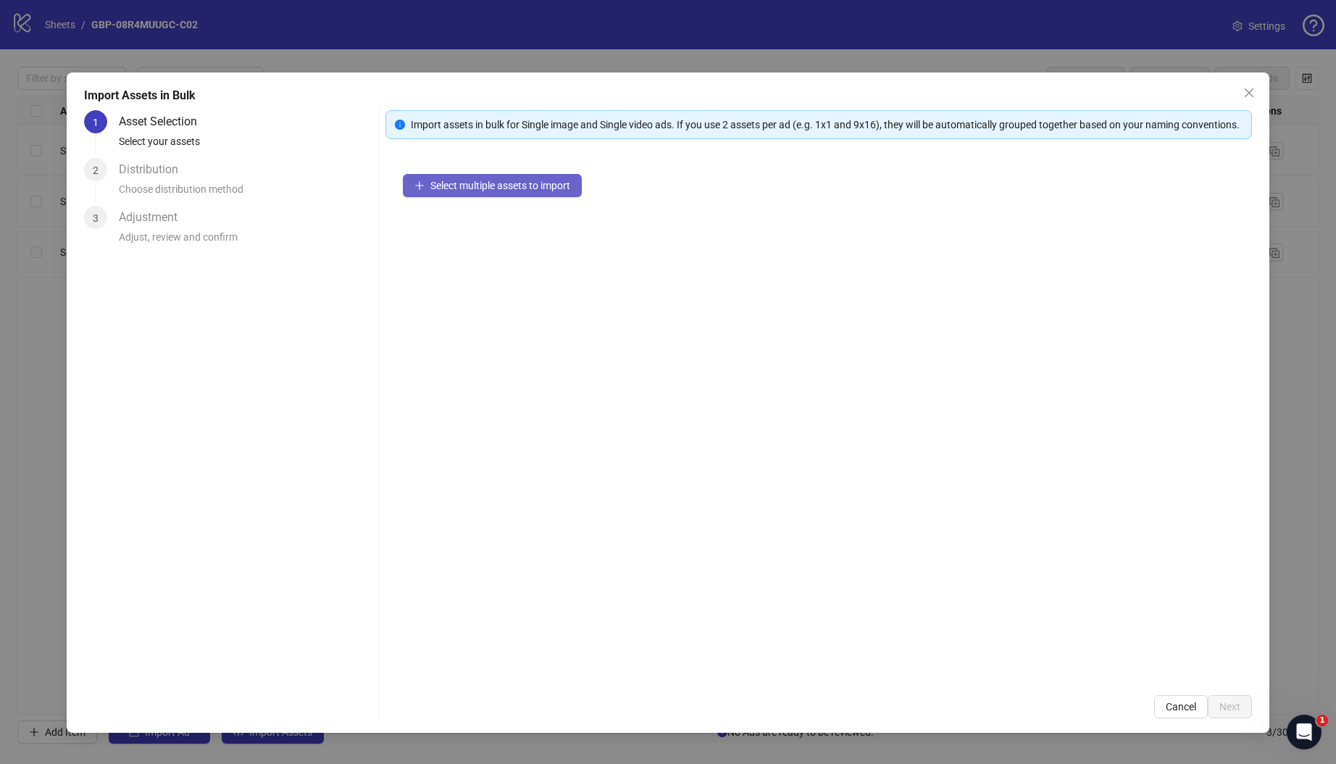
click at [522, 191] on span "Select multiple assets to import" at bounding box center [500, 186] width 140 height 12
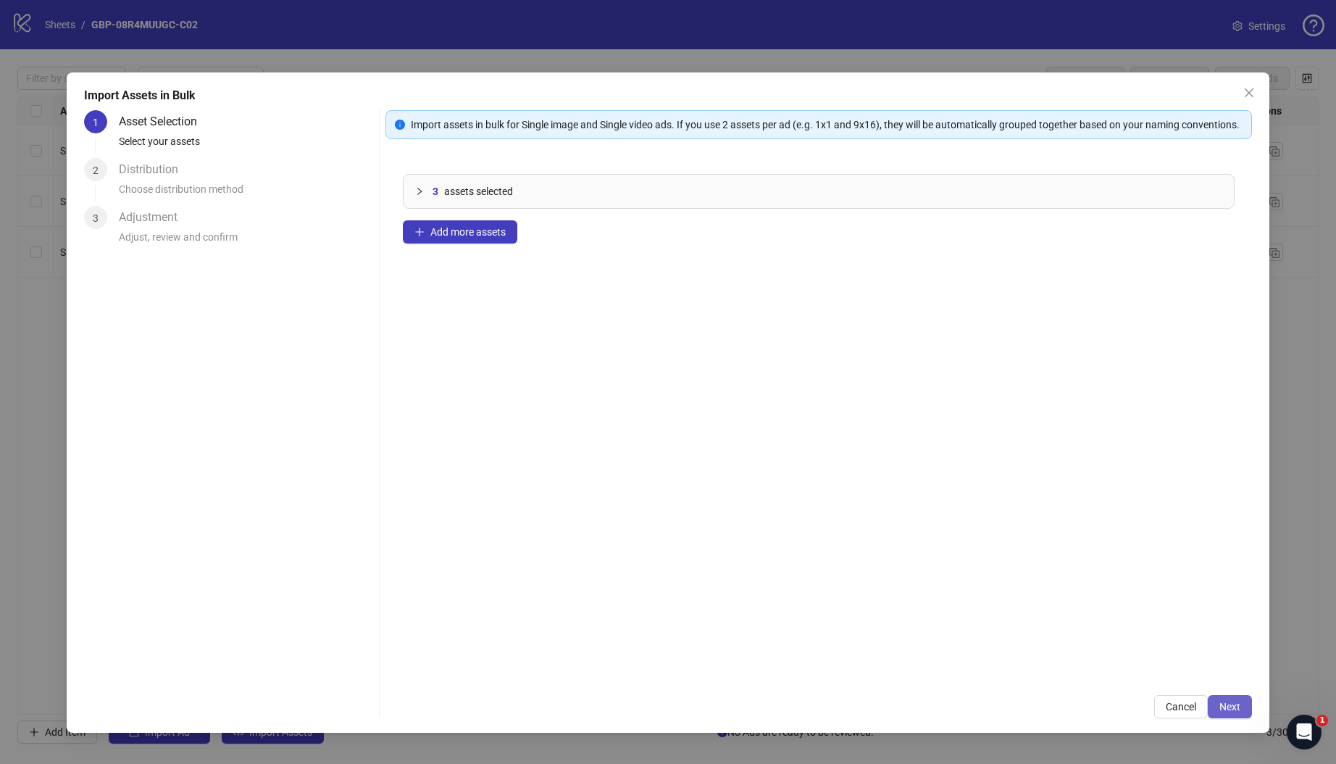
click at [1219, 712] on button "Next" at bounding box center [1230, 706] width 44 height 23
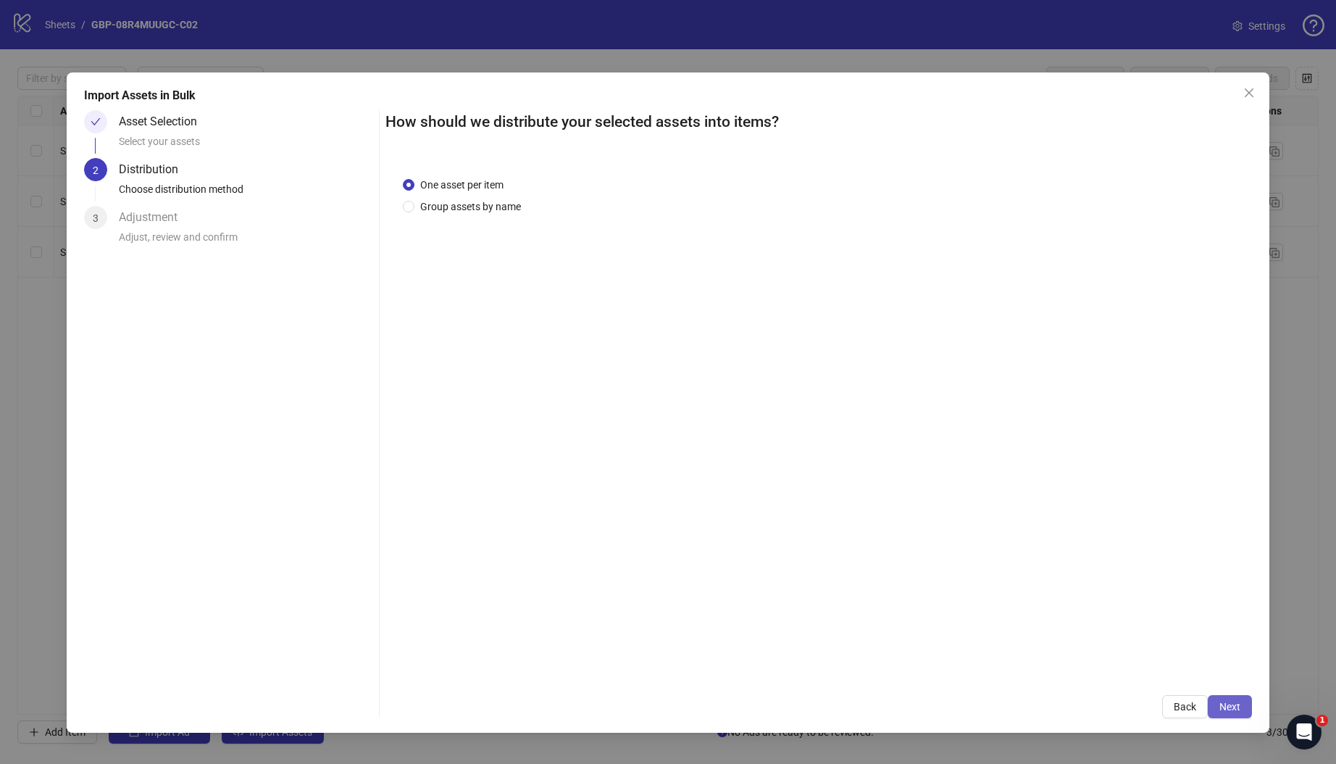
click at [1224, 706] on span "Next" at bounding box center [1229, 707] width 21 height 12
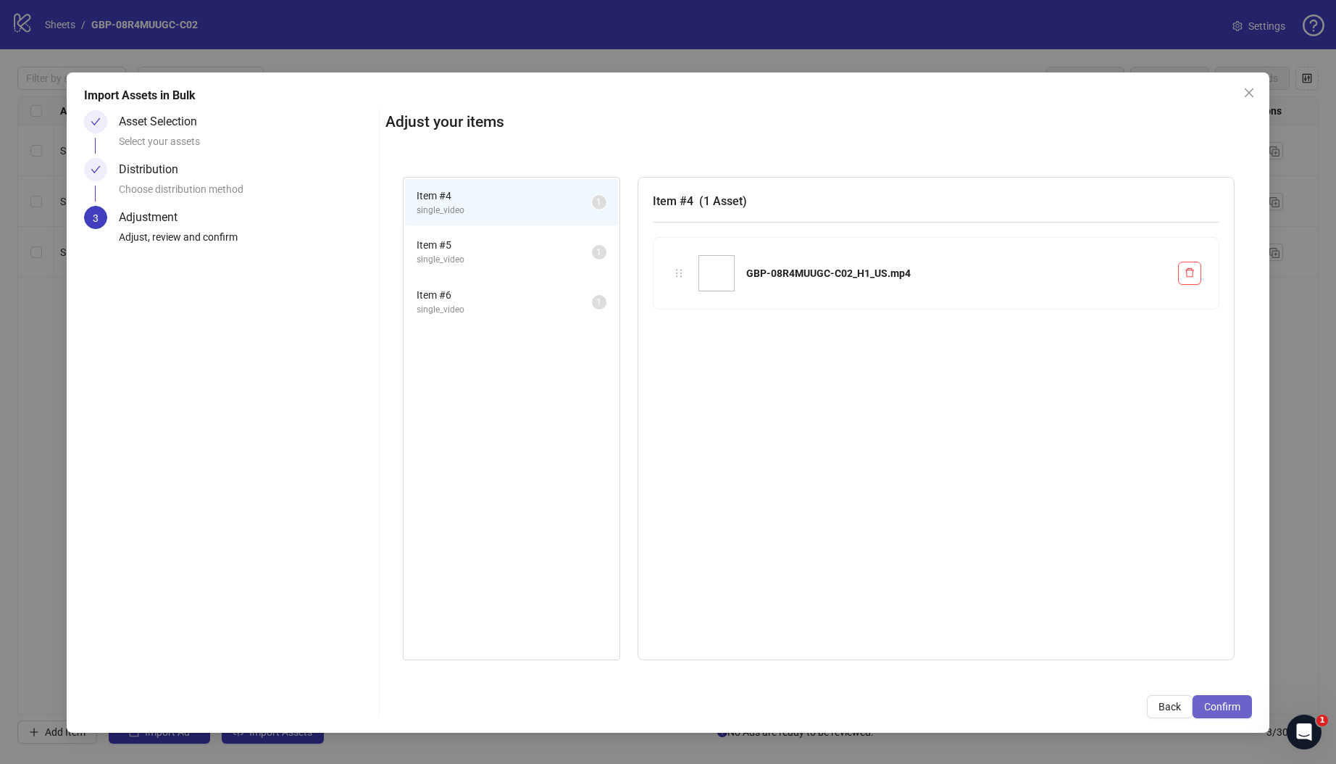
click at [1220, 704] on span "Confirm" at bounding box center [1222, 707] width 36 height 12
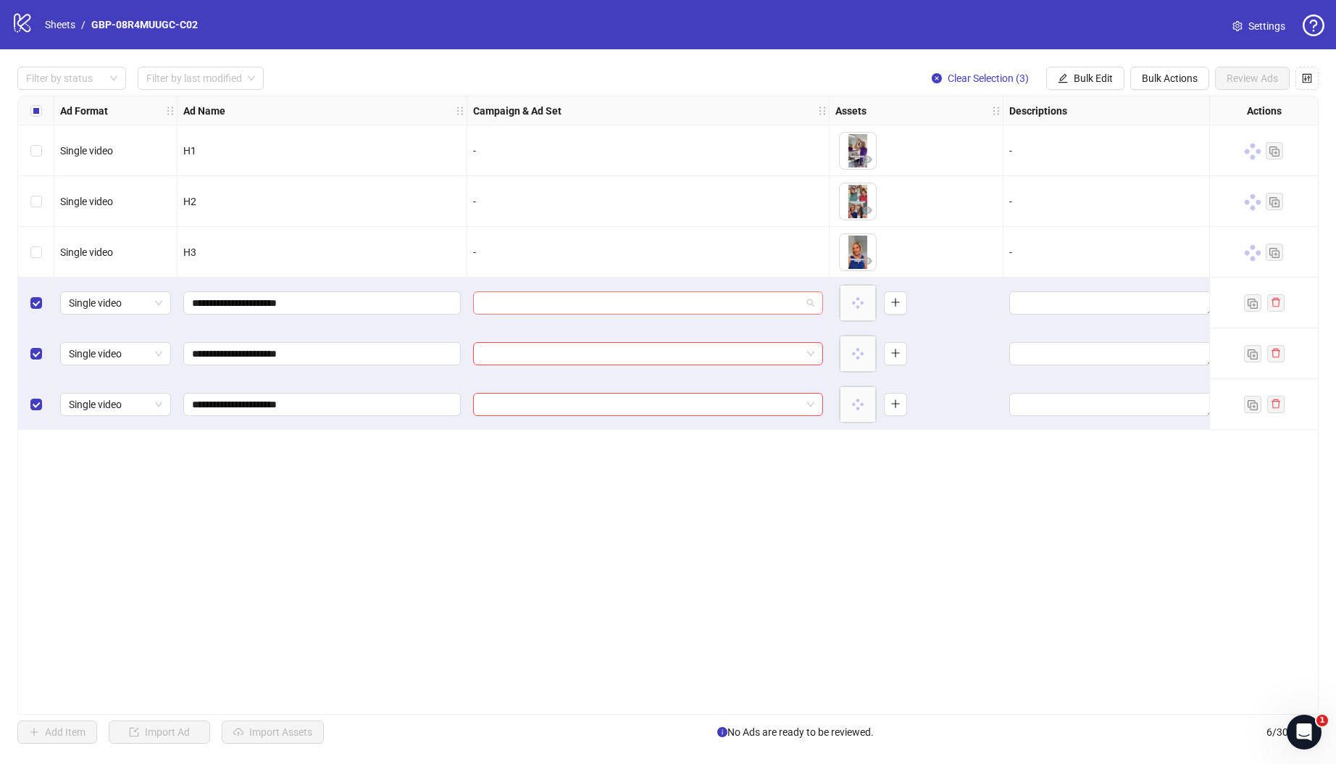
click at [659, 297] on input "search" at bounding box center [642, 303] width 320 height 22
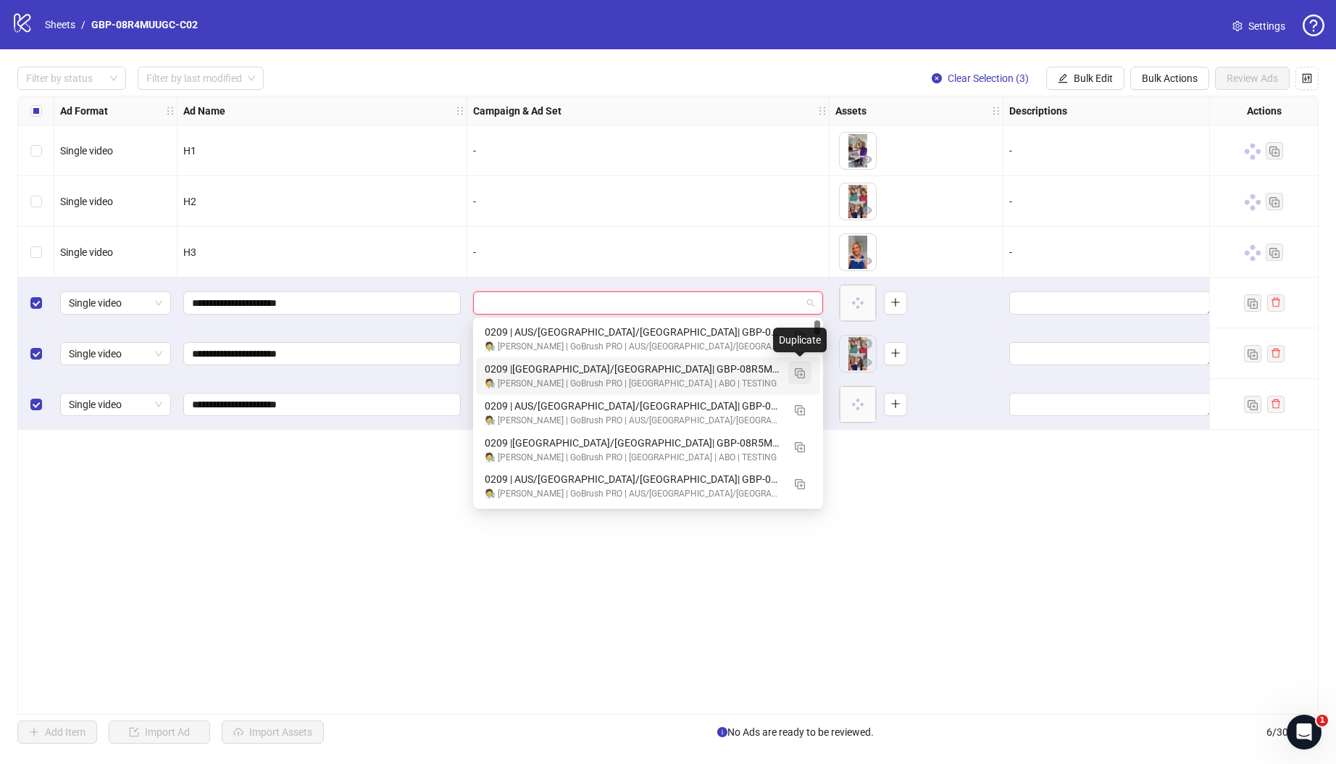
click at [797, 370] on img "button" at bounding box center [800, 373] width 10 height 10
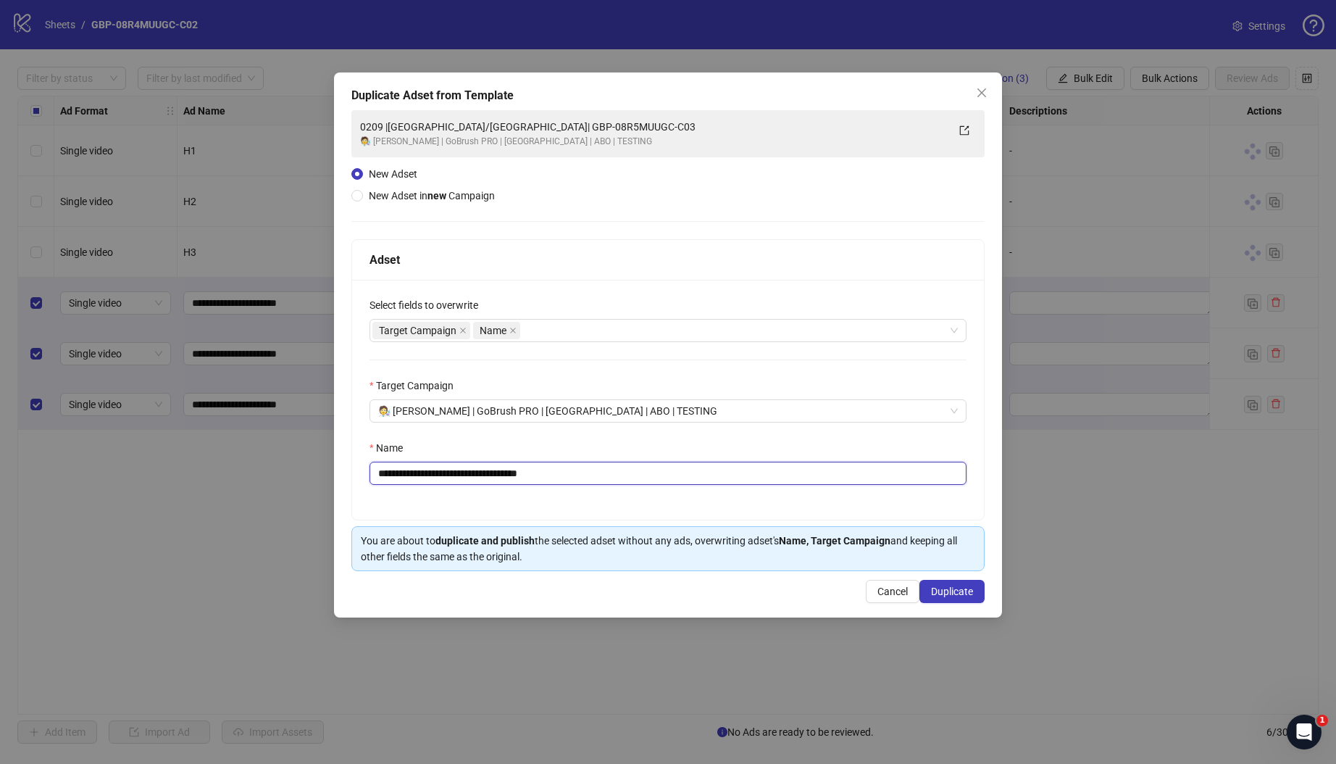
drag, startPoint x: 451, startPoint y: 475, endPoint x: 686, endPoint y: 478, distance: 235.5
click at [686, 478] on input "**********" at bounding box center [668, 473] width 597 height 23
paste input "text"
type input "**********"
click at [964, 593] on span "Duplicate" at bounding box center [952, 591] width 42 height 12
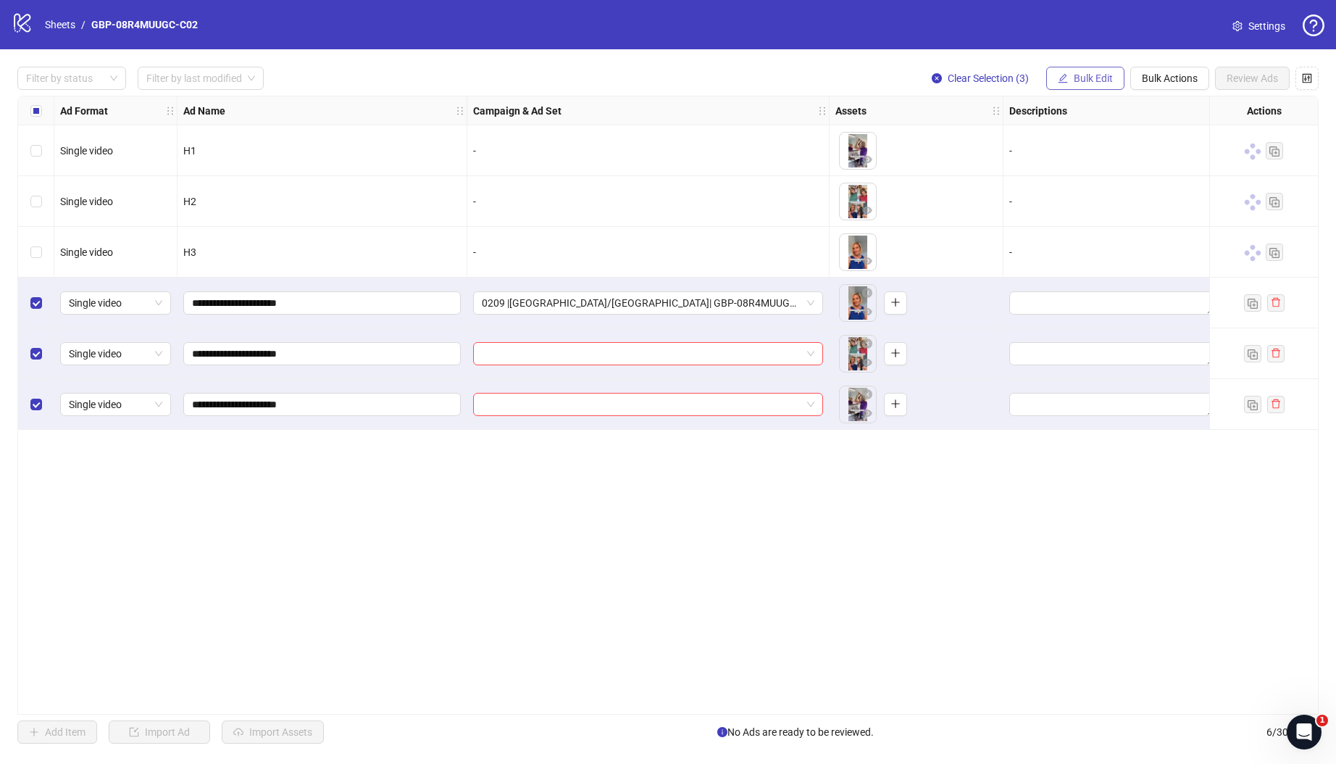
click at [1077, 78] on span "Bulk Edit" at bounding box center [1093, 78] width 39 height 12
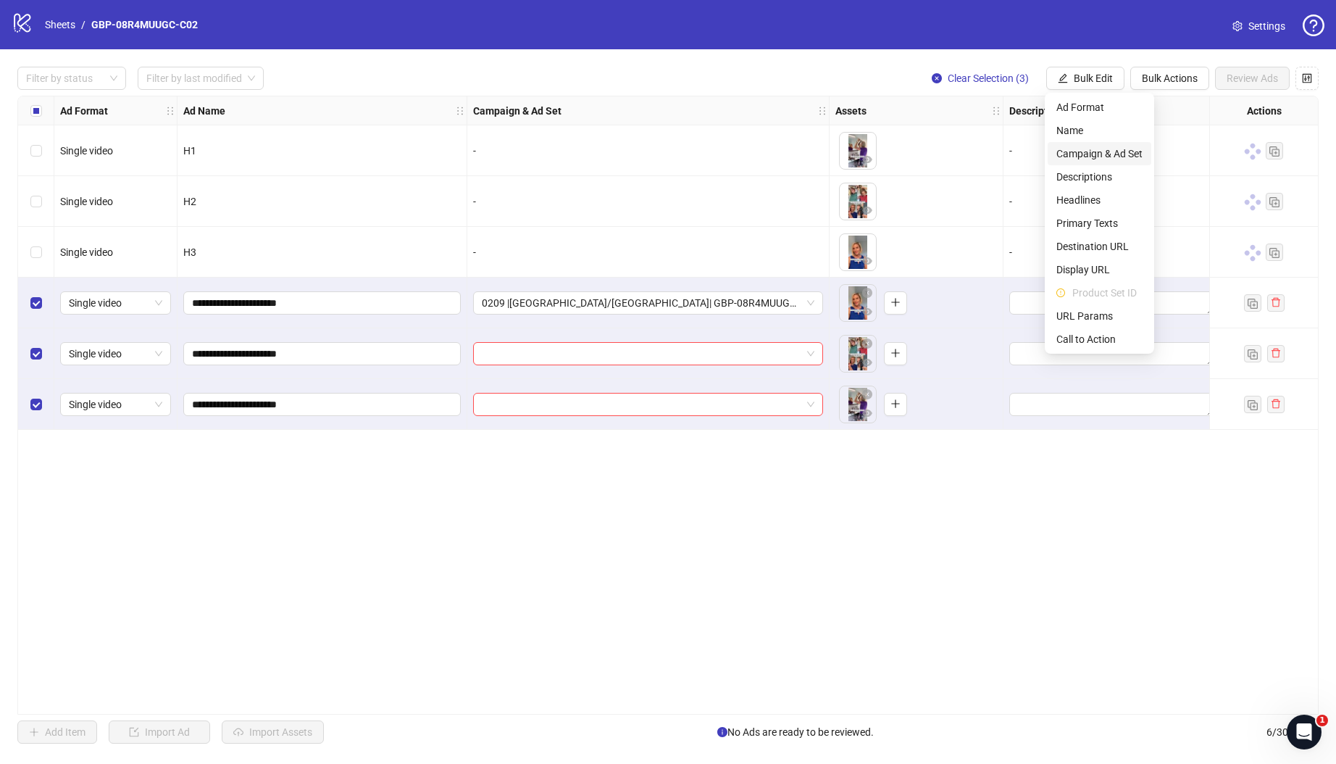
click at [1080, 151] on span "Campaign & Ad Set" at bounding box center [1099, 154] width 86 height 16
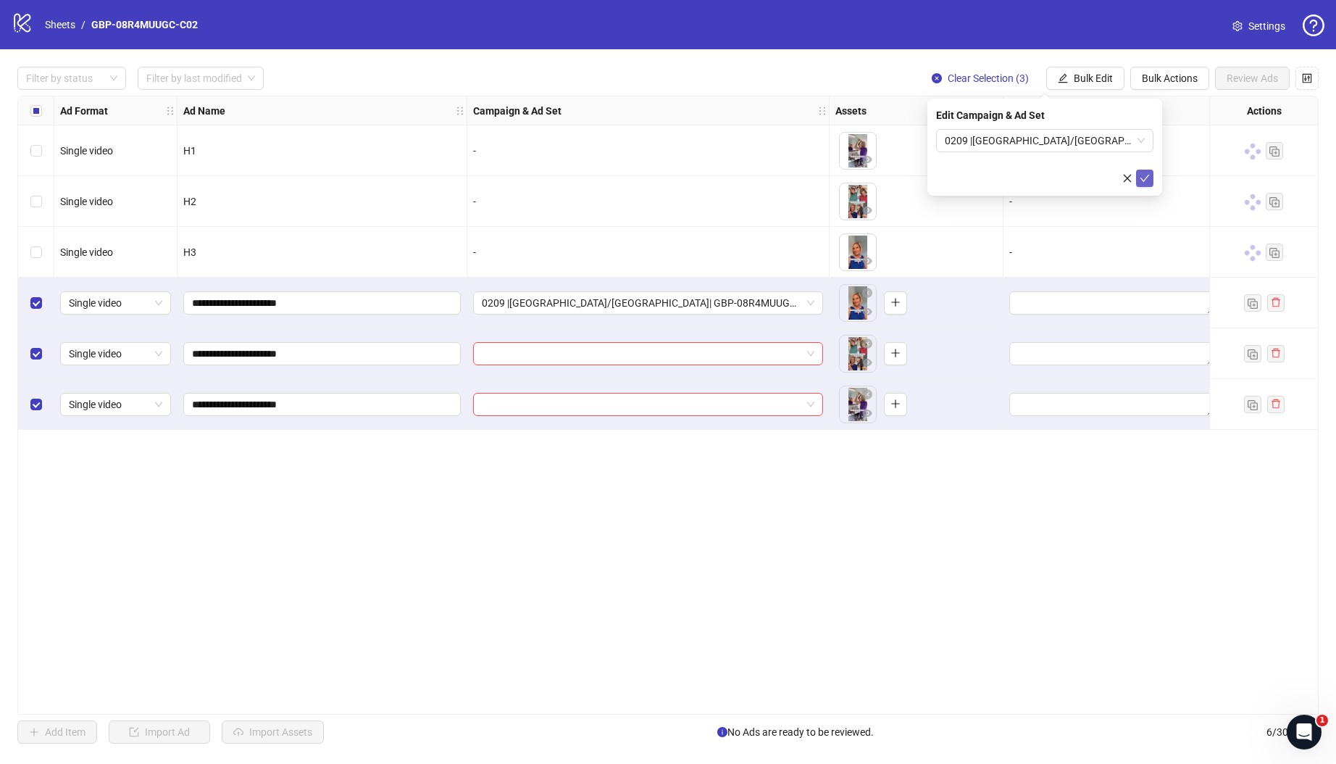
click at [1148, 171] on button "submit" at bounding box center [1144, 178] width 17 height 17
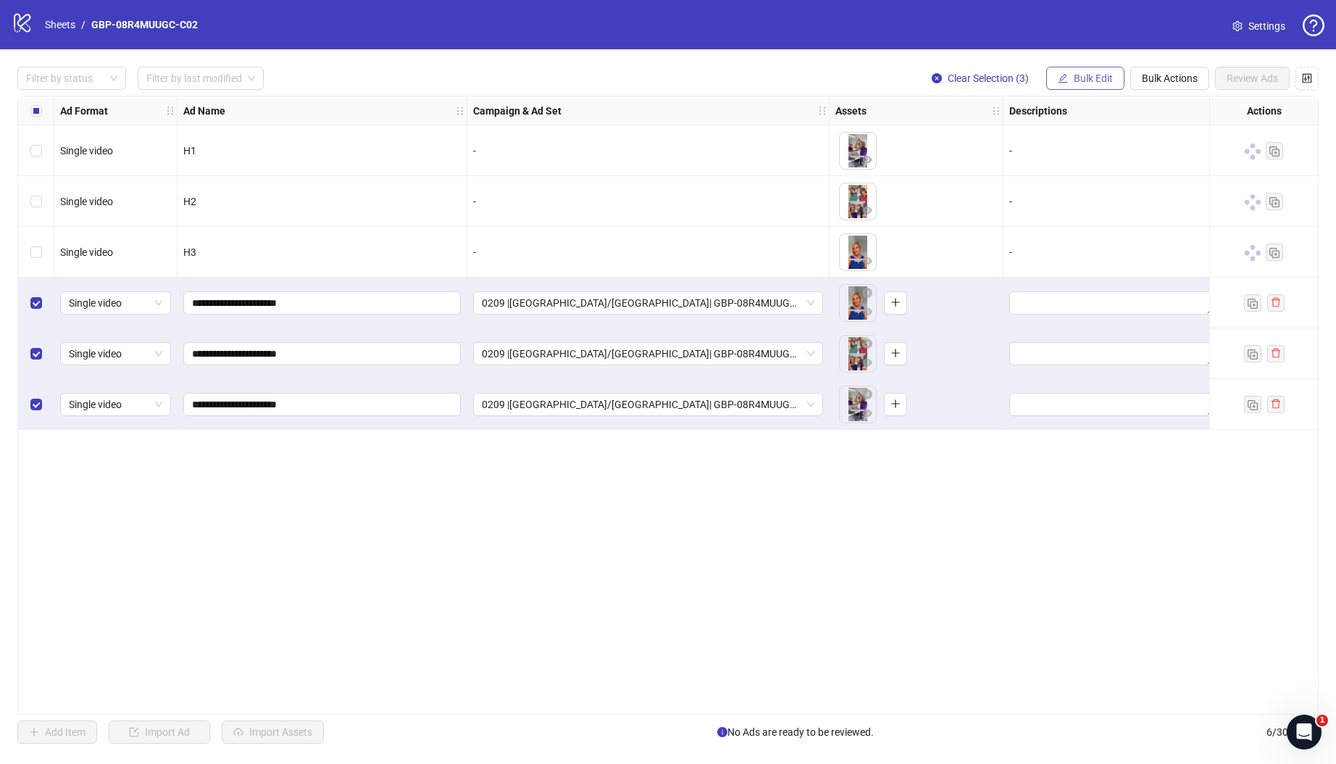
click at [1090, 72] on span "Bulk Edit" at bounding box center [1093, 78] width 39 height 12
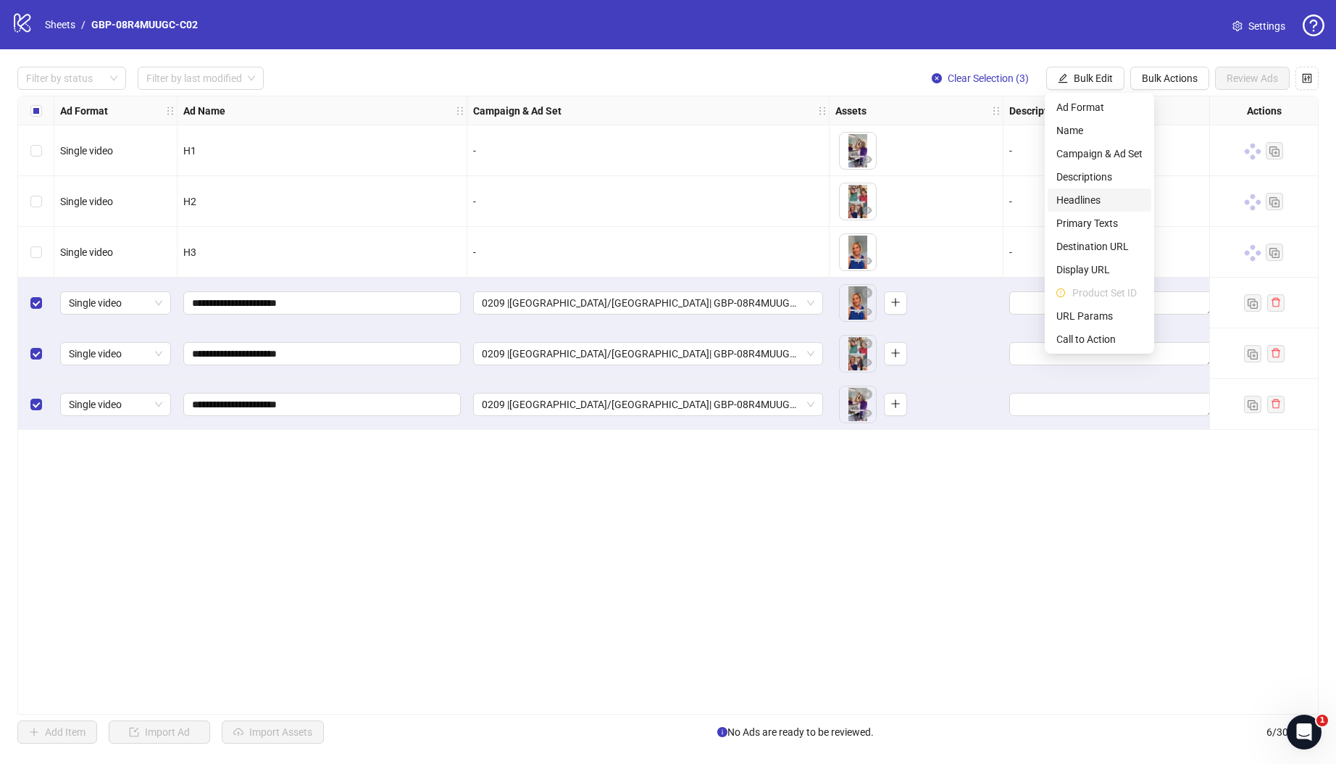
click at [1093, 198] on span "Headlines" at bounding box center [1099, 200] width 86 height 16
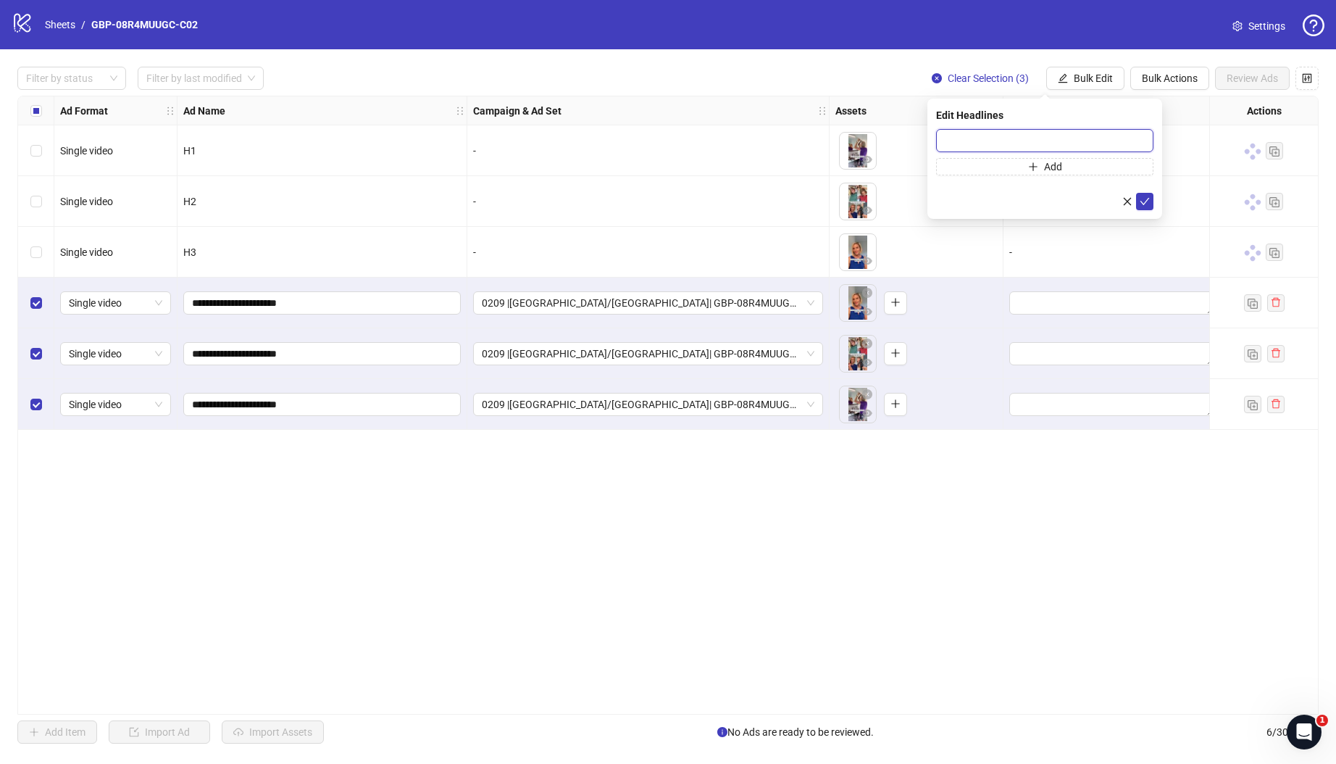
click at [1047, 144] on input "text" at bounding box center [1044, 140] width 217 height 23
paste input "*******"
type input "*******"
click at [1035, 162] on icon "plus" at bounding box center [1033, 167] width 10 height 10
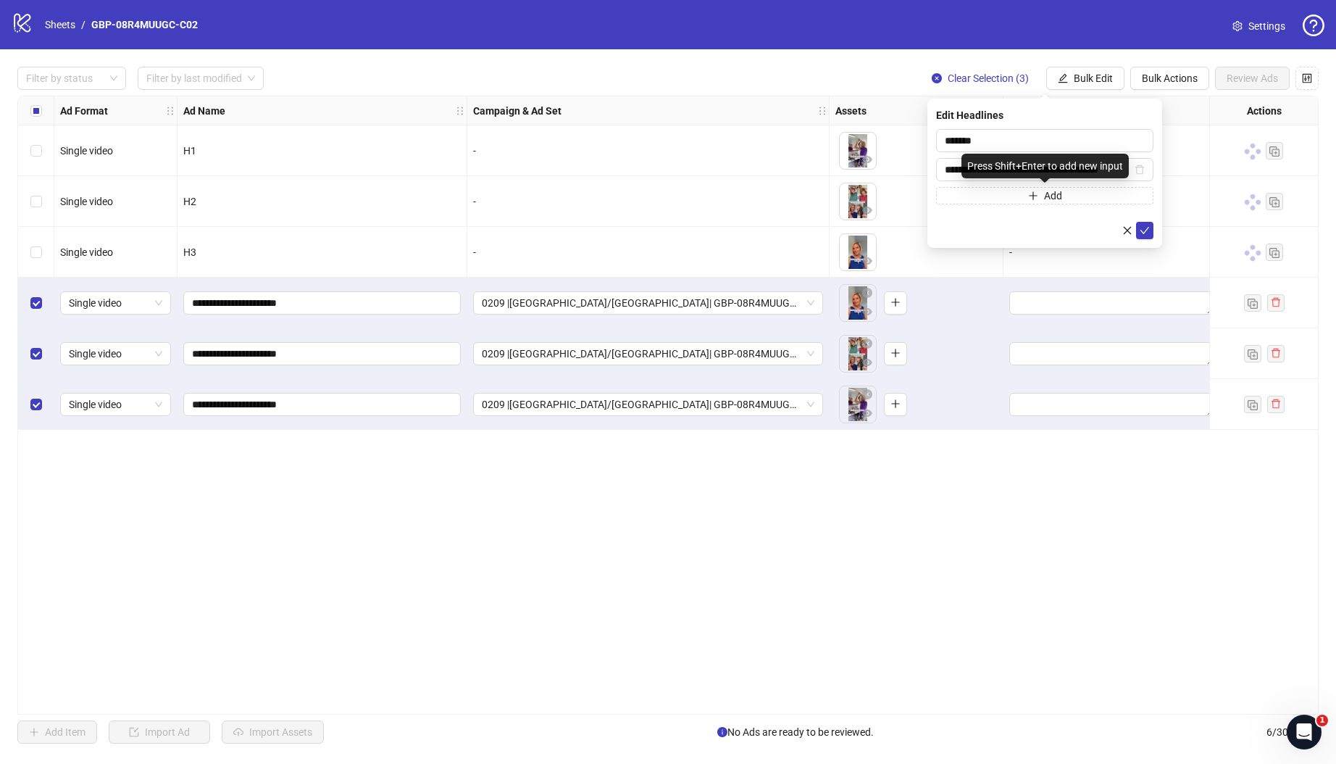
scroll to position [0, 22]
type input "**********"
click at [1143, 230] on icon "check" at bounding box center [1145, 230] width 10 height 10
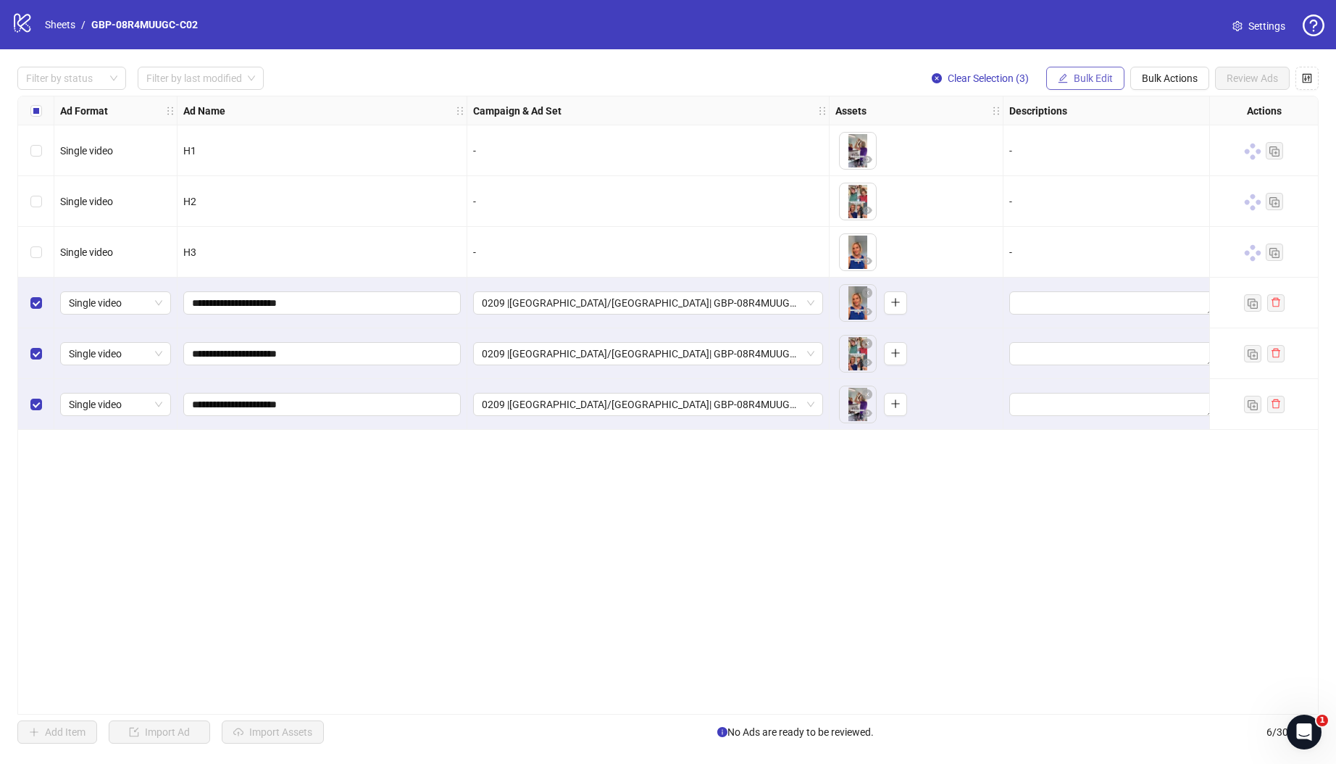
click at [1085, 78] on span "Bulk Edit" at bounding box center [1093, 78] width 39 height 12
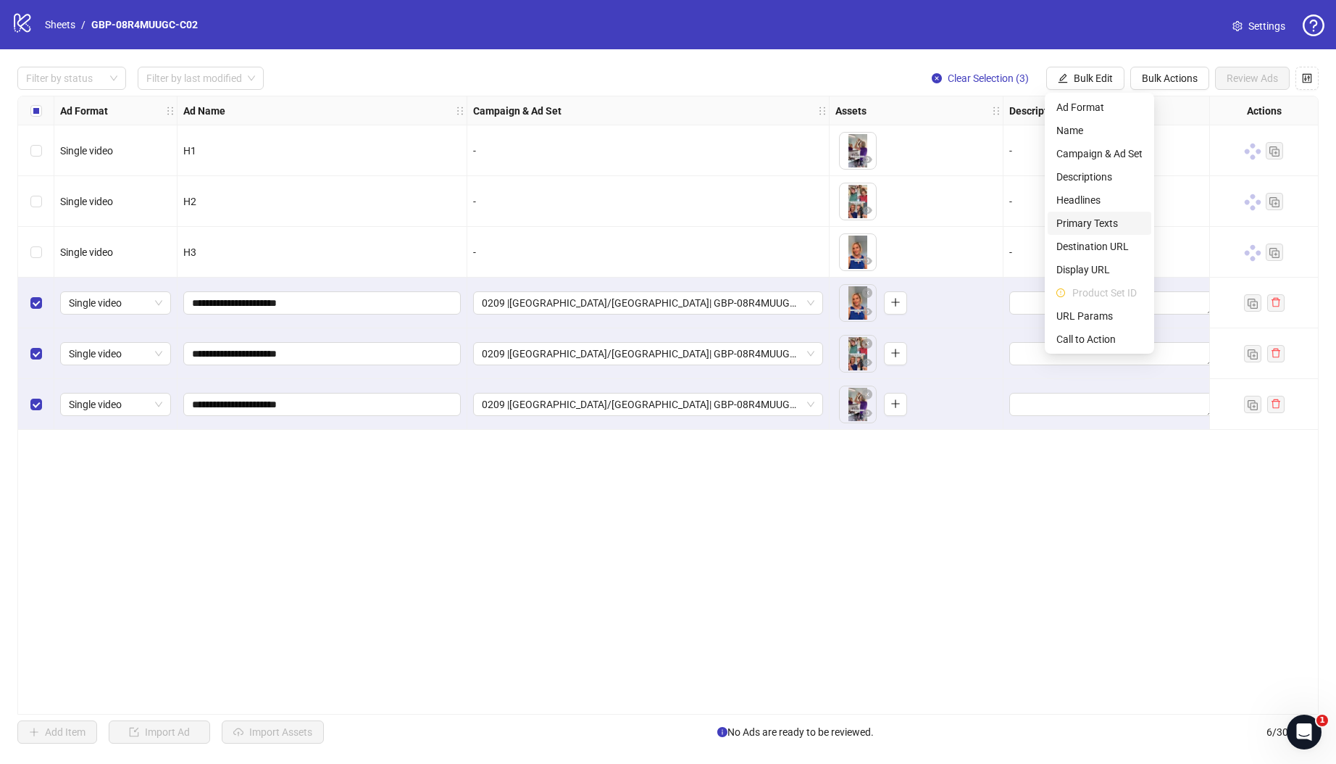
click at [1090, 222] on span "Primary Texts" at bounding box center [1099, 223] width 86 height 16
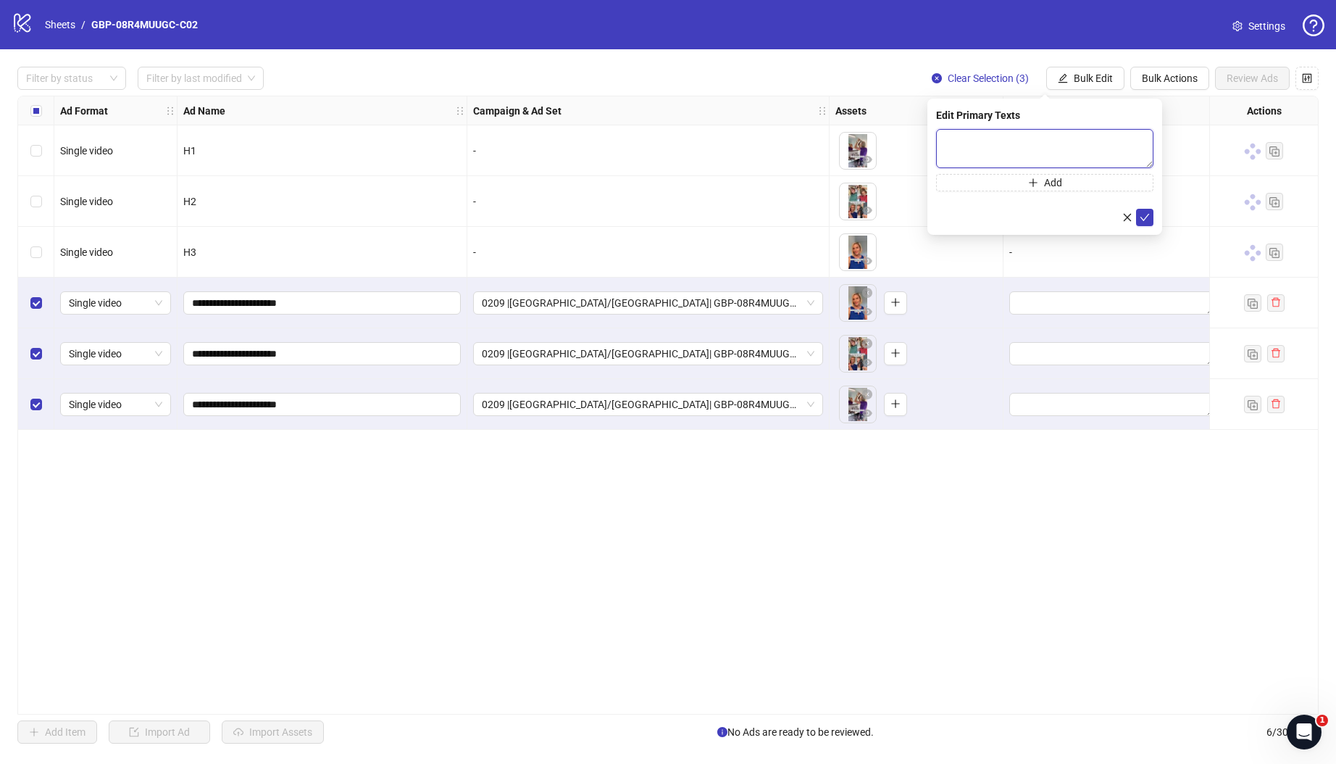
click at [1033, 143] on textarea at bounding box center [1044, 148] width 217 height 39
paste textarea "**********"
type textarea "**********"
click at [1088, 186] on button "Add" at bounding box center [1044, 182] width 217 height 17
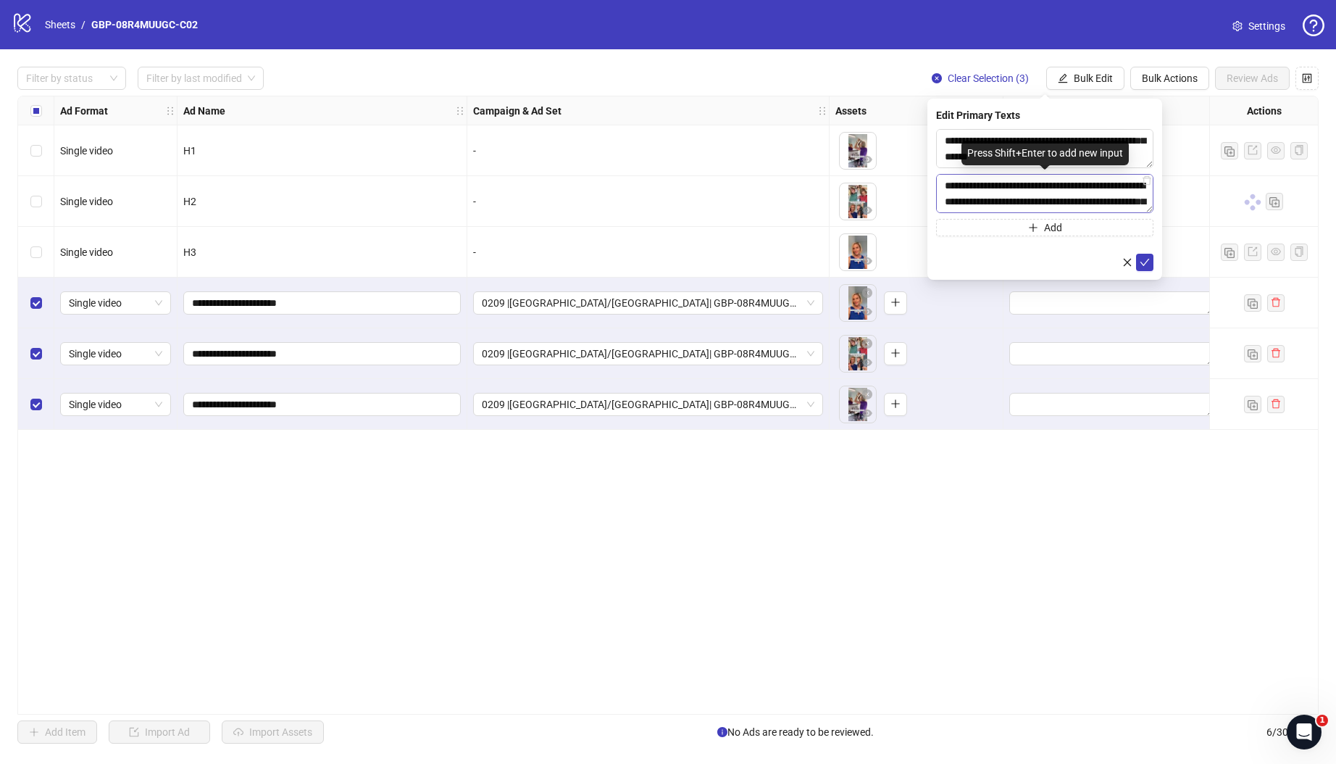
scroll to position [154, 0]
type textarea "**********"
click at [1142, 262] on icon "check" at bounding box center [1145, 262] width 10 height 10
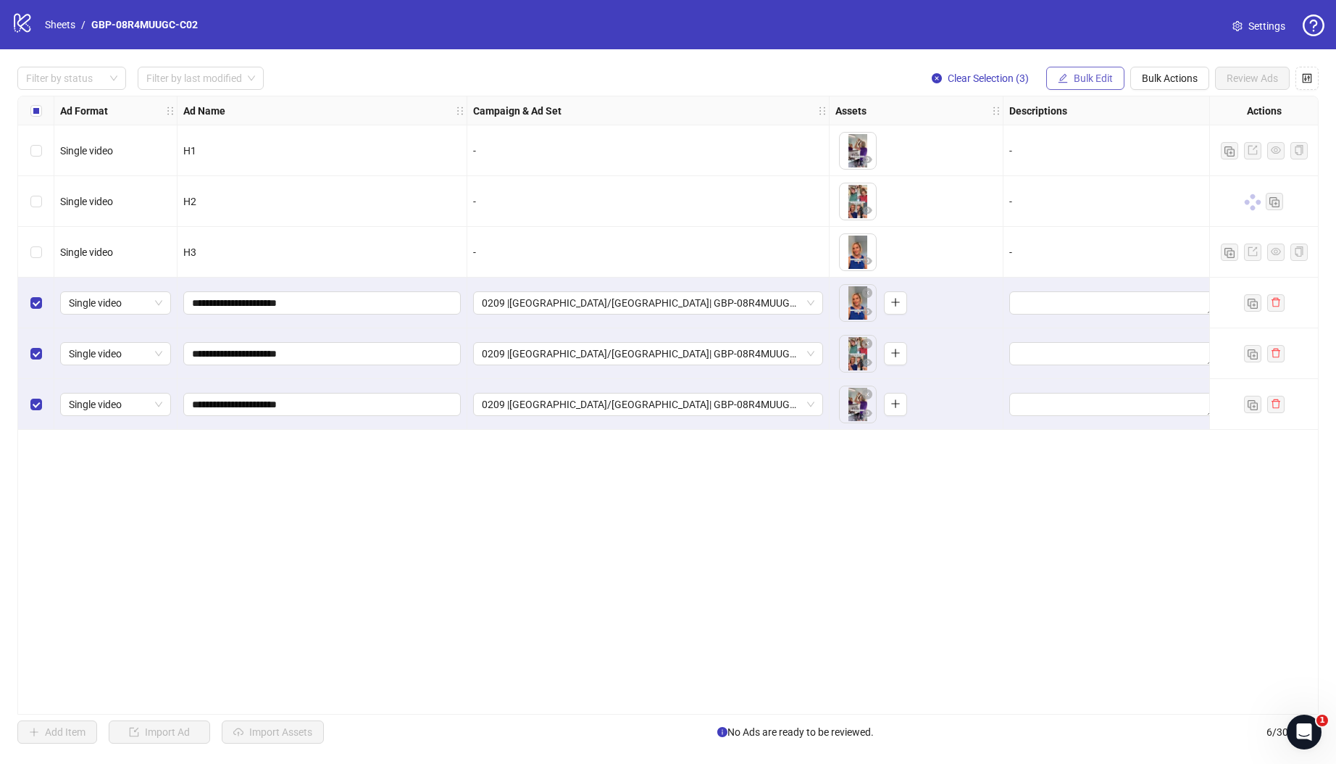
click at [1098, 76] on span "Bulk Edit" at bounding box center [1093, 78] width 39 height 12
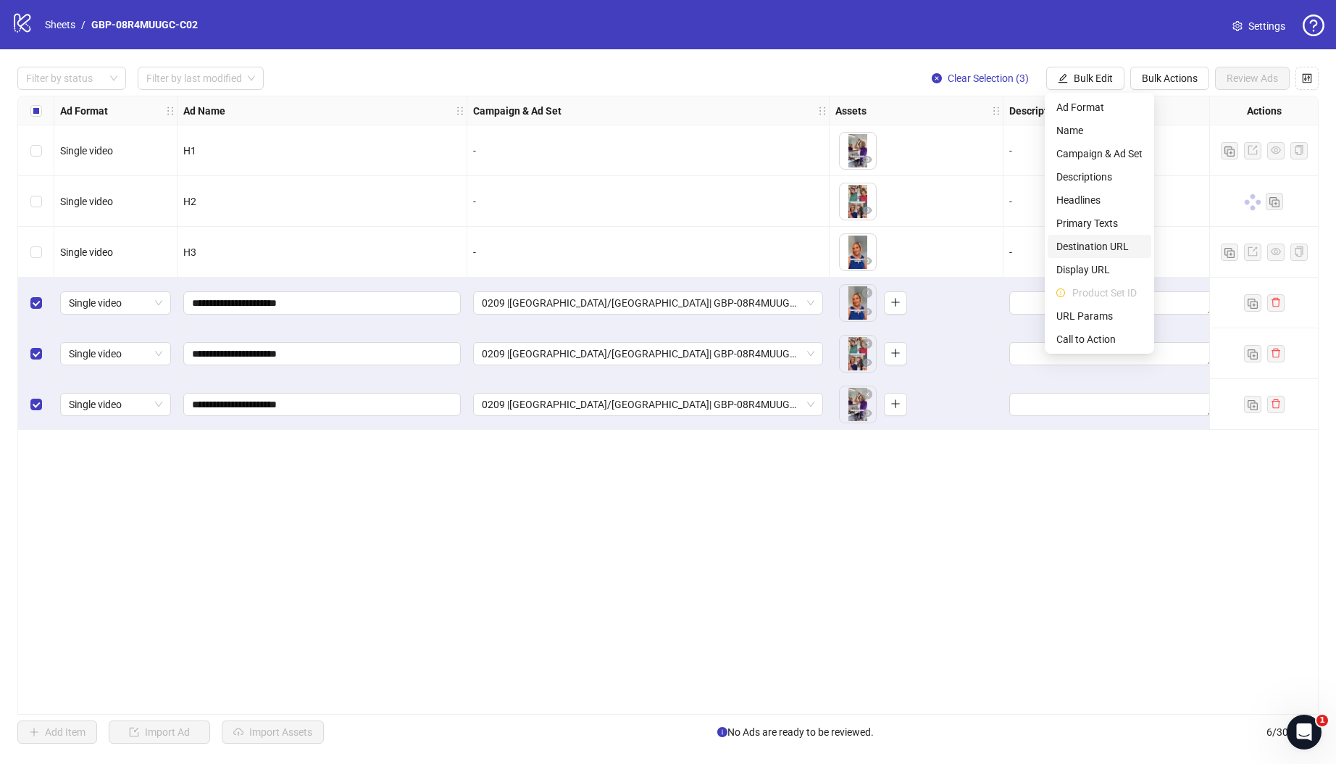
click at [1087, 244] on span "Destination URL" at bounding box center [1099, 246] width 86 height 16
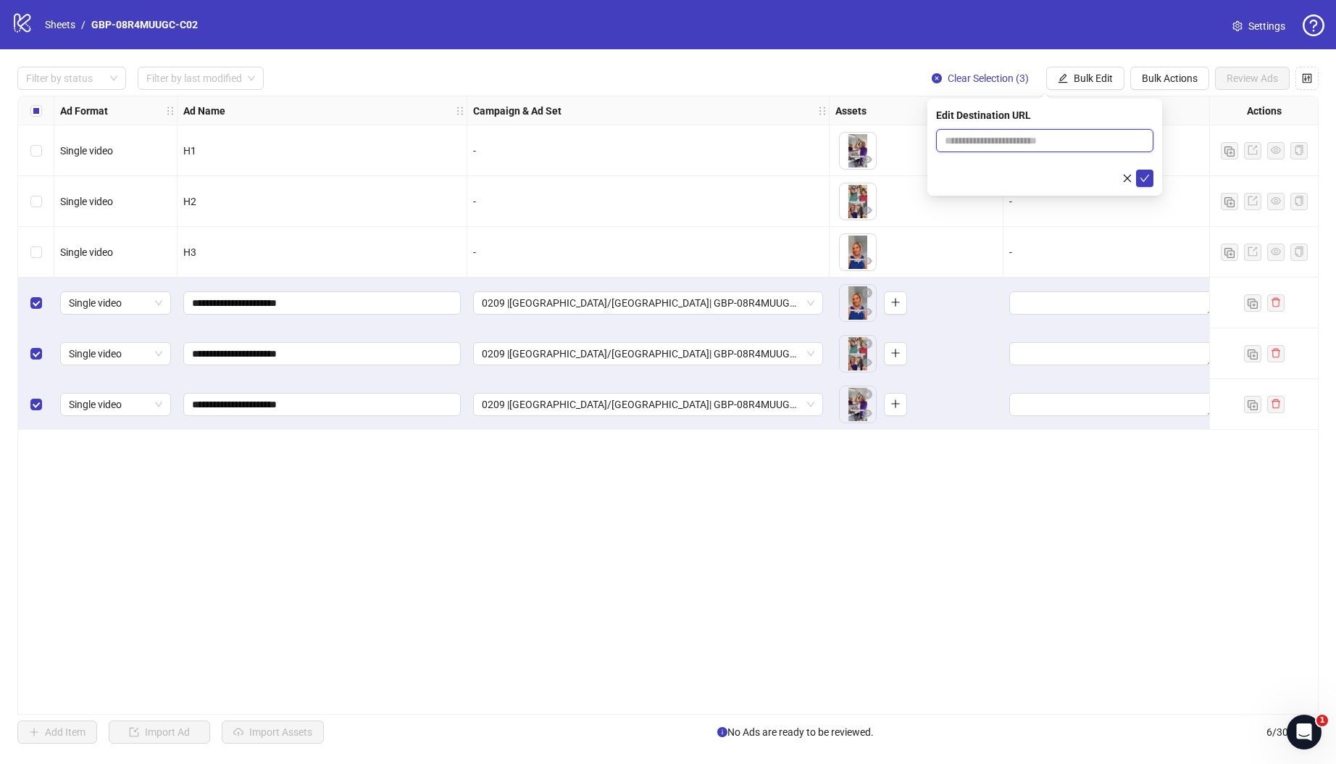
click at [980, 142] on input "text" at bounding box center [1039, 141] width 188 height 16
paste input "**********"
type input "**********"
click at [1140, 180] on icon "check" at bounding box center [1145, 178] width 10 height 10
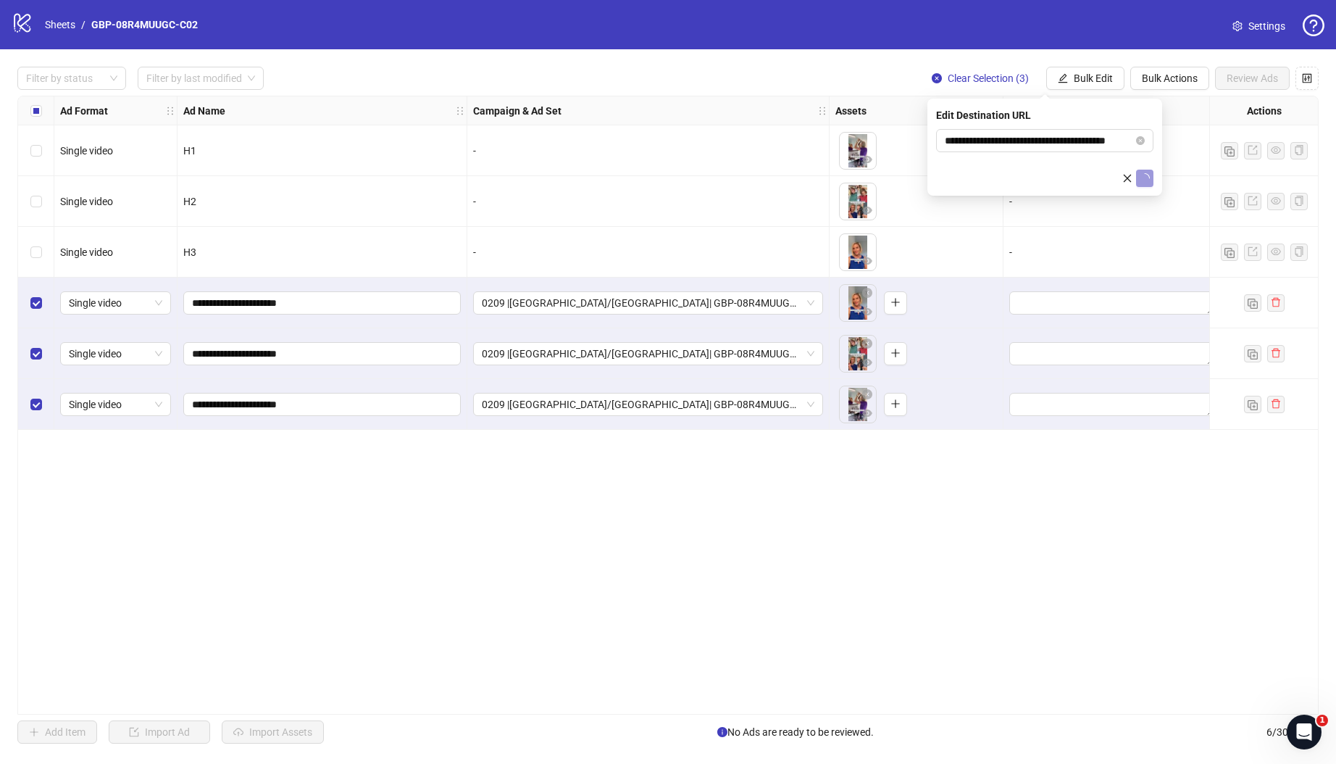
scroll to position [0, 0]
click at [1101, 81] on span "Bulk Edit" at bounding box center [1093, 78] width 39 height 12
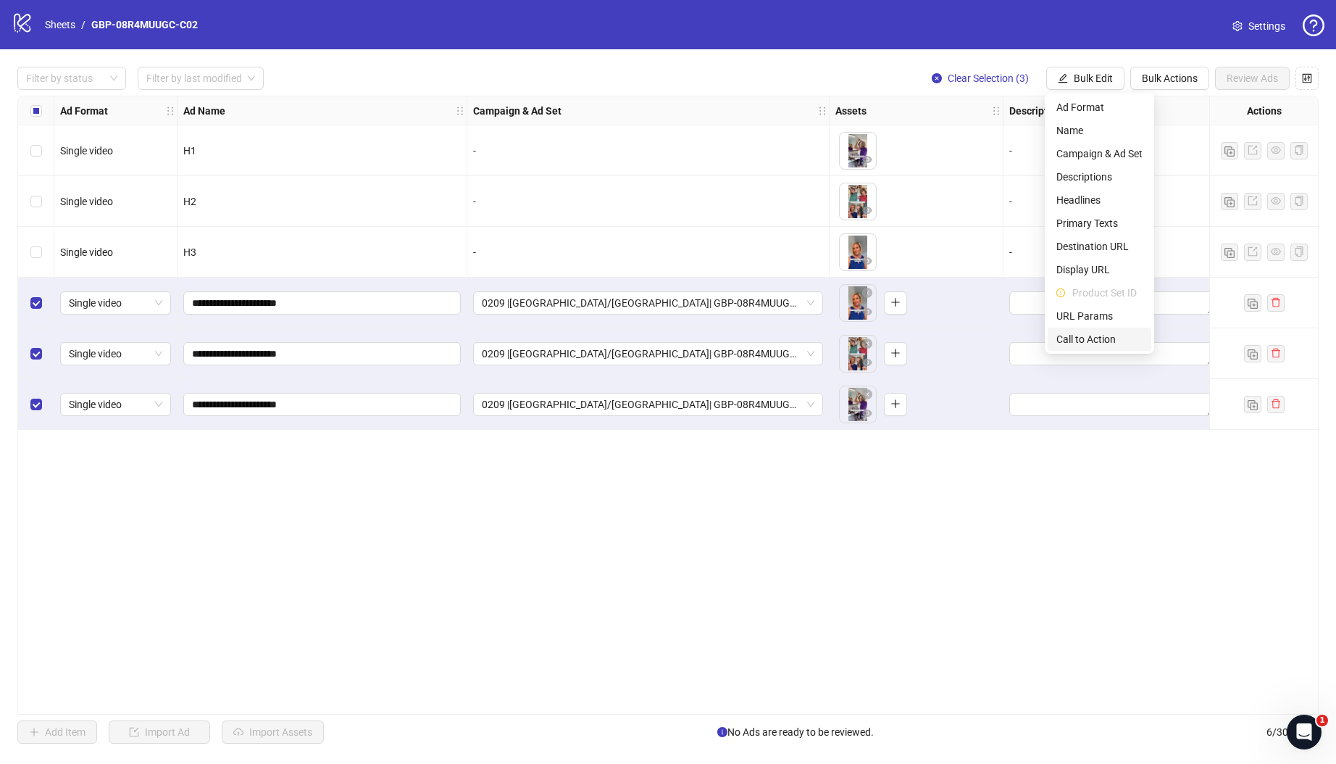
click at [1076, 341] on span "Call to Action" at bounding box center [1099, 339] width 86 height 16
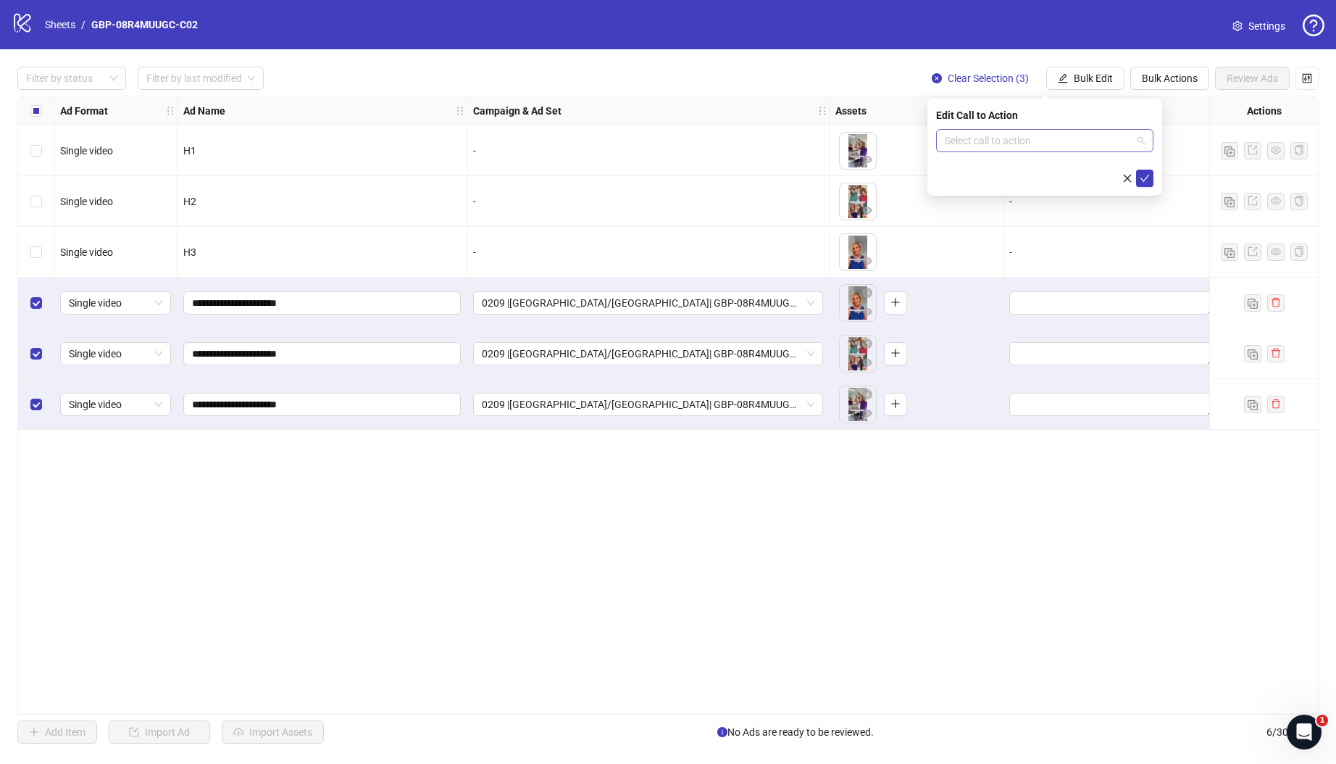
click at [1005, 135] on input "search" at bounding box center [1038, 141] width 187 height 22
type input "****"
click at [979, 168] on div "Shop now" at bounding box center [1045, 170] width 194 height 16
click at [1146, 178] on icon "check" at bounding box center [1145, 178] width 10 height 10
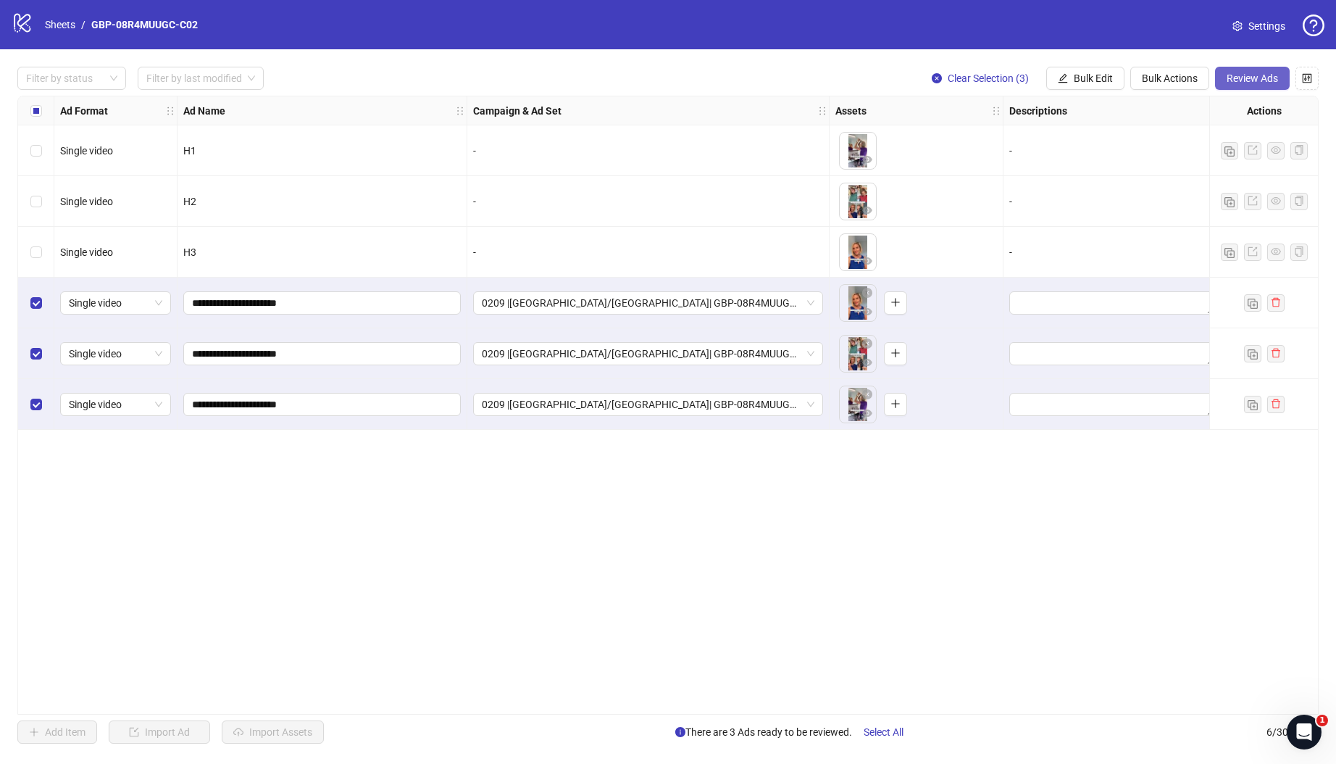
click at [1228, 72] on span "Review Ads" at bounding box center [1252, 78] width 51 height 12
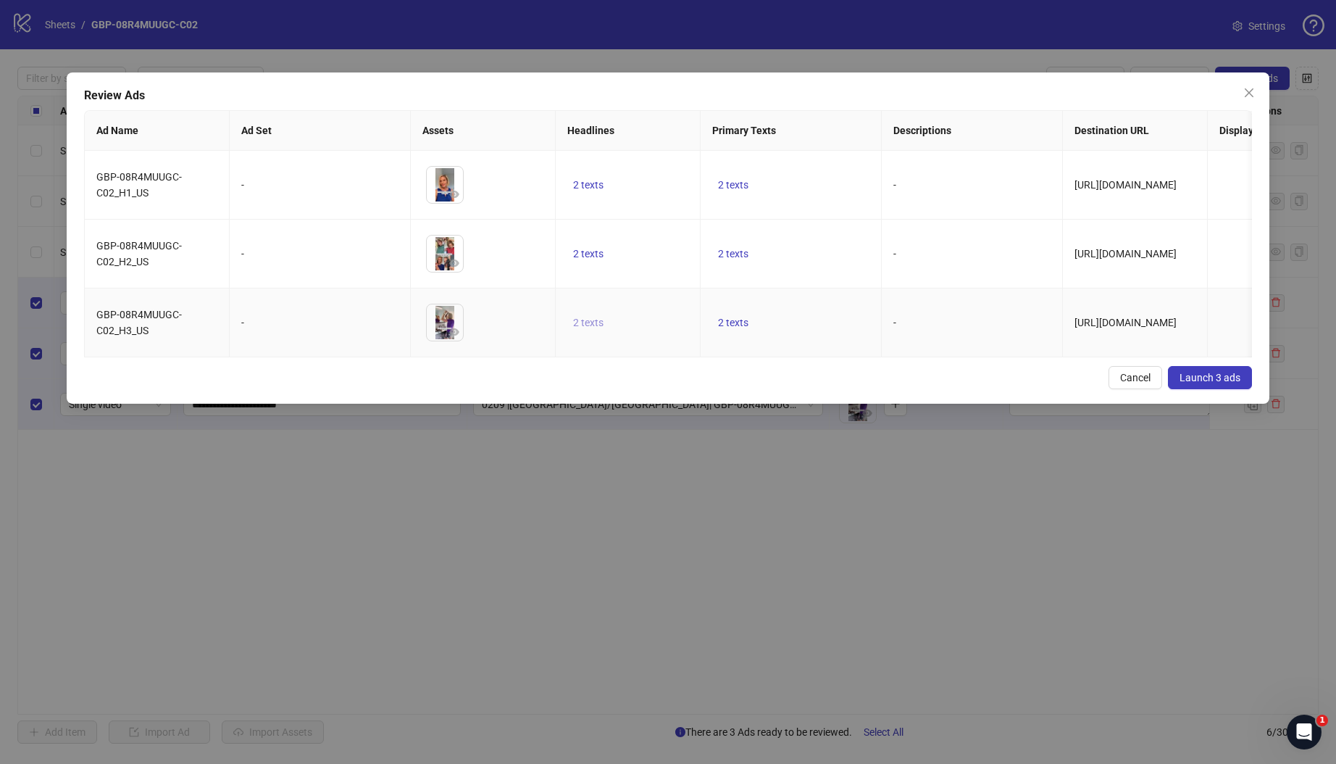
click at [583, 324] on span "2 texts" at bounding box center [588, 323] width 30 height 12
click at [814, 309] on icon "caret-right" at bounding box center [814, 310] width 4 height 7
click at [852, 246] on td "2 texts" at bounding box center [791, 254] width 181 height 69
click at [1223, 383] on span "Launch 3 ads" at bounding box center [1210, 378] width 61 height 12
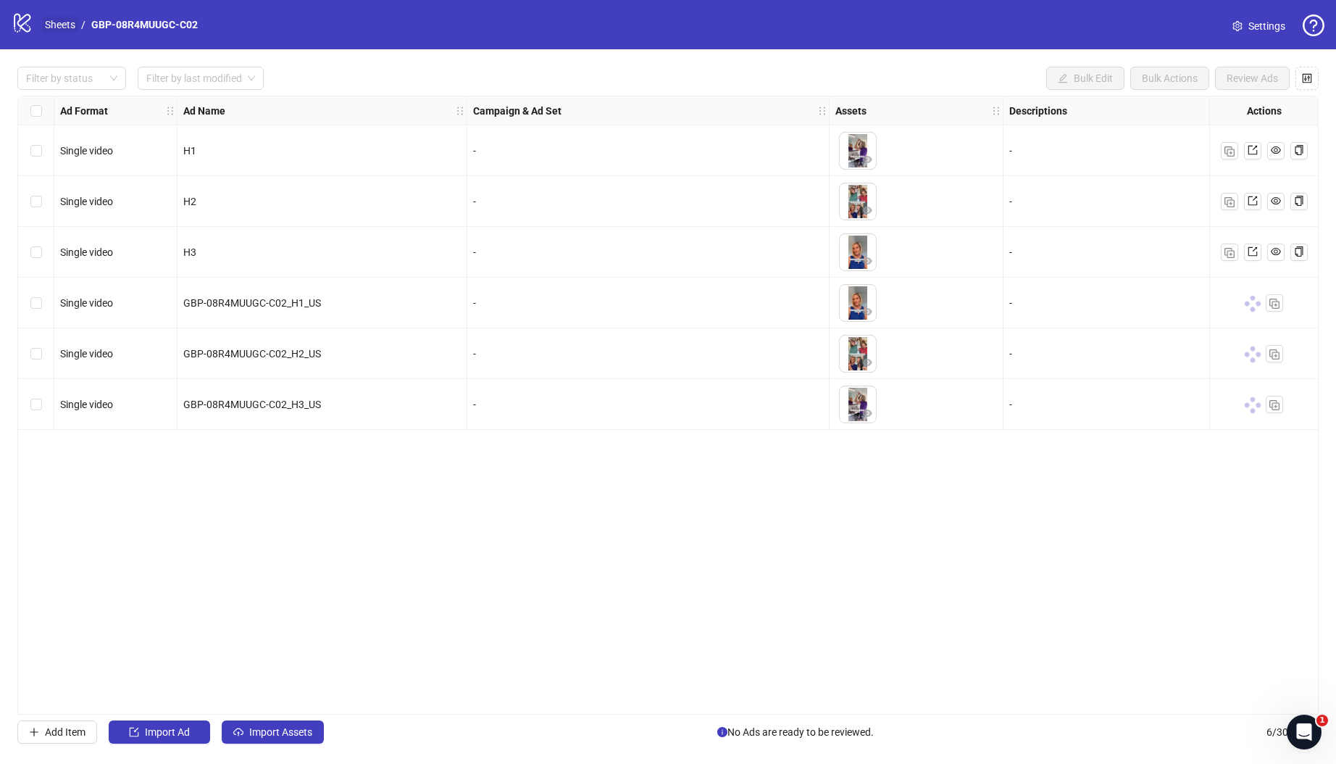
click at [64, 28] on link "Sheets" at bounding box center [60, 25] width 36 height 16
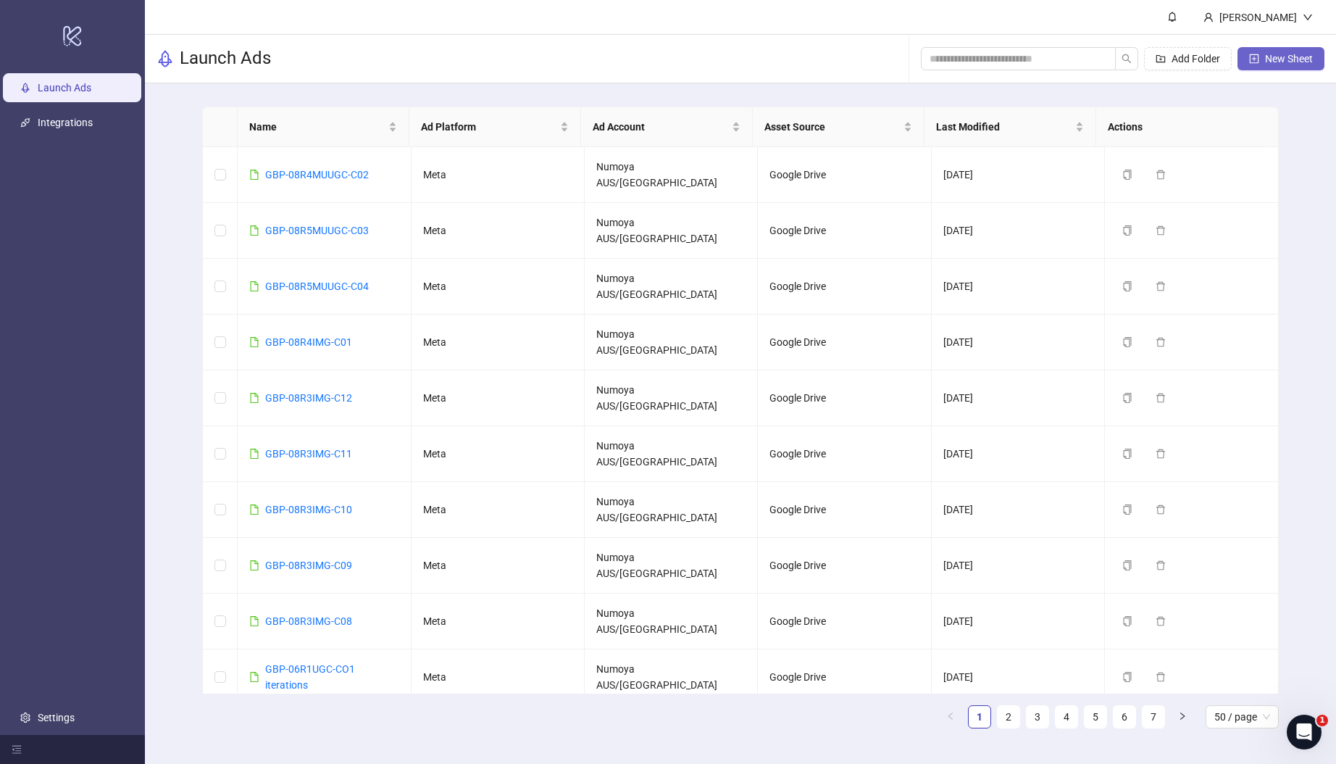
click at [1263, 57] on button "New Sheet" at bounding box center [1281, 58] width 87 height 23
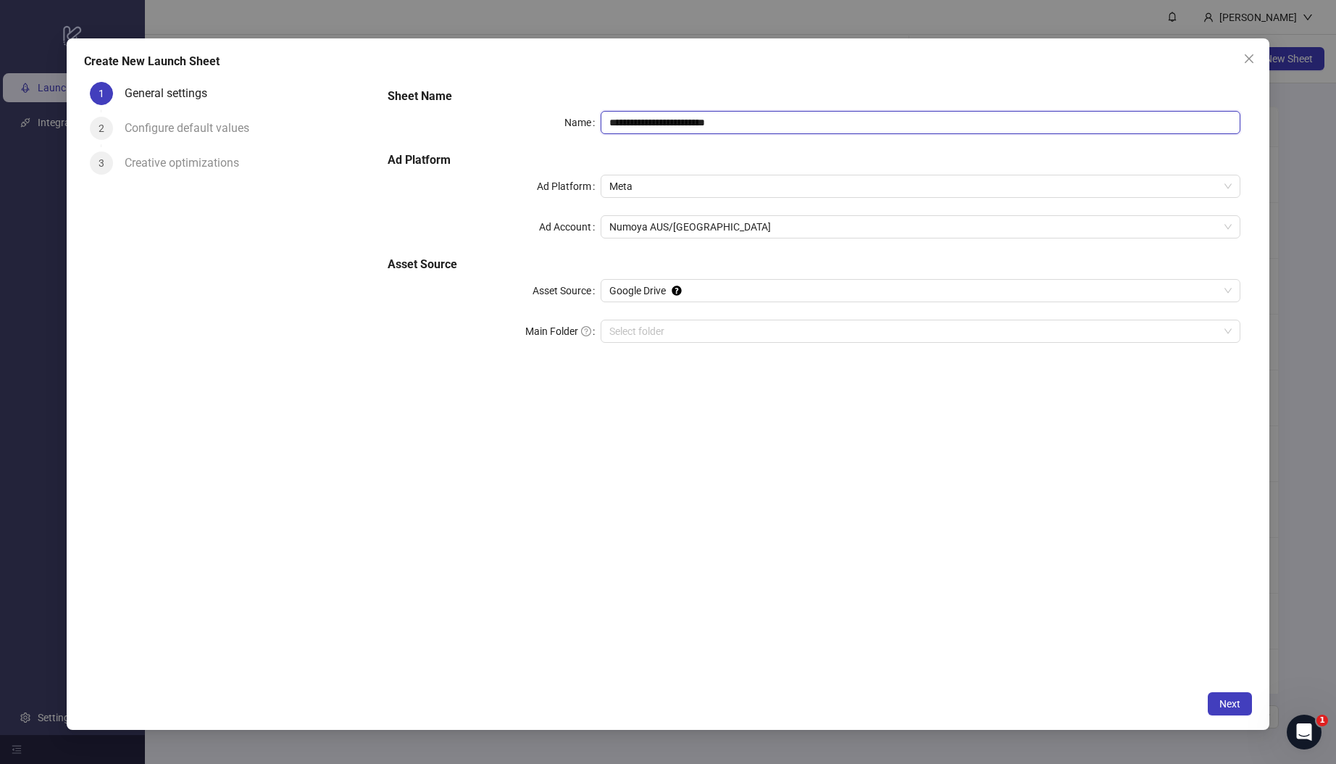
drag, startPoint x: 778, startPoint y: 121, endPoint x: 572, endPoint y: 102, distance: 207.4
click at [572, 102] on div "**********" at bounding box center [814, 224] width 864 height 284
paste input "text"
type input "**********"
click at [686, 330] on input "Main Folder" at bounding box center [913, 331] width 609 height 22
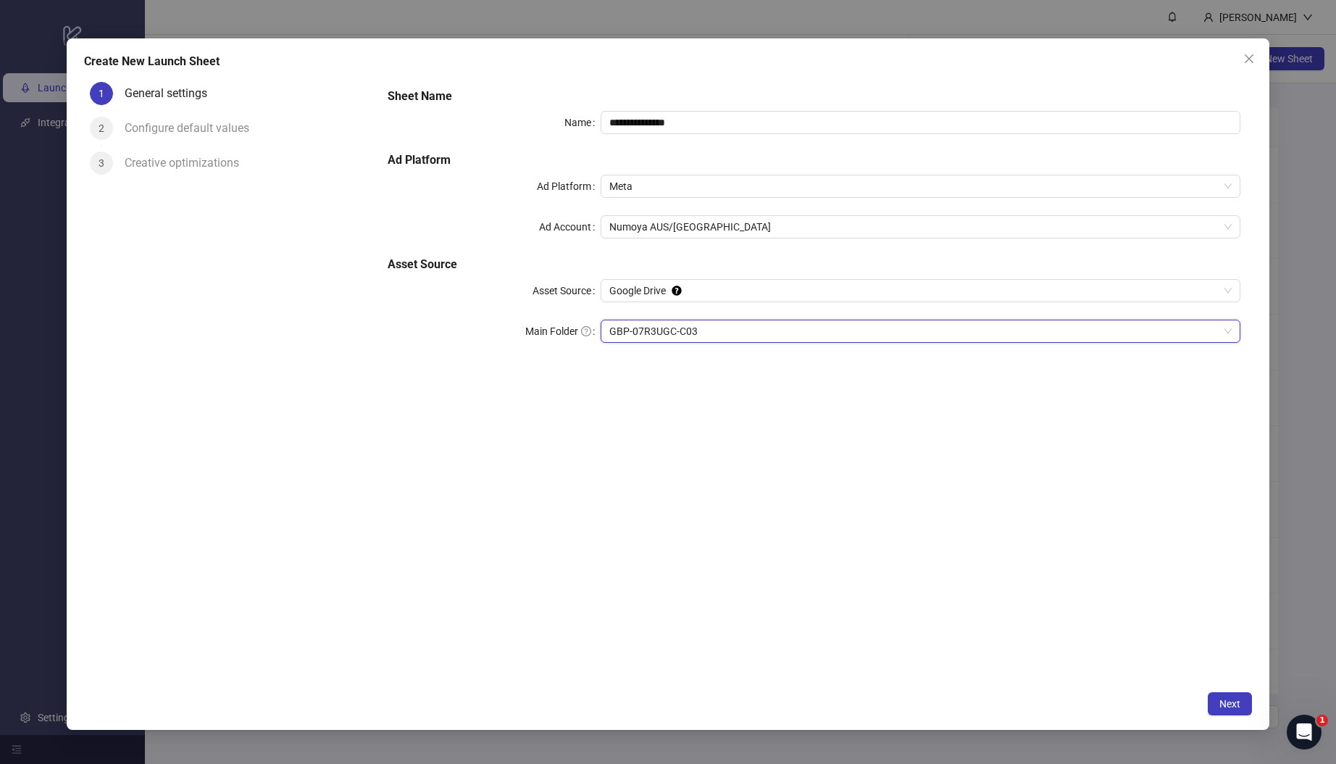
click at [898, 498] on div "**********" at bounding box center [814, 380] width 876 height 608
click at [1219, 708] on span "Next" at bounding box center [1229, 704] width 21 height 12
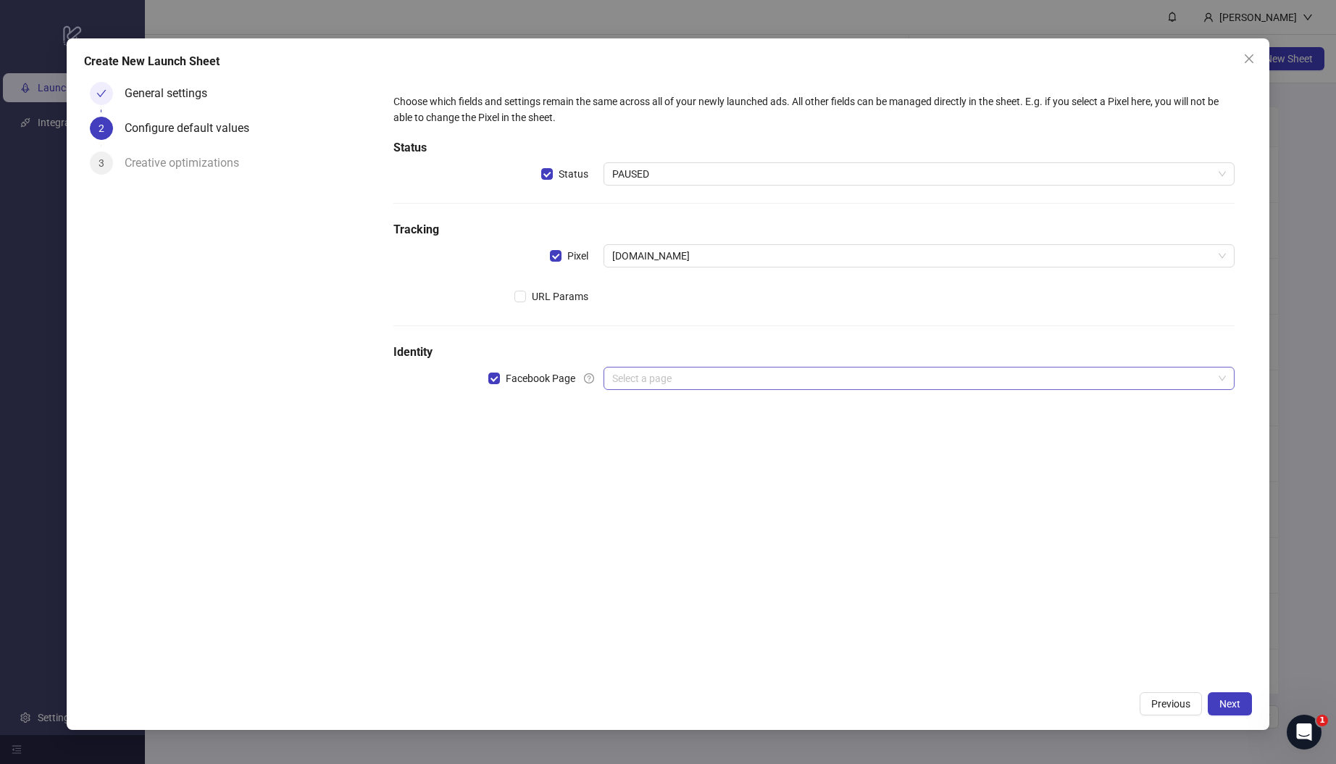
click at [698, 370] on input "search" at bounding box center [912, 378] width 601 height 22
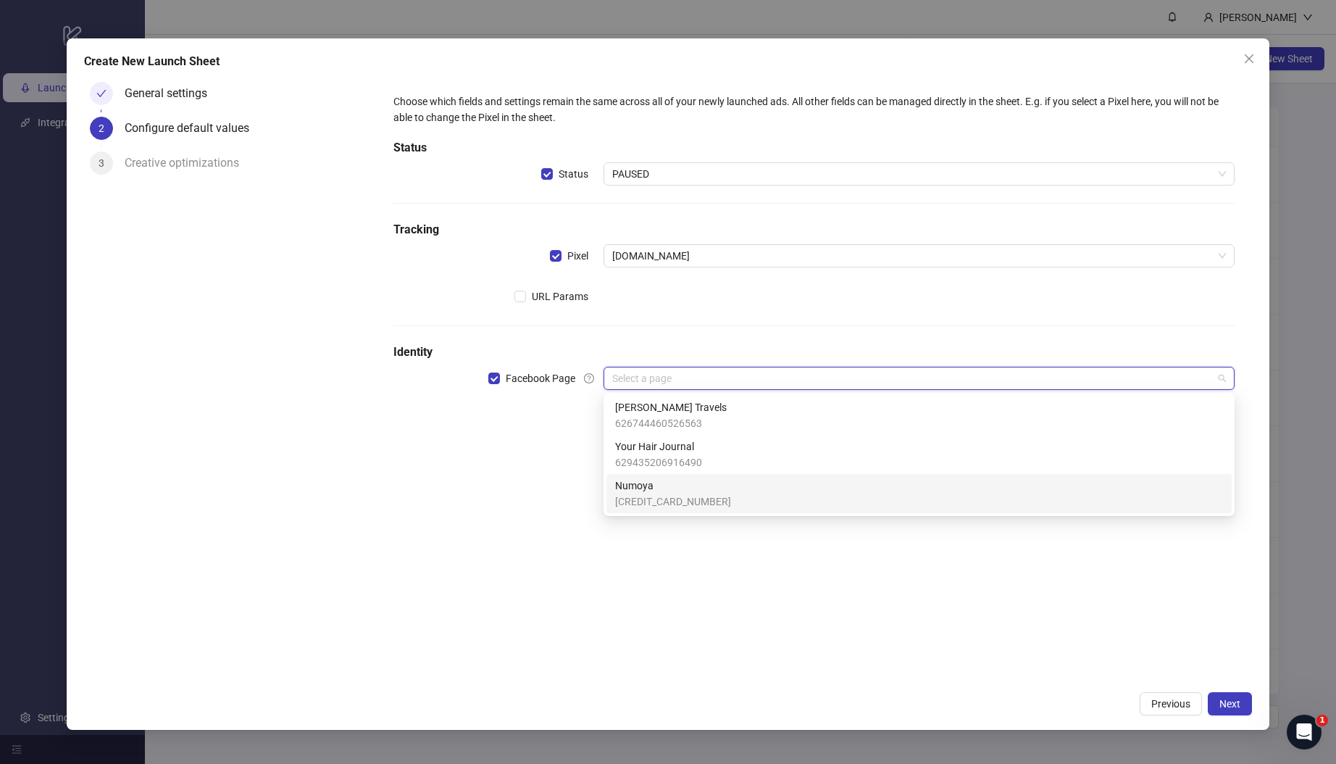
click at [687, 503] on span "[CREDIT_CARD_NUMBER]" at bounding box center [673, 501] width 116 height 16
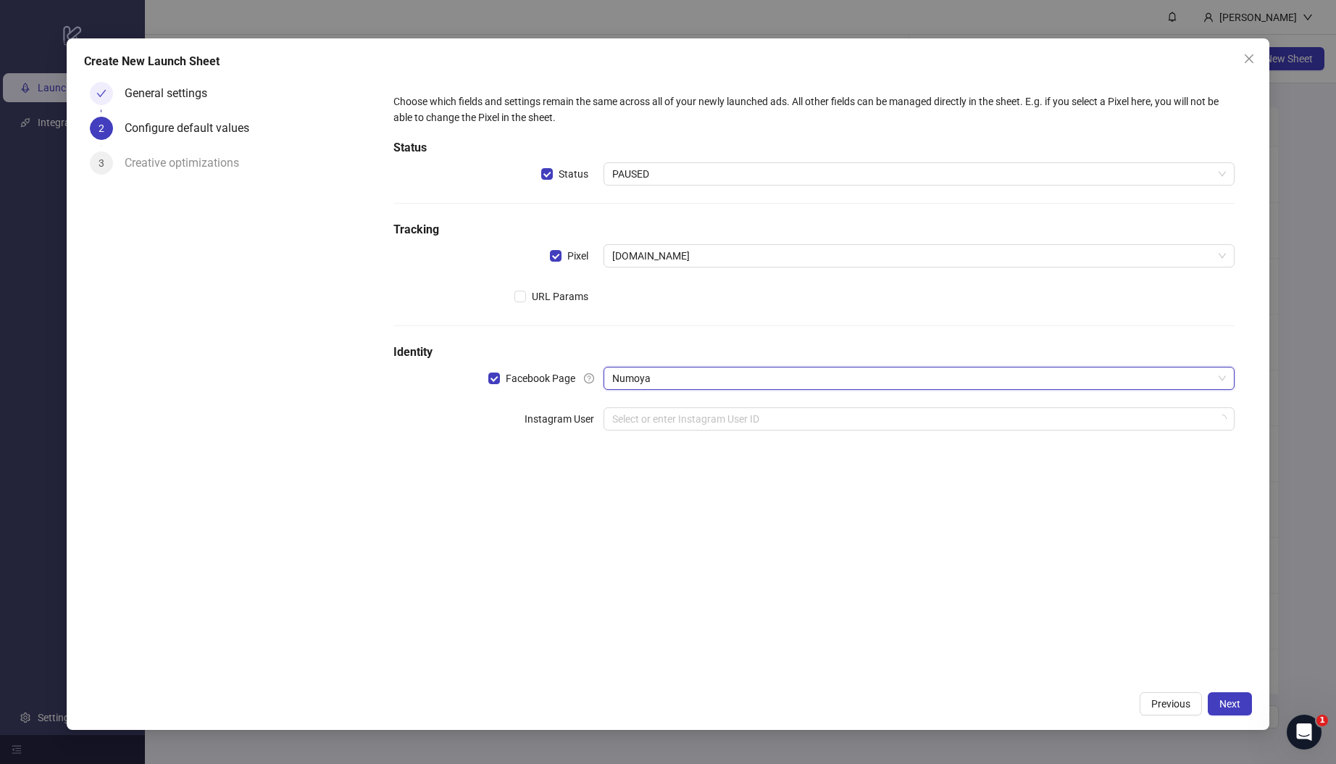
click at [522, 506] on div "Choose which fields and settings remain the same across all of your newly launc…" at bounding box center [814, 380] width 876 height 608
click at [669, 414] on input "search" at bounding box center [912, 419] width 601 height 22
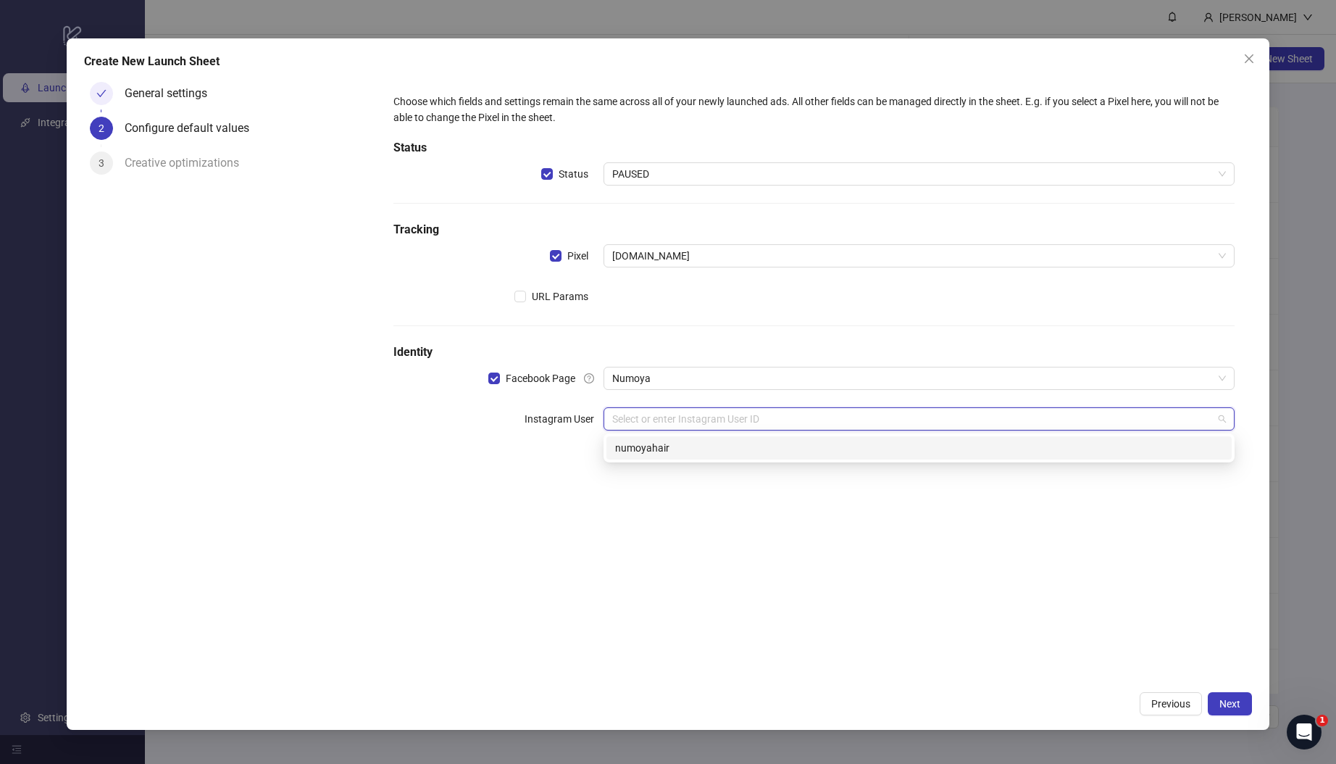
click at [667, 446] on div "numoyahair" at bounding box center [919, 448] width 608 height 16
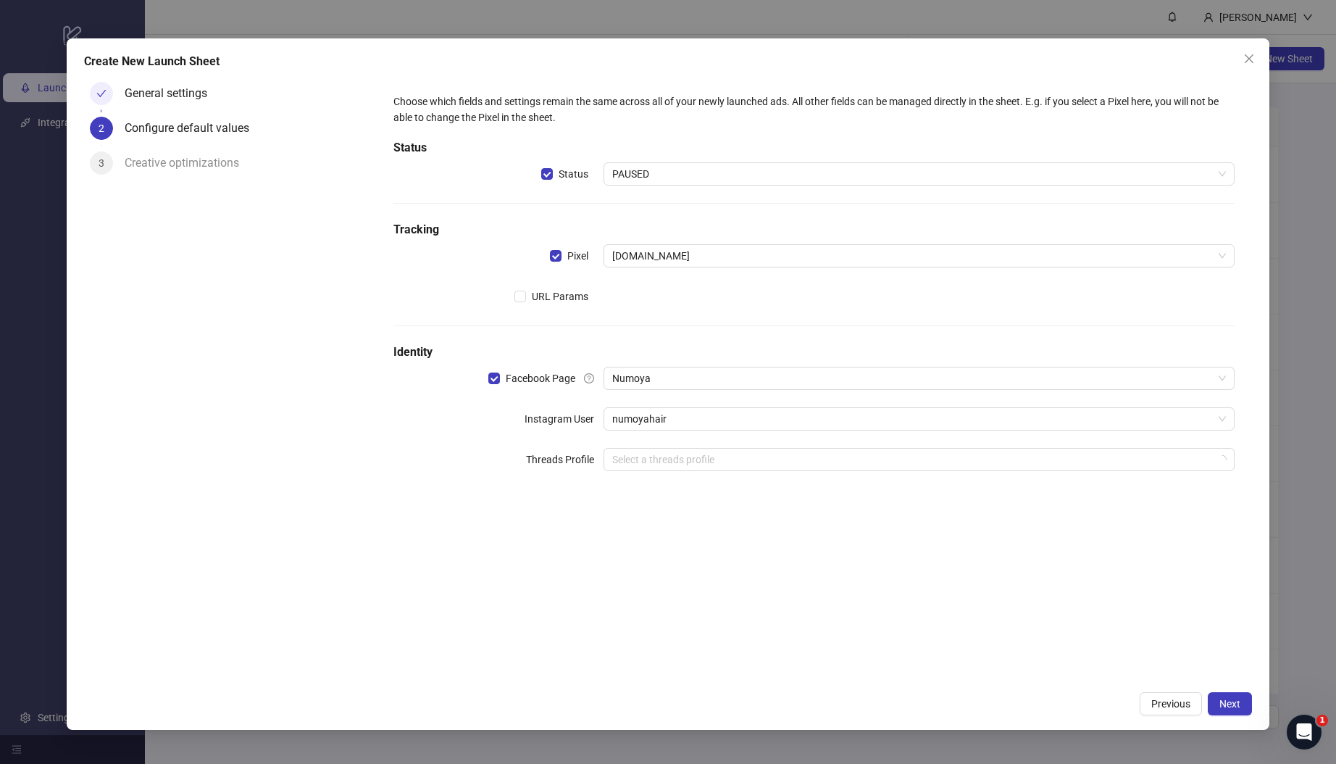
drag, startPoint x: 754, startPoint y: 569, endPoint x: 946, endPoint y: 617, distance: 198.1
click at [754, 569] on div "Choose which fields and settings remain the same across all of your newly launc…" at bounding box center [814, 380] width 876 height 608
click at [1238, 712] on button "Next" at bounding box center [1230, 703] width 44 height 23
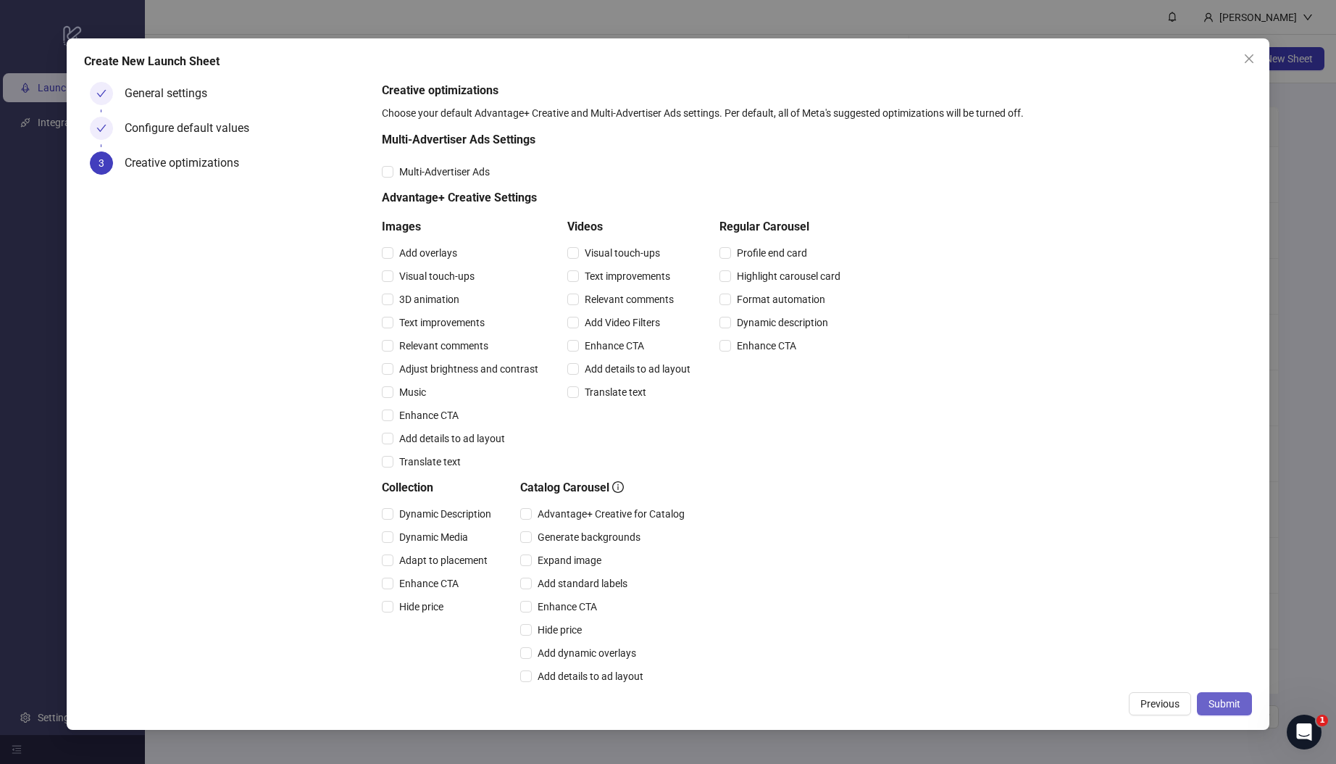
click at [1229, 706] on span "Submit" at bounding box center [1225, 704] width 32 height 12
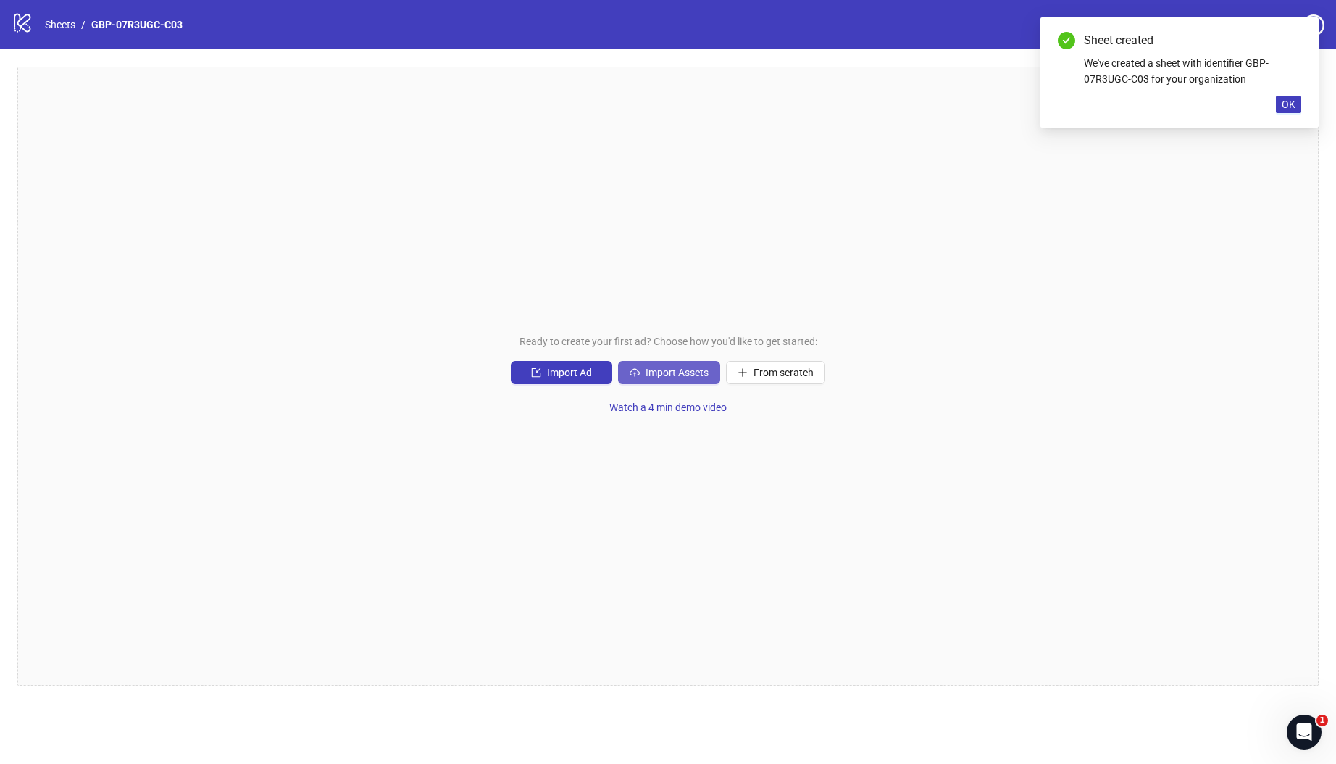
click at [671, 364] on button "Import Assets" at bounding box center [669, 372] width 102 height 23
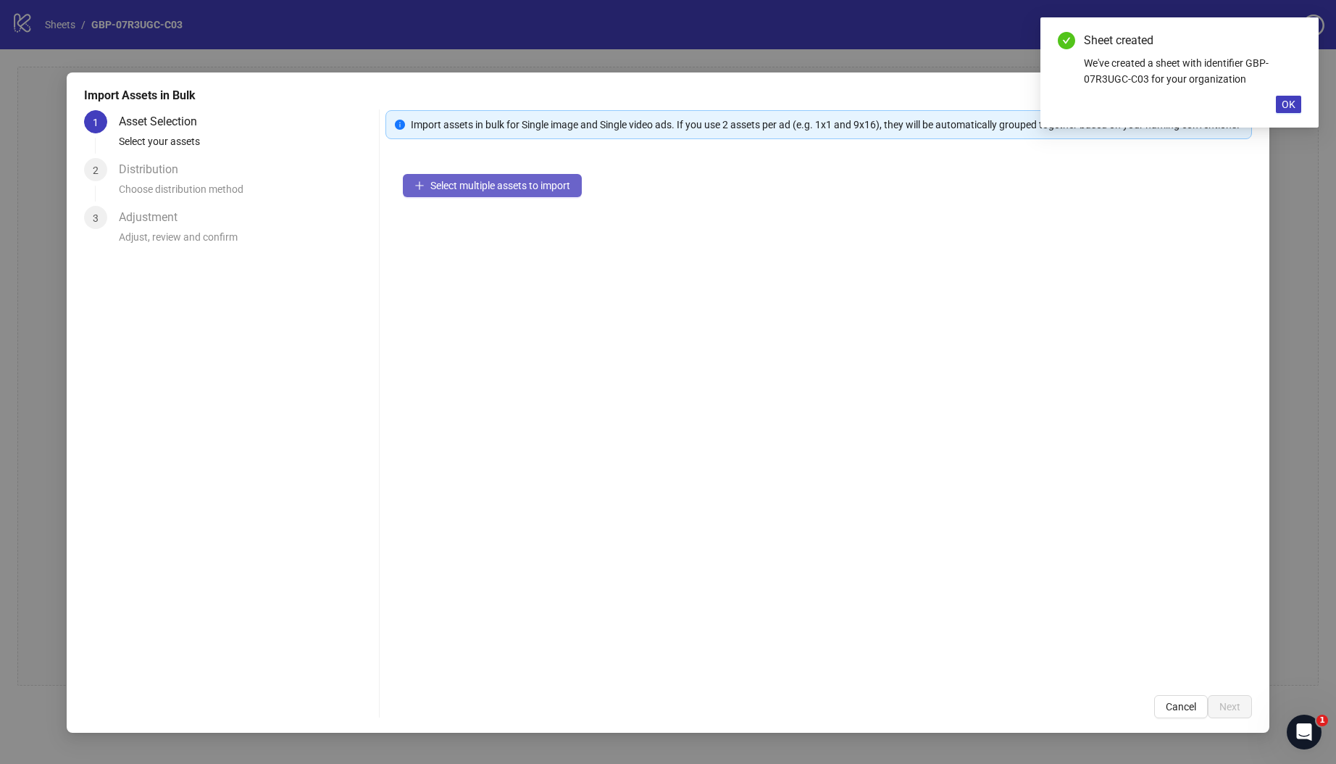
click at [498, 191] on span "Select multiple assets to import" at bounding box center [500, 186] width 140 height 12
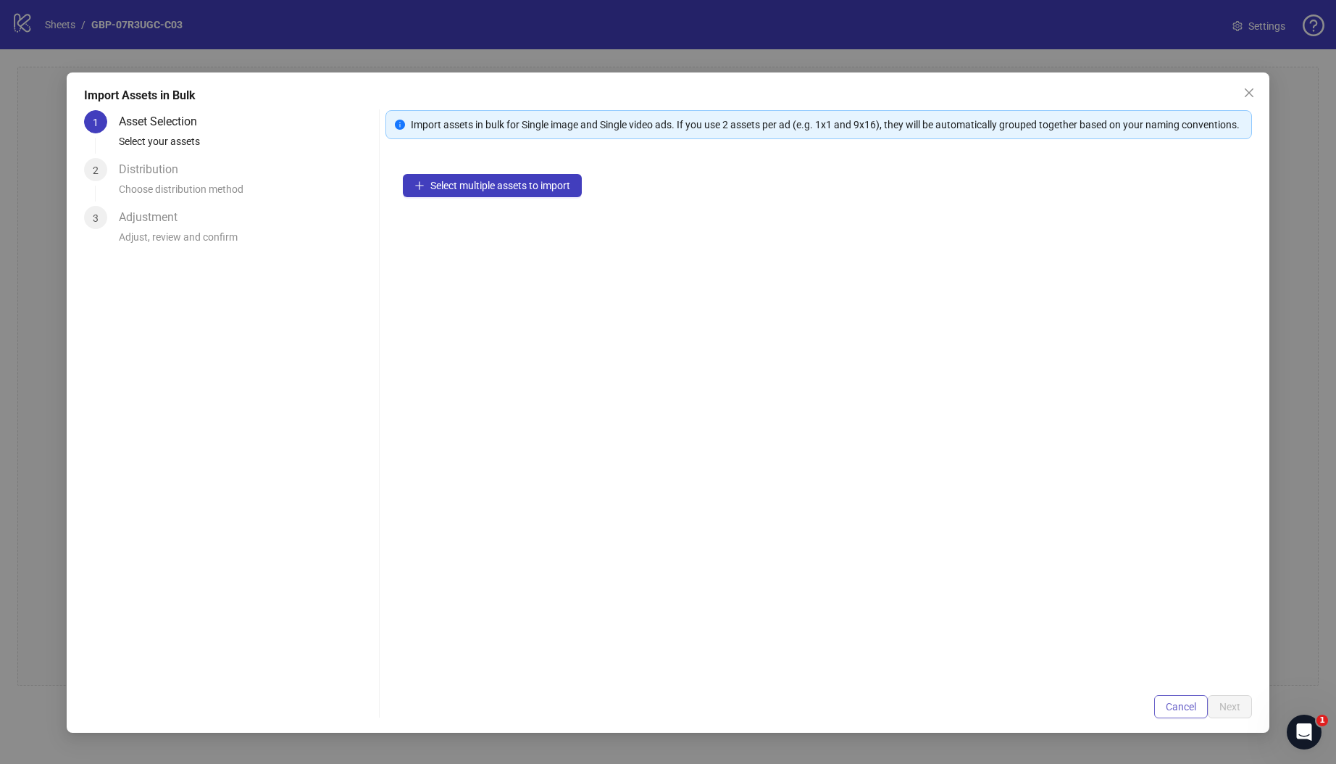
click at [1172, 701] on span "Cancel" at bounding box center [1181, 707] width 30 height 12
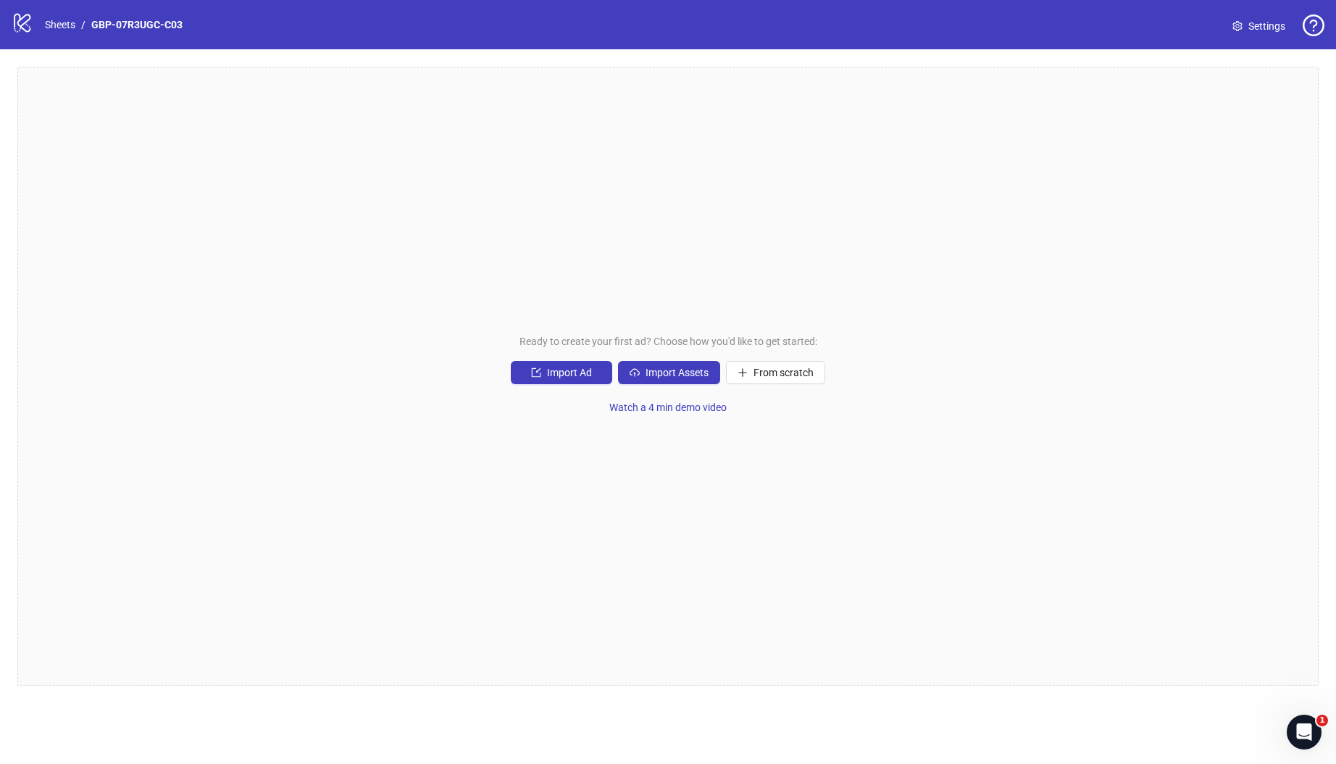
click at [72, 33] on div "logo/logo-mobile Sheets / GBP-07R3UGC-C03" at bounding box center [100, 25] width 177 height 26
click at [66, 26] on link "Sheets" at bounding box center [60, 25] width 36 height 16
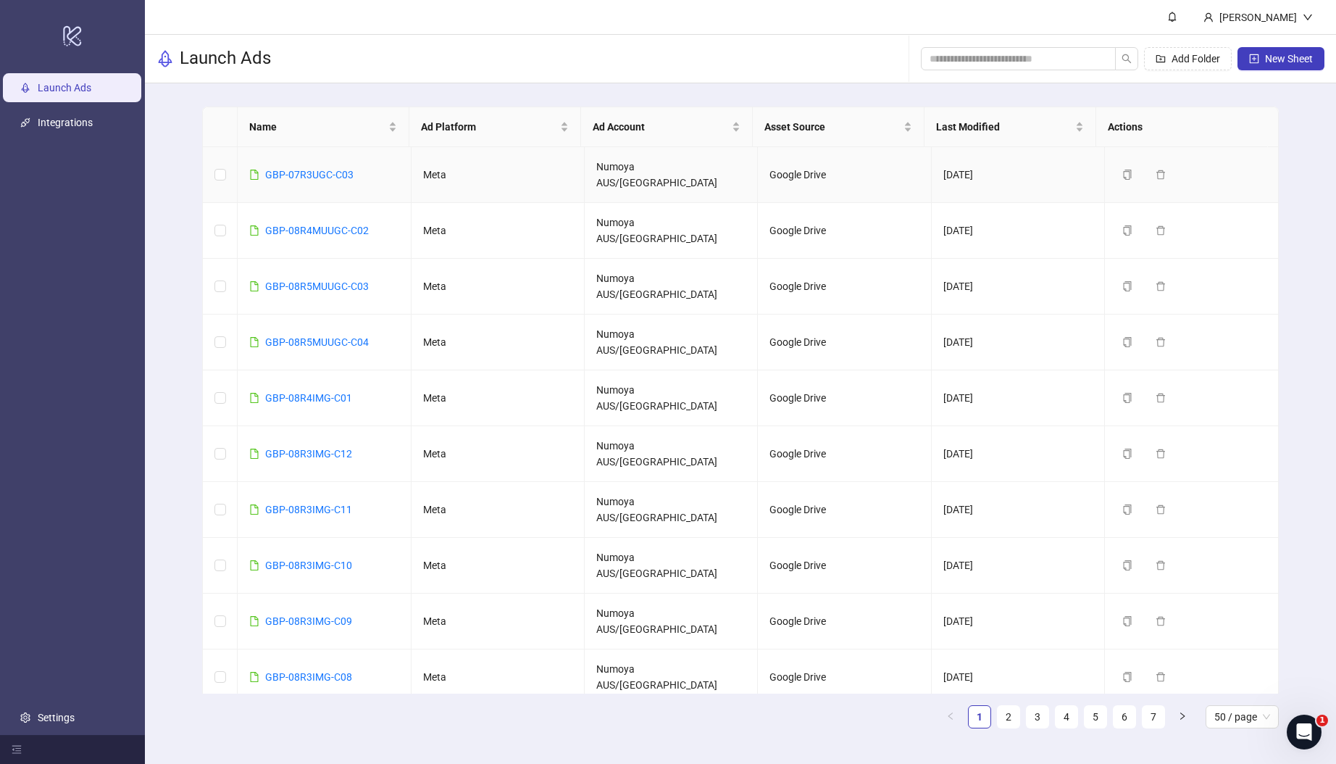
click at [308, 155] on td "GBP-07R3UGC-C03" at bounding box center [324, 175] width 173 height 56
click at [308, 169] on link "GBP-07R3UGC-C03" at bounding box center [309, 175] width 88 height 12
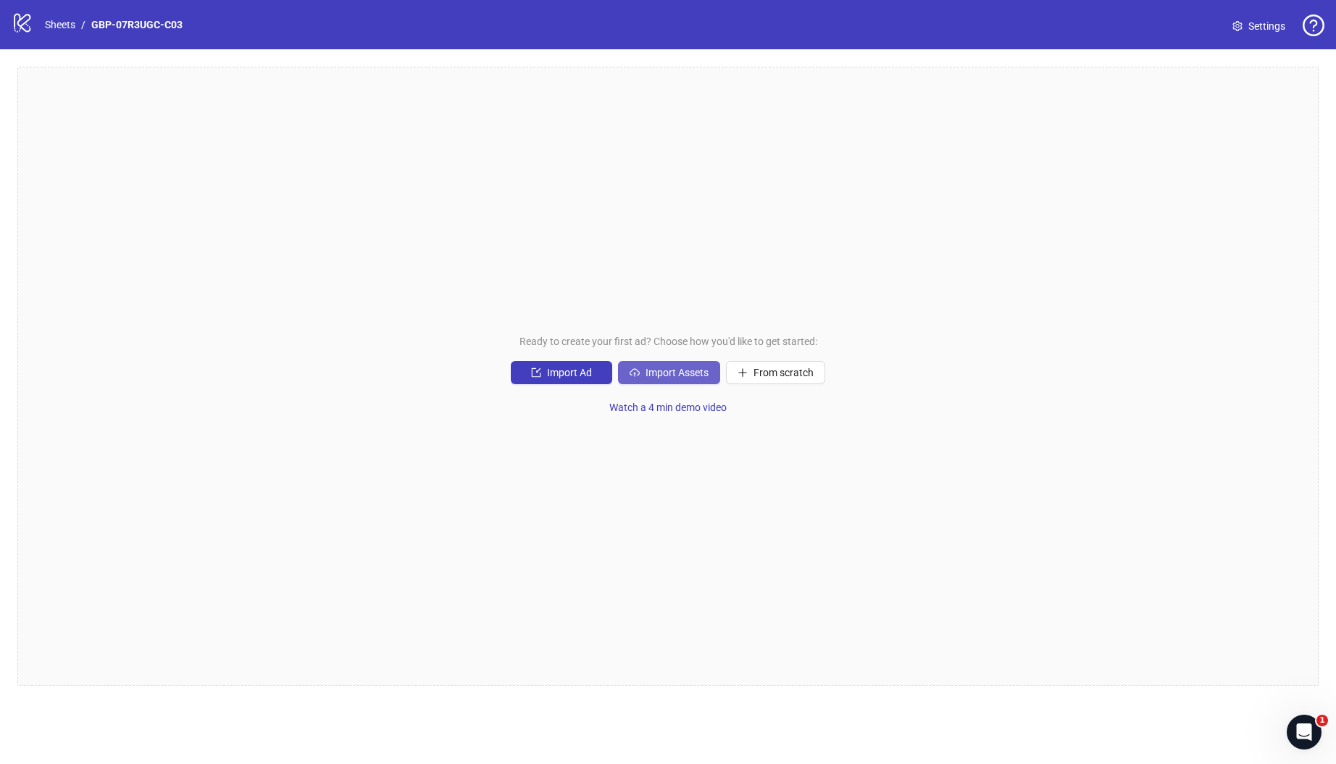
click at [677, 377] on span "Import Assets" at bounding box center [677, 373] width 63 height 12
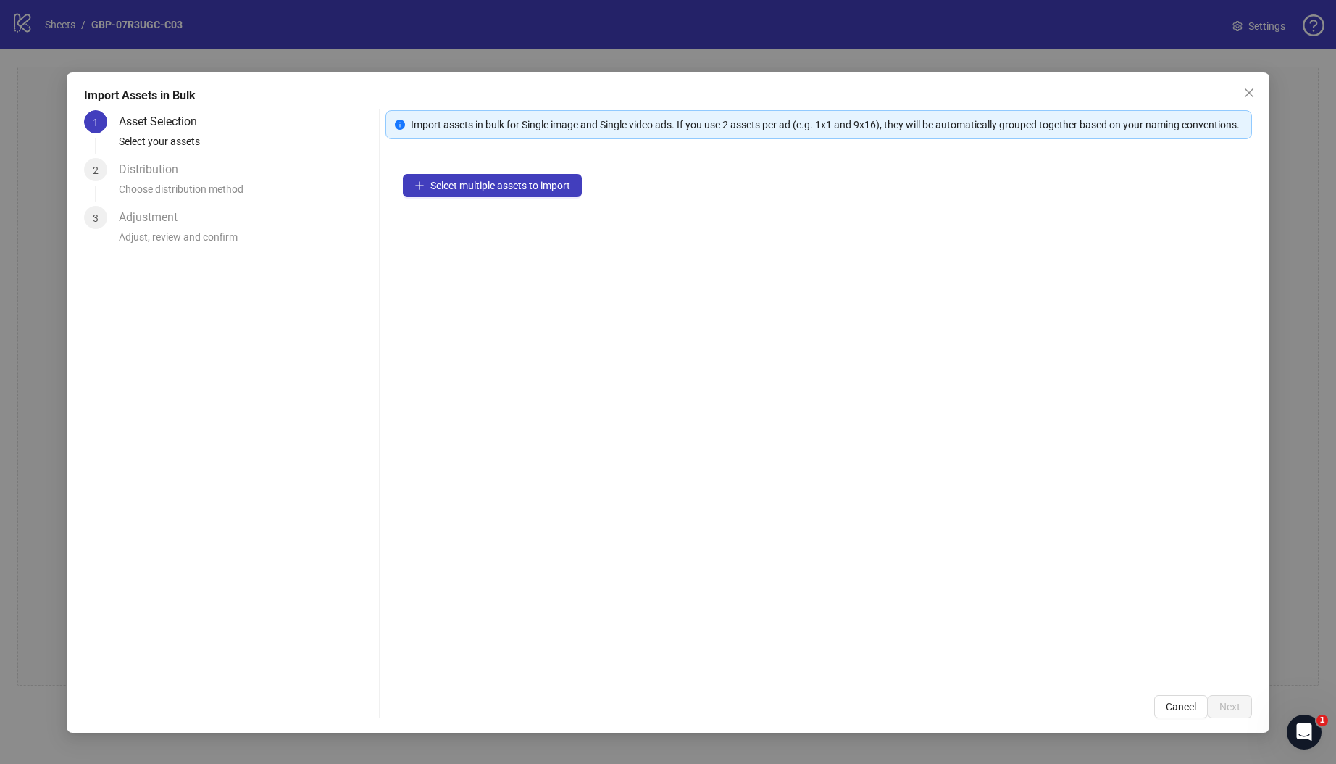
click at [506, 214] on div "Select multiple assets to import" at bounding box center [818, 417] width 867 height 521
click at [508, 191] on span "Select multiple assets to import" at bounding box center [500, 186] width 140 height 12
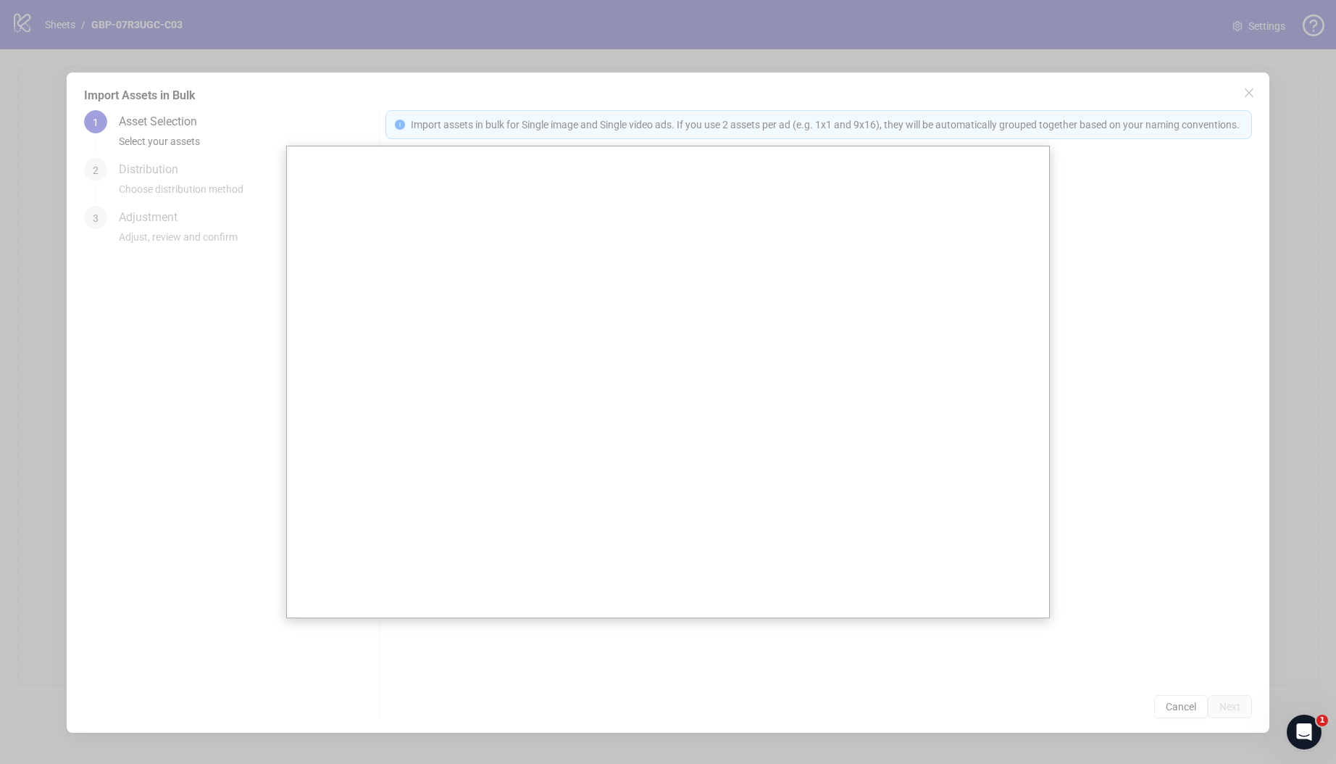
click at [1224, 103] on div at bounding box center [668, 382] width 1336 height 764
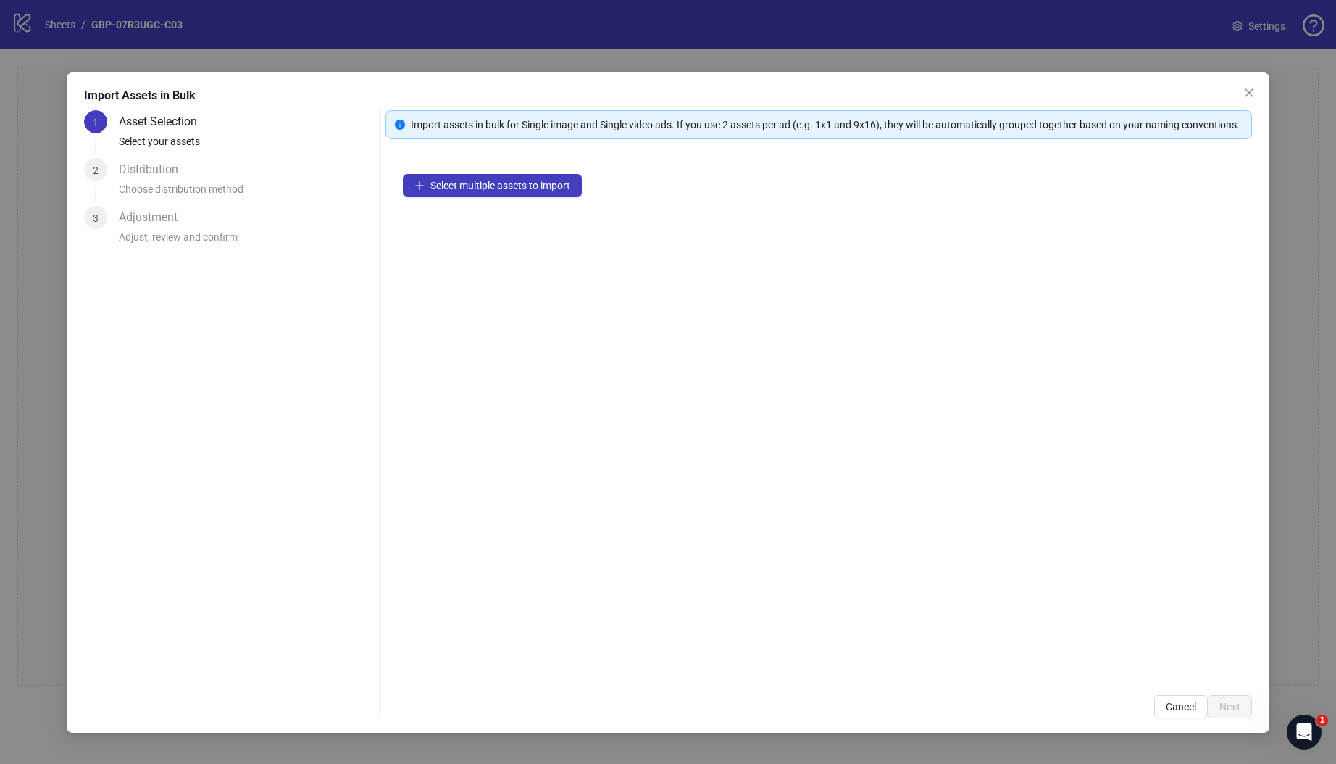
click at [391, 591] on div "Select multiple assets to import" at bounding box center [818, 417] width 867 height 521
click at [1244, 91] on icon "close" at bounding box center [1249, 93] width 12 height 12
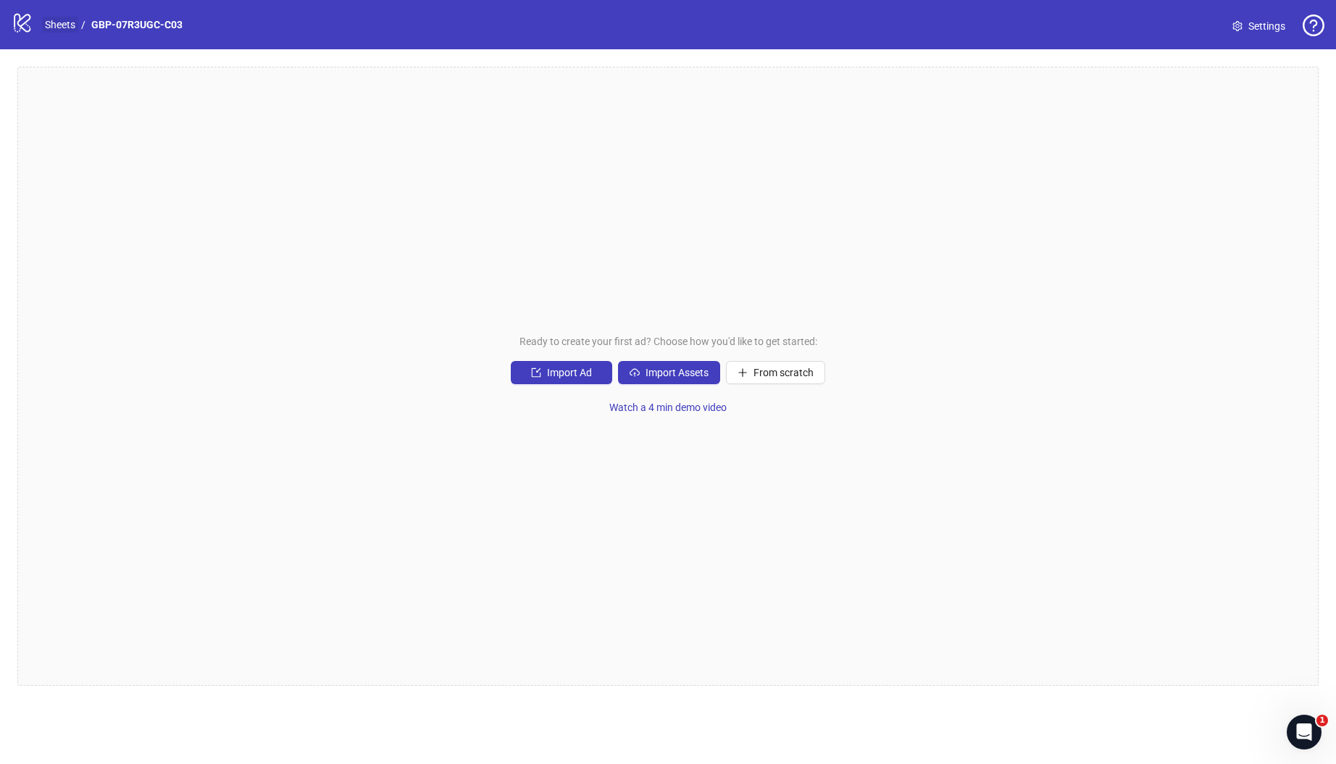
drag, startPoint x: 51, startPoint y: 10, endPoint x: 58, endPoint y: 27, distance: 17.9
click at [51, 11] on div "logo/logo-mobile Sheets / GBP-07R3UGC-C03 Settings" at bounding box center [668, 24] width 1336 height 49
click at [58, 27] on link "Sheets" at bounding box center [60, 25] width 36 height 16
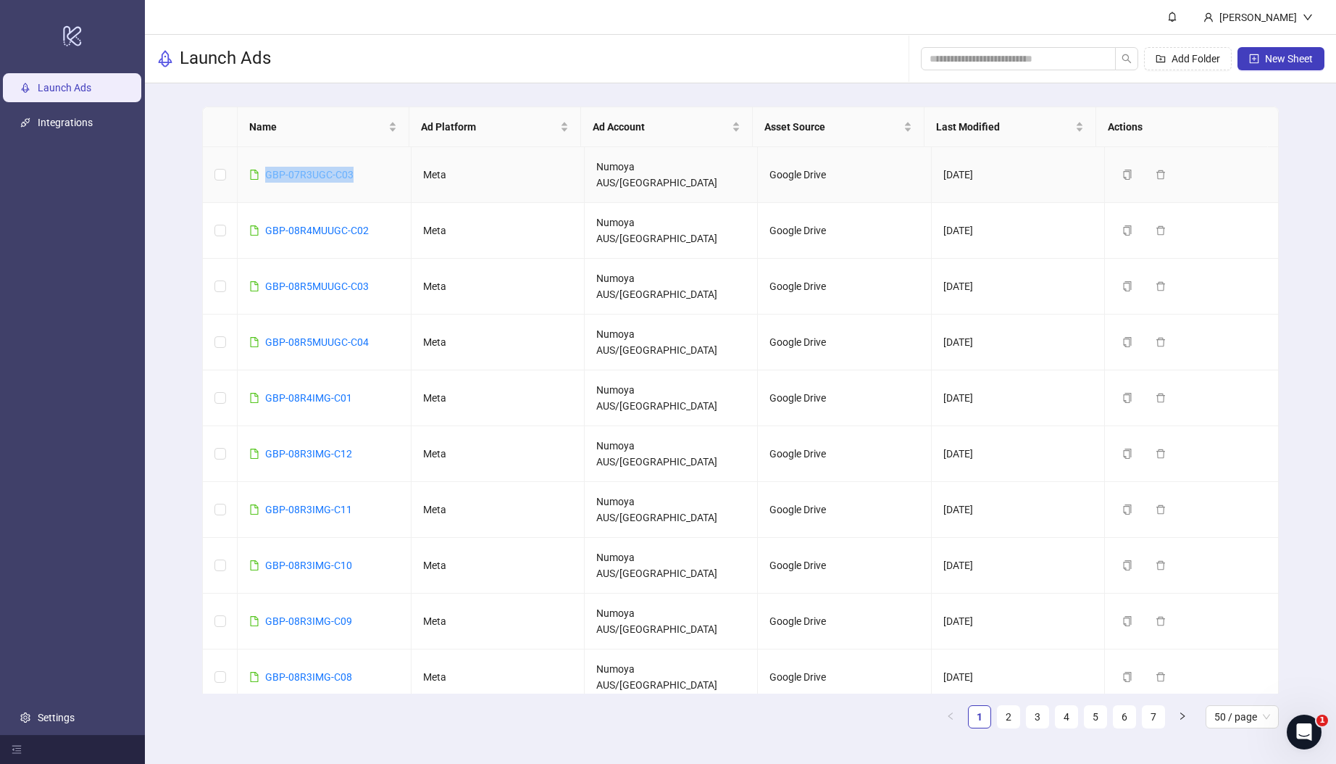
drag, startPoint x: 367, startPoint y: 167, endPoint x: 267, endPoint y: 167, distance: 100.0
click at [267, 167] on td "GBP-07R3UGC-C03" at bounding box center [324, 175] width 173 height 56
copy link "GBP-07R3UGC-C03"
click at [758, 39] on div "Launch Ads Add Folder New Sheet" at bounding box center [740, 59] width 1191 height 49
click at [1280, 62] on span "New Sheet" at bounding box center [1289, 59] width 48 height 12
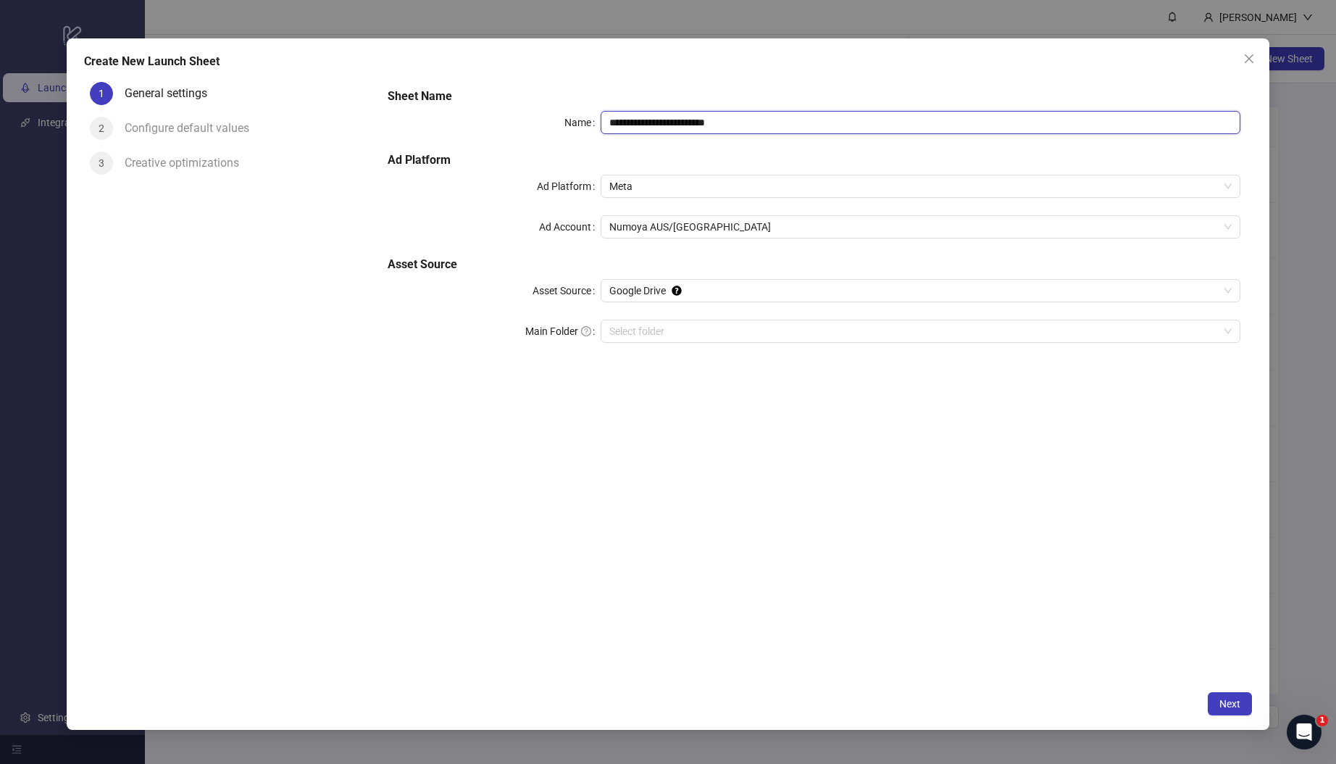
drag, startPoint x: 780, startPoint y: 117, endPoint x: 540, endPoint y: 108, distance: 240.0
click at [540, 108] on div "**********" at bounding box center [814, 224] width 864 height 284
paste input "text"
type input "**********"
click at [692, 337] on input "Main Folder" at bounding box center [913, 331] width 609 height 22
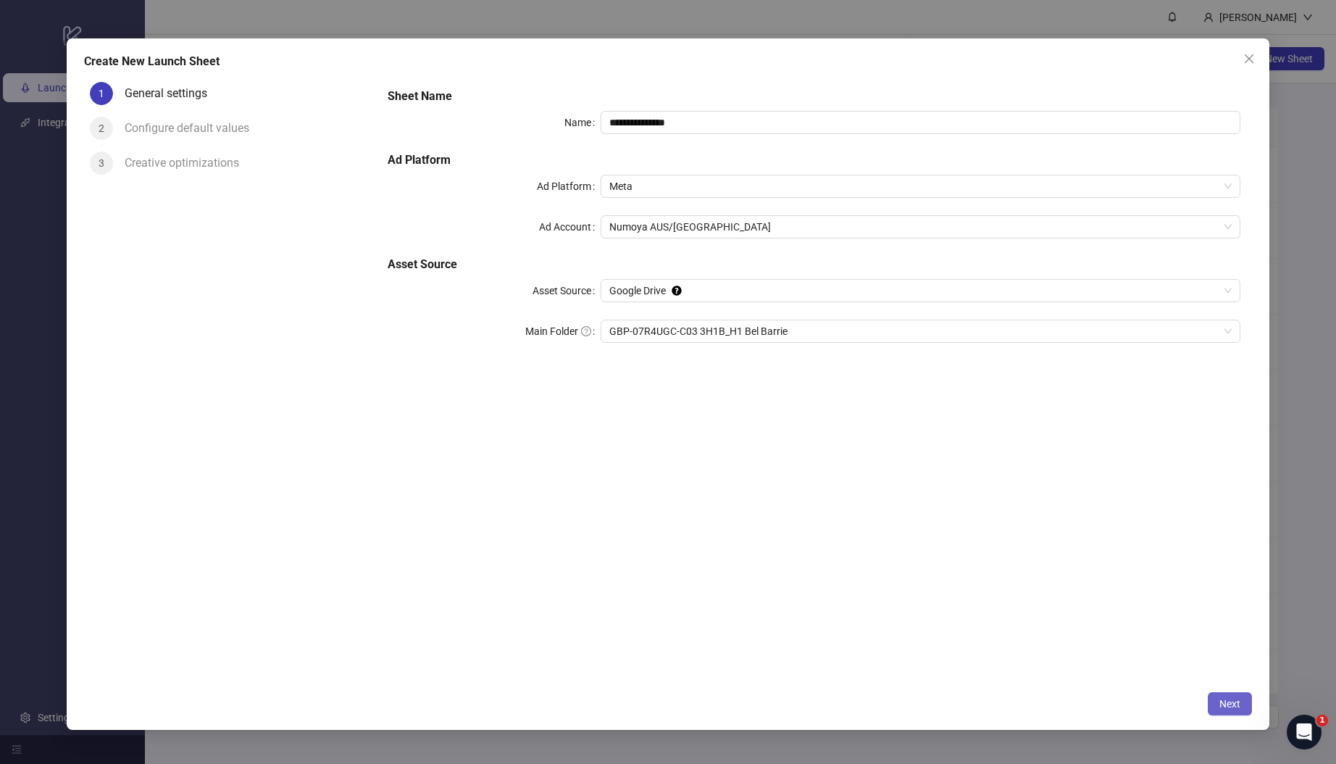
click at [1230, 709] on button "Next" at bounding box center [1230, 703] width 44 height 23
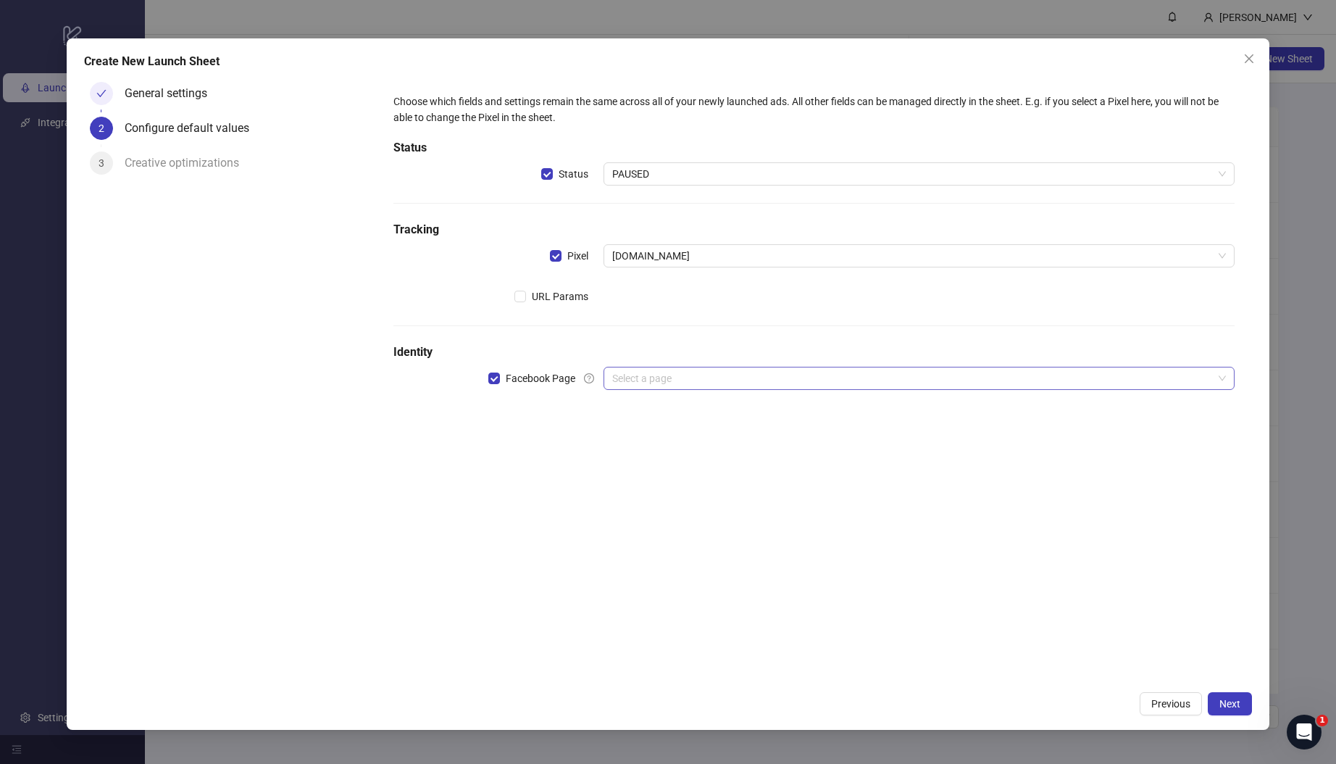
click at [646, 370] on input "search" at bounding box center [912, 378] width 601 height 22
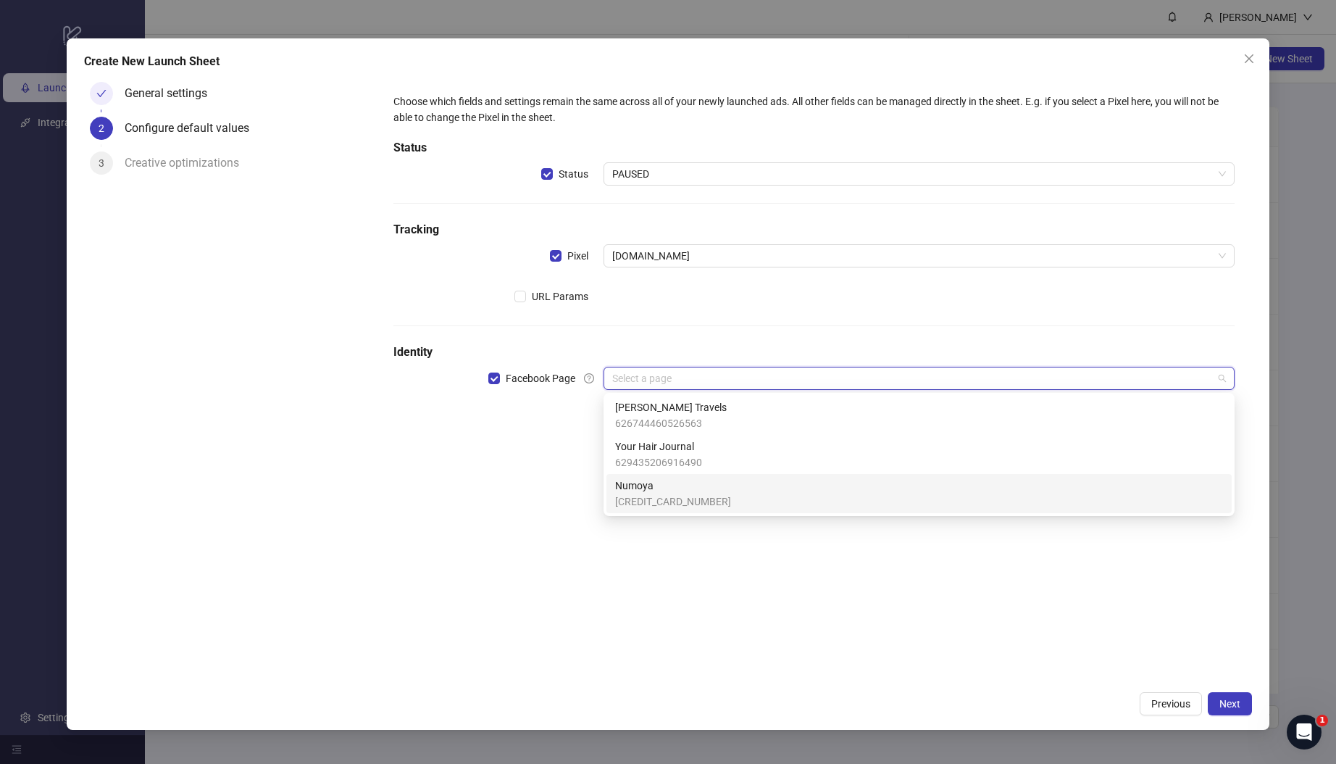
drag, startPoint x: 667, startPoint y: 492, endPoint x: 548, endPoint y: 492, distance: 119.6
click at [667, 492] on span "Numoya" at bounding box center [673, 485] width 116 height 16
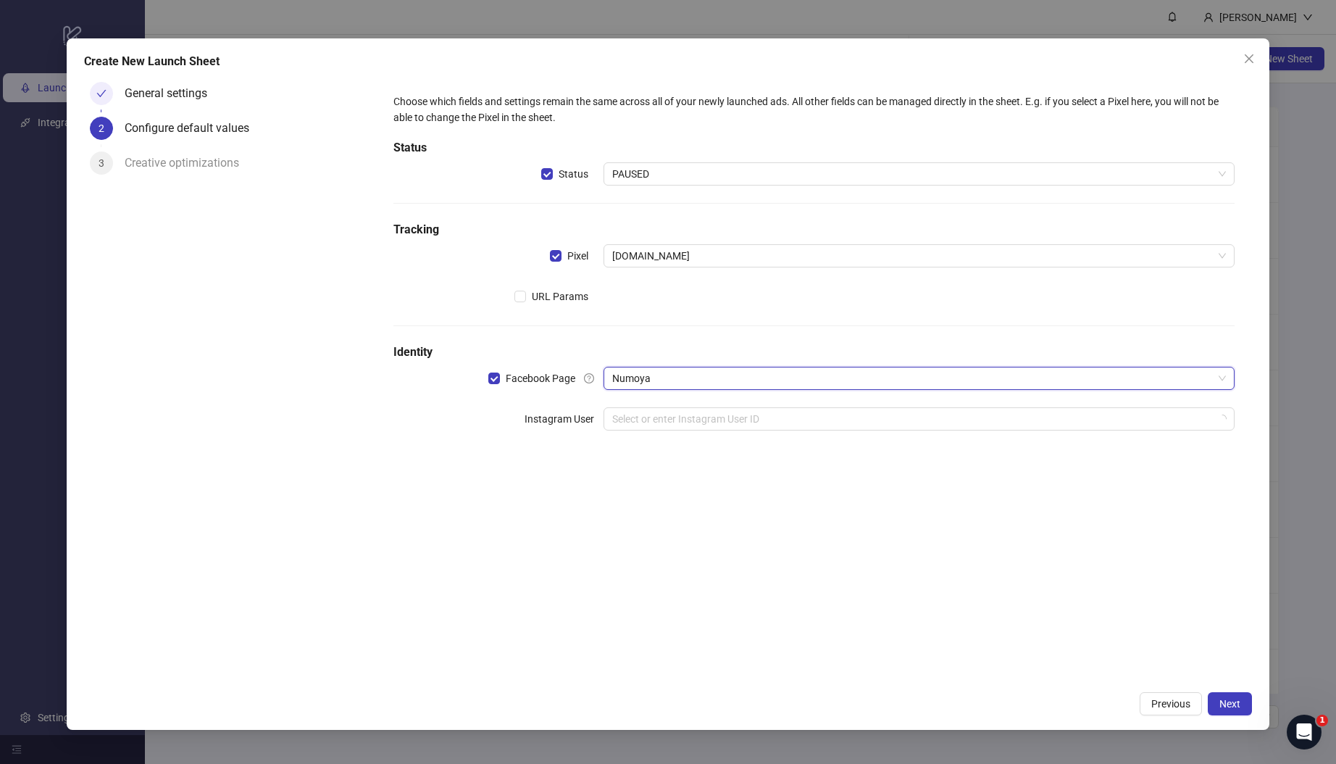
click at [526, 492] on div "Choose which fields and settings remain the same across all of your newly launc…" at bounding box center [814, 380] width 876 height 608
click at [675, 418] on input "search" at bounding box center [912, 419] width 601 height 22
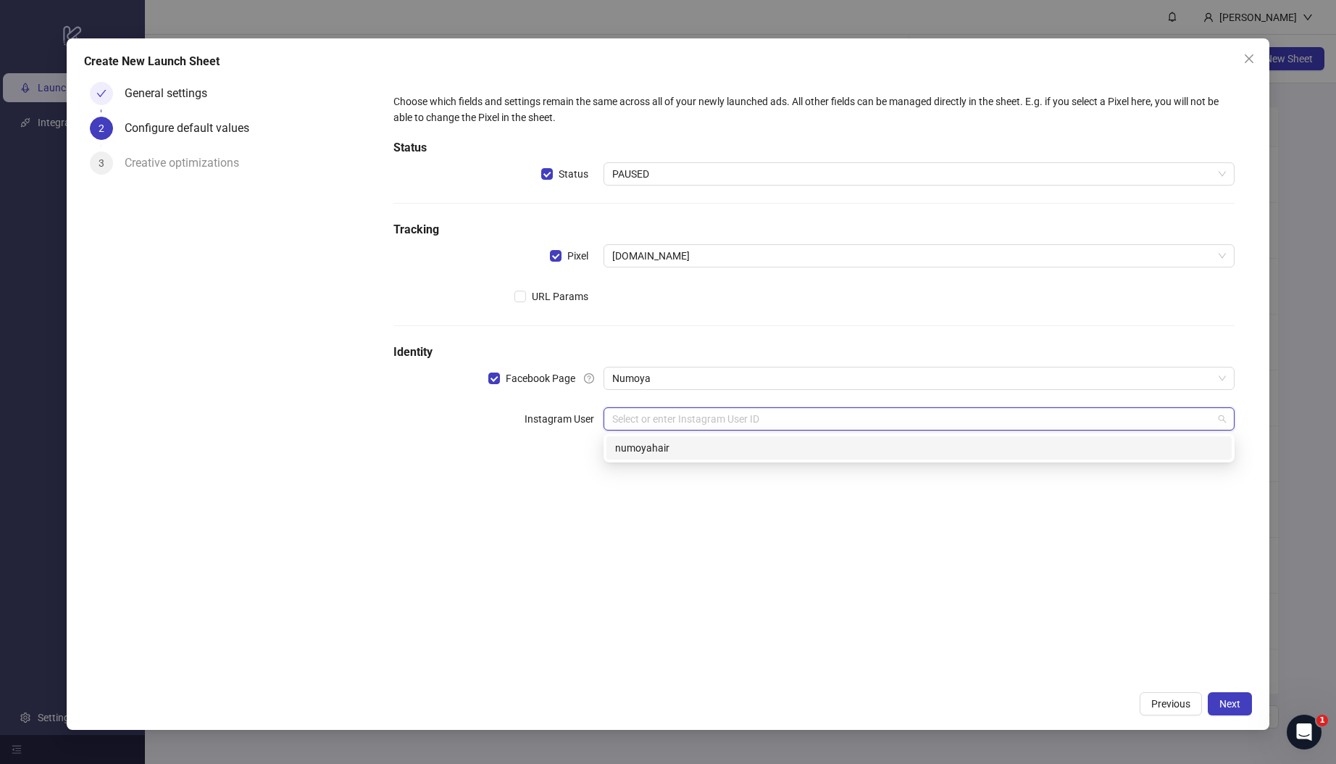
click at [669, 451] on div "numoyahair" at bounding box center [919, 448] width 608 height 16
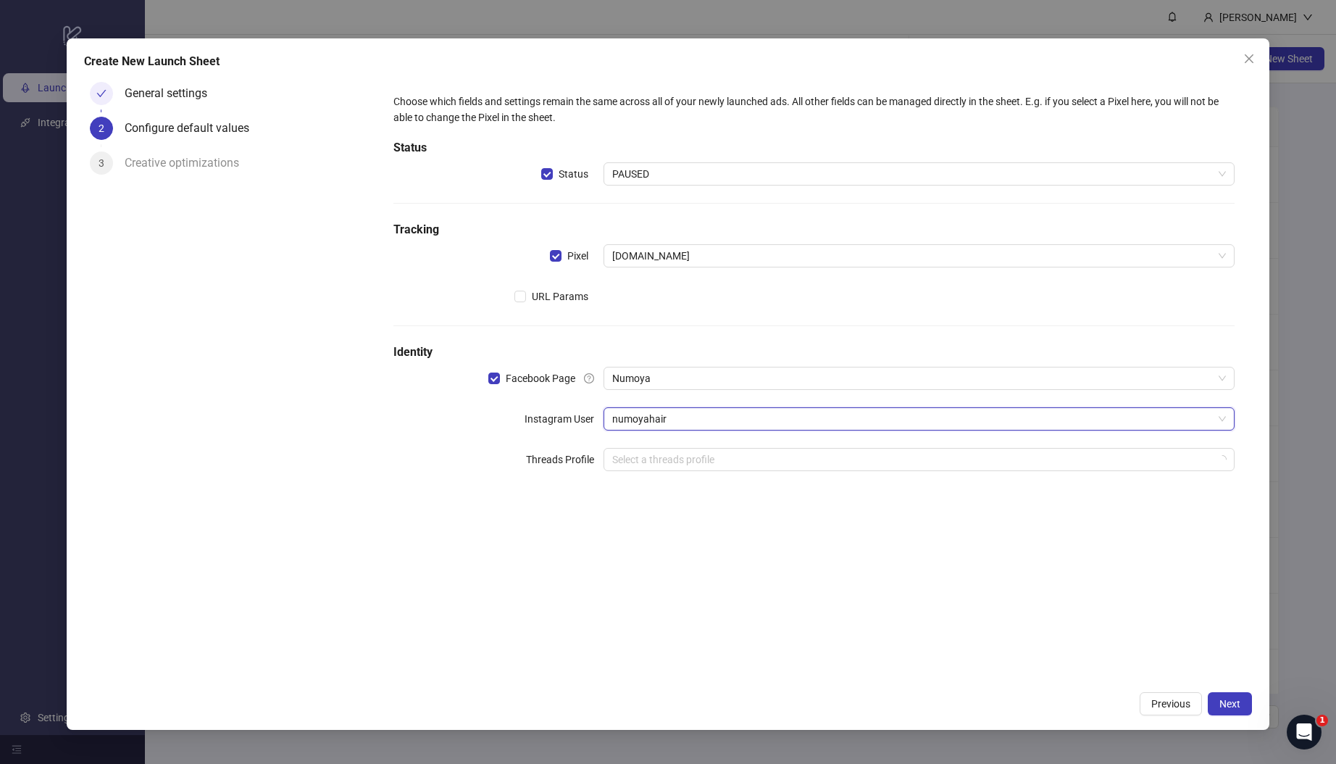
click at [747, 552] on div "Choose which fields and settings remain the same across all of your newly launc…" at bounding box center [814, 380] width 876 height 608
click at [1234, 706] on span "Next" at bounding box center [1229, 704] width 21 height 12
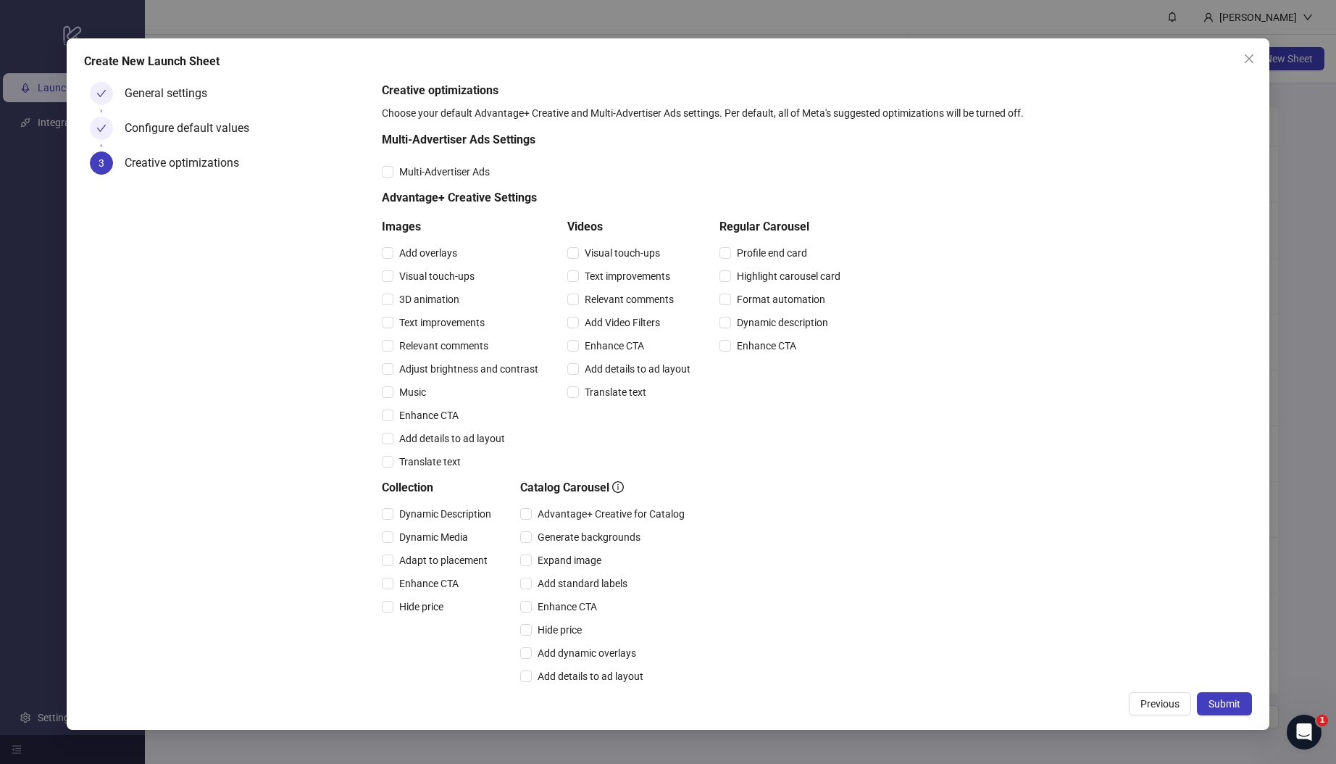
drag, startPoint x: 1229, startPoint y: 699, endPoint x: 1072, endPoint y: 627, distance: 172.5
click at [1229, 700] on span "Submit" at bounding box center [1225, 704] width 32 height 12
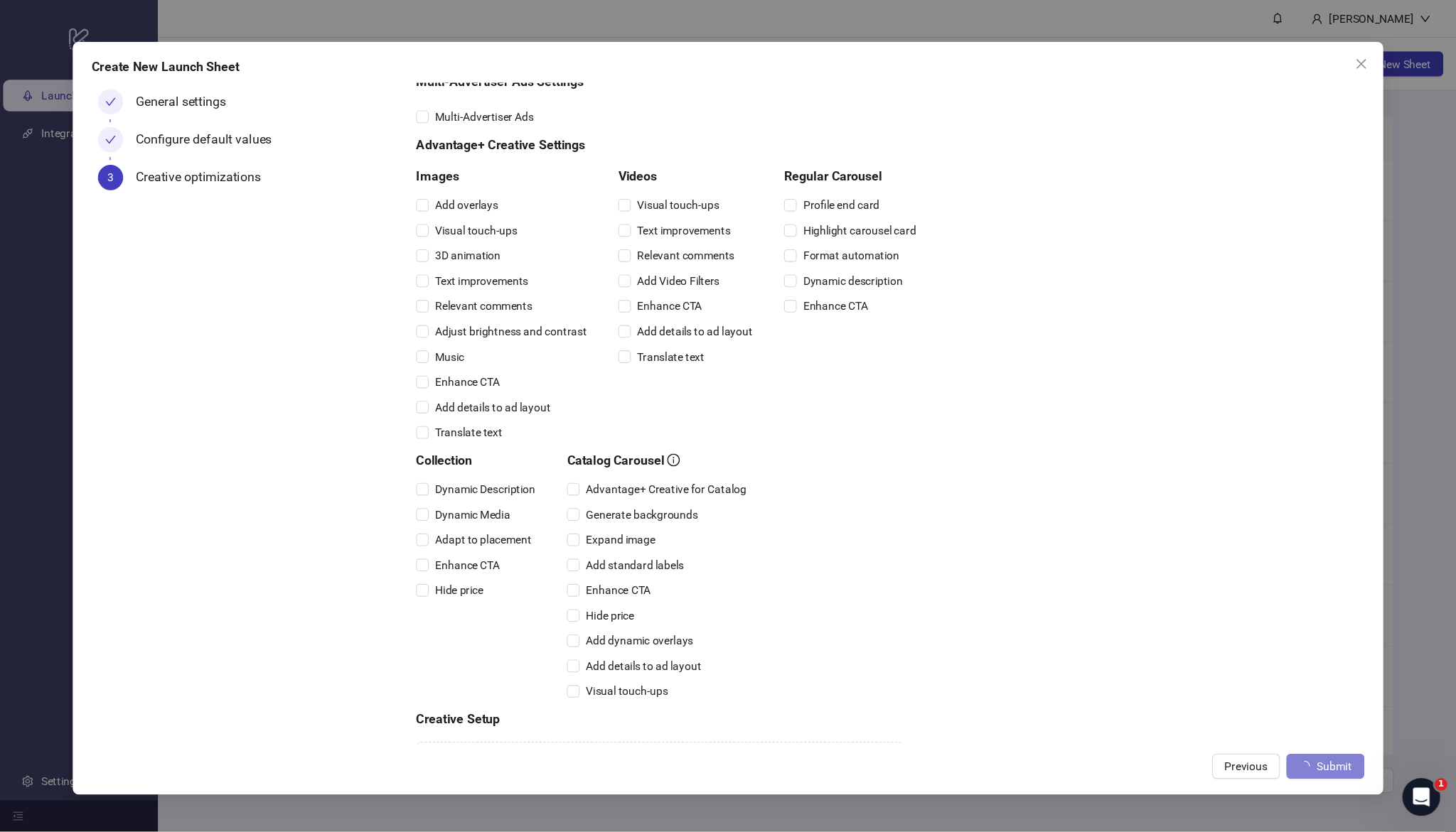
scroll to position [129, 0]
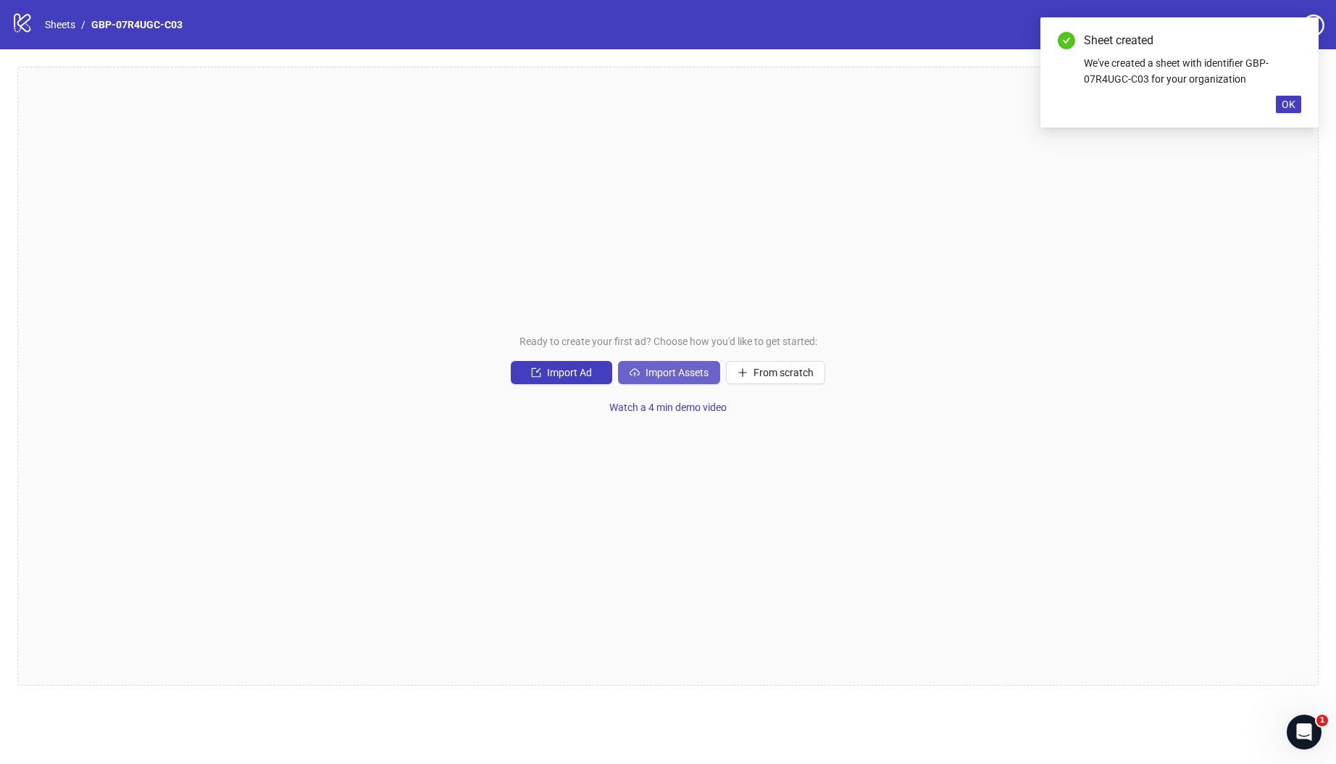
click at [669, 364] on button "Import Assets" at bounding box center [669, 372] width 102 height 23
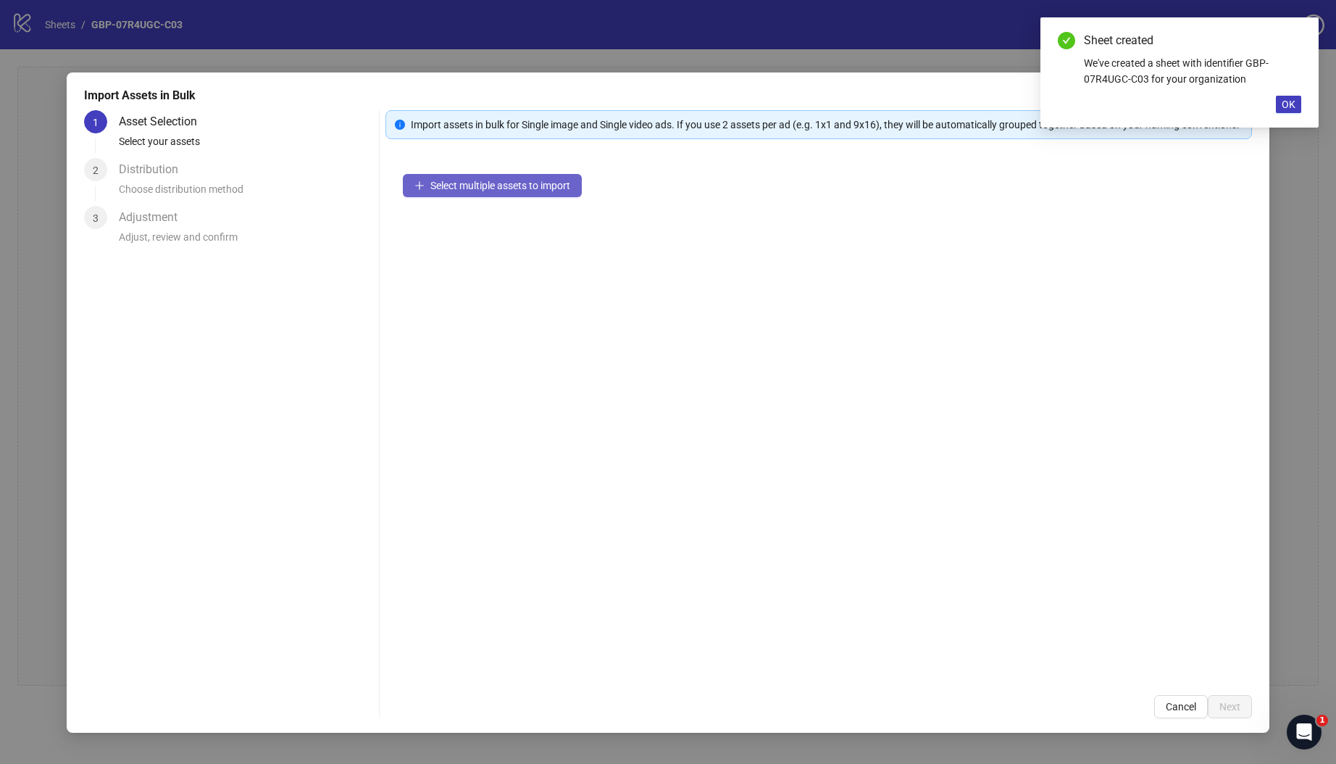
click at [483, 191] on span "Select multiple assets to import" at bounding box center [500, 186] width 140 height 12
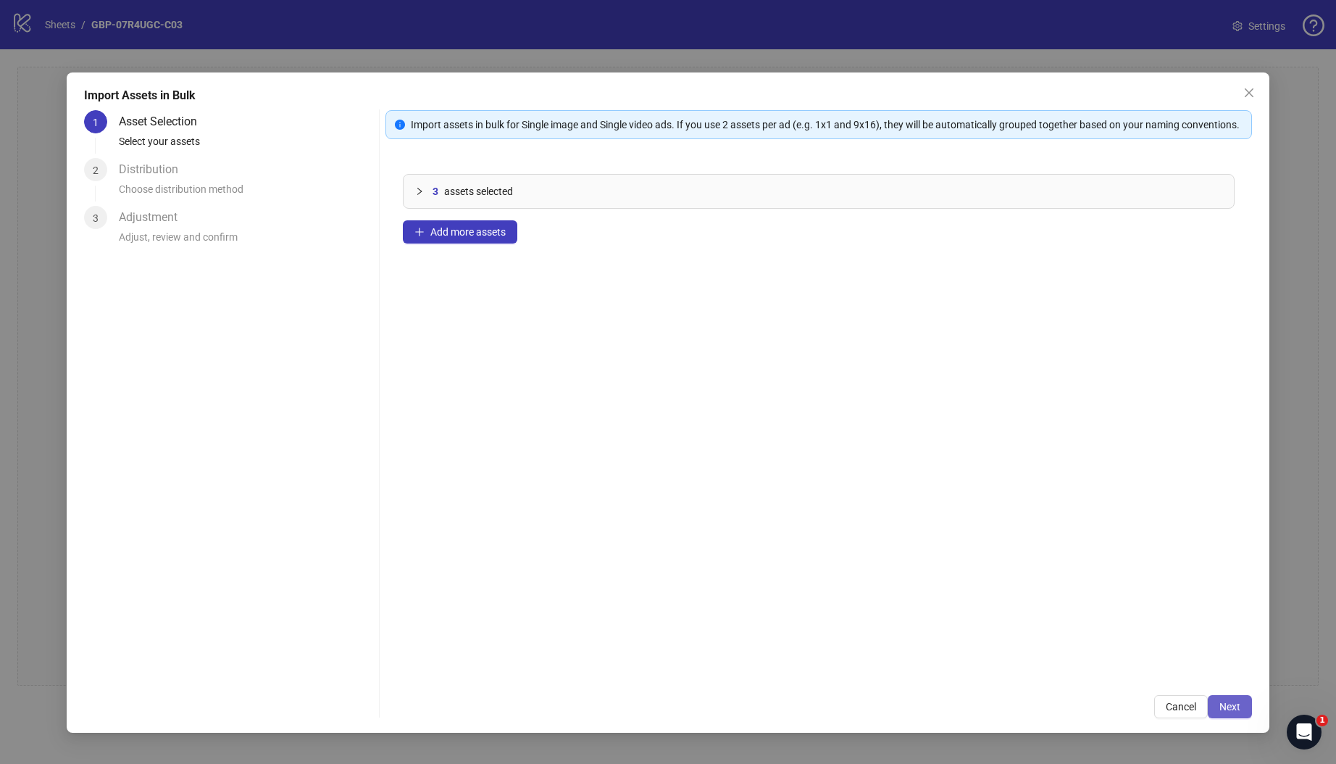
click at [1218, 701] on button "Next" at bounding box center [1230, 706] width 44 height 23
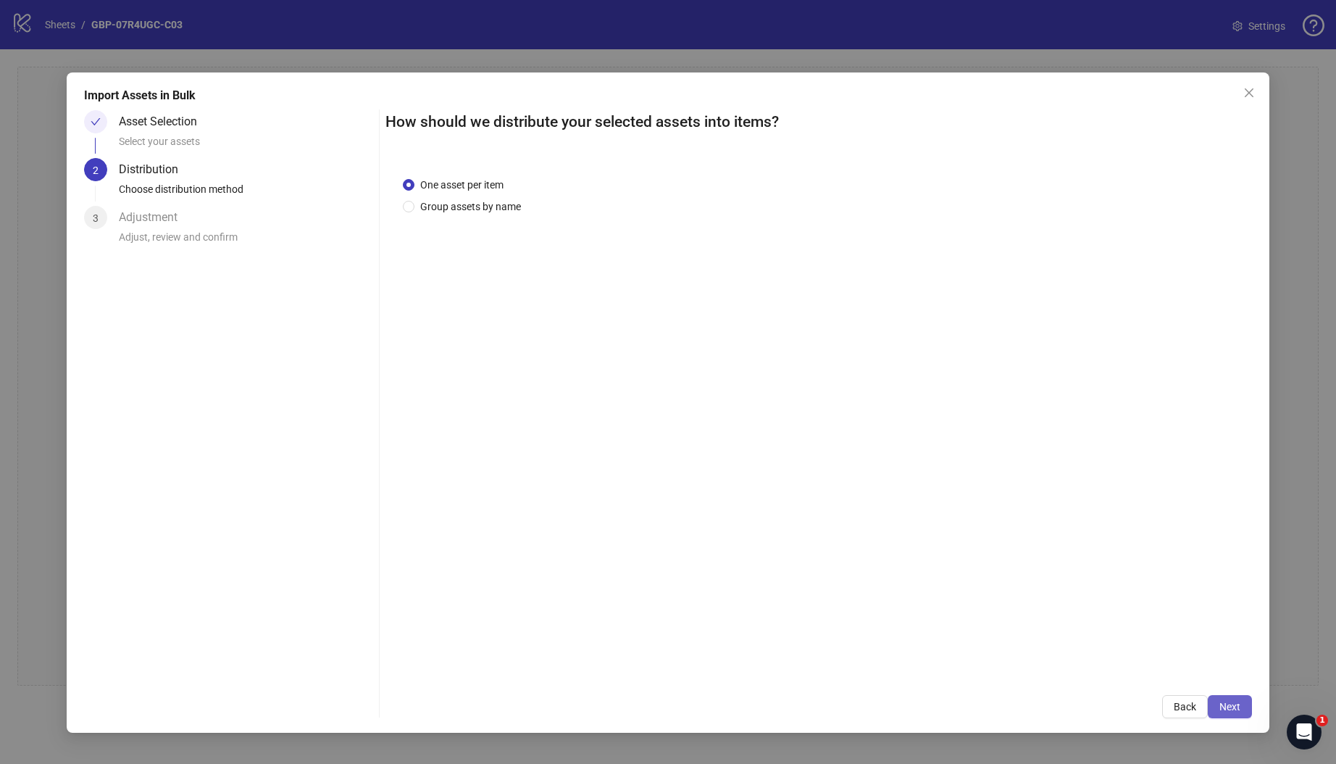
click at [1224, 706] on span "Next" at bounding box center [1229, 707] width 21 height 12
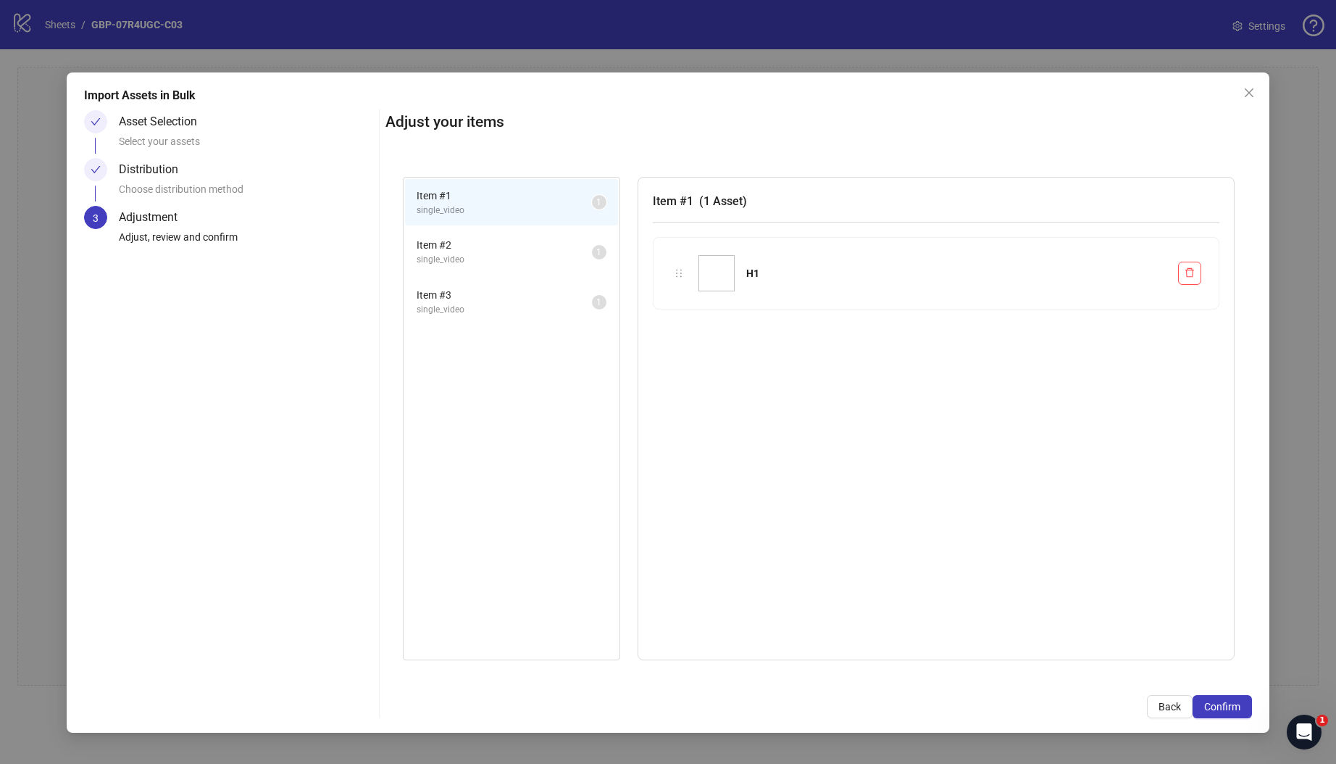
drag, startPoint x: 1235, startPoint y: 703, endPoint x: 1203, endPoint y: 685, distance: 36.3
click at [1234, 703] on span "Confirm" at bounding box center [1222, 707] width 36 height 12
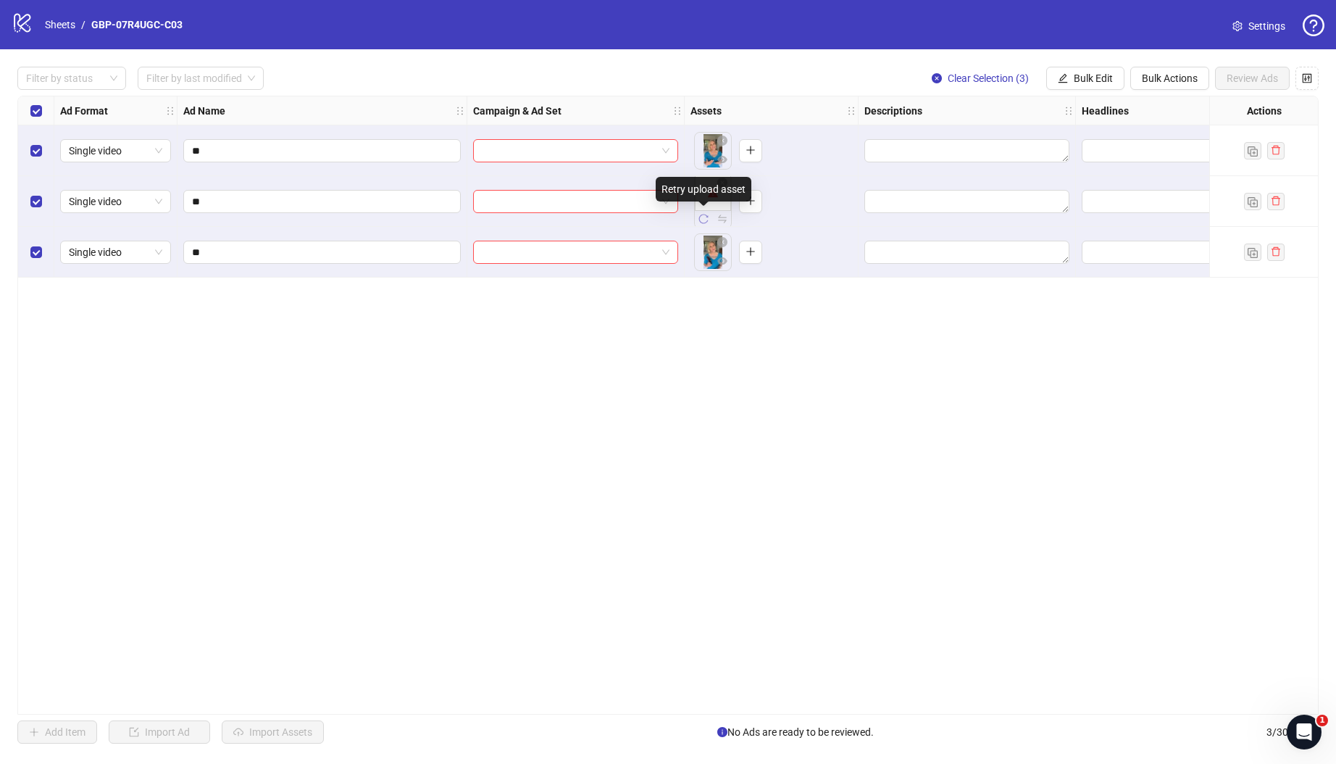
click at [706, 218] on icon "reload" at bounding box center [703, 219] width 10 height 10
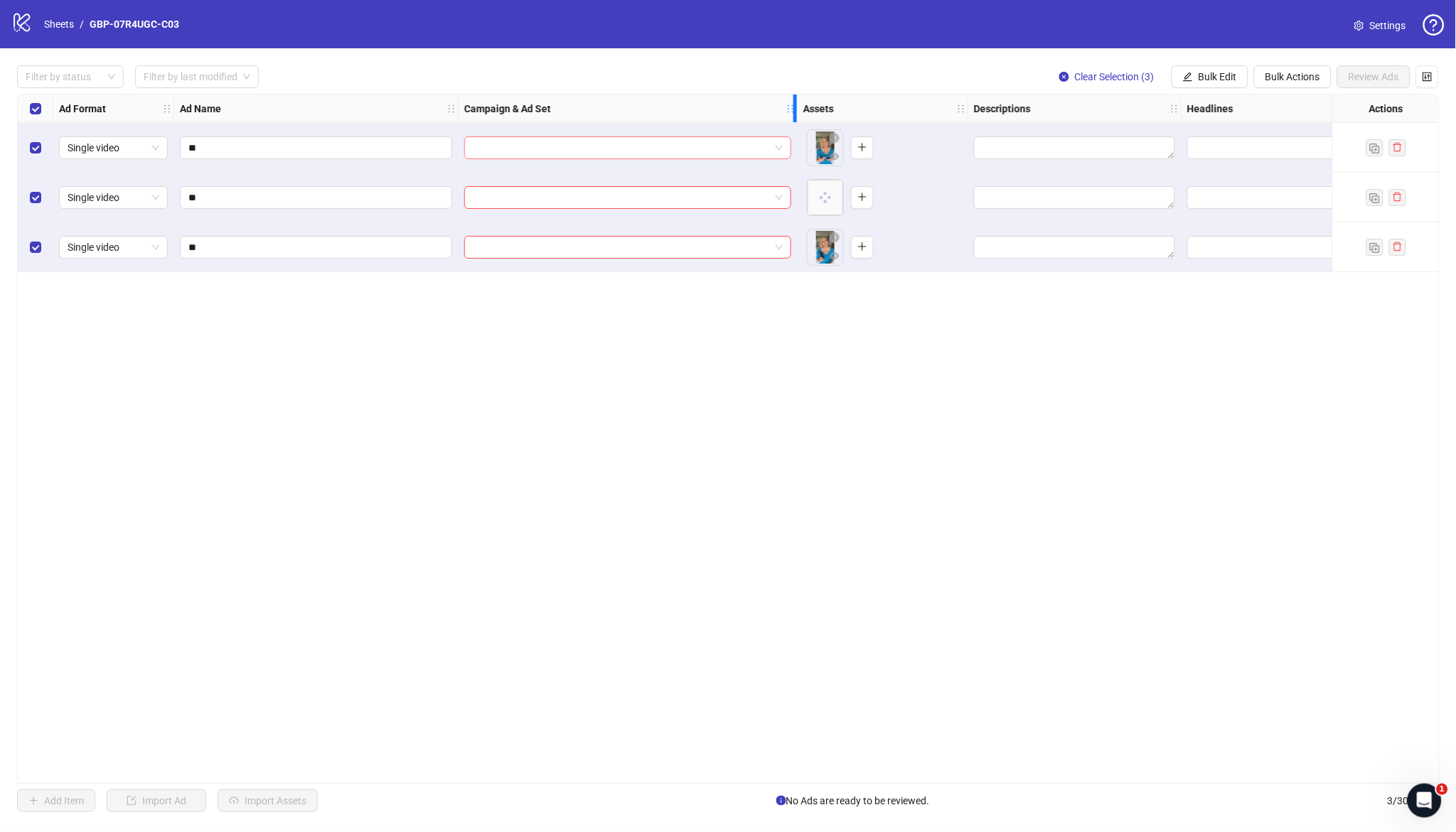
drag, startPoint x: 664, startPoint y: 103, endPoint x: 781, endPoint y: 143, distance: 123.6
click at [792, 110] on icon "holder" at bounding box center [791, 109] width 10 height 10
click at [691, 386] on div "Ad Format Ad Name Campaign & Ad Set Assets Descriptions Headlines Primary Texts…" at bounding box center [728, 440] width 1423 height 691
click at [619, 148] on input "search" at bounding box center [622, 148] width 299 height 22
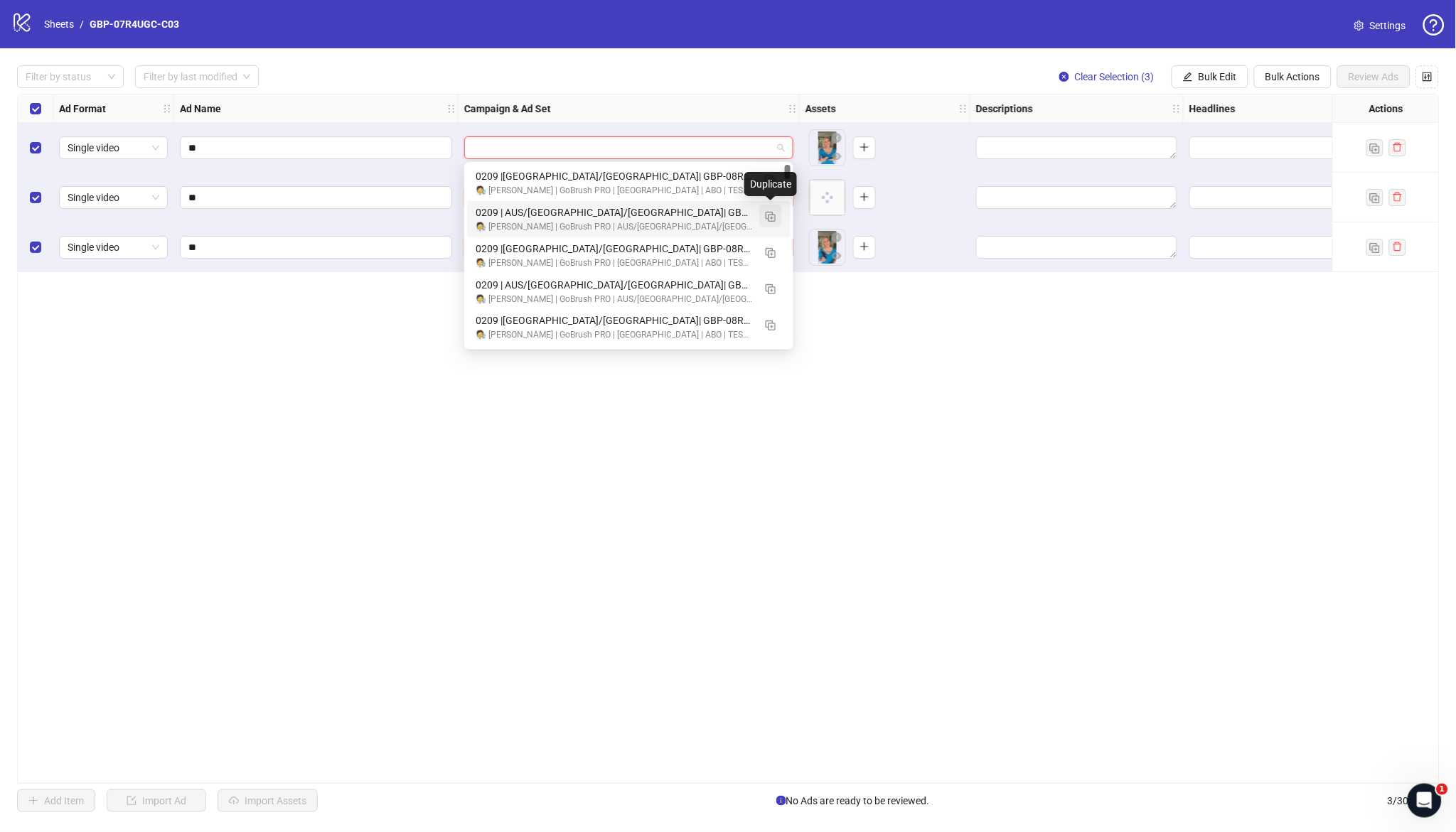
click at [770, 213] on img "button" at bounding box center [770, 217] width 10 height 10
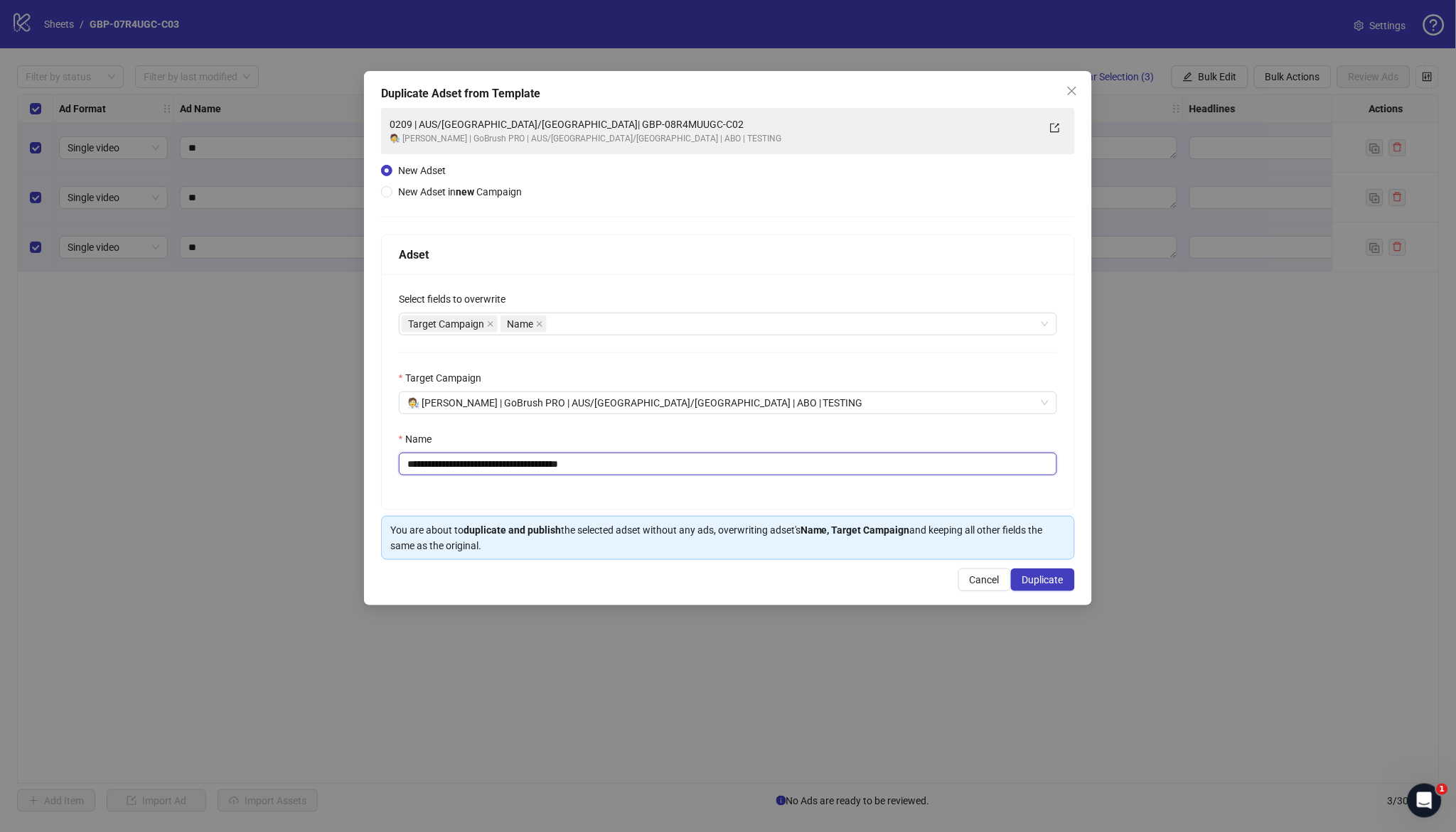
drag, startPoint x: 496, startPoint y: 469, endPoint x: 759, endPoint y: 473, distance: 263.0
click at [758, 474] on input "**********" at bounding box center [727, 464] width 658 height 23
paste input "text"
type input "**********"
click at [1036, 590] on button "Duplicate" at bounding box center [1042, 580] width 64 height 23
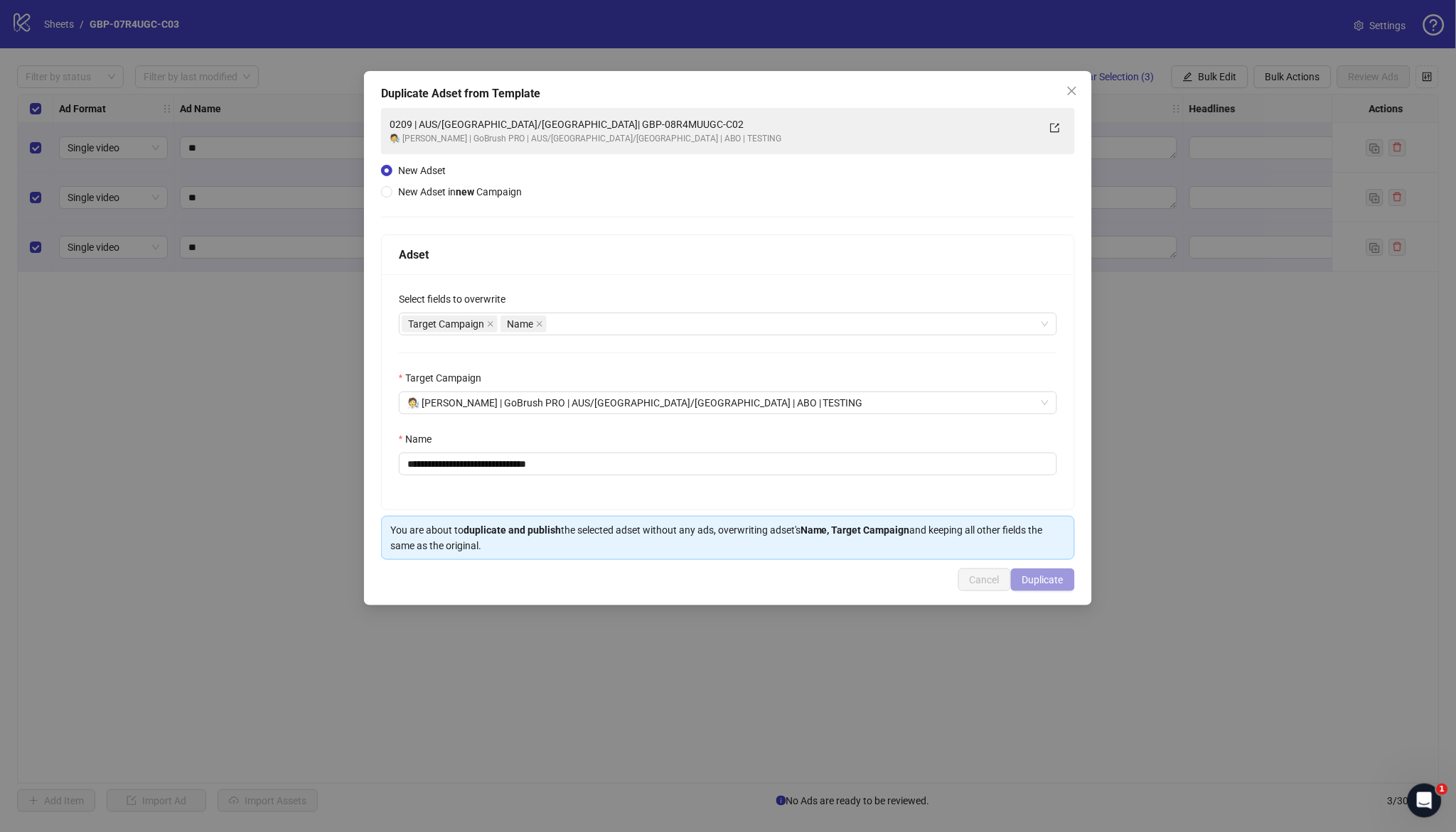
click at [1043, 585] on span "Duplicate" at bounding box center [1043, 580] width 41 height 12
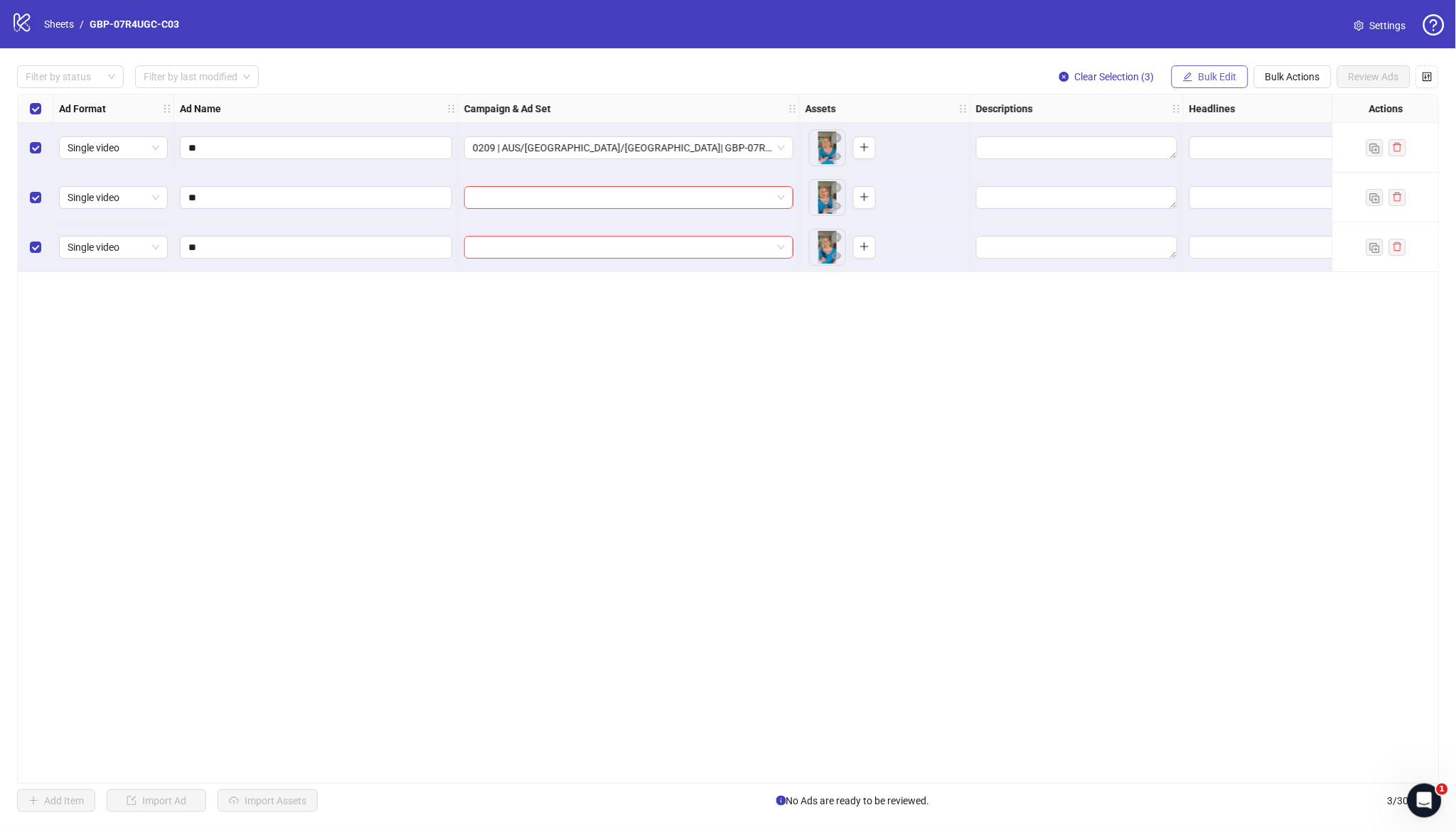
click at [1223, 72] on span "Bulk Edit" at bounding box center [1218, 77] width 38 height 12
drag, startPoint x: 1227, startPoint y: 142, endPoint x: 1228, endPoint y: 175, distance: 33.0
click at [1227, 143] on span "Campaign & Ad Set" at bounding box center [1224, 151] width 84 height 16
click at [1275, 174] on button "submit" at bounding box center [1269, 175] width 17 height 17
click at [1207, 77] on span "Bulk Edit" at bounding box center [1218, 77] width 38 height 12
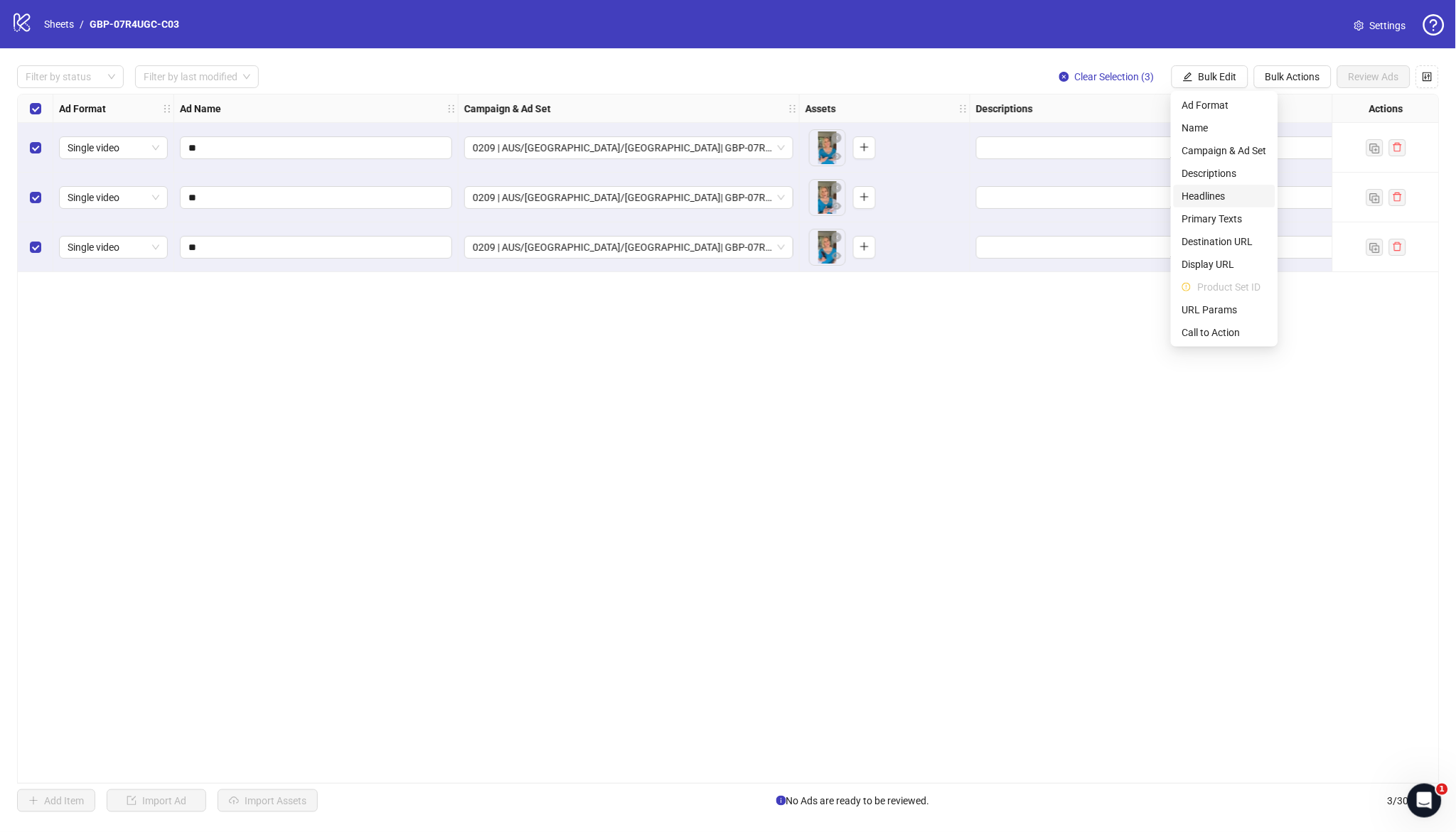
click at [1212, 194] on span "Headlines" at bounding box center [1224, 196] width 84 height 16
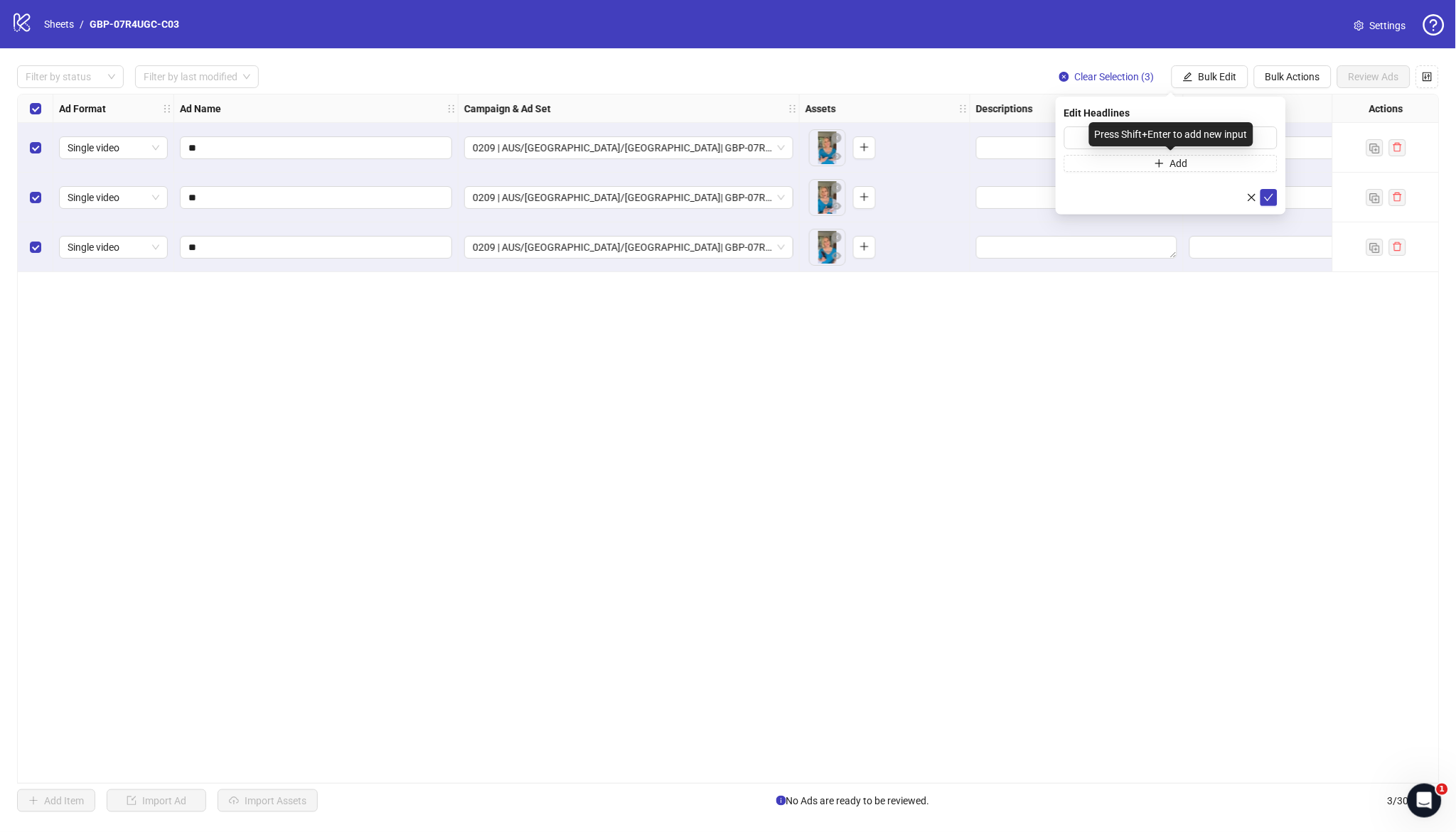
click at [1102, 138] on div "Press Shift+Enter to add new input" at bounding box center [1170, 134] width 164 height 25
click at [1069, 136] on input "text" at bounding box center [1170, 137] width 213 height 23
paste input "*******"
type input "*******"
click at [1170, 167] on span "Add" at bounding box center [1179, 164] width 18 height 12
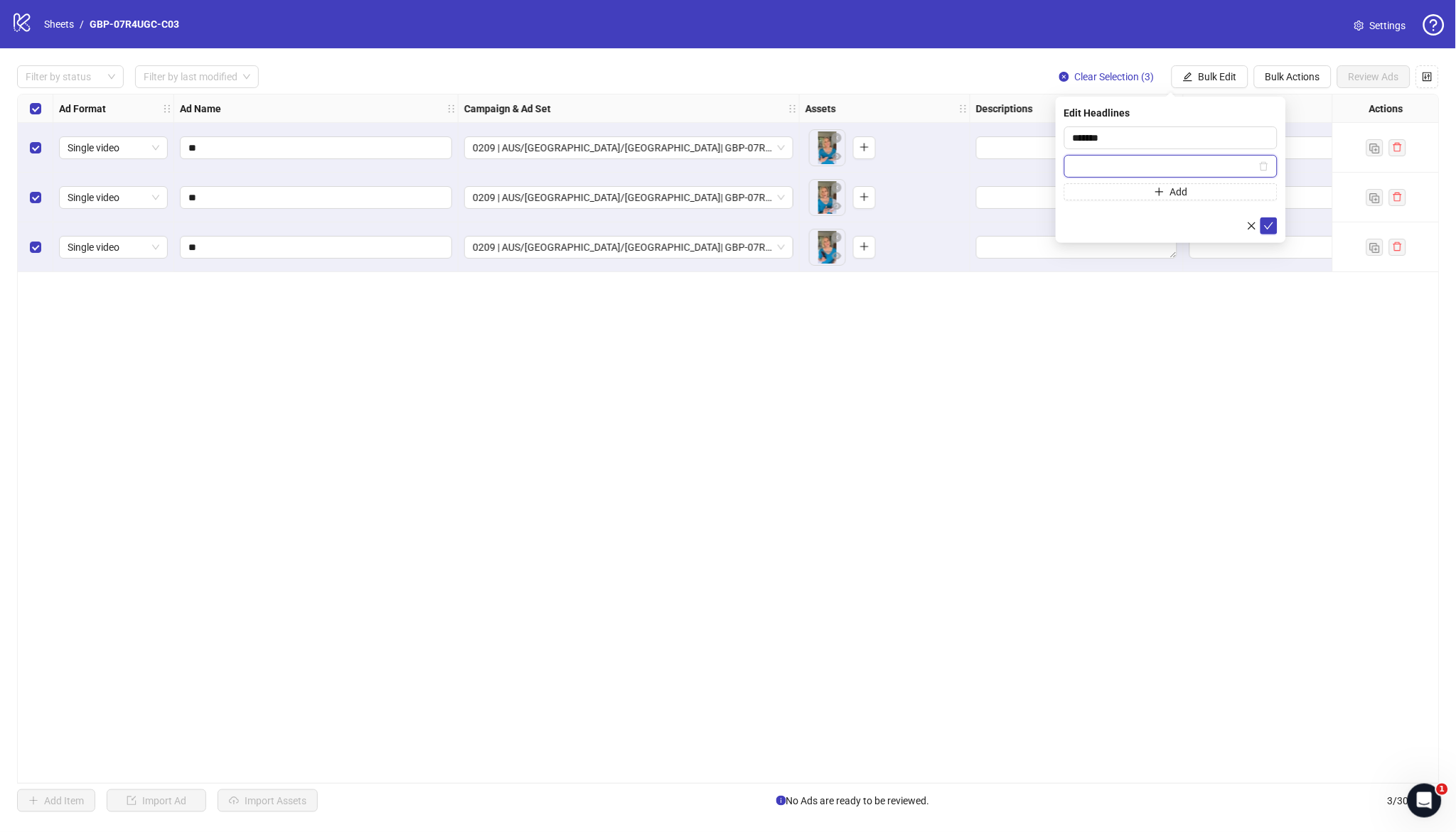
click at [1179, 168] on input "text" at bounding box center [1164, 167] width 183 height 16
paste input "**********"
type input "**********"
click at [1262, 224] on button "submit" at bounding box center [1269, 226] width 17 height 17
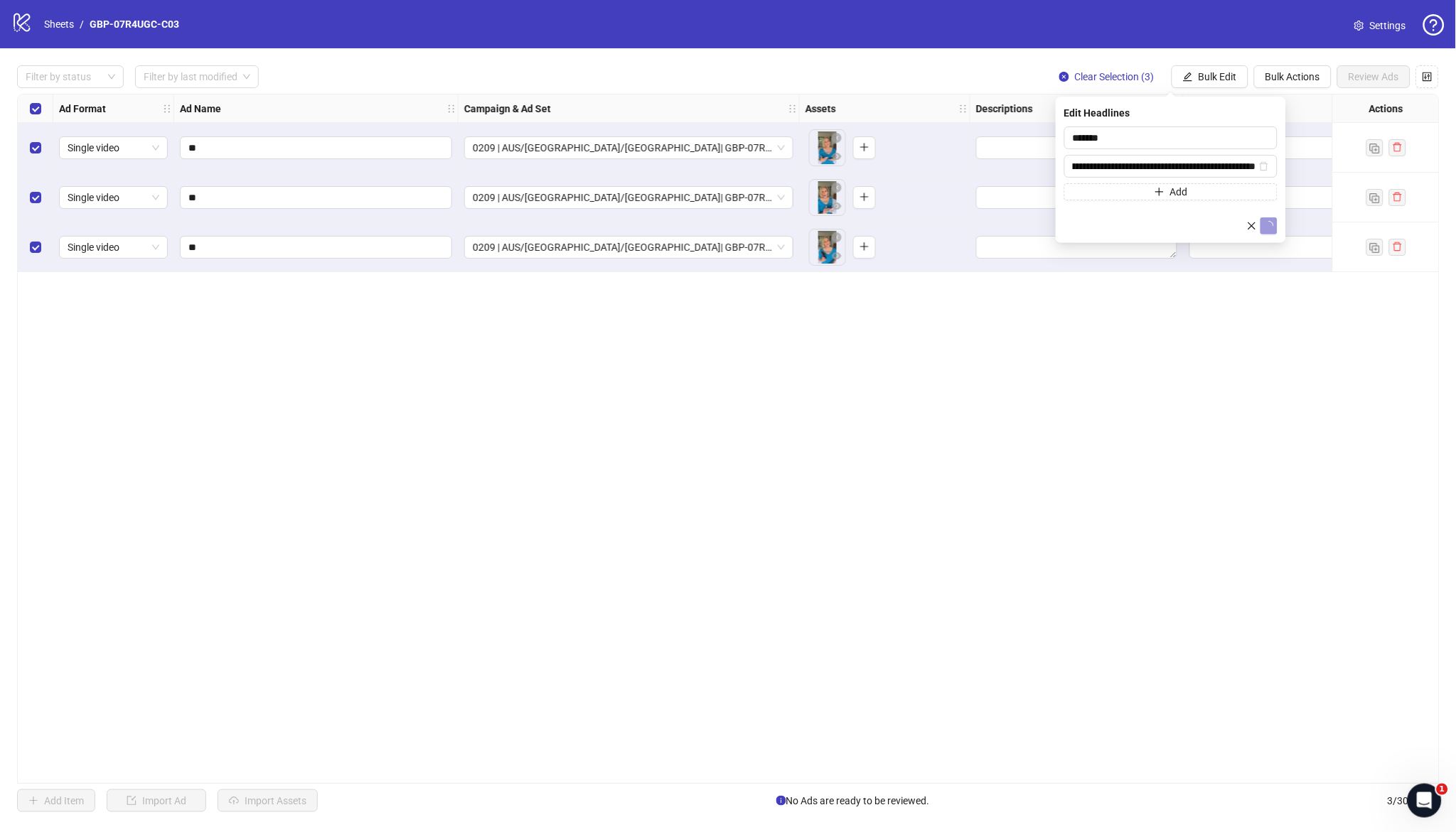
scroll to position [0, 0]
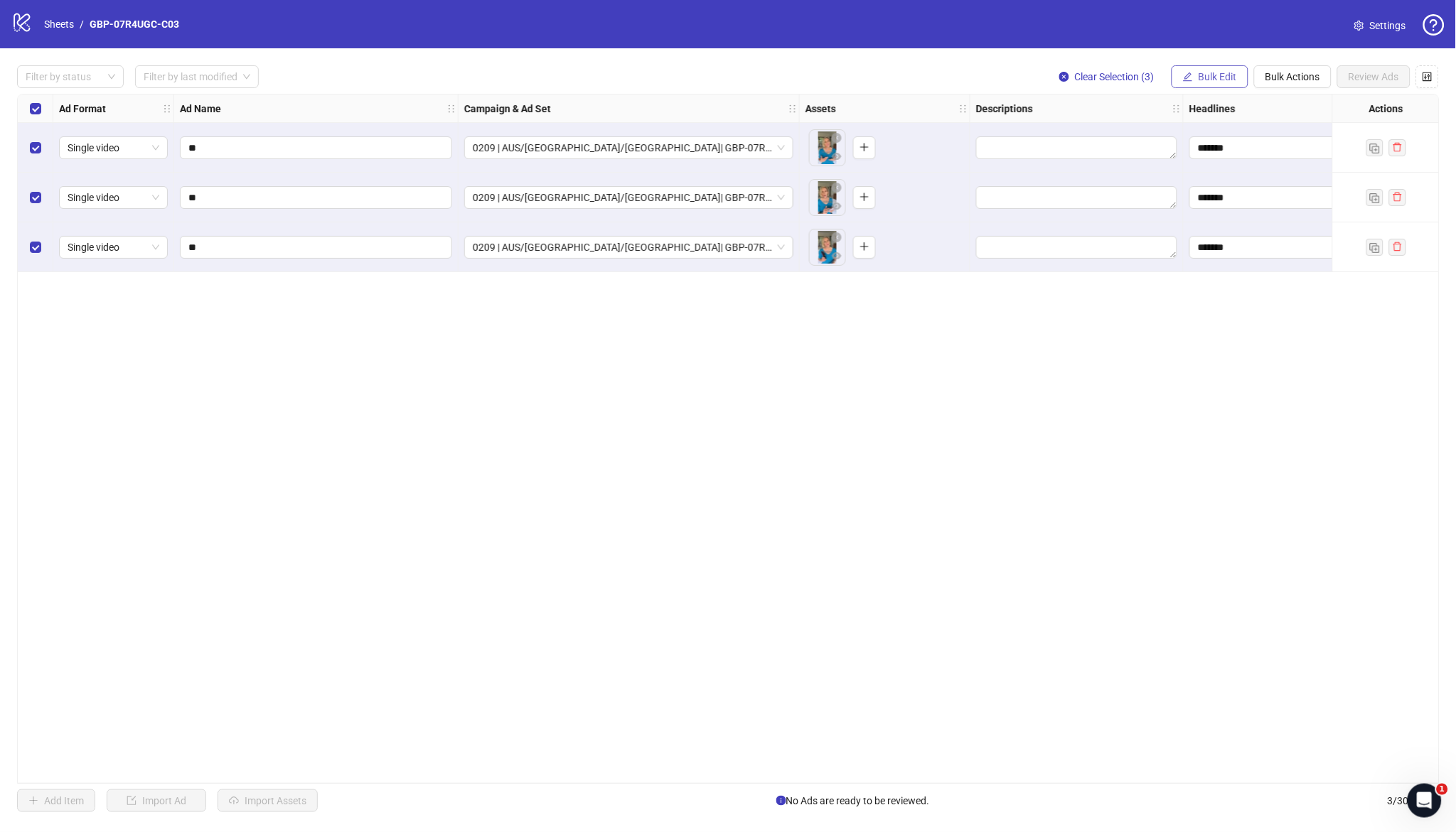
click at [1203, 81] on span "Bulk Edit" at bounding box center [1218, 77] width 38 height 12
click at [1222, 192] on span "Headlines" at bounding box center [1224, 196] width 84 height 16
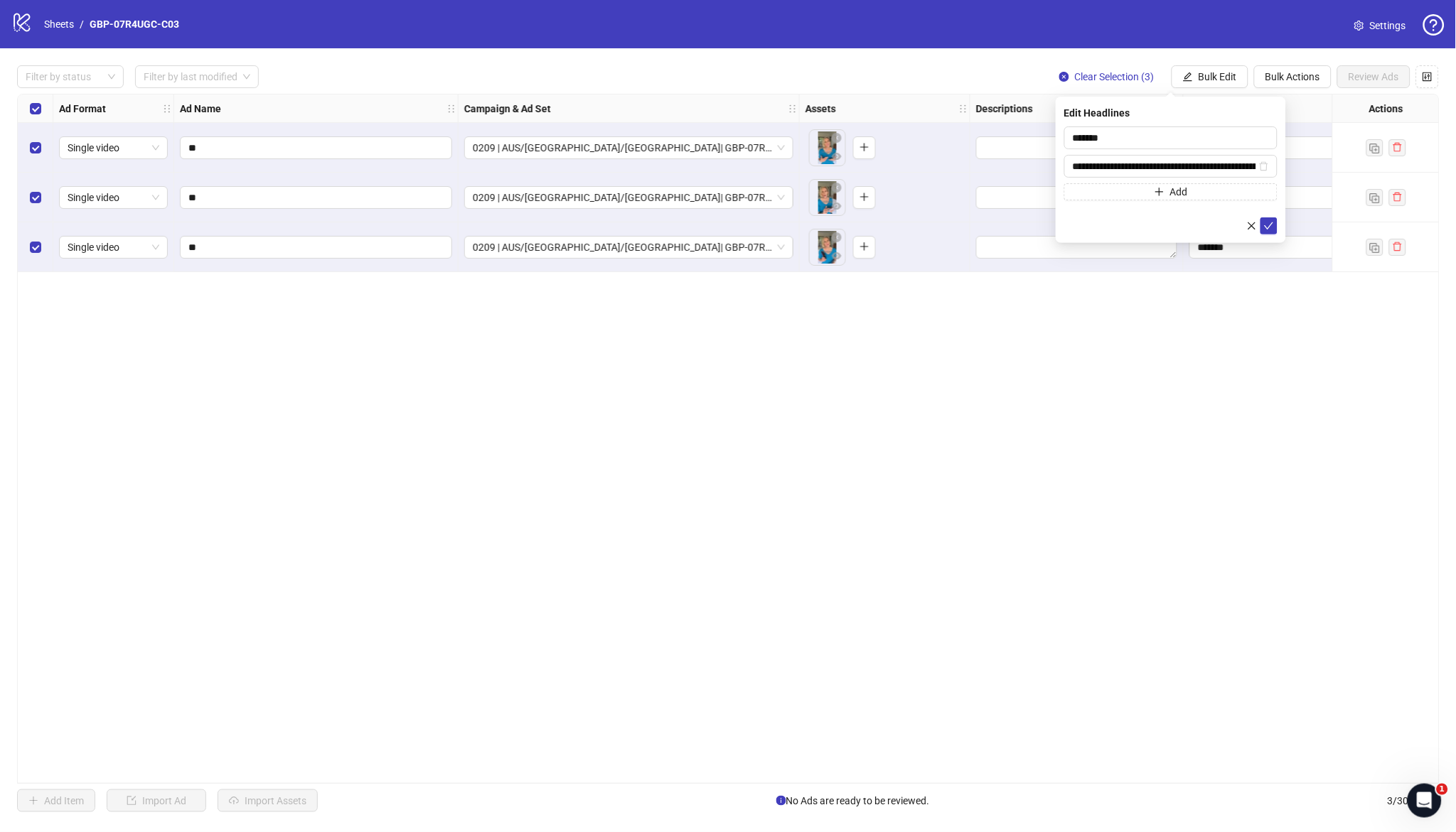
click at [1258, 406] on div "Ad Format Ad Name Campaign & Ad Set Assets Descriptions Headlines Primary Texts…" at bounding box center [728, 440] width 1423 height 691
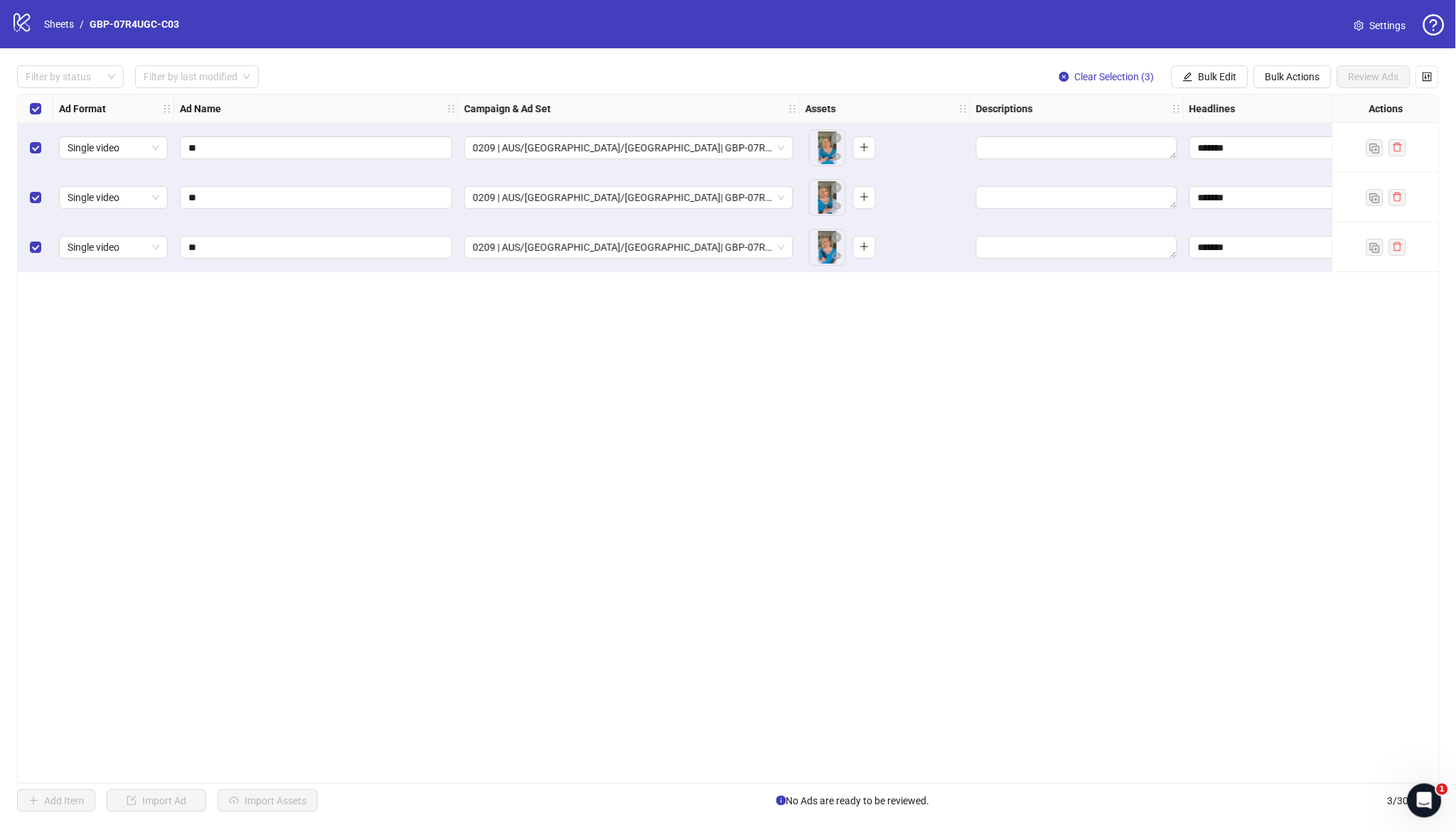
click at [822, 749] on div "Filter by status Filter by last modified Clear Selection (3) Bulk Edit Bulk Act…" at bounding box center [728, 439] width 1456 height 781
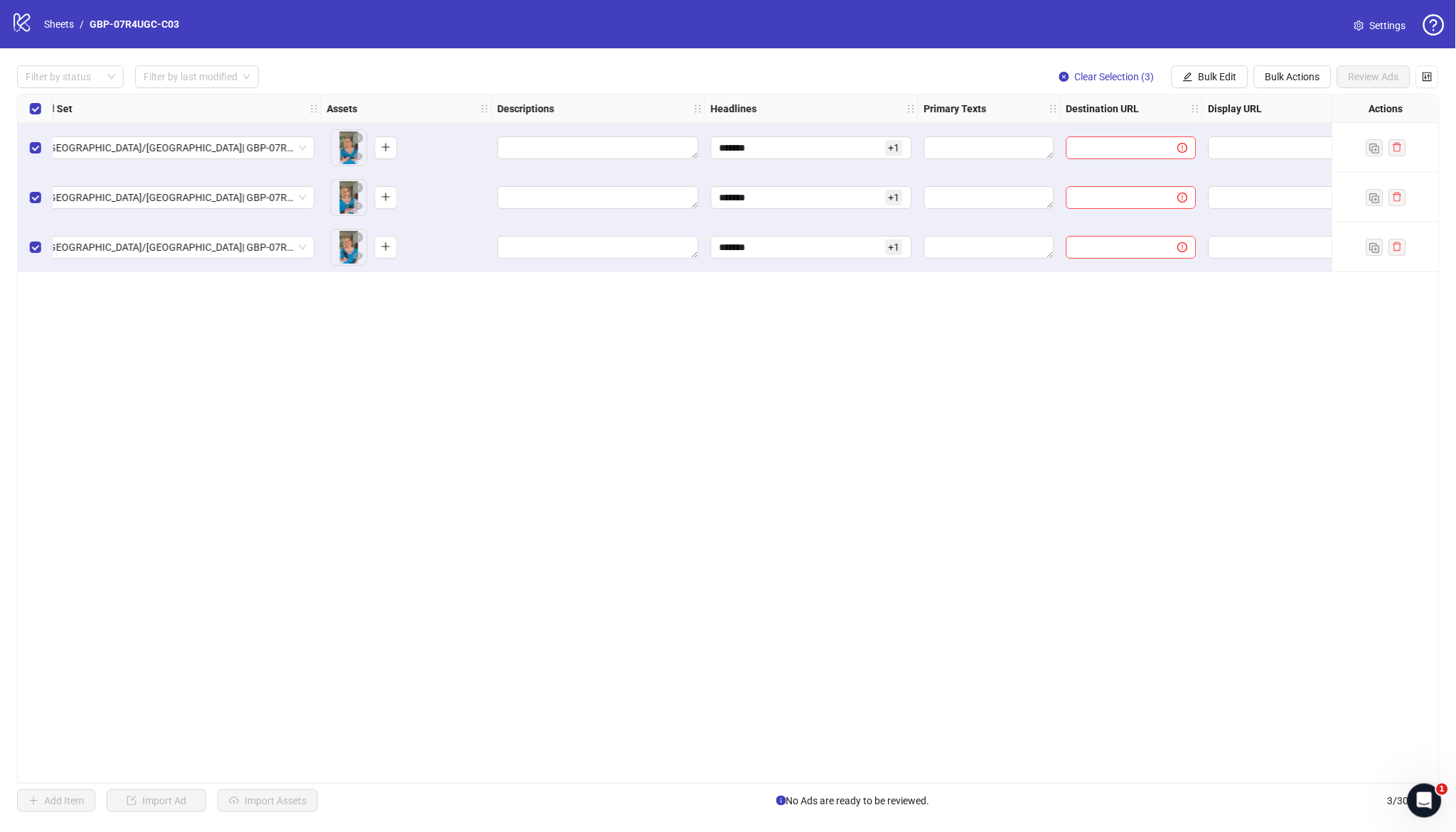
scroll to position [0, 481]
click at [1188, 77] on icon "edit" at bounding box center [1188, 77] width 10 height 10
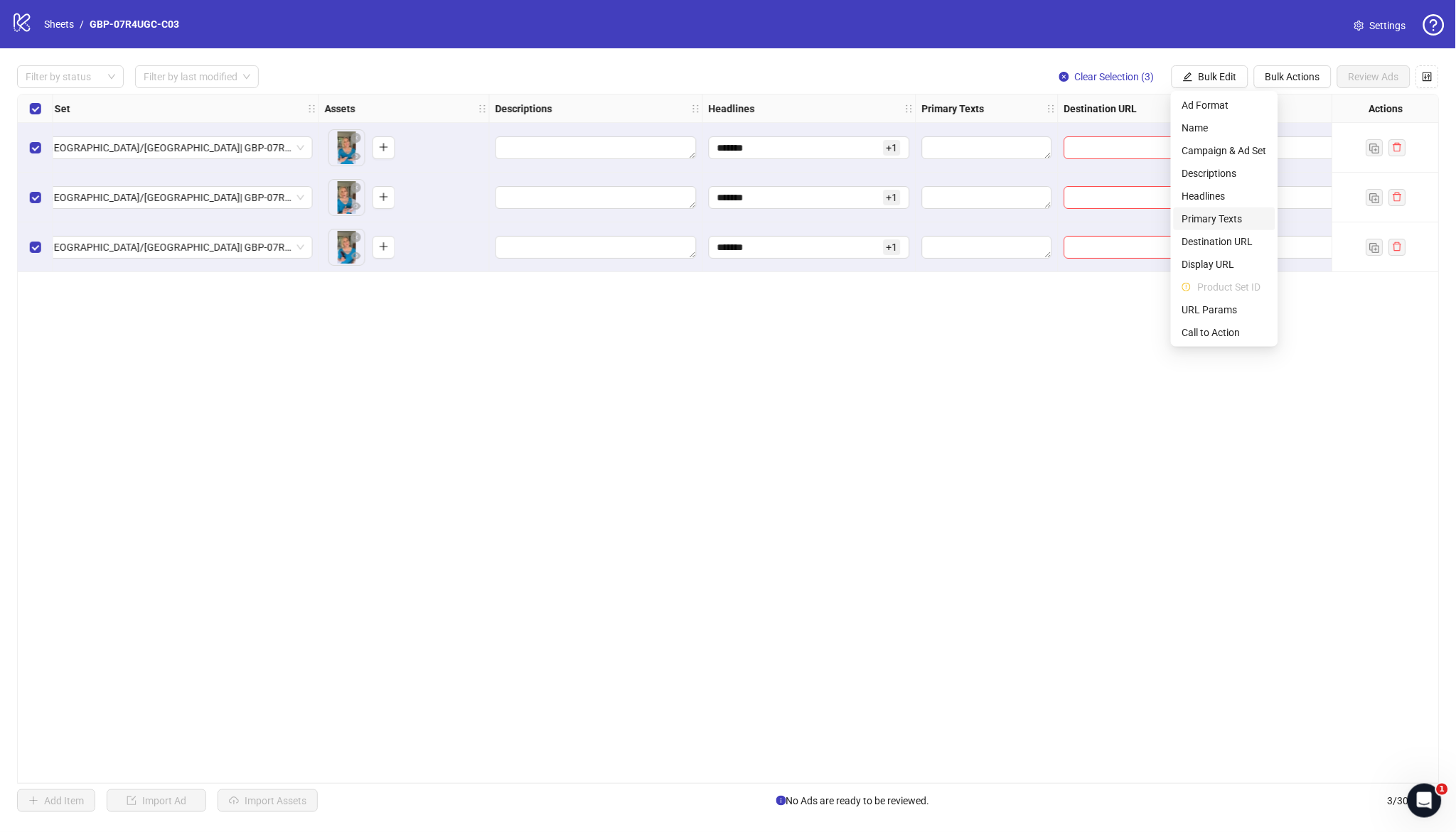
click at [1204, 219] on span "Primary Texts" at bounding box center [1224, 219] width 84 height 16
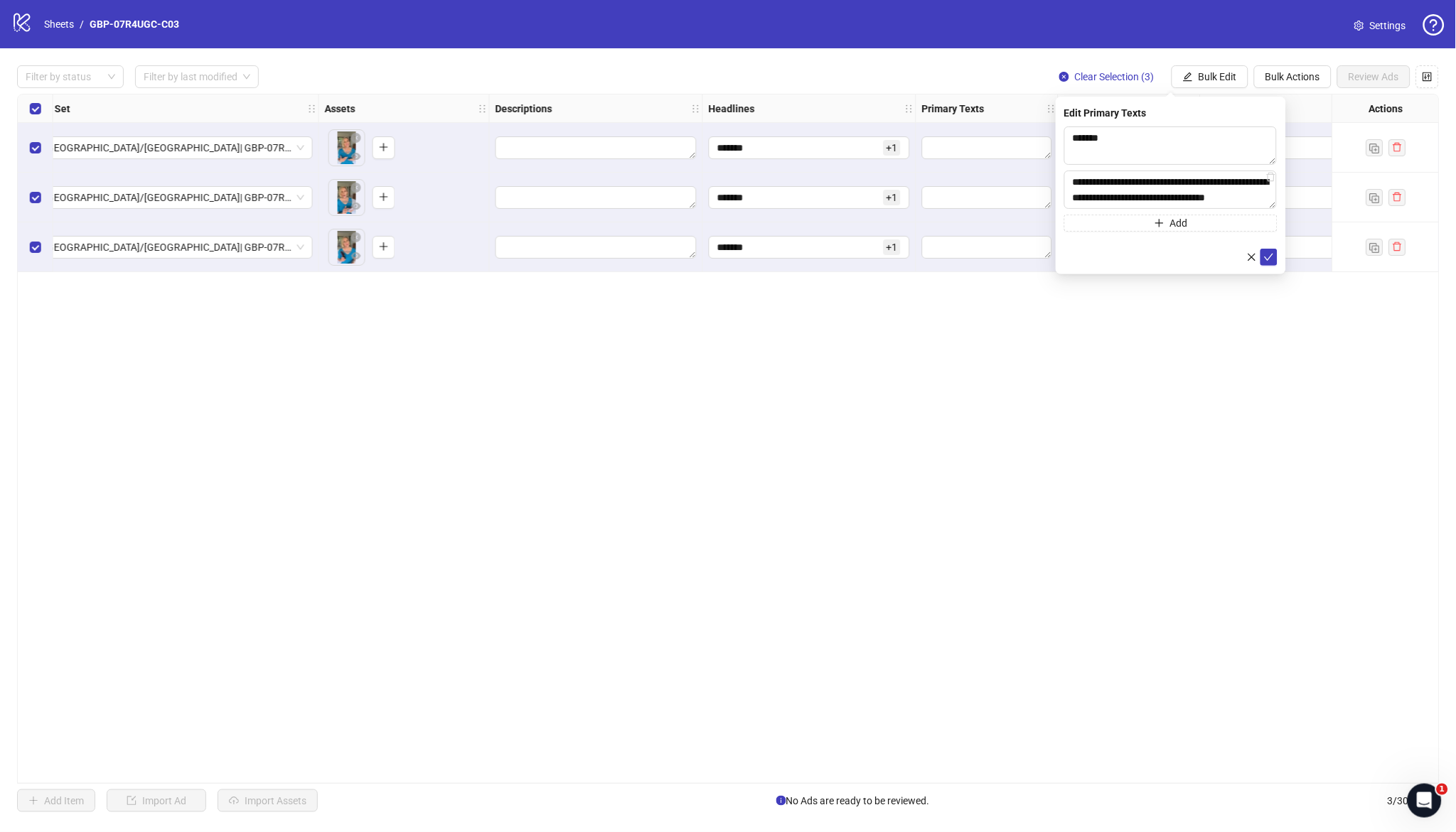
drag, startPoint x: 1029, startPoint y: 508, endPoint x: 1013, endPoint y: 510, distance: 16.1
click at [1031, 507] on div "Ad Format Ad Name Campaign & Ad Set Assets Descriptions Headlines Primary Texts…" at bounding box center [728, 440] width 1423 height 691
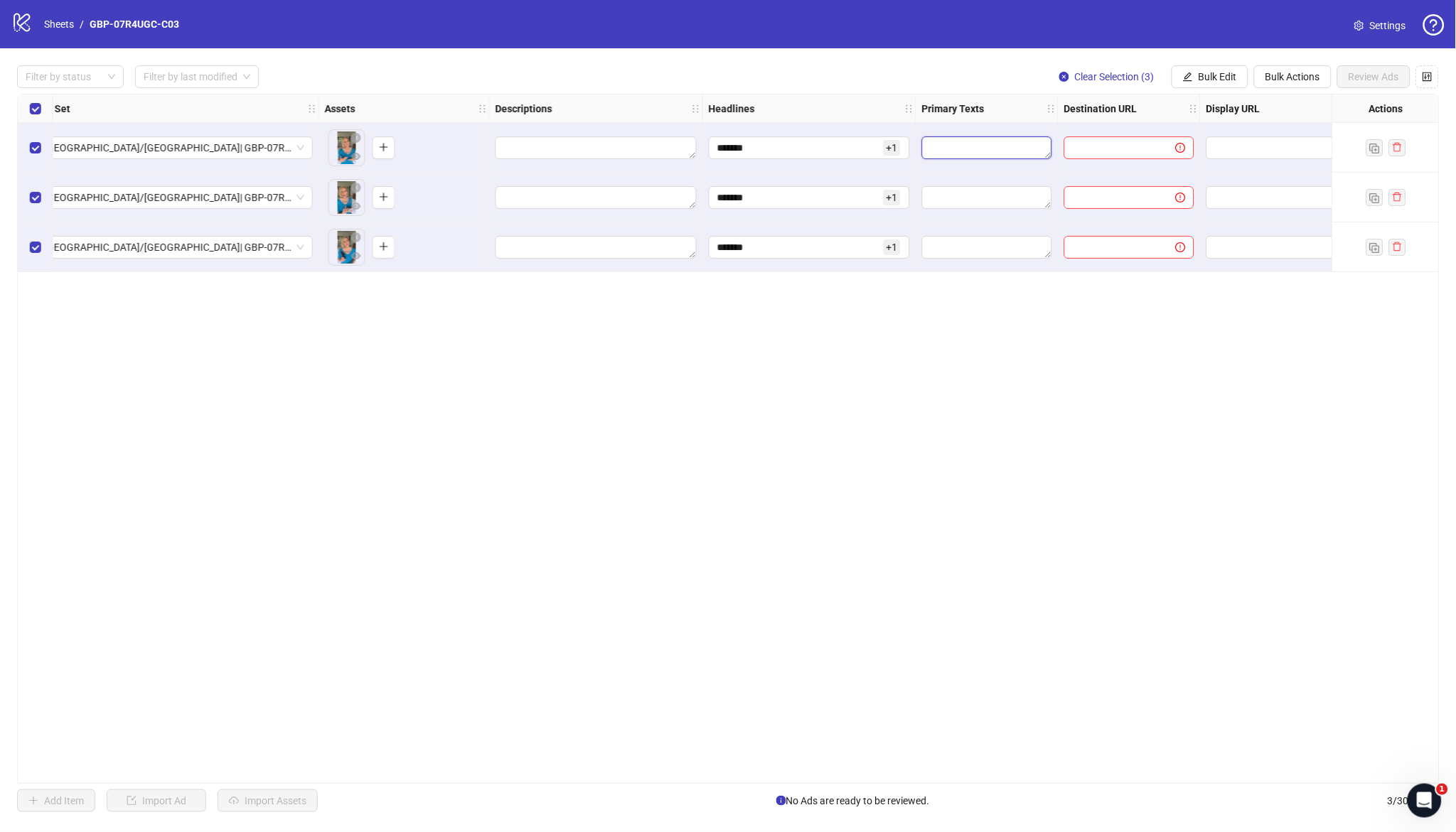
click at [982, 145] on textarea "Edit values" at bounding box center [987, 147] width 130 height 23
type textarea "**********"
click at [994, 223] on button "Add" at bounding box center [1036, 229] width 213 height 17
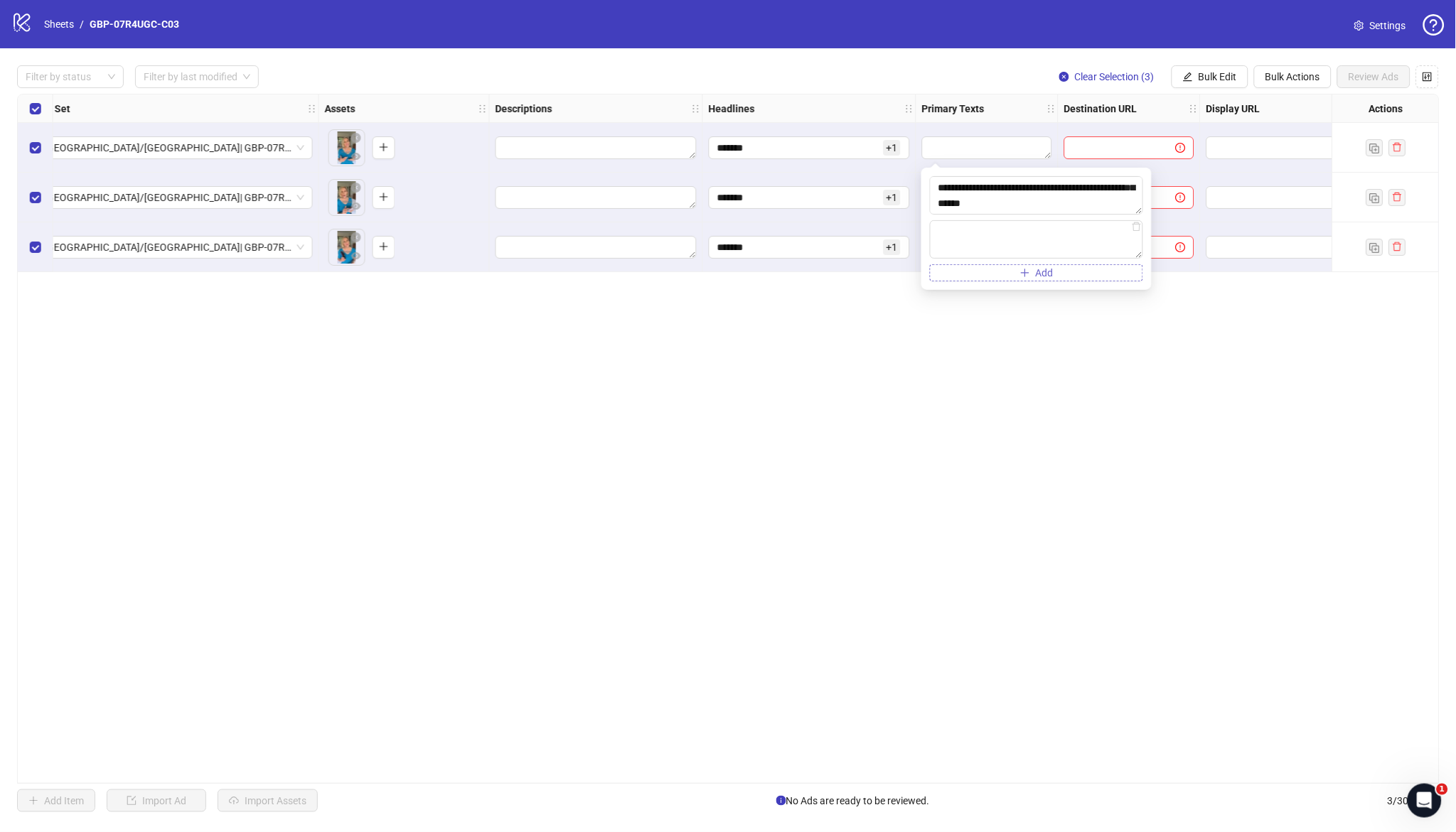
type textarea "**********"
click at [1074, 394] on div "Ad Format Ad Name Campaign & Ad Set Assets Descriptions Headlines Primary Texts…" at bounding box center [728, 440] width 1423 height 691
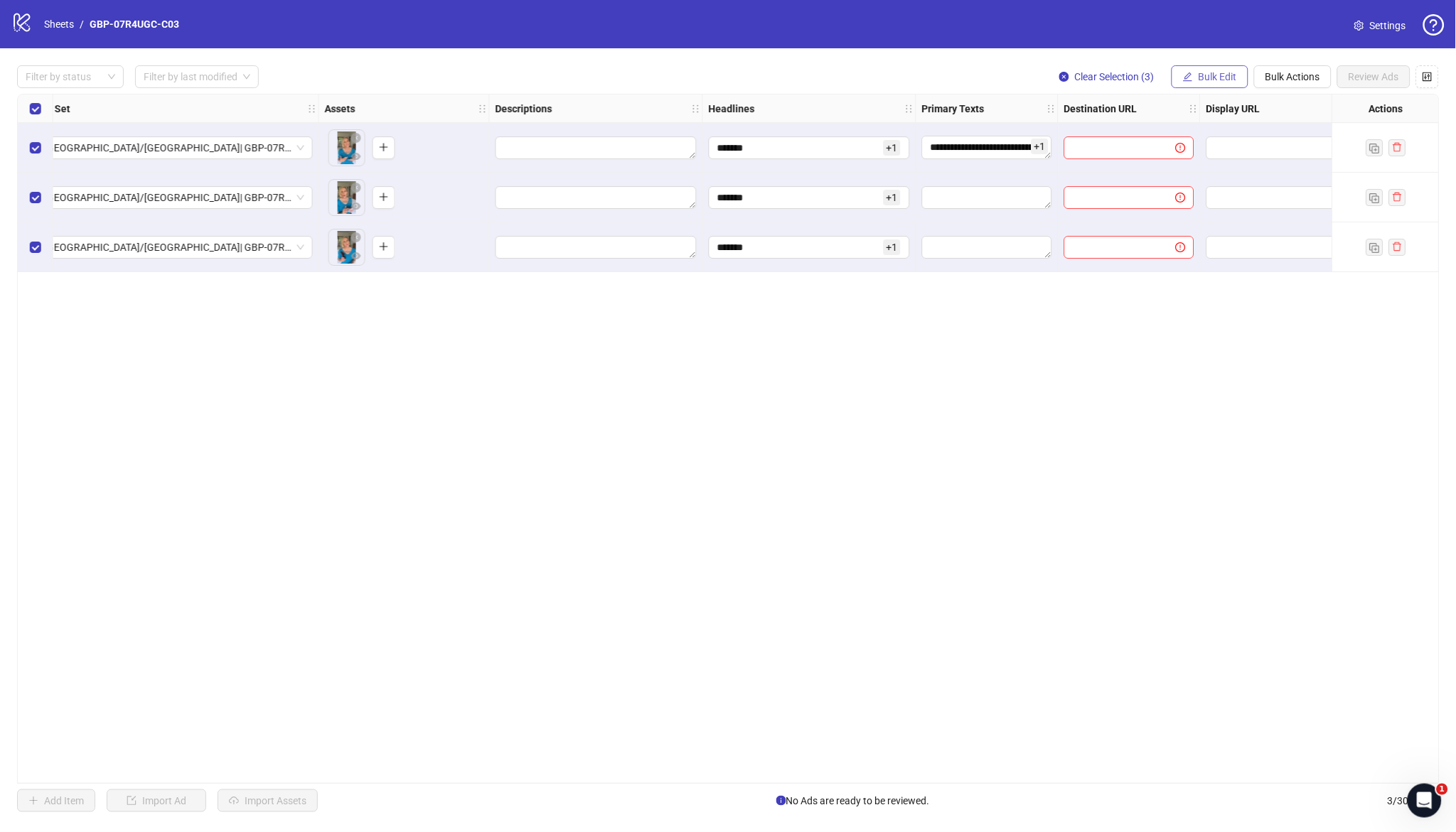
click at [1218, 71] on span "Bulk Edit" at bounding box center [1218, 77] width 38 height 12
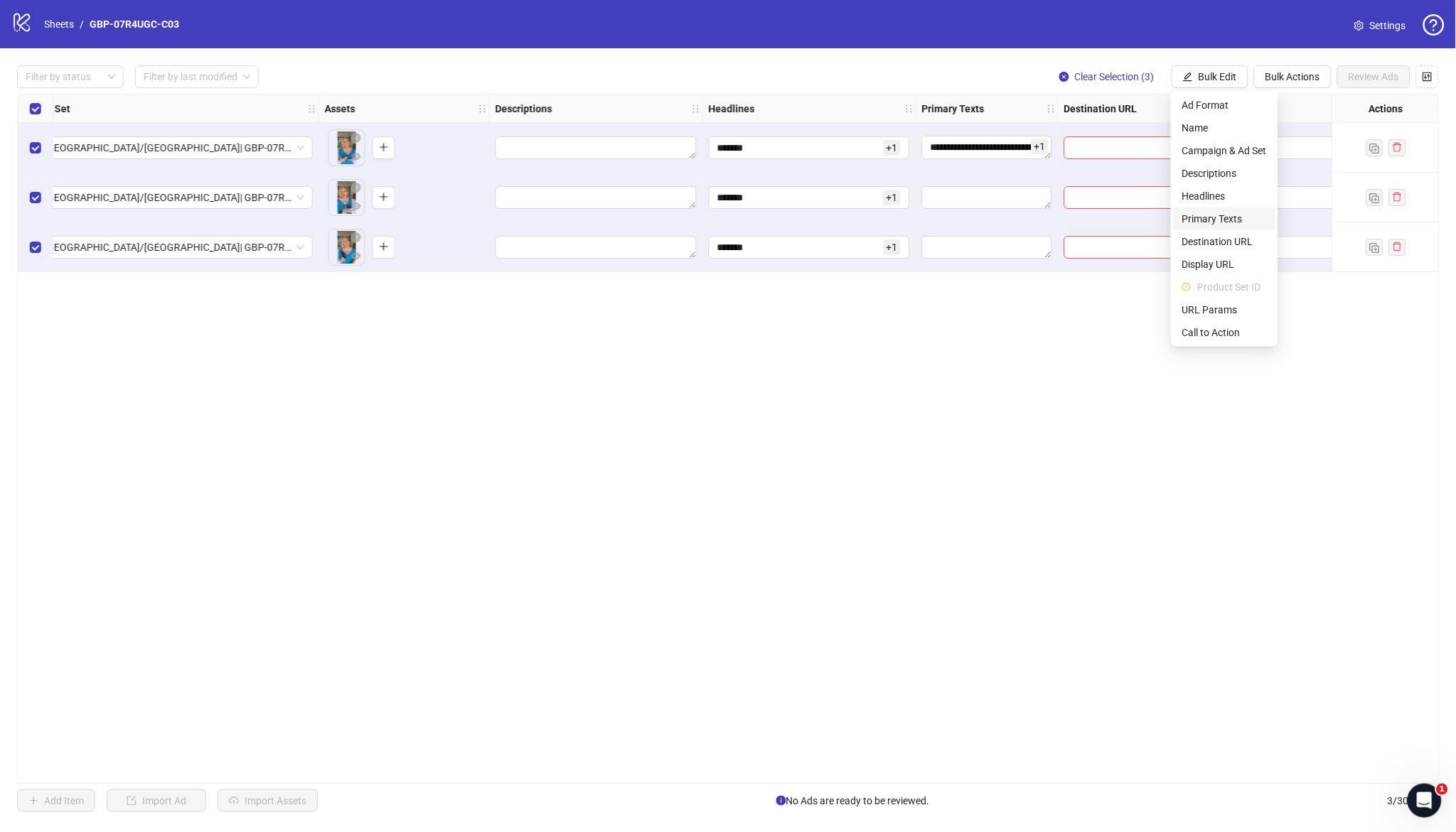
click at [1217, 211] on span "Primary Texts" at bounding box center [1224, 219] width 84 height 16
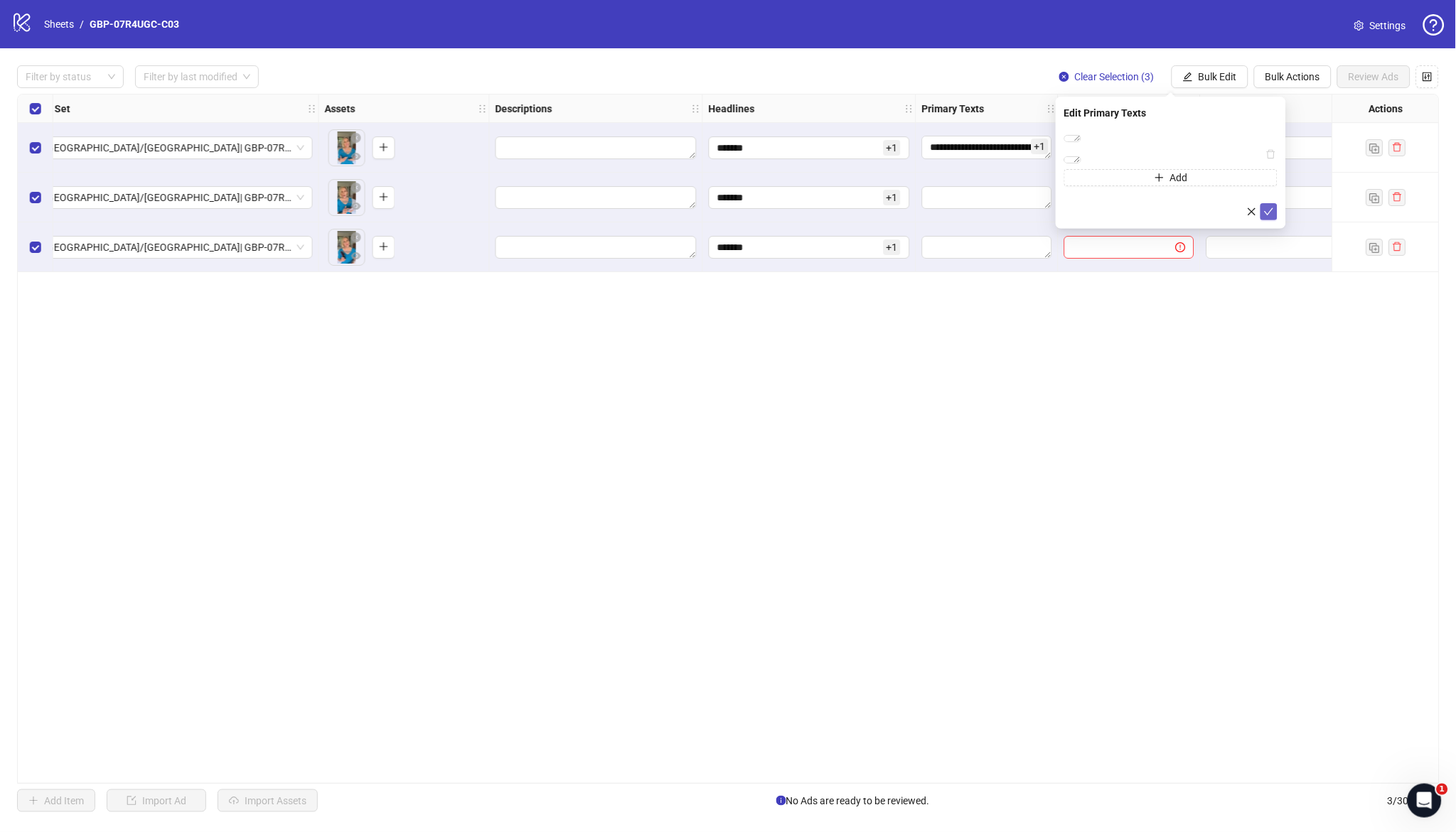
click at [1268, 217] on icon "check" at bounding box center [1269, 212] width 10 height 10
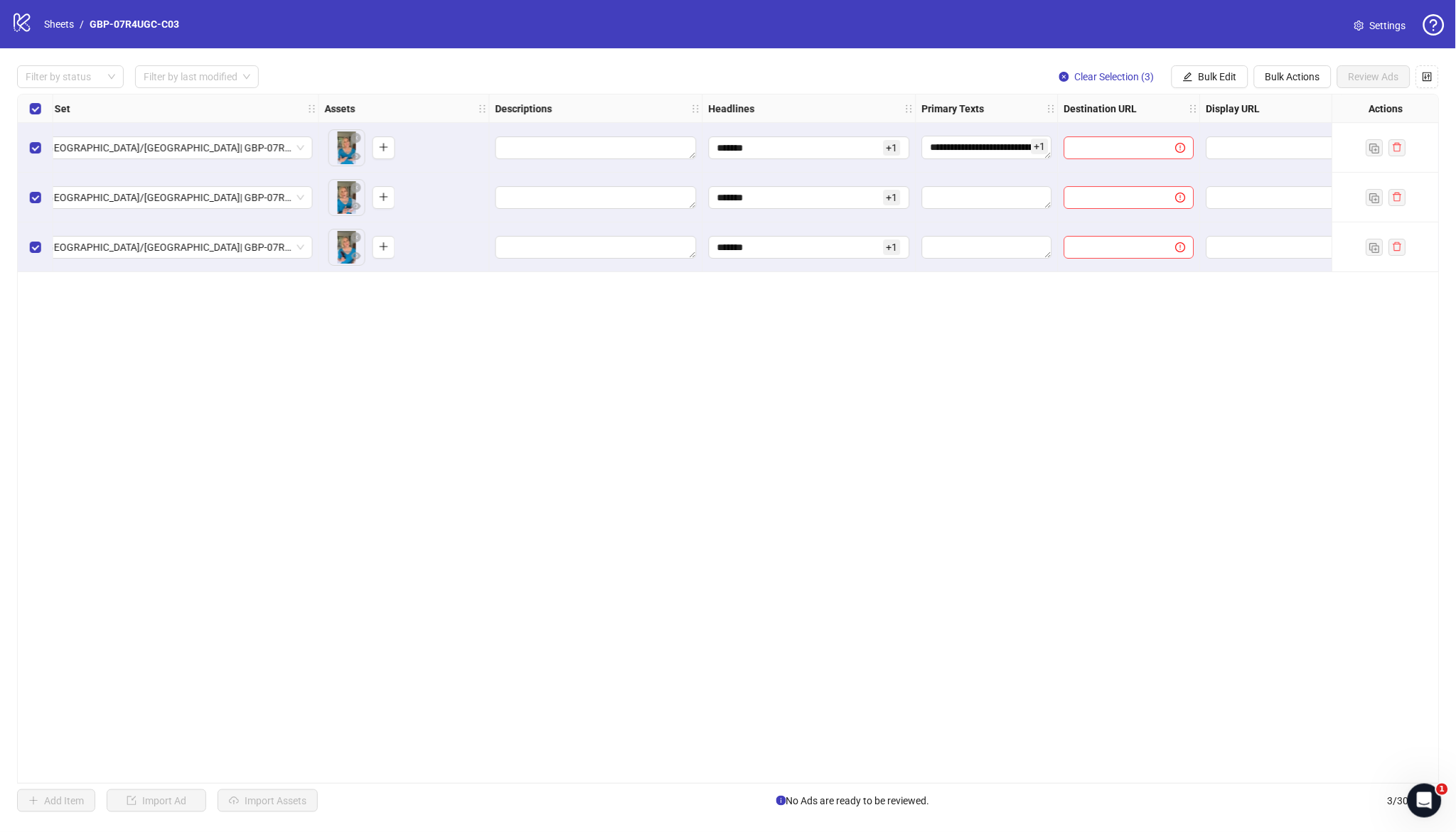
click at [1215, 411] on div "**********" at bounding box center [728, 440] width 1423 height 691
click at [1212, 81] on span "Bulk Edit" at bounding box center [1218, 77] width 38 height 12
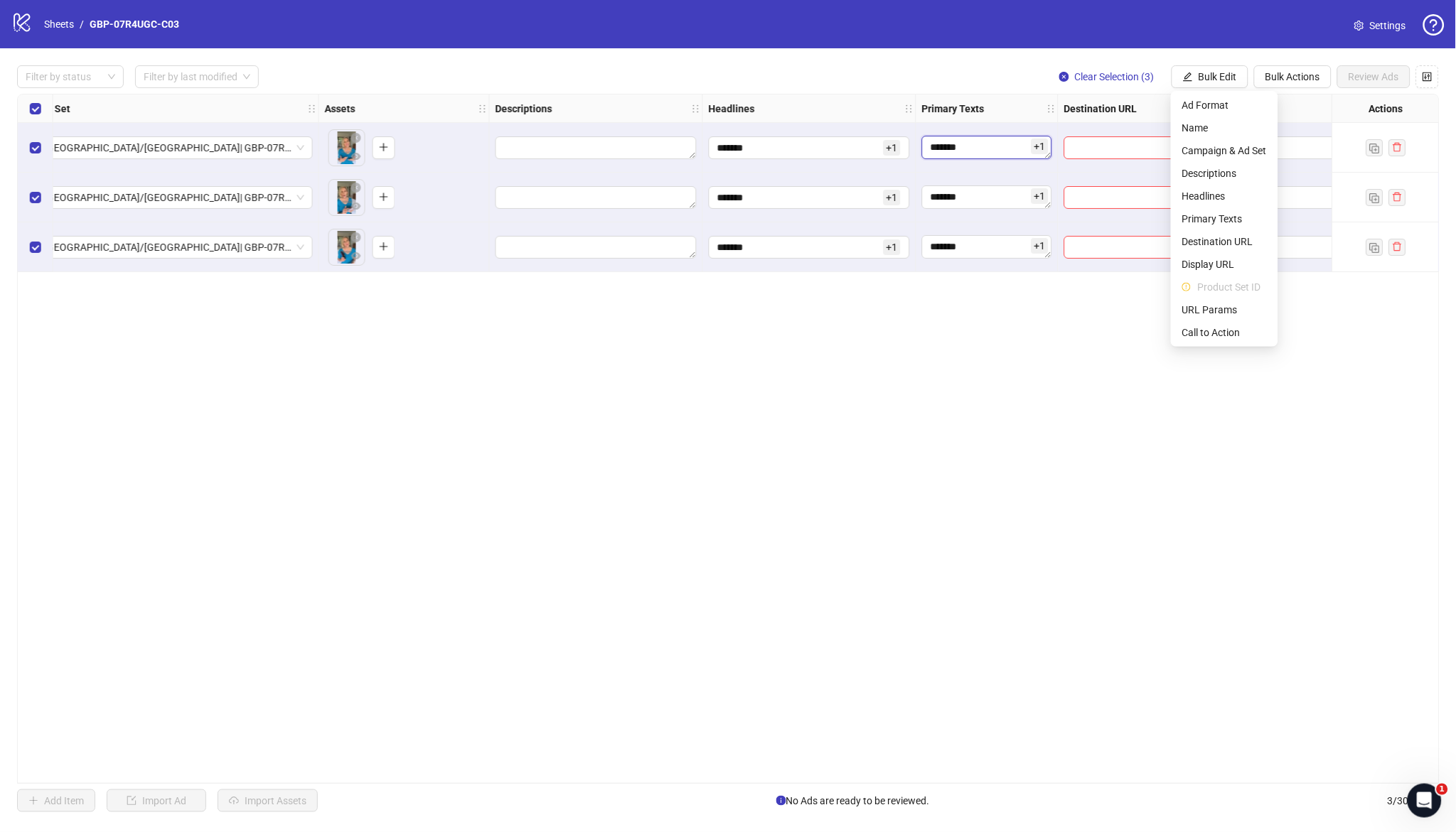
click at [991, 147] on textarea "*******" at bounding box center [987, 146] width 130 height 23
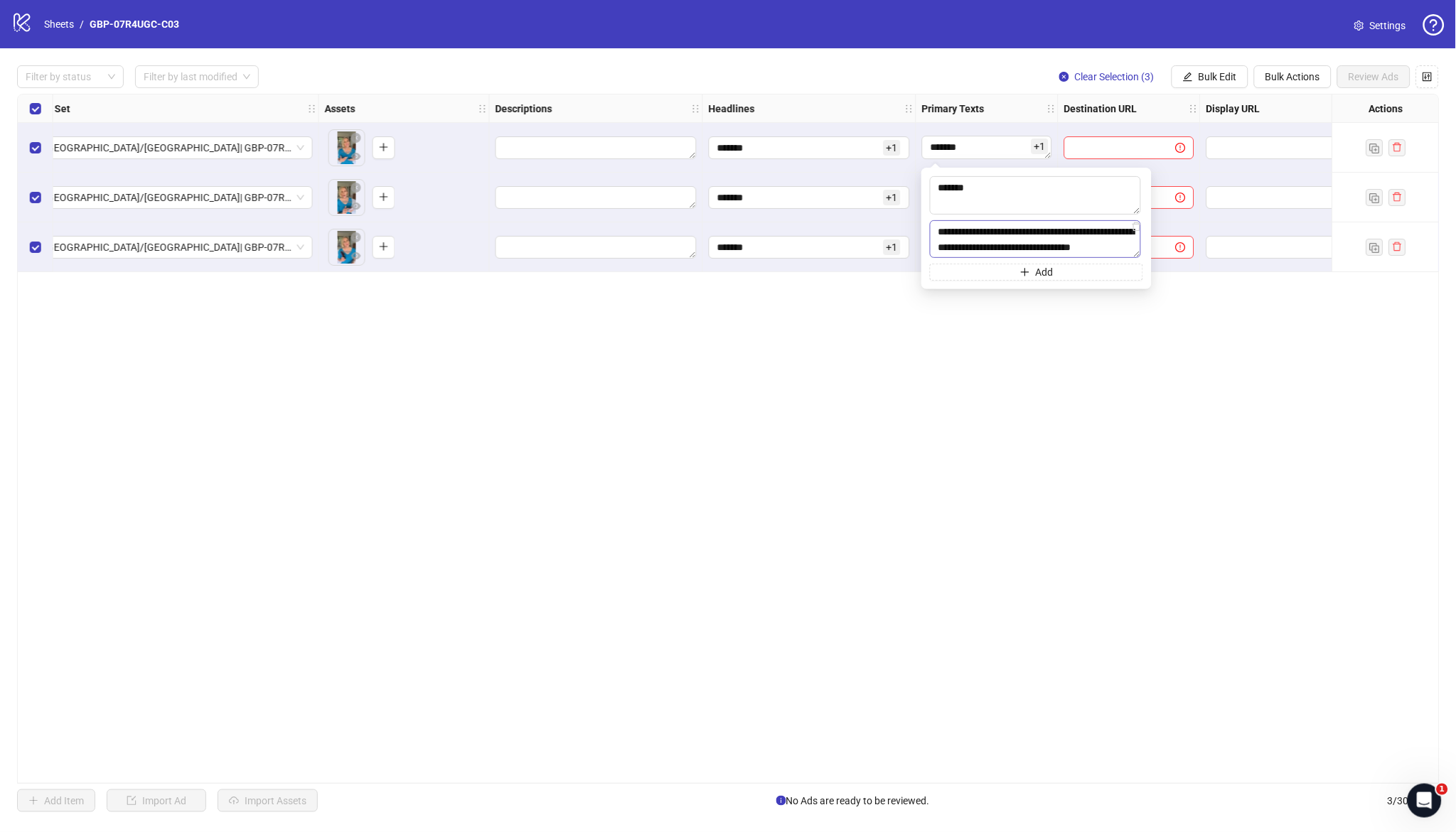
scroll to position [16, 0]
drag, startPoint x: 1000, startPoint y: 187, endPoint x: 918, endPoint y: 182, distance: 82.2
click at [918, 182] on body "logo/logo-mobile Sheets / GBP-07R4UGC-C03 Settings Filter by status Filter by l…" at bounding box center [728, 416] width 1456 height 832
click at [1025, 250] on textarea "**********" at bounding box center [1035, 239] width 211 height 38
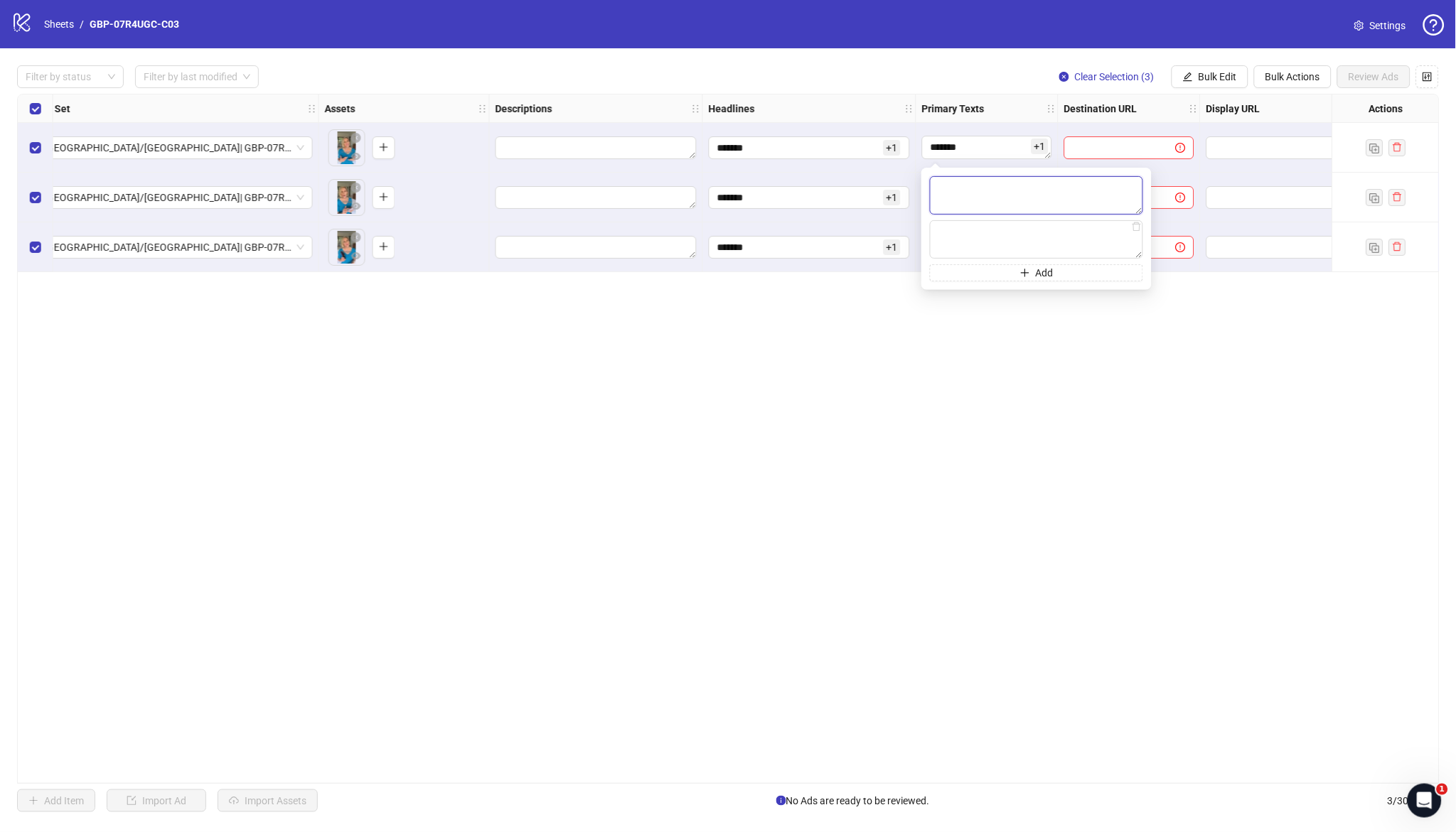
click at [1014, 191] on textarea at bounding box center [1036, 195] width 213 height 38
paste textarea "**********"
type textarea "**********"
click at [1021, 241] on textarea at bounding box center [1036, 239] width 213 height 38
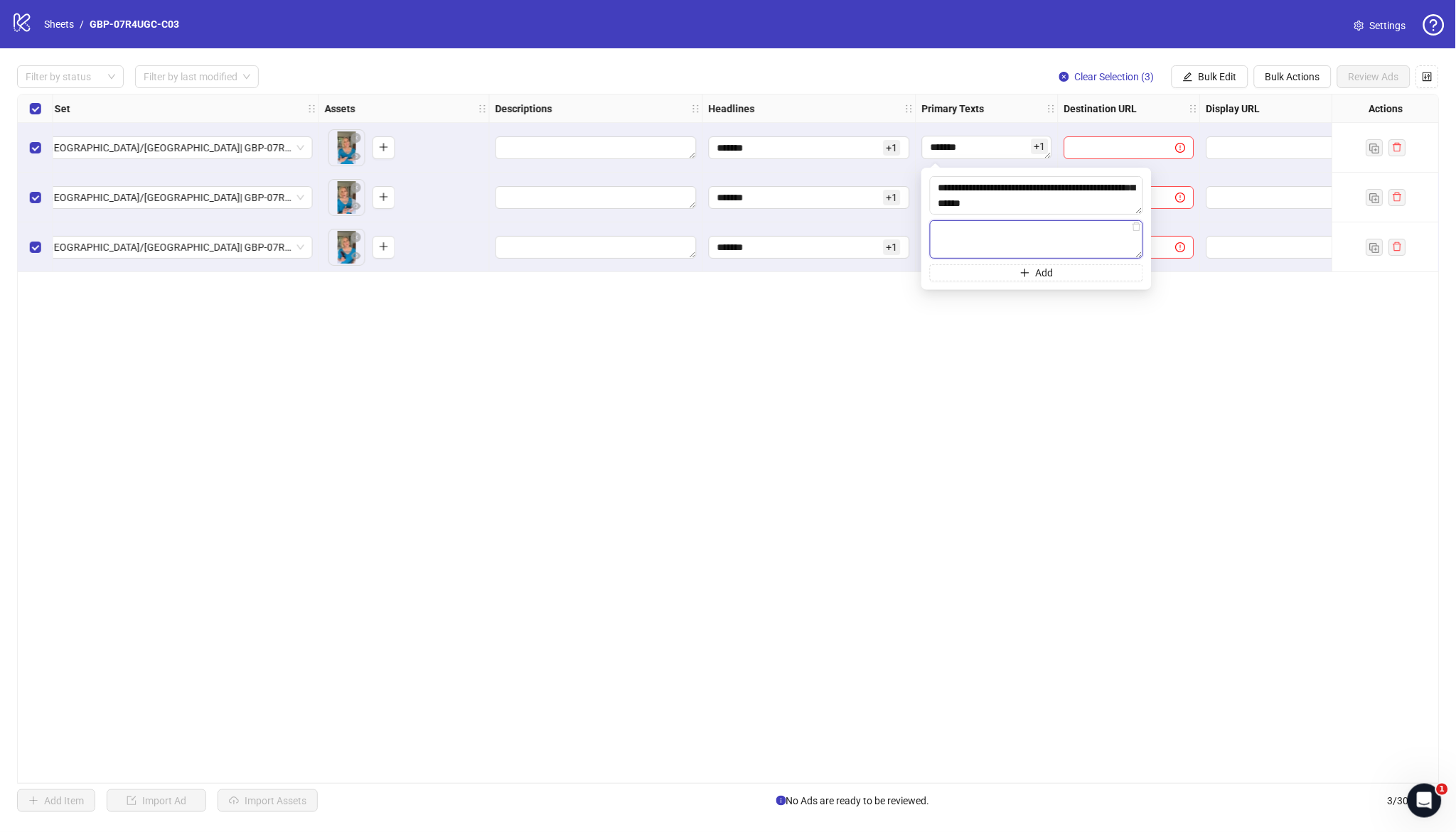
paste textarea "**********"
type textarea "**********"
click at [1101, 274] on button "Add" at bounding box center [1036, 273] width 213 height 17
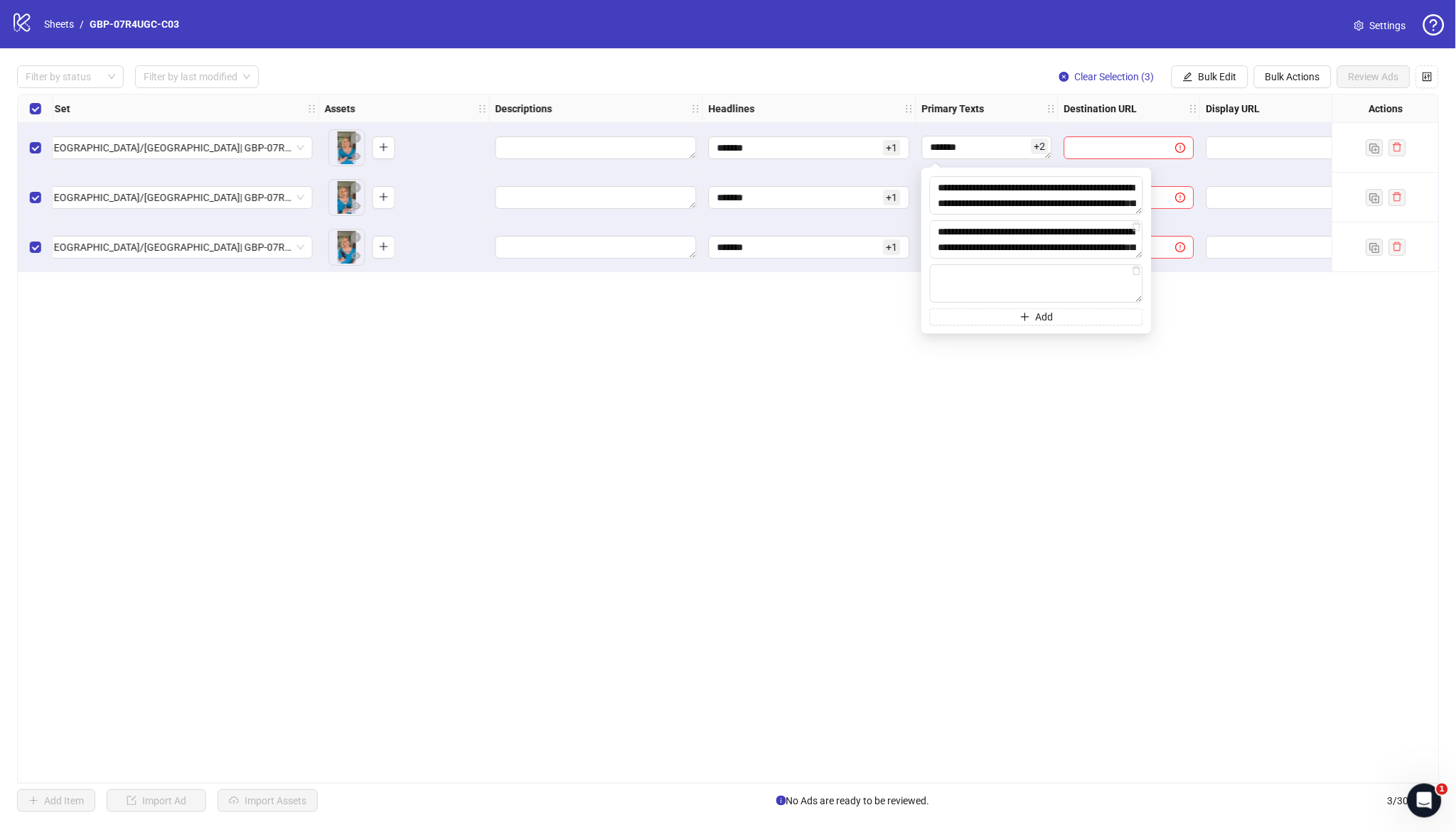
click at [1137, 404] on div "Ad Format Ad Name Campaign & Ad Set Assets Descriptions Headlines Primary Texts…" at bounding box center [728, 440] width 1423 height 691
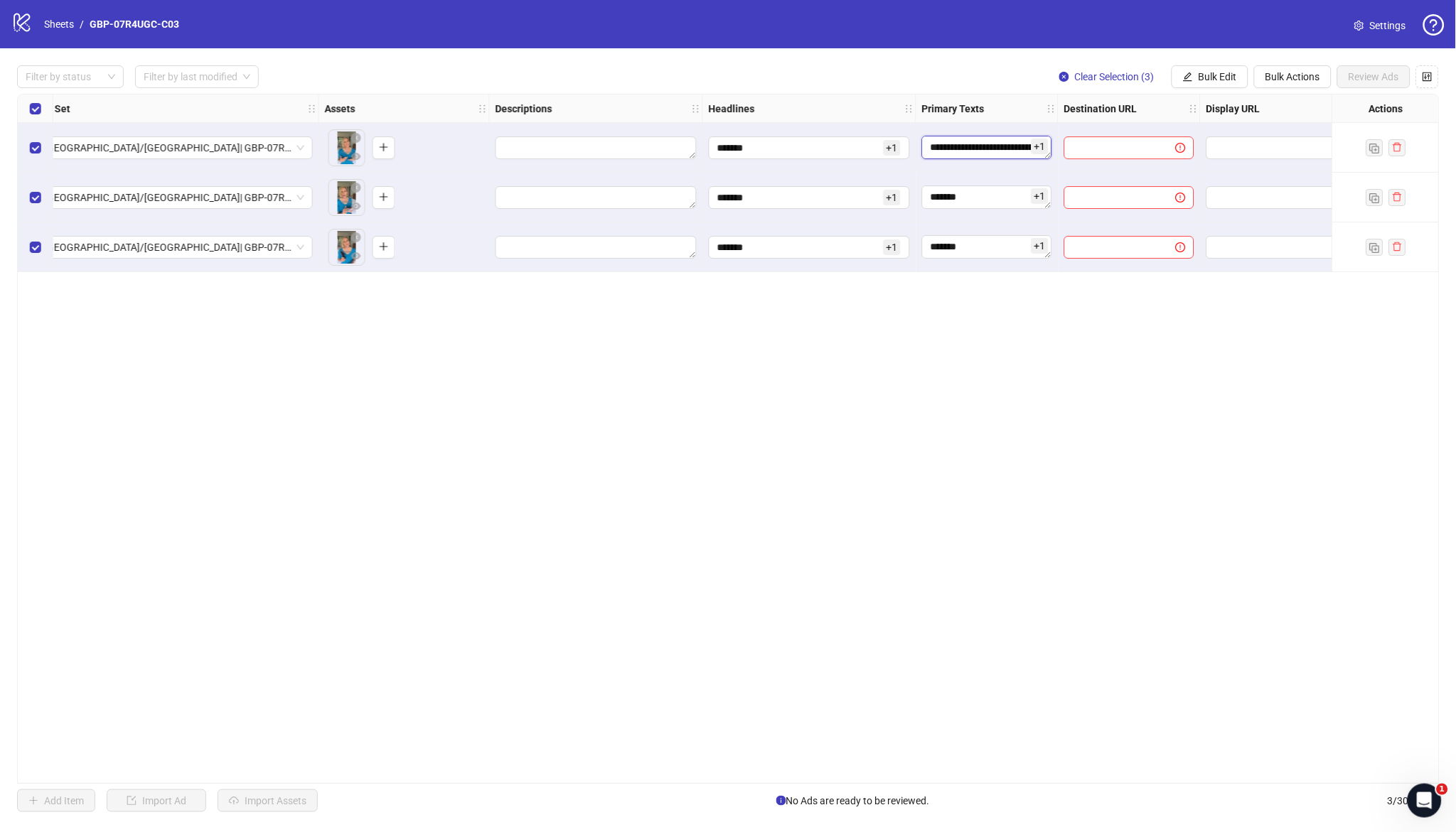
click at [1000, 146] on textarea "**********" at bounding box center [987, 146] width 130 height 23
click at [1213, 78] on span "Bulk Edit" at bounding box center [1218, 77] width 38 height 12
click at [1221, 213] on span "Primary Texts" at bounding box center [1224, 219] width 84 height 16
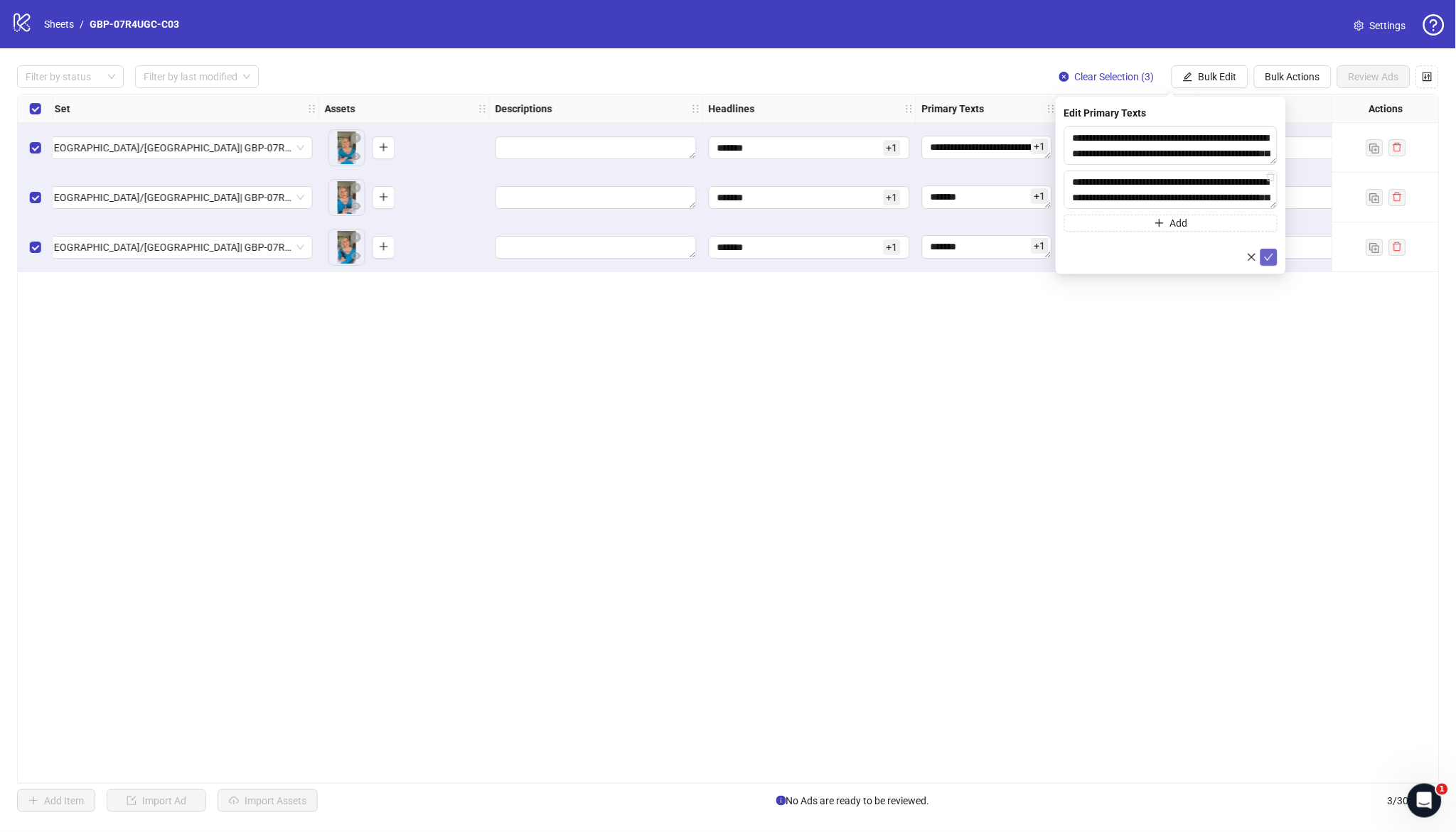
click at [1270, 249] on button "submit" at bounding box center [1269, 257] width 17 height 17
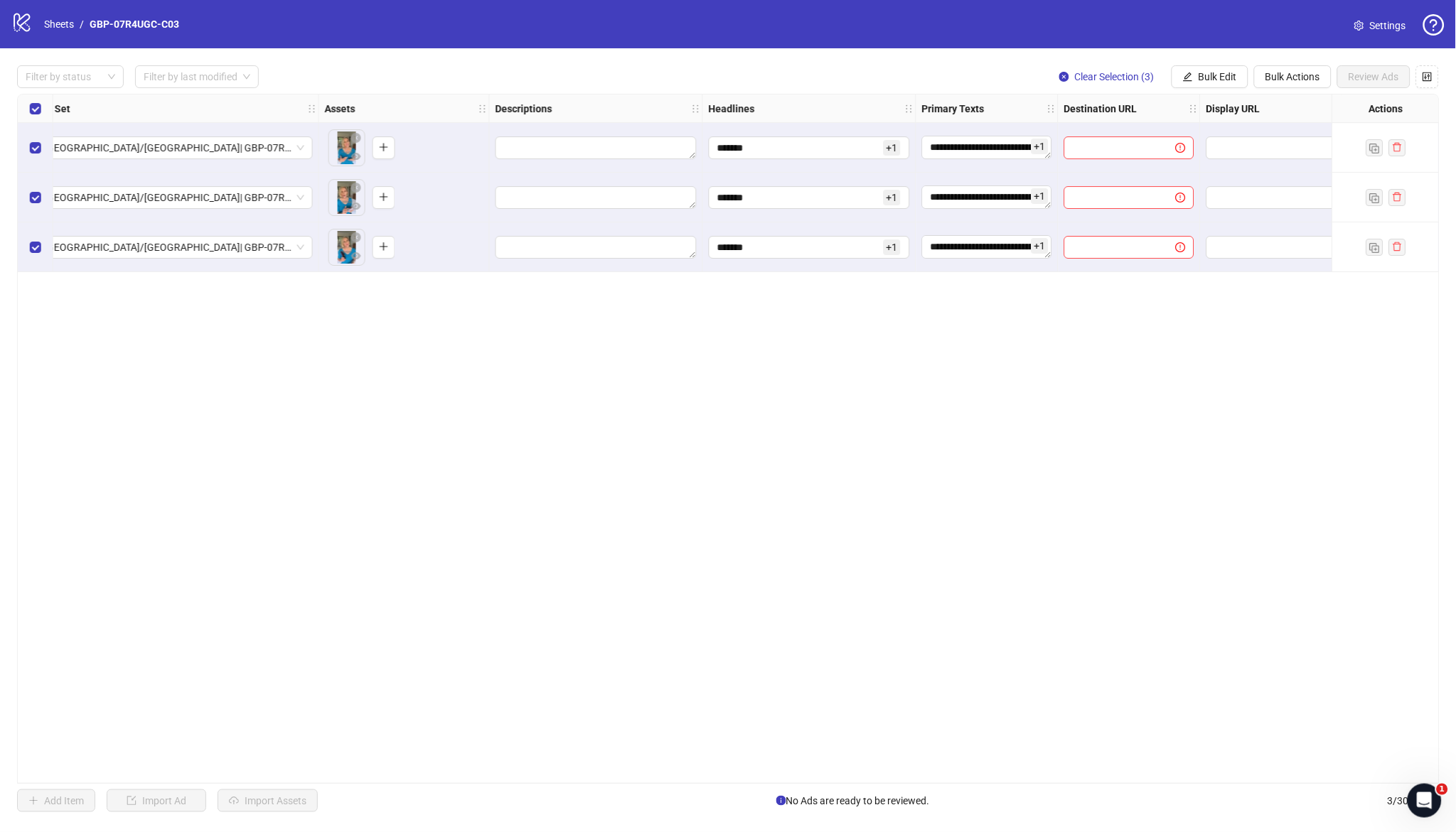
click at [1124, 456] on div "**********" at bounding box center [728, 440] width 1423 height 691
click at [1205, 74] on span "Bulk Edit" at bounding box center [1218, 77] width 38 height 12
click at [1225, 243] on span "Destination URL" at bounding box center [1224, 241] width 84 height 16
click at [1175, 134] on input "text" at bounding box center [1165, 138] width 184 height 16
paste input "**********"
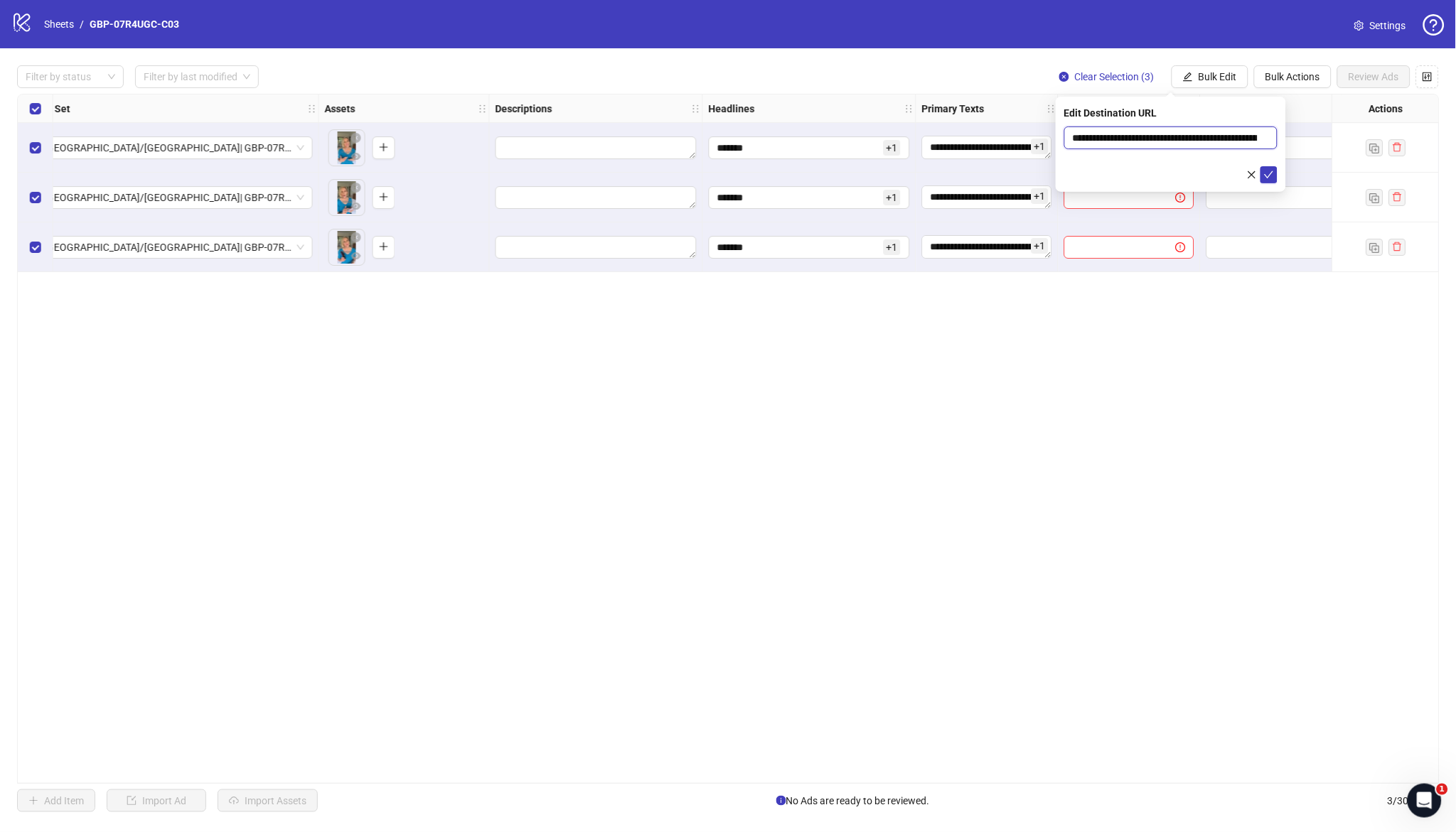
scroll to position [0, 194]
type input "**********"
drag, startPoint x: 1267, startPoint y: 176, endPoint x: 1248, endPoint y: 148, distance: 33.8
click at [1268, 176] on icon "check" at bounding box center [1269, 175] width 10 height 10
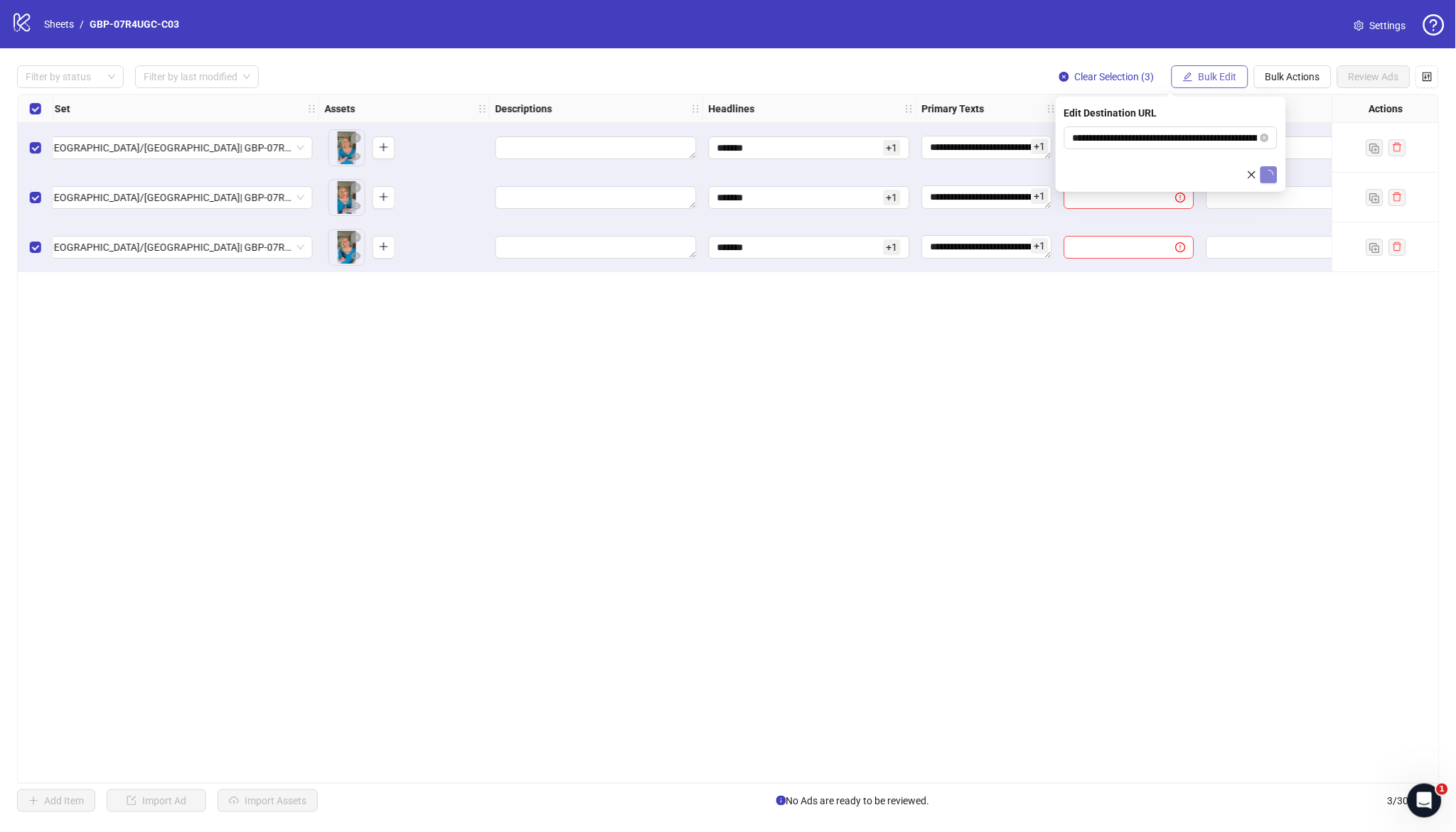
click at [1210, 71] on span "Bulk Edit" at bounding box center [1218, 77] width 38 height 12
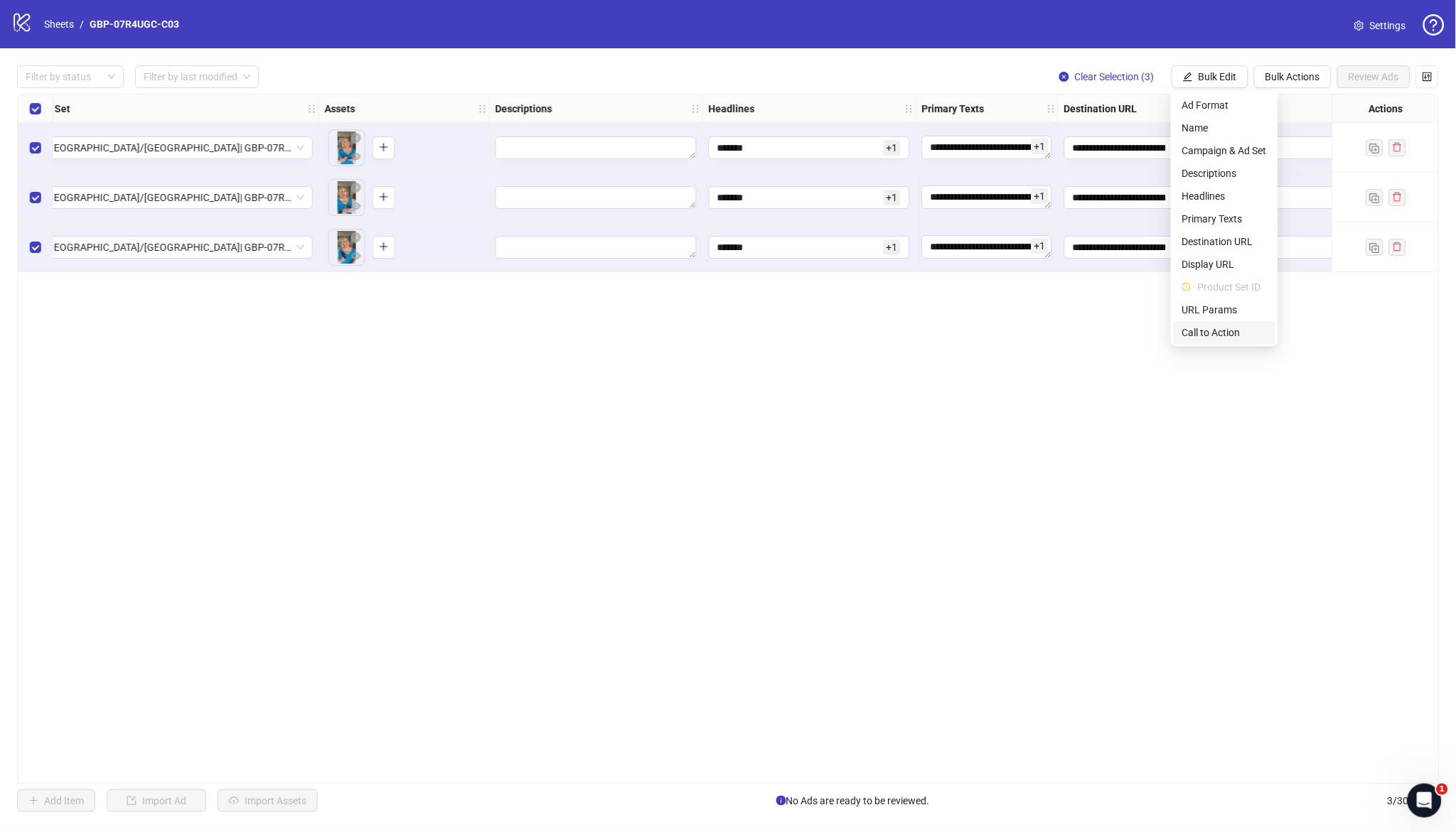
click at [1215, 327] on span "Call to Action" at bounding box center [1224, 333] width 84 height 16
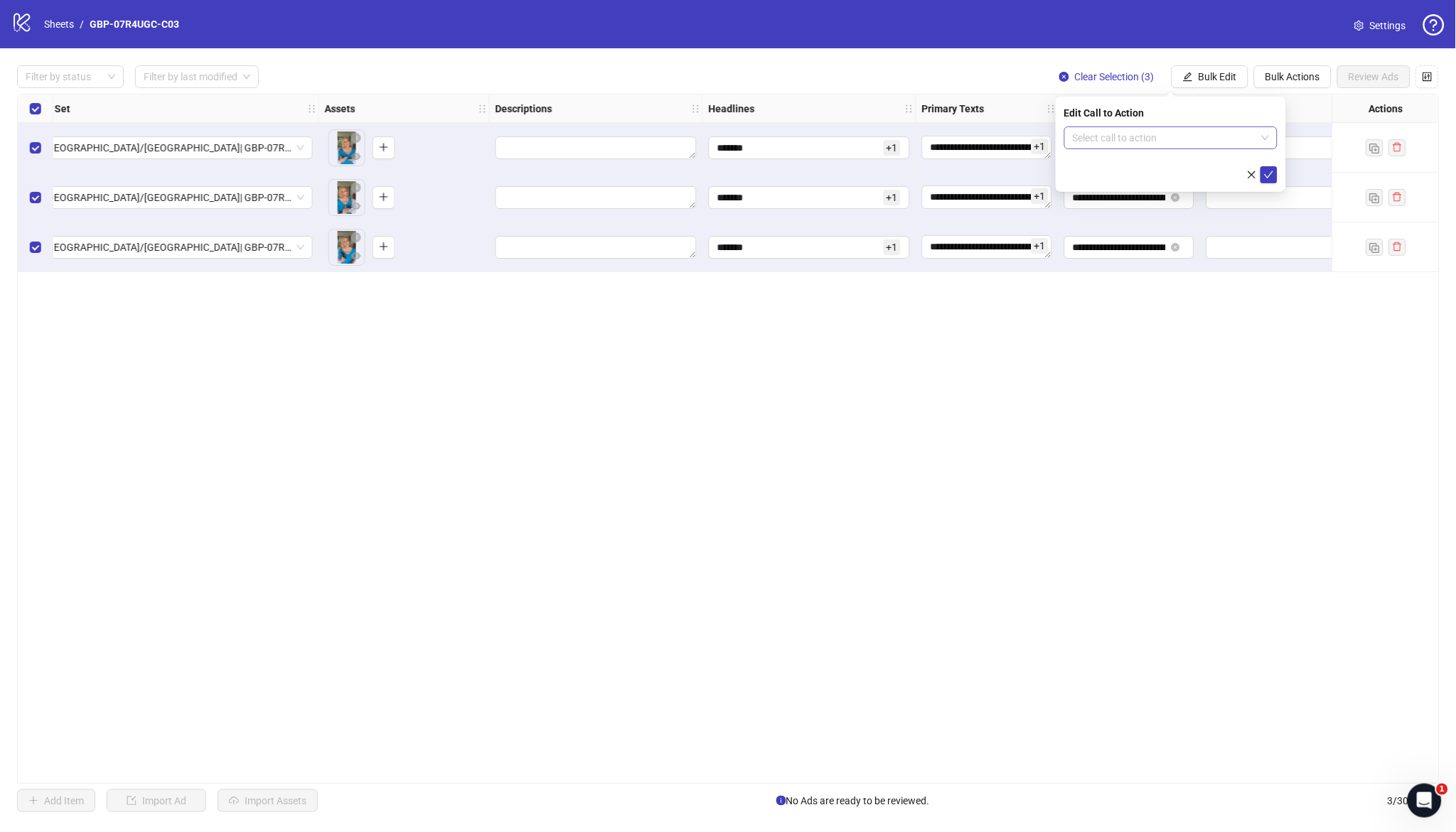
click at [1118, 135] on input "search" at bounding box center [1164, 138] width 183 height 22
type input "***"
click at [1138, 187] on div "Shop now" at bounding box center [1170, 189] width 190 height 16
click at [1268, 173] on icon "check" at bounding box center [1269, 175] width 10 height 10
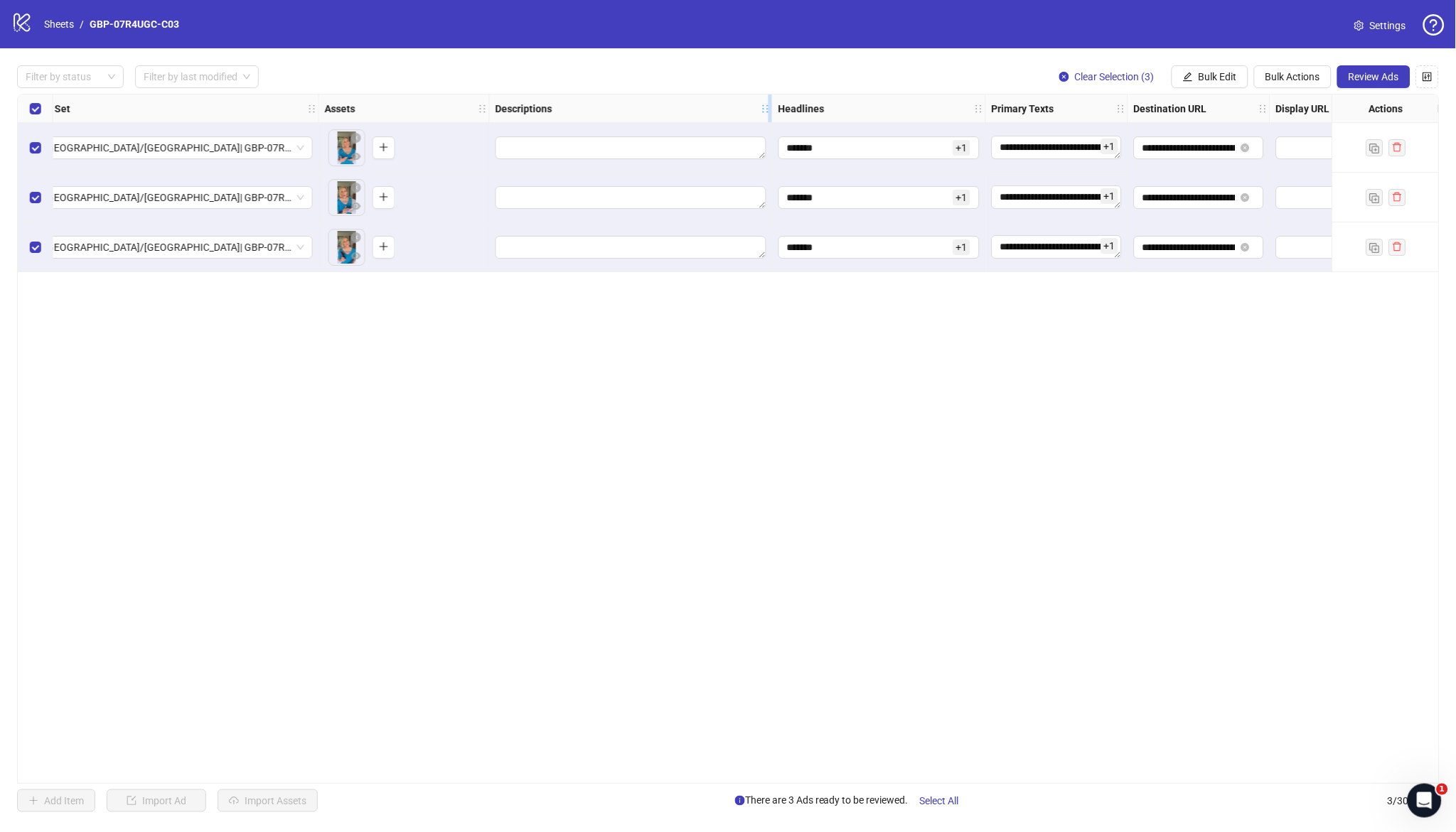
drag, startPoint x: 694, startPoint y: 110, endPoint x: 810, endPoint y: 110, distance: 116.0
click at [770, 110] on icon "holder" at bounding box center [765, 109] width 10 height 10
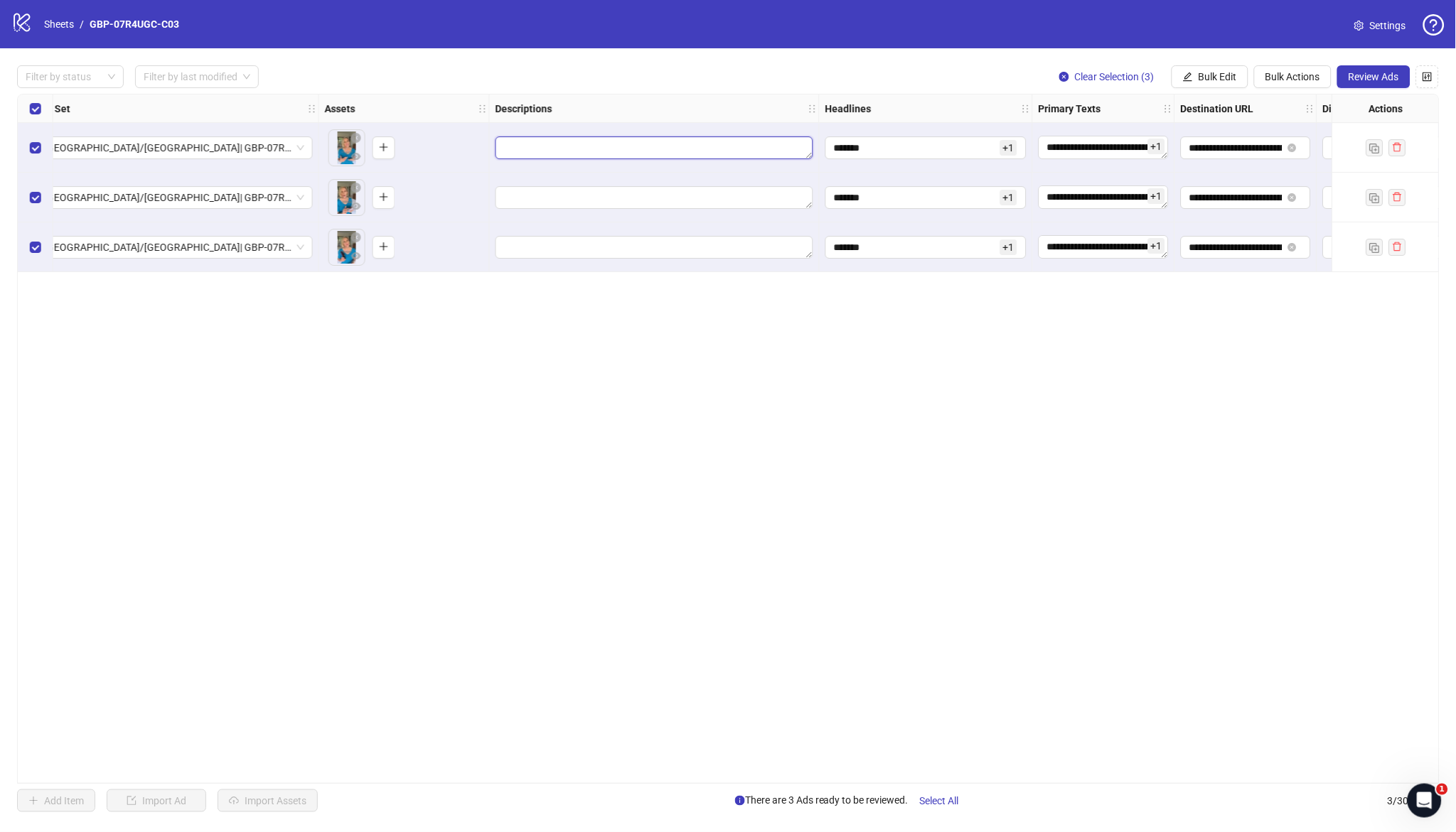
click at [685, 150] on textarea "Edit values" at bounding box center [654, 147] width 318 height 23
click at [408, 366] on div "**********" at bounding box center [728, 440] width 1423 height 691
click at [649, 749] on div "**********" at bounding box center [728, 440] width 1423 height 691
drag, startPoint x: 651, startPoint y: 775, endPoint x: 197, endPoint y: 733, distance: 455.9
click at [196, 733] on div "**********" at bounding box center [728, 440] width 1423 height 691
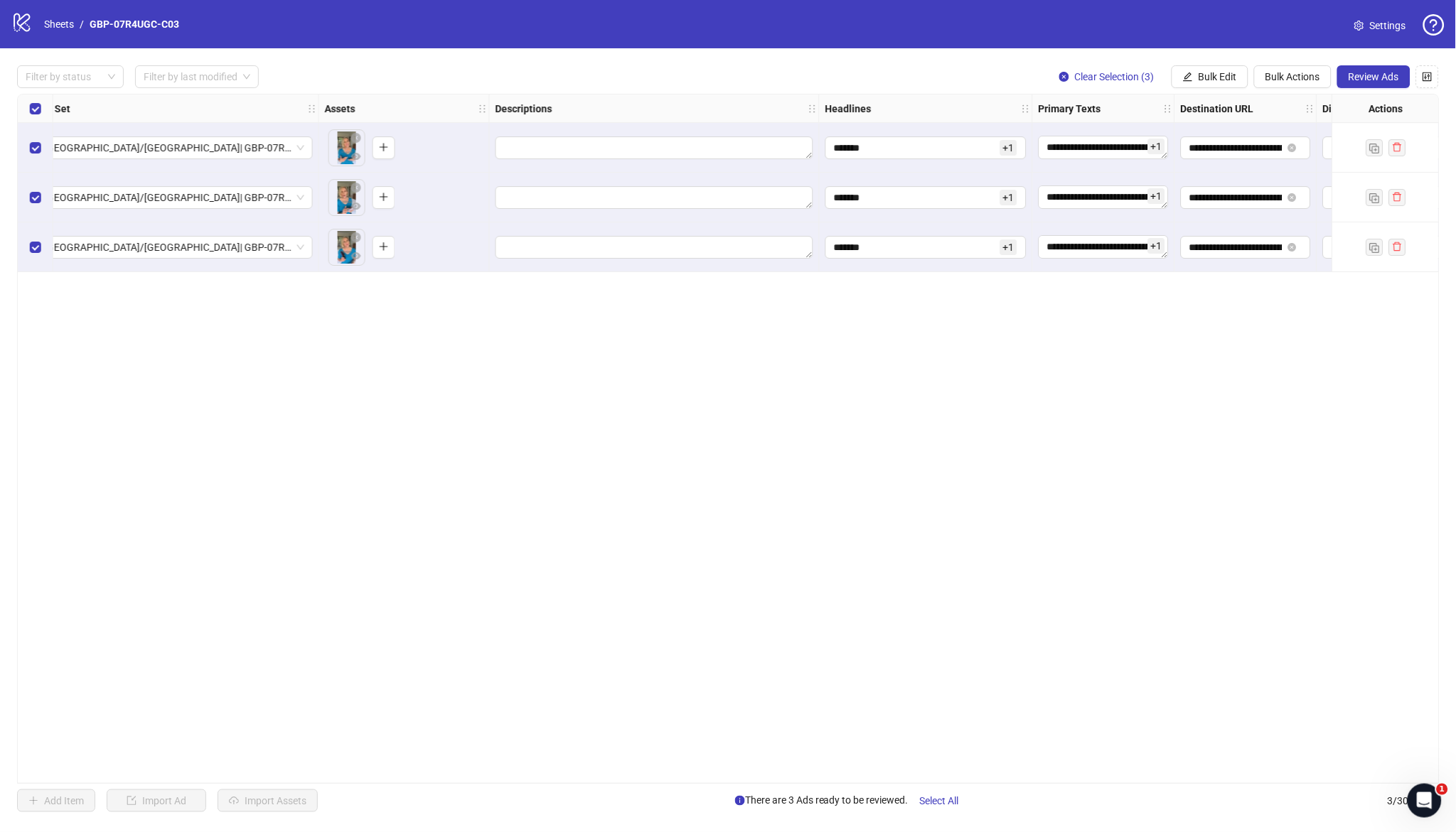
click at [421, 749] on div "**********" at bounding box center [728, 440] width 1423 height 691
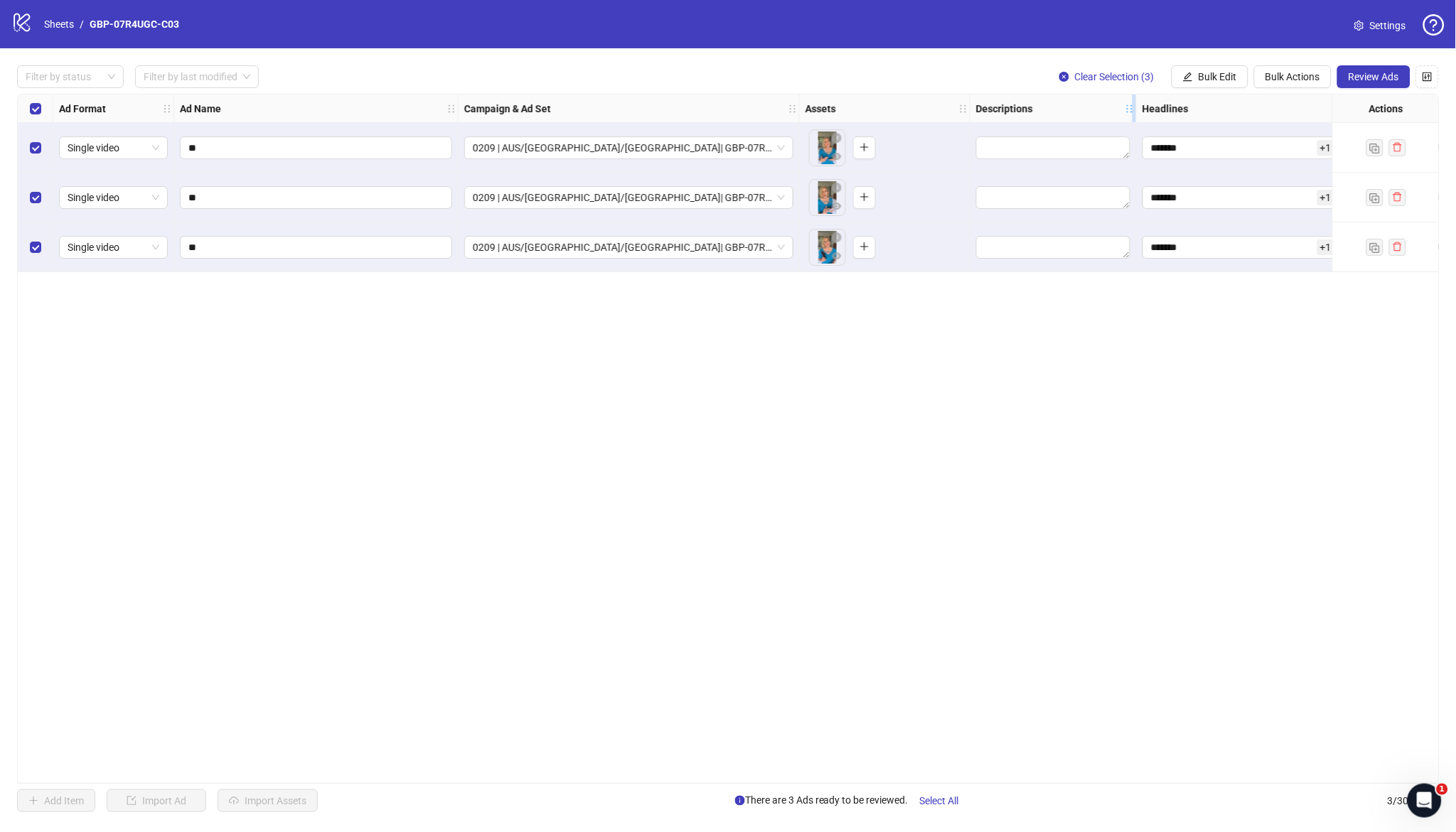
drag, startPoint x: 1293, startPoint y: 109, endPoint x: 1129, endPoint y: 106, distance: 164.0
click at [1129, 106] on icon "holder" at bounding box center [1129, 109] width 10 height 10
click at [986, 403] on div "**********" at bounding box center [728, 440] width 1423 height 691
click at [691, 151] on span "0209 | AUS/[GEOGRAPHIC_DATA]/[GEOGRAPHIC_DATA]| GBP-07R4UGC-C03" at bounding box center [629, 148] width 312 height 22
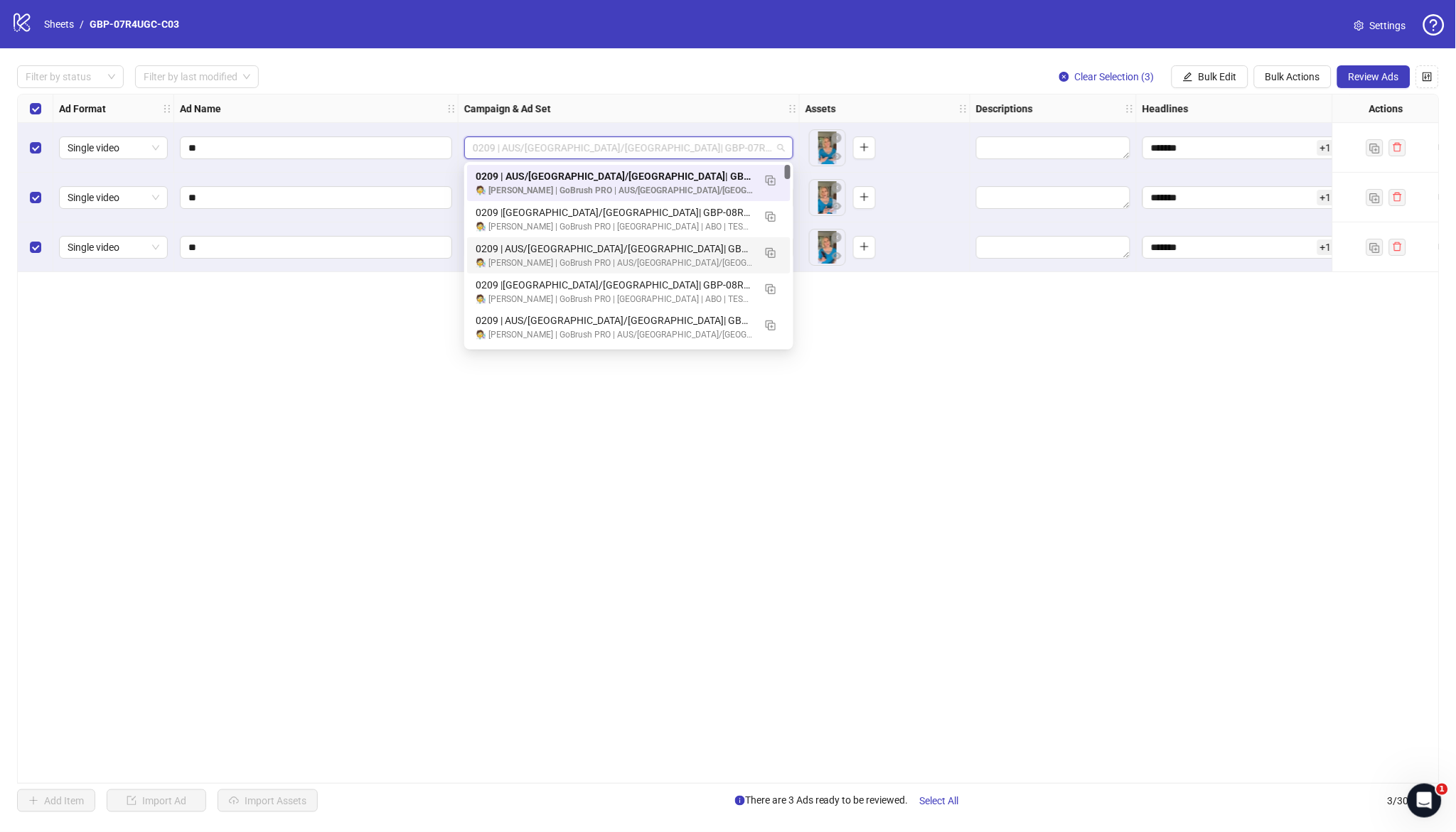
click at [1046, 481] on div "**********" at bounding box center [728, 440] width 1423 height 691
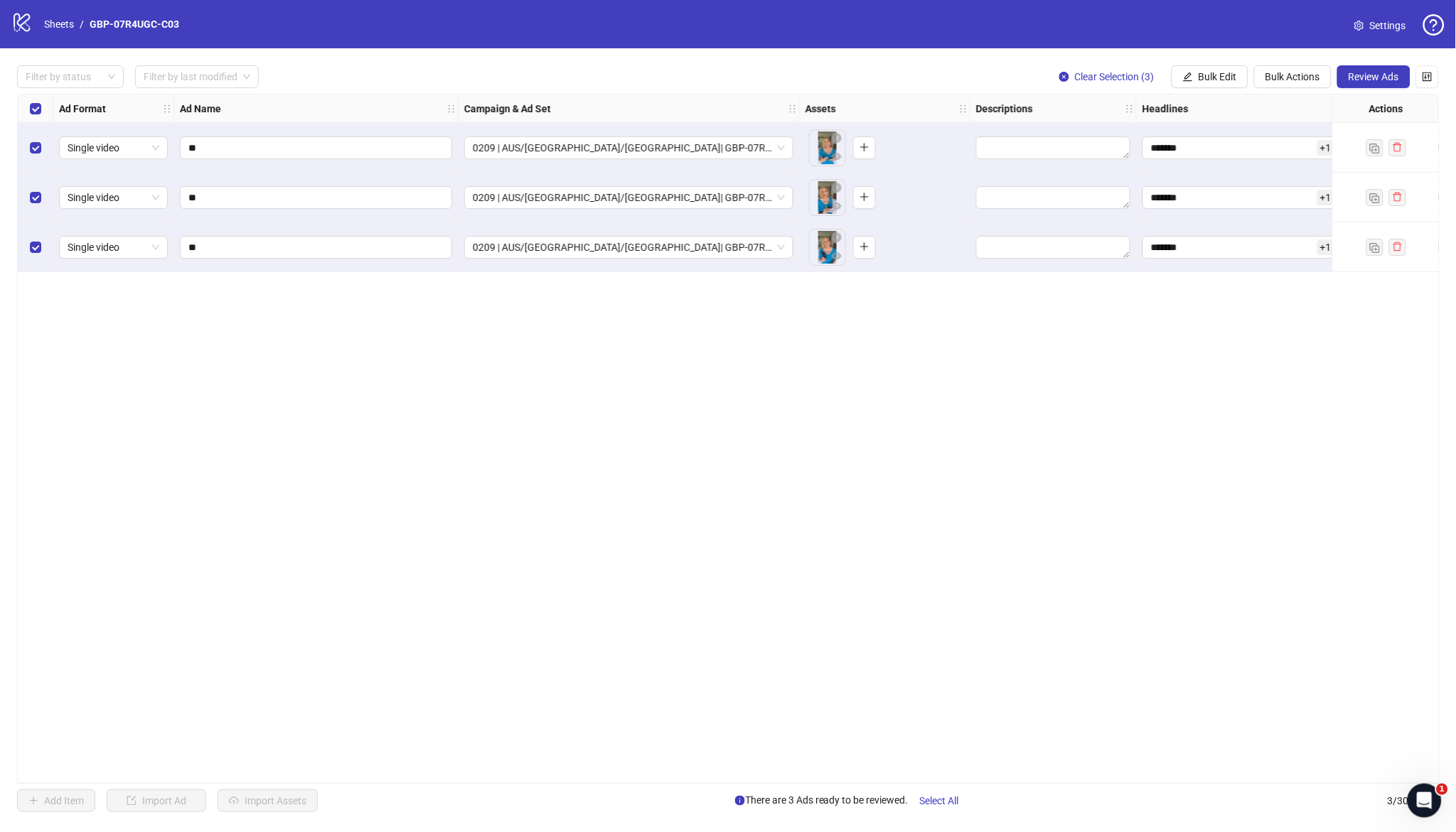
click at [1300, 89] on div "**********" at bounding box center [728, 439] width 1456 height 781
click at [1300, 78] on span "Review Ads" at bounding box center [1373, 77] width 50 height 12
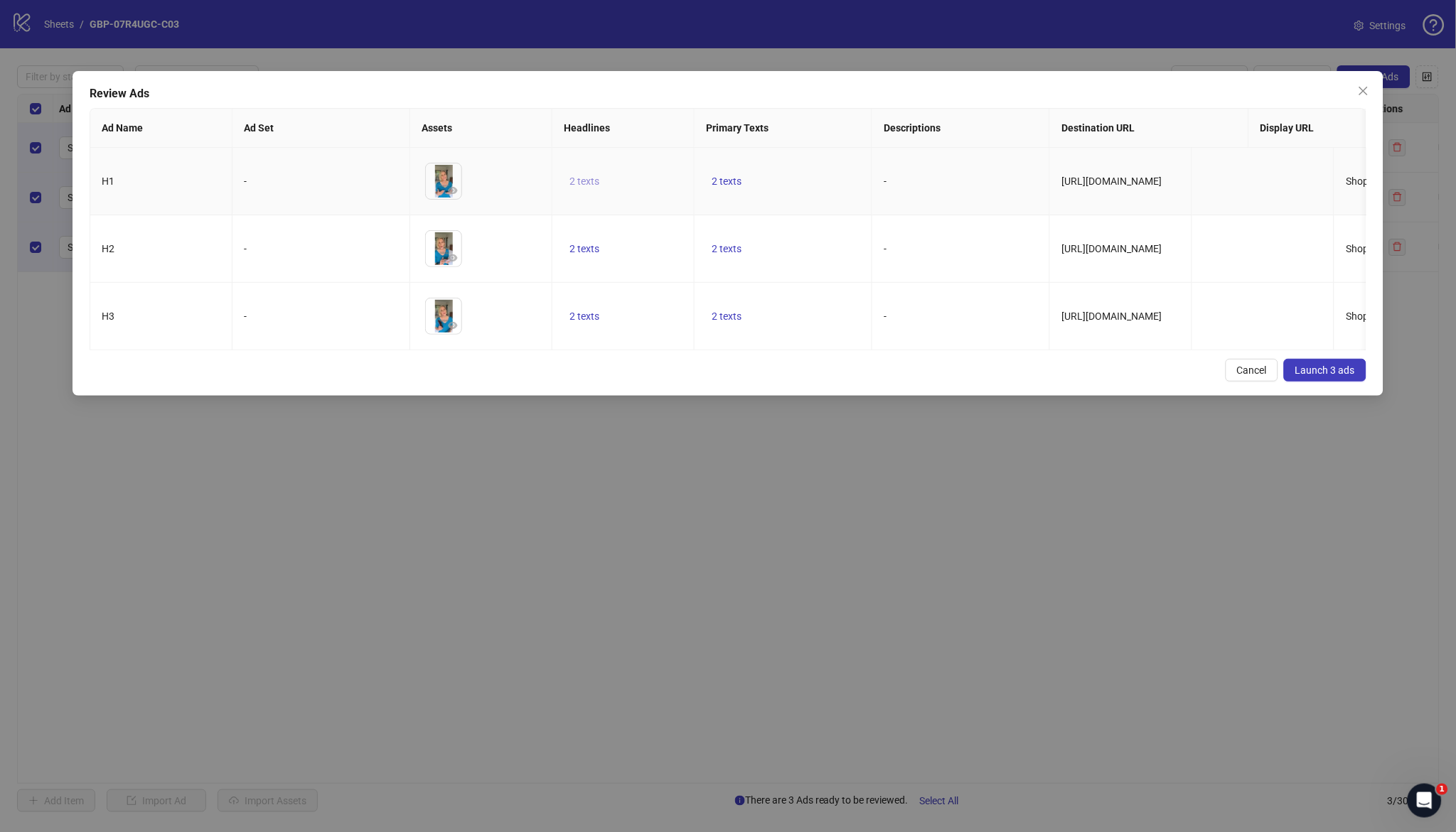
click at [585, 177] on span "2 texts" at bounding box center [584, 182] width 29 height 12
click at [813, 164] on button "button" at bounding box center [806, 171] width 23 height 23
click at [644, 172] on button "button" at bounding box center [651, 179] width 23 height 23
click at [926, 175] on td "-" at bounding box center [961, 182] width 178 height 68
click at [716, 182] on span "2 texts" at bounding box center [726, 182] width 29 height 12
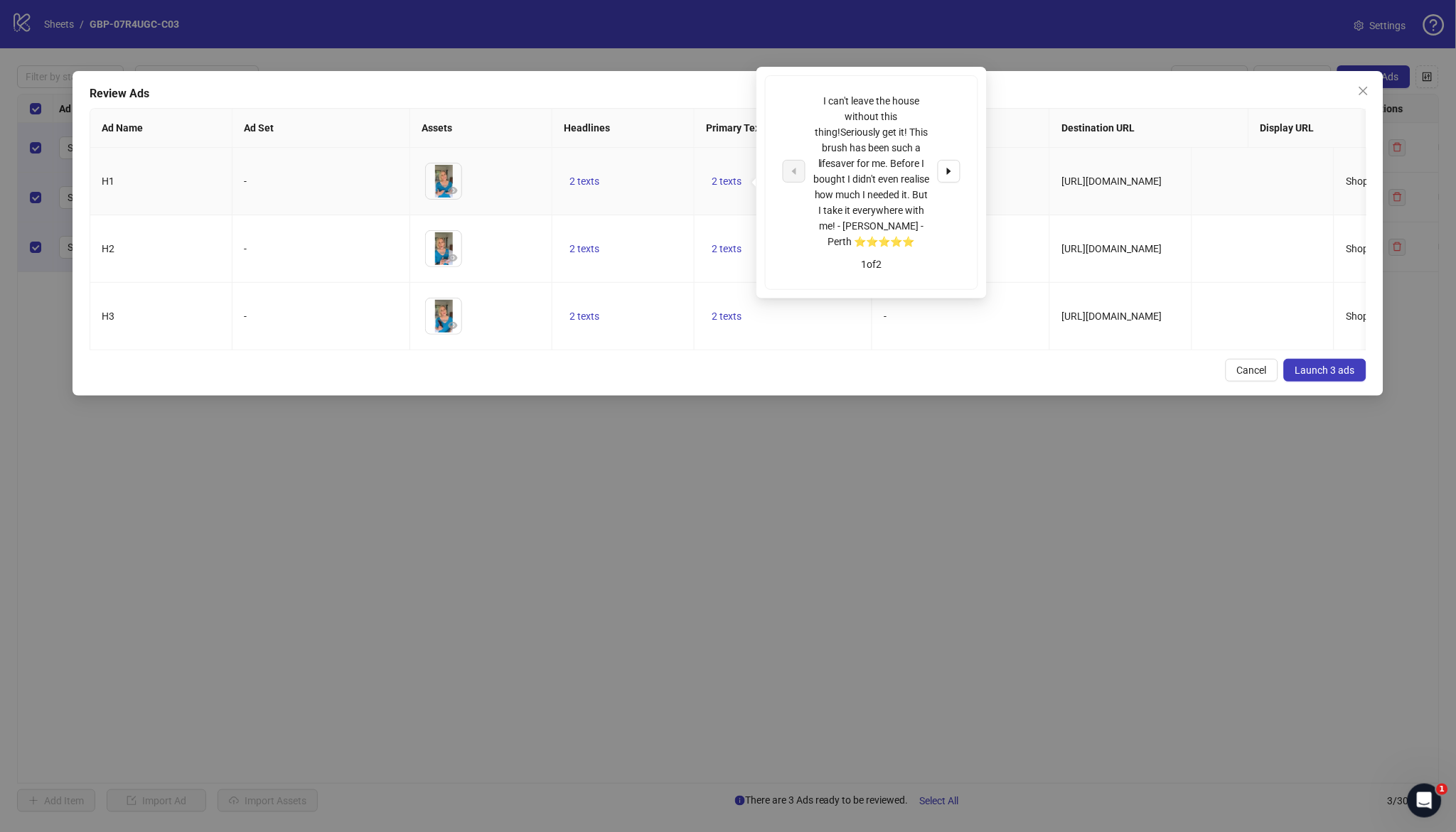
click at [953, 172] on icon "caret-right" at bounding box center [949, 172] width 10 height 10
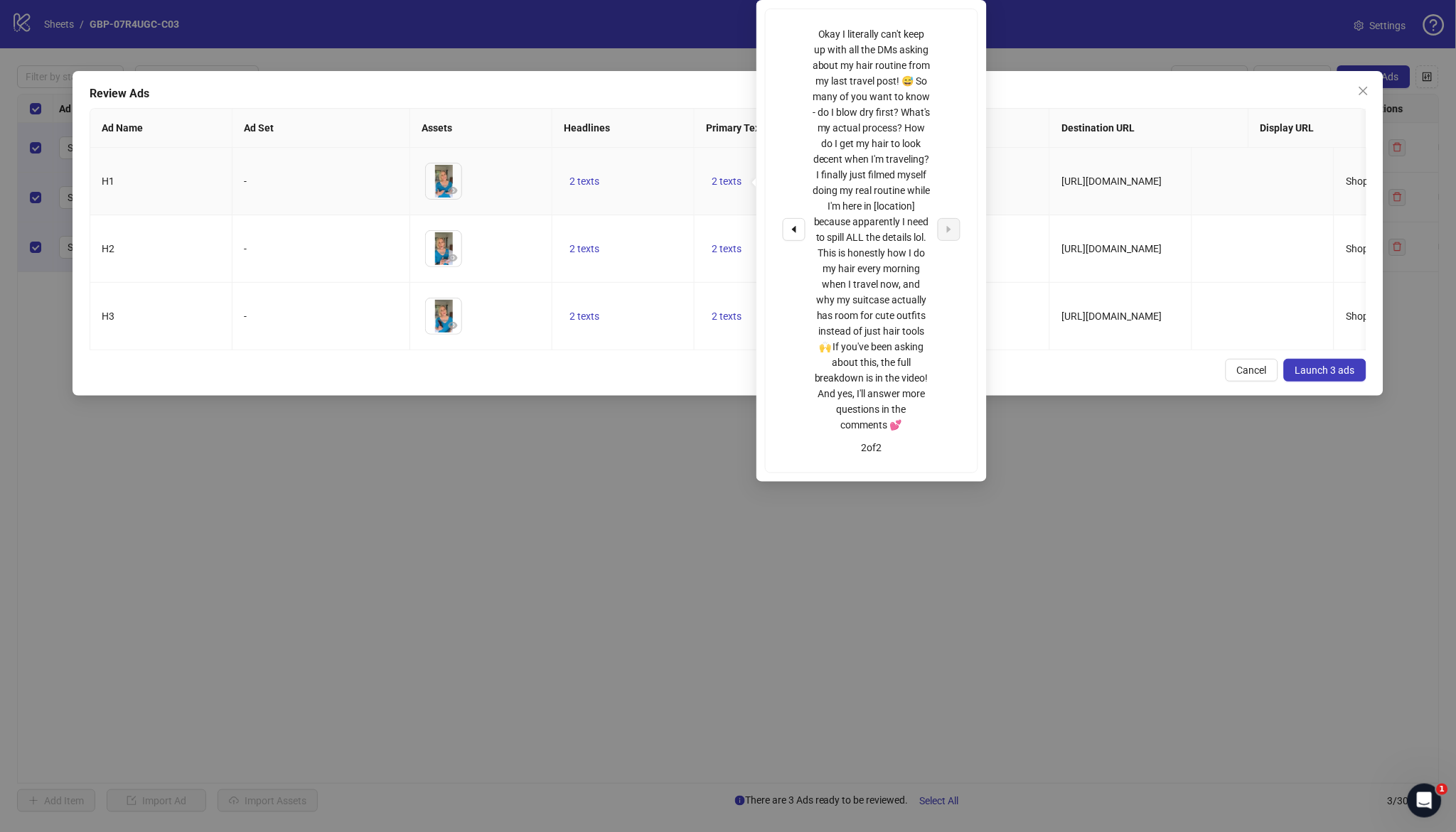
click at [1018, 172] on td "-" at bounding box center [961, 182] width 178 height 68
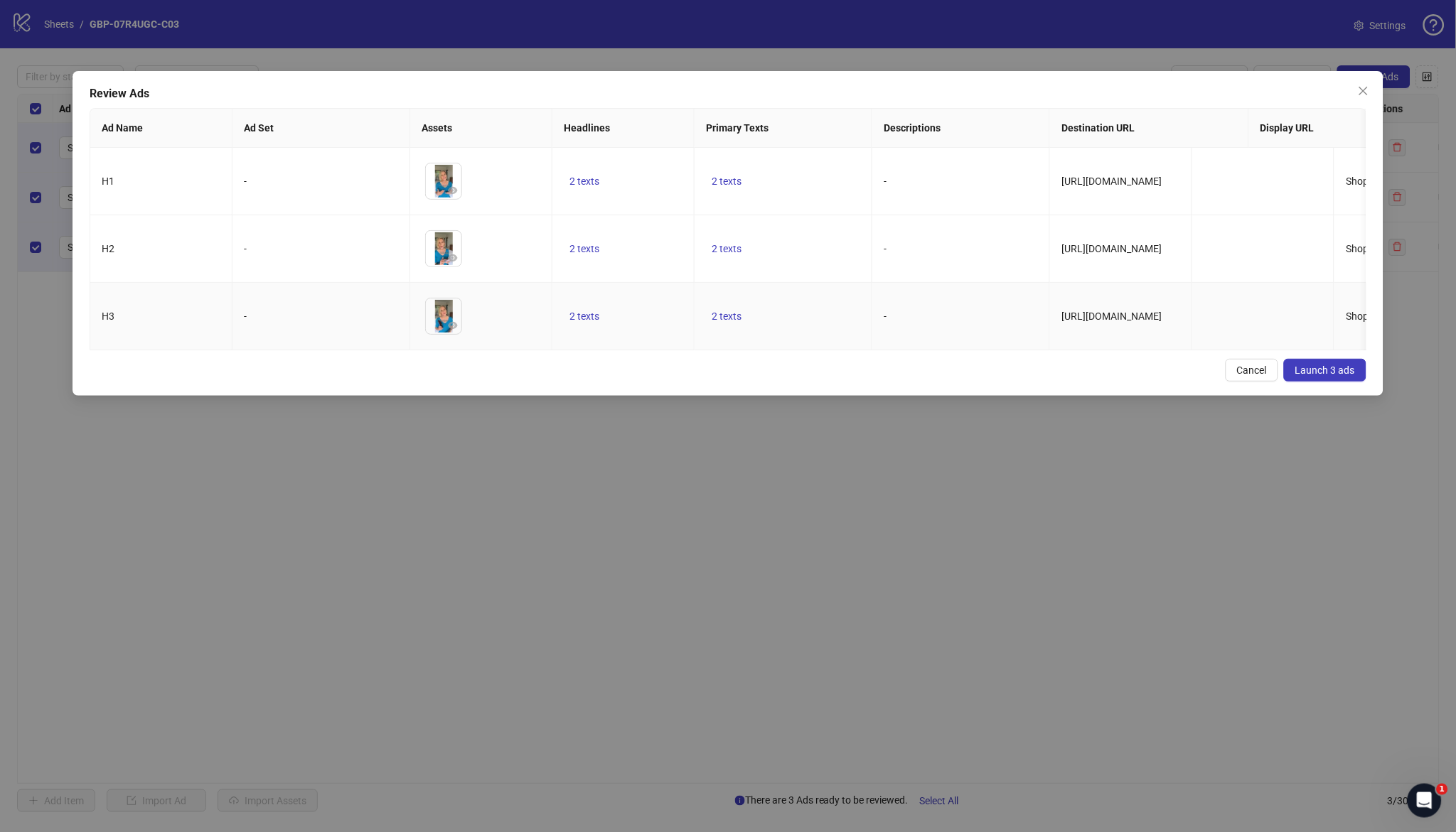
click at [726, 347] on td "2 texts" at bounding box center [783, 316] width 178 height 68
click at [1300, 376] on span "Launch 3 ads" at bounding box center [1325, 371] width 60 height 12
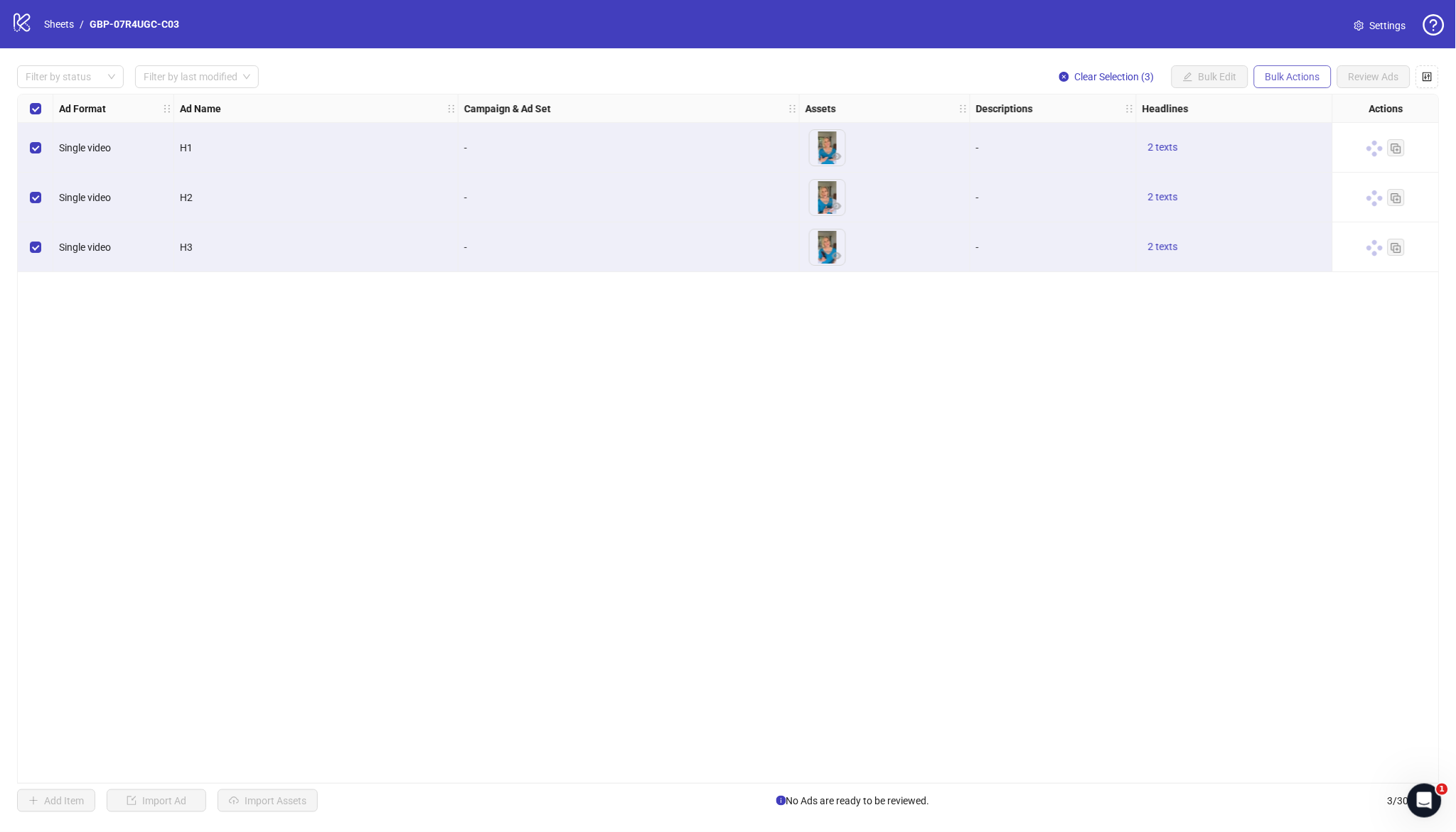
click at [1282, 81] on span "Bulk Actions" at bounding box center [1293, 77] width 55 height 12
click at [1300, 148] on span "Duplicate with assets" at bounding box center [1313, 151] width 97 height 16
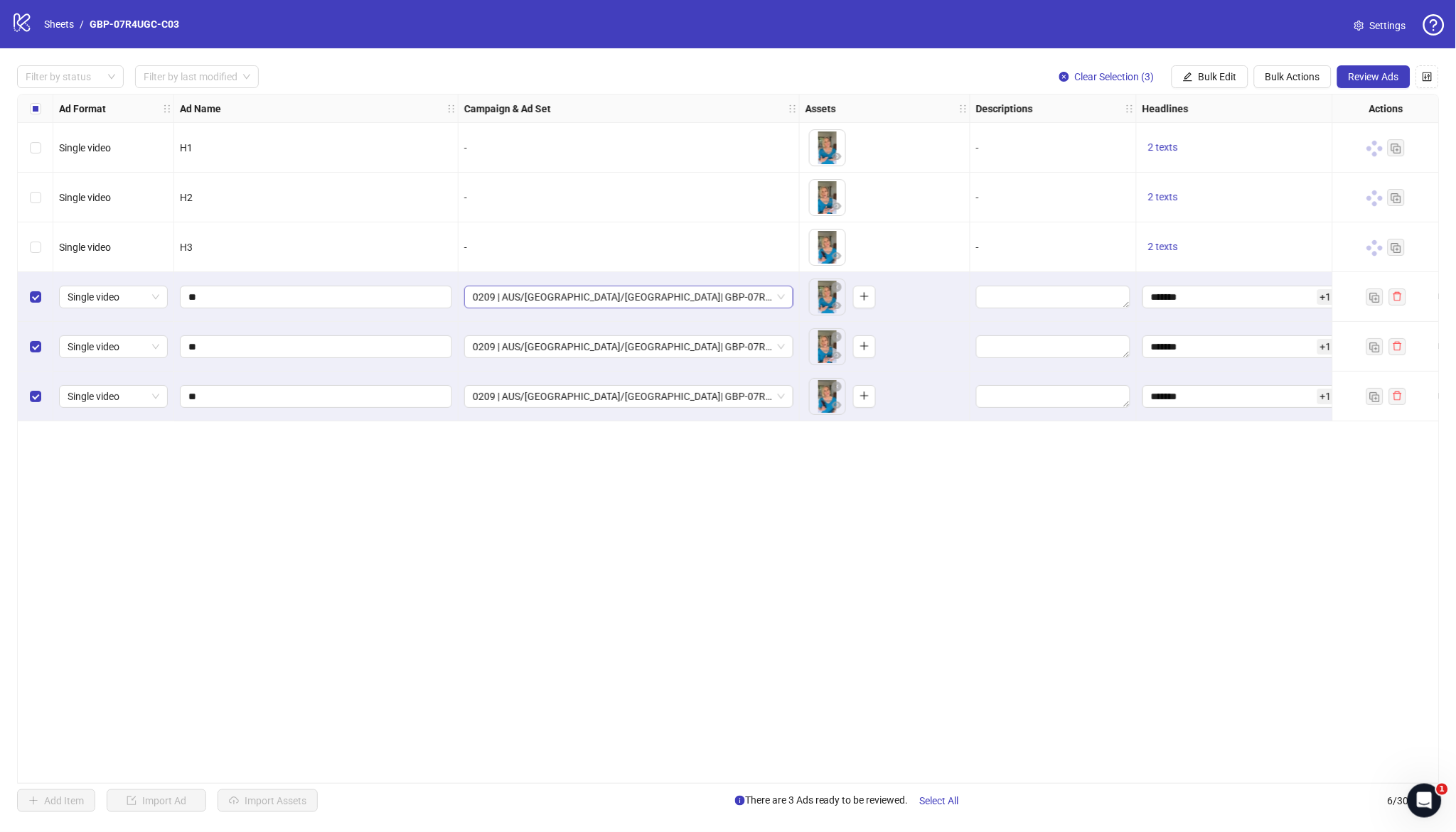
click at [639, 300] on span "0209 | AUS/[GEOGRAPHIC_DATA]/[GEOGRAPHIC_DATA]| GBP-07R4UGC-C03" at bounding box center [629, 297] width 312 height 22
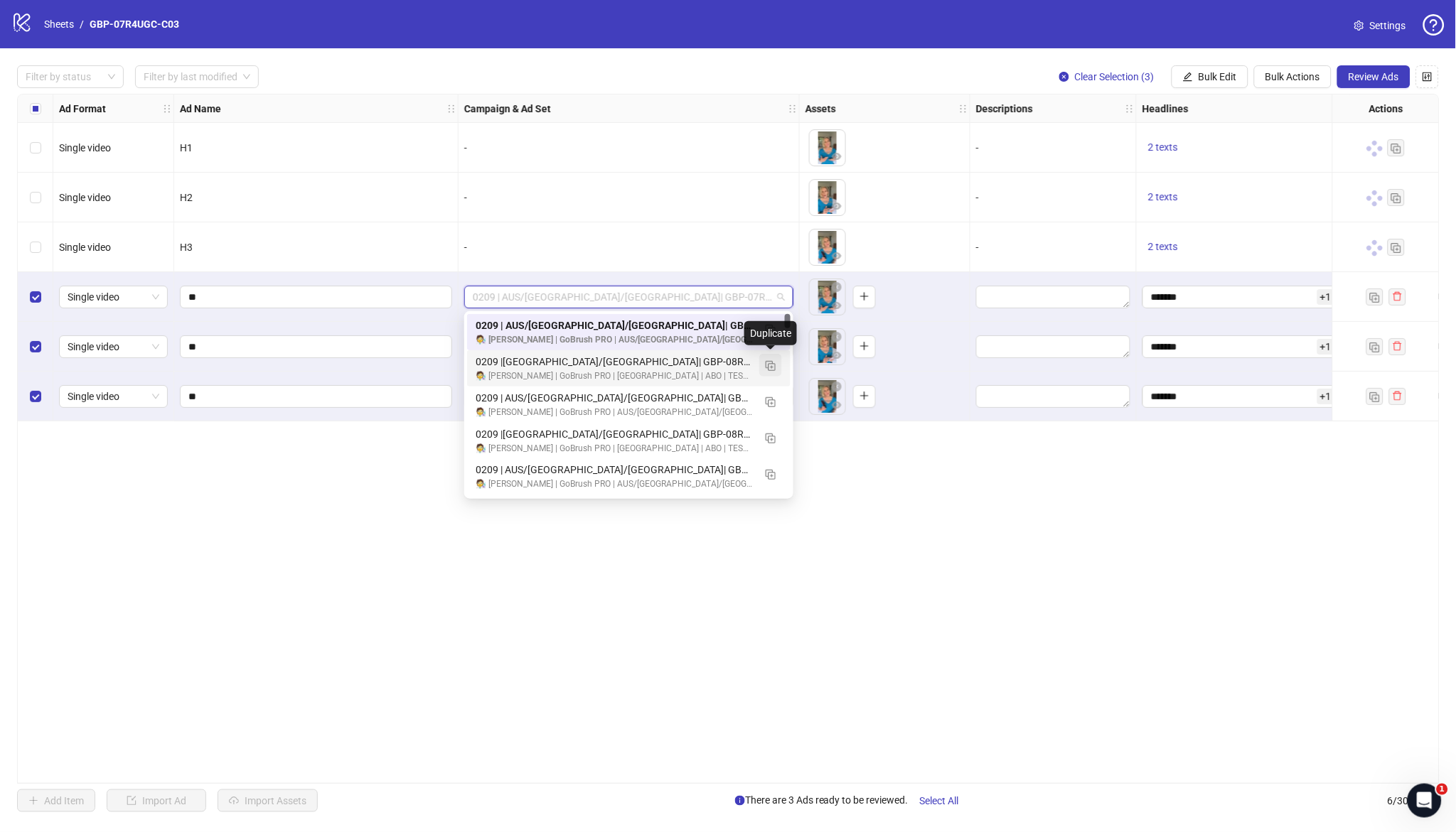
click at [771, 361] on img "button" at bounding box center [770, 366] width 10 height 10
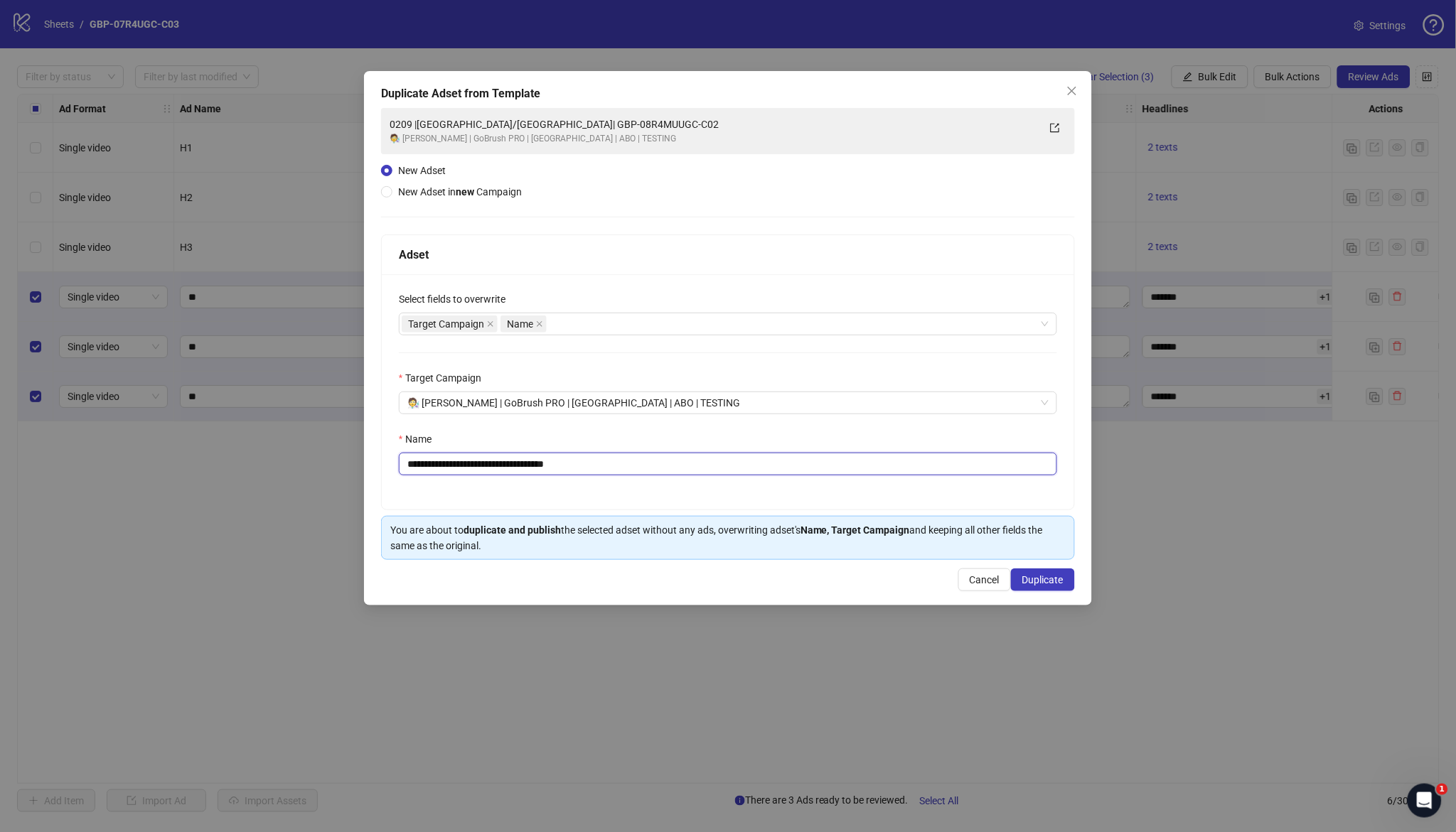
drag, startPoint x: 477, startPoint y: 468, endPoint x: 851, endPoint y: 478, distance: 374.1
click at [852, 477] on div "**********" at bounding box center [728, 392] width 693 height 235
paste input "text"
type input "**********"
click at [1049, 581] on span "Duplicate" at bounding box center [1043, 580] width 41 height 12
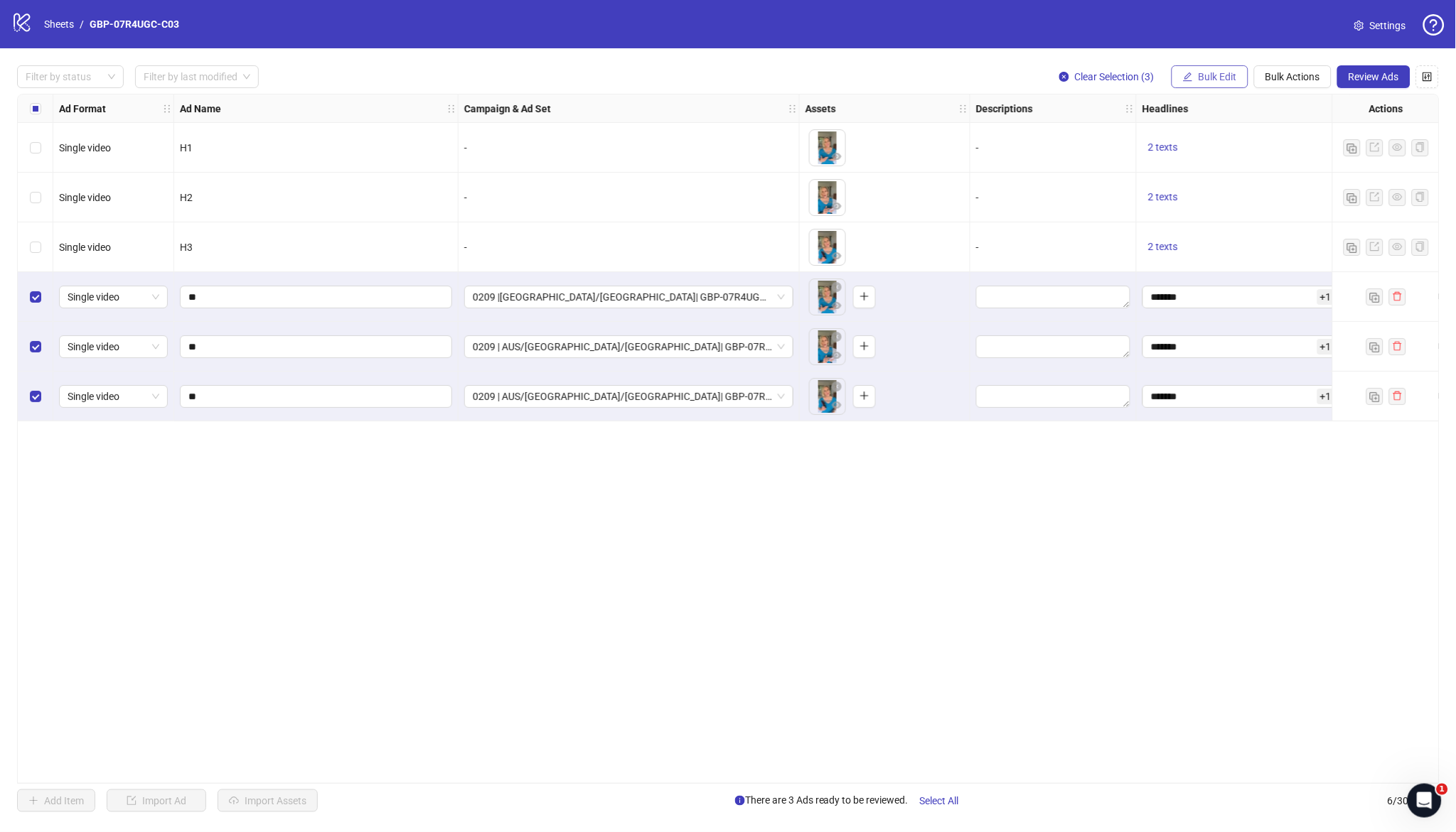
click at [1220, 77] on span "Bulk Edit" at bounding box center [1218, 77] width 38 height 12
click at [1220, 151] on span "Campaign & Ad Set" at bounding box center [1224, 151] width 84 height 16
click at [1266, 177] on icon "check" at bounding box center [1269, 175] width 10 height 10
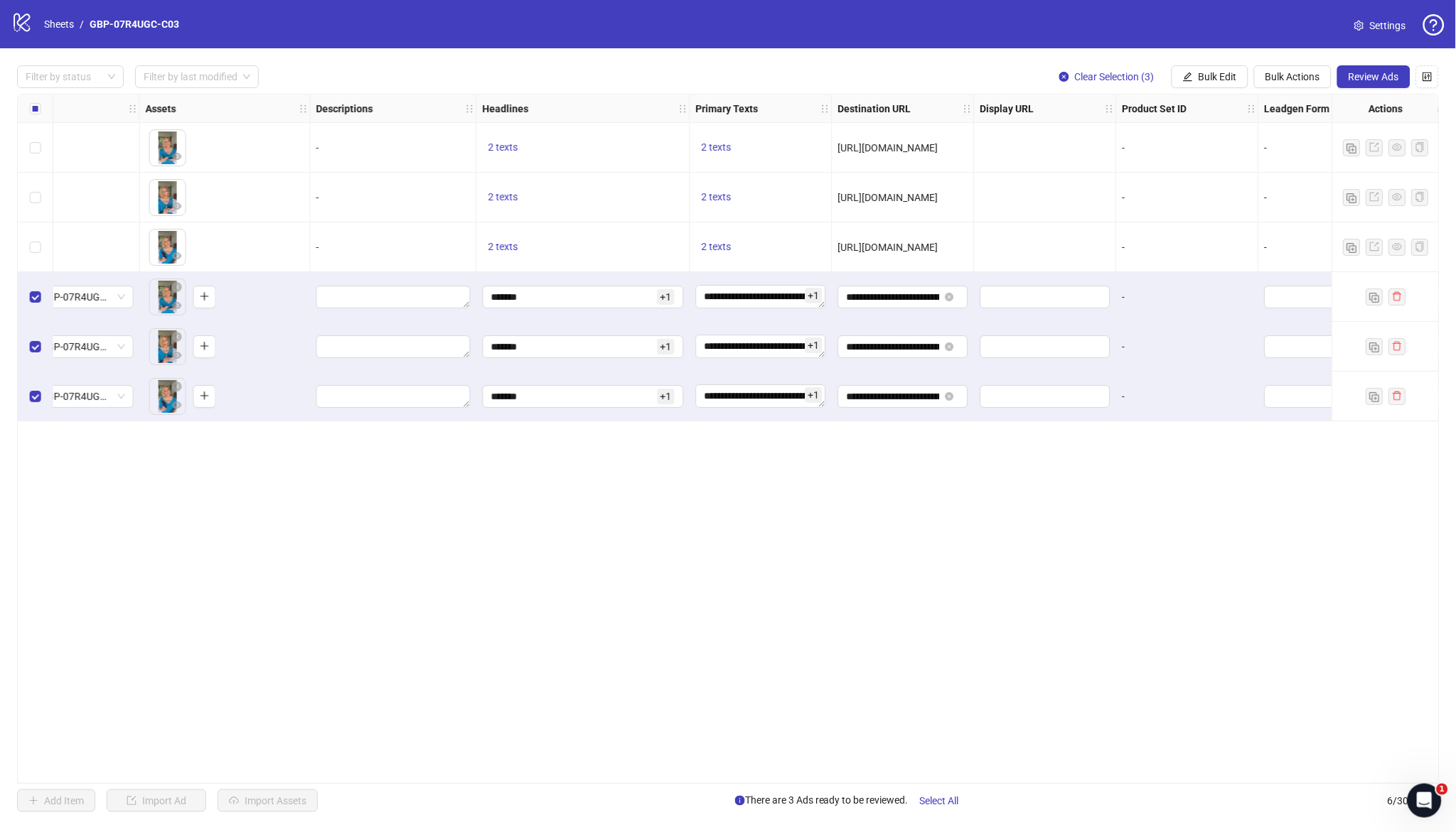
scroll to position [0, 656]
click at [953, 299] on icon "close-circle" at bounding box center [953, 297] width 9 height 9
click at [903, 295] on input "text" at bounding box center [891, 297] width 83 height 16
paste input "**********"
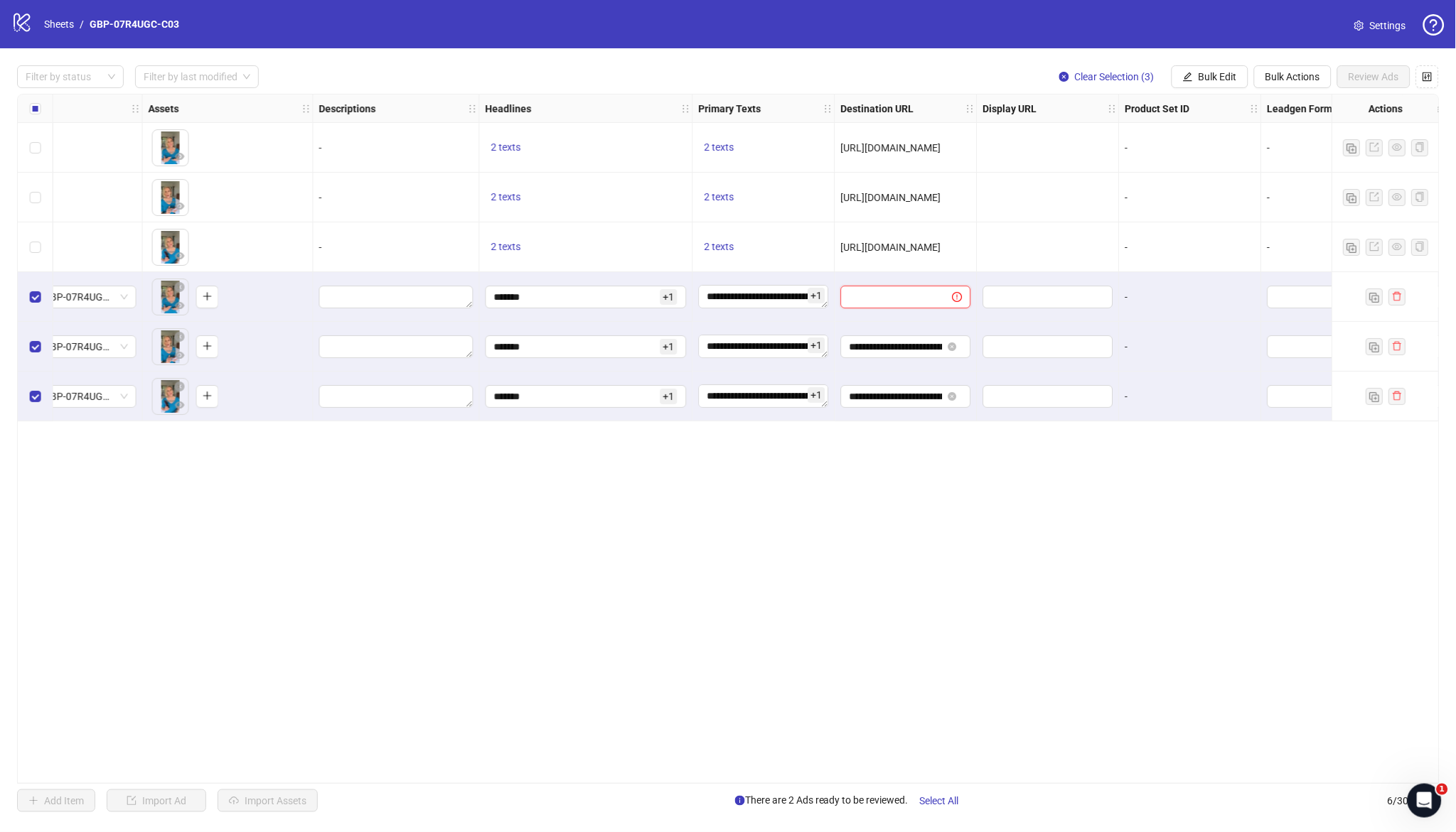
type input "**********"
click at [1211, 69] on button "Bulk Edit" at bounding box center [1210, 77] width 77 height 23
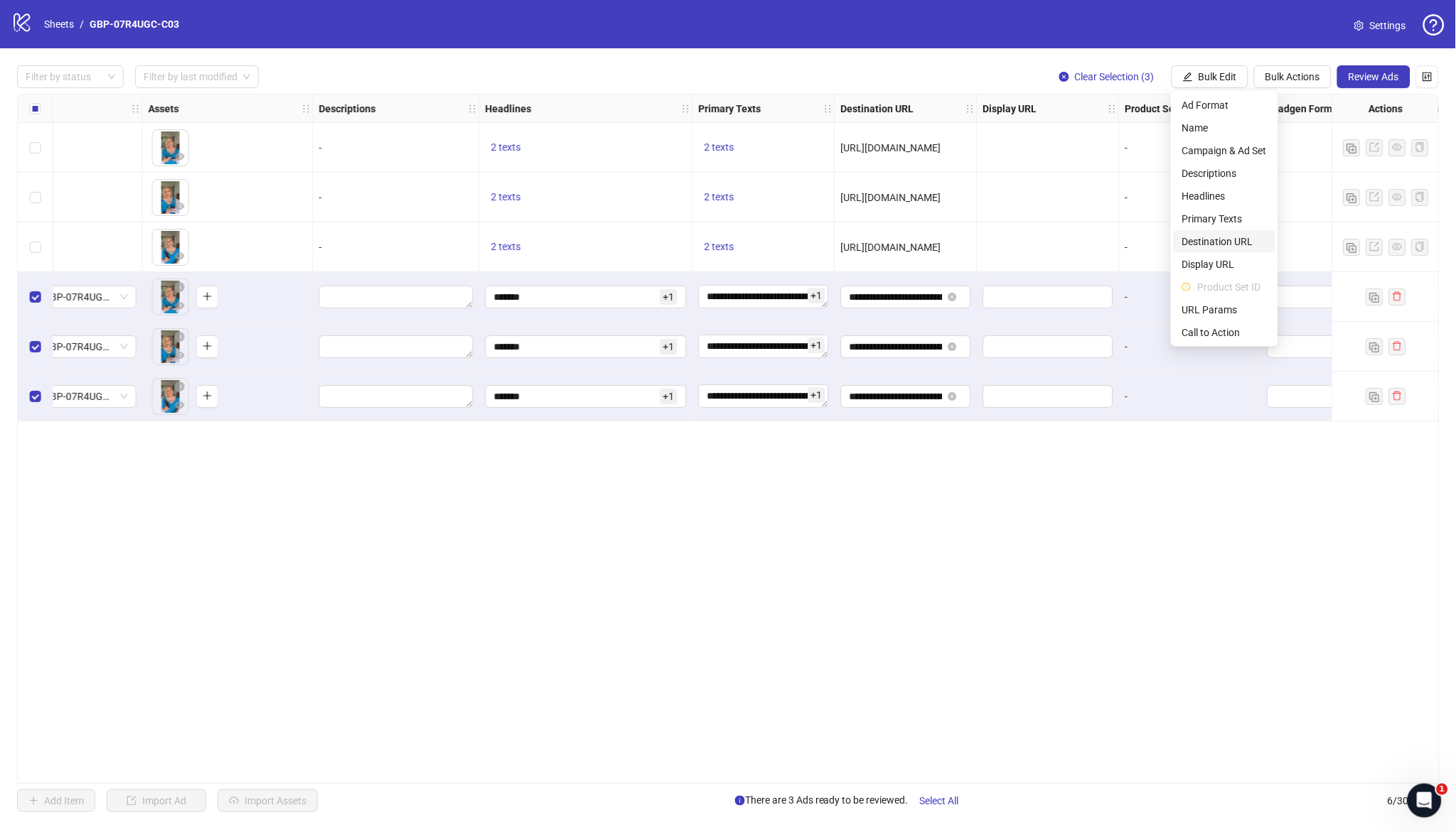
click at [1230, 239] on span "Destination URL" at bounding box center [1224, 241] width 84 height 16
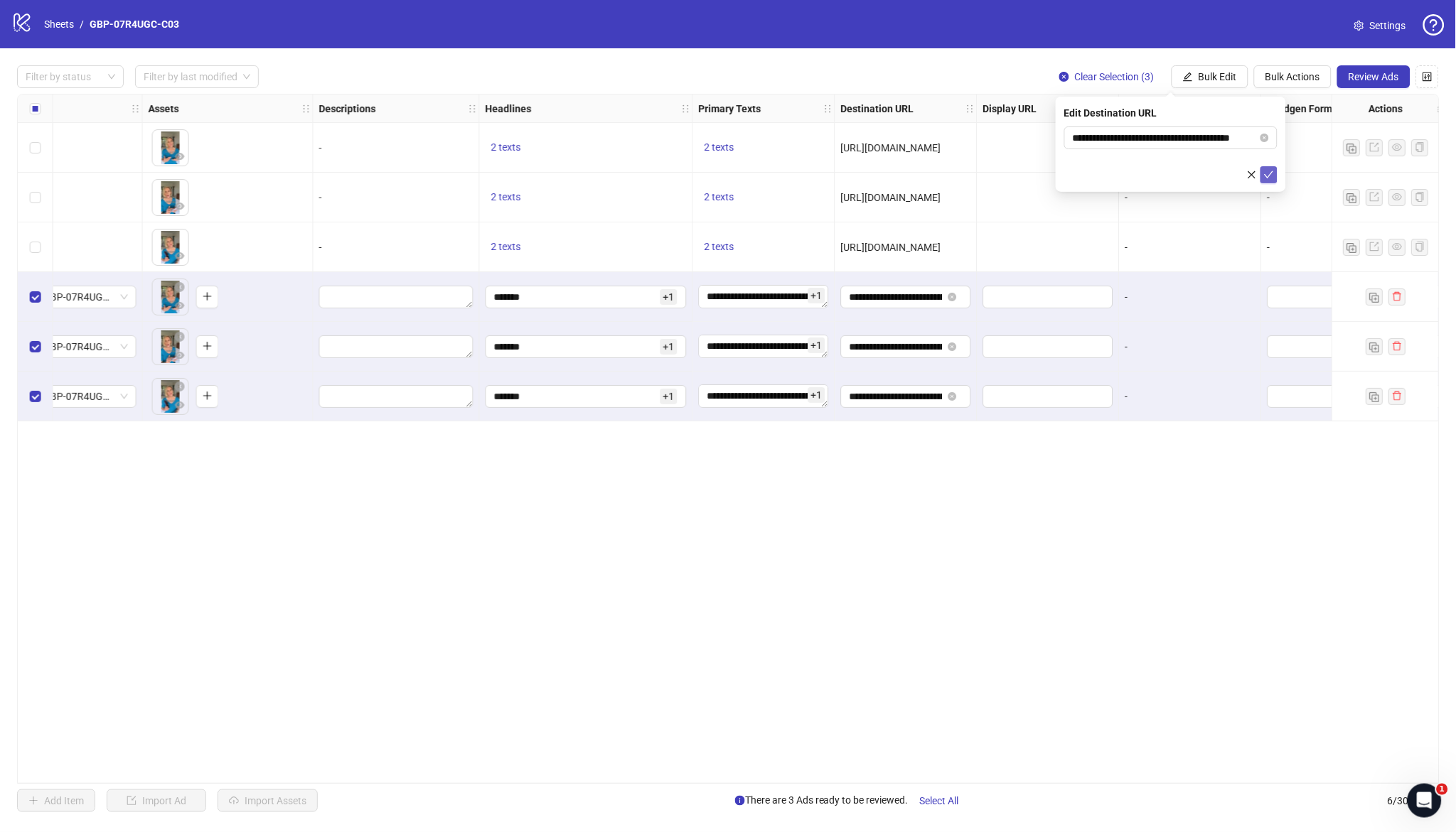
click at [1264, 175] on icon "check" at bounding box center [1269, 175] width 10 height 10
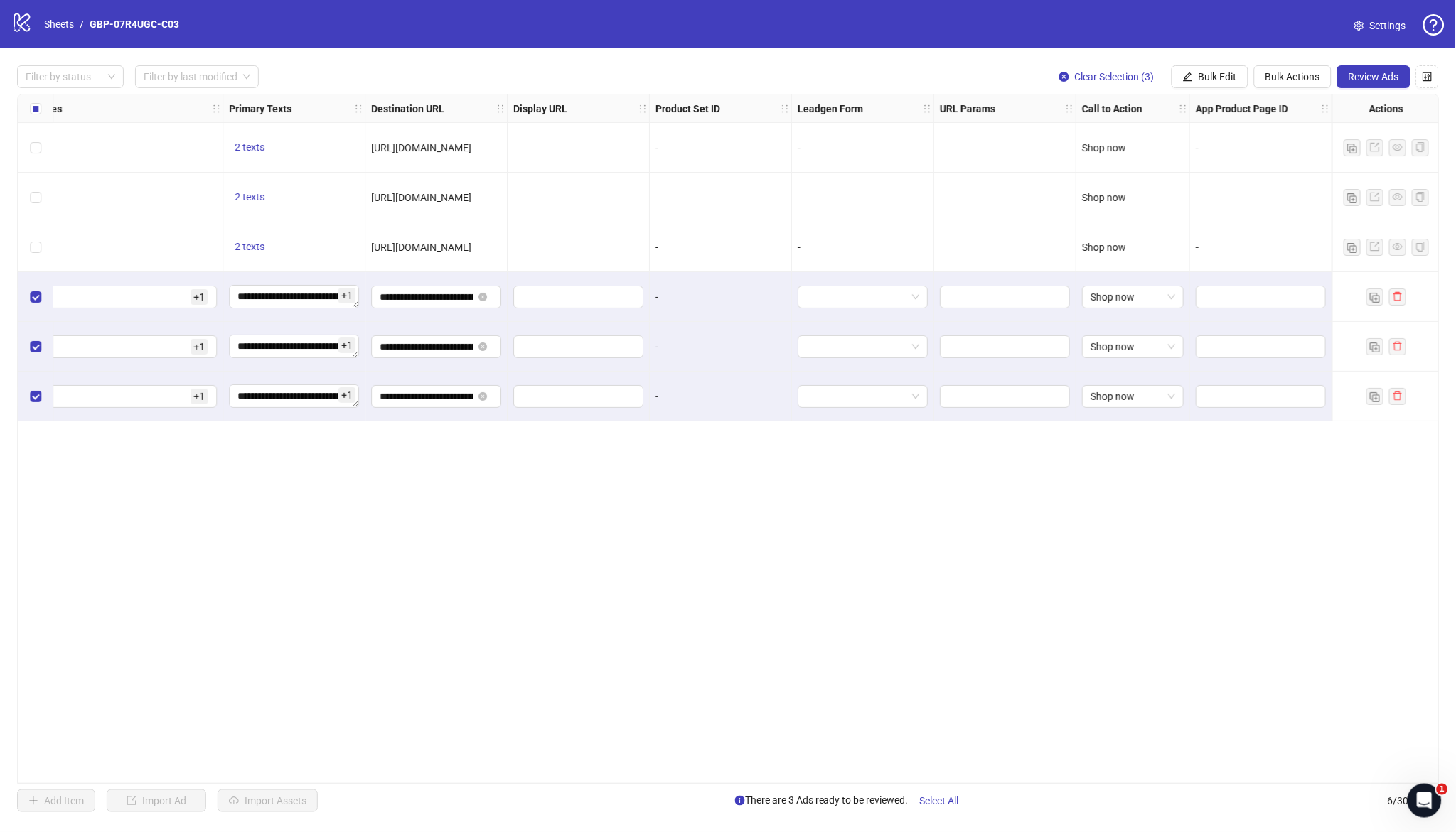
scroll to position [0, 0]
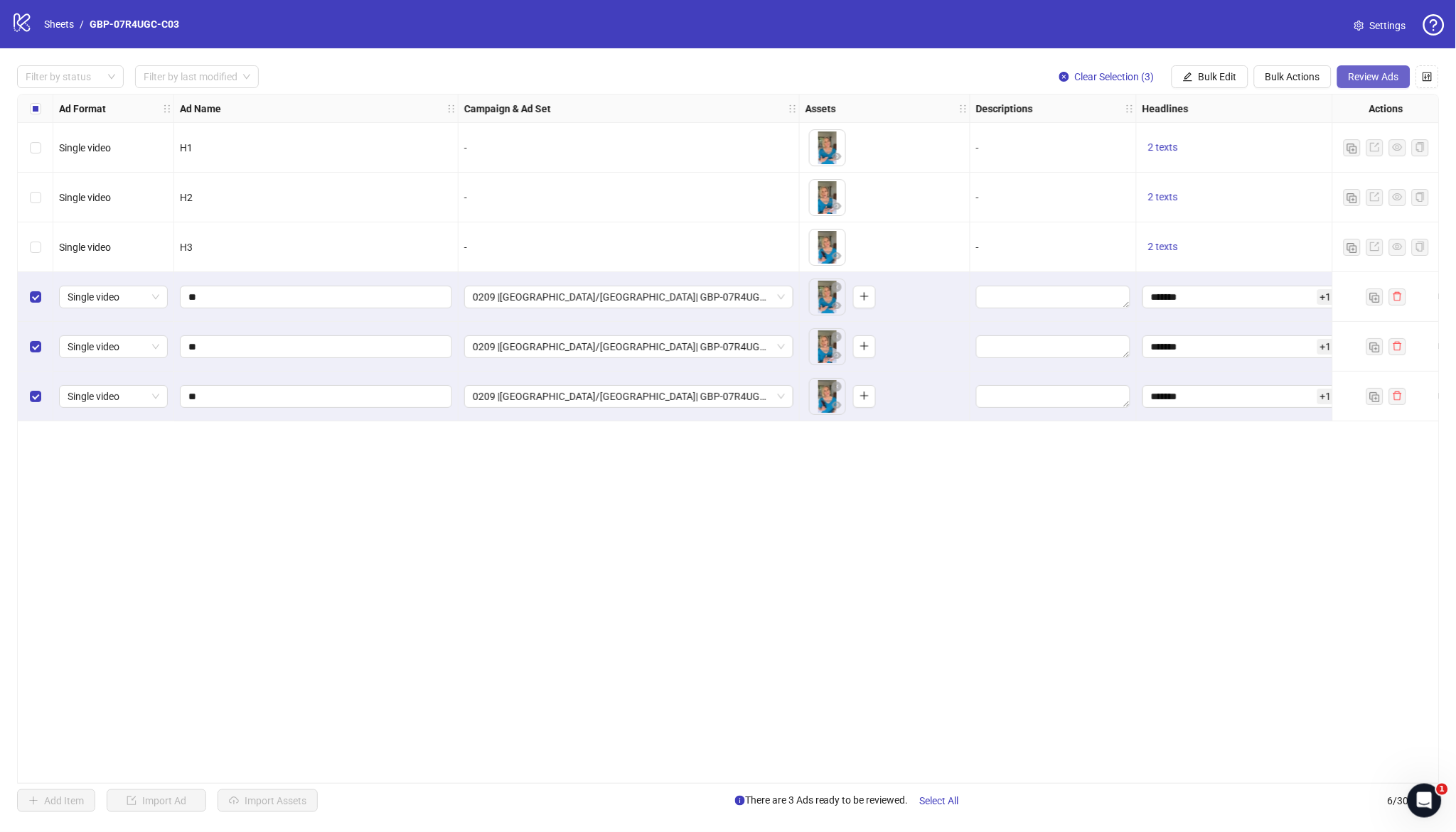
click at [1300, 88] on button "Review Ads" at bounding box center [1374, 77] width 74 height 23
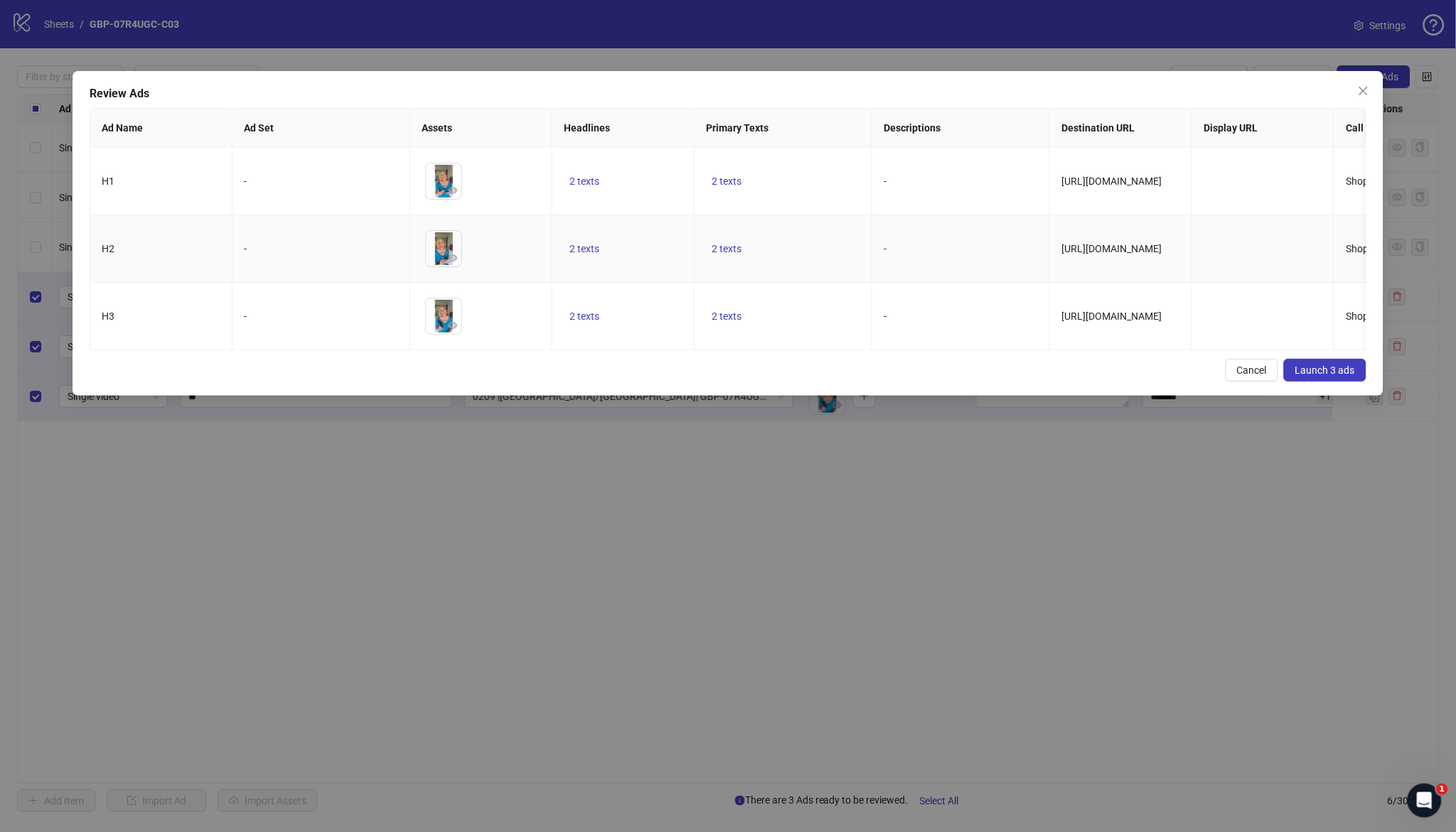
click at [724, 238] on td "2 texts" at bounding box center [783, 249] width 178 height 68
click at [710, 251] on button "2 texts" at bounding box center [726, 248] width 41 height 17
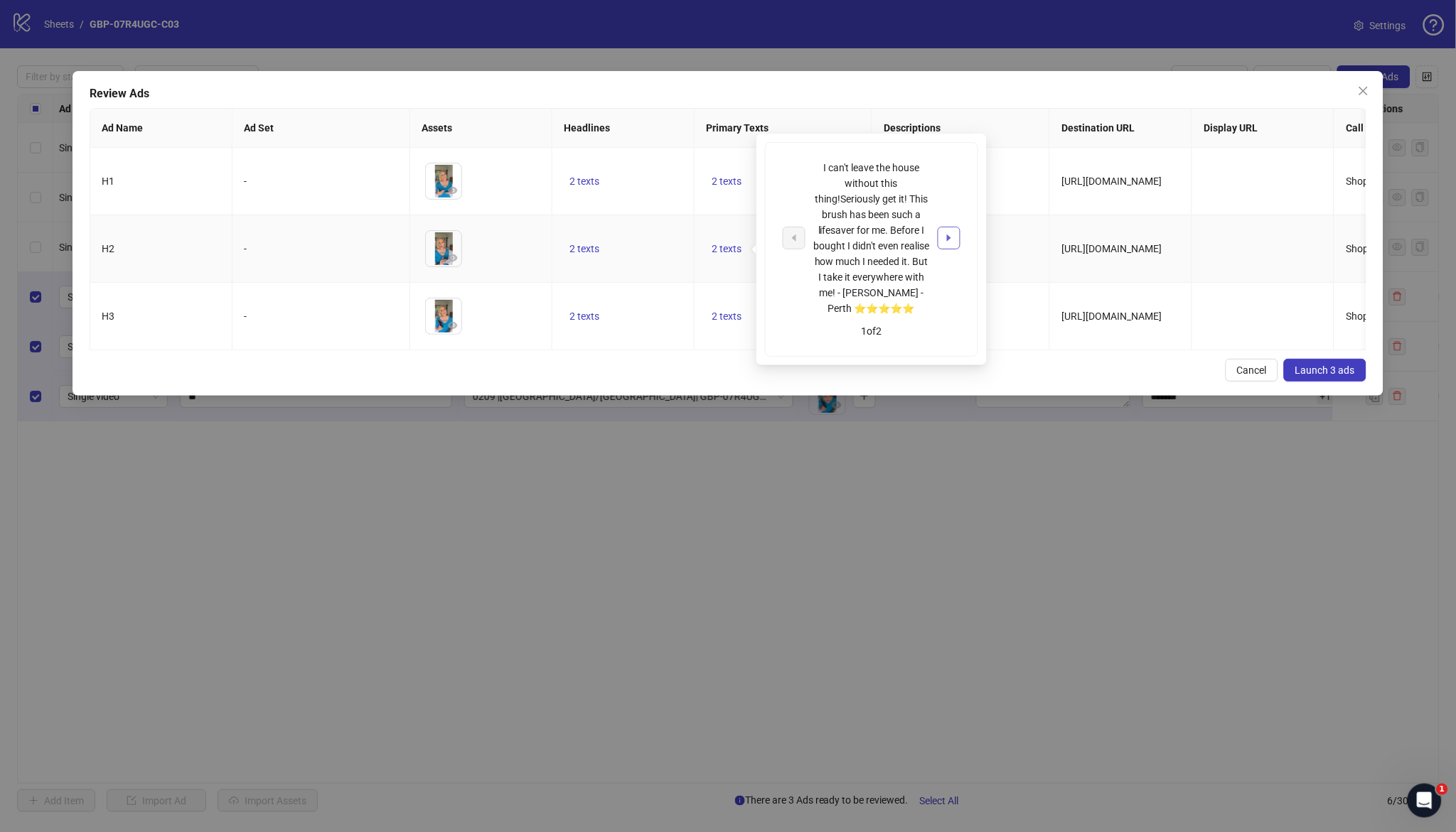
click at [947, 234] on icon "caret-right" at bounding box center [949, 237] width 4 height 7
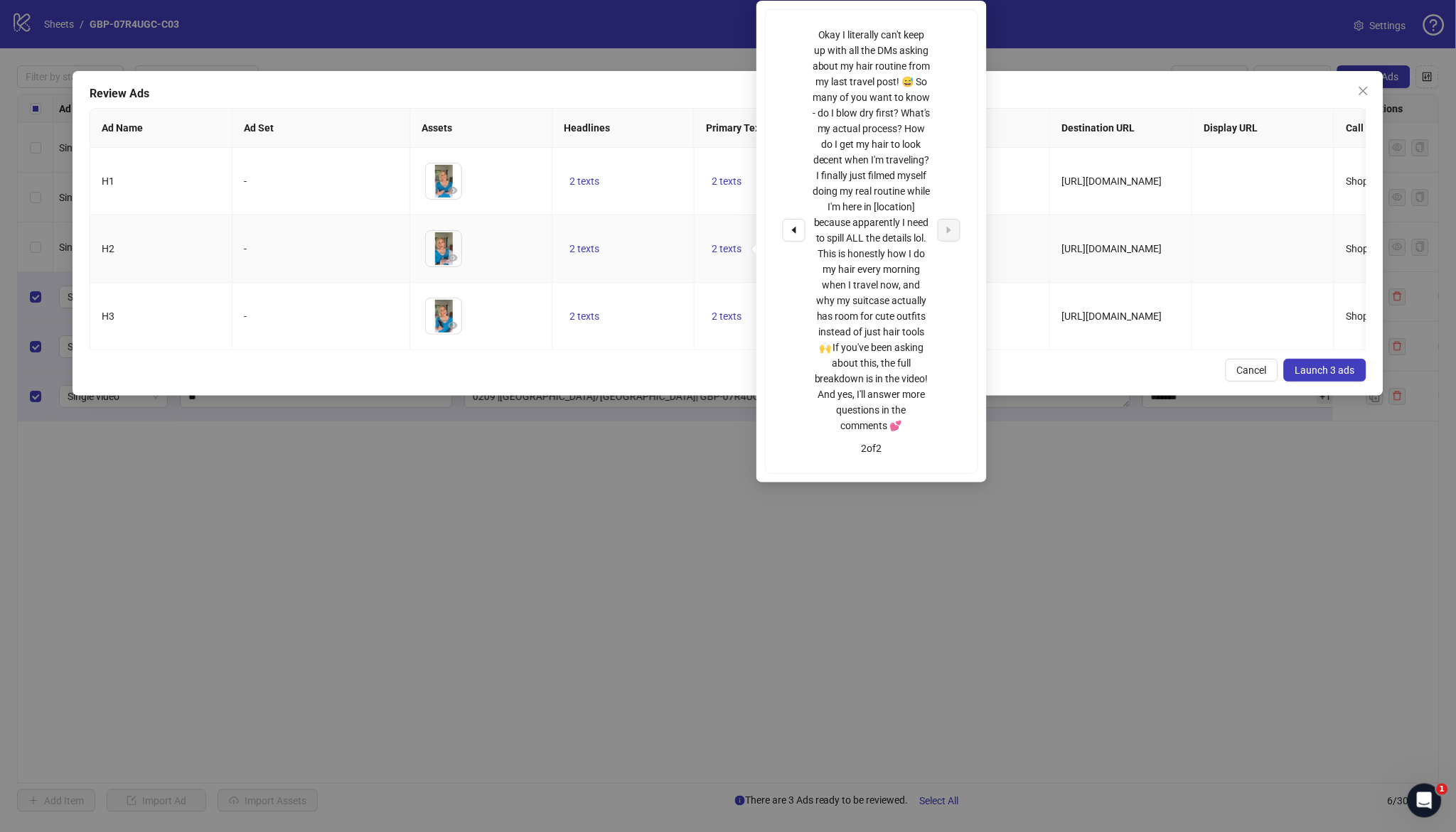
click at [708, 231] on td "2 texts" at bounding box center [783, 249] width 178 height 68
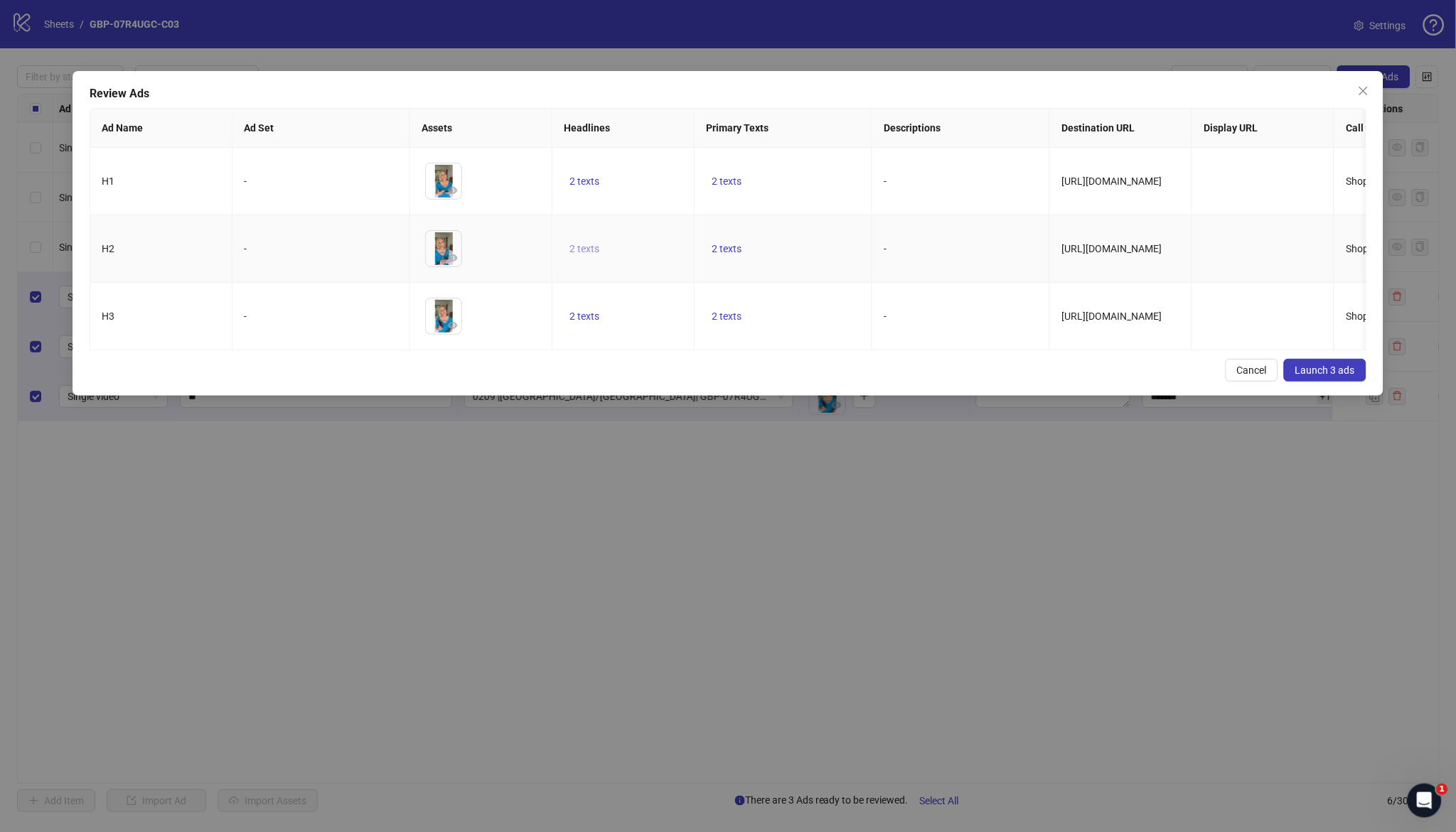
click at [586, 249] on span "2 texts" at bounding box center [584, 249] width 29 height 12
click at [811, 237] on icon "caret-right" at bounding box center [806, 238] width 10 height 10
click at [949, 231] on td "-" at bounding box center [961, 249] width 178 height 68
click at [574, 175] on button "2 texts" at bounding box center [585, 181] width 41 height 17
drag, startPoint x: 806, startPoint y: 172, endPoint x: 843, endPoint y: 191, distance: 41.6
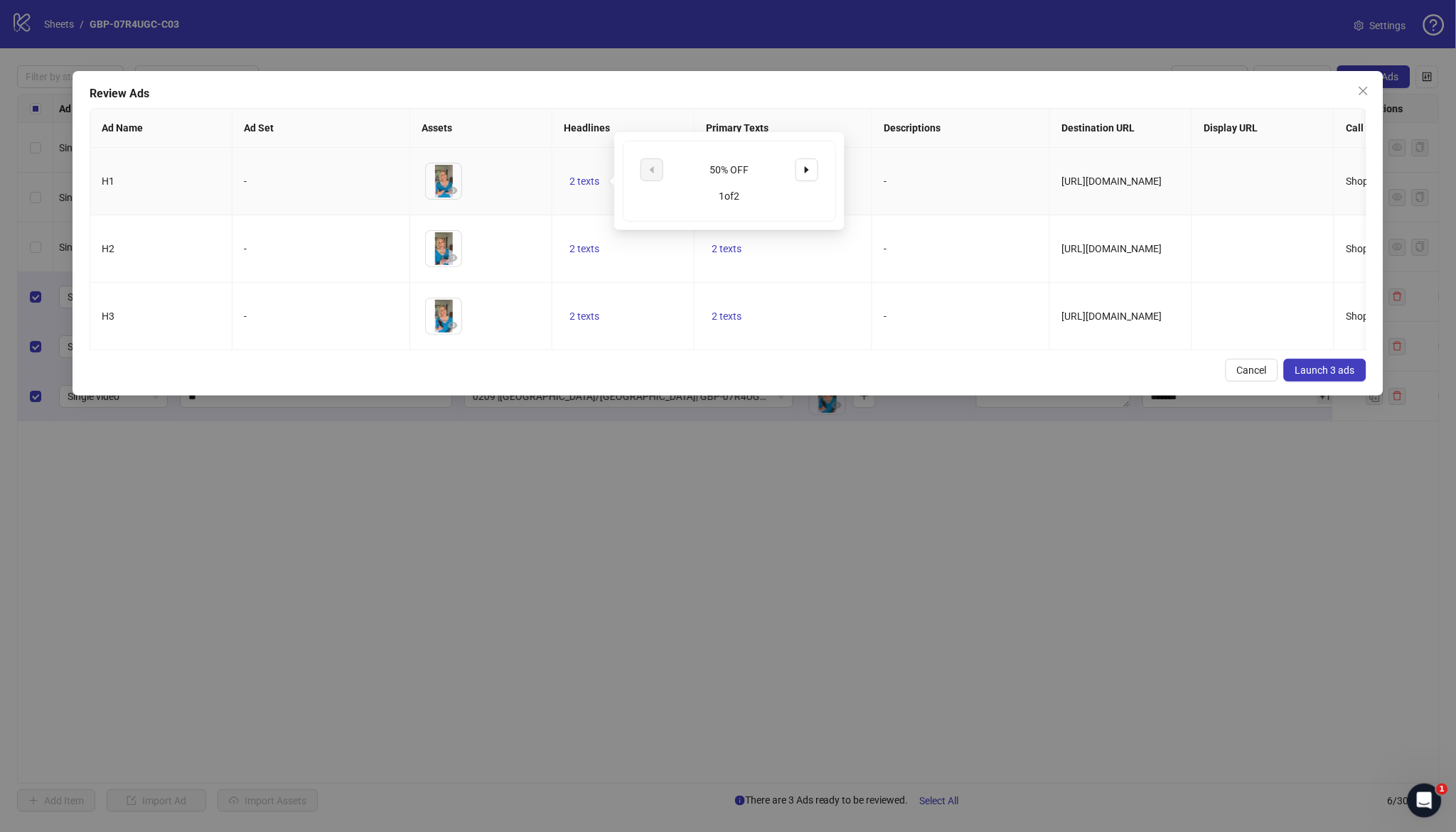
click at [806, 172] on icon "caret-right" at bounding box center [806, 170] width 10 height 10
click at [911, 206] on td "-" at bounding box center [961, 182] width 178 height 68
click at [587, 319] on span "2 texts" at bounding box center [584, 317] width 29 height 12
click at [798, 306] on button "button" at bounding box center [806, 305] width 23 height 23
click at [866, 221] on td "2 texts" at bounding box center [783, 249] width 178 height 68
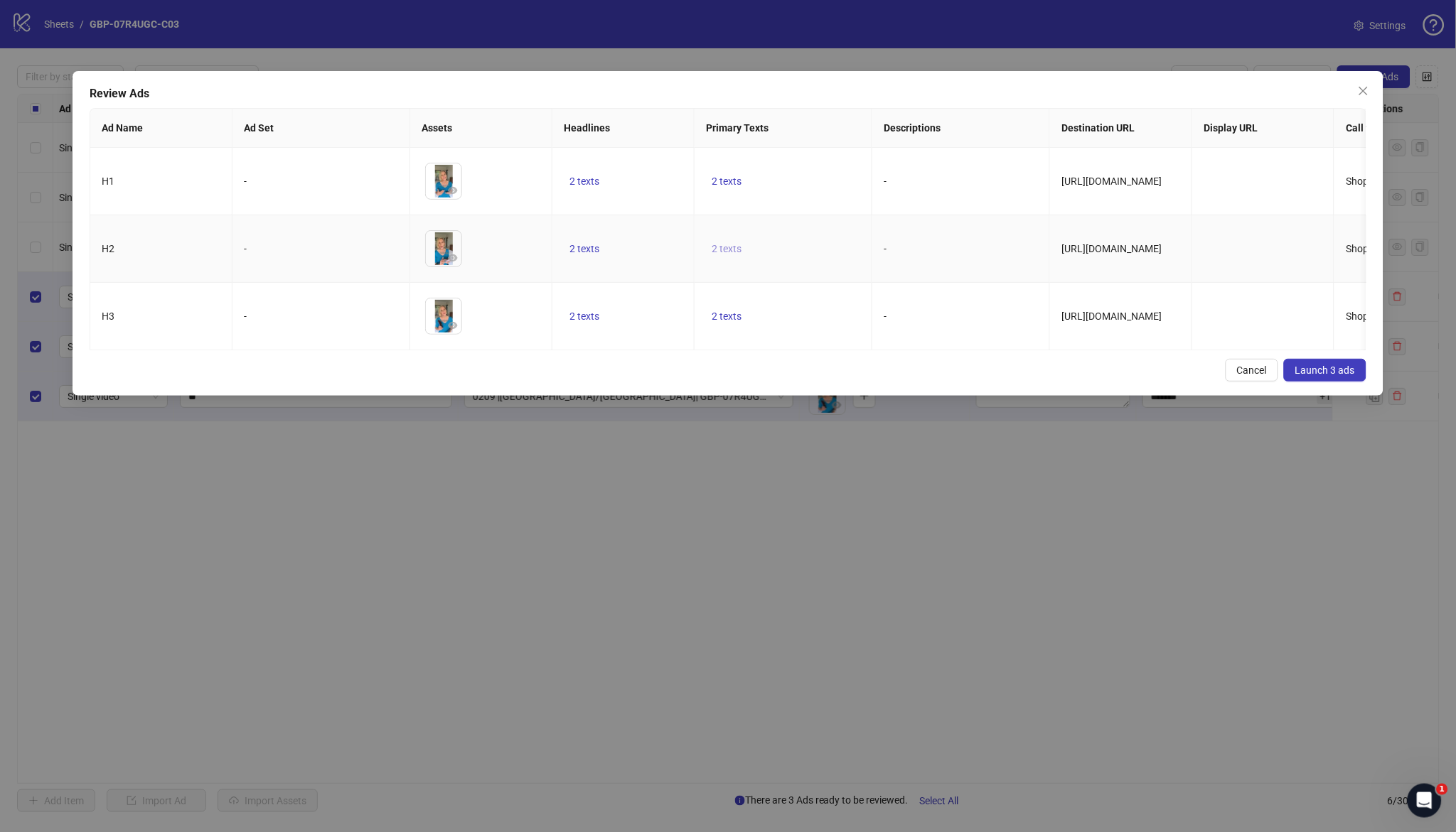
click at [730, 246] on span "2 texts" at bounding box center [726, 249] width 29 height 12
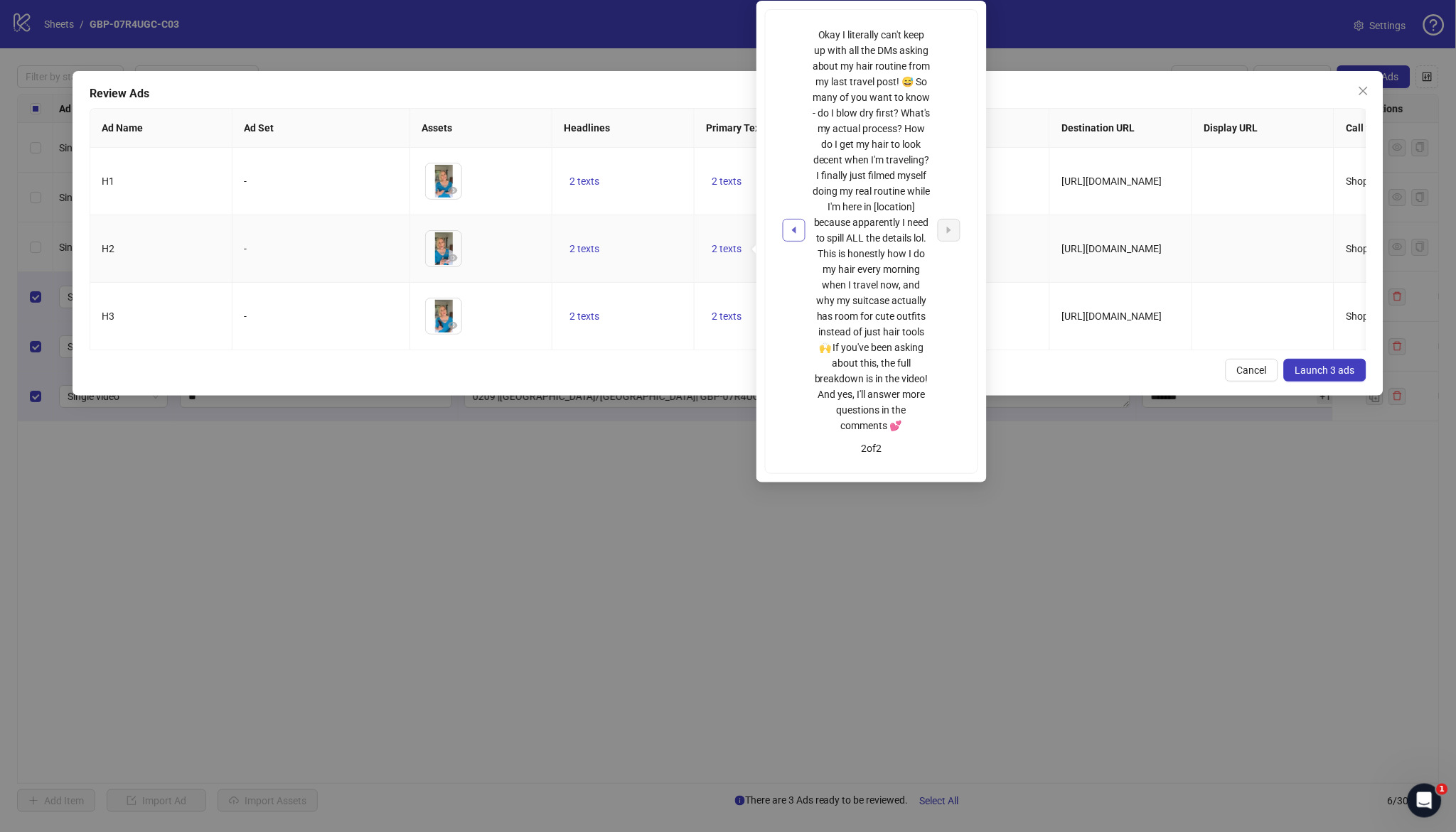
click at [796, 234] on icon "caret-left" at bounding box center [794, 230] width 4 height 7
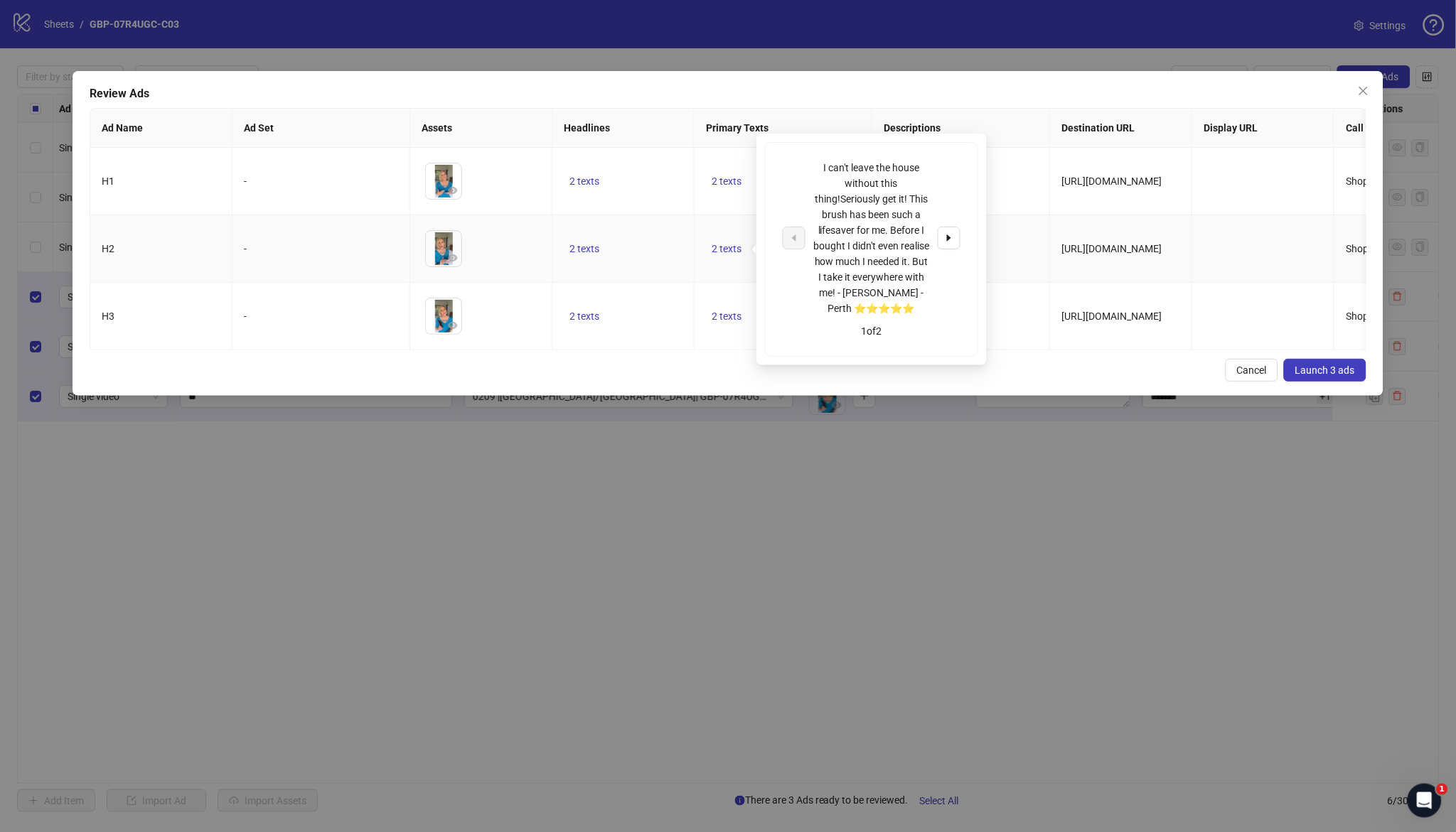
click at [664, 254] on td "2 texts" at bounding box center [623, 249] width 142 height 68
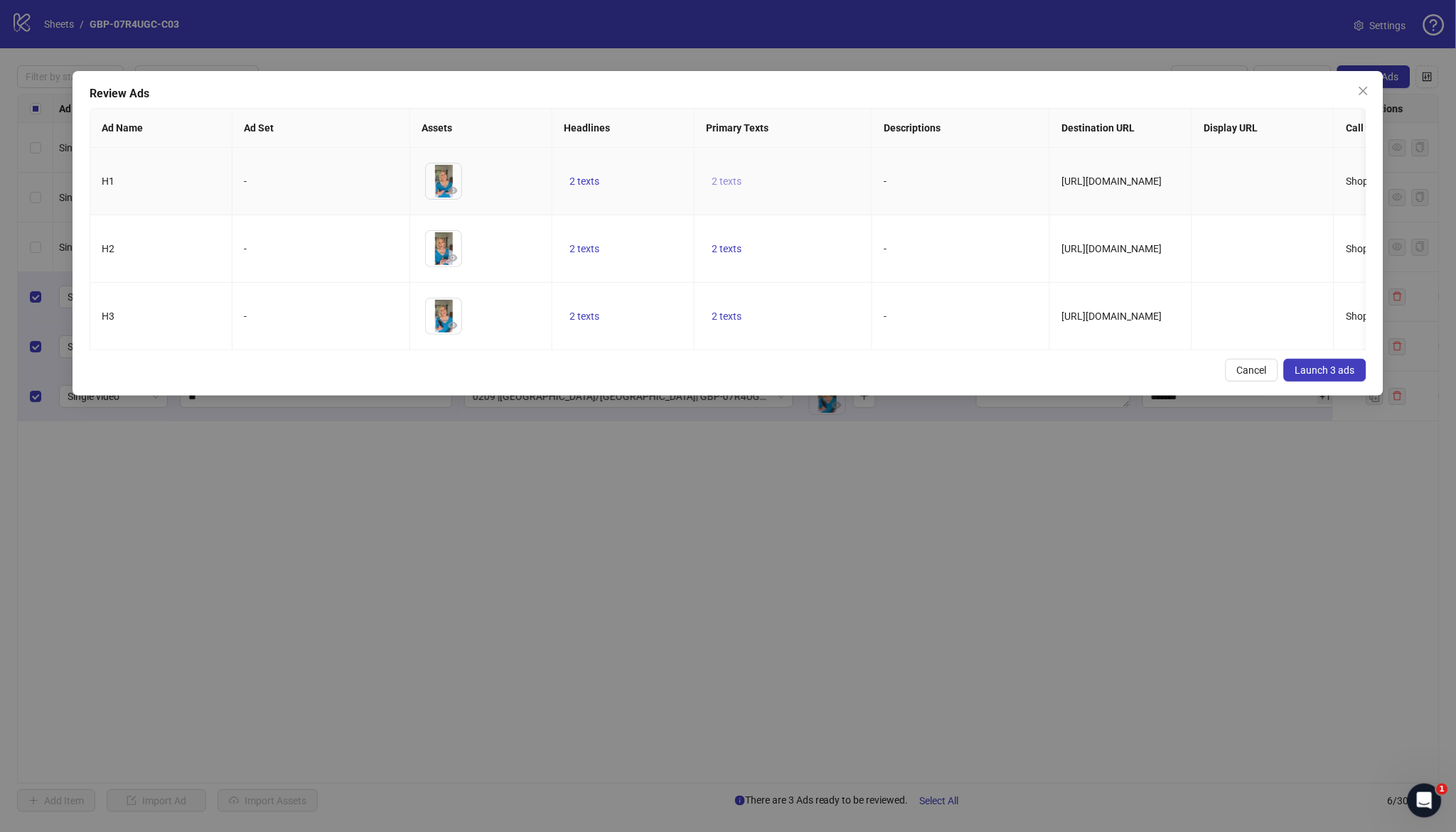
click at [717, 180] on span "2 texts" at bounding box center [726, 182] width 29 height 12
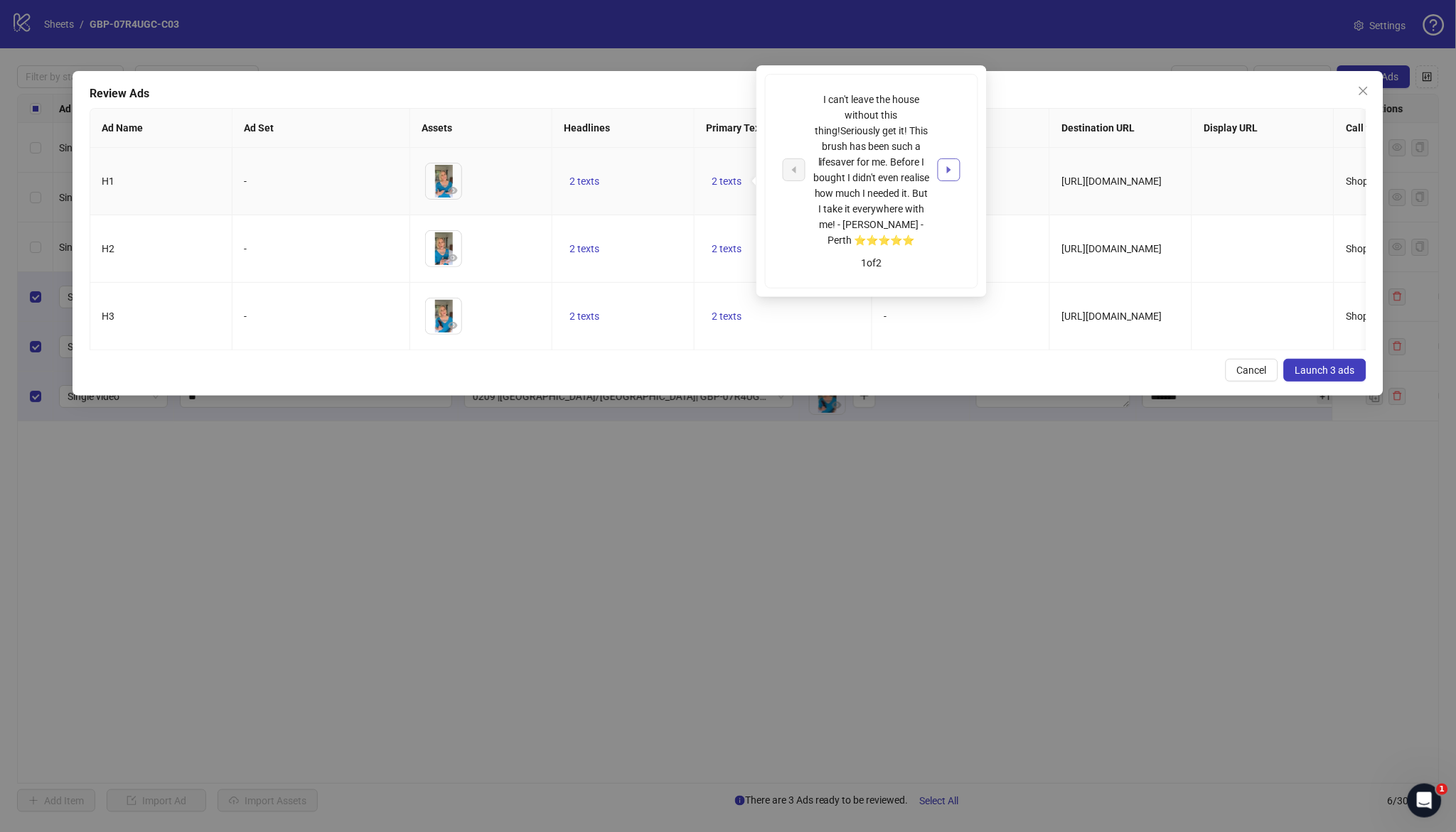
click at [948, 177] on button "button" at bounding box center [949, 170] width 23 height 23
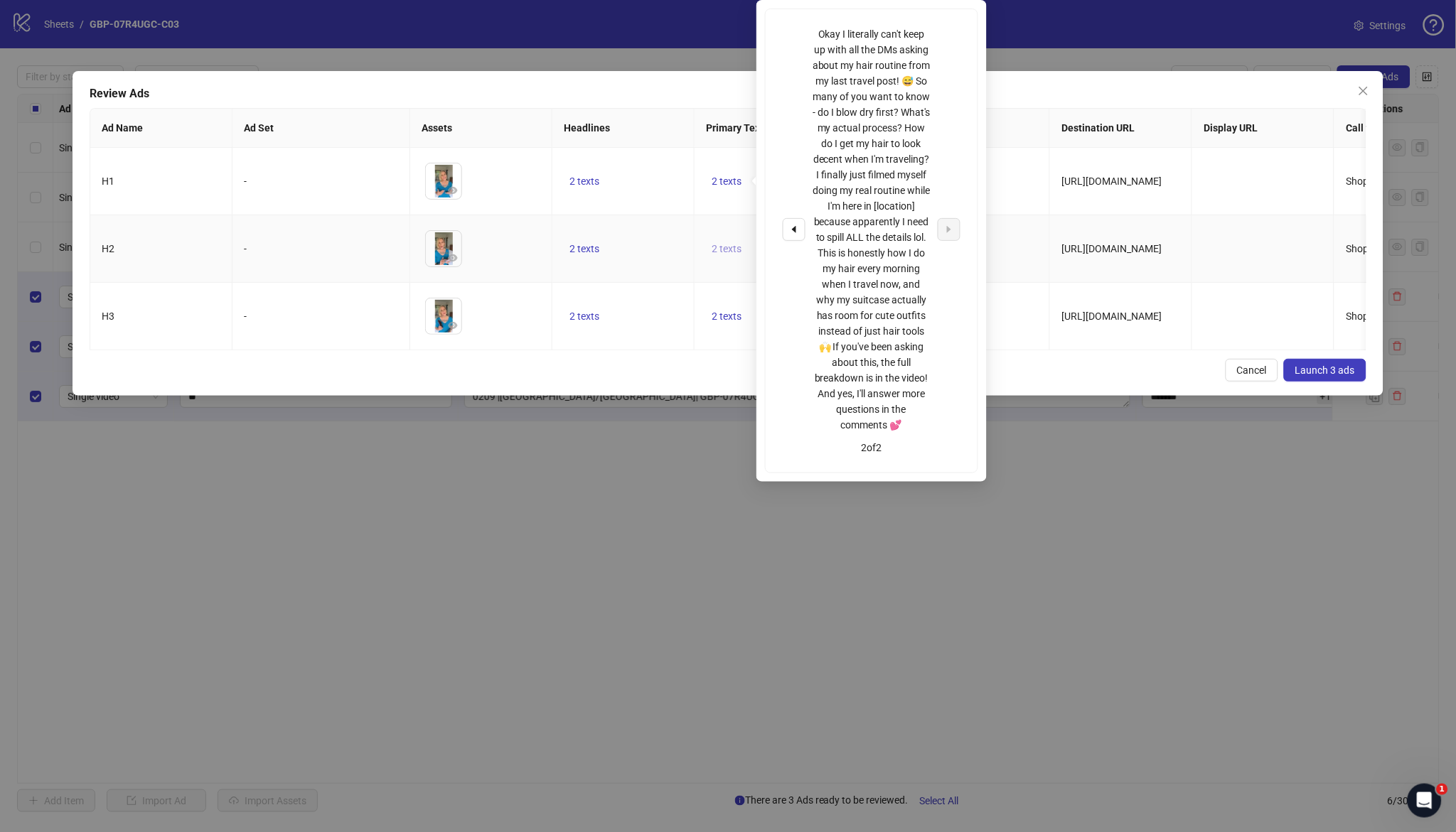
click at [727, 247] on span "2 texts" at bounding box center [726, 249] width 29 height 12
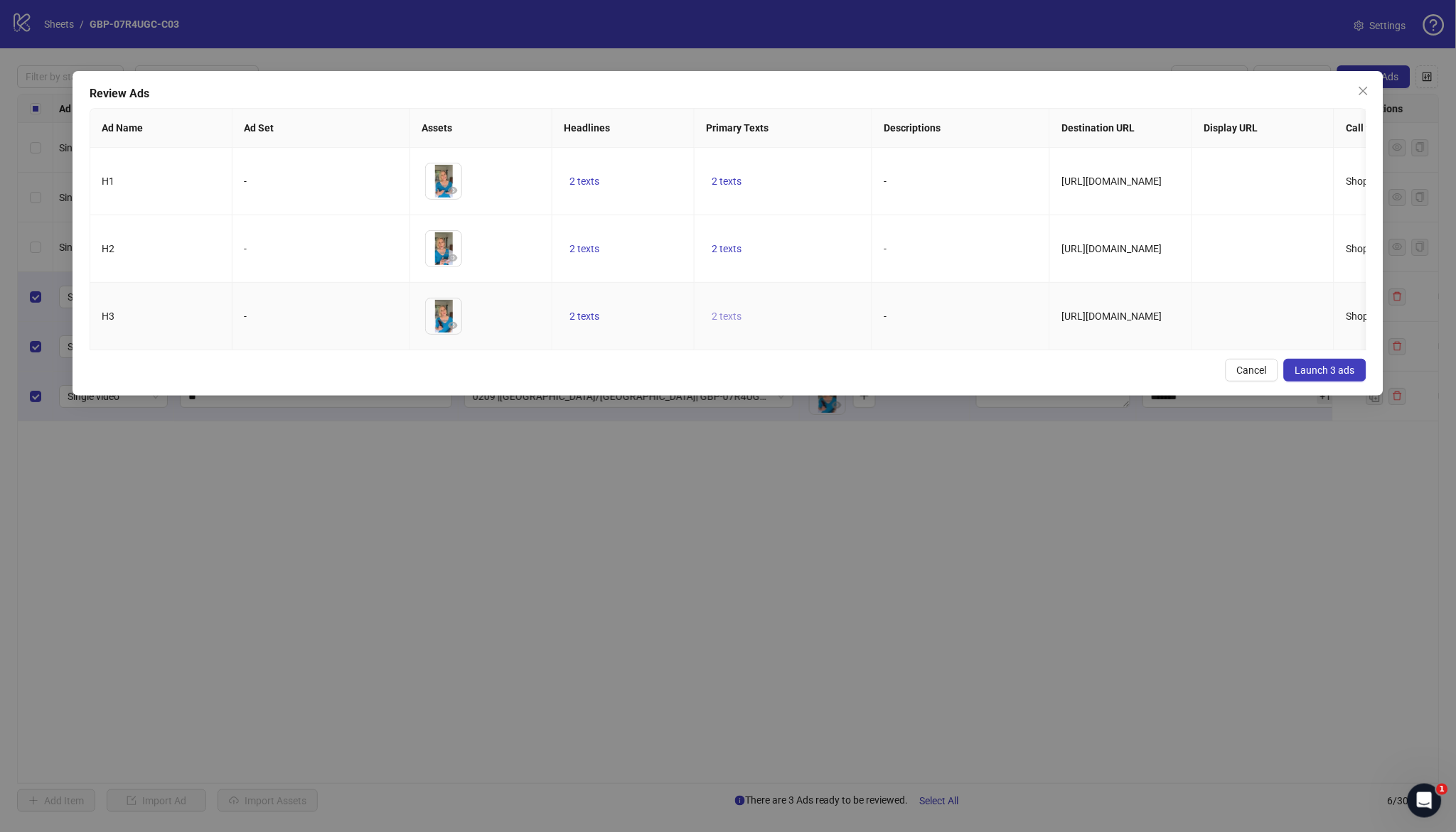
click at [727, 317] on span "2 texts" at bounding box center [726, 317] width 29 height 12
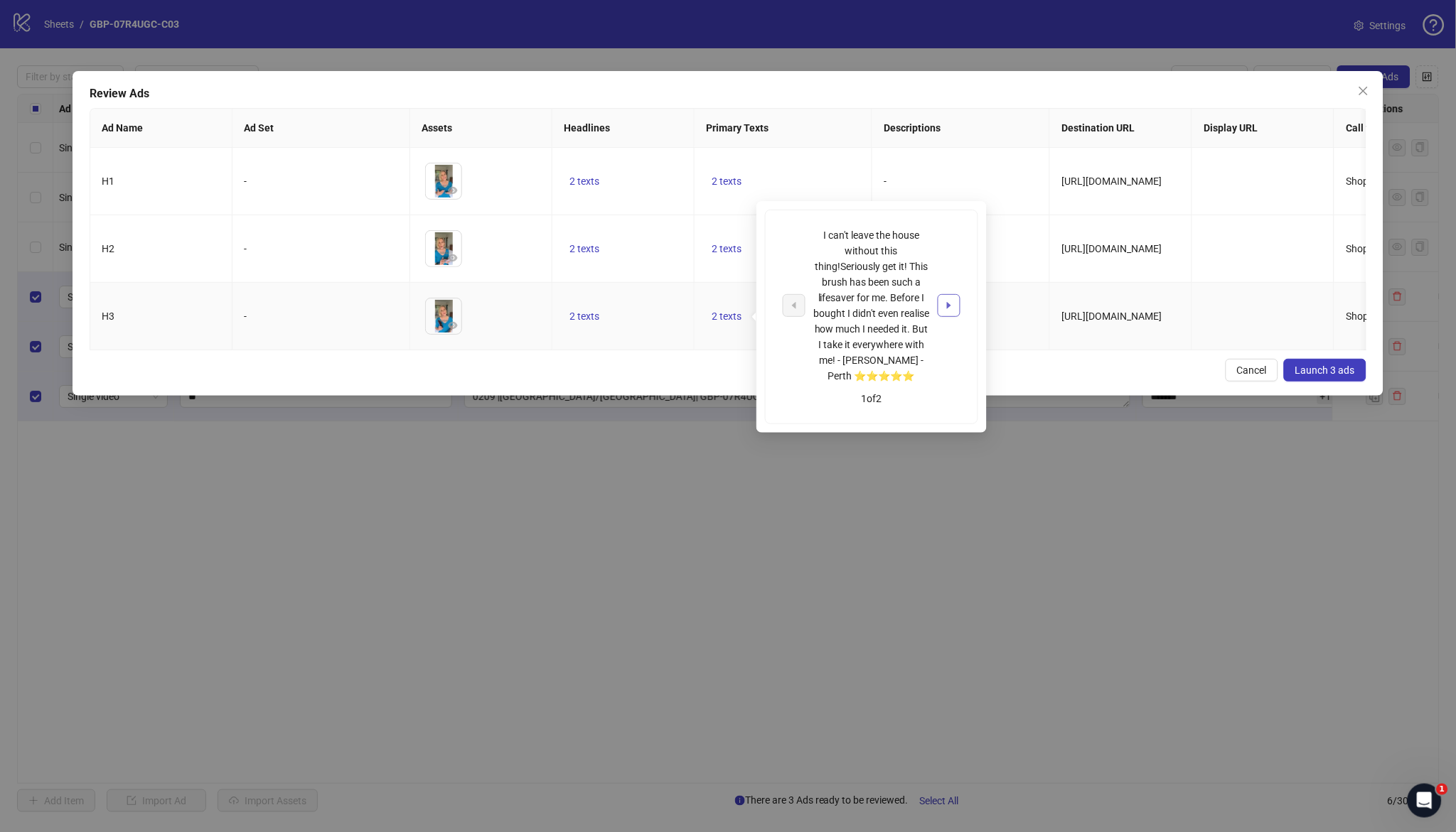
click at [947, 312] on button "button" at bounding box center [949, 305] width 23 height 23
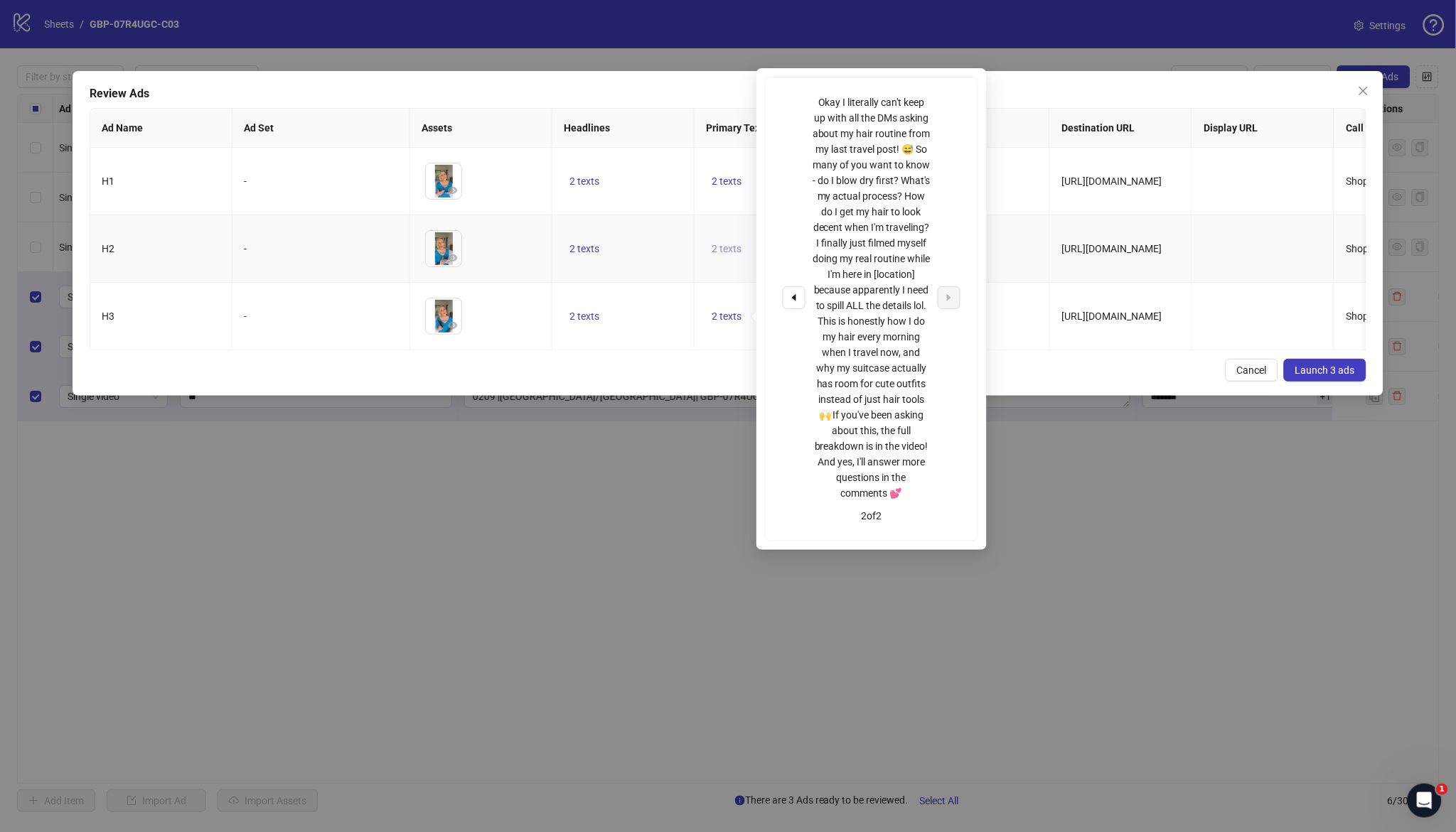
click at [745, 251] on button "2 texts" at bounding box center [726, 248] width 41 height 17
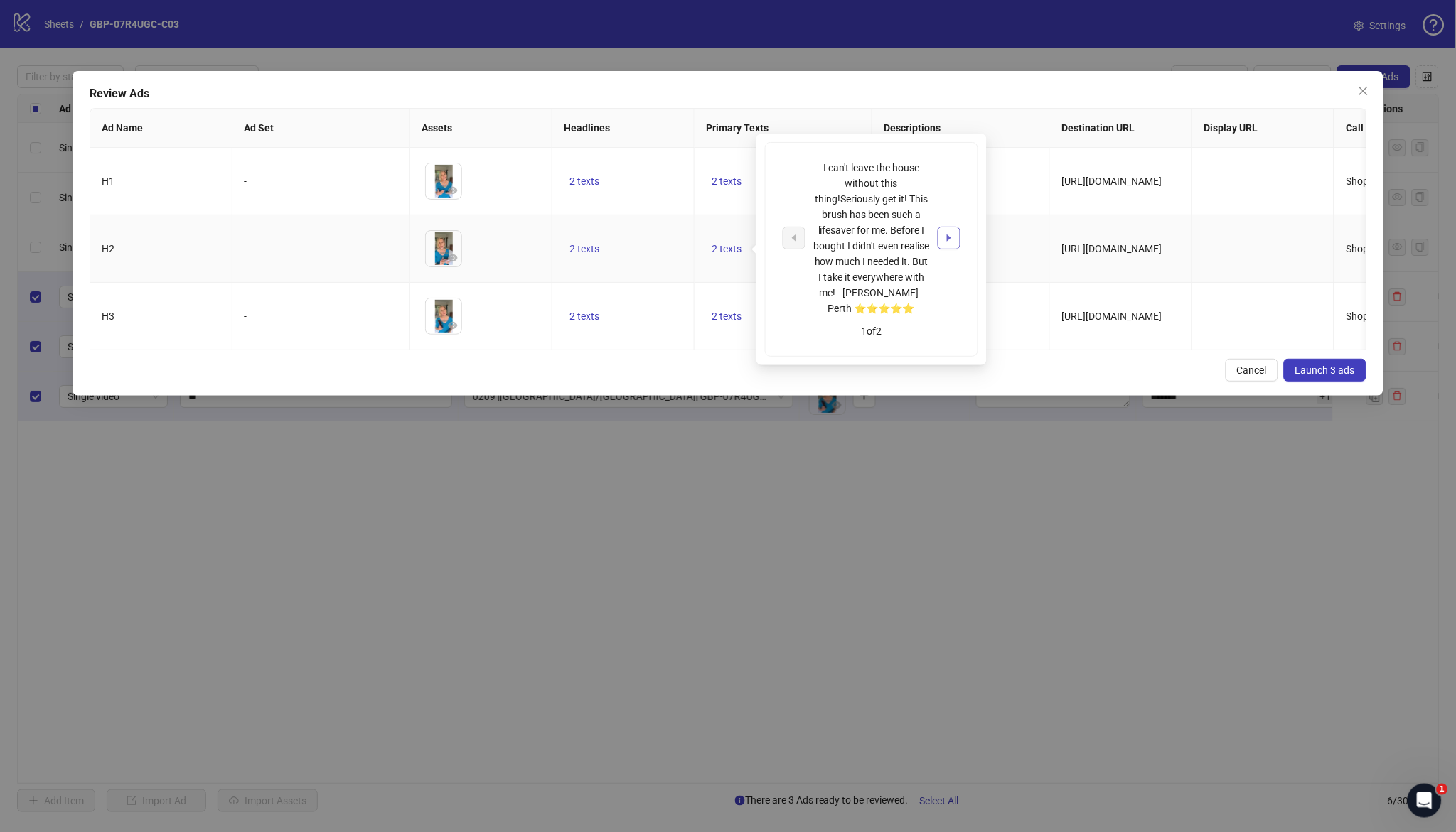
click at [943, 239] on button "button" at bounding box center [949, 237] width 23 height 23
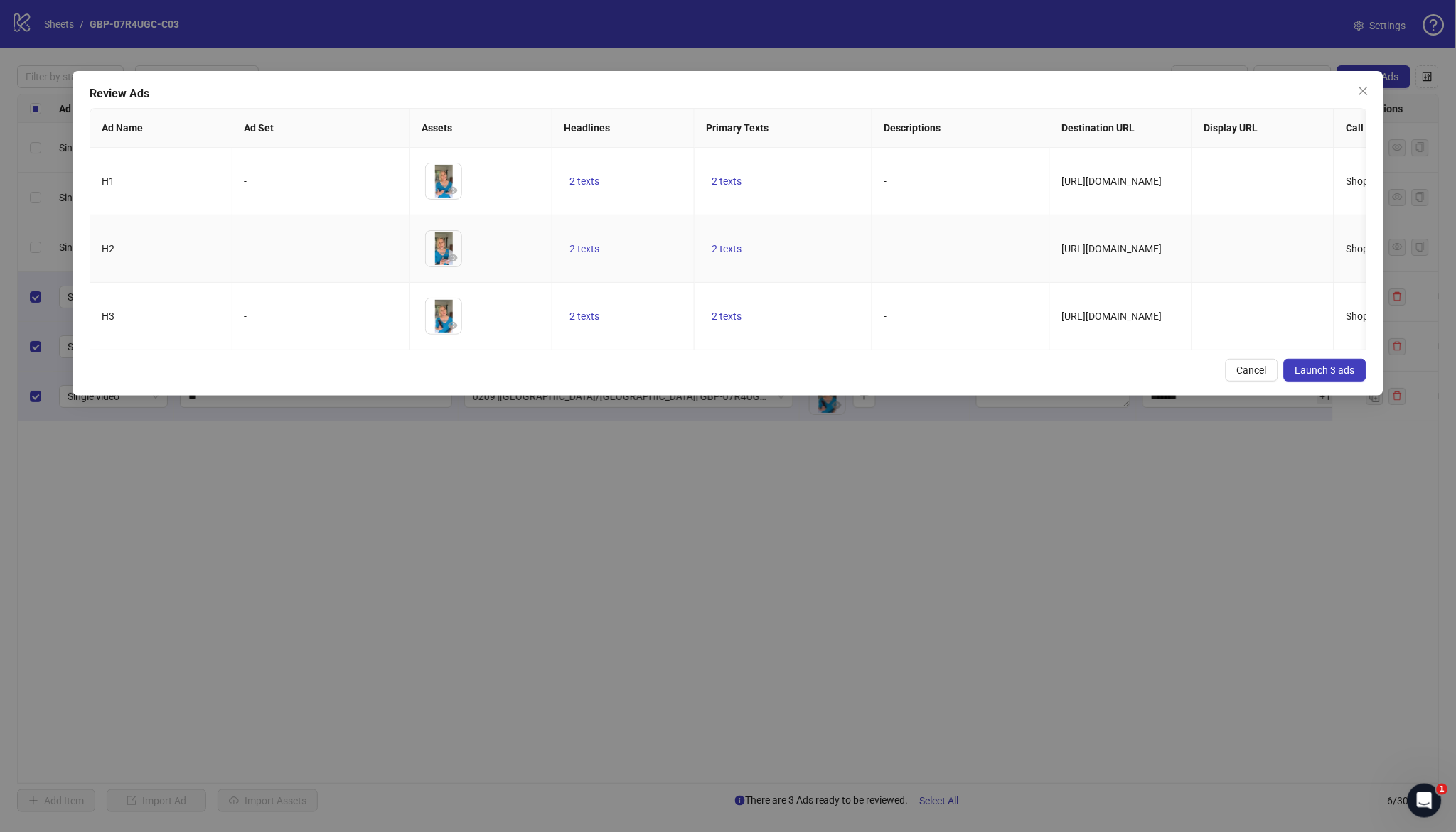
click at [672, 272] on td "2 texts" at bounding box center [623, 249] width 142 height 68
click at [1300, 376] on span "Launch 3 ads" at bounding box center [1325, 371] width 60 height 12
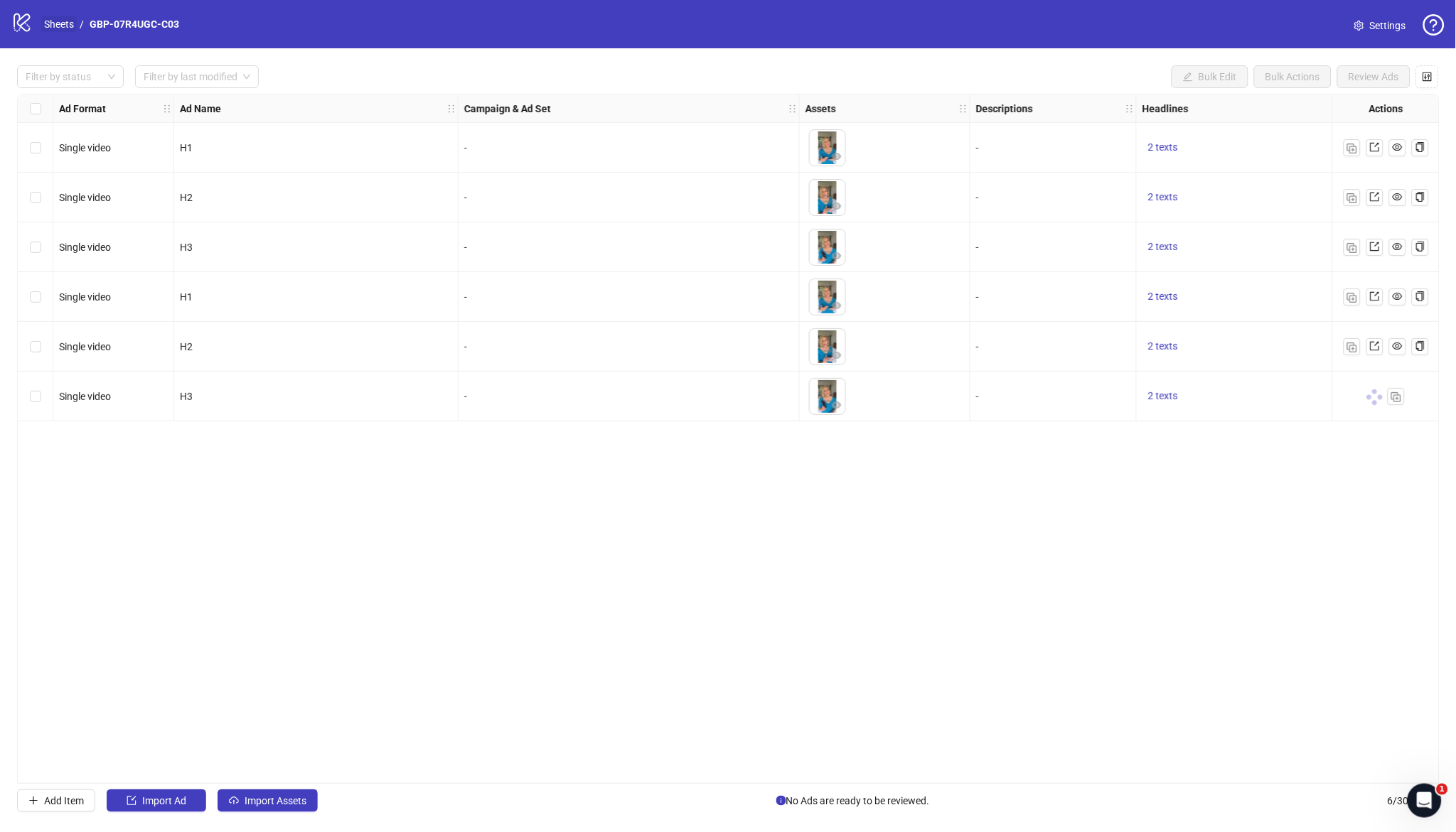
click at [75, 26] on link "Sheets" at bounding box center [59, 25] width 35 height 16
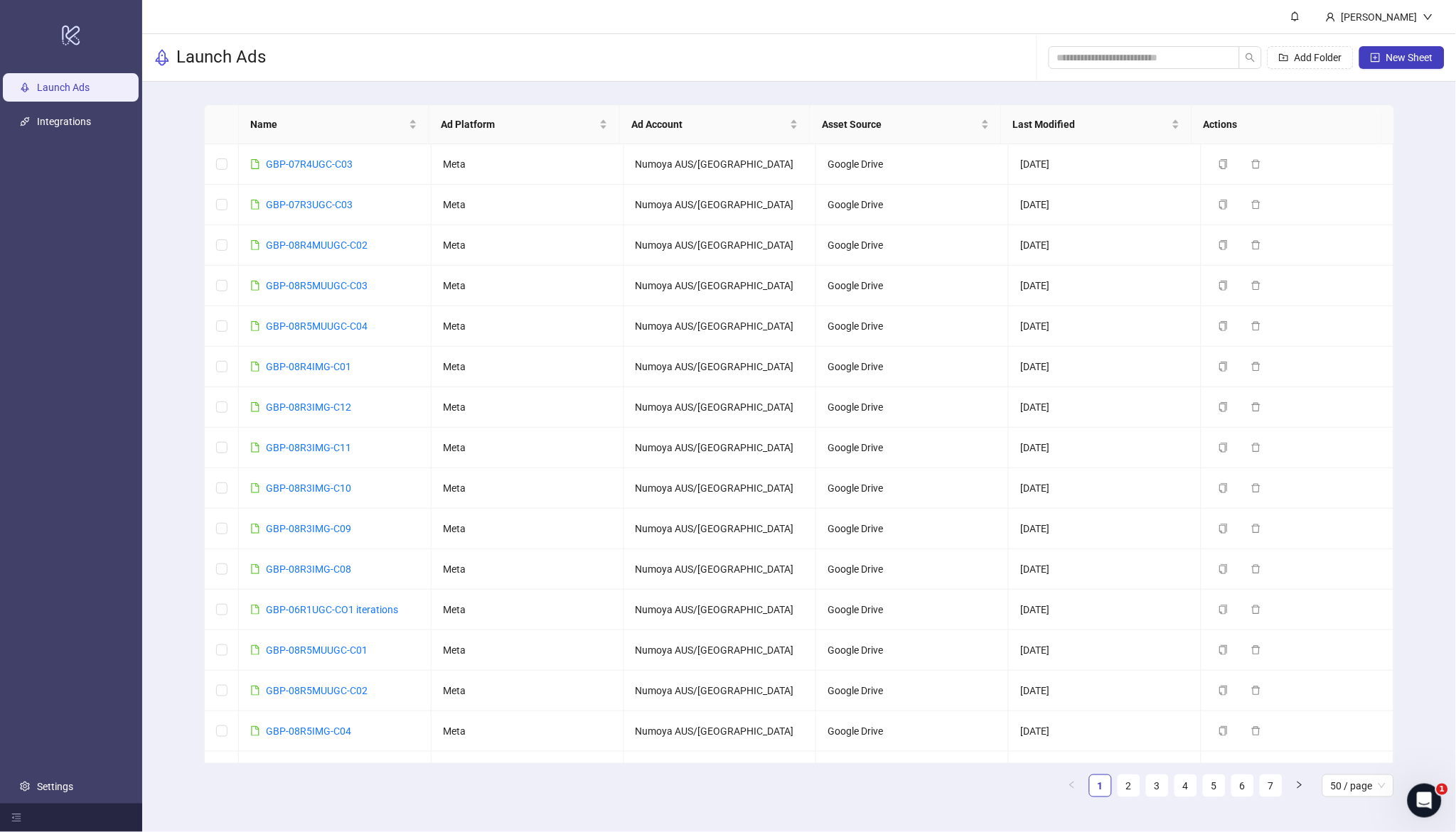
click at [58, 27] on div "logo/logo-mobile" at bounding box center [71, 35] width 136 height 65
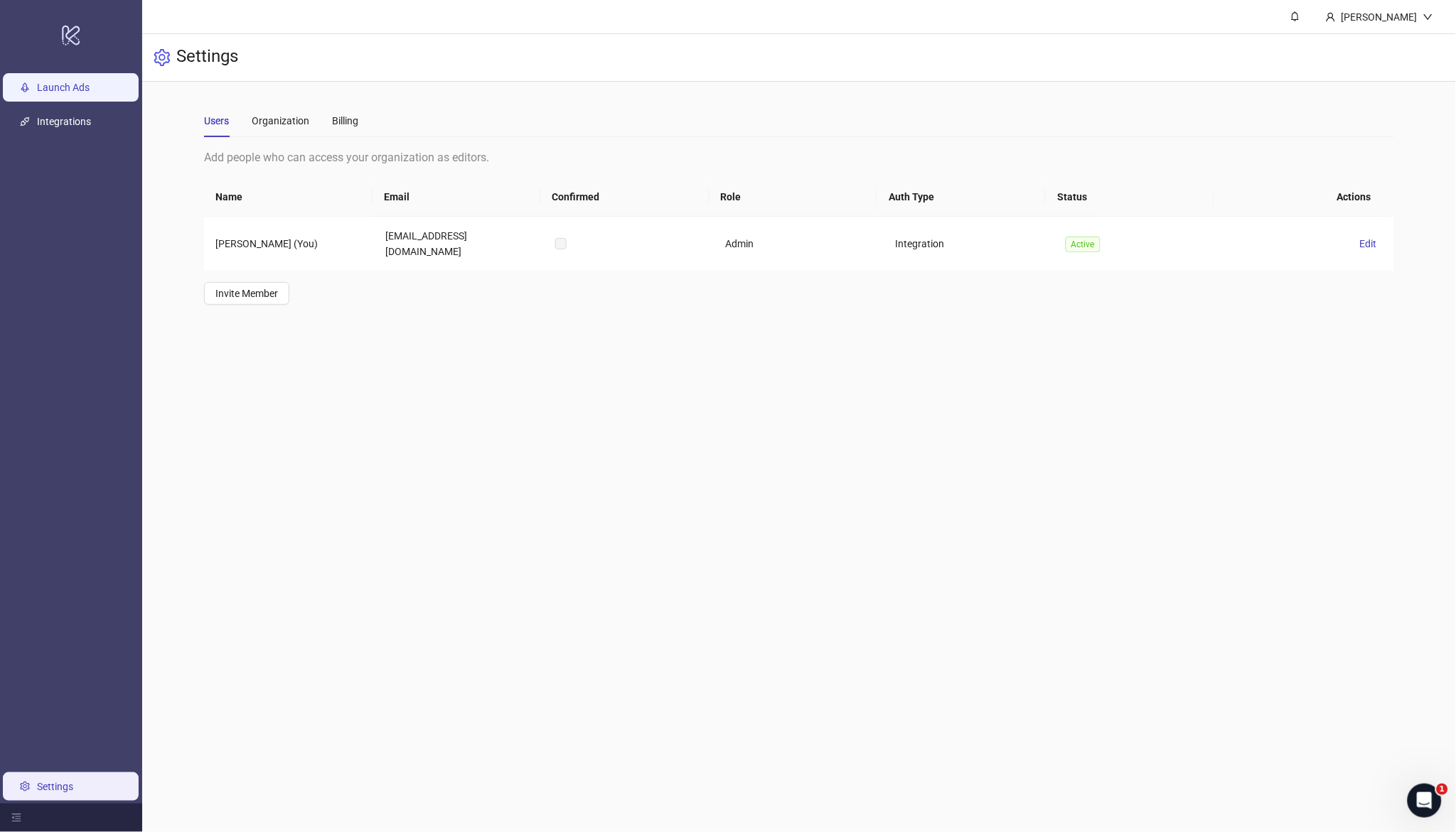
click at [68, 88] on link "Launch Ads" at bounding box center [64, 87] width 53 height 12
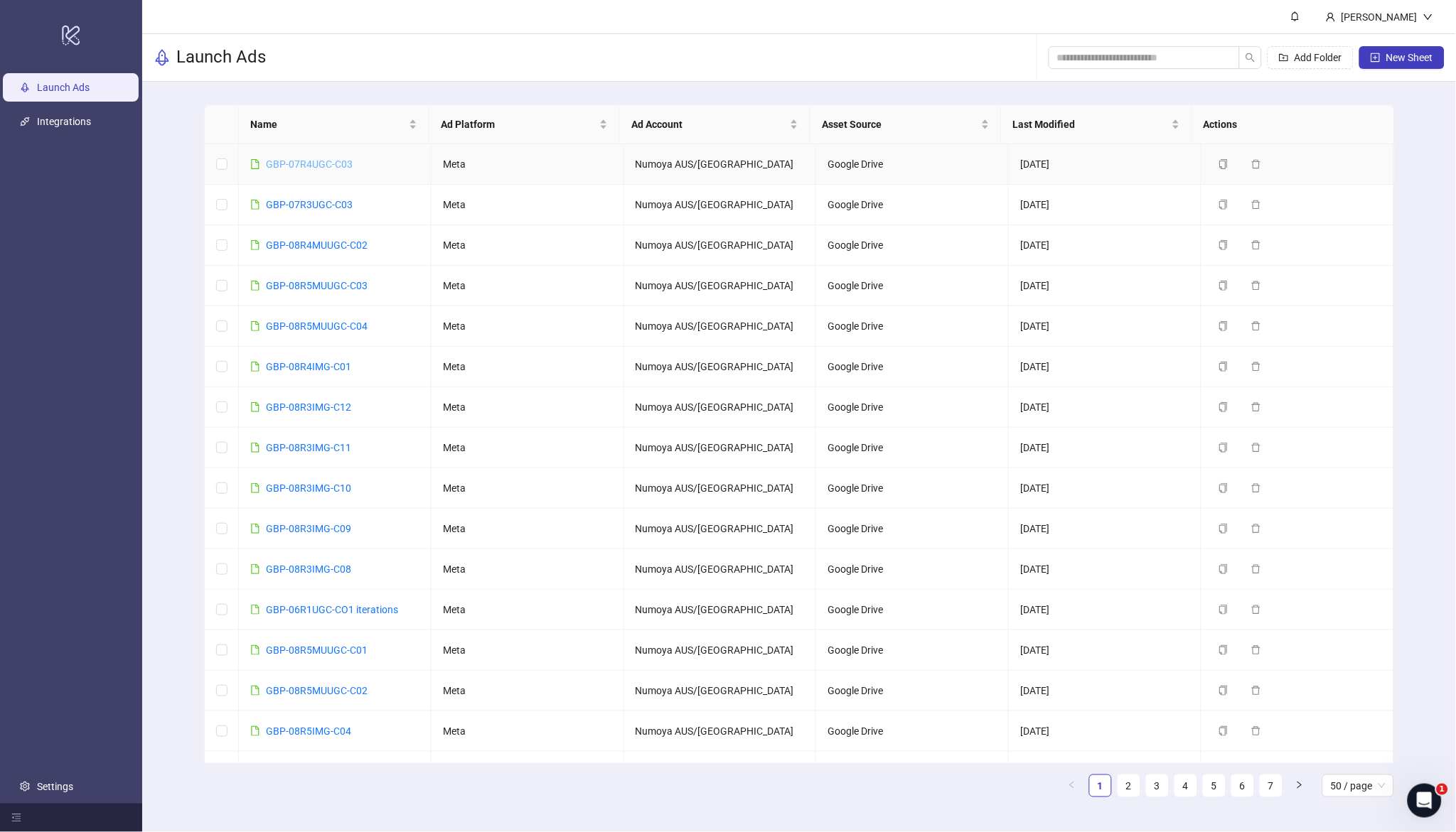
click at [336, 162] on link "GBP-07R4UGC-C03" at bounding box center [309, 165] width 86 height 12
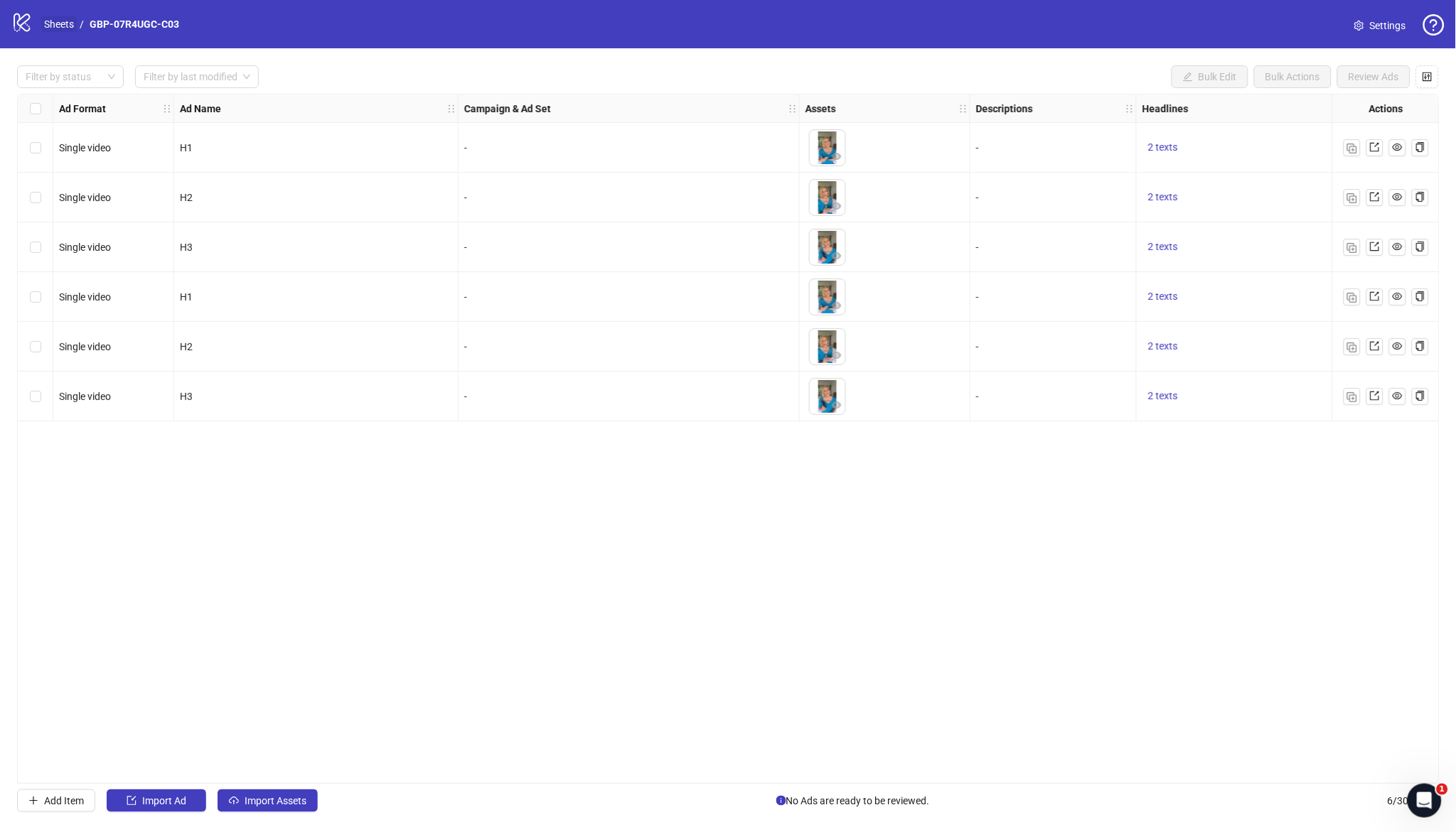
click at [61, 25] on link "Sheets" at bounding box center [59, 25] width 35 height 16
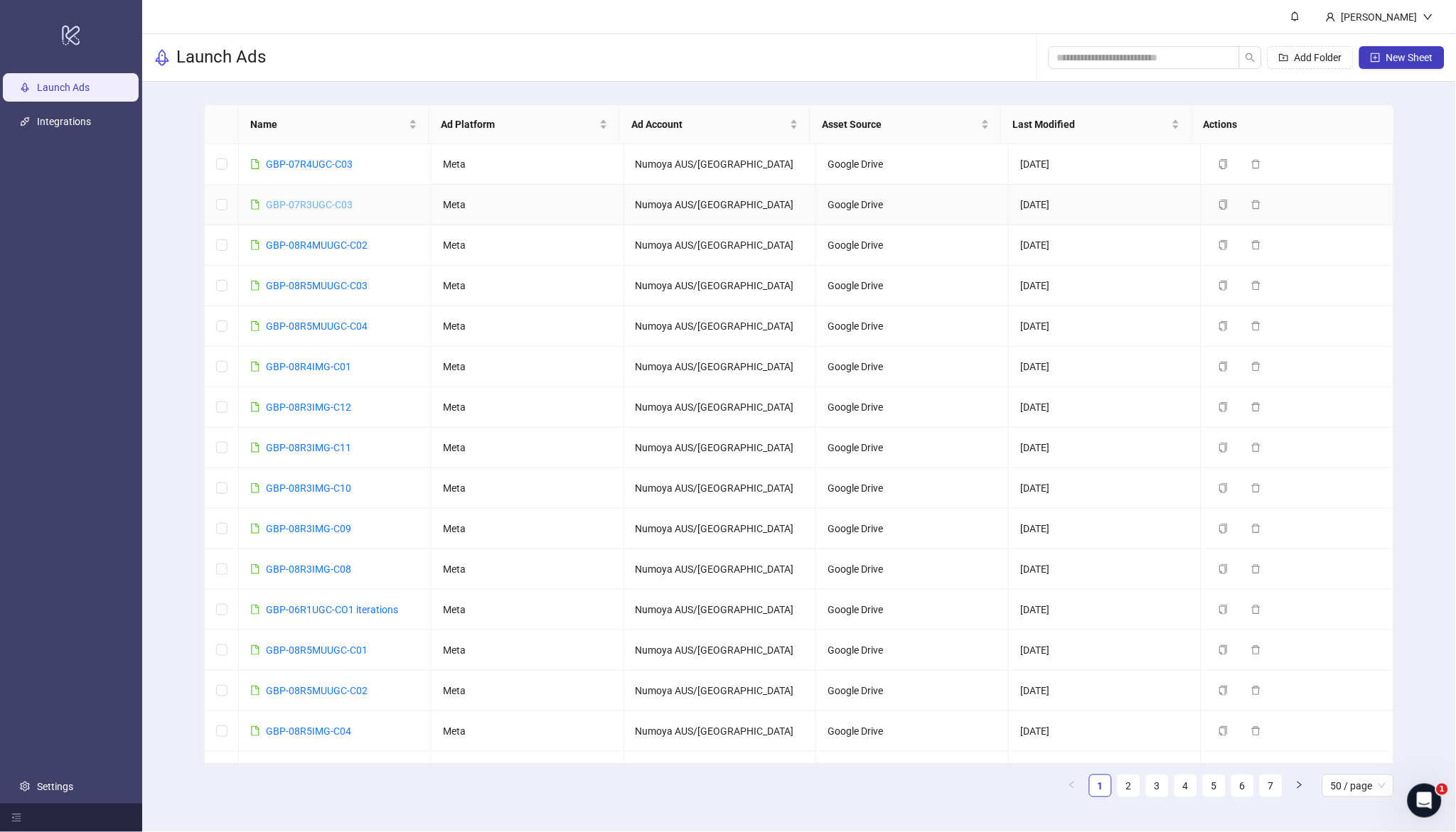
click at [298, 202] on link "GBP-07R3UGC-C03" at bounding box center [309, 205] width 86 height 12
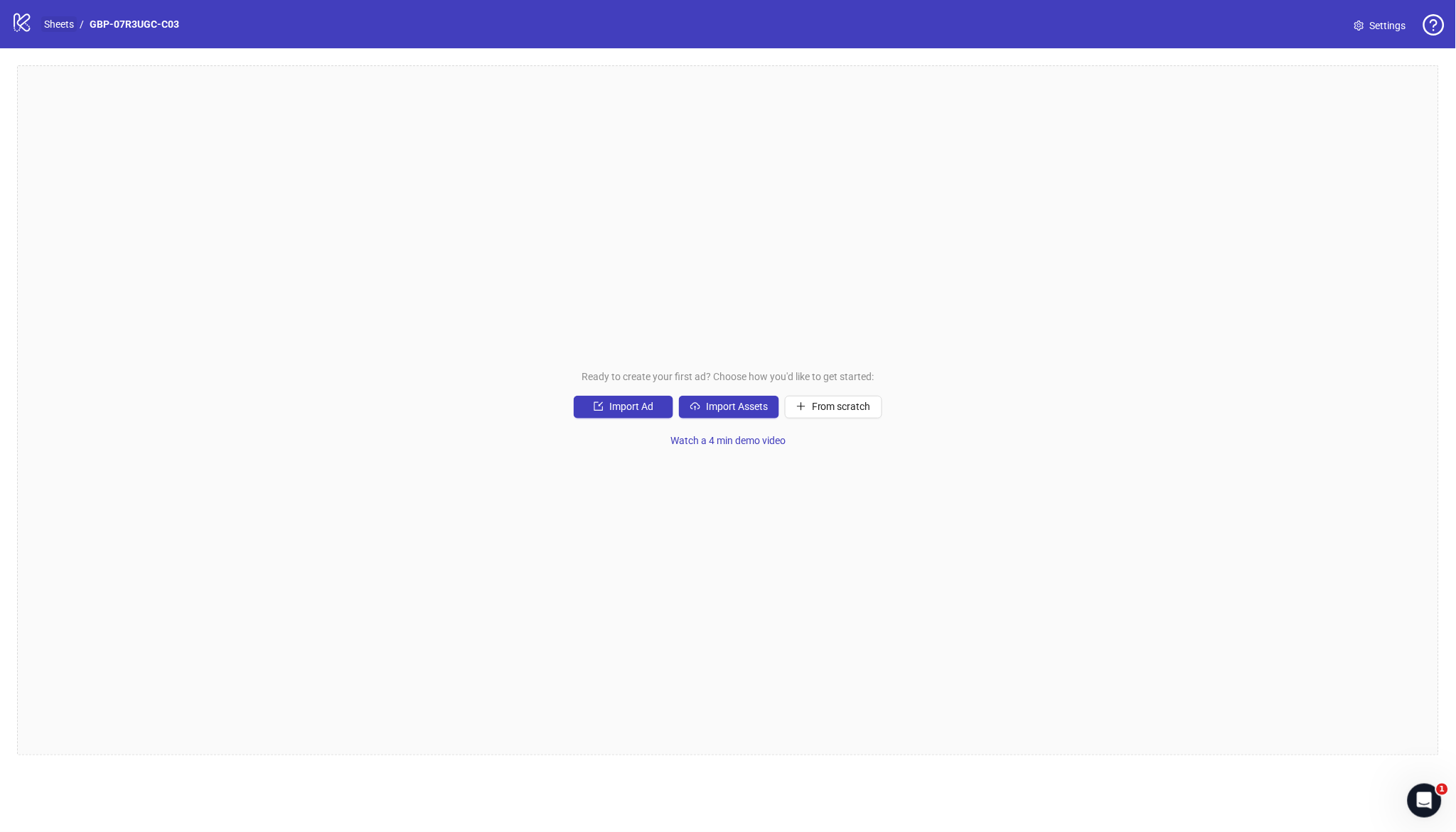
click at [60, 25] on link "Sheets" at bounding box center [59, 25] width 35 height 16
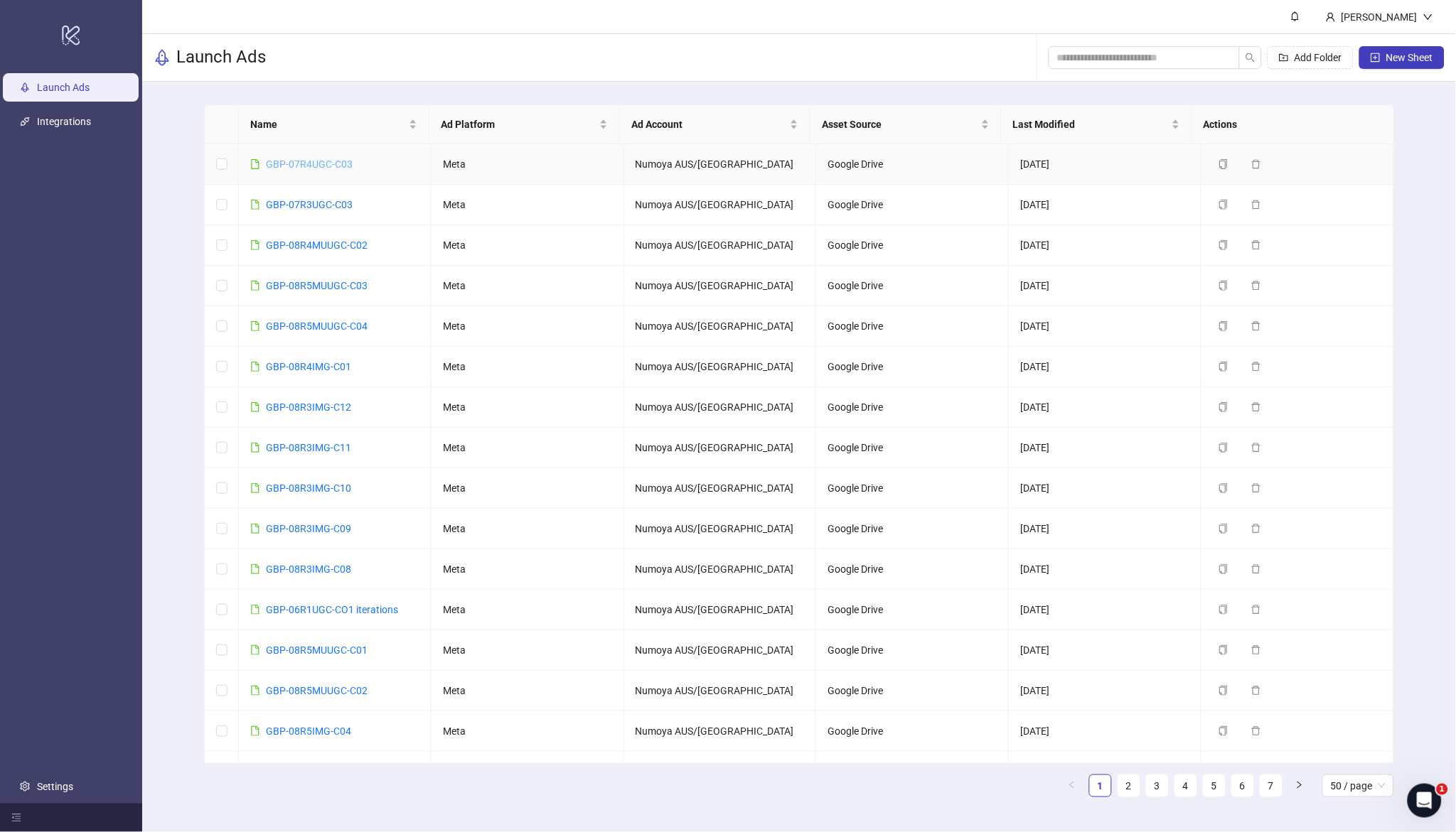
click at [325, 161] on link "GBP-07R4UGC-C03" at bounding box center [309, 165] width 86 height 12
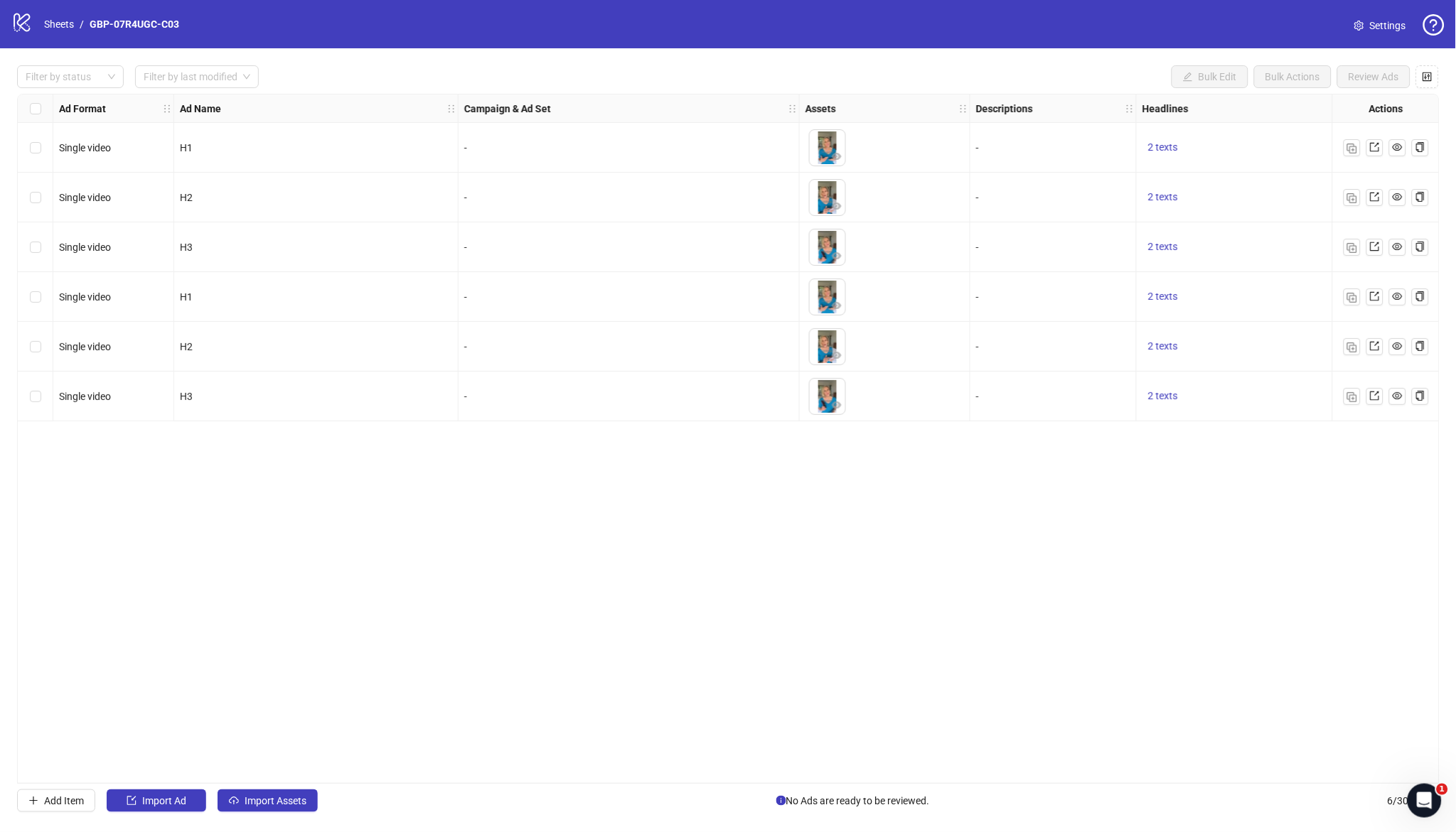
click at [32, 27] on div "logo/logo-mobile Sheets / GBP-07R4UGC-C03" at bounding box center [98, 25] width 174 height 26
click at [55, 25] on link "Sheets" at bounding box center [59, 25] width 35 height 16
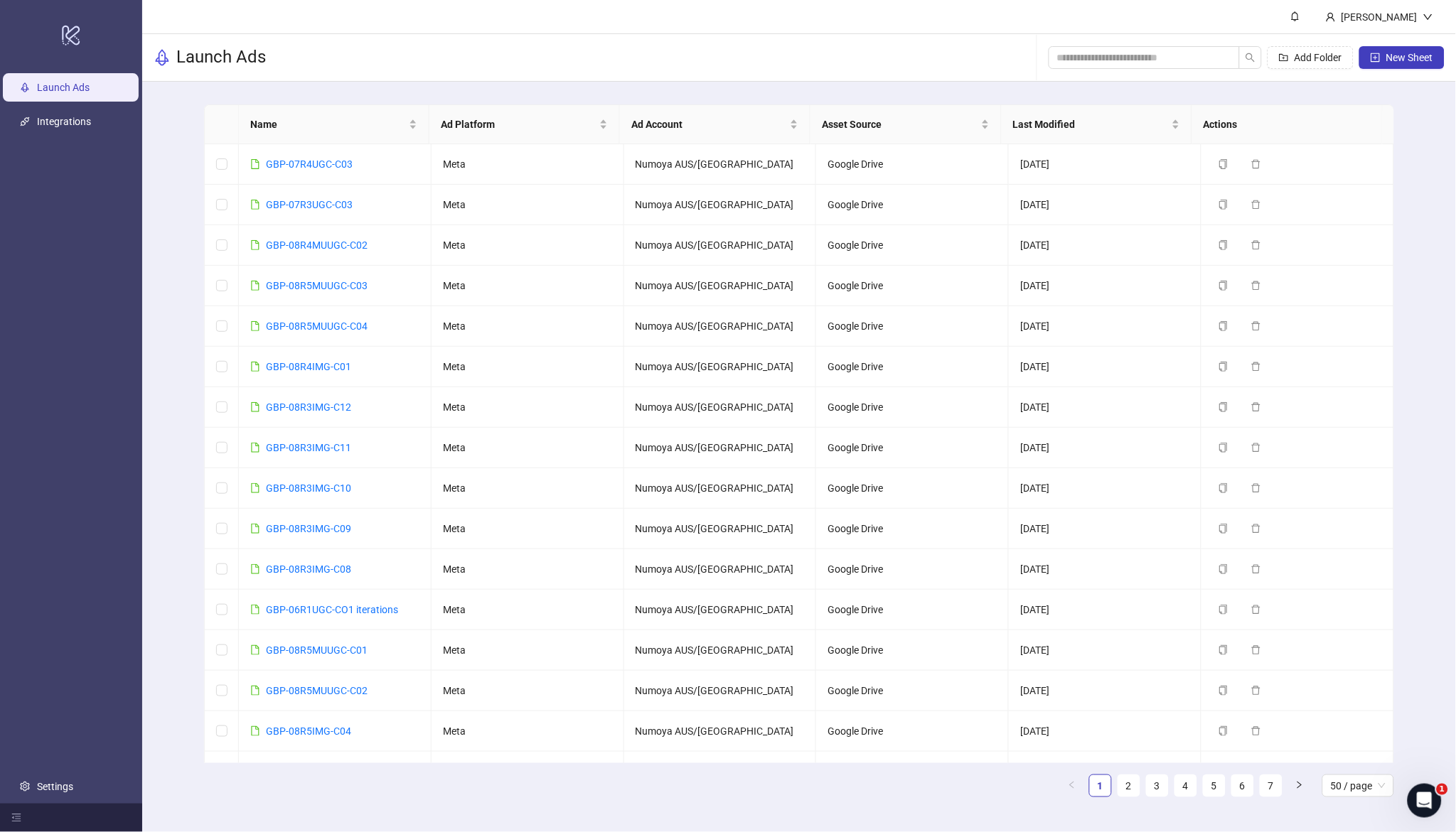
click at [608, 34] on div "Launch Ads Add Folder New Sheet" at bounding box center [799, 58] width 1314 height 48
drag, startPoint x: 378, startPoint y: 201, endPoint x: 354, endPoint y: 210, distance: 25.6
click at [378, 201] on td "GBP-07R3UGC-C03" at bounding box center [335, 204] width 192 height 40
drag, startPoint x: 360, startPoint y: 205, endPoint x: 264, endPoint y: 208, distance: 96.0
click at [264, 208] on td "GBP-07R3UGC-C03" at bounding box center [335, 204] width 192 height 40
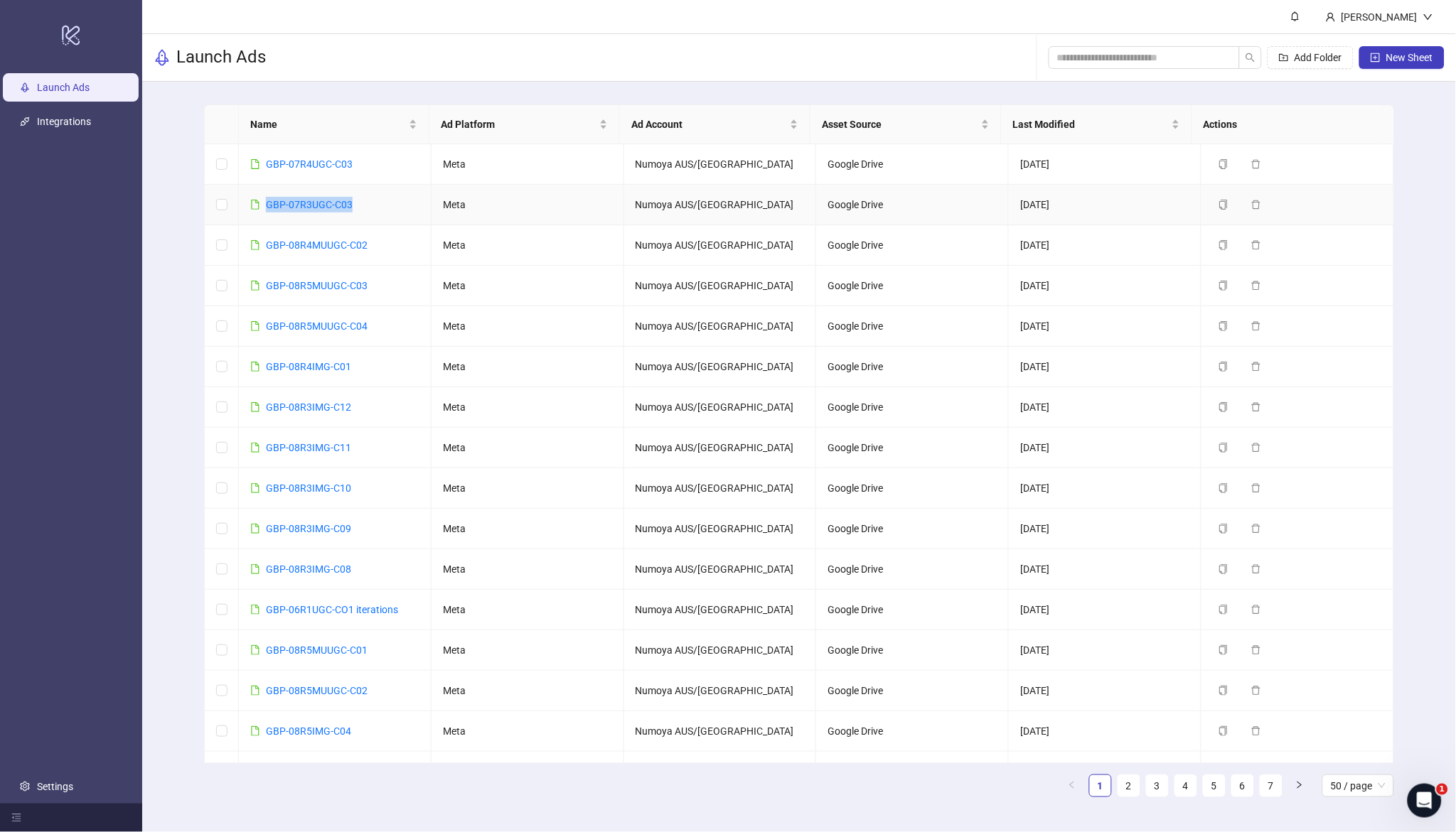
copy link "GBP-07R3UGC-C03"
drag, startPoint x: 364, startPoint y: 202, endPoint x: 267, endPoint y: 202, distance: 97.0
click at [267, 202] on td "GBP-07R3UGC-C03" at bounding box center [335, 204] width 192 height 40
copy link "GBP-07R3UGC-C03"
click at [329, 204] on link "GBP-07R3UGC-C03" at bounding box center [309, 205] width 86 height 12
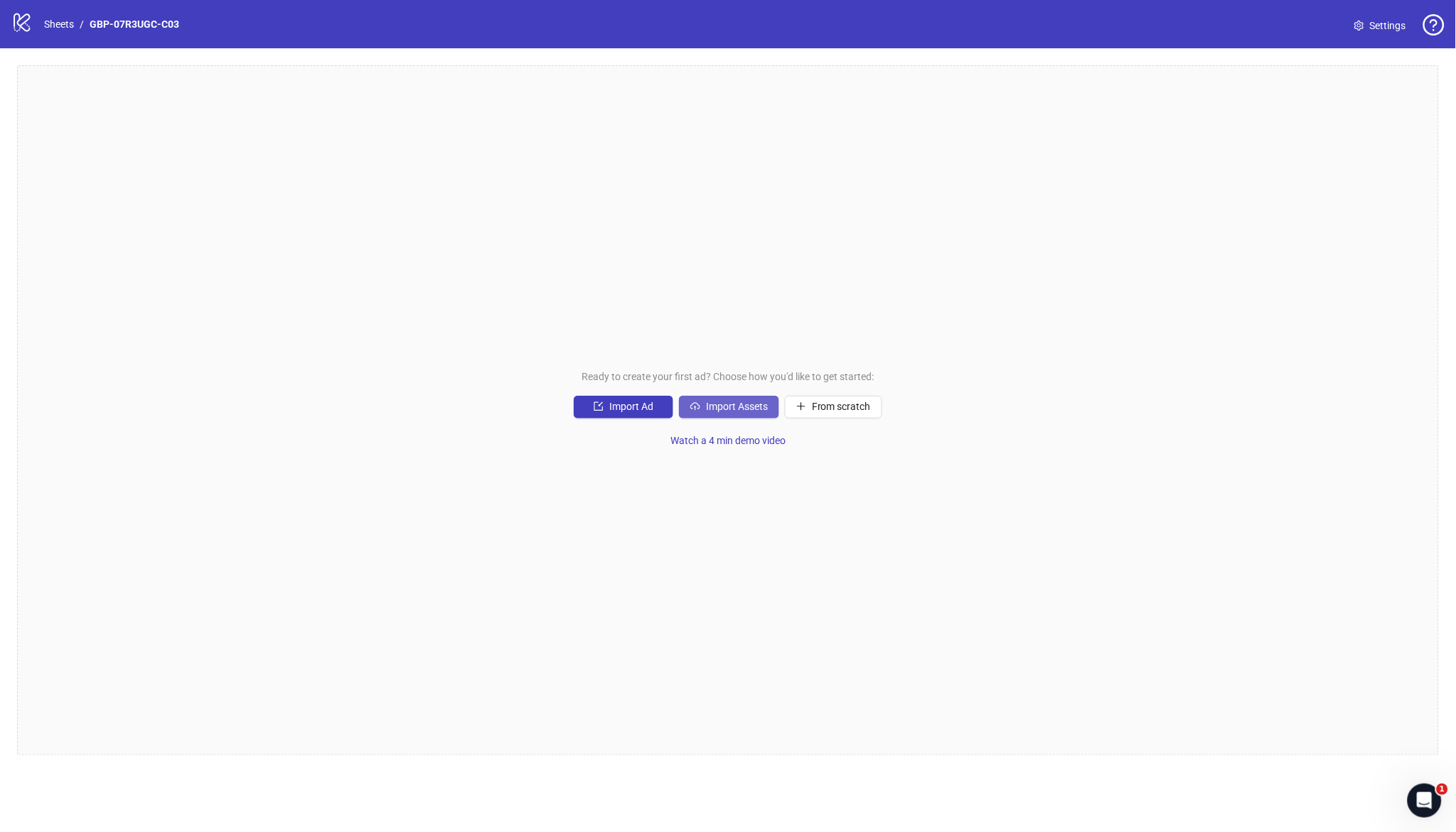
click at [724, 401] on span "Import Assets" at bounding box center [736, 407] width 62 height 12
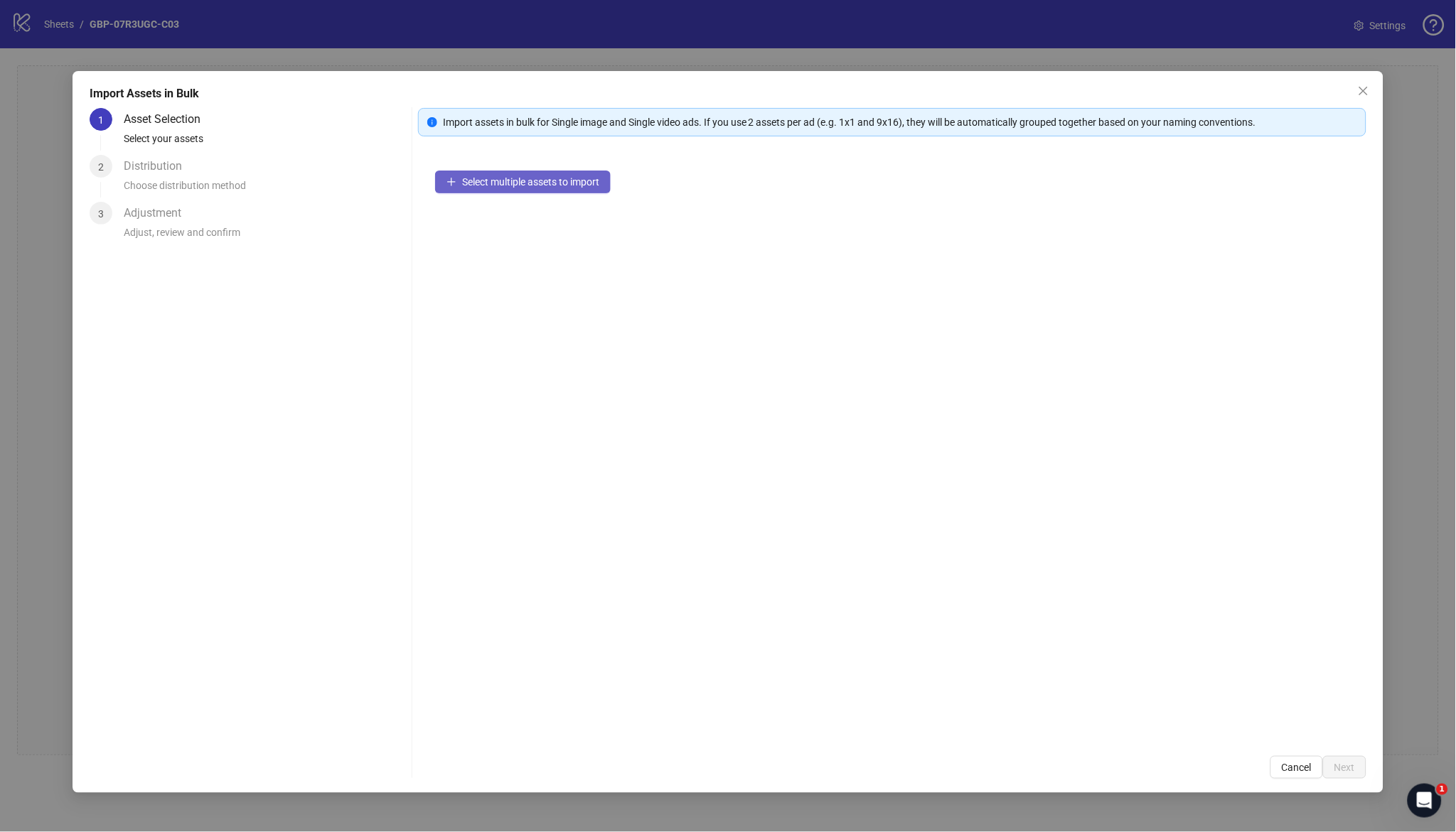
click at [522, 184] on span "Select multiple assets to import" at bounding box center [531, 182] width 137 height 12
click at [484, 174] on button "Select multiple assets to import" at bounding box center [522, 182] width 176 height 23
drag, startPoint x: 1301, startPoint y: 766, endPoint x: 1210, endPoint y: 749, distance: 92.6
click at [1300, 766] on span "Cancel" at bounding box center [1296, 768] width 29 height 12
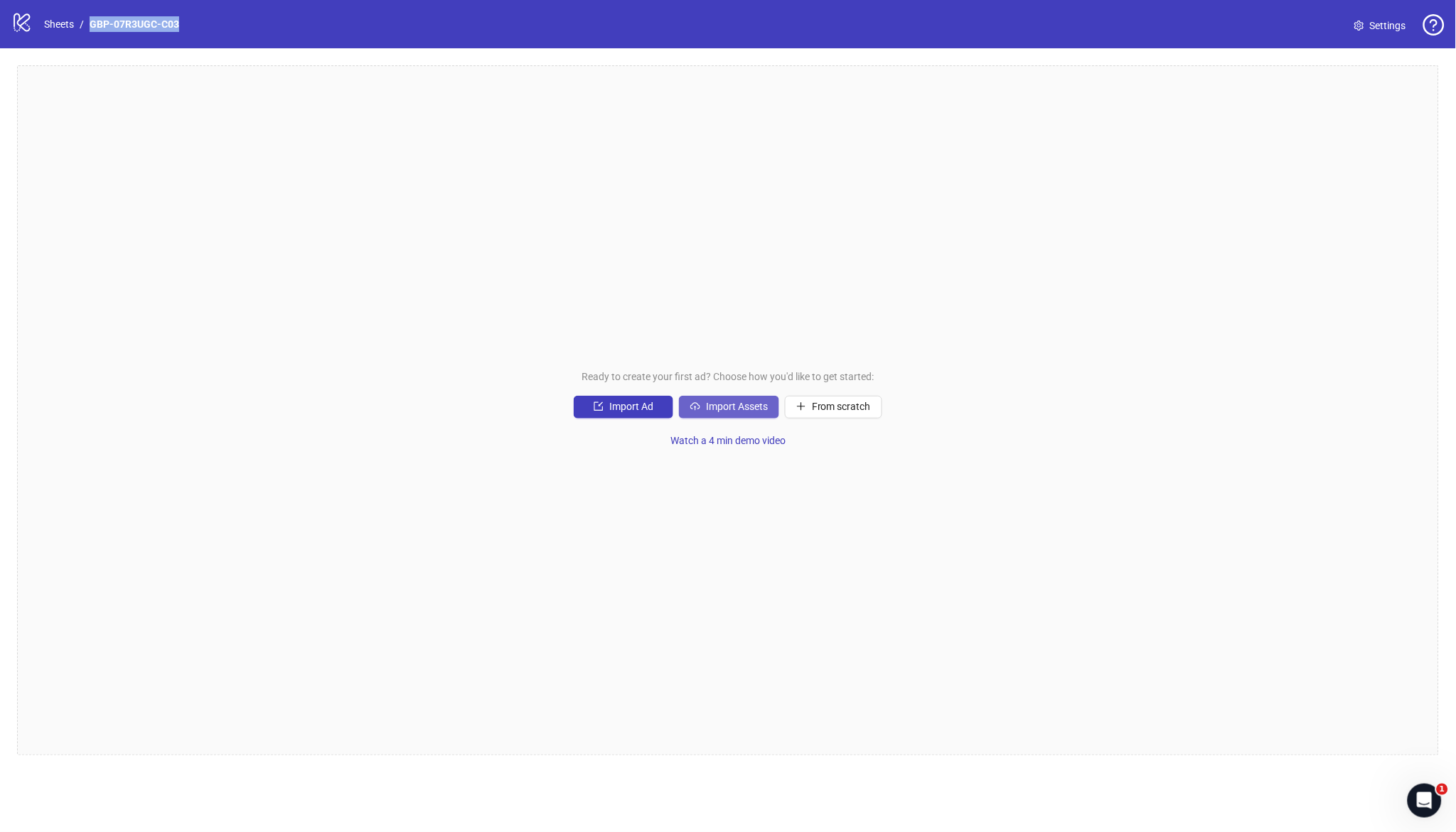
click at [724, 407] on span "Import Assets" at bounding box center [736, 407] width 62 height 12
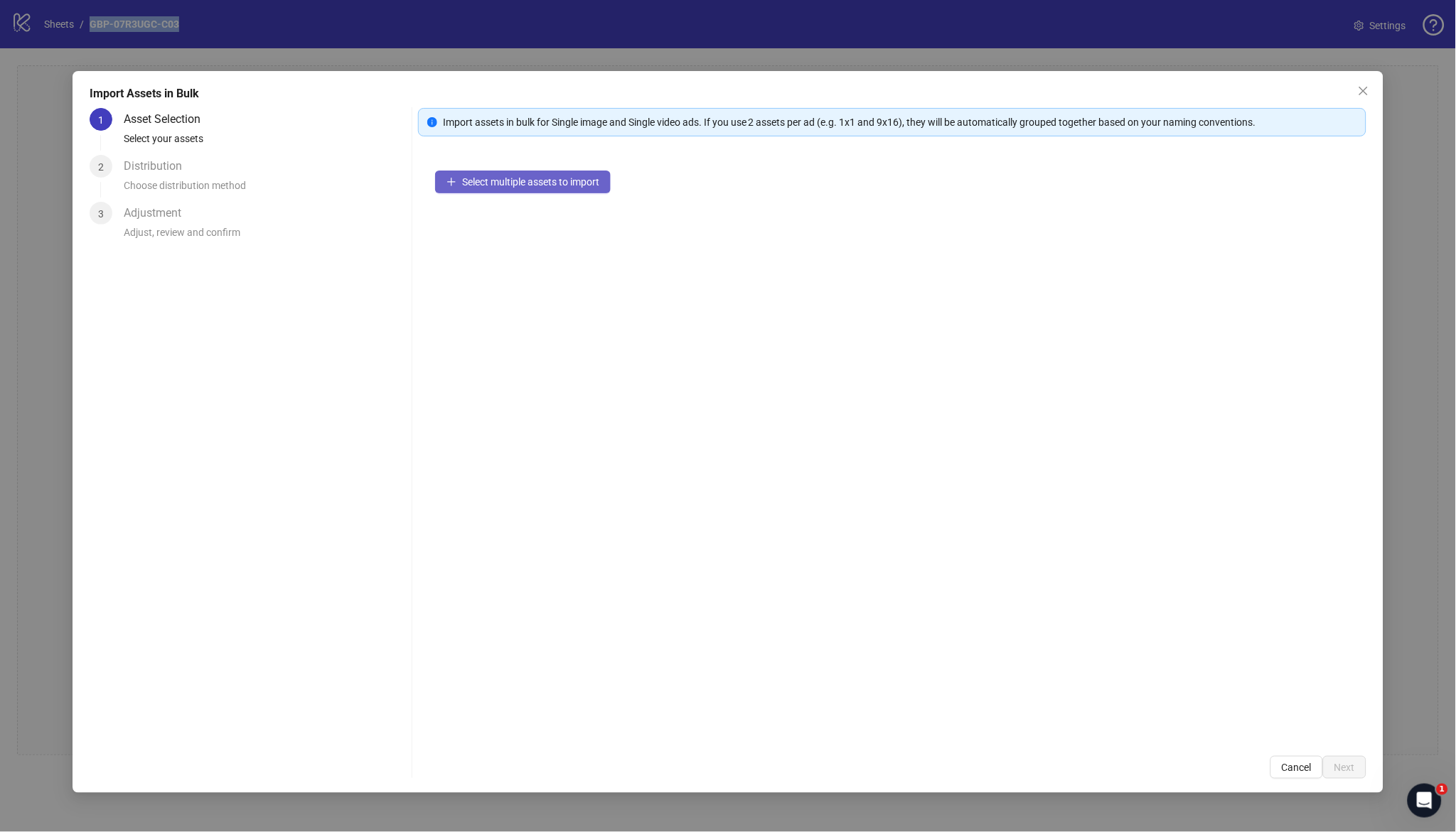
click at [543, 181] on span "Select multiple assets to import" at bounding box center [531, 182] width 137 height 12
click at [1352, 775] on button "Next" at bounding box center [1344, 767] width 43 height 23
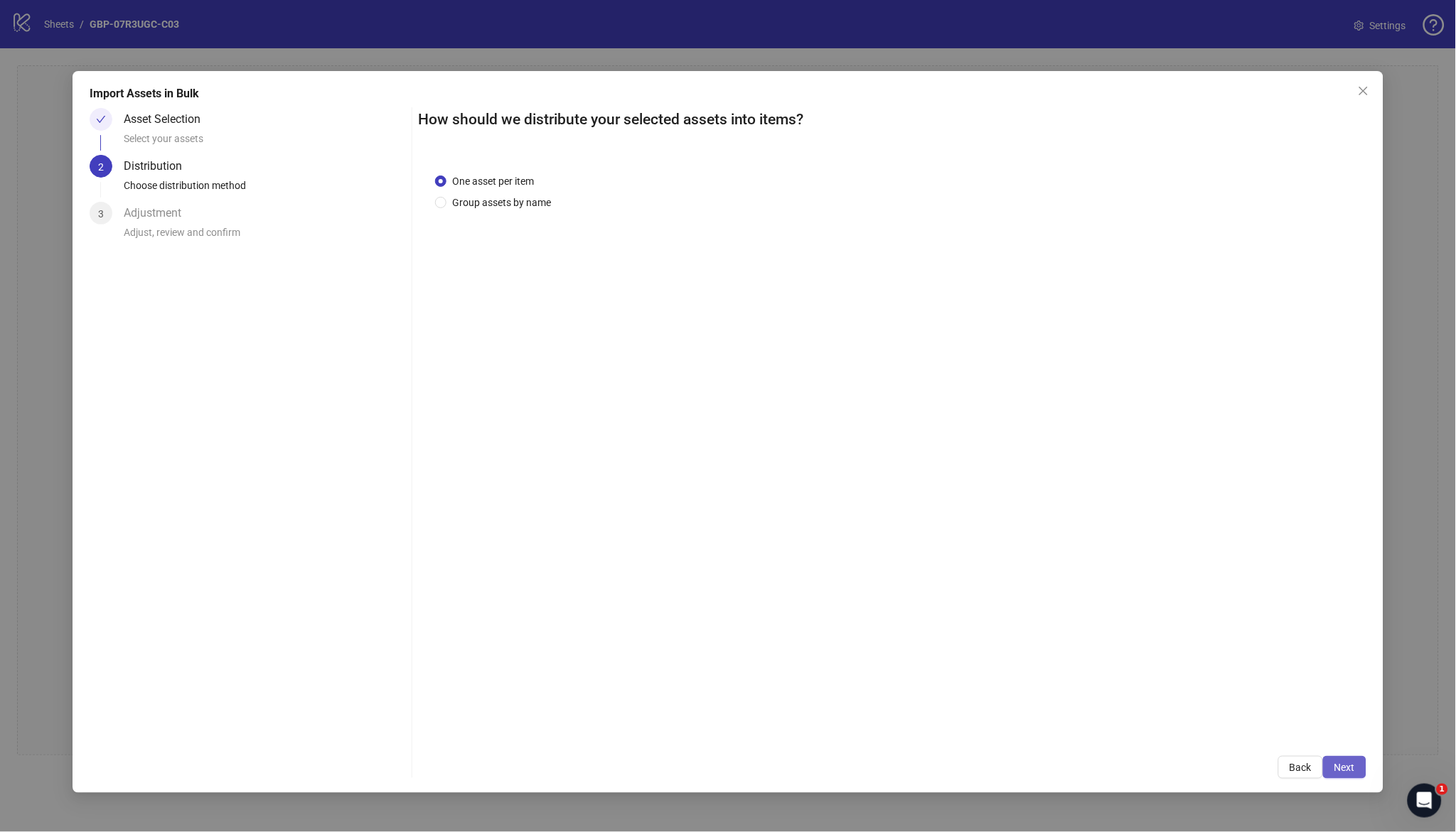
click at [1351, 768] on span "Next" at bounding box center [1344, 768] width 21 height 12
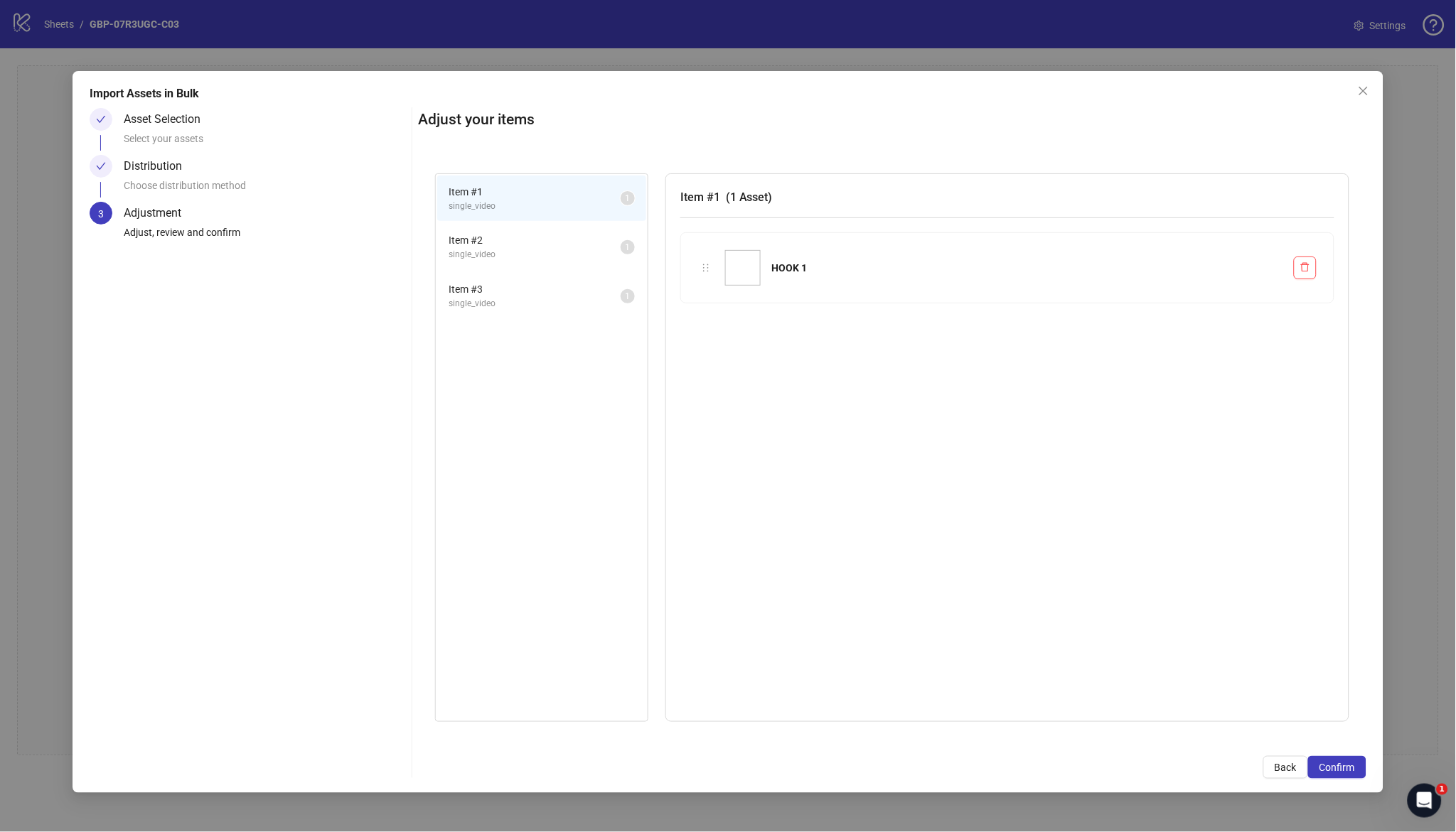
drag, startPoint x: 1343, startPoint y: 765, endPoint x: 1278, endPoint y: 742, distance: 68.9
click at [1343, 765] on span "Confirm" at bounding box center [1337, 768] width 35 height 12
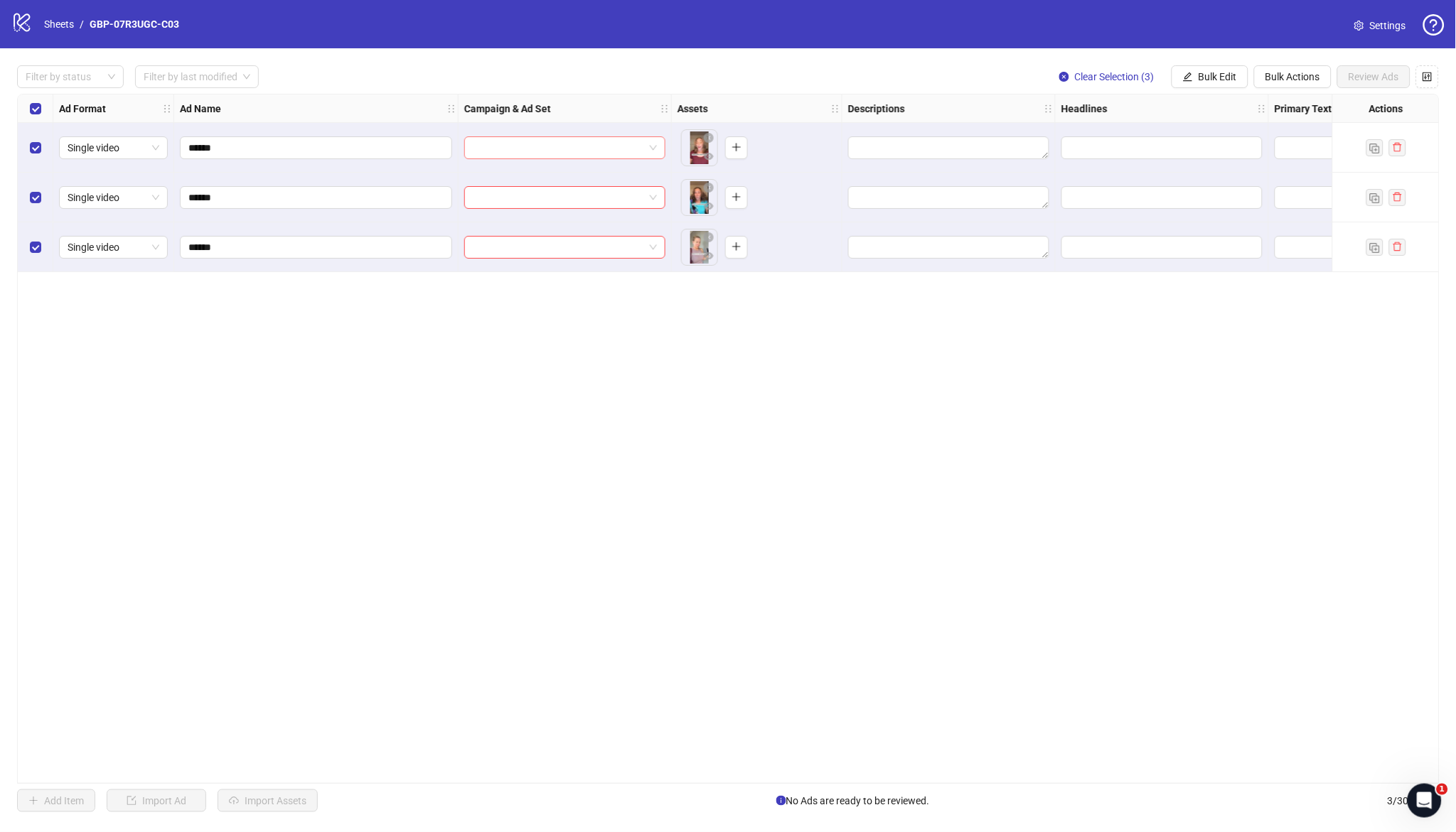
click at [551, 156] on input "search" at bounding box center [558, 148] width 172 height 22
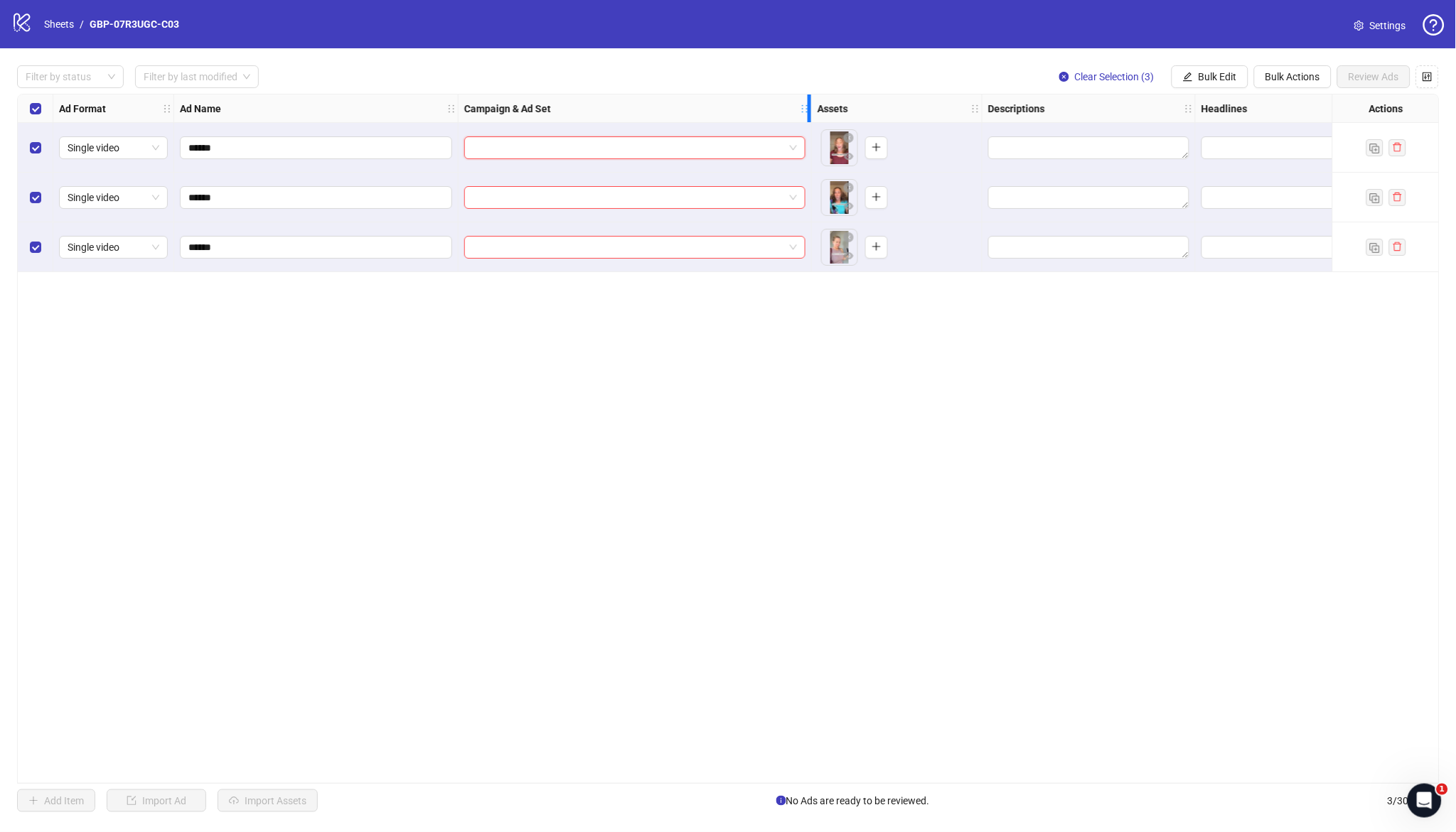
drag, startPoint x: 667, startPoint y: 106, endPoint x: 830, endPoint y: 131, distance: 164.9
click at [830, 131] on div "Ad Format Ad Name Campaign & Ad Set Assets Descriptions Headlines Primary Texts…" at bounding box center [979, 182] width 1924 height 178
drag, startPoint x: 672, startPoint y: 436, endPoint x: 672, endPoint y: 422, distance: 14.0
click at [672, 430] on div "Ad Format Ad Name Campaign & Ad Set Assets Descriptions Headlines Primary Texts…" at bounding box center [728, 440] width 1423 height 691
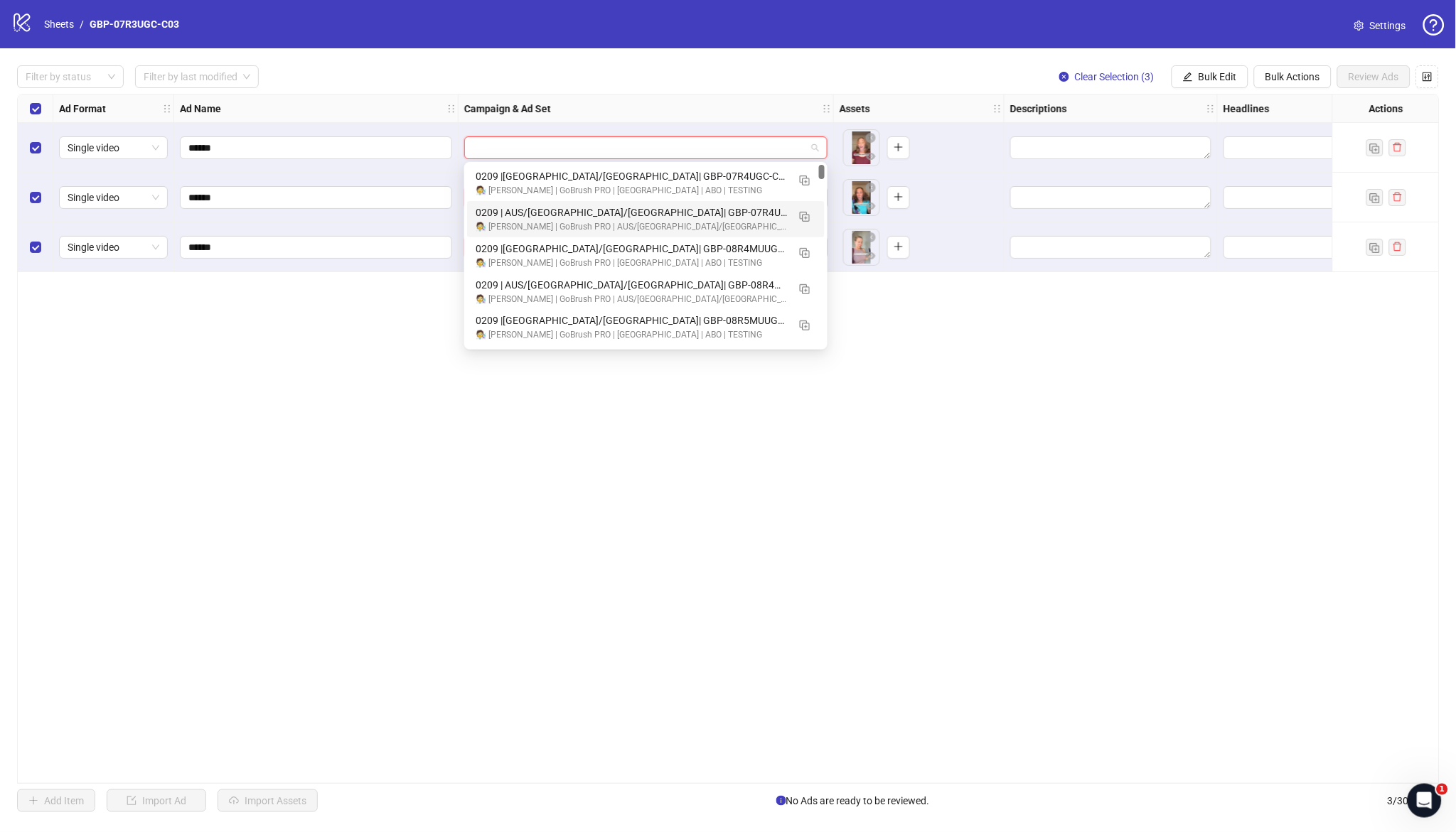
click at [698, 151] on input "search" at bounding box center [640, 148] width 334 height 22
click at [806, 216] on img "button" at bounding box center [805, 217] width 10 height 10
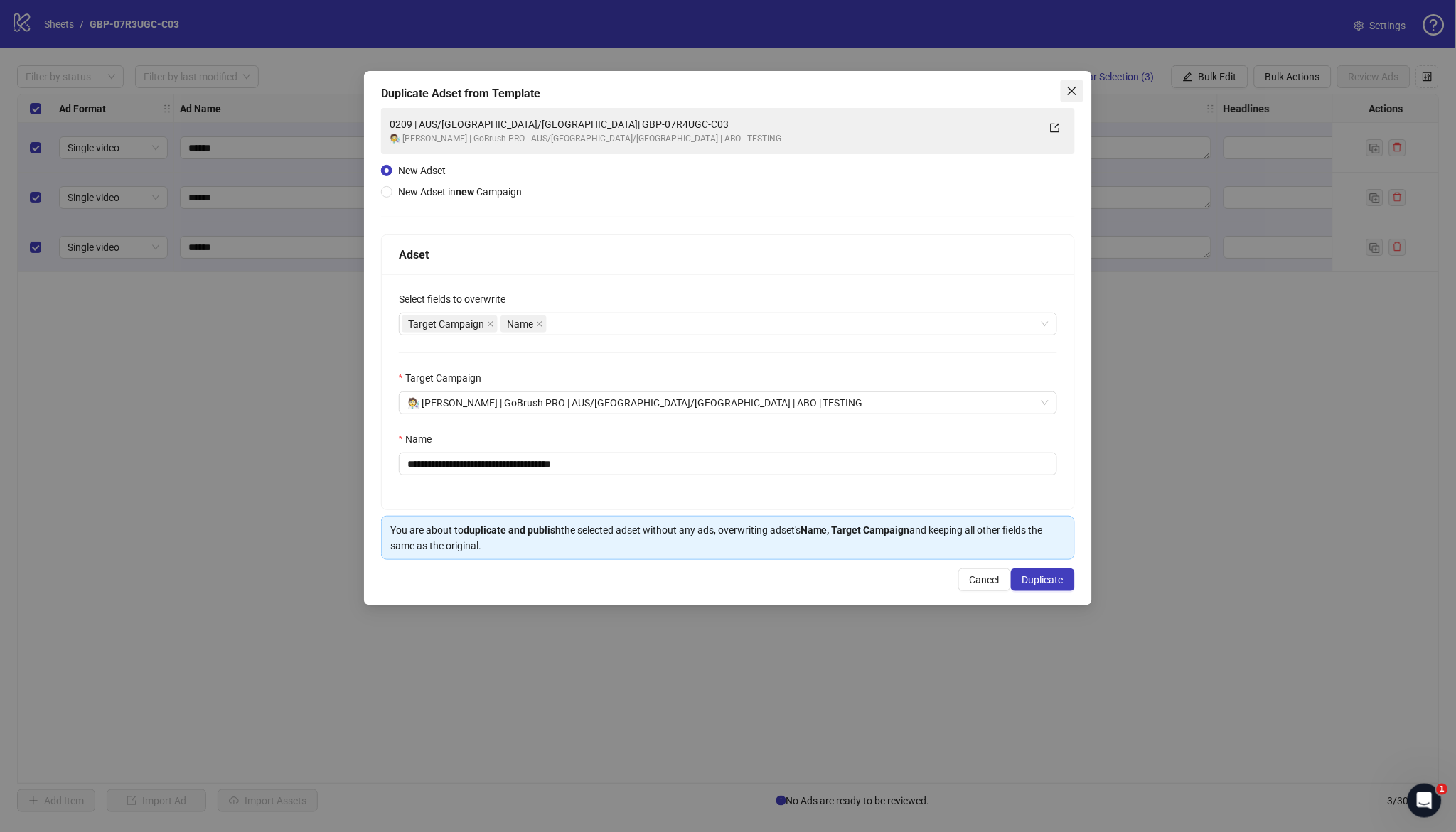
click at [1072, 85] on icon "close" at bounding box center [1072, 91] width 12 height 12
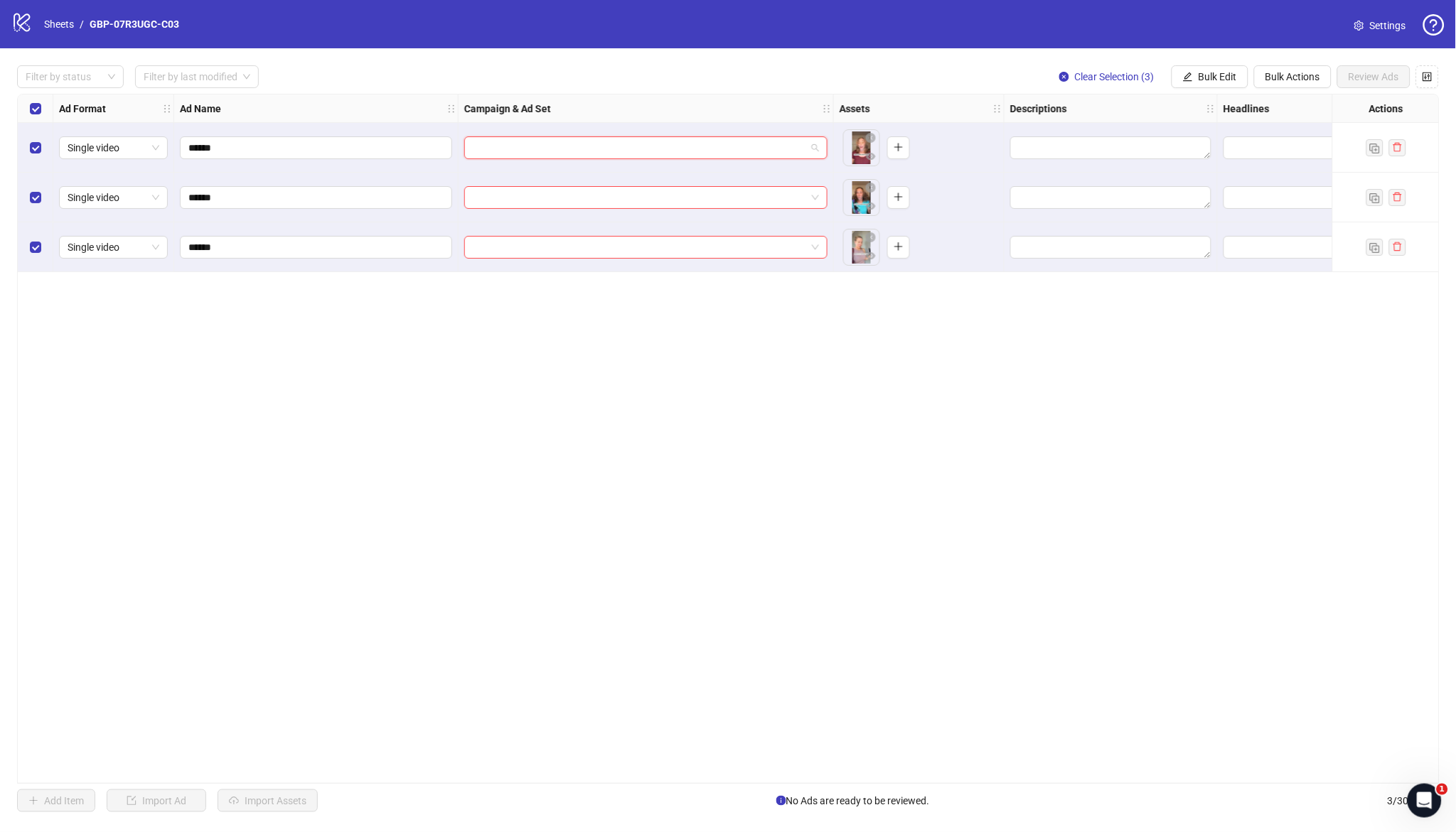
click at [741, 154] on input "search" at bounding box center [640, 148] width 334 height 22
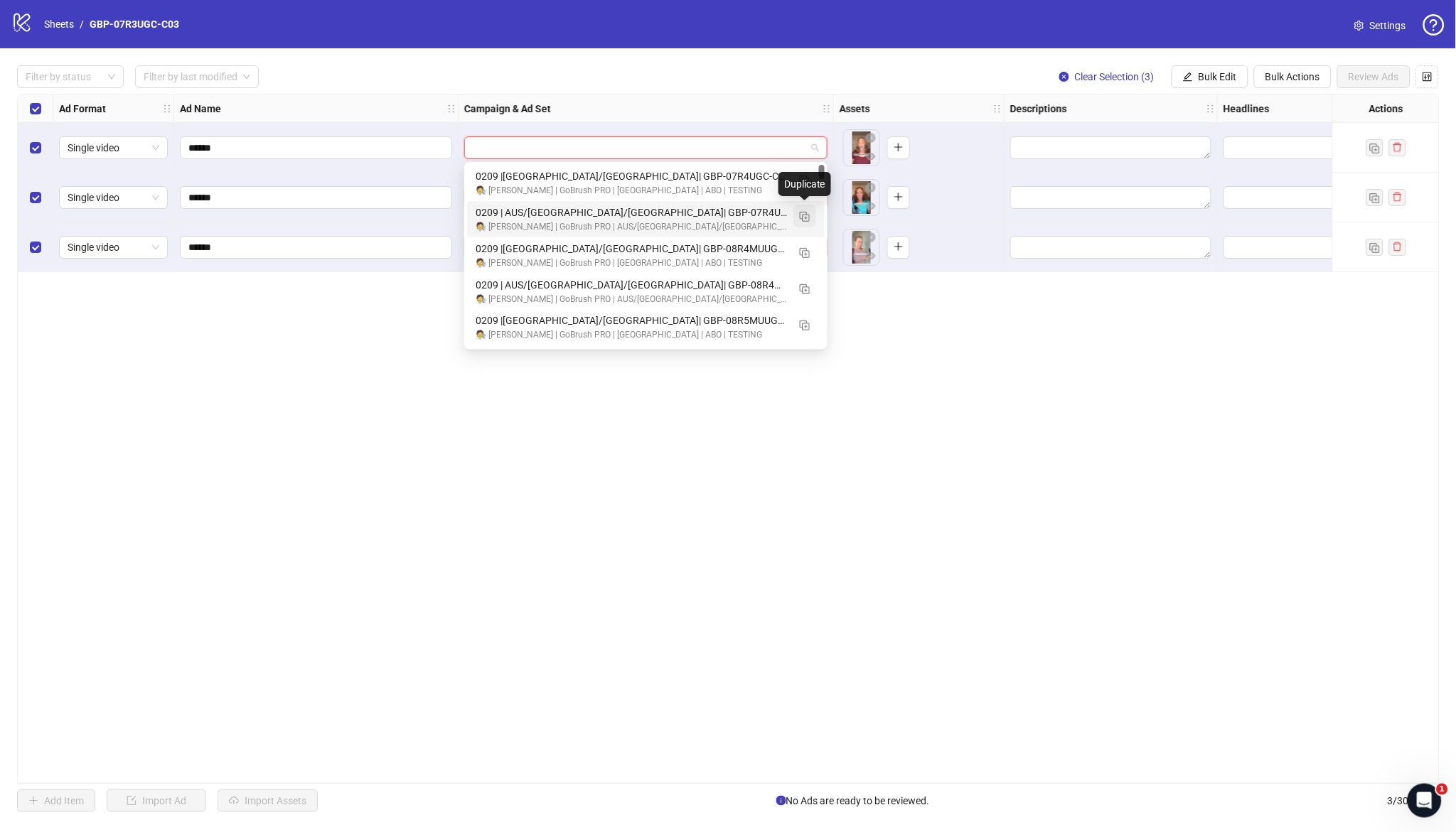
click at [805, 213] on img "button" at bounding box center [805, 217] width 10 height 10
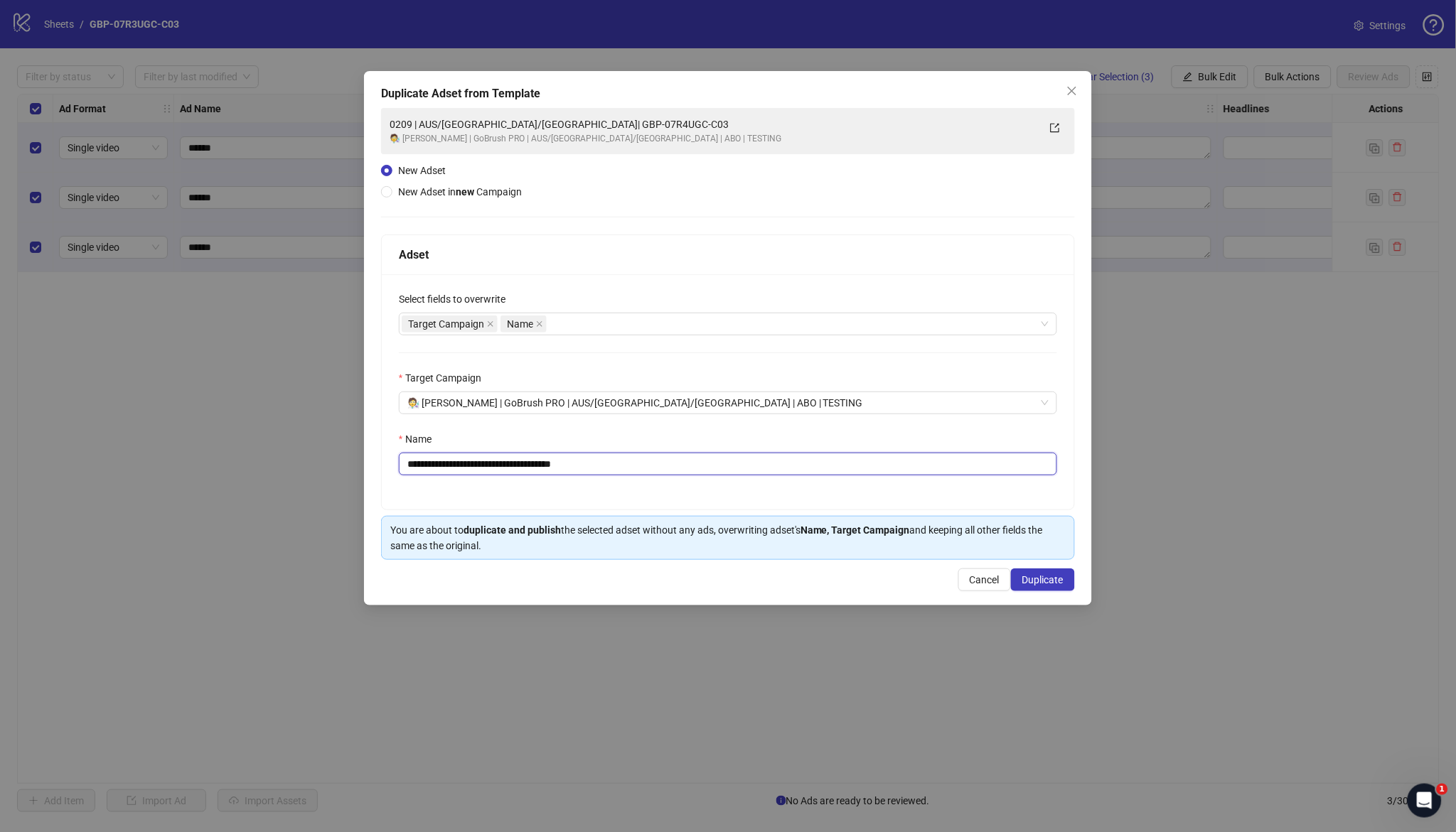
drag, startPoint x: 495, startPoint y: 471, endPoint x: 680, endPoint y: 479, distance: 185.2
click at [680, 479] on div "**********" at bounding box center [728, 392] width 693 height 235
paste input "text"
type input "**********"
click at [1053, 579] on span "Duplicate" at bounding box center [1043, 580] width 41 height 12
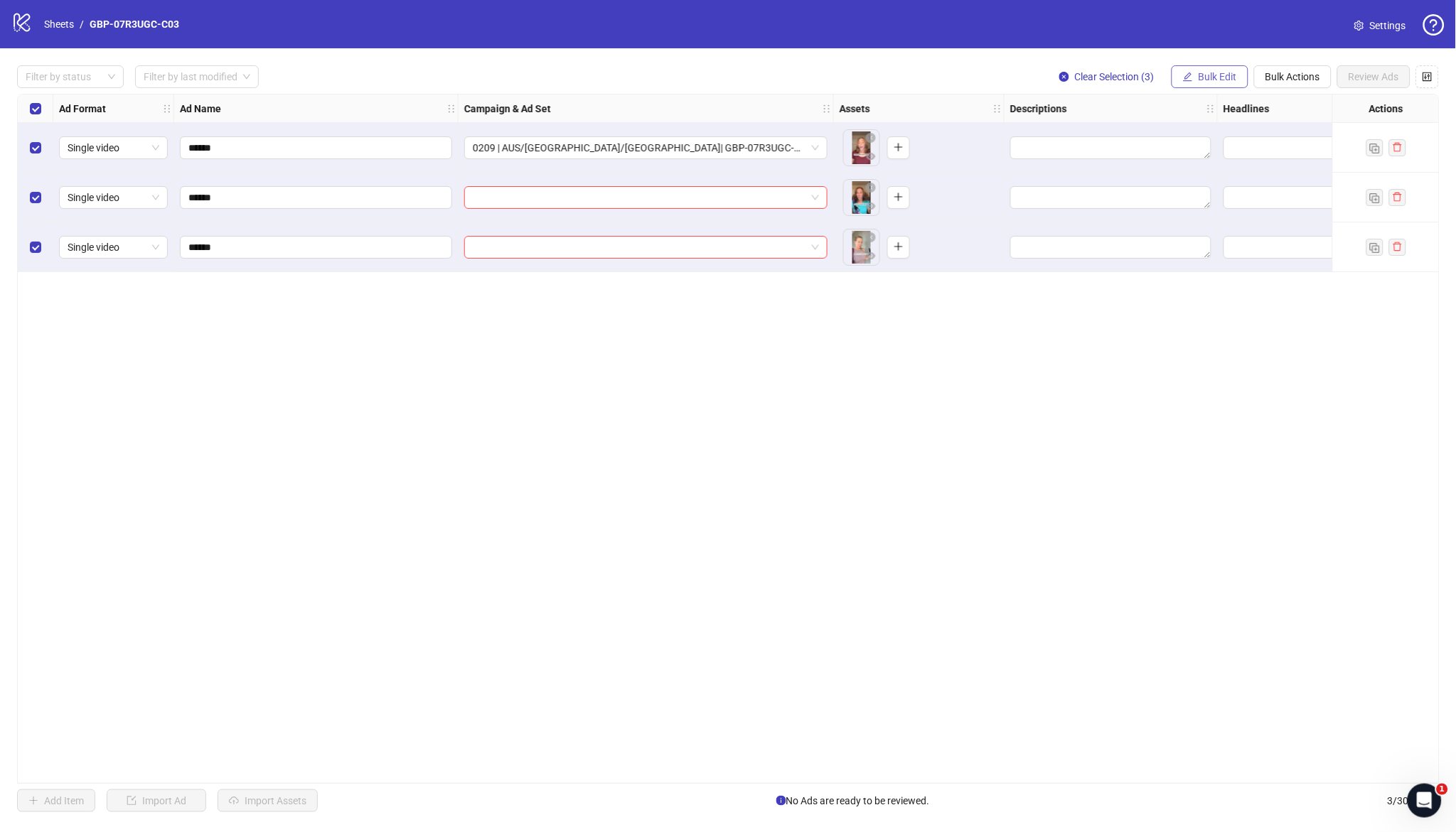
click at [1218, 66] on button "Bulk Edit" at bounding box center [1210, 77] width 77 height 23
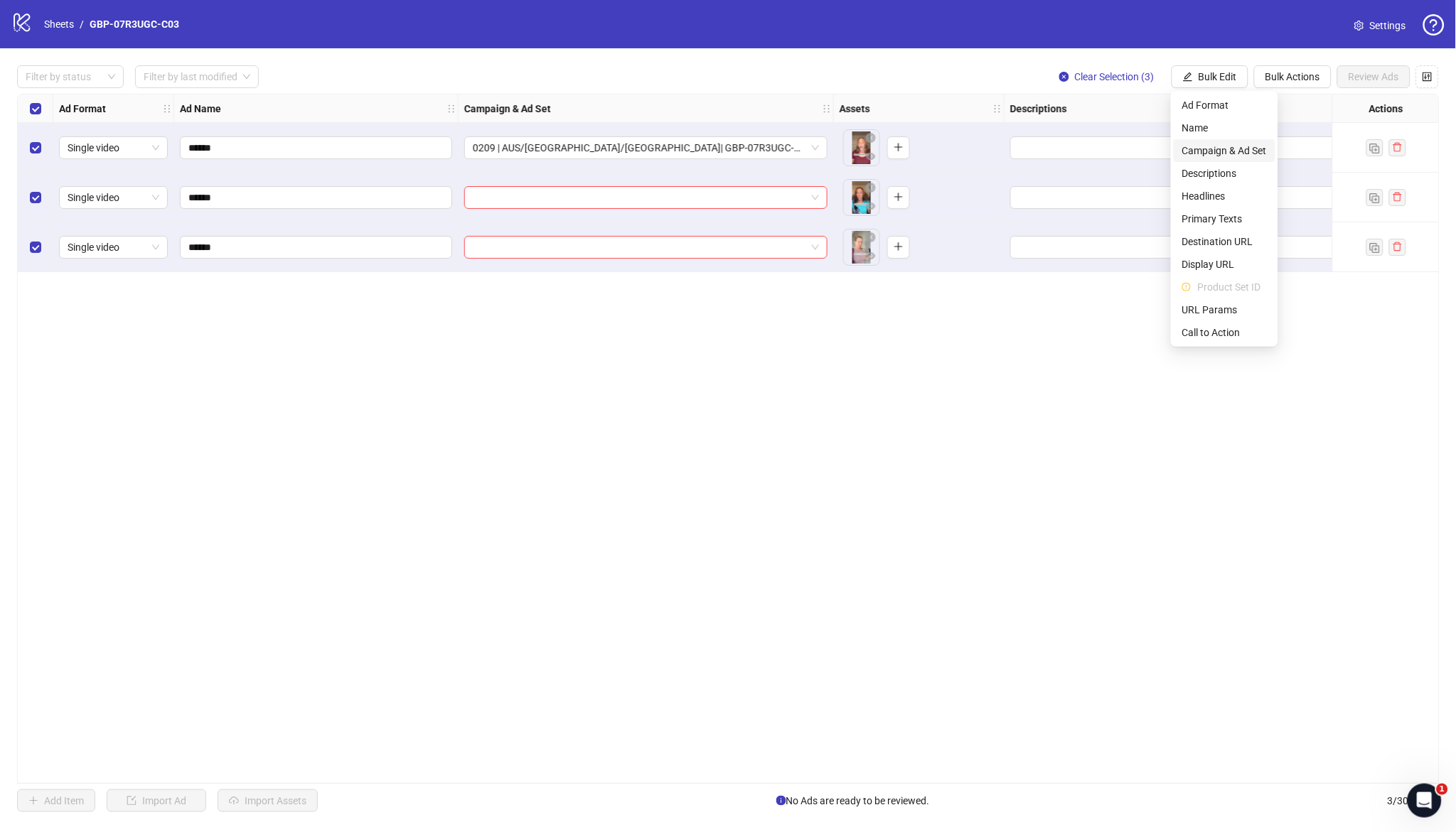
click at [1239, 143] on span "Campaign & Ad Set" at bounding box center [1224, 151] width 84 height 16
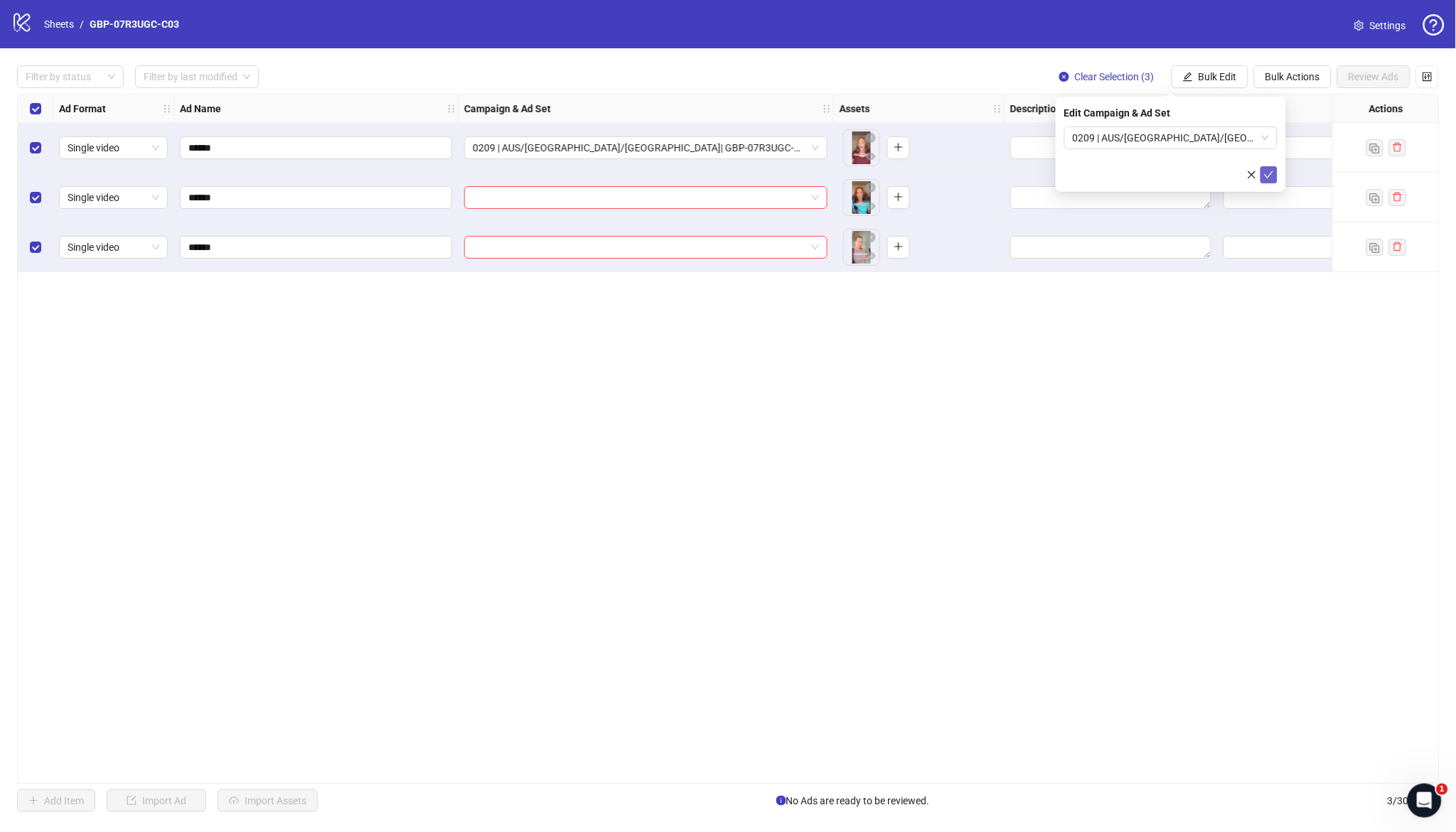
click at [1266, 181] on button "submit" at bounding box center [1269, 175] width 17 height 17
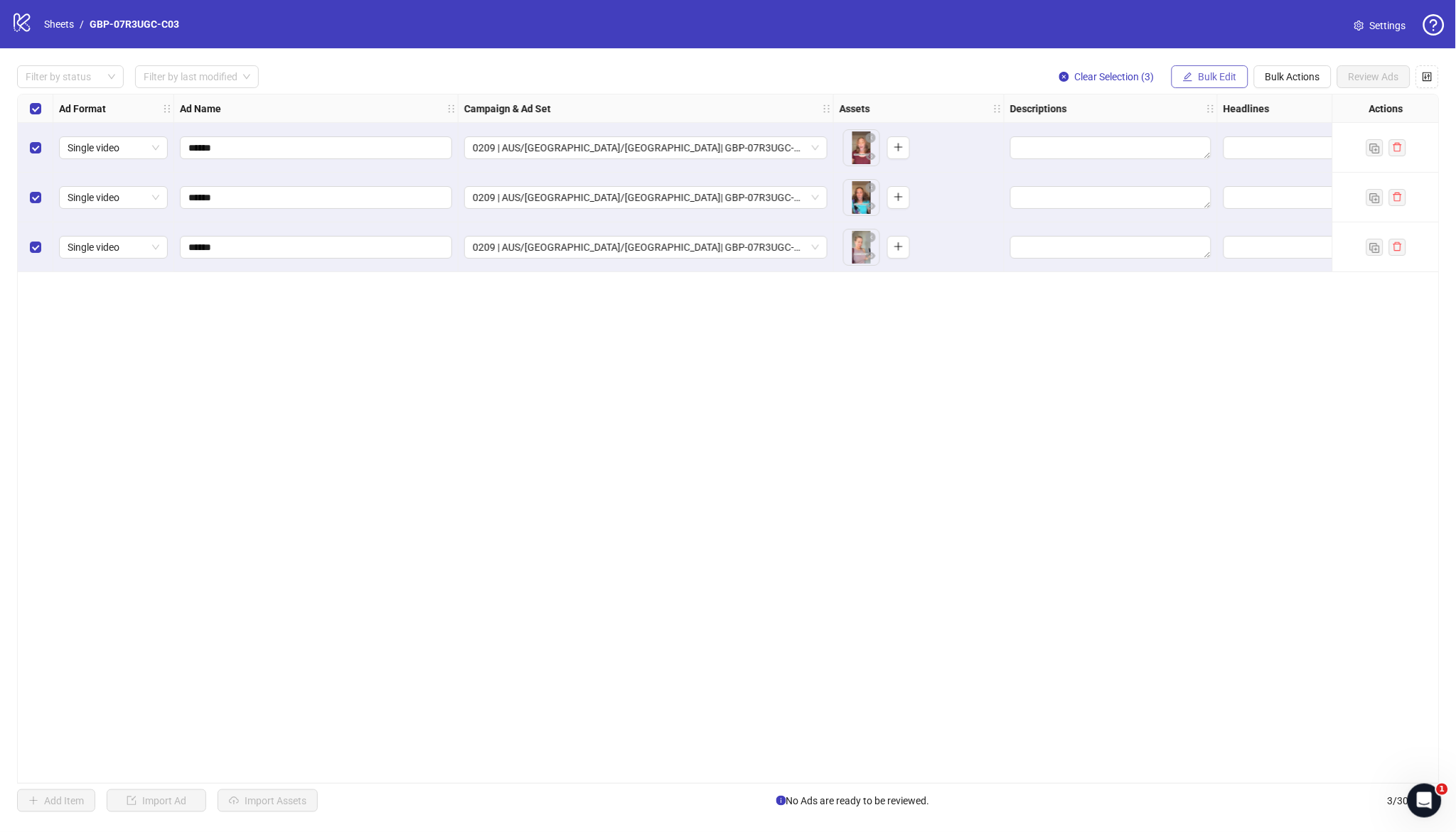
click at [1207, 75] on span "Bulk Edit" at bounding box center [1218, 77] width 38 height 12
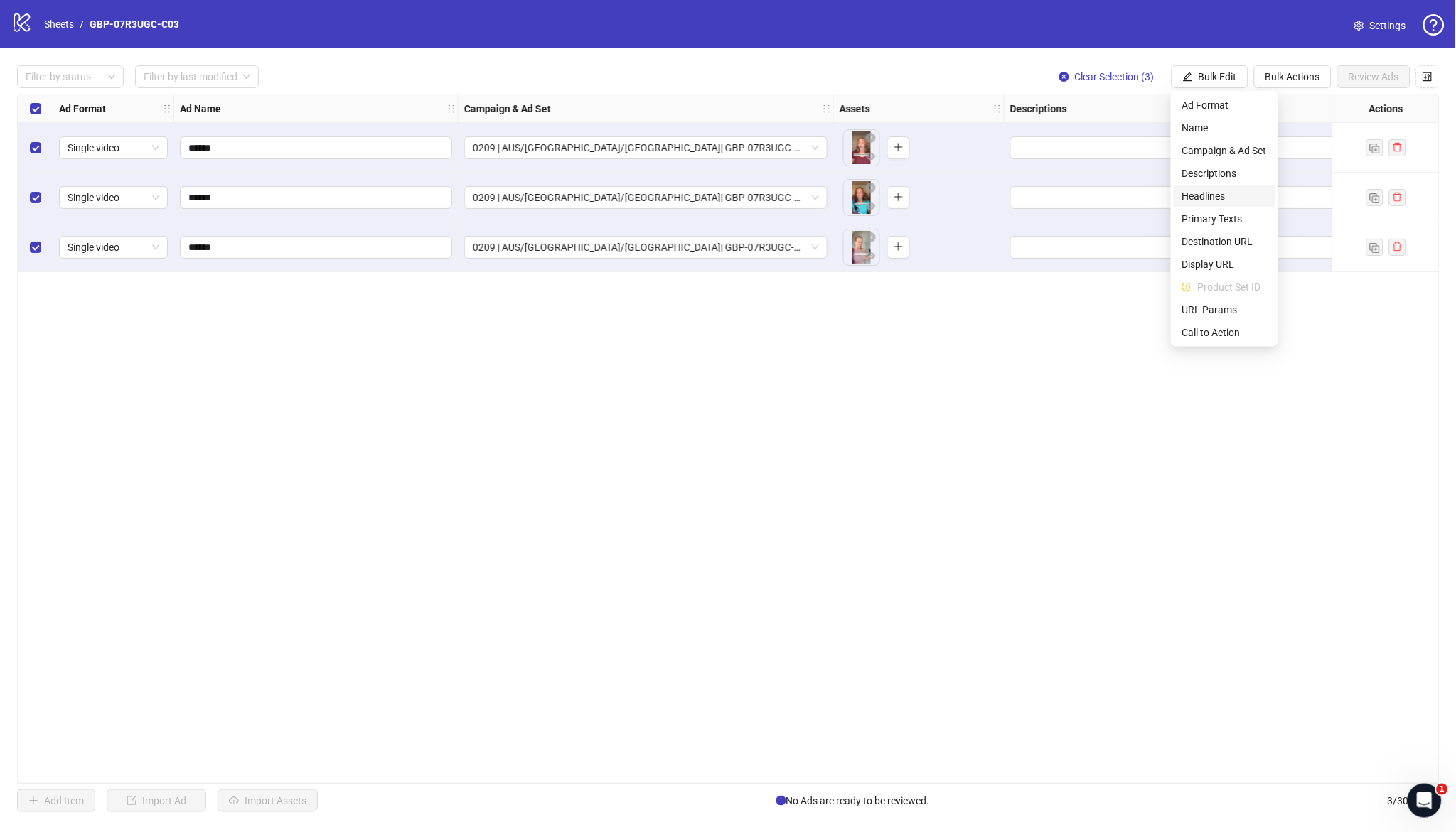
click at [1227, 192] on span "Headlines" at bounding box center [1224, 196] width 84 height 16
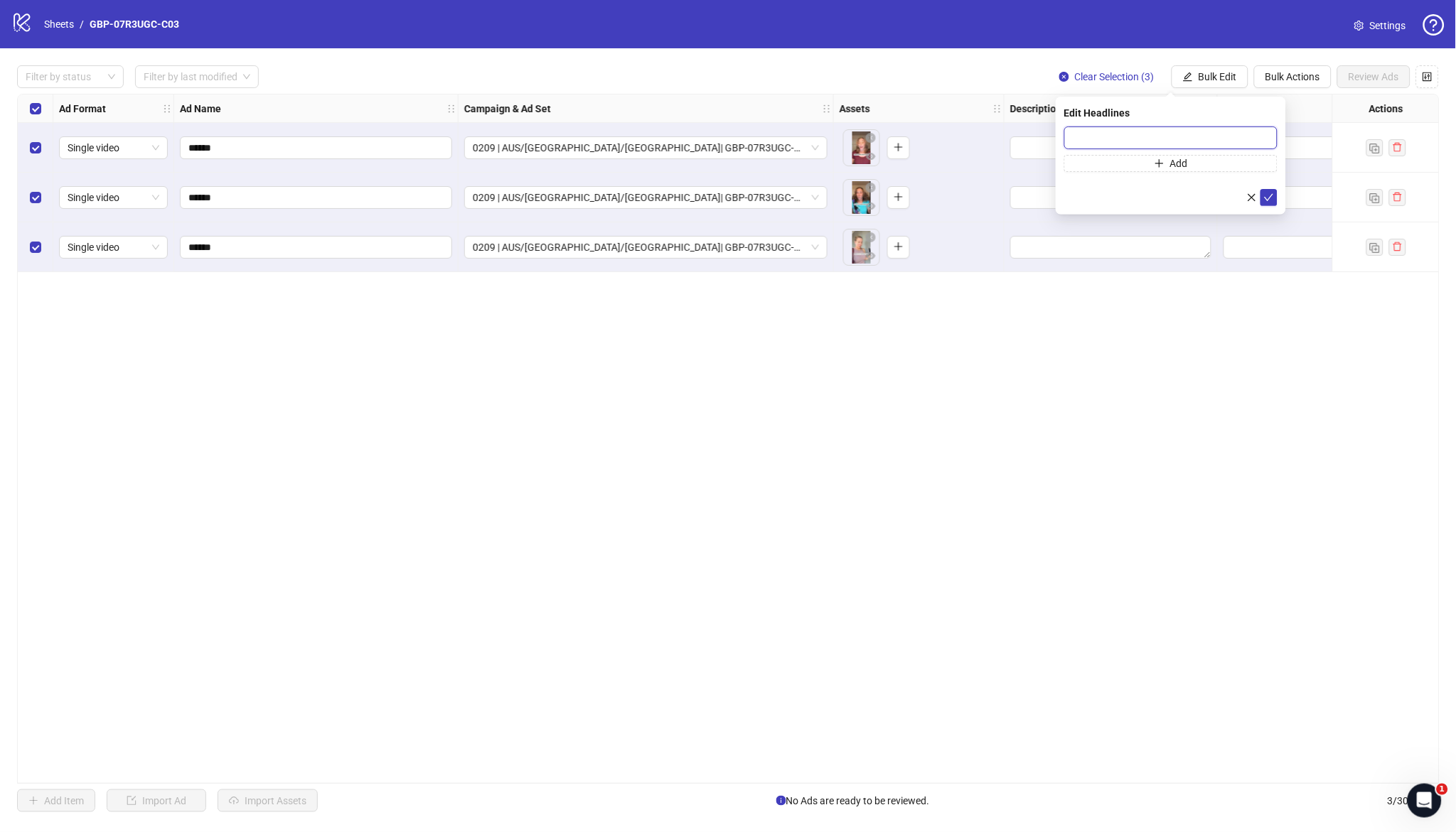
click at [1199, 139] on input "text" at bounding box center [1170, 137] width 213 height 23
paste input "*******"
type input "*******"
click at [1186, 164] on span "Add" at bounding box center [1179, 164] width 18 height 12
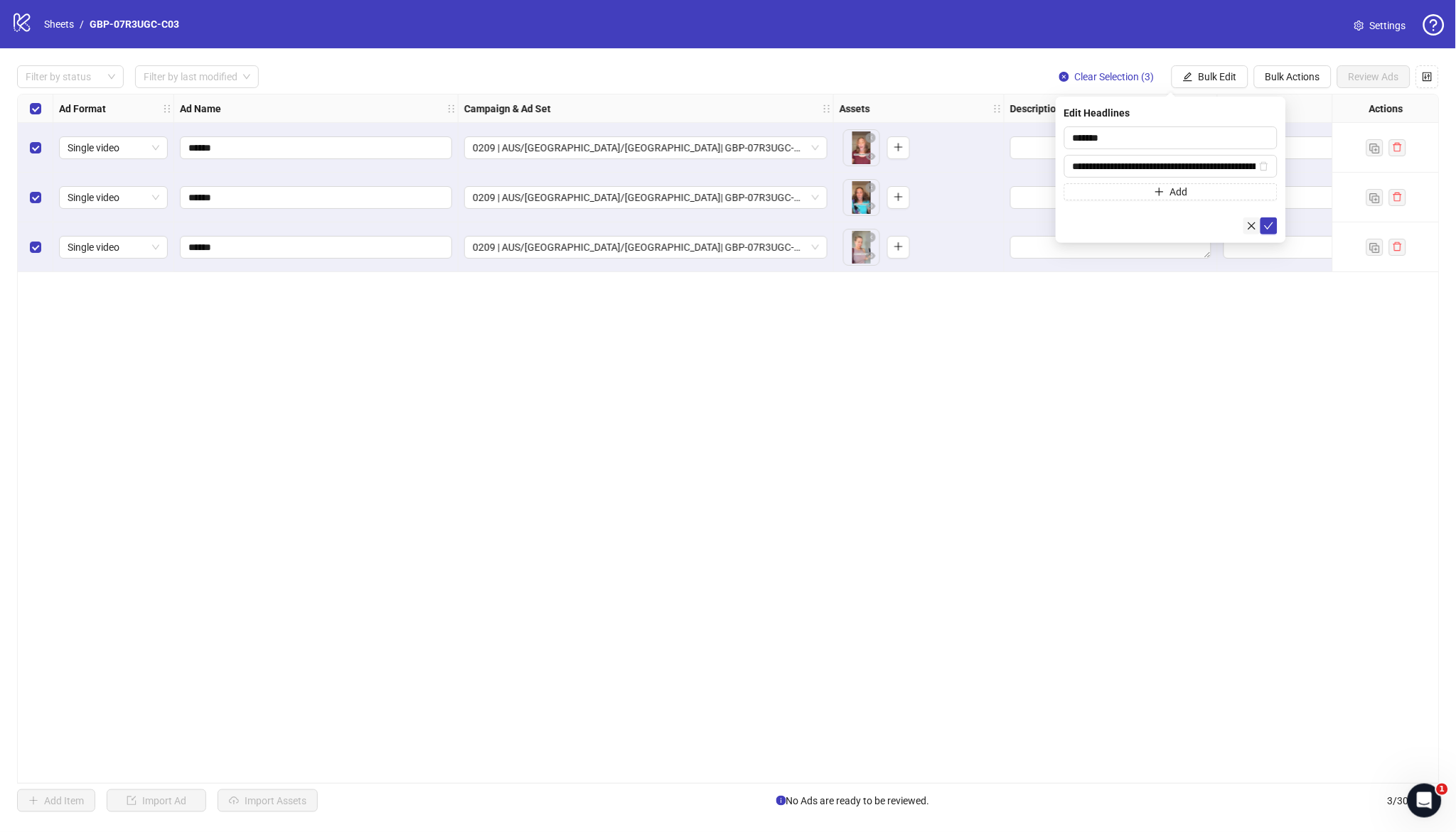
scroll to position [0, 143]
type input "**********"
click at [1270, 226] on icon "check" at bounding box center [1269, 226] width 9 height 7
click at [1215, 80] on span "Bulk Edit" at bounding box center [1218, 77] width 38 height 12
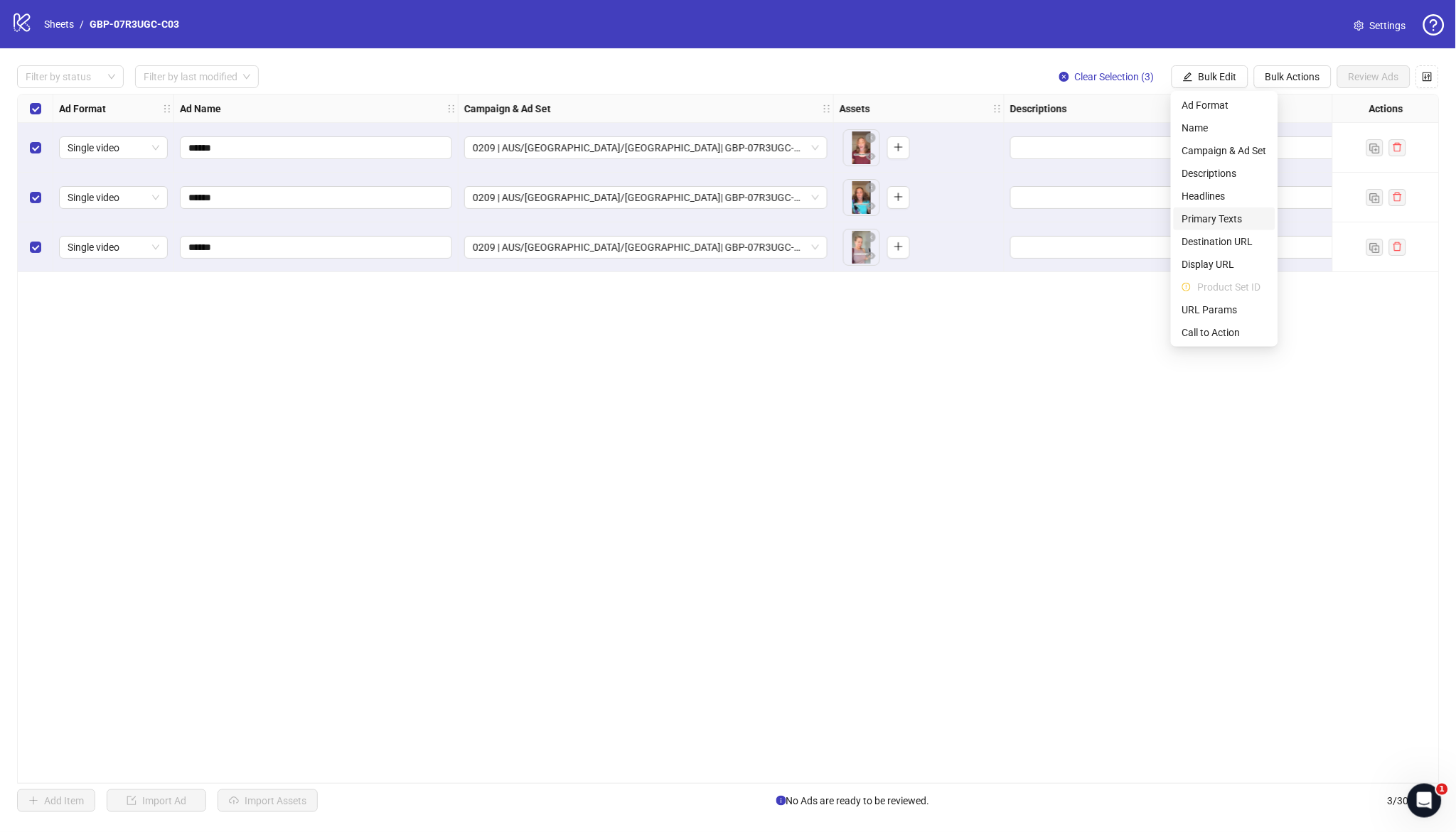
click at [1215, 213] on span "Primary Texts" at bounding box center [1224, 219] width 84 height 16
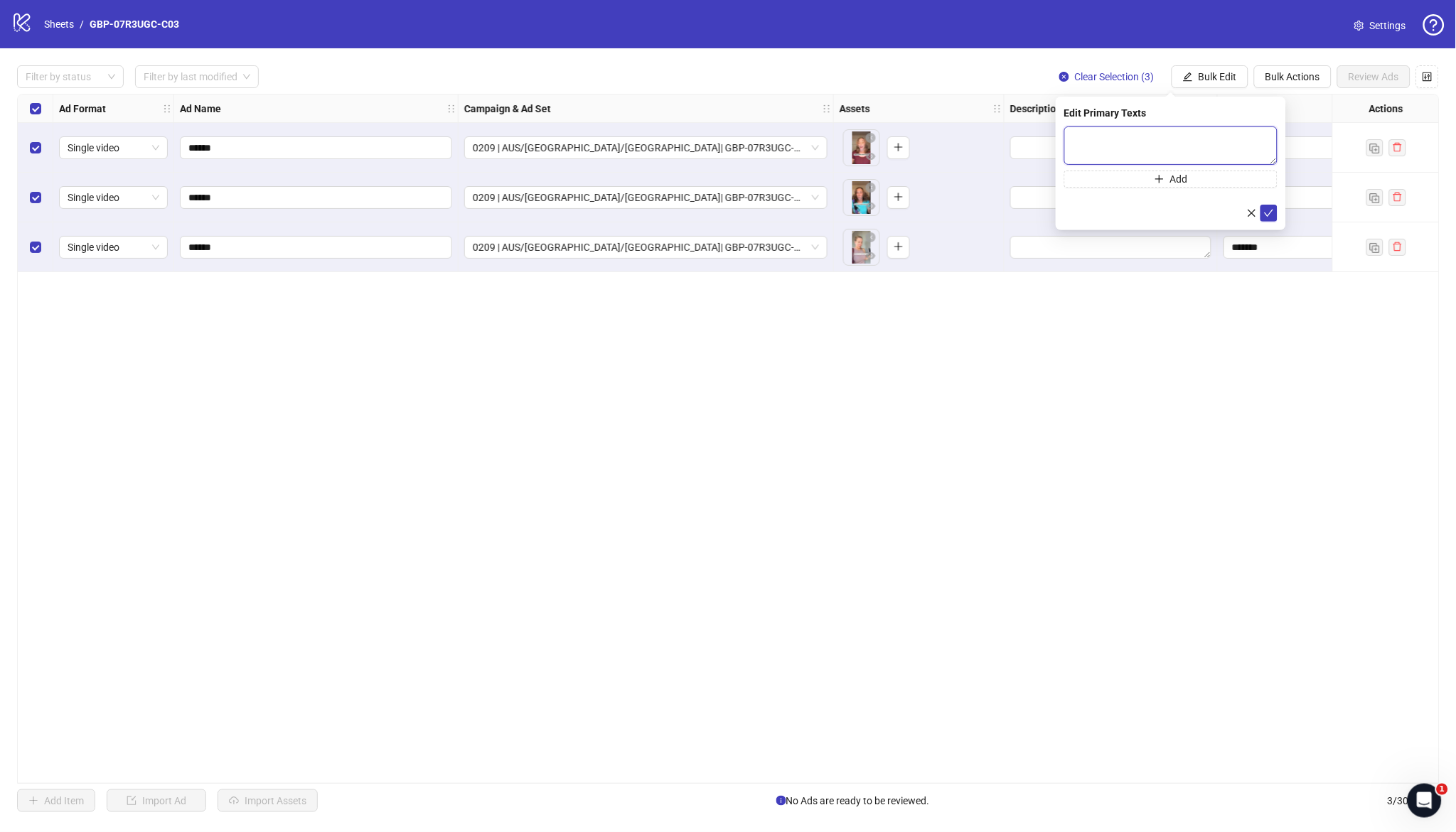
click at [1193, 145] on textarea at bounding box center [1170, 145] width 213 height 38
paste textarea "**********"
type textarea "**********"
click at [1157, 182] on icon "plus" at bounding box center [1160, 180] width 10 height 10
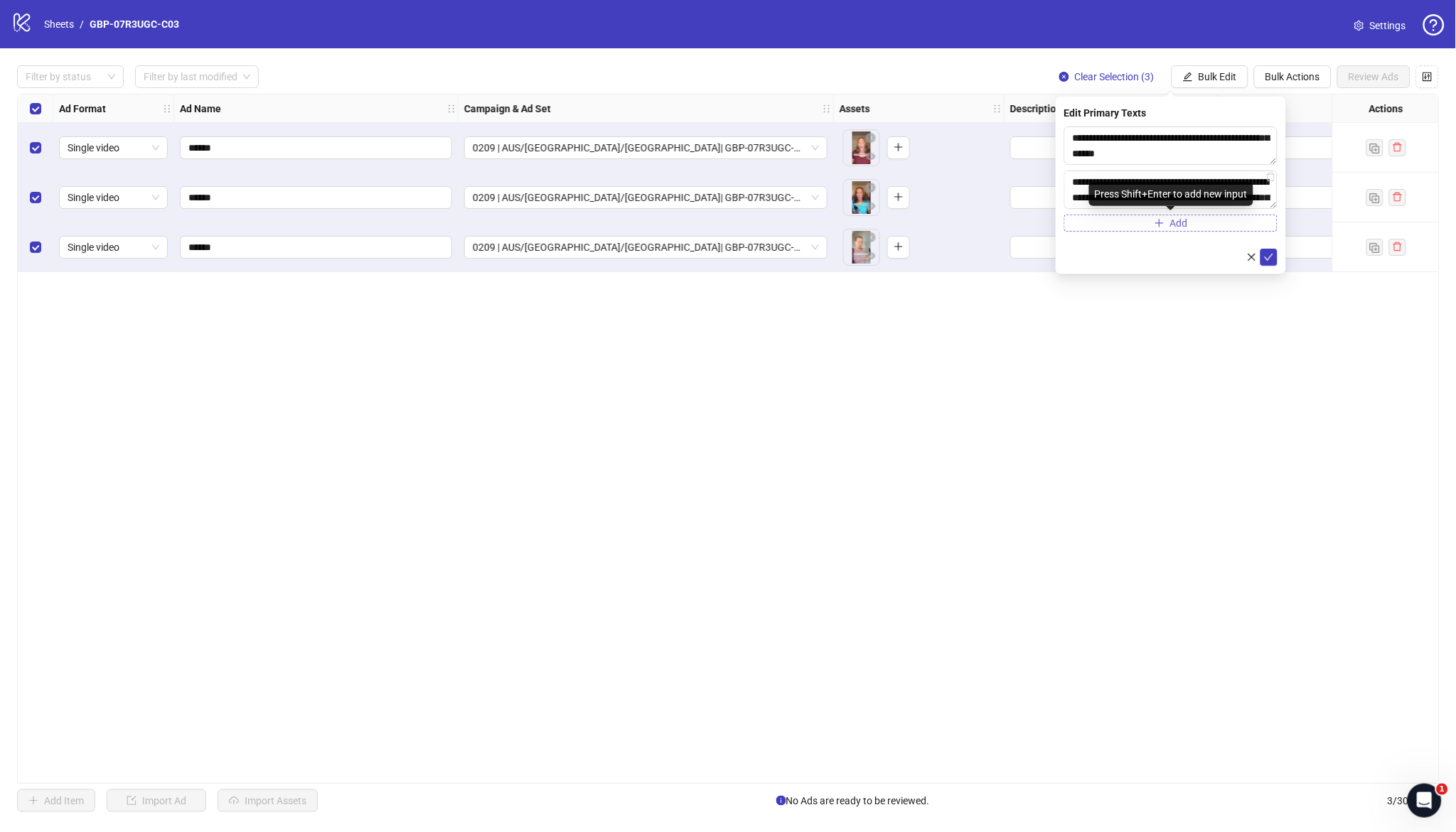
scroll to position [89, 0]
type textarea "**********"
click at [1269, 258] on icon "check" at bounding box center [1269, 257] width 9 height 7
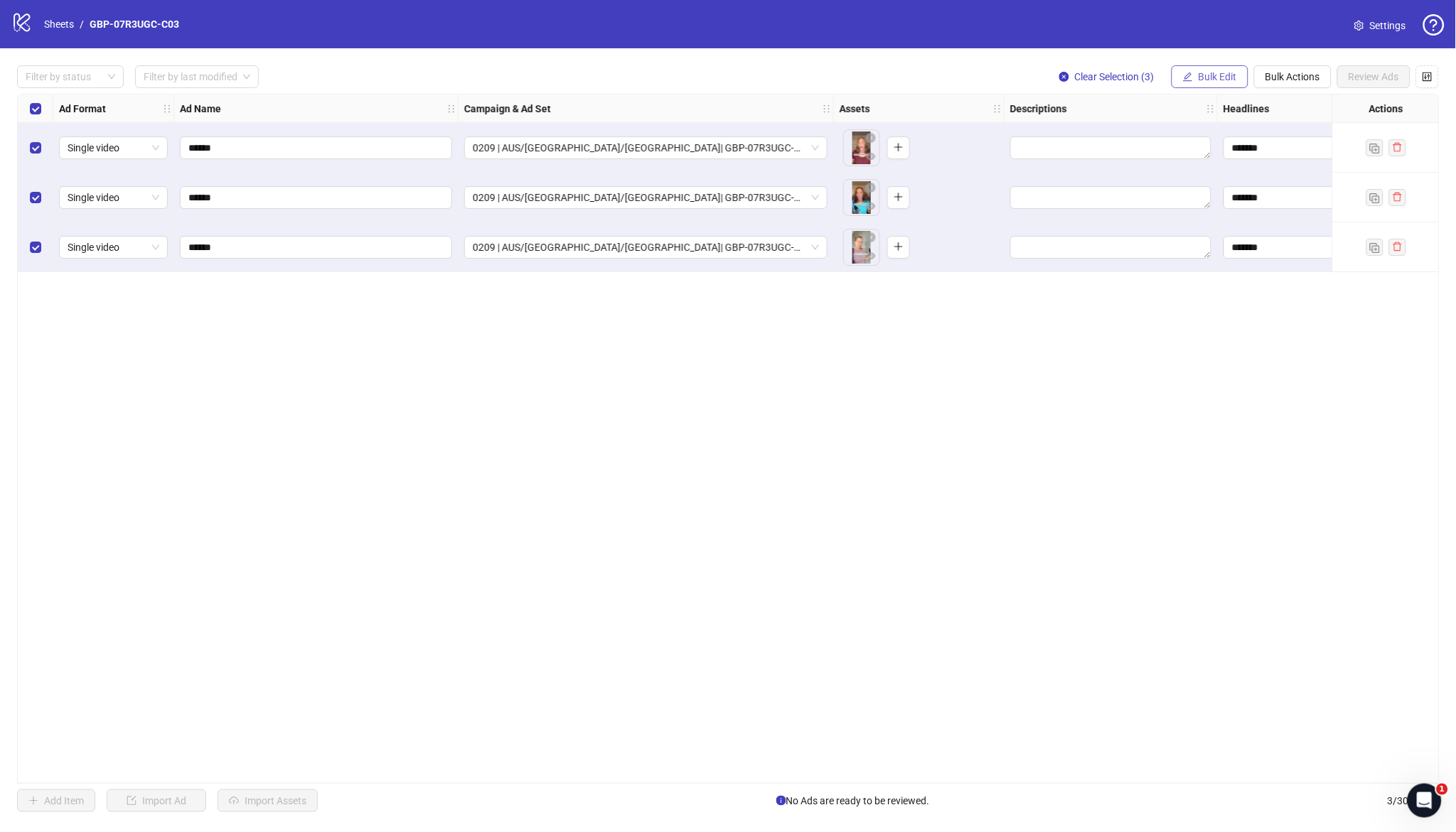
click at [1217, 74] on span "Bulk Edit" at bounding box center [1218, 77] width 38 height 12
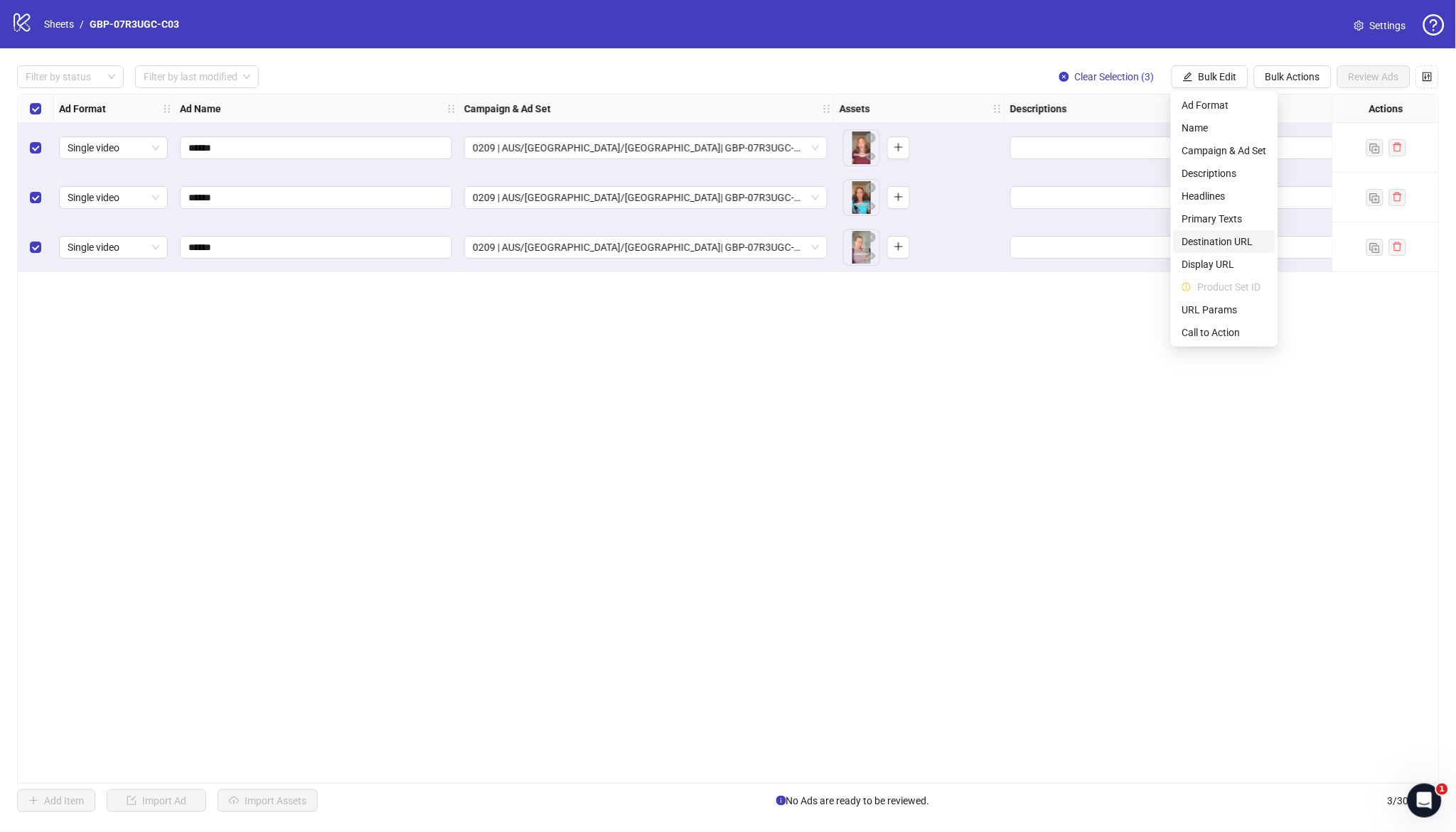
click at [1232, 241] on span "Destination URL" at bounding box center [1224, 241] width 84 height 16
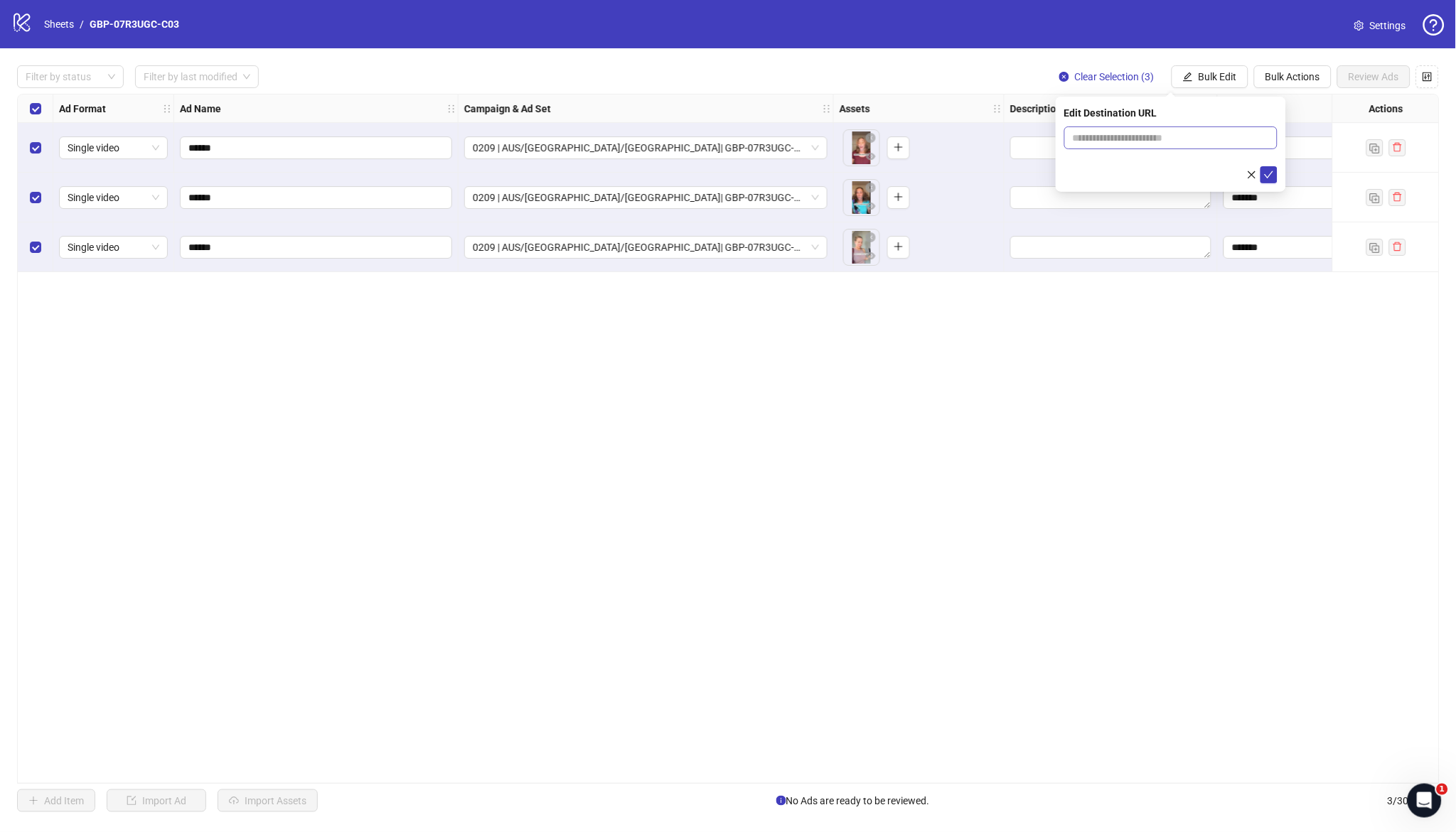
click at [1195, 146] on span at bounding box center [1170, 137] width 213 height 23
paste input "**********"
type input "**********"
click at [1269, 175] on icon "check" at bounding box center [1269, 175] width 10 height 10
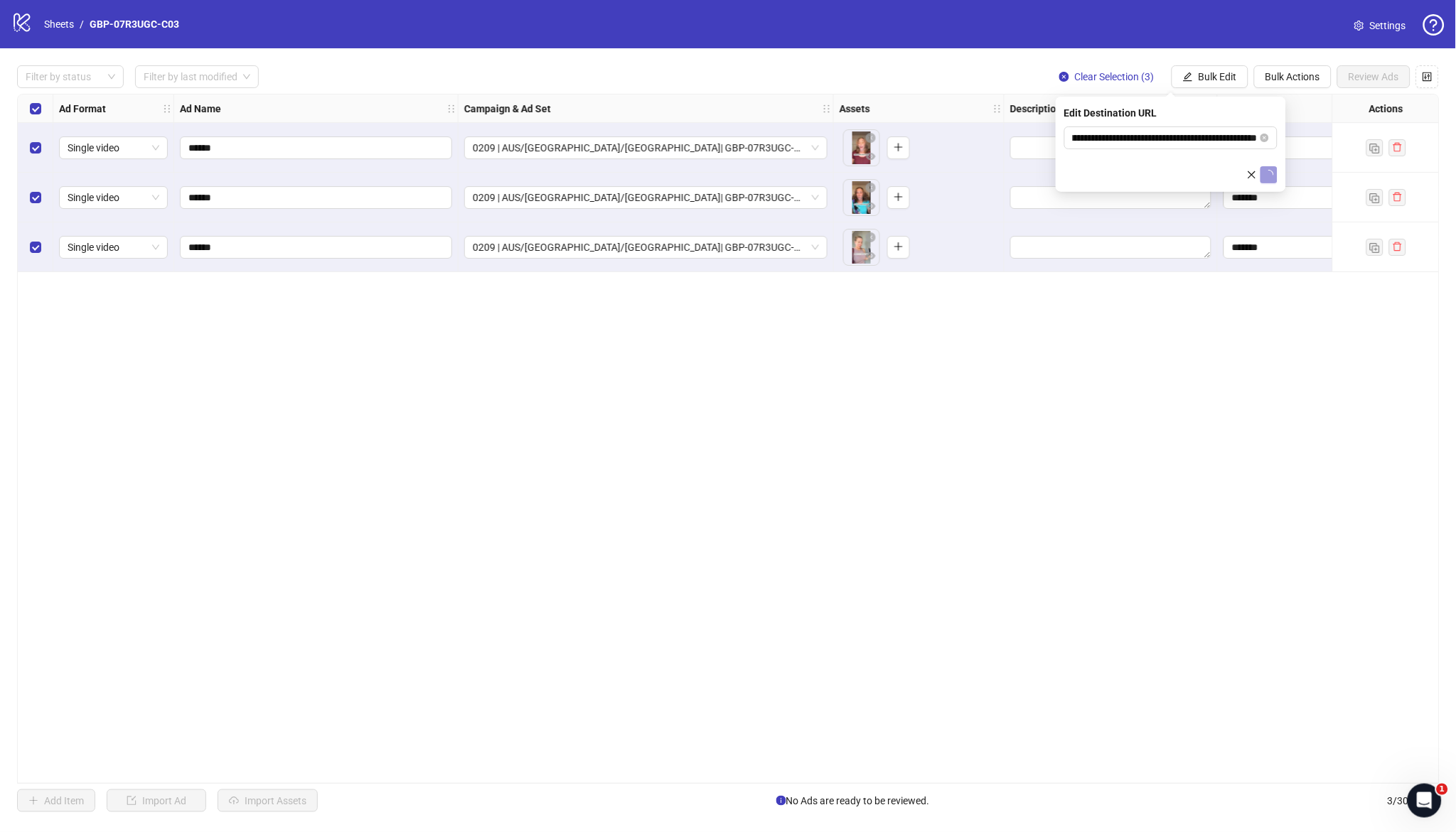
scroll to position [0, 0]
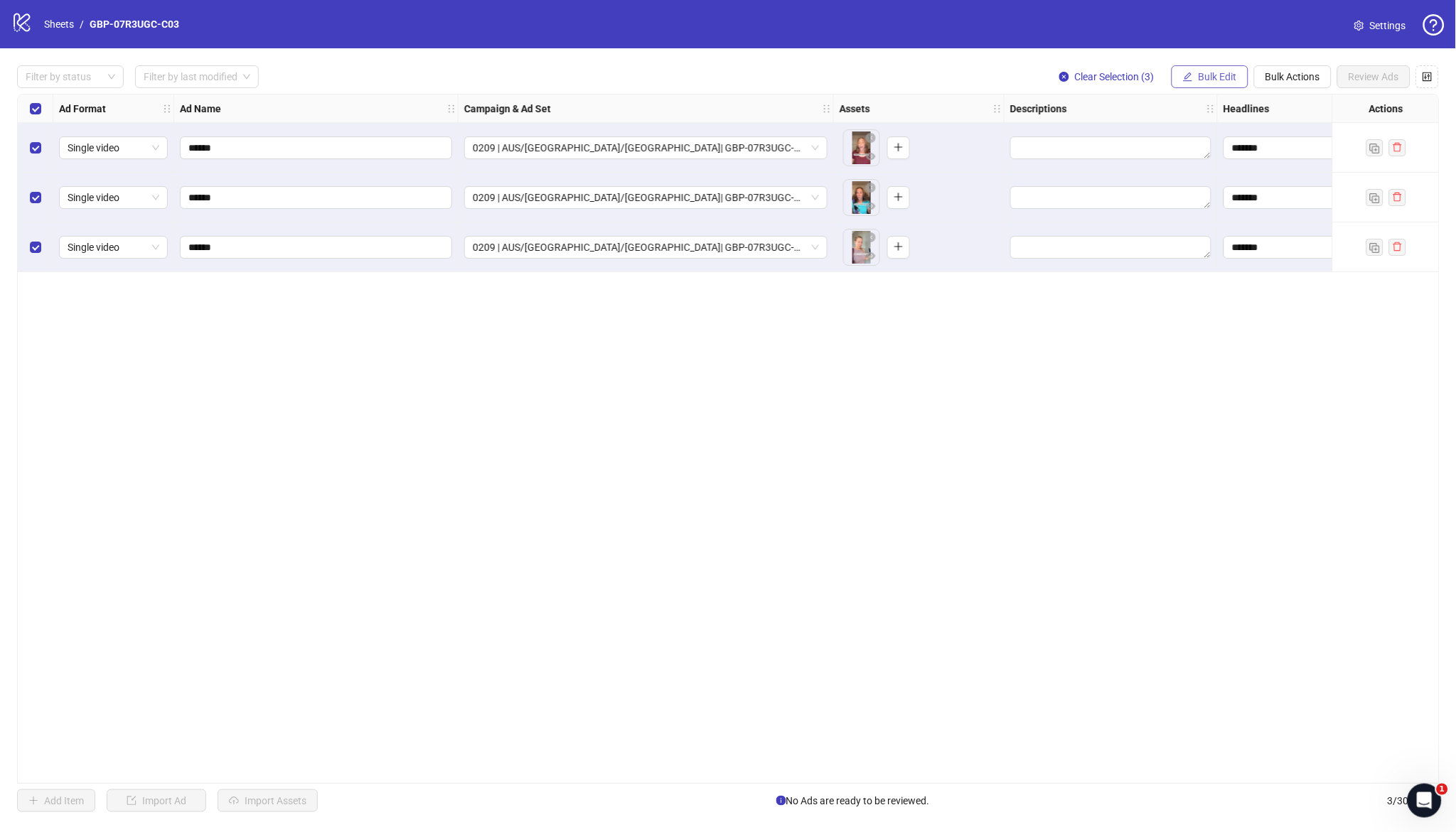
click at [1225, 80] on span "Bulk Edit" at bounding box center [1218, 77] width 38 height 12
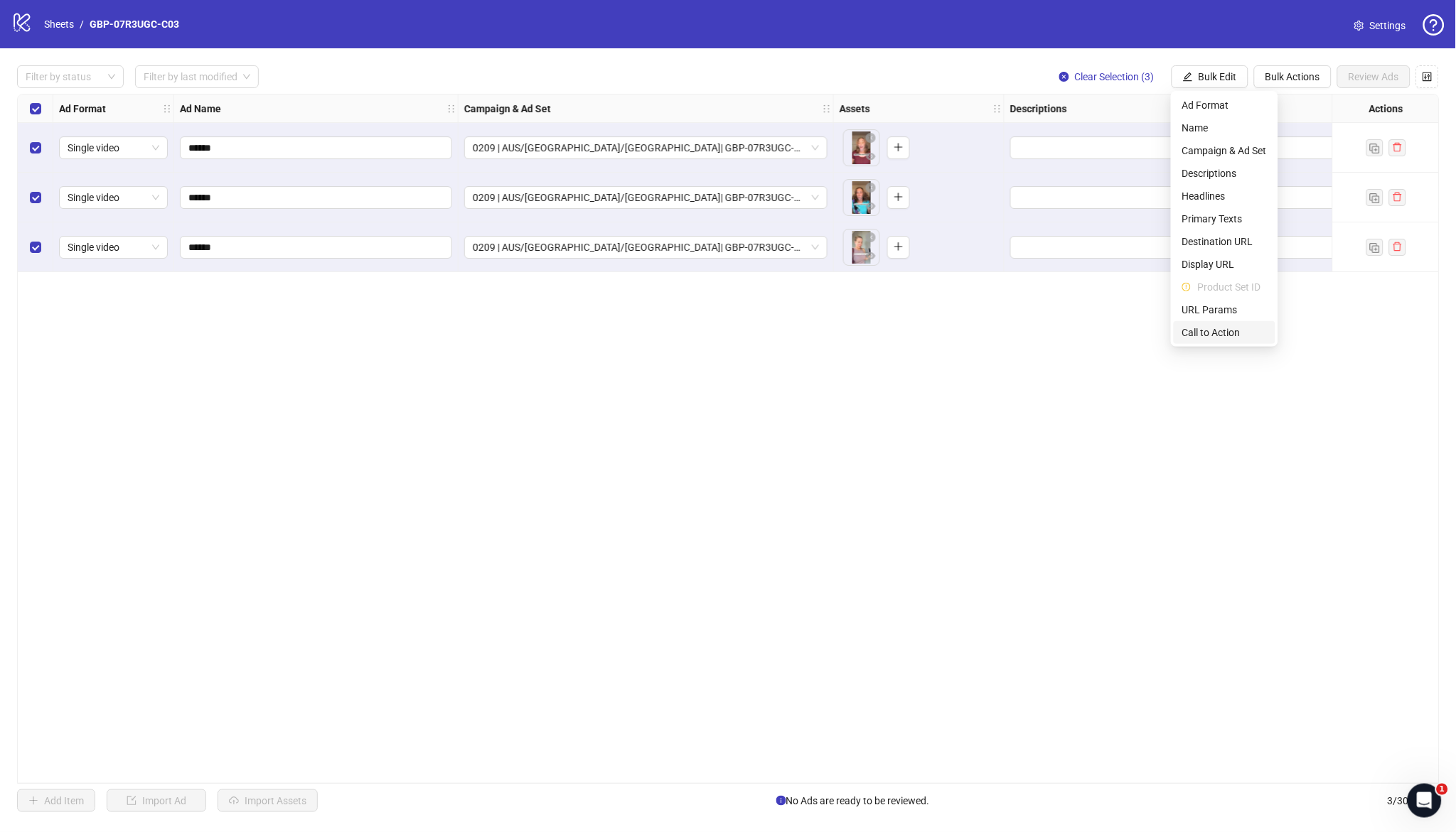
click at [1218, 329] on span "Call to Action" at bounding box center [1224, 333] width 84 height 16
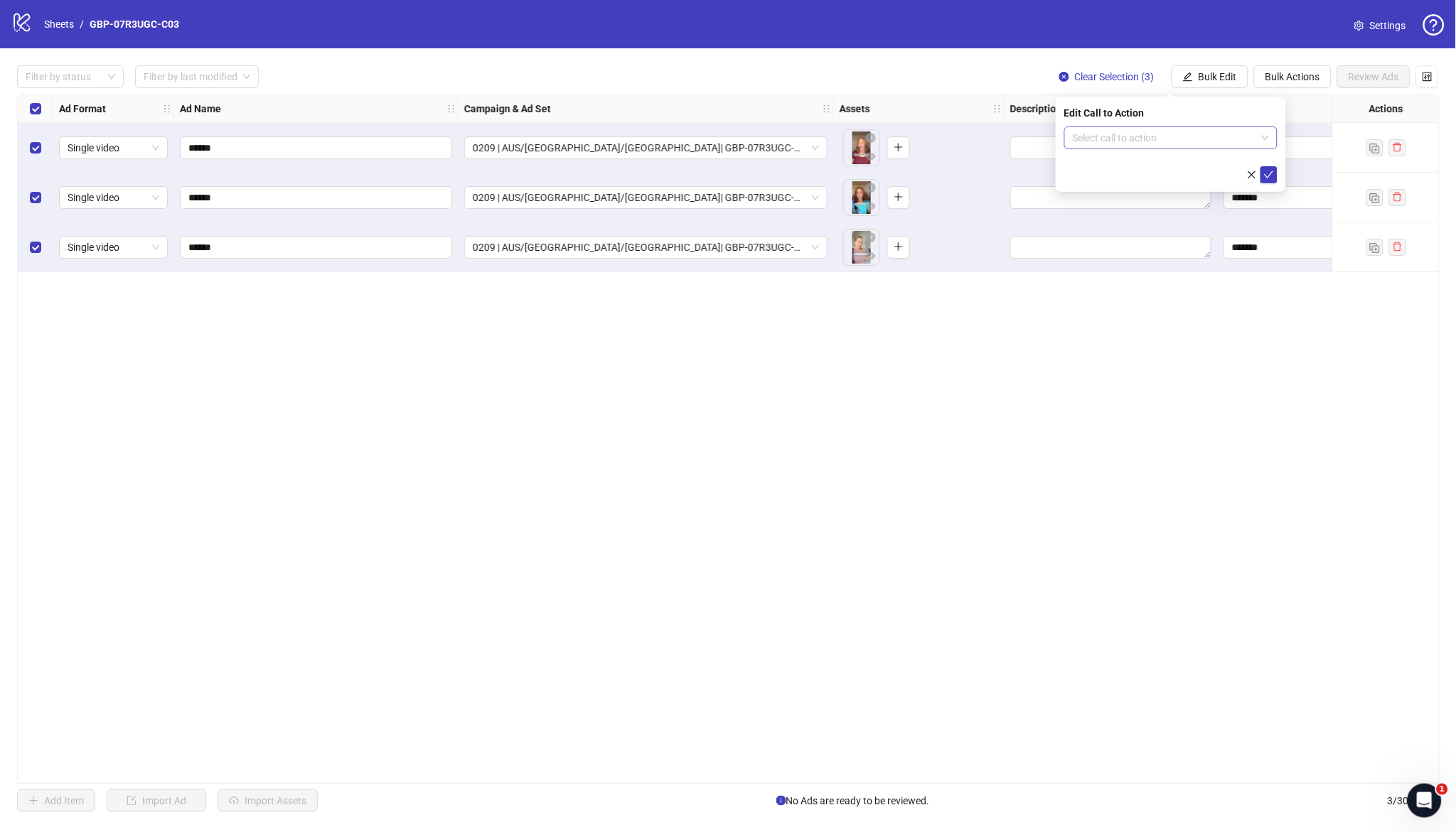
click at [1129, 143] on input "search" at bounding box center [1164, 138] width 183 height 22
type input "****"
click at [1132, 154] on div "SHOP_NOW Shop now" at bounding box center [1170, 166] width 213 height 28
click at [1129, 165] on div "Shop now" at bounding box center [1170, 167] width 190 height 16
click at [1269, 176] on icon "check" at bounding box center [1269, 175] width 9 height 7
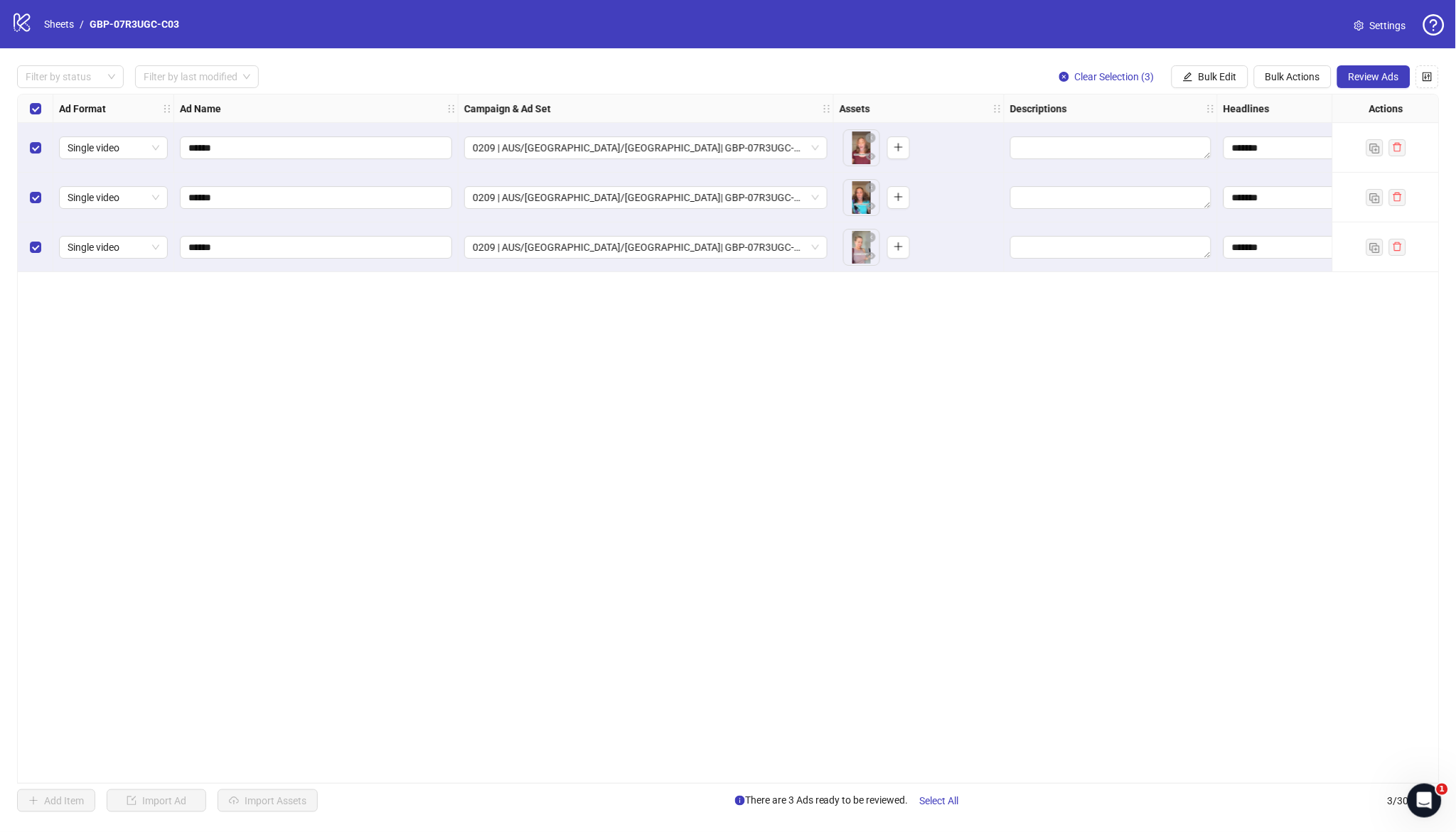
drag, startPoint x: 768, startPoint y: 783, endPoint x: 1032, endPoint y: 782, distance: 264.0
click at [1032, 782] on div "**********" at bounding box center [728, 440] width 1423 height 691
click at [1377, 73] on span "Review Ads" at bounding box center [1373, 77] width 50 height 12
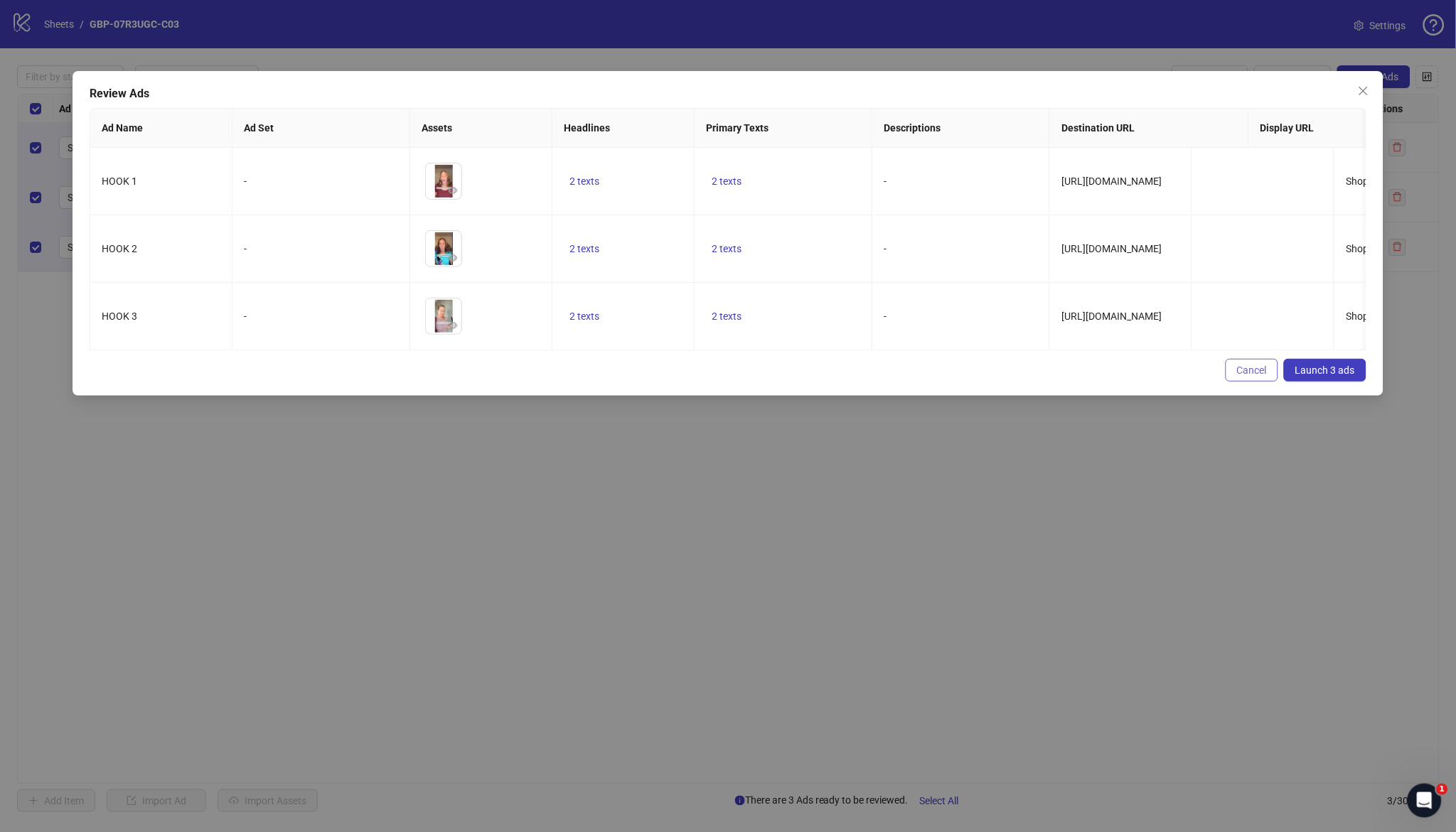
click at [1248, 376] on span "Cancel" at bounding box center [1252, 371] width 29 height 12
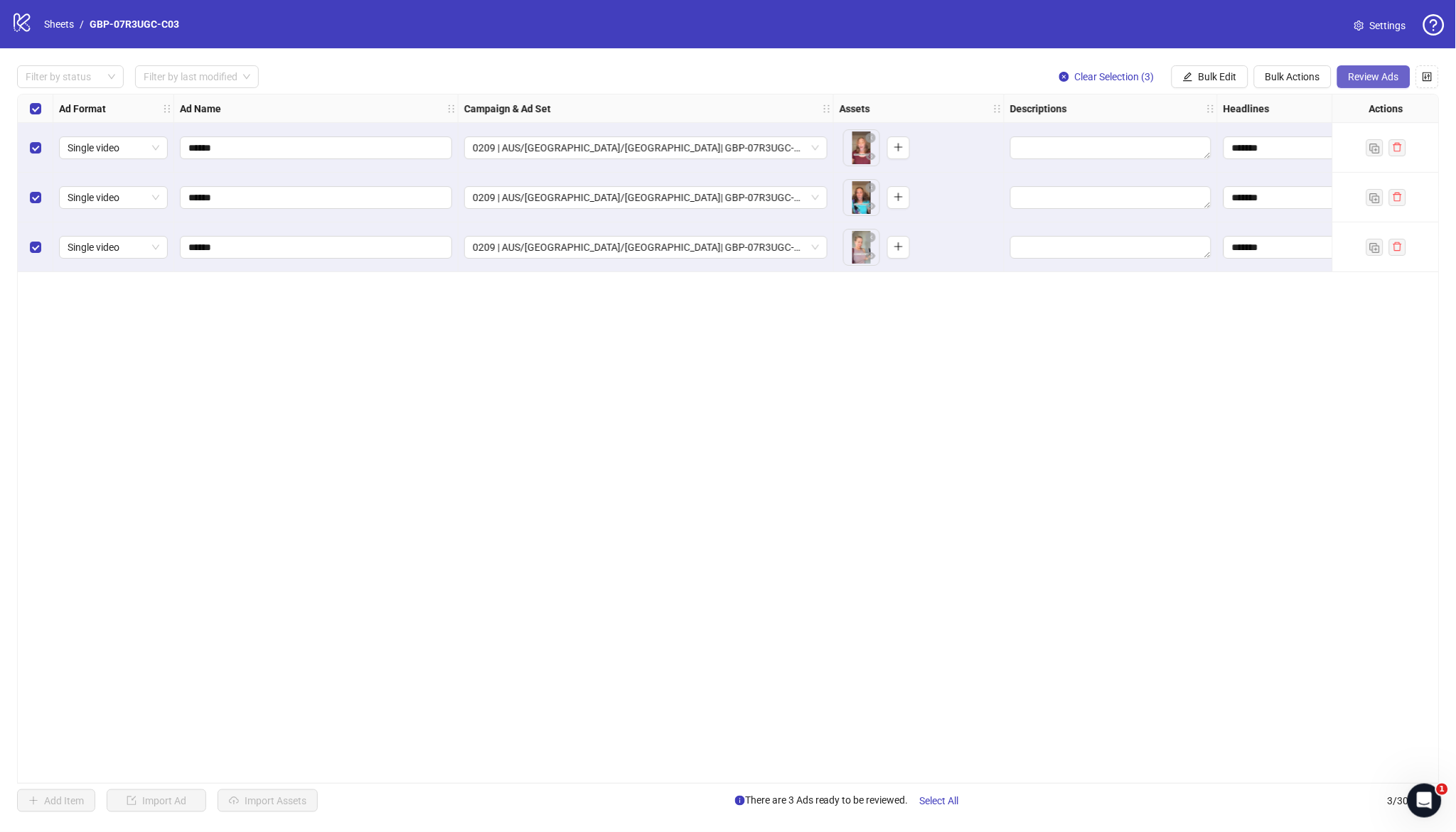
drag, startPoint x: 1368, startPoint y: 73, endPoint x: 1333, endPoint y: 85, distance: 37.0
click at [1367, 73] on span "Review Ads" at bounding box center [1373, 77] width 50 height 12
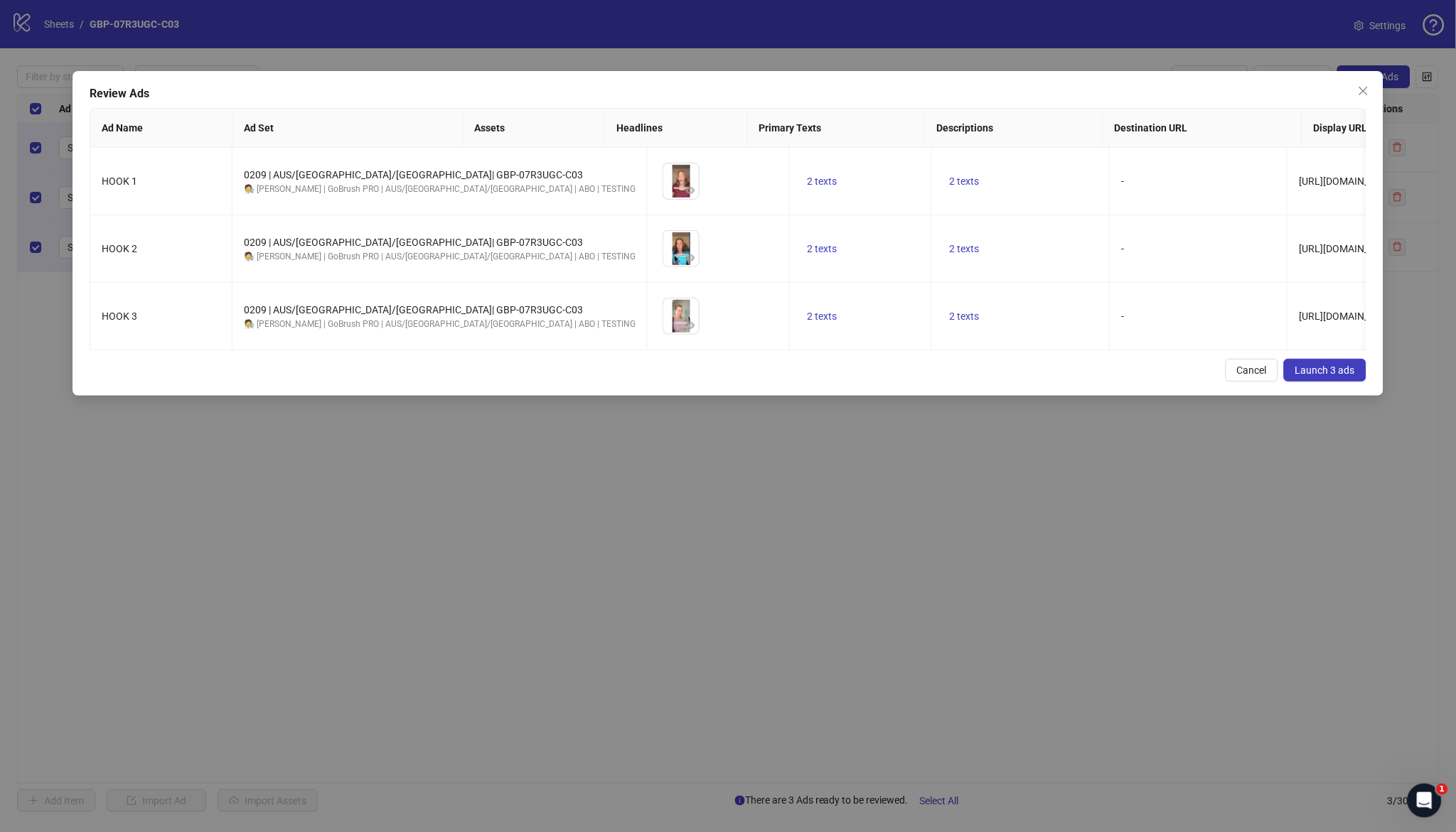
click at [1323, 376] on span "Launch 3 ads" at bounding box center [1325, 371] width 60 height 12
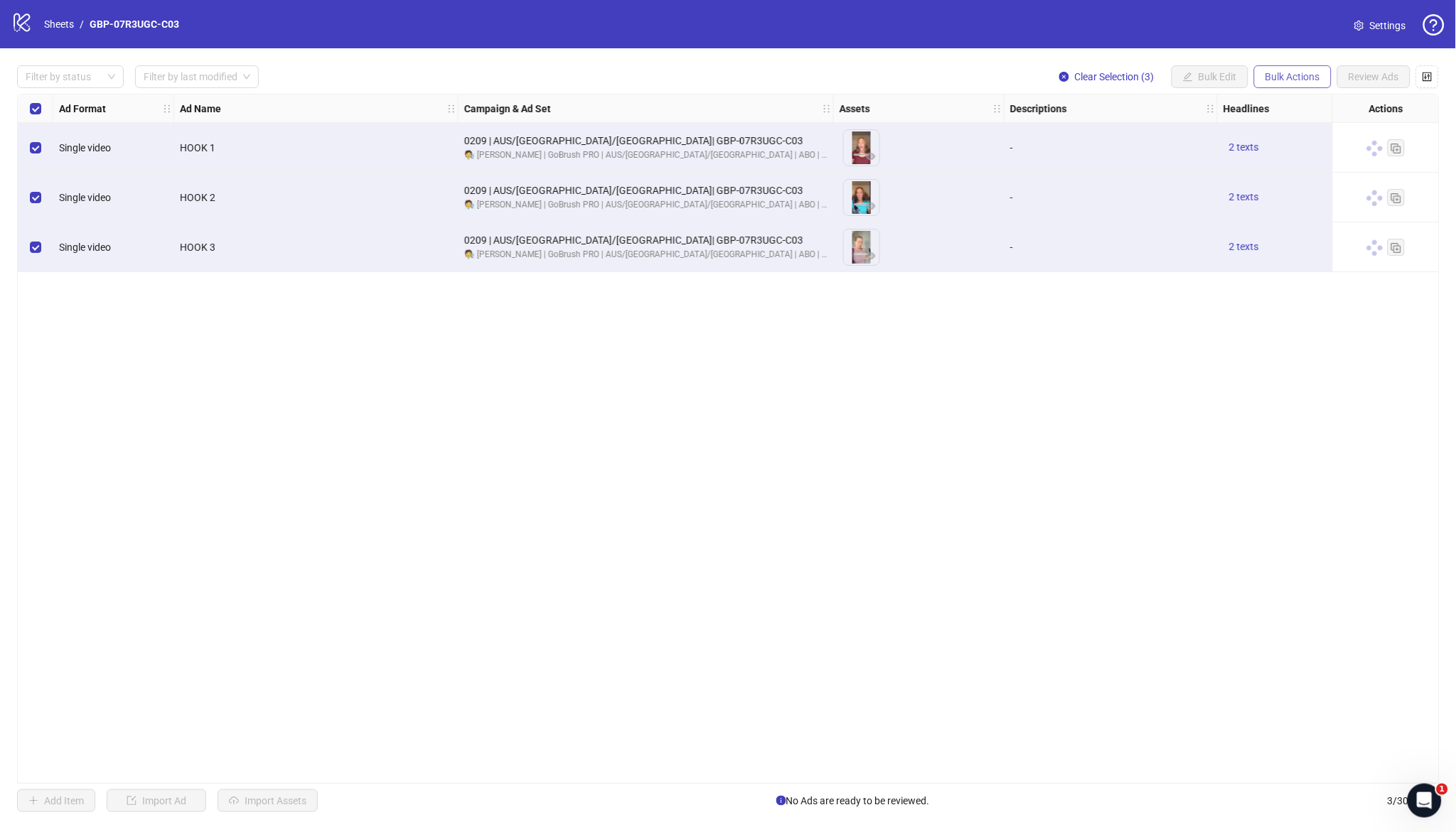
click at [1314, 78] on span "Bulk Actions" at bounding box center [1293, 77] width 55 height 12
click at [1307, 148] on span "Duplicate with assets" at bounding box center [1313, 151] width 97 height 16
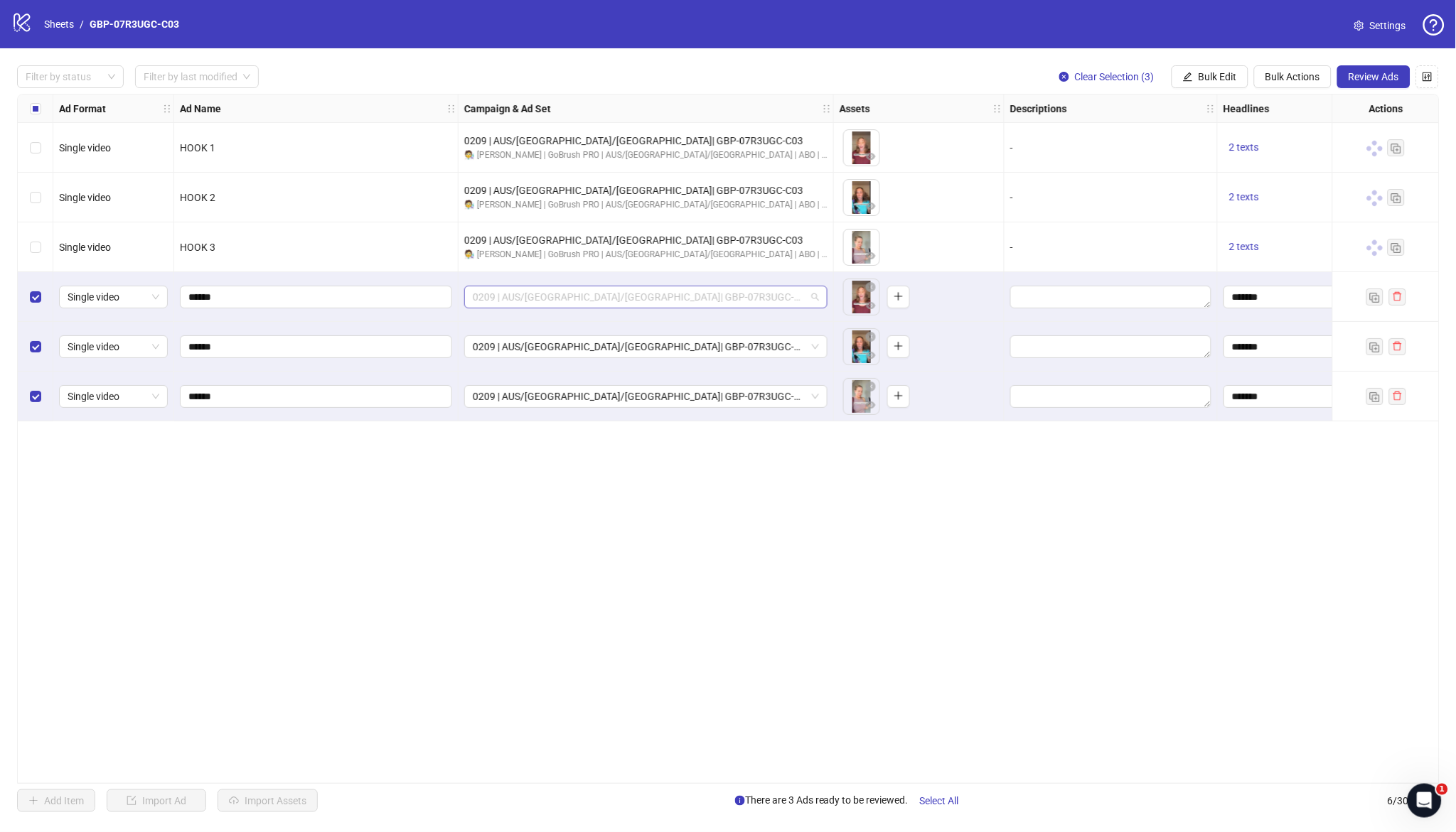
click at [703, 291] on span "0209 | AUS/NZ/UK| GBP-07R3UGC-C03" at bounding box center [646, 297] width 346 height 22
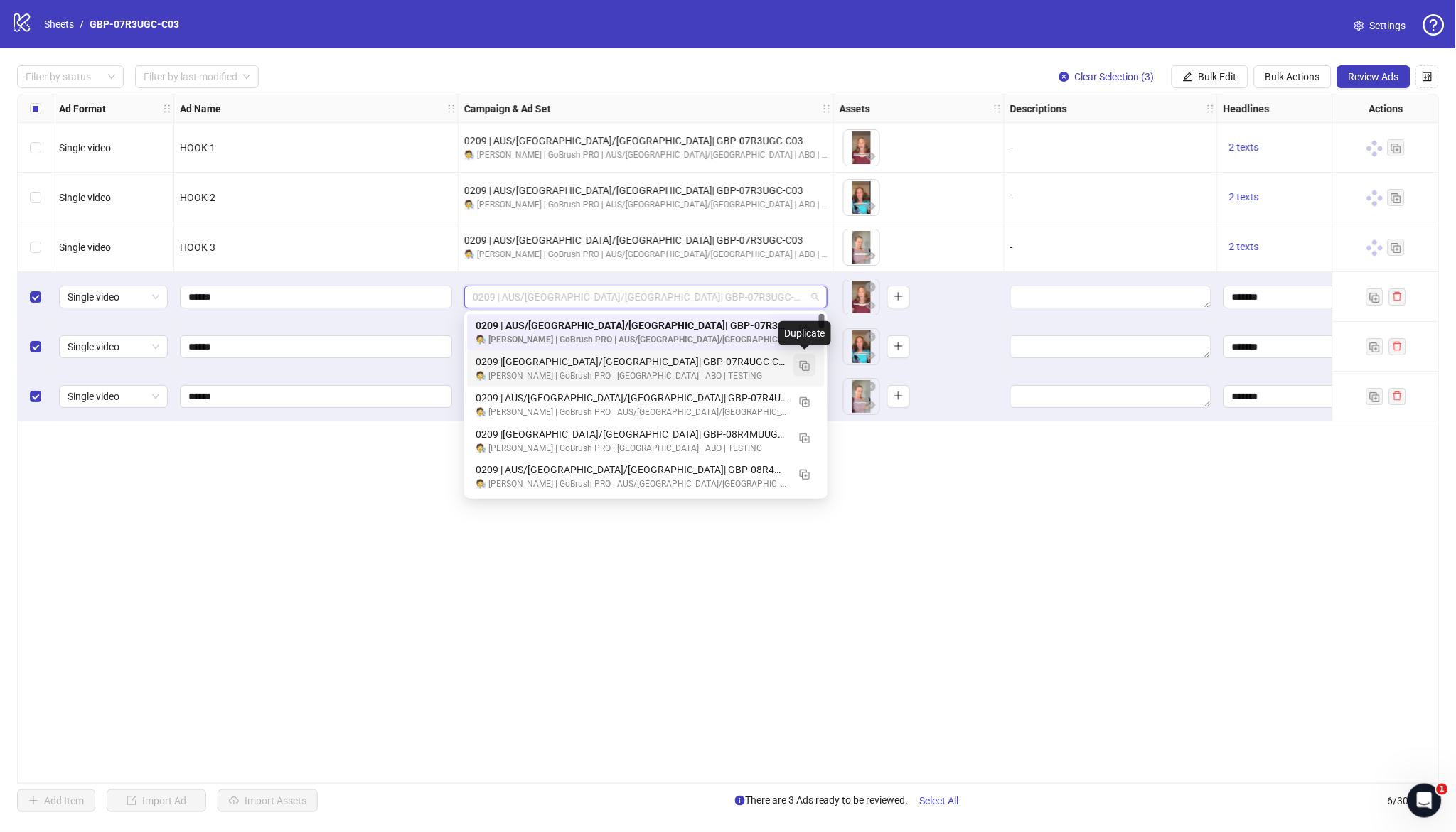
click at [800, 361] on img "button" at bounding box center [805, 366] width 10 height 10
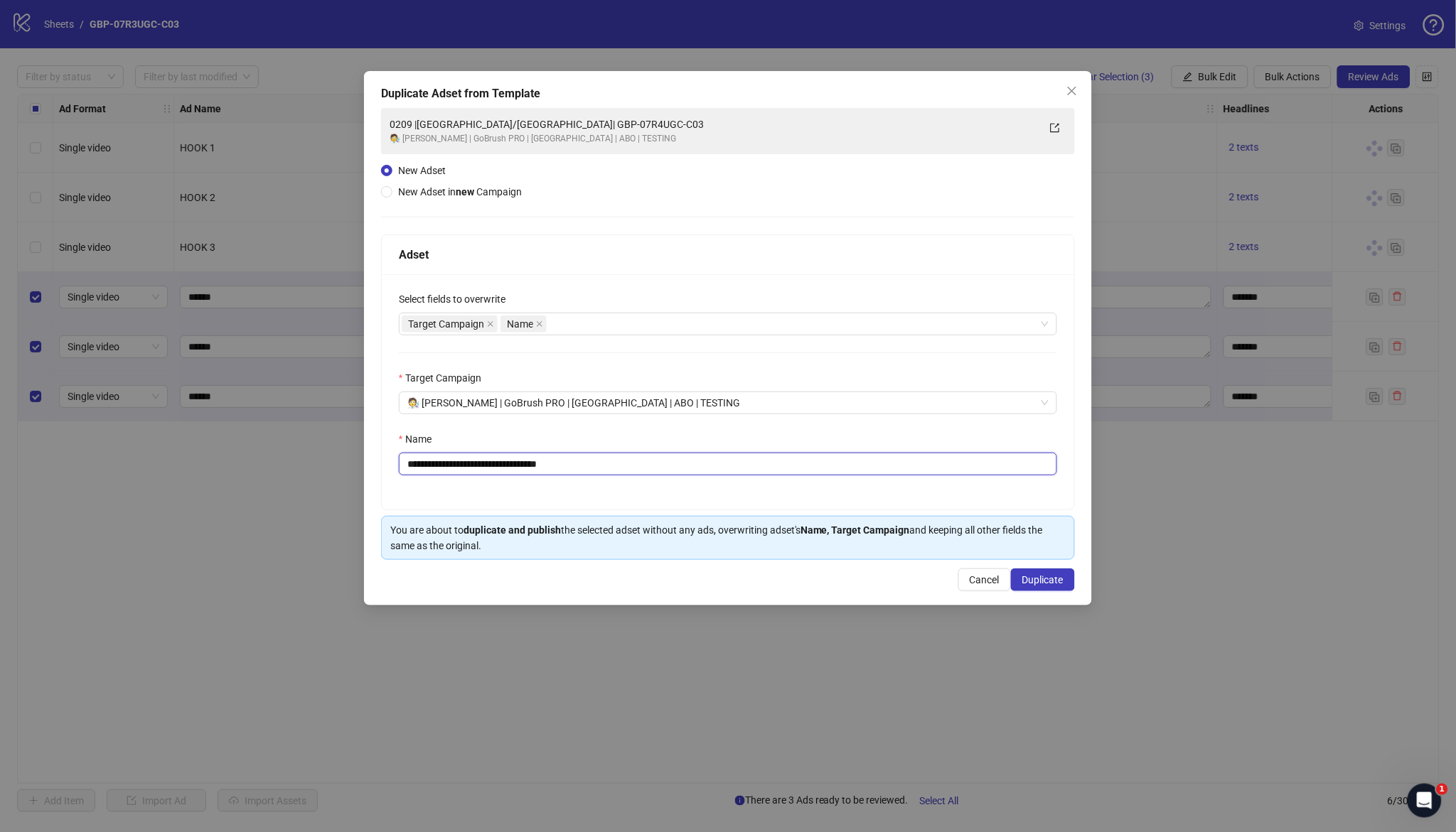
drag, startPoint x: 478, startPoint y: 465, endPoint x: 895, endPoint y: 493, distance: 417.9
click at [888, 493] on div "**********" at bounding box center [728, 392] width 693 height 235
paste input "text"
type input "**********"
click at [1044, 583] on span "Duplicate" at bounding box center [1043, 580] width 41 height 12
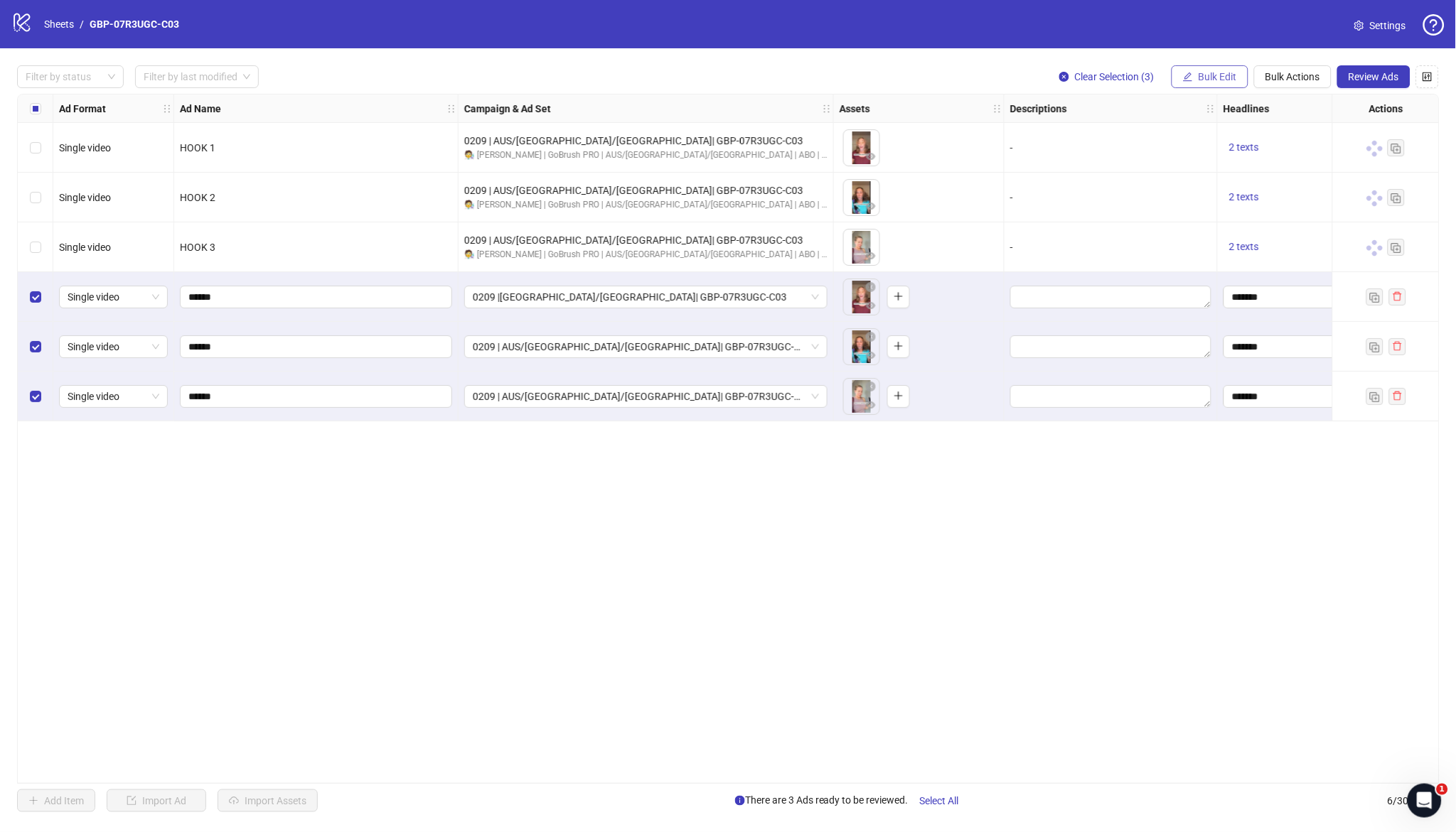
click at [1207, 78] on span "Bulk Edit" at bounding box center [1218, 77] width 38 height 12
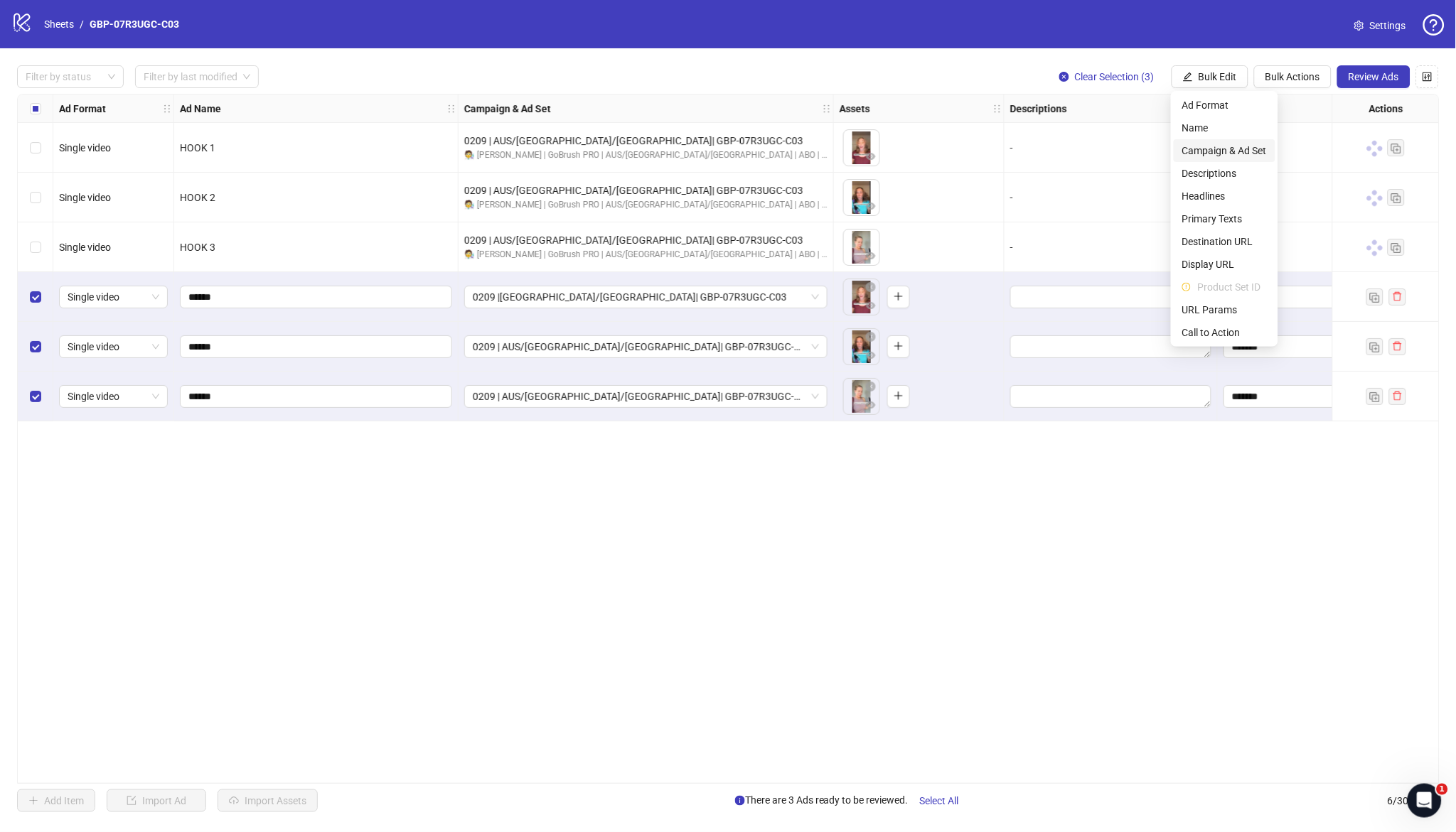
click at [1237, 150] on span "Campaign & Ad Set" at bounding box center [1224, 151] width 84 height 16
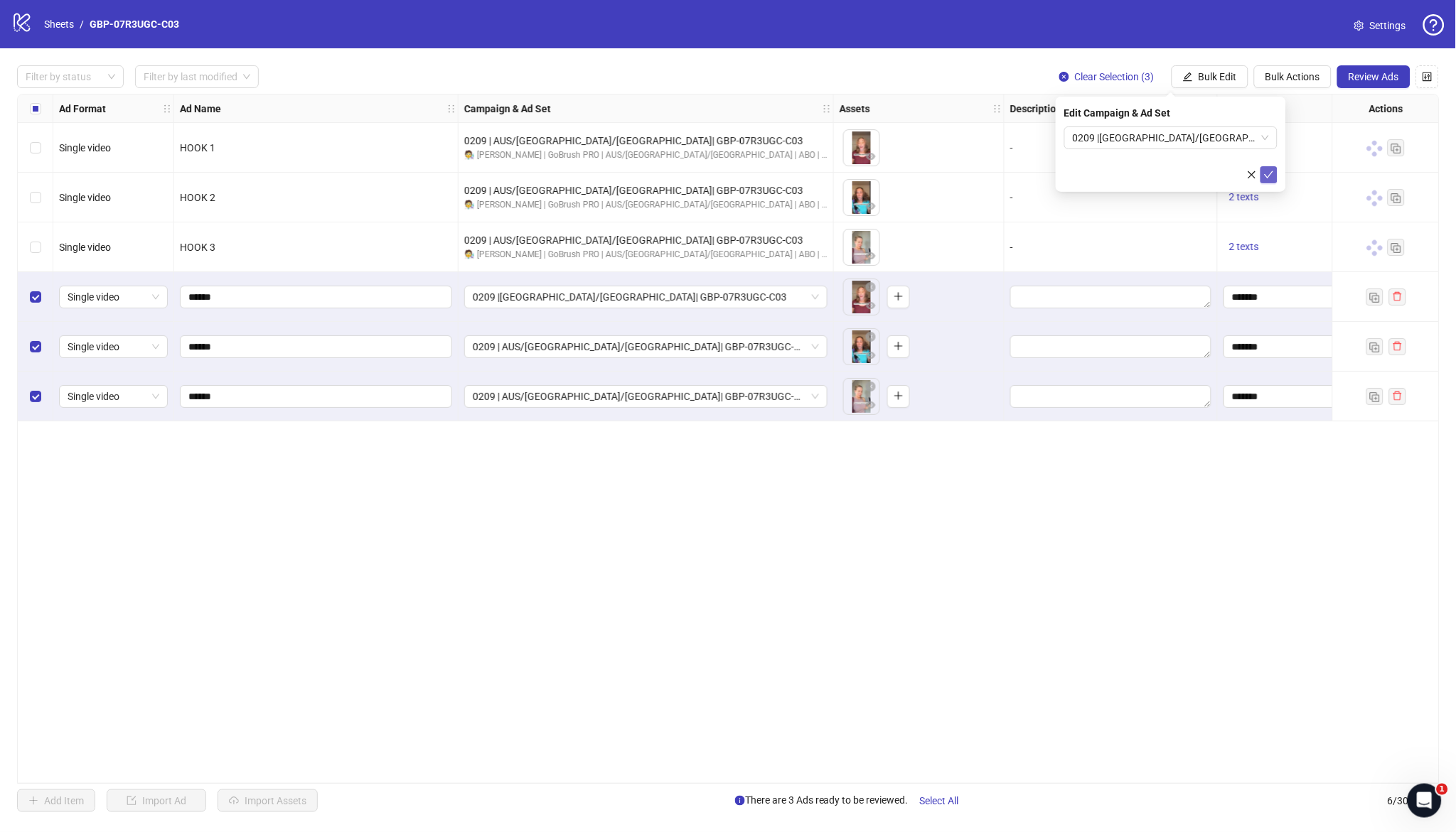
click at [1267, 175] on icon "check" at bounding box center [1269, 175] width 10 height 10
click at [1215, 79] on span "Bulk Edit" at bounding box center [1218, 77] width 38 height 12
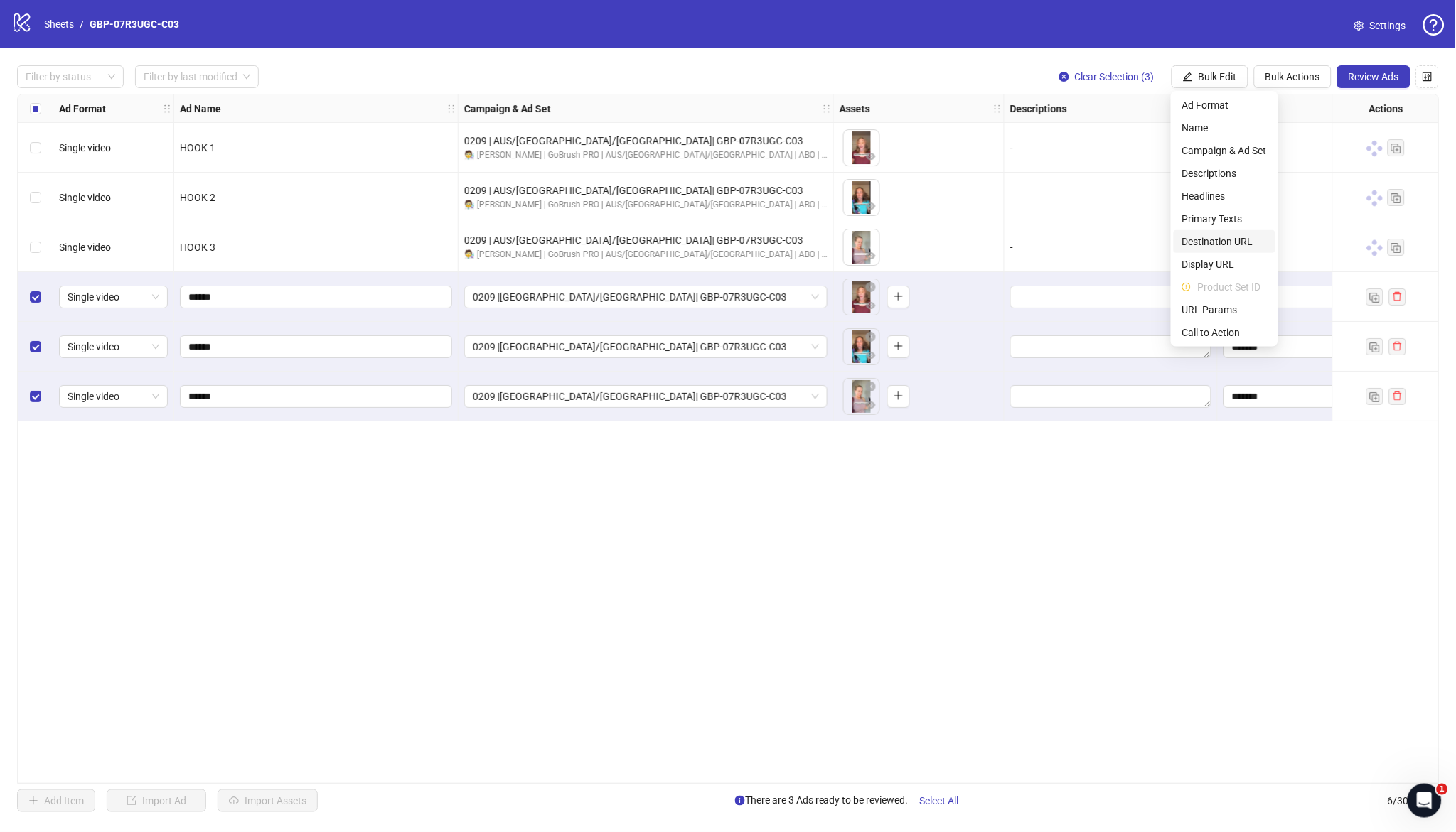
click at [1240, 242] on span "Destination URL" at bounding box center [1224, 241] width 84 height 16
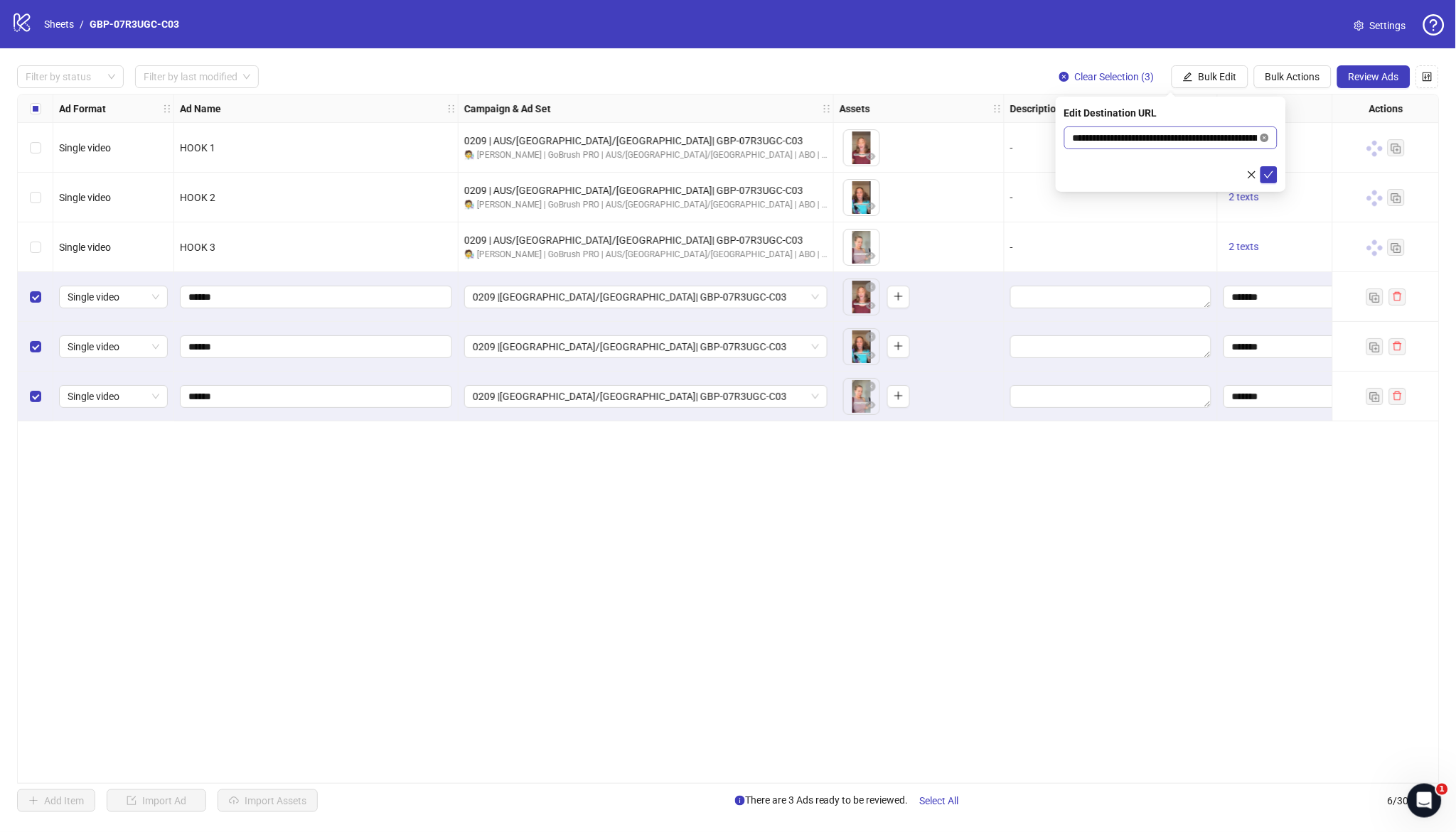
click at [1265, 135] on icon "close-circle" at bounding box center [1265, 137] width 9 height 9
click at [1185, 131] on input "text" at bounding box center [1165, 138] width 184 height 16
paste input "**********"
type input "**********"
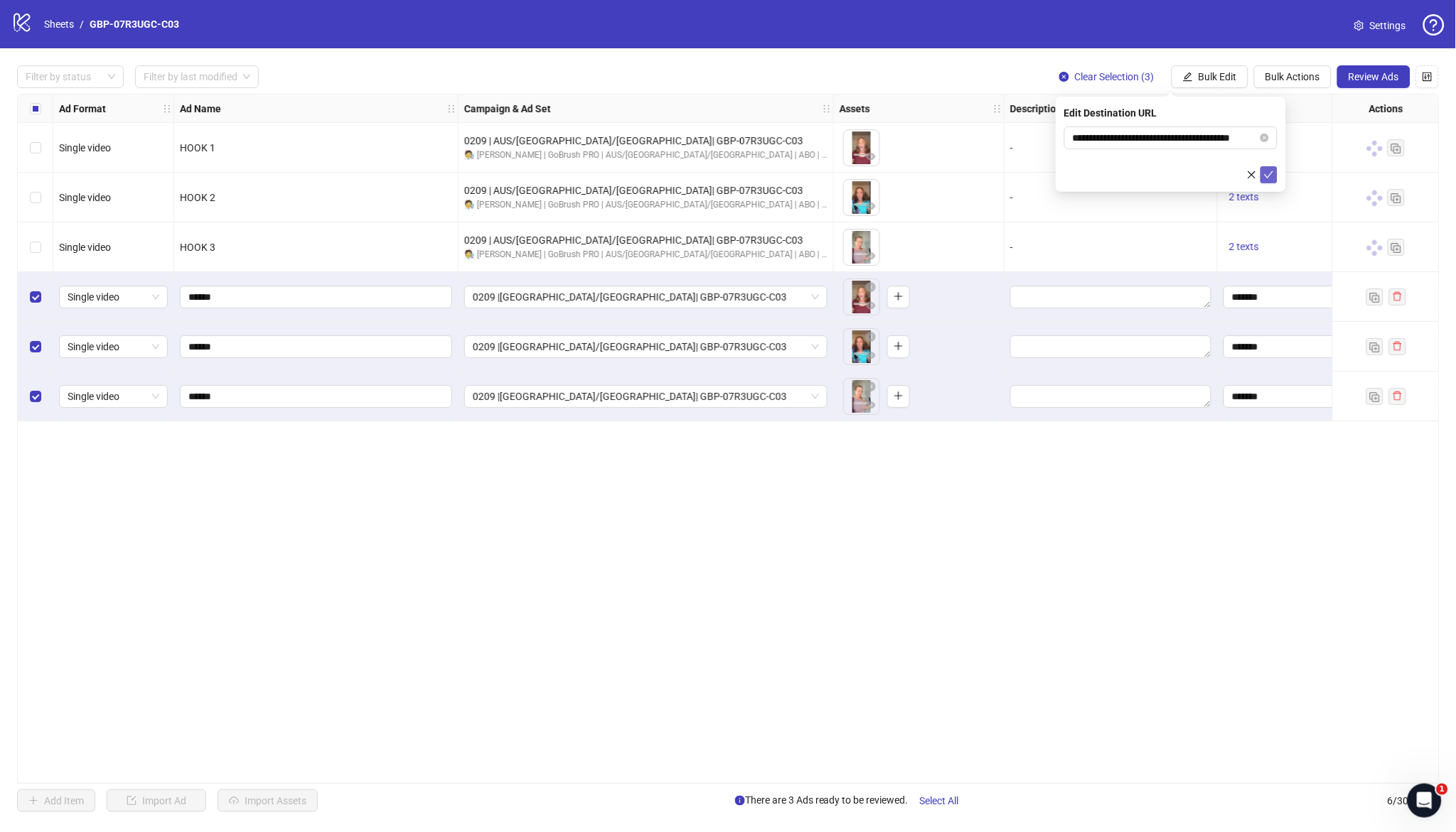
click at [1266, 174] on icon "check" at bounding box center [1269, 175] width 10 height 10
click at [1352, 75] on span "Review Ads" at bounding box center [1373, 77] width 50 height 12
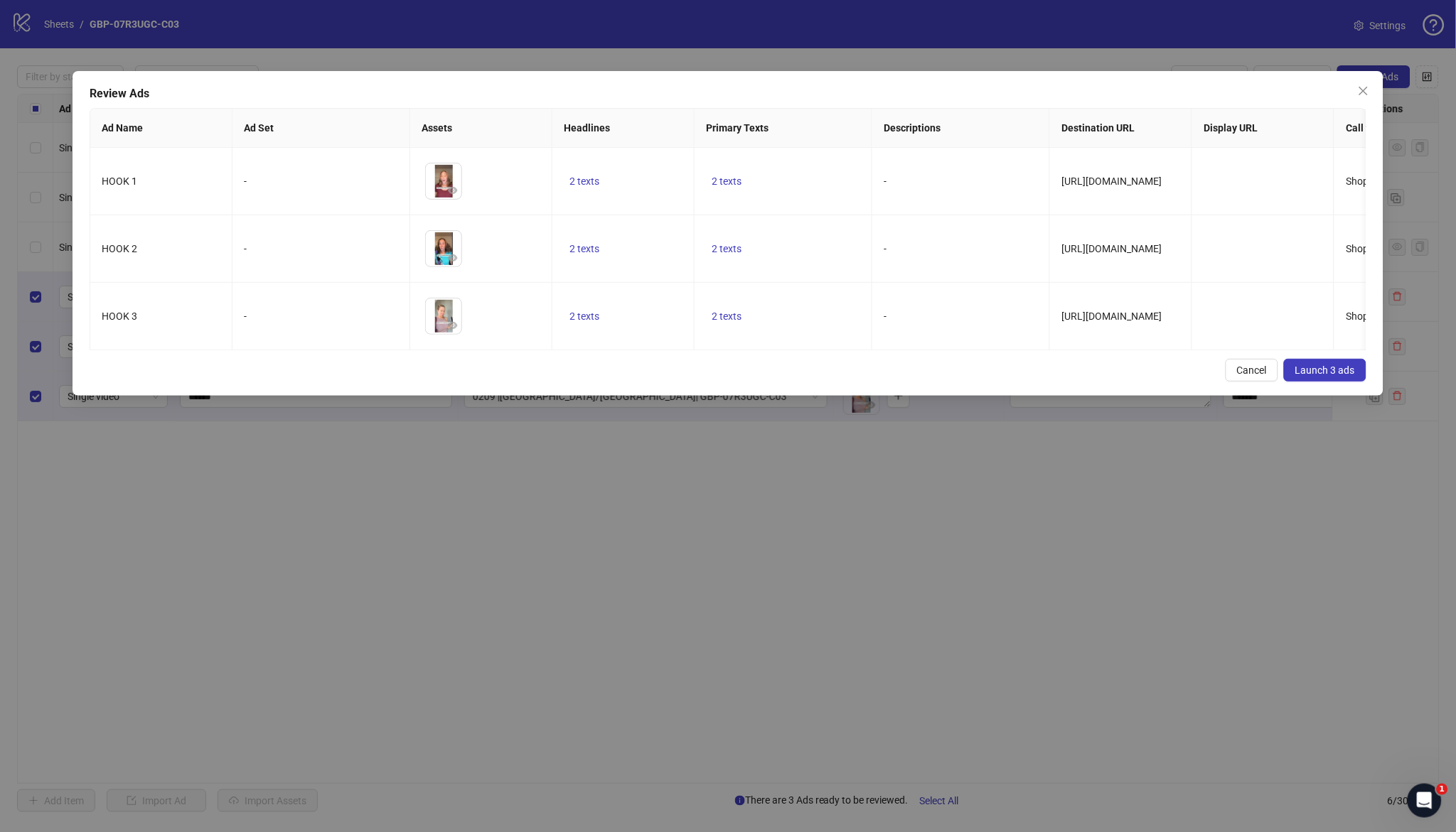
click at [729, 370] on div "Review Ads Ad Name Ad Set Assets Headlines Primary Texts Descriptions Destinati…" at bounding box center [727, 233] width 1310 height 325
click at [725, 177] on span "2 texts" at bounding box center [726, 182] width 29 height 12
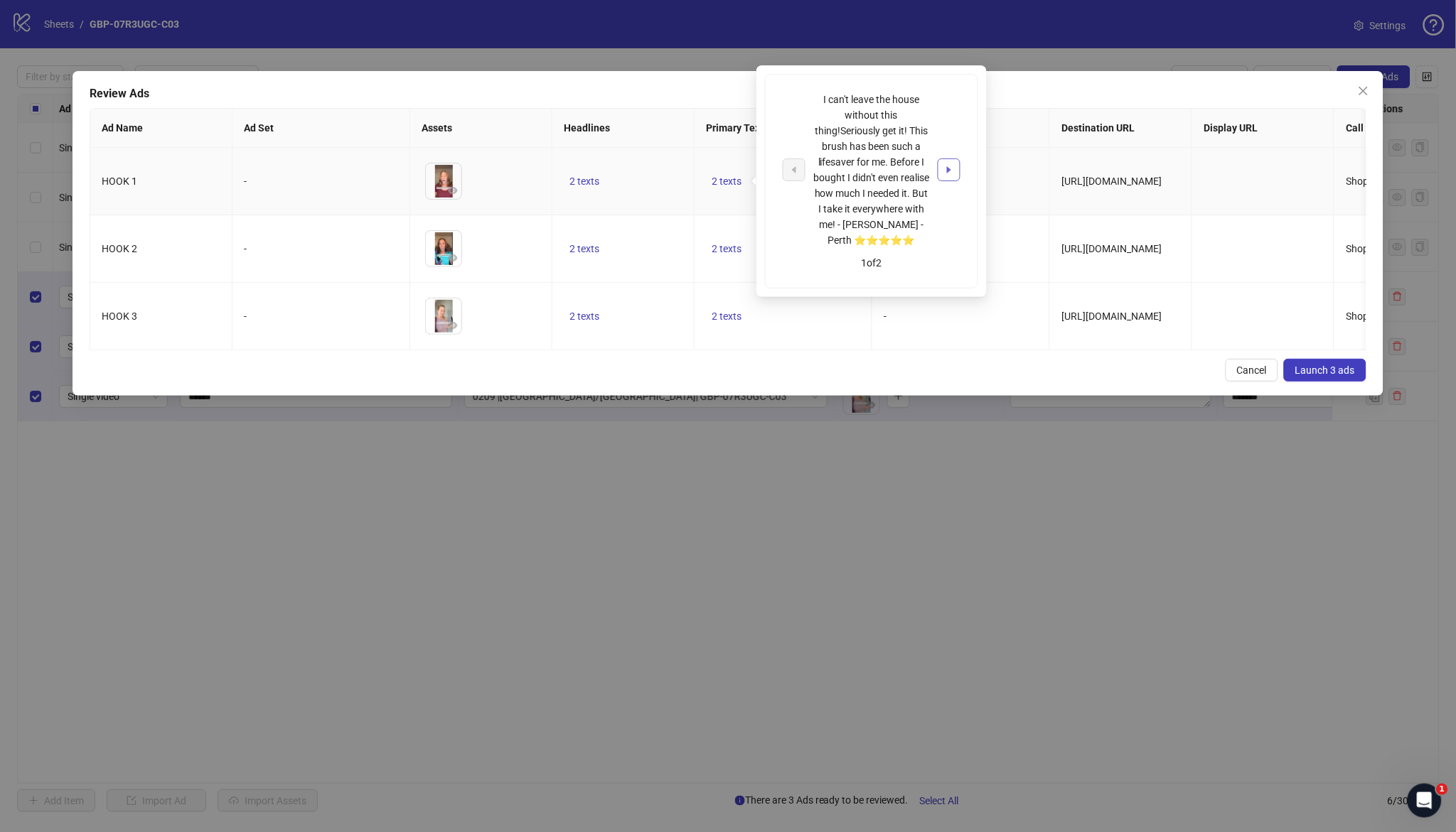
click at [955, 169] on button "button" at bounding box center [949, 170] width 23 height 23
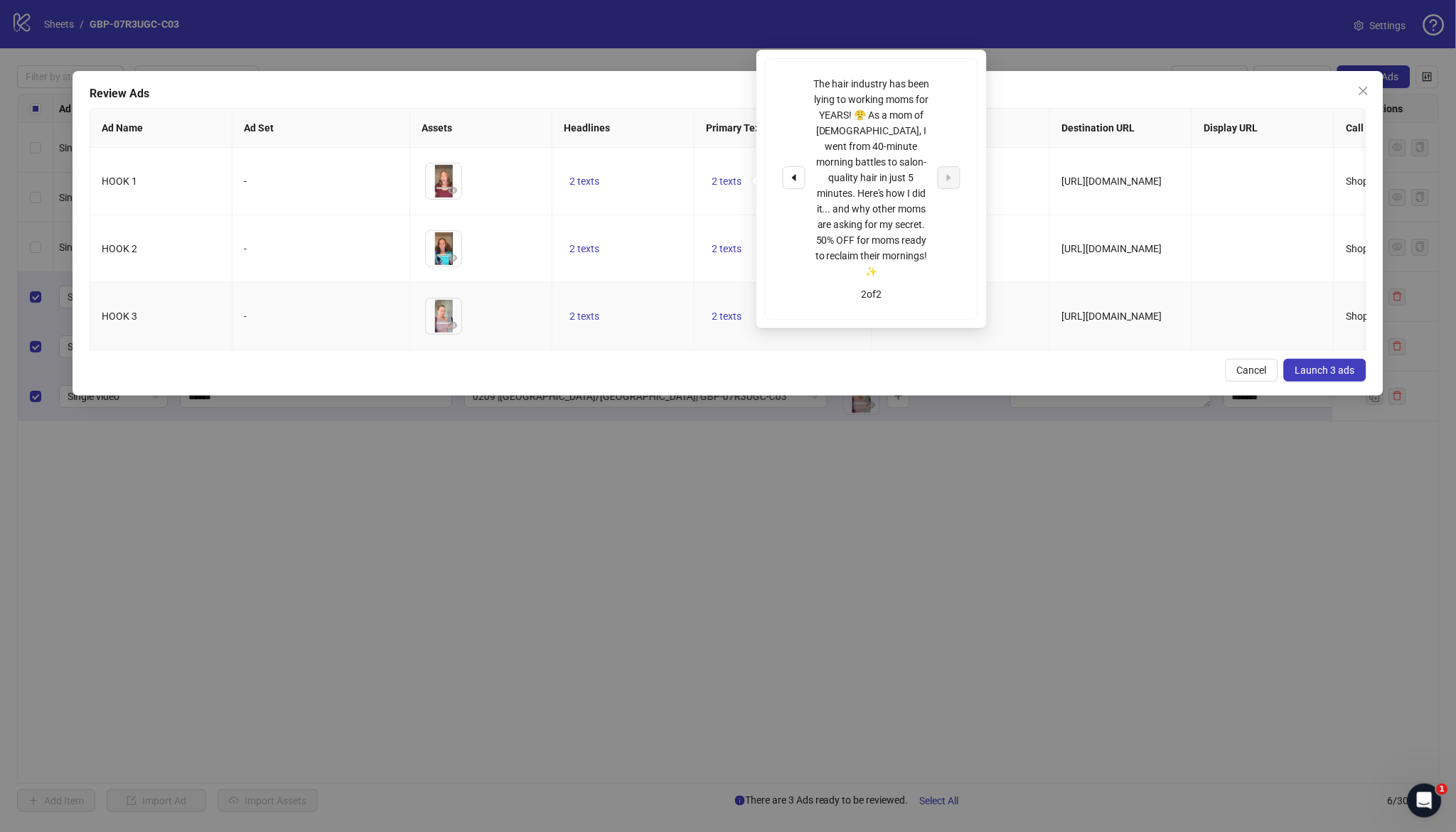
drag, startPoint x: 842, startPoint y: 332, endPoint x: 773, endPoint y: 351, distance: 71.6
click at [841, 332] on td "2 texts" at bounding box center [783, 316] width 178 height 68
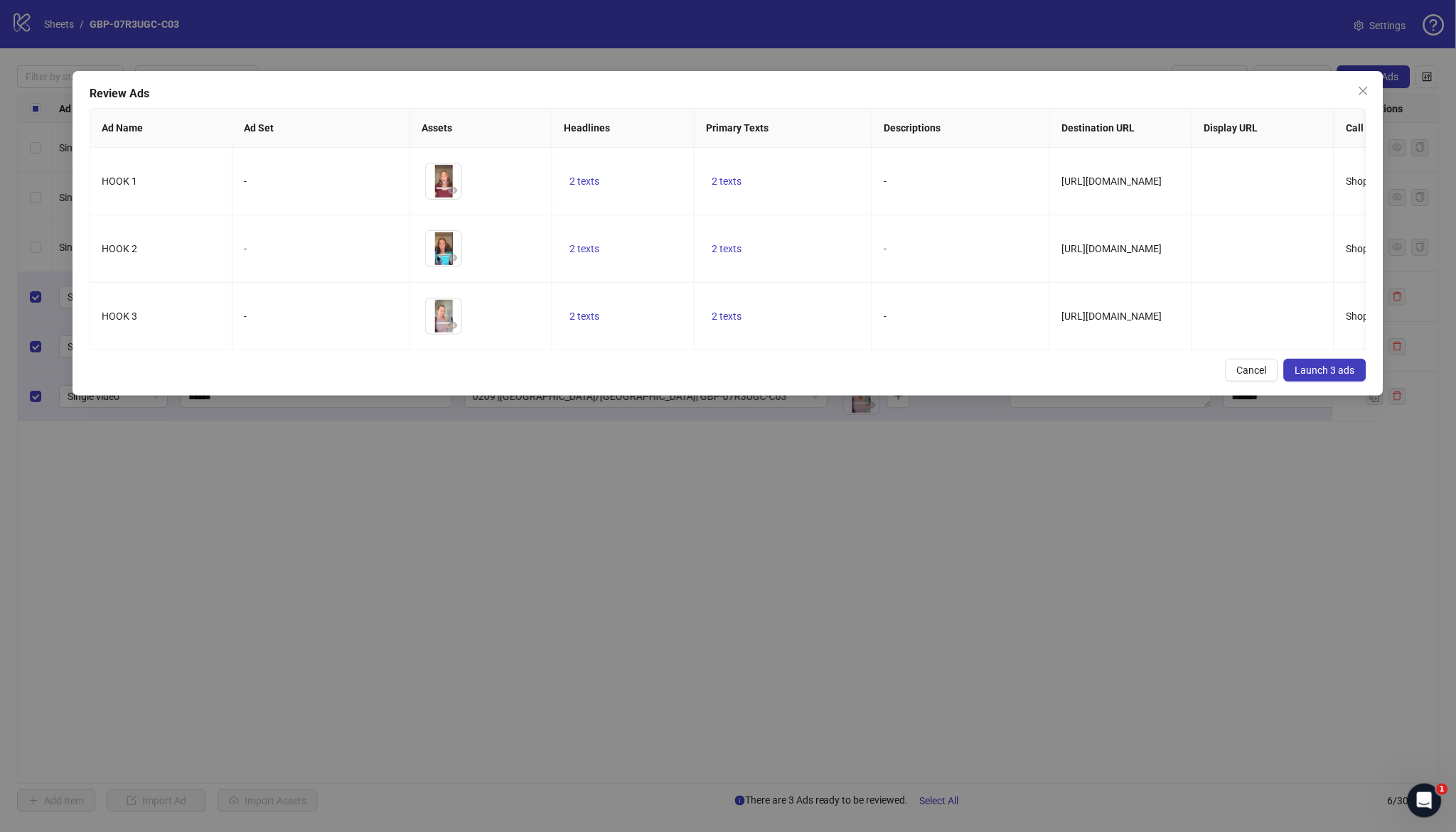
drag, startPoint x: 697, startPoint y: 369, endPoint x: 705, endPoint y: 363, distance: 10.0
click at [699, 368] on div "Review Ads Ad Name Ad Set Assets Headlines Primary Texts Descriptions Destinati…" at bounding box center [727, 233] width 1310 height 325
click at [1335, 382] on button "Launch 3 ads" at bounding box center [1326, 370] width 82 height 23
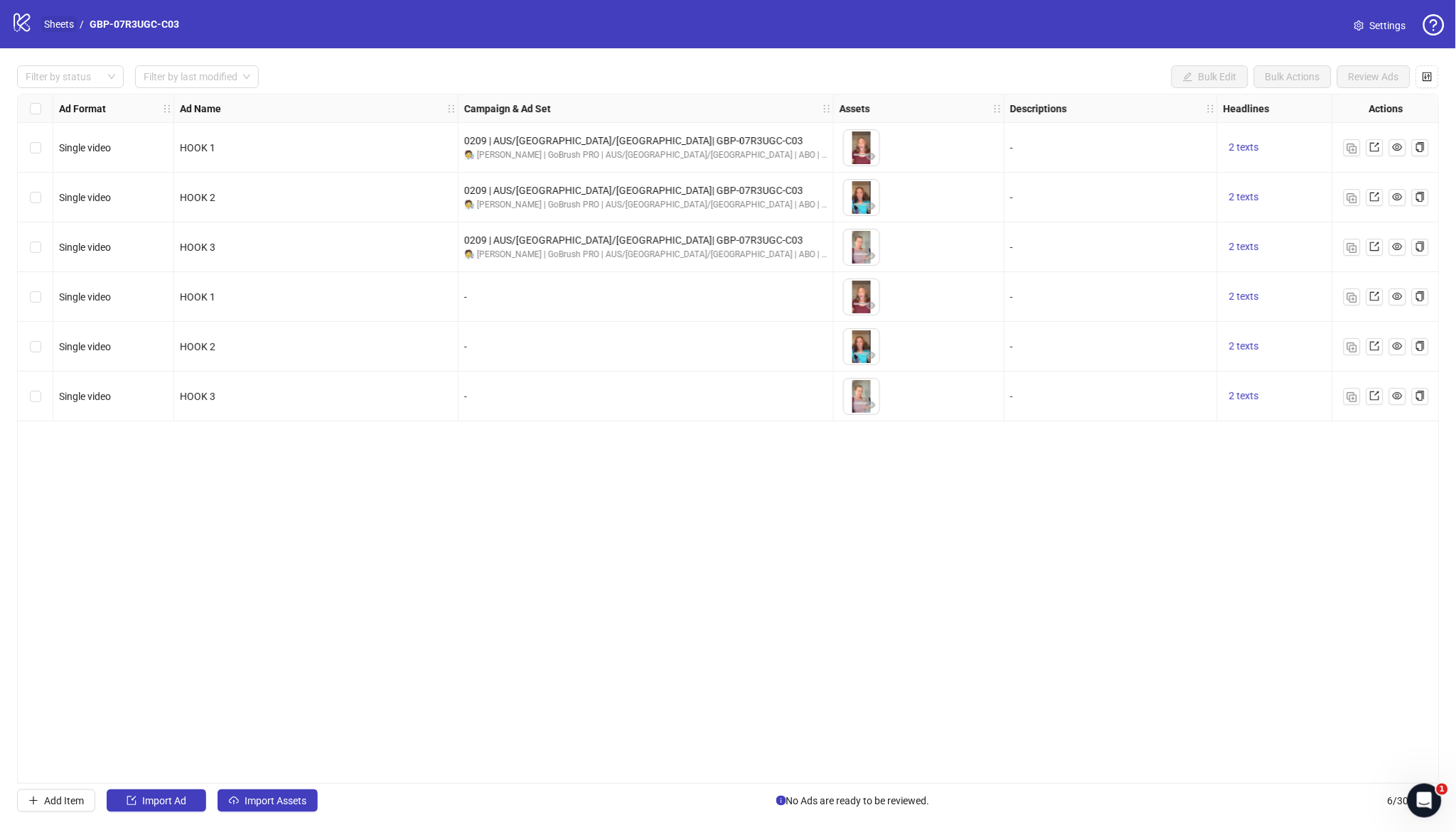
click at [63, 28] on link "Sheets" at bounding box center [59, 25] width 35 height 16
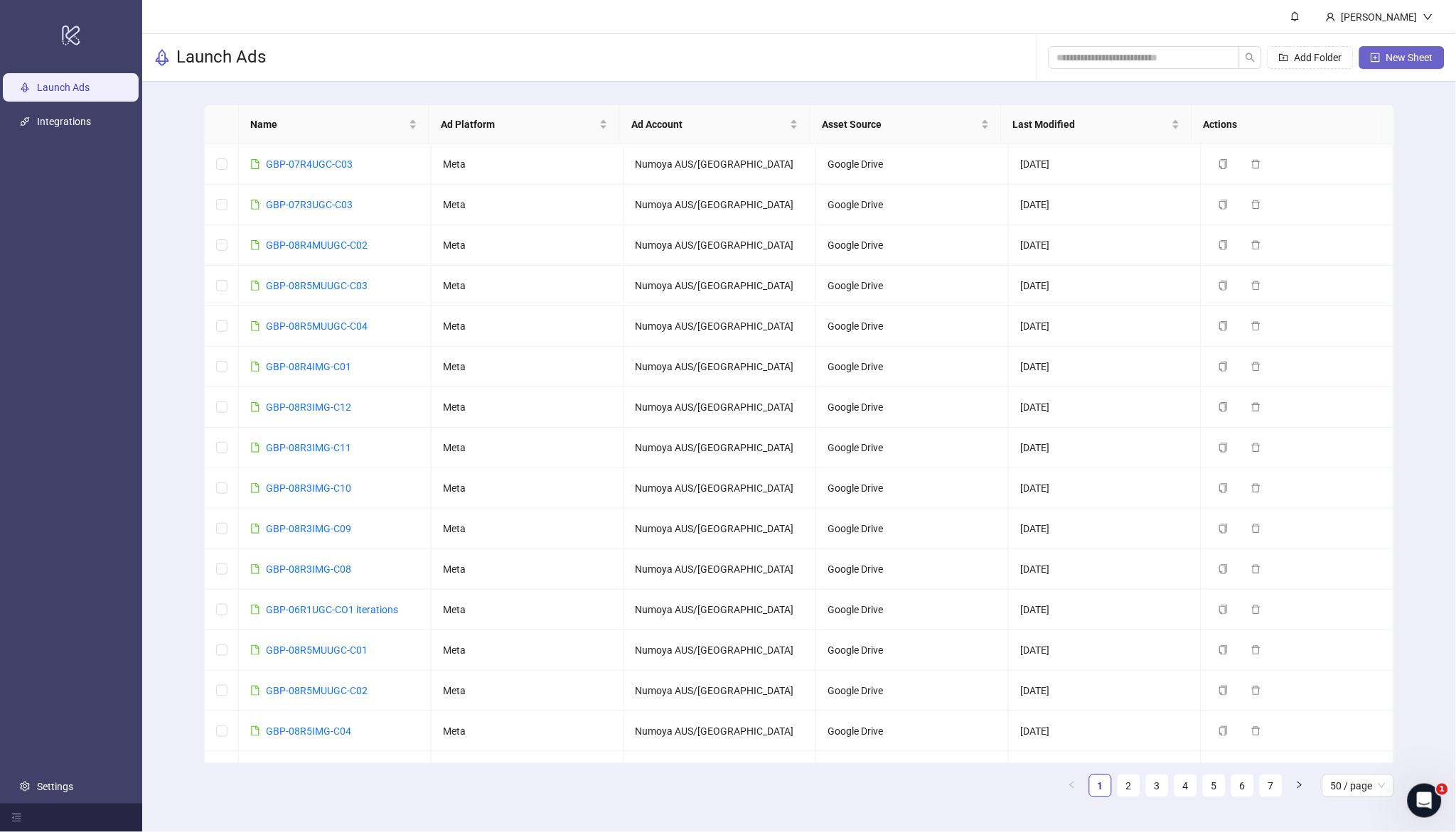
click at [1403, 60] on span "New Sheet" at bounding box center [1410, 58] width 47 height 12
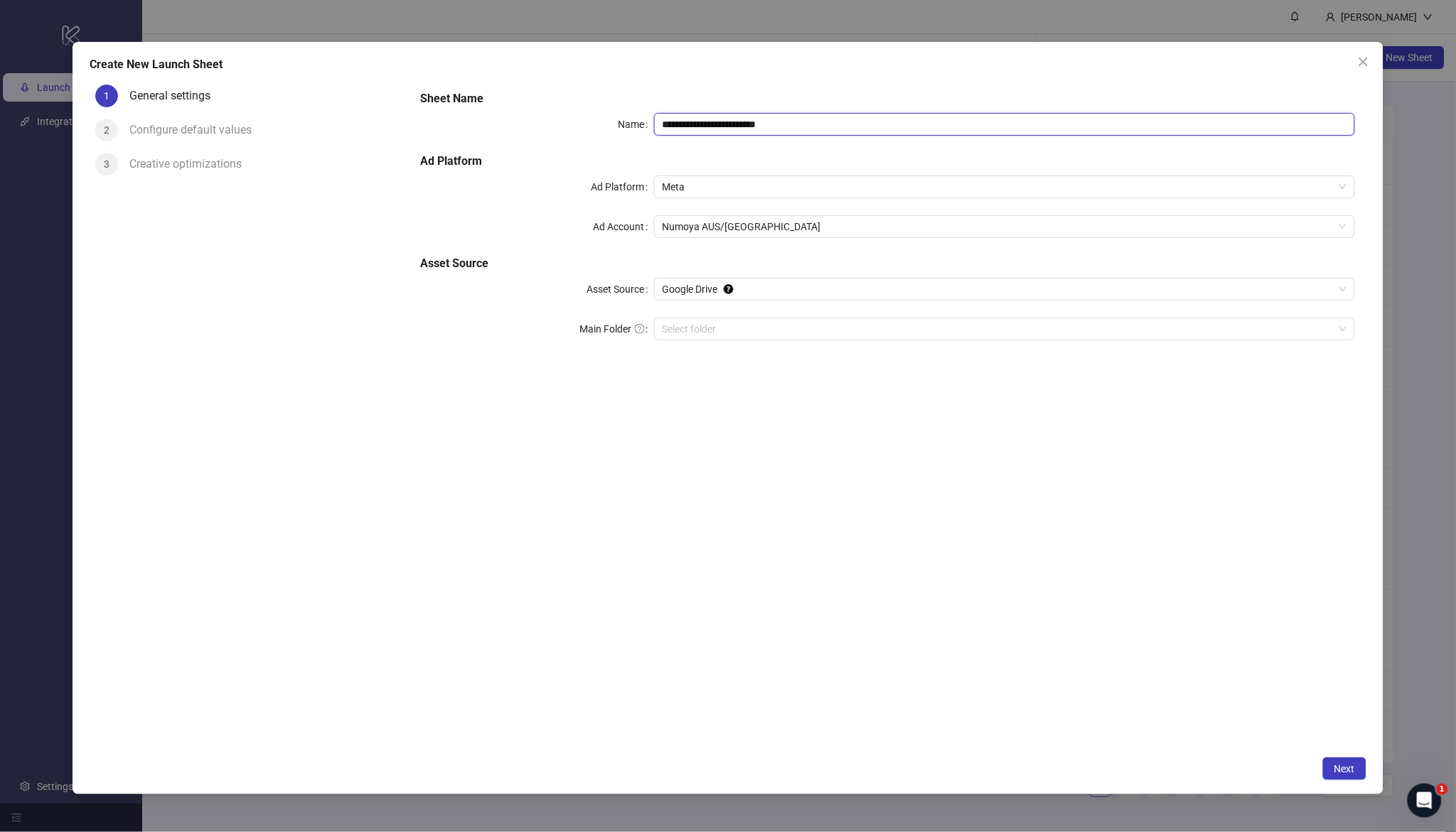
drag, startPoint x: 830, startPoint y: 123, endPoint x: 541, endPoint y: 95, distance: 290.4
click at [541, 95] on div "**********" at bounding box center [887, 224] width 946 height 279
paste input "text"
type input "**********"
click at [735, 332] on input "Main Folder" at bounding box center [998, 330] width 671 height 22
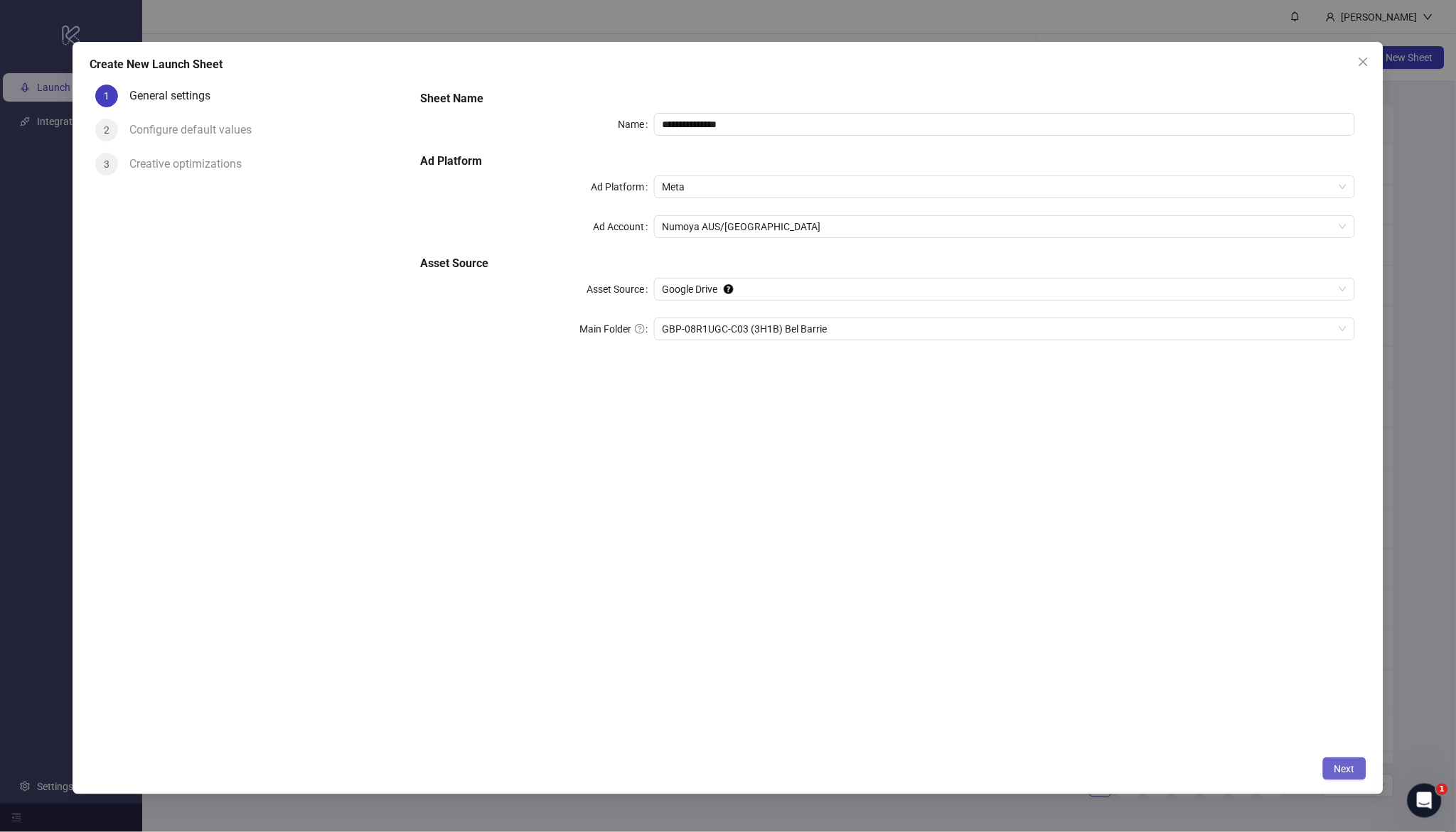
click at [1343, 773] on span "Next" at bounding box center [1344, 769] width 21 height 12
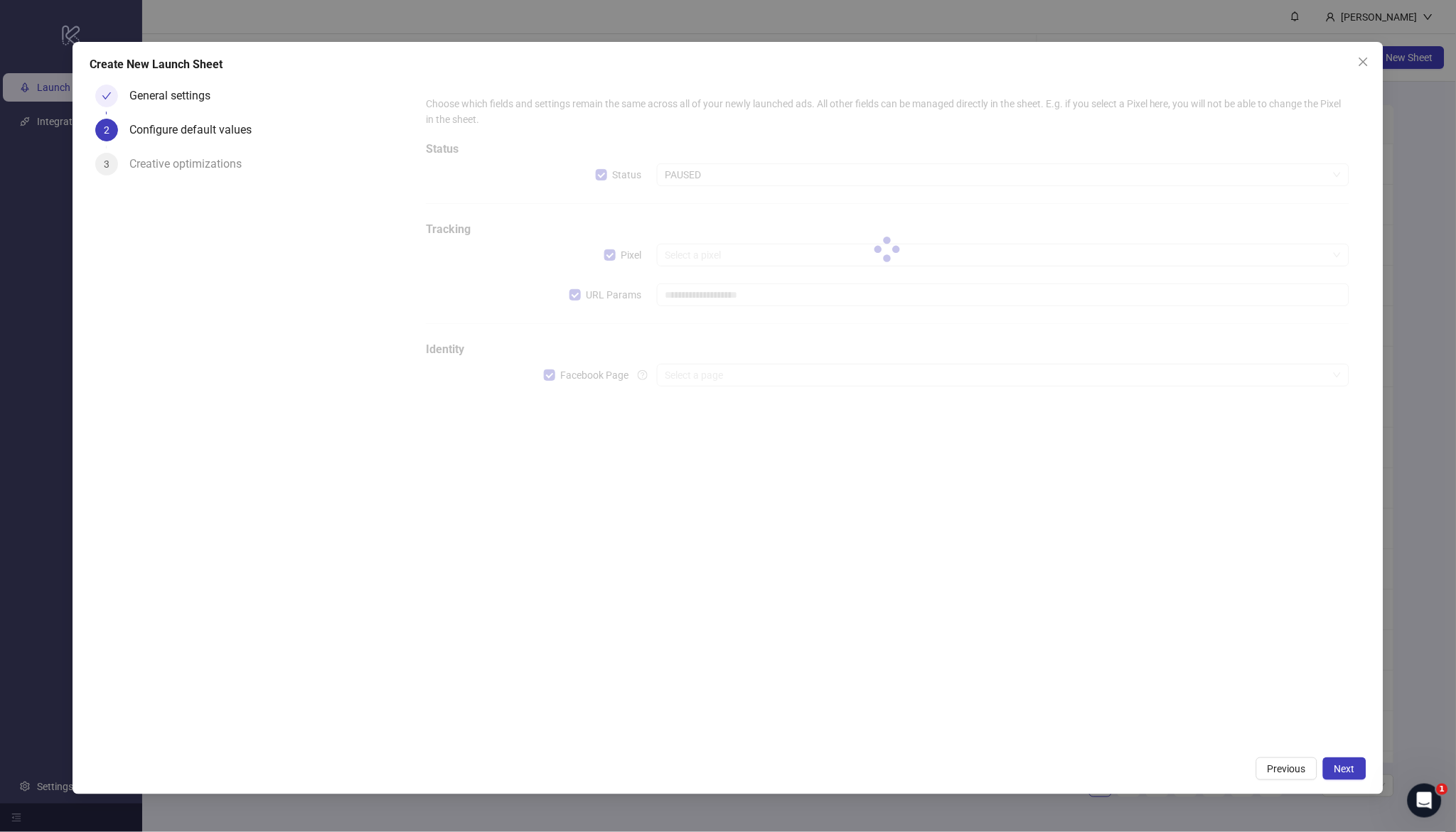
click at [577, 293] on div at bounding box center [887, 249] width 946 height 331
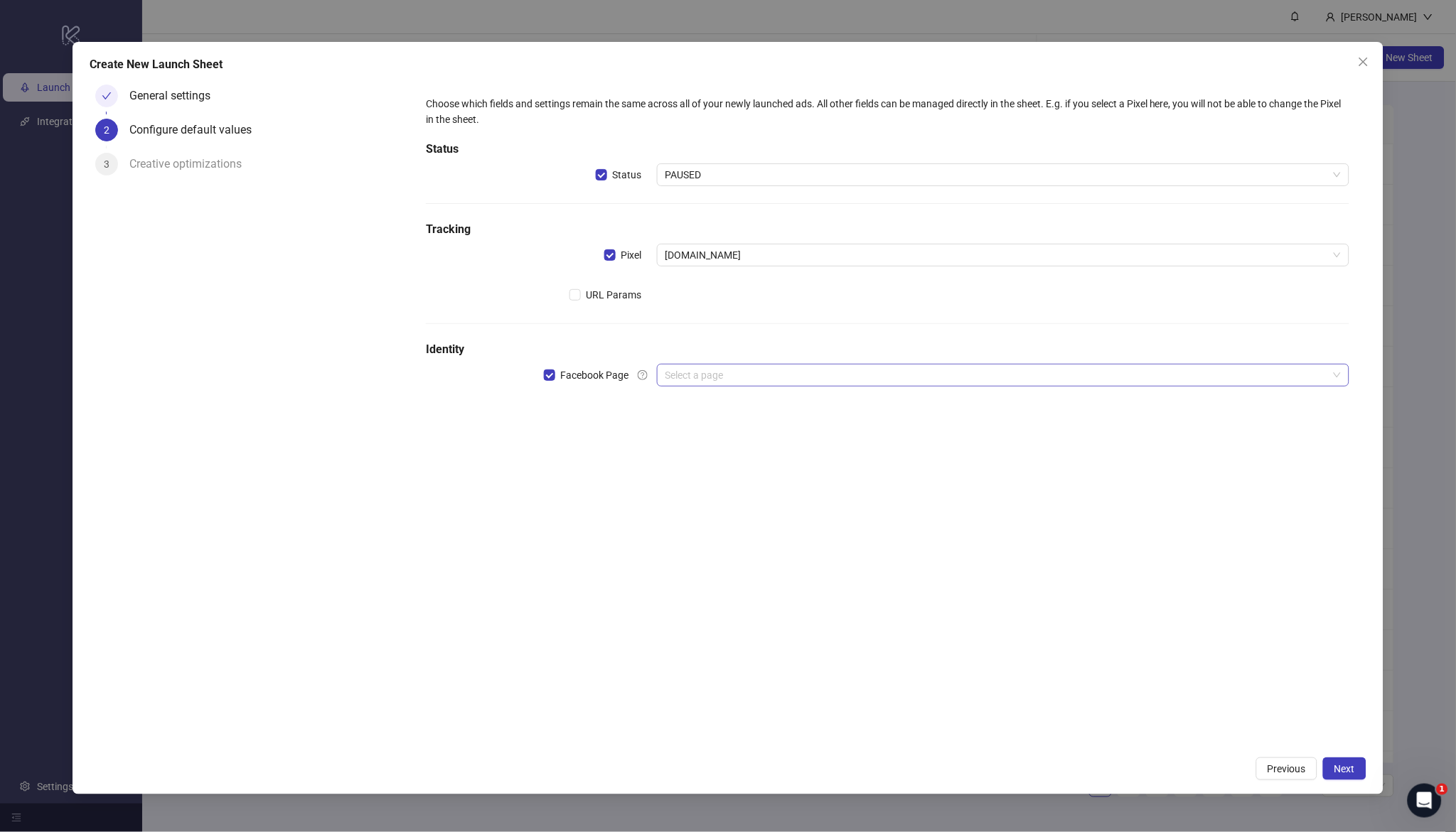
click at [763, 373] on input "search" at bounding box center [996, 376] width 662 height 22
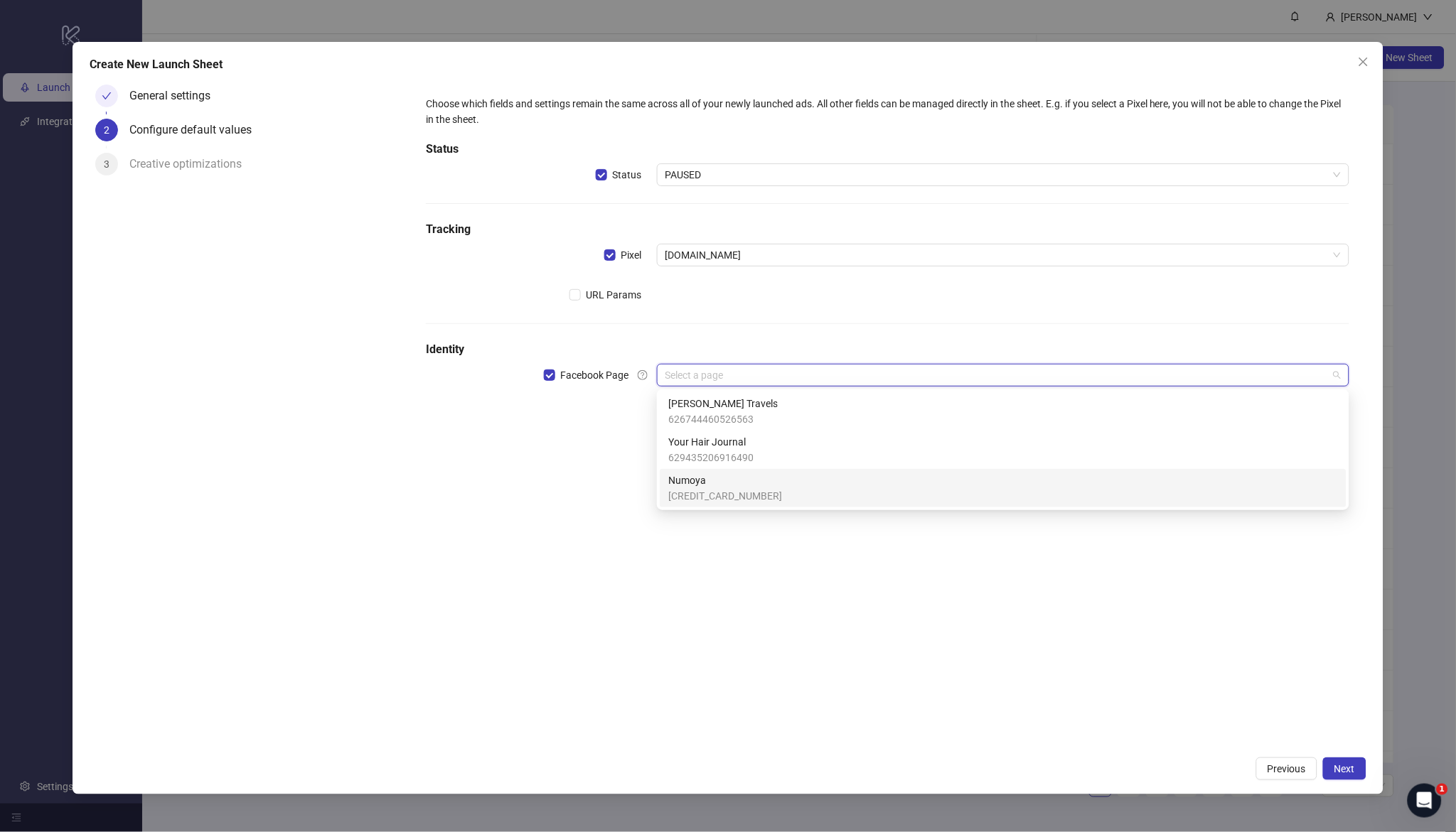
click at [716, 489] on span "[CREDIT_CARD_NUMBER]" at bounding box center [725, 496] width 114 height 16
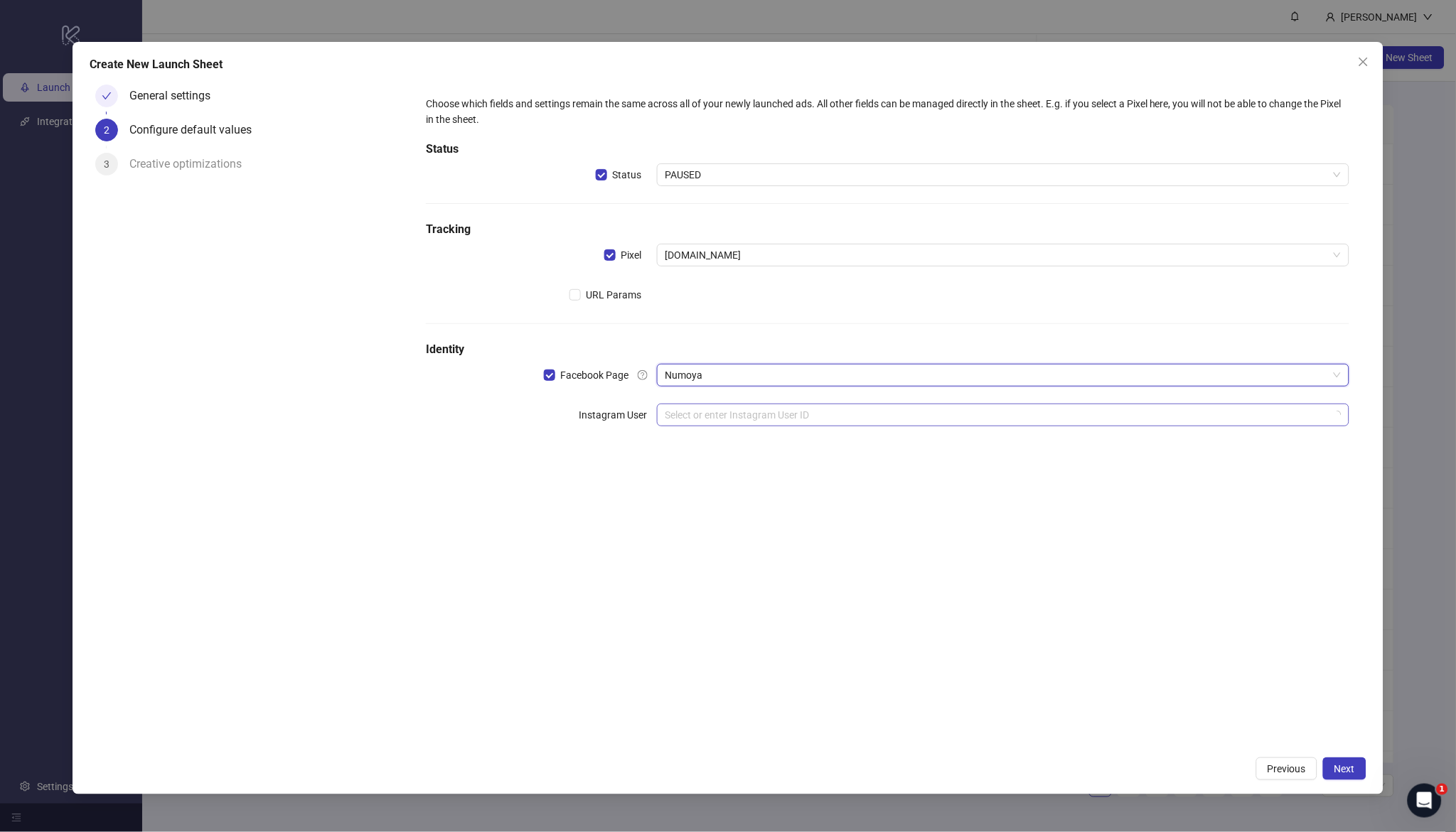
click at [718, 425] on input "search" at bounding box center [996, 415] width 662 height 22
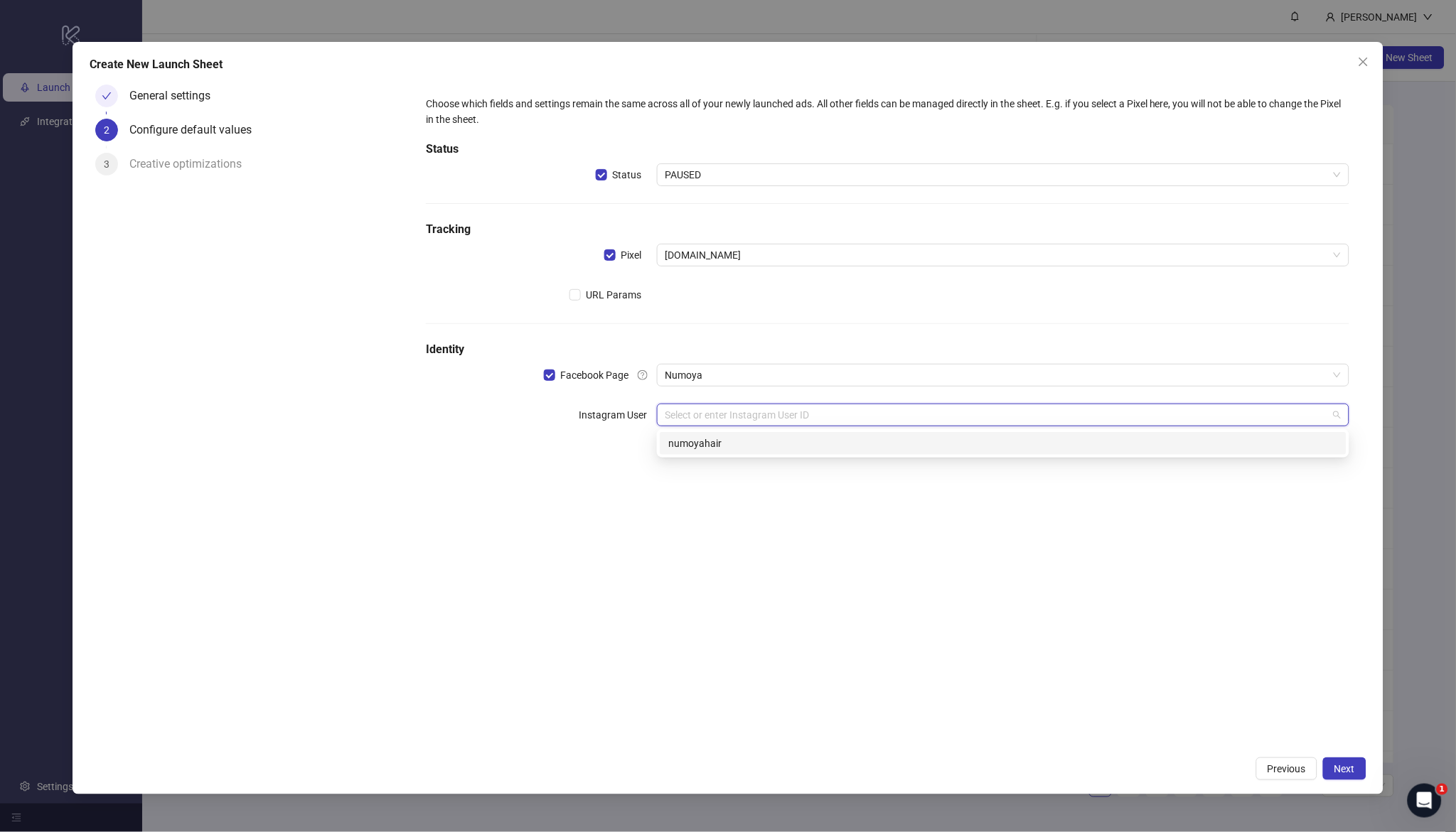
click at [720, 419] on input "search" at bounding box center [996, 415] width 662 height 22
click at [719, 441] on div "numoyahair" at bounding box center [1003, 443] width 670 height 16
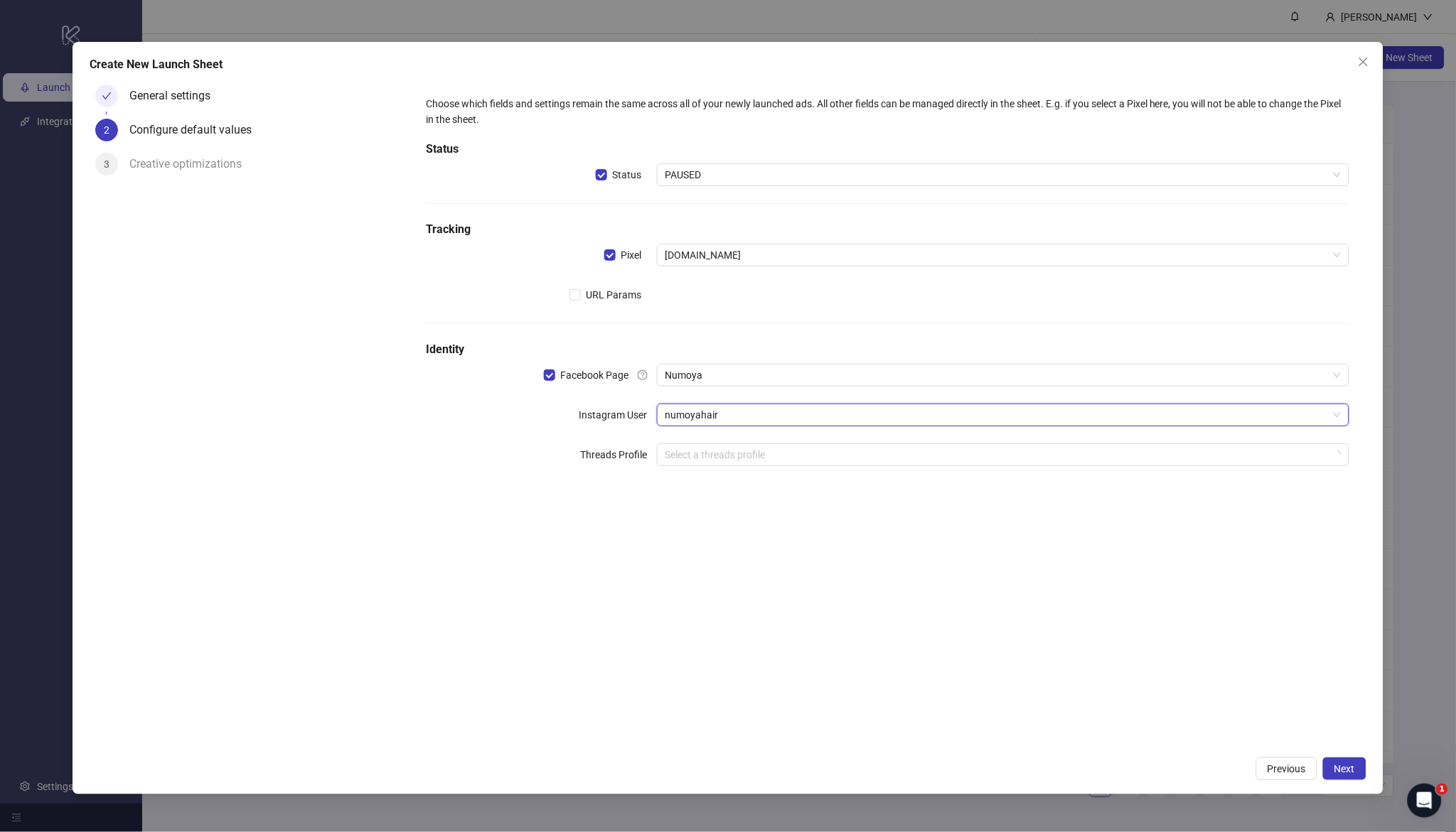
click at [755, 523] on div "Choose which fields and settings remain the same across all of your newly launc…" at bounding box center [887, 414] width 957 height 671
drag, startPoint x: 1351, startPoint y: 775, endPoint x: 1301, endPoint y: 753, distance: 54.6
click at [1351, 775] on button "Next" at bounding box center [1344, 768] width 43 height 23
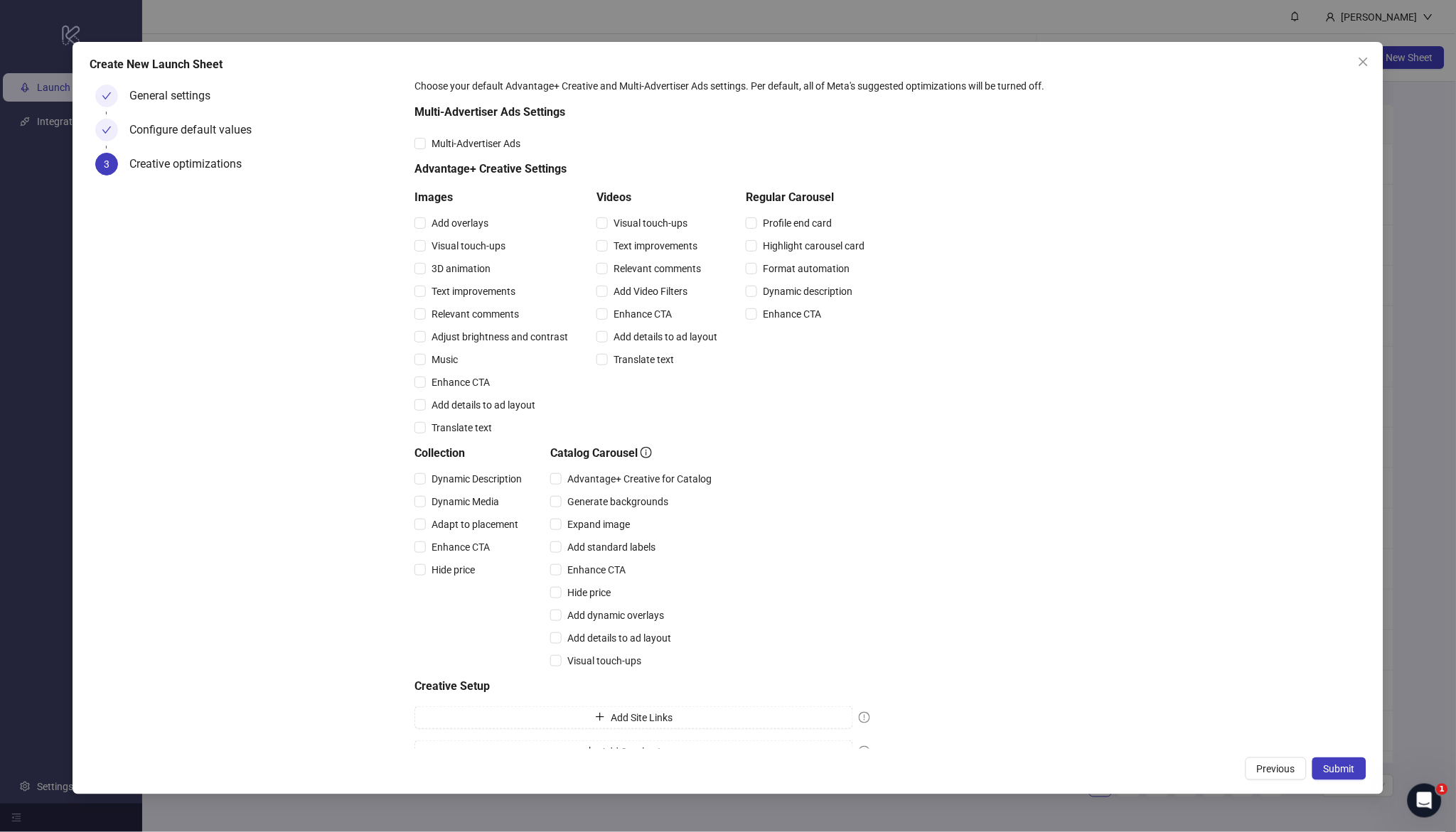
scroll to position [53, 0]
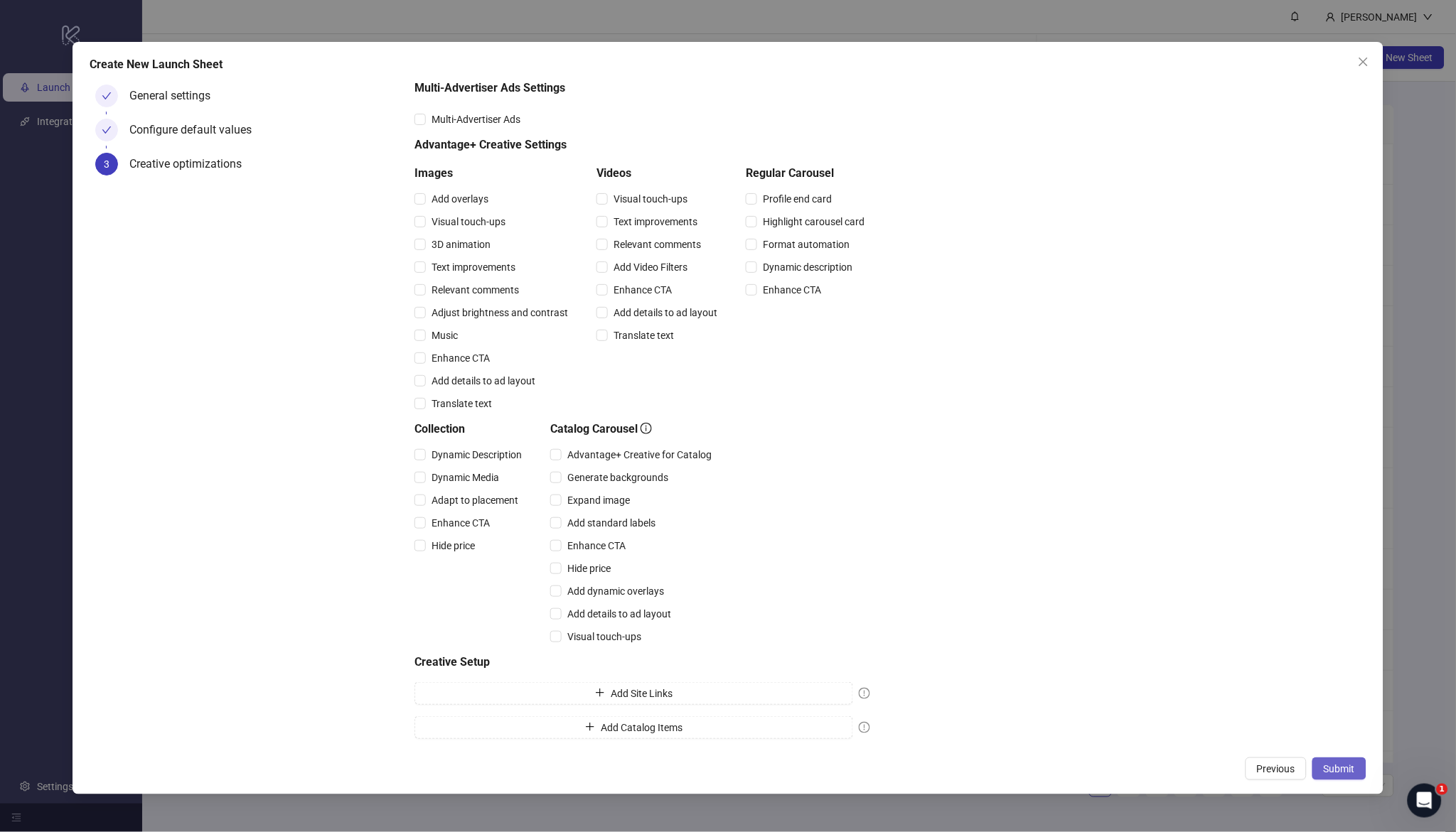
click at [1338, 763] on span "Submit" at bounding box center [1339, 769] width 31 height 12
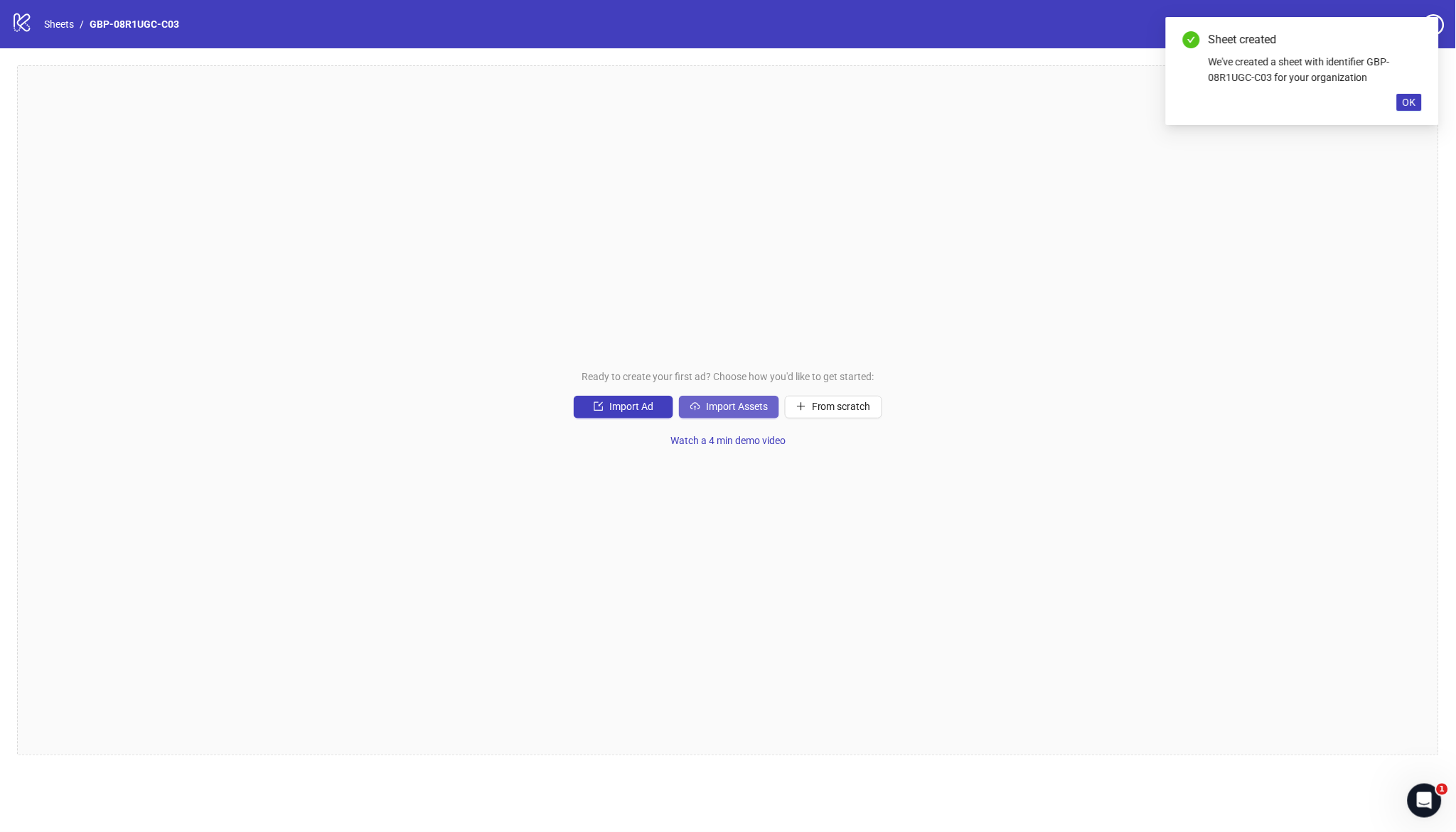
click at [713, 410] on span "Import Assets" at bounding box center [736, 407] width 62 height 12
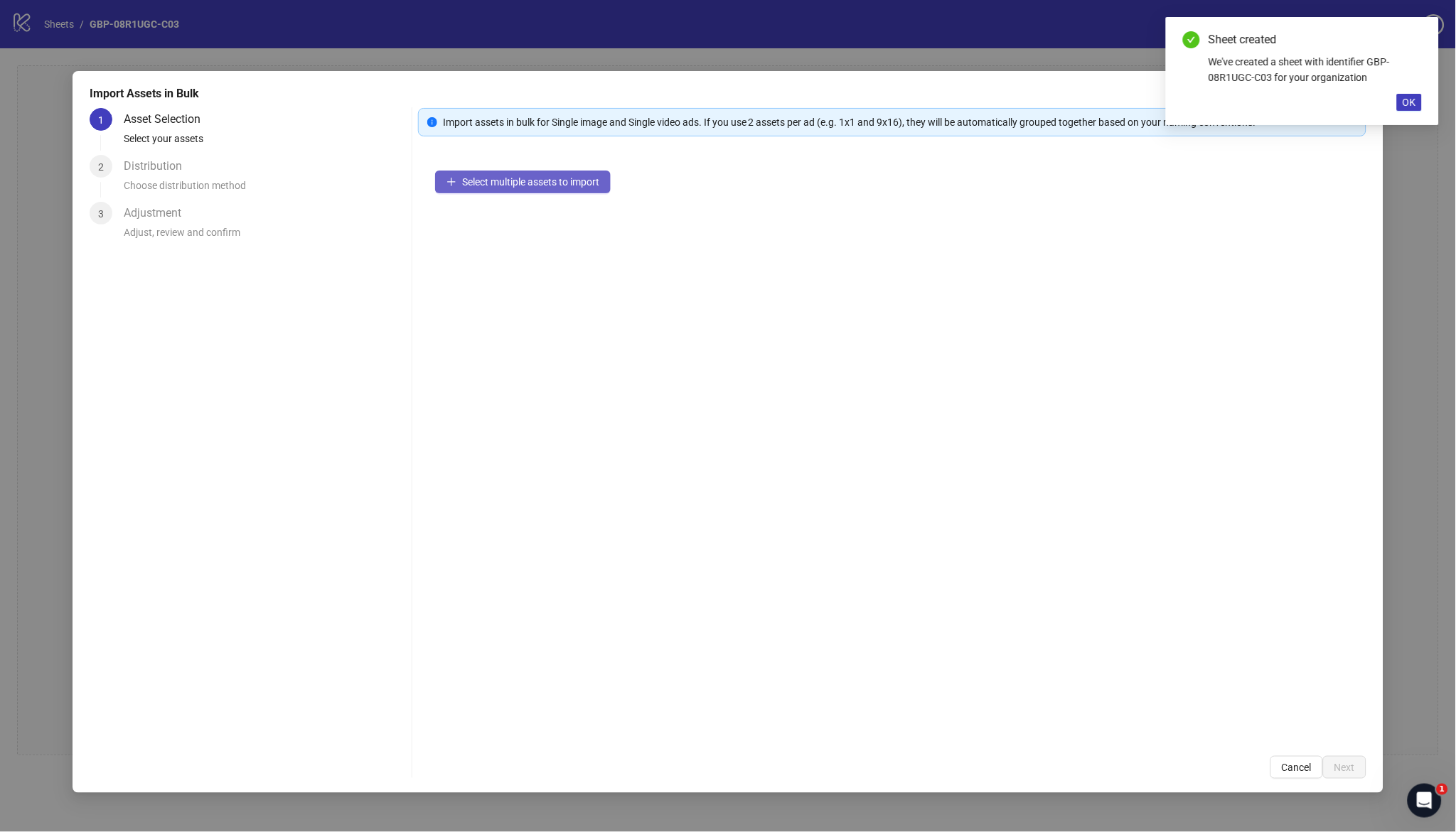
click at [557, 182] on span "Select multiple assets to import" at bounding box center [531, 182] width 137 height 12
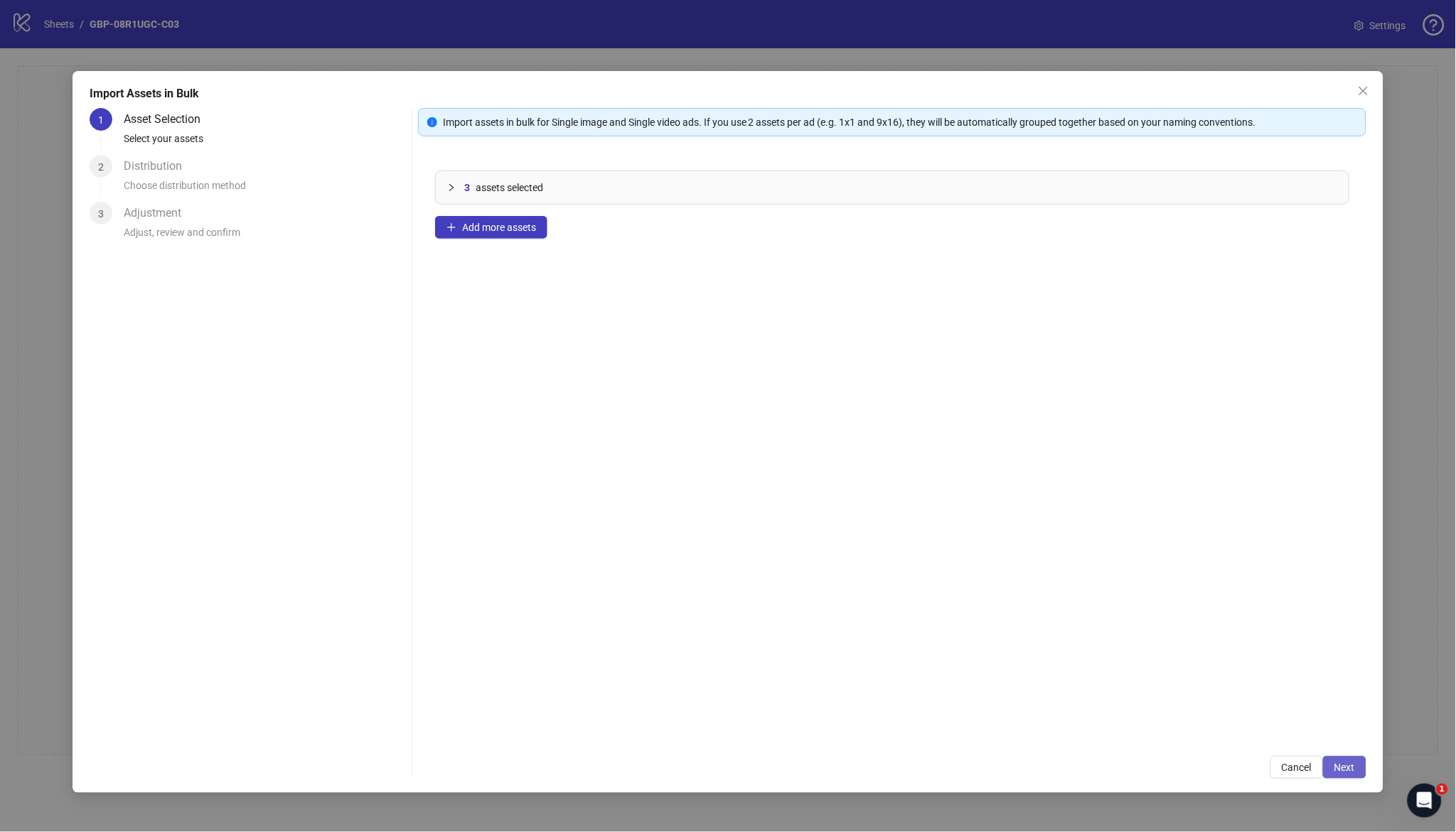
click at [1346, 770] on span "Next" at bounding box center [1344, 768] width 21 height 12
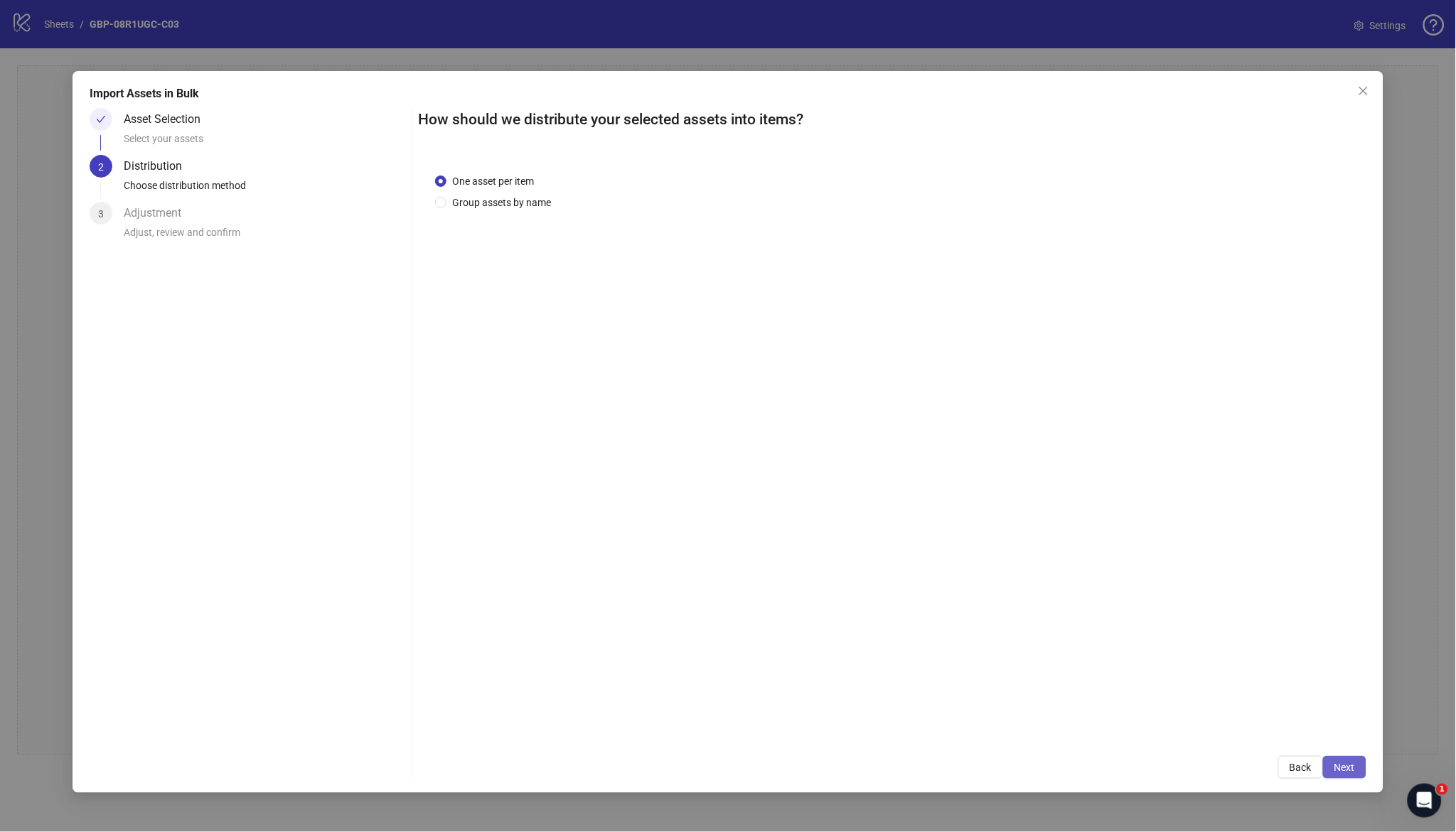
click at [1343, 769] on span "Next" at bounding box center [1344, 768] width 21 height 12
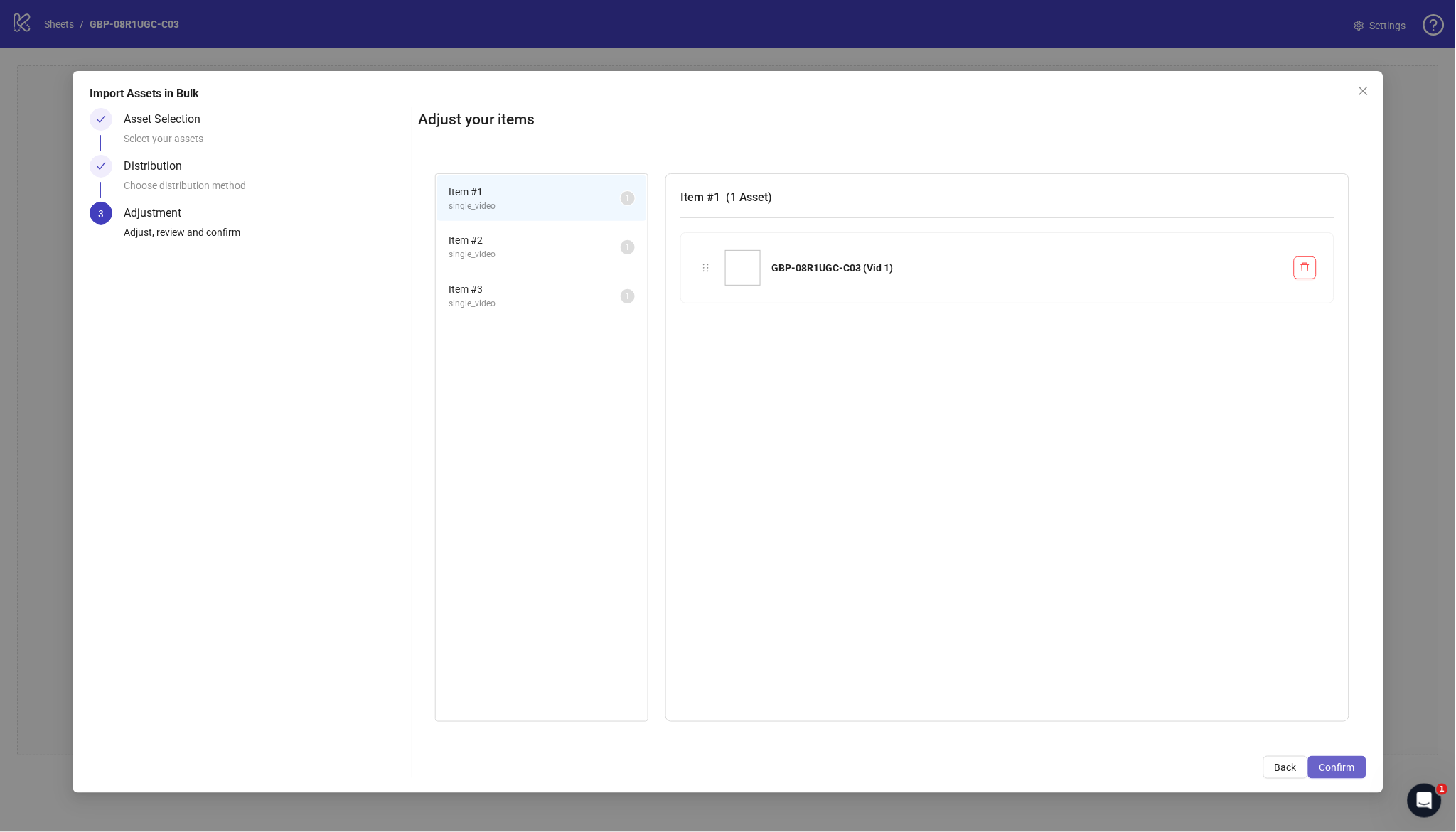
click at [1359, 768] on button "Confirm" at bounding box center [1336, 767] width 58 height 23
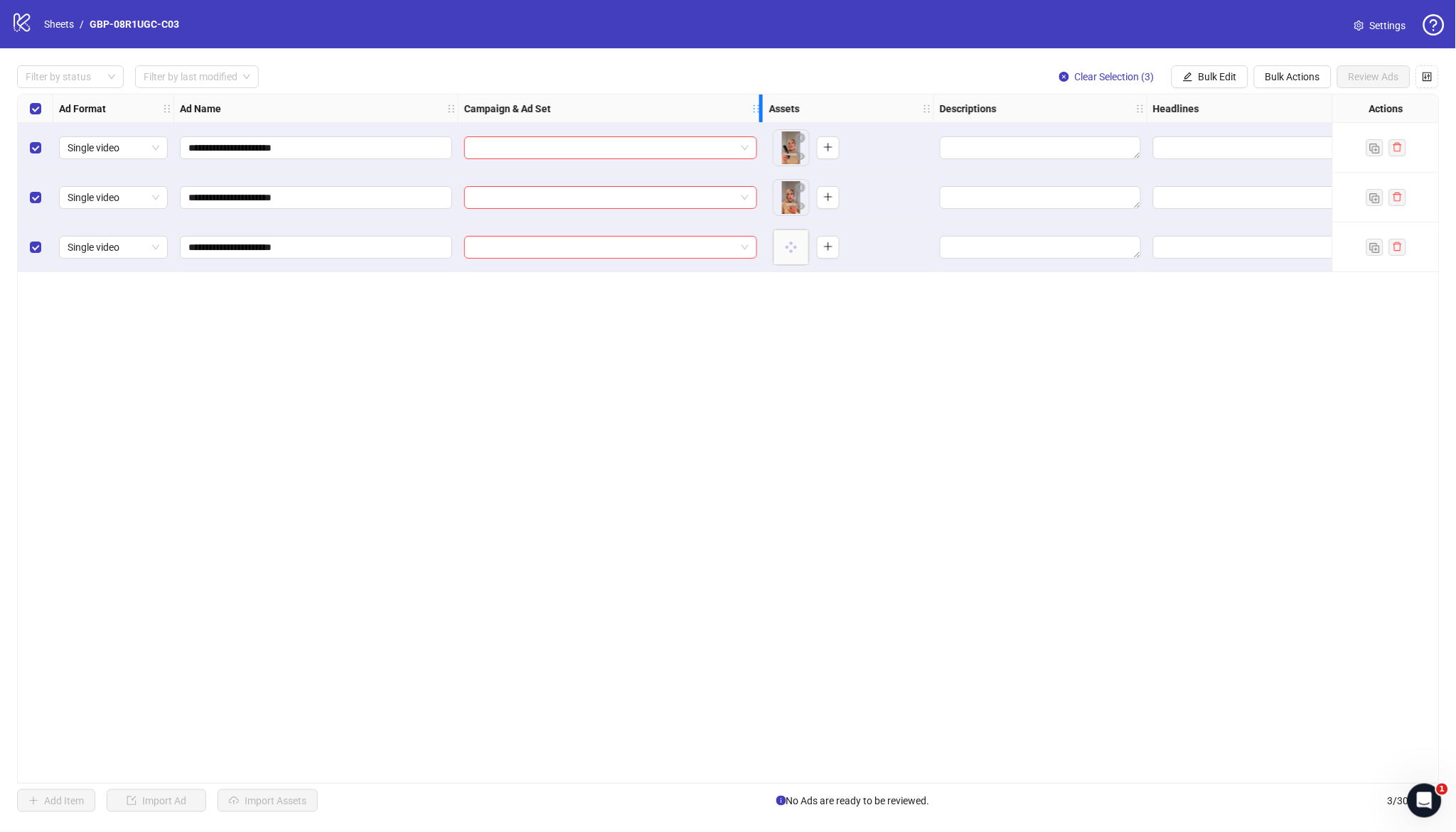
drag, startPoint x: 668, startPoint y: 112, endPoint x: 817, endPoint y: 126, distance: 149.7
click at [817, 126] on div "**********" at bounding box center [956, 182] width 1876 height 178
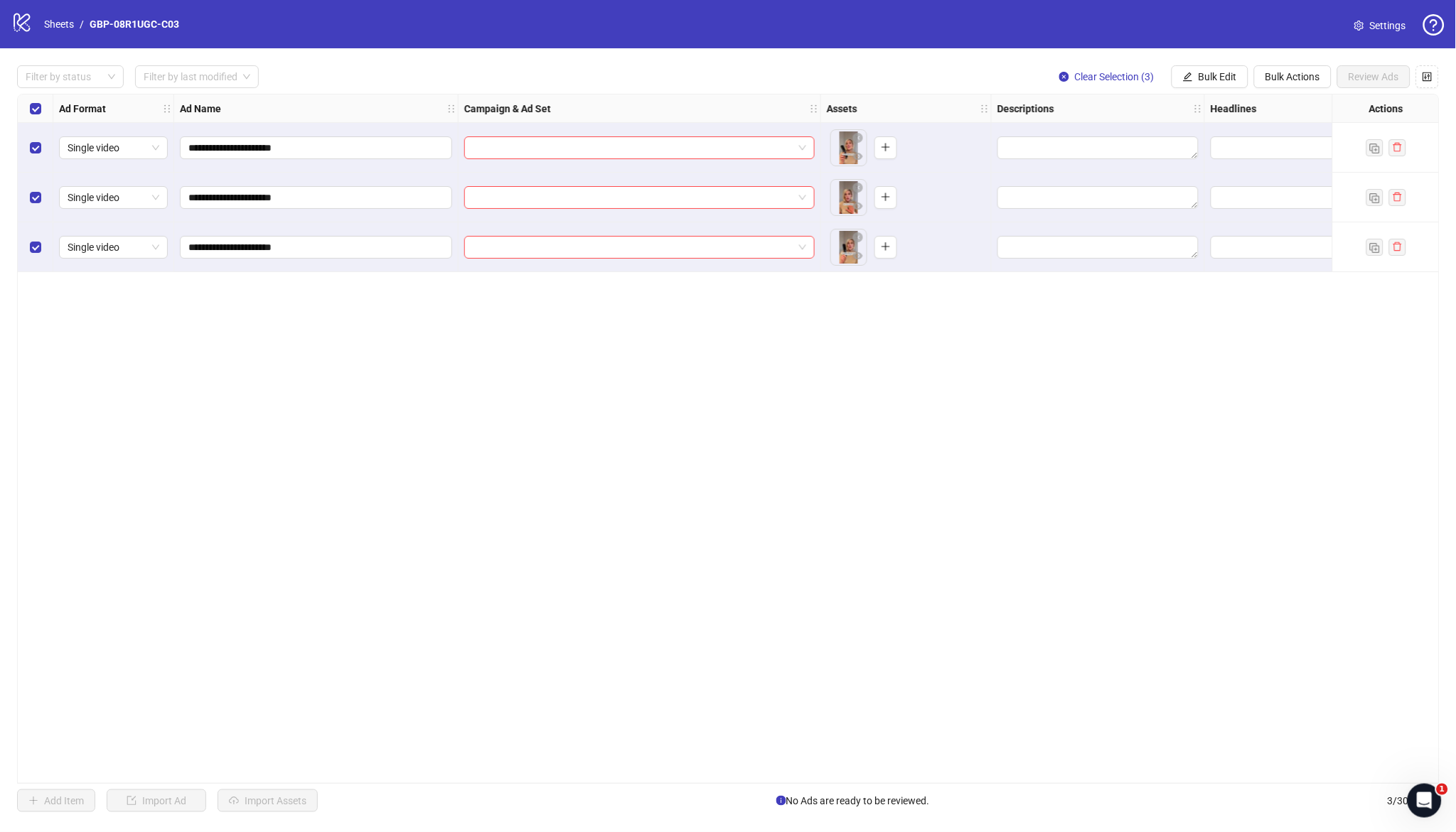
click at [779, 418] on div "**********" at bounding box center [728, 440] width 1423 height 691
click at [641, 149] on input "search" at bounding box center [633, 148] width 321 height 22
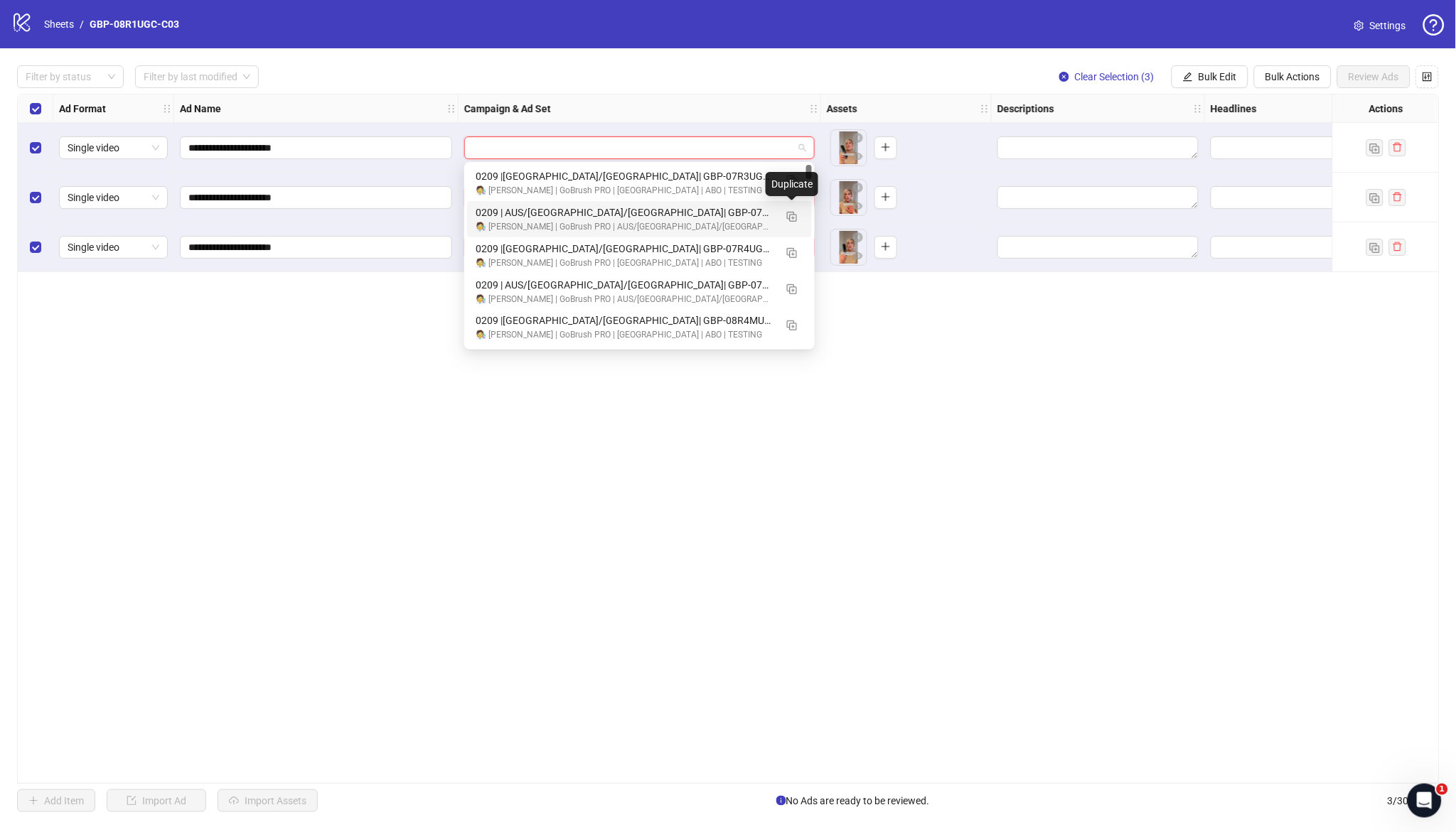
drag, startPoint x: 787, startPoint y: 217, endPoint x: 762, endPoint y: 228, distance: 27.3
click at [787, 217] on img "button" at bounding box center [792, 217] width 10 height 10
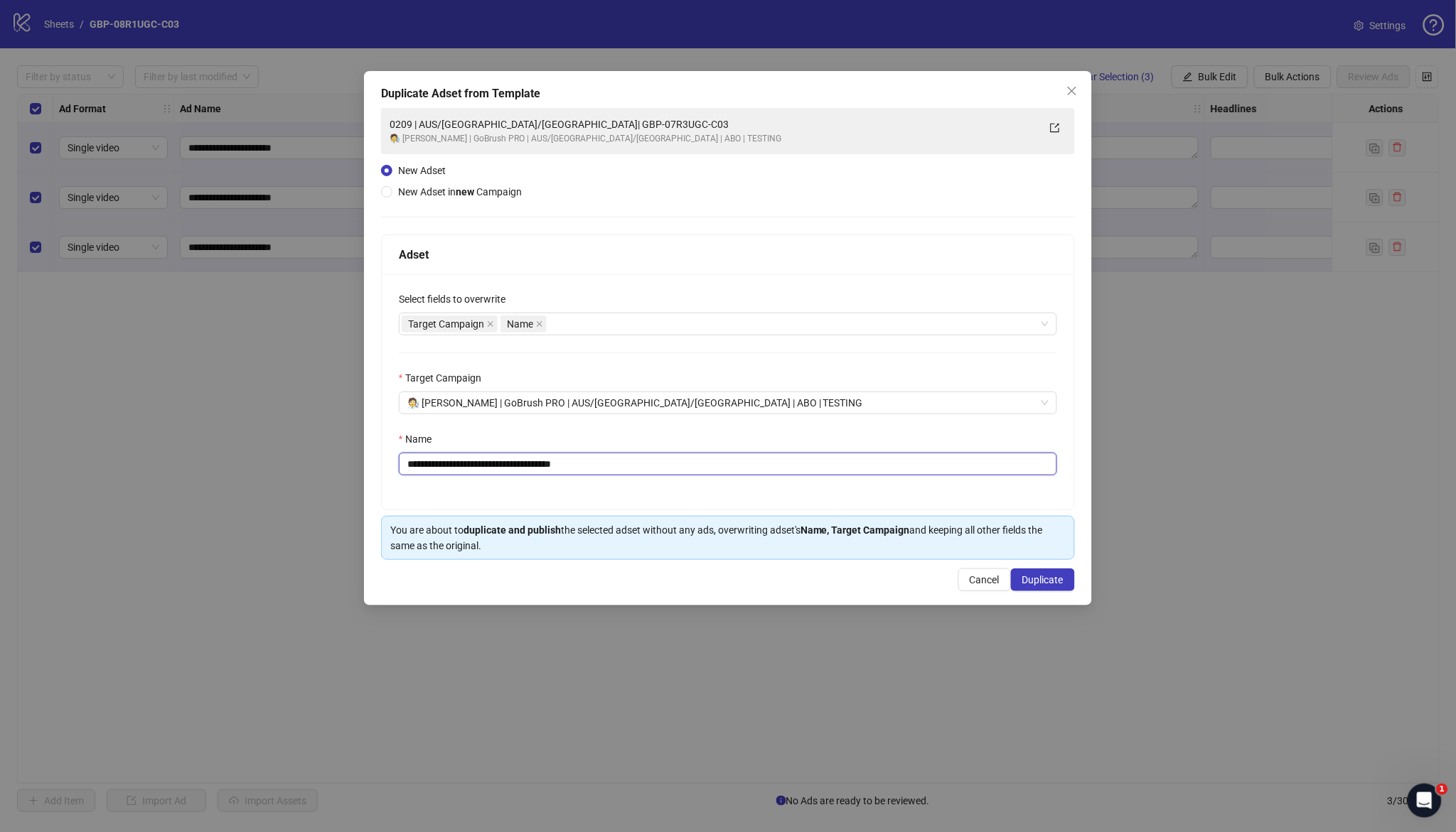
drag, startPoint x: 497, startPoint y: 468, endPoint x: 796, endPoint y: 471, distance: 299.0
click at [796, 471] on input "**********" at bounding box center [727, 464] width 658 height 23
paste input "text"
type input "**********"
click at [1055, 582] on span "Duplicate" at bounding box center [1043, 580] width 41 height 12
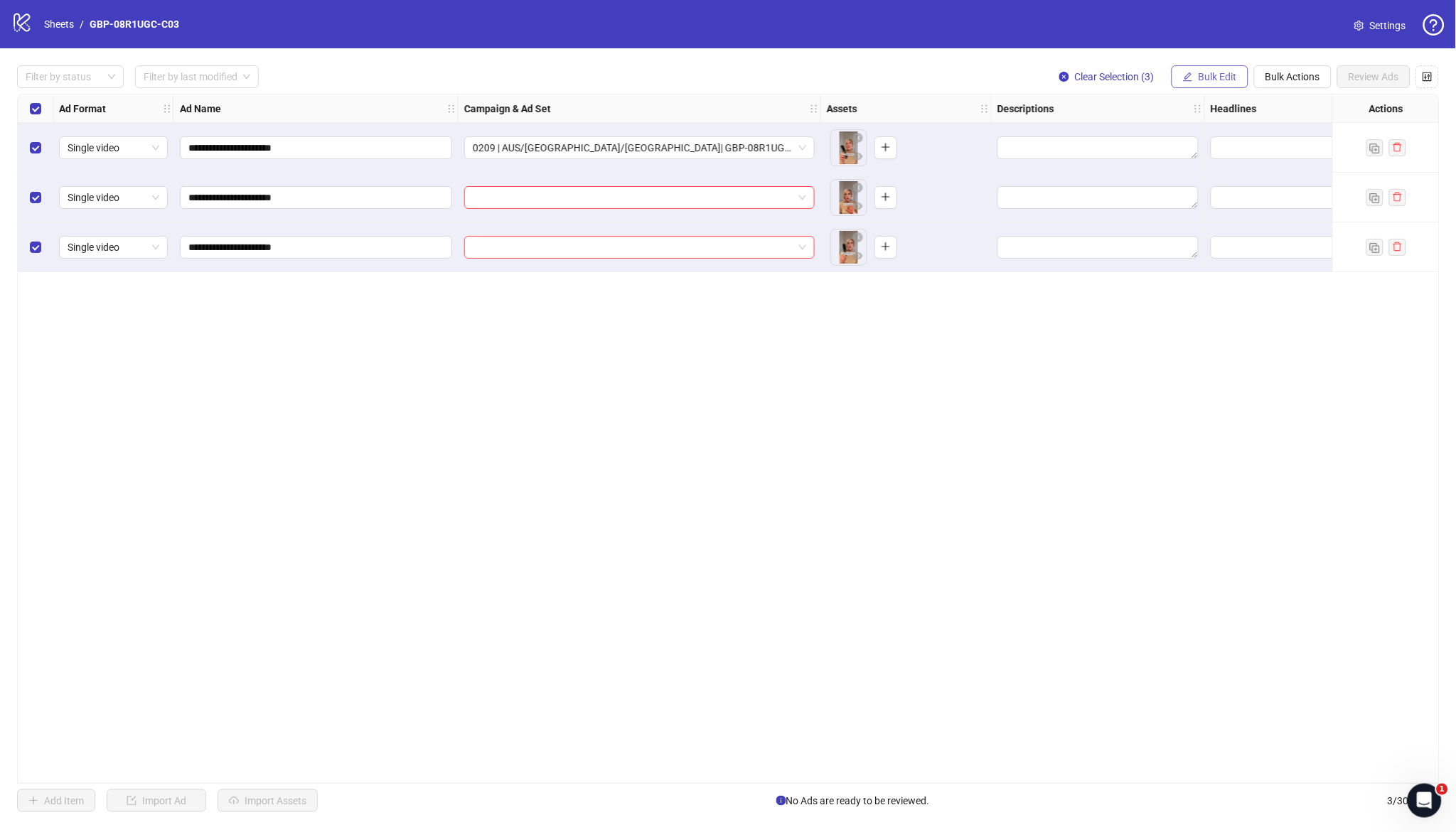
click at [1204, 74] on span "Bulk Edit" at bounding box center [1218, 77] width 38 height 12
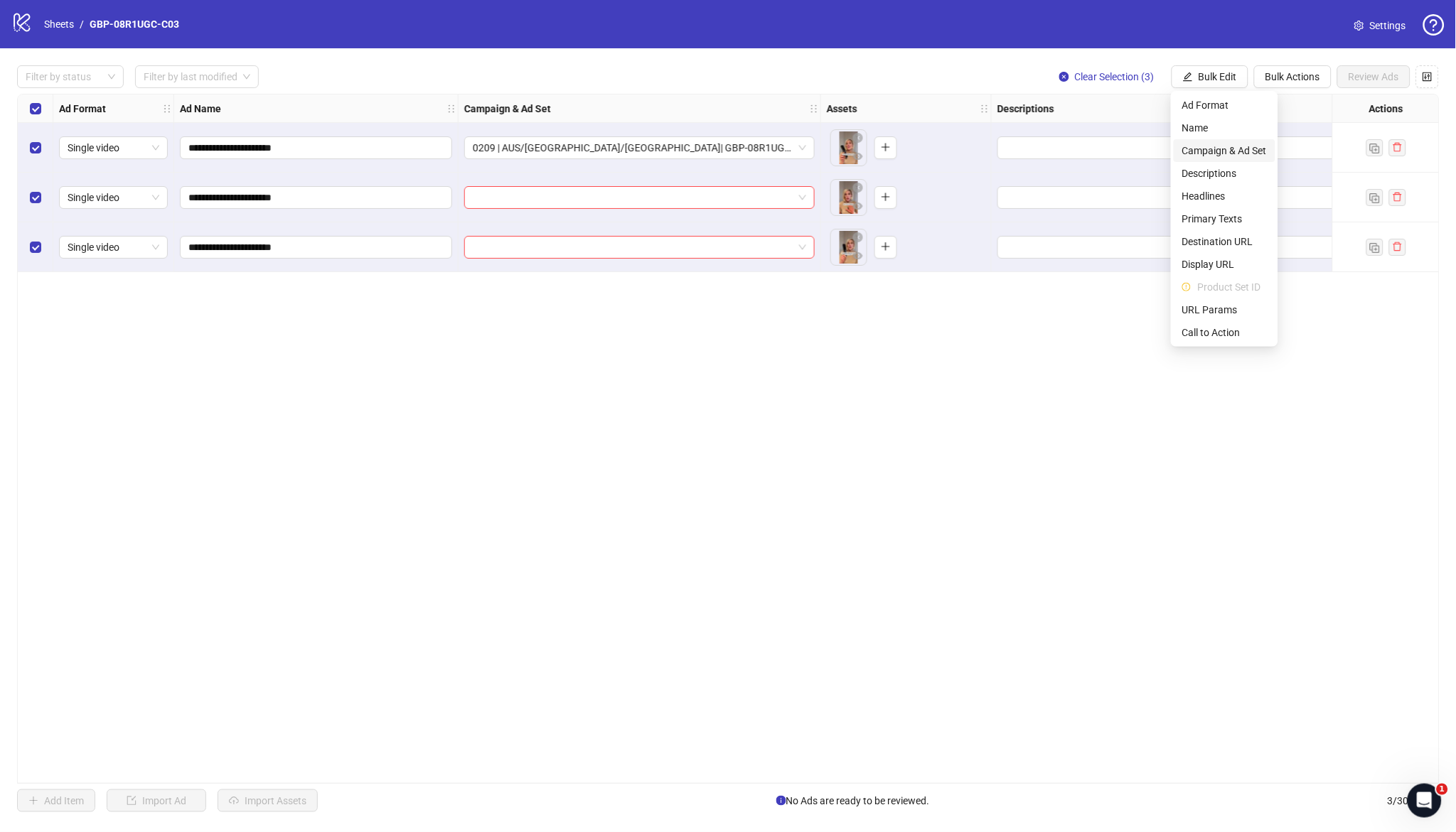
click at [1227, 147] on span "Campaign & Ad Set" at bounding box center [1224, 151] width 84 height 16
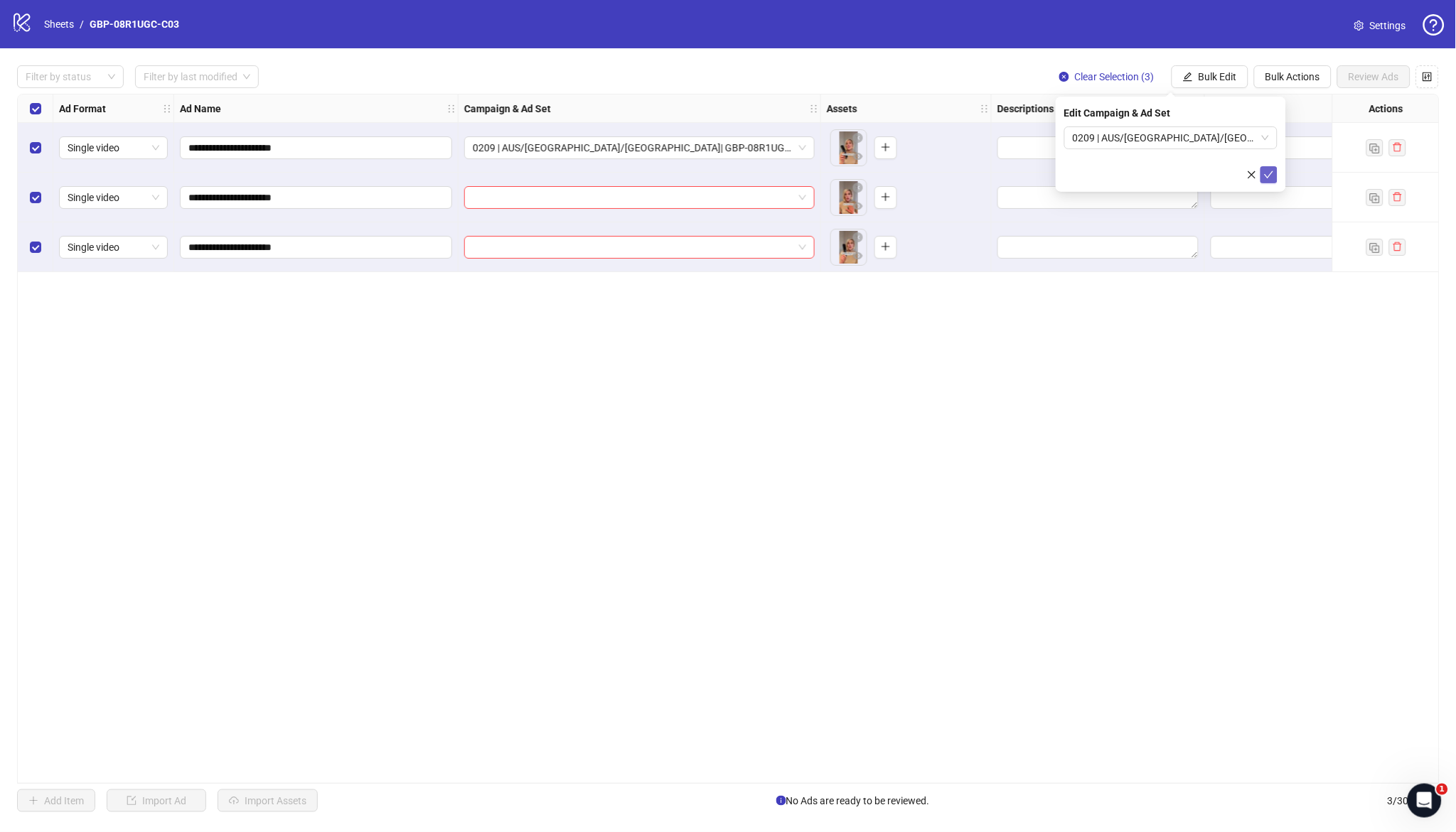
click at [1270, 175] on icon "check" at bounding box center [1269, 175] width 9 height 7
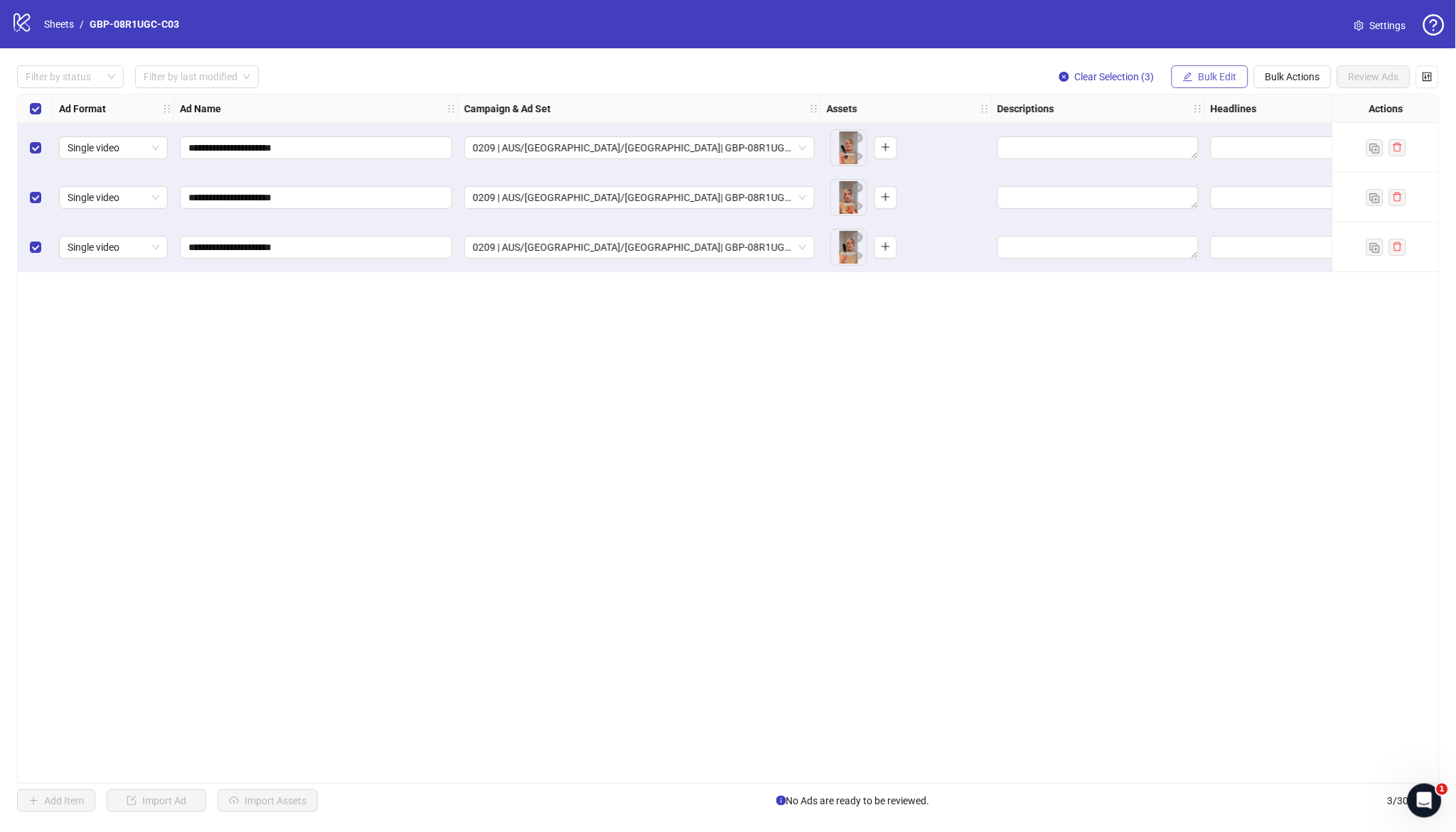
click at [1186, 79] on icon "edit" at bounding box center [1187, 76] width 9 height 9
click at [1222, 198] on span "Headlines" at bounding box center [1224, 196] width 84 height 16
click at [1124, 140] on input "text" at bounding box center [1170, 137] width 213 height 23
paste input "*******"
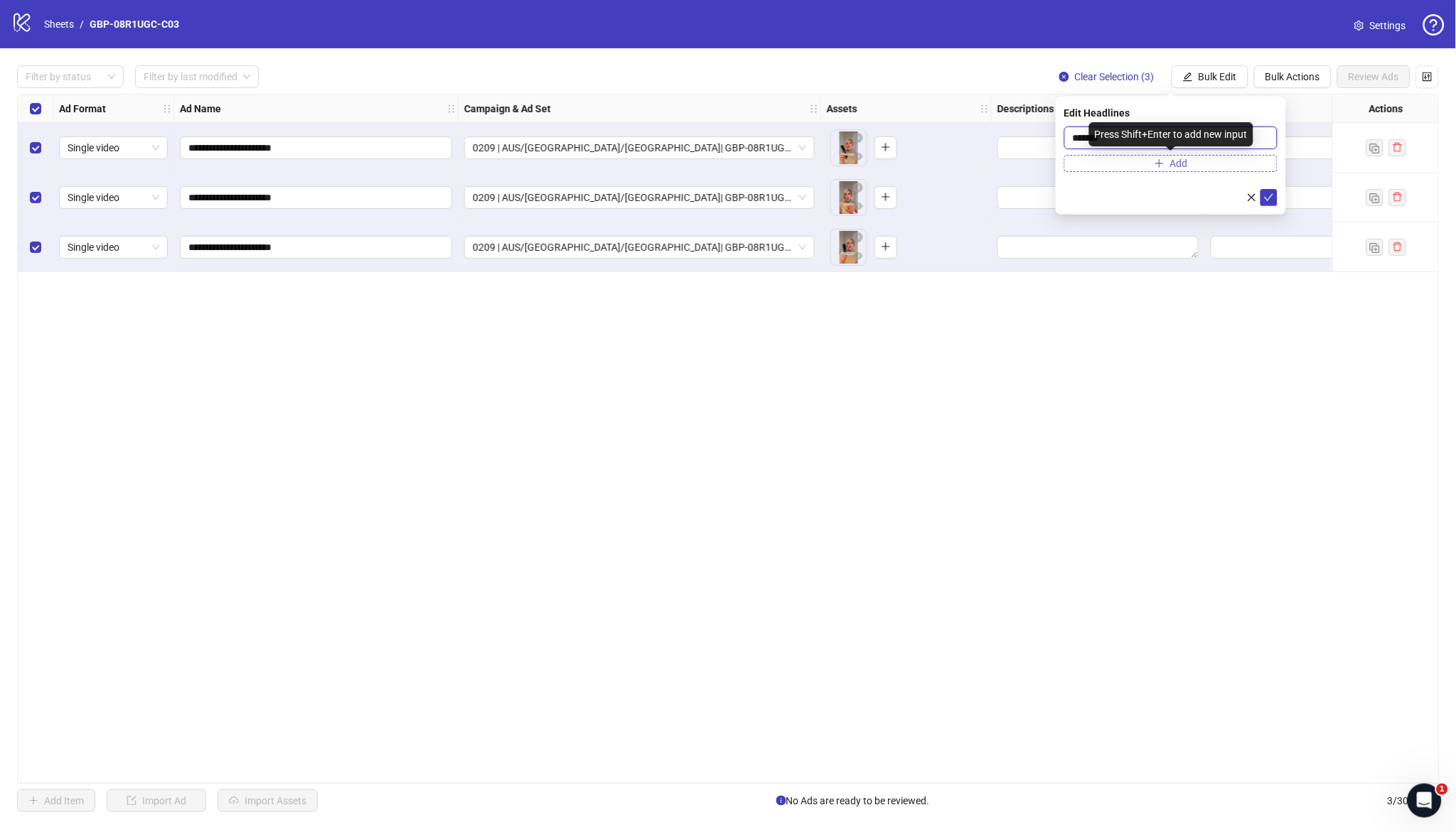
type input "*******"
click at [1217, 166] on button "Add" at bounding box center [1170, 163] width 213 height 17
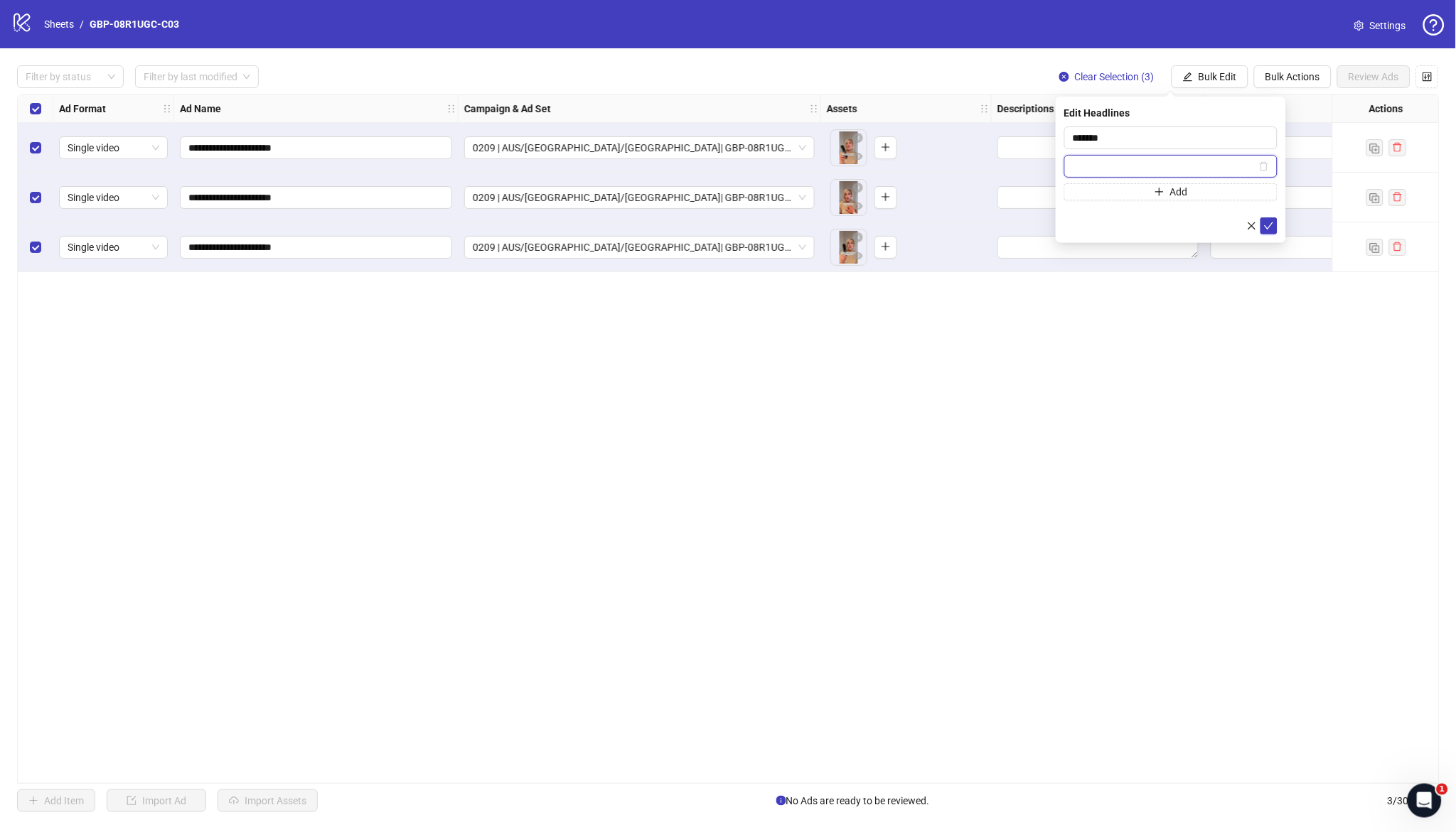
click at [1170, 167] on input "text" at bounding box center [1164, 167] width 183 height 16
paste input "**********"
type input "**********"
click at [1264, 224] on icon "check" at bounding box center [1269, 226] width 10 height 10
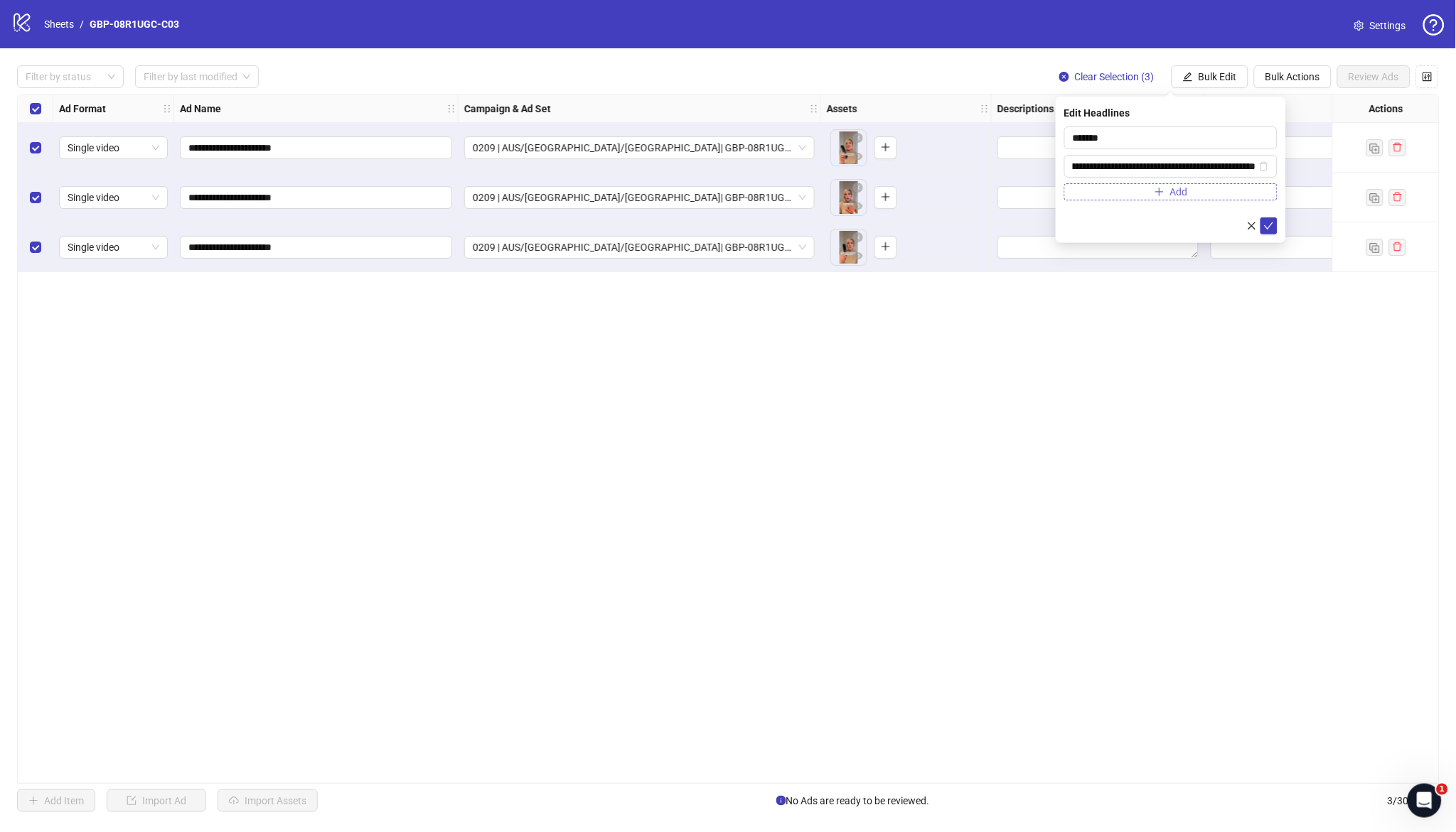
scroll to position [0, 0]
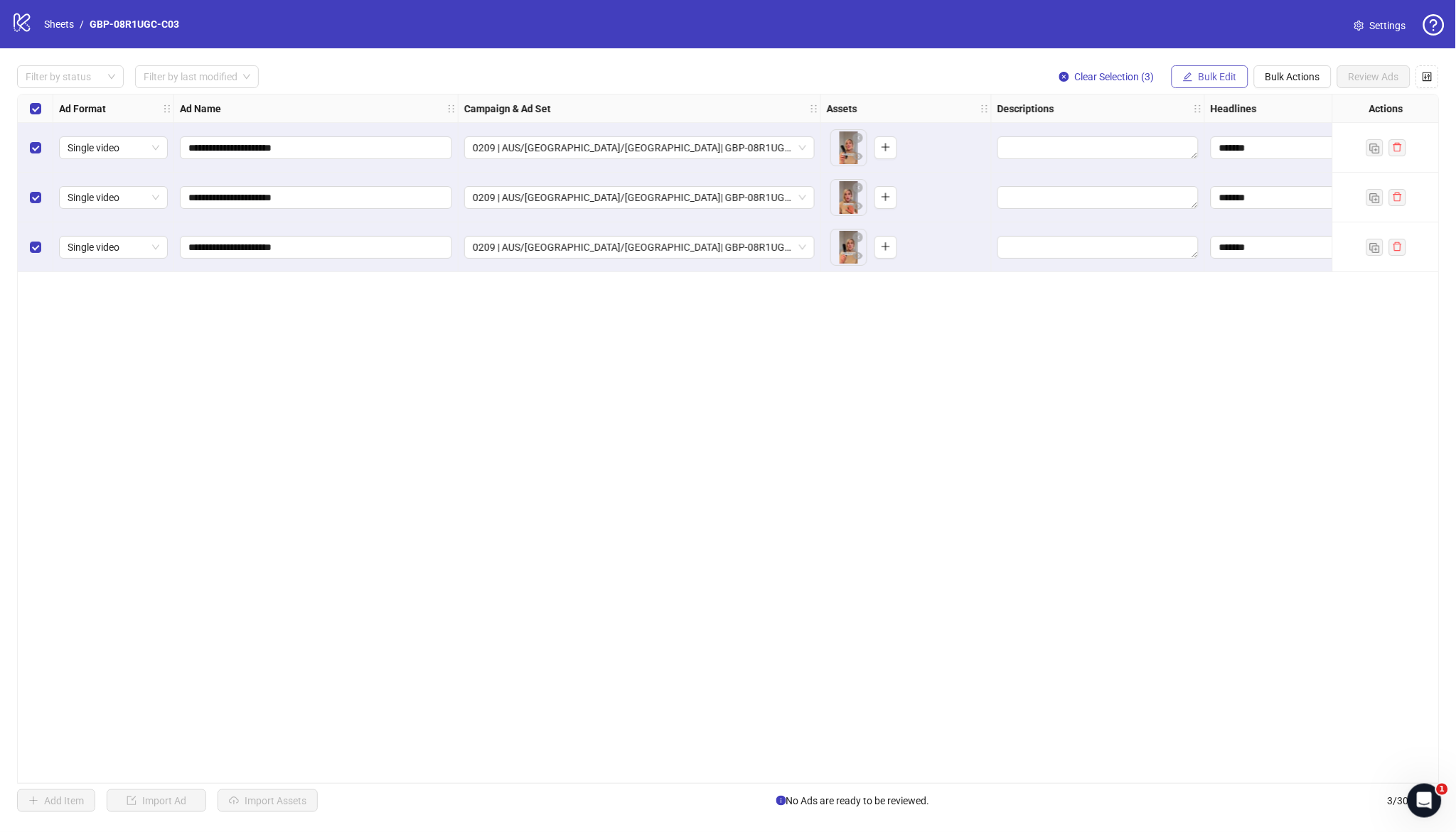
click at [1218, 78] on span "Bulk Edit" at bounding box center [1218, 77] width 38 height 12
click at [1212, 218] on span "Primary Texts" at bounding box center [1224, 219] width 84 height 16
click at [1217, 138] on textarea at bounding box center [1170, 145] width 213 height 38
paste textarea "**********"
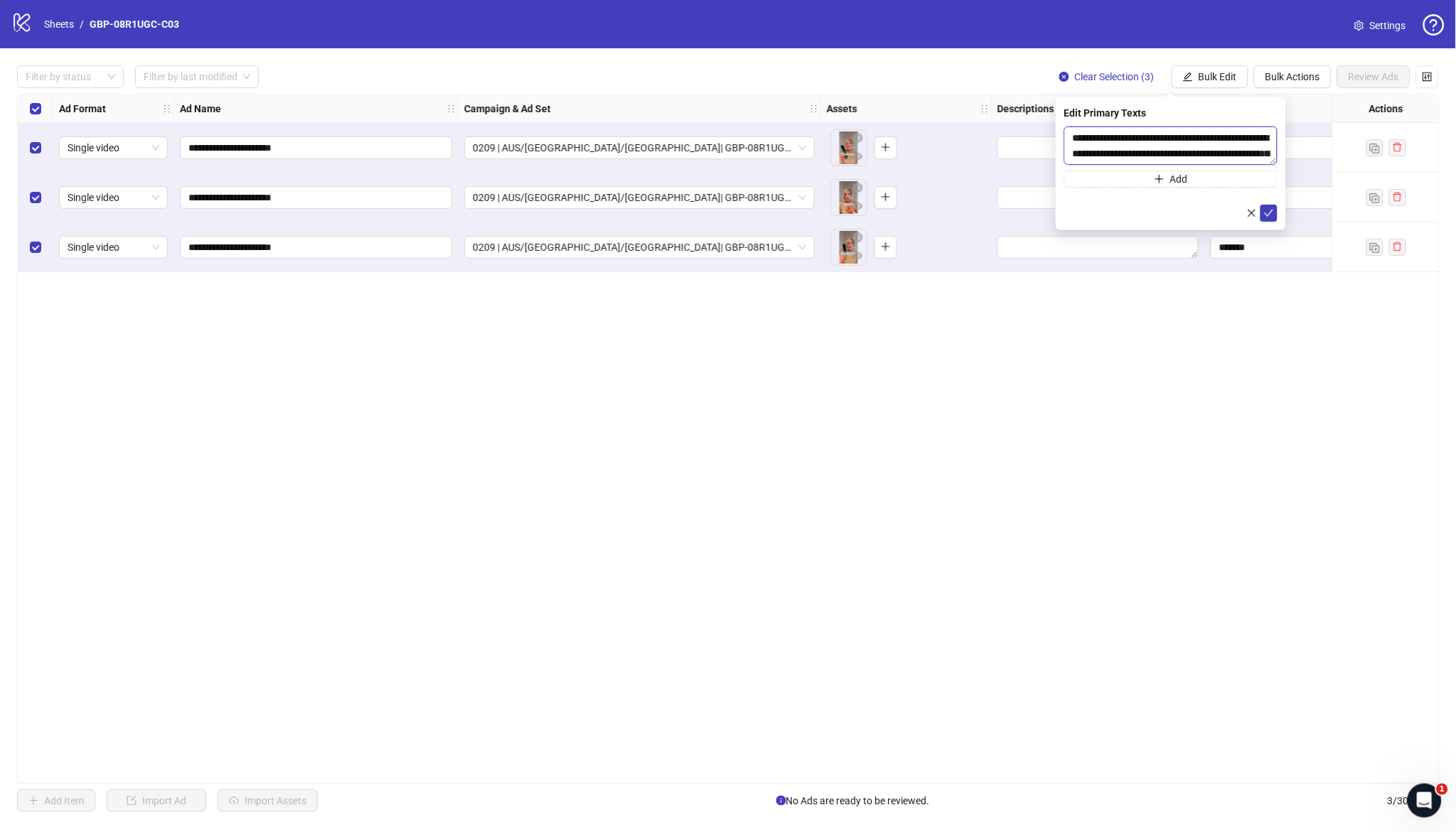
scroll to position [58, 0]
type textarea "**********"
click at [1184, 175] on span "Add" at bounding box center [1179, 180] width 18 height 12
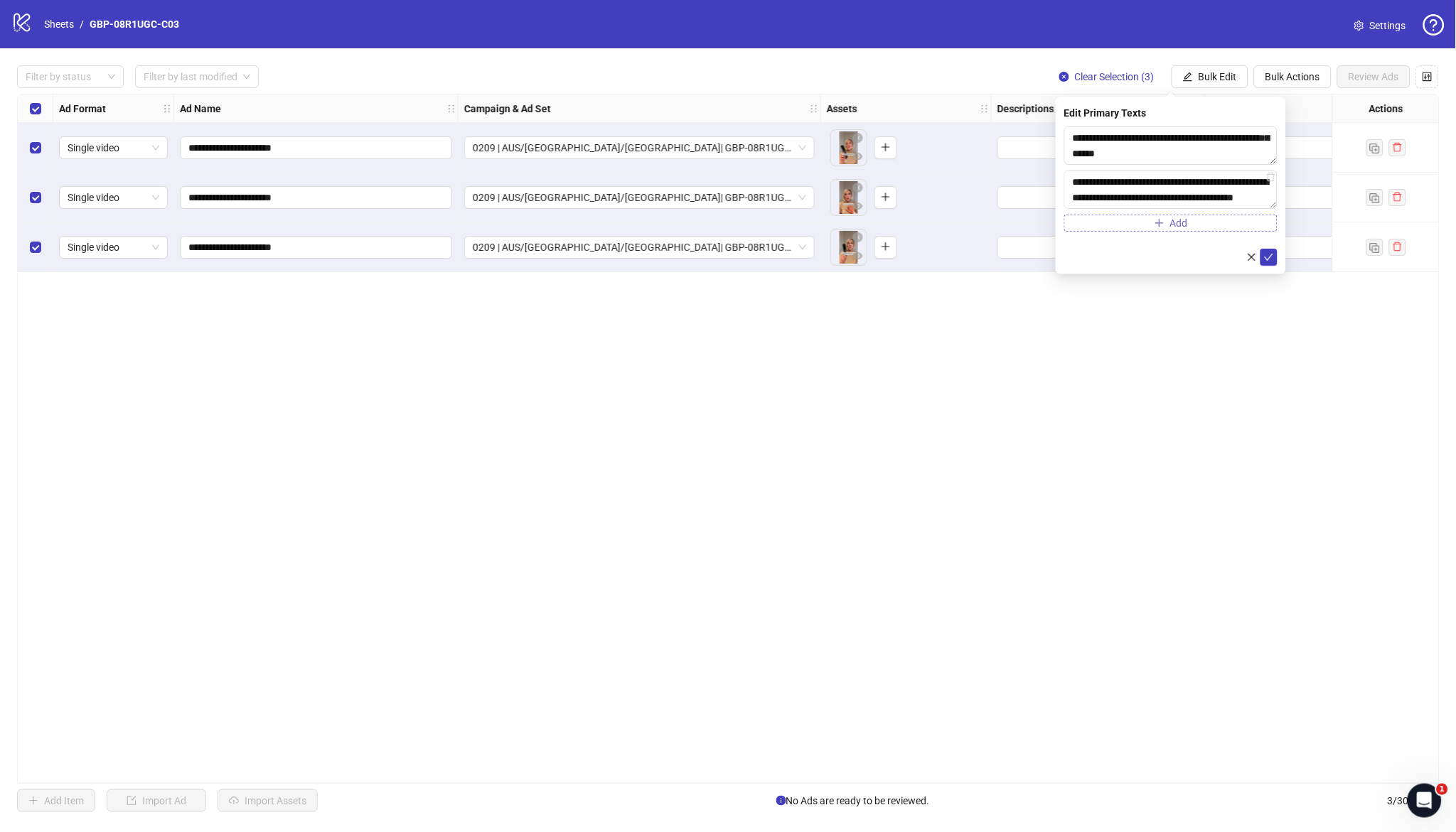
scroll to position [401, 0]
type textarea "**********"
click at [1269, 259] on icon "check" at bounding box center [1269, 257] width 10 height 10
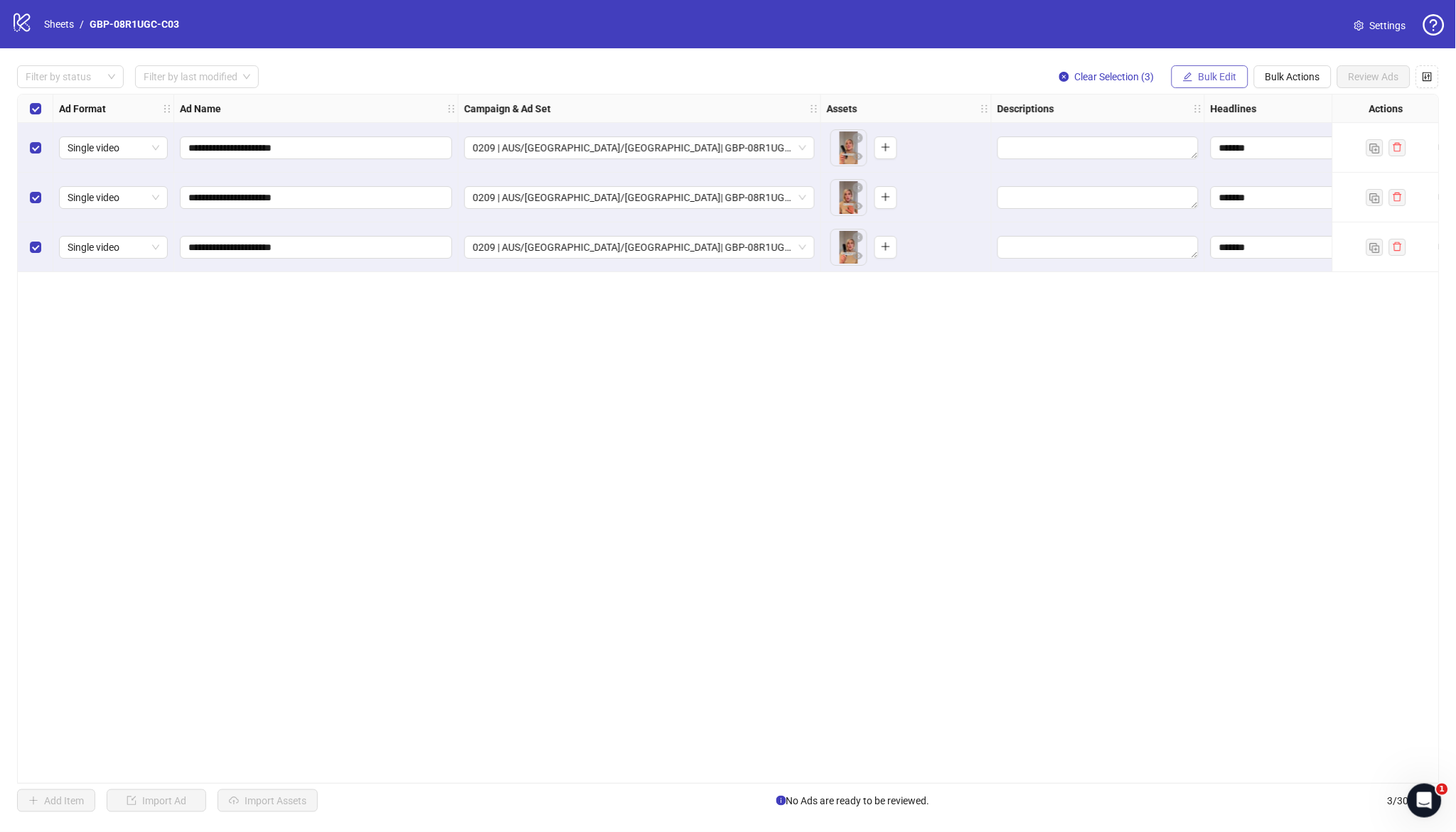
click at [1183, 67] on button "Bulk Edit" at bounding box center [1210, 77] width 77 height 23
click at [1232, 239] on span "Destination URL" at bounding box center [1224, 241] width 84 height 16
click at [1232, 132] on input "text" at bounding box center [1165, 138] width 184 height 16
paste input "**********"
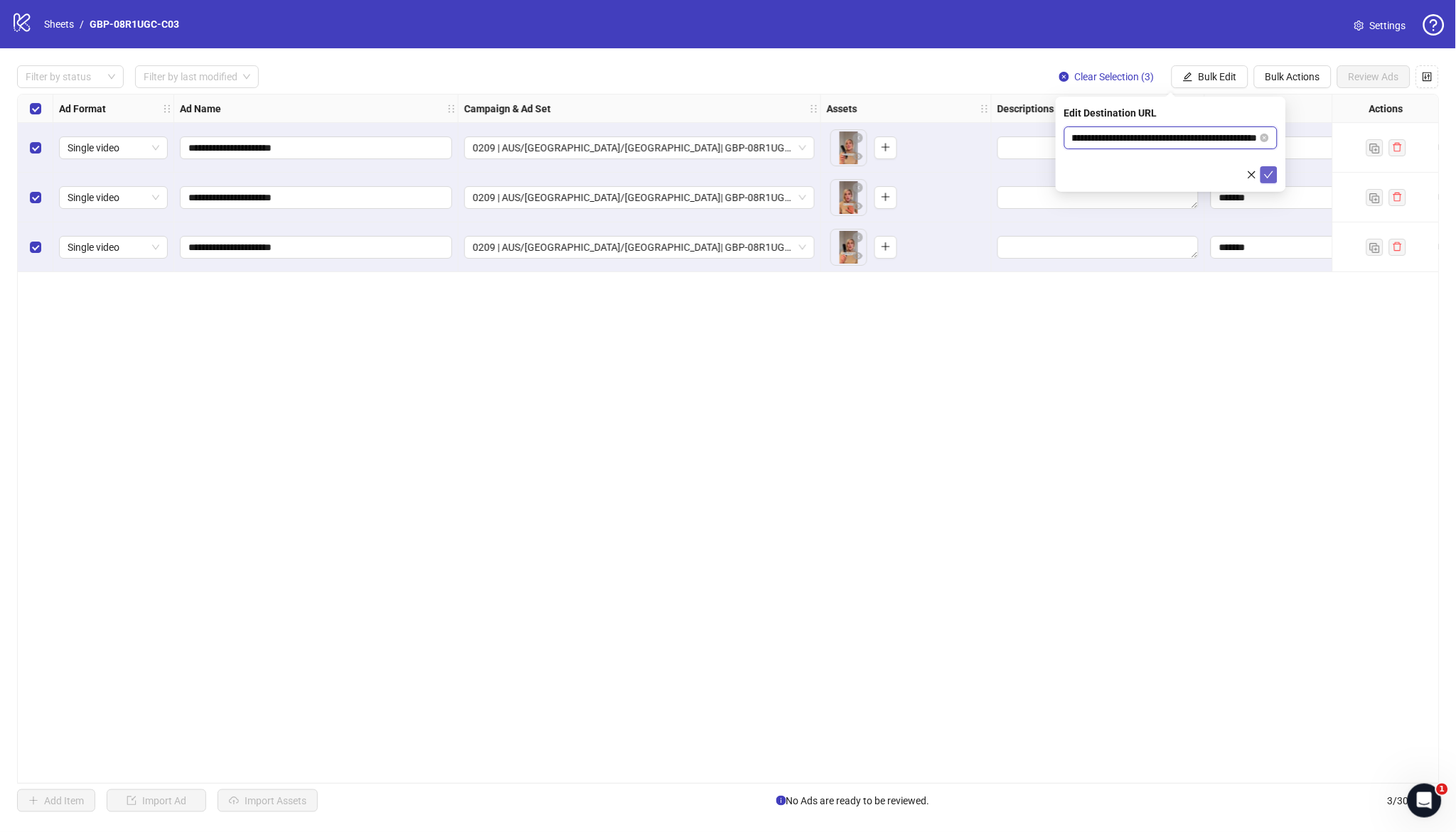
type input "**********"
click at [1268, 176] on icon "check" at bounding box center [1269, 175] width 10 height 10
click at [1230, 74] on span "Bulk Edit" at bounding box center [1218, 77] width 38 height 12
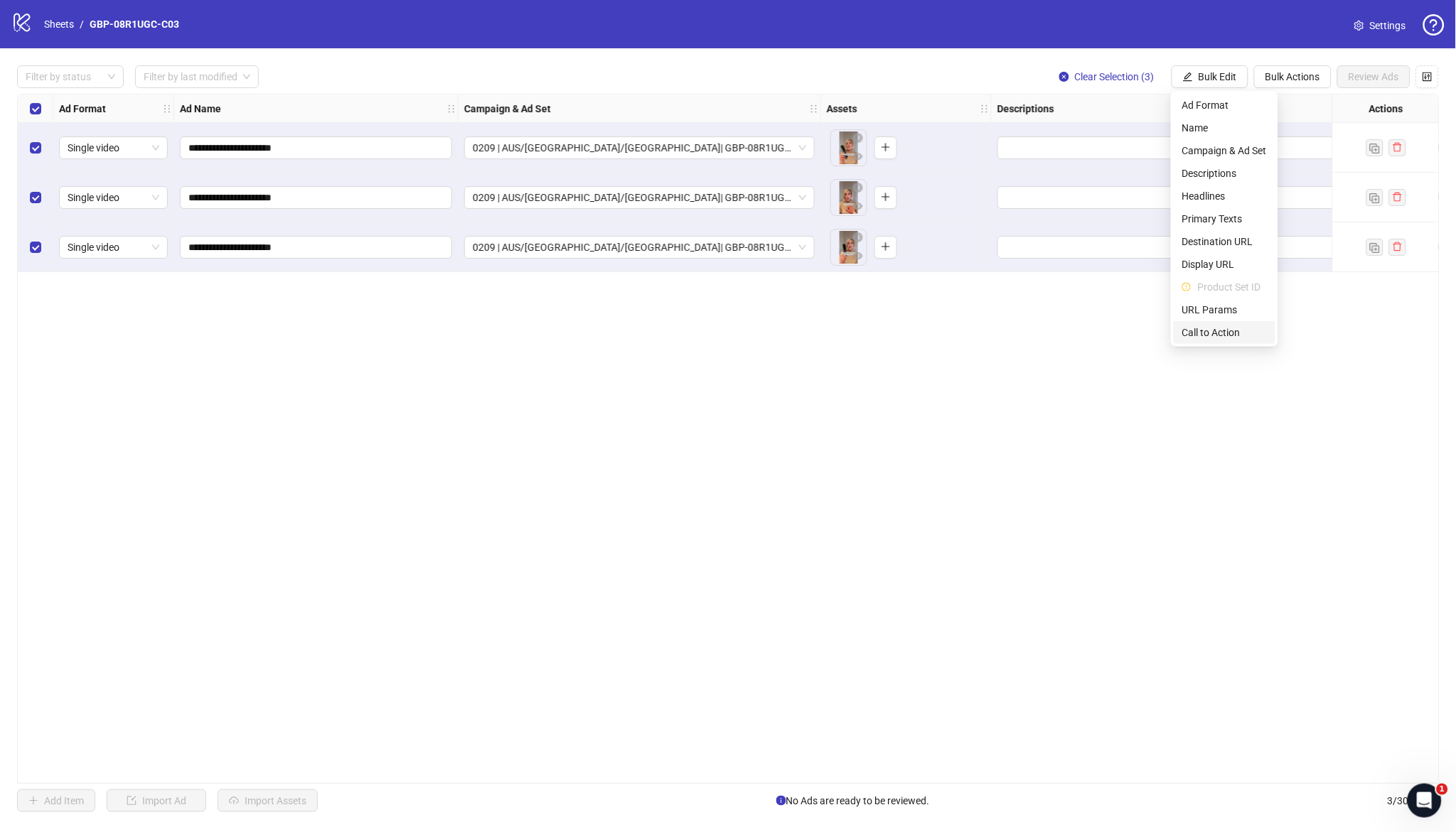
click at [1215, 328] on span "Call to Action" at bounding box center [1224, 333] width 84 height 16
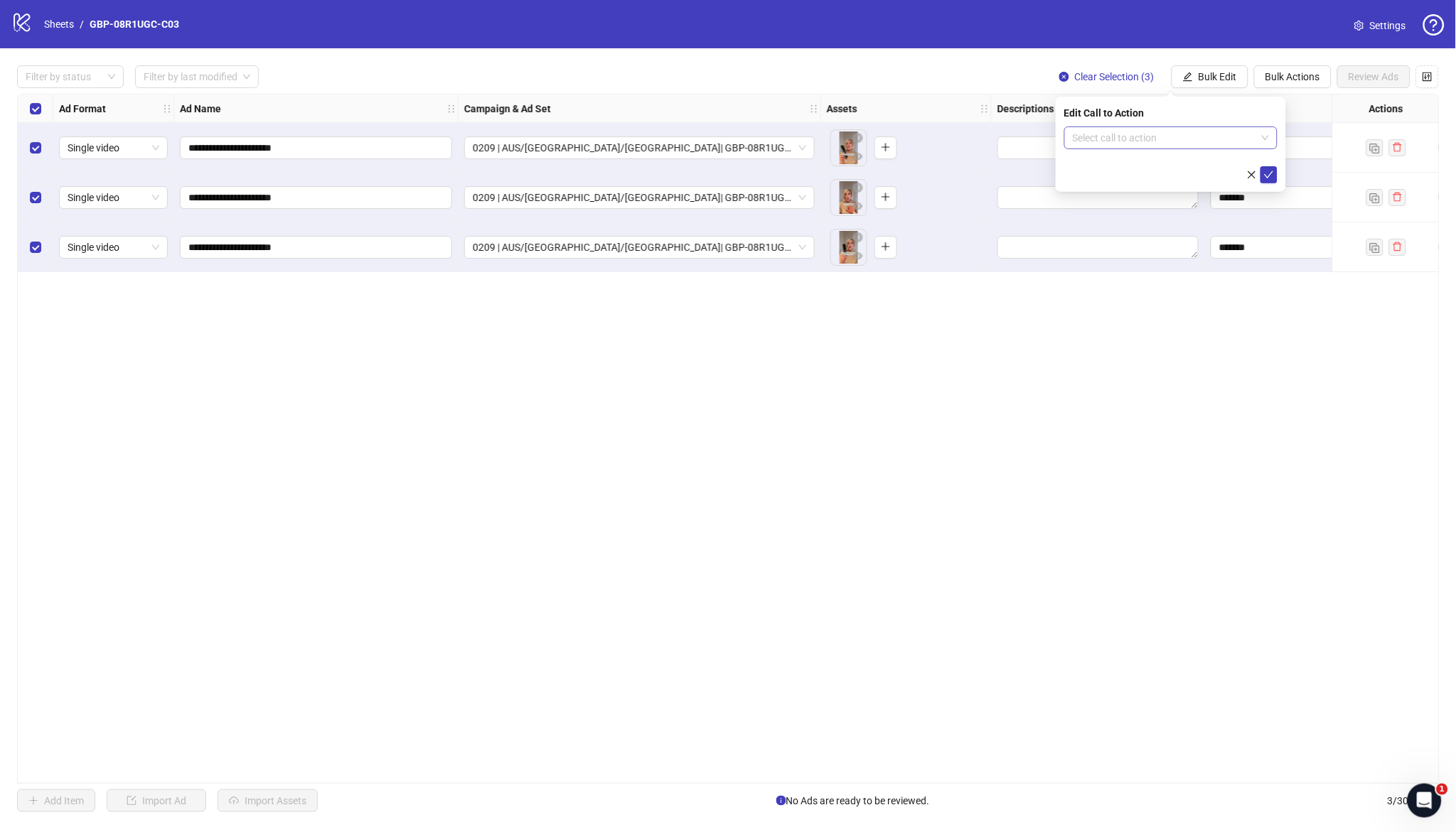
click at [1163, 138] on input "search" at bounding box center [1164, 138] width 183 height 22
type input "****"
click at [1171, 164] on div "Shop now" at bounding box center [1170, 167] width 190 height 16
click at [1267, 173] on icon "check" at bounding box center [1269, 175] width 10 height 10
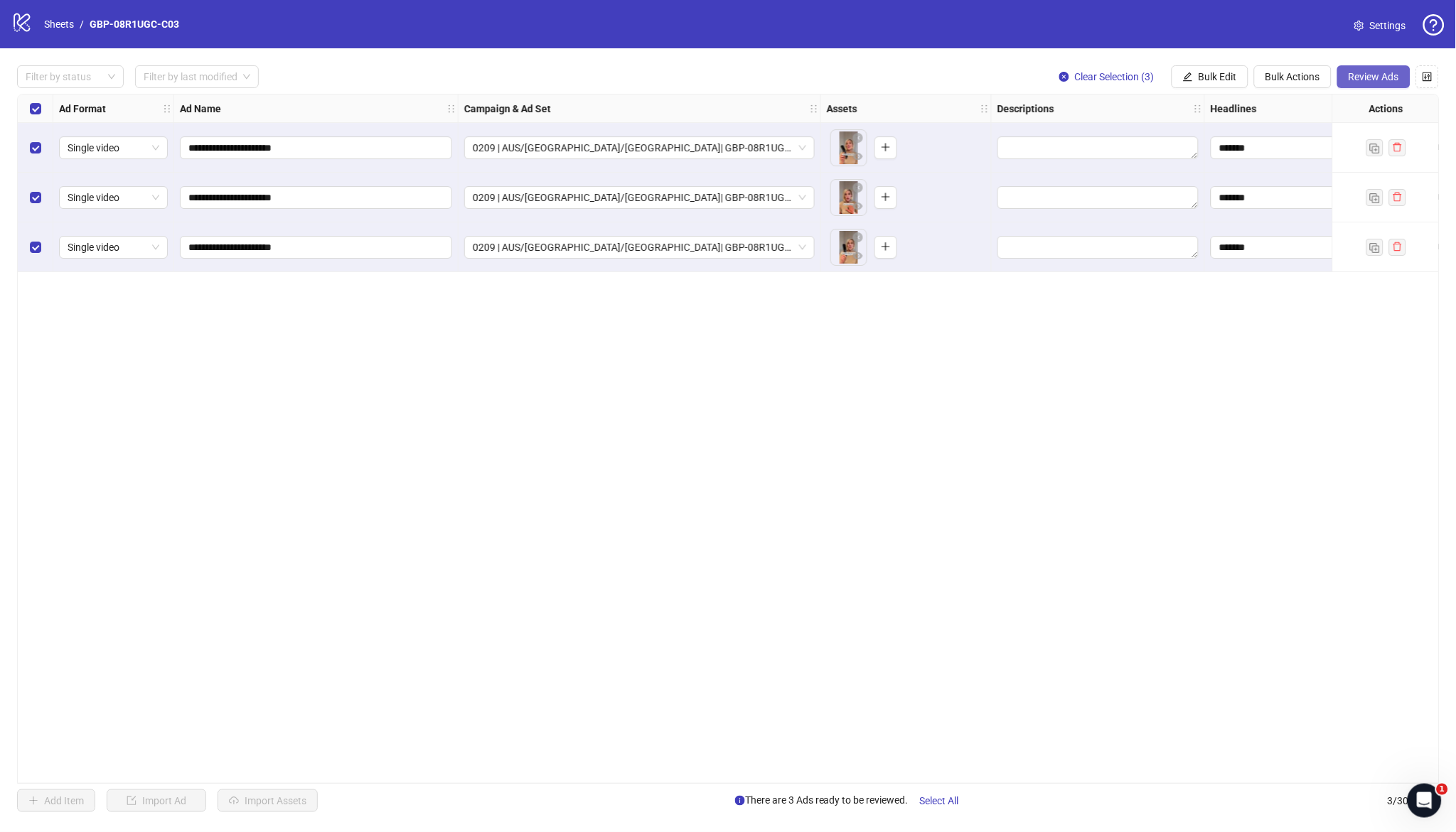
click at [1377, 77] on span "Review Ads" at bounding box center [1373, 77] width 50 height 12
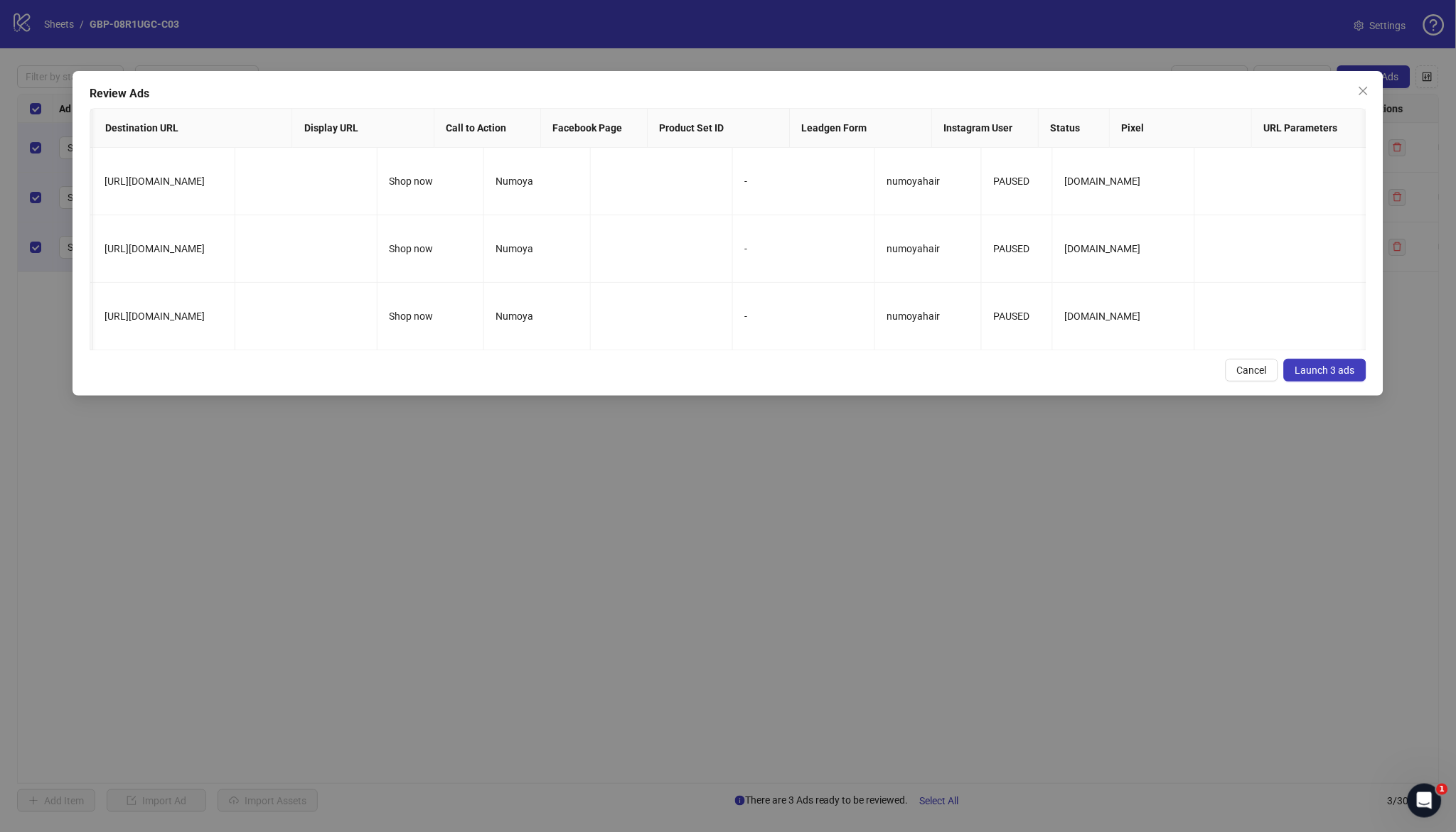
scroll to position [0, 1111]
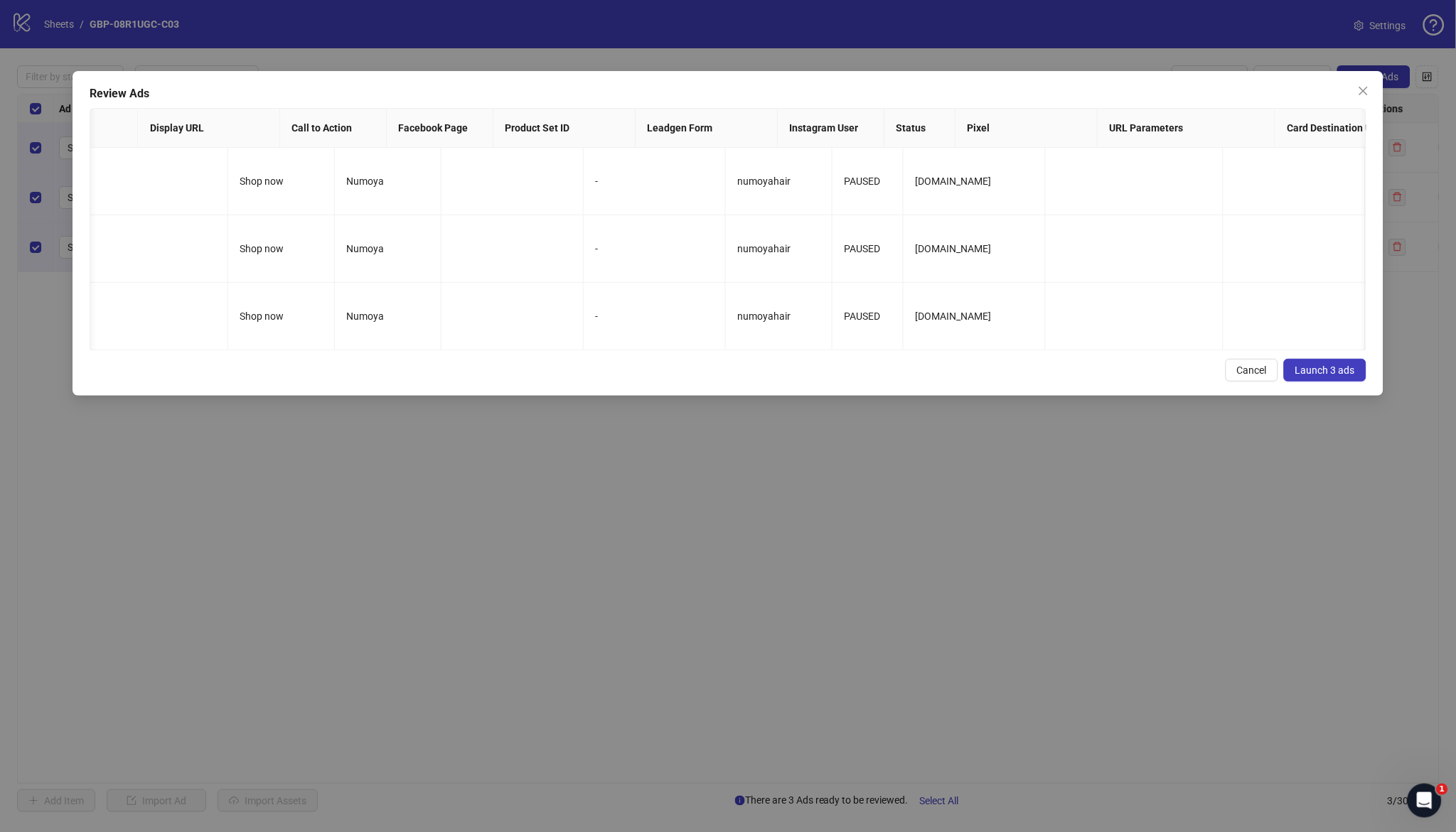
click at [1328, 376] on span "Launch 3 ads" at bounding box center [1325, 371] width 60 height 12
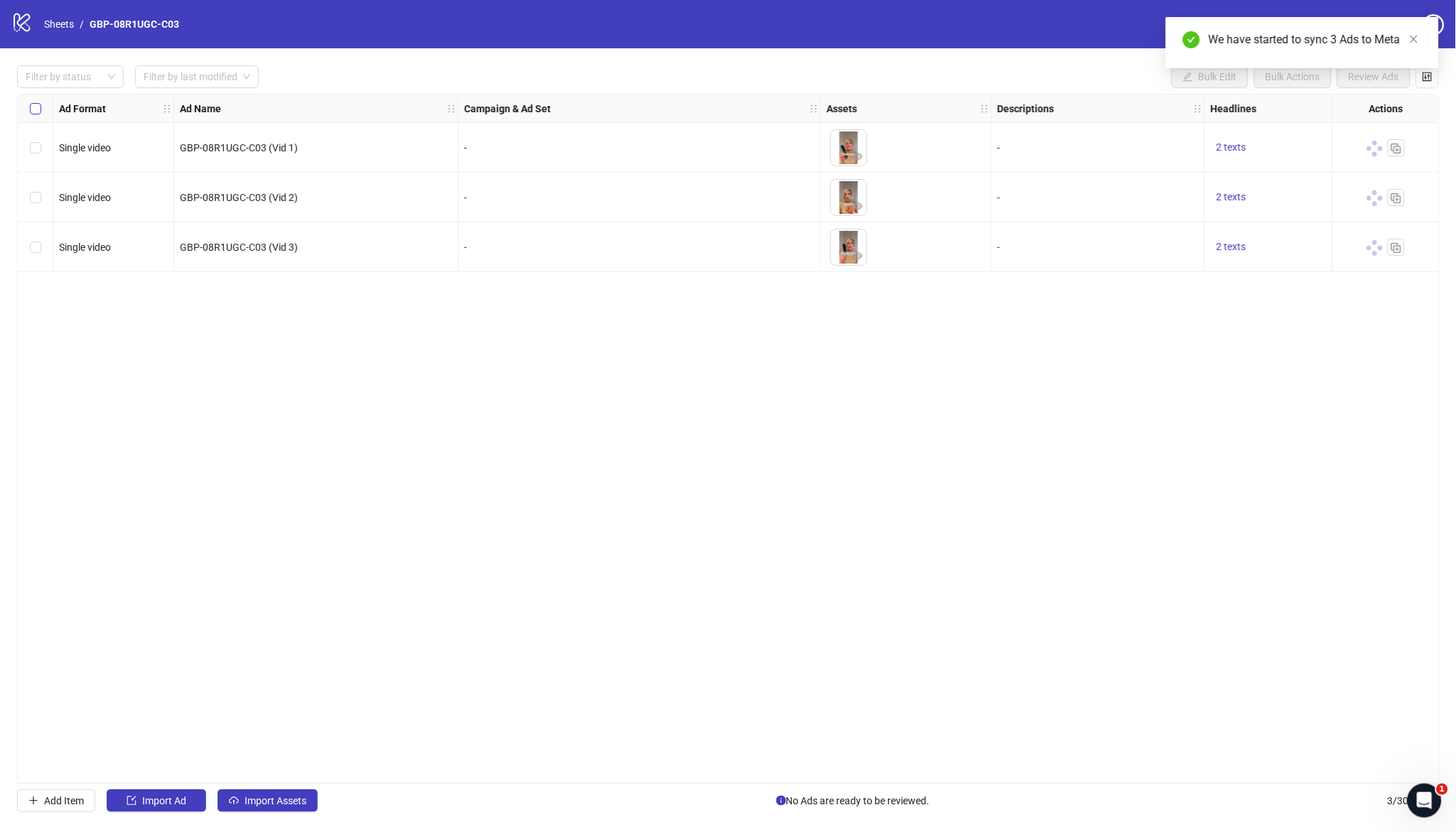
click at [36, 99] on div "Select all rows" at bounding box center [35, 108] width 35 height 28
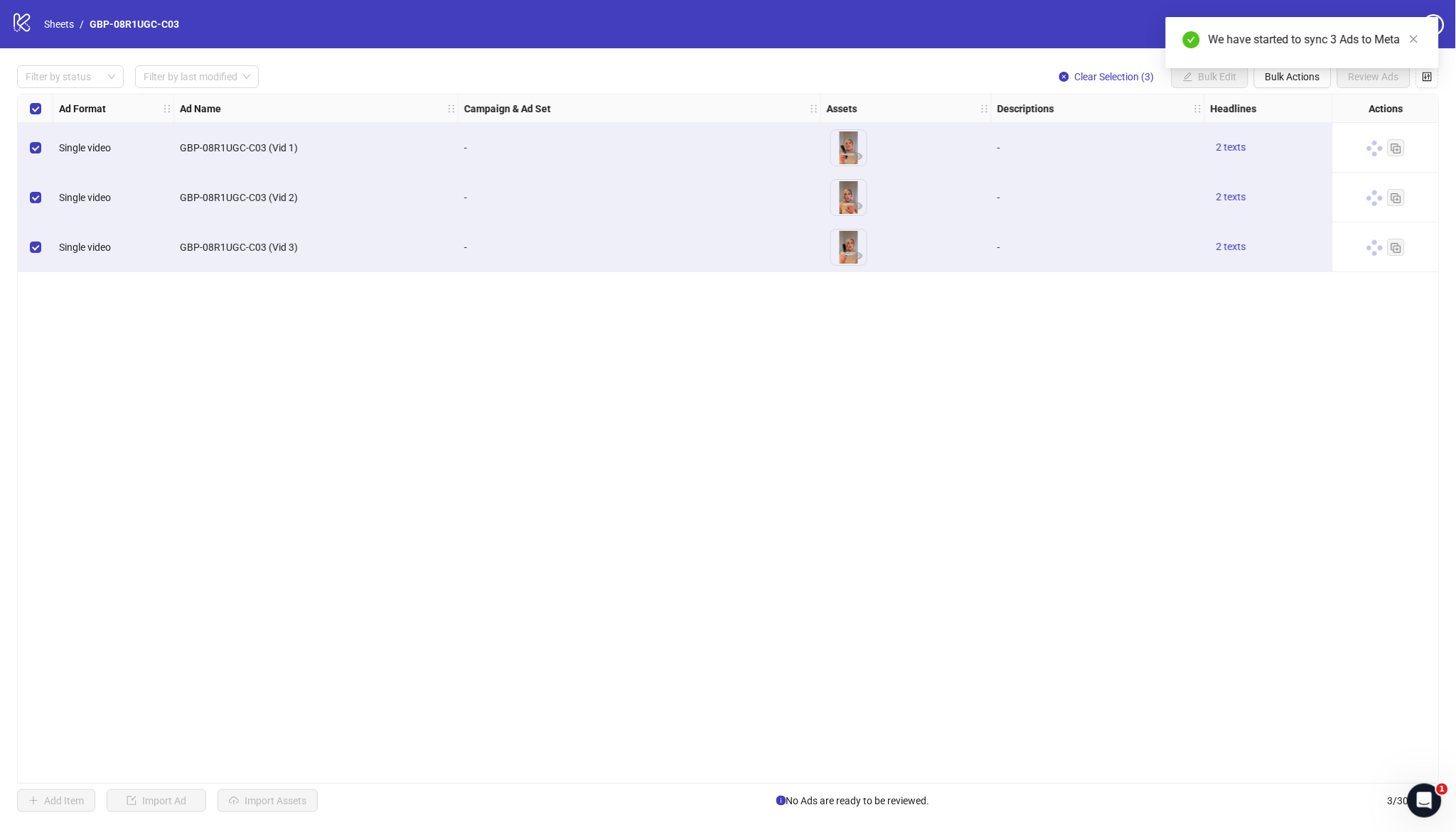
click at [1284, 69] on div "We have started to sync 3 Ads to Meta" at bounding box center [1302, 42] width 273 height 51
click at [1290, 69] on div "We have started to sync 3 Ads to Meta" at bounding box center [1302, 42] width 273 height 51
click at [1285, 69] on div "We have started to sync 3 Ads to Meta" at bounding box center [1302, 42] width 273 height 51
click at [1291, 88] on button "Bulk Actions" at bounding box center [1292, 77] width 78 height 23
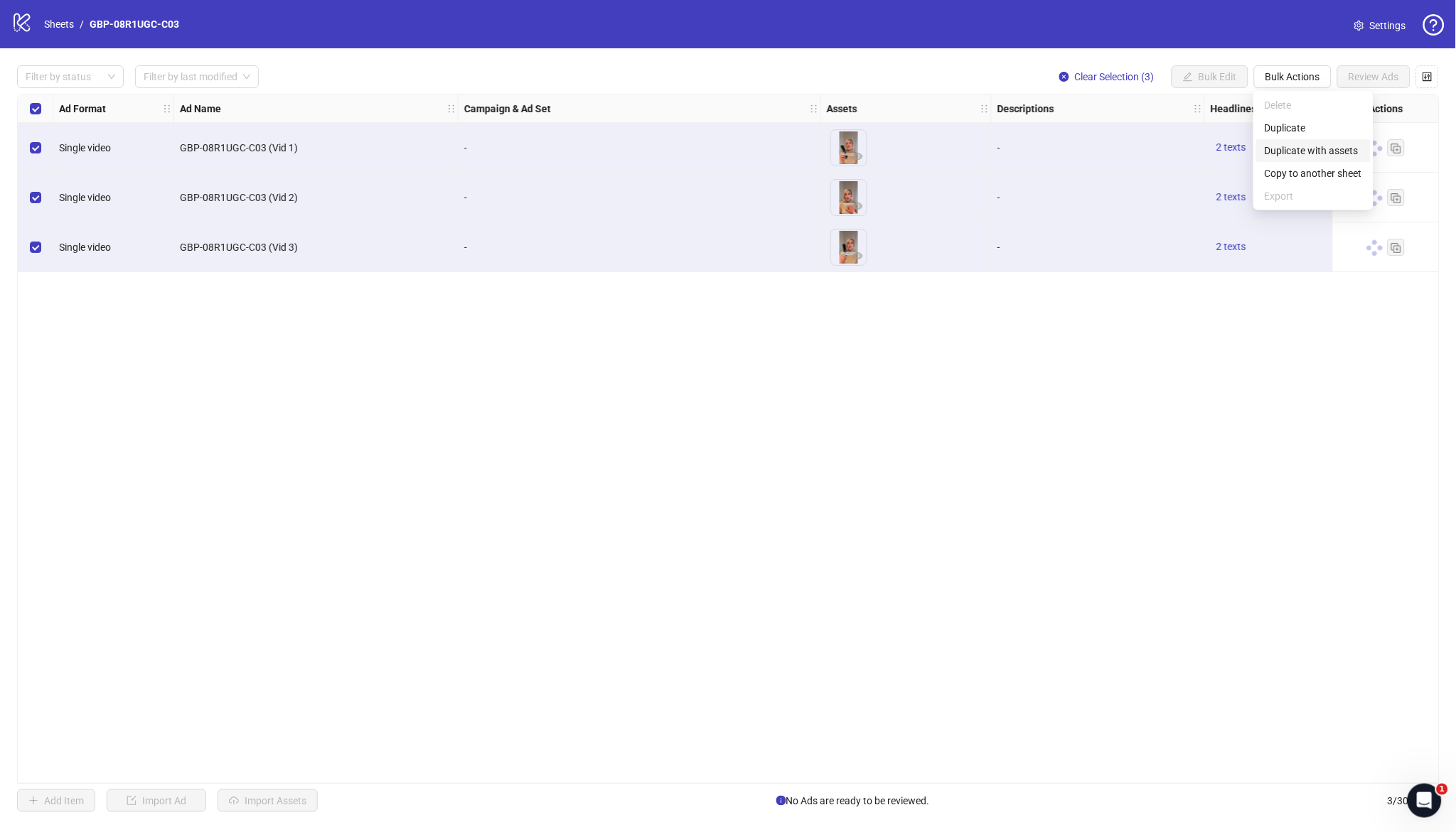
click at [1299, 151] on span "Duplicate with assets" at bounding box center [1313, 151] width 97 height 16
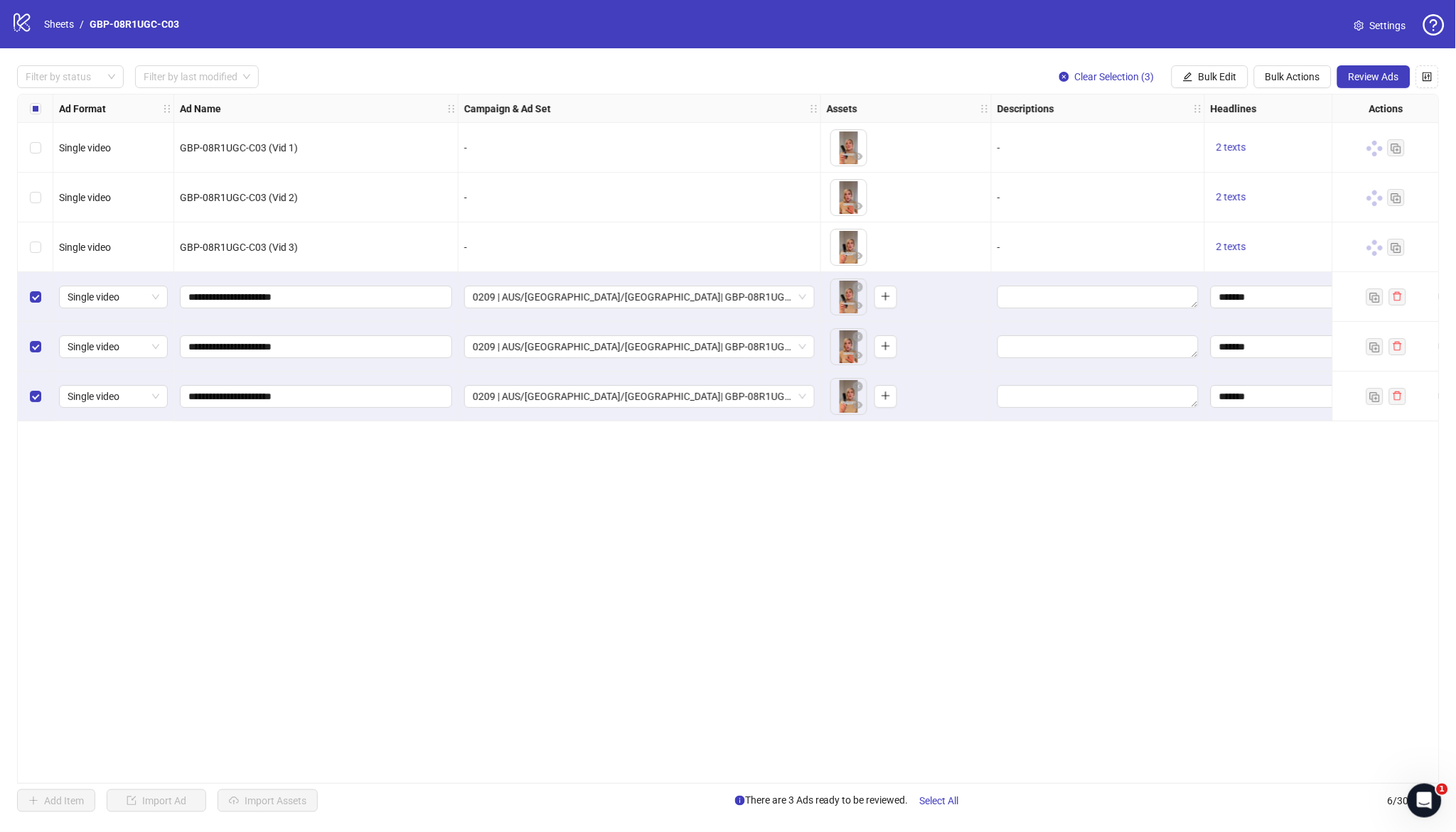
click at [544, 283] on div "0209 | AUS/NZ/UK| GBP-08R1UGC-C03" at bounding box center [640, 297] width 363 height 50
click at [551, 293] on span "0209 | AUS/NZ/UK| GBP-08R1UGC-C03" at bounding box center [640, 297] width 334 height 22
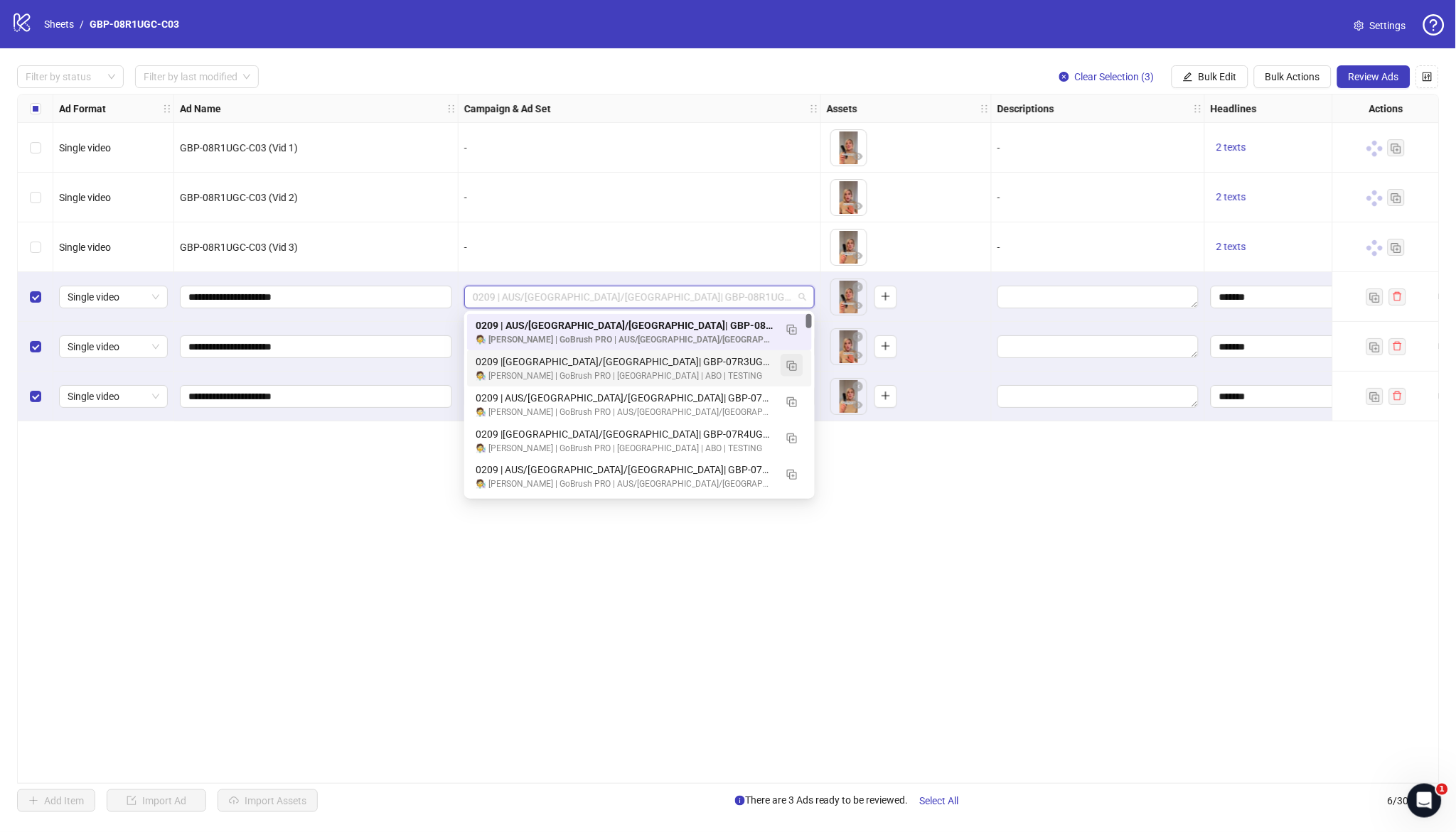
click at [794, 362] on img "button" at bounding box center [792, 366] width 10 height 10
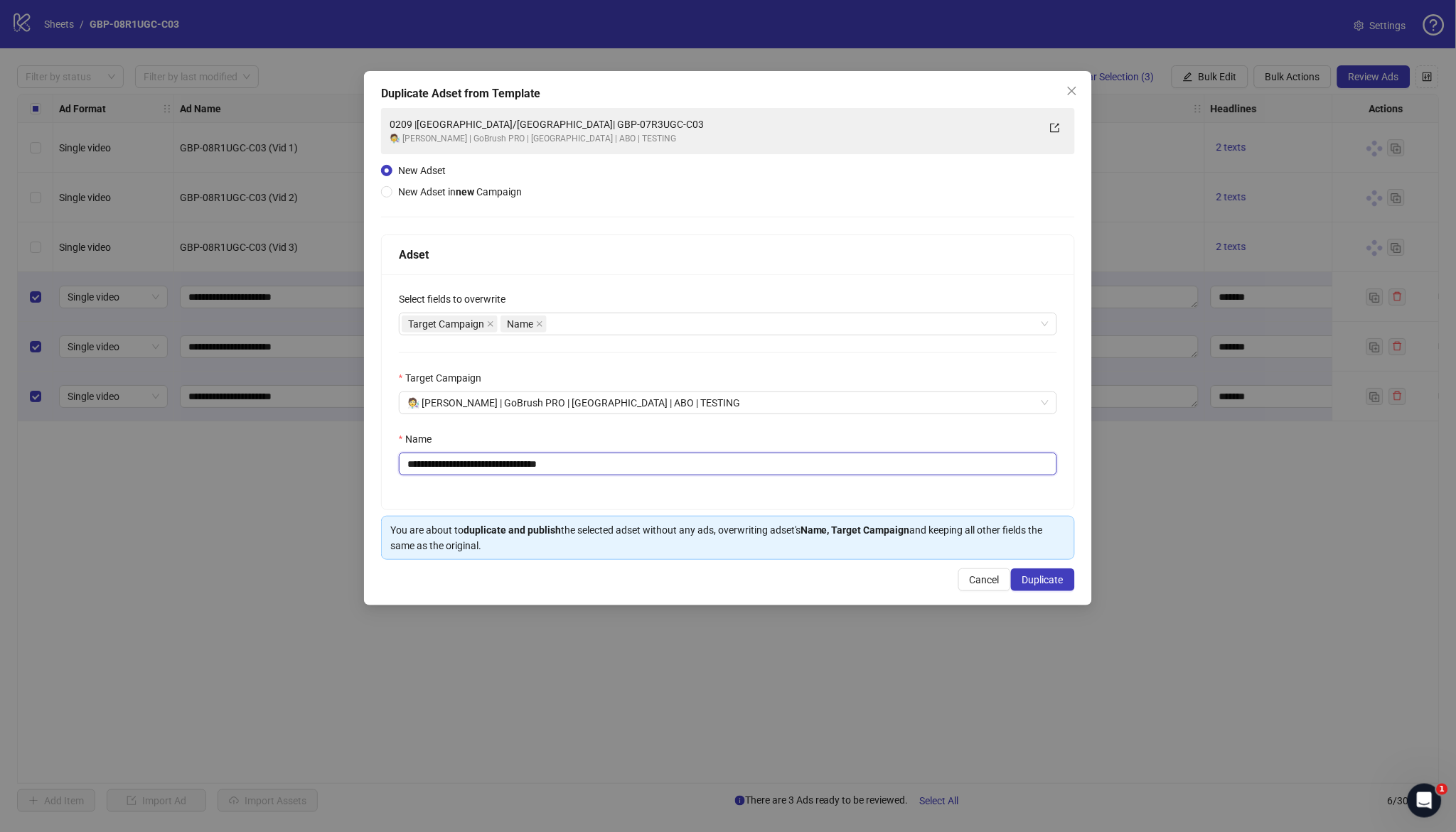
drag, startPoint x: 477, startPoint y: 466, endPoint x: 734, endPoint y: 486, distance: 257.8
click at [734, 486] on div "**********" at bounding box center [728, 392] width 693 height 235
paste input "text"
type input "**********"
click at [1022, 584] on span "Duplicate" at bounding box center [1043, 580] width 41 height 12
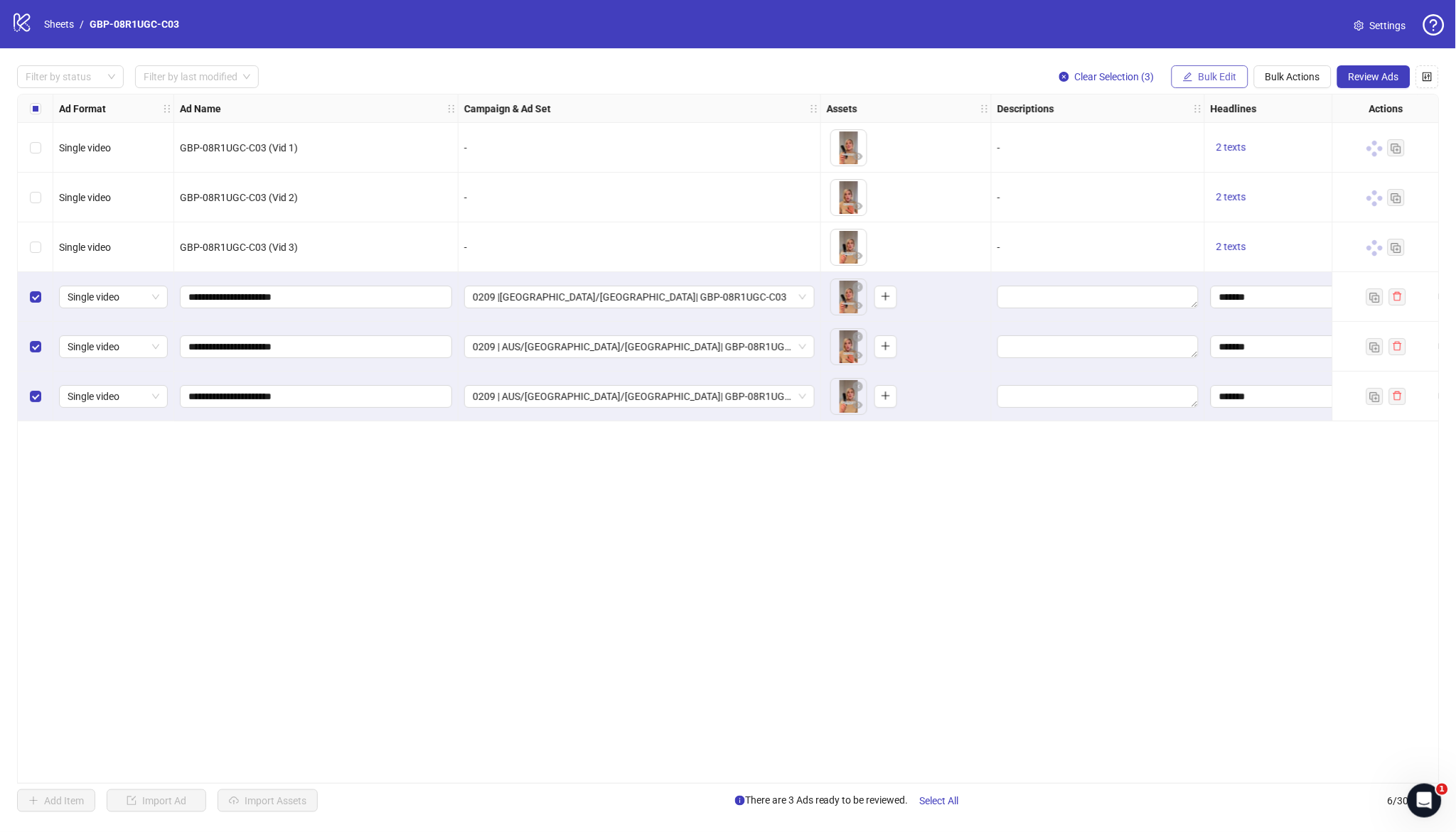
click at [1212, 77] on span "Bulk Edit" at bounding box center [1218, 77] width 38 height 12
click at [1233, 146] on span "Campaign & Ad Set" at bounding box center [1224, 151] width 84 height 16
click at [1265, 172] on icon "check" at bounding box center [1269, 175] width 10 height 10
click at [1222, 76] on span "Bulk Edit" at bounding box center [1218, 77] width 38 height 12
click at [1240, 238] on span "Destination URL" at bounding box center [1224, 241] width 84 height 16
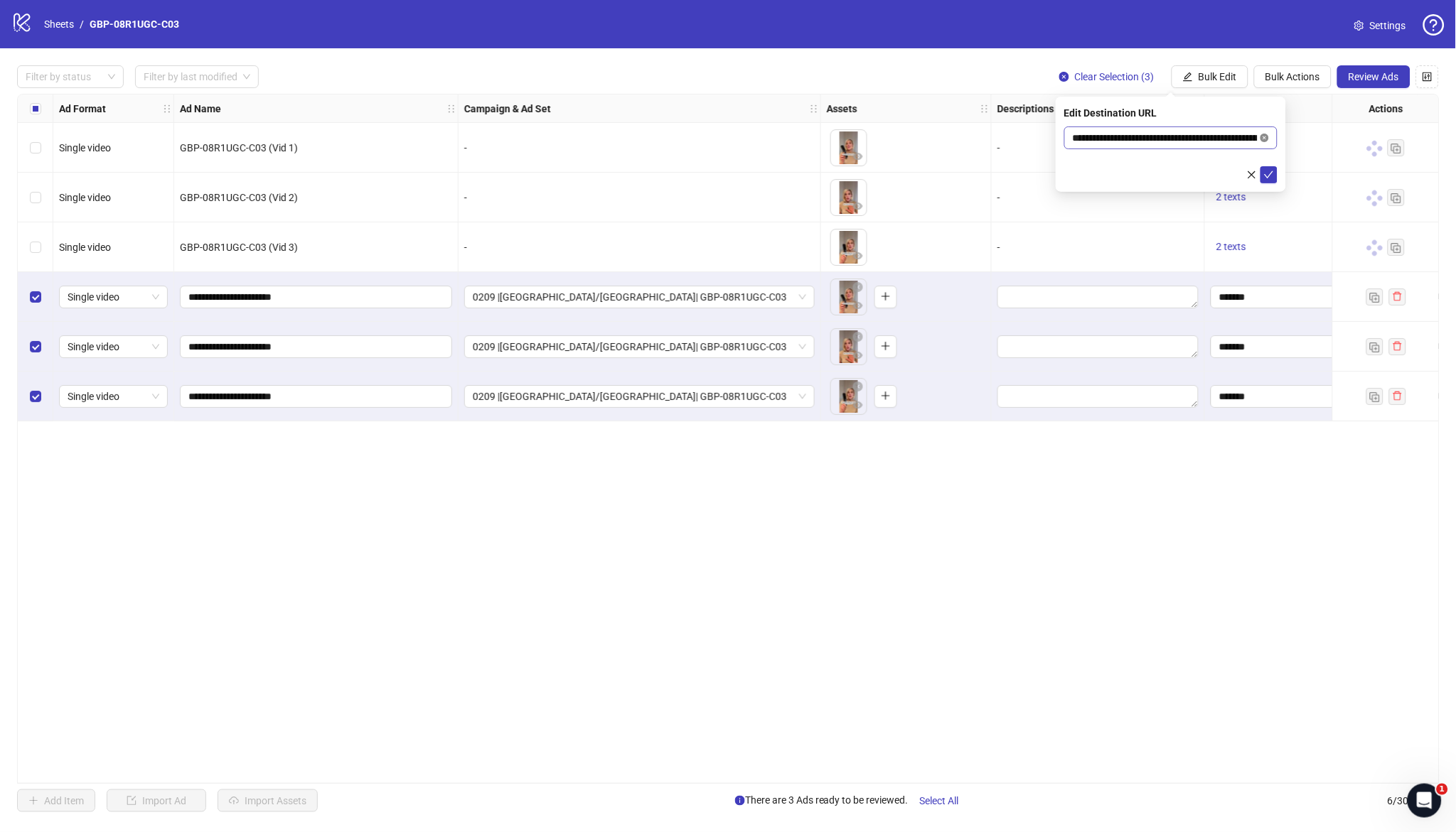
click at [1264, 136] on icon "close-circle" at bounding box center [1265, 137] width 9 height 9
click at [1115, 140] on input "text" at bounding box center [1165, 138] width 184 height 16
paste input "**********"
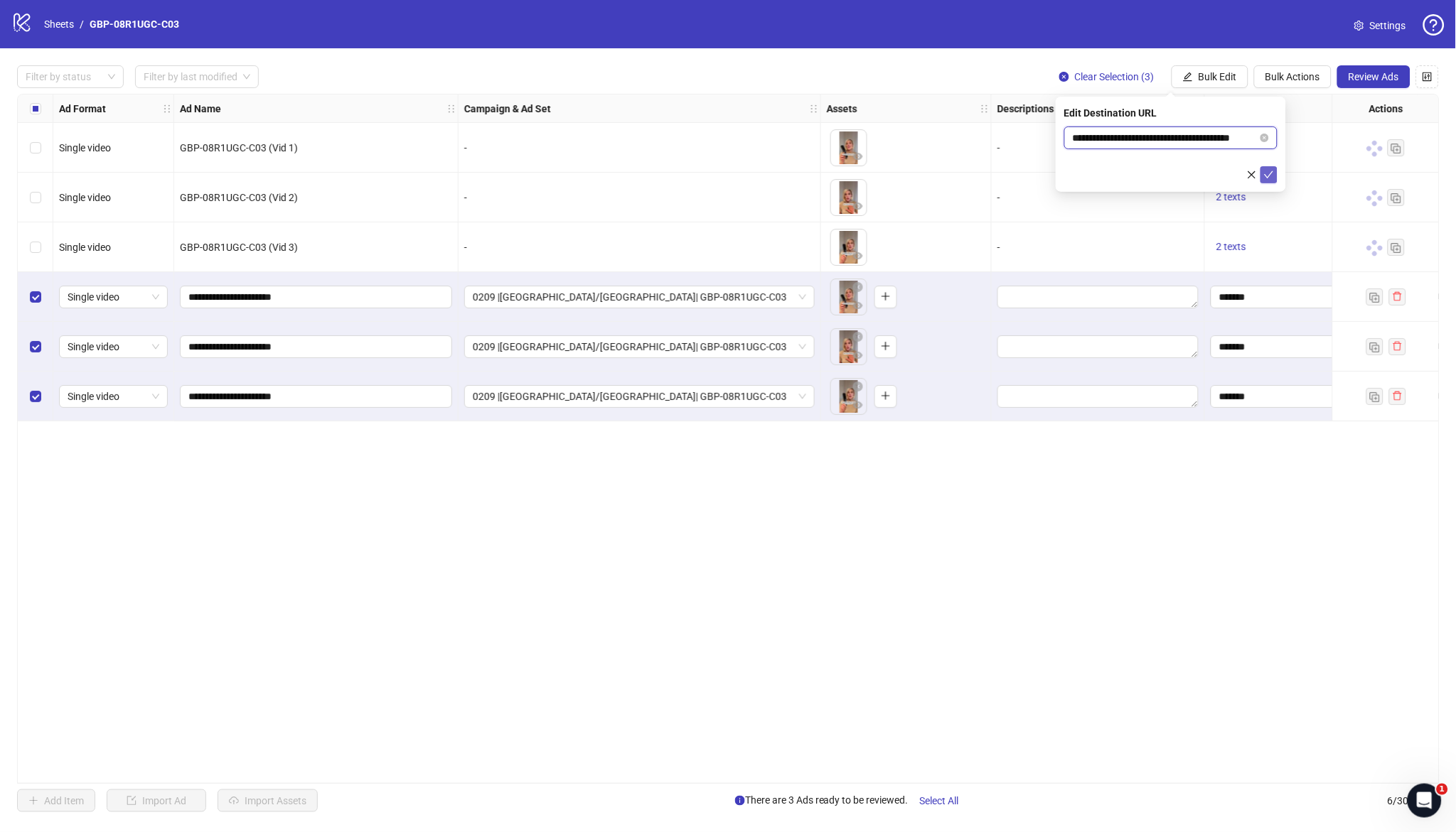
type input "**********"
click at [1269, 174] on icon "check" at bounding box center [1269, 175] width 10 height 10
click at [1378, 75] on span "Review Ads" at bounding box center [1373, 77] width 50 height 12
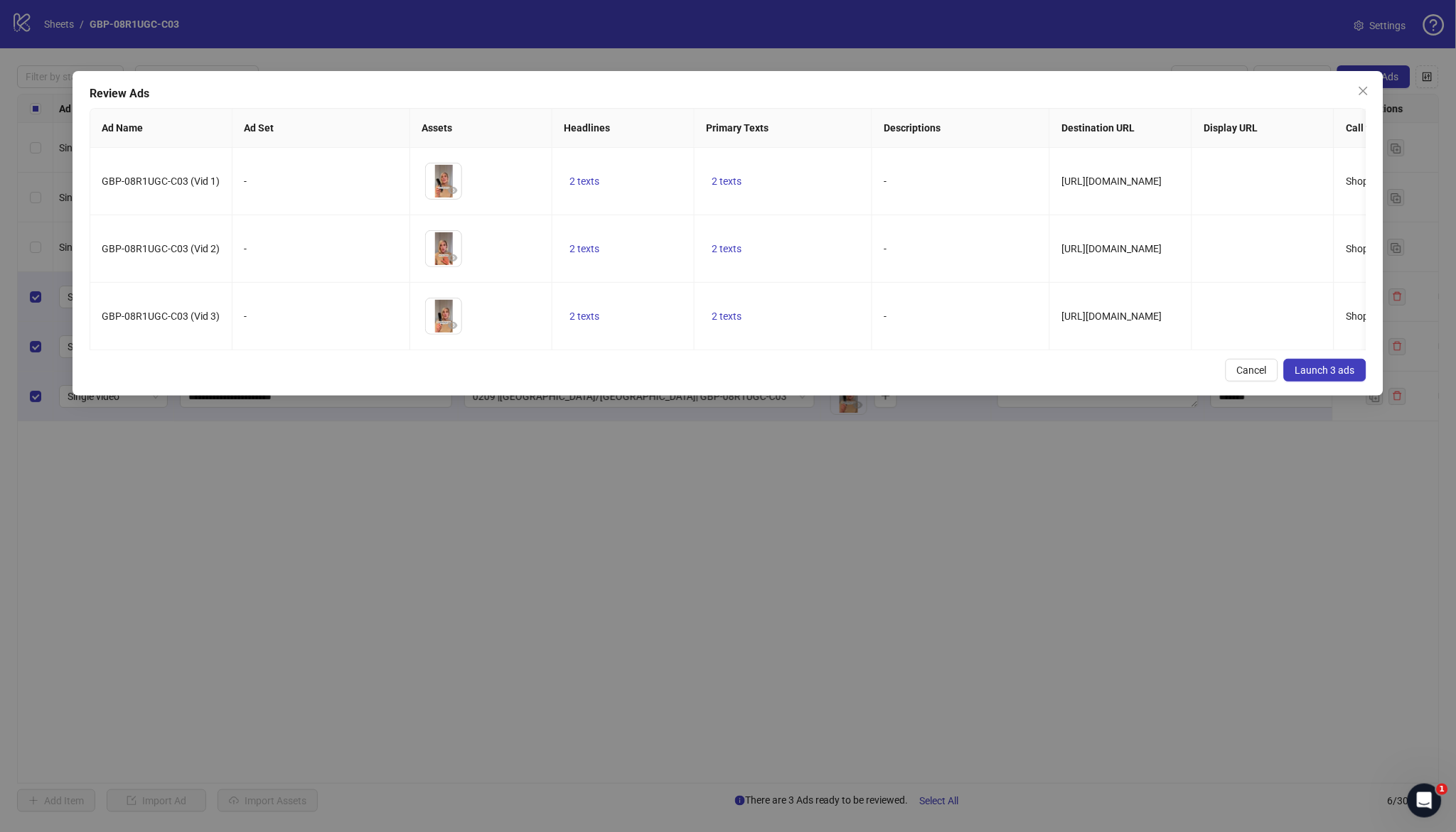
click at [1379, 381] on div "Review Ads Ad Name Ad Set Assets Headlines Primary Texts Descriptions Destinati…" at bounding box center [727, 233] width 1310 height 325
click at [1309, 382] on button "Launch 3 ads" at bounding box center [1326, 370] width 82 height 23
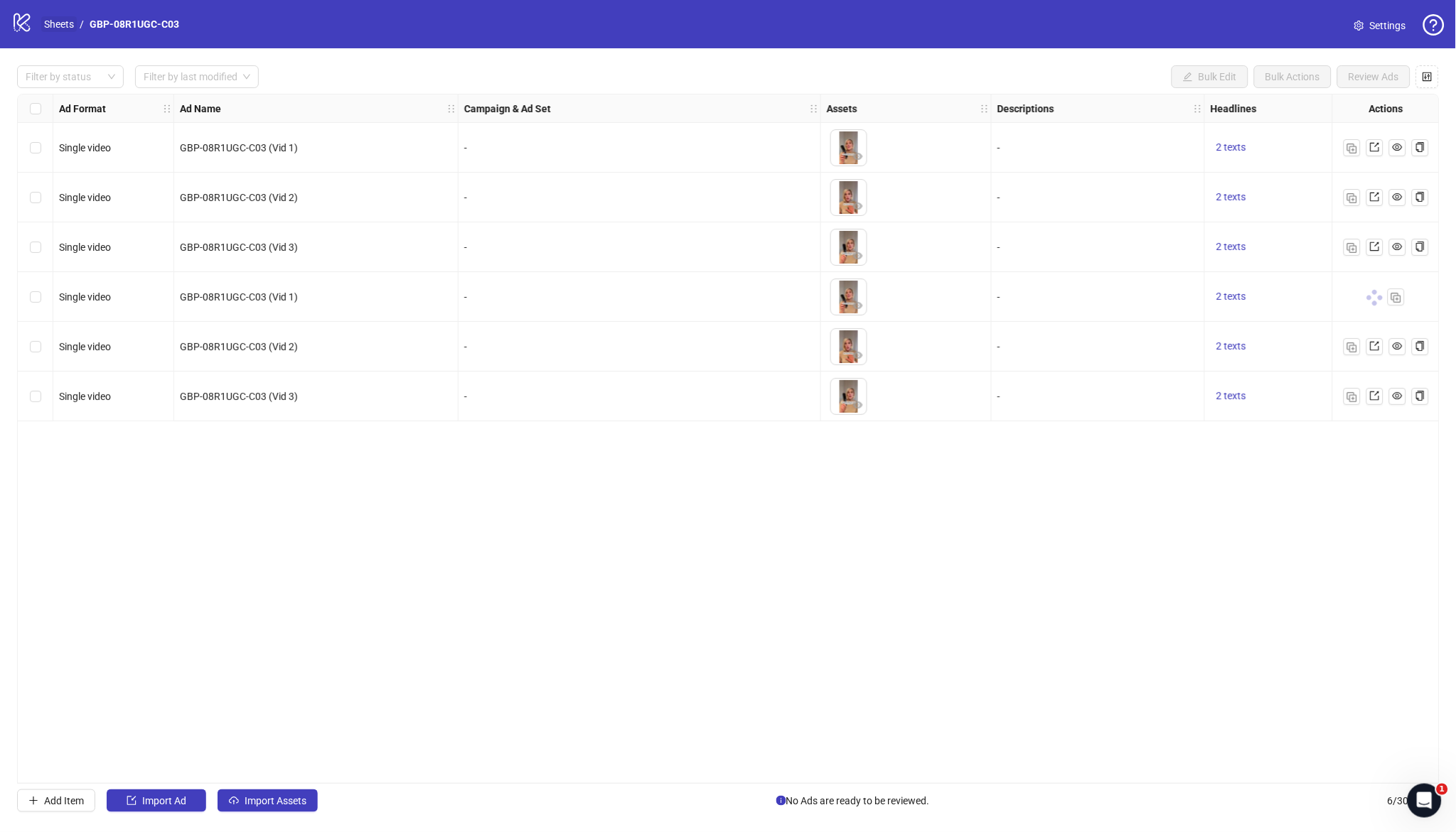
click at [57, 29] on link "Sheets" at bounding box center [59, 25] width 35 height 16
